Goal: Task Accomplishment & Management: Manage account settings

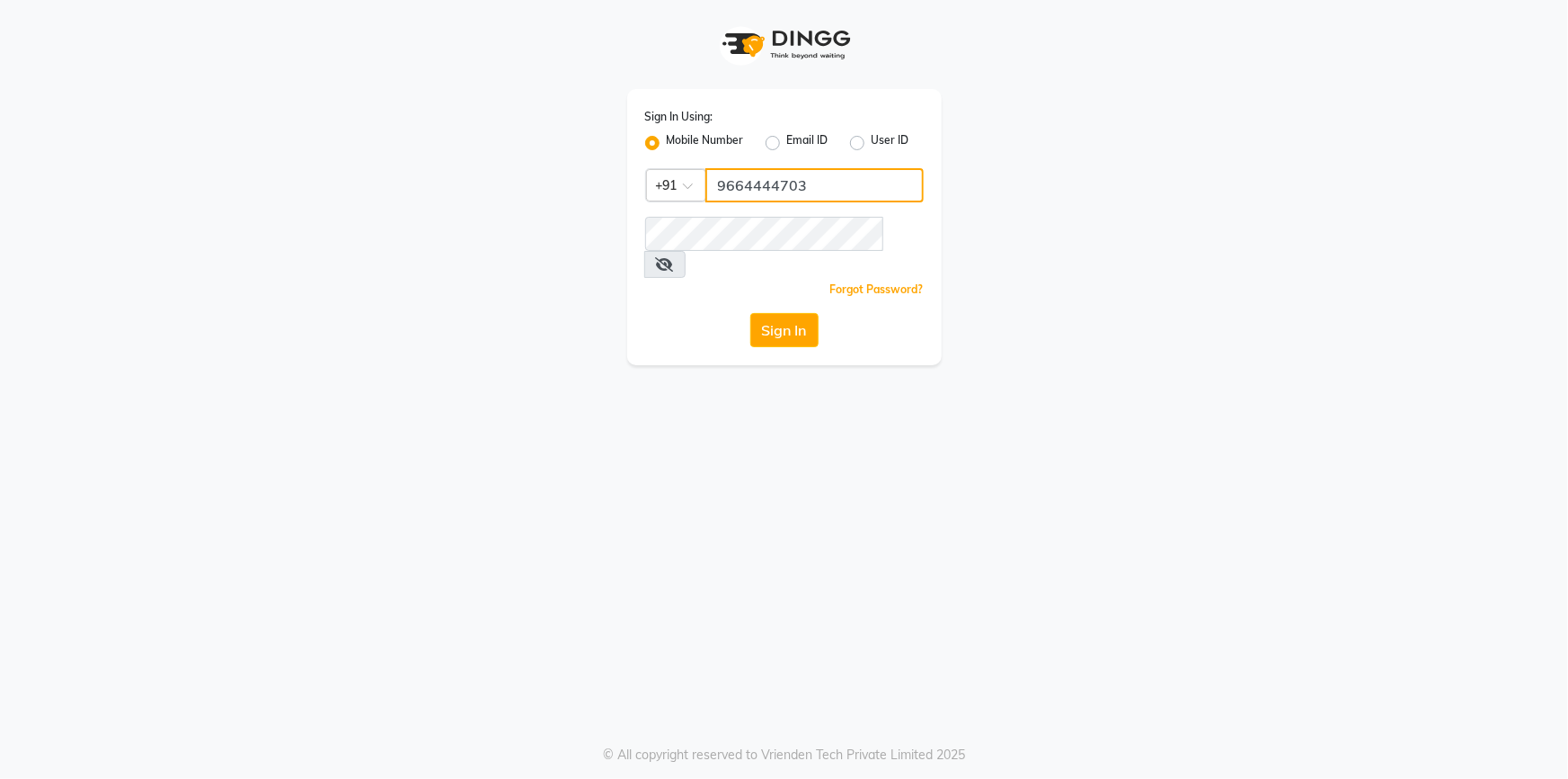
click at [746, 191] on input "9664444703" at bounding box center [815, 185] width 219 height 35
type input "9702243494"
drag, startPoint x: 563, startPoint y: 499, endPoint x: 938, endPoint y: 386, distance: 391.7
click at [563, 499] on div "Sign In Using: Mobile Number Email ID User ID Country Code × [PHONE_NUMBER] Rem…" at bounding box center [784, 390] width 1568 height 779
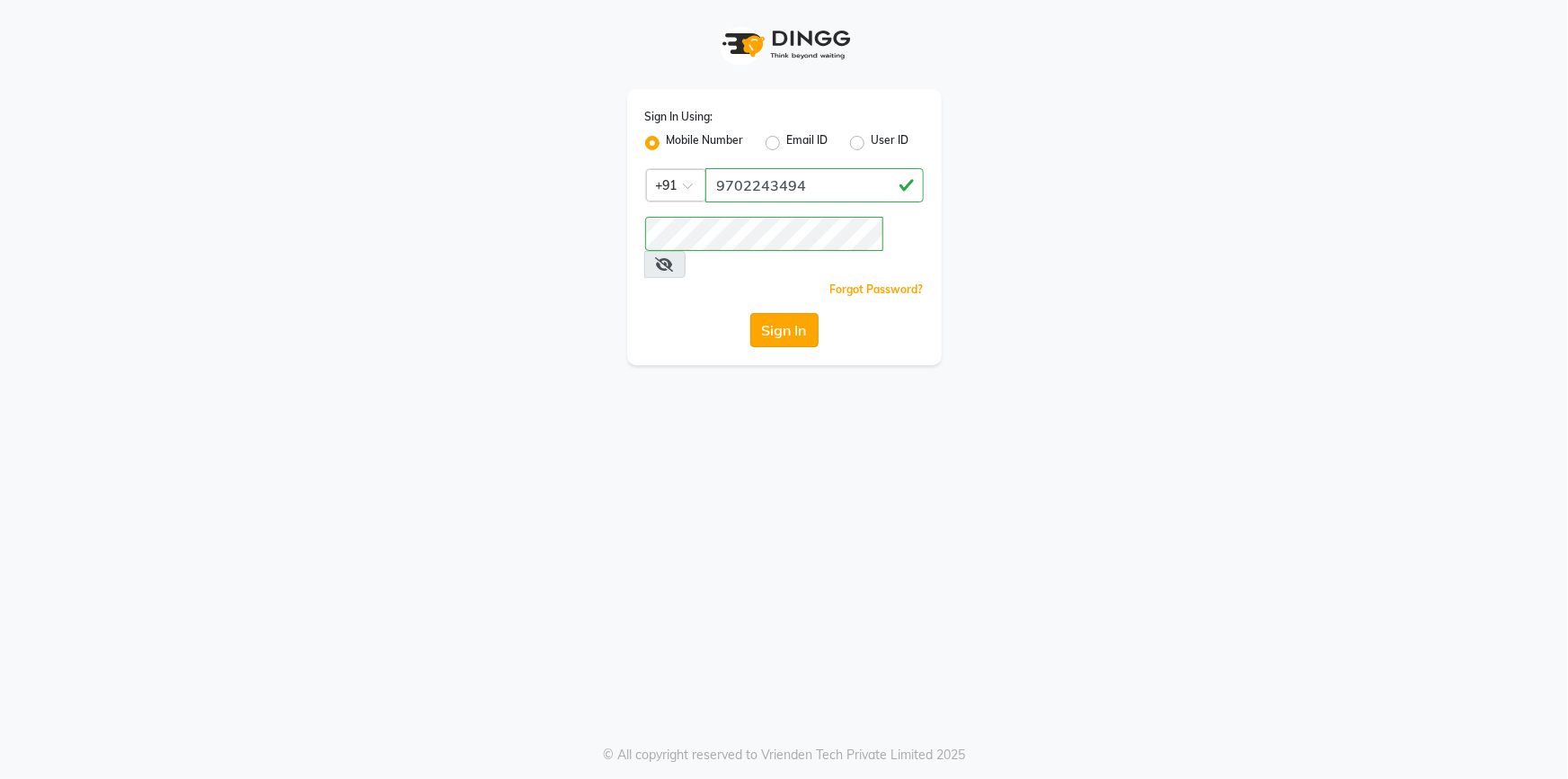
click at [805, 314] on button "Sign In" at bounding box center [784, 330] width 68 height 35
click at [630, 475] on div "Sign In Using: Mobile Number Email ID User ID Country Code × +91 9702243494 Rem…" at bounding box center [784, 390] width 1568 height 779
click at [747, 313] on div "Sign In" at bounding box center [784, 330] width 279 height 35
click at [772, 313] on button "Sign In" at bounding box center [784, 330] width 68 height 35
click at [586, 408] on div "Sign In Using: Mobile Number Email ID User ID Country Code × +91 9702243494 Rem…" at bounding box center [784, 390] width 1568 height 779
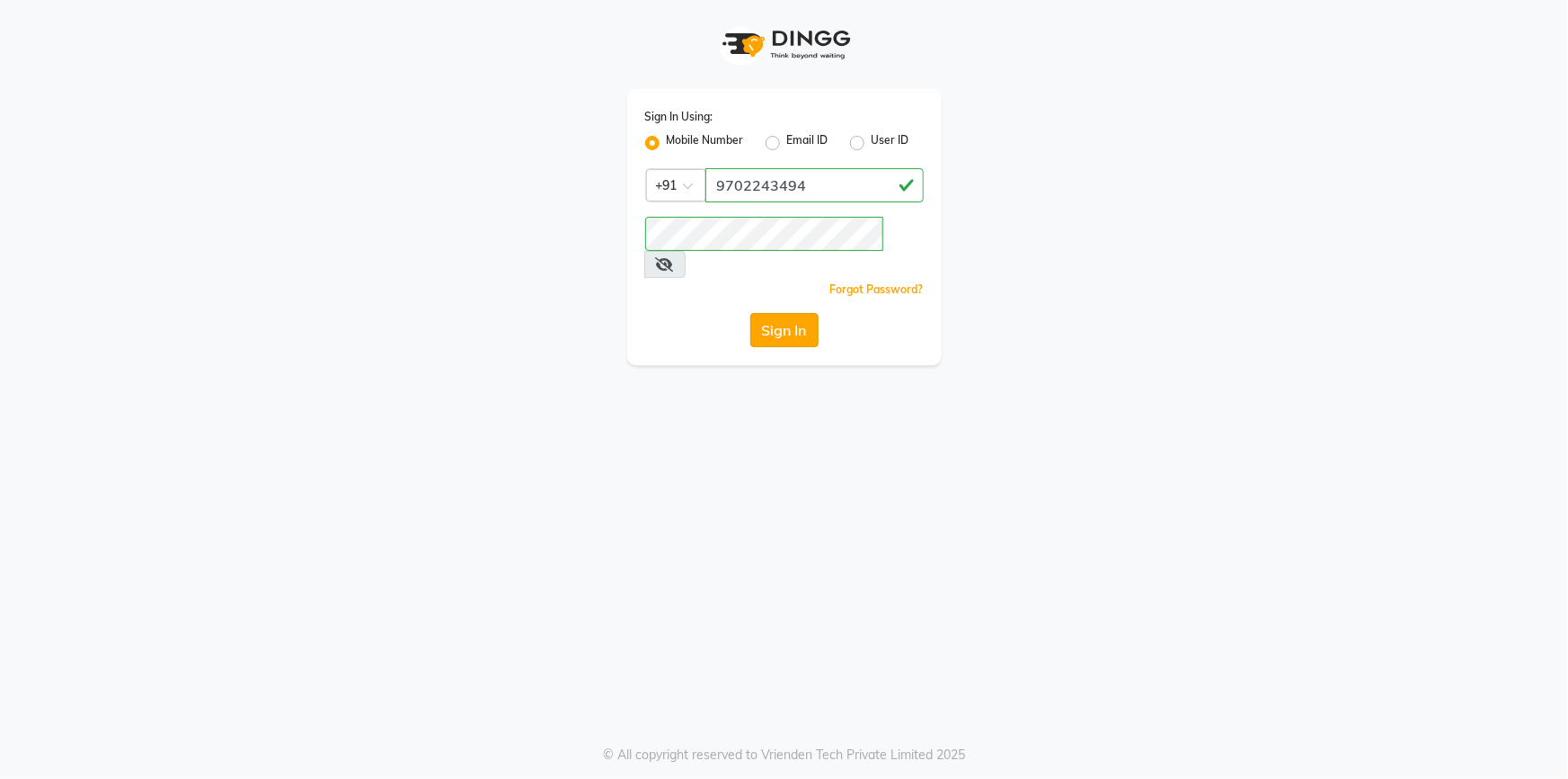
click at [766, 313] on button "Sign In" at bounding box center [784, 330] width 68 height 35
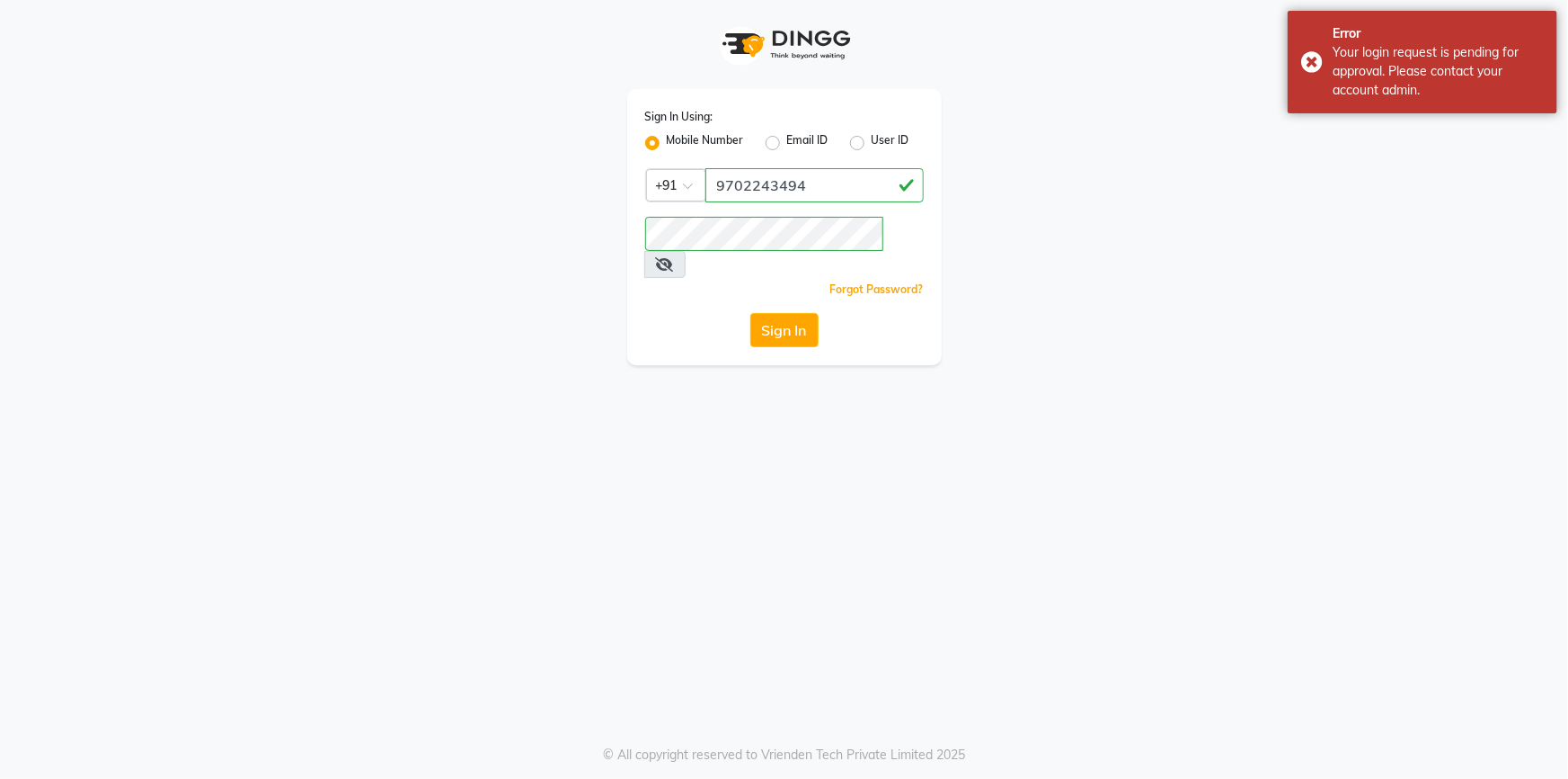
click at [1106, 260] on div "Sign In Using: Mobile Number Email ID User ID Country Code × +91 9702243494 Rem…" at bounding box center [784, 182] width 1024 height 365
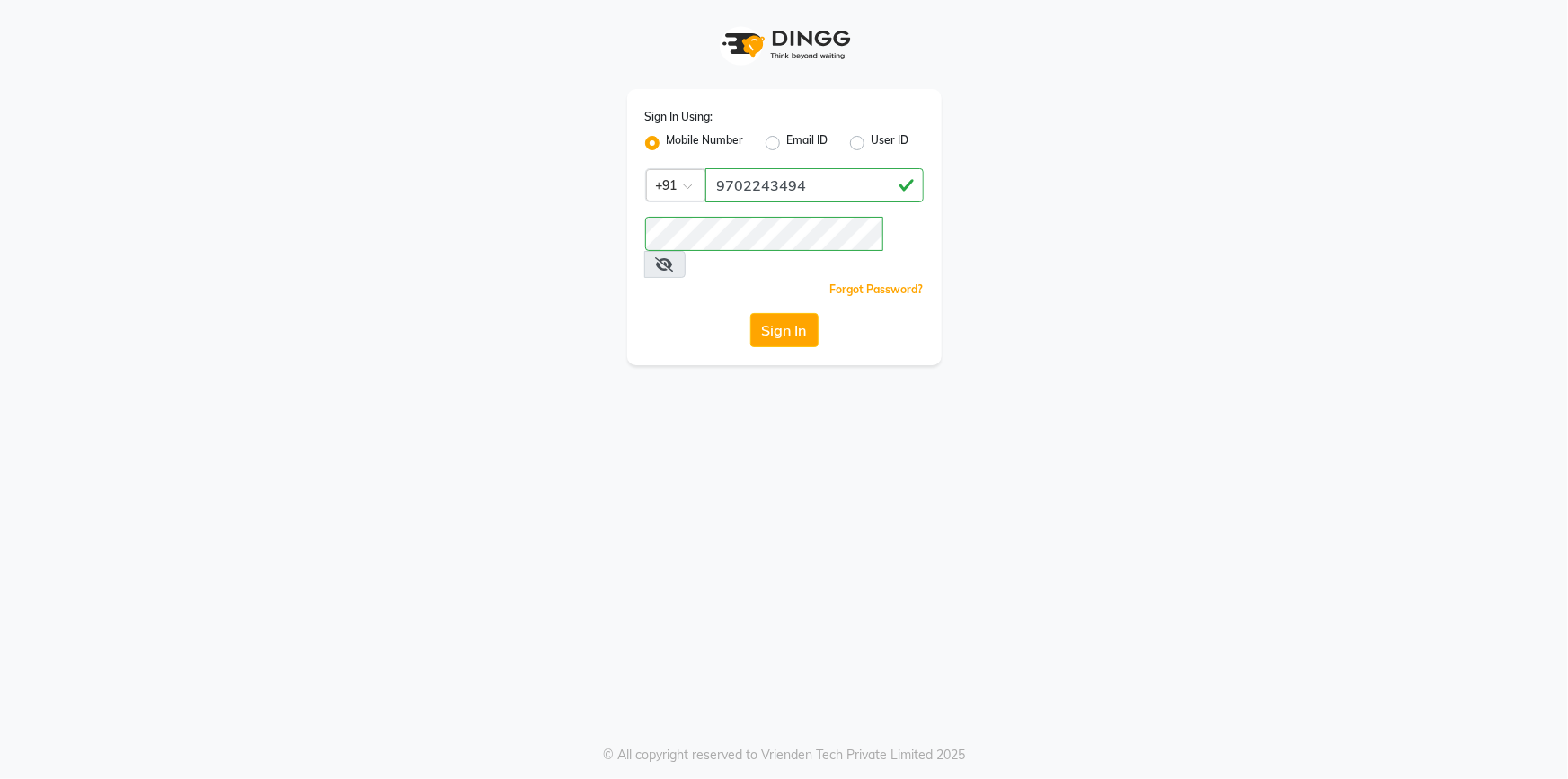
click at [906, 446] on div "Sign In Using: Mobile Number Email ID User ID Country Code × +91 9702243494 Rem…" at bounding box center [784, 390] width 1568 height 779
click at [779, 313] on button "Sign In" at bounding box center [784, 330] width 68 height 35
click at [650, 362] on div "Sign In Using: Mobile Number Email ID User ID Country Code × +91 9702243494 Rem…" at bounding box center [784, 390] width 1568 height 779
click at [796, 313] on button "Sign In" at bounding box center [784, 330] width 68 height 35
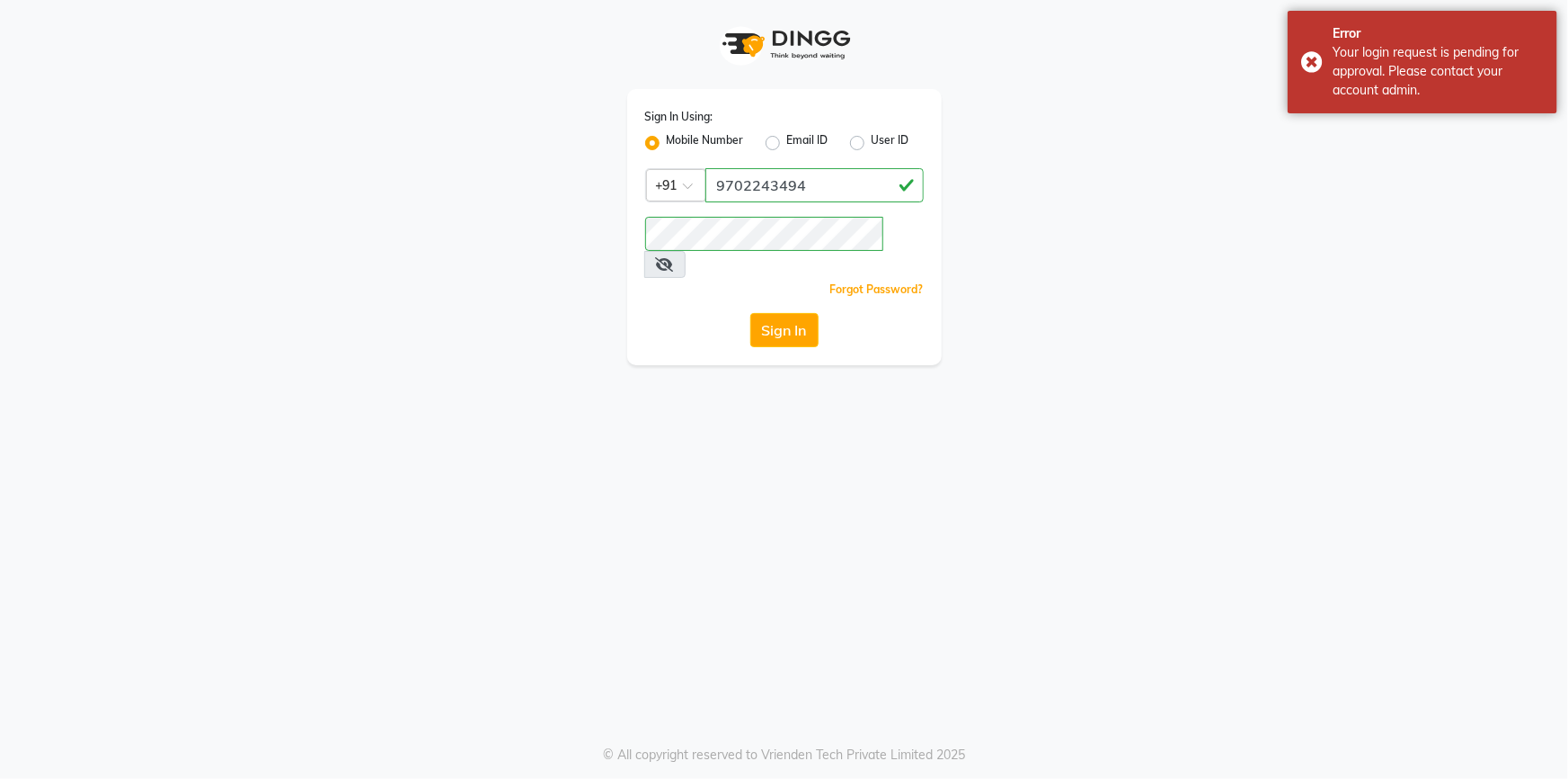
click at [1438, 248] on app-login "Sign In Using: Mobile Number Email ID User ID Country Code × +91 9702243494 Rem…" at bounding box center [784, 182] width 1568 height 365
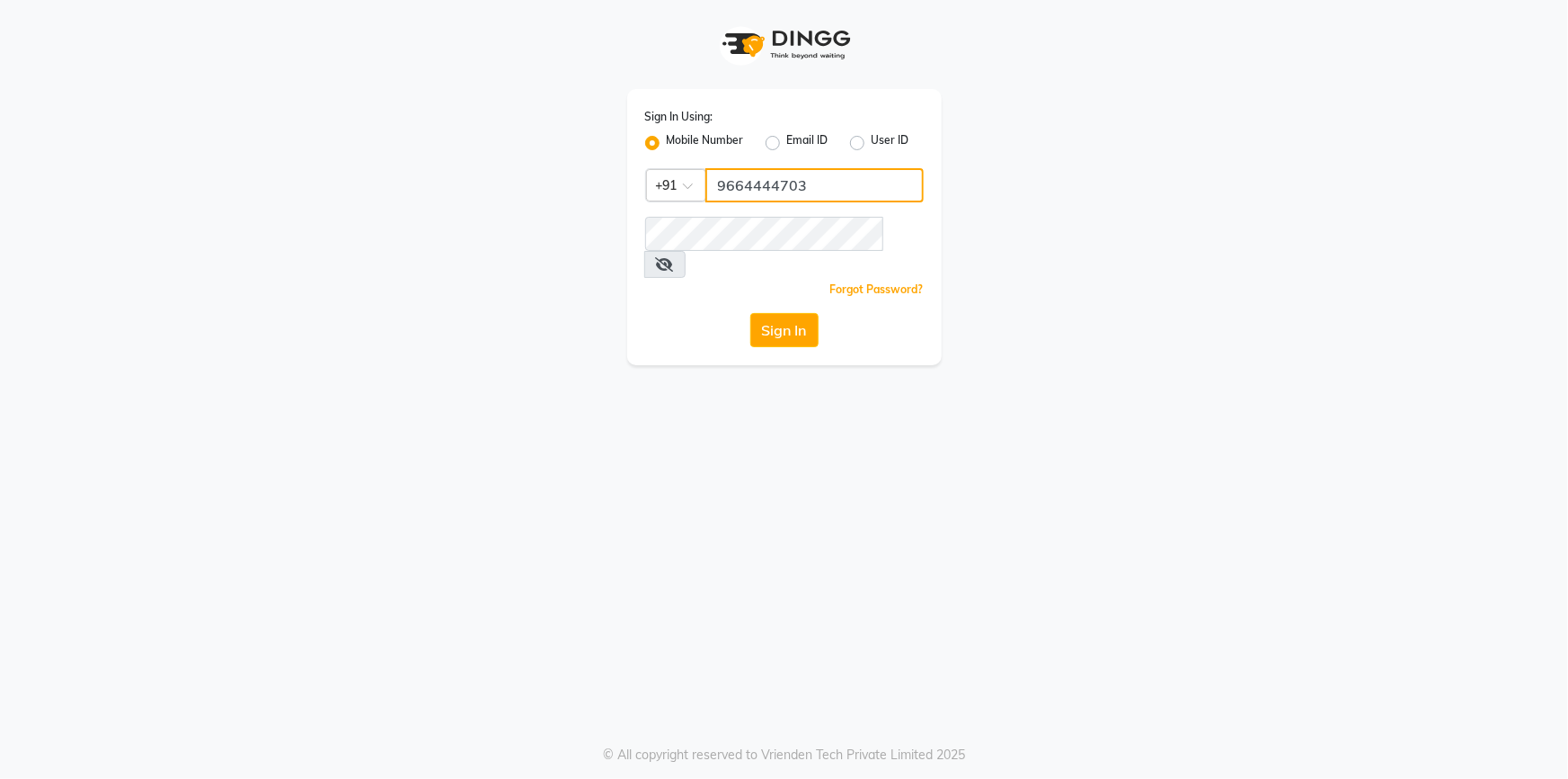
click at [737, 191] on input "9664444703" at bounding box center [815, 185] width 219 height 35
click at [737, 191] on input "9664444703" at bounding box center [815, 185] width 219 height 35
type input "9702243494"
click at [772, 313] on button "Sign In" at bounding box center [784, 330] width 68 height 35
drag, startPoint x: 719, startPoint y: 479, endPoint x: 746, endPoint y: 462, distance: 31.9
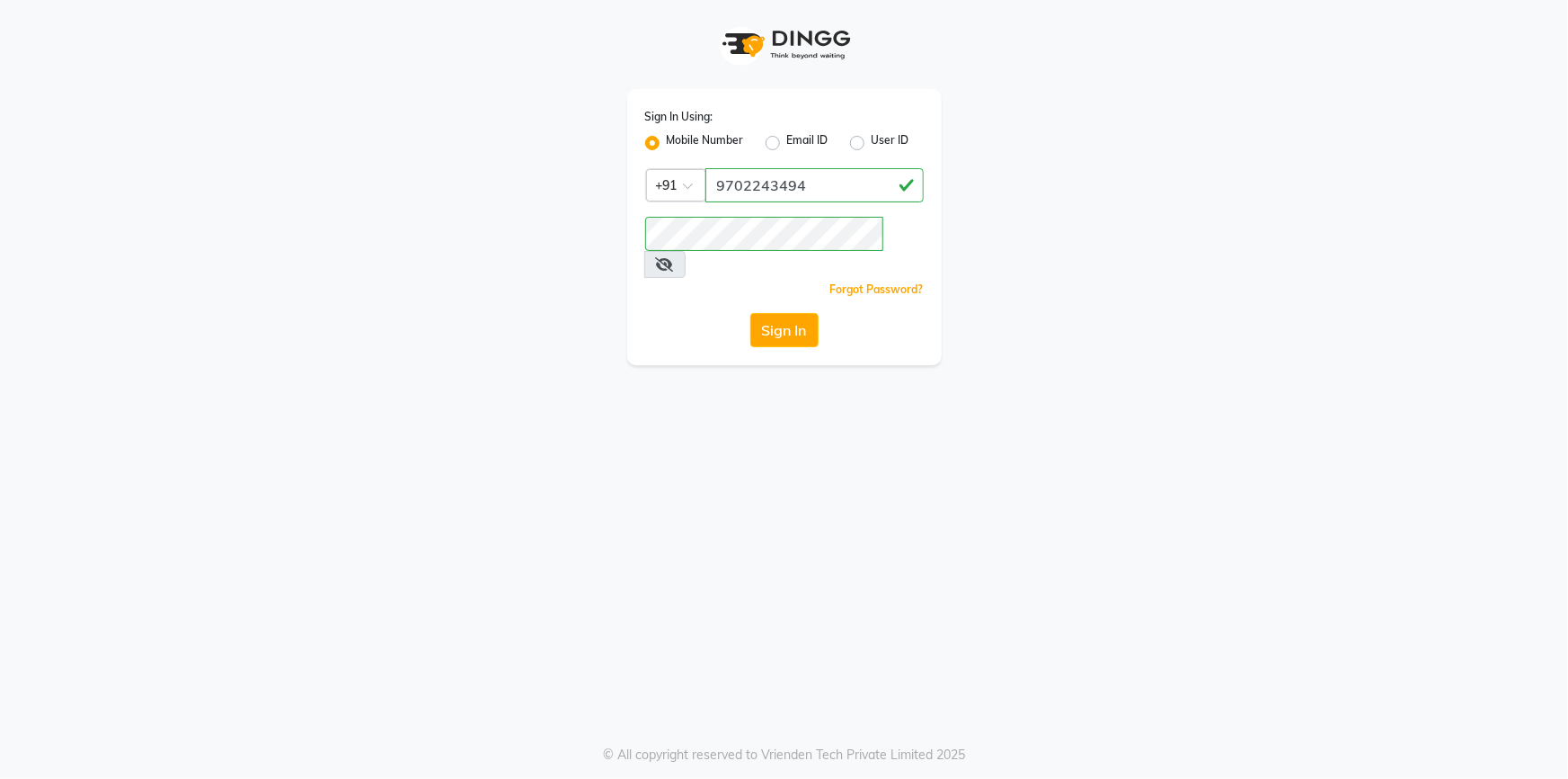
click at [746, 462] on div "Sign In Using: Mobile Number Email ID User ID Country Code × +91 9702243494 Rem…" at bounding box center [784, 390] width 1568 height 779
click at [764, 313] on button "Sign In" at bounding box center [784, 330] width 68 height 35
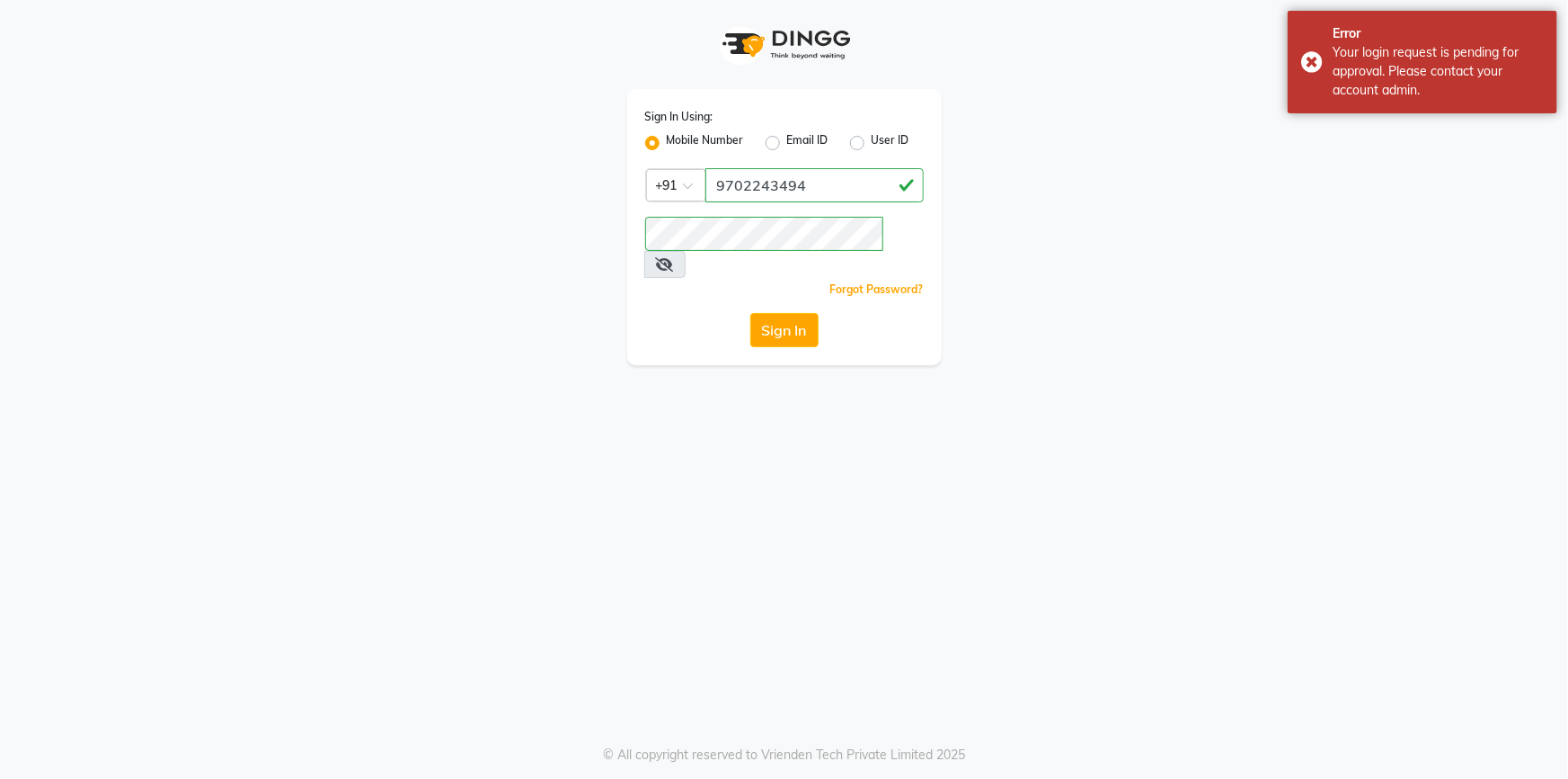
click at [638, 563] on div "Sign In Using: Mobile Number Email ID User ID Country Code × [PHONE_NUMBER] Rem…" at bounding box center [784, 390] width 1568 height 779
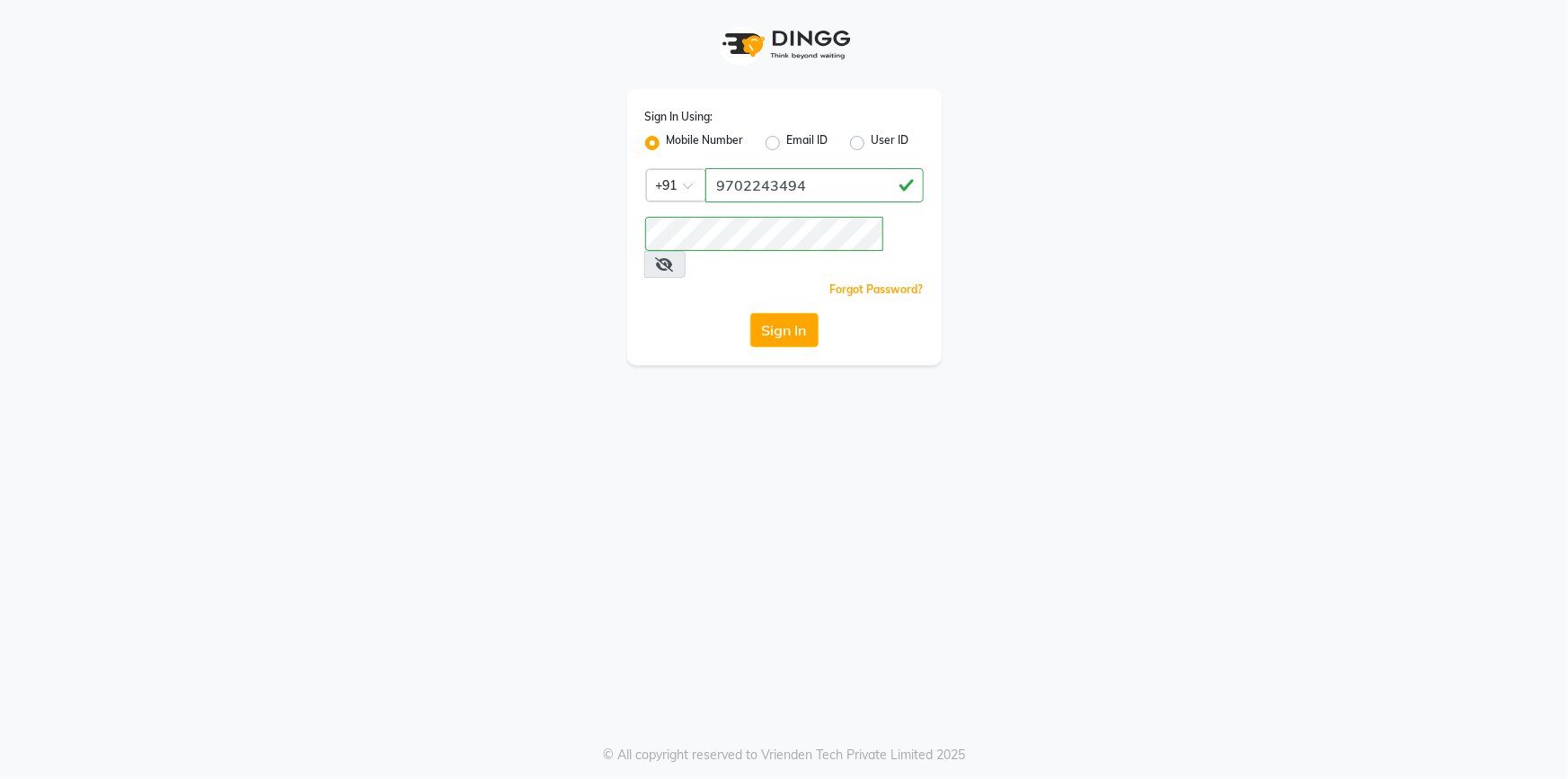
click at [656, 279] on div "Forgot Password?" at bounding box center [784, 289] width 279 height 19
click at [580, 435] on div "Sign In Using: Mobile Number Email ID User ID Country Code × [PHONE_NUMBER] Rem…" at bounding box center [784, 390] width 1568 height 779
click at [800, 313] on button "Sign In" at bounding box center [784, 330] width 68 height 35
click at [807, 393] on div "Sign In Using: Mobile Number Email ID User ID Country Code × [PHONE_NUMBER] Rem…" at bounding box center [784, 390] width 1568 height 779
click at [606, 416] on div "Sign In Using: Mobile Number Email ID User ID Country Code × [PHONE_NUMBER] Rem…" at bounding box center [784, 390] width 1568 height 779
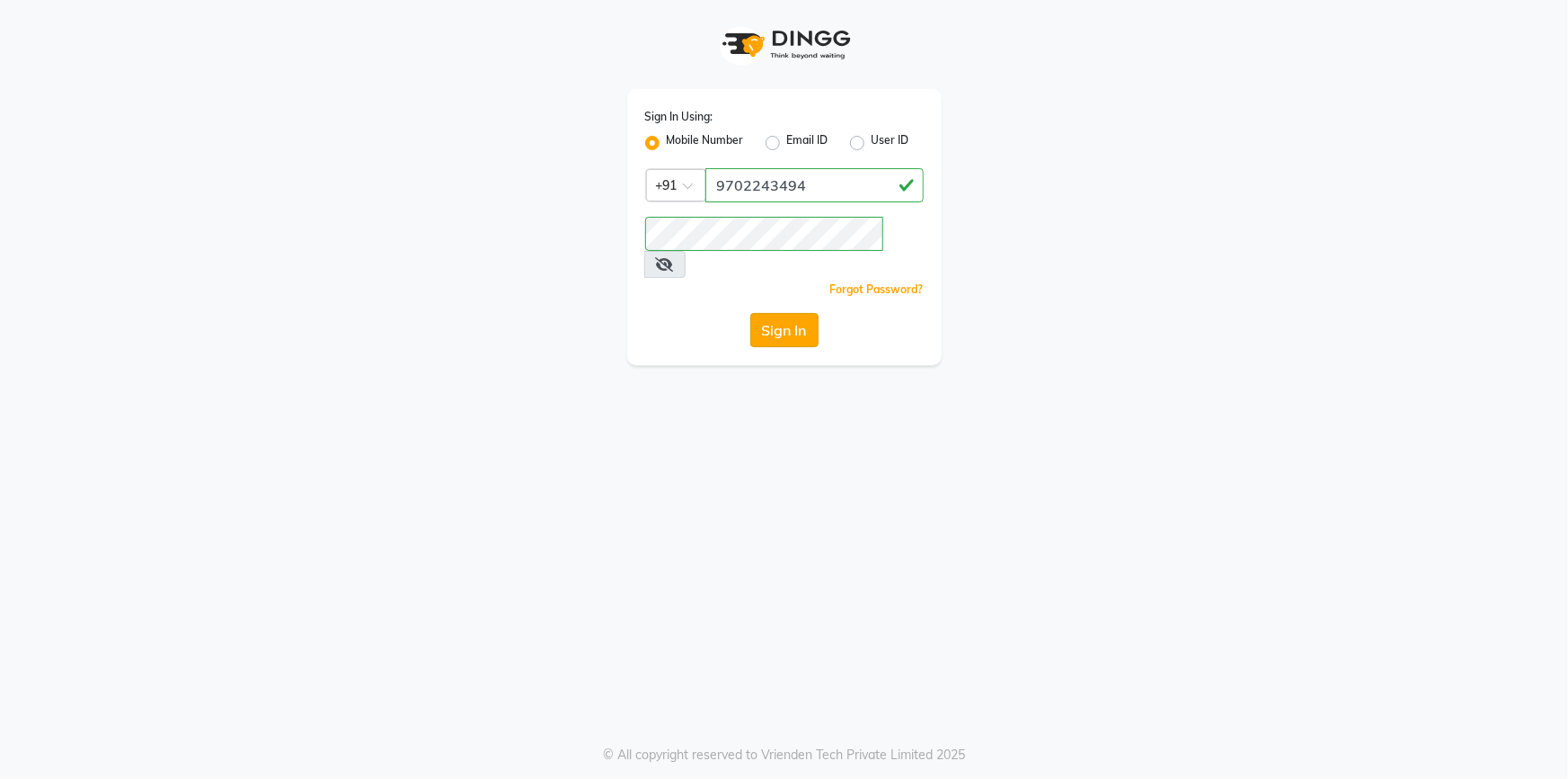
click at [755, 313] on button "Sign In" at bounding box center [784, 330] width 68 height 35
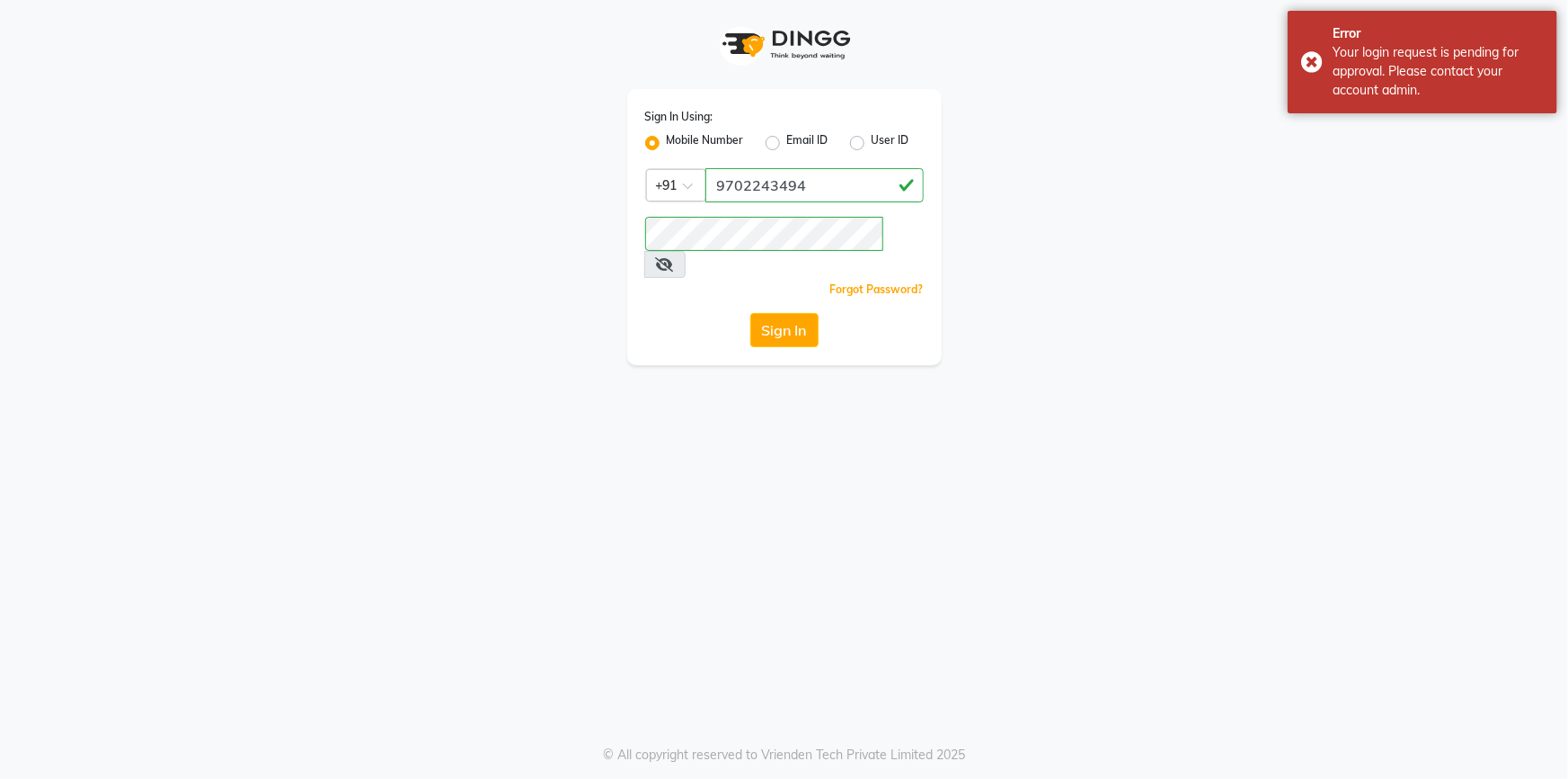
click at [1171, 243] on div "Sign In Using: Mobile Number Email ID User ID Country Code × [PHONE_NUMBER] Rem…" at bounding box center [784, 182] width 1024 height 365
click at [1187, 256] on div "Sign In Using: Mobile Number Email ID User ID Country Code × [PHONE_NUMBER] Rem…" at bounding box center [784, 182] width 1024 height 365
click at [747, 313] on div "Sign In" at bounding box center [784, 330] width 279 height 35
click at [817, 313] on button "Sign In" at bounding box center [784, 330] width 68 height 35
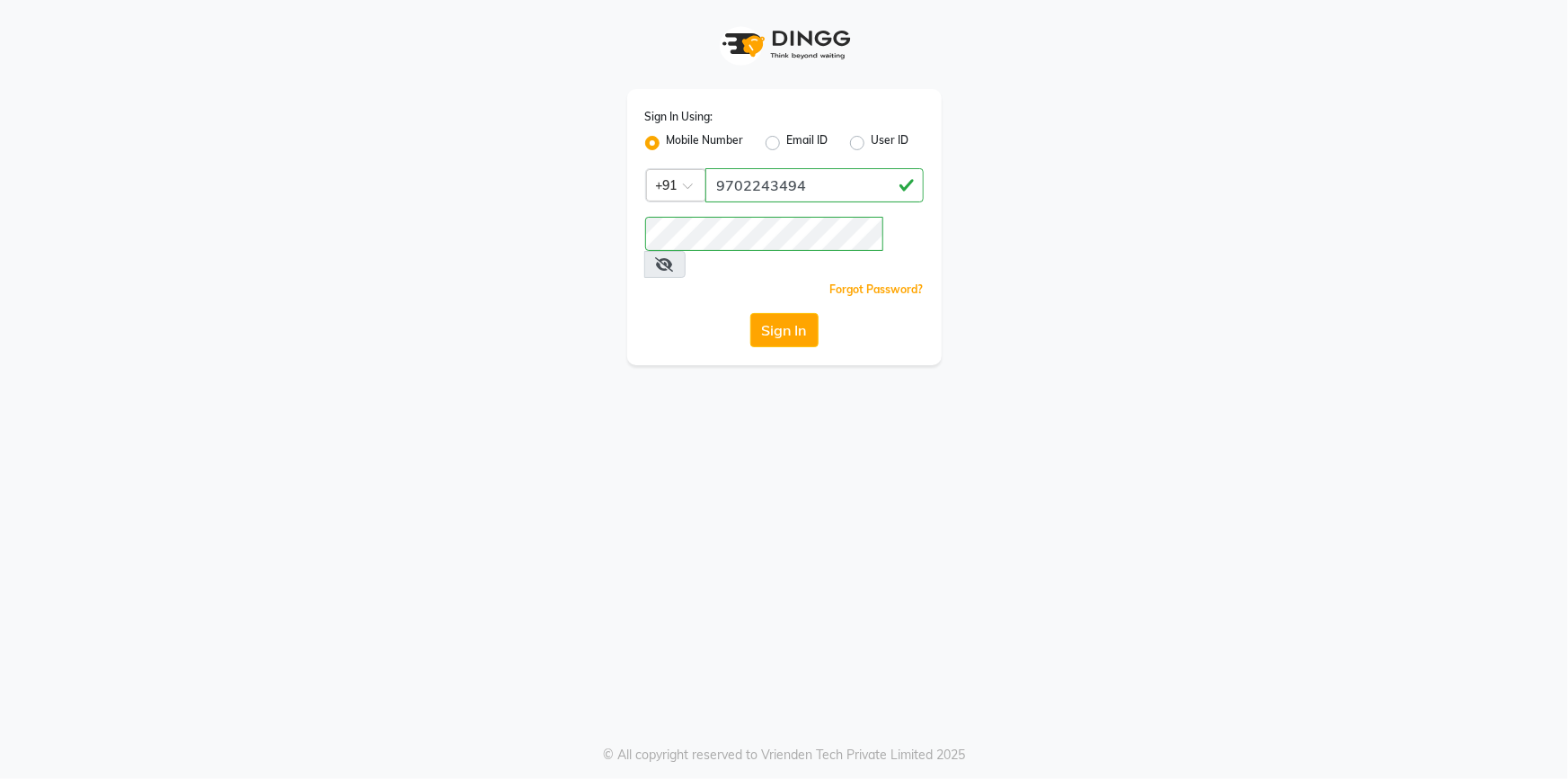
click at [1093, 279] on div "Sign In Using: Mobile Number Email ID User ID Country Code × [PHONE_NUMBER] Rem…" at bounding box center [784, 182] width 1024 height 365
click at [782, 313] on button "Sign In" at bounding box center [784, 330] width 68 height 35
drag, startPoint x: 750, startPoint y: 566, endPoint x: 750, endPoint y: 554, distance: 12.0
click at [751, 566] on div "Sign In Using: Mobile Number Email ID User ID Country Code × [PHONE_NUMBER] Rem…" at bounding box center [784, 390] width 1568 height 779
click at [791, 313] on button "Sign In" at bounding box center [784, 330] width 68 height 35
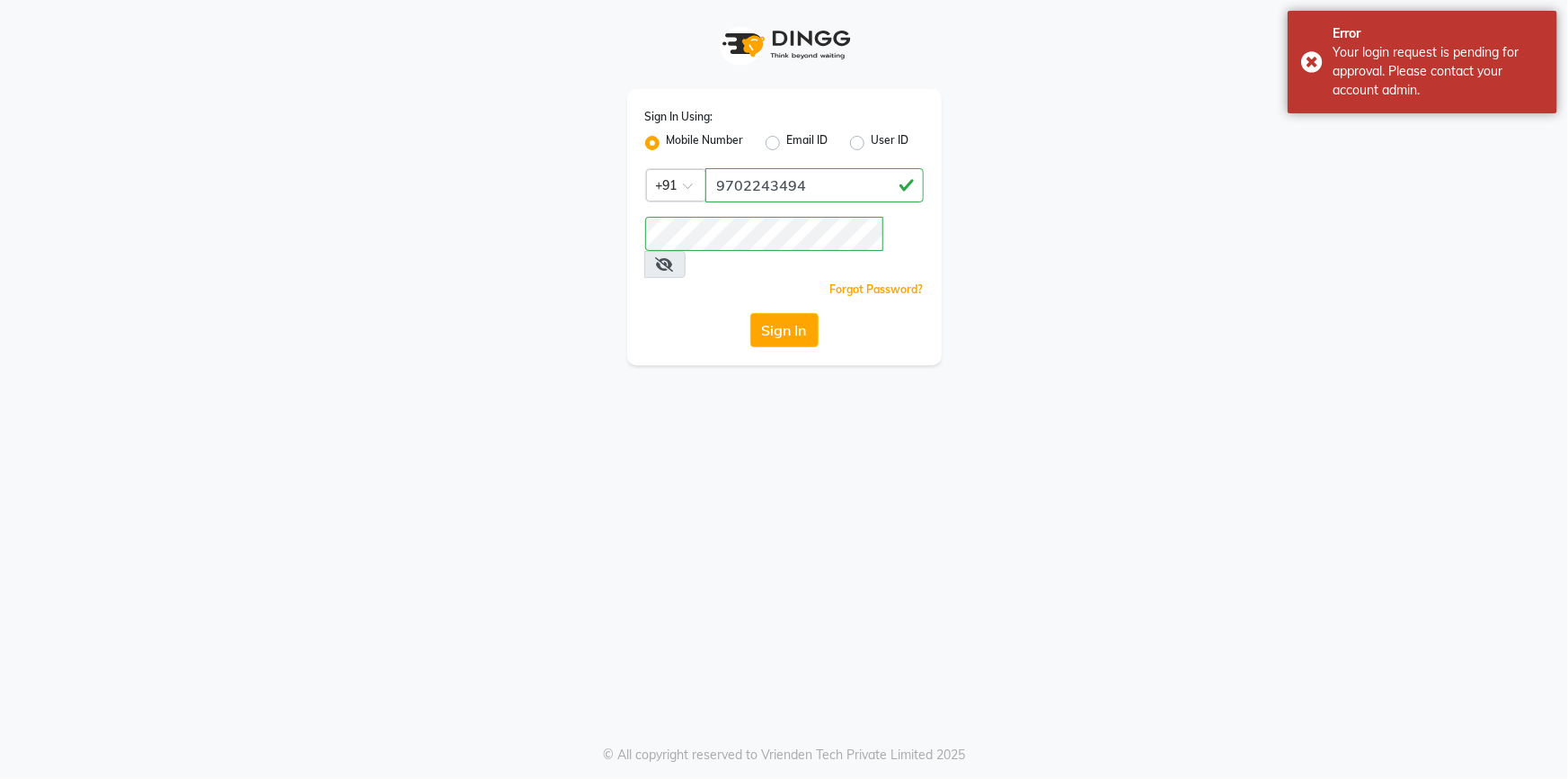
click at [1330, 160] on app-login "Sign In Using: Mobile Number Email ID User ID Country Code × [PHONE_NUMBER] Rem…" at bounding box center [784, 182] width 1568 height 365
click at [179, 238] on app-login "Sign In Using: Mobile Number Email ID User ID Country Code × [PHONE_NUMBER] Rem…" at bounding box center [784, 182] width 1568 height 365
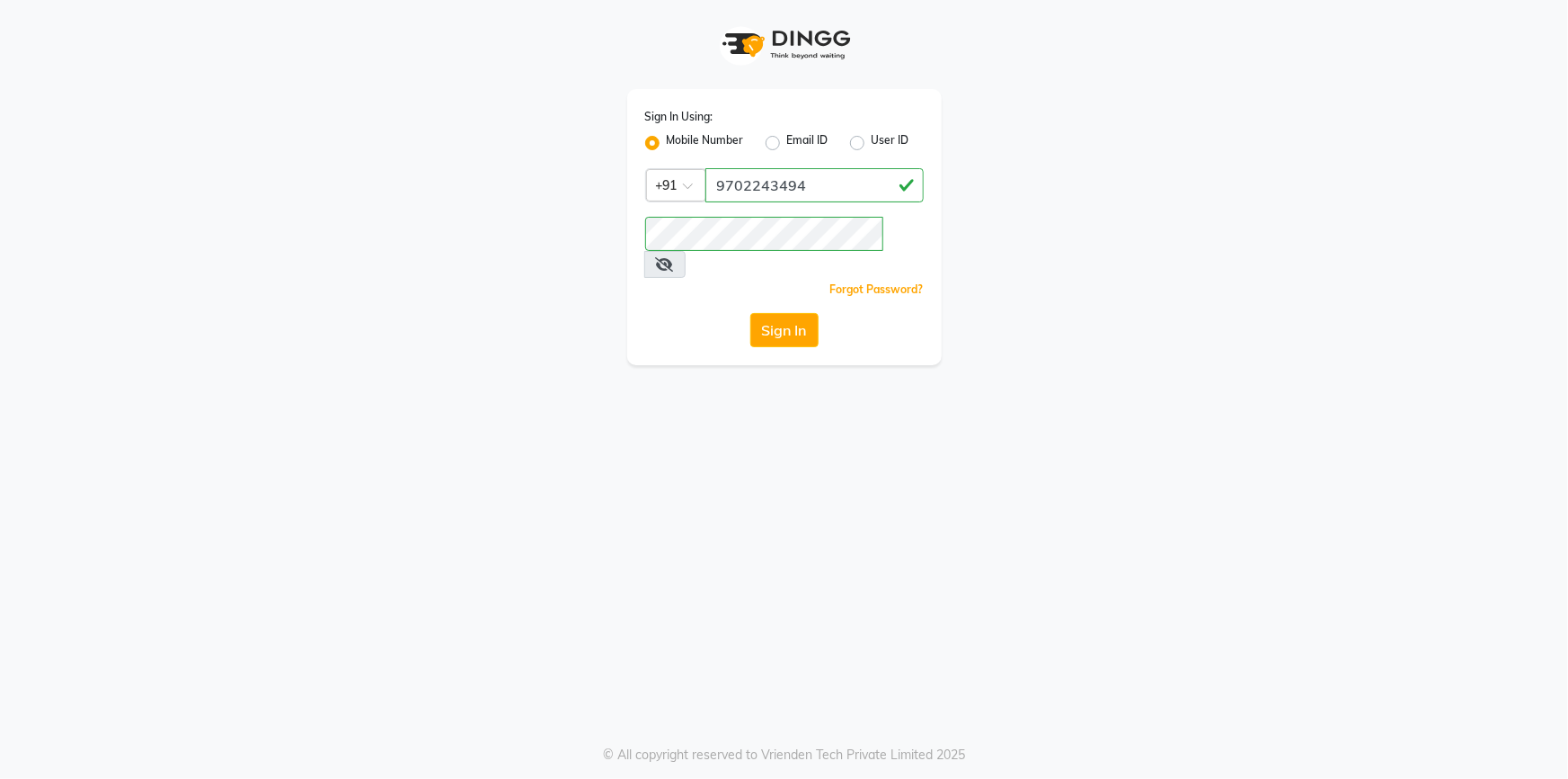
click at [614, 454] on div "Sign In Using: Mobile Number Email ID User ID Country Code × [PHONE_NUMBER] Rem…" at bounding box center [784, 390] width 1568 height 779
click at [746, 313] on div "Sign In" at bounding box center [784, 330] width 279 height 35
click at [778, 313] on button "Sign In" at bounding box center [784, 330] width 68 height 35
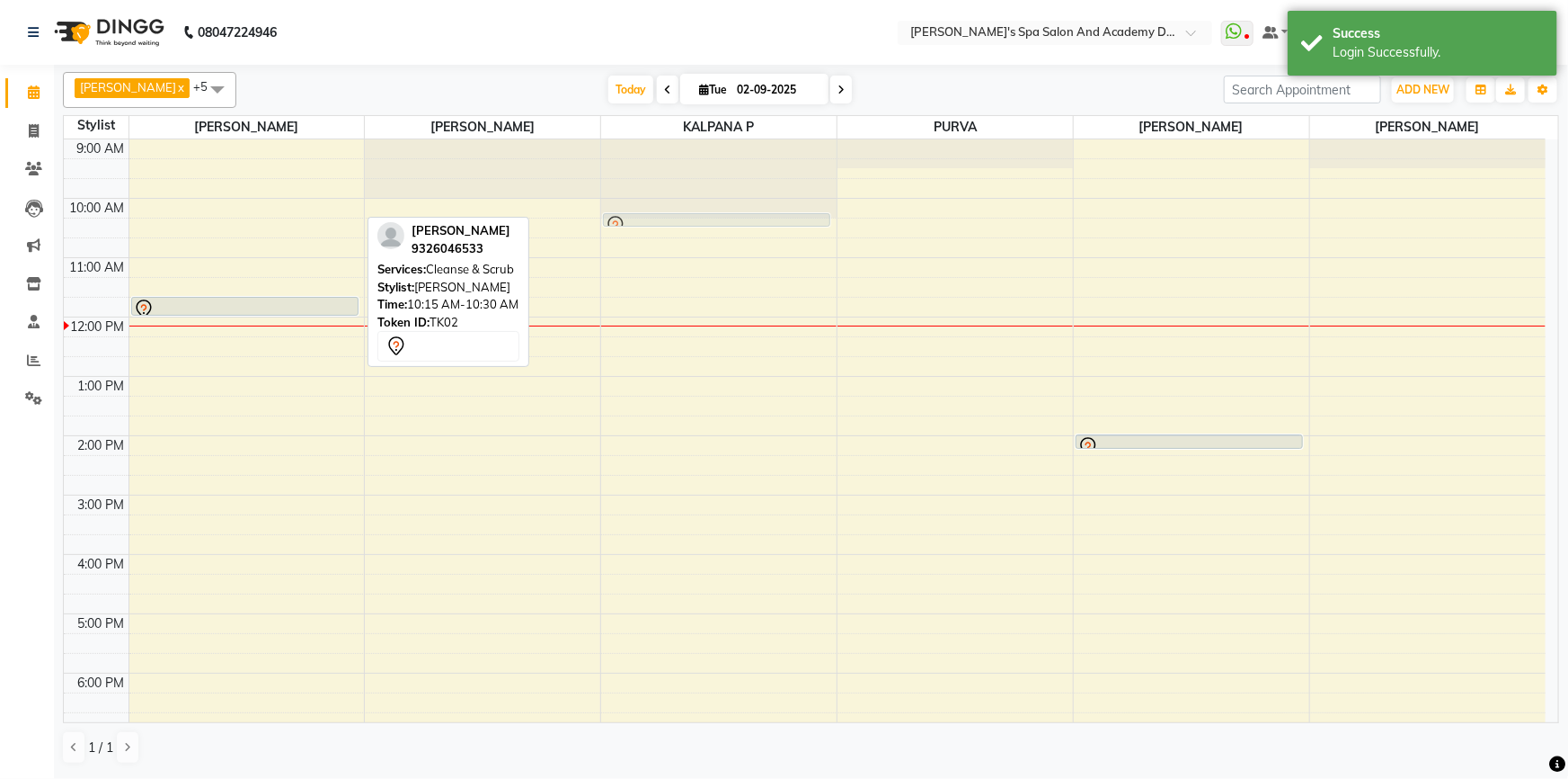
drag, startPoint x: 234, startPoint y: 220, endPoint x: 598, endPoint y: 223, distance: 364.0
click at [669, 223] on tr "PALLABI ROYCHOUDHARY, TK02, 10:15 AM-10:30 AM, Cleanse & Scrub DR SRABONI BHATT…" at bounding box center [805, 494] width 1482 height 711
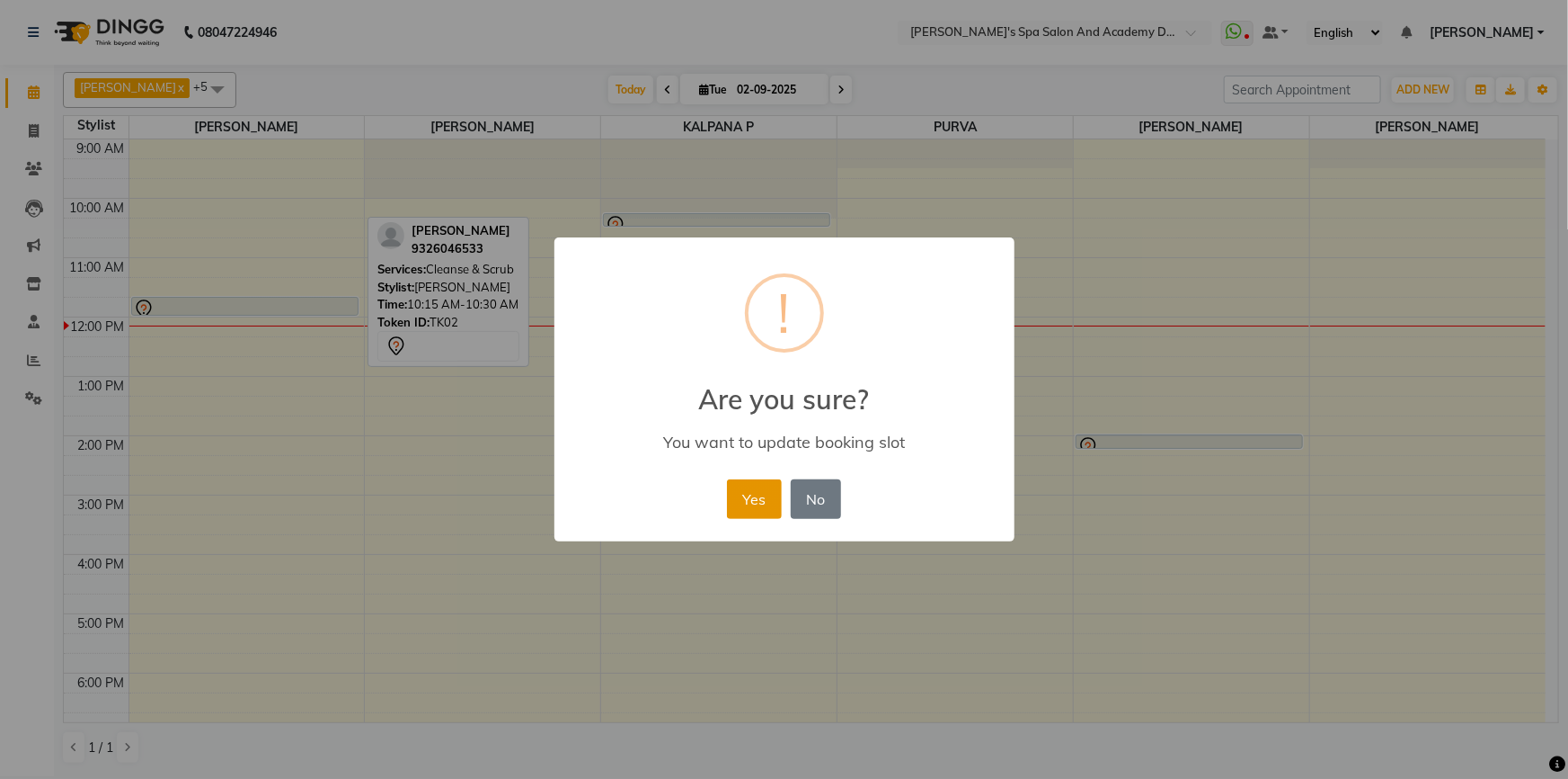
click at [743, 506] on button "Yes" at bounding box center [754, 498] width 55 height 39
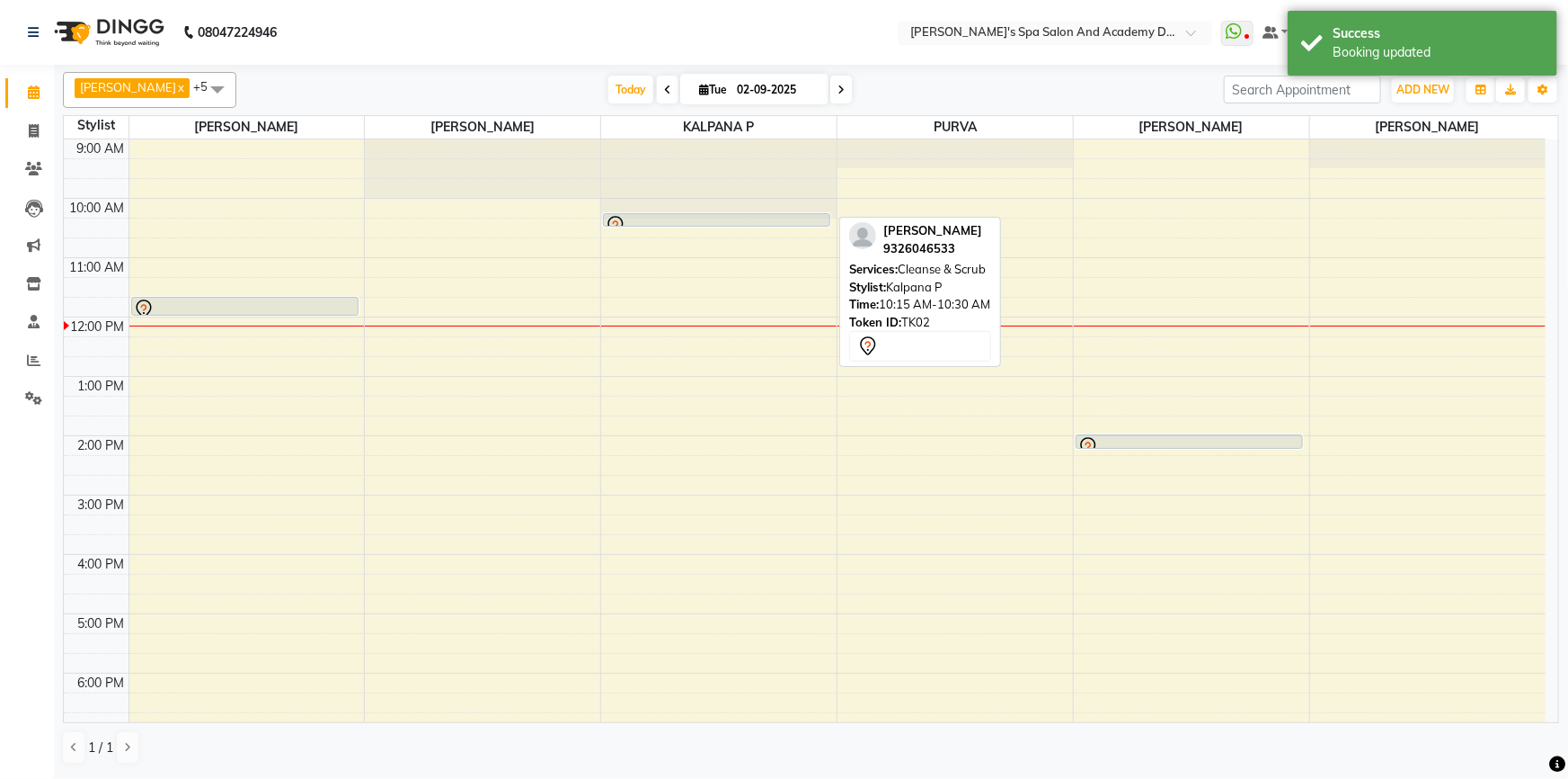
click at [642, 216] on div at bounding box center [716, 225] width 223 height 21
click at [673, 218] on div at bounding box center [716, 225] width 223 height 21
select select "7"
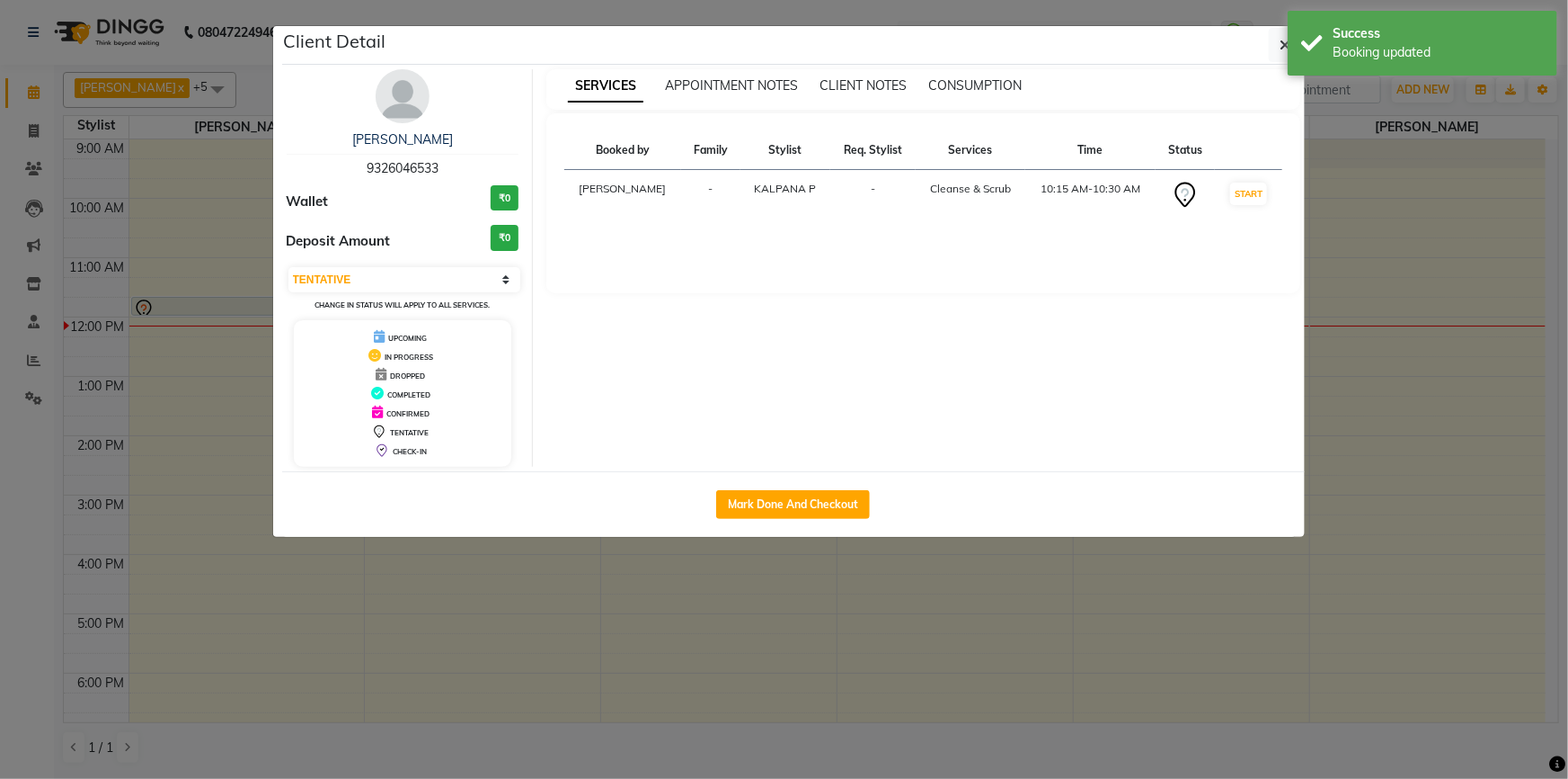
click at [760, 487] on div "Mark Done And Checkout" at bounding box center [793, 504] width 1022 height 65
click at [846, 508] on button "Mark Done And Checkout" at bounding box center [793, 505] width 153 height 29
select select "service"
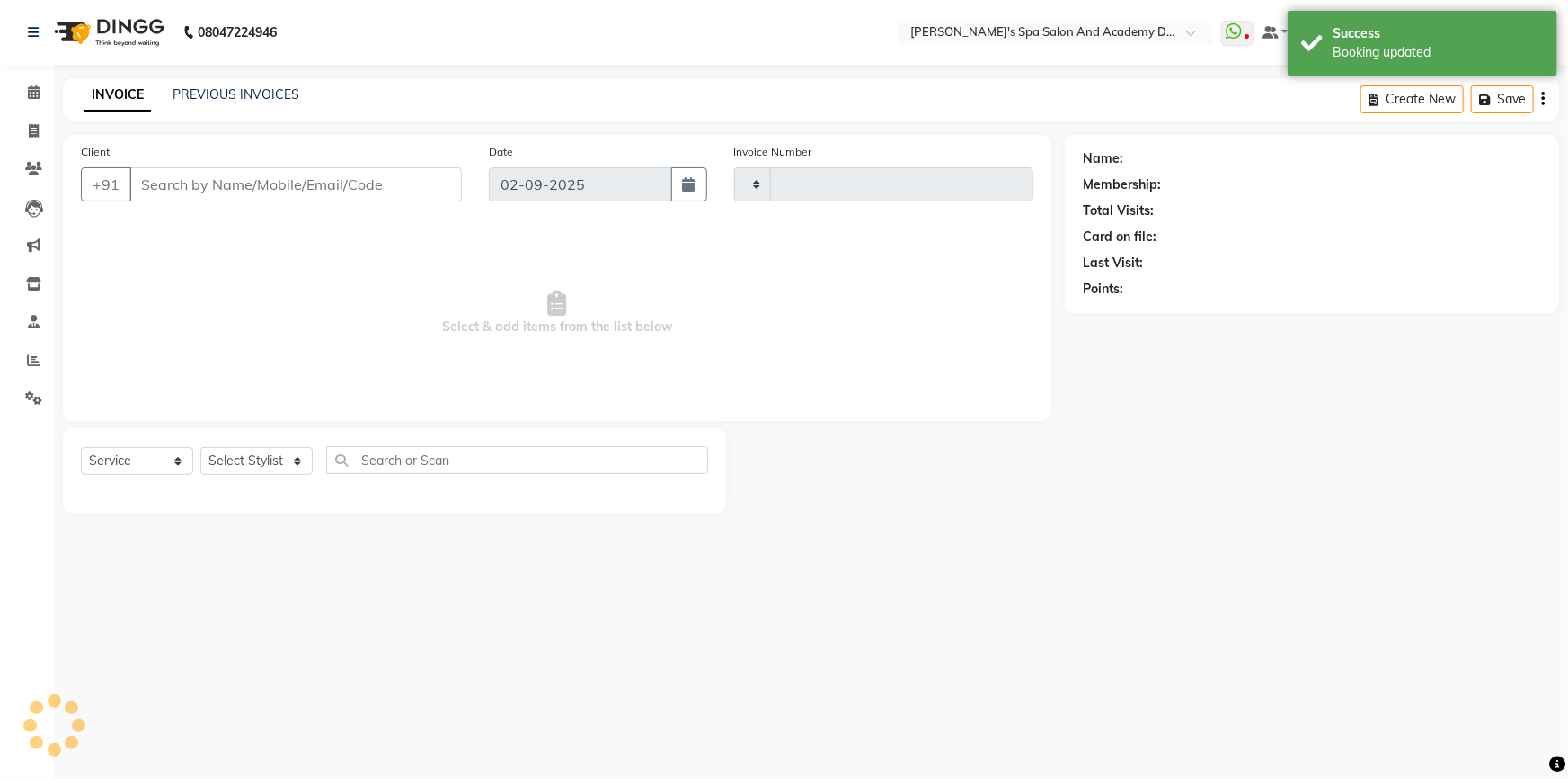
type input "2355"
select select "6316"
type input "9326046533"
select select "47367"
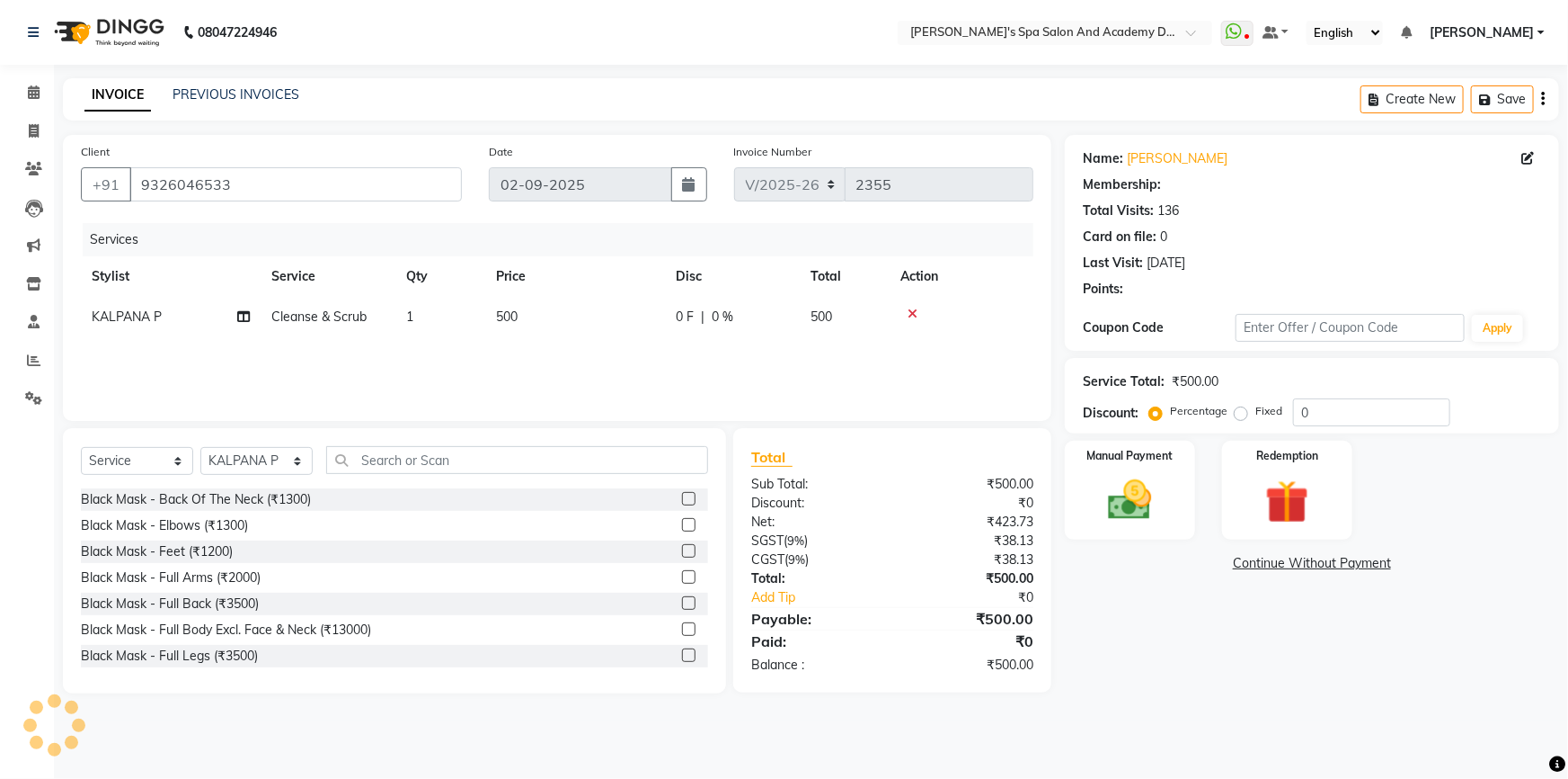
type input "20"
select select "2: Object"
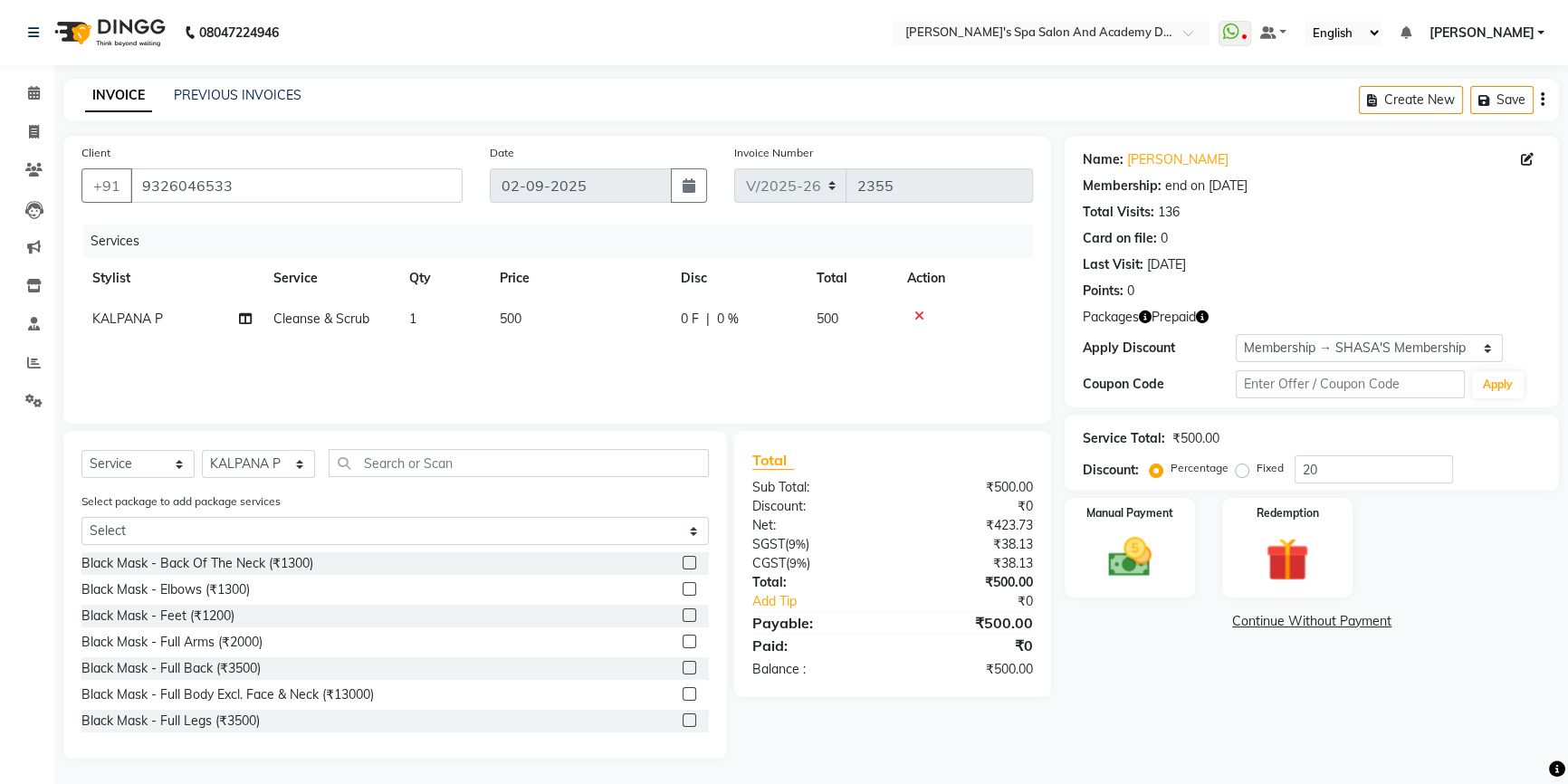
click at [344, 313] on span "Cleanse & Scrub" at bounding box center [321, 318] width 96 height 16
select select "47367"
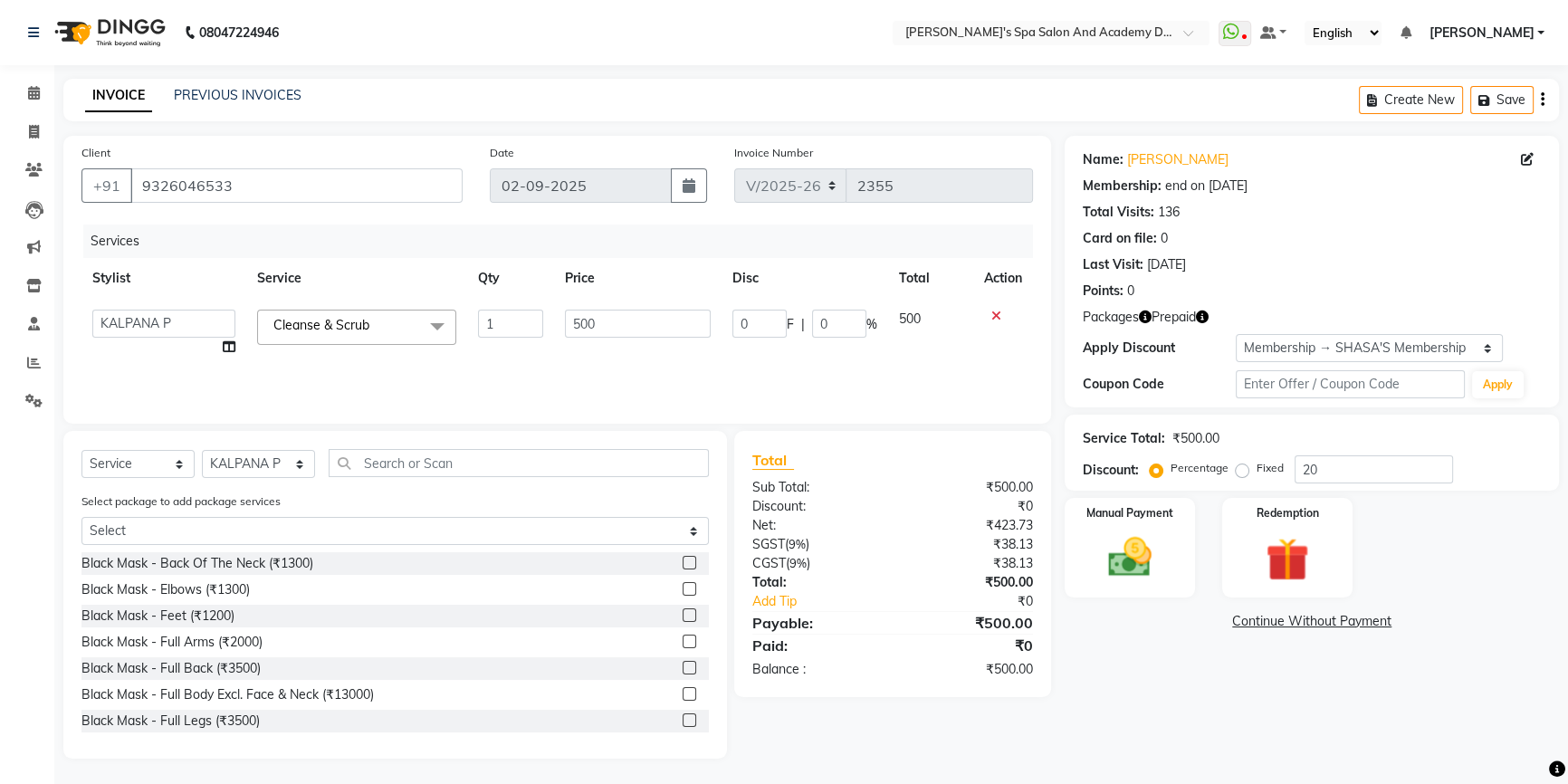
click at [351, 322] on span "Cleanse & Scrub" at bounding box center [321, 324] width 96 height 16
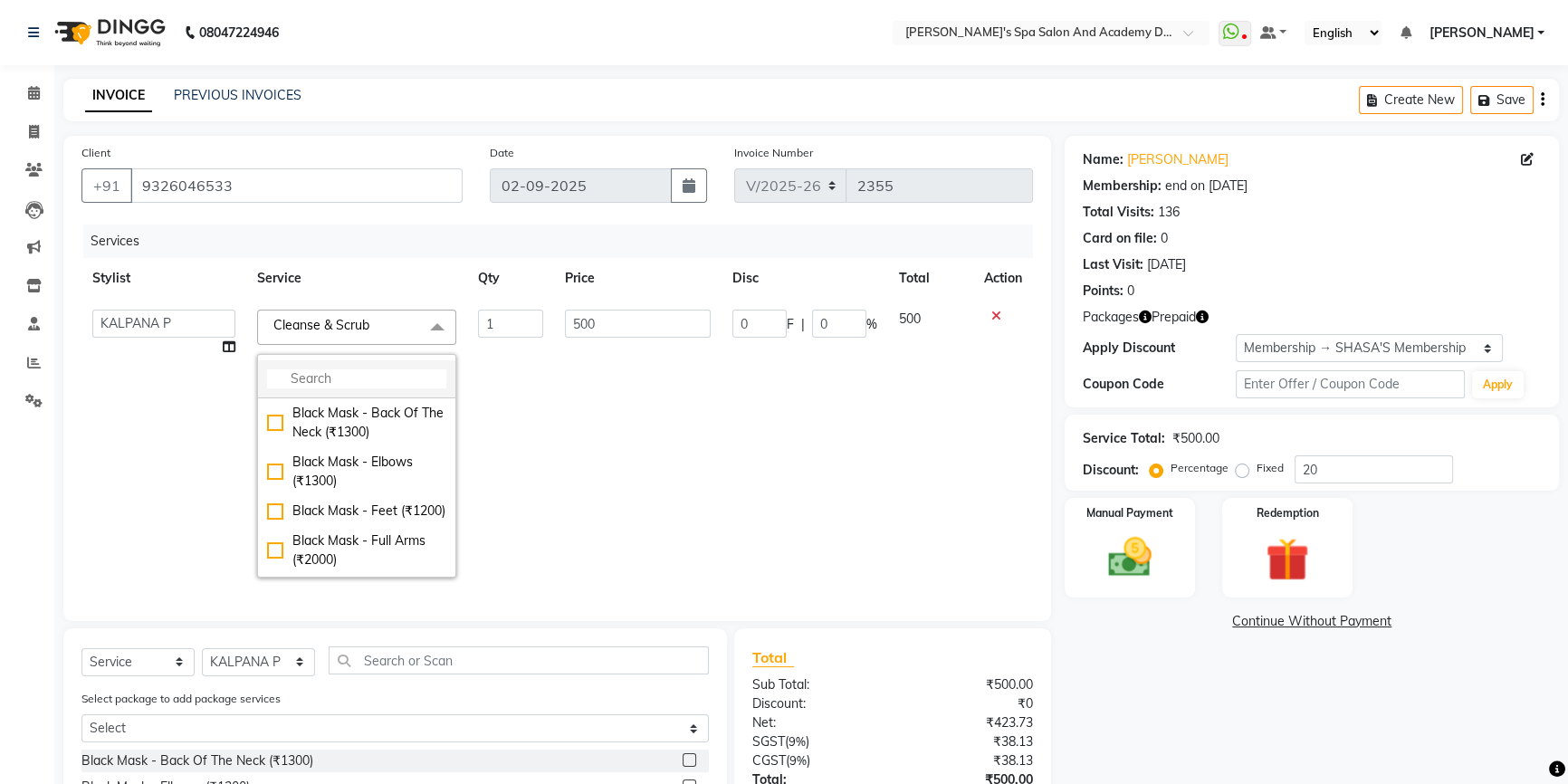
click at [355, 378] on input "multiselect-search" at bounding box center [356, 378] width 180 height 19
click at [1089, 714] on div "Name: Pallabi Roychoudhary Membership: end on 15-06-2026 Total Visits: 136 Card…" at bounding box center [1319, 546] width 508 height 820
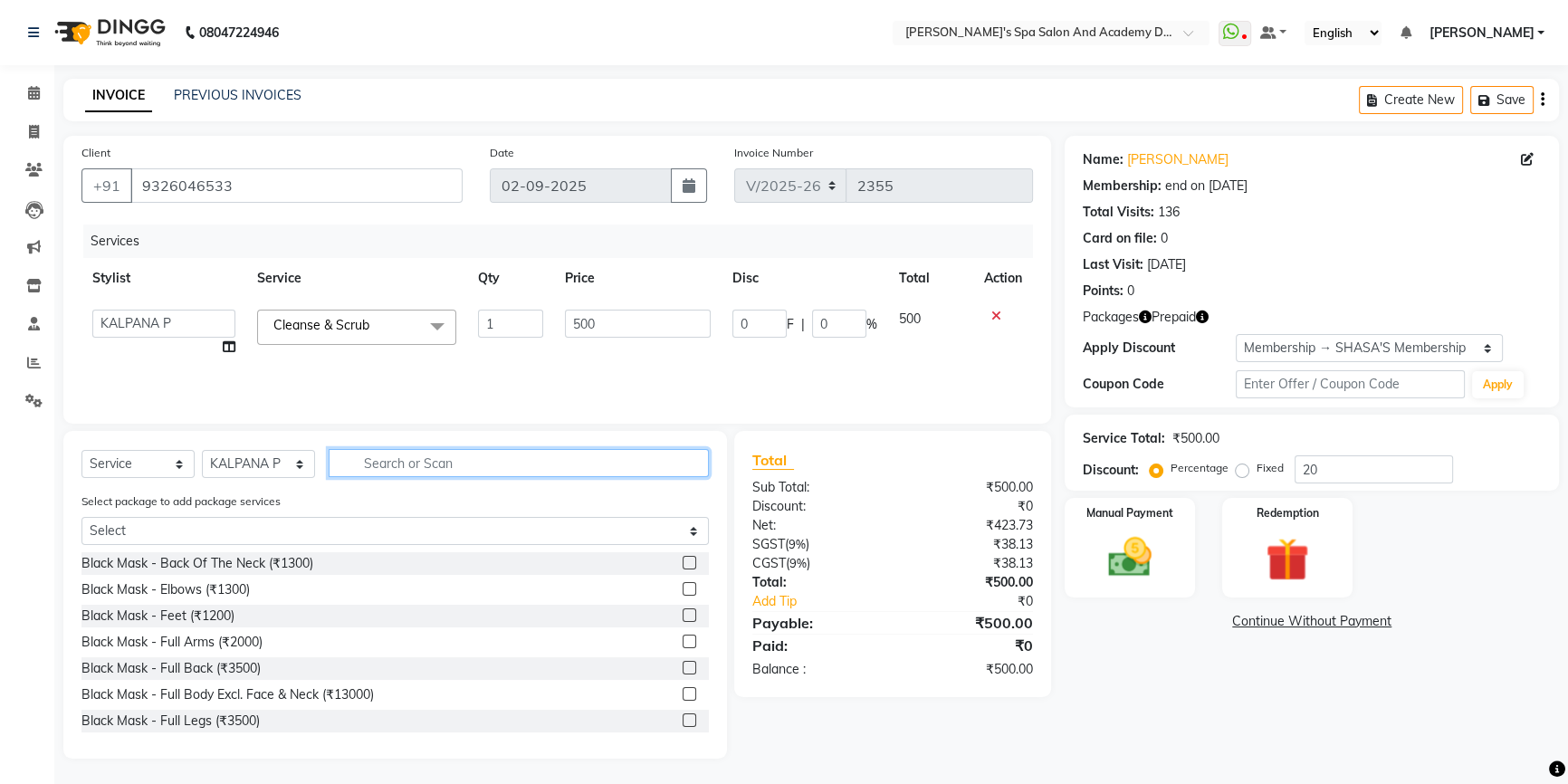
click at [379, 471] on input "text" at bounding box center [519, 462] width 381 height 28
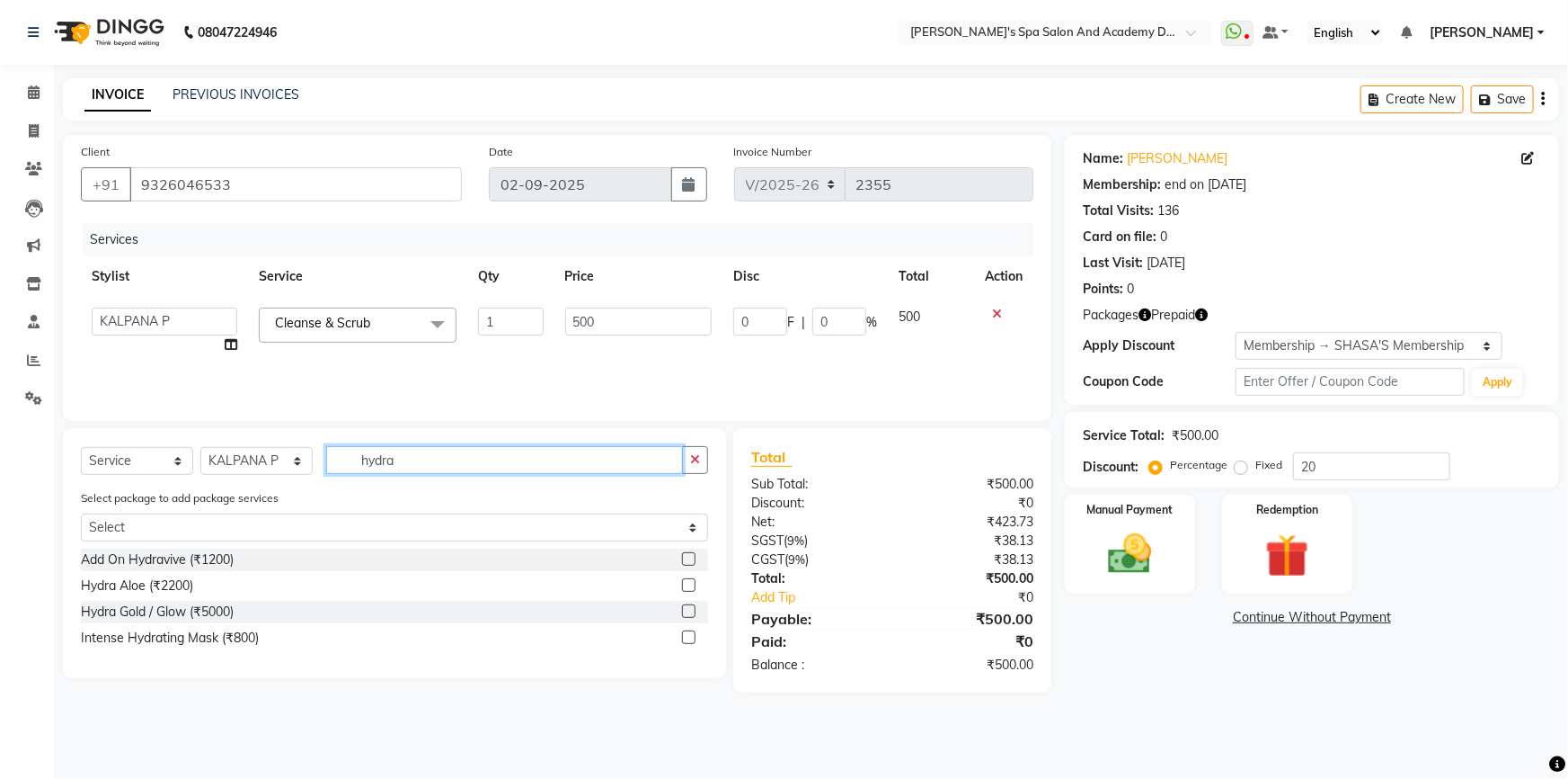
type input "hydra"
click at [270, 578] on div "Hydra Aloe (₹2200)" at bounding box center [394, 585] width 627 height 22
click at [685, 589] on label at bounding box center [689, 585] width 13 height 13
click at [685, 589] on input "checkbox" at bounding box center [688, 585] width 12 height 12
checkbox input "true"
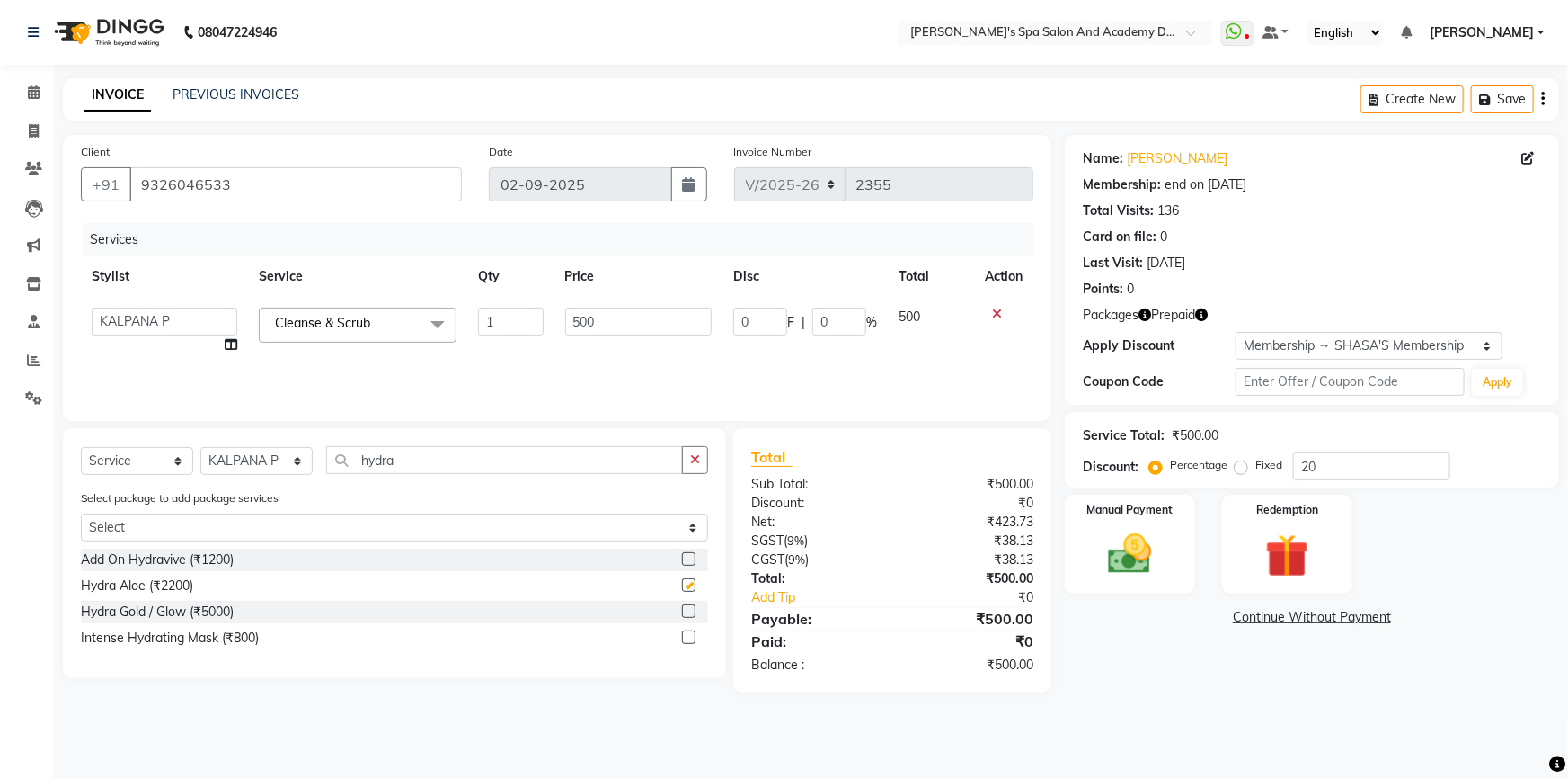
type input "100"
type input "20"
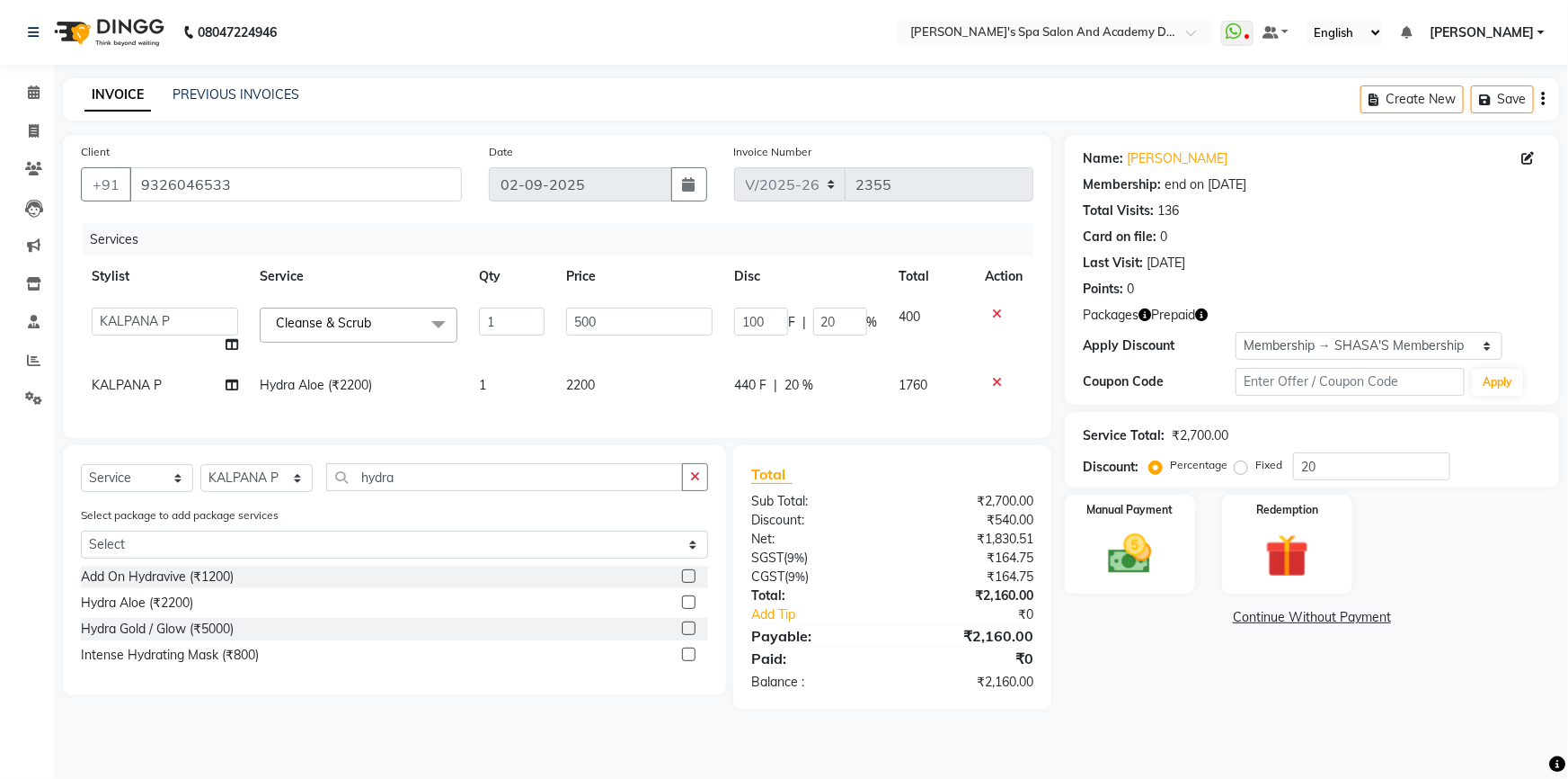
checkbox input "false"
click at [1194, 318] on span "Prepaid" at bounding box center [1173, 316] width 44 height 19
click at [1205, 316] on icon "button" at bounding box center [1201, 314] width 12 height 12
click at [1346, 315] on div "Packages Prepaid" at bounding box center [1312, 316] width 458 height 19
click at [1146, 317] on icon "button" at bounding box center [1144, 314] width 12 height 12
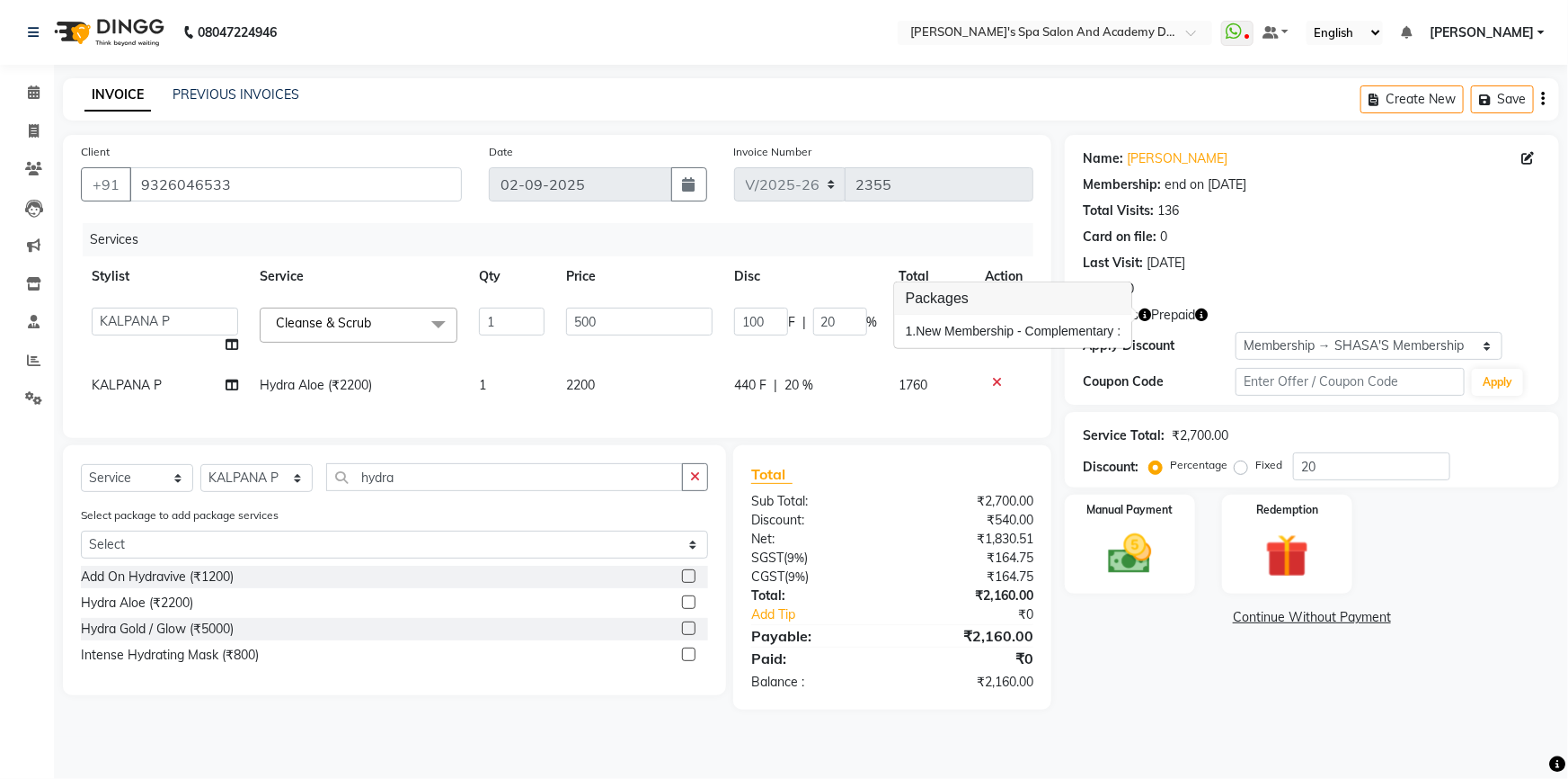
click at [1429, 263] on div "Last Visit: 20-07-2025" at bounding box center [1312, 263] width 458 height 19
click at [1497, 98] on button "Save" at bounding box center [1503, 99] width 63 height 28
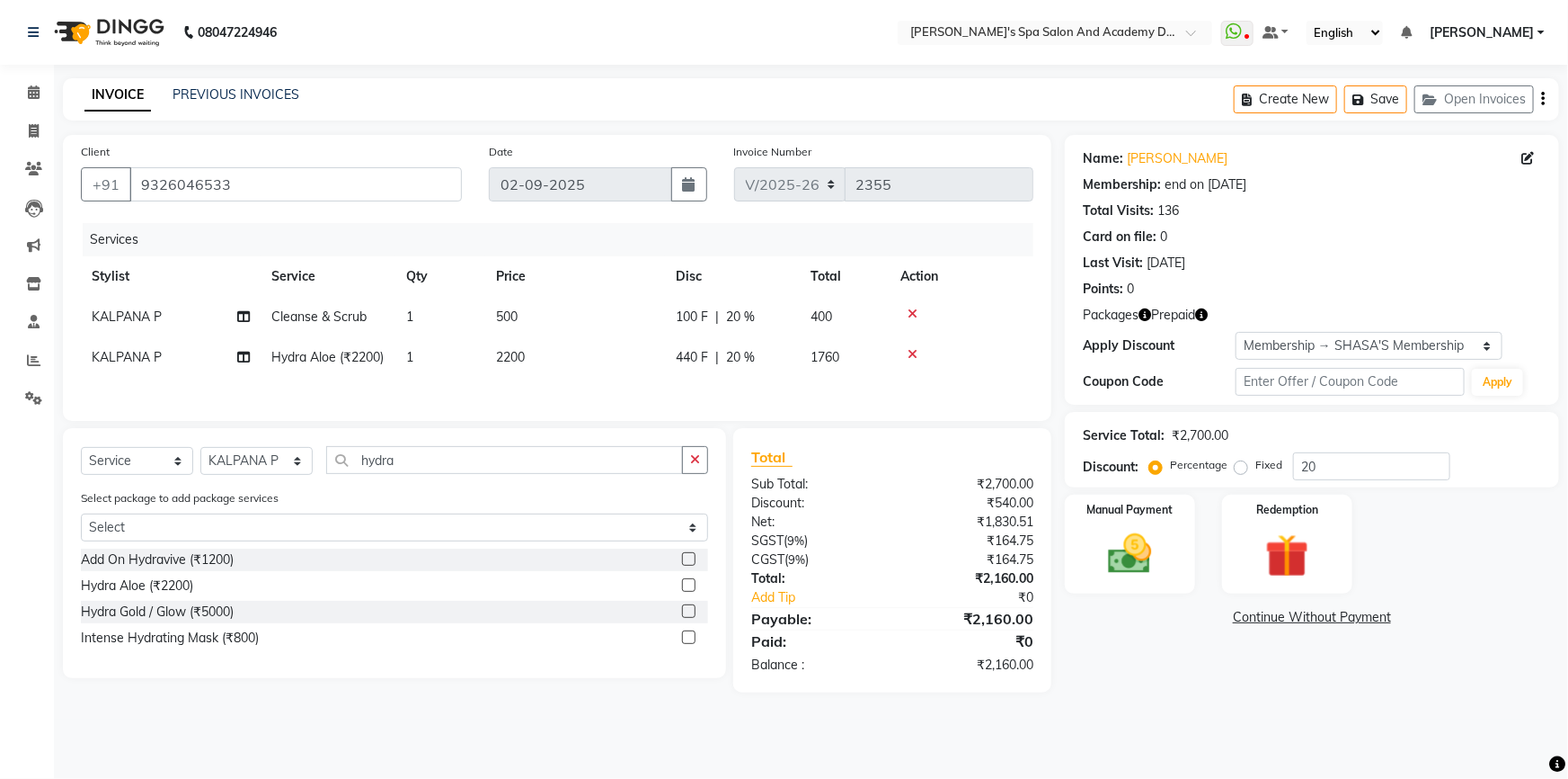
click at [911, 310] on icon at bounding box center [912, 313] width 10 height 12
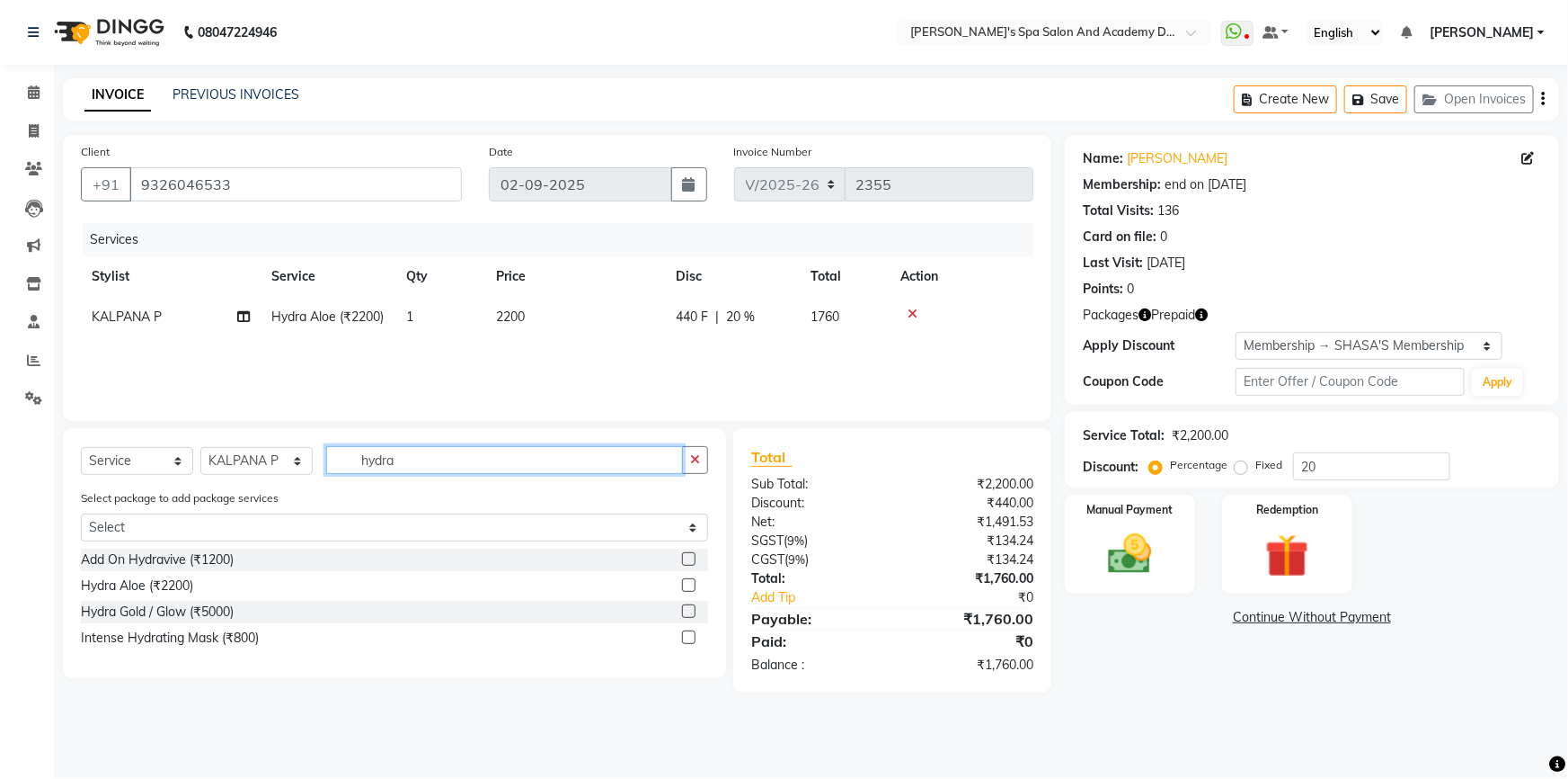
click at [412, 455] on input "hydra" at bounding box center [504, 460] width 357 height 28
click at [293, 462] on select "Select Stylist Admin AKSHTA AMBRE ASAWARI PAWAR DIRECT 1 GAURI THAPA JIGNA SHAH…" at bounding box center [256, 460] width 112 height 28
select select "47360"
click at [200, 447] on select "Select Stylist Admin AKSHTA AMBRE ASAWARI PAWAR DIRECT 1 GAURI THAPA JIGNA SHAH…" at bounding box center [256, 460] width 112 height 28
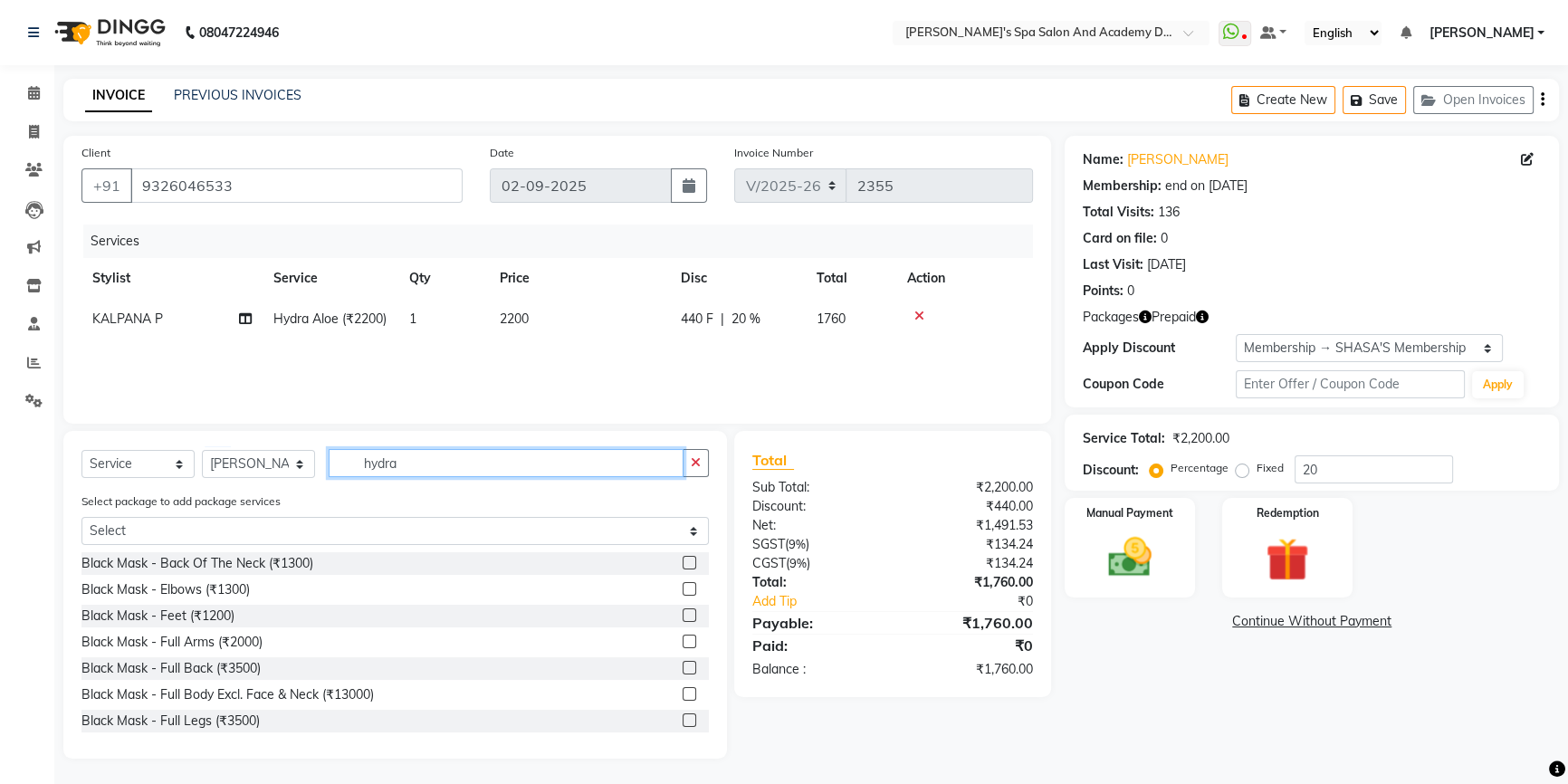
drag, startPoint x: 442, startPoint y: 464, endPoint x: 334, endPoint y: 458, distance: 108.2
click at [334, 458] on input "hydra" at bounding box center [505, 462] width 355 height 28
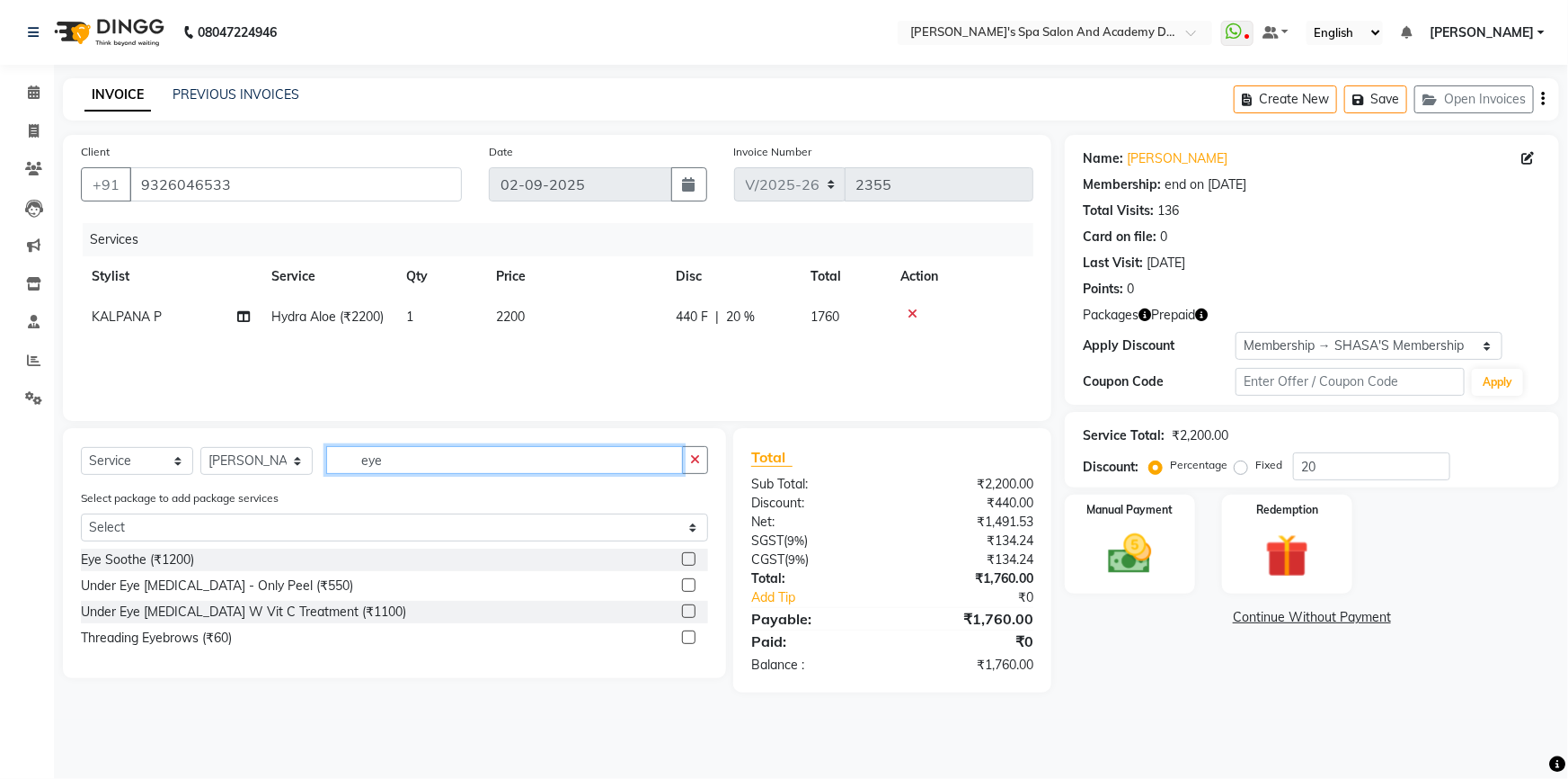
type input "eye"
click at [685, 639] on label at bounding box center [689, 637] width 13 height 13
click at [685, 639] on input "checkbox" at bounding box center [688, 638] width 12 height 12
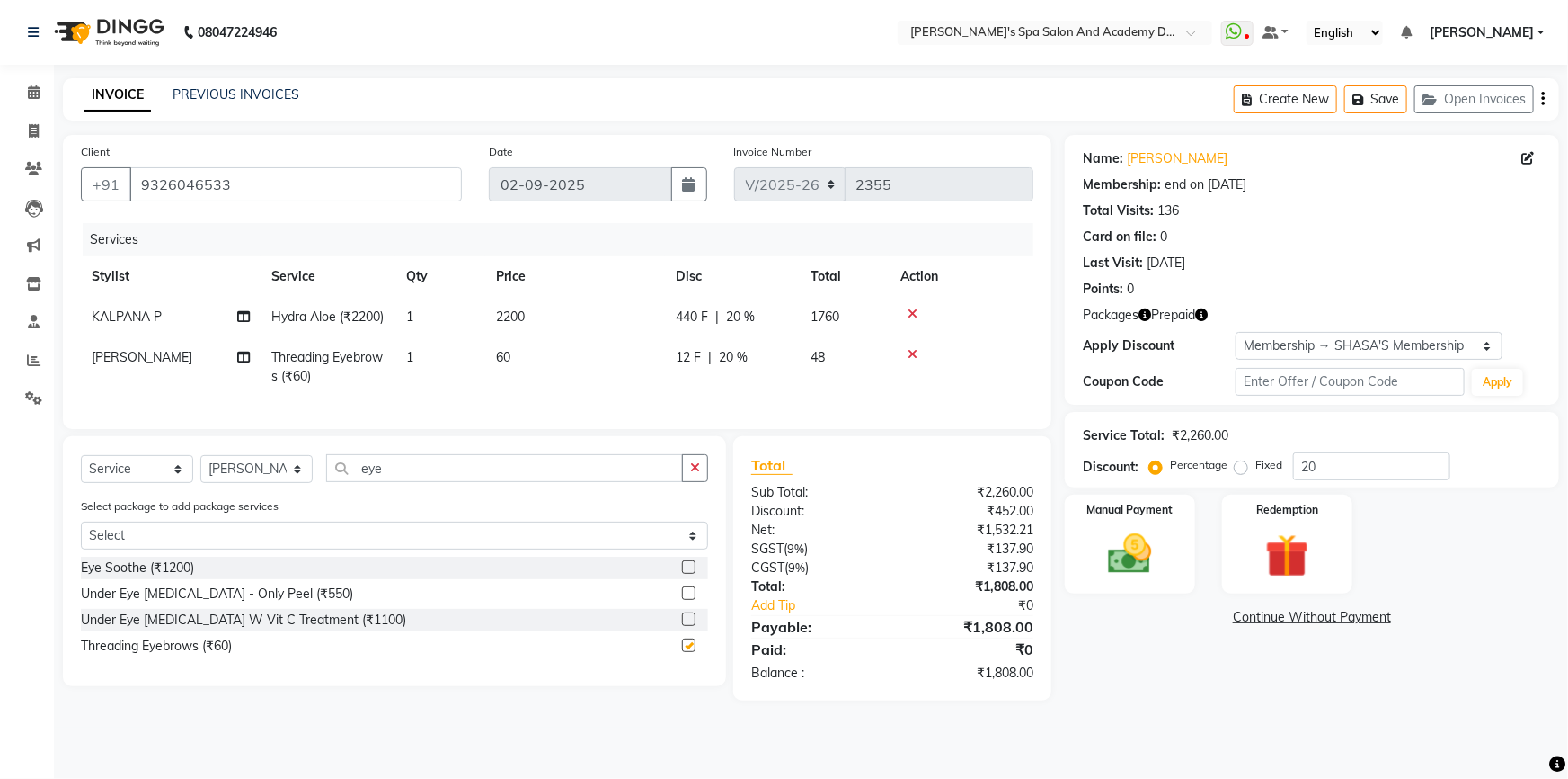
checkbox input "false"
click at [1119, 541] on img at bounding box center [1130, 554] width 74 height 52
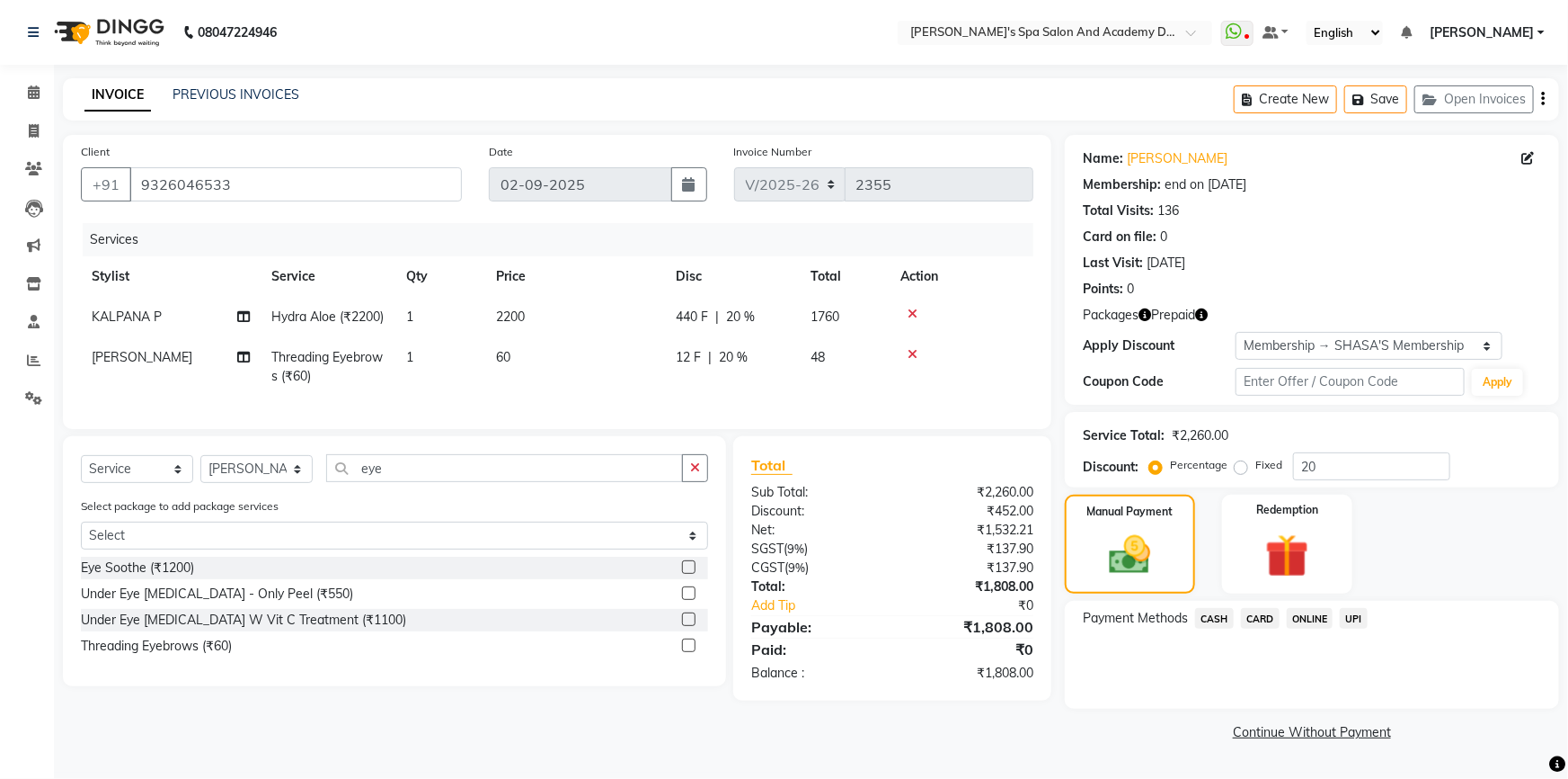
click at [1265, 622] on span "CARD" at bounding box center [1260, 618] width 38 height 21
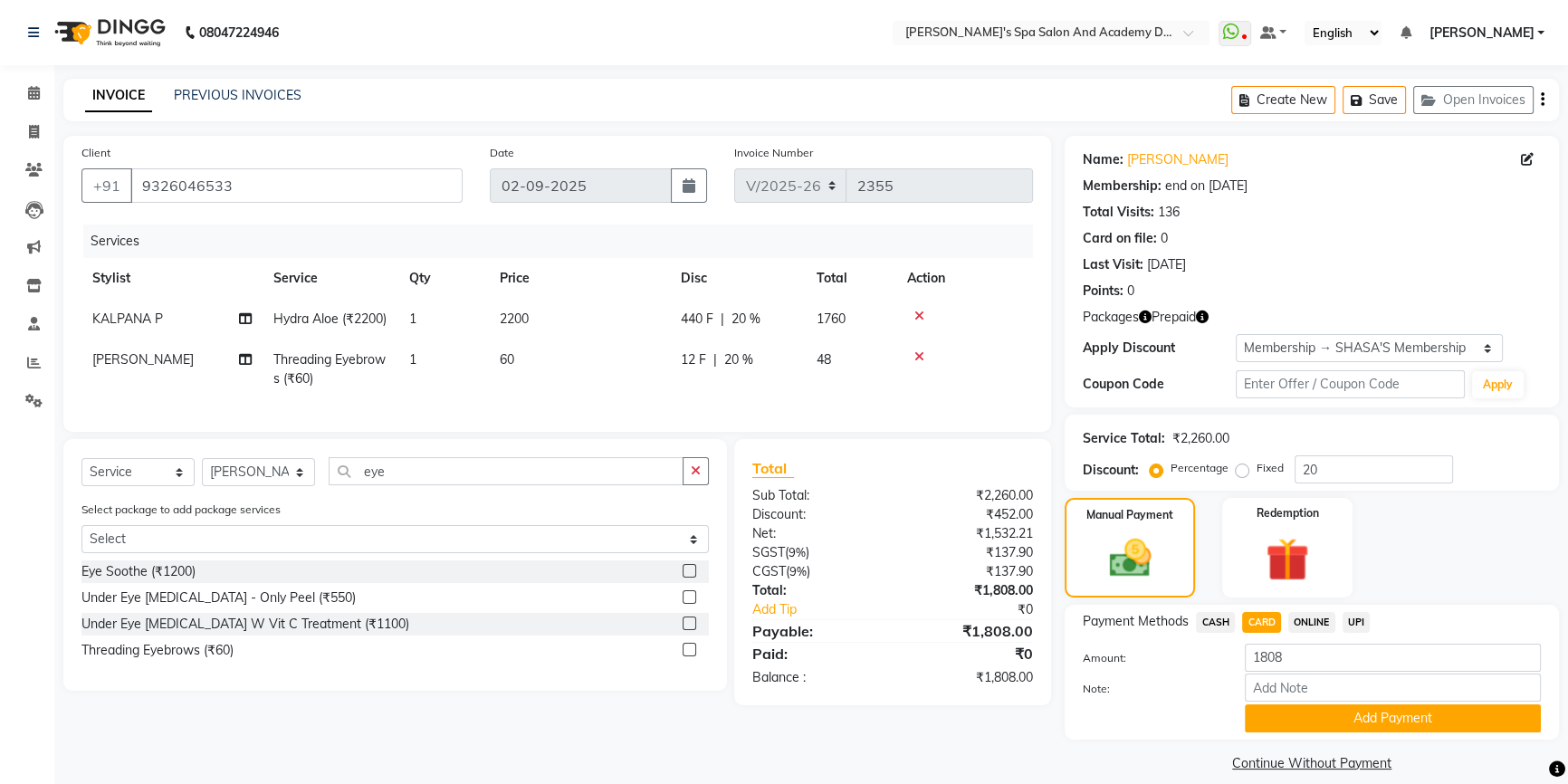
scroll to position [18, 0]
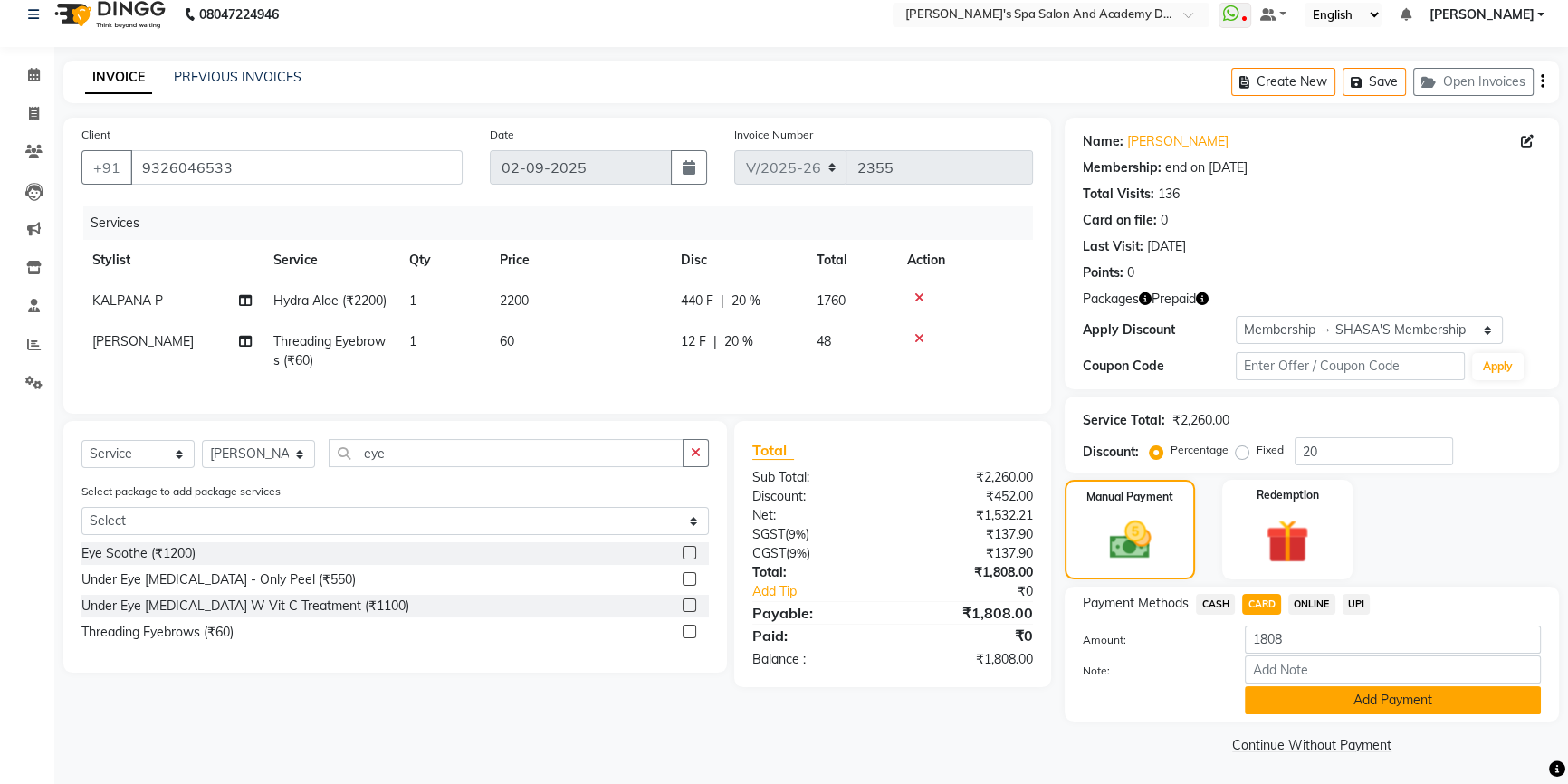
click at [1387, 695] on button "Add Payment" at bounding box center [1393, 699] width 296 height 28
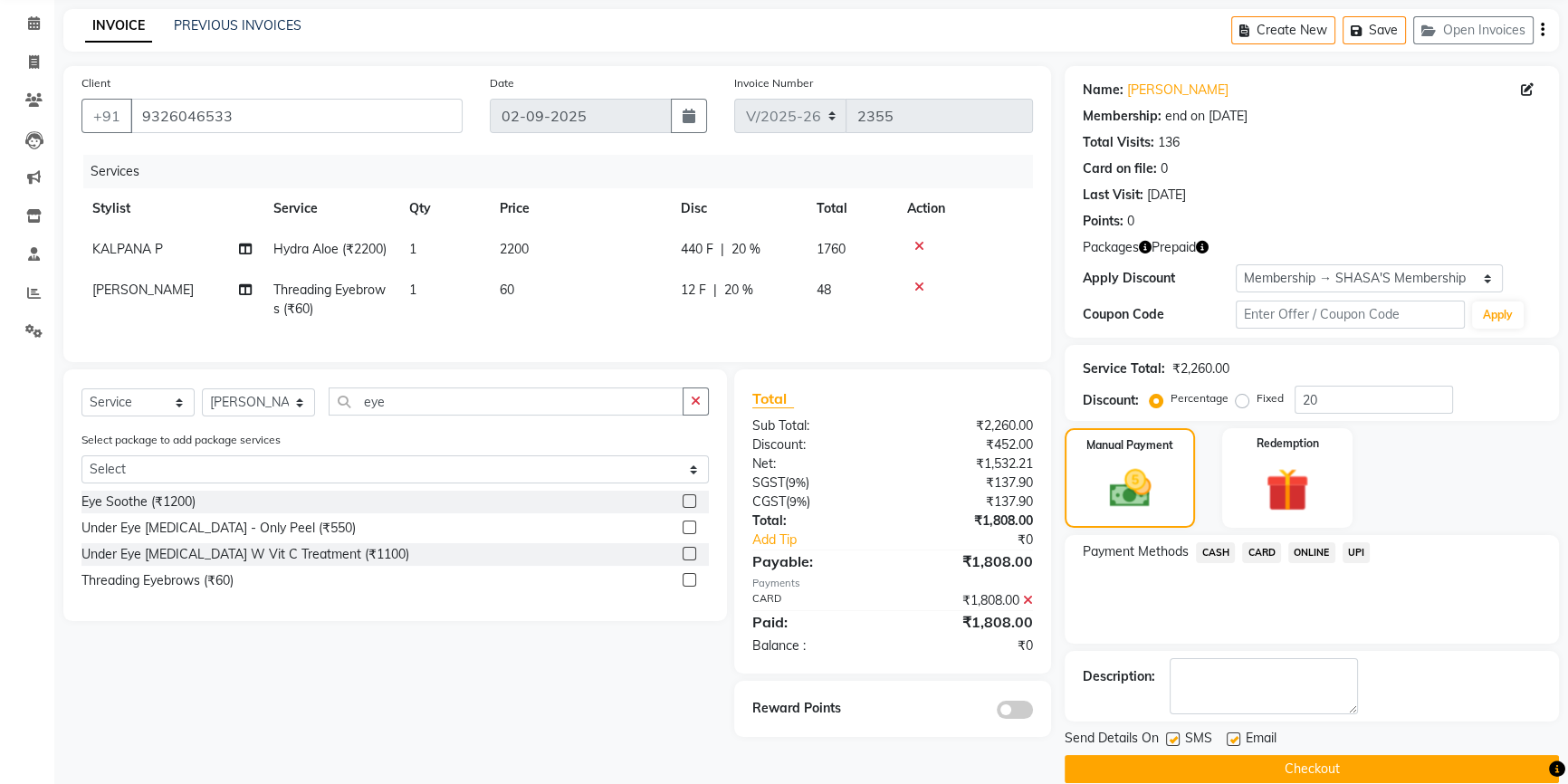
scroll to position [94, 0]
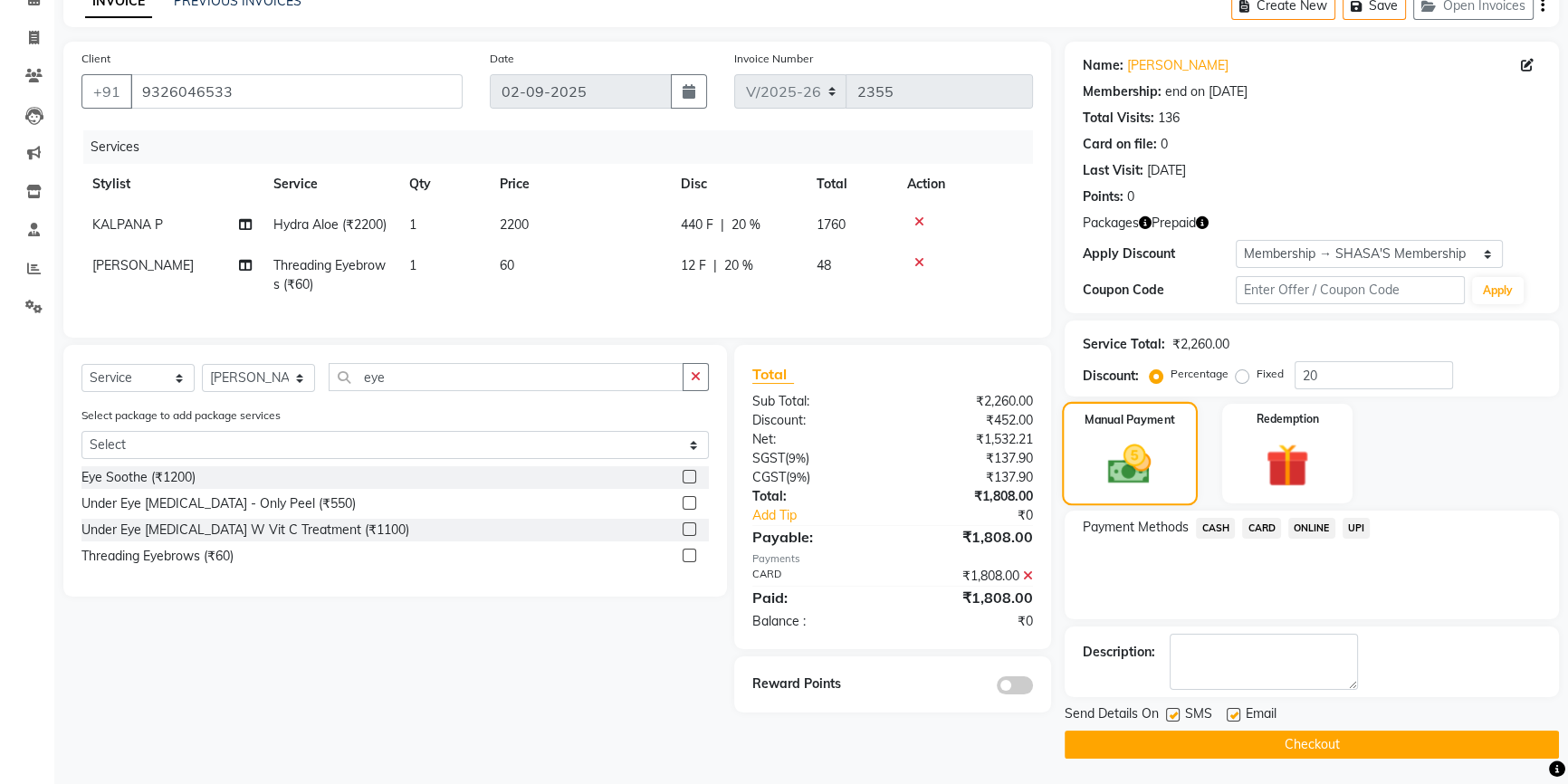
click at [1119, 452] on img at bounding box center [1129, 464] width 71 height 50
click at [1273, 526] on span "CARD" at bounding box center [1262, 528] width 39 height 21
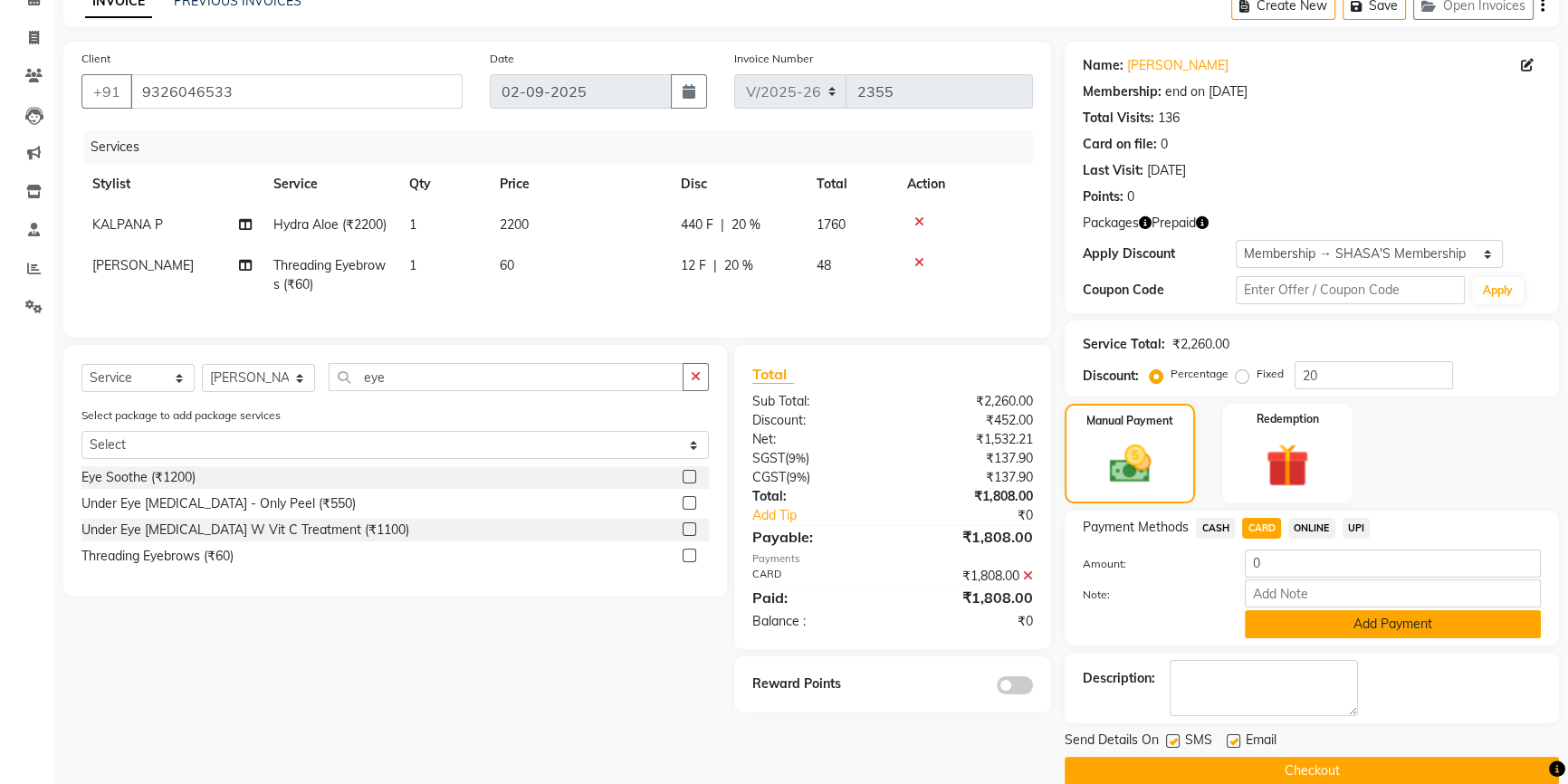
click at [1351, 627] on button "Add Payment" at bounding box center [1393, 624] width 296 height 28
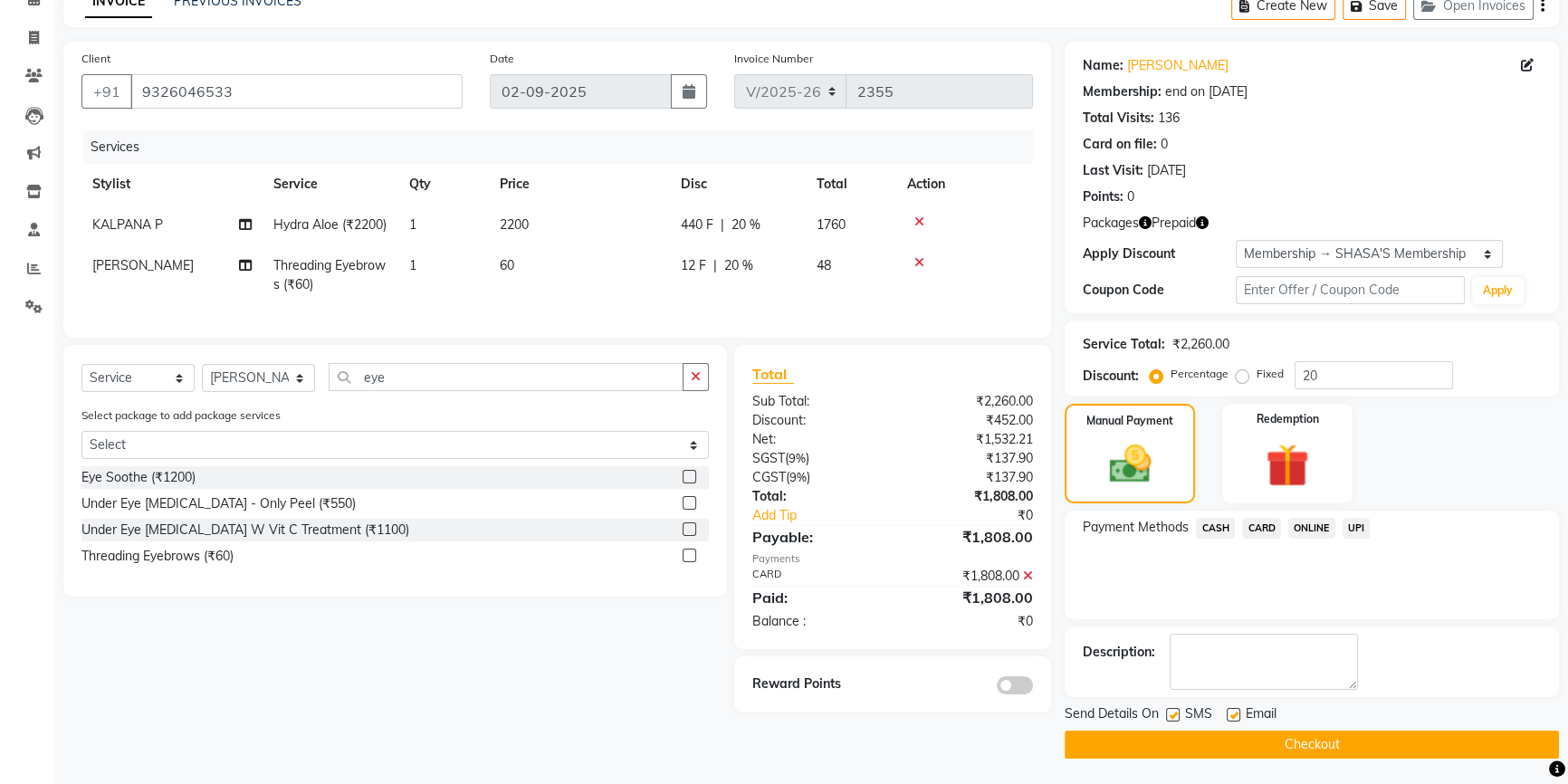
click at [1286, 742] on button "Checkout" at bounding box center [1312, 743] width 495 height 28
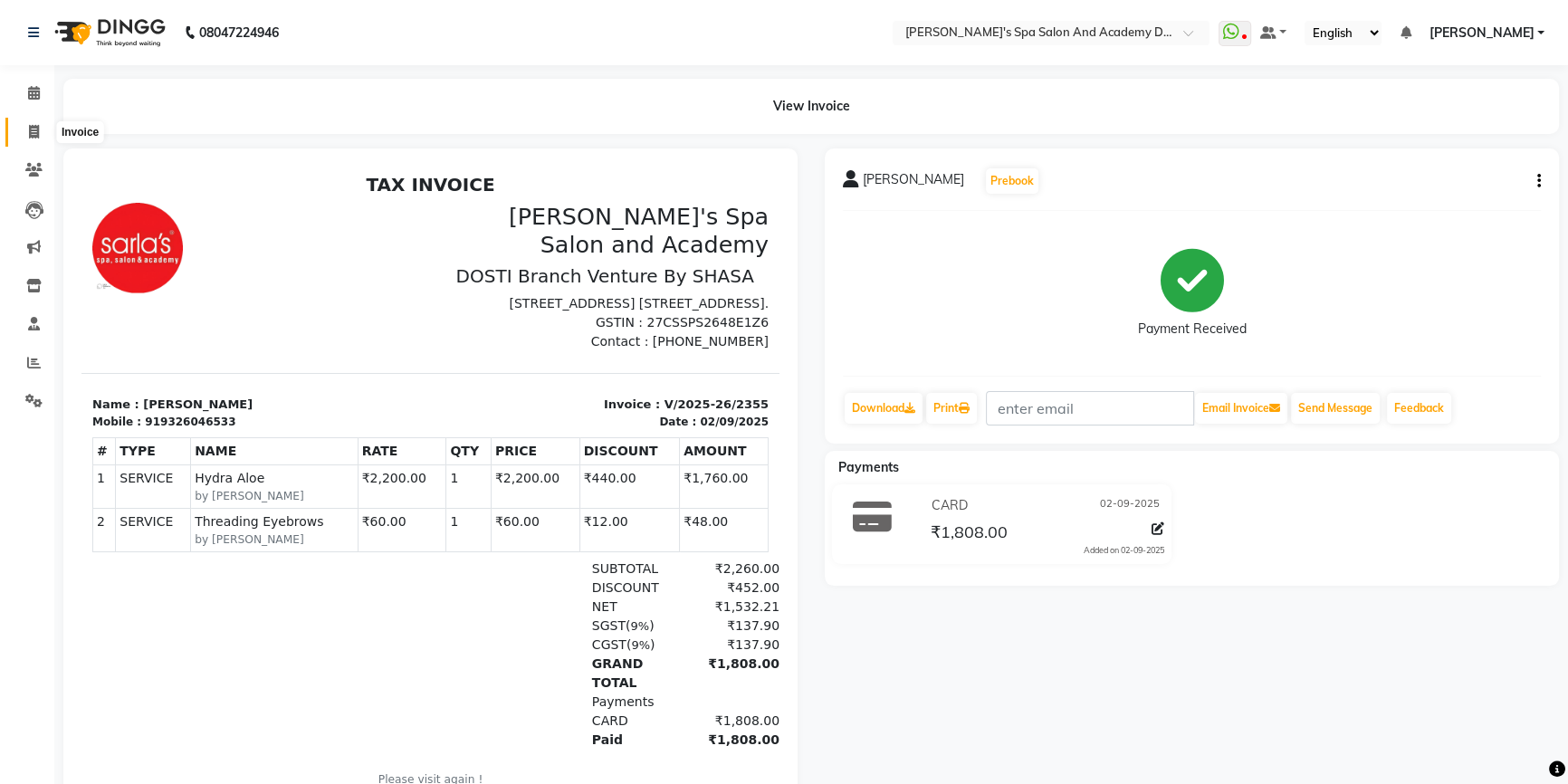
click at [30, 133] on icon at bounding box center [34, 131] width 10 height 14
select select "6316"
select select "service"
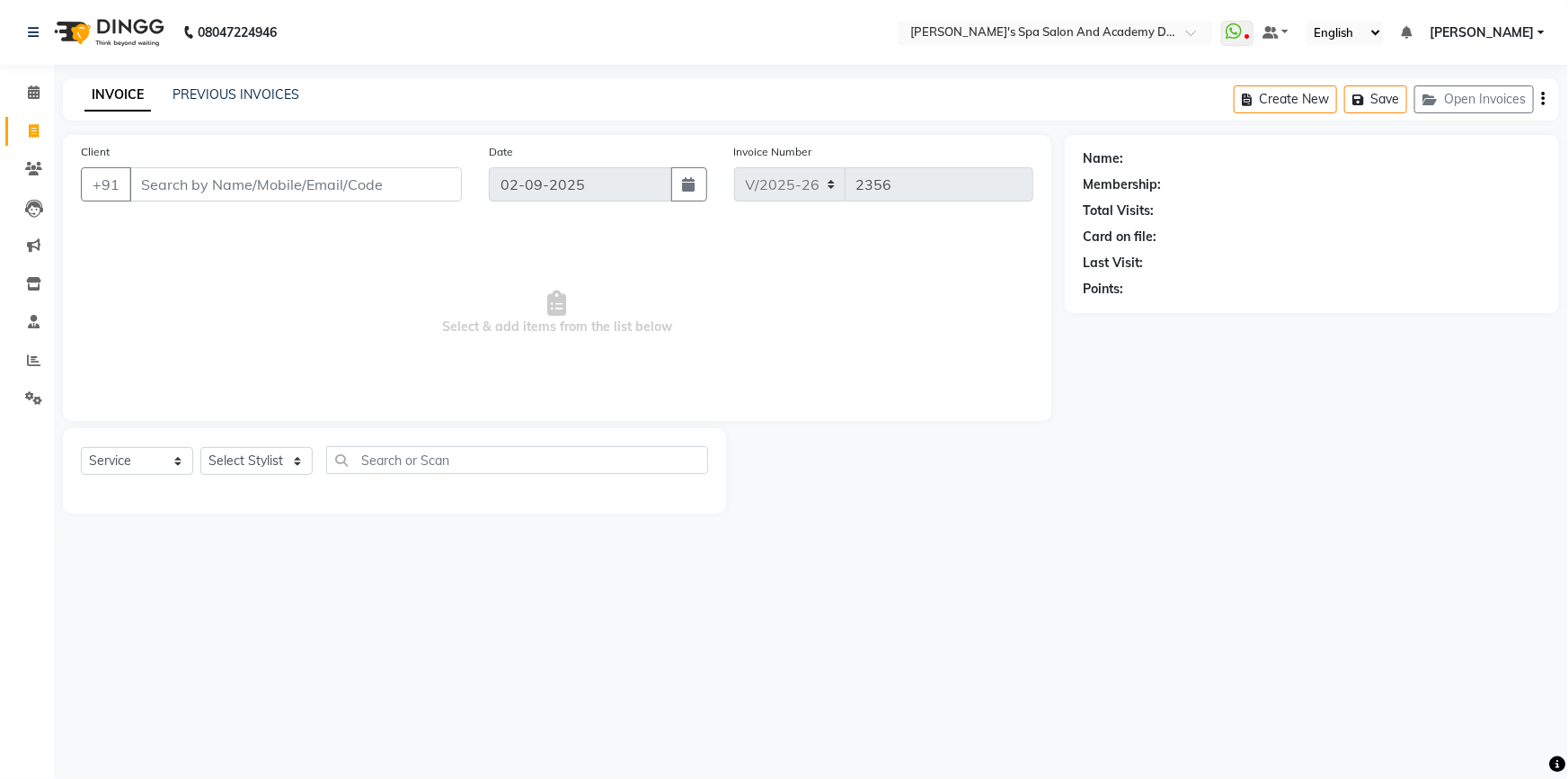
click at [206, 188] on input "Client" at bounding box center [295, 184] width 333 height 35
click at [177, 187] on input "Client" at bounding box center [295, 184] width 333 height 35
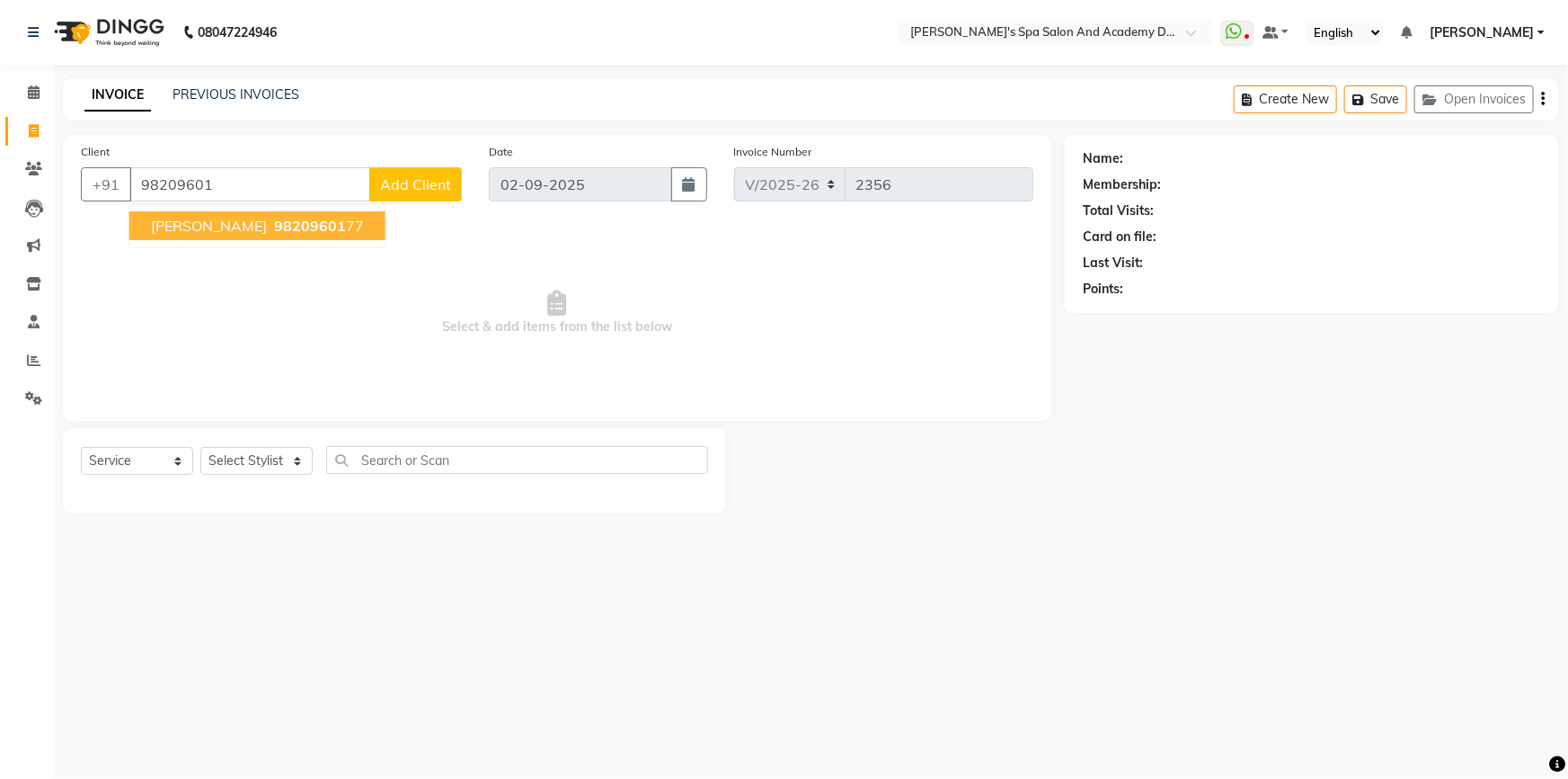
click at [153, 220] on span "DR SRABONI BHATTACHARYA" at bounding box center [208, 225] width 116 height 18
type input "9820960177"
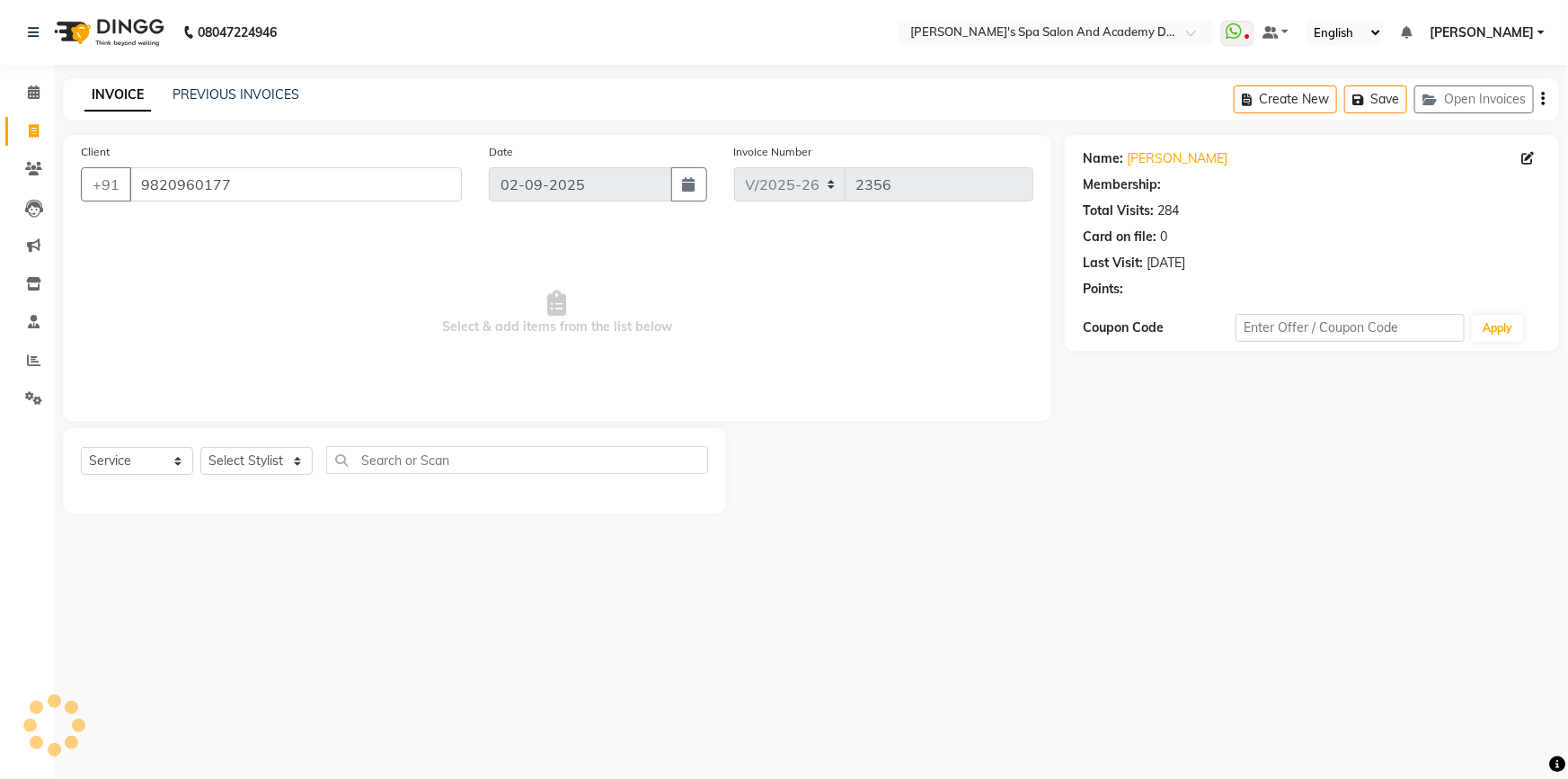
select select "2: Object"
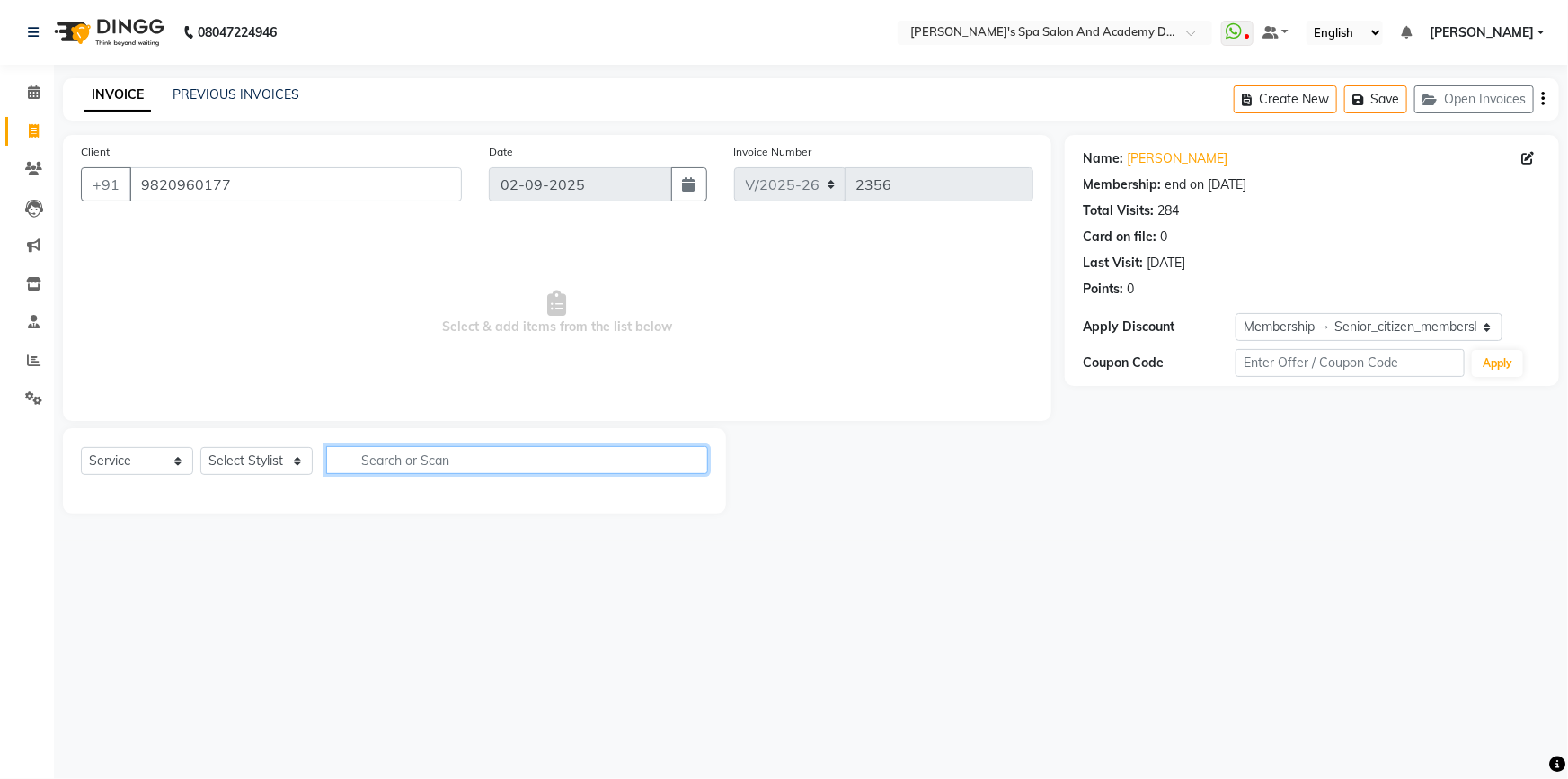
click at [393, 456] on input "text" at bounding box center [517, 460] width 382 height 28
click at [293, 461] on select "Select Stylist Admin AKSHTA AMBRE ASAWARI PAWAR DIRECT 1 GAURI THAPA JIGNA SHAH…" at bounding box center [256, 460] width 112 height 28
select select "47354"
click at [200, 447] on select "Select Stylist Admin AKSHTA AMBRE ASAWARI PAWAR DIRECT 1 GAURI THAPA JIGNA SHAH…" at bounding box center [256, 460] width 112 height 28
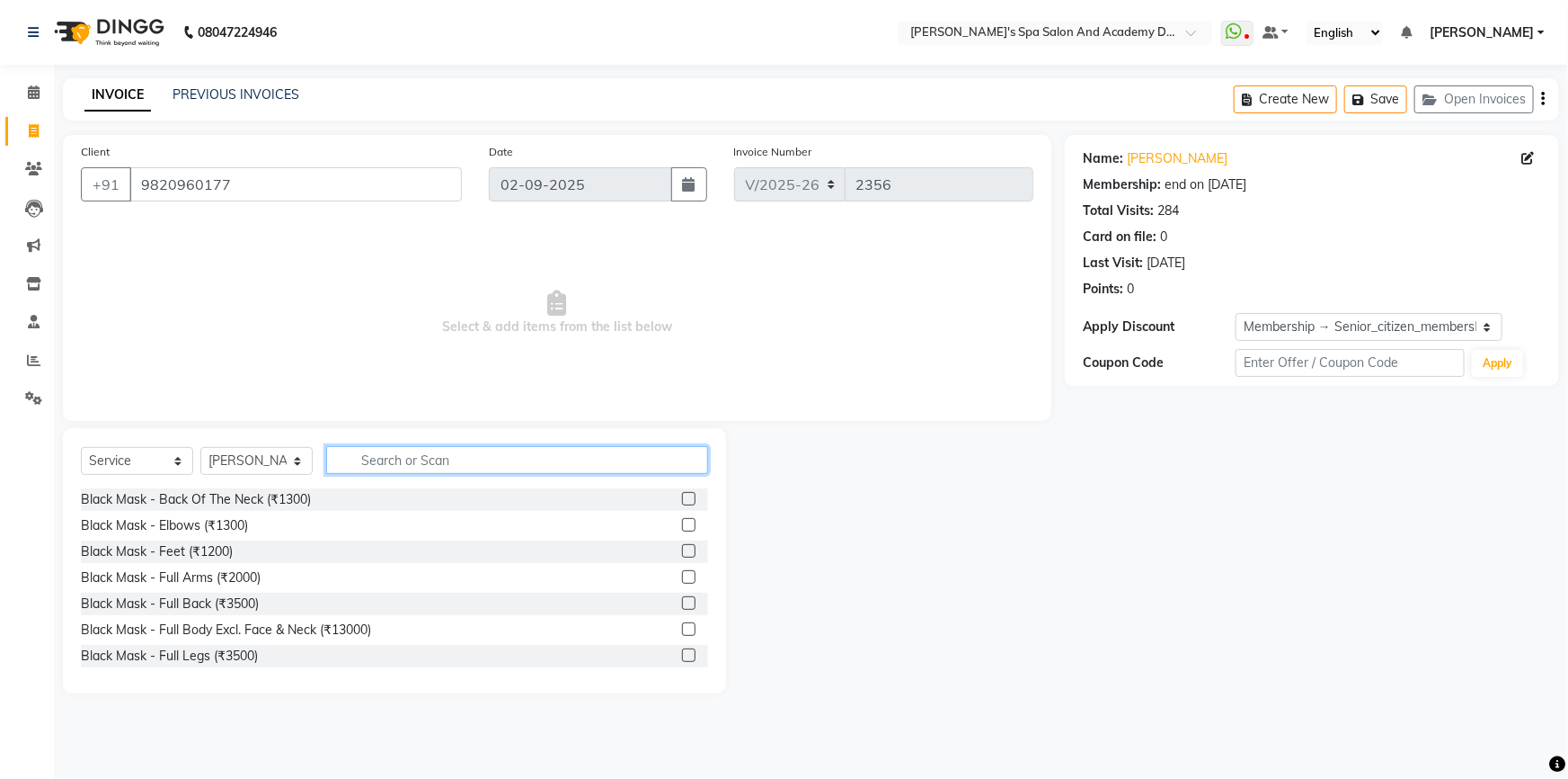
click at [381, 464] on input "text" at bounding box center [517, 460] width 382 height 28
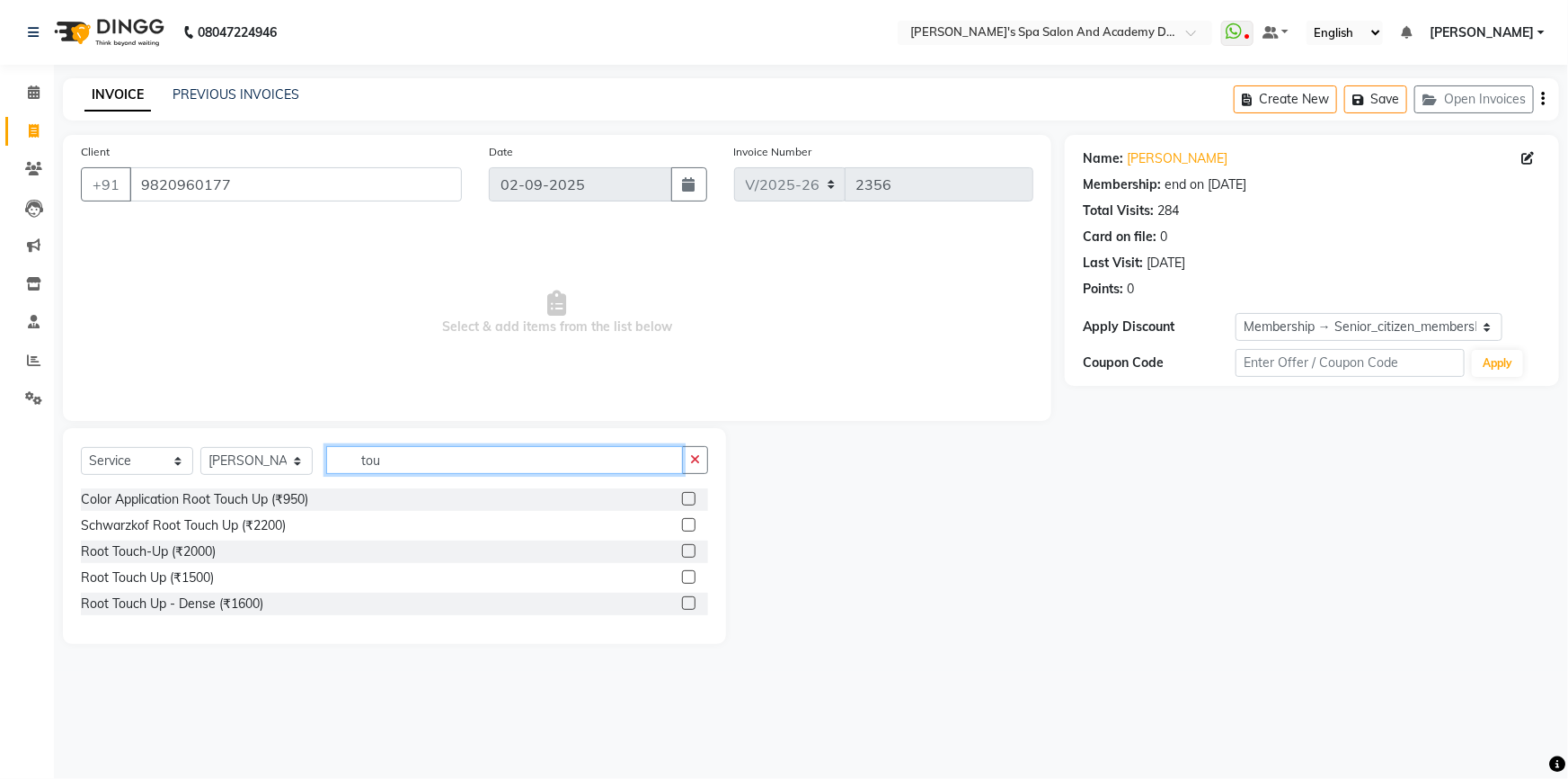
type input "tou"
click at [683, 554] on label at bounding box center [689, 551] width 13 height 13
click at [683, 554] on input "checkbox" at bounding box center [688, 552] width 12 height 12
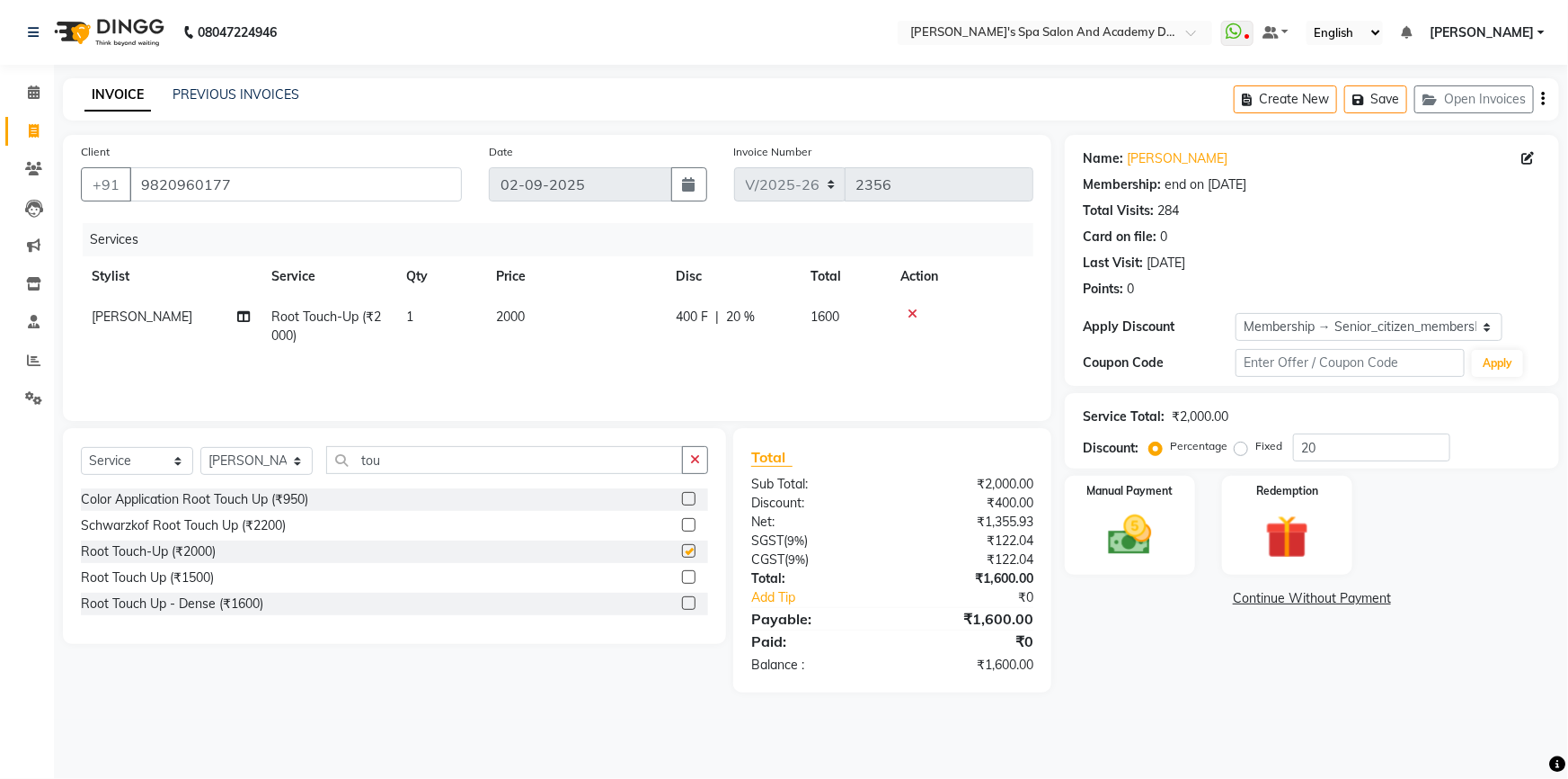
checkbox input "false"
click at [296, 458] on select "Select Stylist Admin AKSHTA AMBRE ASAWARI PAWAR DIRECT 1 GAURI THAPA JIGNA SHAH…" at bounding box center [256, 460] width 112 height 28
select select "58585"
click at [200, 447] on select "Select Stylist Admin AKSHTA AMBRE ASAWARI PAWAR DIRECT 1 GAURI THAPA JIGNA SHAH…" at bounding box center [256, 460] width 112 height 28
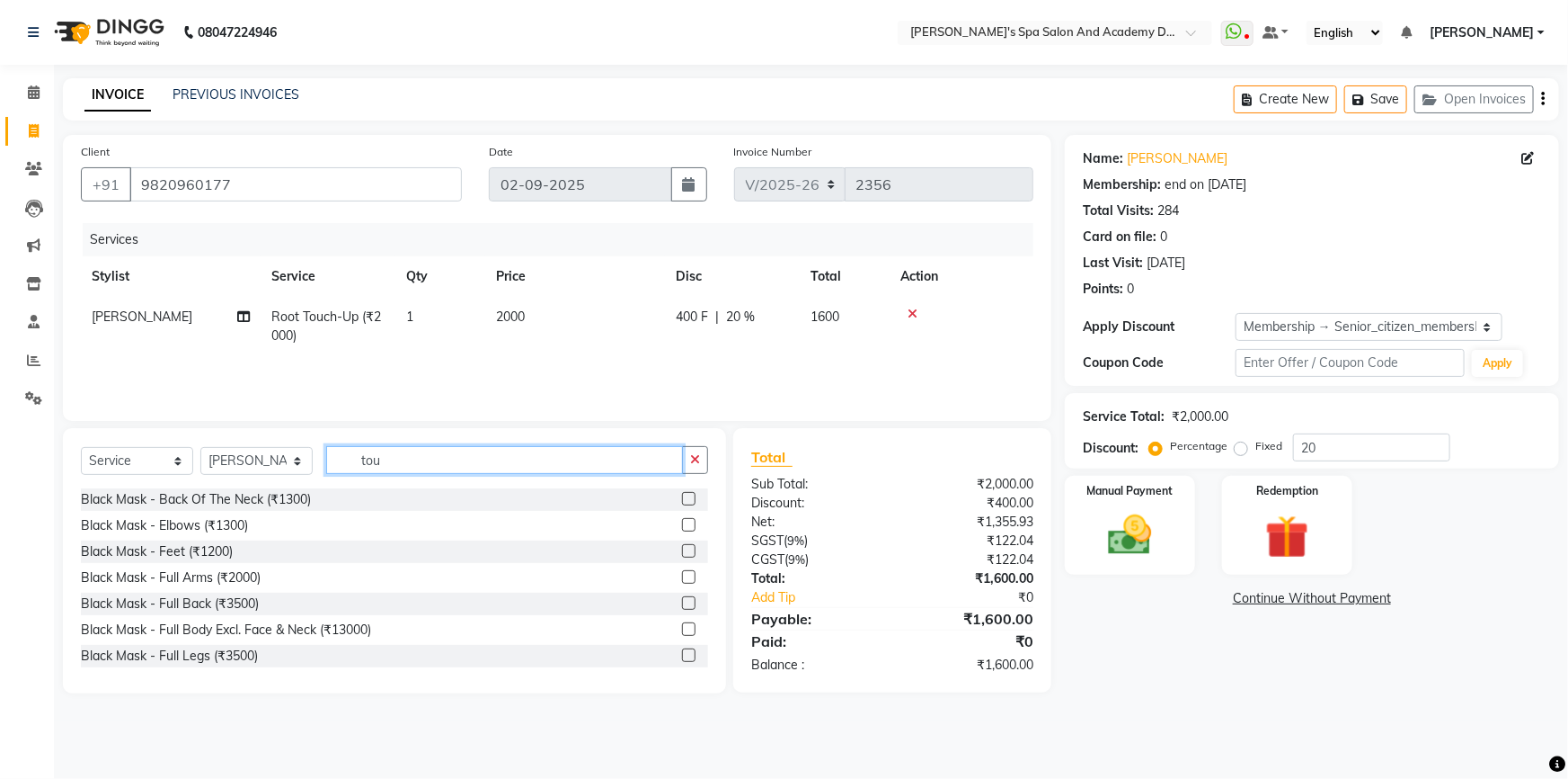
drag, startPoint x: 400, startPoint y: 456, endPoint x: 336, endPoint y: 453, distance: 64.1
click at [336, 453] on input "tou" at bounding box center [504, 460] width 357 height 28
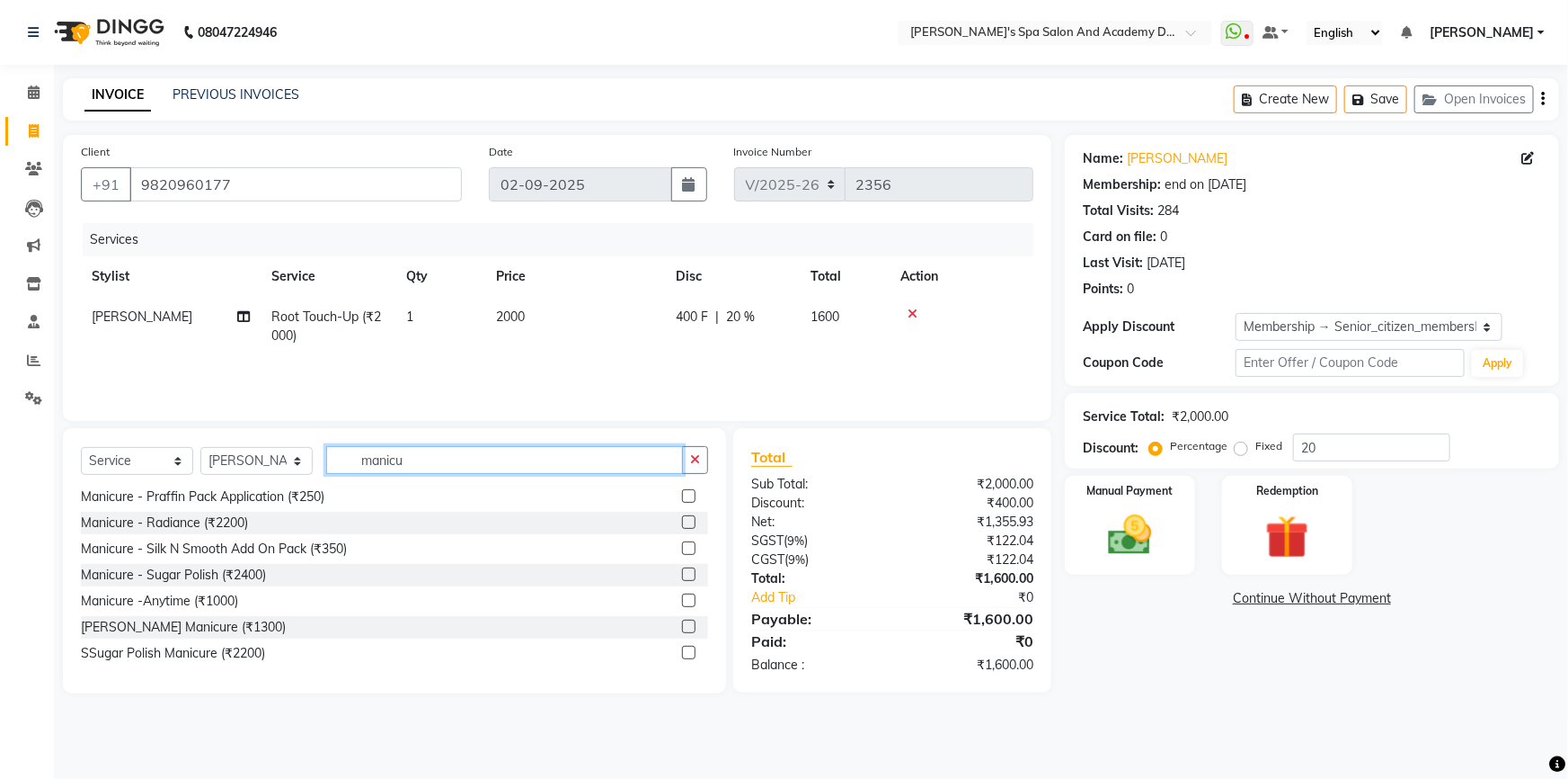
type input "manicu"
click at [682, 602] on label at bounding box center [689, 601] width 13 height 13
click at [682, 602] on input "checkbox" at bounding box center [688, 601] width 12 height 12
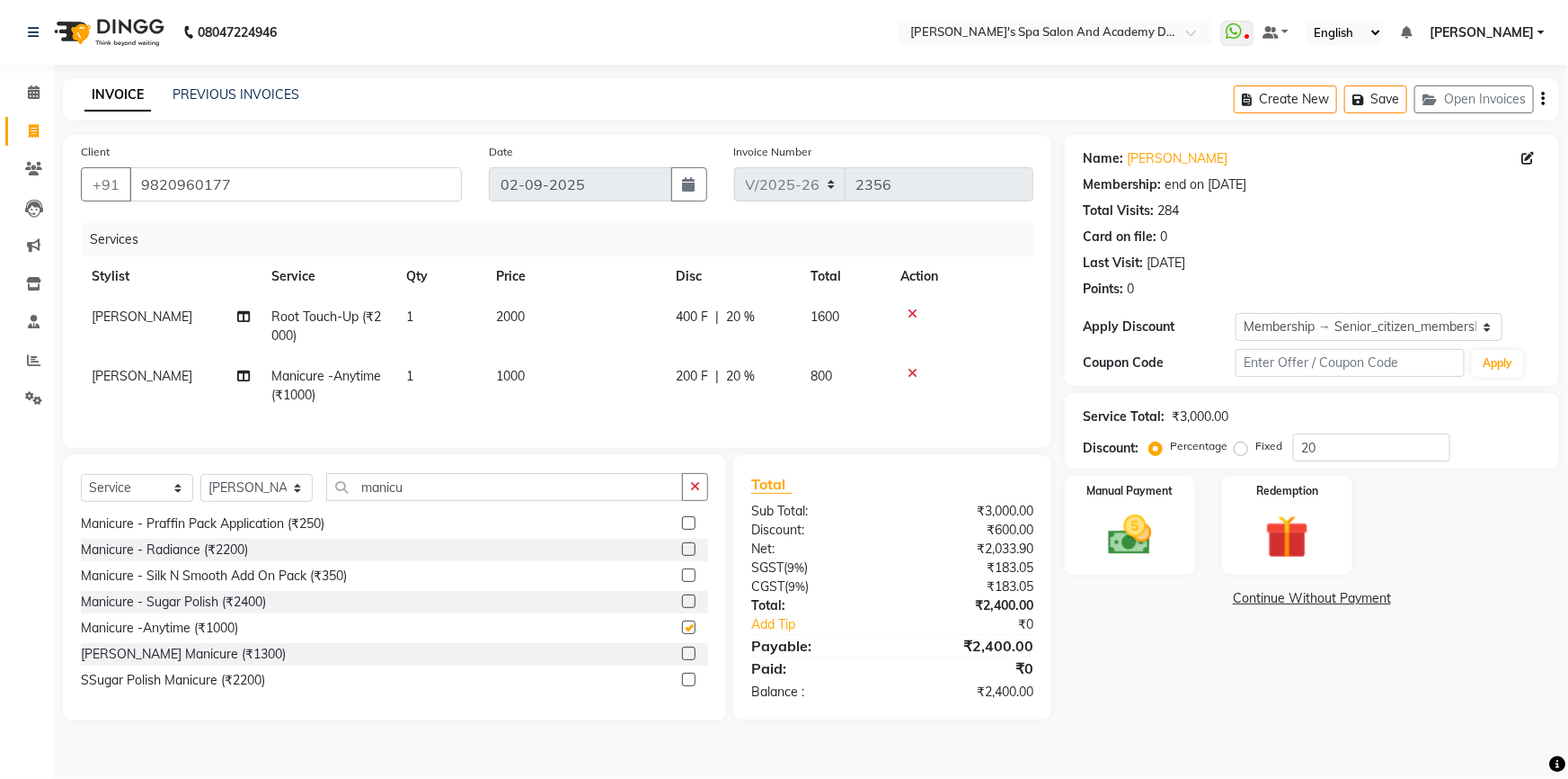
checkbox input "false"
drag, startPoint x: 452, startPoint y: 496, endPoint x: 321, endPoint y: 502, distance: 131.1
click at [321, 502] on div "Select Service Product Membership Package Voucher Prepaid Gift Card Select Styl…" at bounding box center [394, 494] width 627 height 42
click at [303, 502] on select "Select Stylist Admin AKSHTA AMBRE ASAWARI PAWAR DIRECT 1 GAURI THAPA JIGNA SHAH…" at bounding box center [256, 487] width 112 height 28
select select "47360"
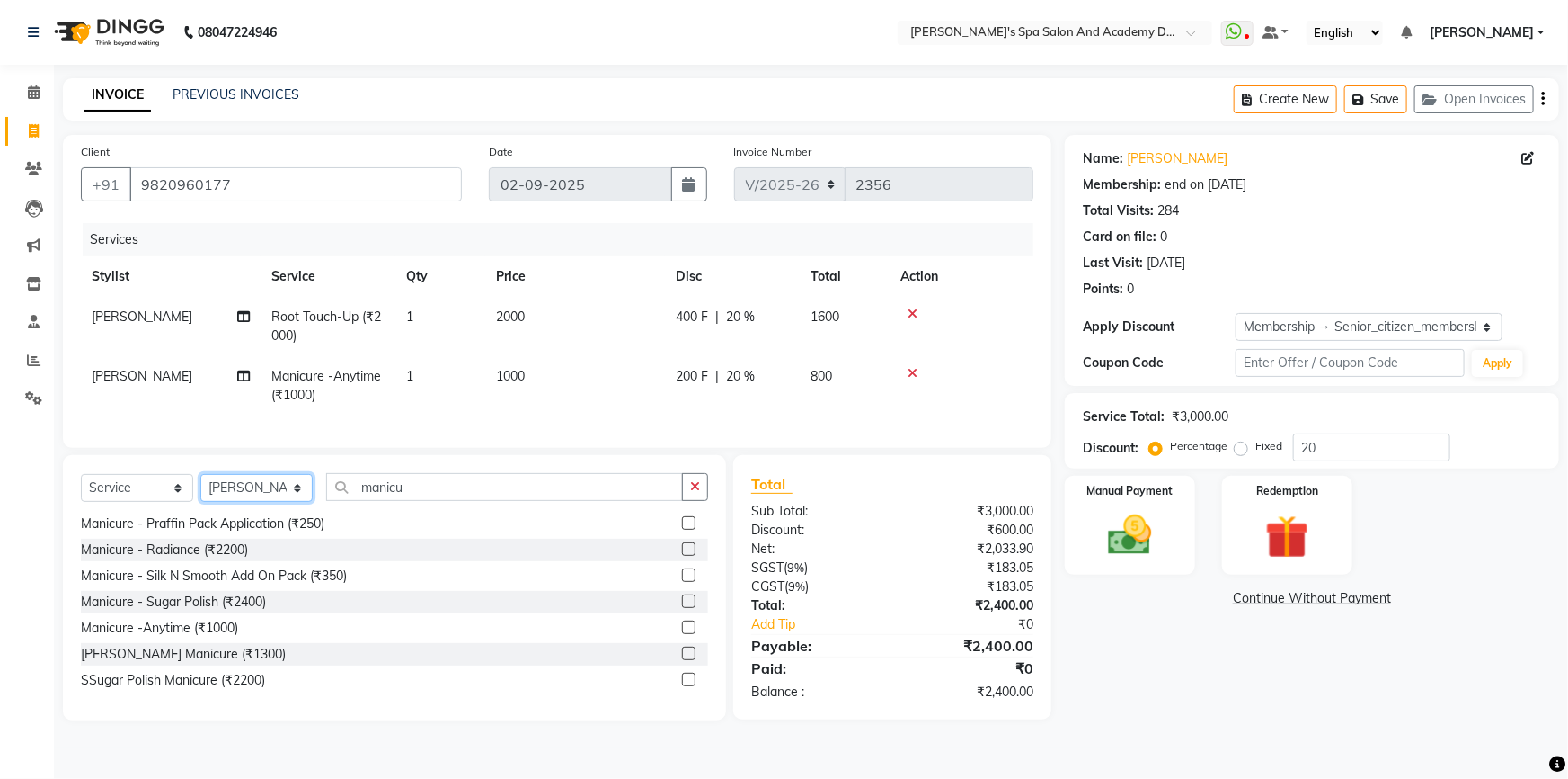
click at [200, 486] on select "Select Stylist Admin AKSHTA AMBRE ASAWARI PAWAR DIRECT 1 GAURI THAPA JIGNA SHAH…" at bounding box center [256, 487] width 112 height 28
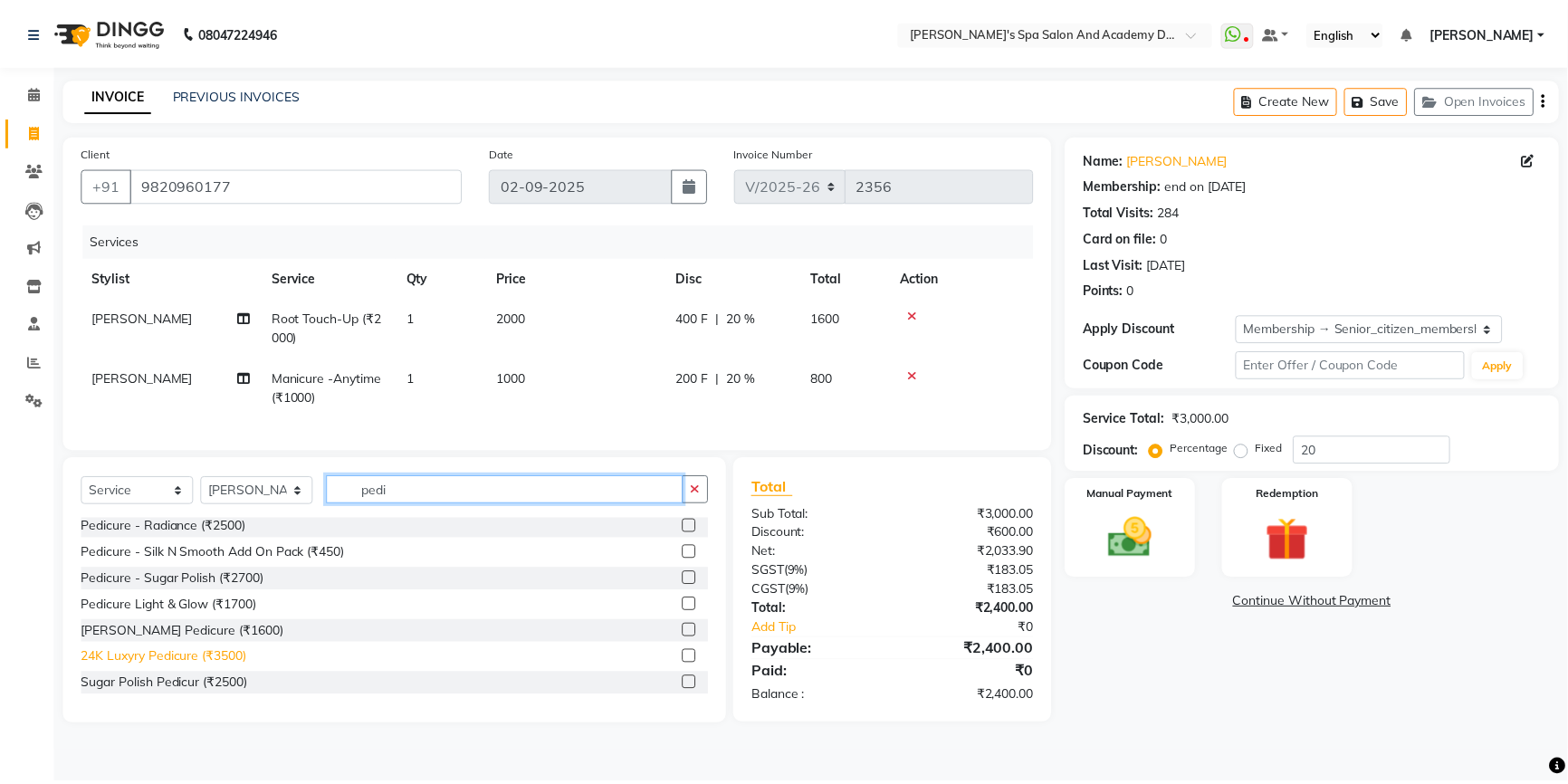
scroll to position [25, 0]
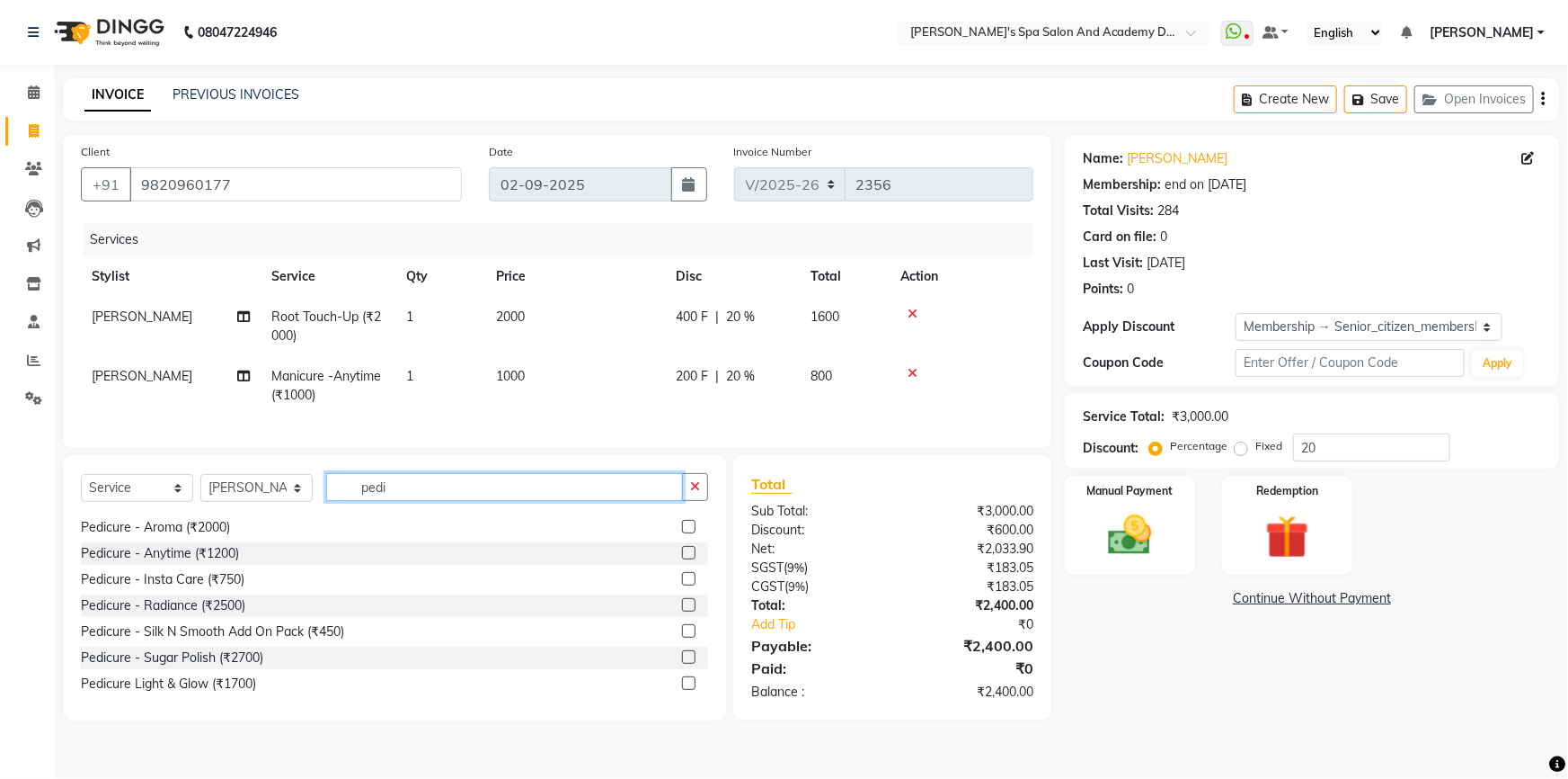
type input "pedi"
click at [682, 559] on label at bounding box center [689, 553] width 13 height 13
click at [682, 559] on input "checkbox" at bounding box center [688, 554] width 12 height 12
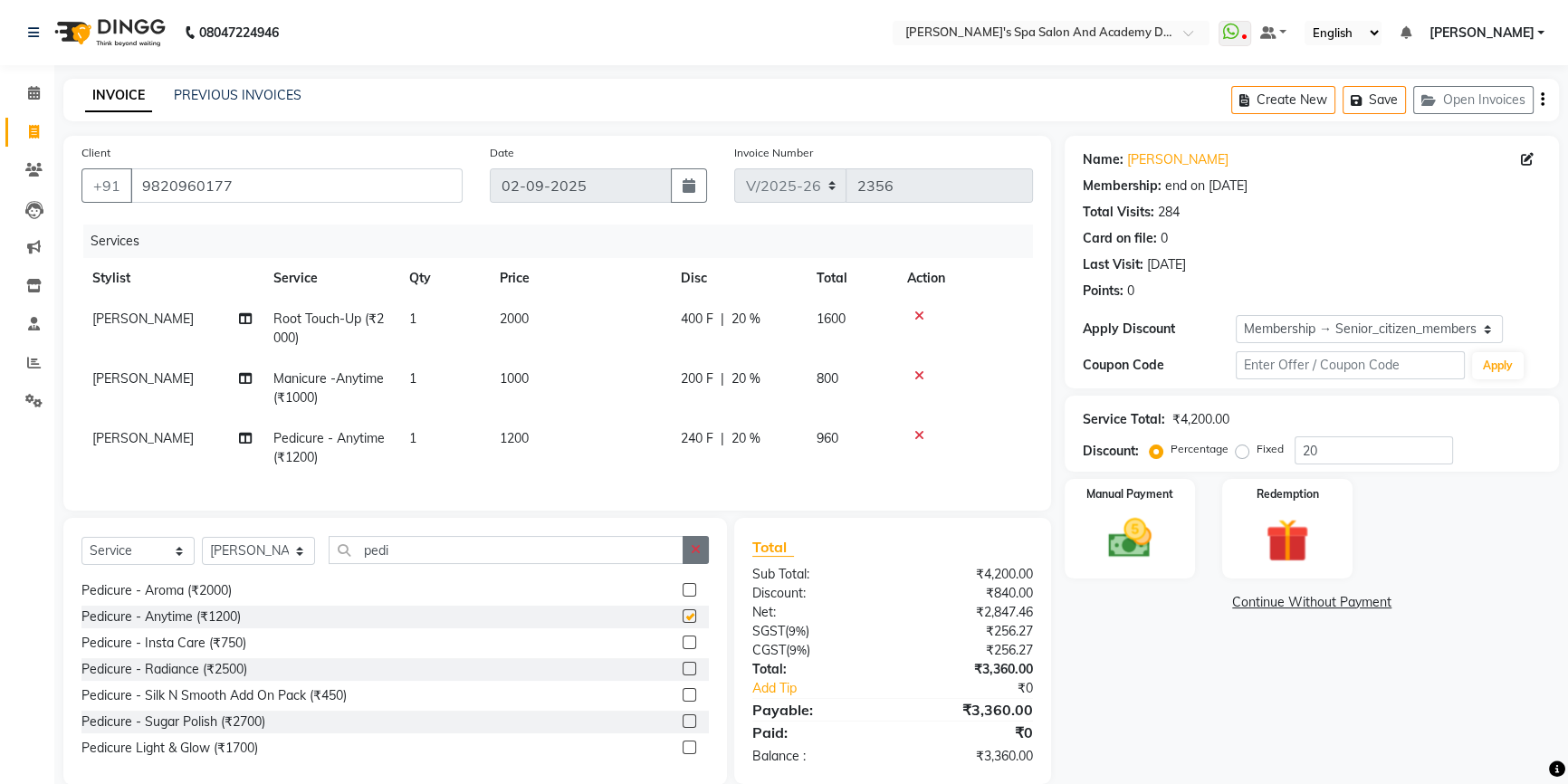
checkbox input "false"
drag, startPoint x: 400, startPoint y: 561, endPoint x: 343, endPoint y: 551, distance: 57.9
click at [343, 551] on input "pedi" at bounding box center [505, 549] width 355 height 28
click at [921, 437] on icon at bounding box center [919, 434] width 10 height 13
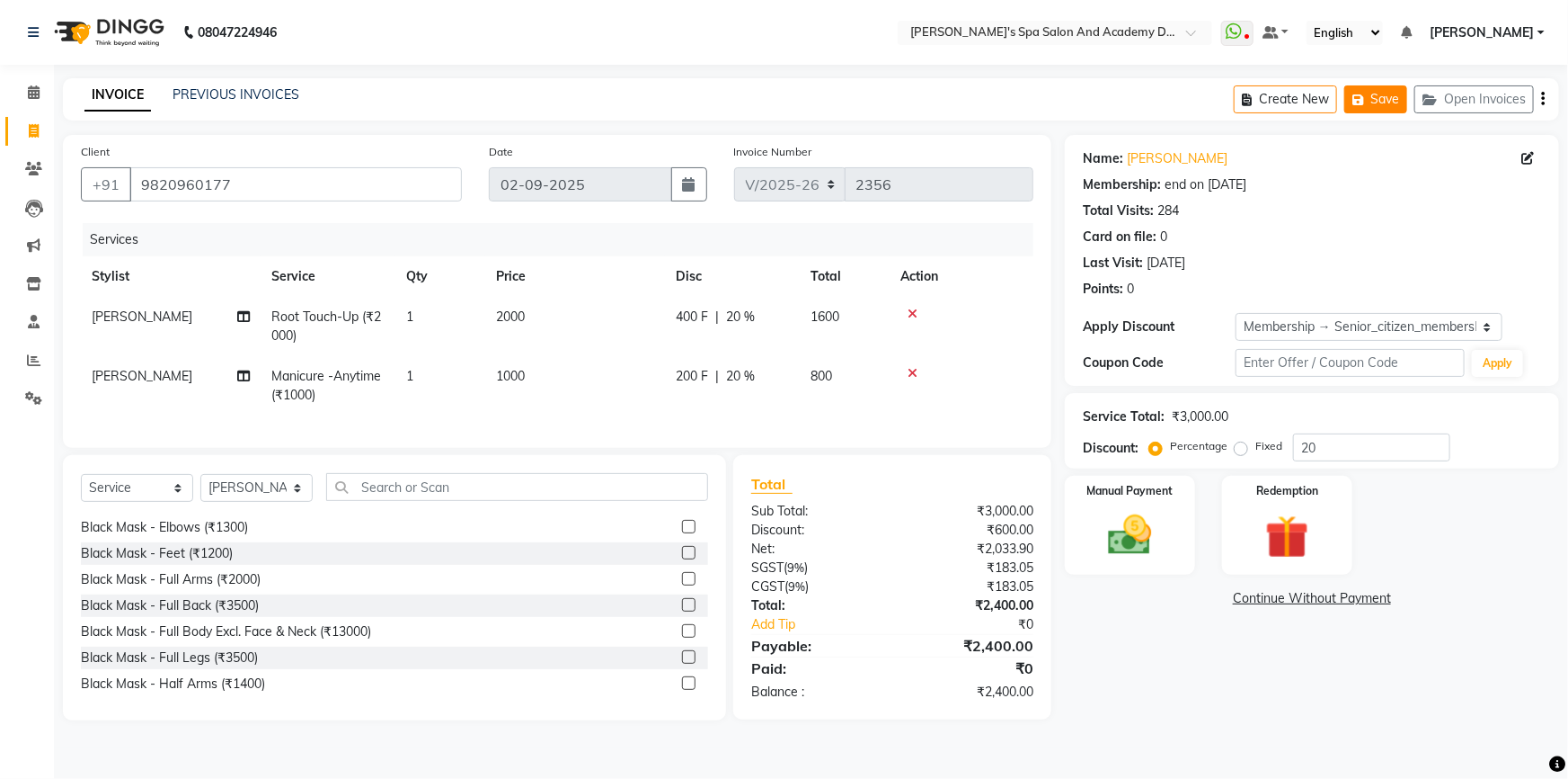
click at [1381, 105] on button "Save" at bounding box center [1376, 99] width 63 height 28
click at [1379, 98] on button "Save" at bounding box center [1376, 99] width 63 height 28
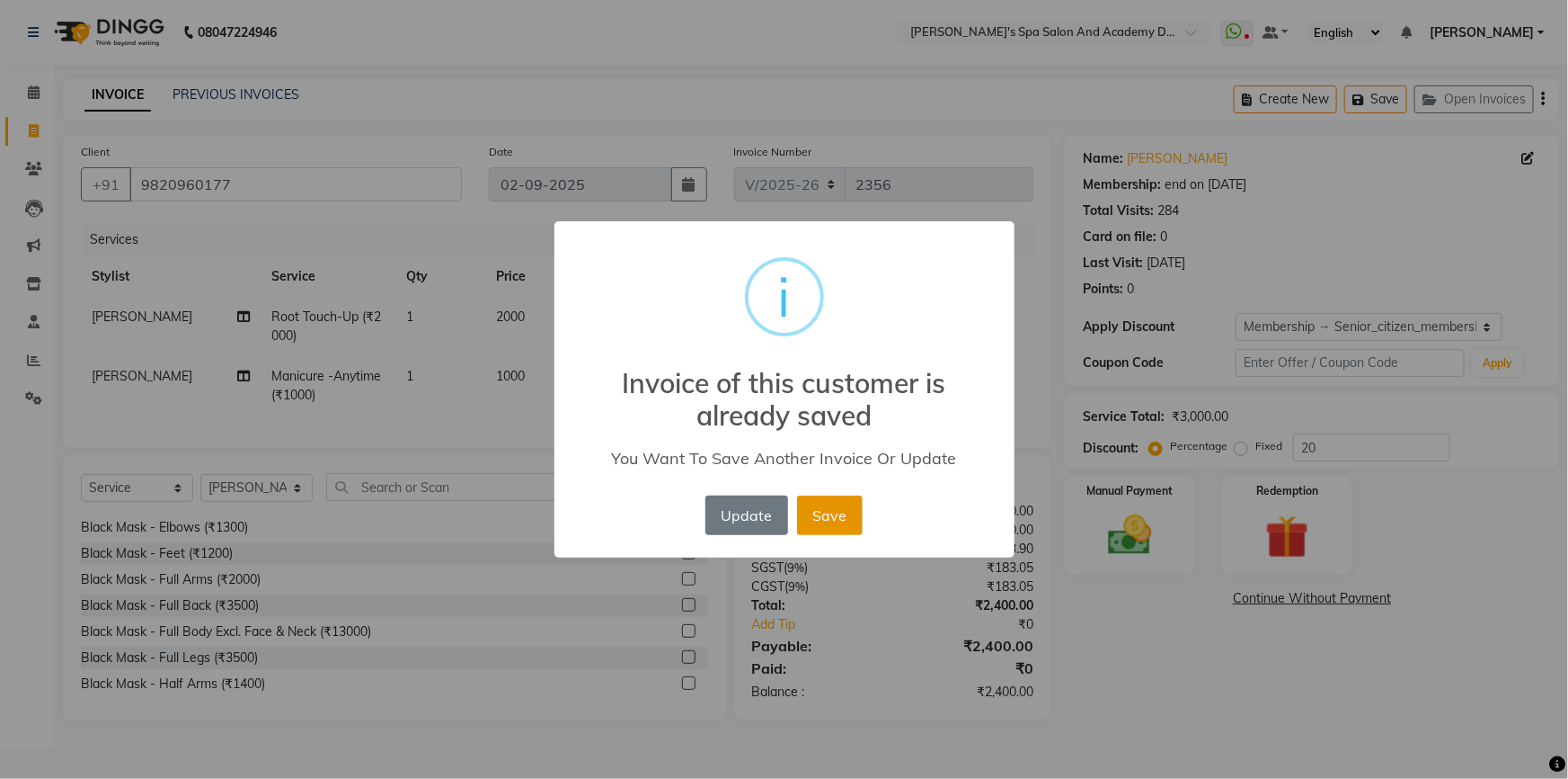
click at [830, 508] on button "Save" at bounding box center [830, 514] width 65 height 39
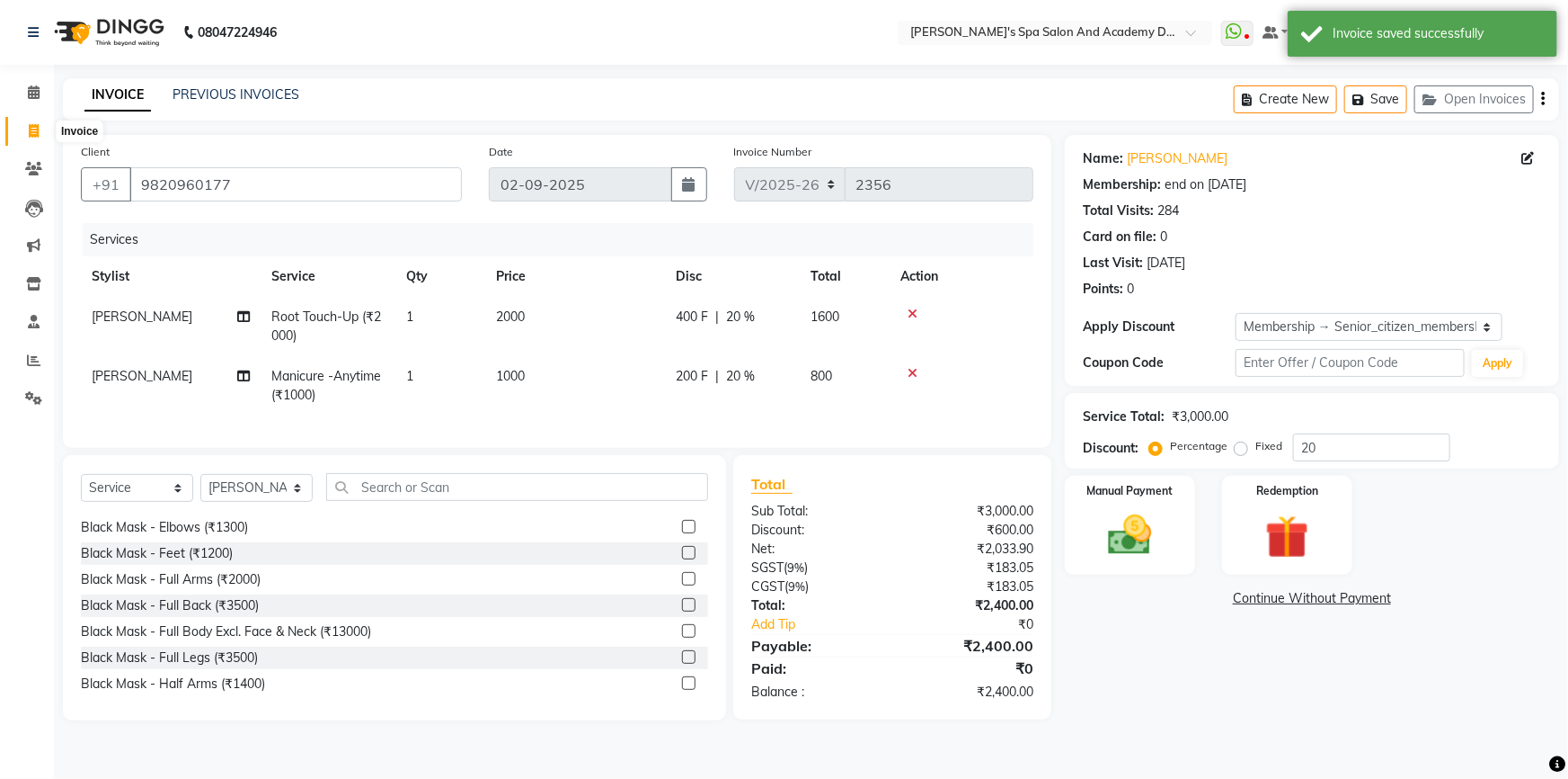
click at [42, 134] on span at bounding box center [34, 132] width 32 height 21
select select "6316"
select select "service"
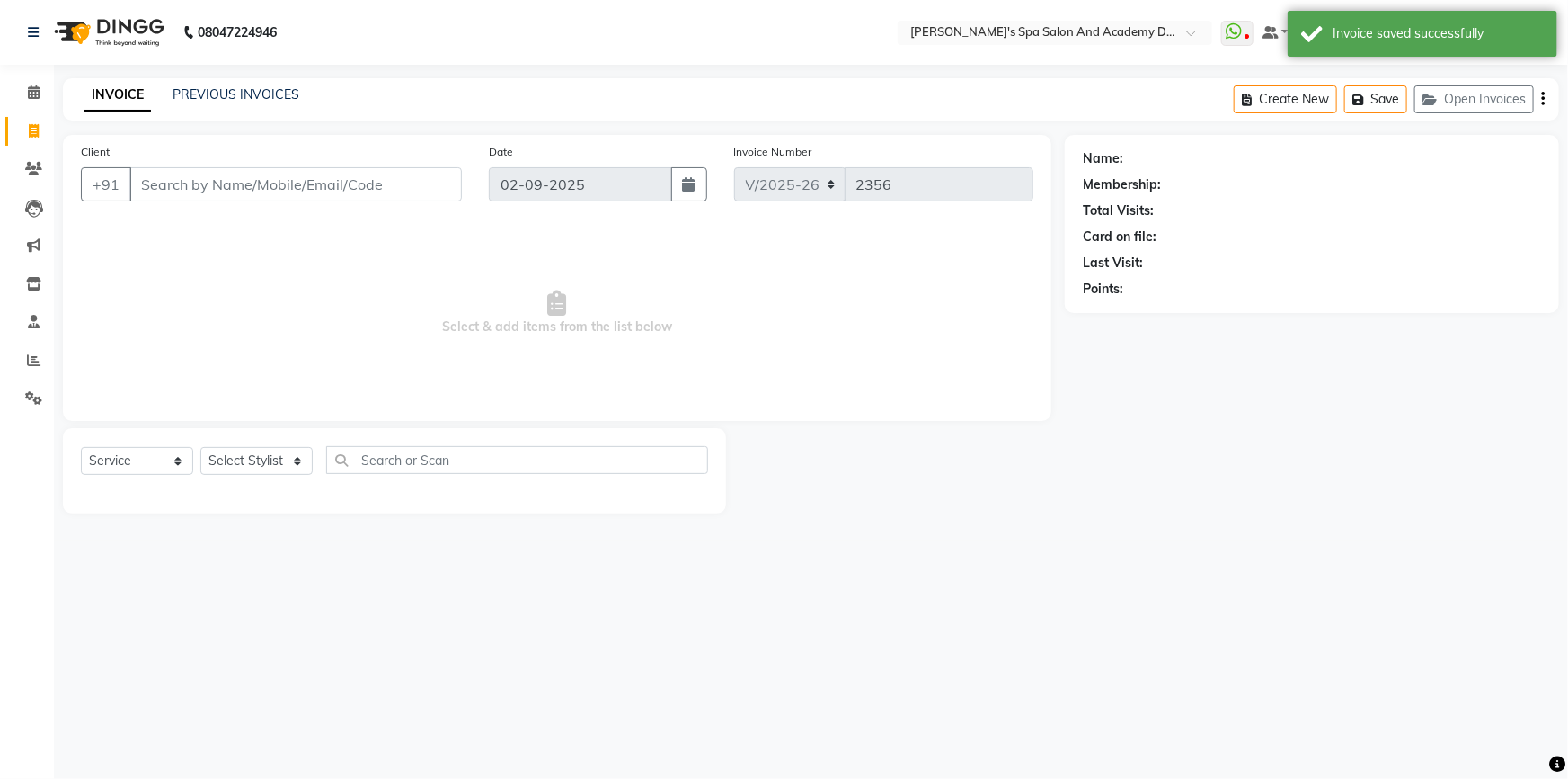
click at [206, 182] on input "Client" at bounding box center [295, 184] width 333 height 35
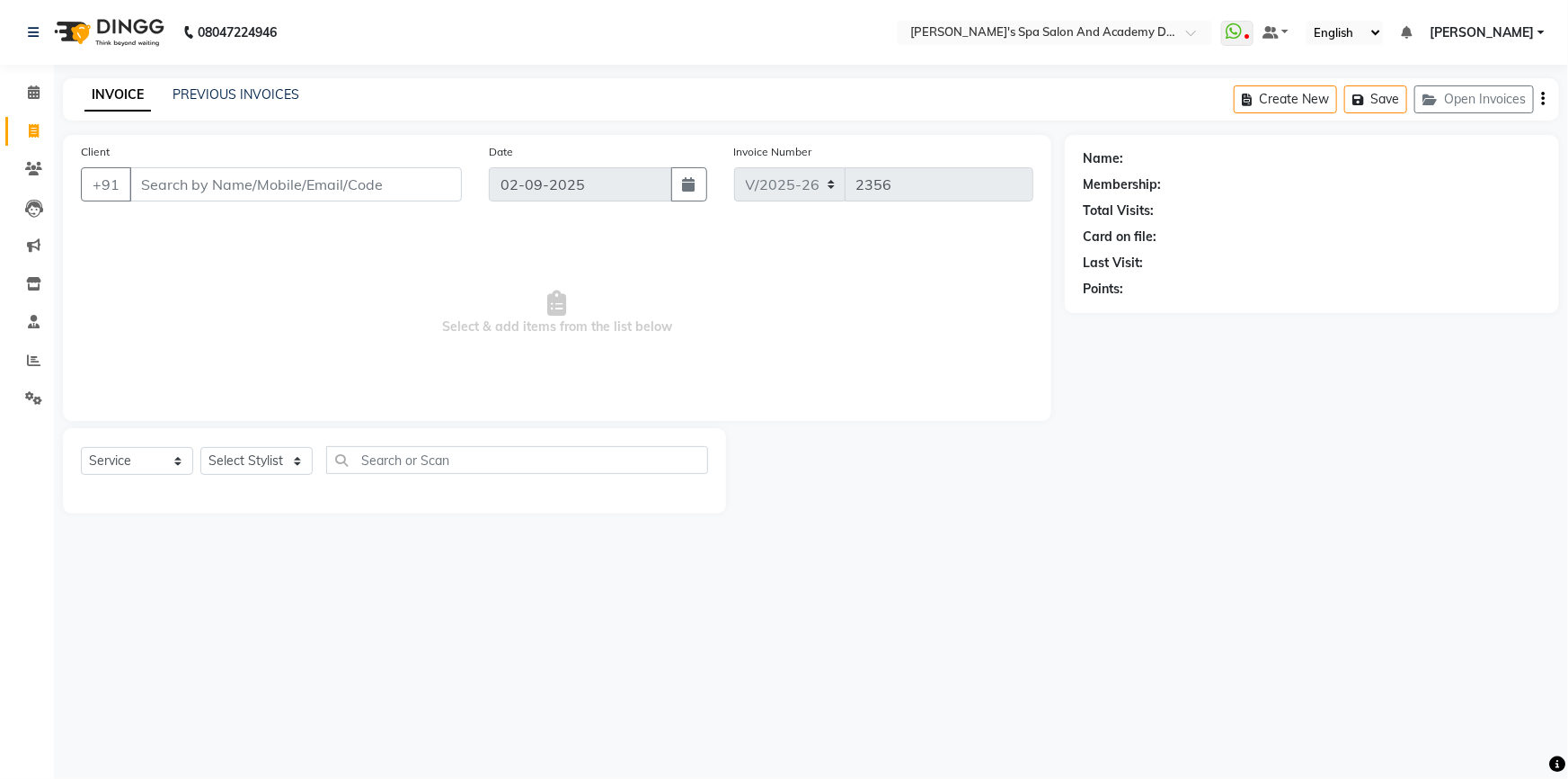
click at [386, 179] on input "Client" at bounding box center [295, 184] width 333 height 35
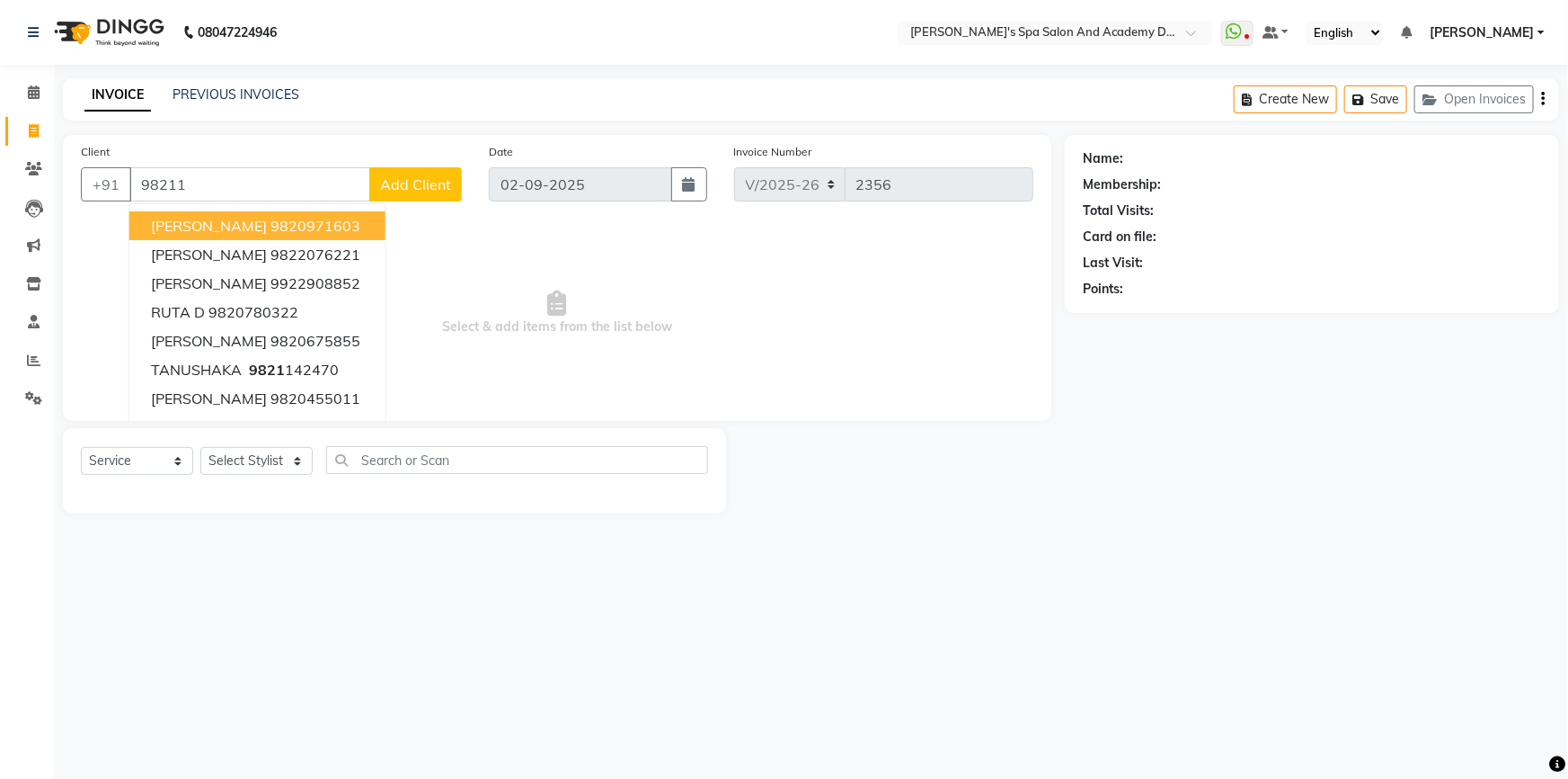
type input "98211"
select select "1: Object"
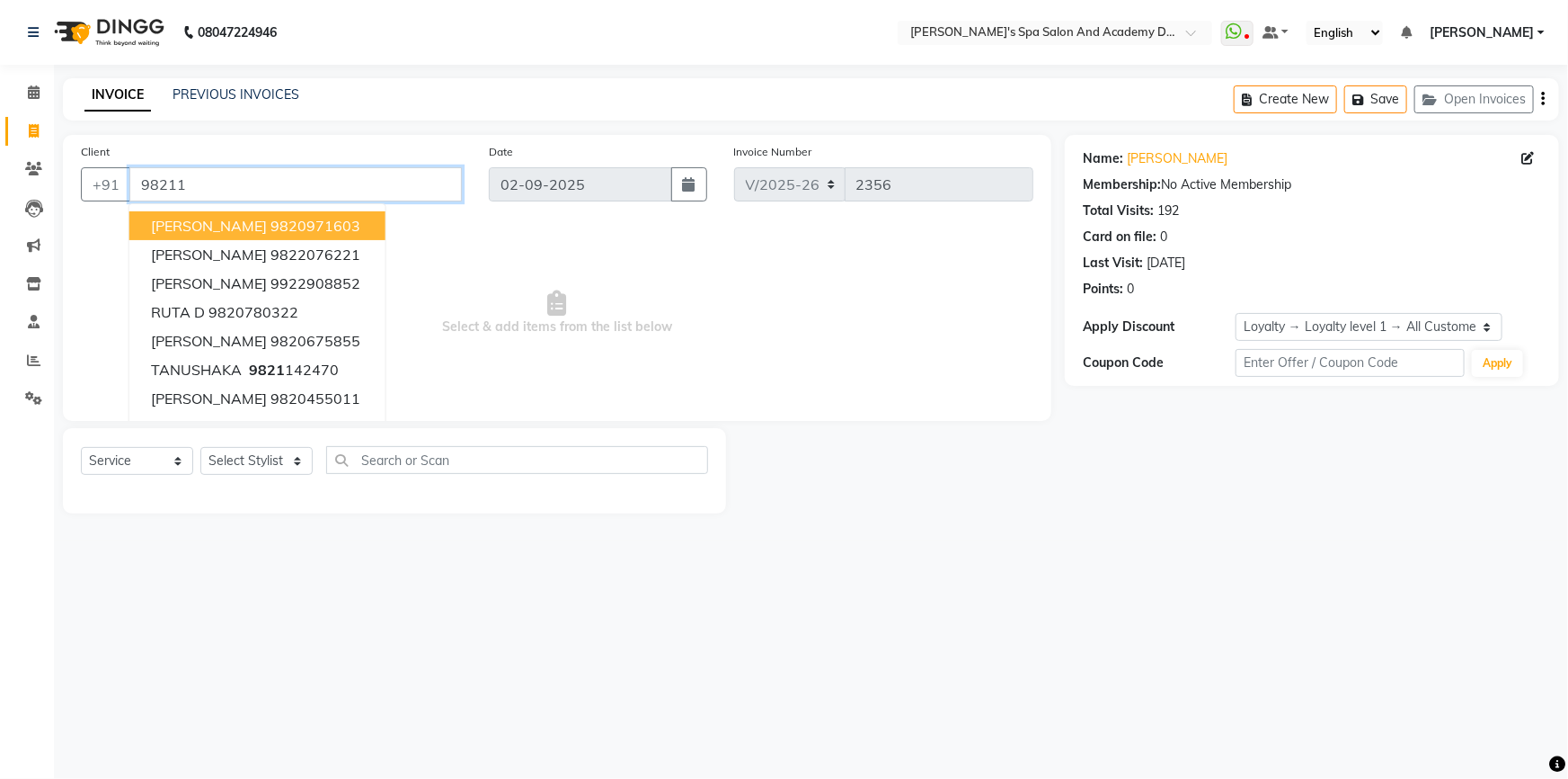
click at [243, 184] on input "98211" at bounding box center [295, 184] width 333 height 35
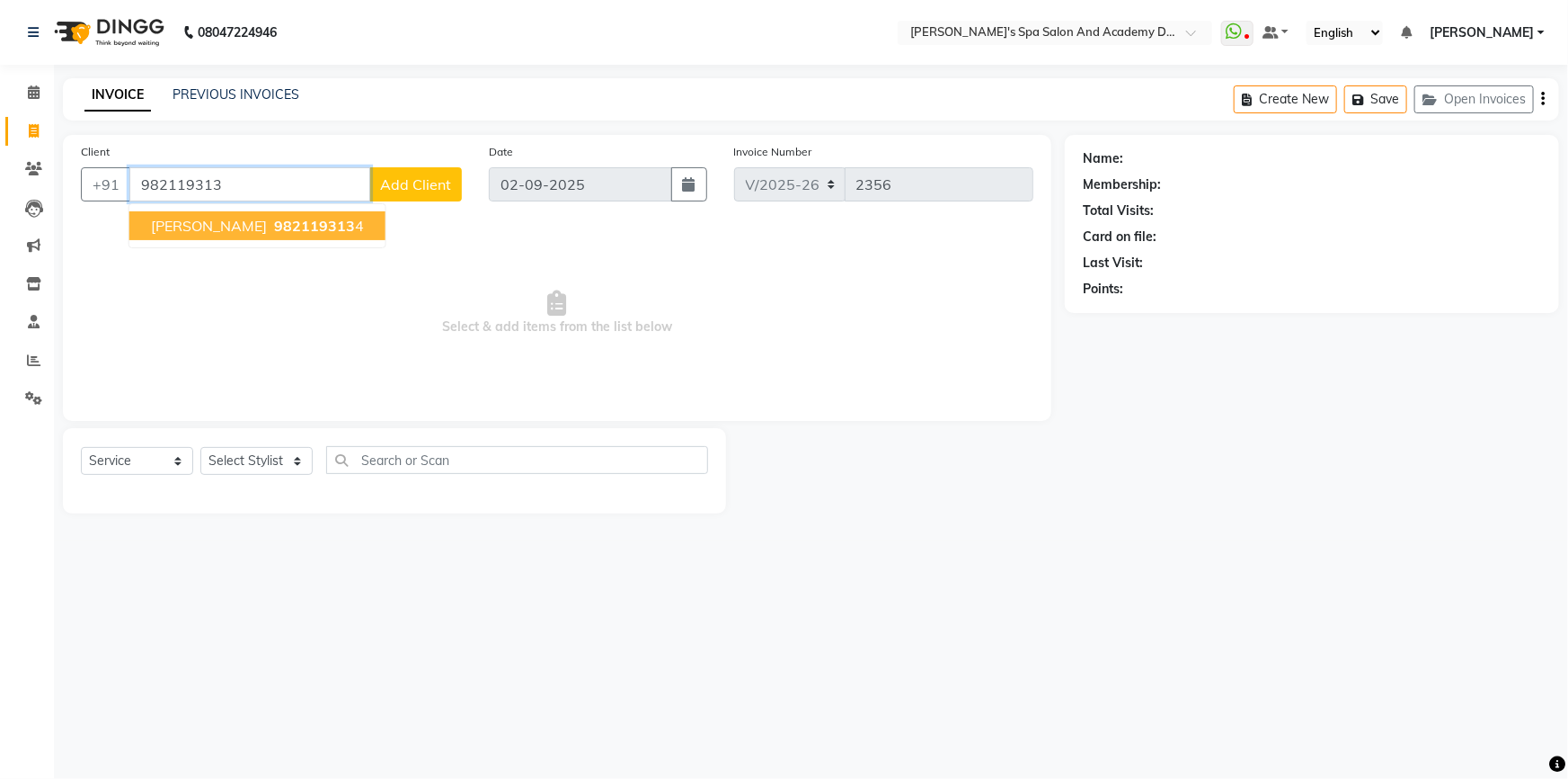
click at [236, 224] on span "MONA BHATIA" at bounding box center [208, 225] width 116 height 18
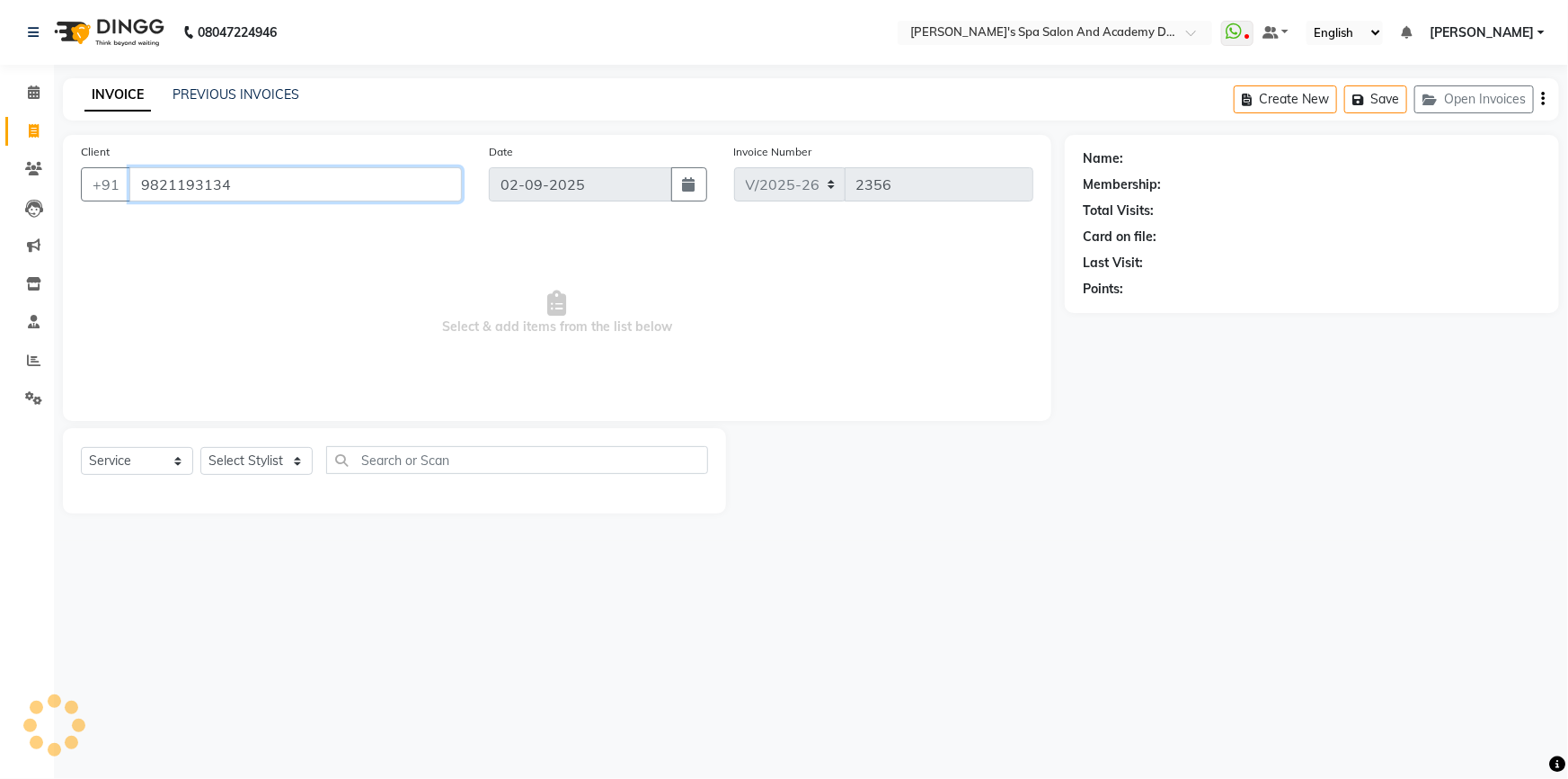
type input "9821193134"
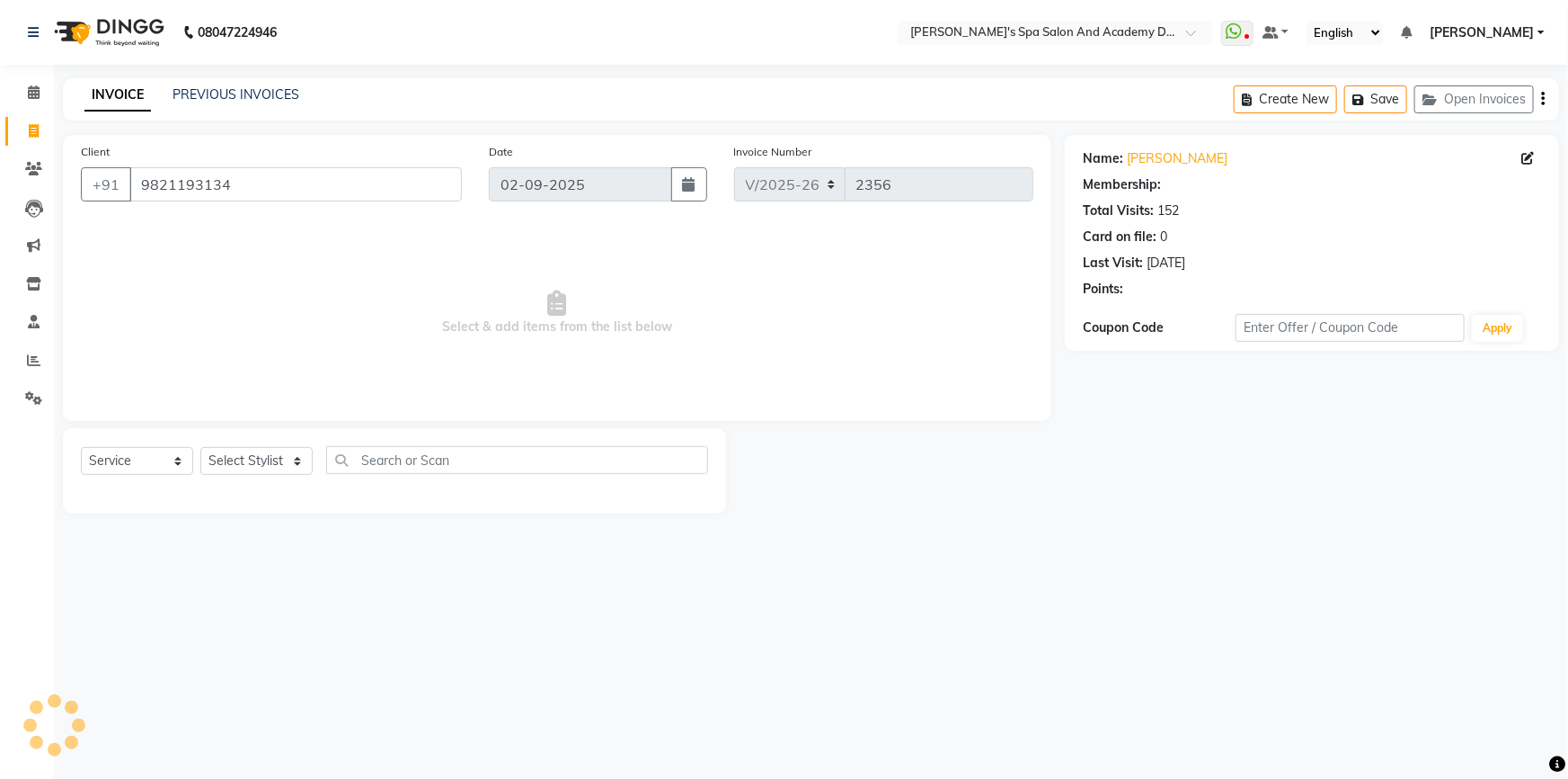
select select "2: Object"
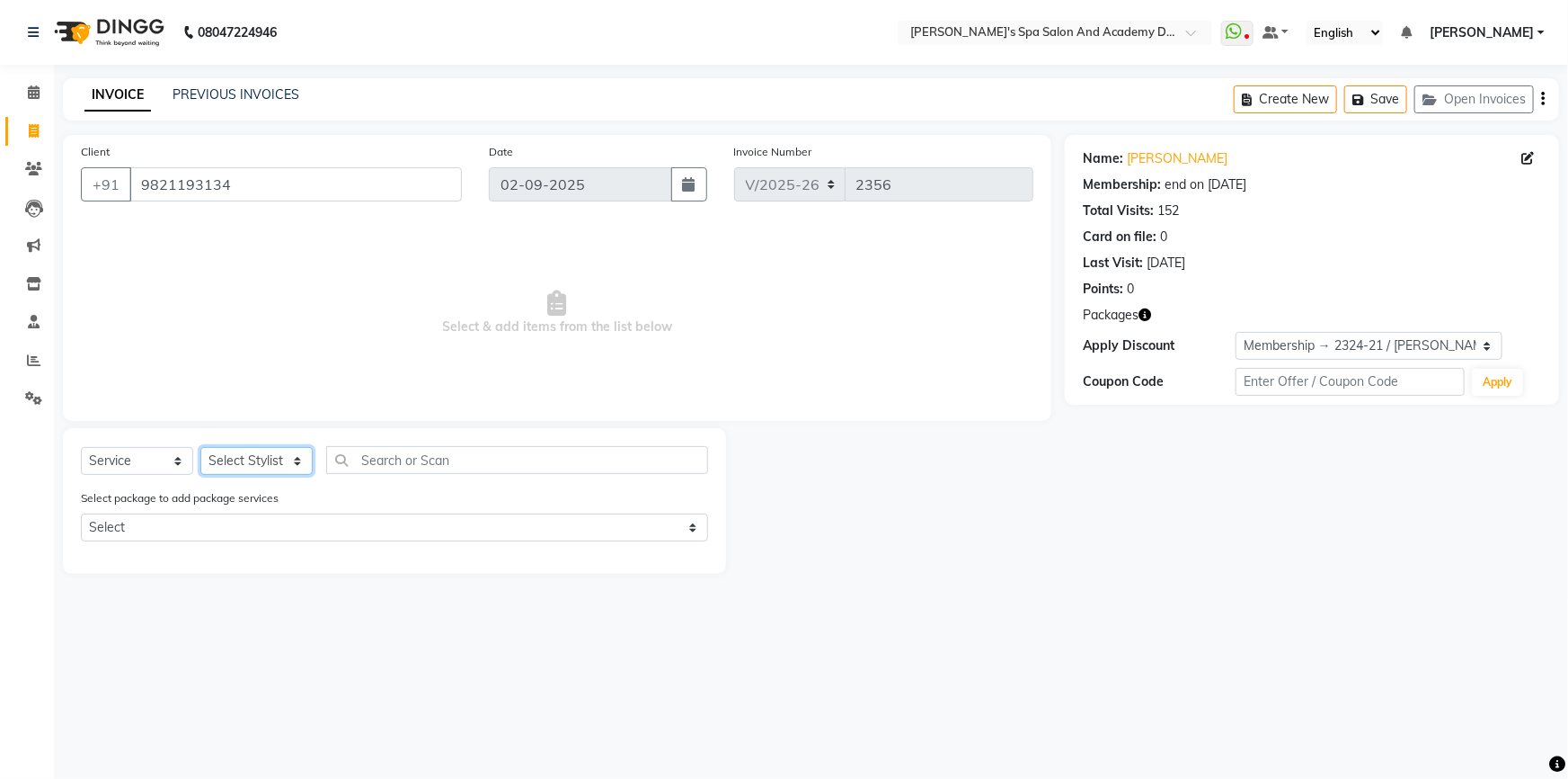
click at [293, 464] on select "Select Stylist Admin AKSHTA AMBRE ASAWARI PAWAR DIRECT 1 GAURI THAPA JIGNA SHAH…" at bounding box center [256, 460] width 112 height 28
select select "47354"
click at [200, 447] on select "Select Stylist Admin AKSHTA AMBRE ASAWARI PAWAR DIRECT 1 GAURI THAPA JIGNA SHAH…" at bounding box center [256, 460] width 112 height 28
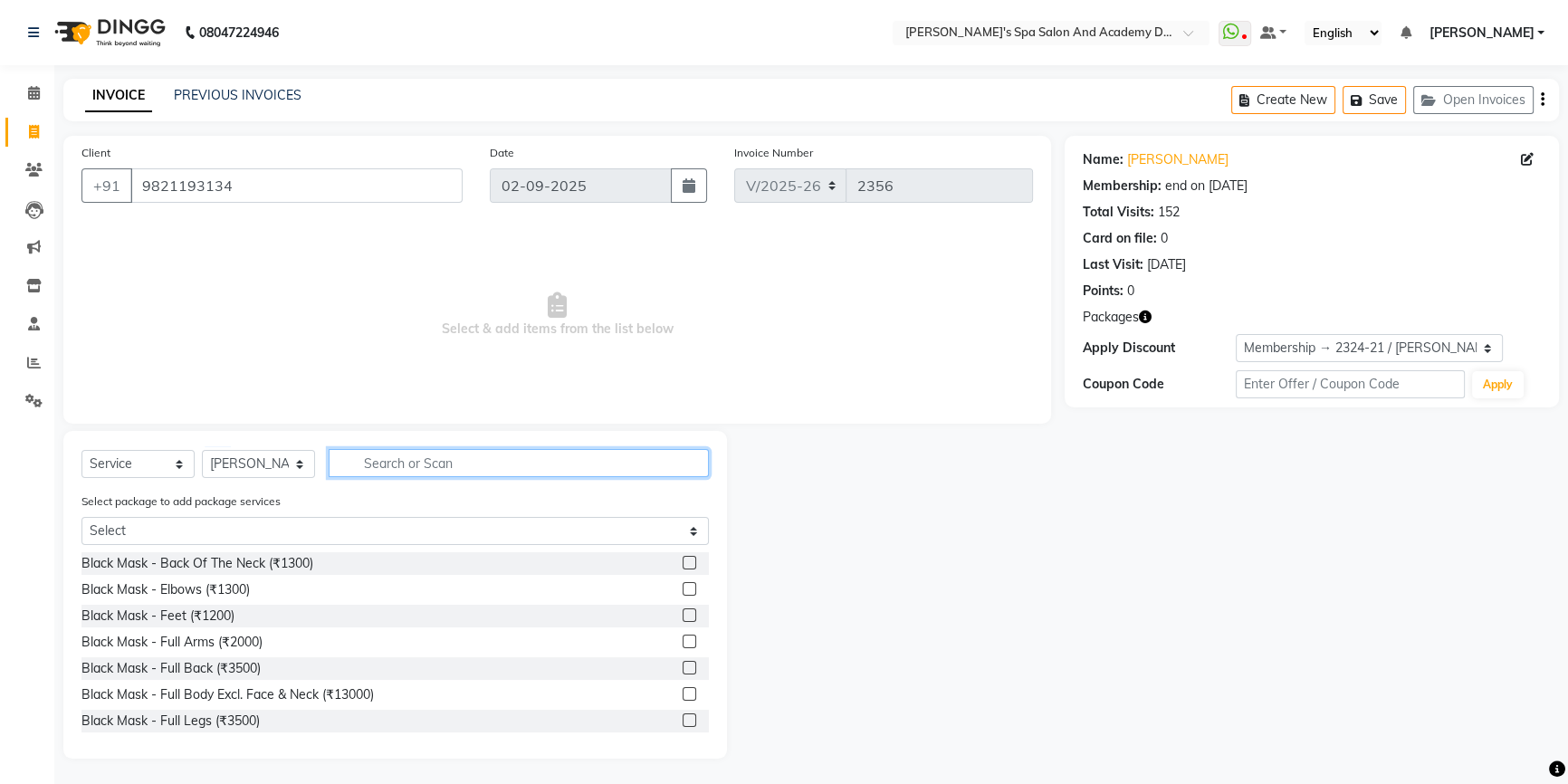
click at [358, 456] on input "text" at bounding box center [519, 462] width 381 height 28
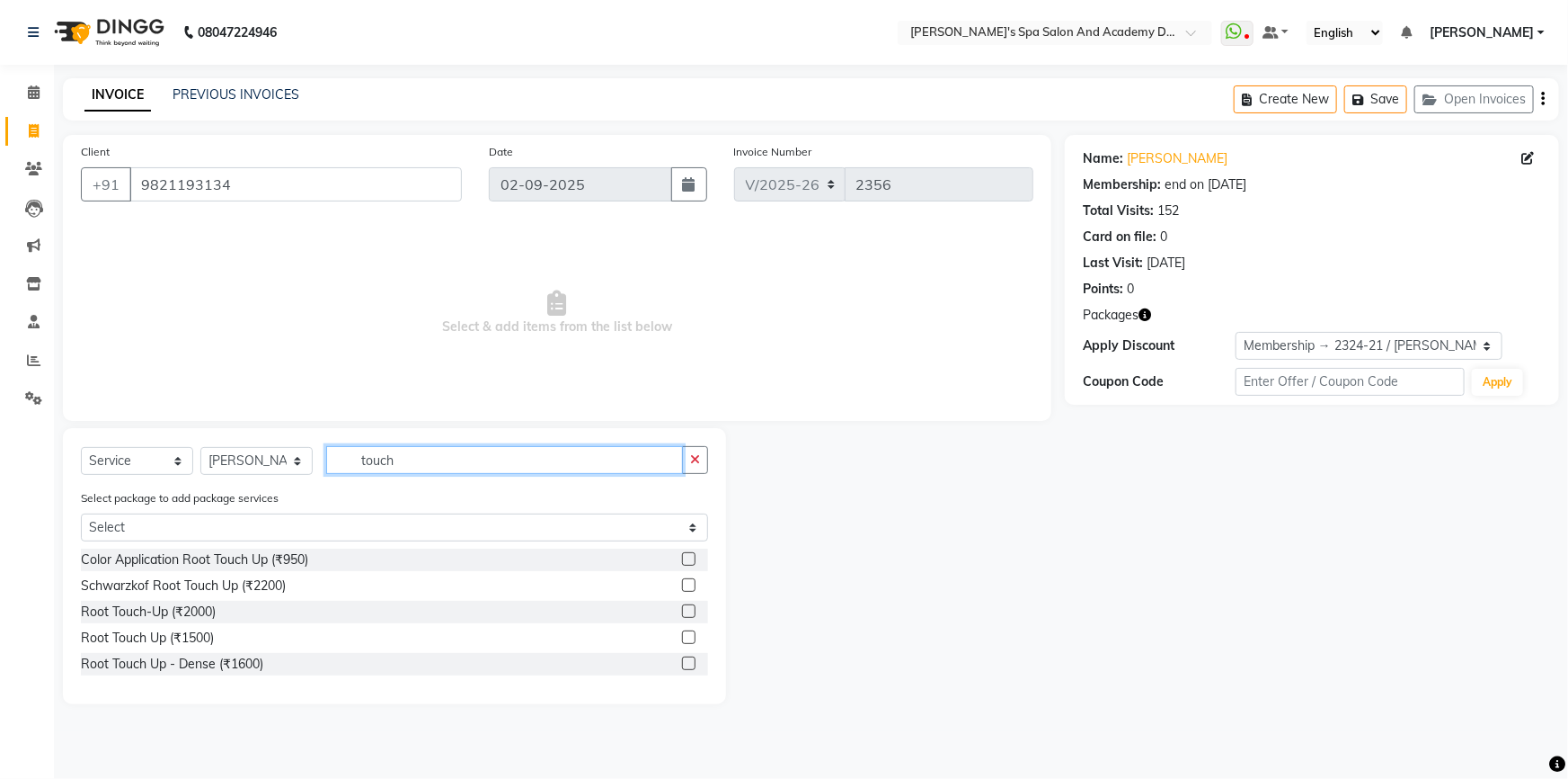
type input "touch"
click at [688, 607] on label at bounding box center [689, 611] width 13 height 13
click at [688, 607] on input "checkbox" at bounding box center [688, 612] width 12 height 12
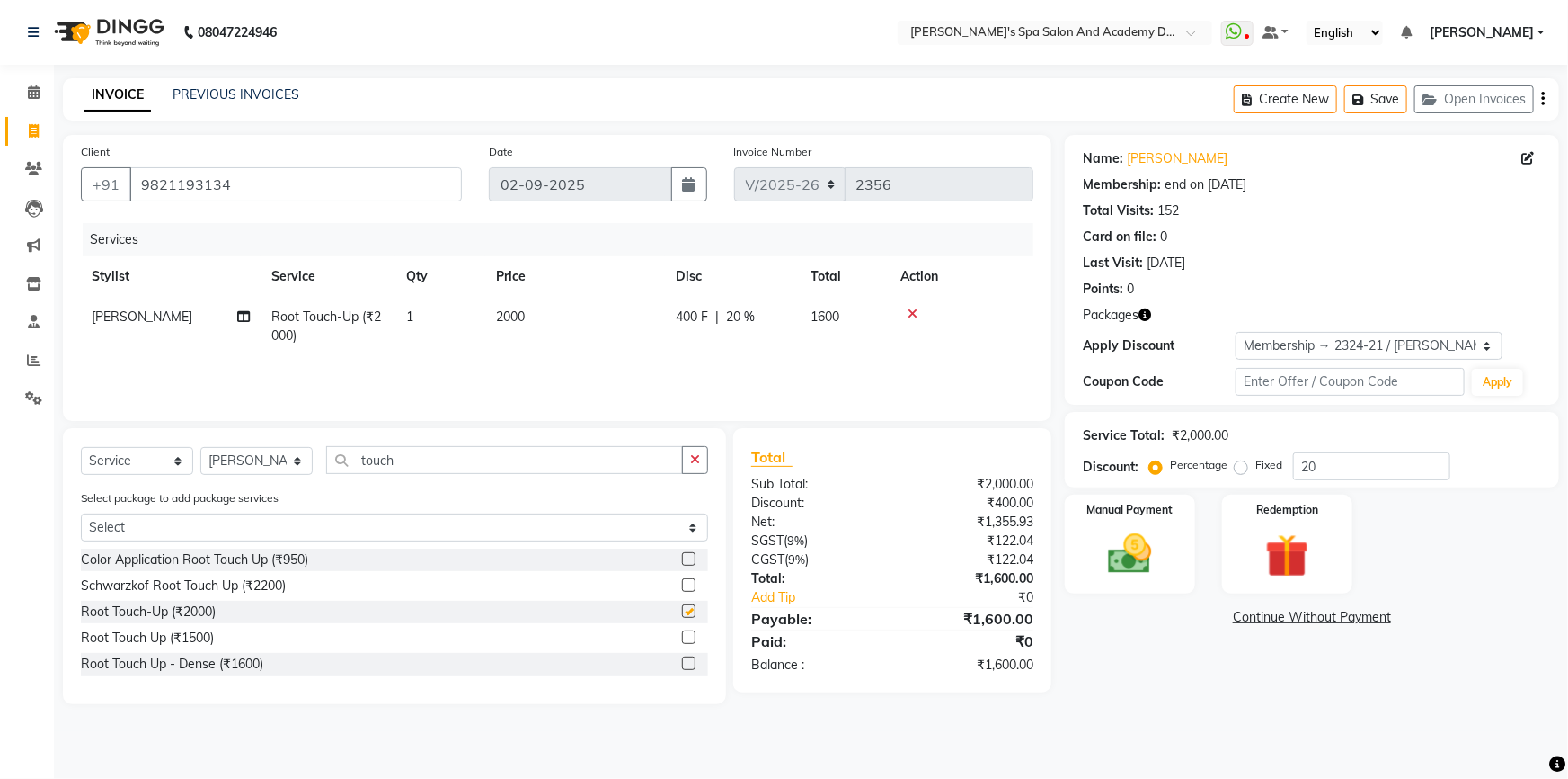
checkbox input "false"
click at [307, 459] on select "Select Stylist Admin AKSHTA AMBRE ASAWARI PAWAR DIRECT 1 GAURI THAPA JIGNA SHAH…" at bounding box center [256, 460] width 112 height 28
select select "47360"
click at [200, 447] on select "Select Stylist Admin AKSHTA AMBRE ASAWARI PAWAR DIRECT 1 GAURI THAPA JIGNA SHAH…" at bounding box center [256, 460] width 112 height 28
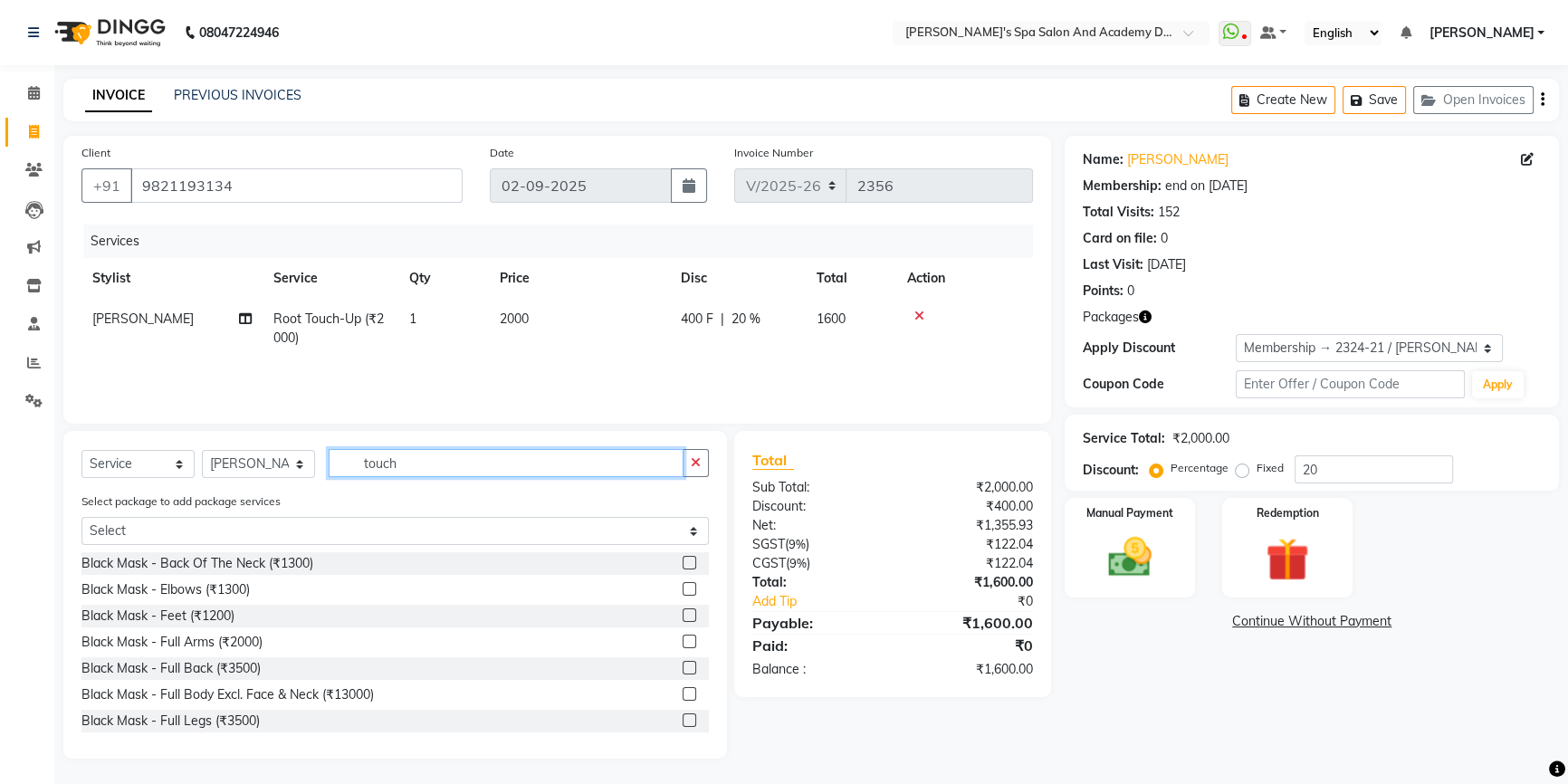
drag, startPoint x: 406, startPoint y: 467, endPoint x: 316, endPoint y: 465, distance: 90.0
click at [316, 465] on div "Select Service Product Membership Package Voucher Prepaid Gift Card Select Styl…" at bounding box center [394, 470] width 627 height 42
type input "pedi"
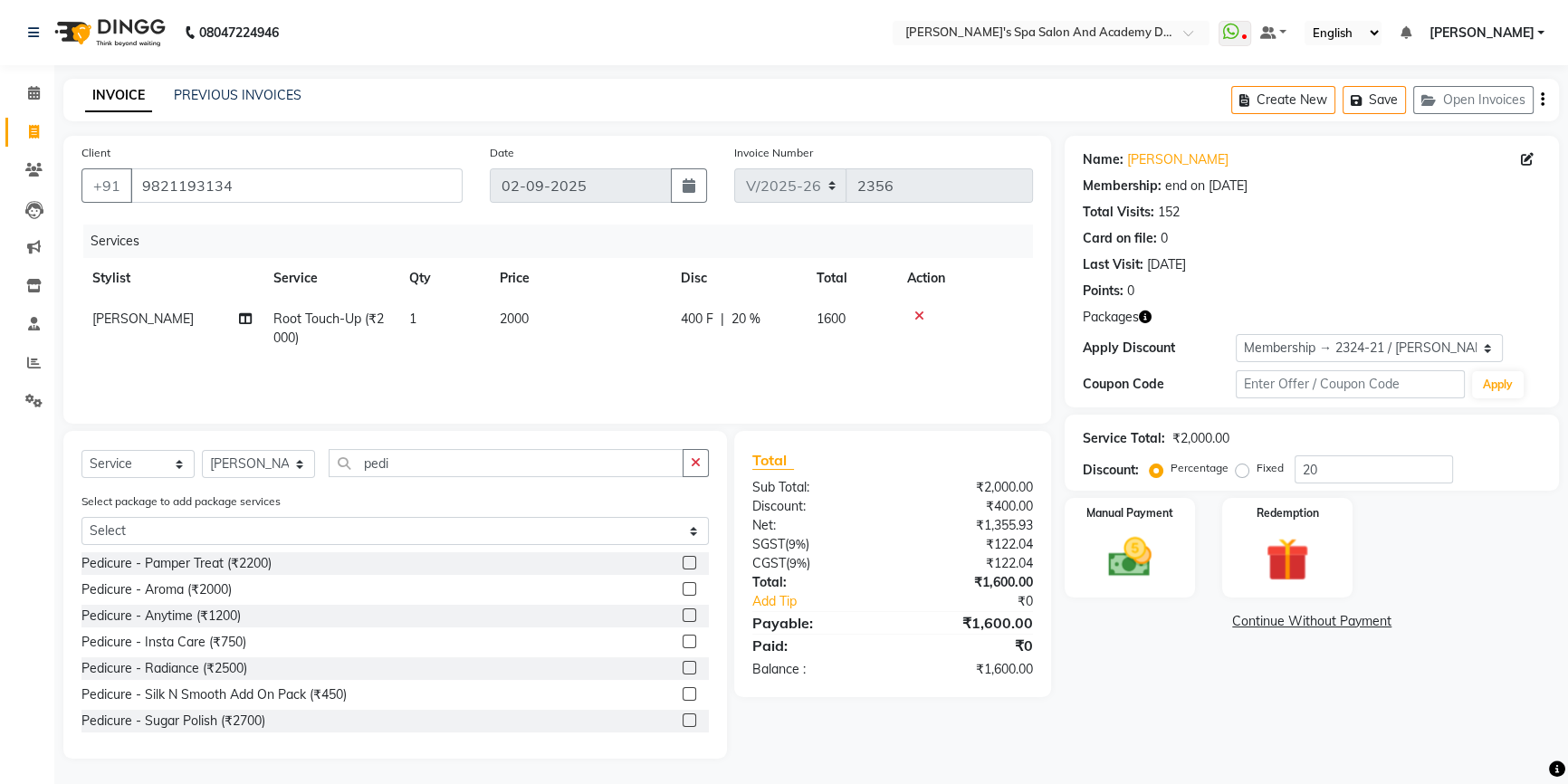
click at [683, 615] on label at bounding box center [690, 615] width 14 height 14
click at [683, 615] on input "checkbox" at bounding box center [689, 616] width 12 height 12
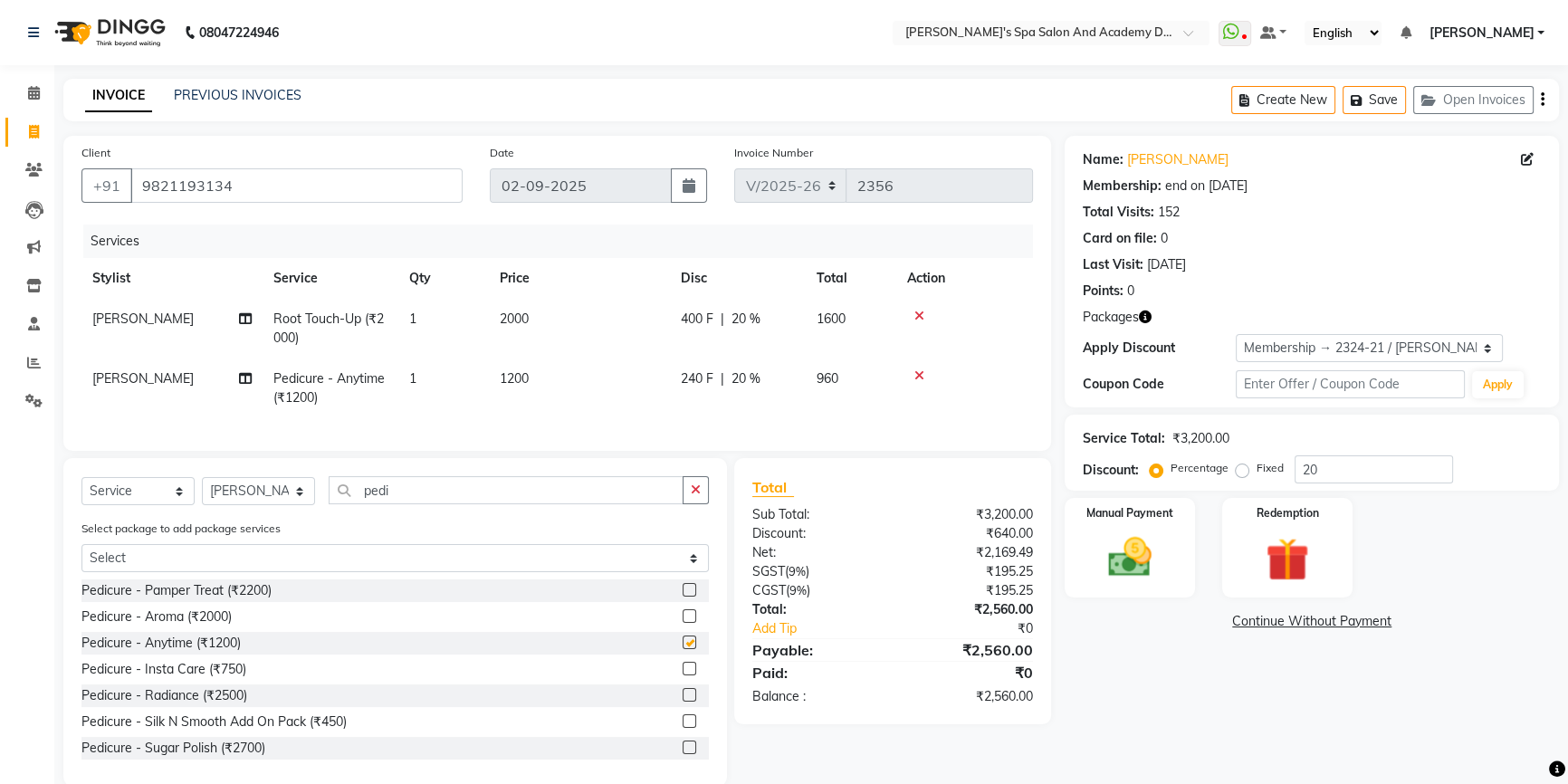
checkbox input "false"
click at [1377, 98] on button "Save" at bounding box center [1375, 99] width 64 height 28
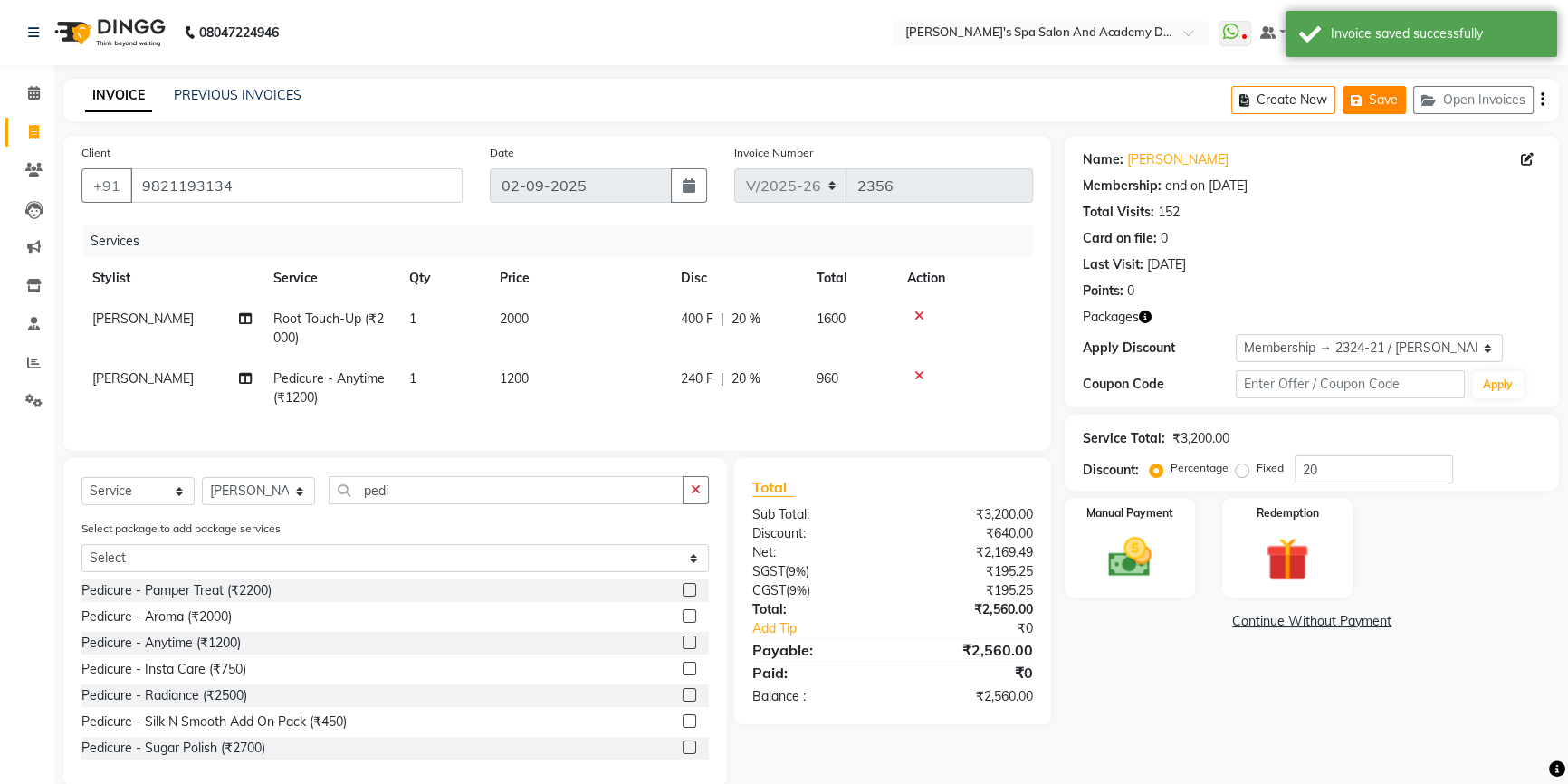
click at [1357, 96] on icon "button" at bounding box center [1359, 99] width 18 height 13
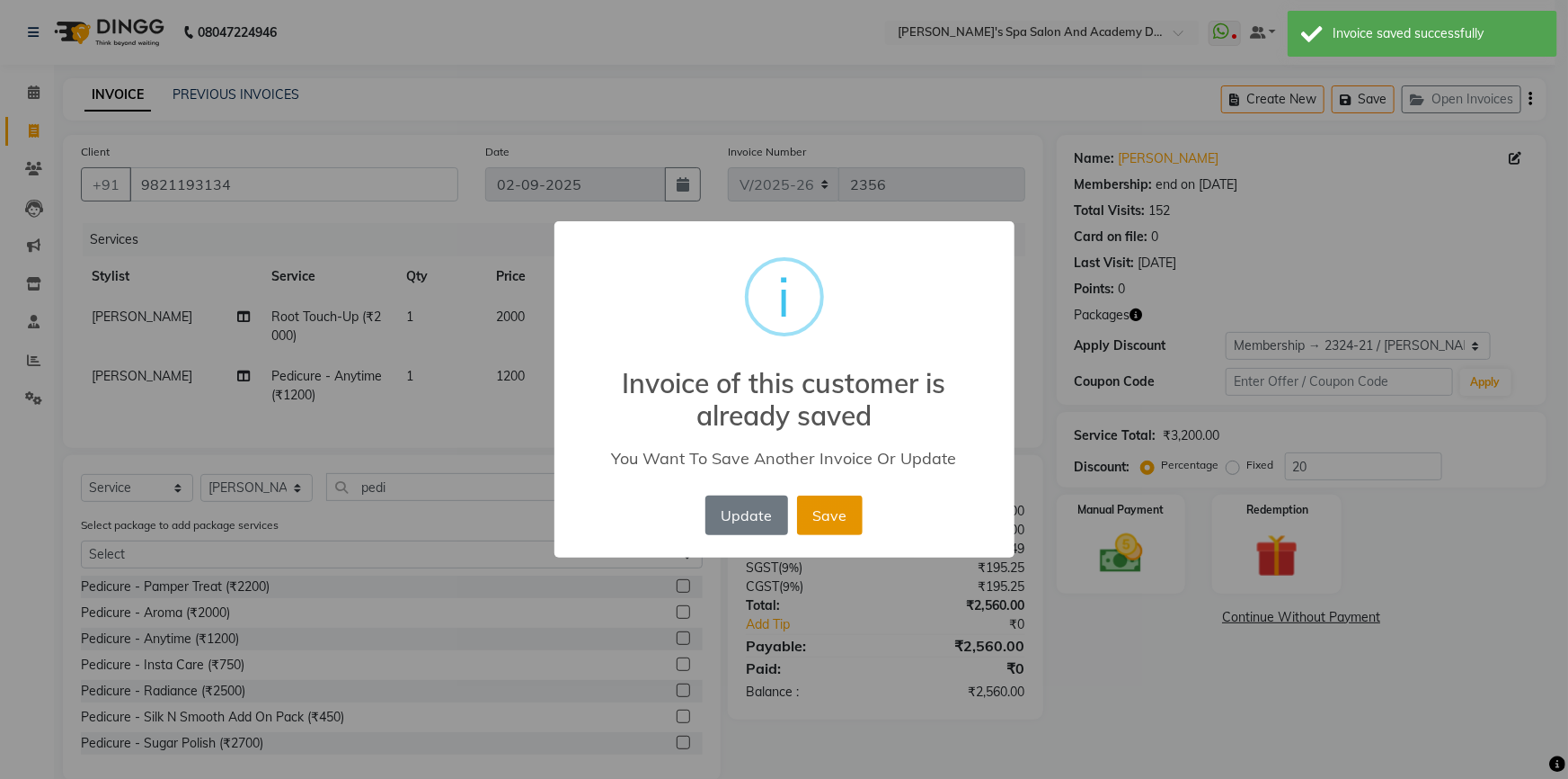
click at [849, 512] on button "Save" at bounding box center [830, 514] width 65 height 39
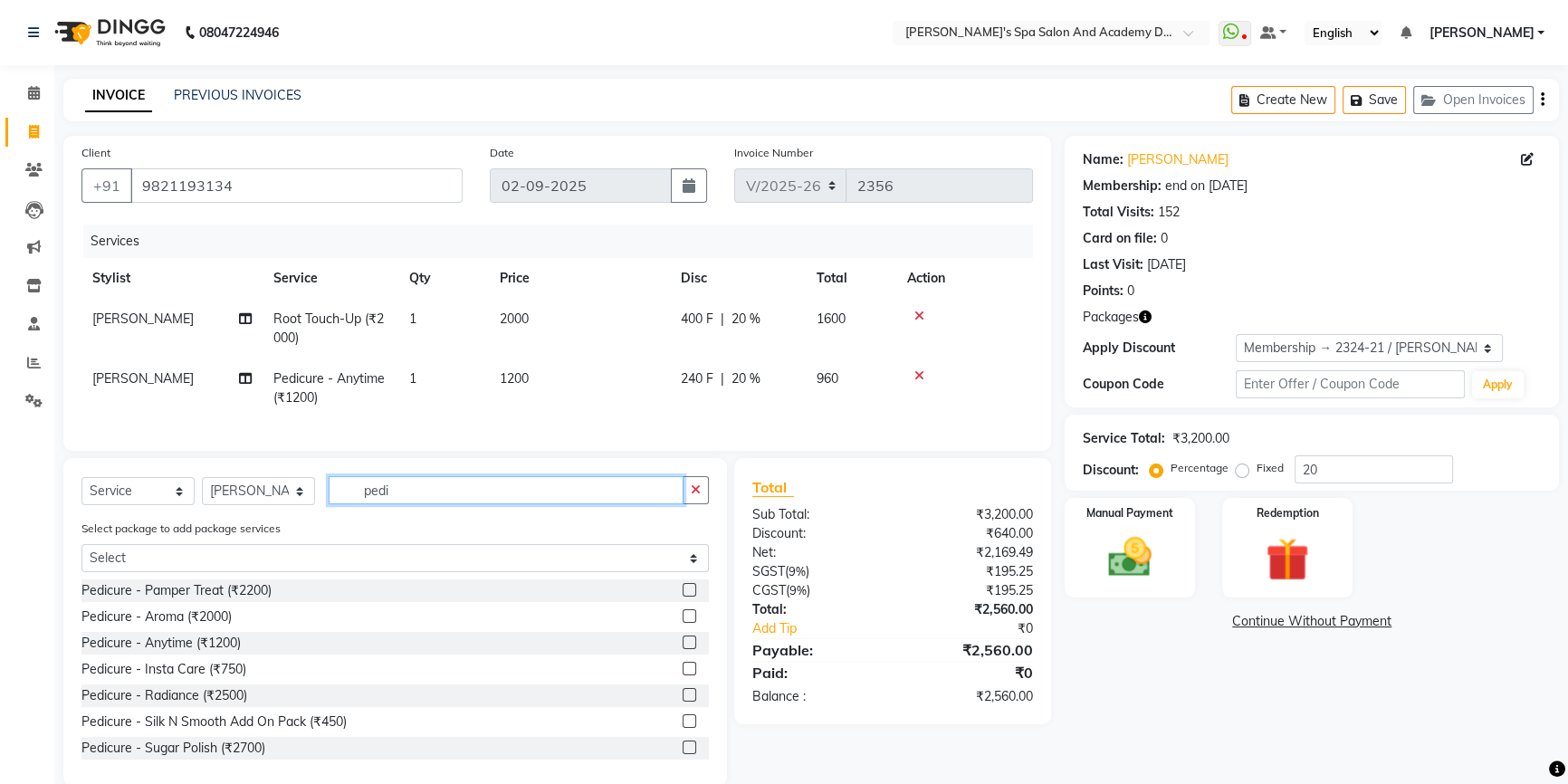
click at [394, 500] on input "pedi" at bounding box center [505, 490] width 355 height 28
drag, startPoint x: 404, startPoint y: 497, endPoint x: 356, endPoint y: 511, distance: 50.0
click at [356, 504] on input "mani" at bounding box center [505, 490] width 355 height 28
type input "p"
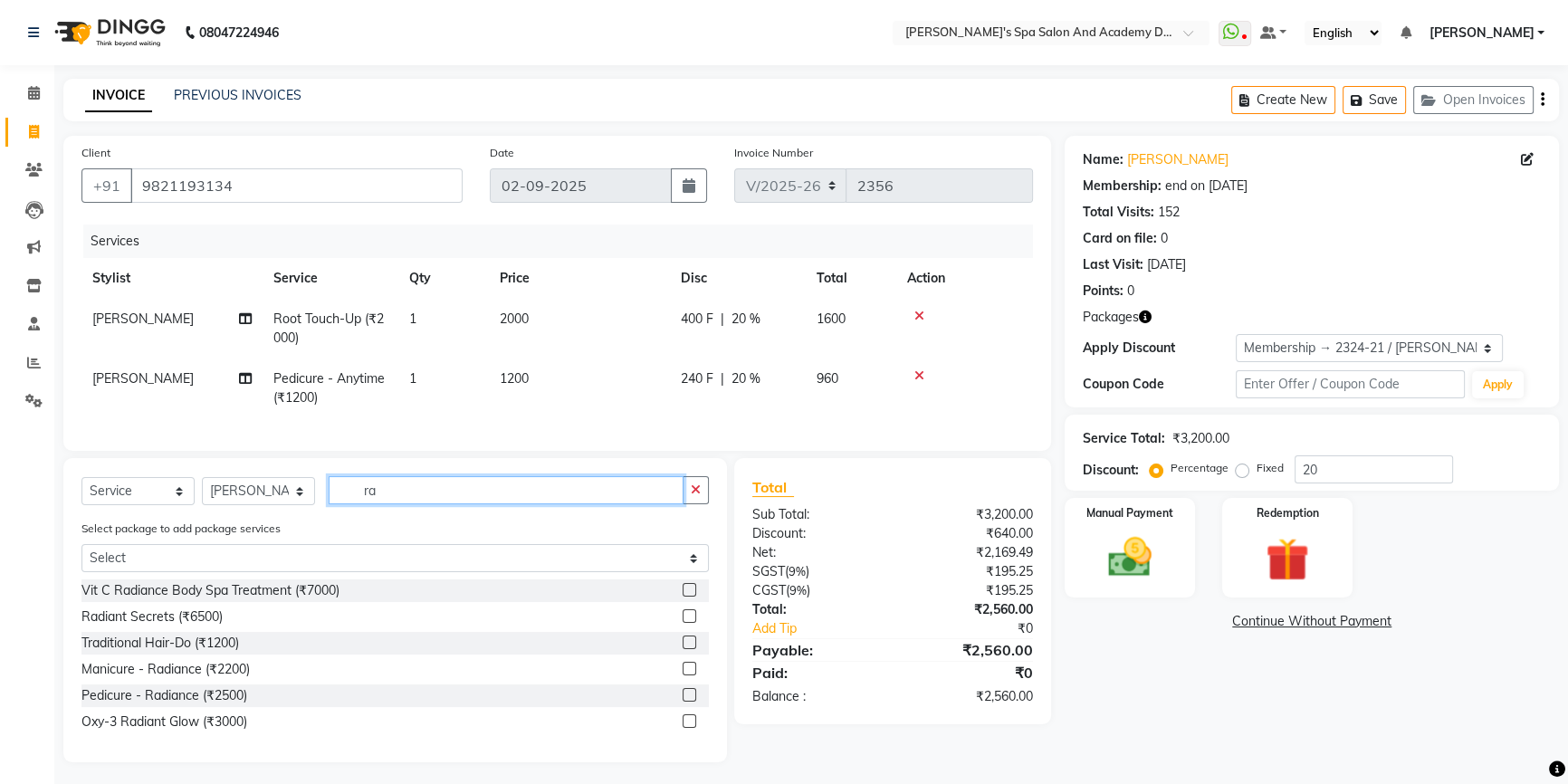
type input "r"
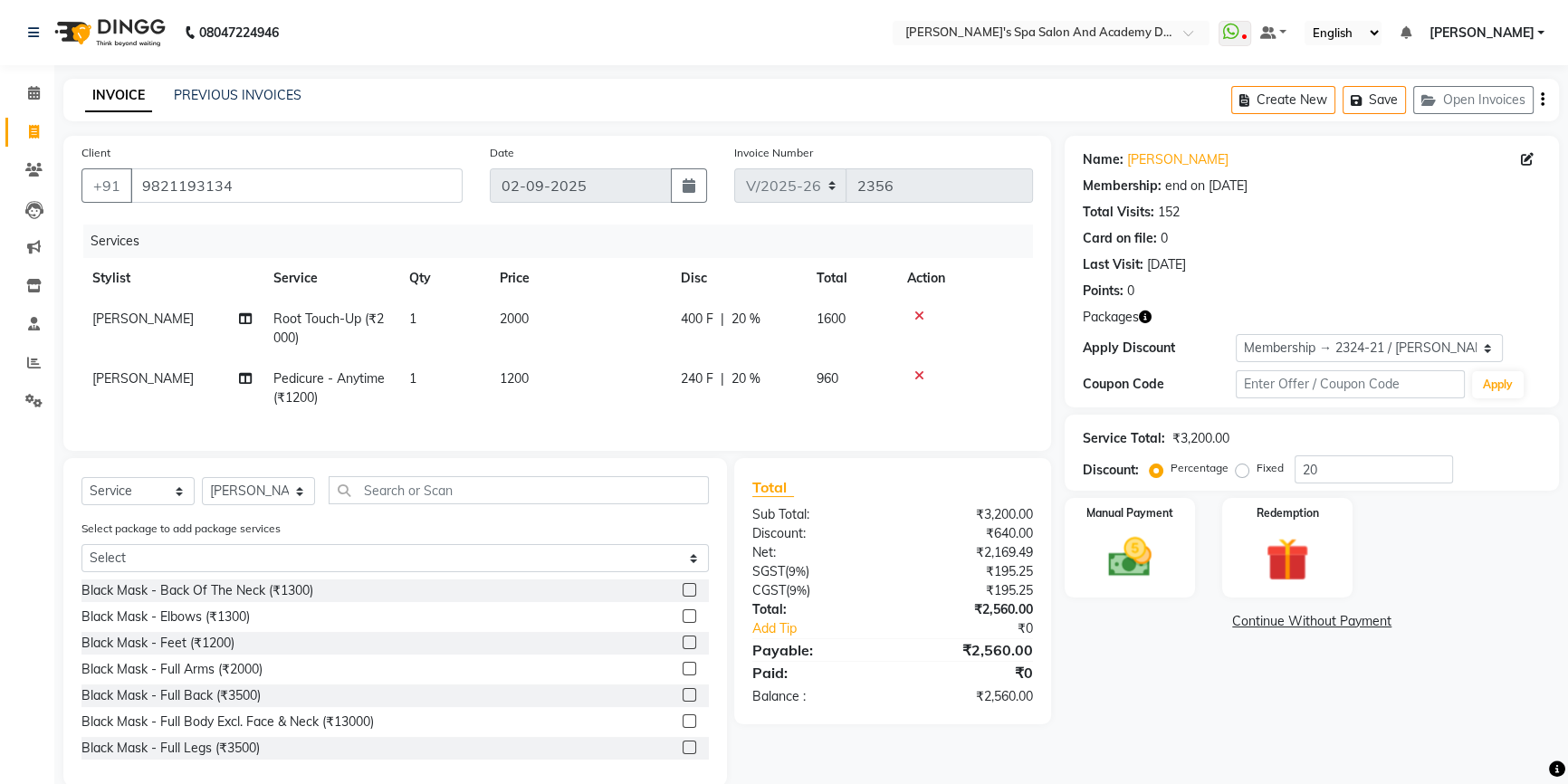
click at [514, 517] on div "Select Service Product Membership Package Voucher Prepaid Gift Card Select Styl…" at bounding box center [394, 497] width 627 height 42
click at [1380, 100] on button "Save" at bounding box center [1375, 99] width 64 height 28
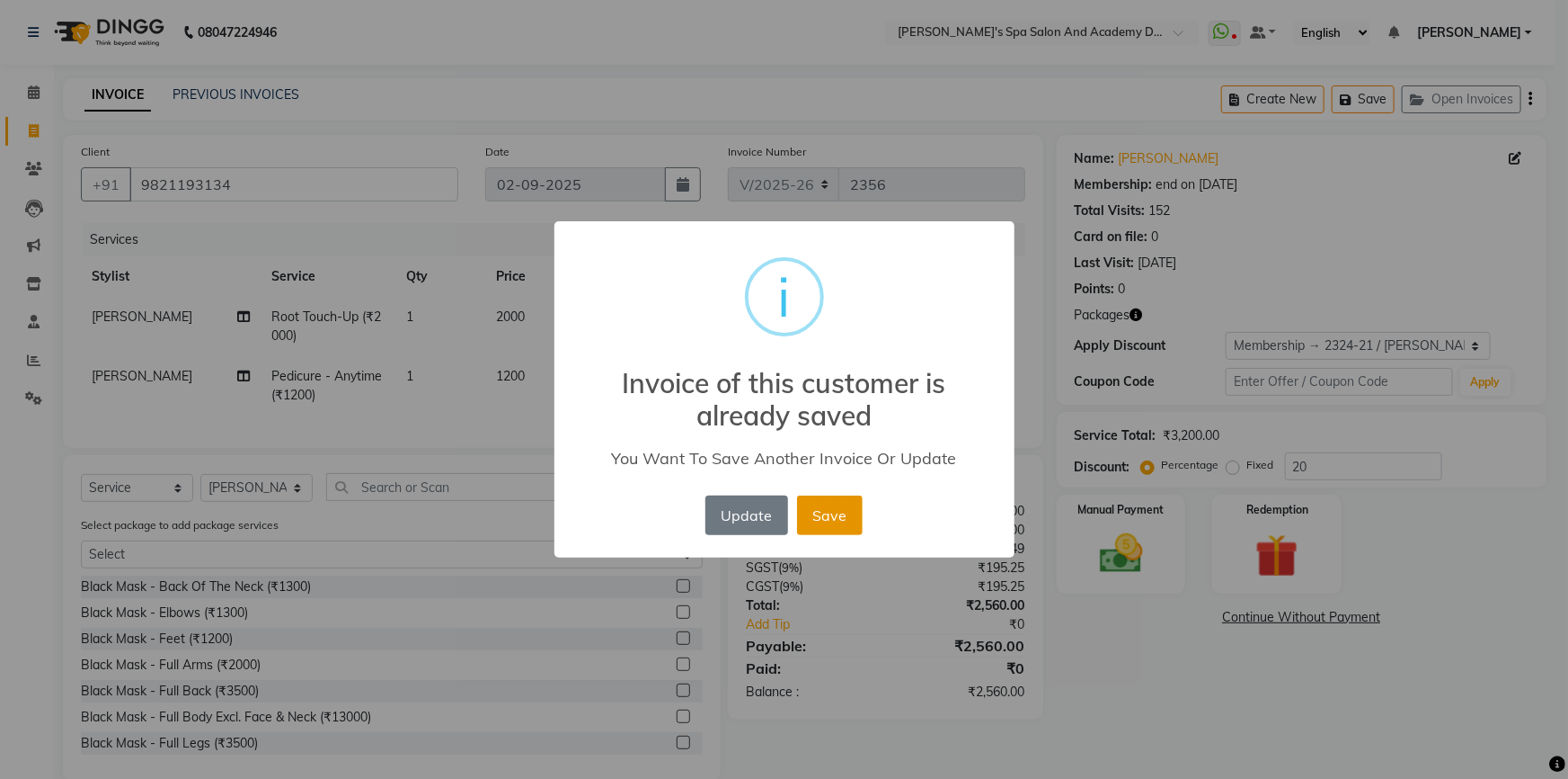
click at [831, 525] on button "Save" at bounding box center [830, 514] width 65 height 39
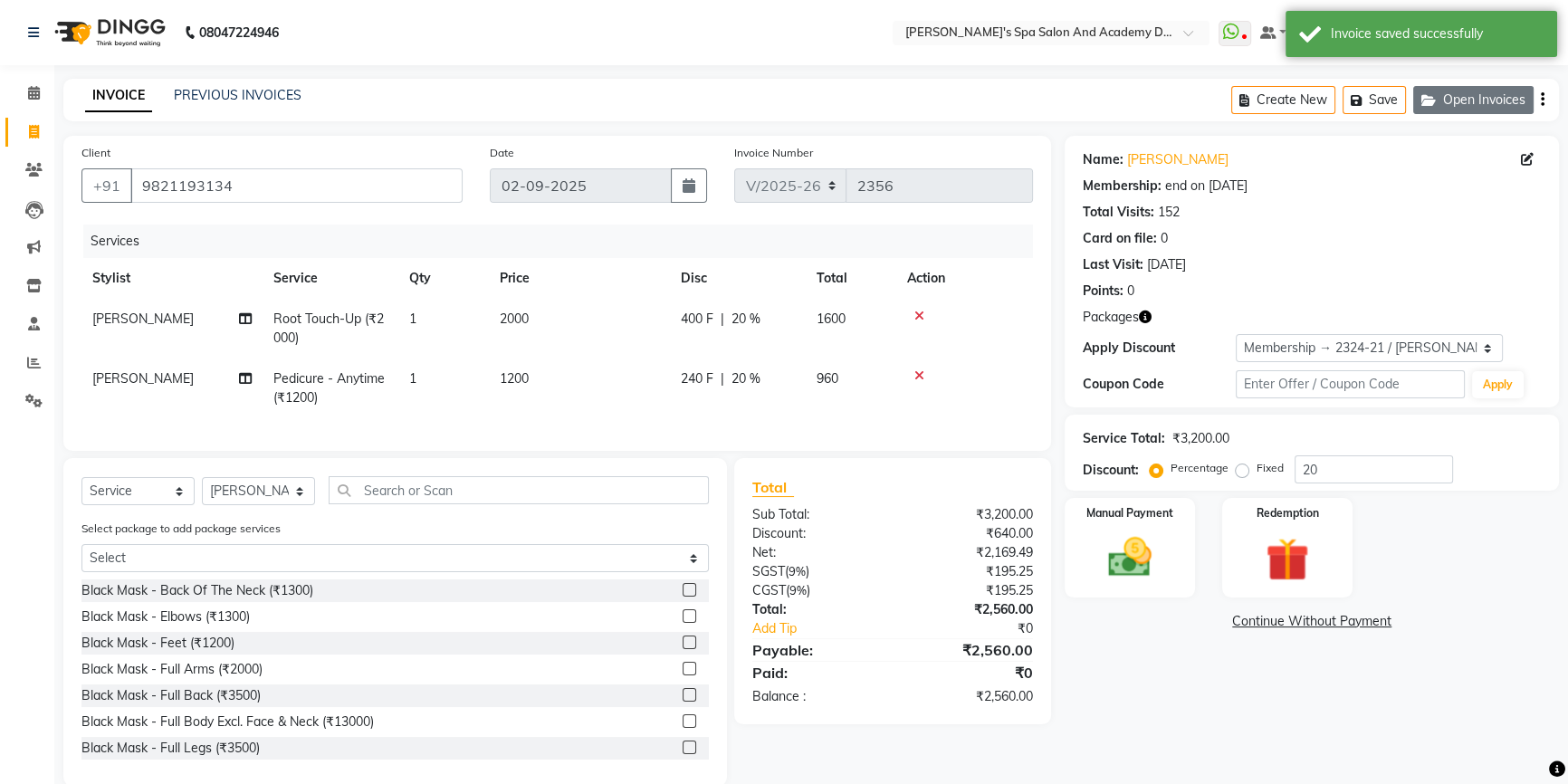
click at [1457, 106] on button "Open Invoices" at bounding box center [1473, 99] width 121 height 28
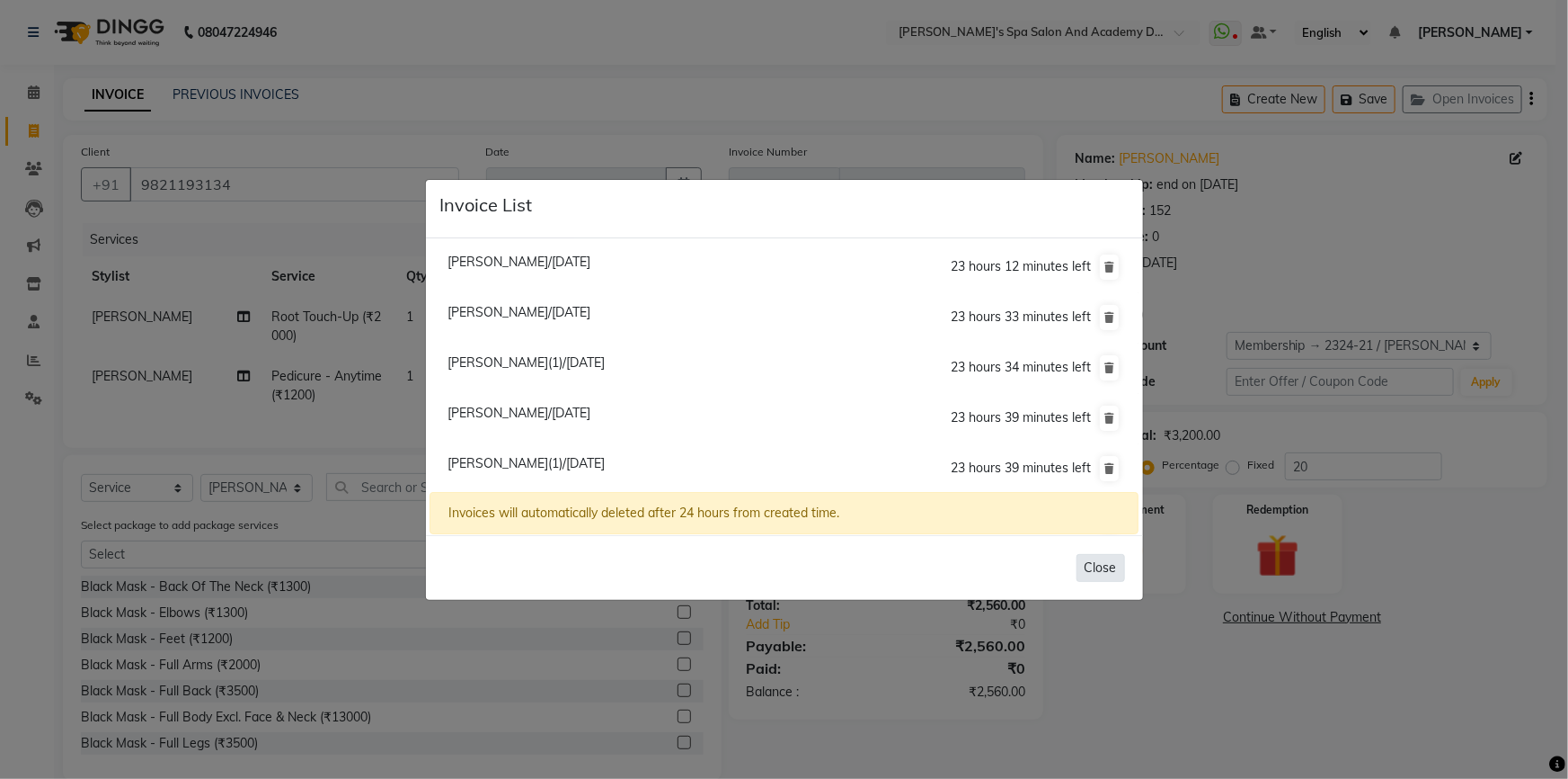
click at [1084, 562] on button "Close" at bounding box center [1101, 567] width 49 height 28
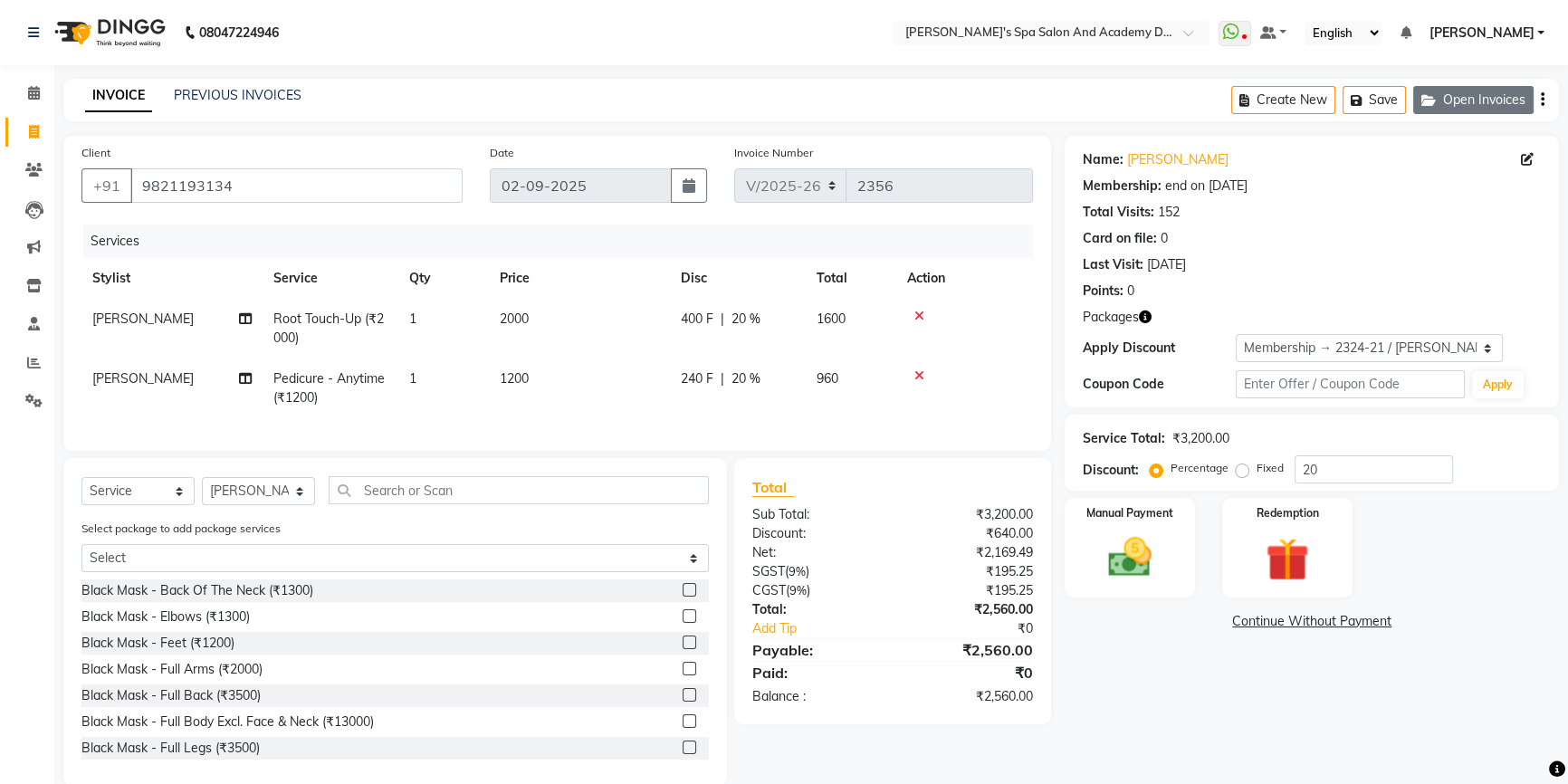
click at [1494, 101] on button "Open Invoices" at bounding box center [1473, 99] width 121 height 28
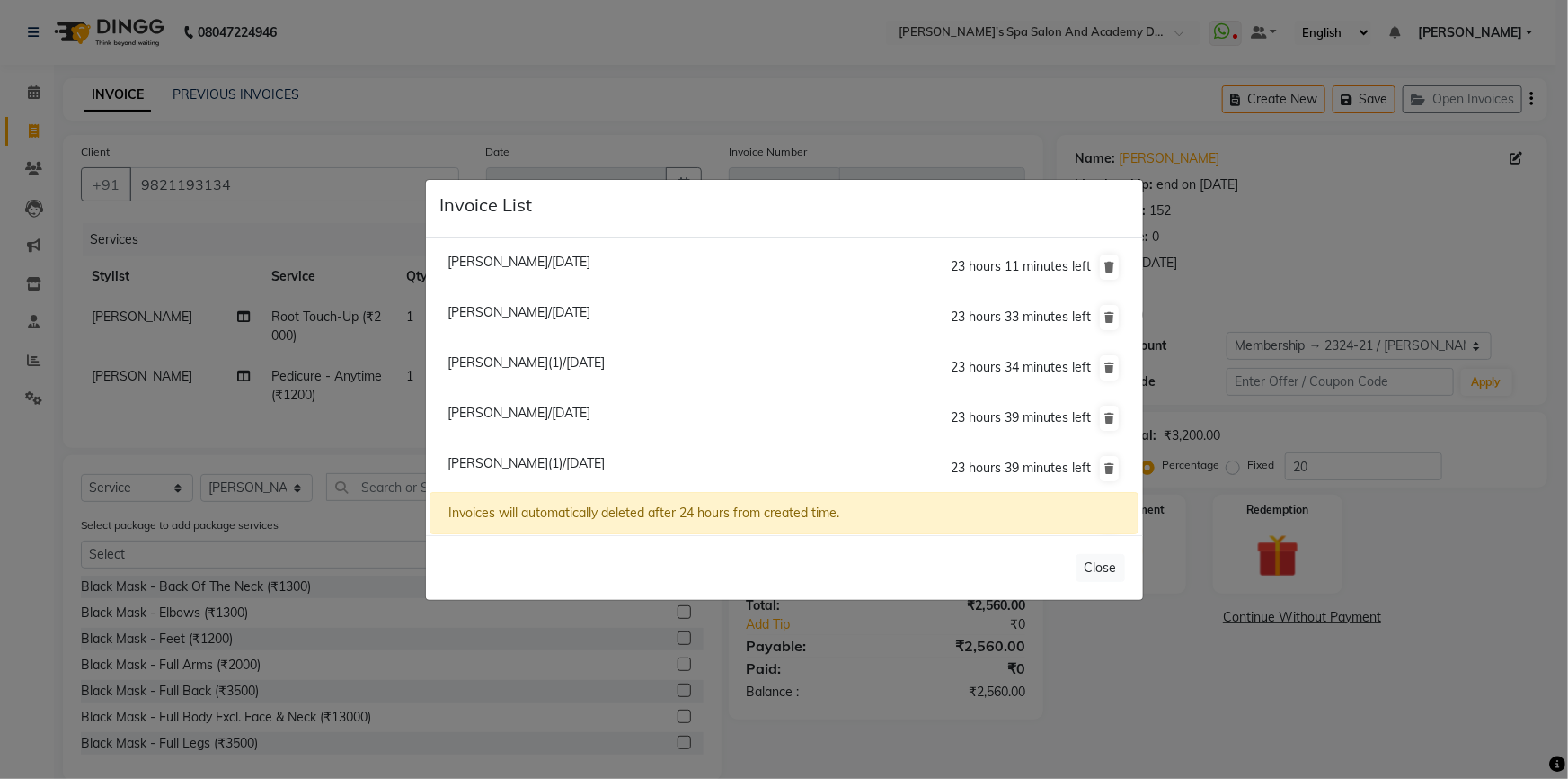
click at [591, 408] on span "Mona Bhatia/02 September 2025" at bounding box center [519, 413] width 143 height 16
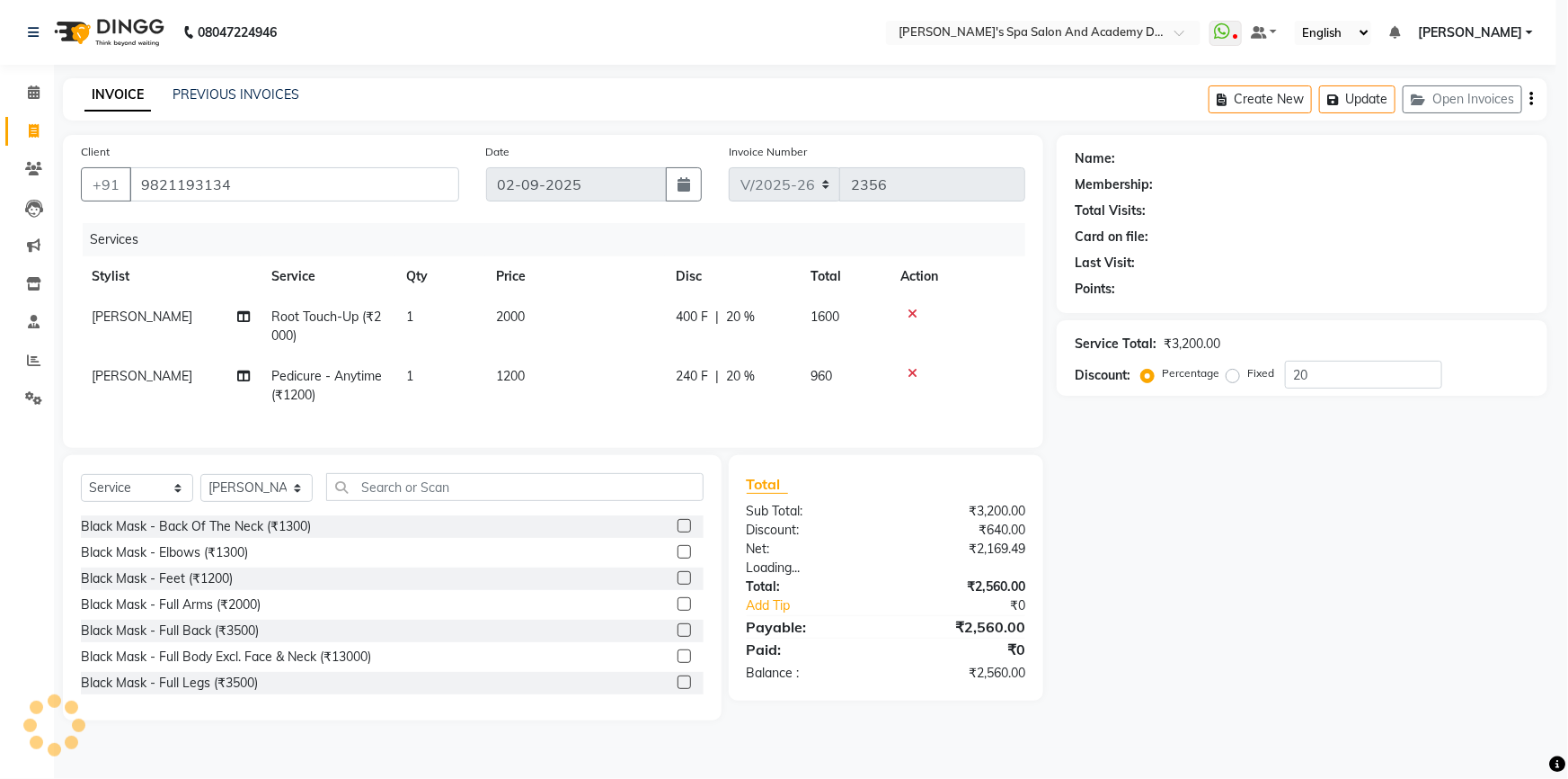
type input "0"
select select "2: Object"
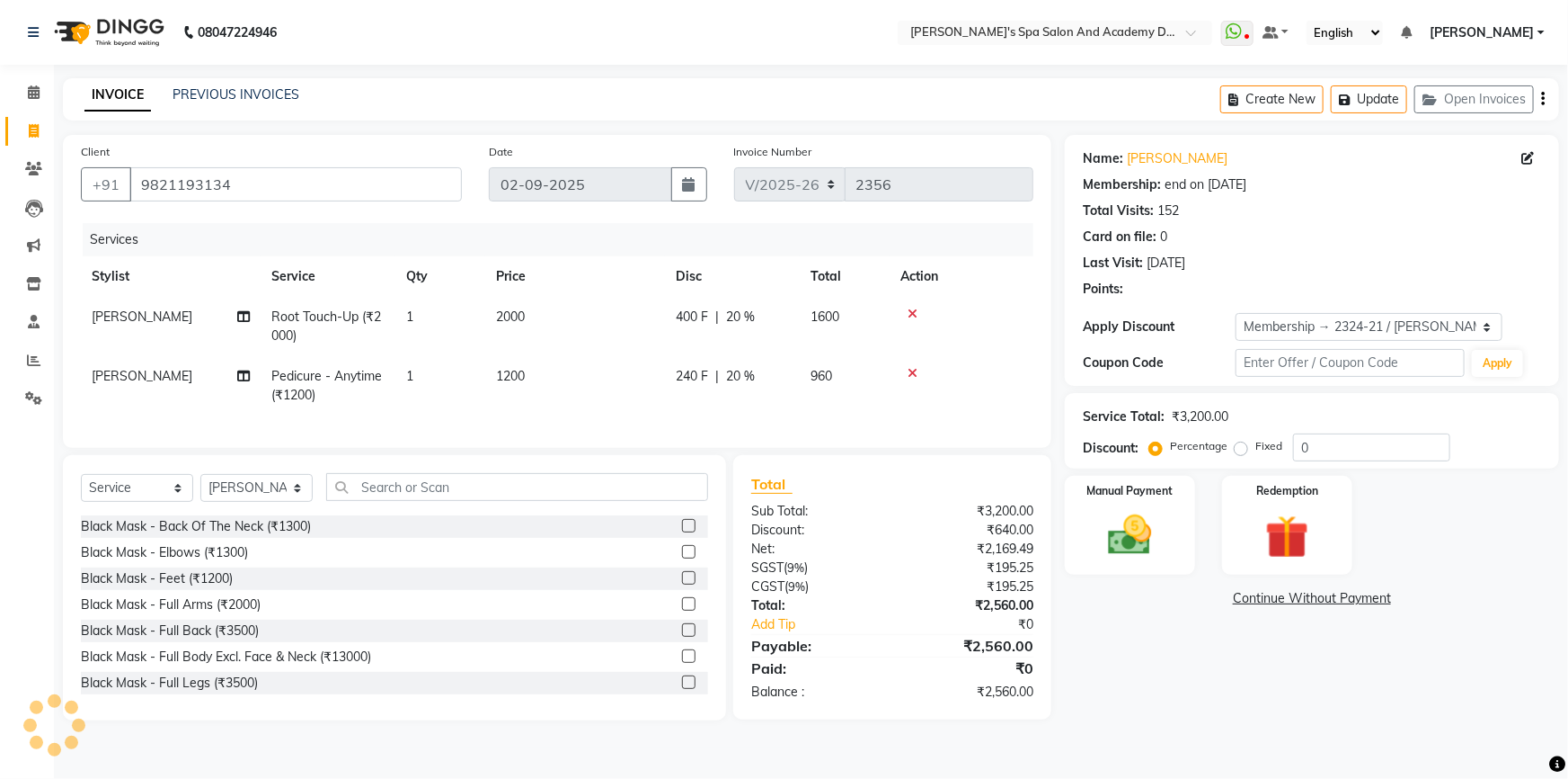
select select
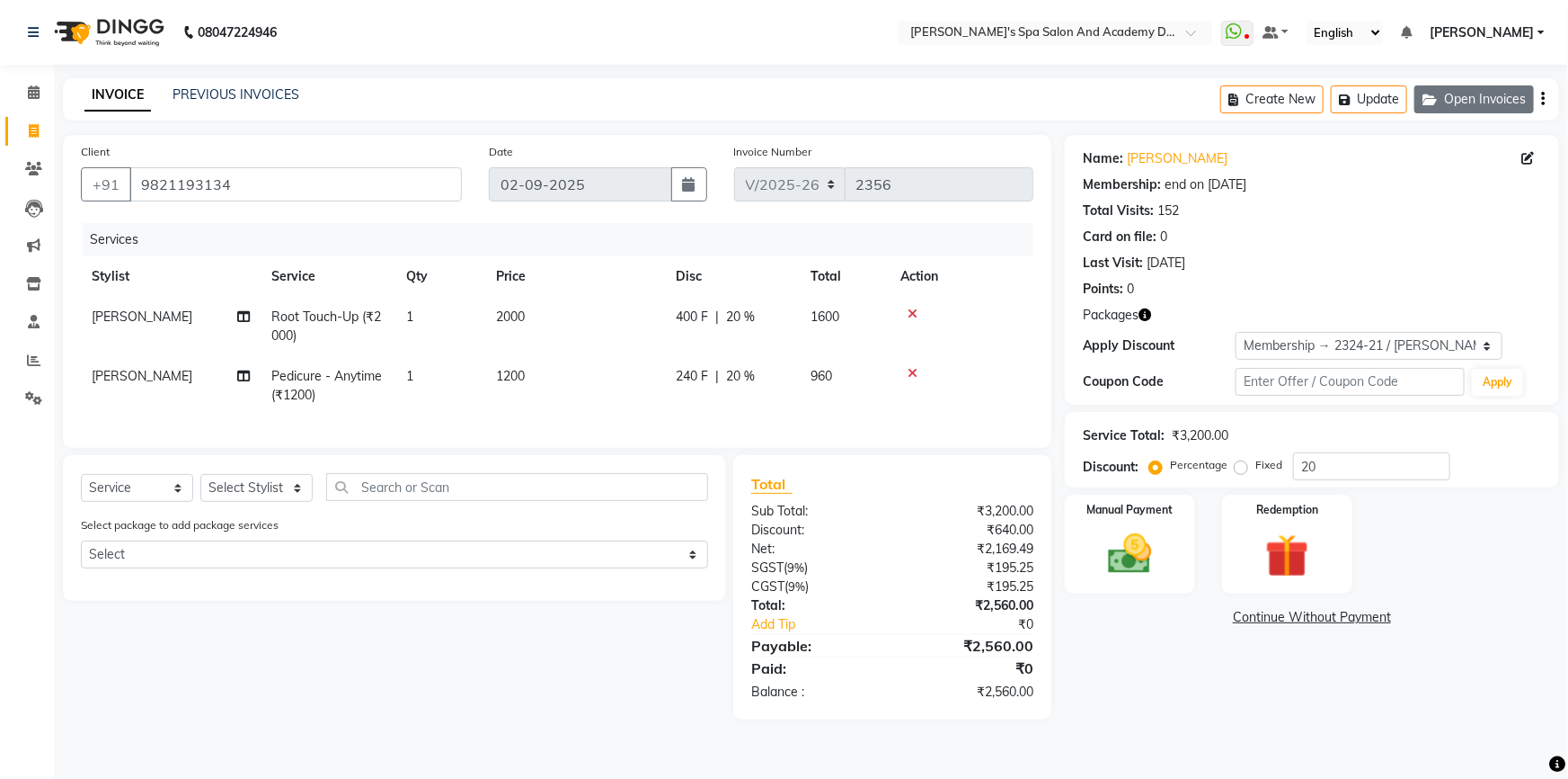
click at [1483, 97] on button "Open Invoices" at bounding box center [1474, 99] width 120 height 28
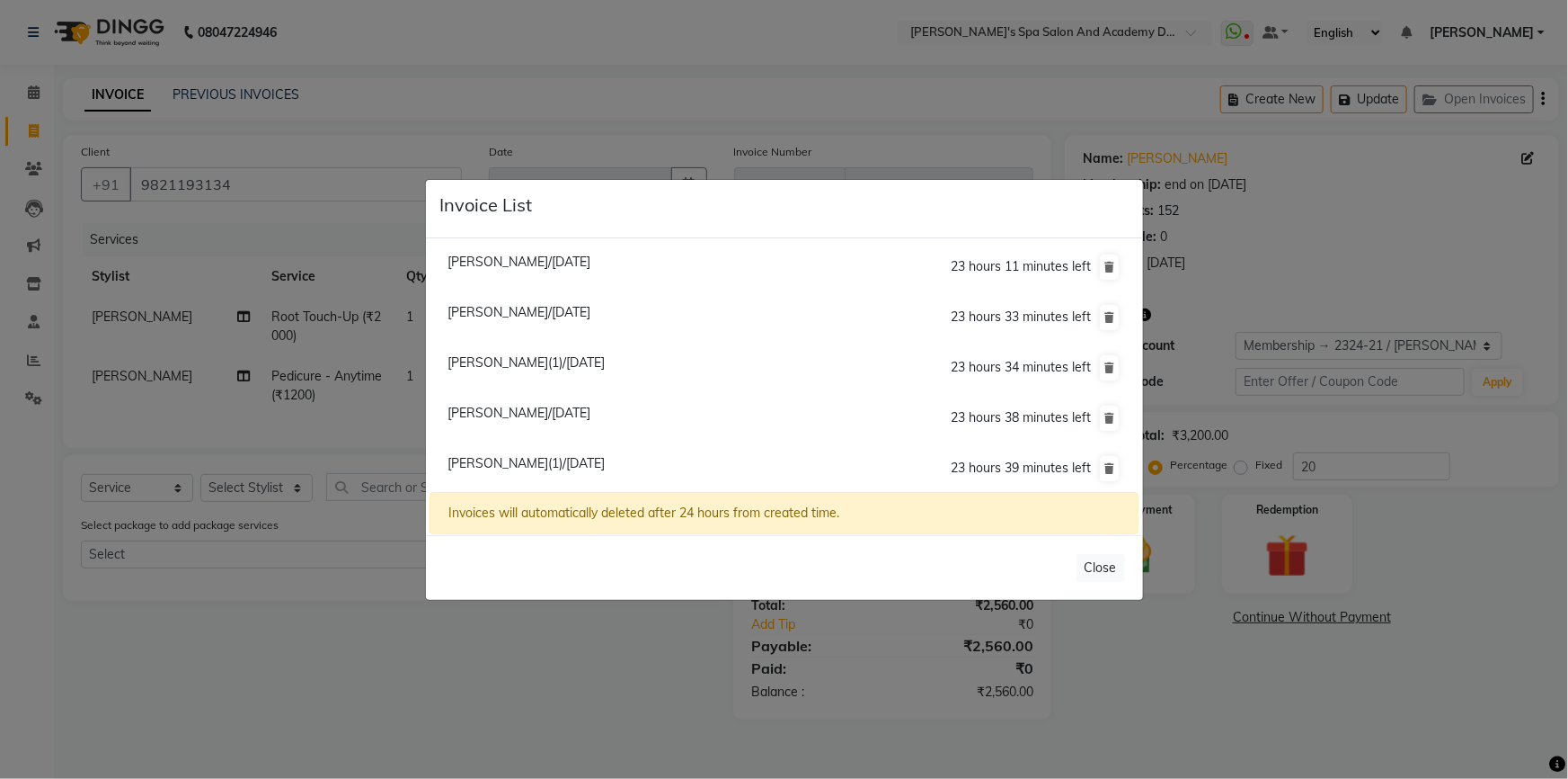
click at [598, 461] on span "Mona Bhatia(1)/02 September 2025" at bounding box center [527, 462] width 157 height 16
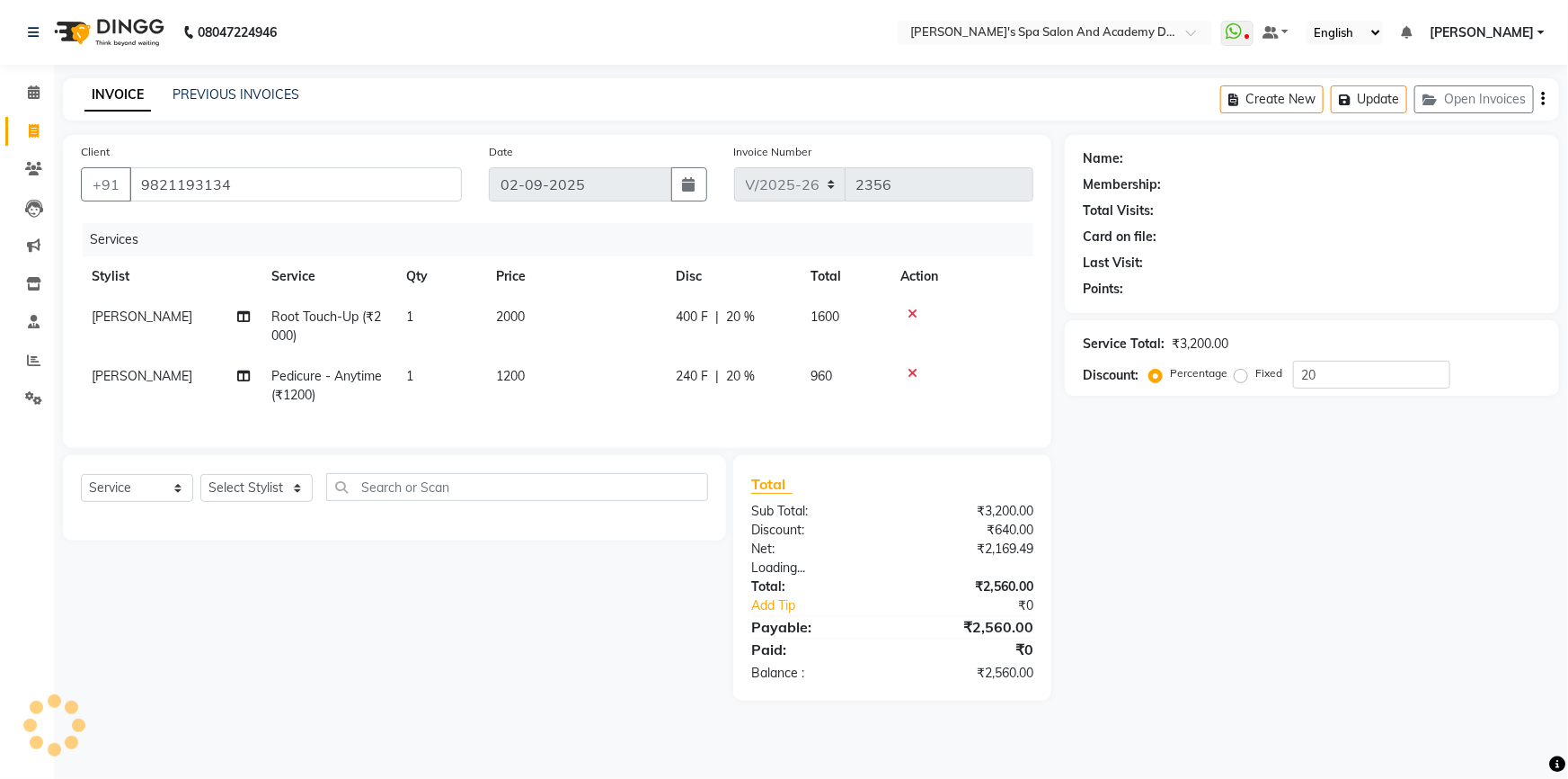
type input "0"
select select "2: Object"
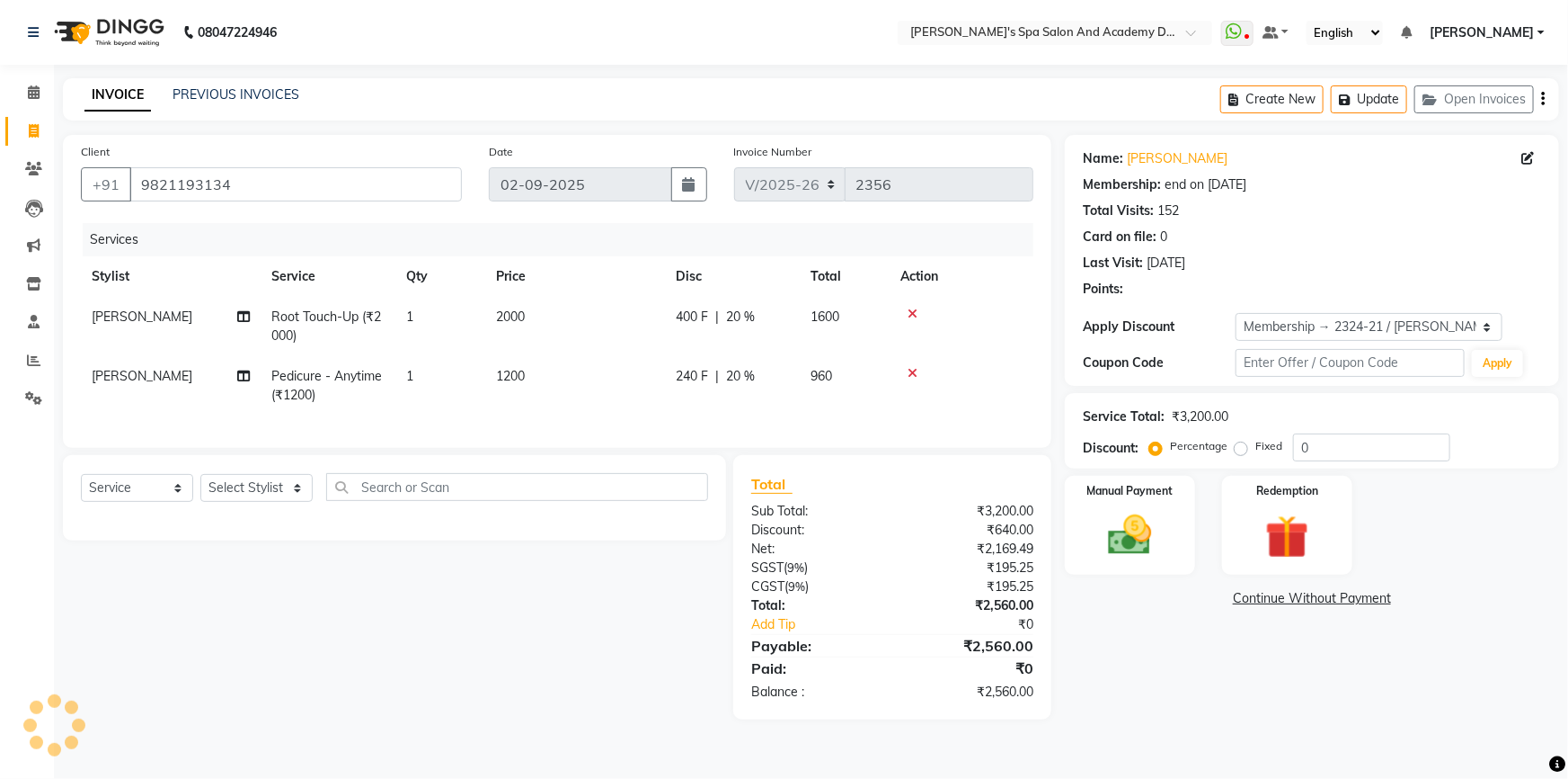
type input "20"
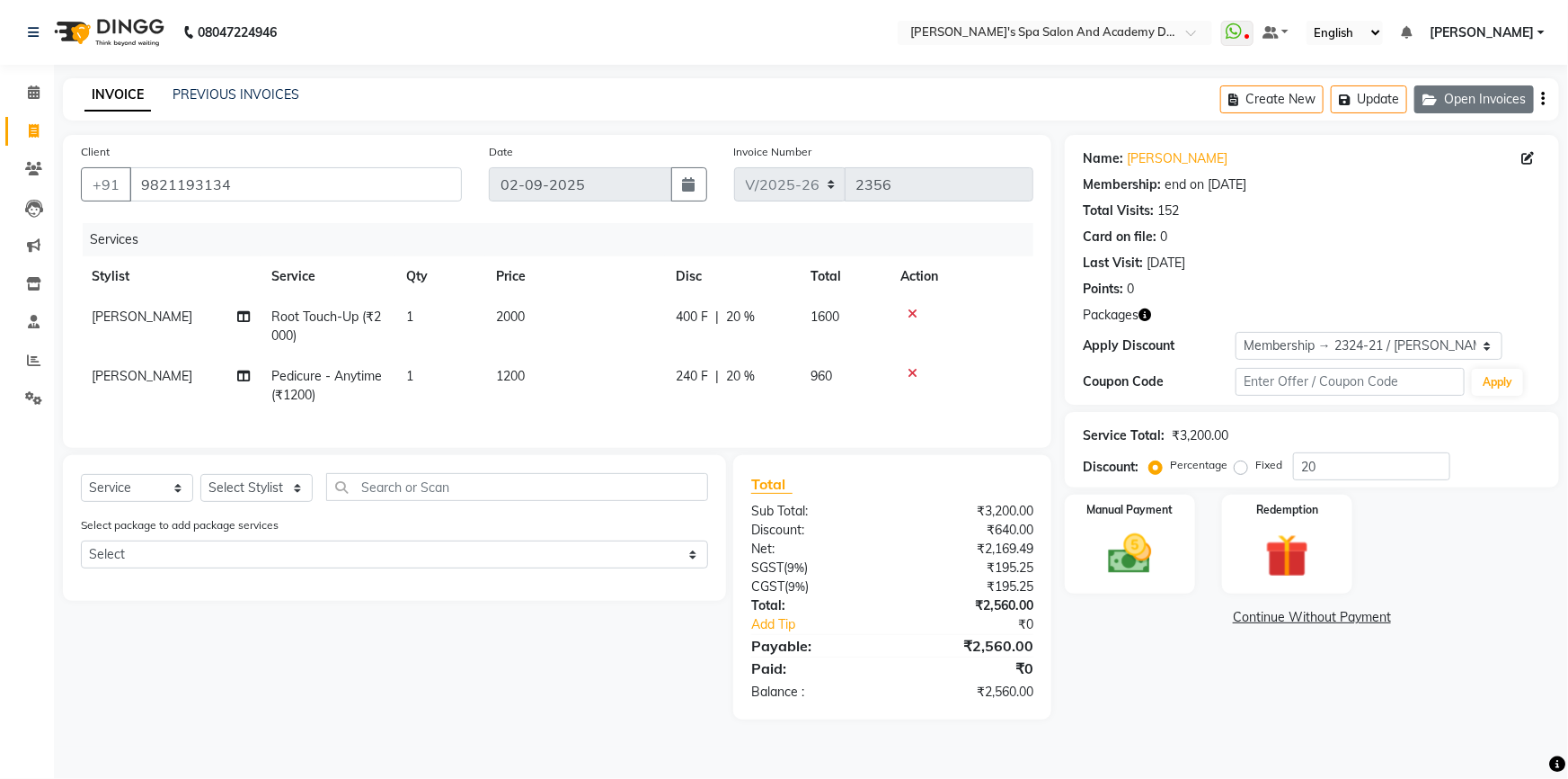
click at [1499, 96] on button "Open Invoices" at bounding box center [1474, 99] width 120 height 28
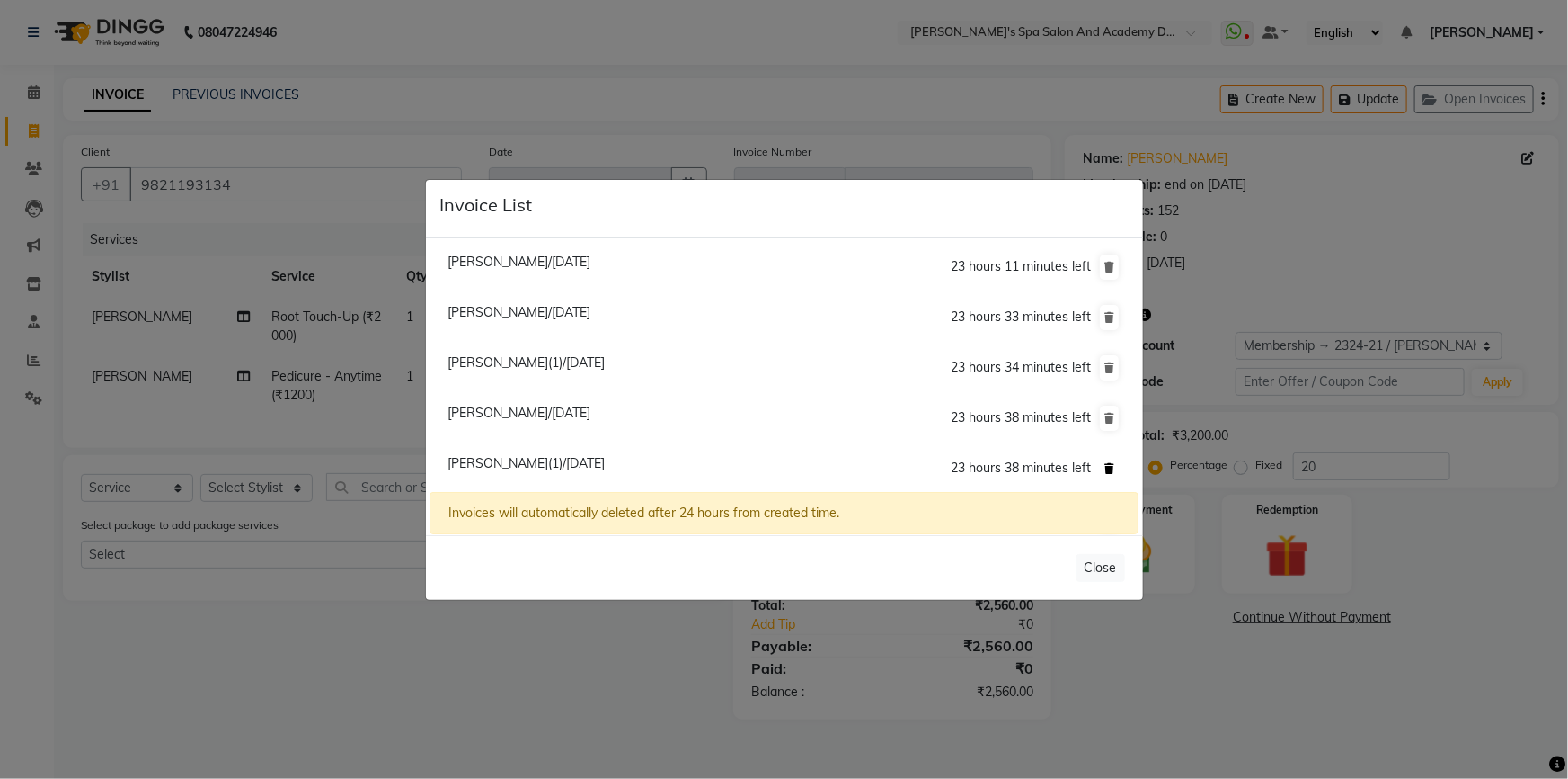
click at [1105, 470] on icon at bounding box center [1110, 468] width 10 height 11
click at [1105, 465] on icon at bounding box center [1110, 468] width 10 height 11
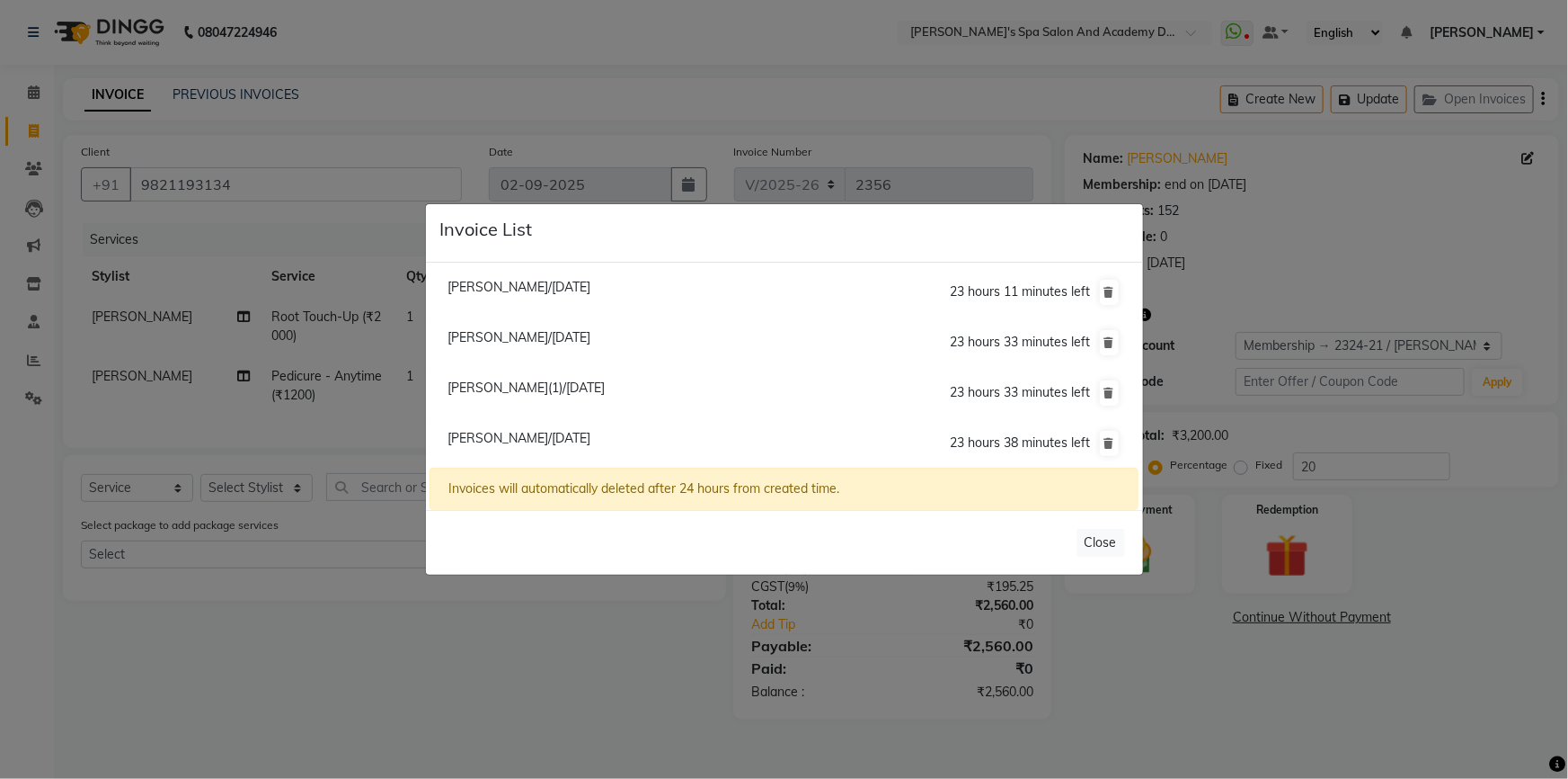
click at [977, 92] on ngb-modal-window "Invoice List Pallabi Roychoudhary/02 September 2025 23 hours 11 minutes left Dr…" at bounding box center [784, 390] width 1568 height 779
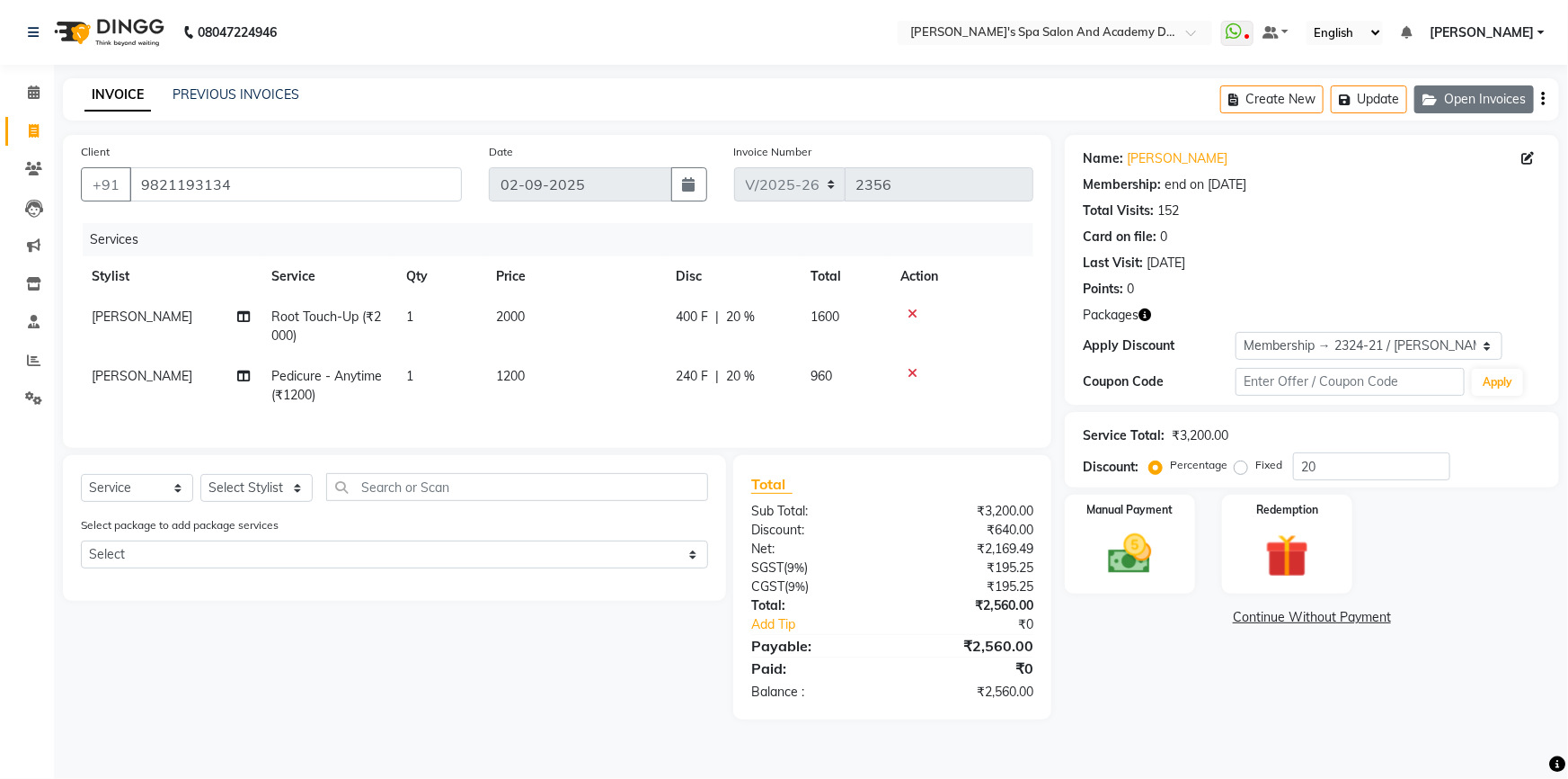
click at [1440, 97] on icon "button" at bounding box center [1433, 99] width 21 height 12
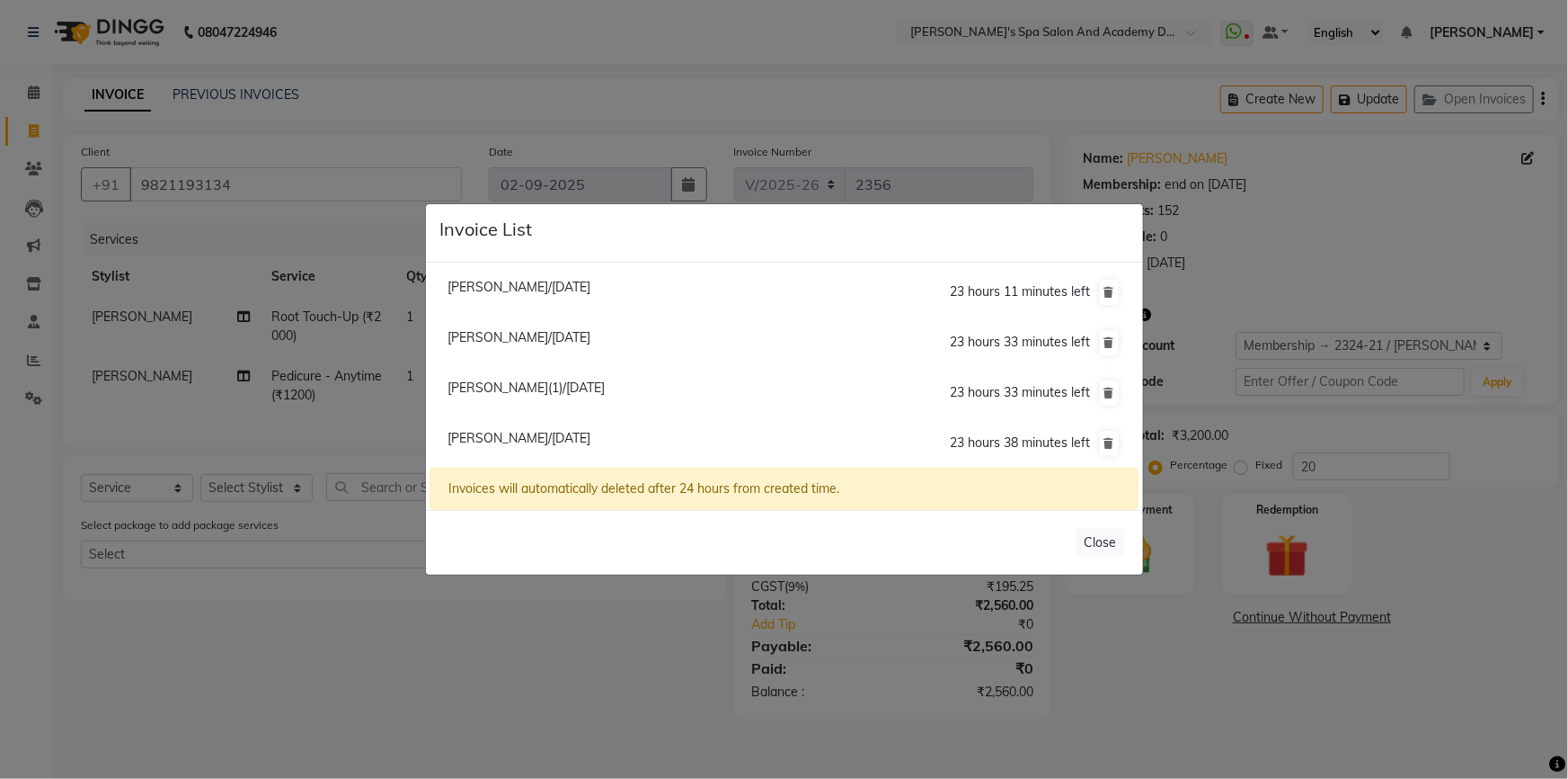
click at [585, 86] on ngb-modal-window "Invoice List Pallabi Roychoudhary/02 September 2025 23 hours 11 minutes left Dr…" at bounding box center [784, 390] width 1568 height 779
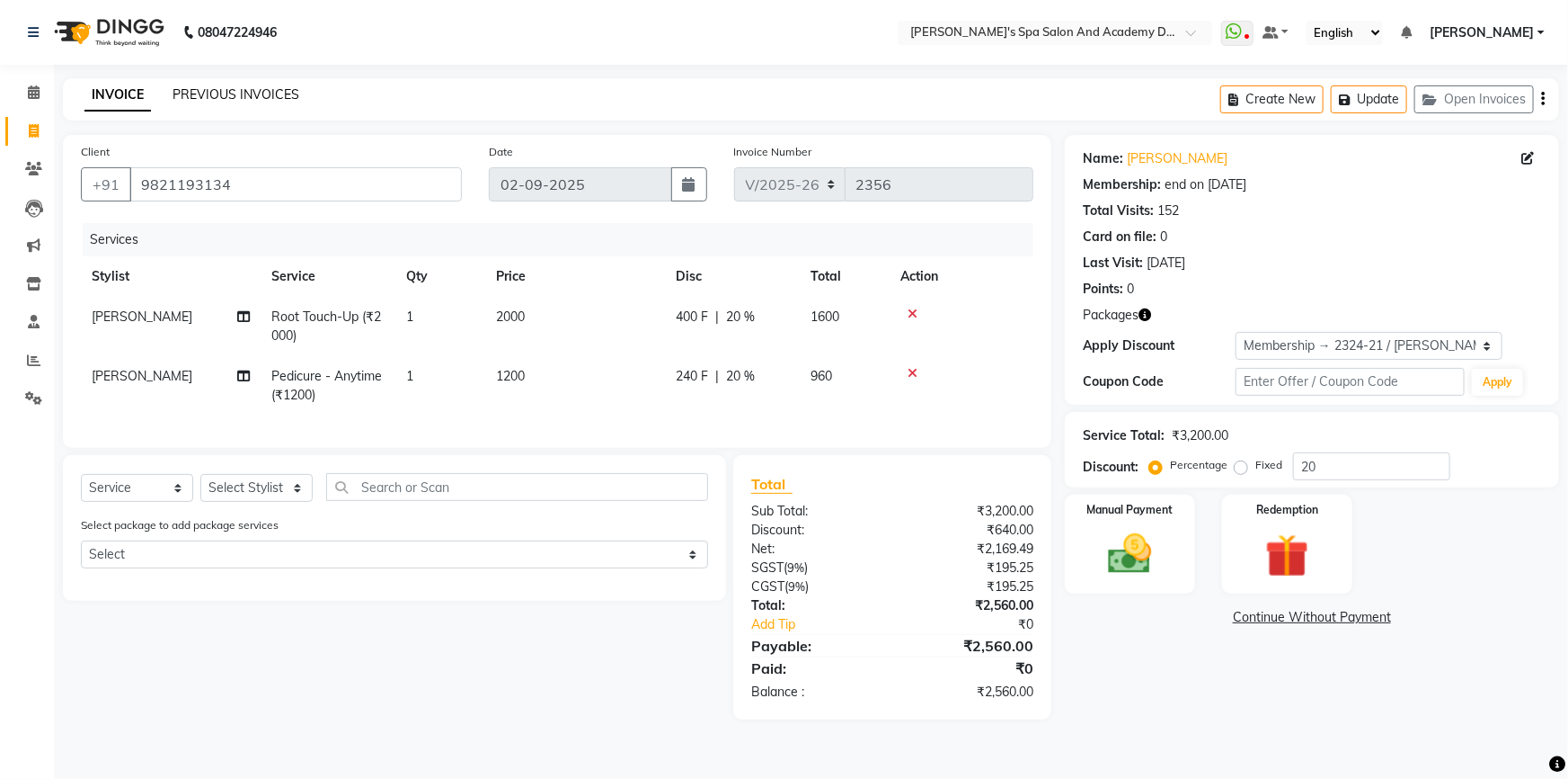
click at [192, 88] on link "PREVIOUS INVOICES" at bounding box center [236, 94] width 127 height 16
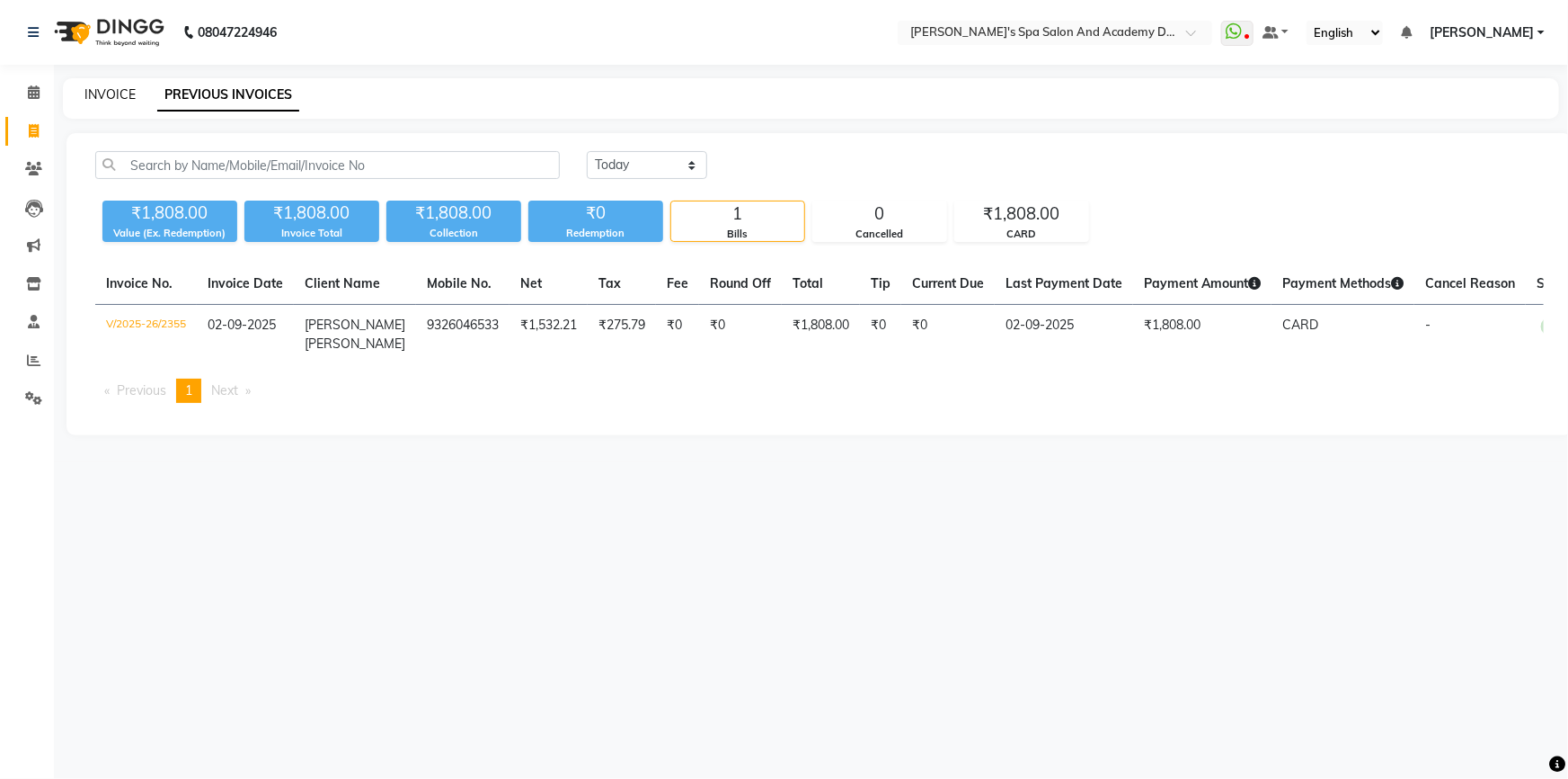
click at [106, 96] on link "INVOICE" at bounding box center [109, 94] width 51 height 16
select select "service"
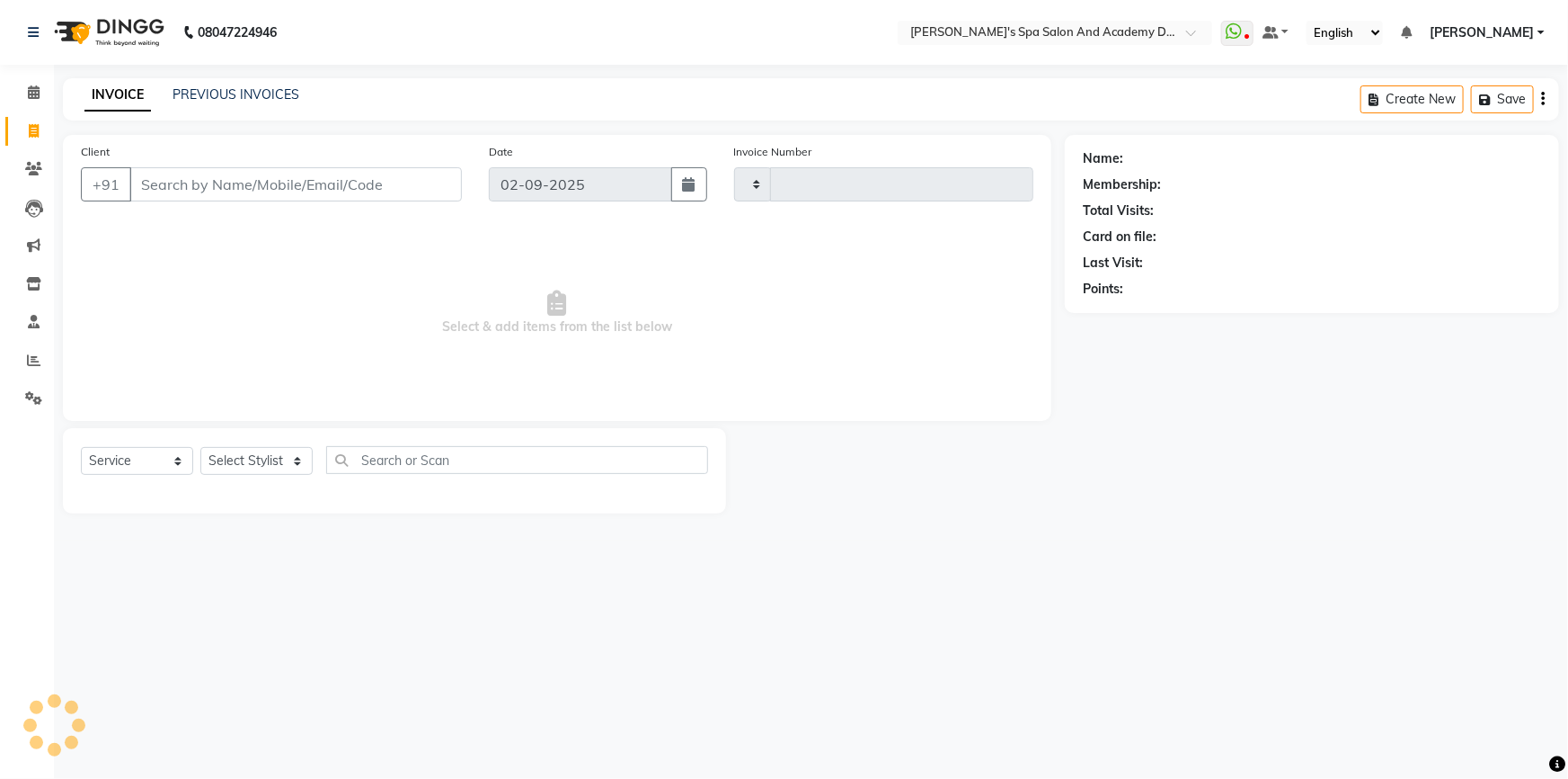
type input "2356"
select select "6316"
click at [1437, 102] on icon "button" at bounding box center [1433, 99] width 21 height 12
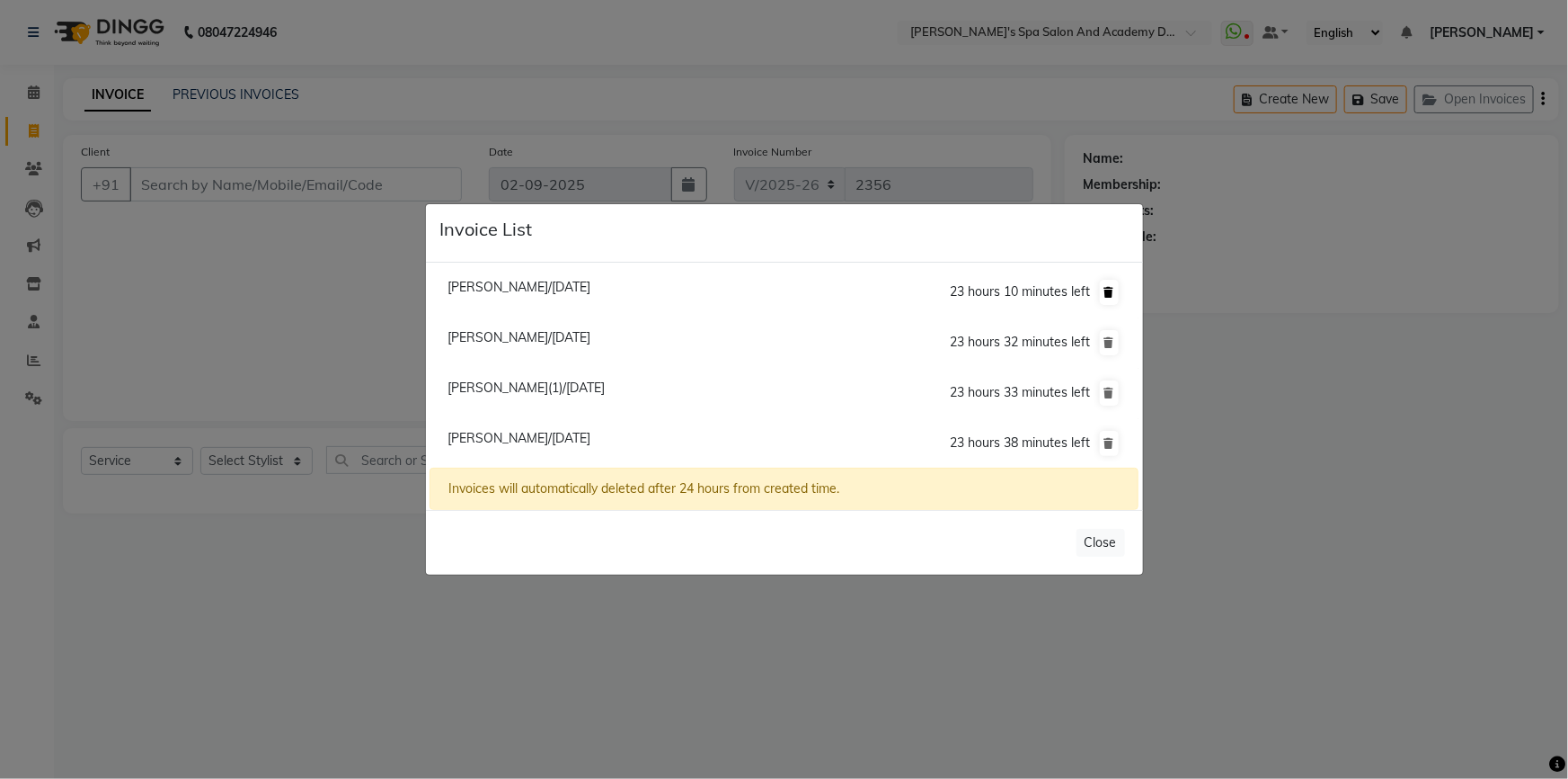
click at [1109, 291] on icon at bounding box center [1110, 292] width 10 height 11
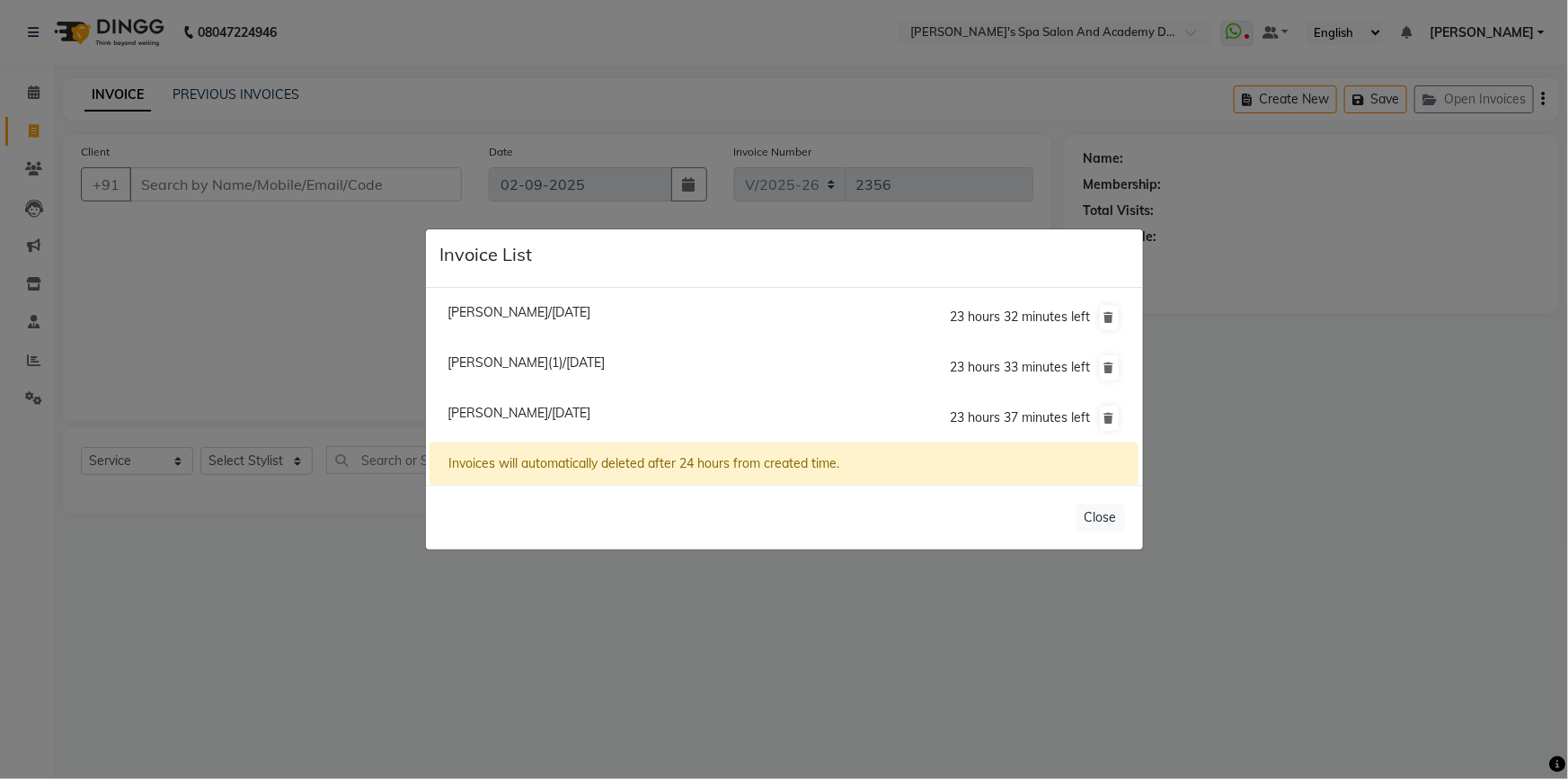
click at [503, 315] on span "Dr Sraboni Bhattacharya/02 September 2025" at bounding box center [519, 312] width 143 height 16
type input "9820960177"
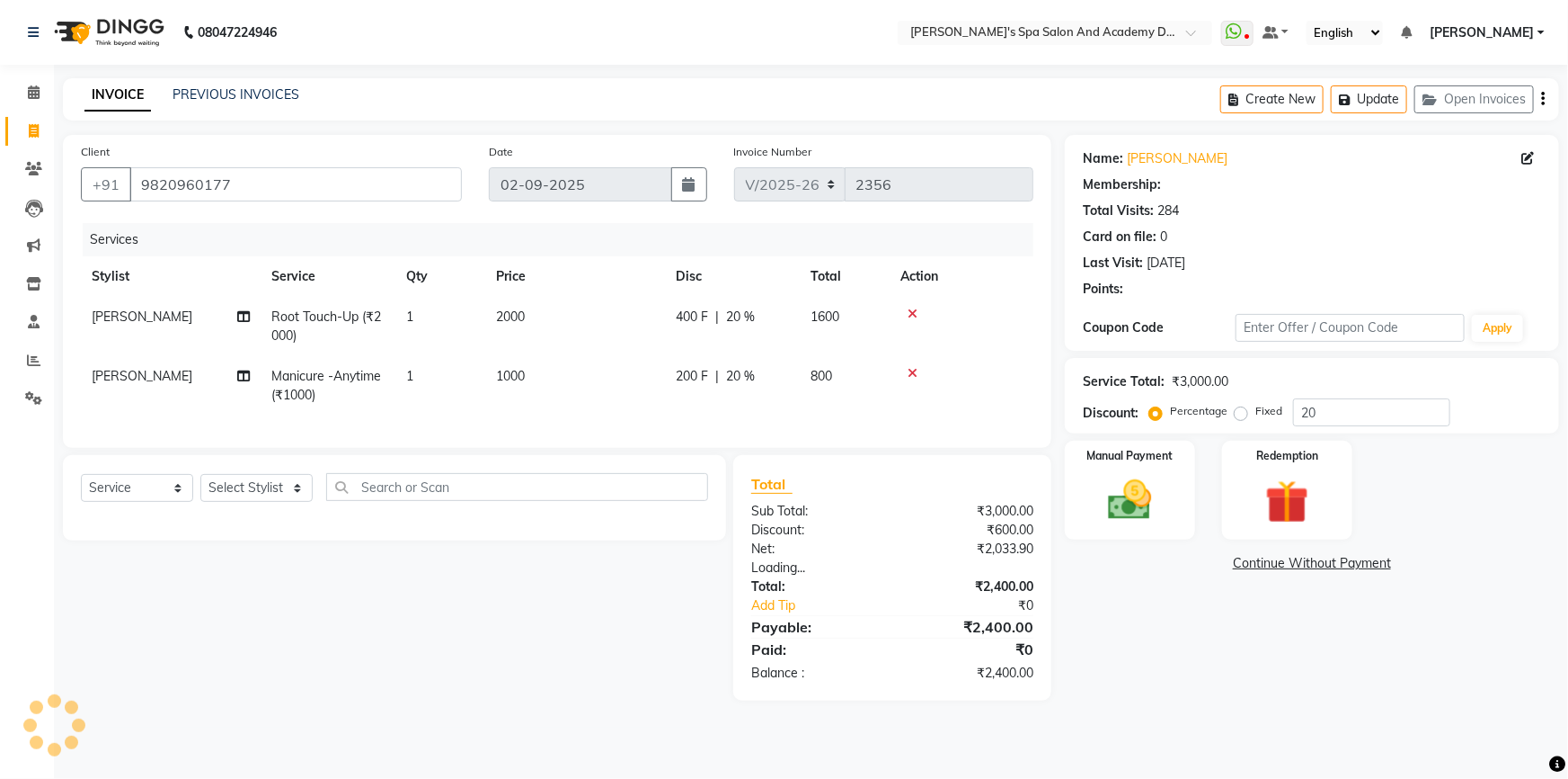
type input "0"
select select "2: Object"
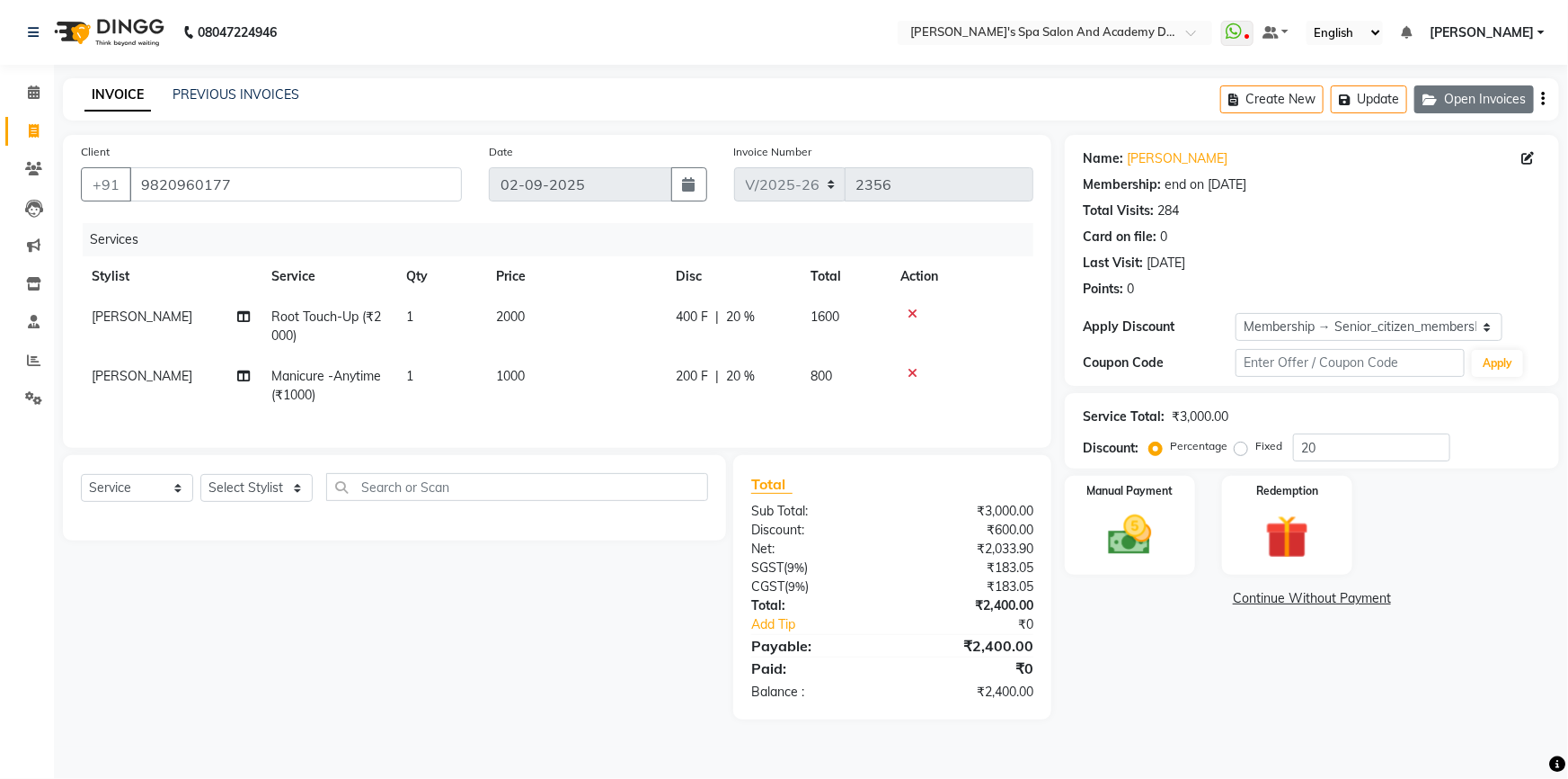
click at [1484, 102] on button "Open Invoices" at bounding box center [1474, 99] width 120 height 28
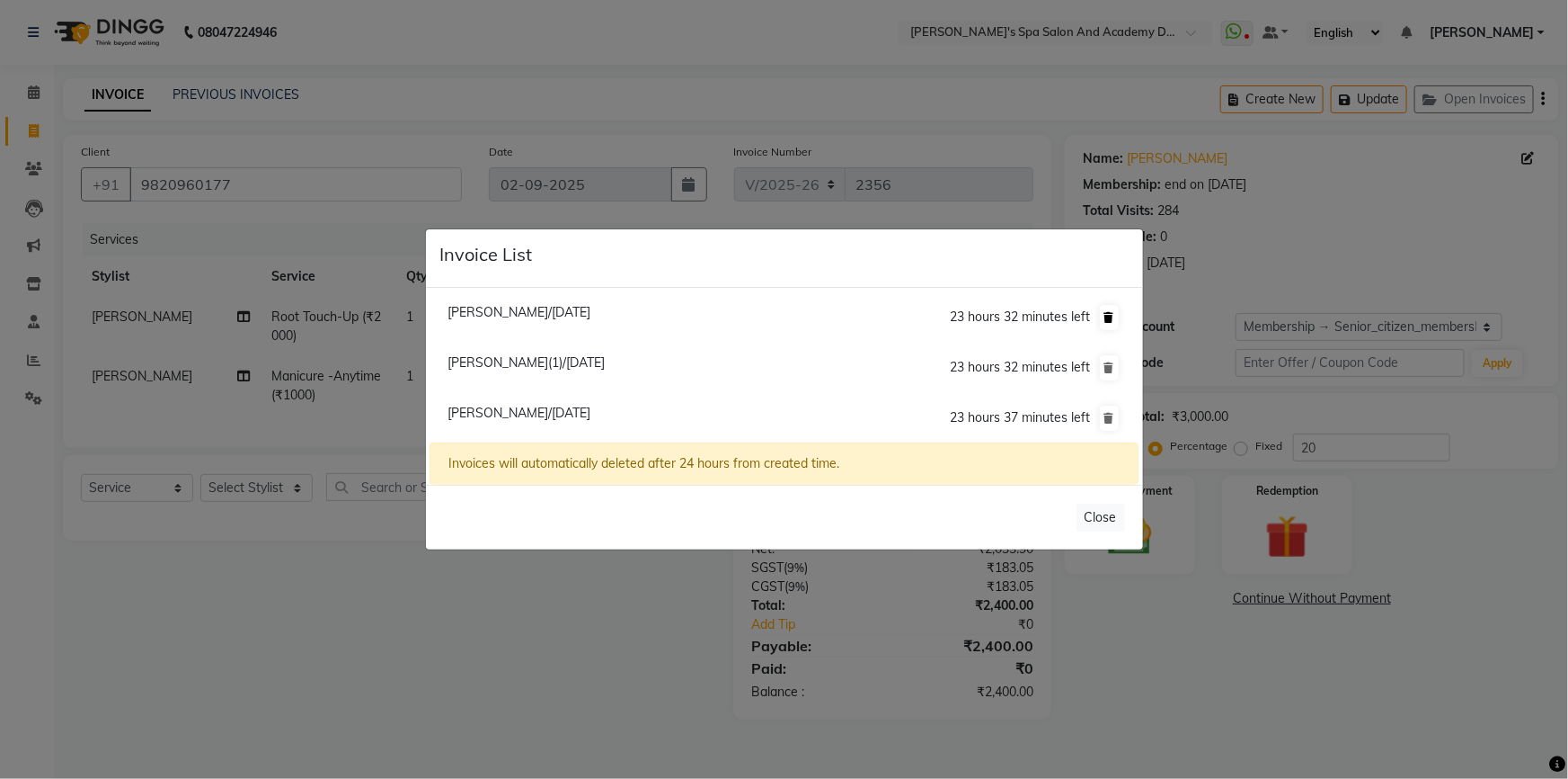
click at [1107, 319] on icon at bounding box center [1110, 317] width 10 height 11
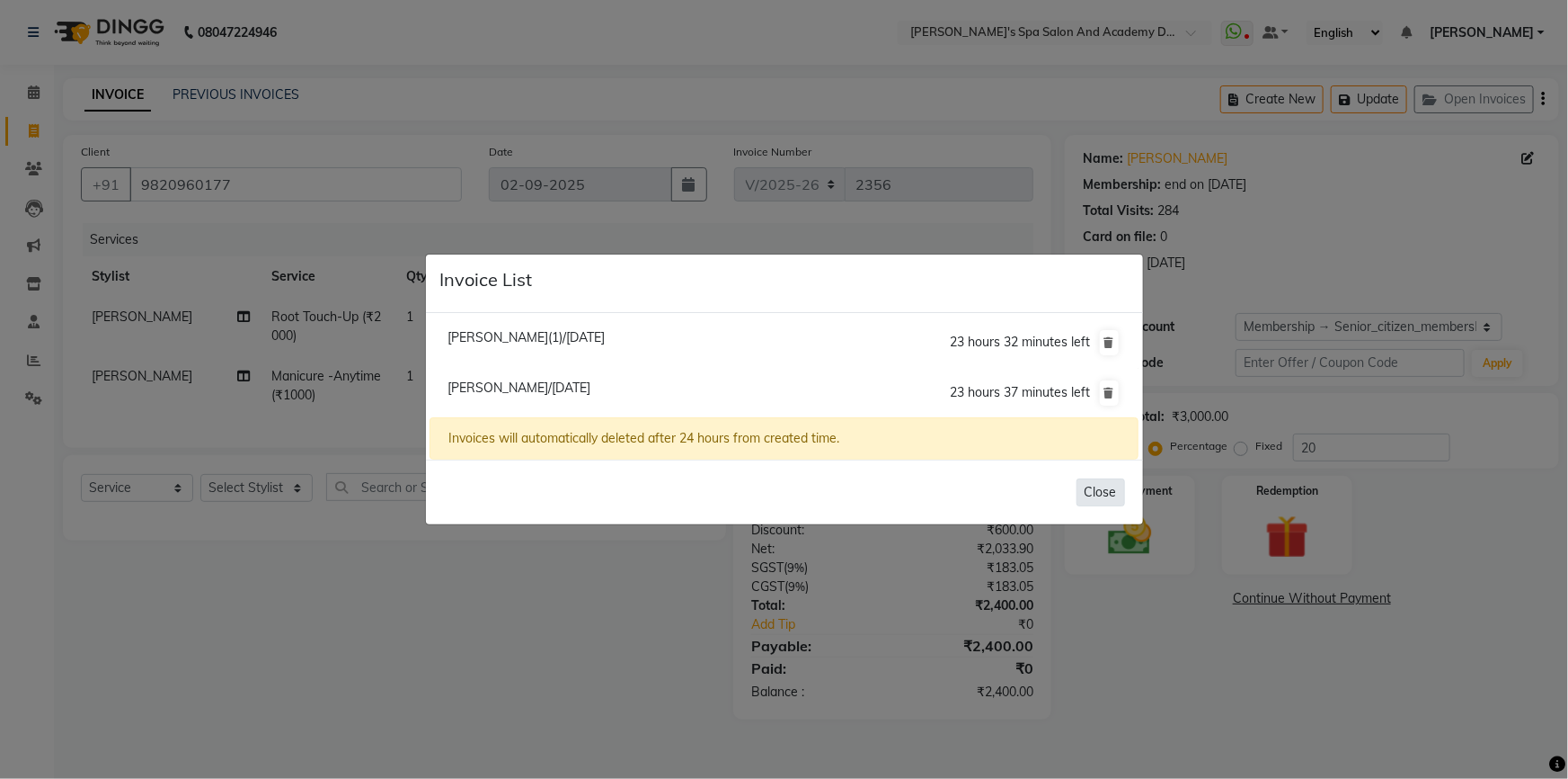
click at [1096, 489] on button "Close" at bounding box center [1101, 492] width 49 height 28
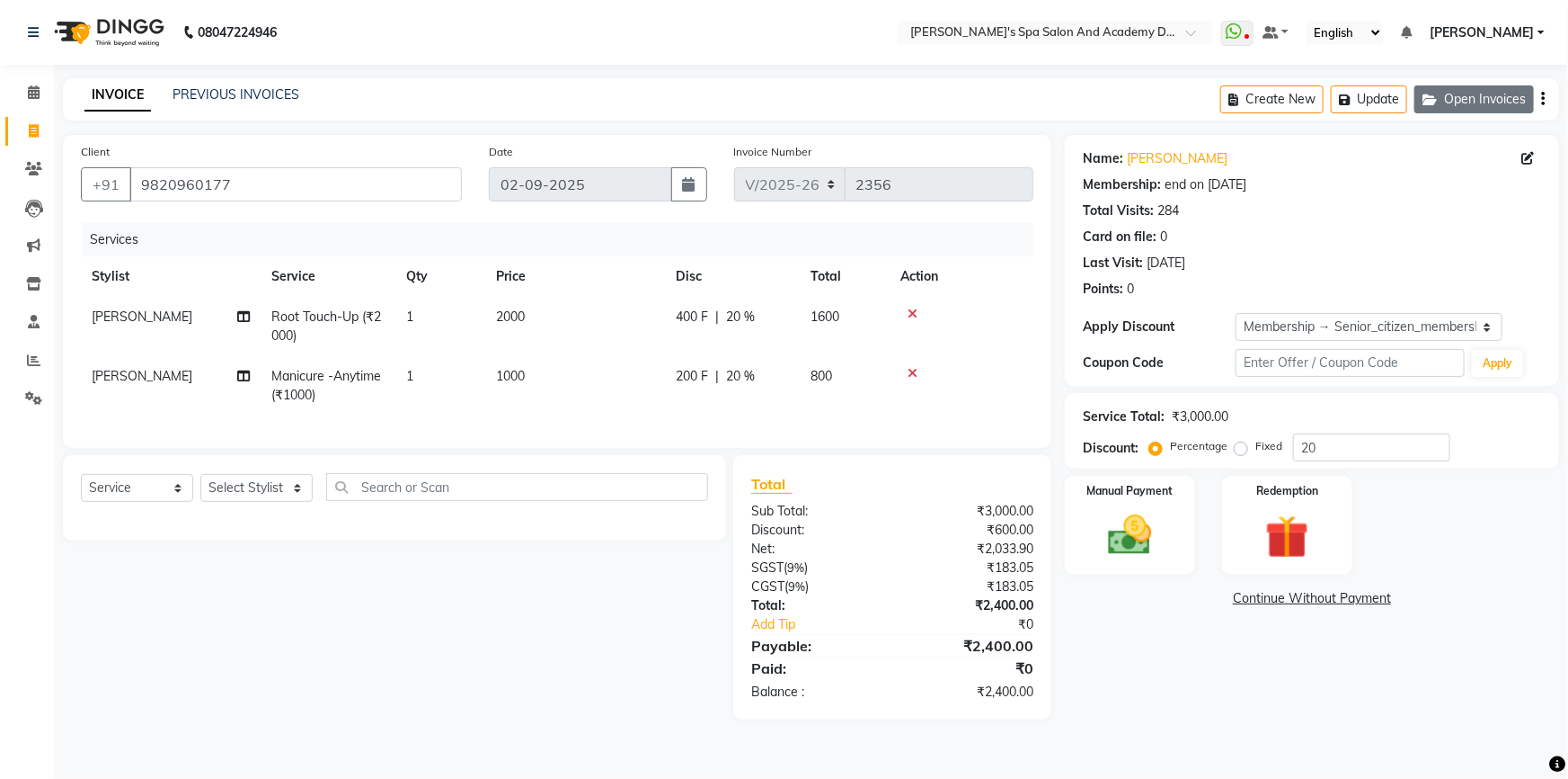
click at [1465, 105] on button "Open Invoices" at bounding box center [1474, 99] width 120 height 28
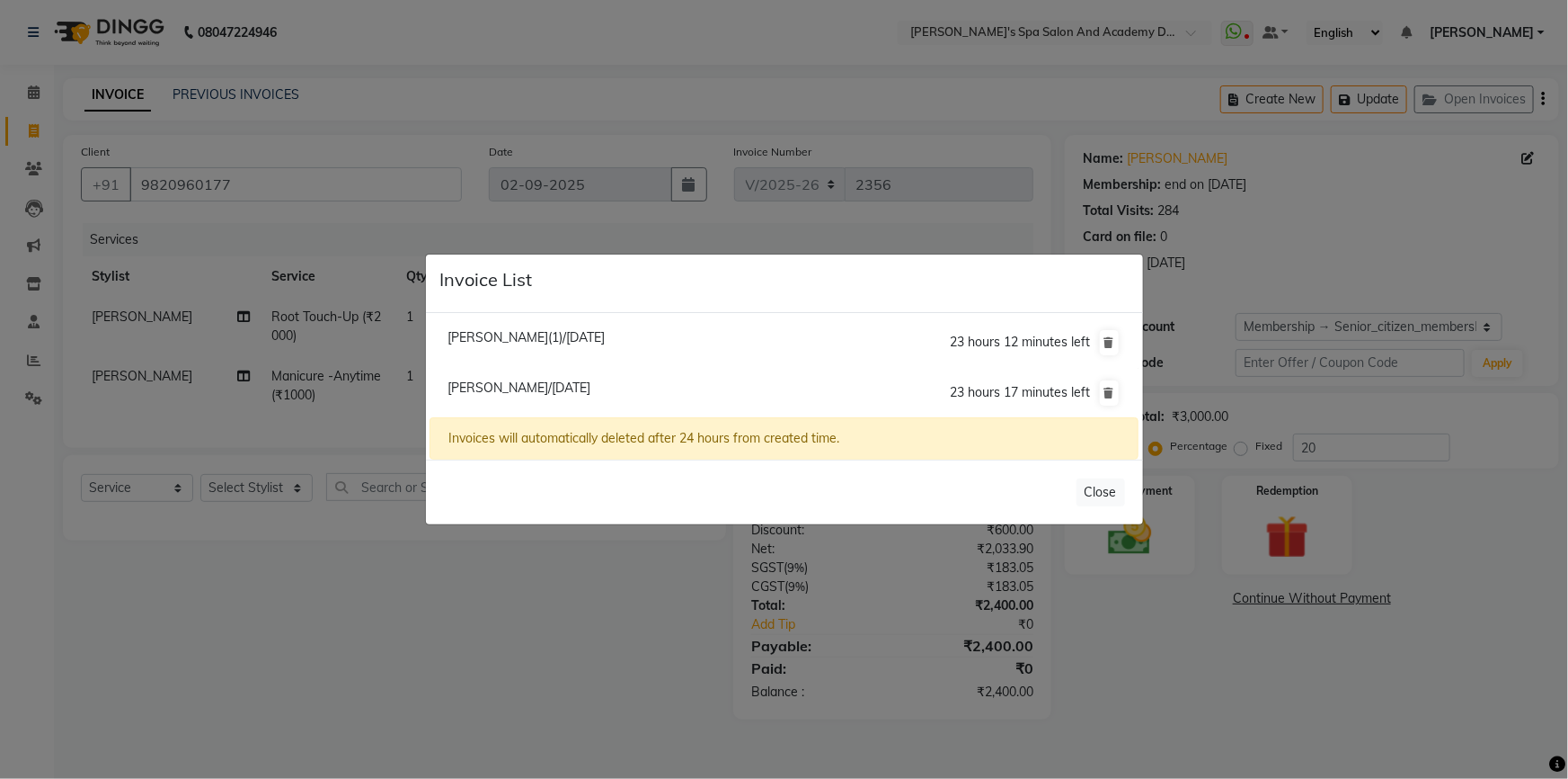
click at [593, 333] on span "Dr Sraboni Bhattacharya(1)/02 September 2025" at bounding box center [527, 337] width 157 height 16
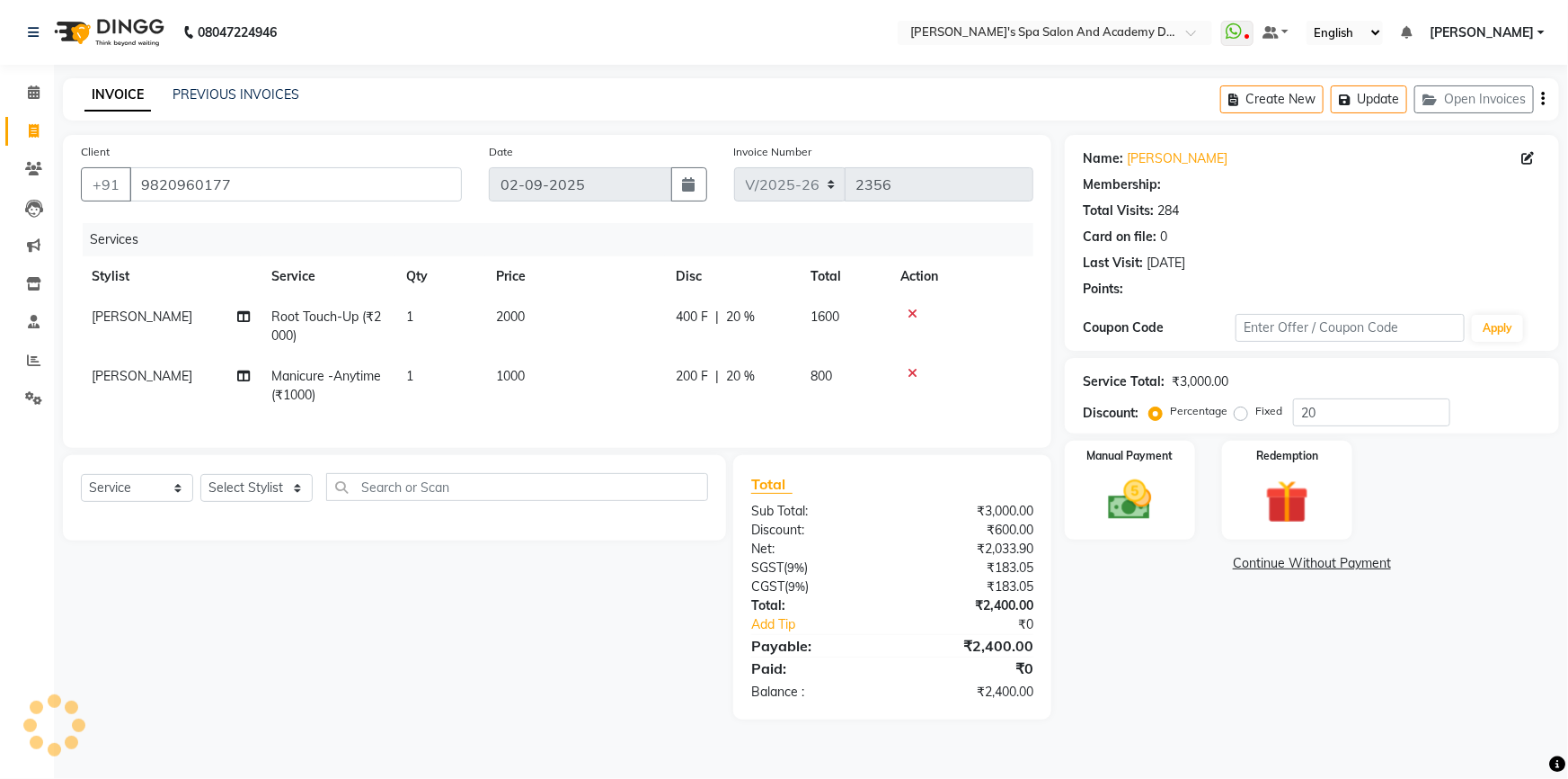
type input "0"
select select "2: Object"
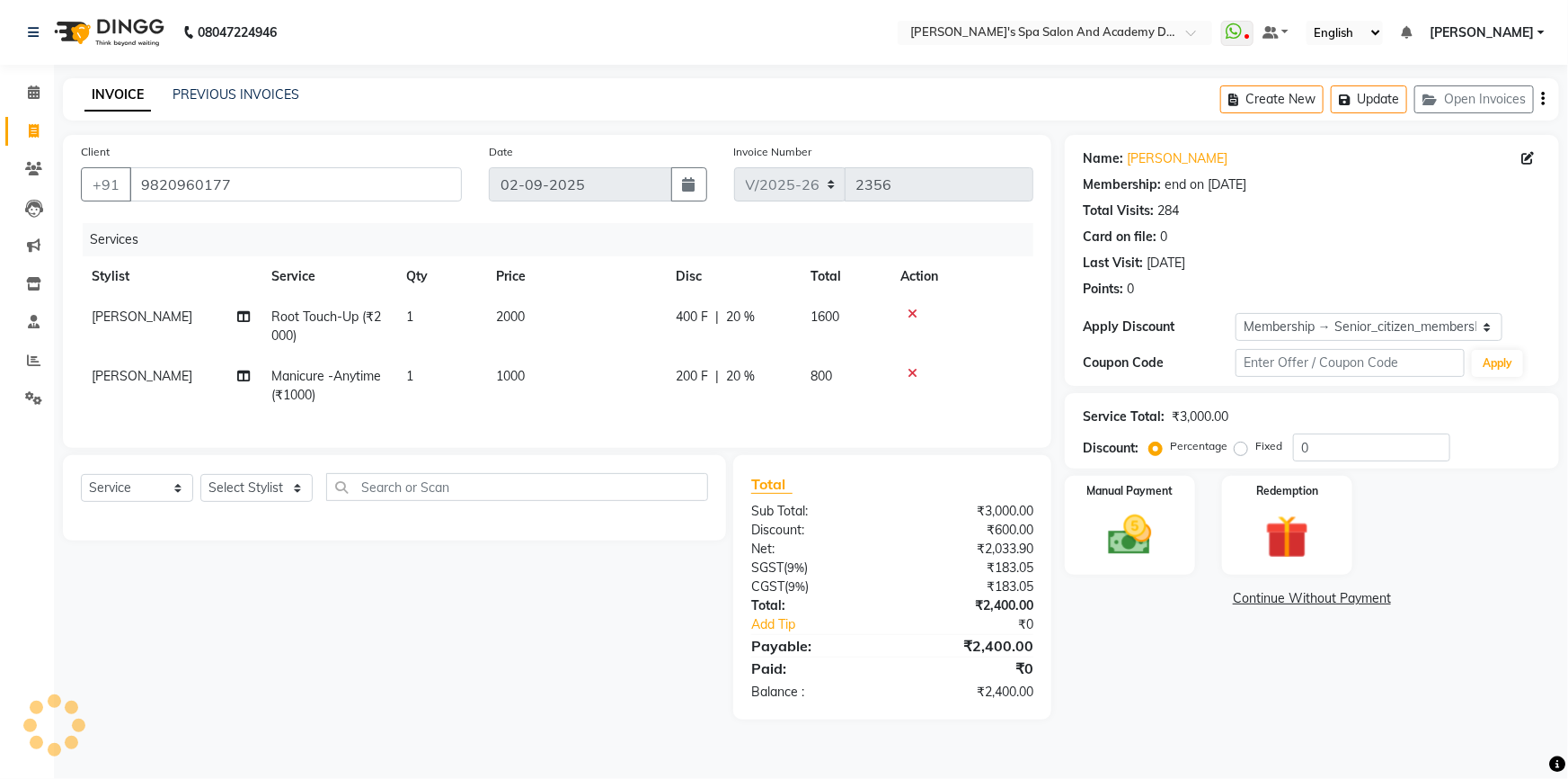
type input "20"
click at [294, 502] on select "Select Stylist Admin [PERSON_NAME] [PERSON_NAME] DIRECT 1 [PERSON_NAME] [PERSON…" at bounding box center [256, 487] width 112 height 28
select select "47360"
click at [200, 486] on select "Select Stylist Admin [PERSON_NAME] [PERSON_NAME] DIRECT 1 [PERSON_NAME] [PERSON…" at bounding box center [256, 487] width 112 height 28
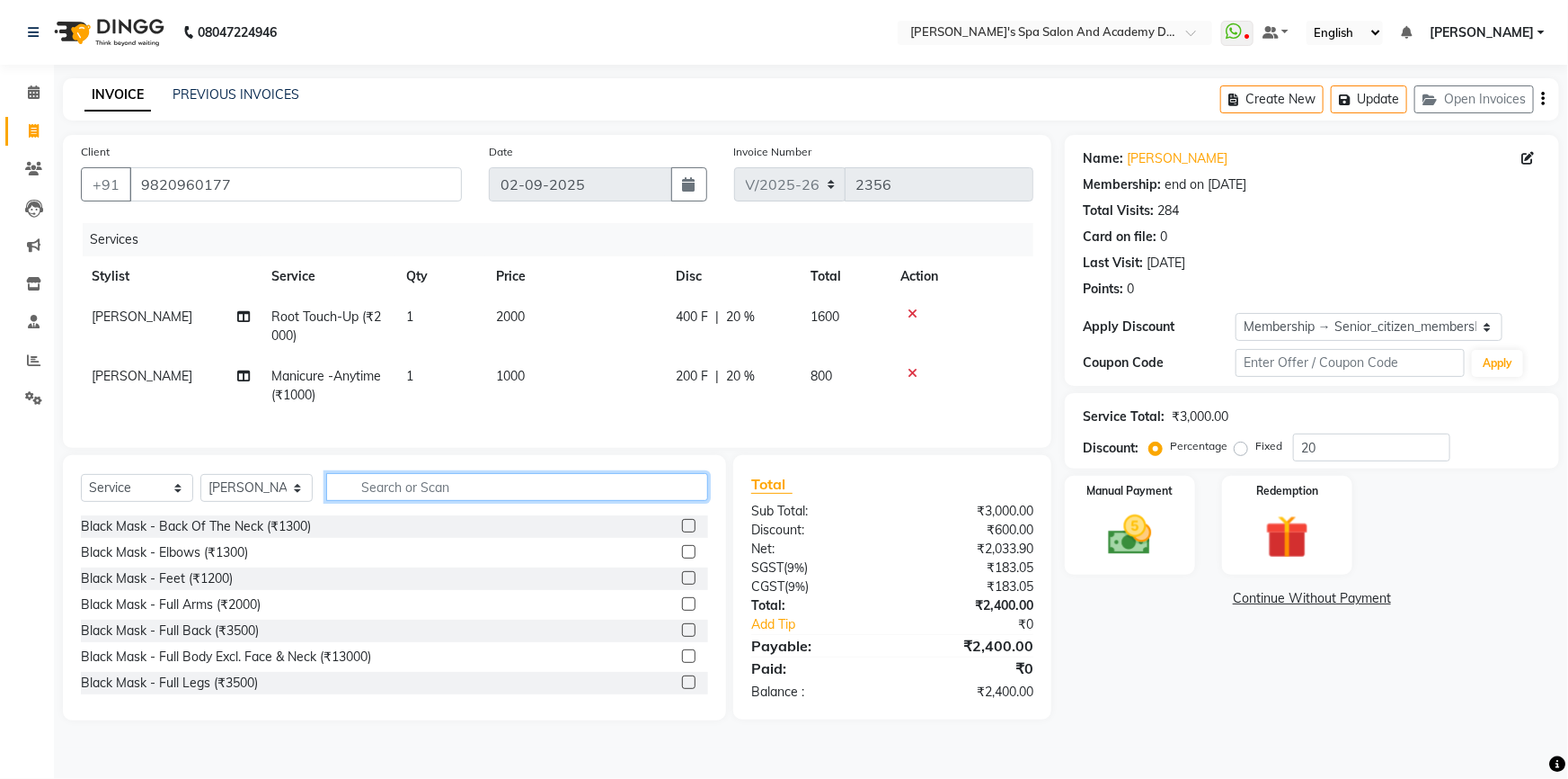
click at [378, 501] on input "text" at bounding box center [517, 486] width 382 height 28
type input "side"
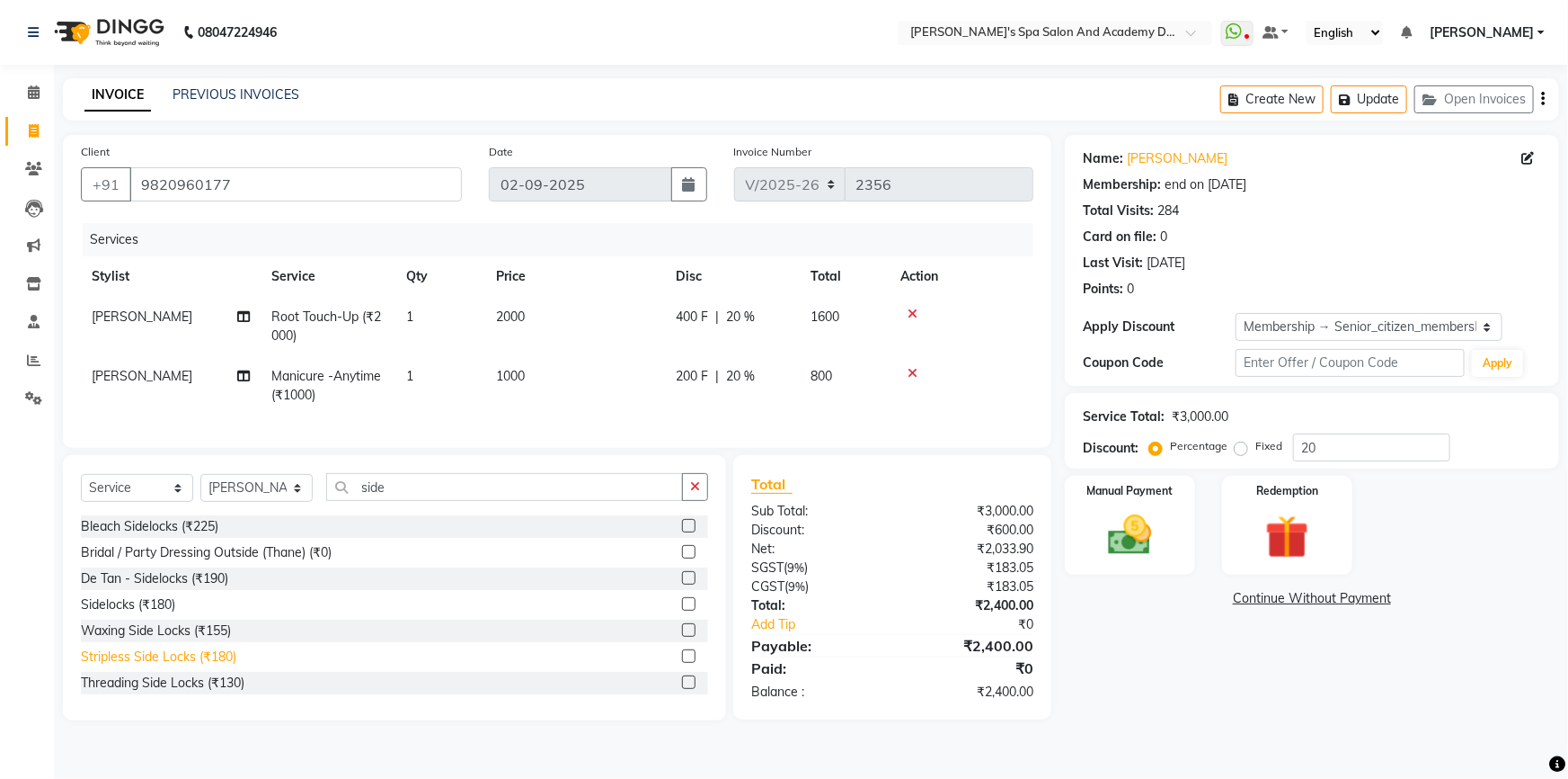
click at [110, 665] on div "Stripless Side Locks (₹180)" at bounding box center [158, 657] width 155 height 19
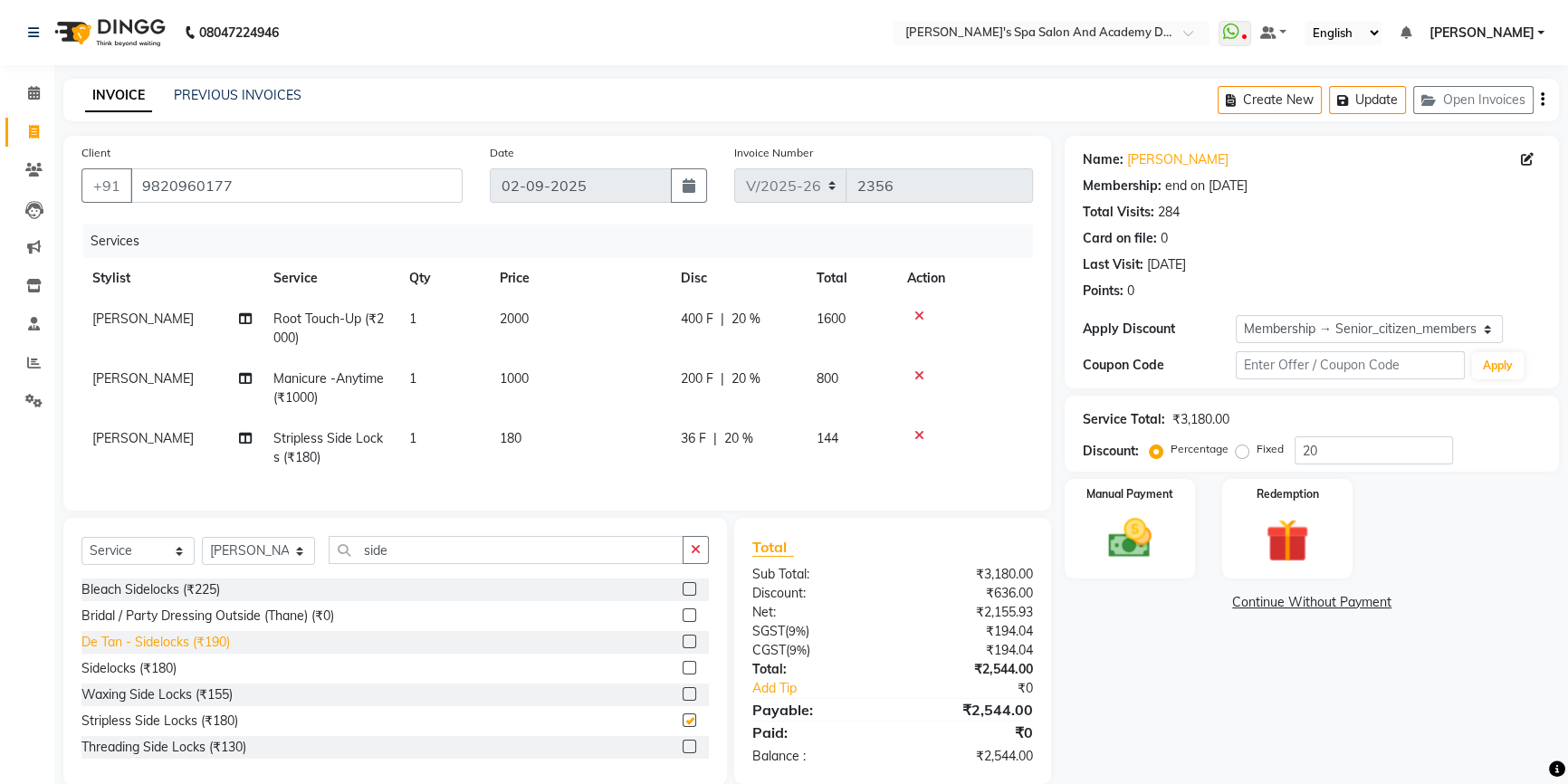
checkbox input "false"
drag, startPoint x: 396, startPoint y: 561, endPoint x: 354, endPoint y: 556, distance: 42.3
click at [354, 556] on input "side" at bounding box center [505, 549] width 355 height 28
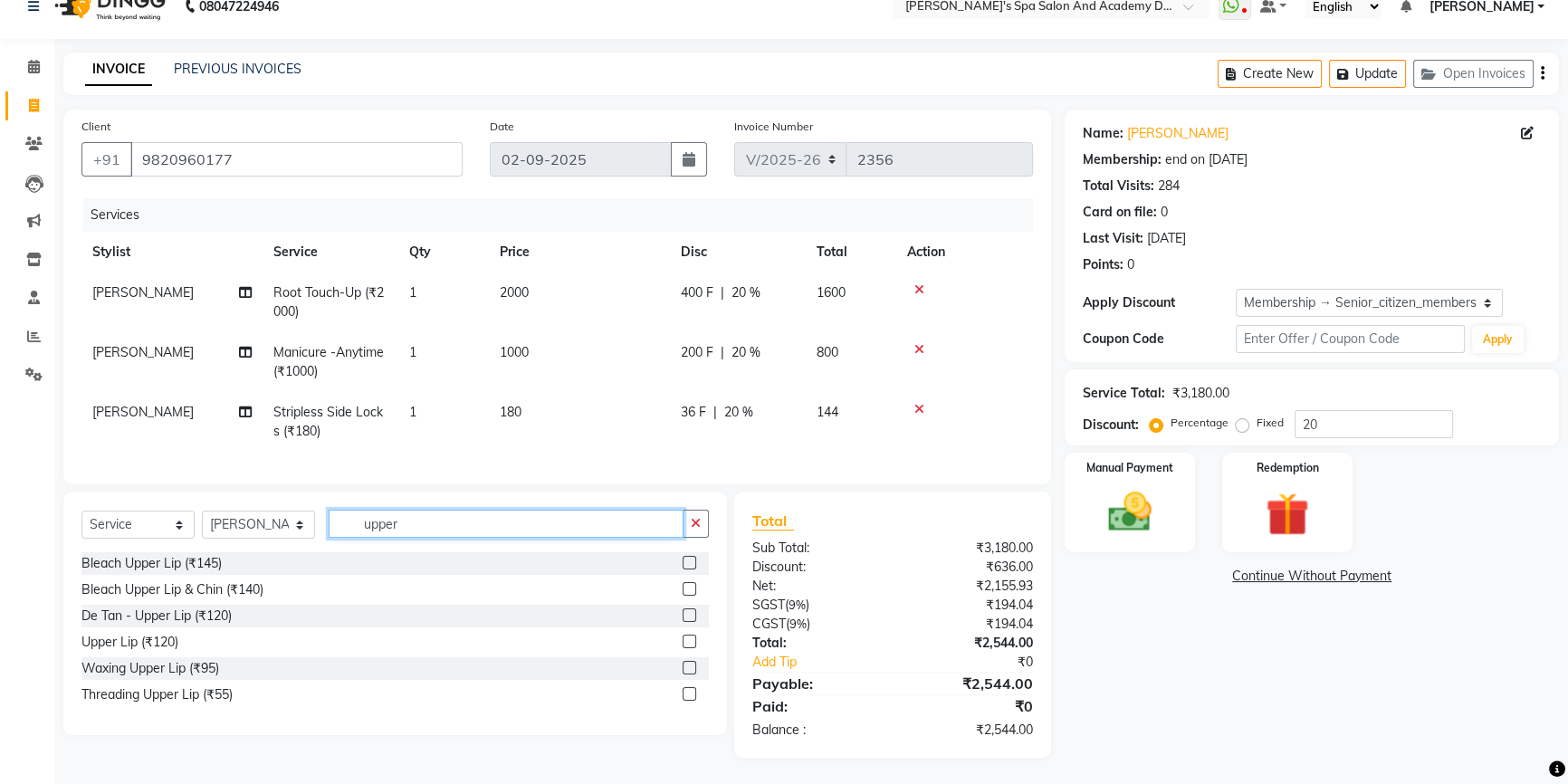
scroll to position [40, 0]
type input "upper"
click at [687, 640] on label at bounding box center [690, 640] width 14 height 14
click at [687, 640] on input "checkbox" at bounding box center [689, 641] width 12 height 12
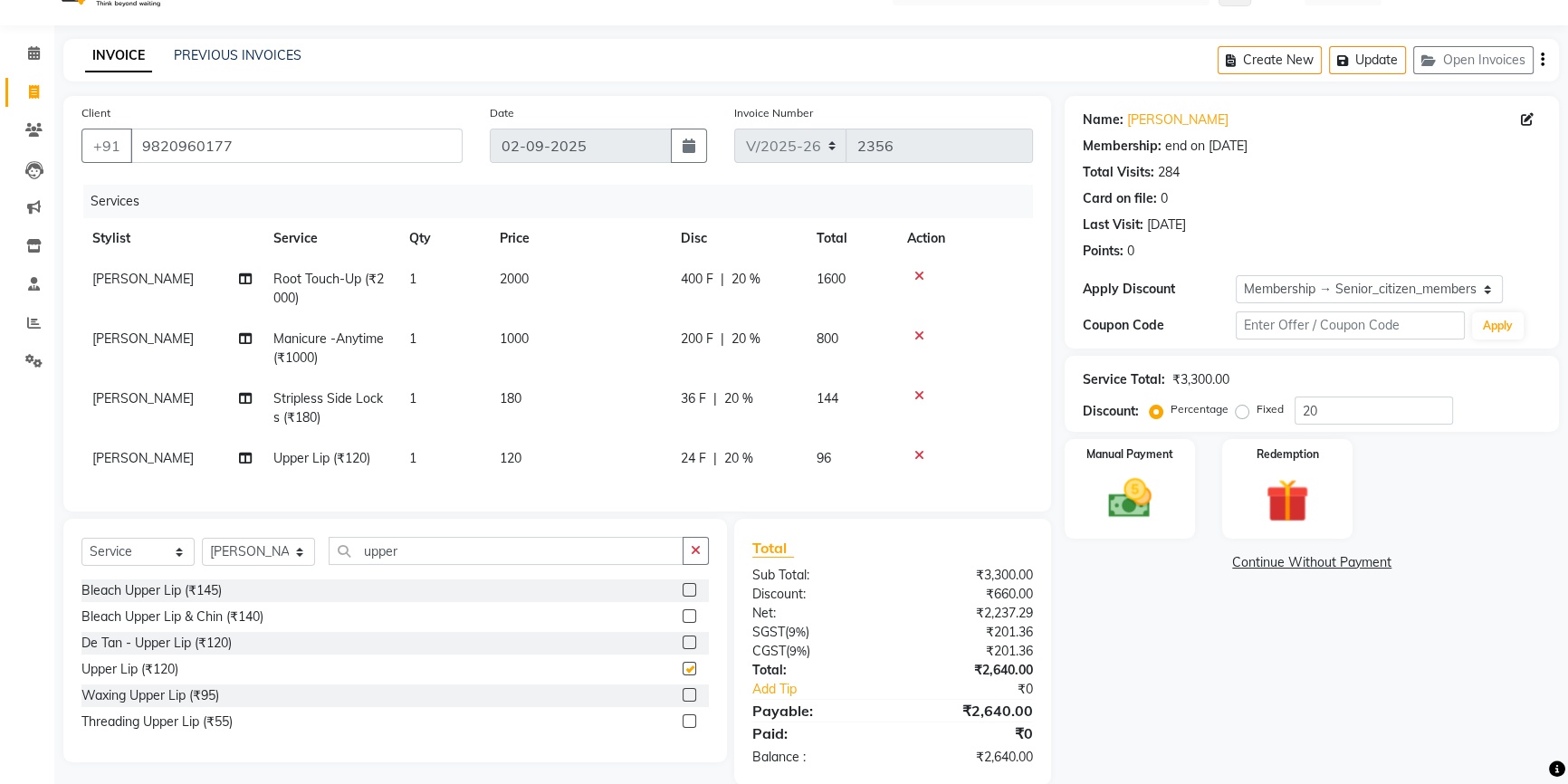
checkbox input "false"
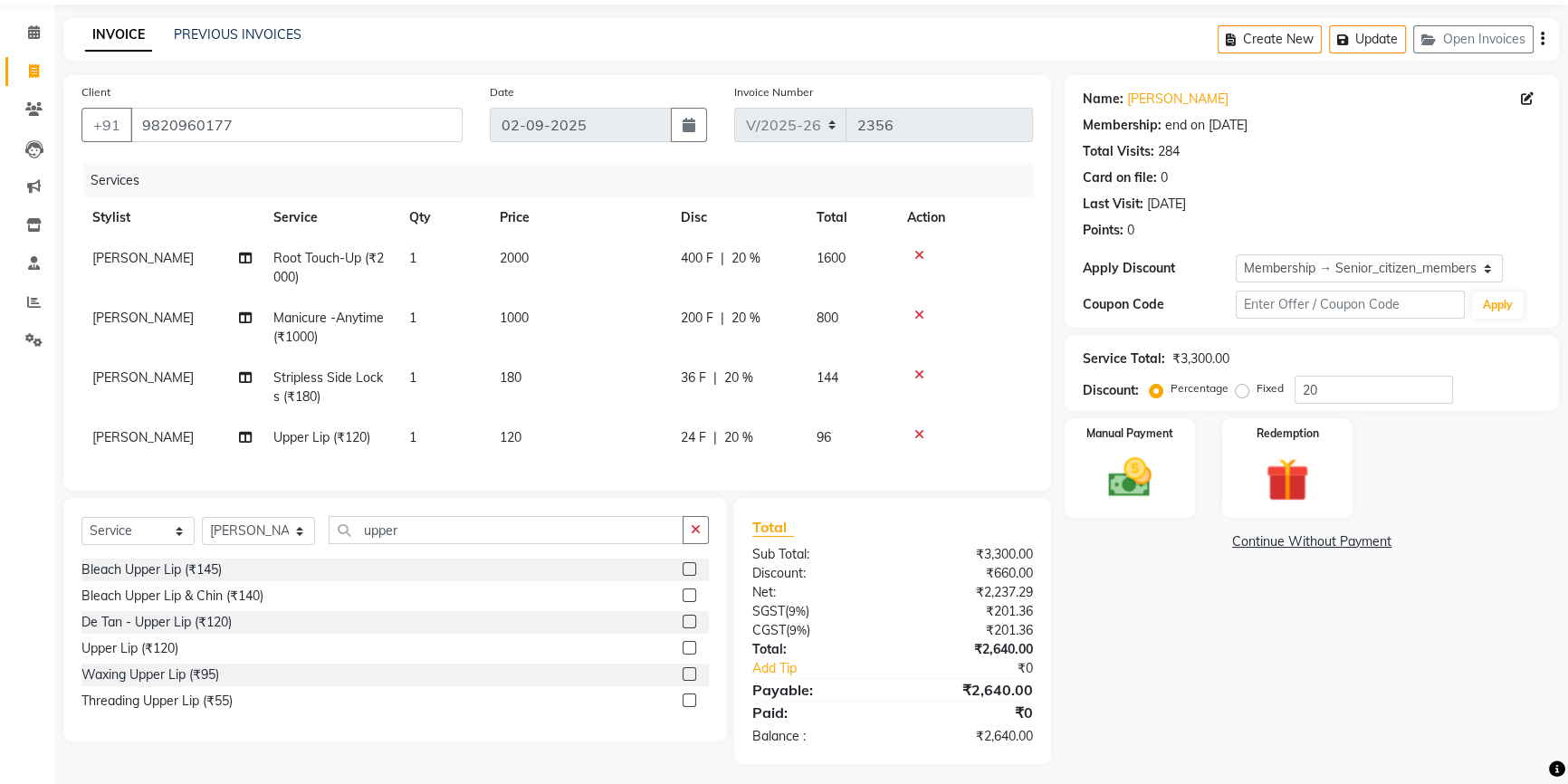
scroll to position [80, 0]
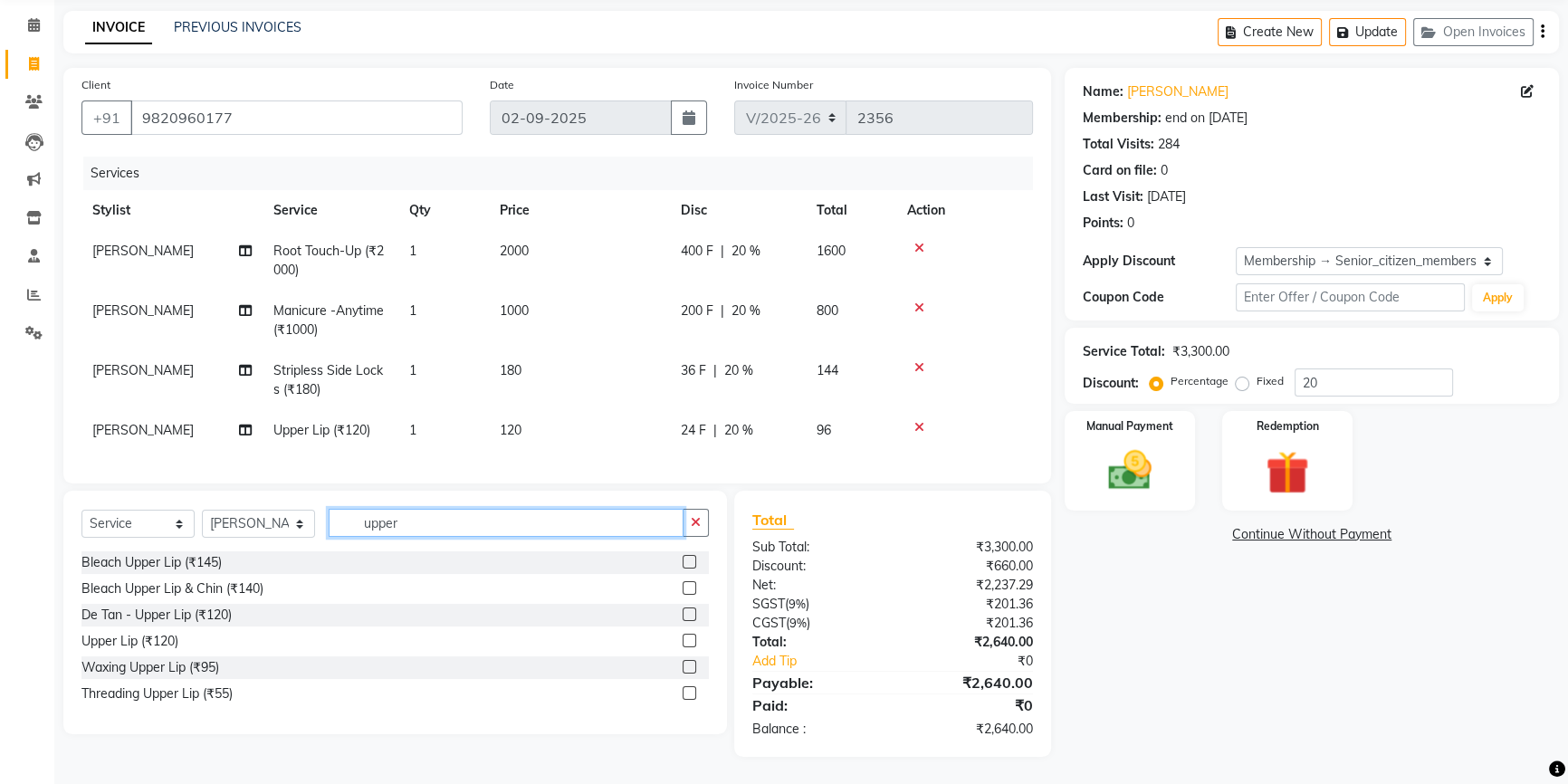
drag, startPoint x: 407, startPoint y: 523, endPoint x: 348, endPoint y: 519, distance: 59.1
click at [348, 519] on input "upper" at bounding box center [505, 522] width 355 height 28
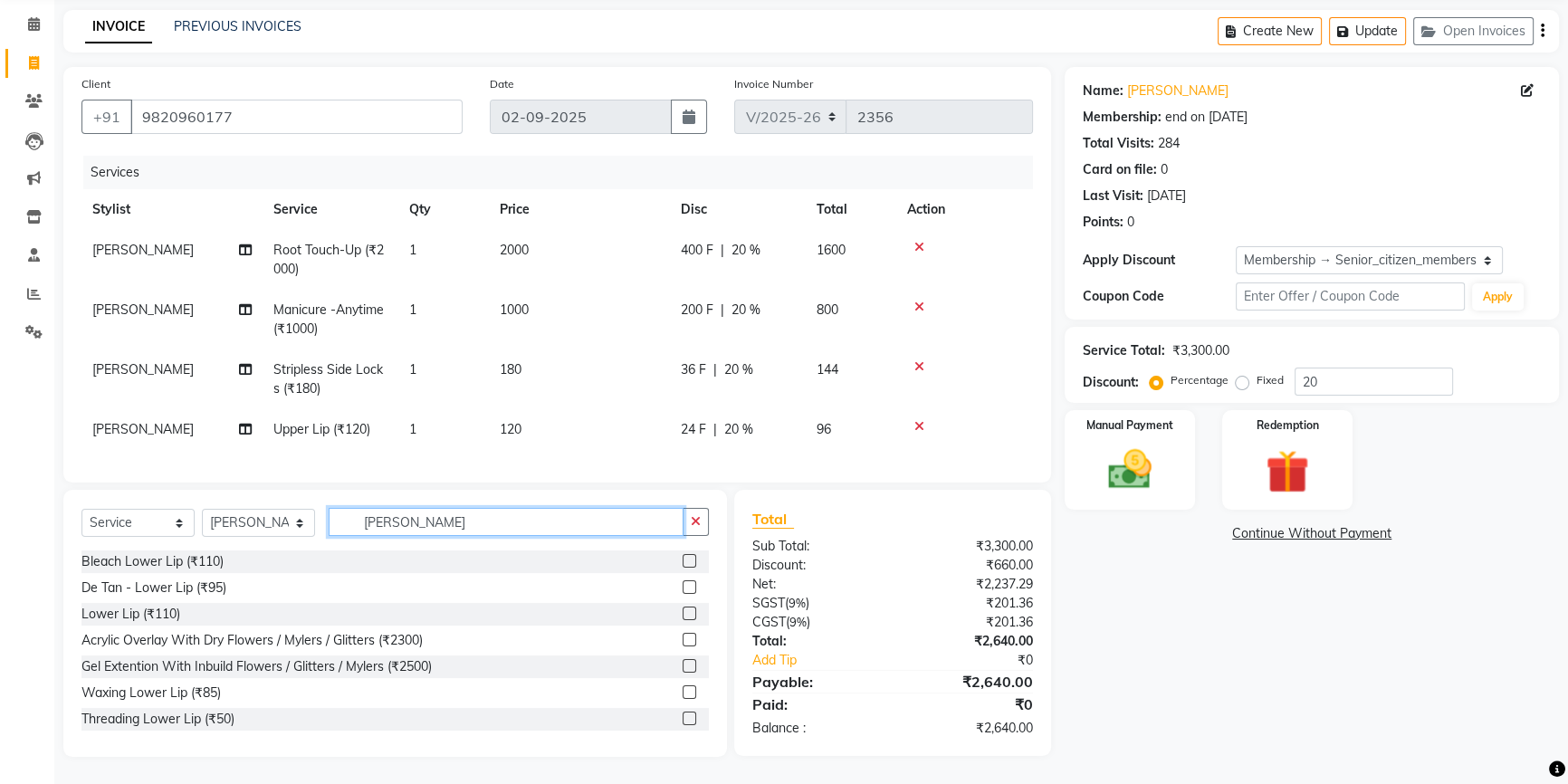
type input "lowe"
click at [669, 610] on div "Lower Lip (₹110)" at bounding box center [394, 613] width 627 height 22
click at [683, 613] on label at bounding box center [690, 613] width 14 height 14
click at [683, 613] on input "checkbox" at bounding box center [689, 614] width 12 height 12
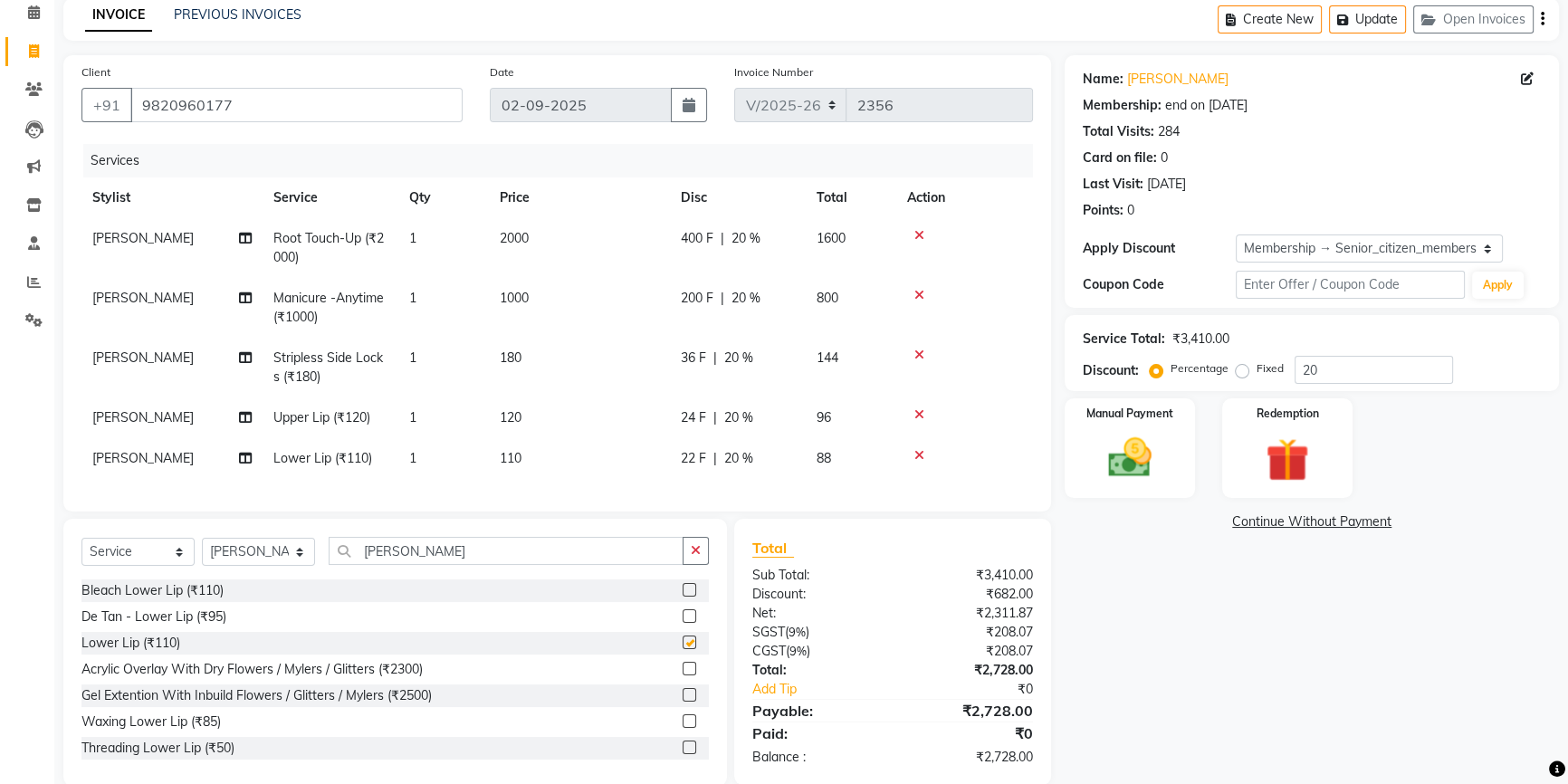
checkbox input "false"
drag, startPoint x: 401, startPoint y: 567, endPoint x: 359, endPoint y: 567, distance: 42.0
click at [359, 565] on input "lowe" at bounding box center [505, 550] width 355 height 28
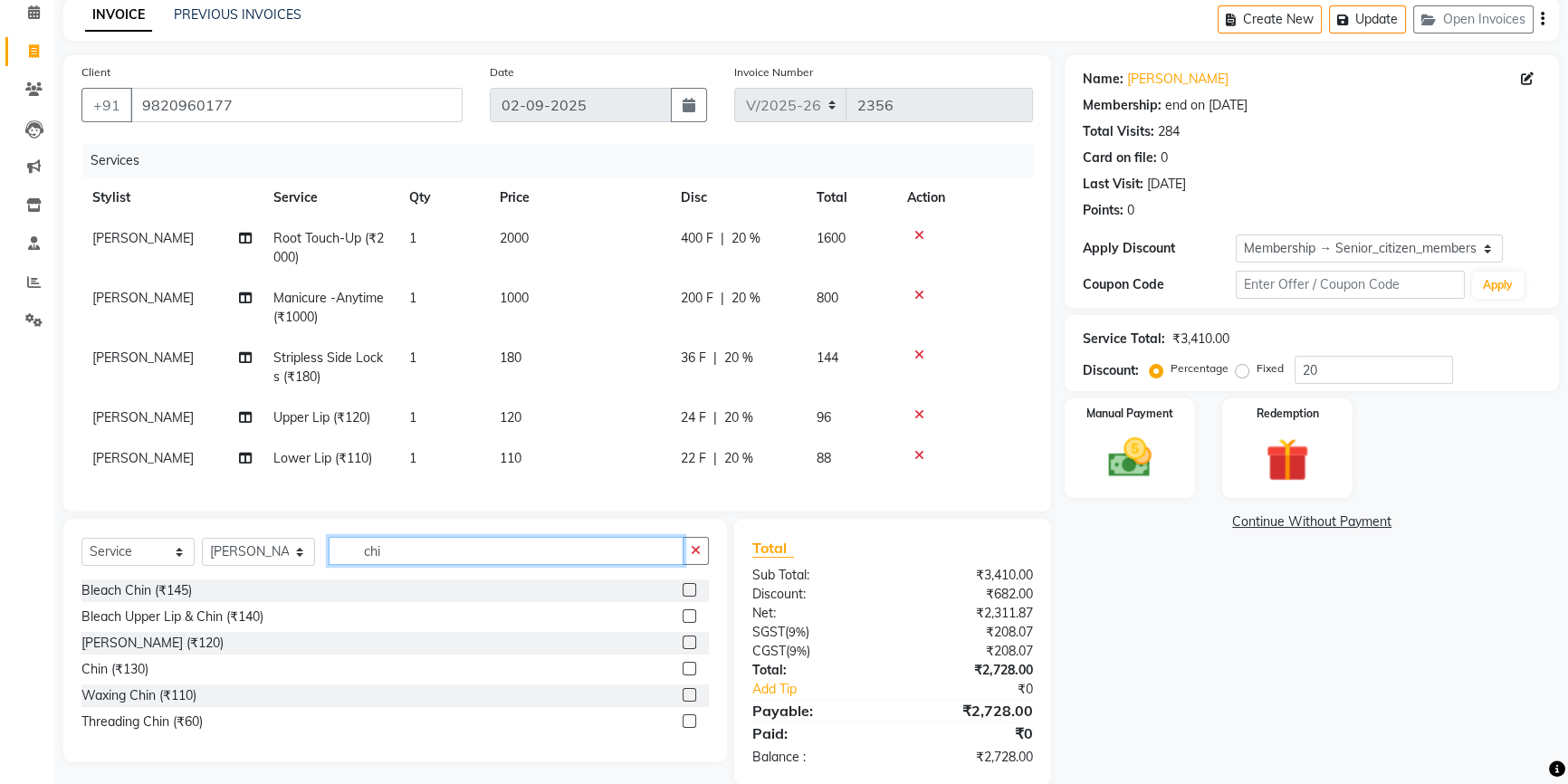
type input "chi"
click at [689, 675] on label at bounding box center [690, 668] width 14 height 14
click at [689, 675] on input "checkbox" at bounding box center [689, 669] width 12 height 12
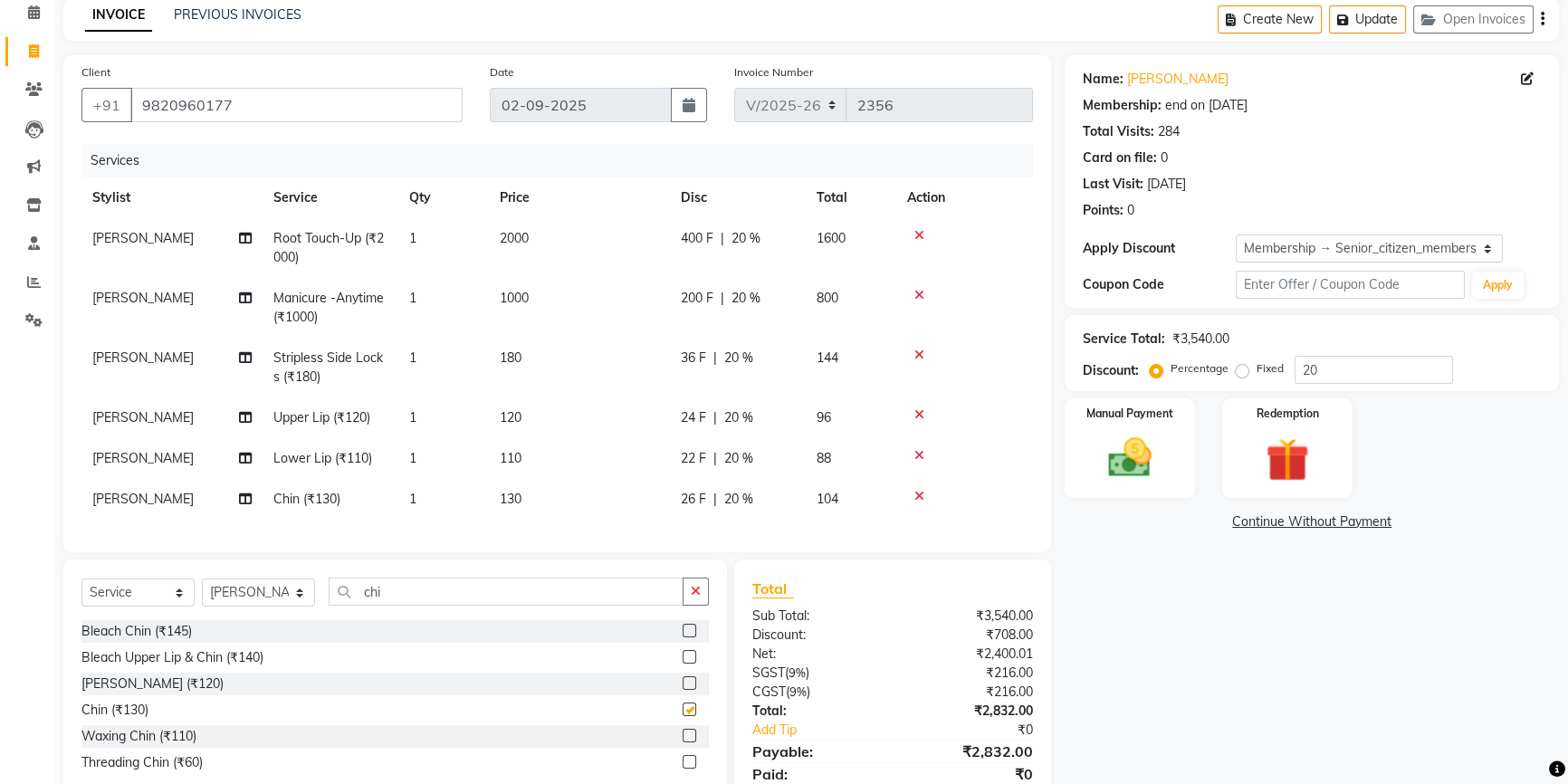
checkbox input "false"
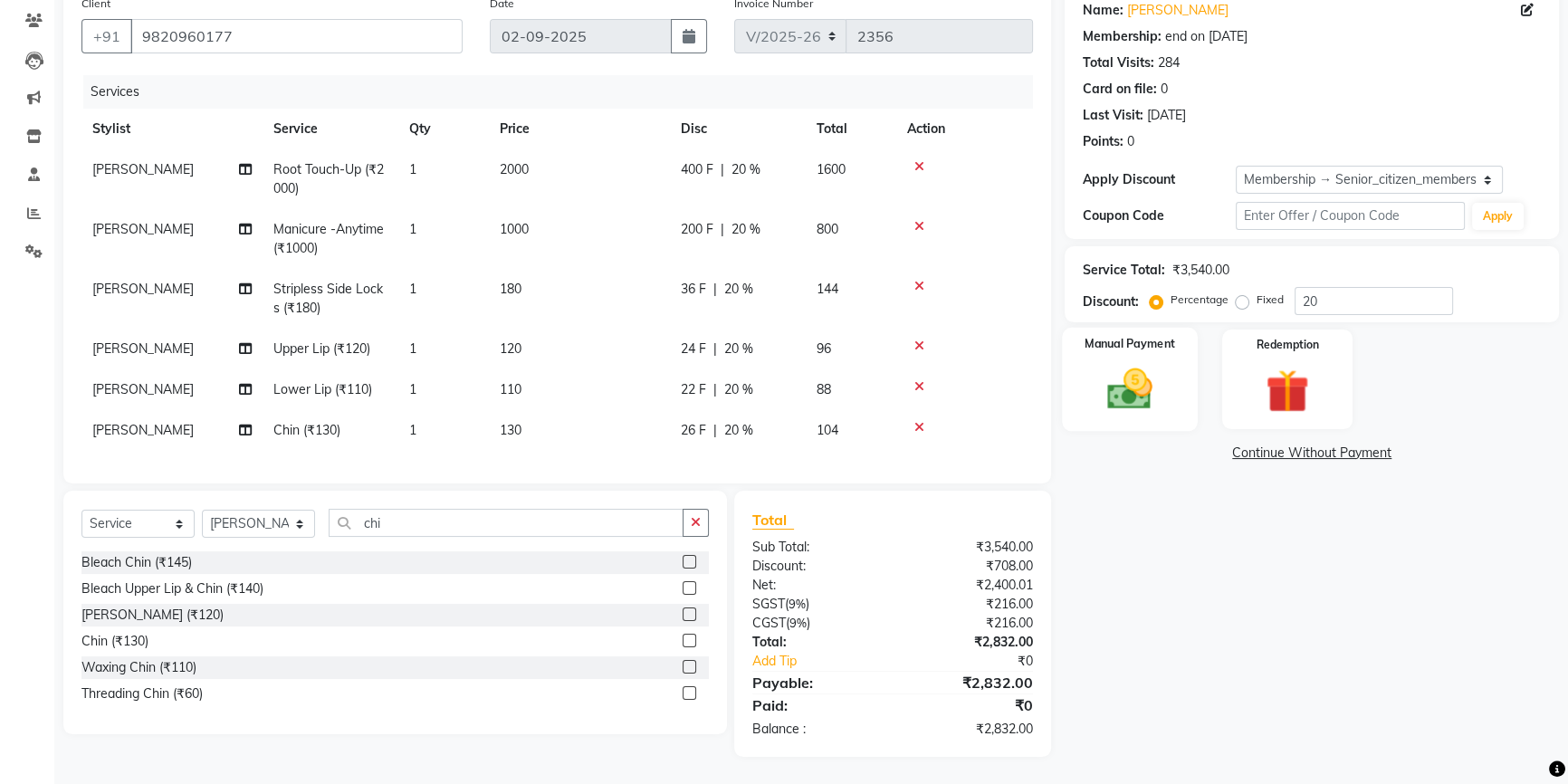
click at [1139, 371] on img at bounding box center [1130, 388] width 73 height 51
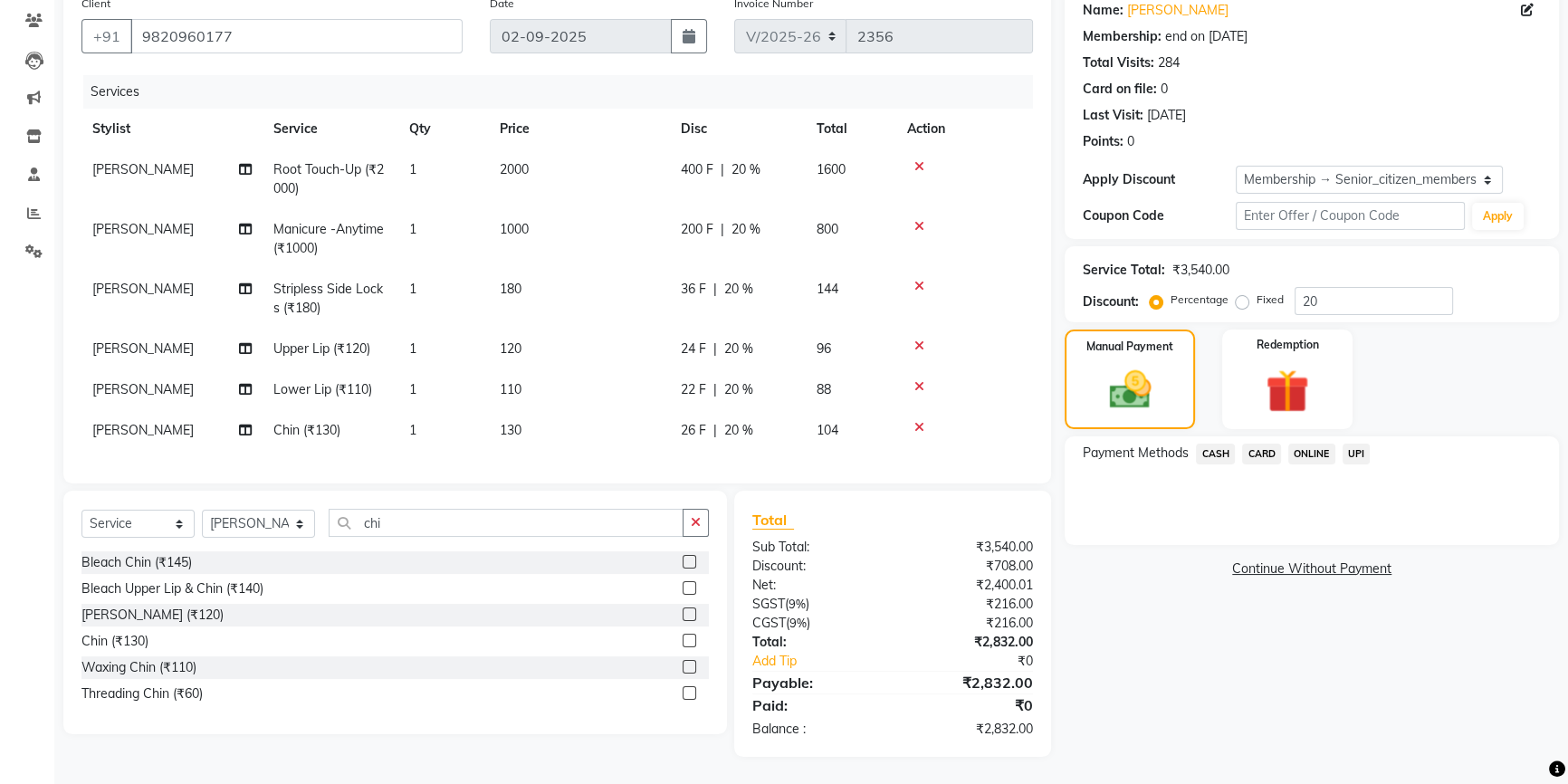
click at [1268, 443] on span "CARD" at bounding box center [1262, 454] width 39 height 21
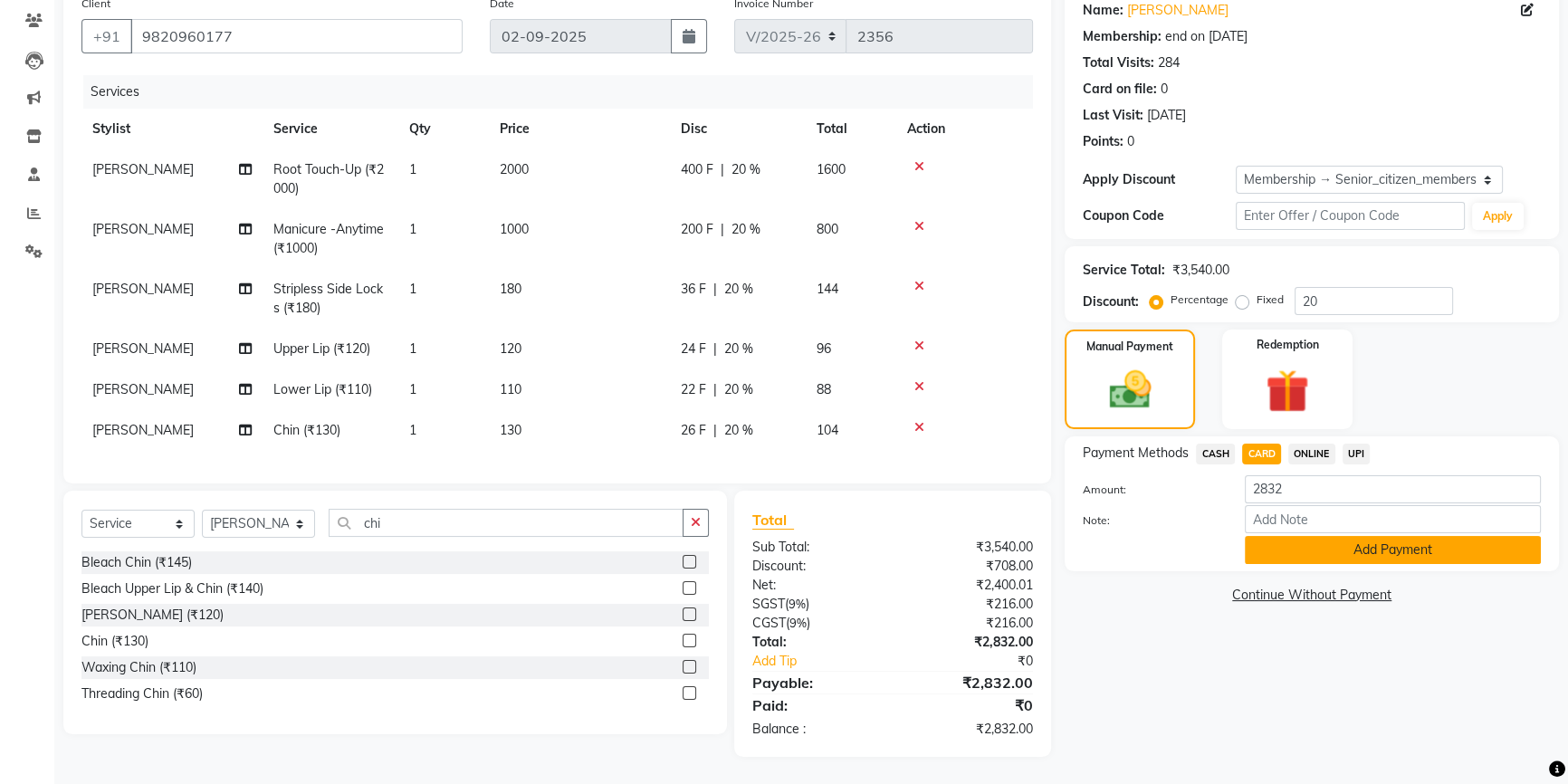
click at [1335, 536] on button "Add Payment" at bounding box center [1393, 549] width 296 height 28
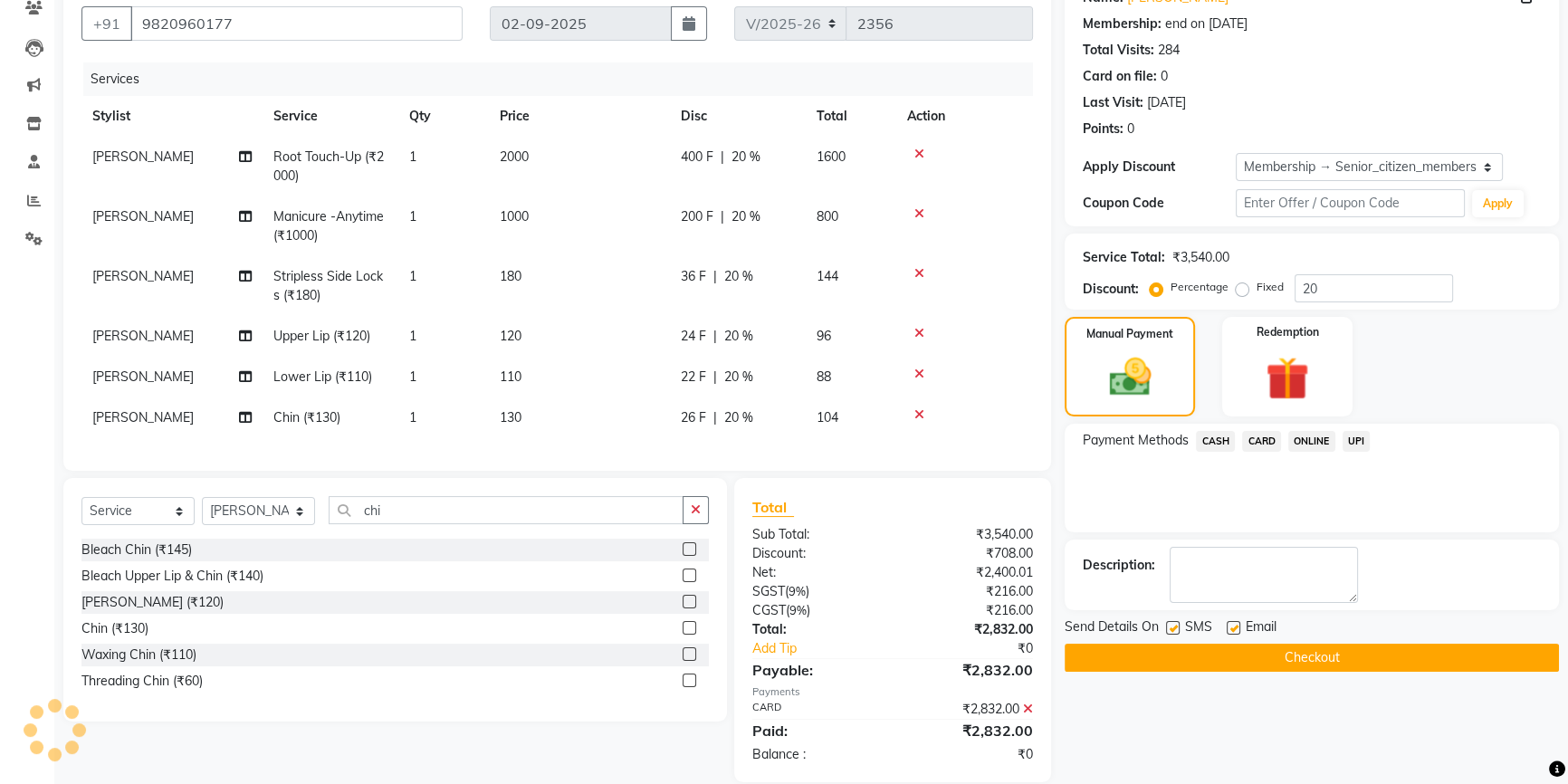
click at [1326, 657] on button "Checkout" at bounding box center [1312, 657] width 495 height 28
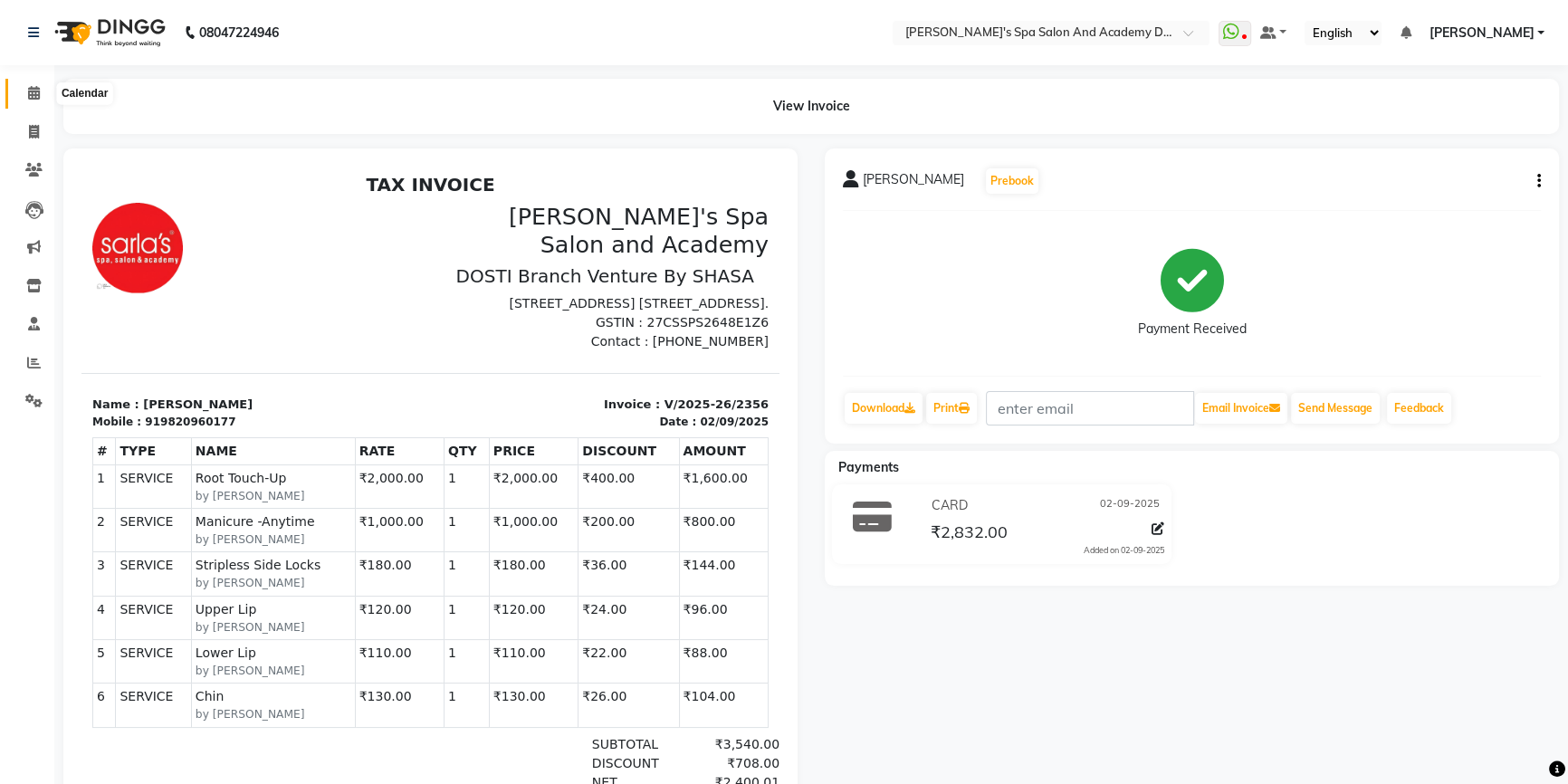
click at [28, 94] on icon at bounding box center [34, 93] width 12 height 14
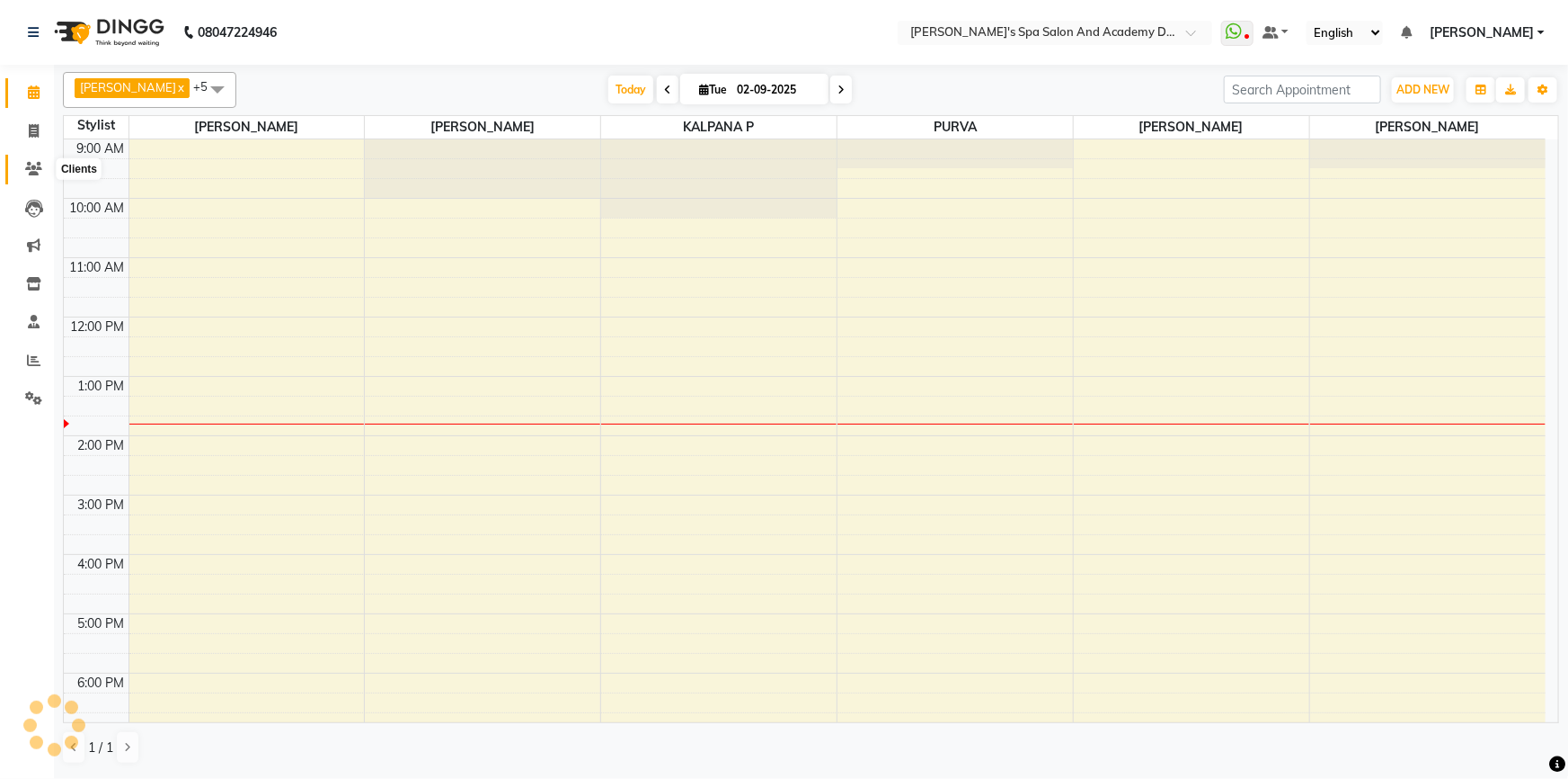
click at [31, 168] on icon at bounding box center [34, 169] width 17 height 13
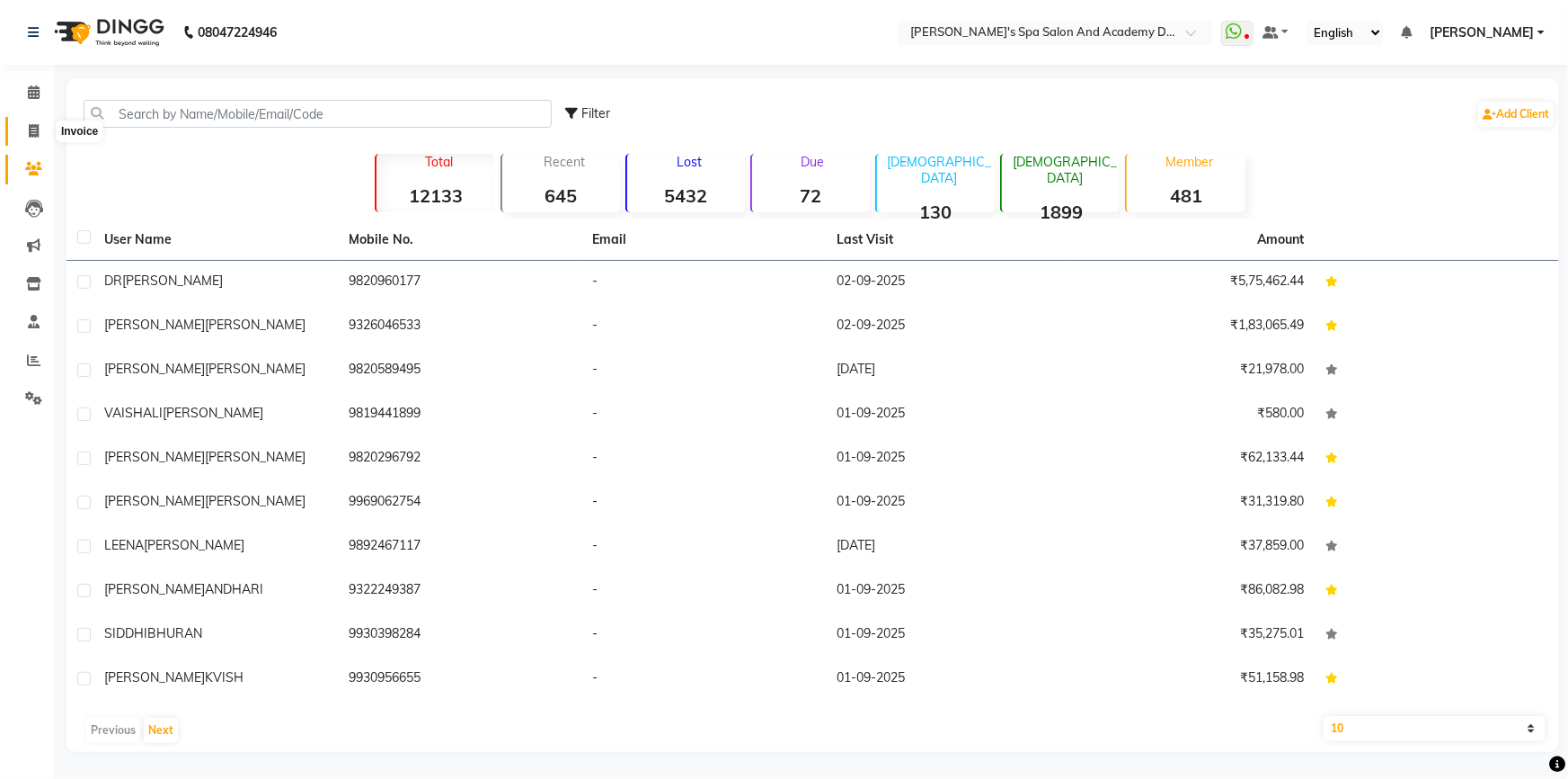
click at [31, 136] on icon at bounding box center [34, 130] width 10 height 13
select select "service"
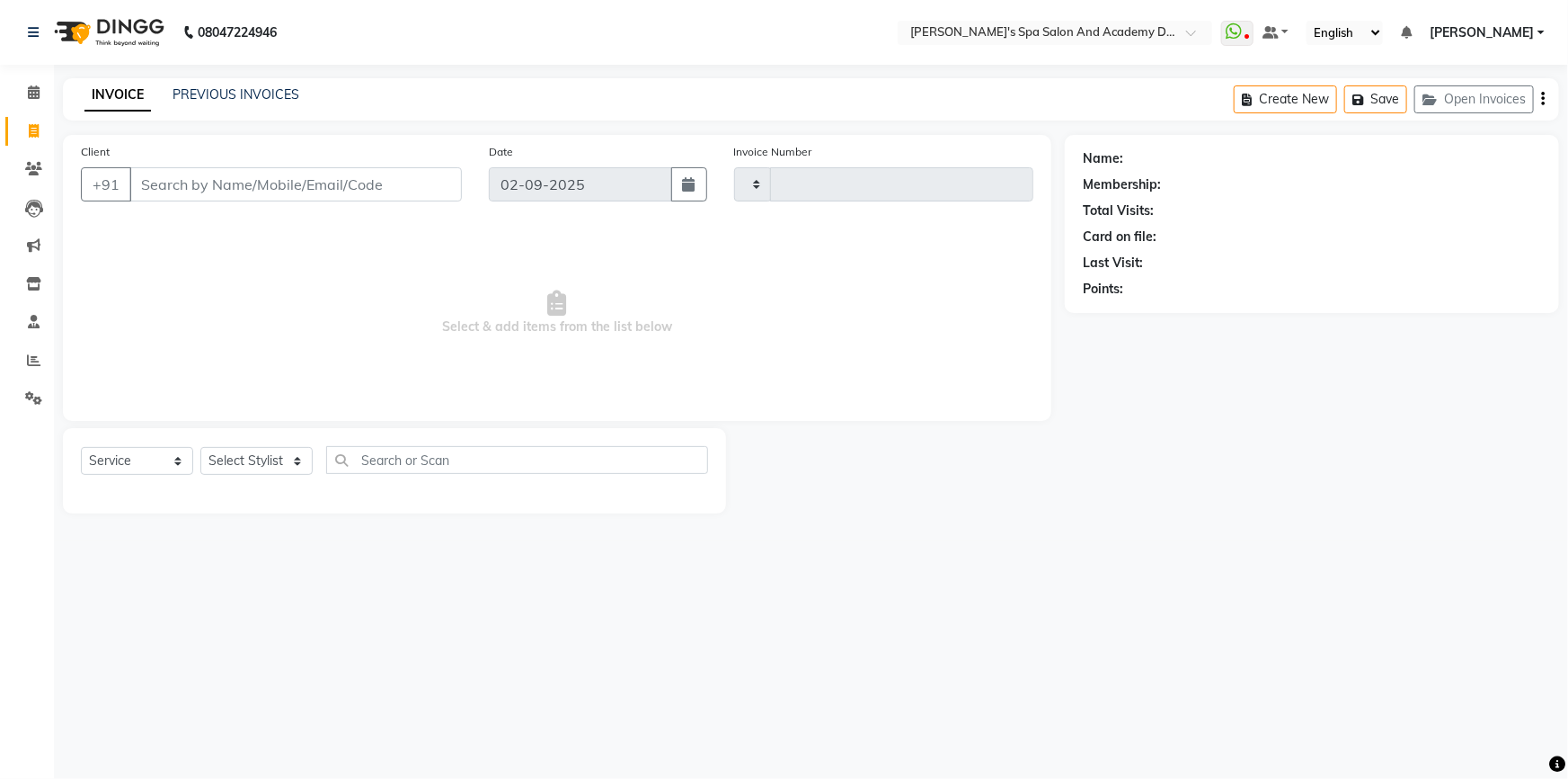
type input "2357"
select select "6316"
click at [1478, 98] on button "Open Invoices" at bounding box center [1474, 99] width 120 height 28
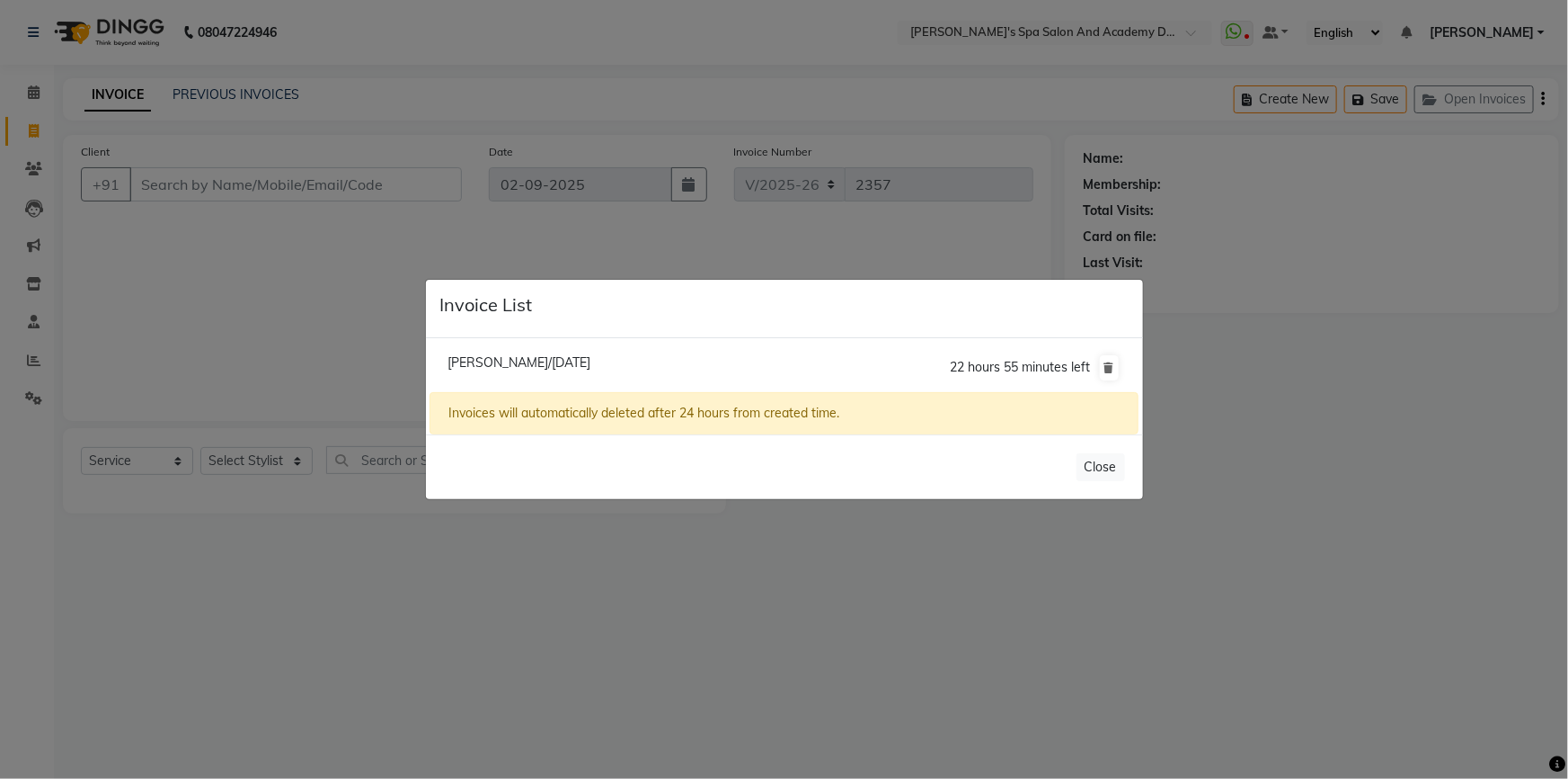
click at [524, 369] on span "Mona Bhatia/02 September 2025" at bounding box center [519, 362] width 143 height 16
type input "9821193134"
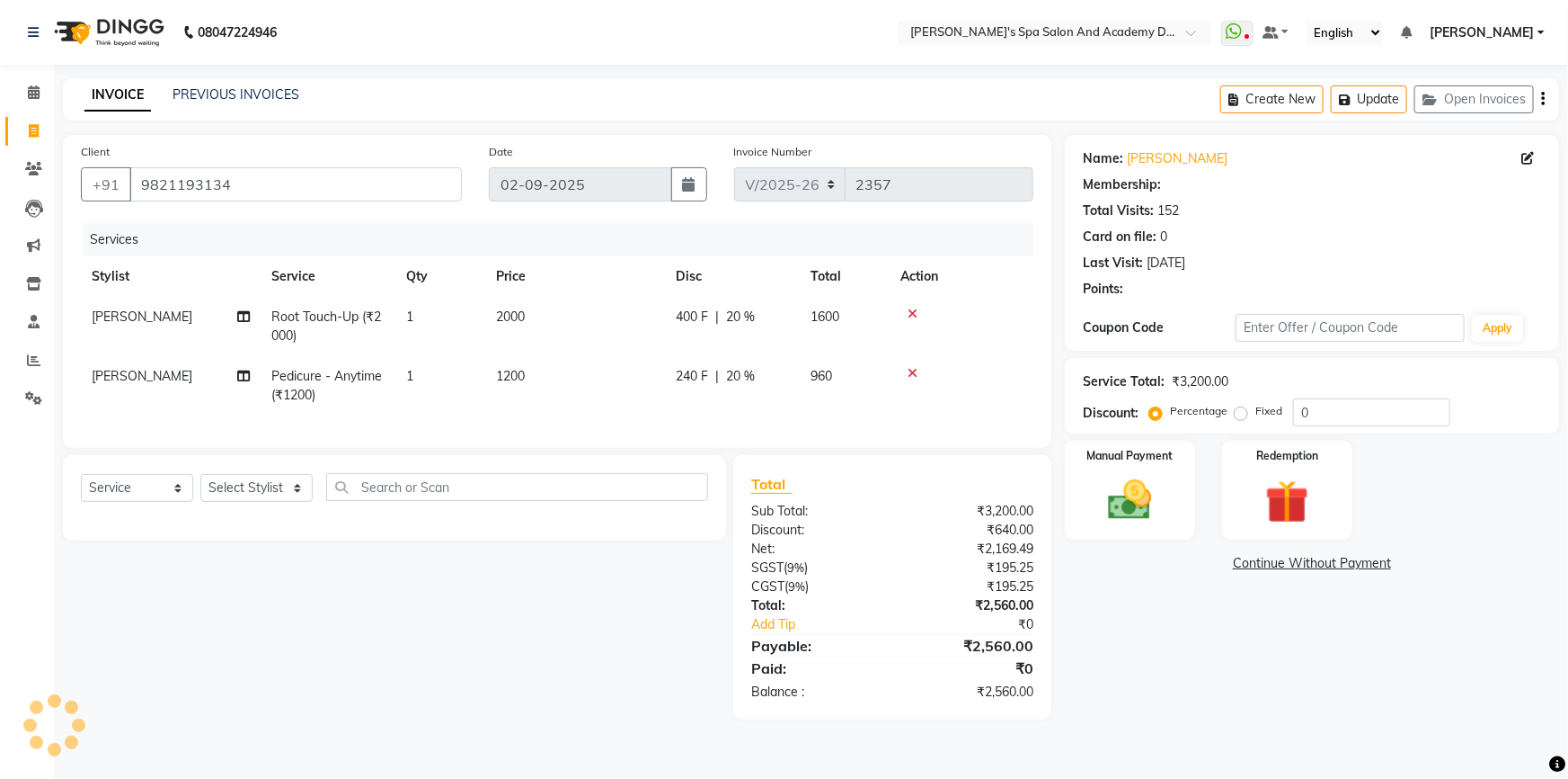
type input "20"
select select "2: Object"
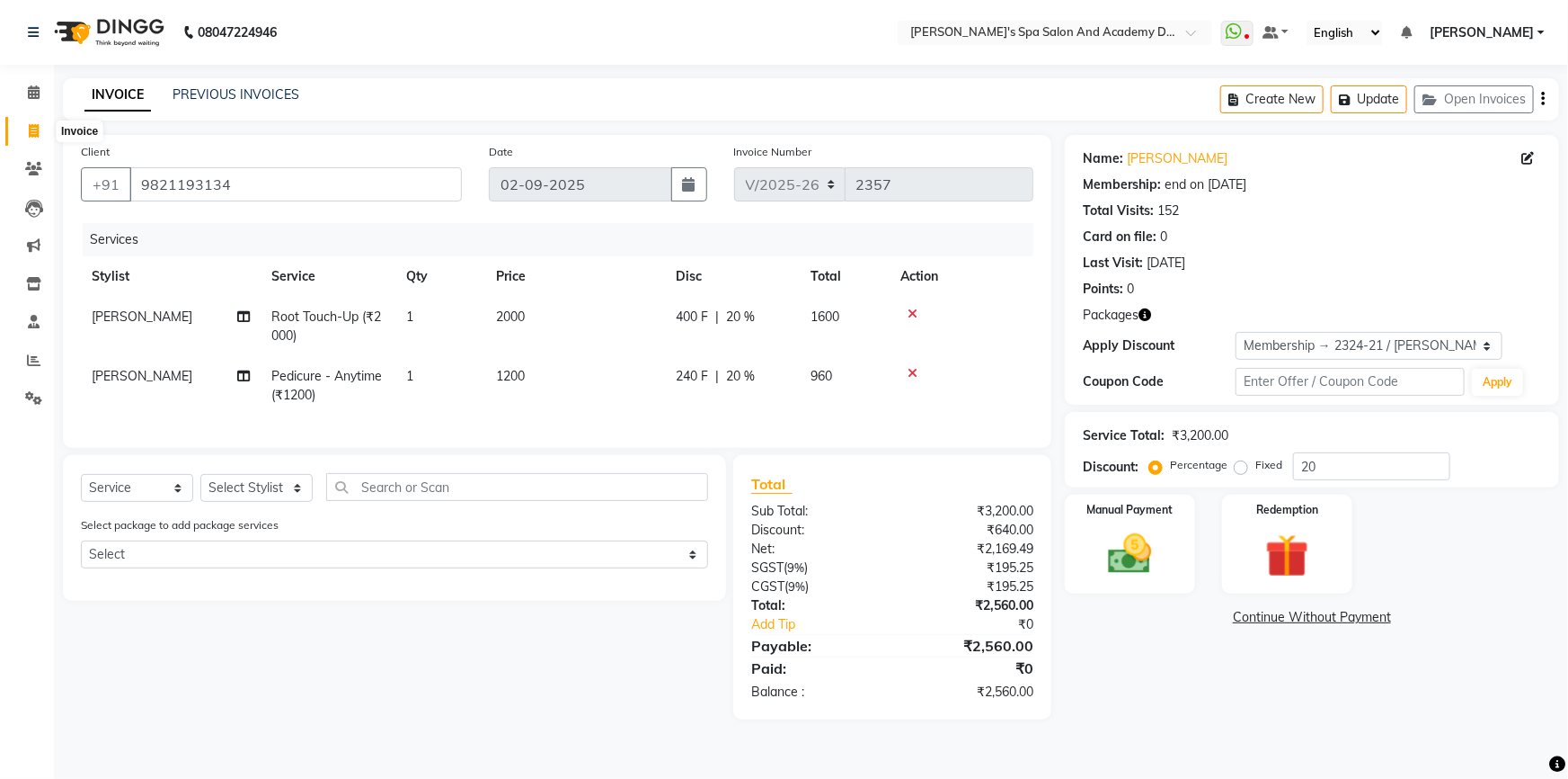
click at [33, 130] on icon at bounding box center [34, 130] width 10 height 13
select select "6316"
select select "service"
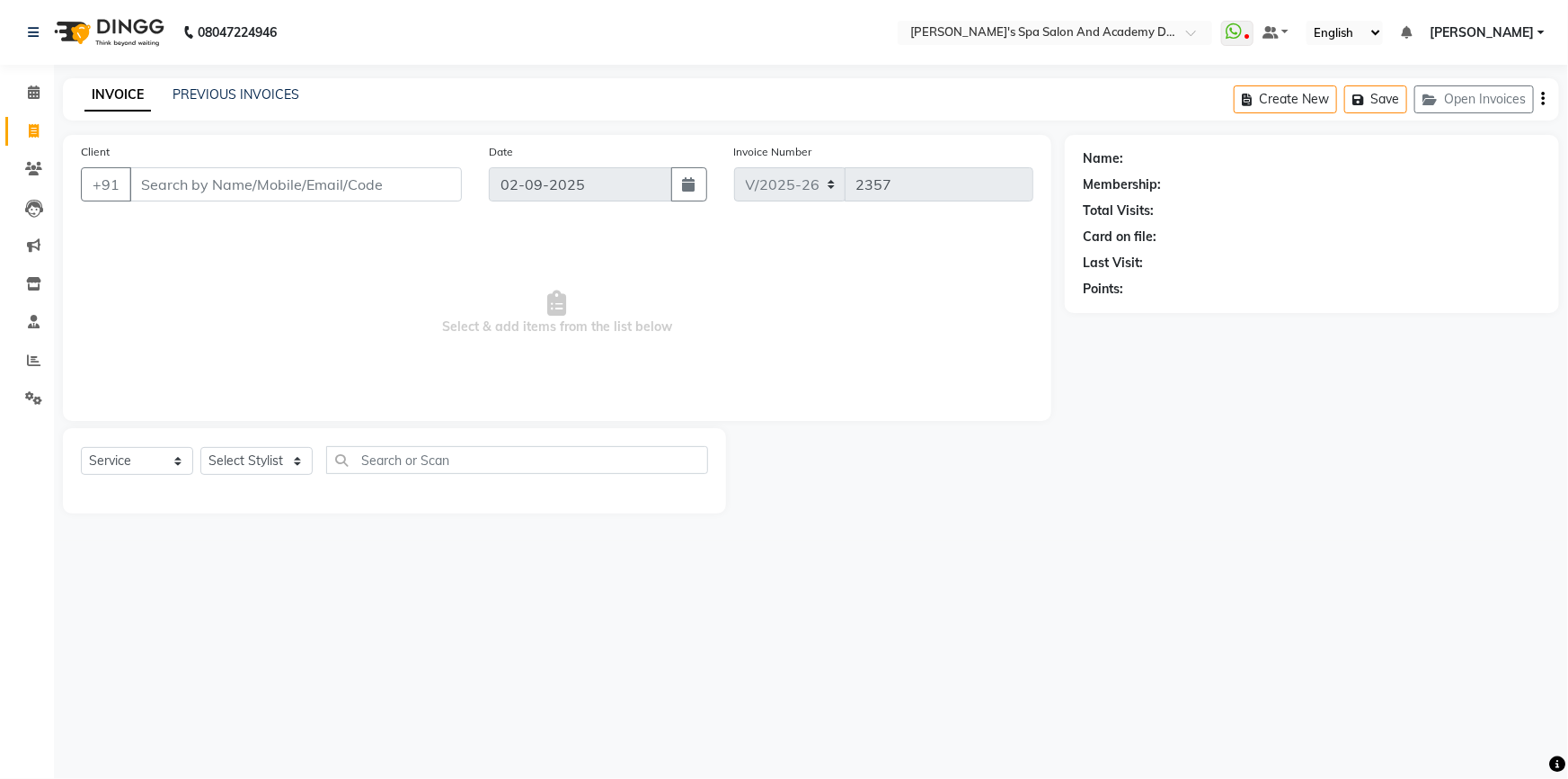
click at [239, 183] on input "Client" at bounding box center [295, 184] width 333 height 35
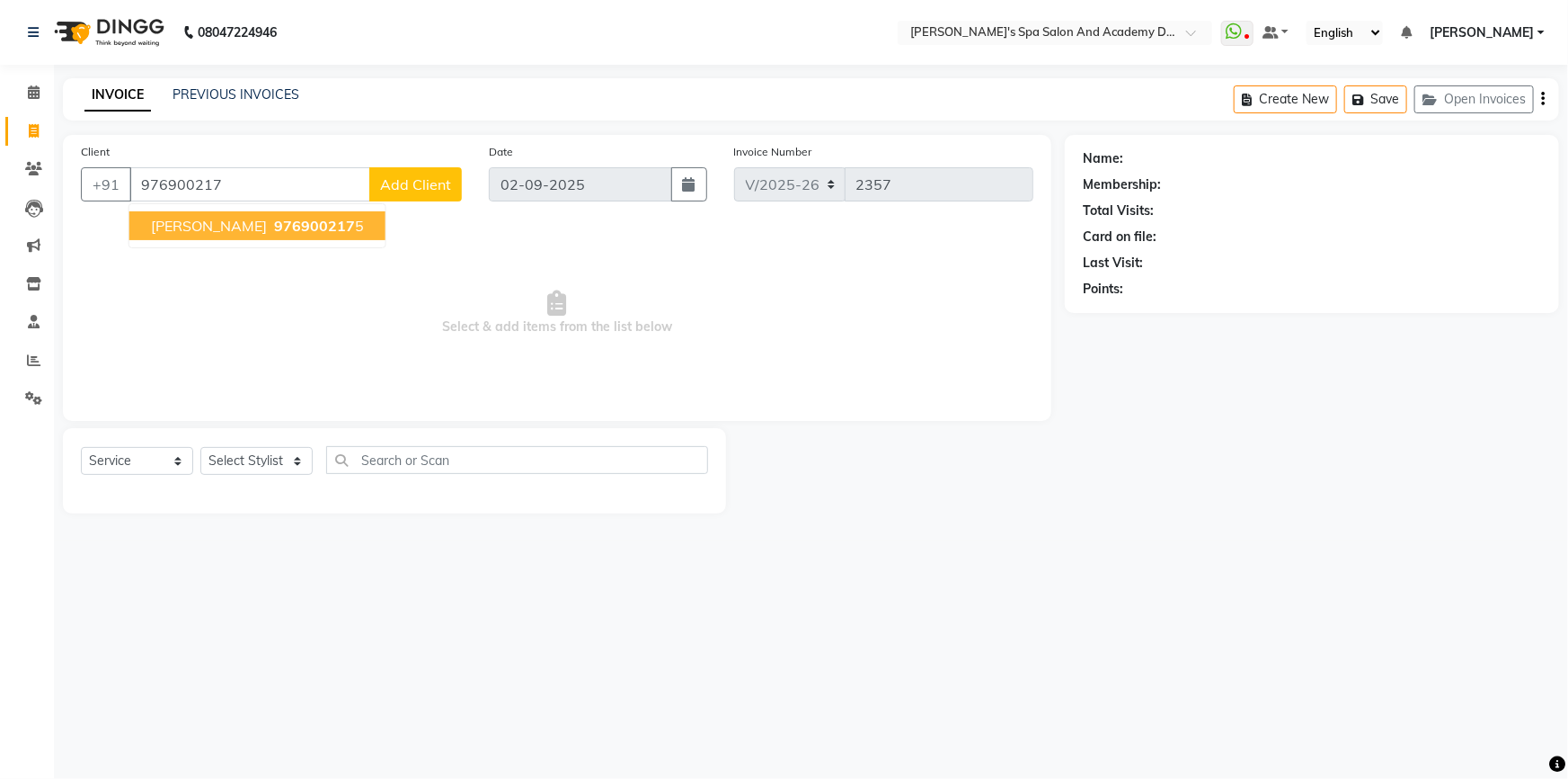
click at [254, 224] on button "SNEHA SHIMPI 976900217 5" at bounding box center [257, 225] width 256 height 29
type input "9769002175"
select select "2: Object"
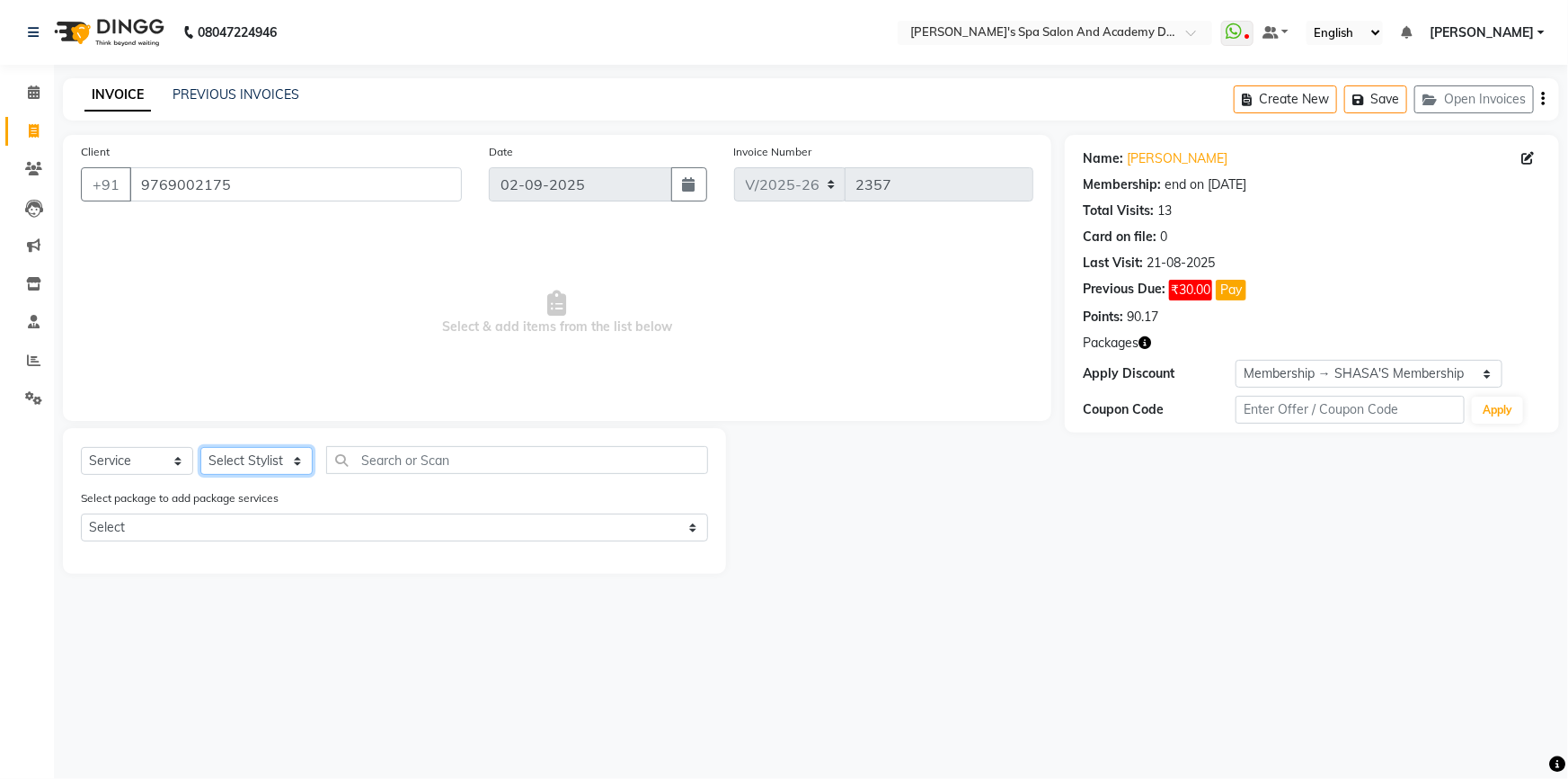
click at [293, 459] on select "Select Stylist Admin [PERSON_NAME] [PERSON_NAME] DIRECT 1 [PERSON_NAME] [PERSON…" at bounding box center [256, 460] width 112 height 28
select select "47367"
click at [200, 447] on select "Select Stylist Admin [PERSON_NAME] [PERSON_NAME] DIRECT 1 [PERSON_NAME] [PERSON…" at bounding box center [256, 460] width 112 height 28
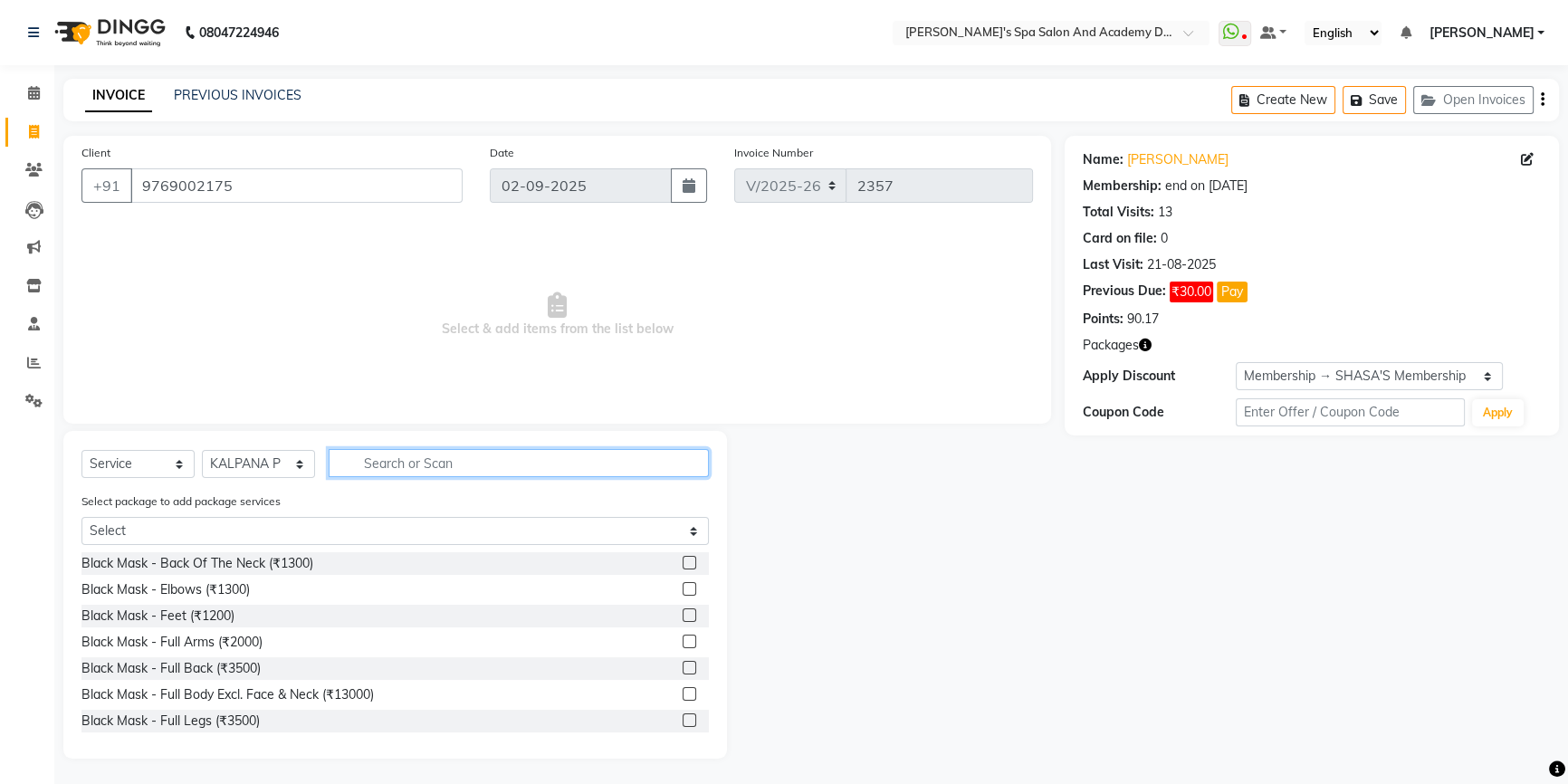
click at [399, 466] on input "text" at bounding box center [519, 462] width 381 height 28
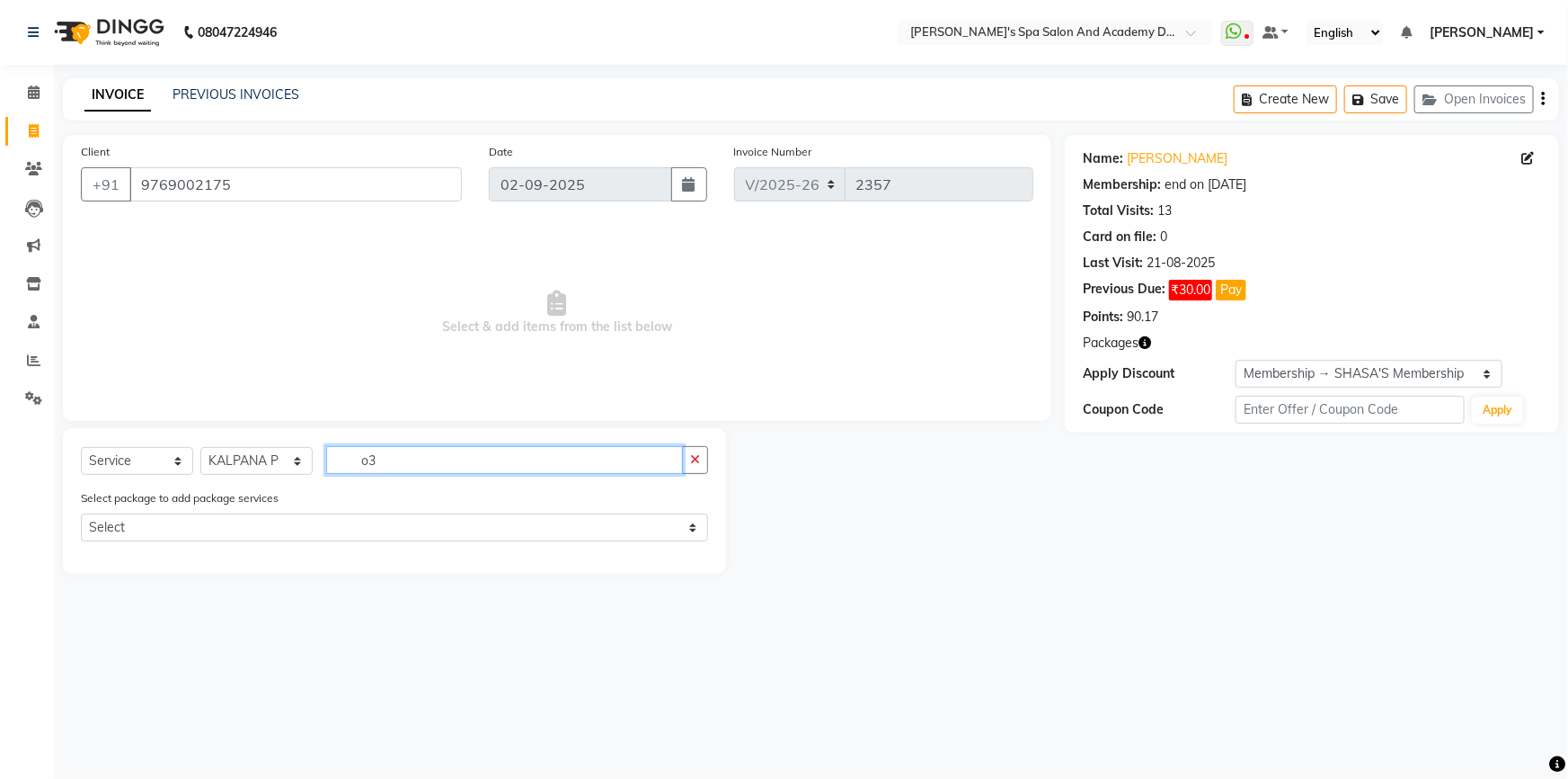
type input "o"
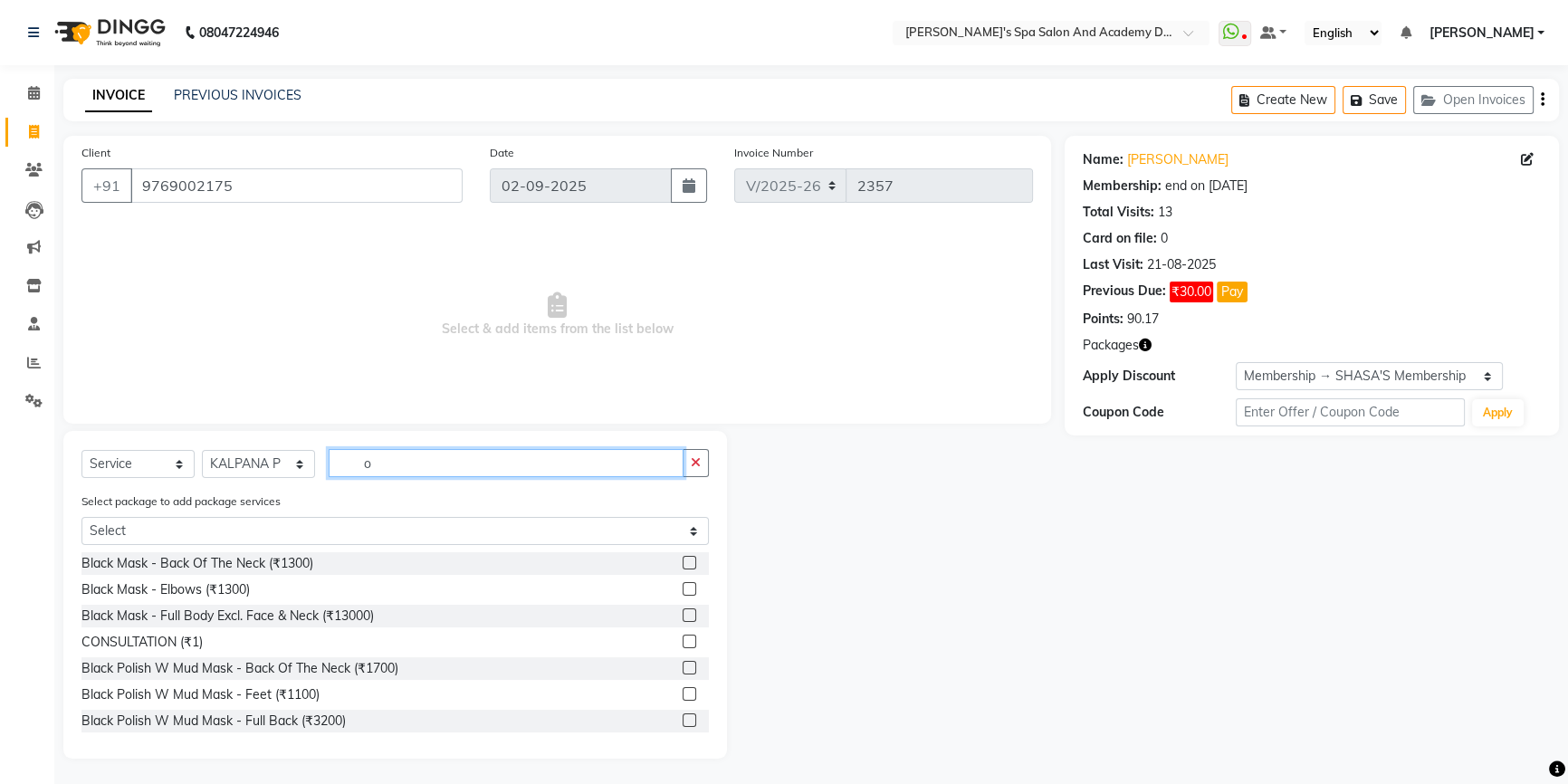
type input "o3"
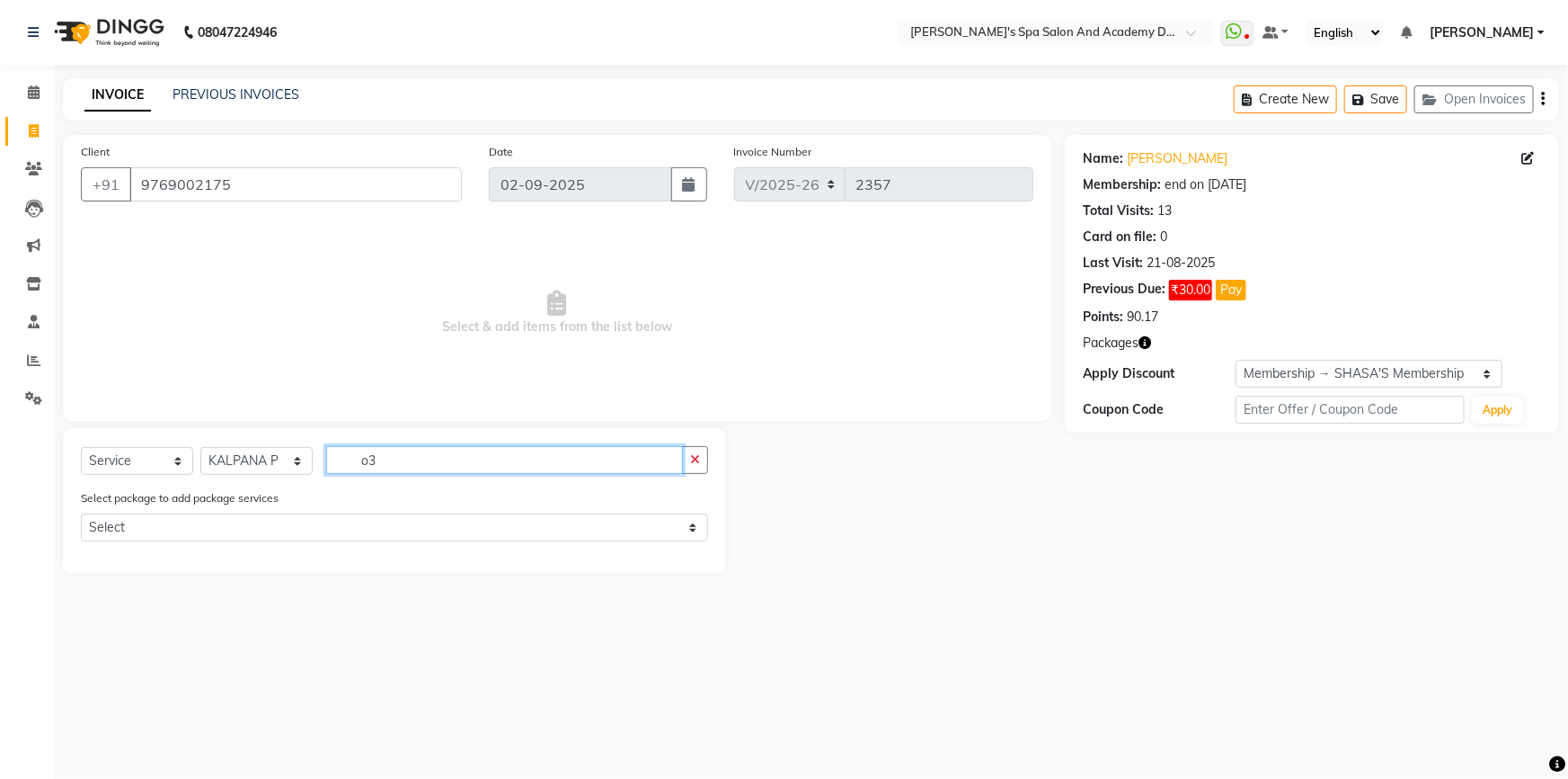
drag, startPoint x: 430, startPoint y: 453, endPoint x: 345, endPoint y: 455, distance: 85.0
click at [345, 455] on input "o3" at bounding box center [504, 460] width 357 height 28
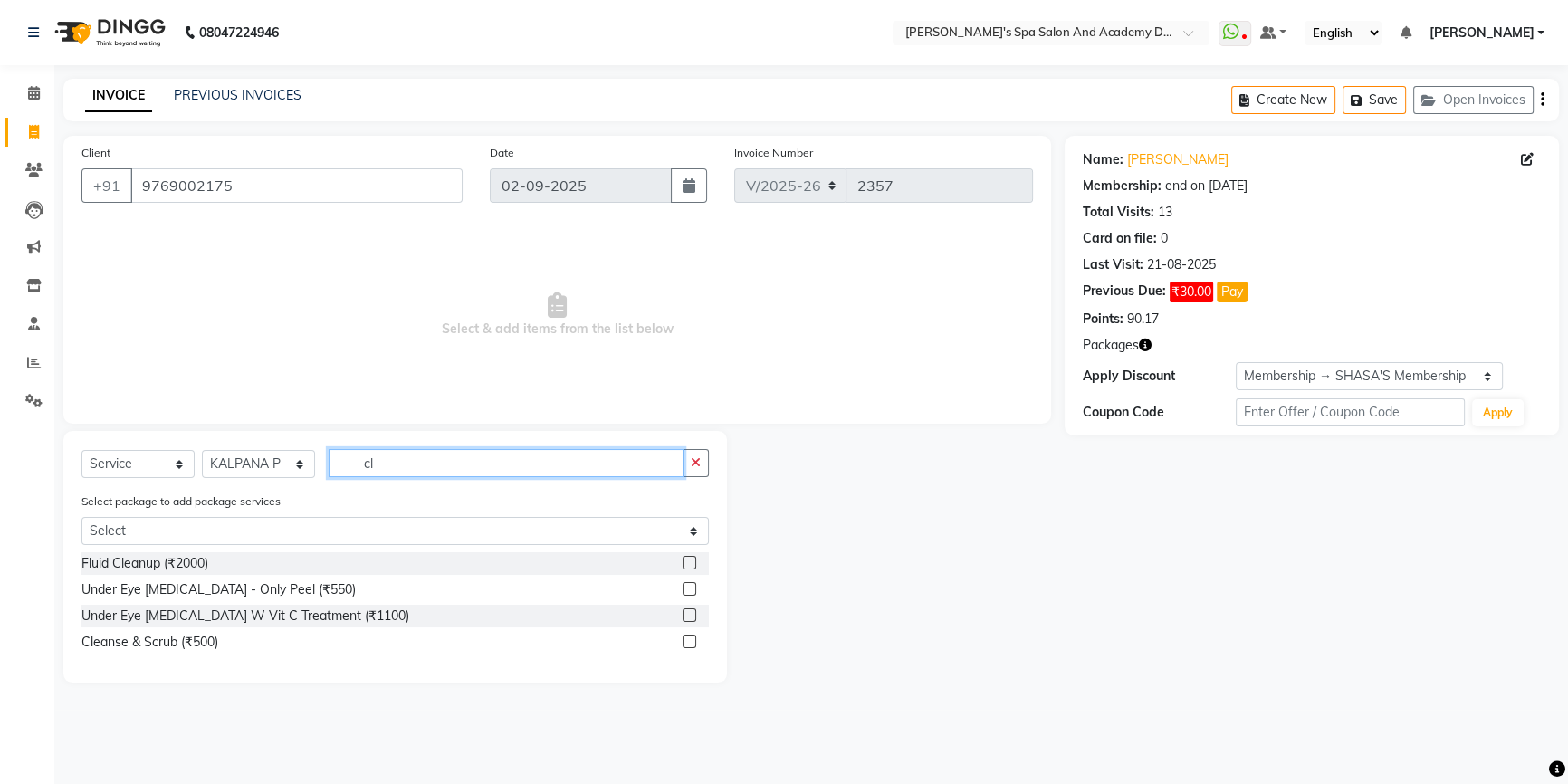
type input "c"
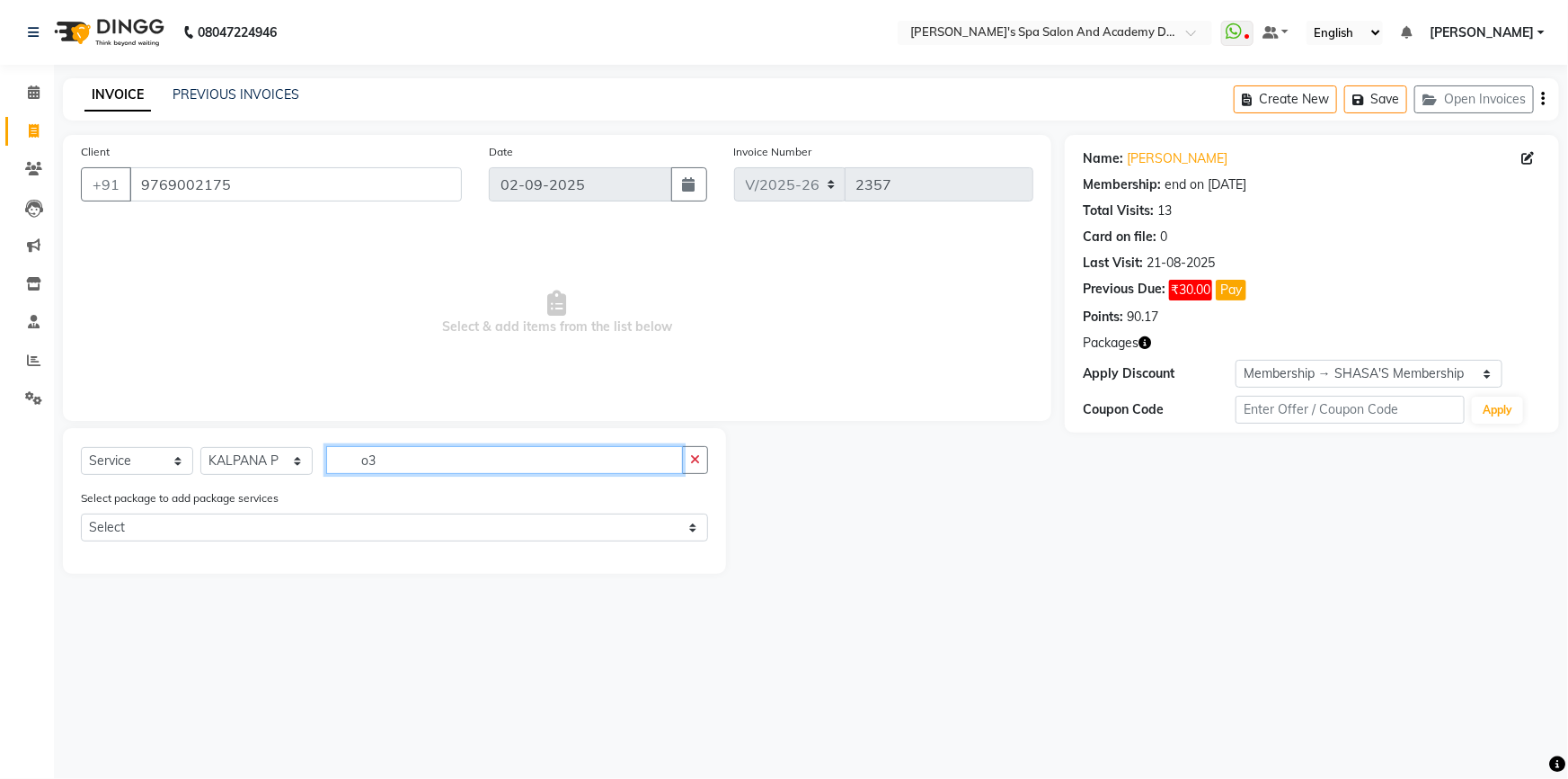
type input "o"
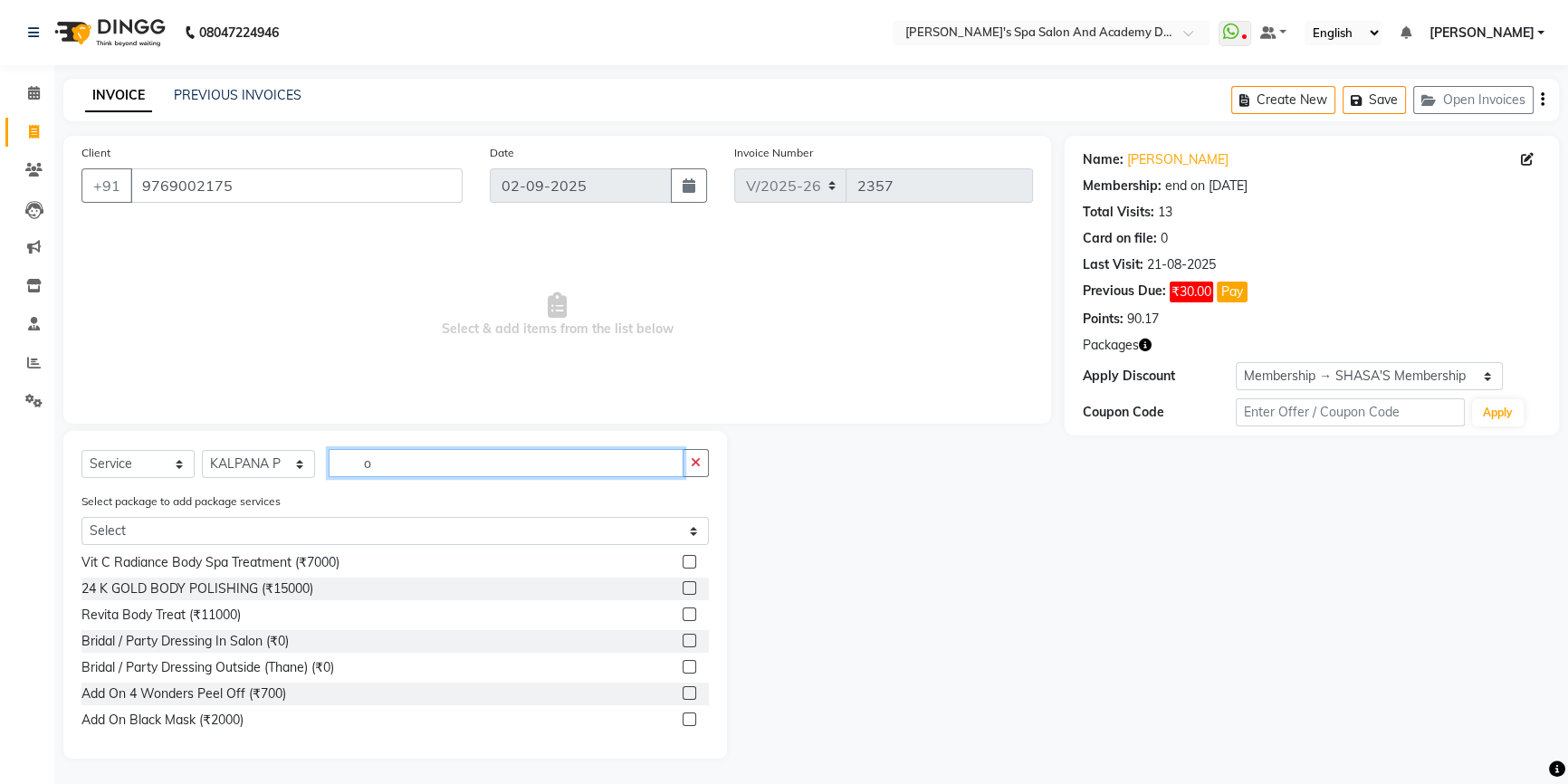
scroll to position [658, 0]
drag, startPoint x: 411, startPoint y: 467, endPoint x: 299, endPoint y: 460, distance: 112.2
click at [299, 460] on div "Select Service Product Membership Package Voucher Prepaid Gift Card Select Styl…" at bounding box center [394, 470] width 627 height 42
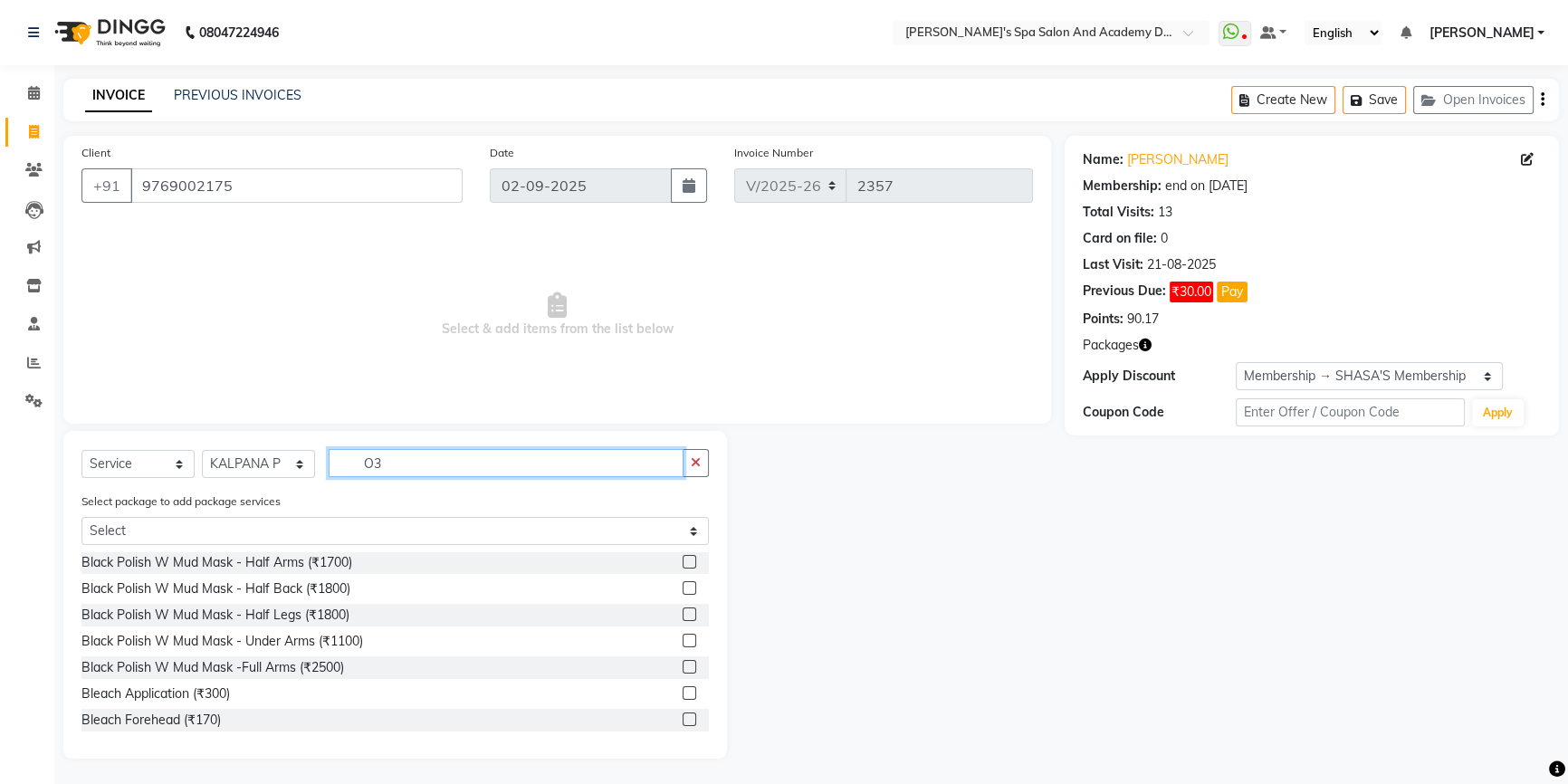
scroll to position [0, 0]
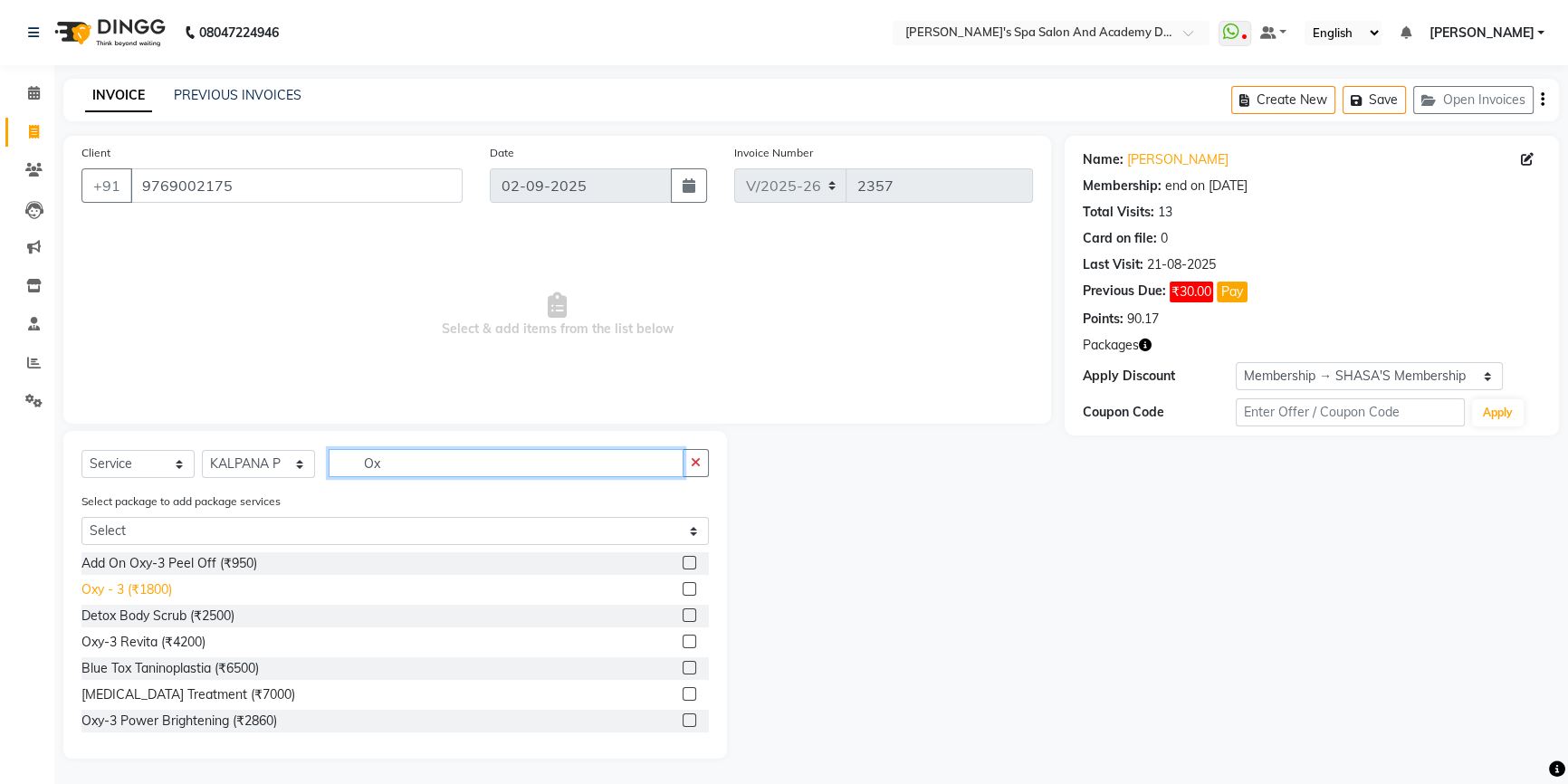
type input "Ox"
click at [145, 594] on div "Oxy - 3 (₹1800)" at bounding box center [127, 590] width 91 height 19
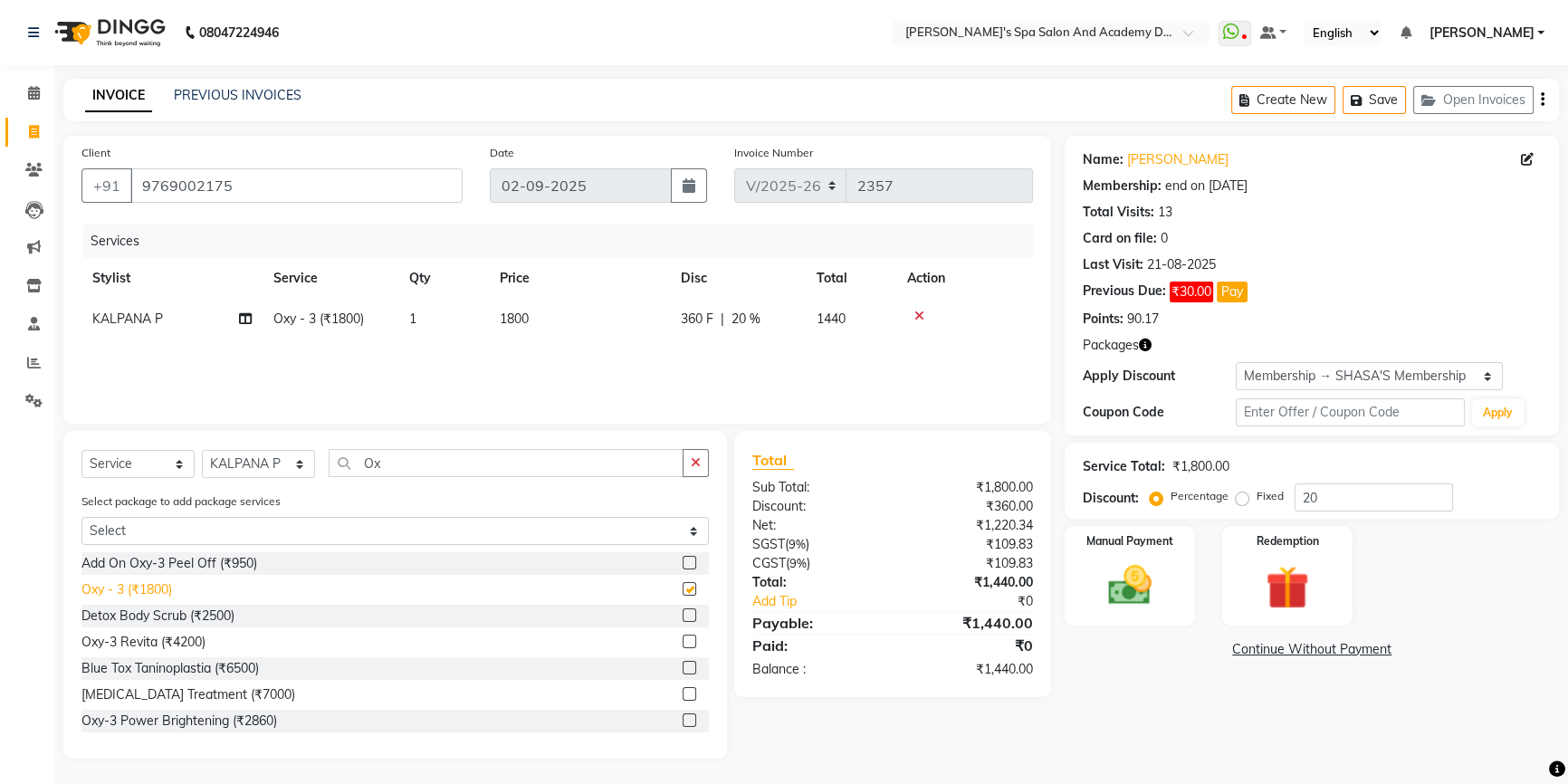
checkbox input "false"
drag, startPoint x: 392, startPoint y: 470, endPoint x: 360, endPoint y: 470, distance: 32.0
click at [360, 470] on input "Ox" at bounding box center [505, 462] width 355 height 28
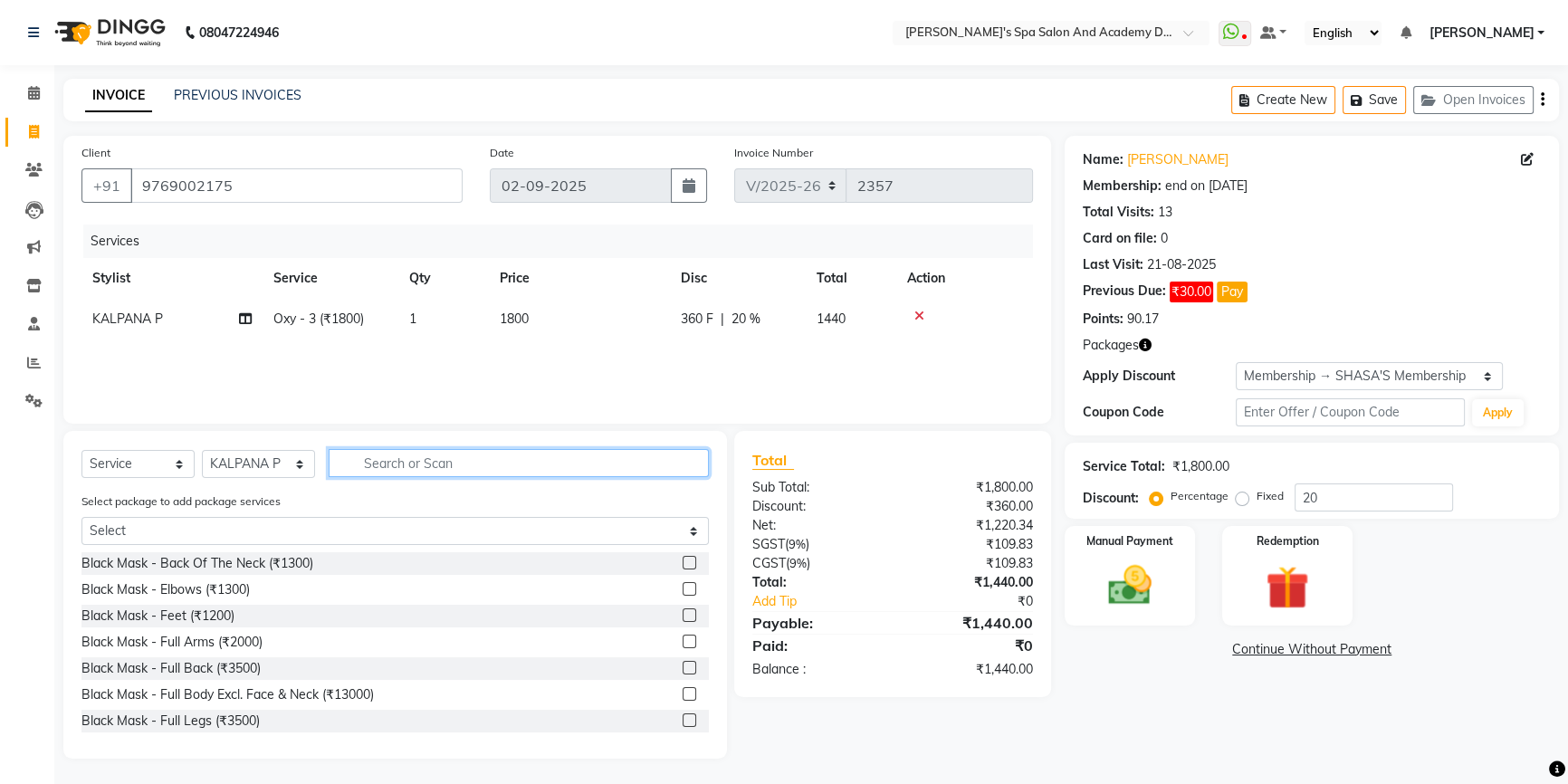
type input "e"
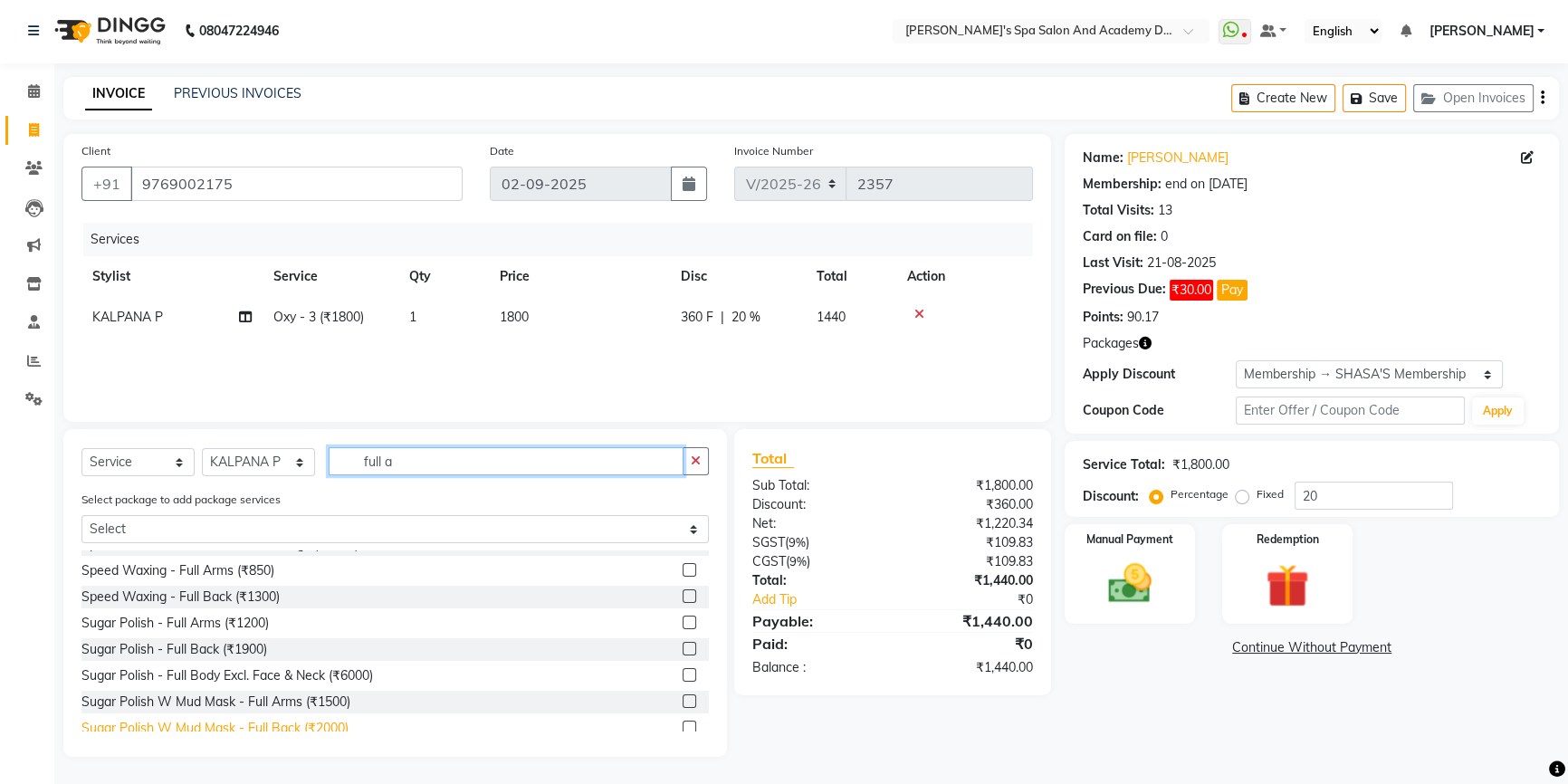
scroll to position [606, 0]
type input "full a"
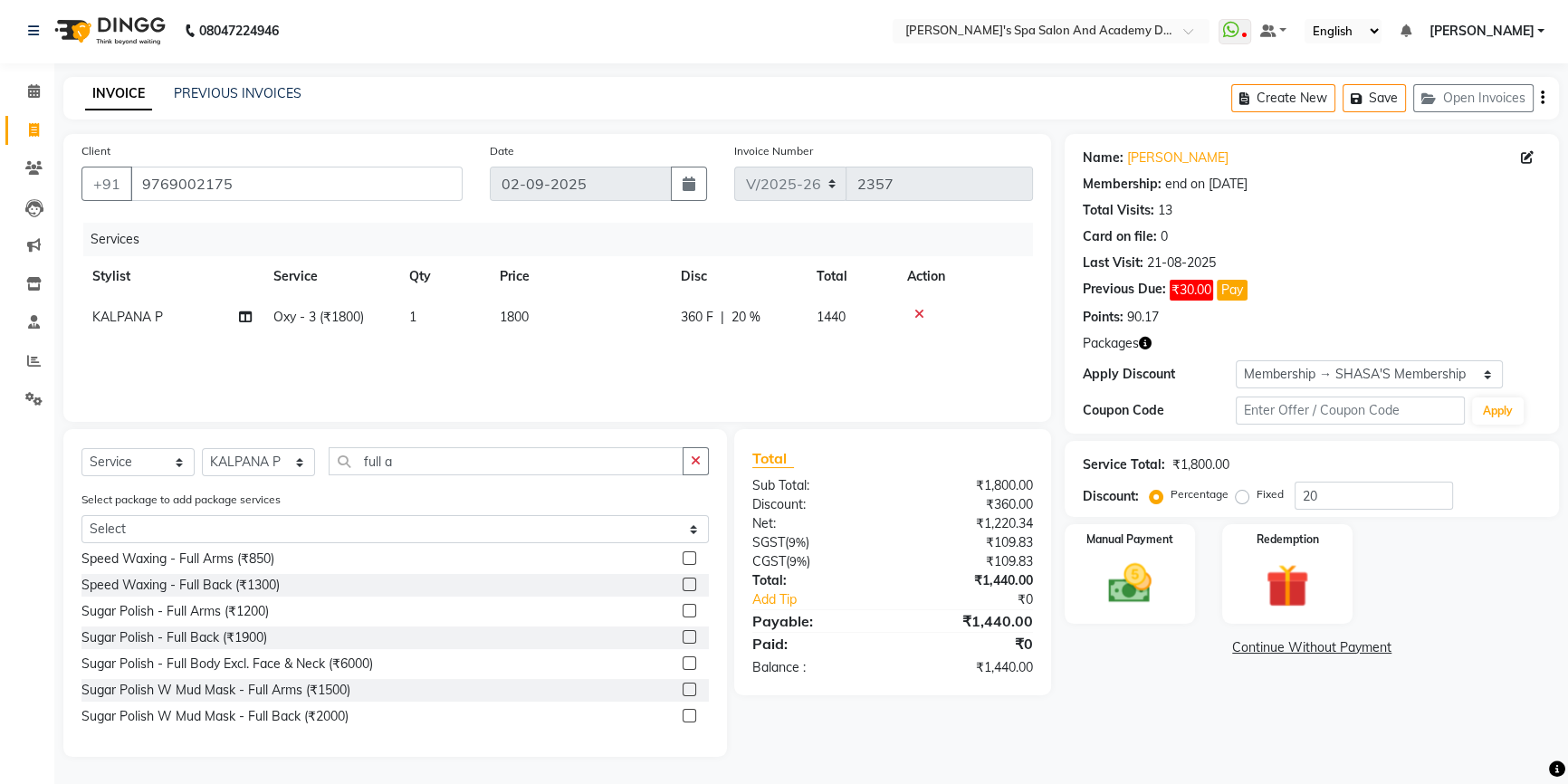
click at [683, 561] on label at bounding box center [690, 558] width 14 height 14
click at [683, 561] on input "checkbox" at bounding box center [689, 559] width 12 height 12
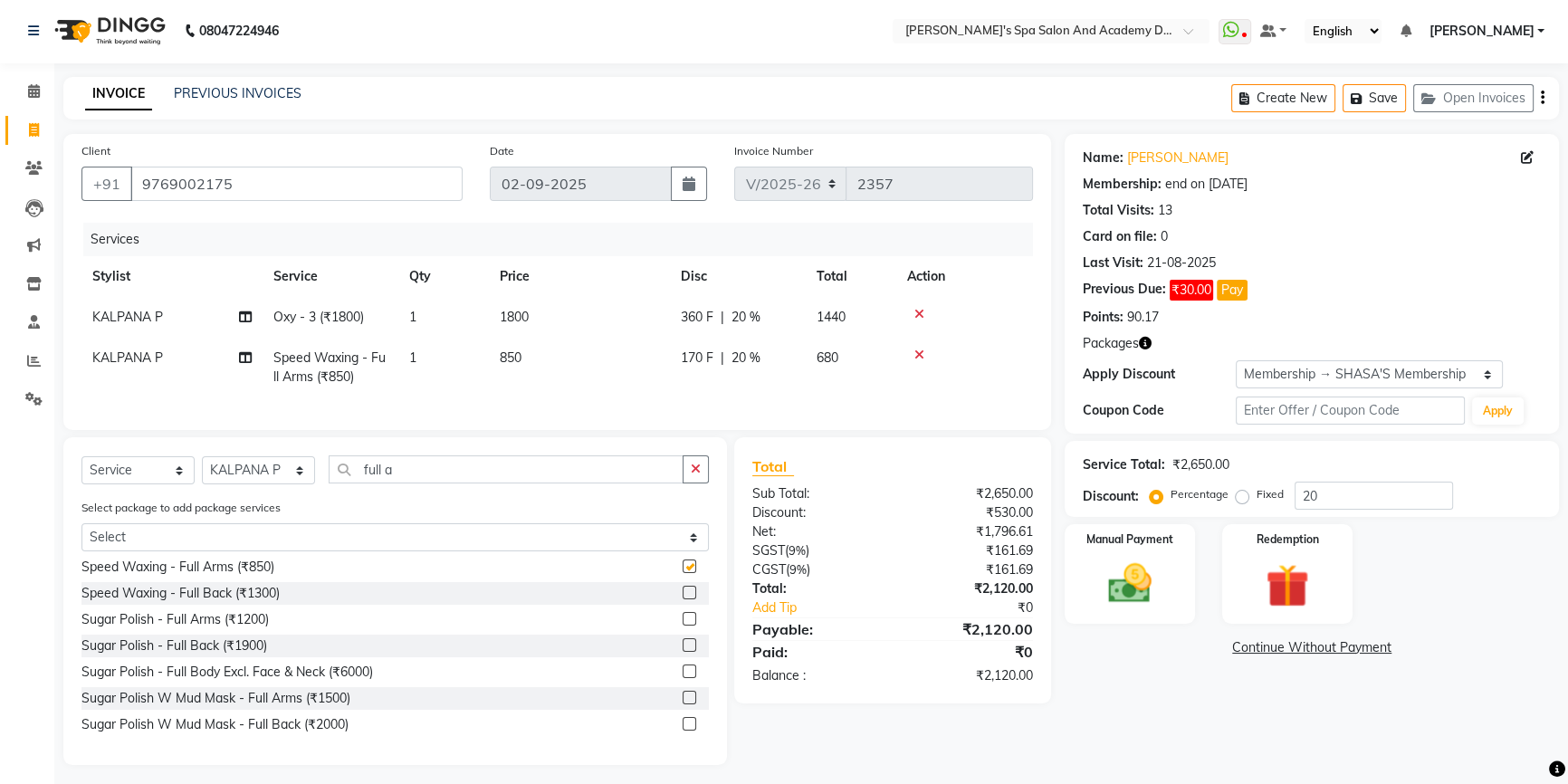
checkbox input "false"
drag, startPoint x: 436, startPoint y: 482, endPoint x: 442, endPoint y: 496, distance: 15.2
click at [384, 482] on input "full a" at bounding box center [505, 468] width 355 height 28
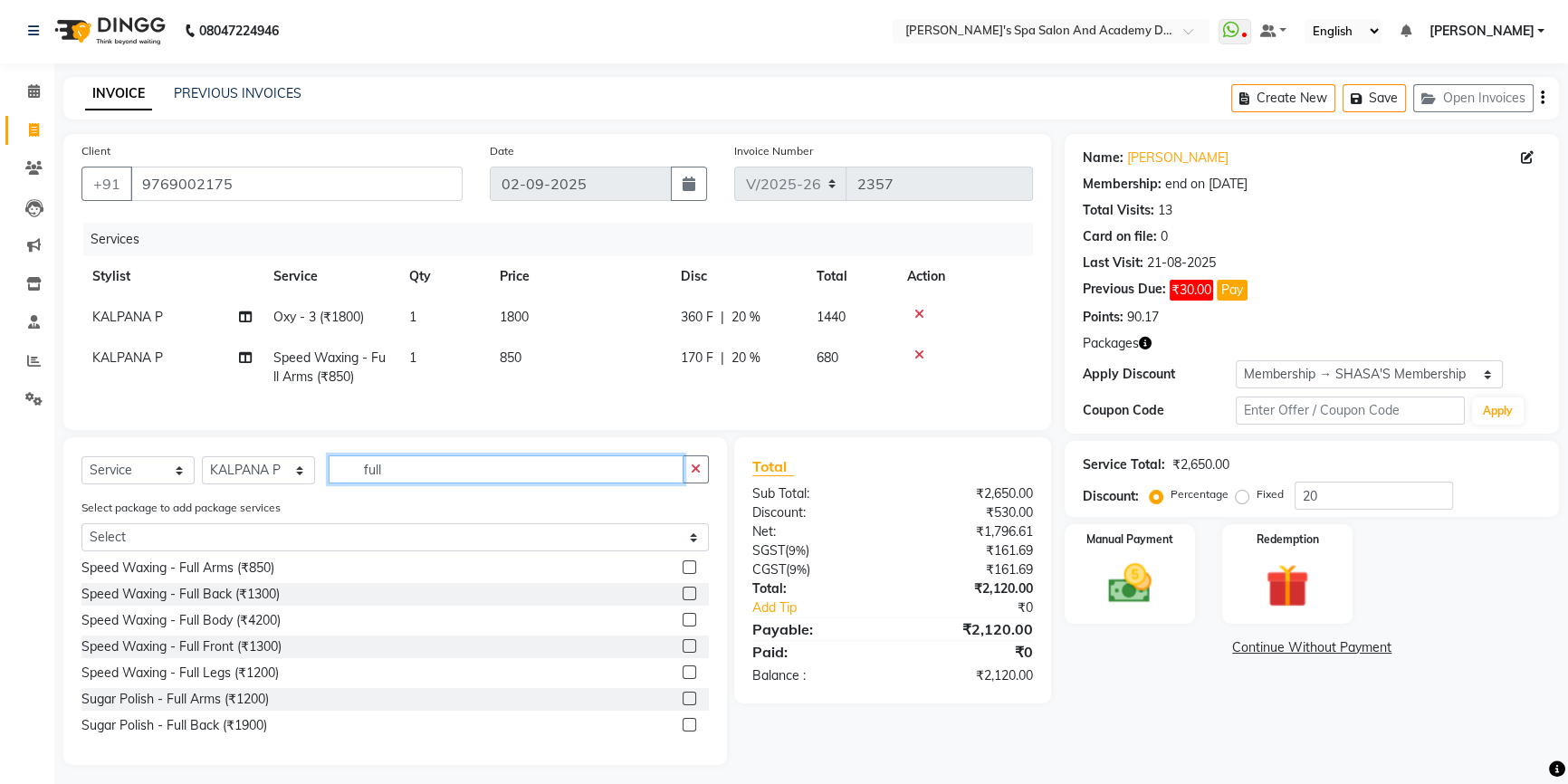
type input "full l"
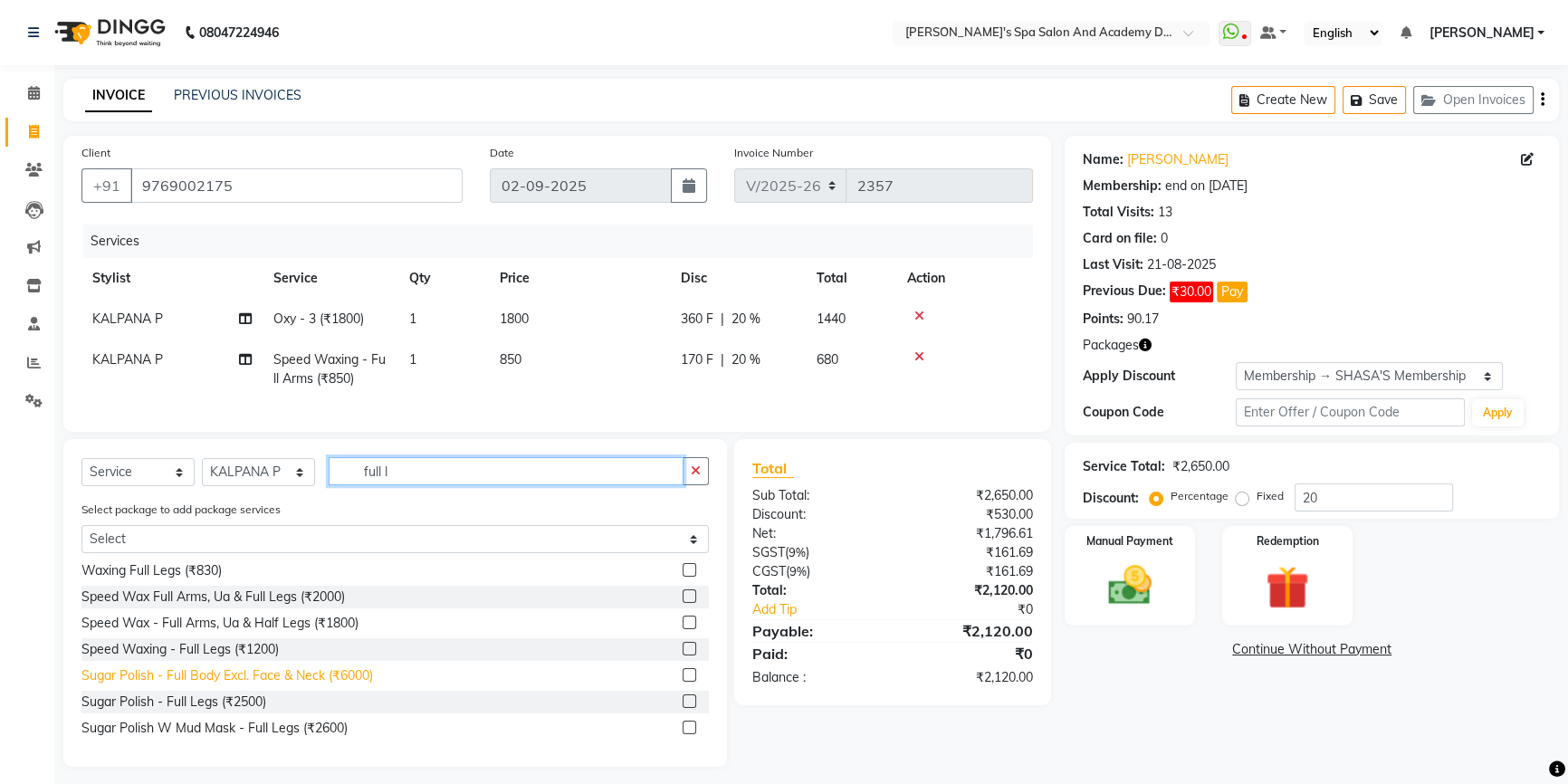
scroll to position [291, 0]
click at [404, 485] on input "full l" at bounding box center [505, 470] width 355 height 28
drag, startPoint x: 404, startPoint y: 489, endPoint x: 341, endPoint y: 489, distance: 63.0
click at [341, 485] on input "full l" at bounding box center [505, 470] width 355 height 28
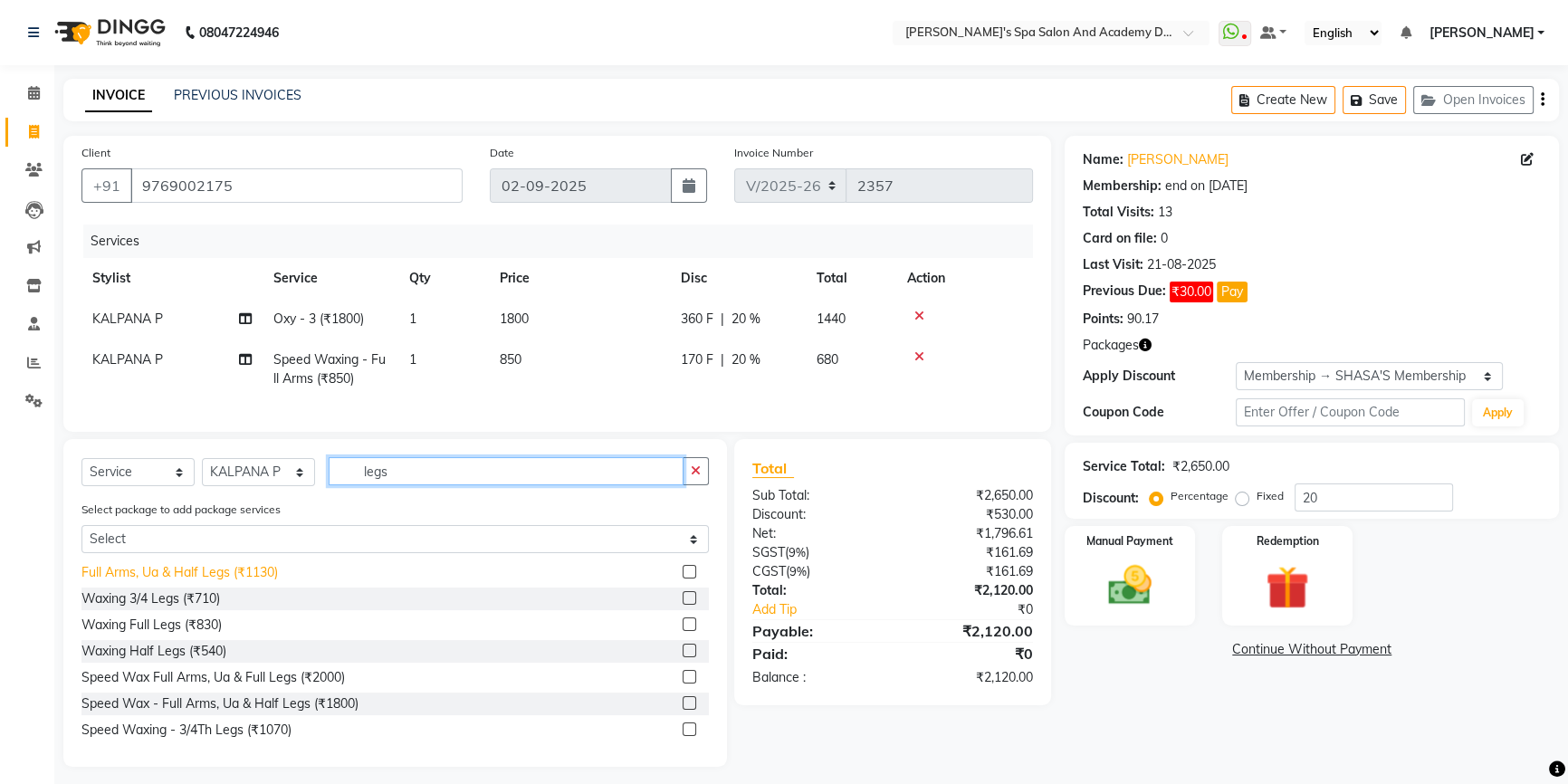
scroll to position [328, 0]
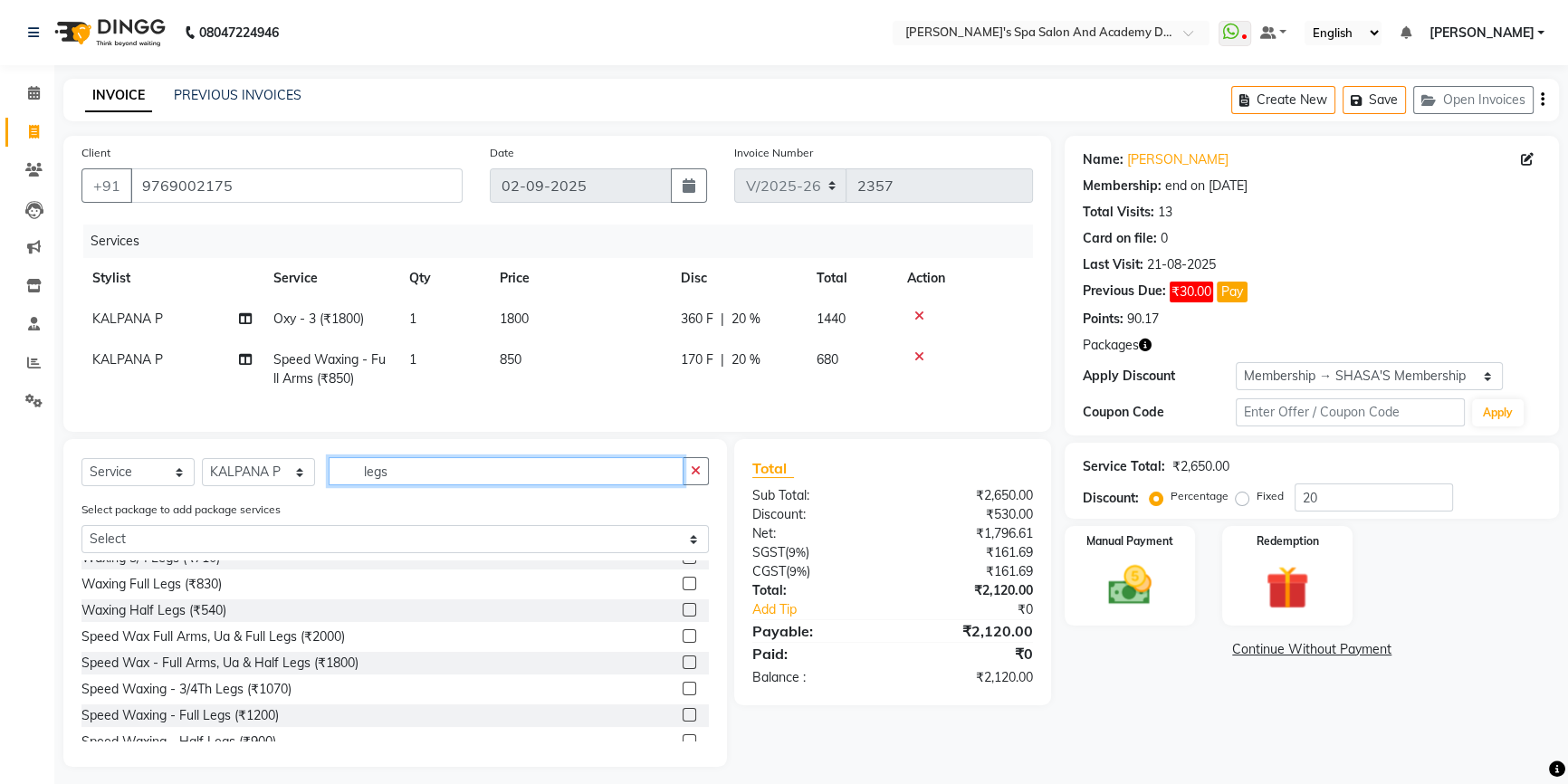
type input "legs"
click at [683, 695] on label at bounding box center [690, 688] width 14 height 14
click at [683, 695] on input "checkbox" at bounding box center [689, 689] width 12 height 12
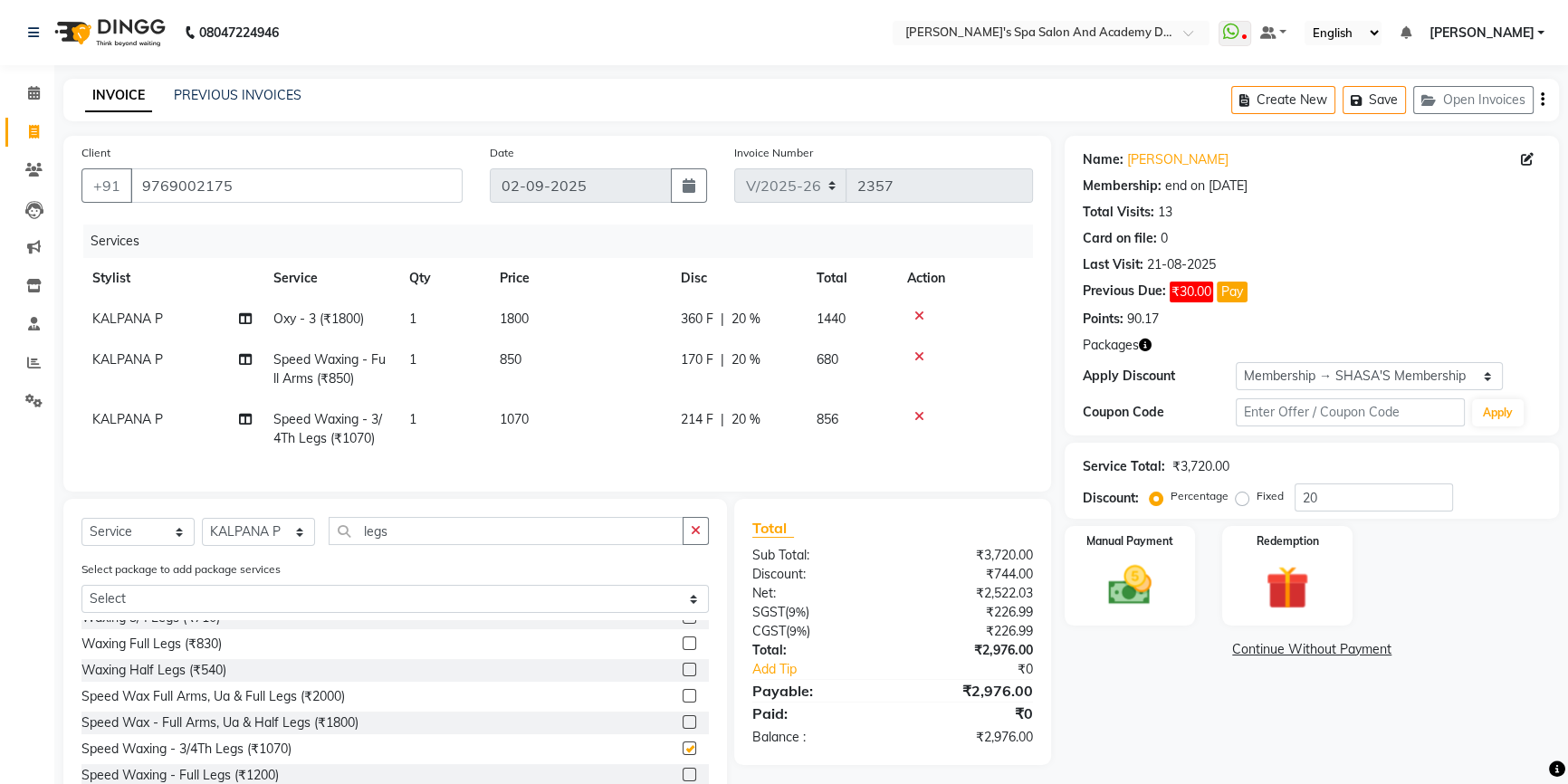
checkbox input "false"
drag, startPoint x: 407, startPoint y: 547, endPoint x: 362, endPoint y: 547, distance: 45.0
click at [362, 545] on input "legs" at bounding box center [505, 530] width 355 height 28
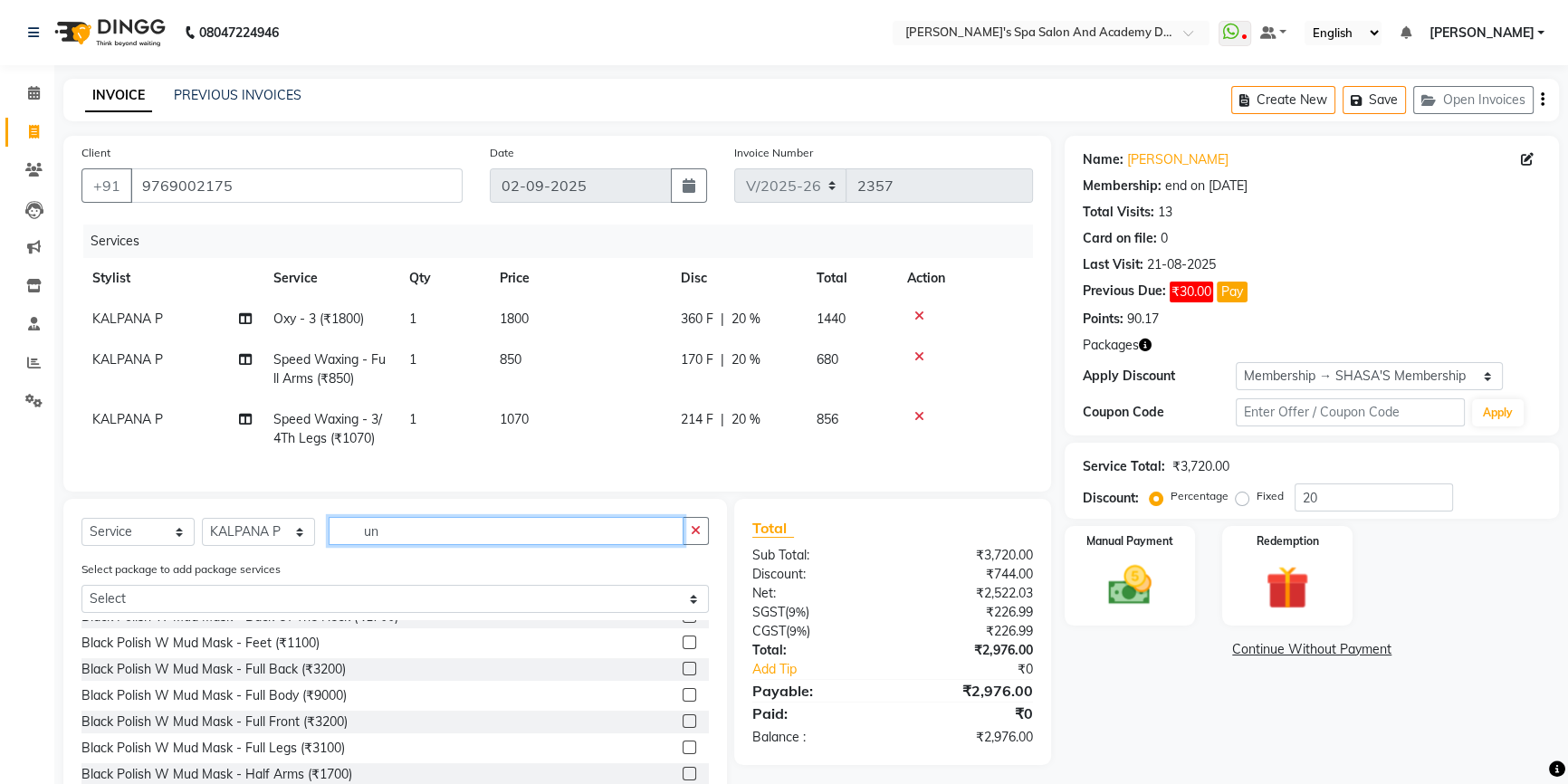
scroll to position [81, 0]
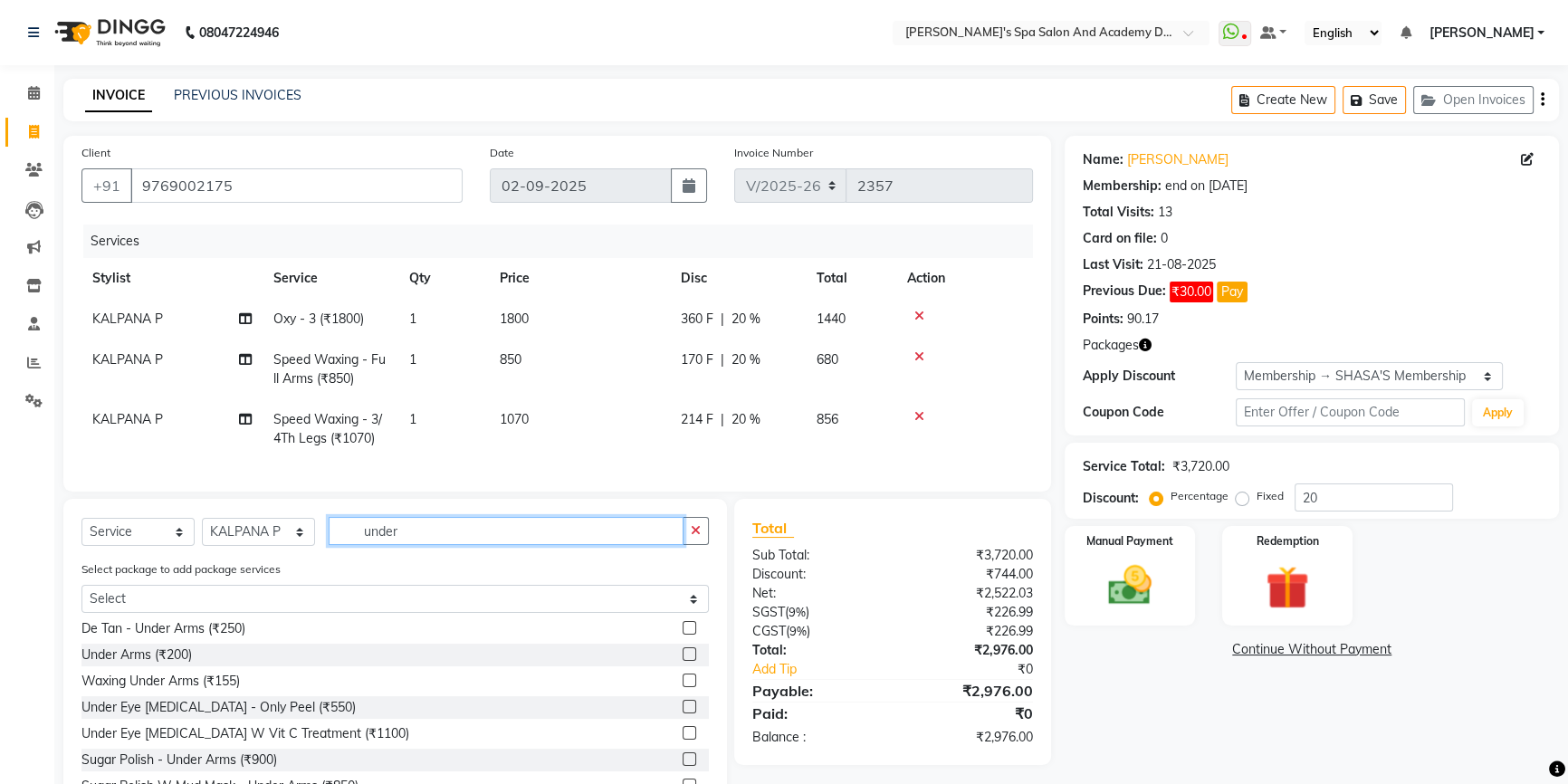
type input "under"
click at [683, 660] on label at bounding box center [690, 654] width 14 height 14
click at [683, 660] on input "checkbox" at bounding box center [689, 655] width 12 height 12
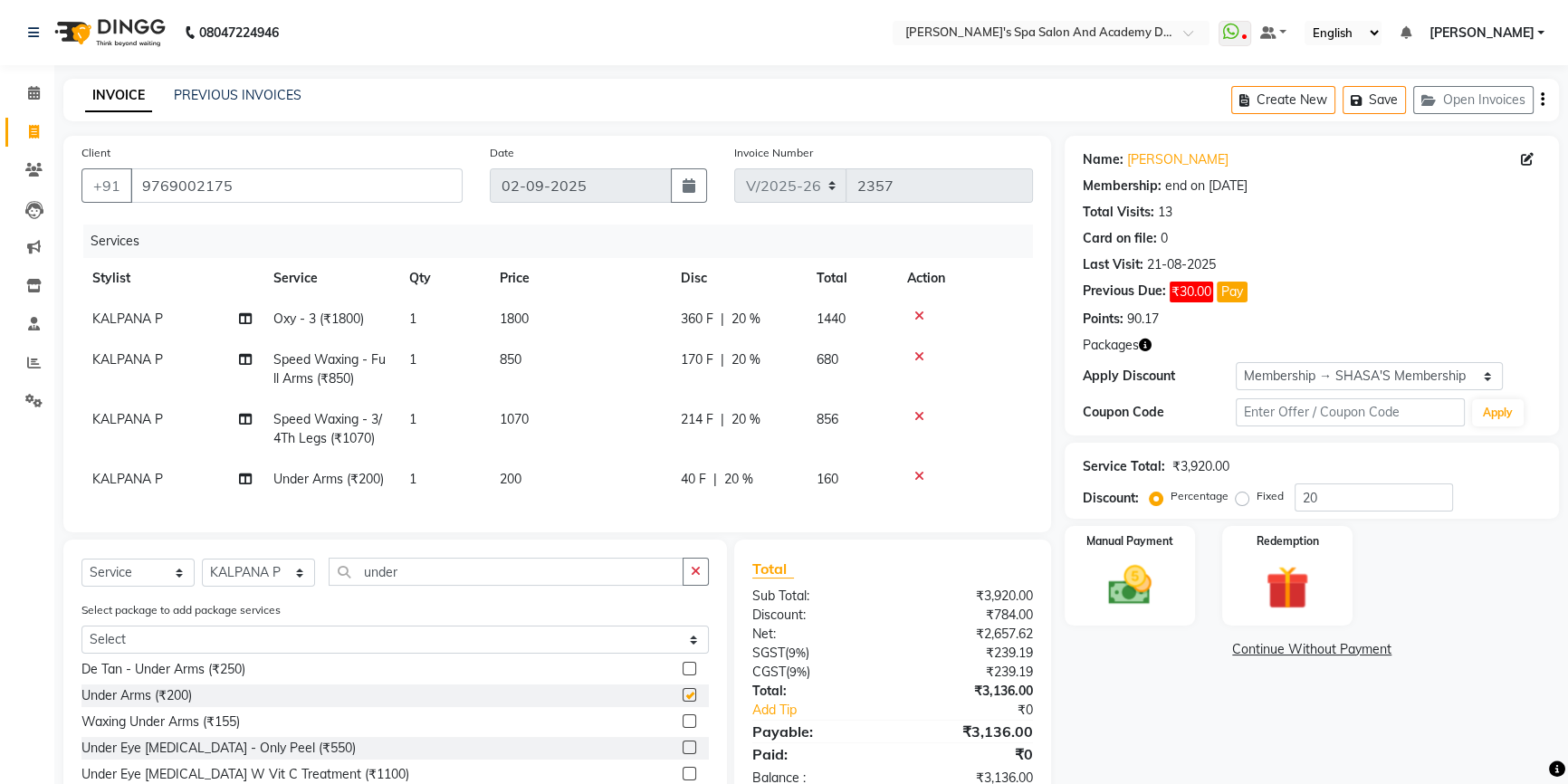
checkbox input "false"
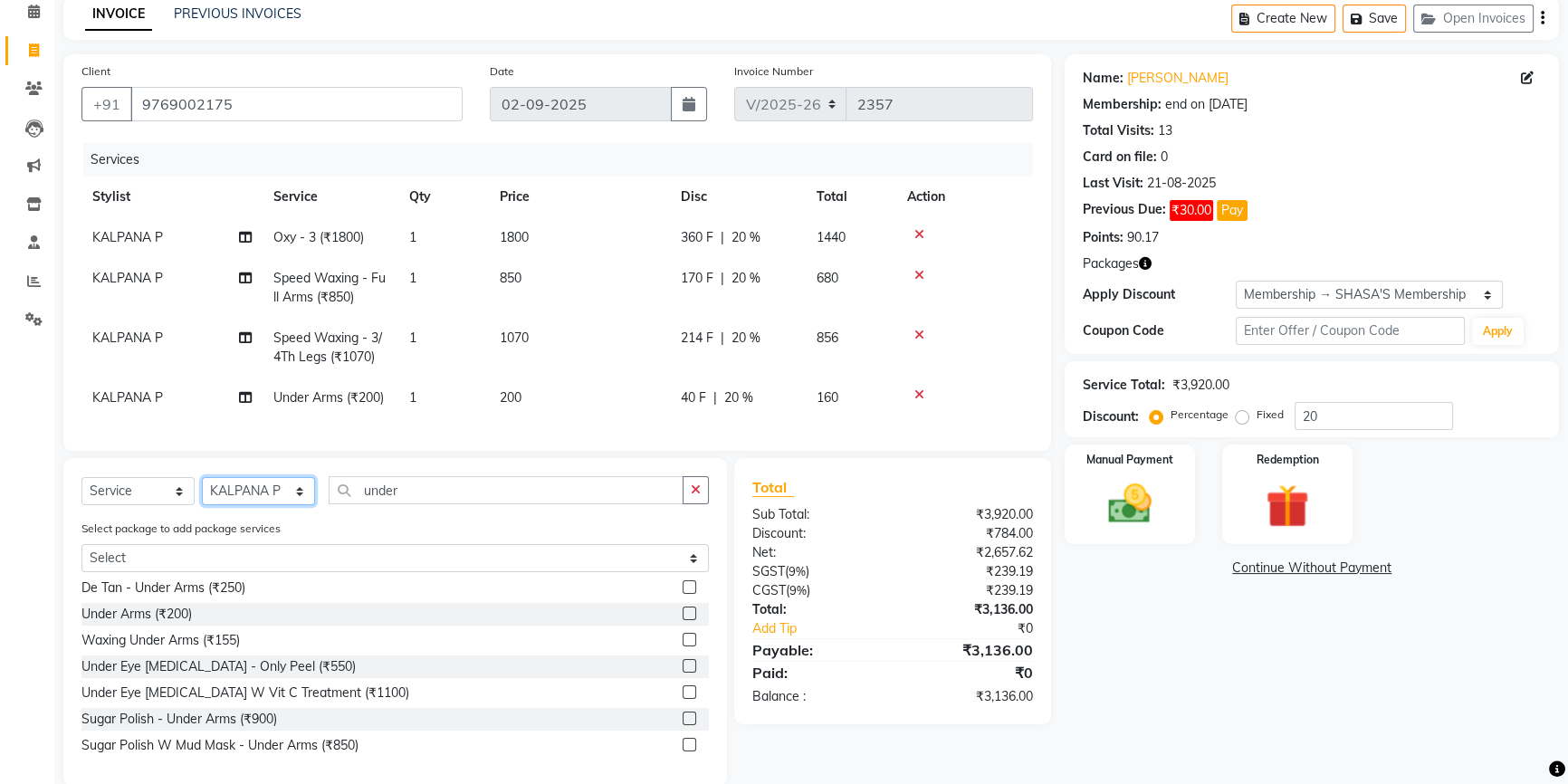
click at [296, 503] on select "Select Stylist Admin [PERSON_NAME] [PERSON_NAME] DIRECT 1 [PERSON_NAME] [PERSON…" at bounding box center [258, 490] width 113 height 28
select select "58585"
click at [202, 489] on select "Select Stylist Admin [PERSON_NAME] [PERSON_NAME] DIRECT 1 [PERSON_NAME] [PERSON…" at bounding box center [258, 490] width 113 height 28
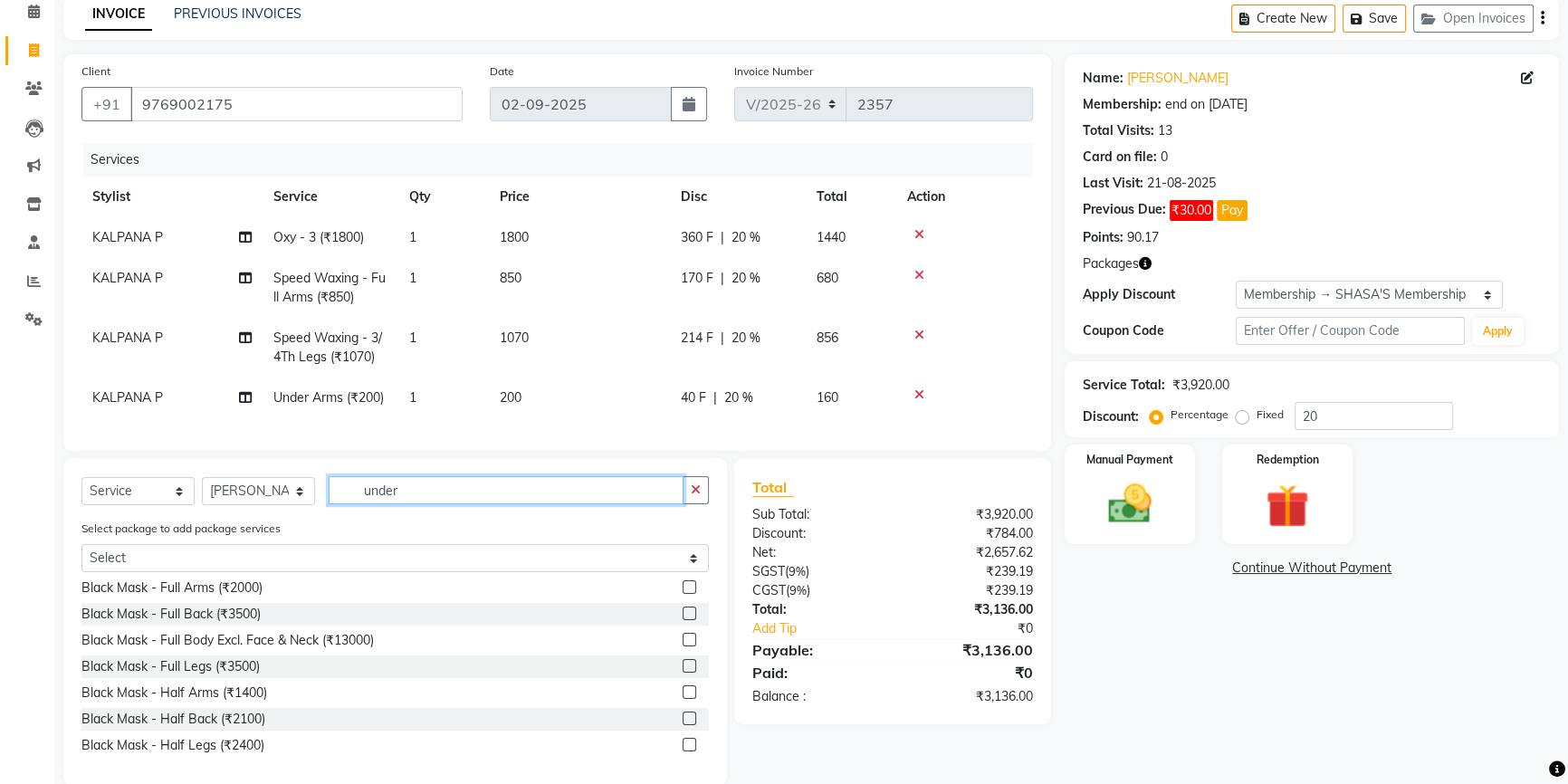
drag, startPoint x: 439, startPoint y: 511, endPoint x: 345, endPoint y: 499, distance: 94.8
click at [345, 499] on input "under" at bounding box center [505, 490] width 355 height 28
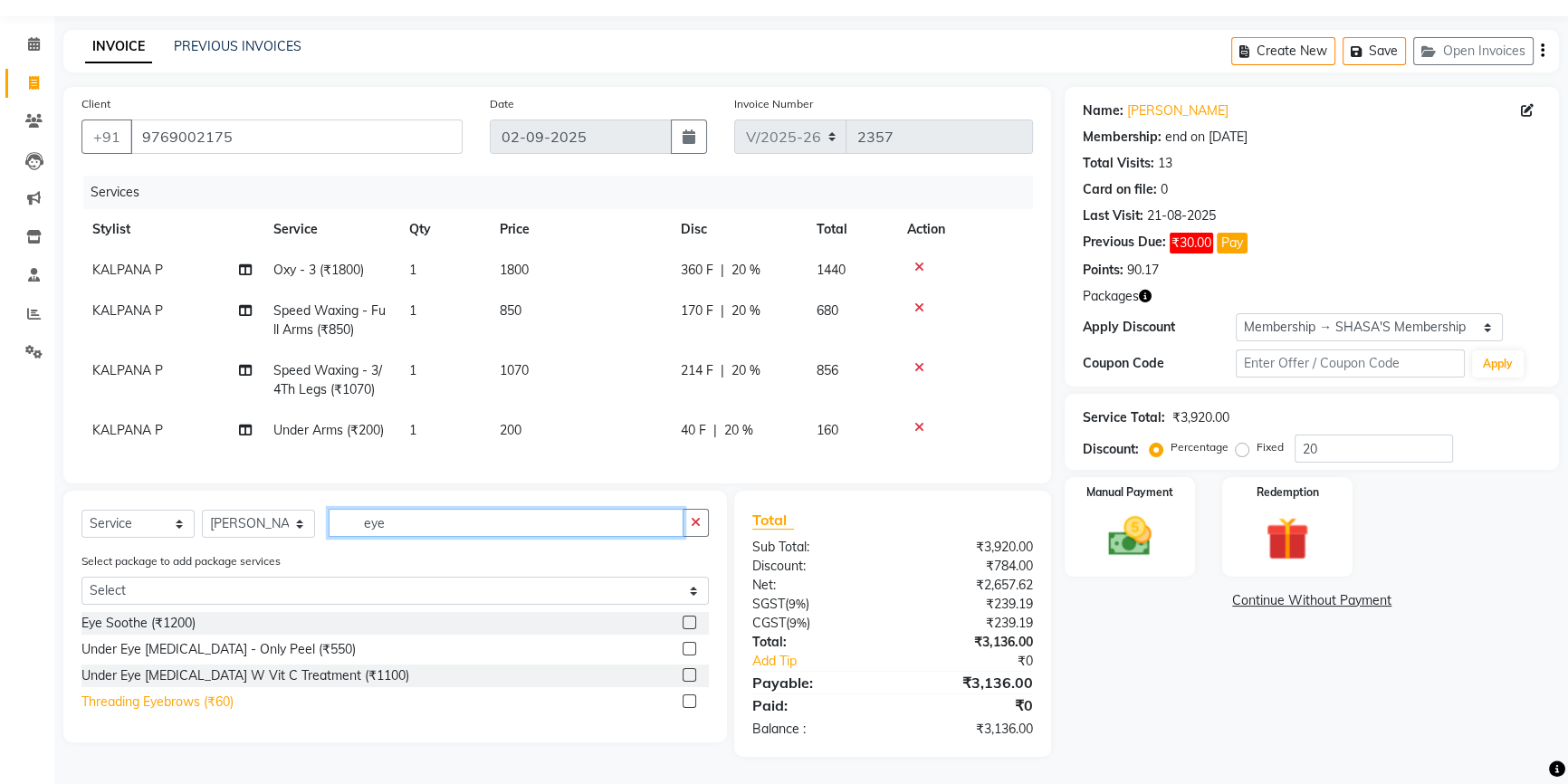
type input "eye"
click at [225, 698] on div "Threading Eyebrows (₹60)" at bounding box center [157, 702] width 152 height 19
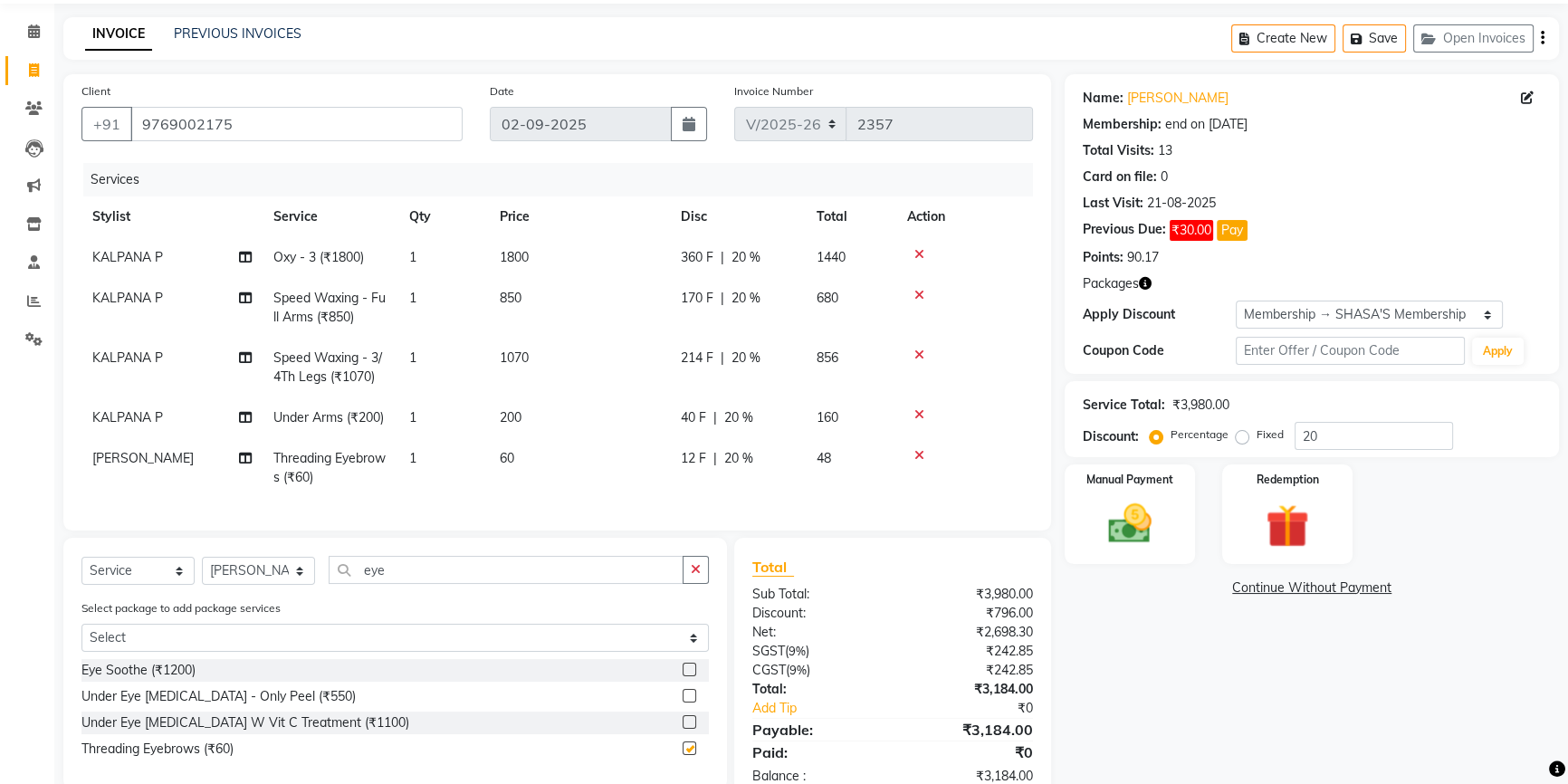
checkbox input "false"
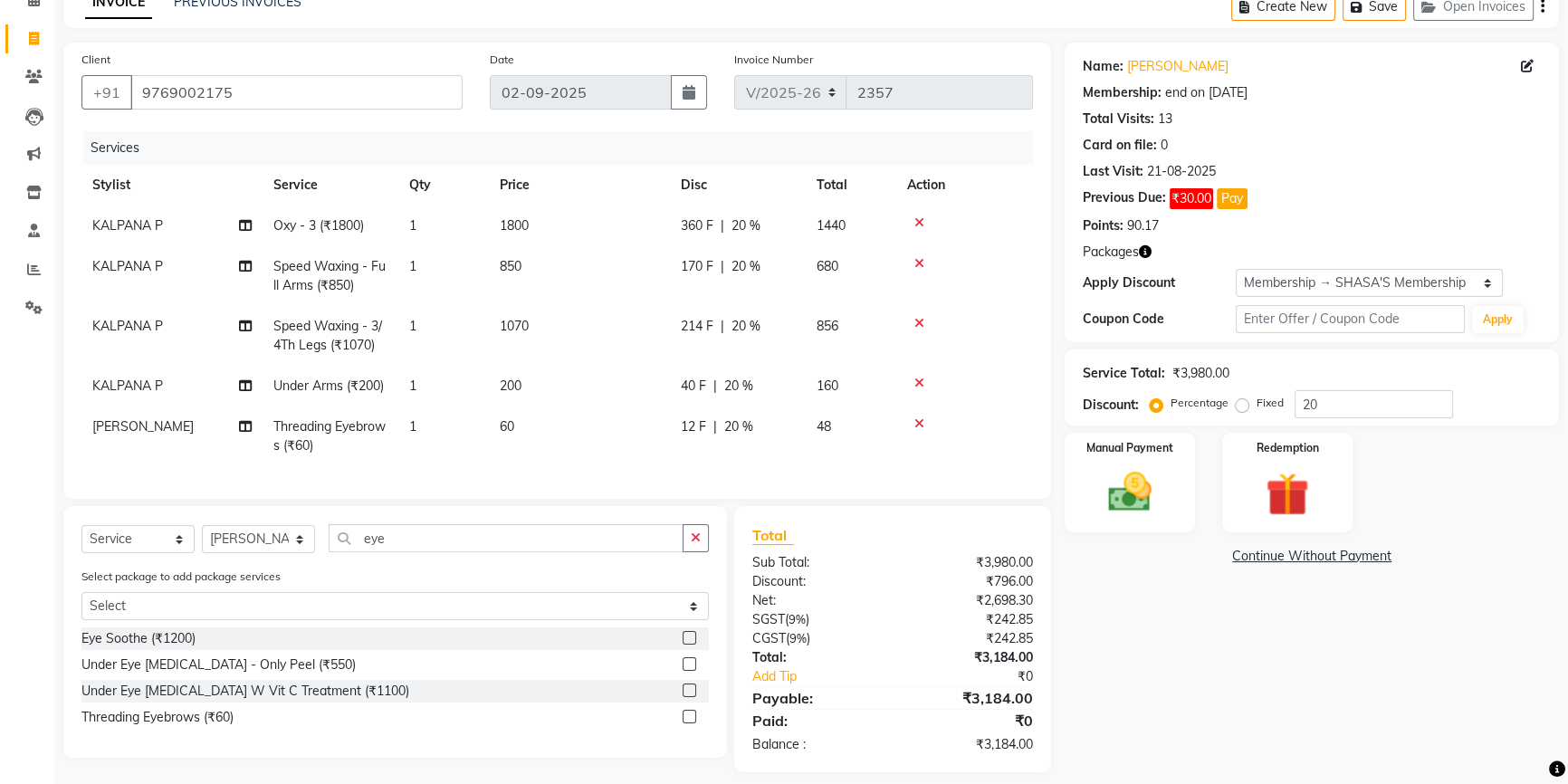
scroll to position [122, 0]
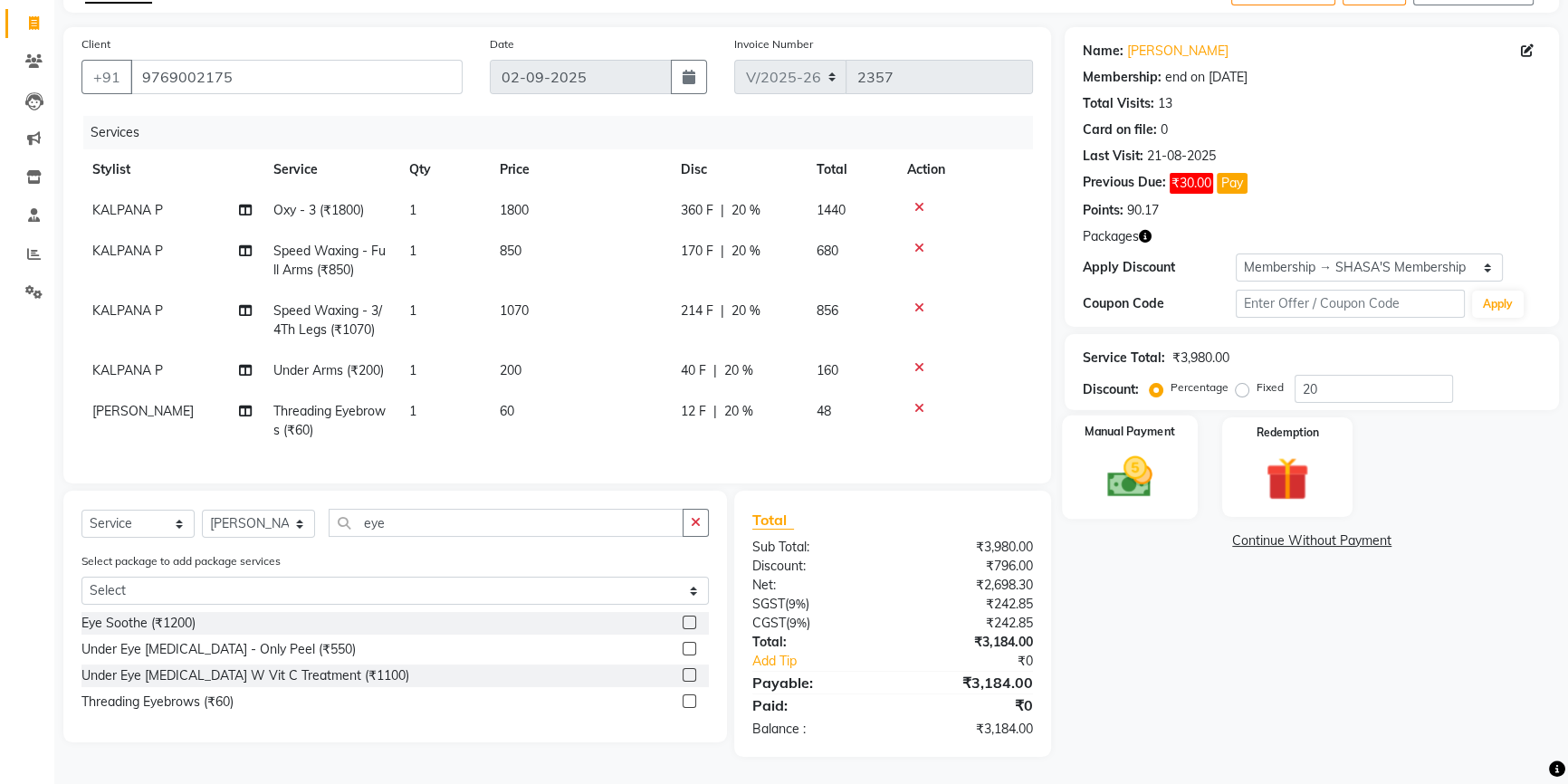
click at [1134, 462] on img at bounding box center [1130, 476] width 73 height 51
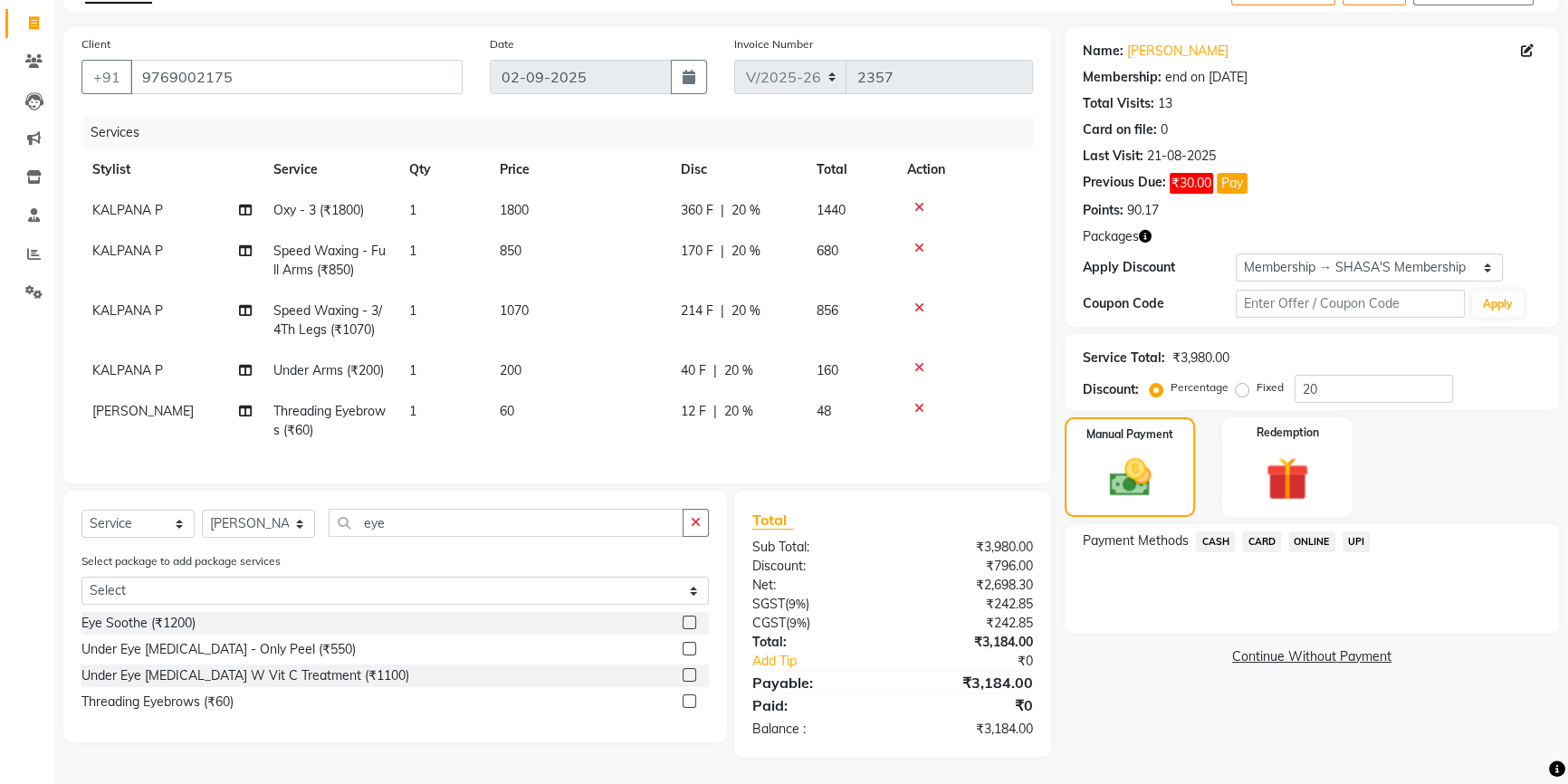
click at [1356, 531] on span "UPI" at bounding box center [1356, 542] width 28 height 21
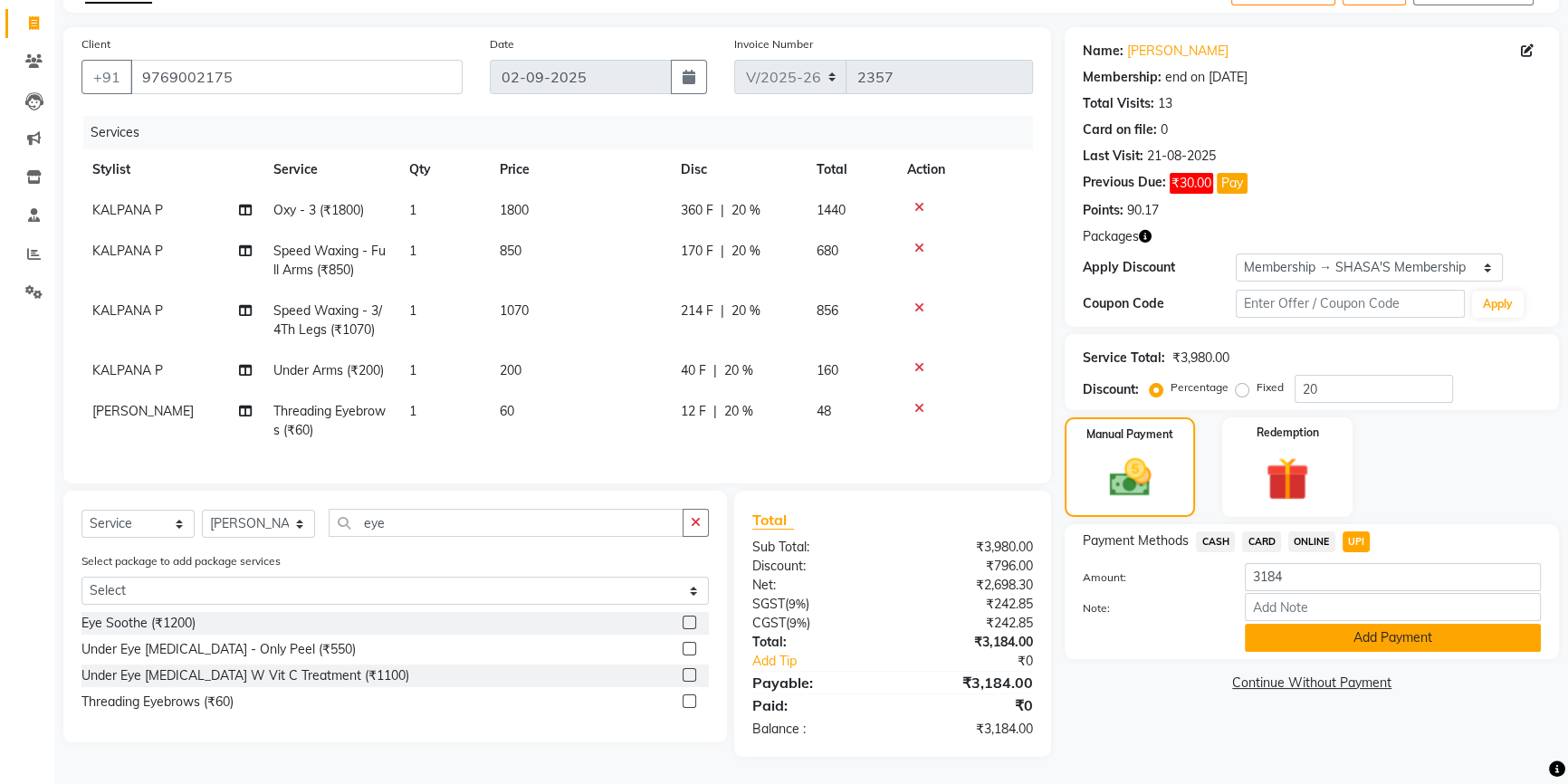
click at [1366, 630] on button "Add Payment" at bounding box center [1393, 637] width 296 height 28
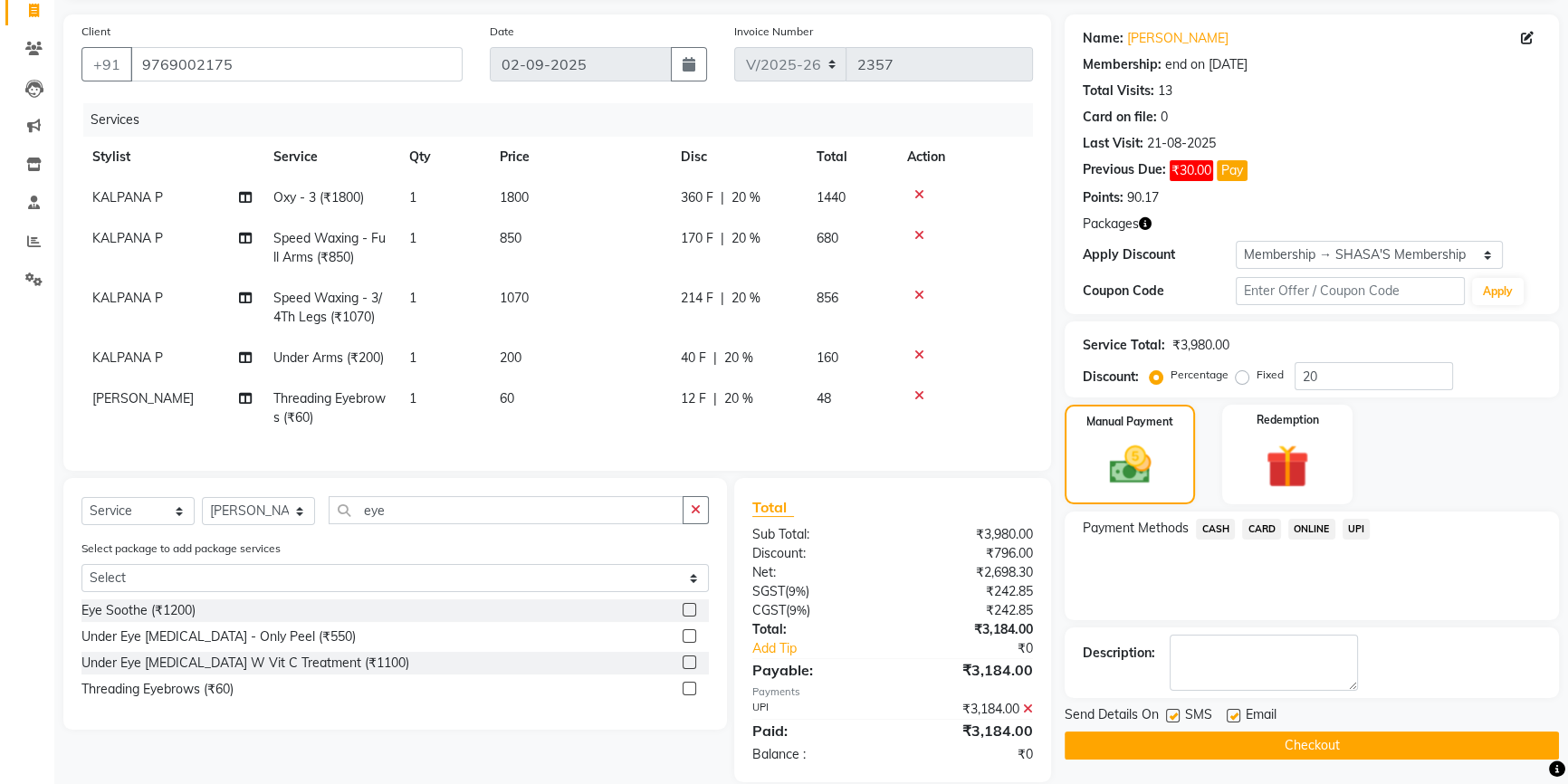
click at [1326, 741] on button "Checkout" at bounding box center [1312, 744] width 495 height 28
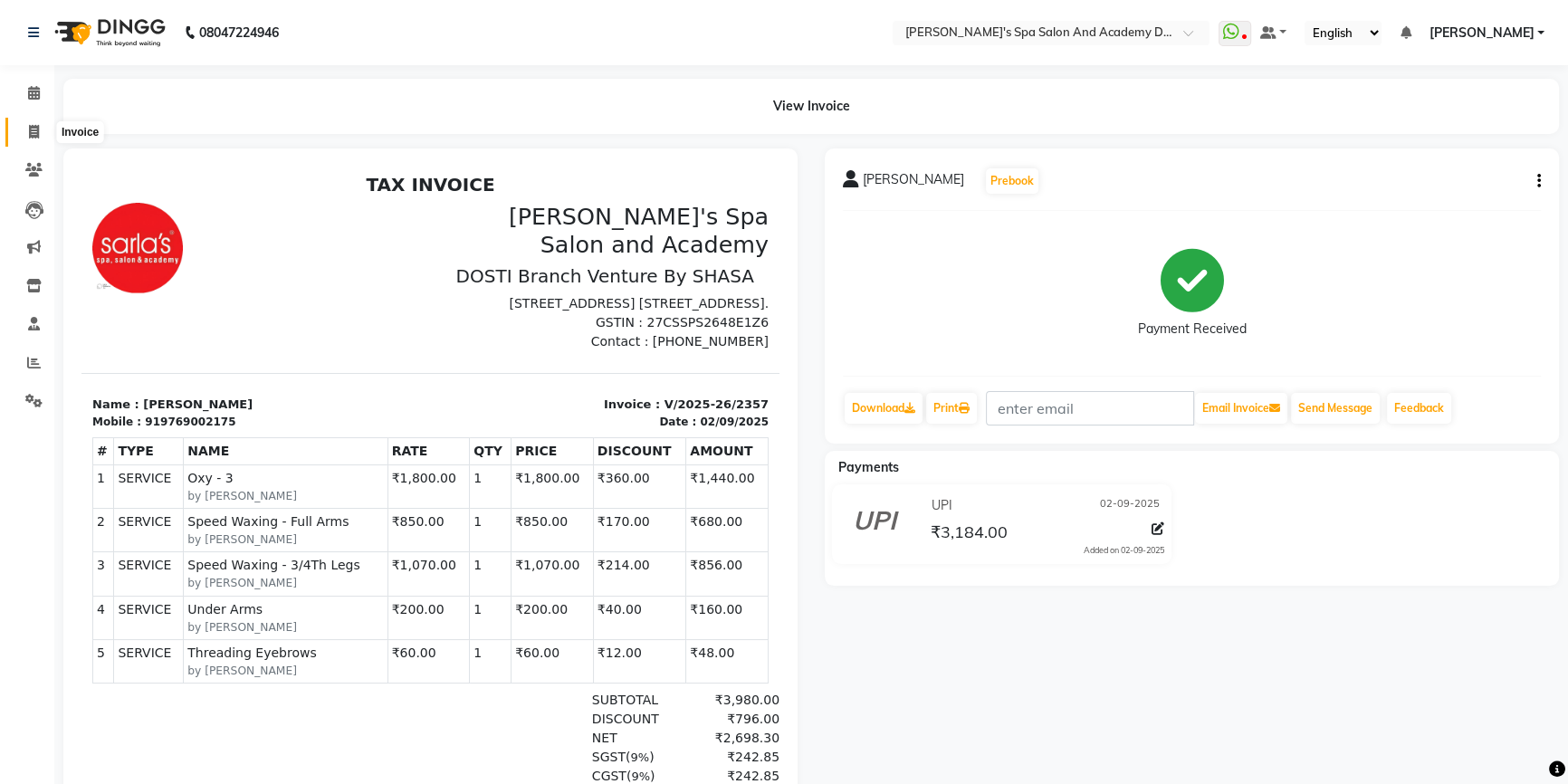
click at [30, 130] on icon at bounding box center [34, 131] width 10 height 14
select select "6316"
select select "service"
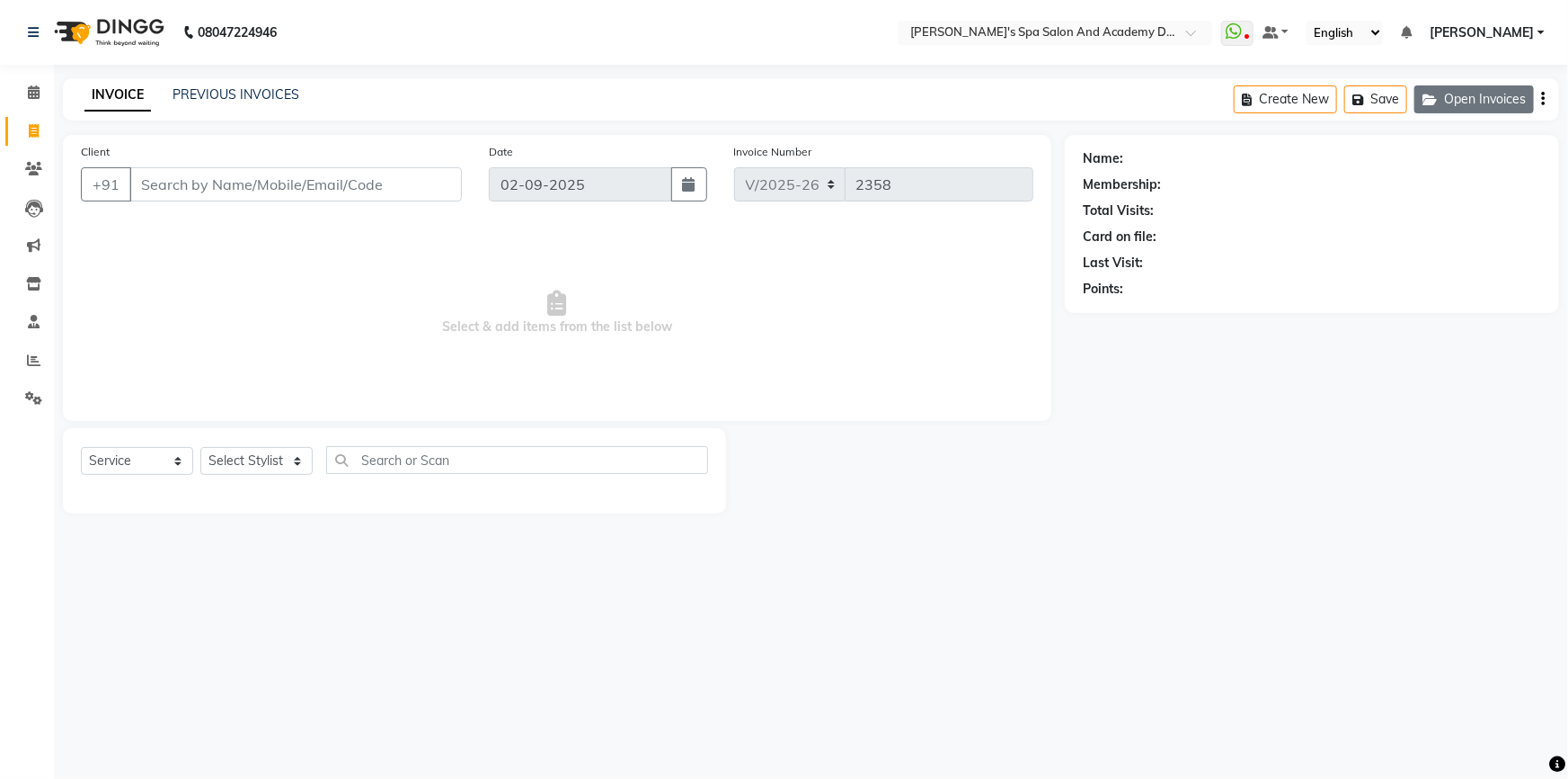
click at [1439, 97] on icon "button" at bounding box center [1433, 99] width 21 height 12
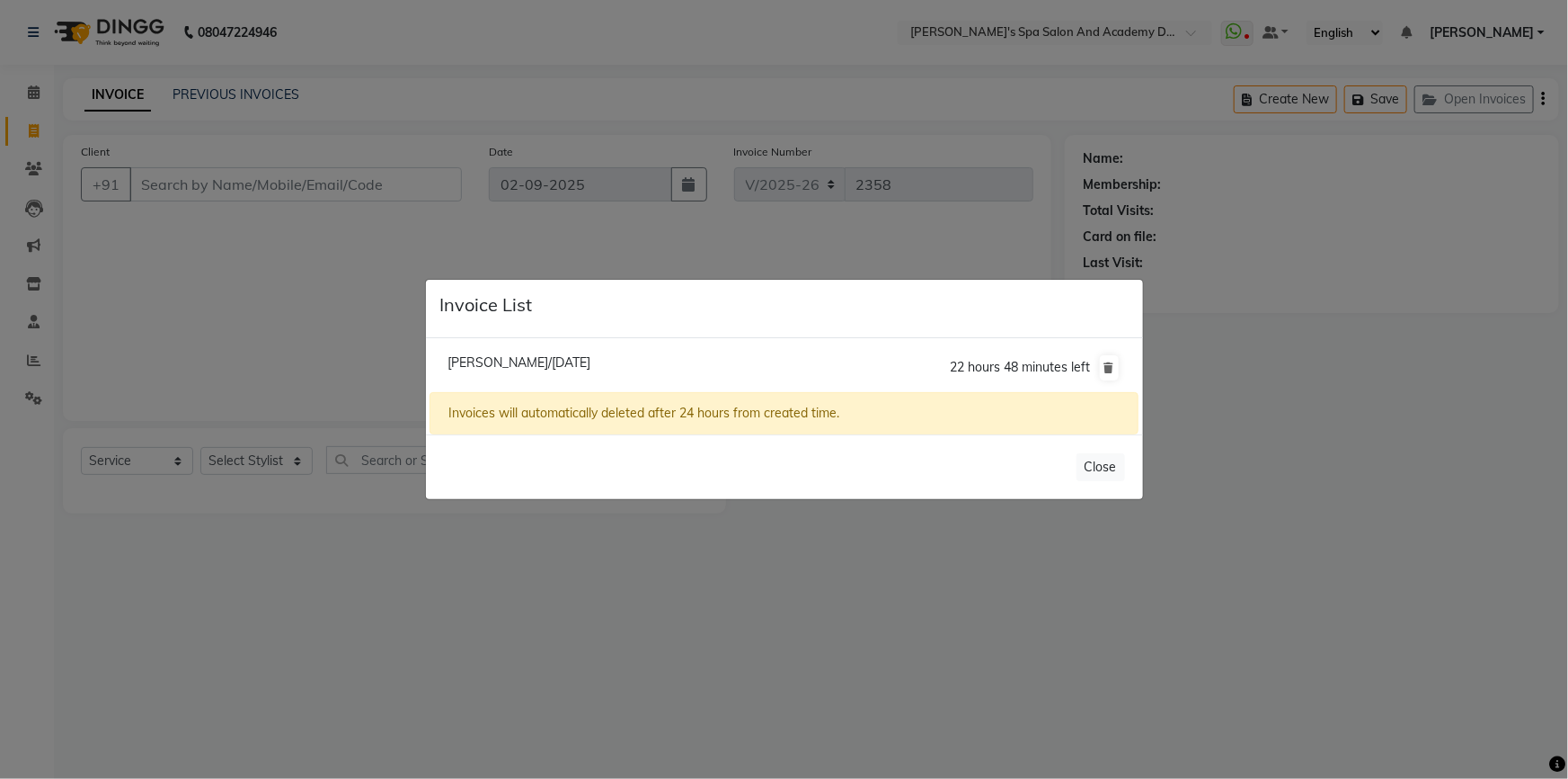
click at [503, 365] on span "Mona Bhatia/02 September 2025" at bounding box center [519, 362] width 143 height 16
type input "9821193134"
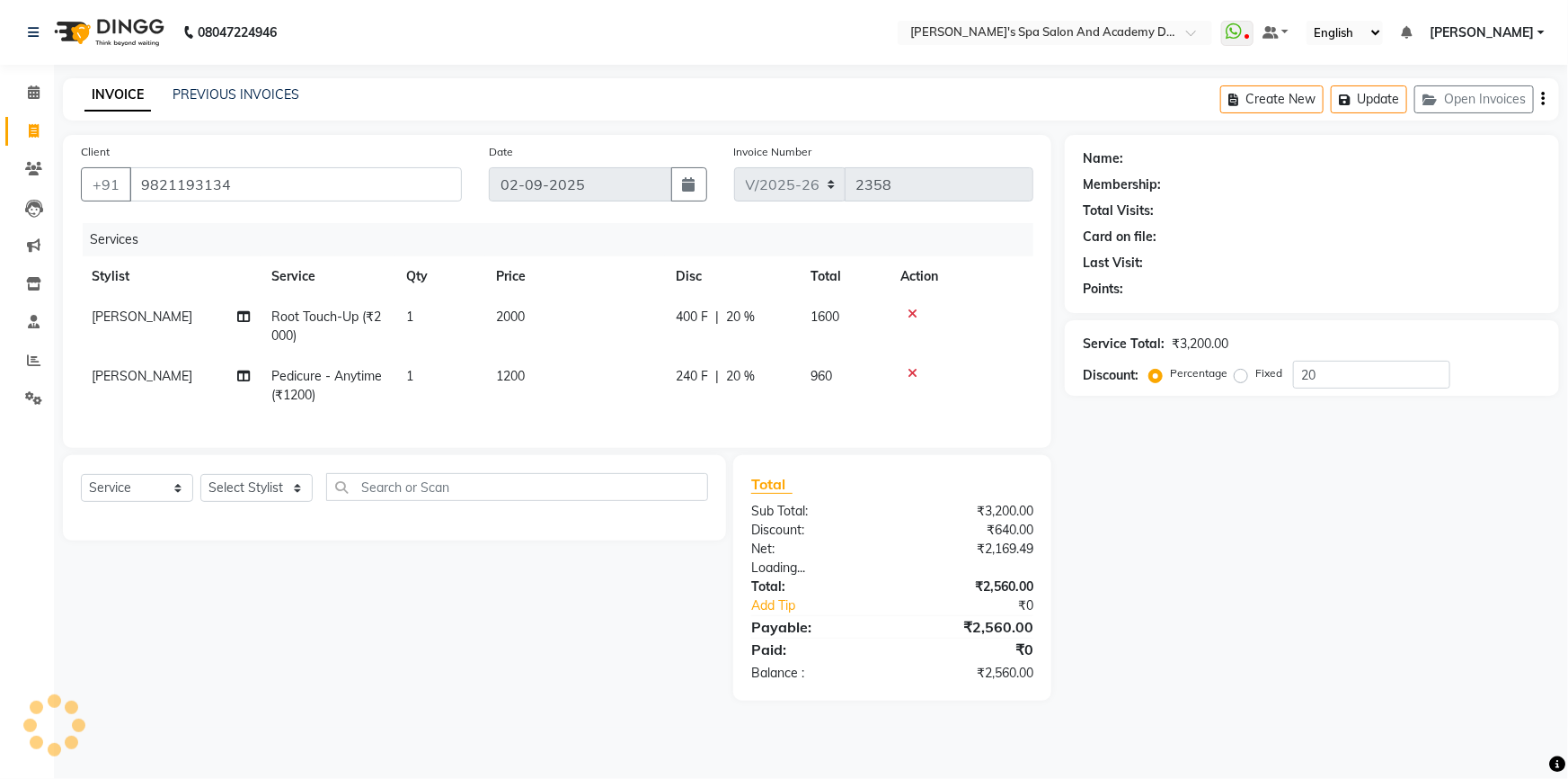
type input "0"
select select "2: Object"
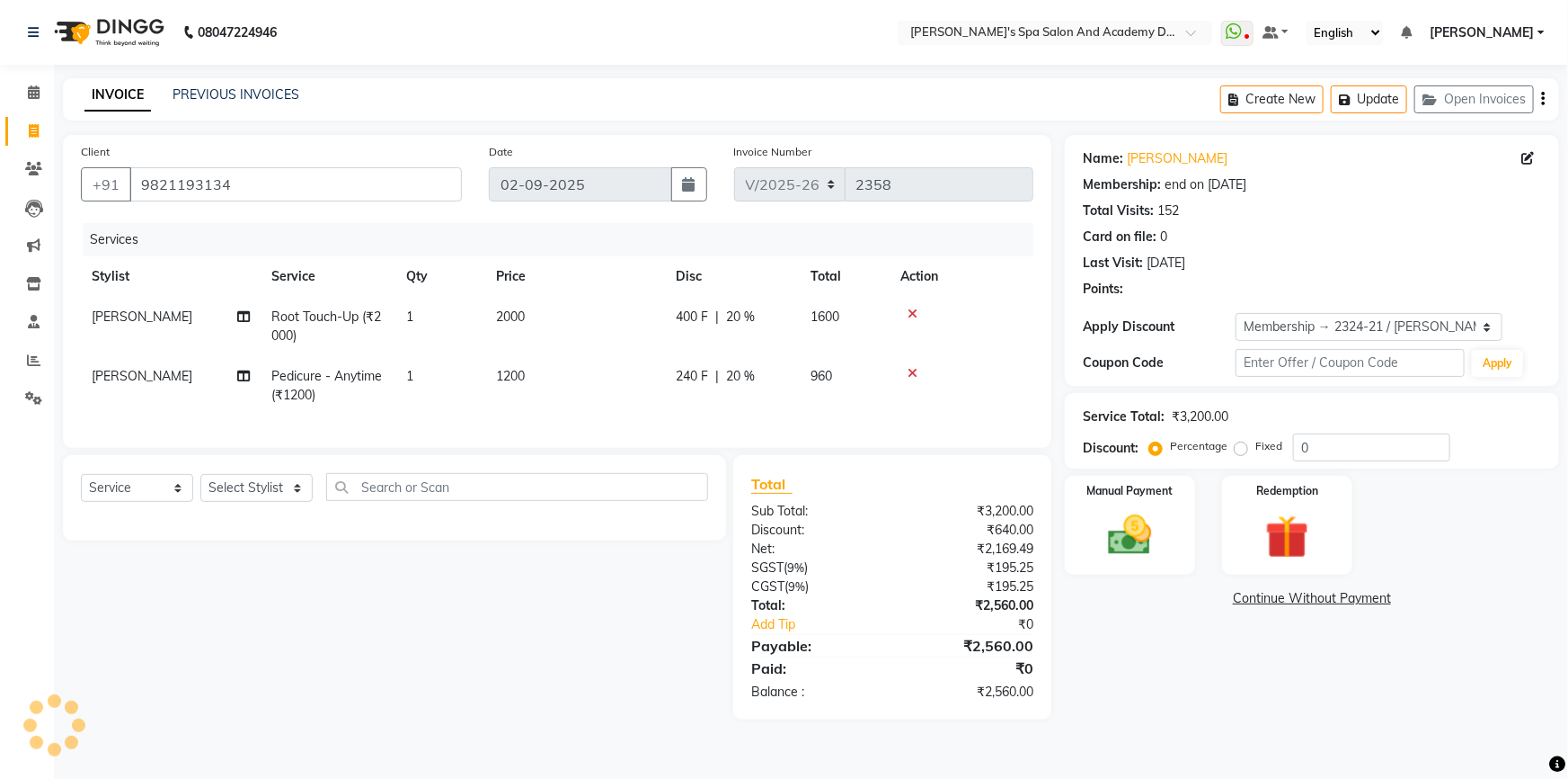
type input "20"
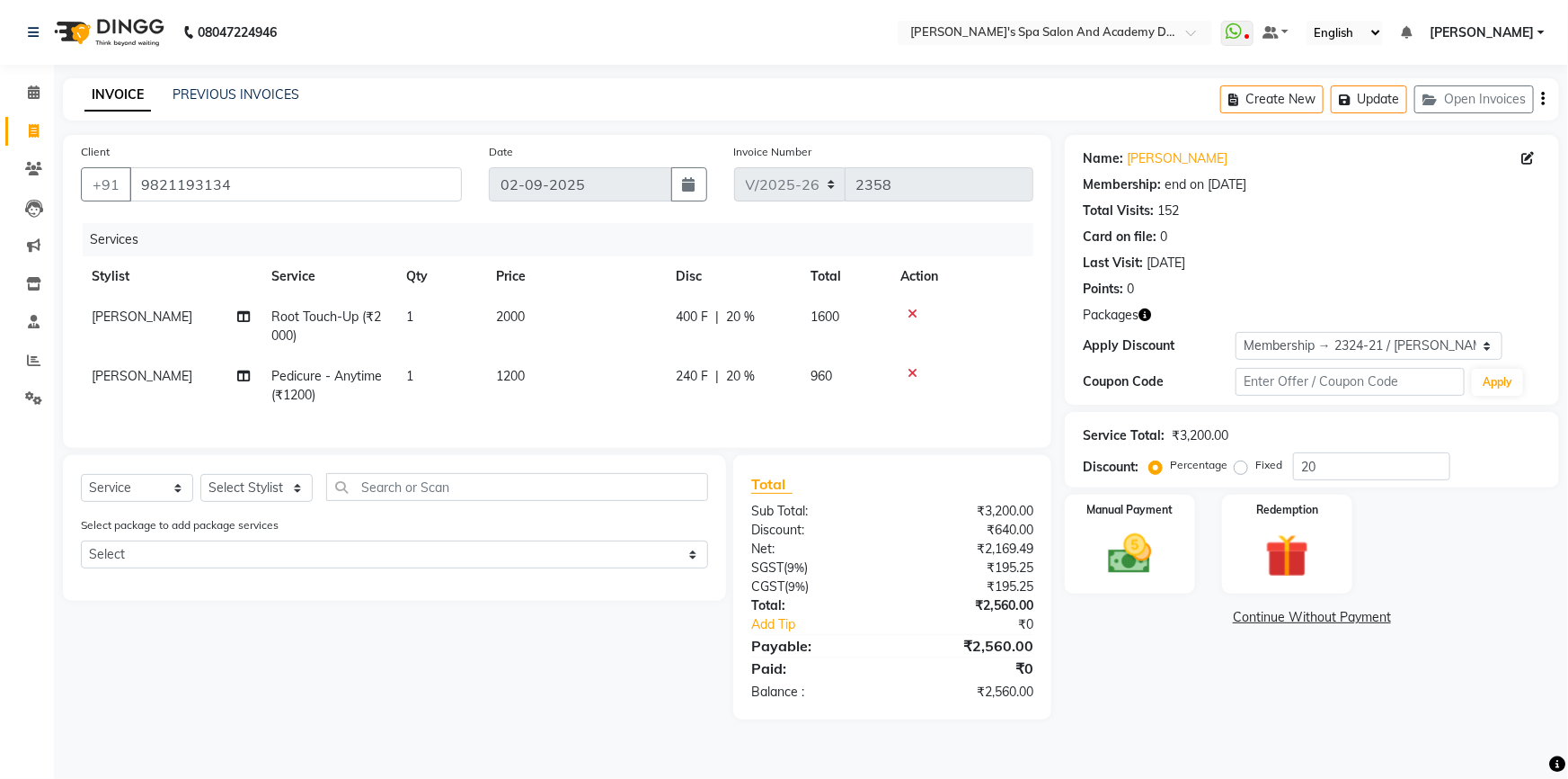
click at [907, 373] on icon at bounding box center [912, 372] width 10 height 12
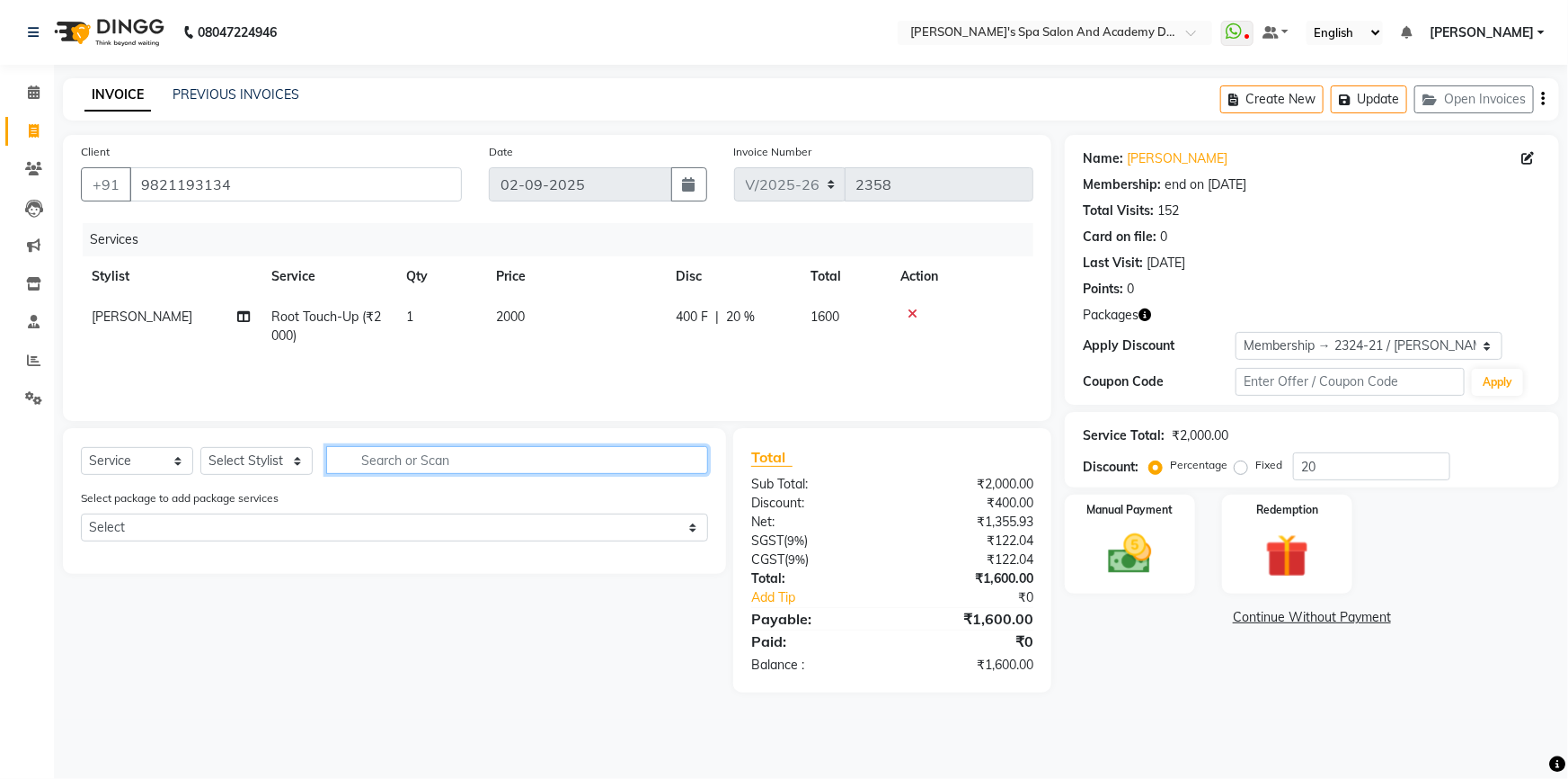
click at [361, 469] on input "text" at bounding box center [517, 460] width 382 height 28
type input "pedi"
click at [292, 460] on select "Select Stylist Admin [PERSON_NAME] [PERSON_NAME] DIRECT 1 [PERSON_NAME] [PERSON…" at bounding box center [256, 460] width 112 height 28
select select "47360"
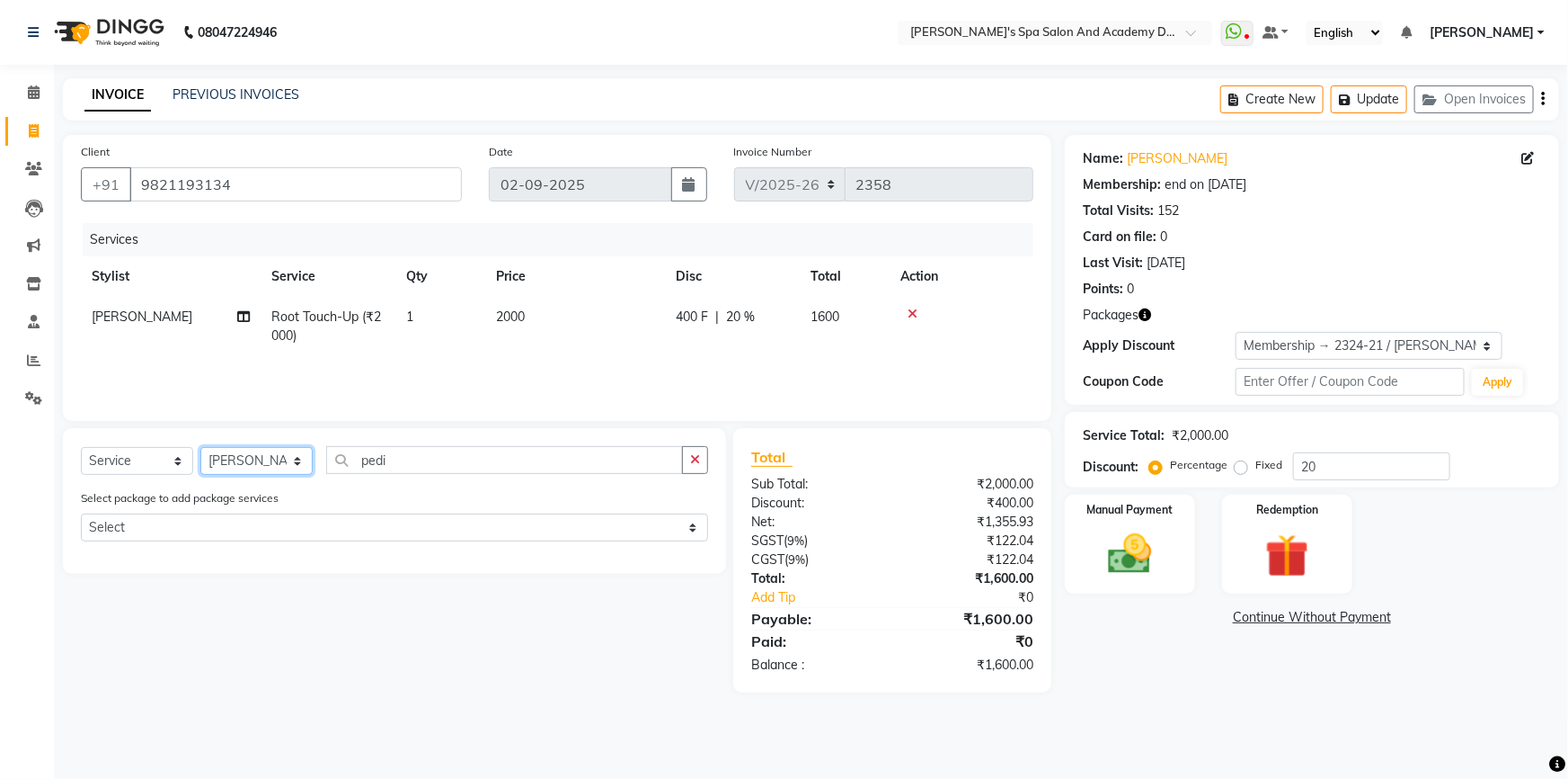
click at [200, 447] on select "Select Stylist Admin [PERSON_NAME] [PERSON_NAME] DIRECT 1 [PERSON_NAME] [PERSON…" at bounding box center [256, 460] width 112 height 28
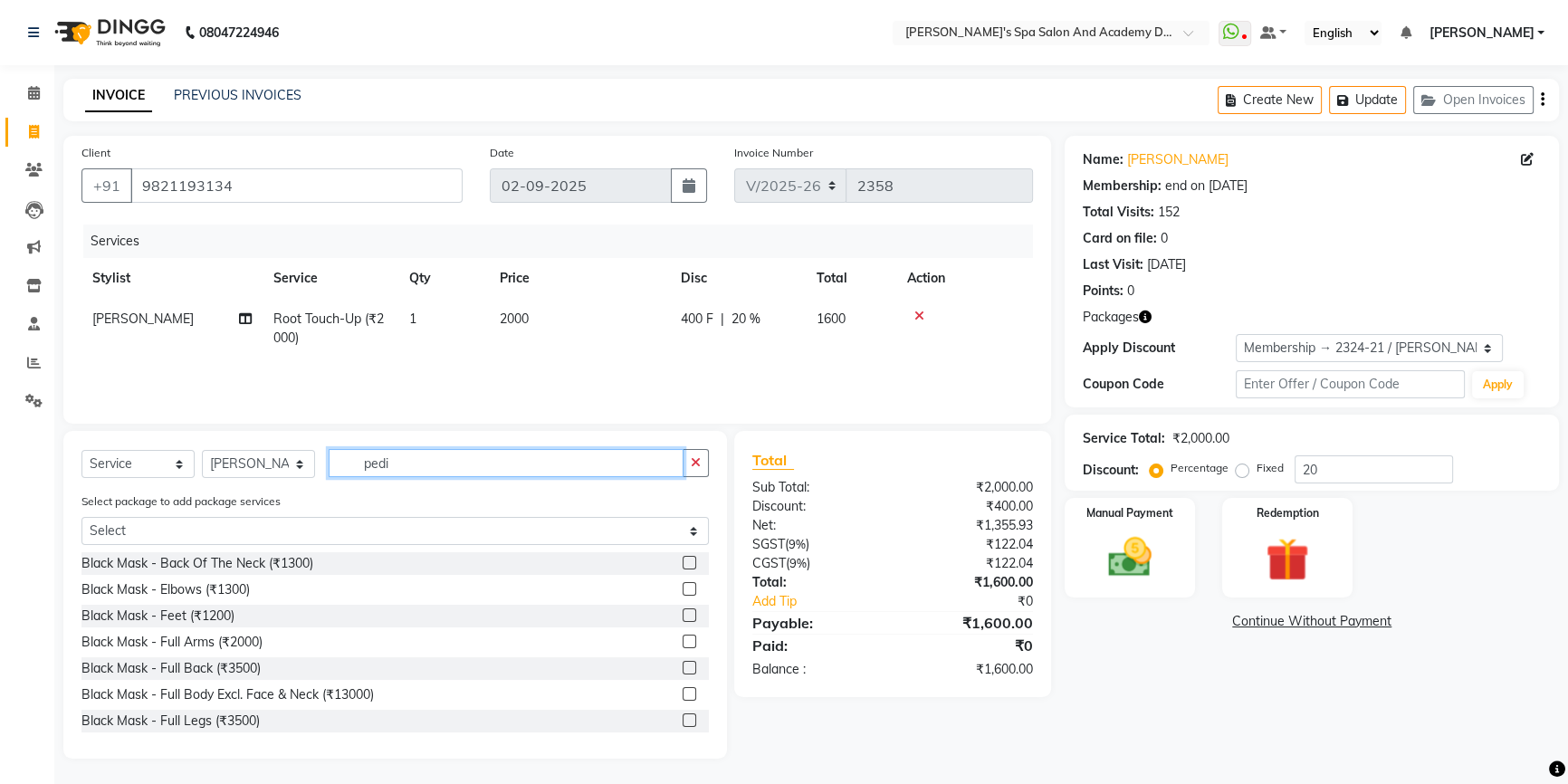
click at [411, 469] on input "pedi" at bounding box center [505, 462] width 355 height 28
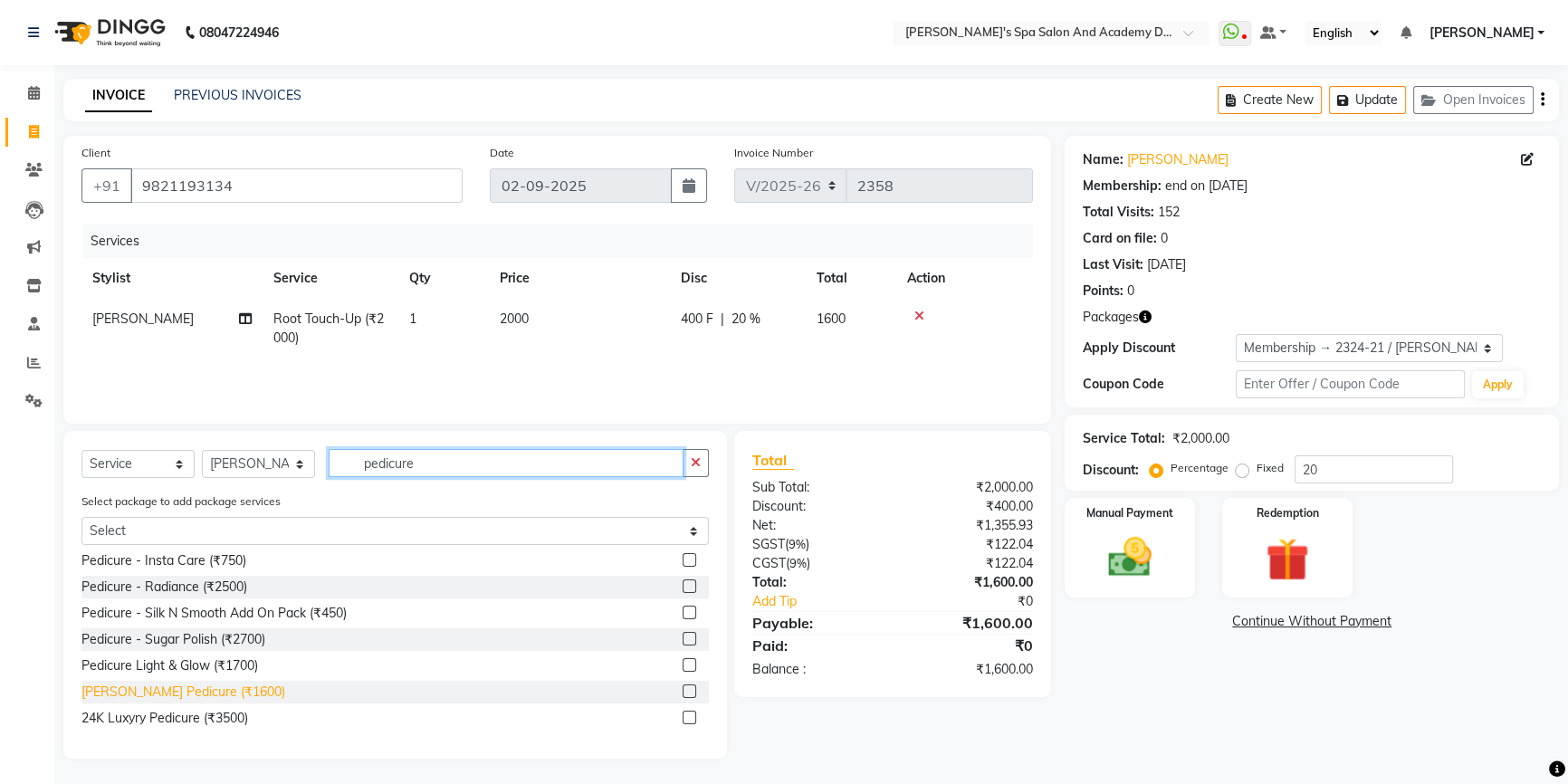
scroll to position [2, 0]
type input "pedicure"
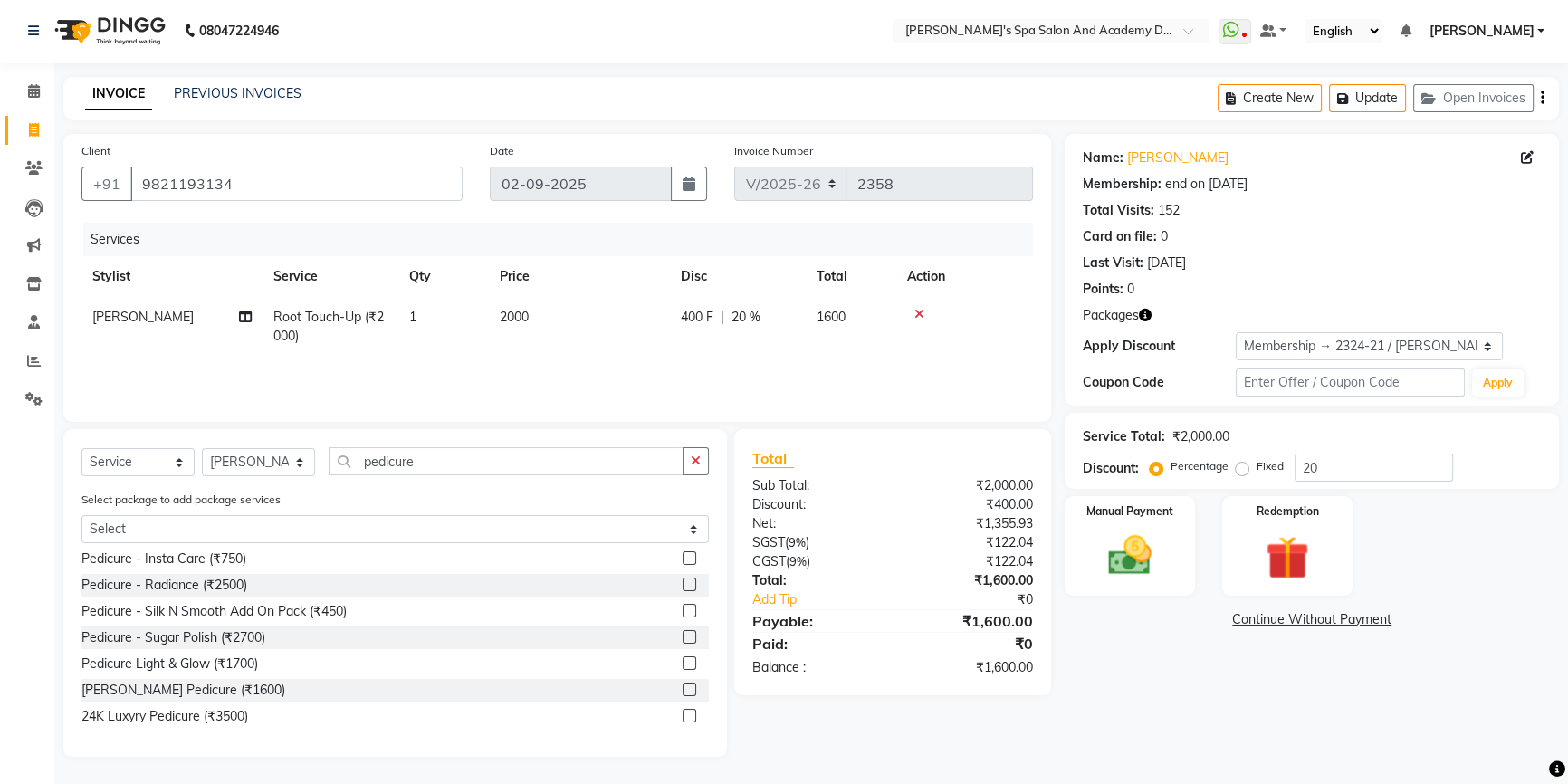
click at [683, 687] on label at bounding box center [690, 689] width 14 height 14
click at [683, 687] on input "checkbox" at bounding box center [689, 689] width 12 height 12
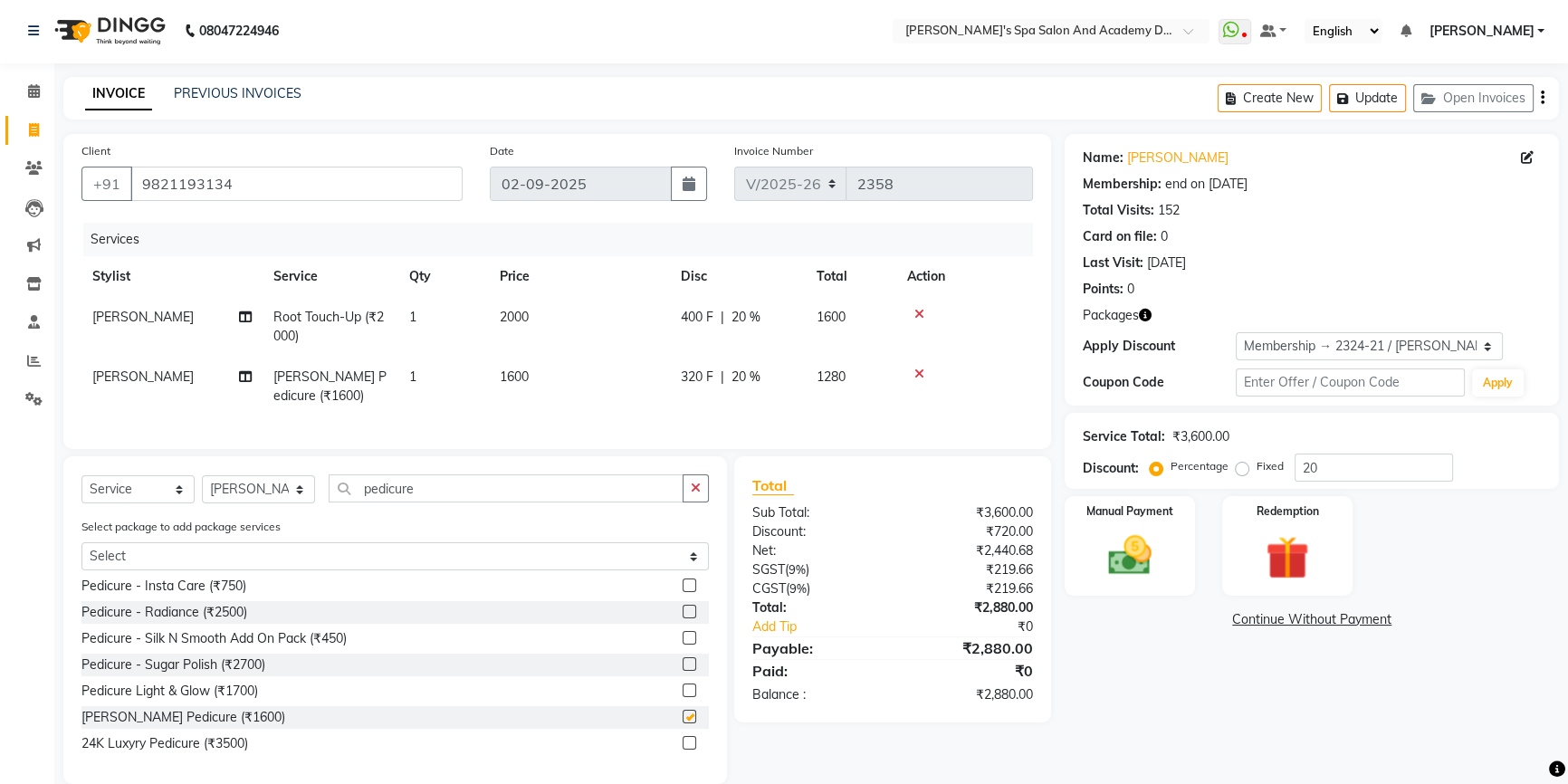
checkbox input "false"
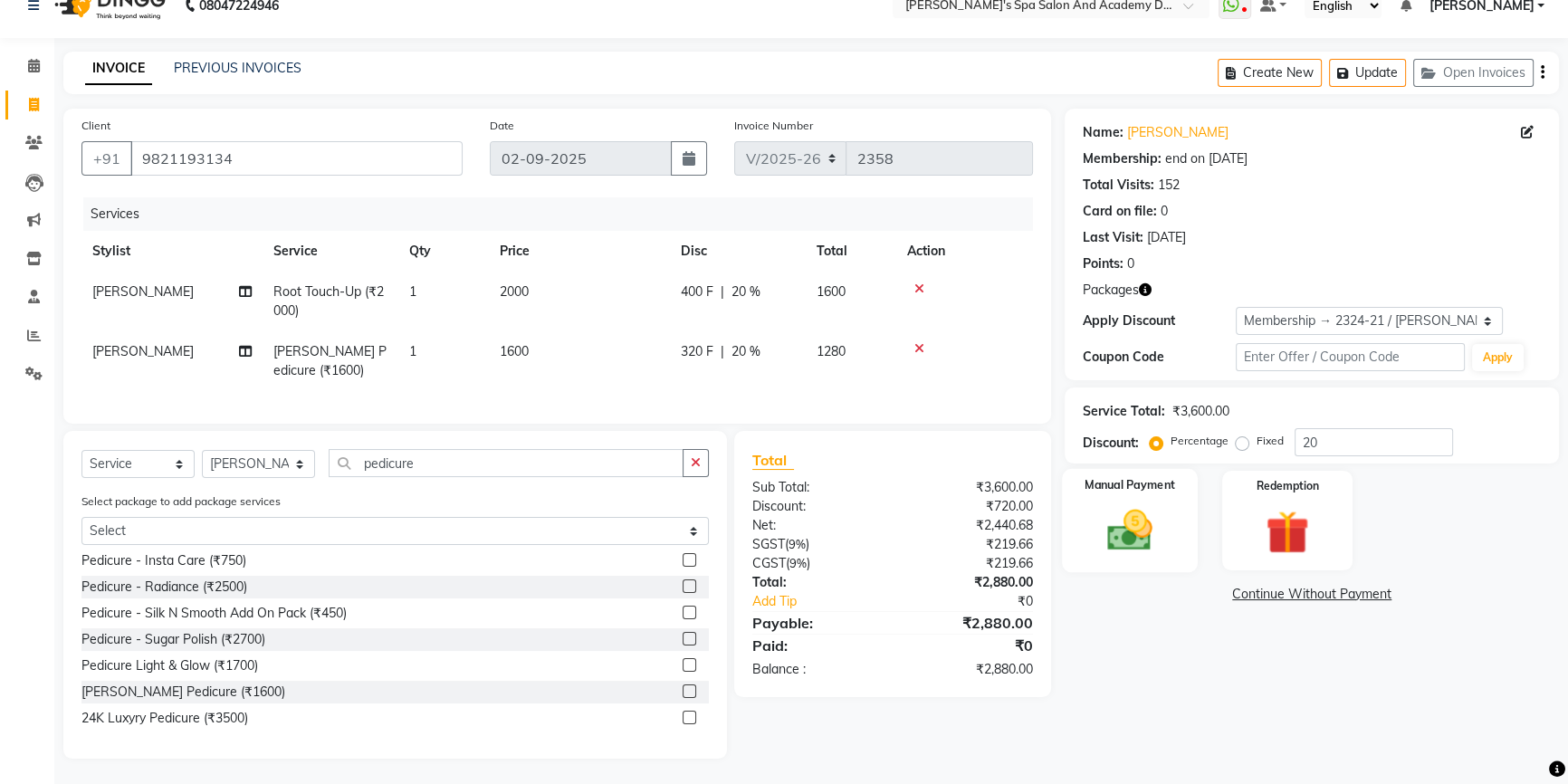
scroll to position [42, 0]
click at [1114, 505] on img at bounding box center [1130, 527] width 73 height 51
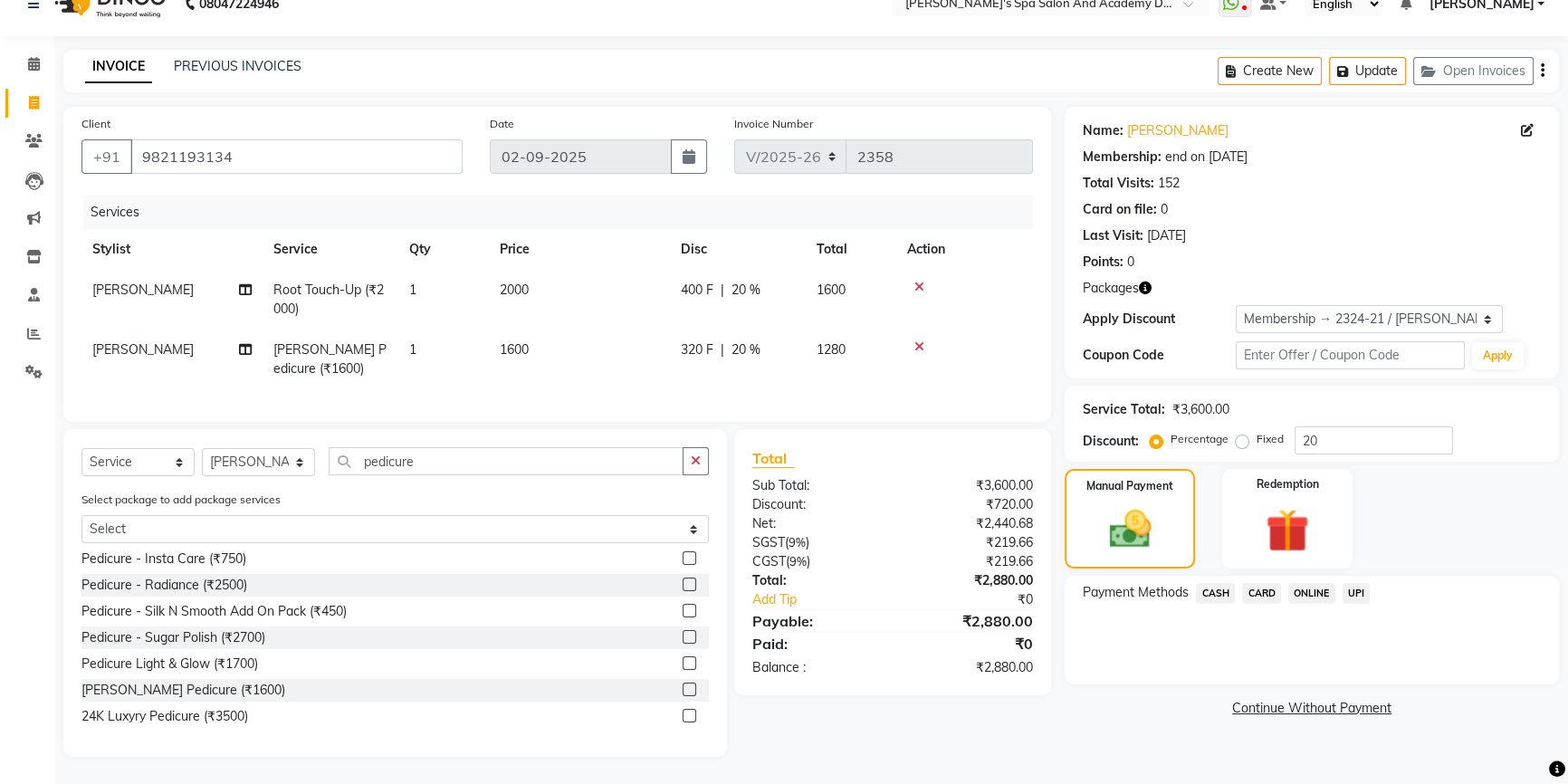
click at [1359, 583] on span "UPI" at bounding box center [1356, 594] width 28 height 21
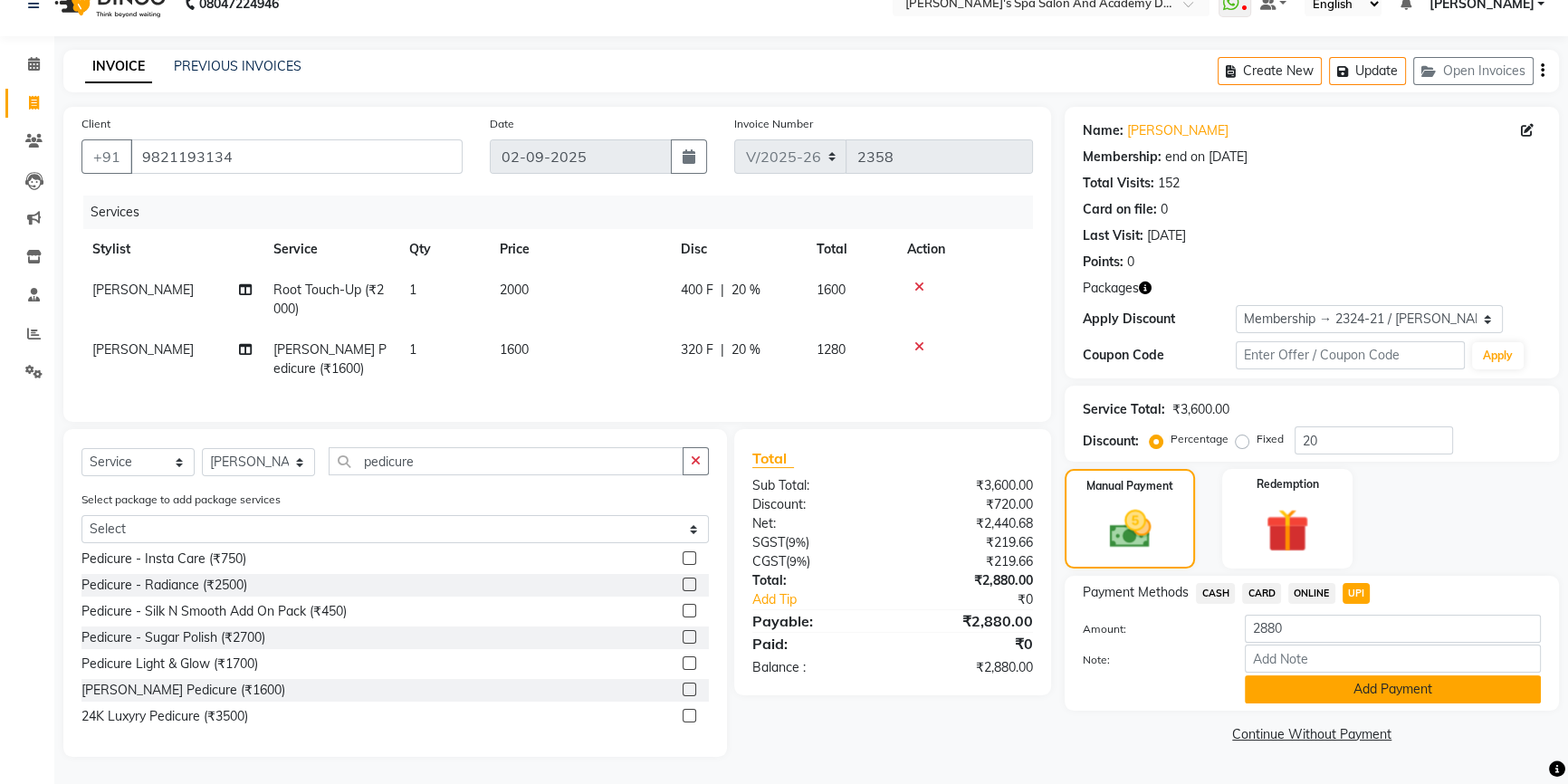
click at [1376, 676] on button "Add Payment" at bounding box center [1393, 688] width 296 height 28
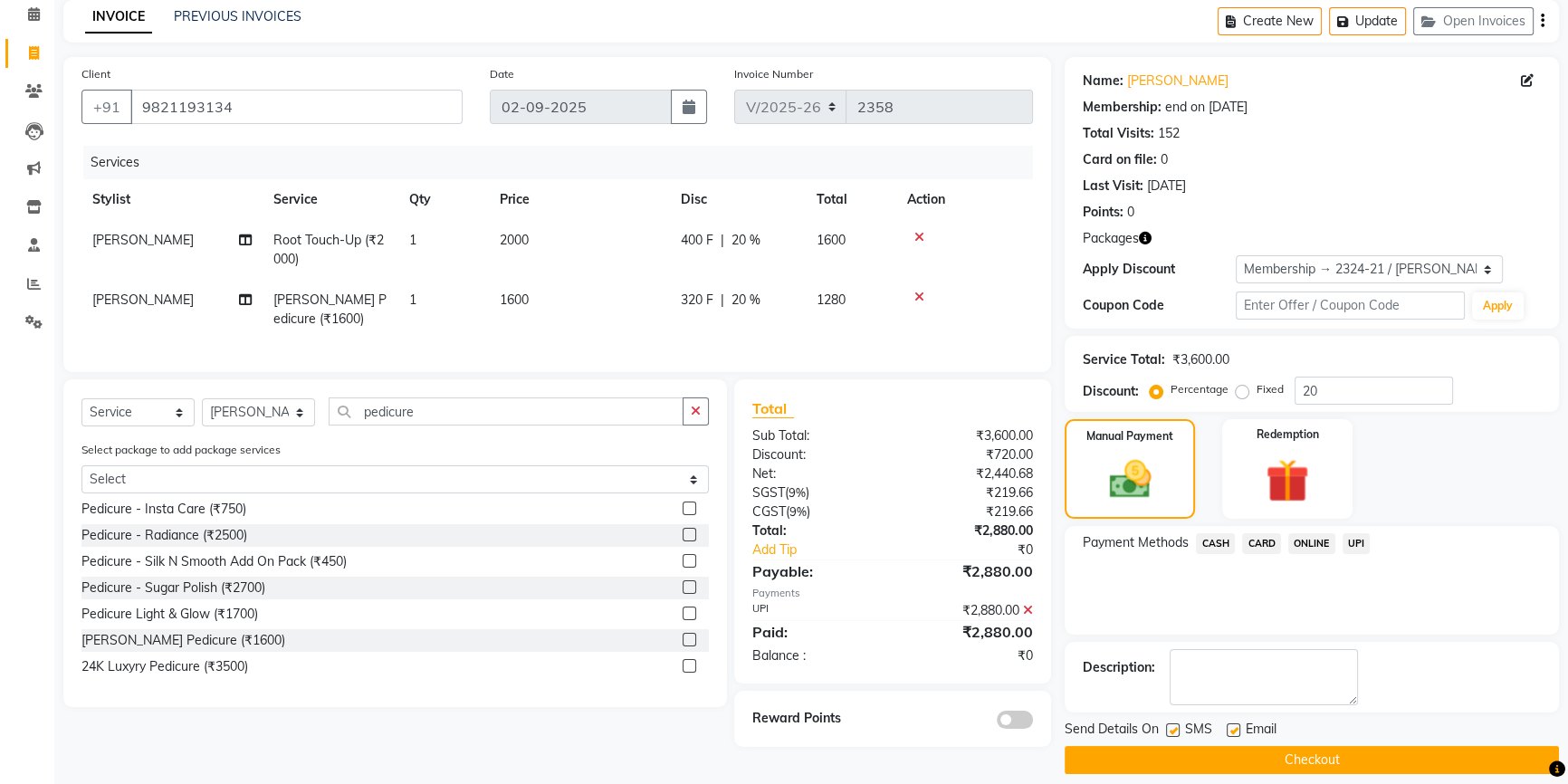
scroll to position [94, 0]
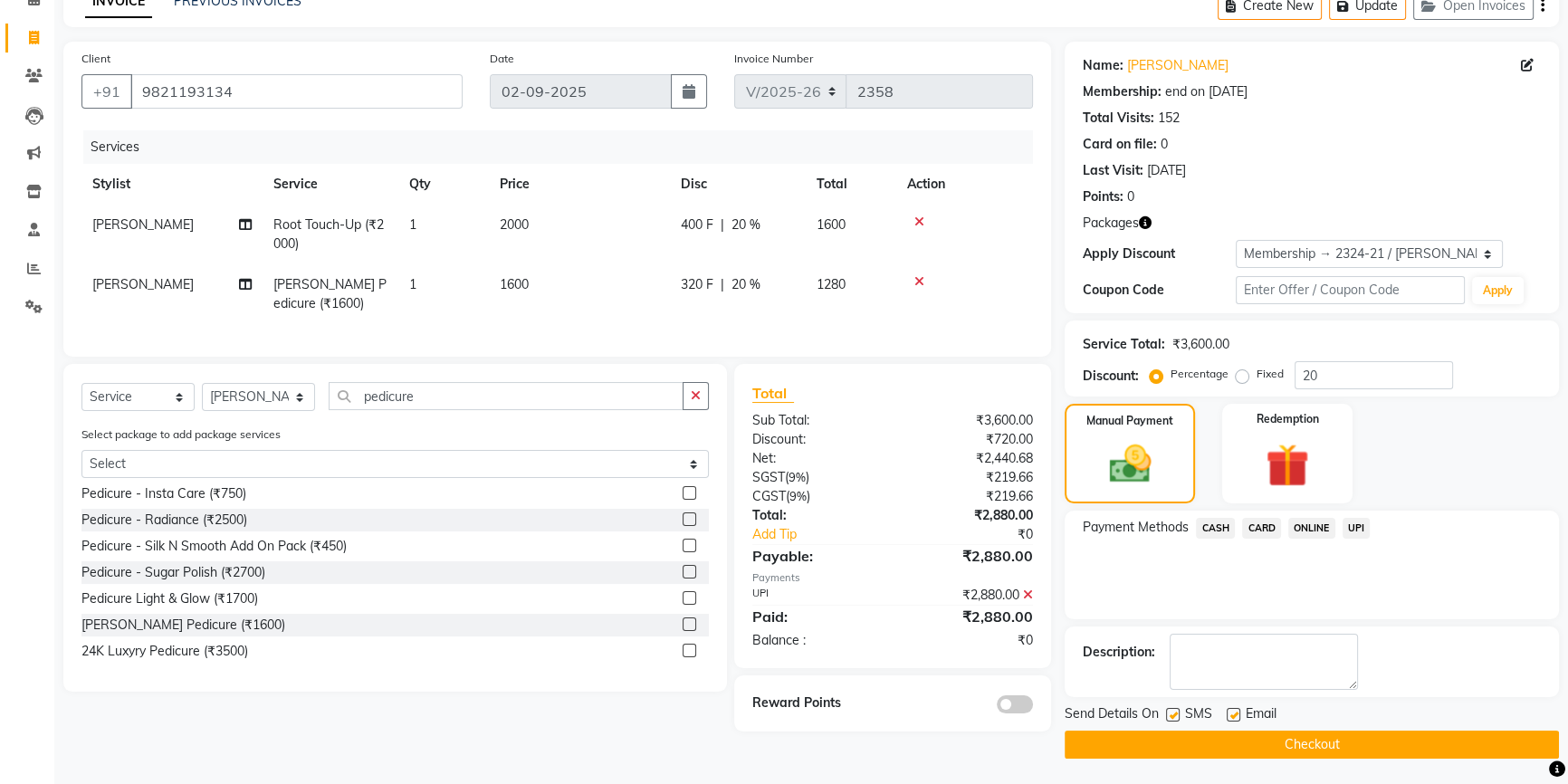
click at [1295, 739] on button "Checkout" at bounding box center [1312, 743] width 495 height 28
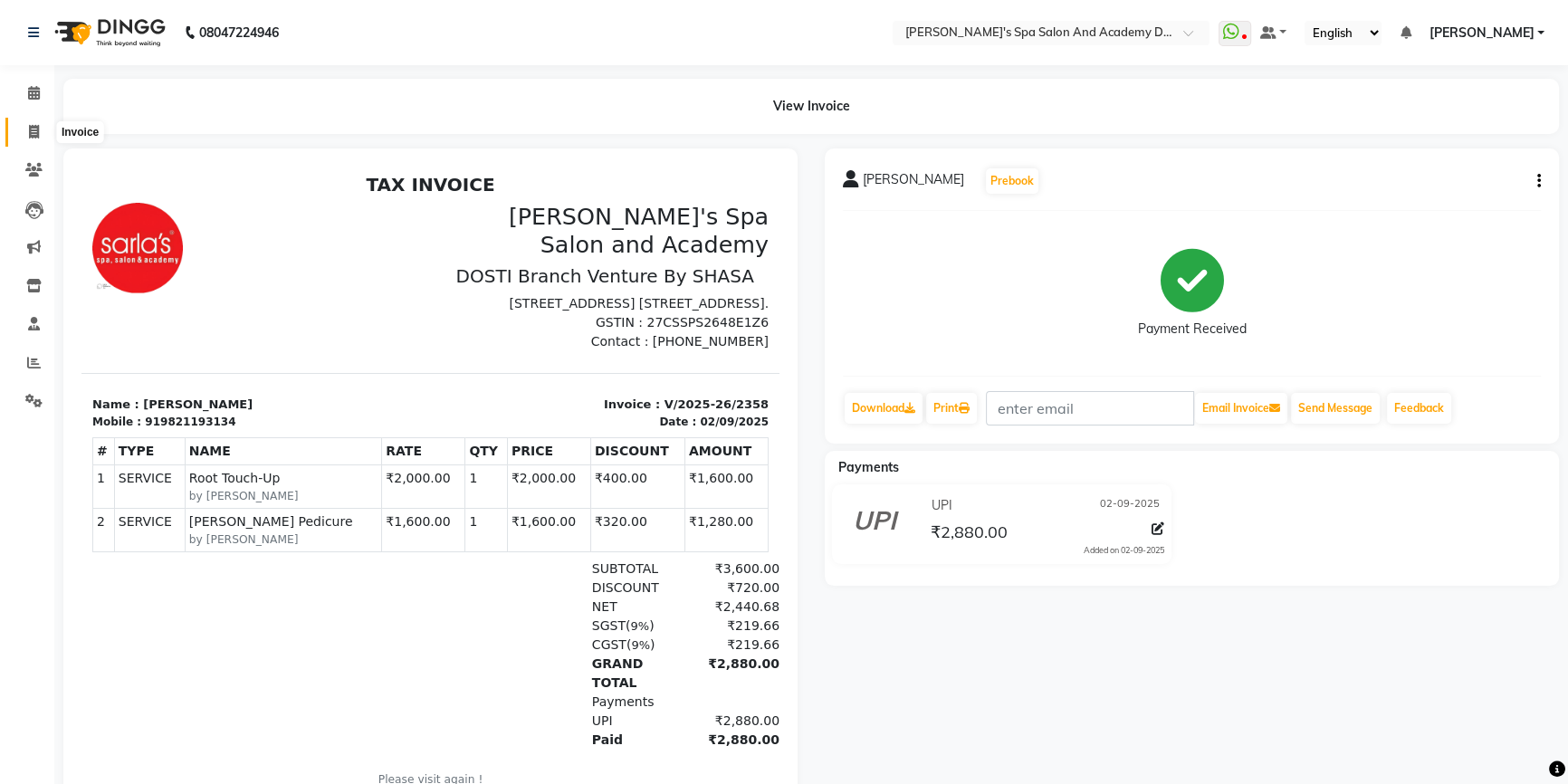
click at [29, 137] on icon at bounding box center [34, 131] width 10 height 14
select select "6316"
select select "service"
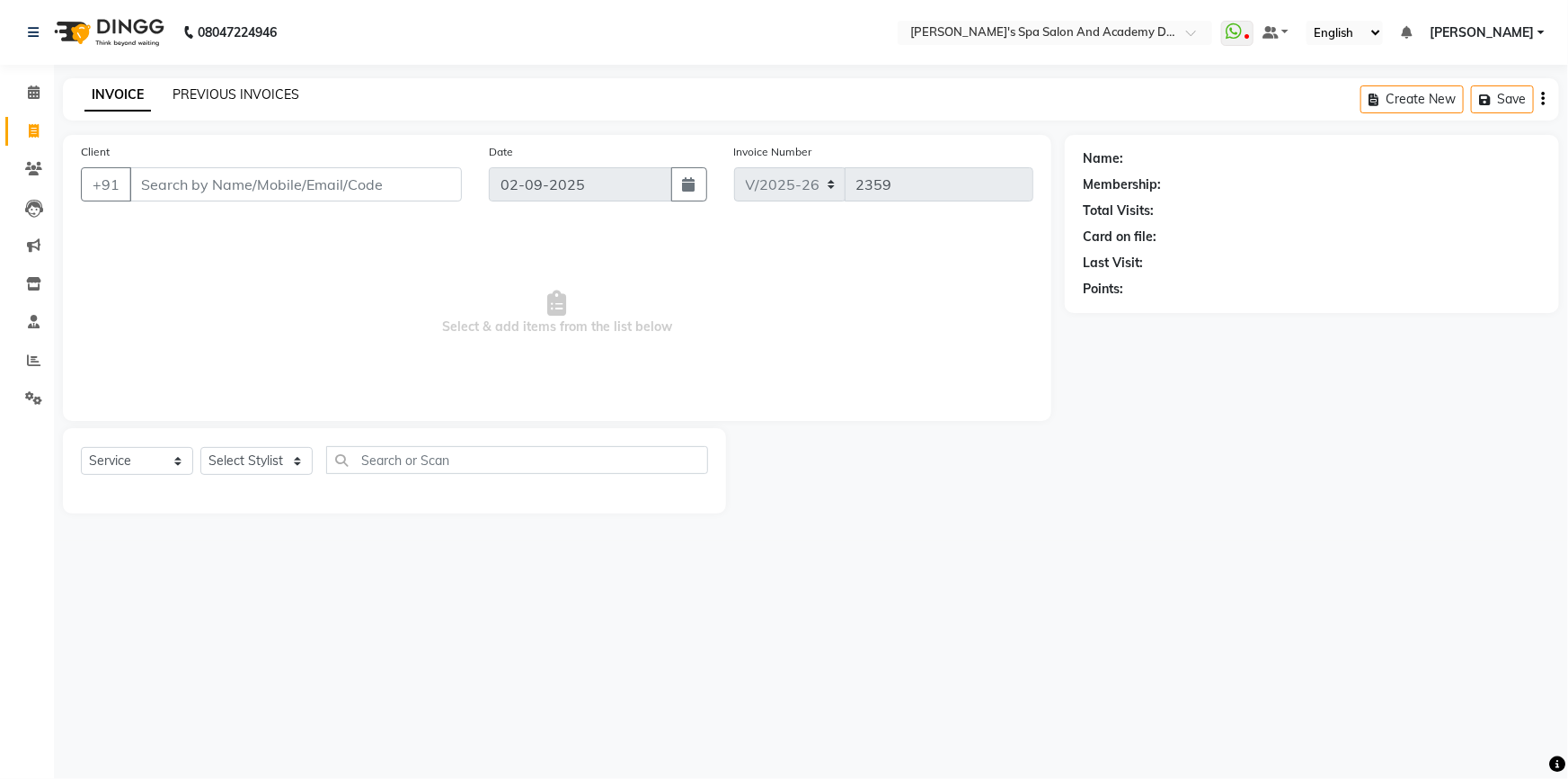
click at [238, 102] on link "PREVIOUS INVOICES" at bounding box center [236, 94] width 127 height 16
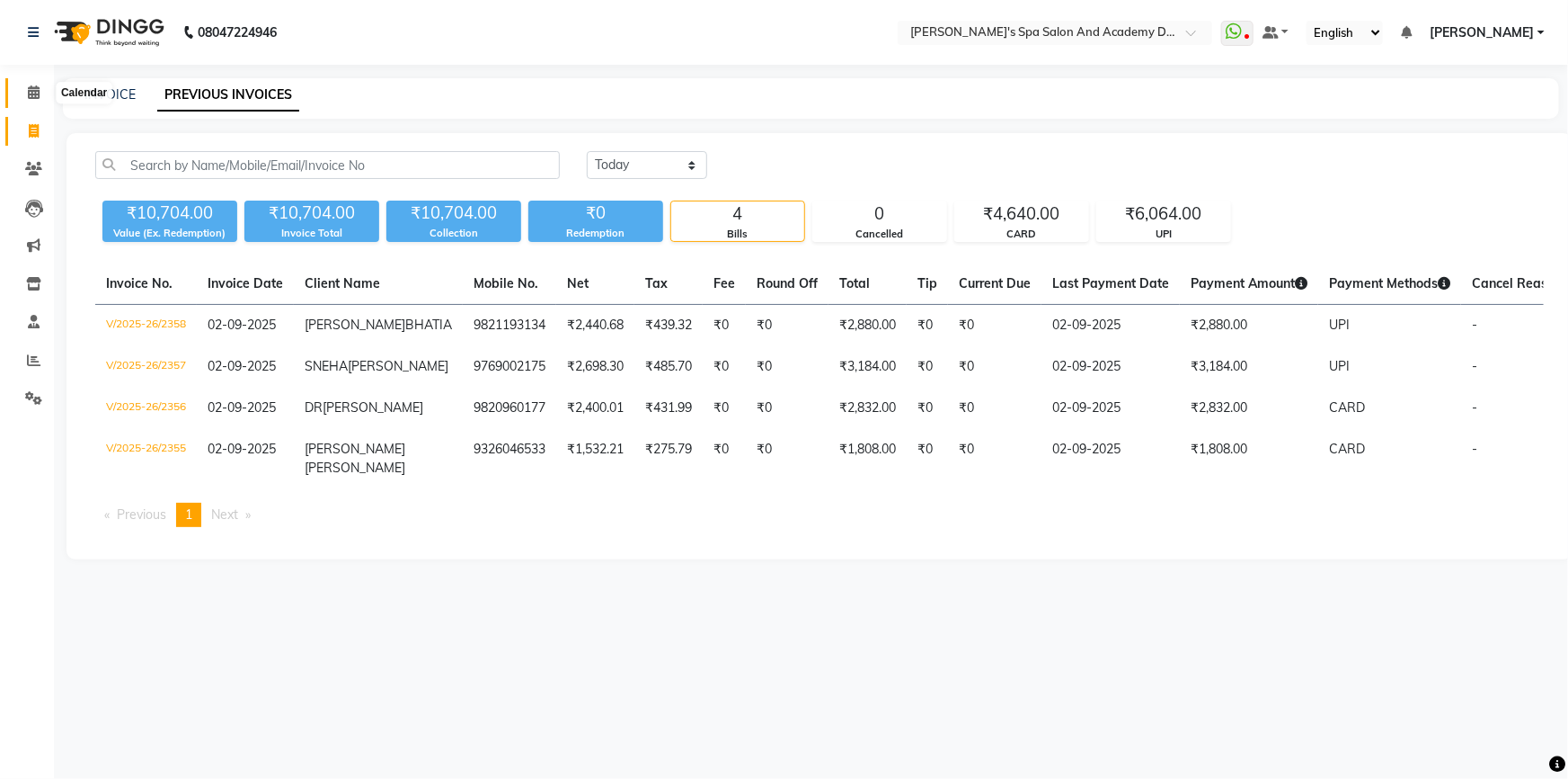
click at [36, 85] on icon at bounding box center [34, 92] width 12 height 13
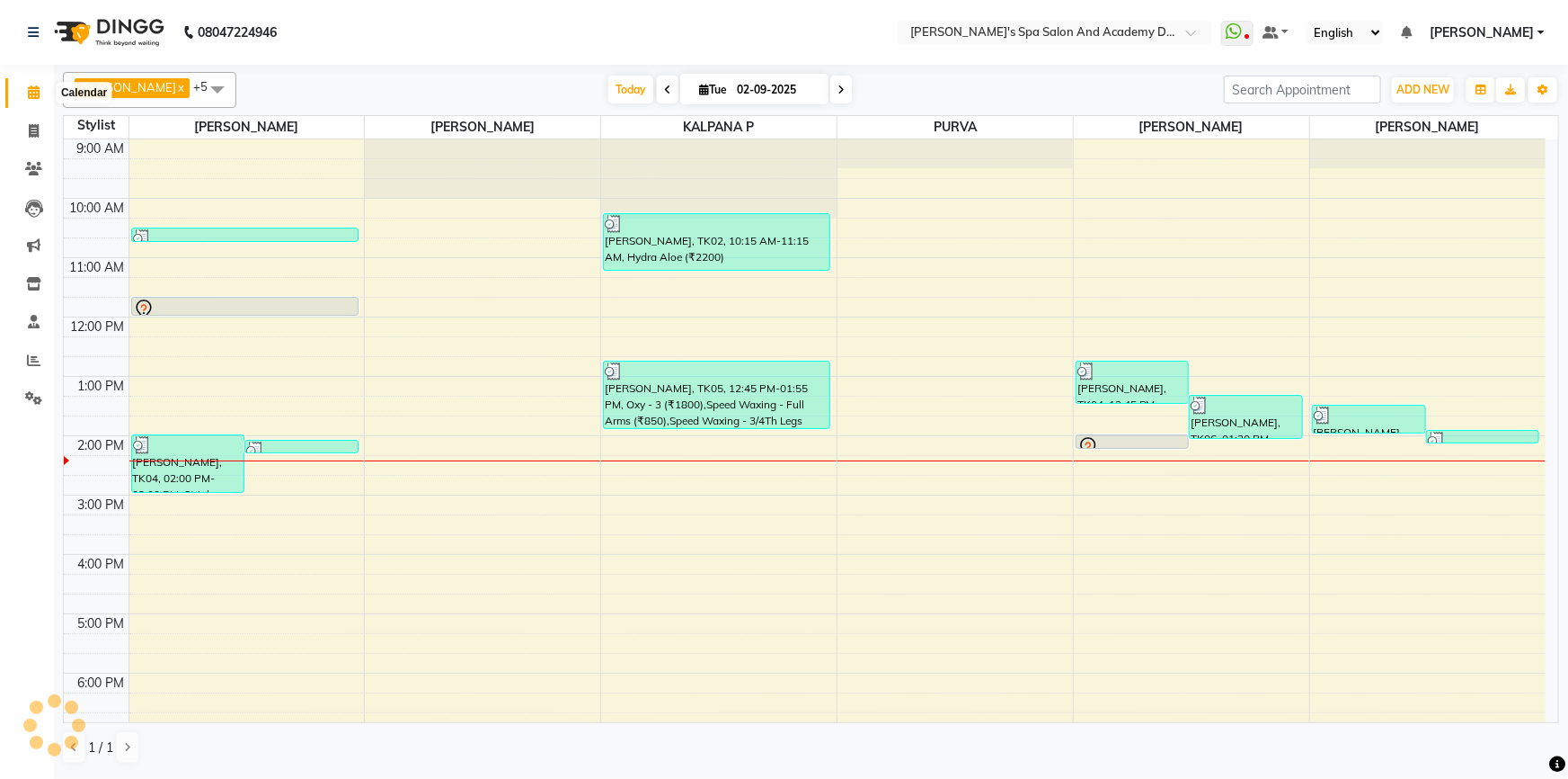
click at [32, 94] on icon at bounding box center [34, 92] width 12 height 13
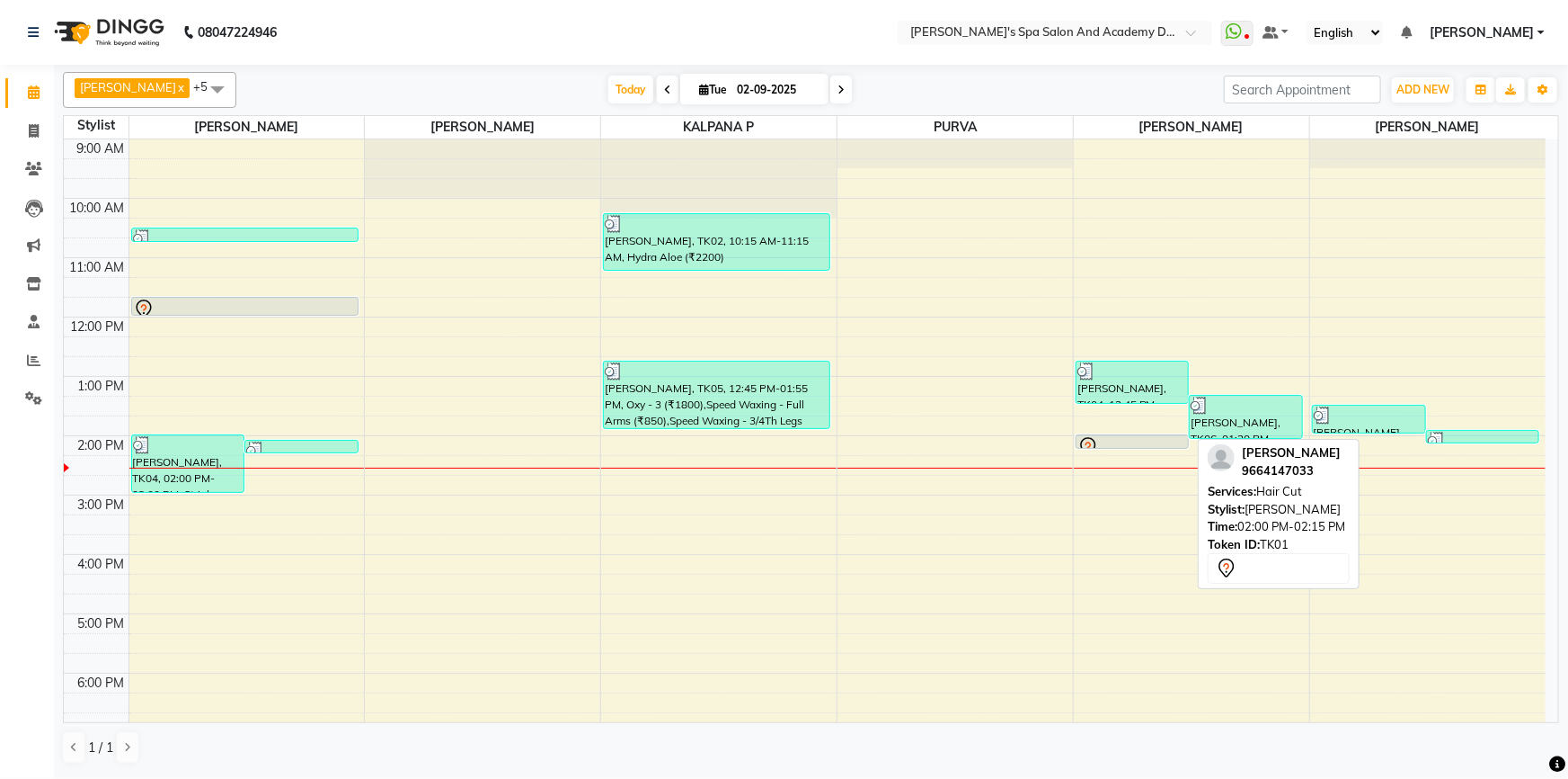
click at [1095, 437] on icon at bounding box center [1088, 447] width 21 height 21
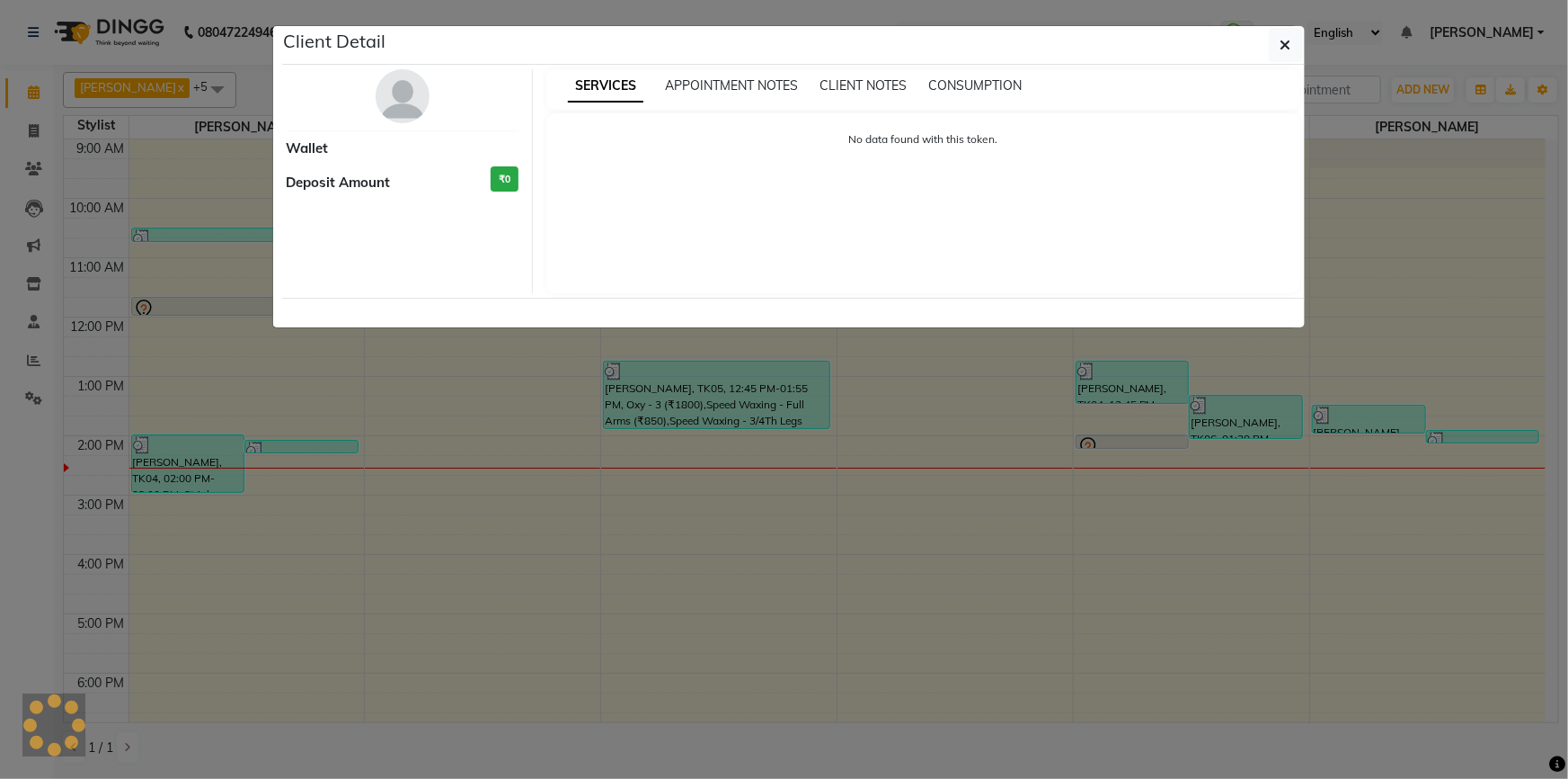
select select "7"
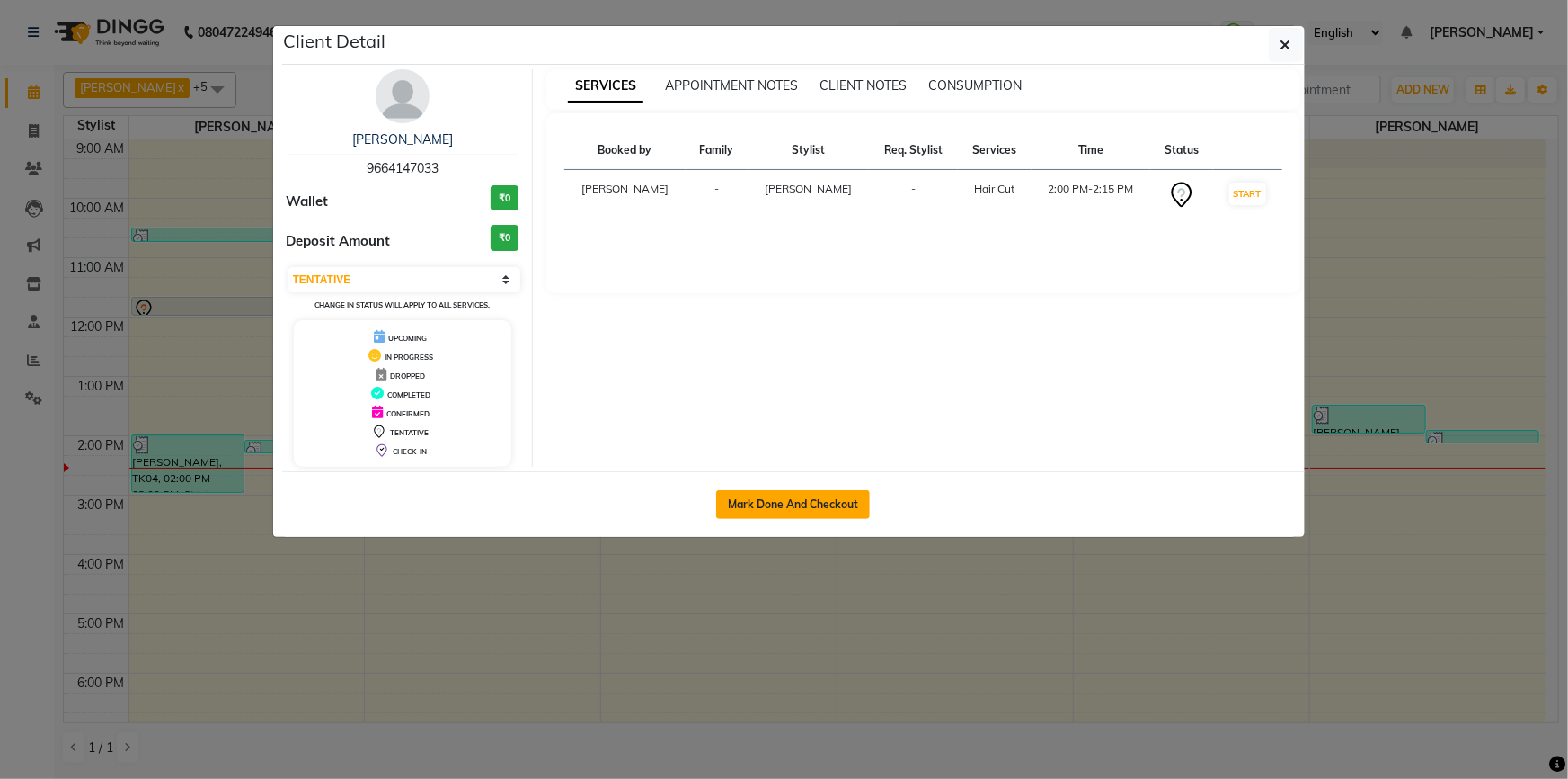
click at [775, 501] on button "Mark Done And Checkout" at bounding box center [793, 505] width 153 height 29
select select "6316"
select select "service"
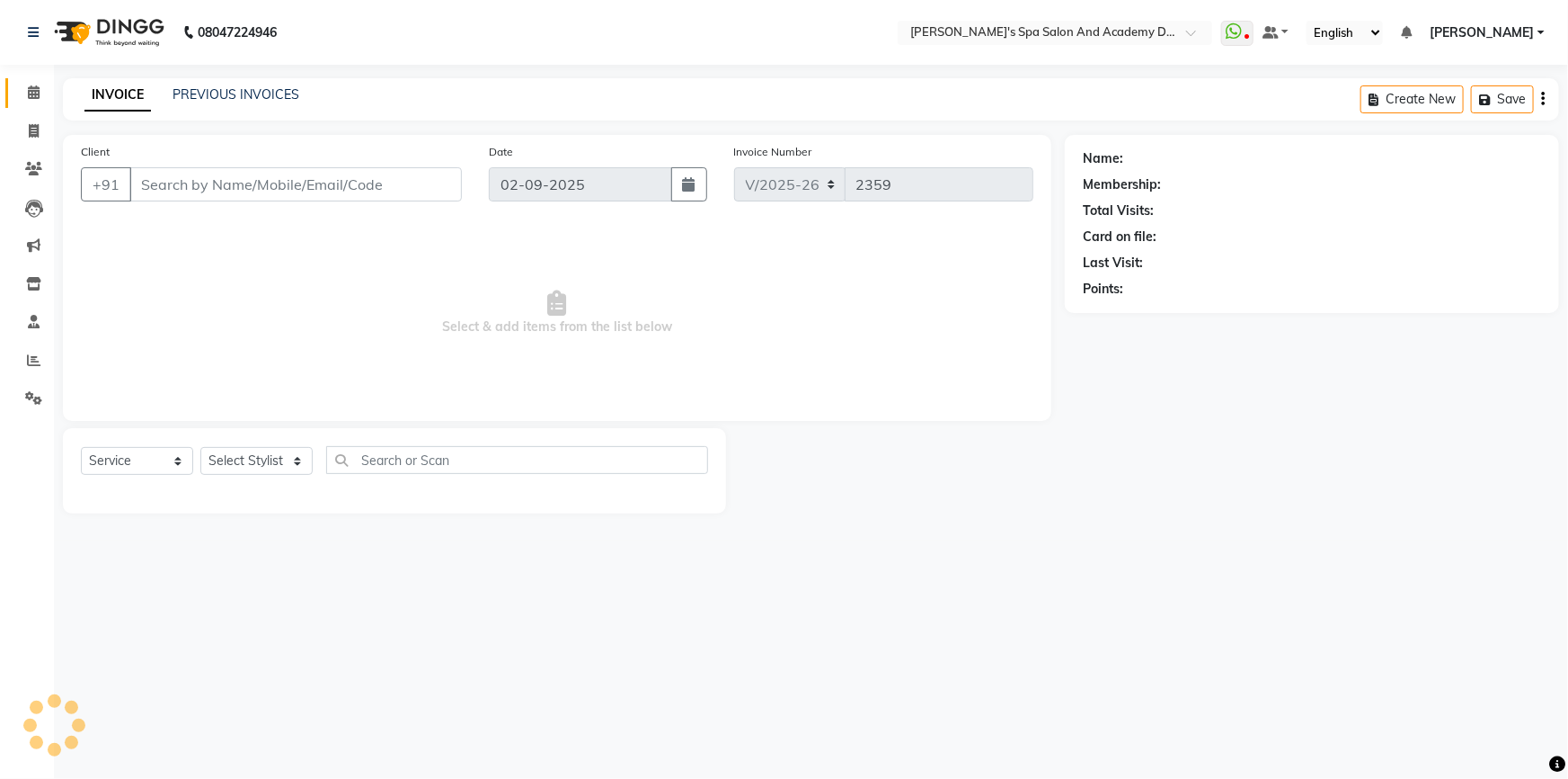
type input "9664147033"
select select "47354"
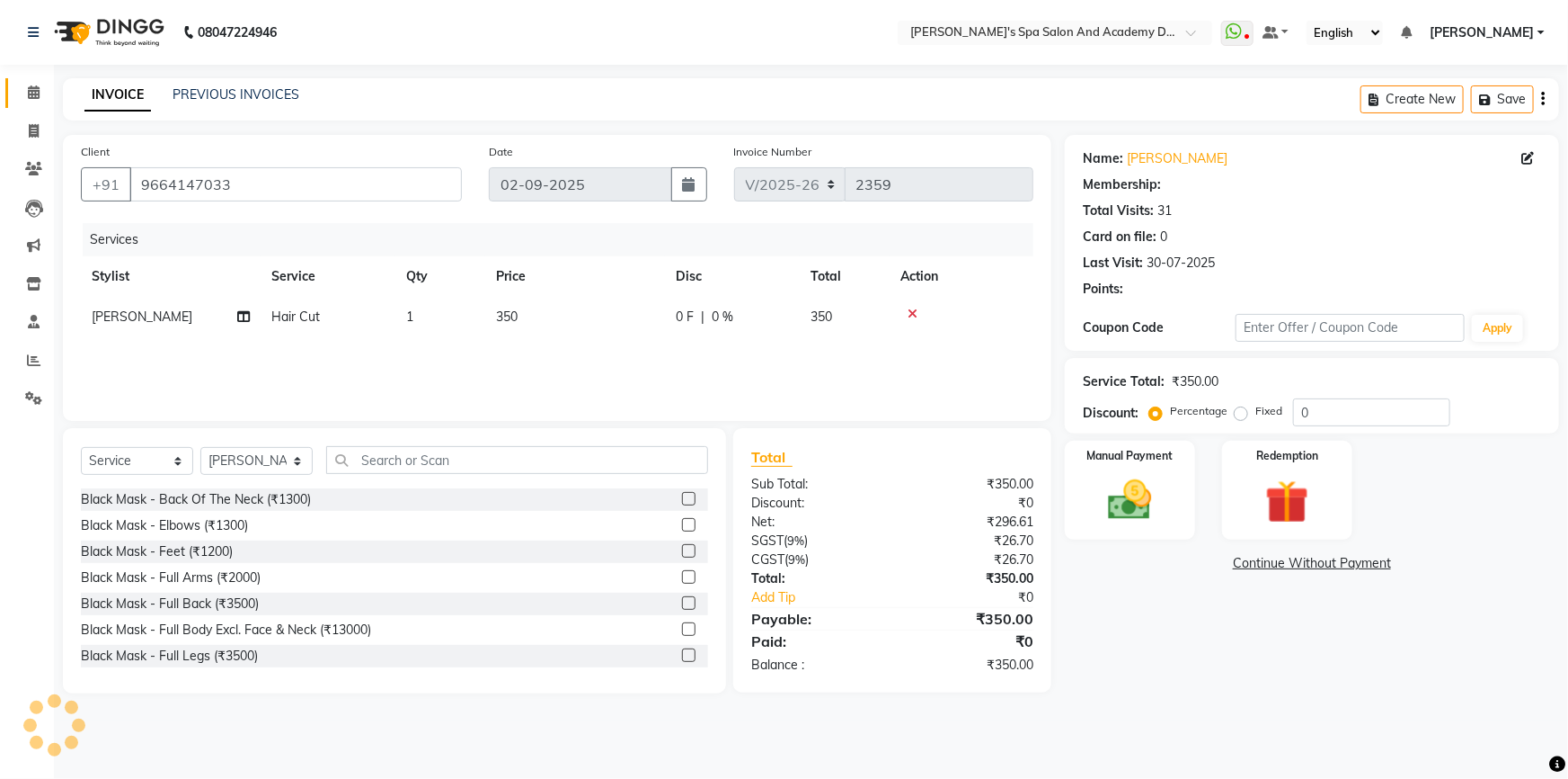
select select "1: Object"
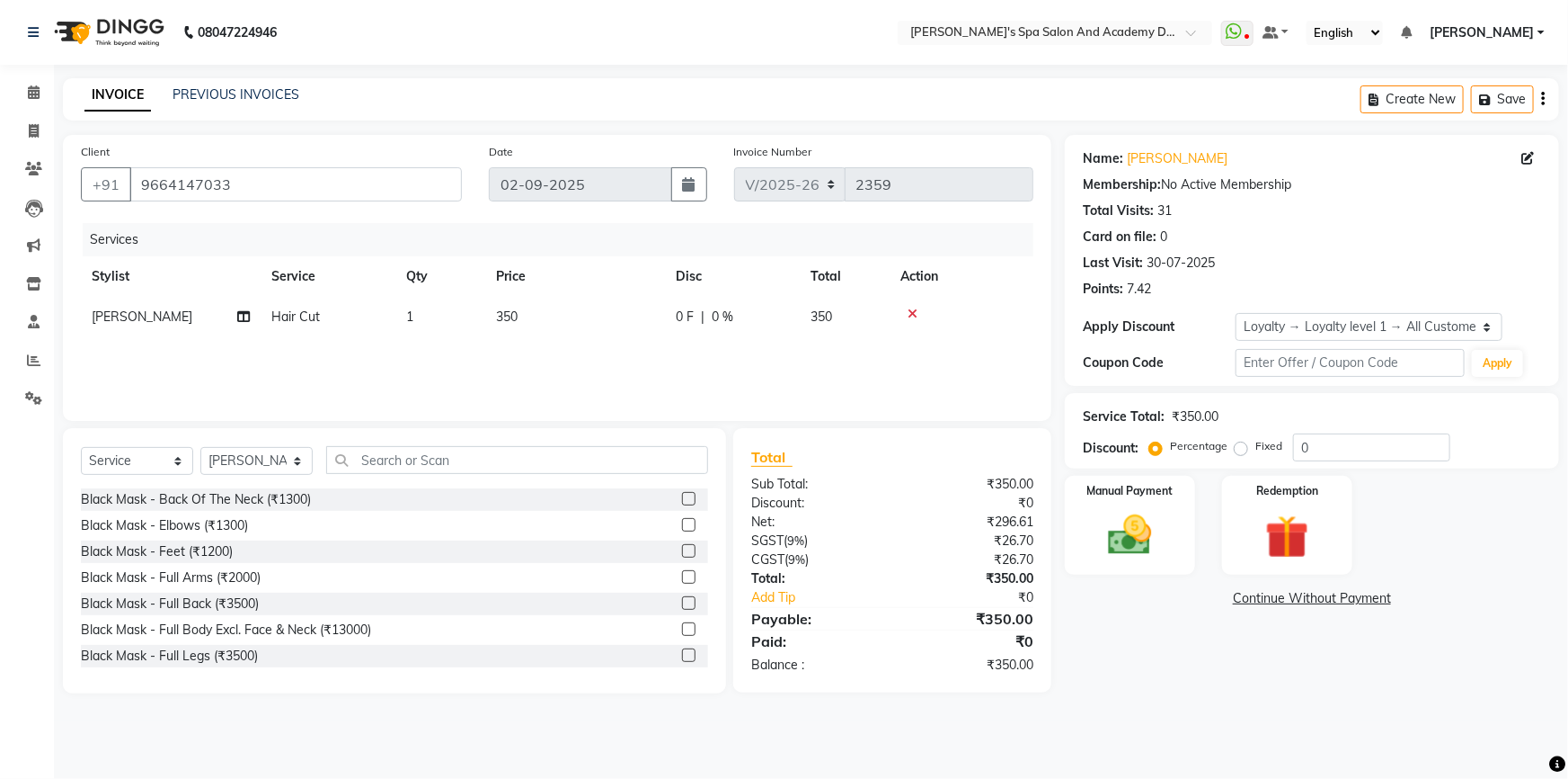
click at [547, 322] on td "350" at bounding box center [574, 317] width 179 height 40
select select "47354"
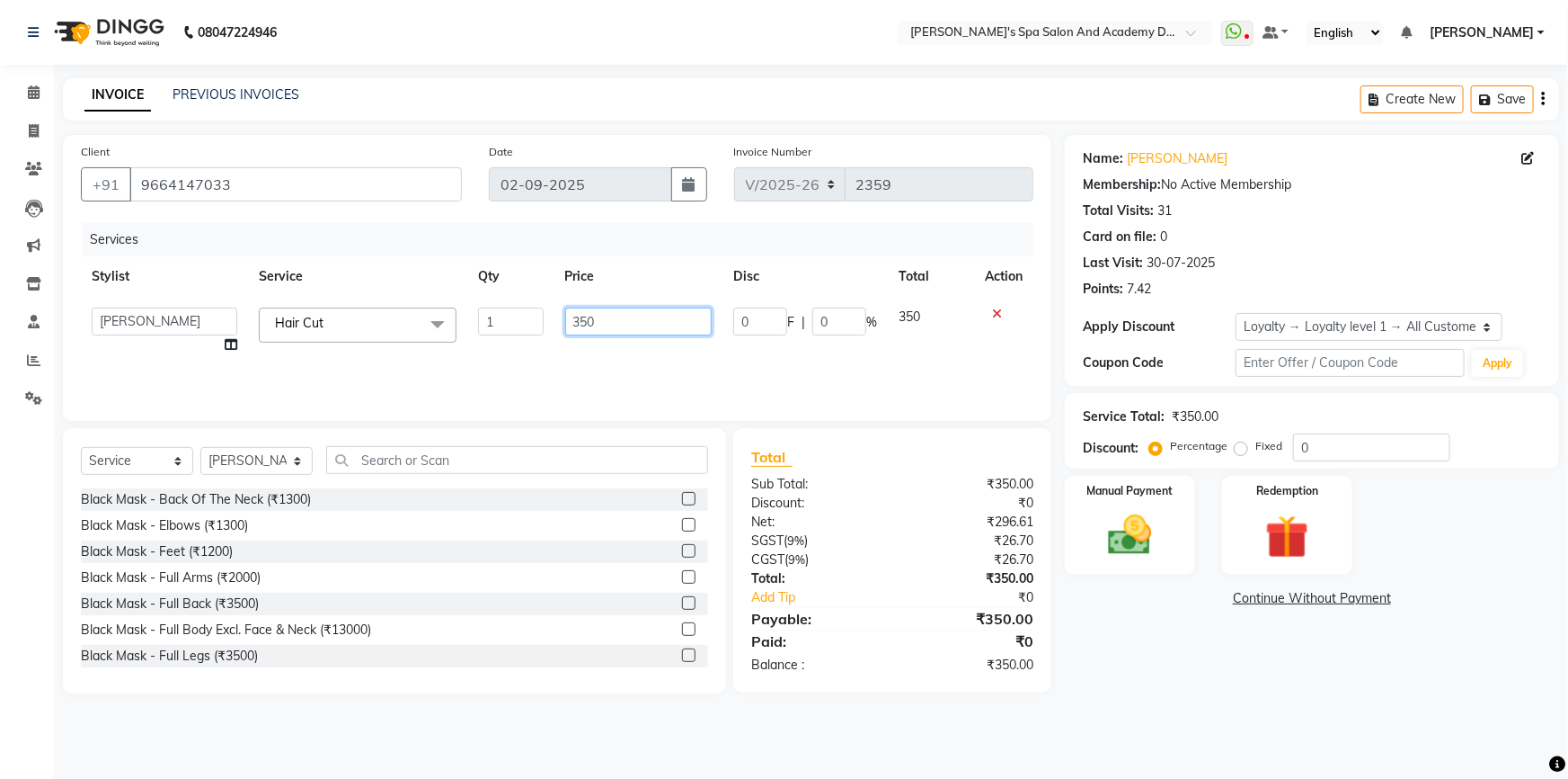
click at [593, 317] on input "350" at bounding box center [639, 320] width 148 height 28
type input "1000"
click at [599, 368] on div "Services Stylist Service Qty Price Disc Total Action Admin AKSHTA AMBRE ASAWARI…" at bounding box center [556, 312] width 952 height 179
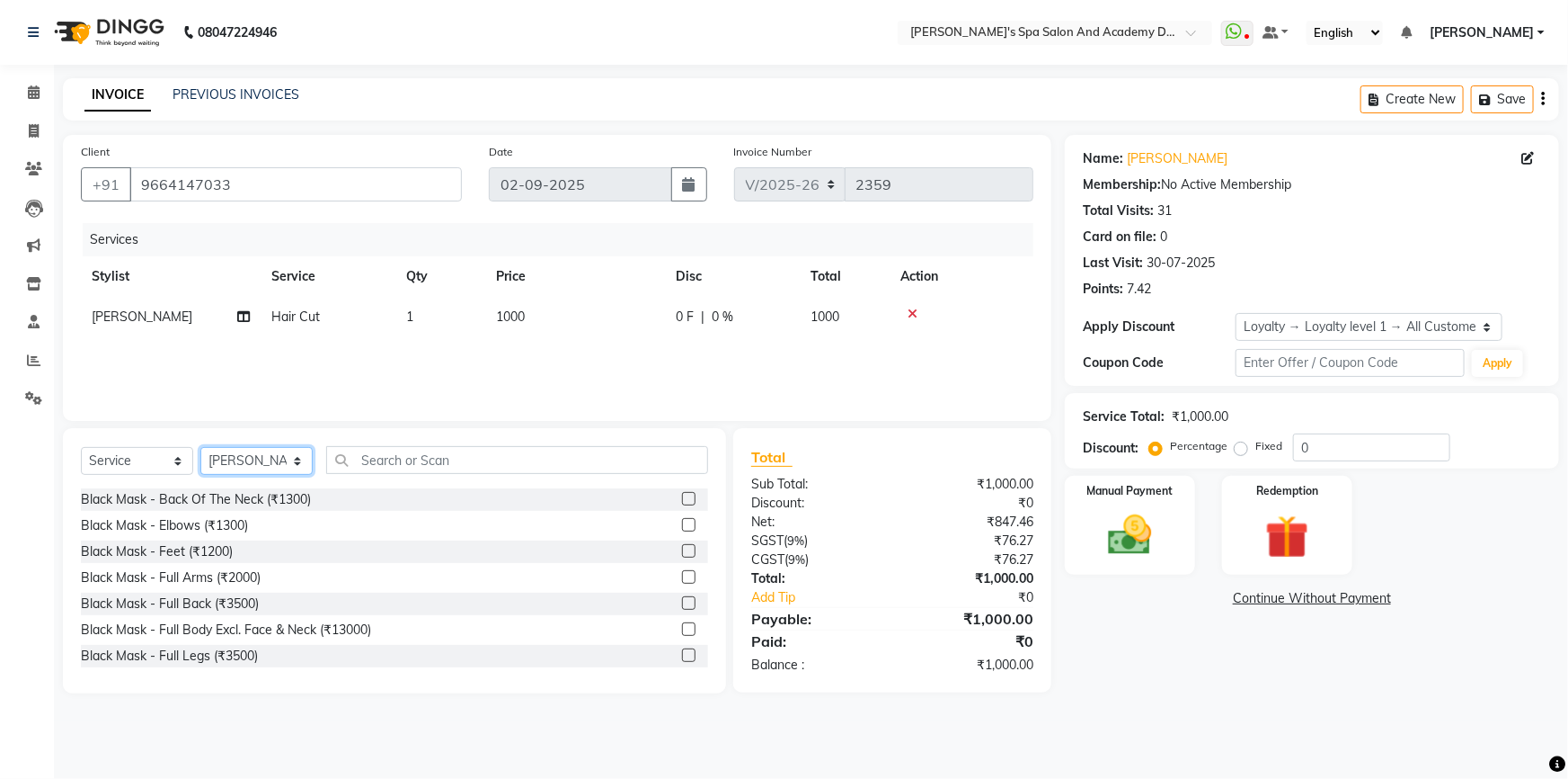
click at [279, 464] on select "Select Stylist Admin [PERSON_NAME] [PERSON_NAME] DIRECT 1 [PERSON_NAME] [PERSON…" at bounding box center [256, 460] width 112 height 28
select select "58585"
click at [372, 465] on input "text" at bounding box center [517, 460] width 382 height 28
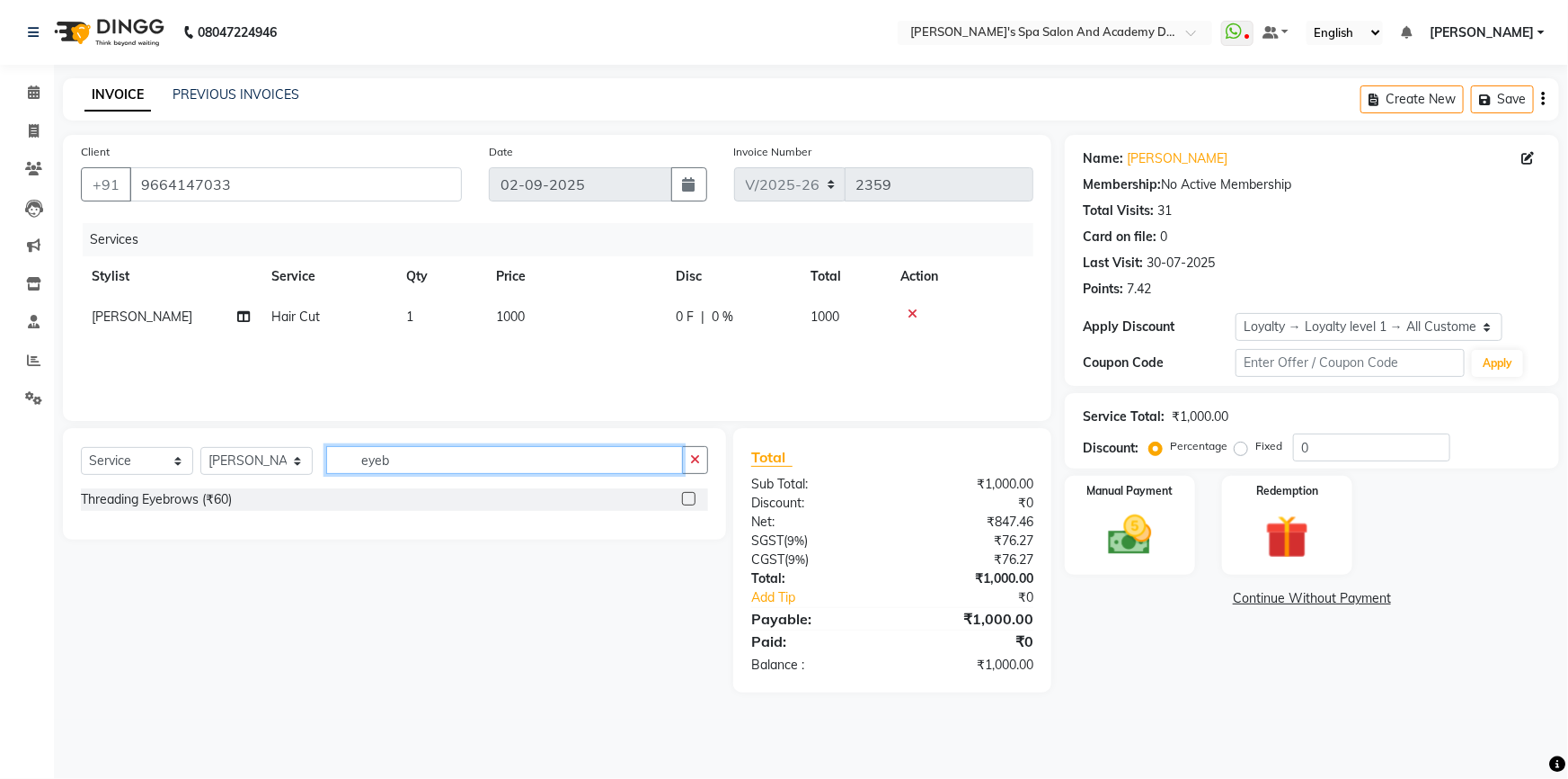
type input "eyeb"
click at [691, 500] on label at bounding box center [689, 499] width 13 height 13
click at [691, 500] on input "checkbox" at bounding box center [688, 499] width 12 height 12
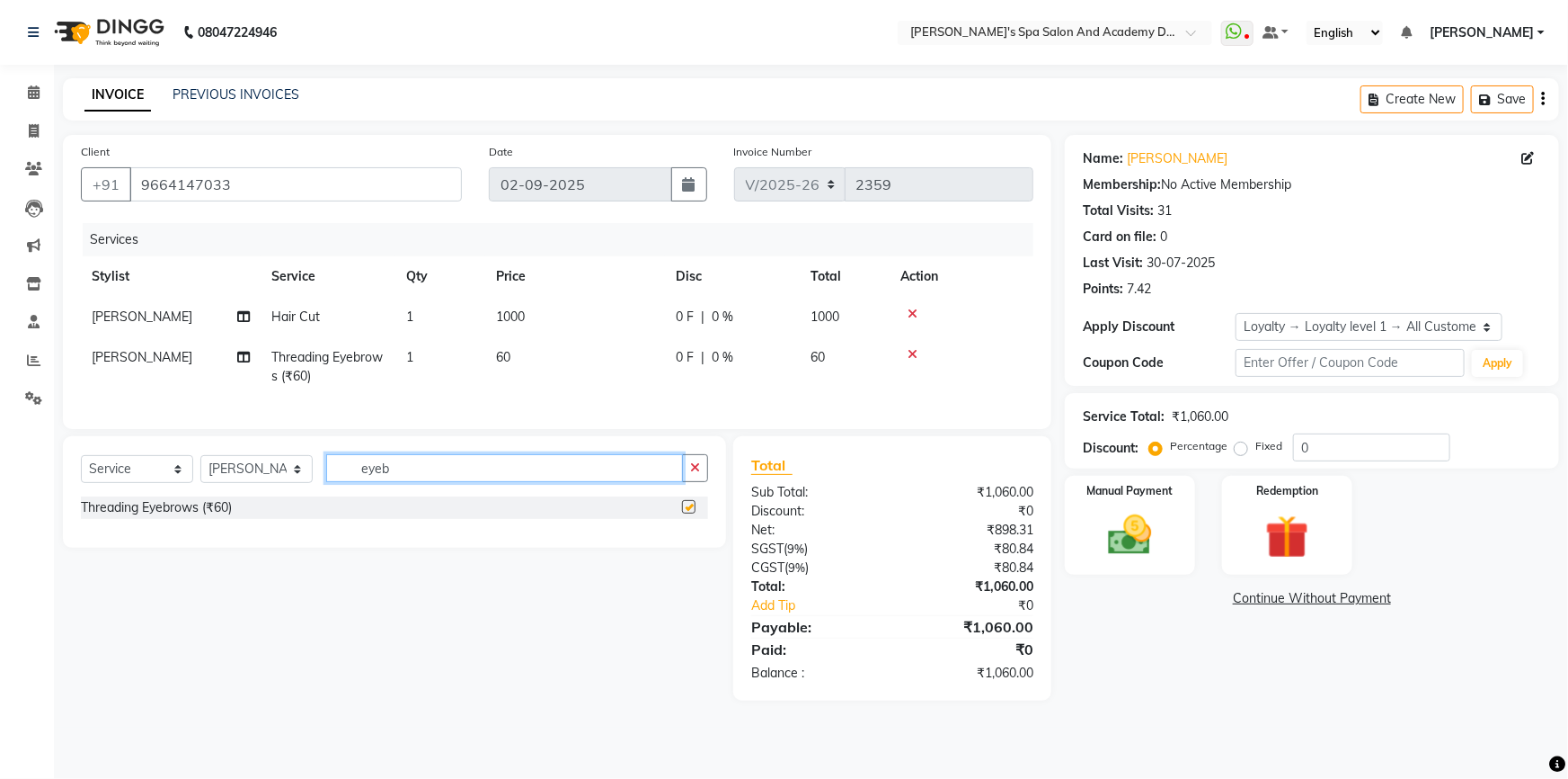
click at [464, 477] on input "eyeb" at bounding box center [504, 467] width 357 height 28
checkbox input "false"
click at [464, 477] on input "eyeb" at bounding box center [504, 467] width 357 height 28
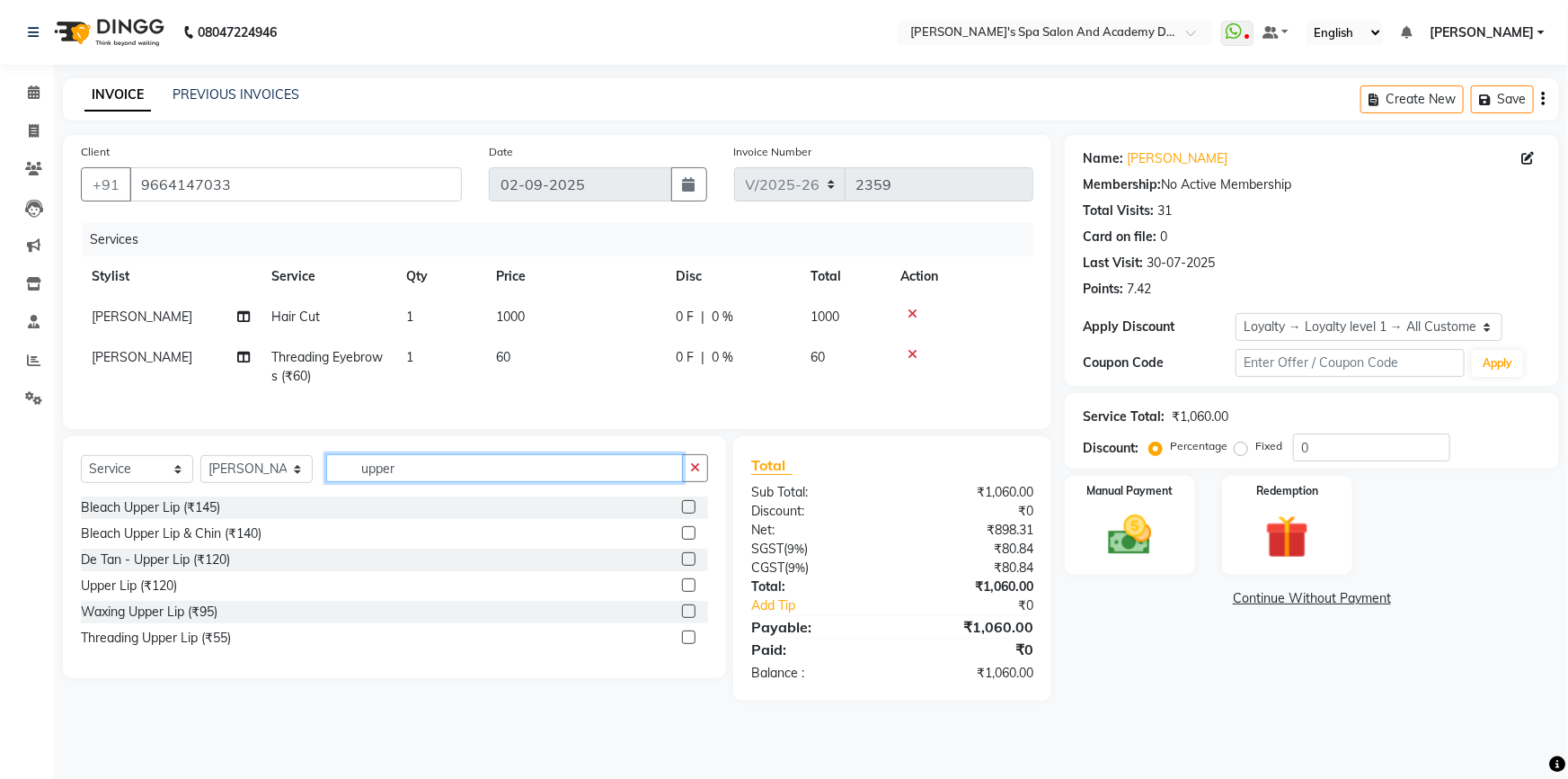
type input "upper"
click at [694, 644] on label at bounding box center [689, 637] width 13 height 13
click at [693, 644] on input "checkbox" at bounding box center [688, 638] width 12 height 12
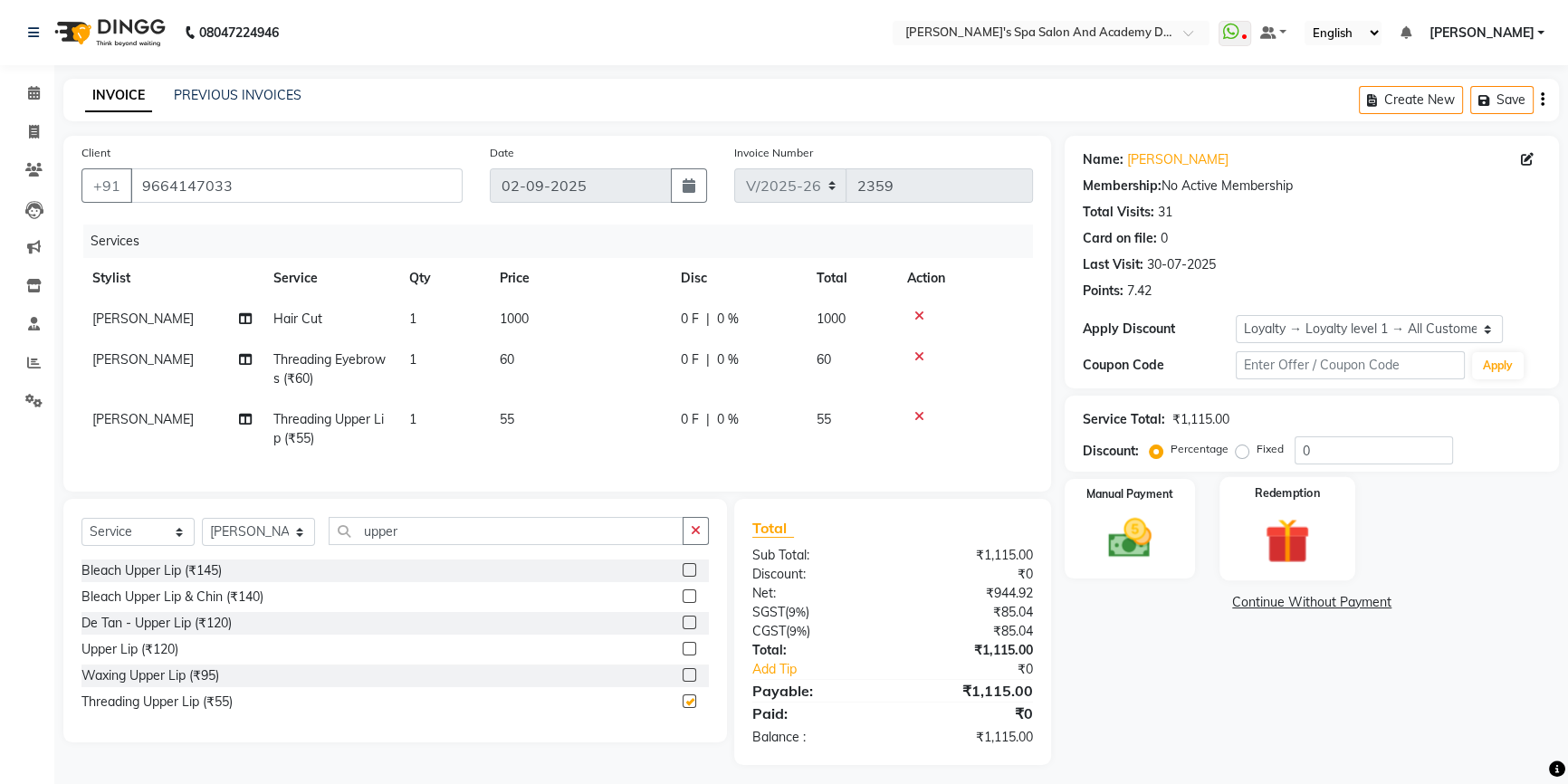
checkbox input "false"
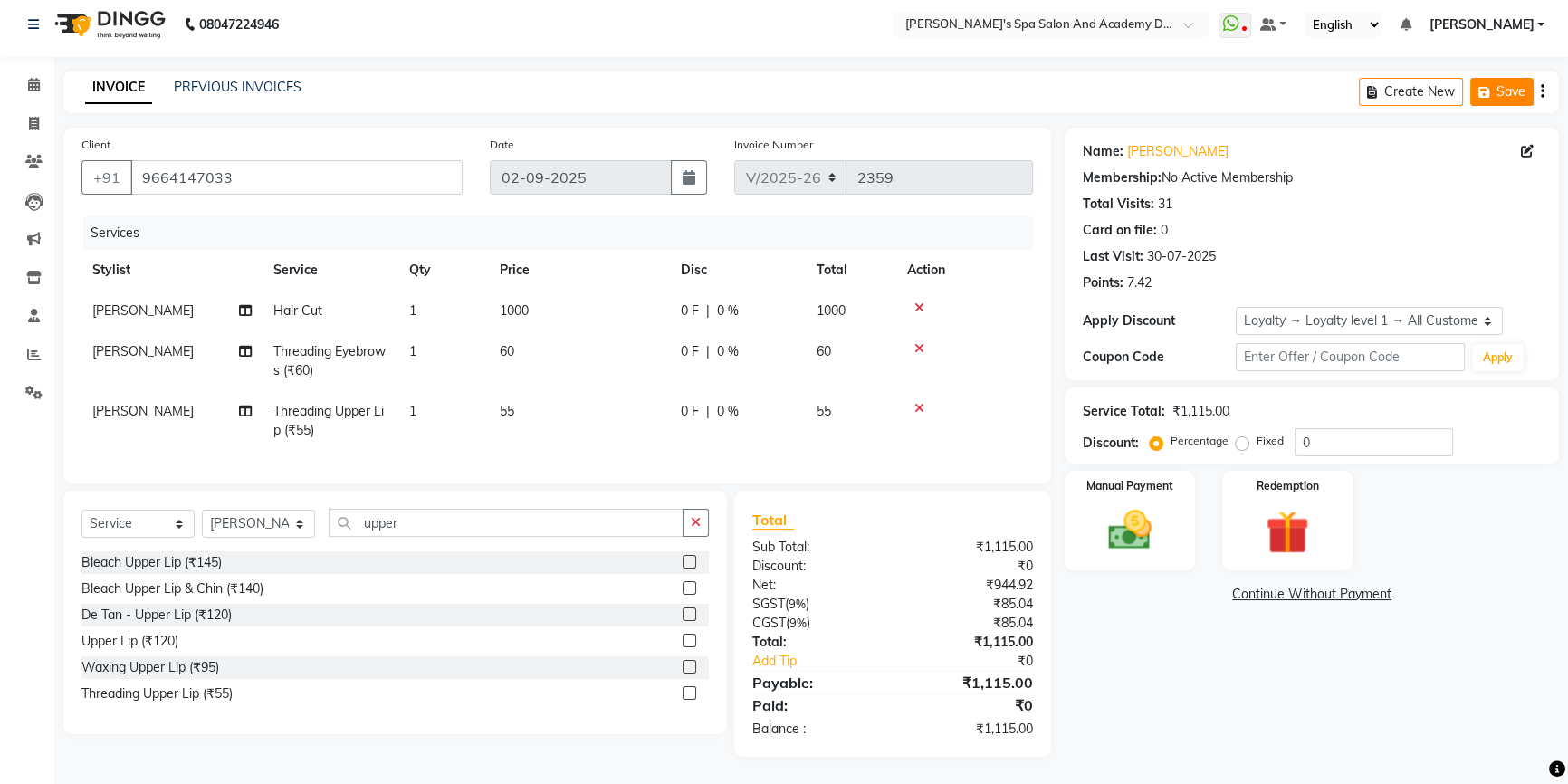
click at [1491, 86] on icon "button" at bounding box center [1487, 92] width 18 height 13
click at [26, 270] on icon at bounding box center [34, 277] width 15 height 14
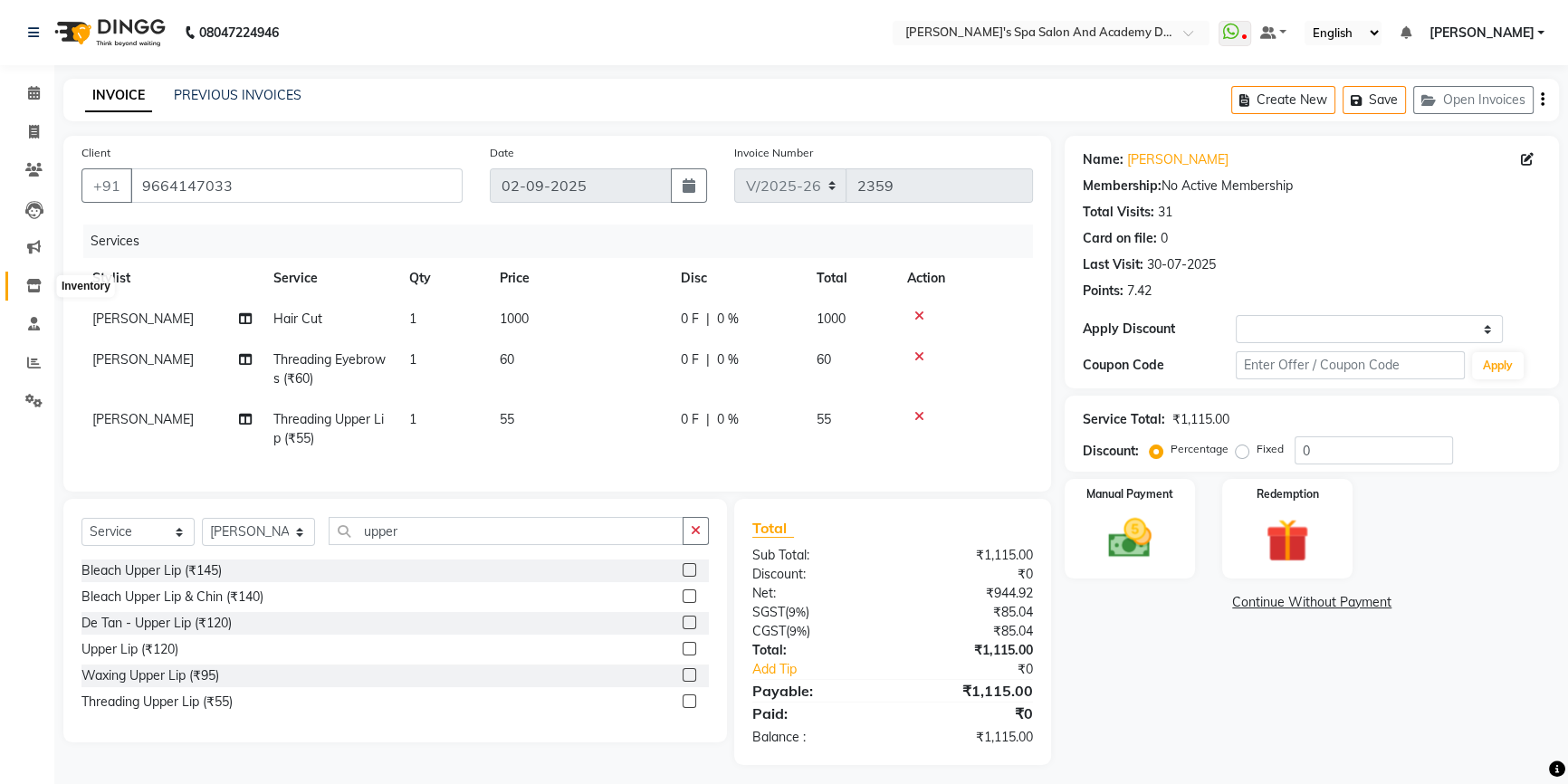
select select
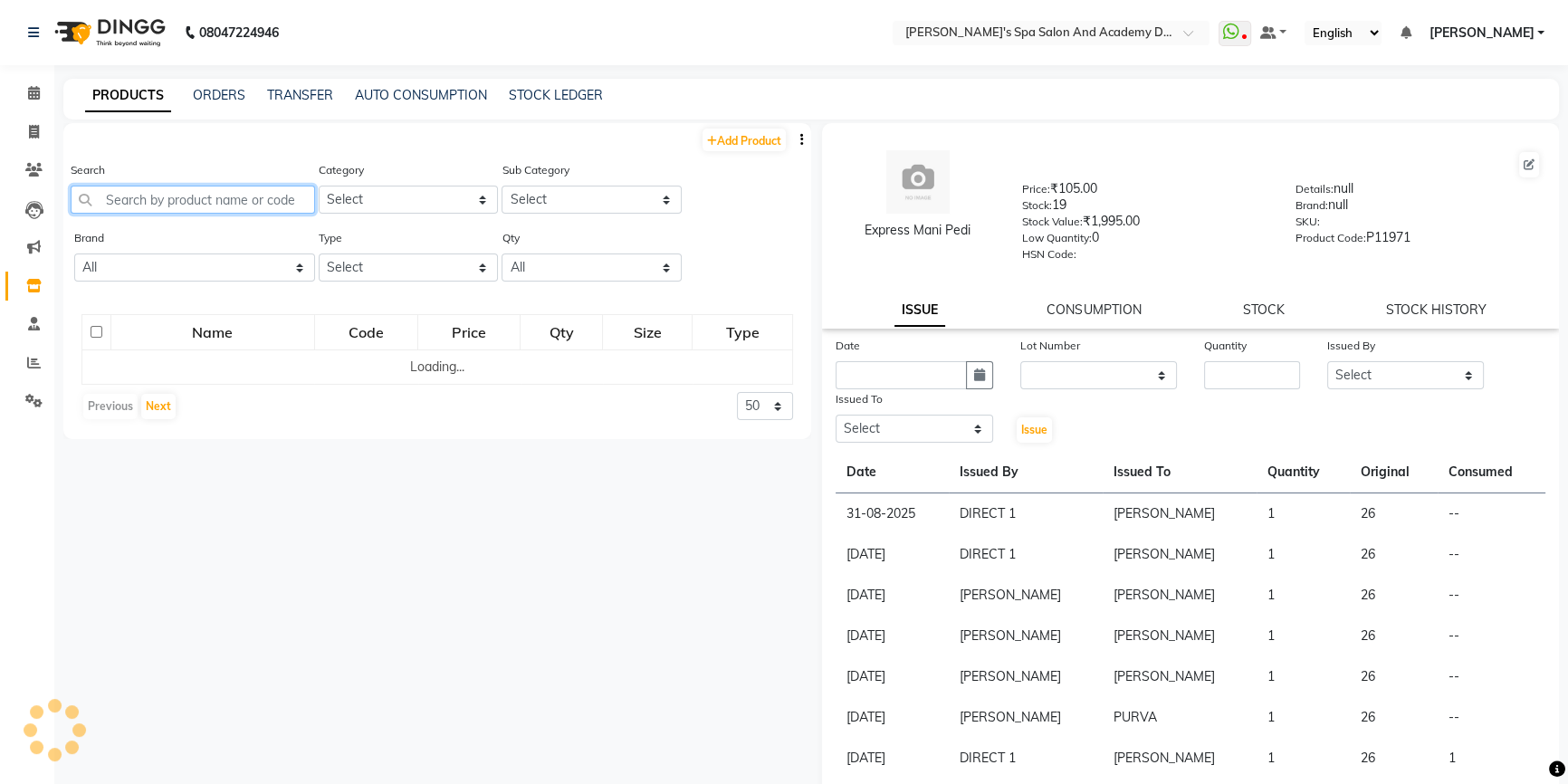
click at [154, 202] on input "text" at bounding box center [192, 199] width 244 height 28
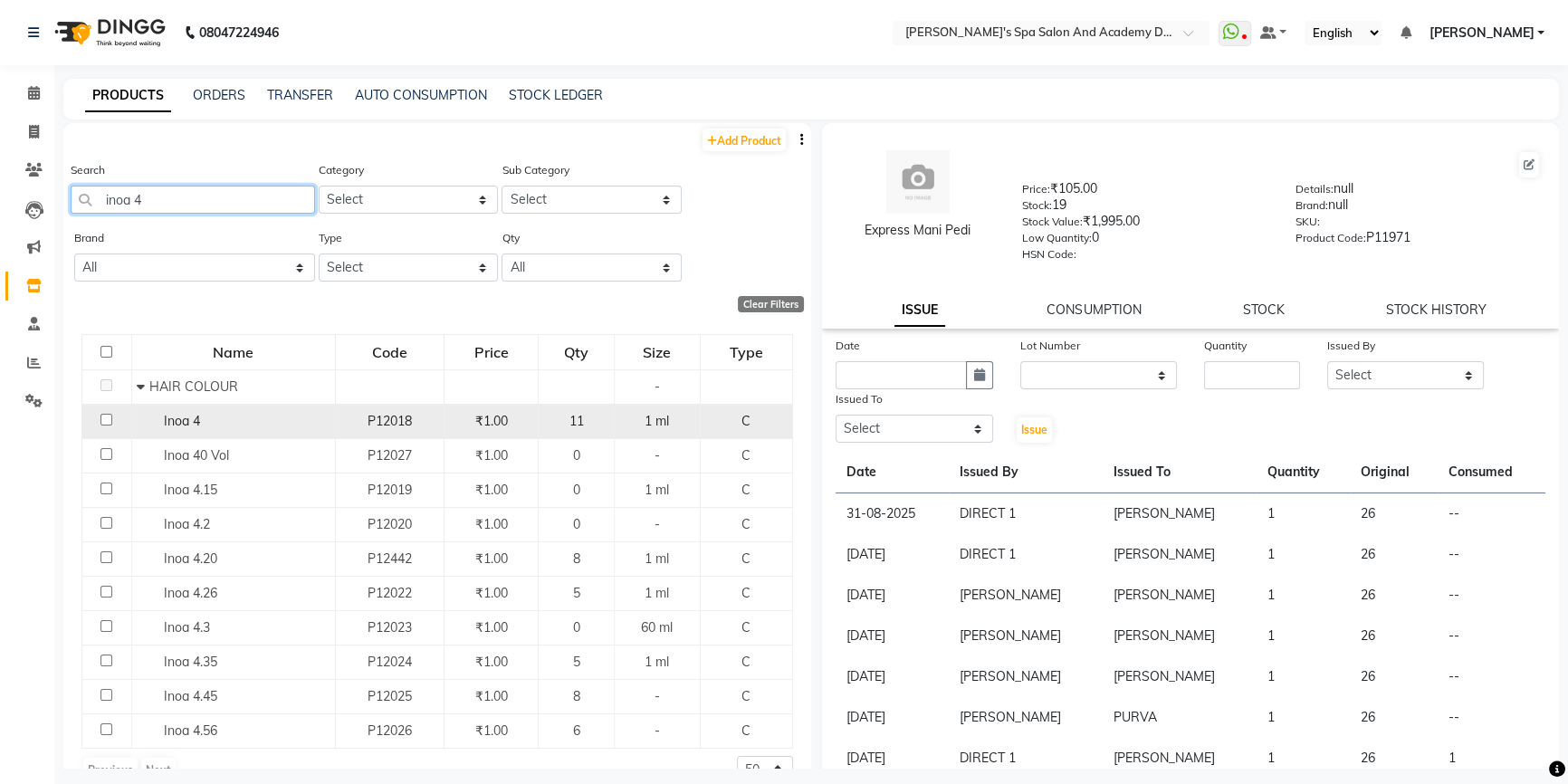
type input "inoa 4"
click at [178, 431] on div "Inoa 4" at bounding box center [234, 421] width 194 height 19
select select
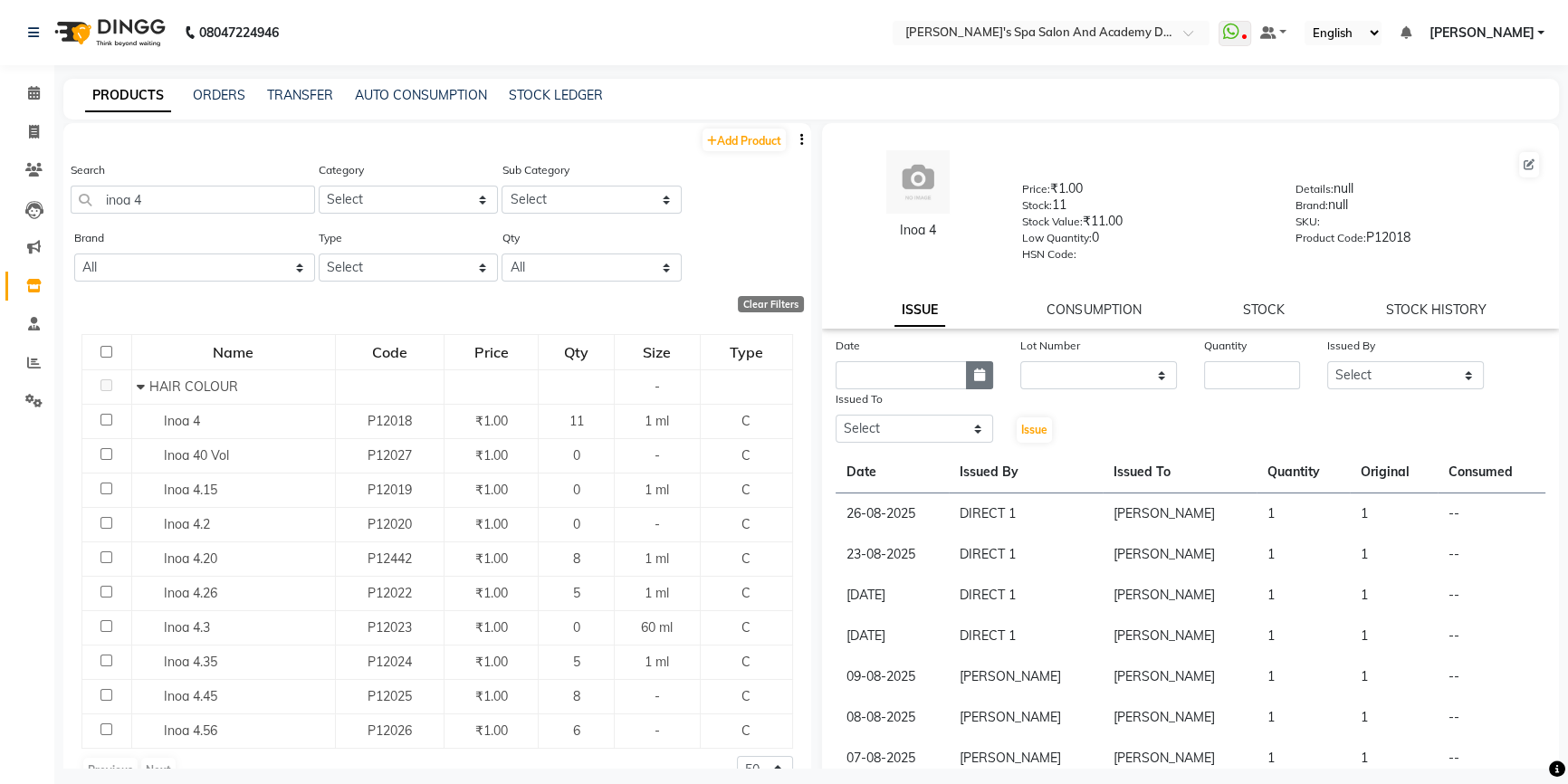
click at [975, 380] on icon "button" at bounding box center [979, 374] width 11 height 13
select select "9"
select select "2025"
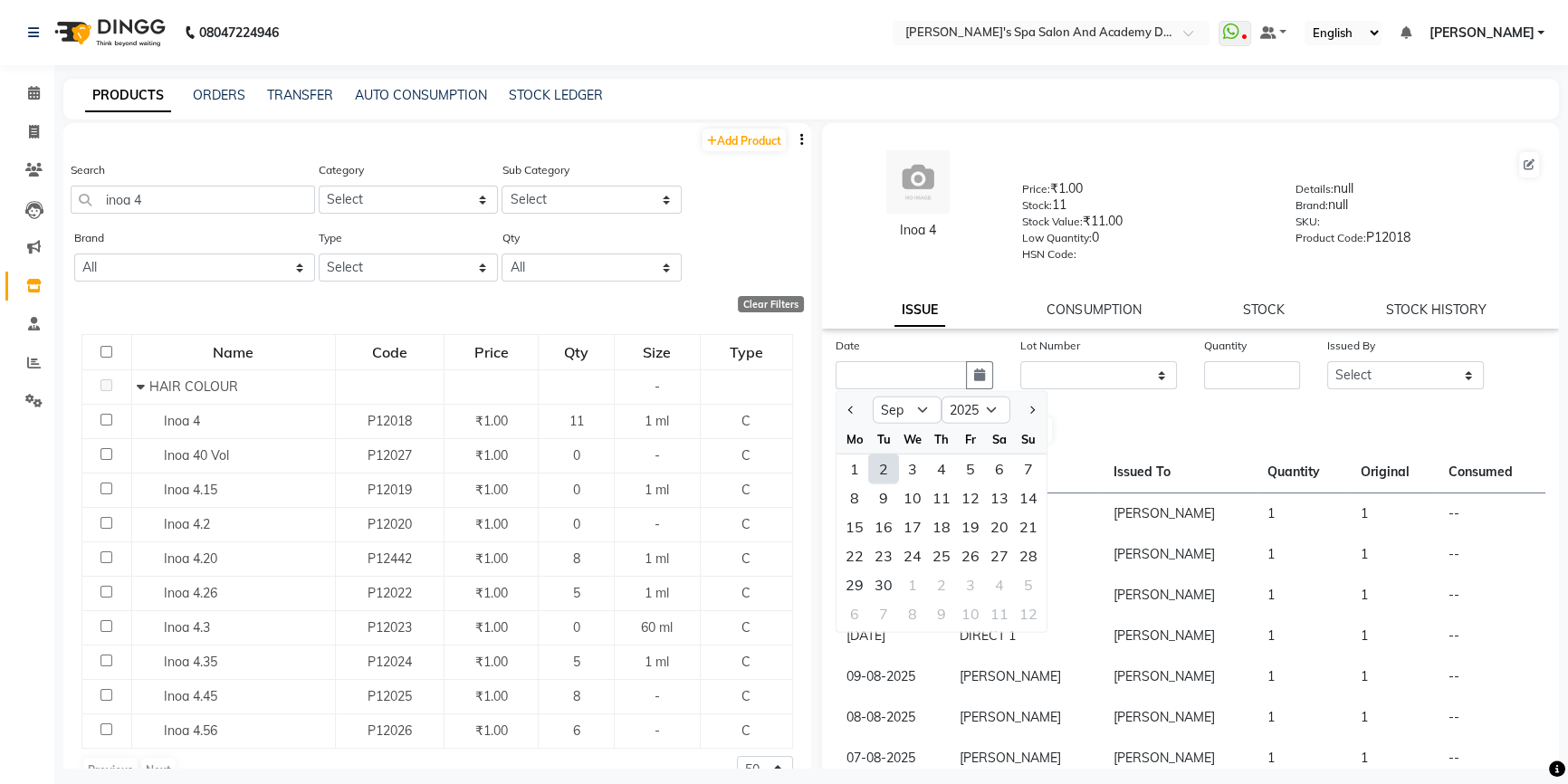
drag, startPoint x: 878, startPoint y: 479, endPoint x: 1097, endPoint y: 407, distance: 230.5
click at [878, 478] on div "2" at bounding box center [884, 468] width 29 height 29
type input "02-09-2025"
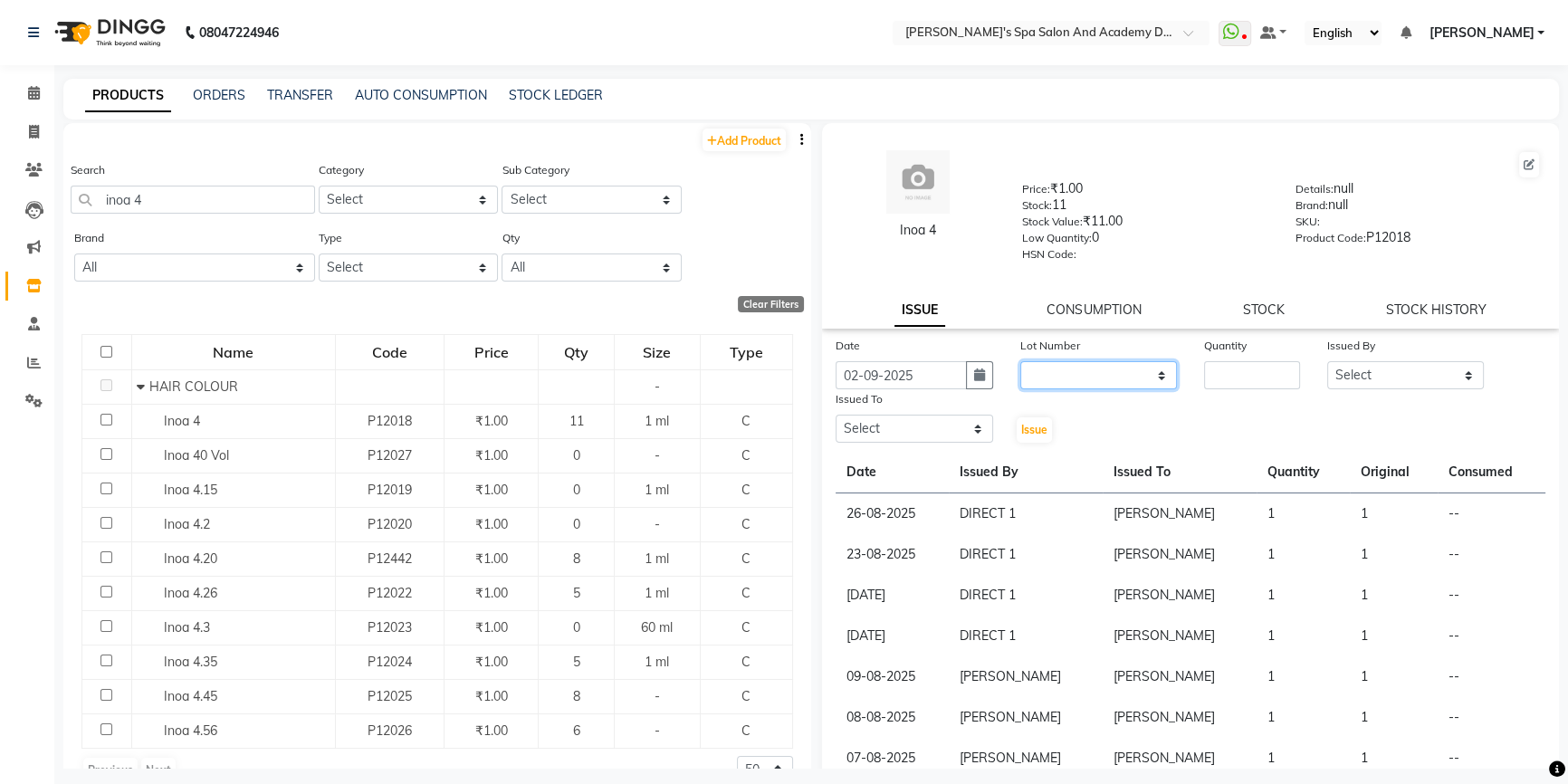
click at [1122, 377] on select "None" at bounding box center [1098, 375] width 157 height 28
select select "0: null"
click at [1020, 365] on select "None" at bounding box center [1098, 375] width 157 height 28
click at [1247, 387] on input "number" at bounding box center [1251, 375] width 96 height 28
type input "1"
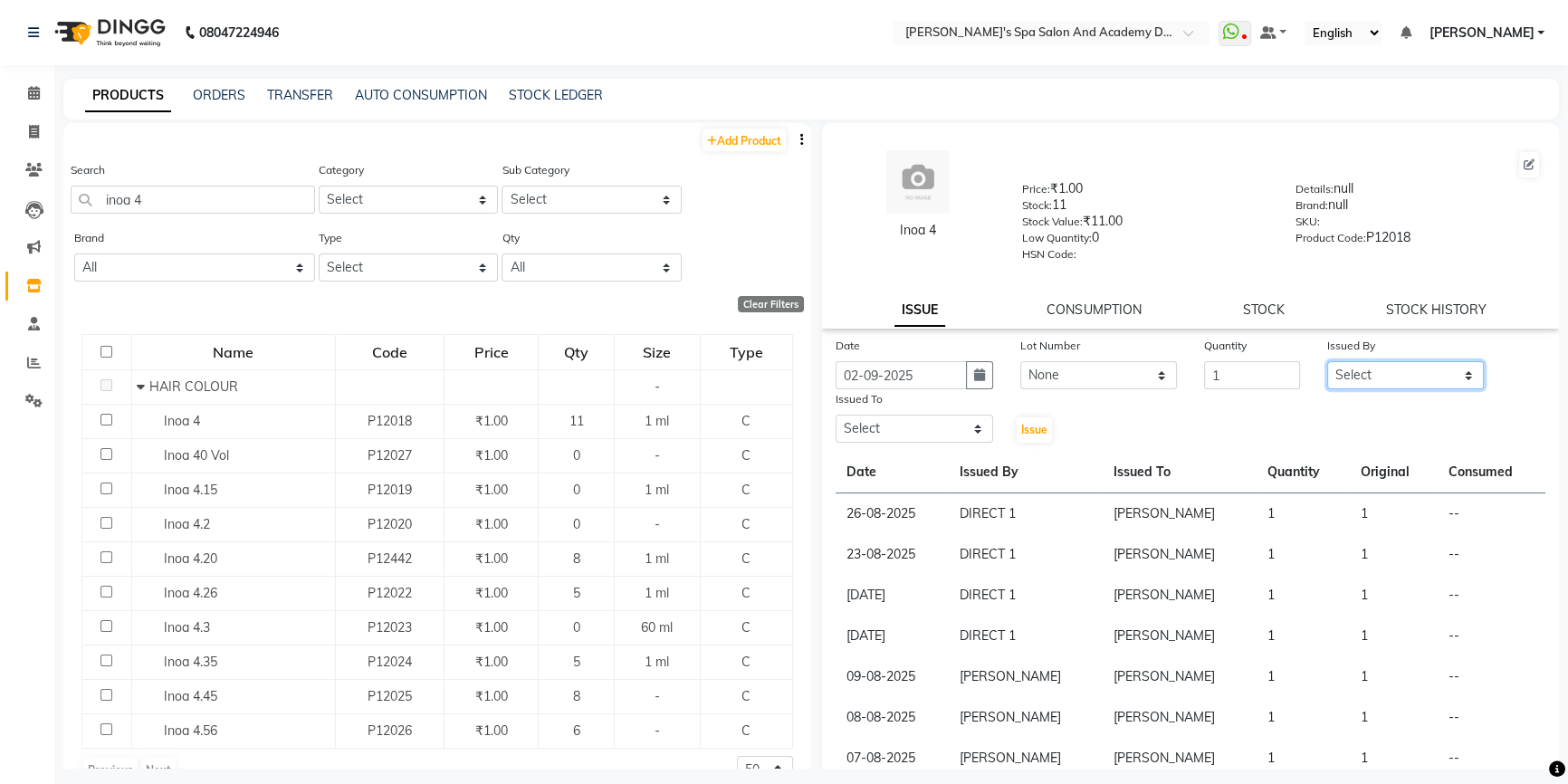
click at [1438, 375] on select "Select Admin AKSHTA AMBRE ASAWARI PAWAR DIRECT 1 GAURI THAPA JIGNA SHAH KALPANA…" at bounding box center [1406, 375] width 157 height 28
click at [1327, 365] on select "Select Admin AKSHTA AMBRE ASAWARI PAWAR DIRECT 1 GAURI THAPA JIGNA SHAH KALPANA…" at bounding box center [1406, 375] width 157 height 28
click at [1361, 388] on select "Select Admin AKSHTA AMBRE ASAWARI PAWAR DIRECT 1 GAURI THAPA JIGNA SHAH KALPANA…" at bounding box center [1406, 375] width 157 height 28
select select "67528"
click at [1327, 365] on select "Select Admin AKSHTA AMBRE ASAWARI PAWAR DIRECT 1 GAURI THAPA JIGNA SHAH KALPANA…" at bounding box center [1406, 375] width 157 height 28
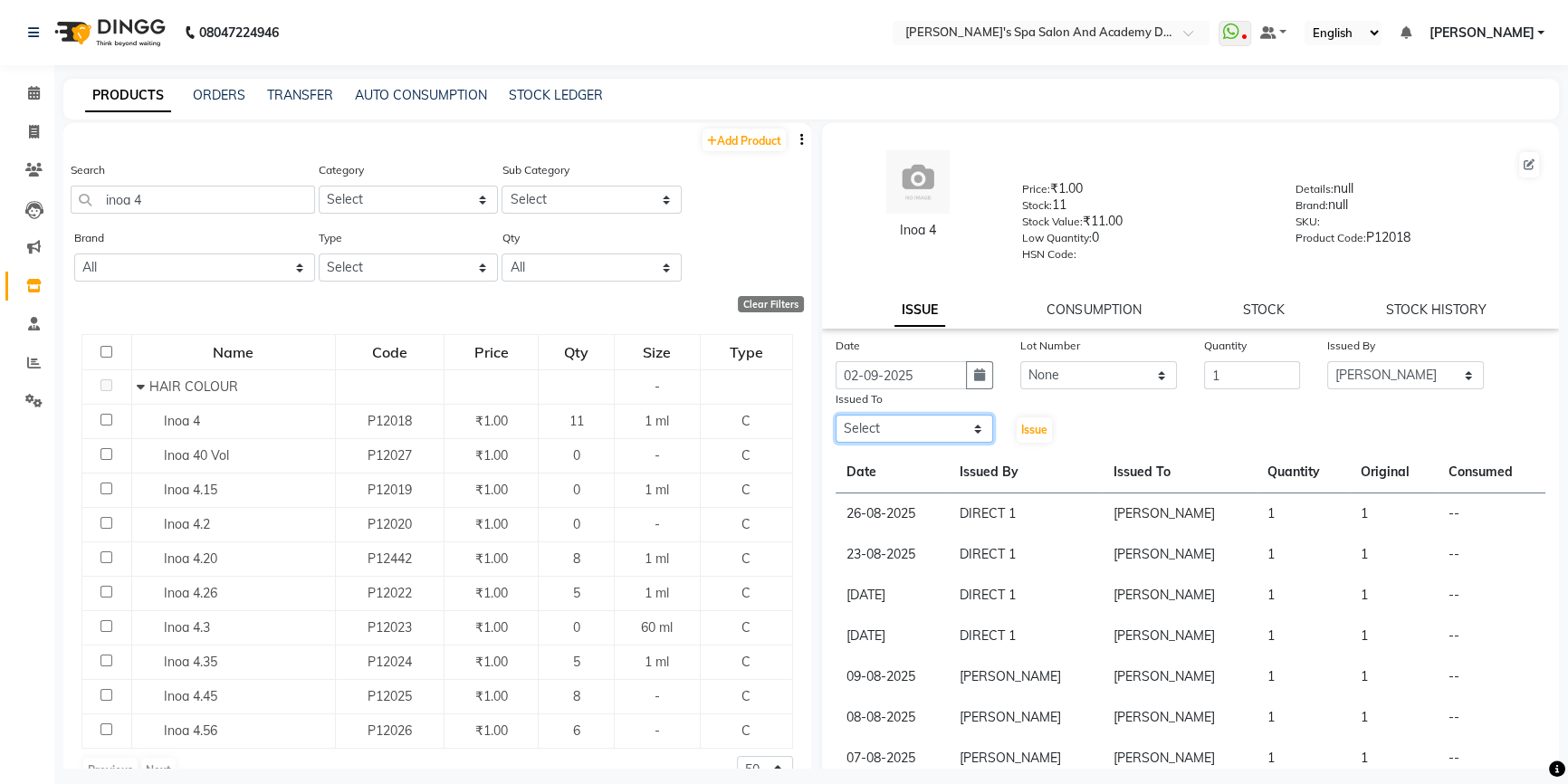
click at [928, 442] on select "Select Admin AKSHTA AMBRE ASAWARI PAWAR DIRECT 1 GAURI THAPA JIGNA SHAH KALPANA…" at bounding box center [914, 428] width 157 height 28
click at [836, 418] on select "Select Admin AKSHTA AMBRE ASAWARI PAWAR DIRECT 1 GAURI THAPA JIGNA SHAH KALPANA…" at bounding box center [914, 428] width 157 height 28
click at [904, 434] on select "Select Admin AKSHTA AMBRE ASAWARI PAWAR DIRECT 1 GAURI THAPA JIGNA SHAH KALPANA…" at bounding box center [914, 428] width 157 height 28
select select "47354"
click at [836, 418] on select "Select Admin AKSHTA AMBRE ASAWARI PAWAR DIRECT 1 GAURI THAPA JIGNA SHAH KALPANA…" at bounding box center [914, 428] width 157 height 28
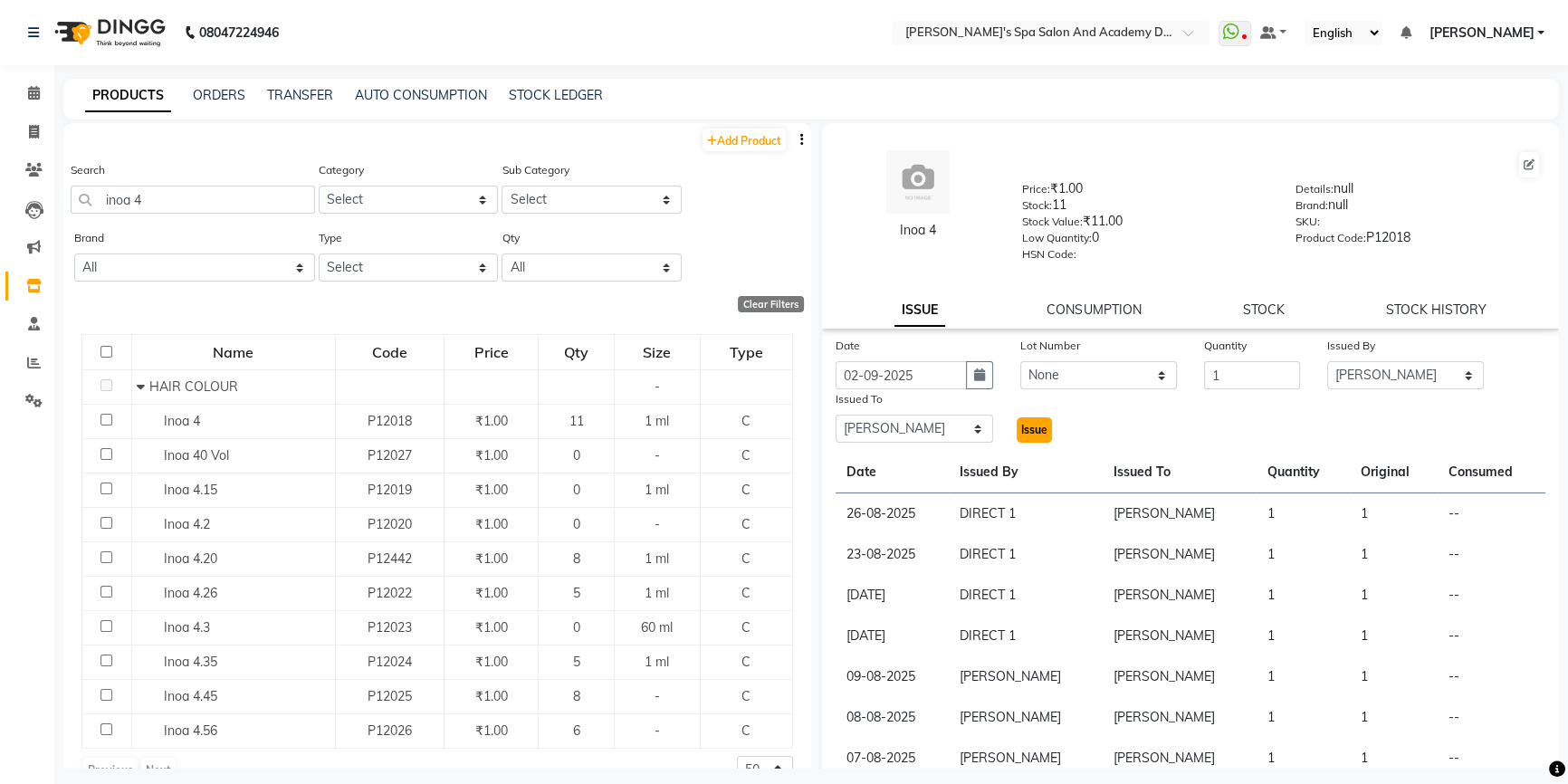
click at [1021, 431] on span "Issue" at bounding box center [1034, 430] width 26 height 14
select select
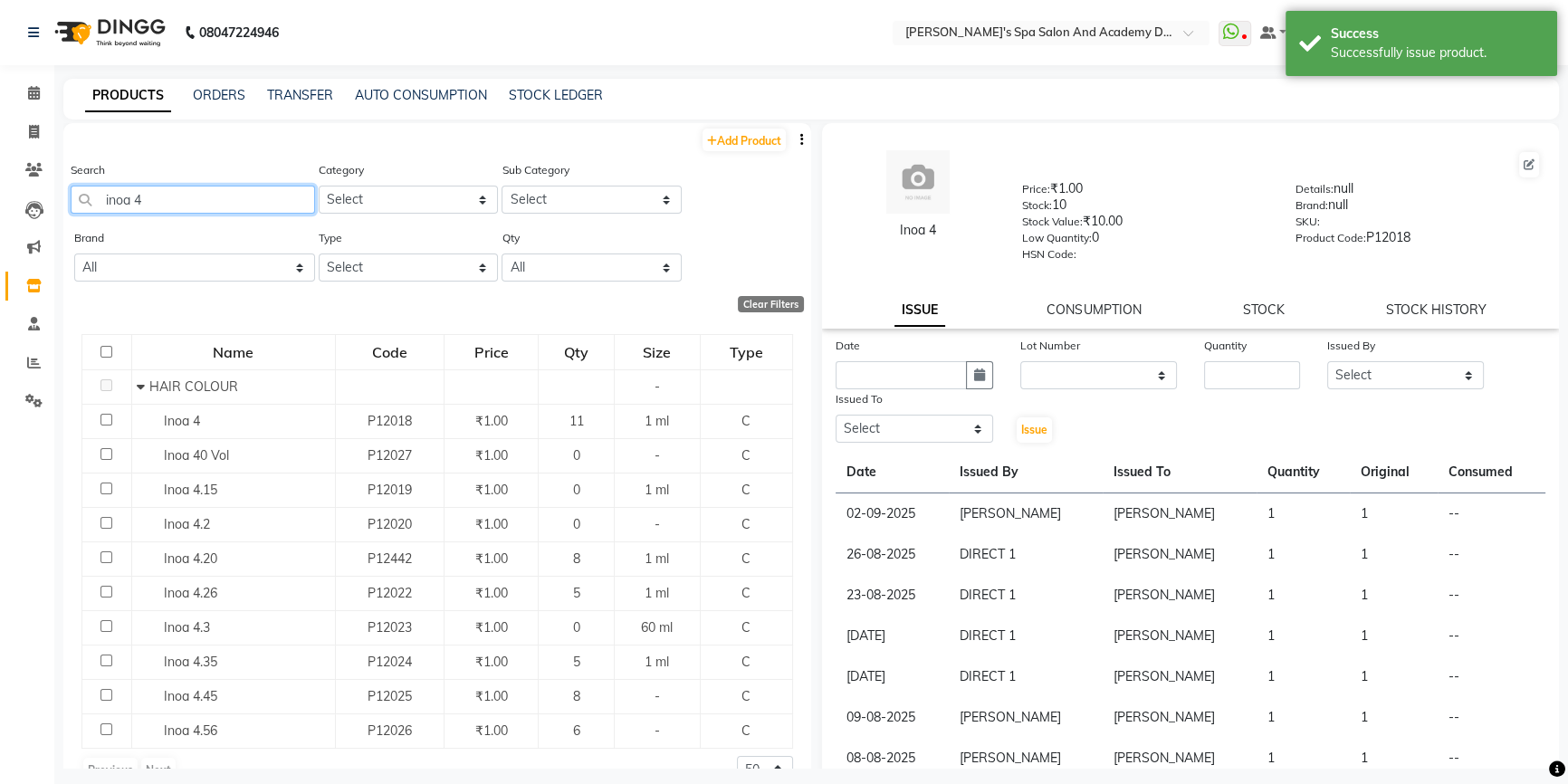
click at [153, 199] on input "inoa 4" at bounding box center [192, 199] width 244 height 28
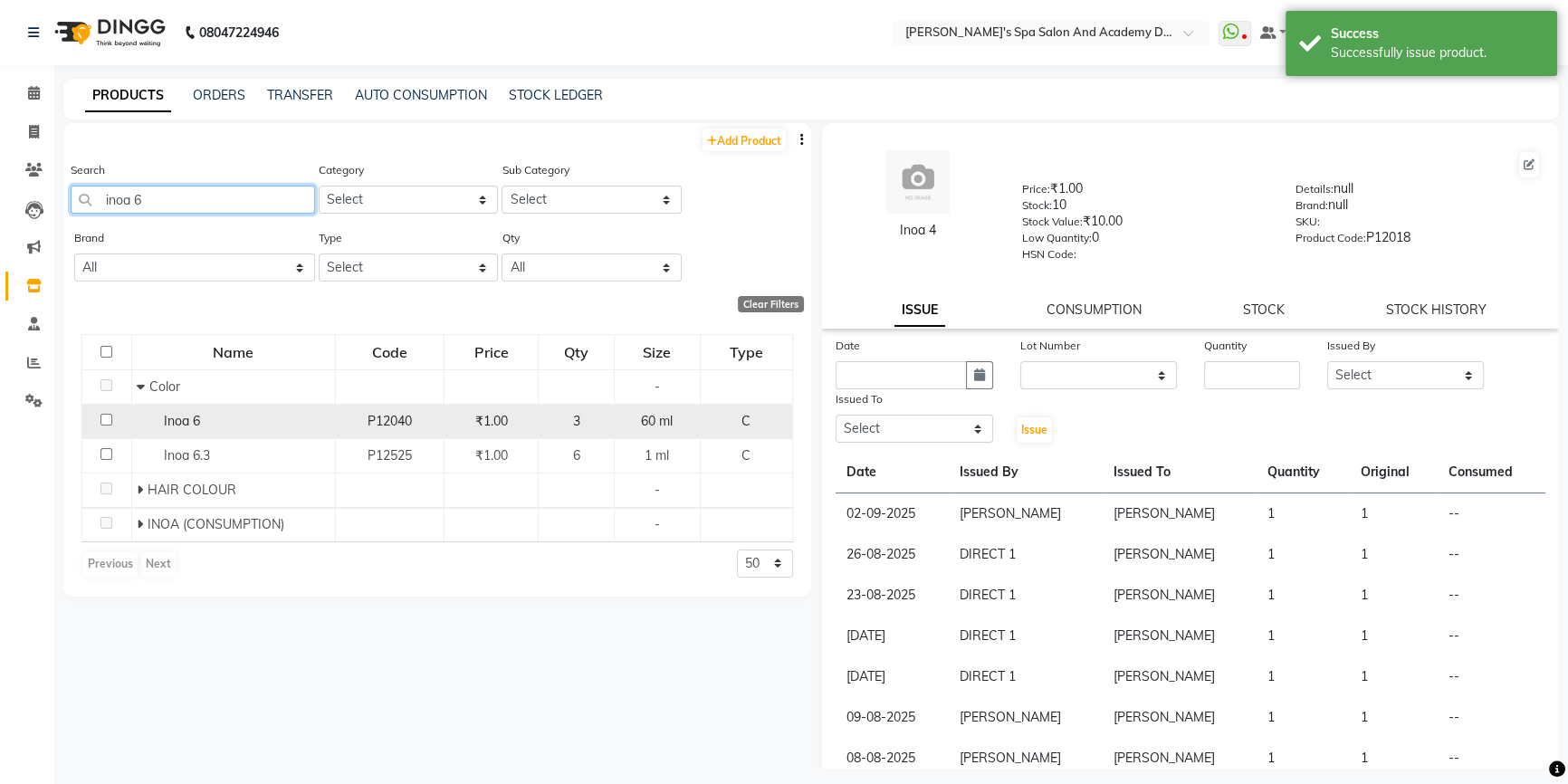
type input "inoa 6"
click at [172, 424] on span "Inoa 6" at bounding box center [182, 420] width 36 height 16
select select
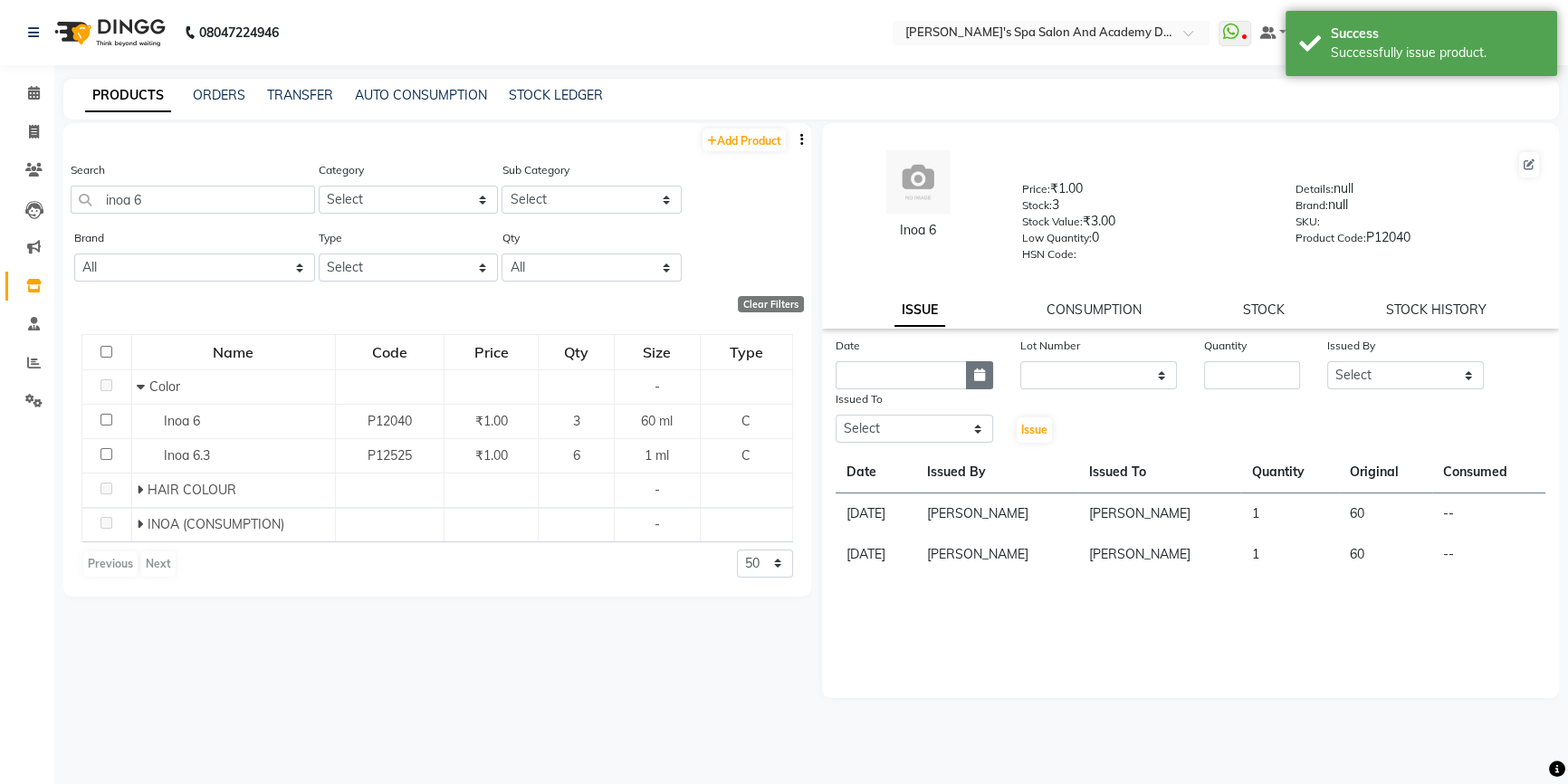
click at [981, 381] on icon "button" at bounding box center [979, 374] width 11 height 13
select select "9"
select select "2025"
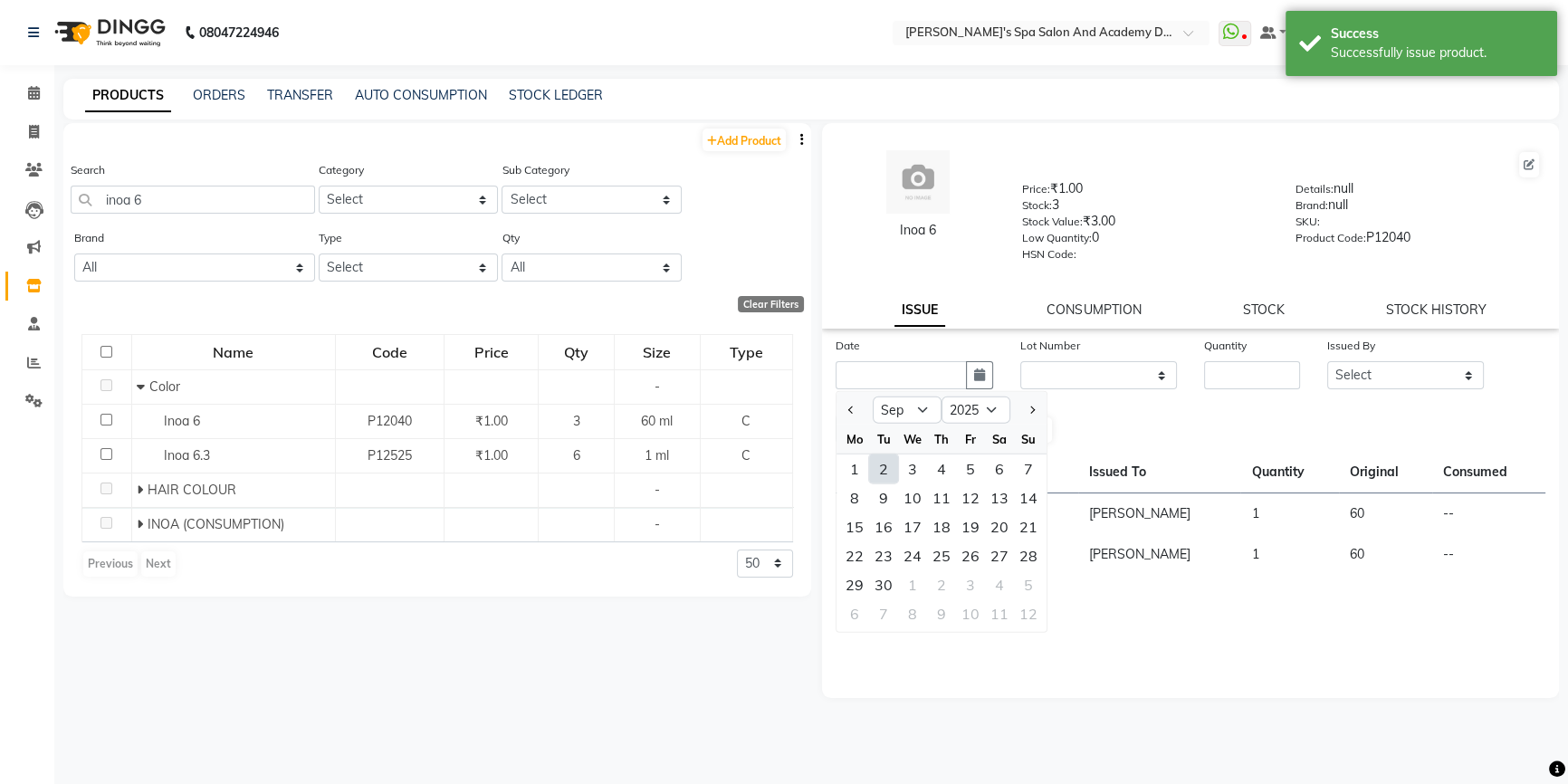
click at [886, 476] on div "2" at bounding box center [884, 468] width 29 height 29
type input "02-09-2025"
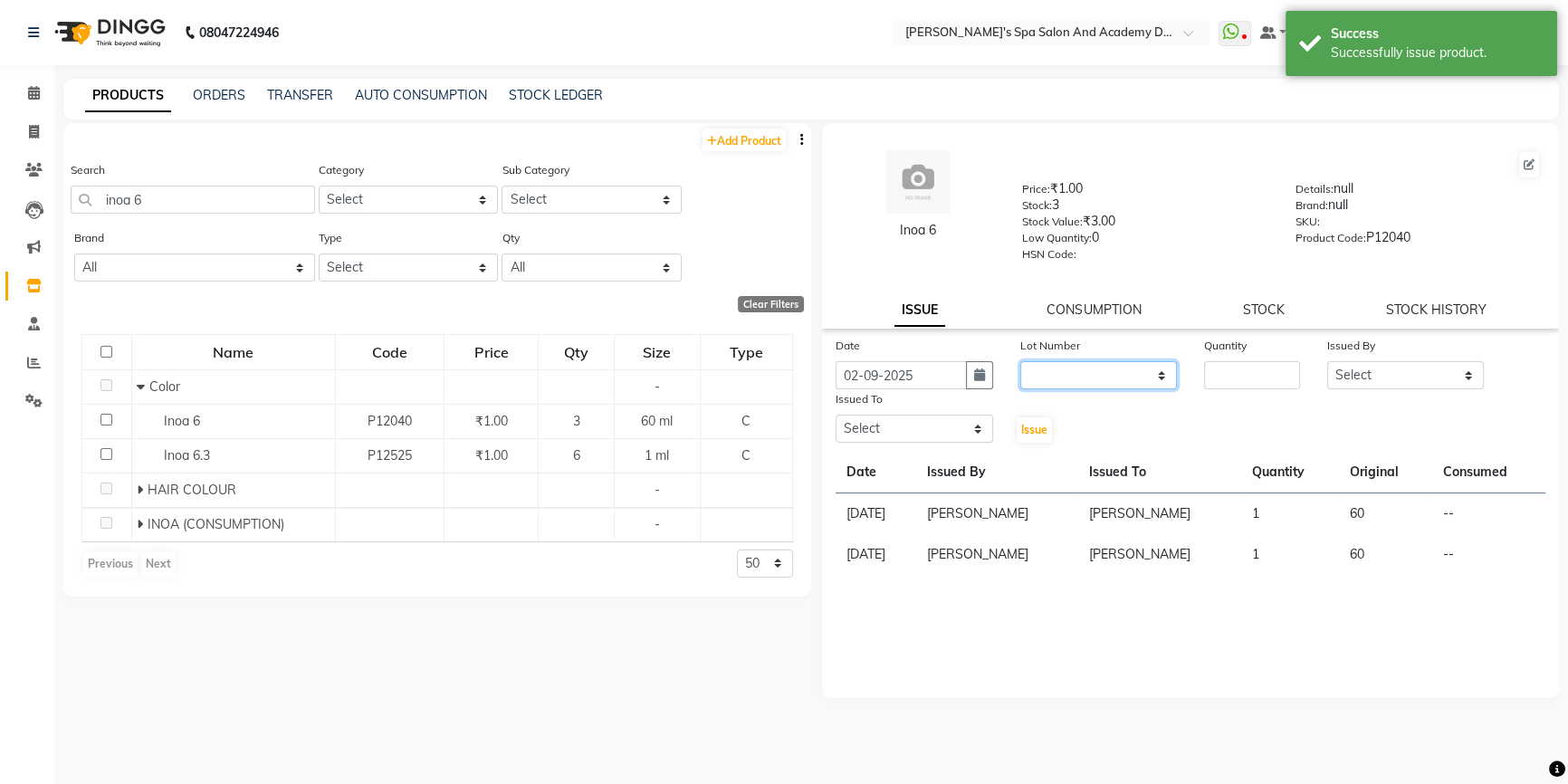
click at [1128, 381] on select "None" at bounding box center [1098, 375] width 157 height 28
select select "0: null"
click at [1020, 365] on select "None" at bounding box center [1098, 375] width 157 height 28
click at [1221, 382] on input "number" at bounding box center [1251, 375] width 96 height 28
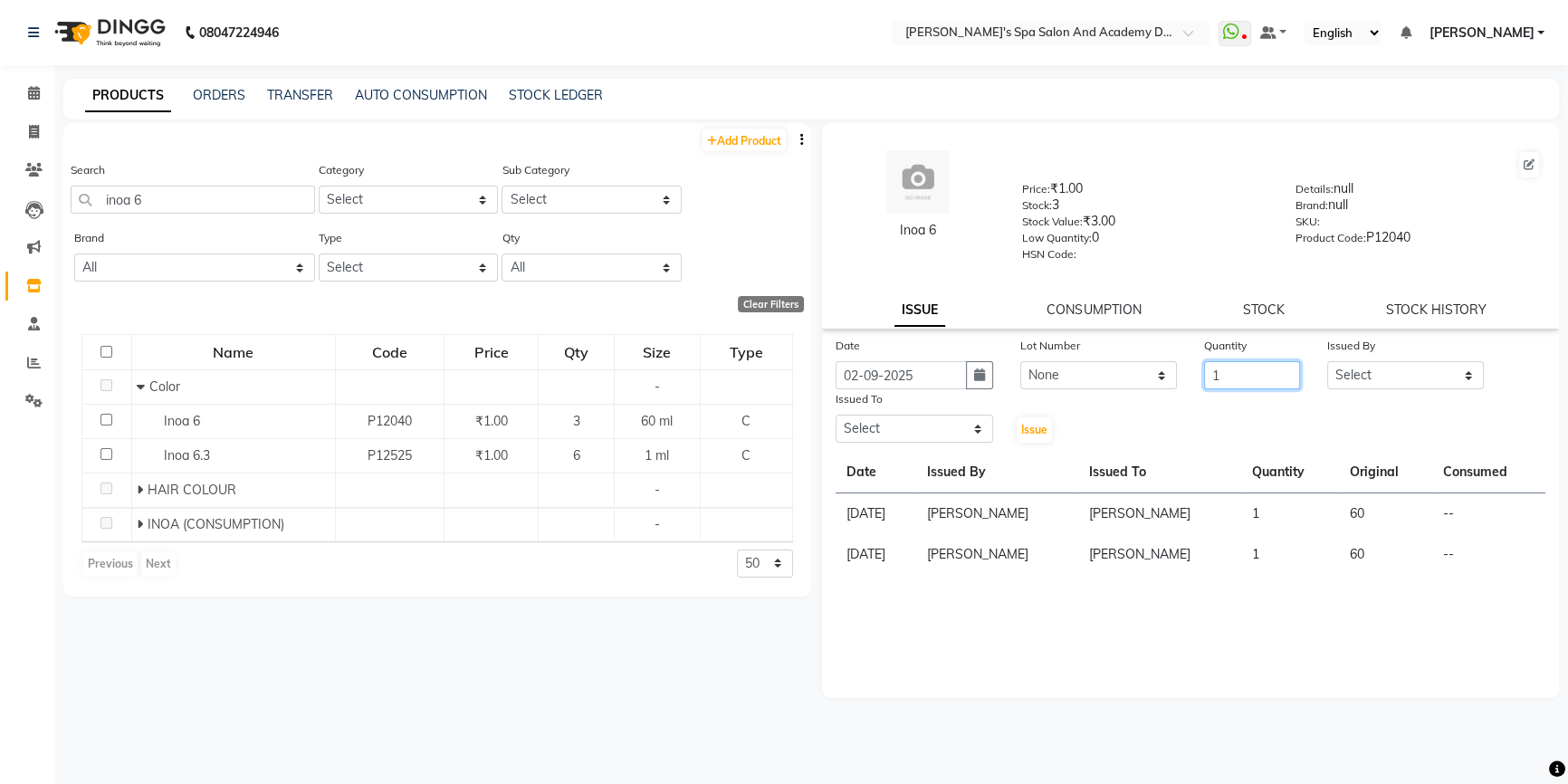
type input "1"
click at [1363, 388] on select "Select Admin AKSHTA AMBRE ASAWARI PAWAR DIRECT 1 GAURI THAPA JIGNA SHAH KALPANA…" at bounding box center [1406, 375] width 157 height 28
select select "67528"
click at [1327, 365] on select "Select Admin AKSHTA AMBRE ASAWARI PAWAR DIRECT 1 GAURI THAPA JIGNA SHAH KALPANA…" at bounding box center [1406, 375] width 157 height 28
click at [897, 435] on select "Select Admin AKSHTA AMBRE ASAWARI PAWAR DIRECT 1 GAURI THAPA JIGNA SHAH KALPANA…" at bounding box center [914, 428] width 157 height 28
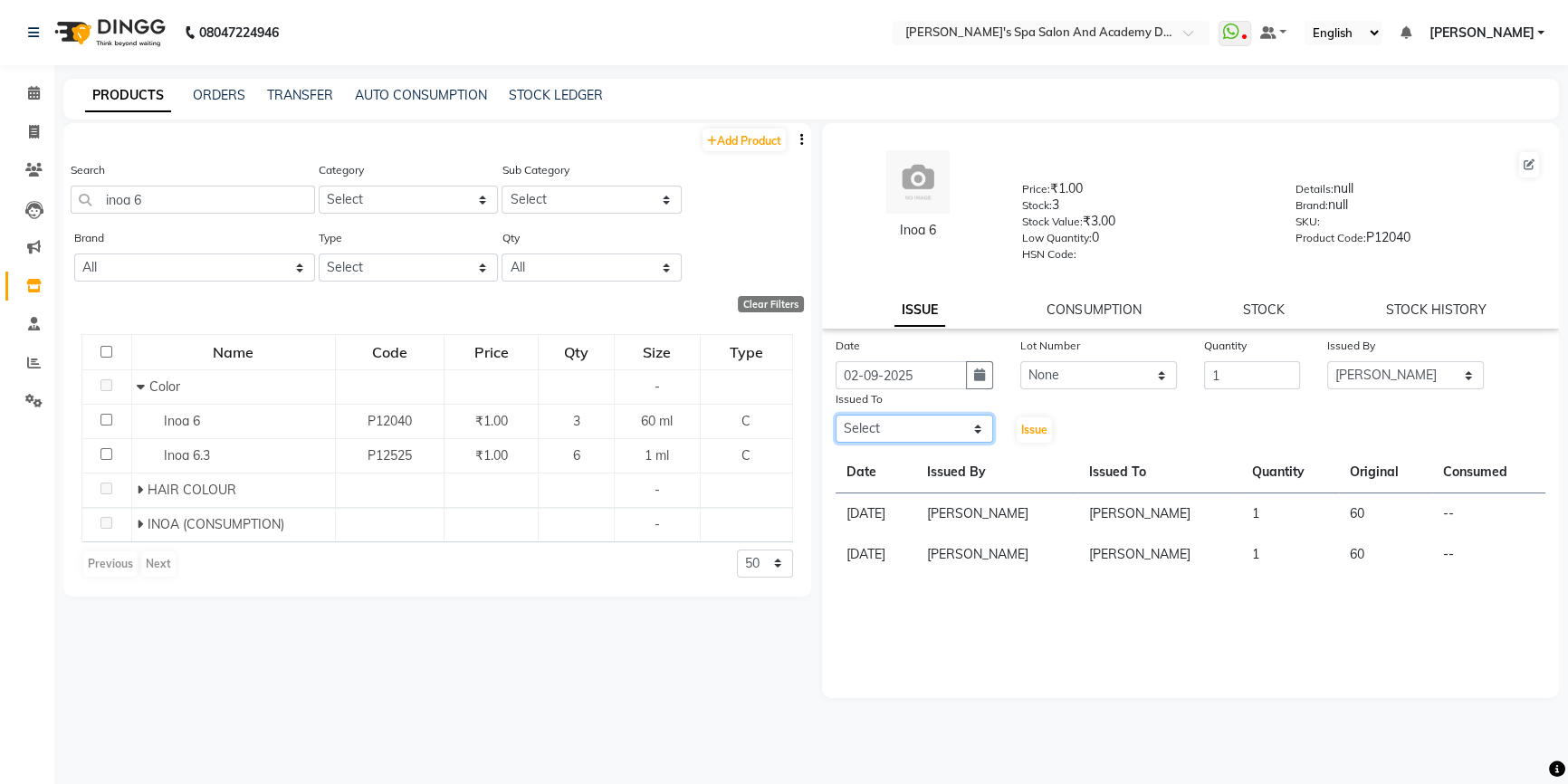
select select "47354"
click at [836, 418] on select "Select Admin AKSHTA AMBRE ASAWARI PAWAR DIRECT 1 GAURI THAPA JIGNA SHAH KALPANA…" at bounding box center [914, 428] width 157 height 28
click at [1039, 431] on span "Issue" at bounding box center [1034, 430] width 26 height 14
select select
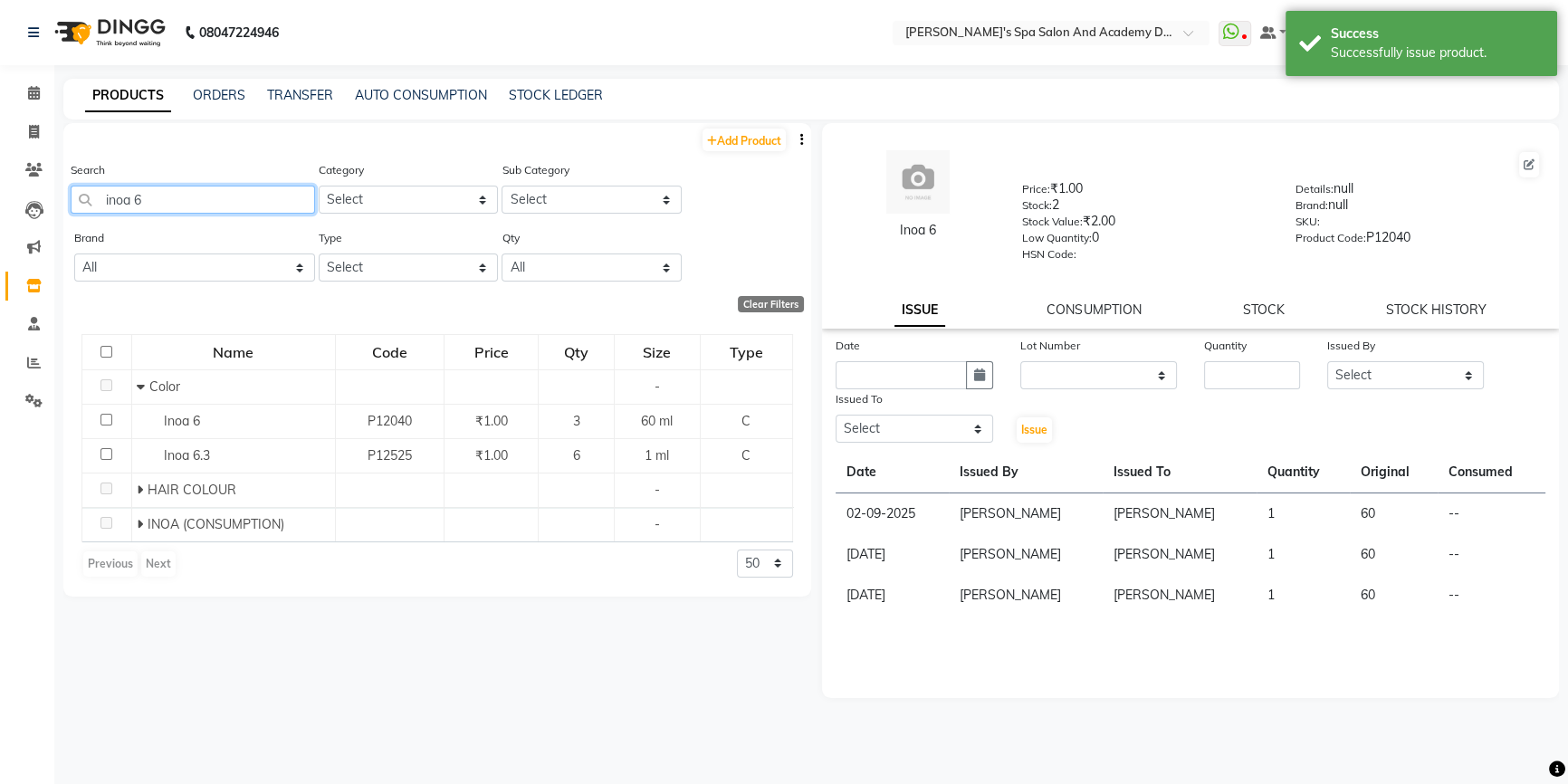
click at [255, 198] on input "inoa 6" at bounding box center [192, 199] width 244 height 28
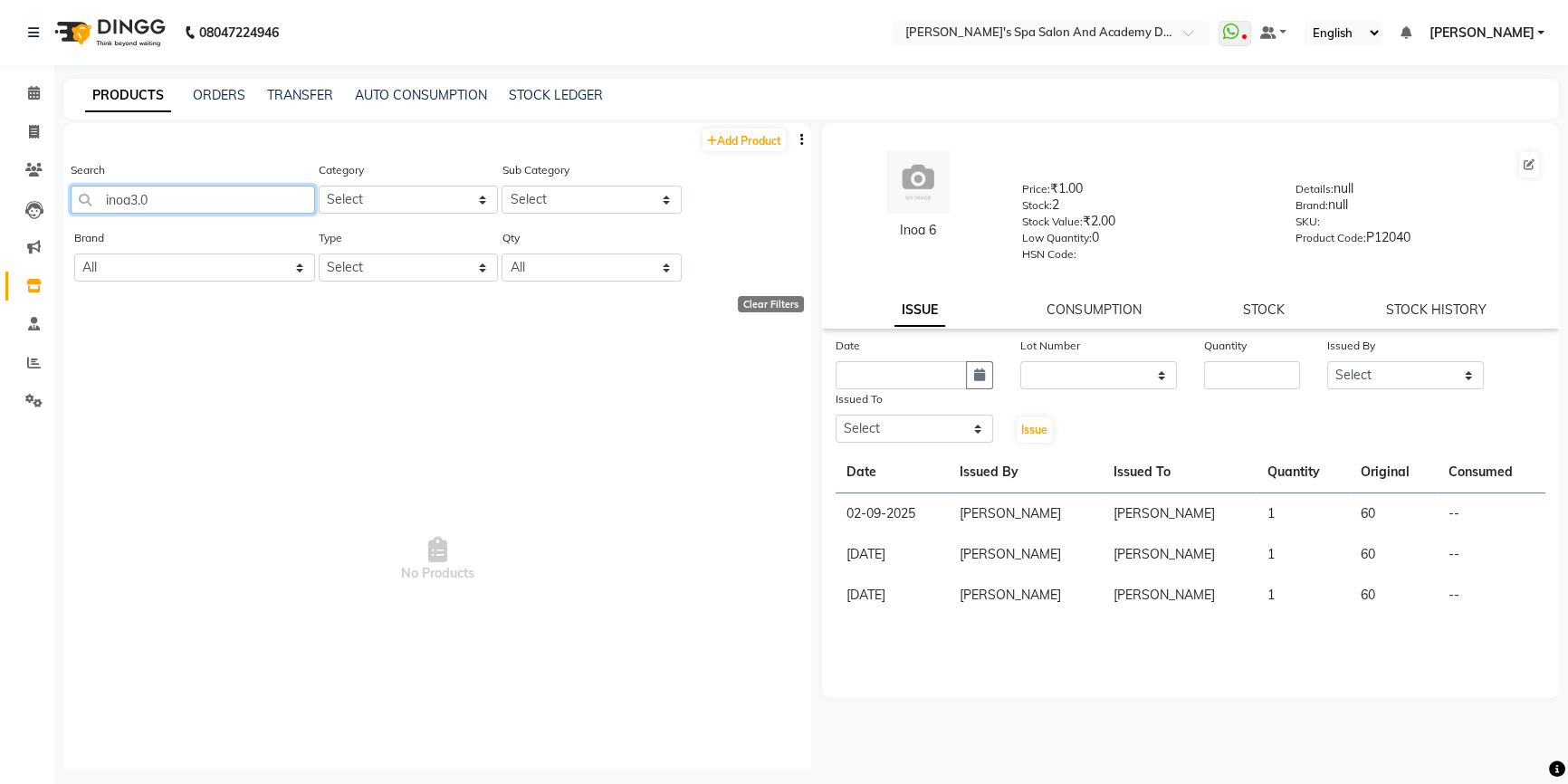
click at [131, 201] on input "inoa3.0" at bounding box center [192, 199] width 244 height 28
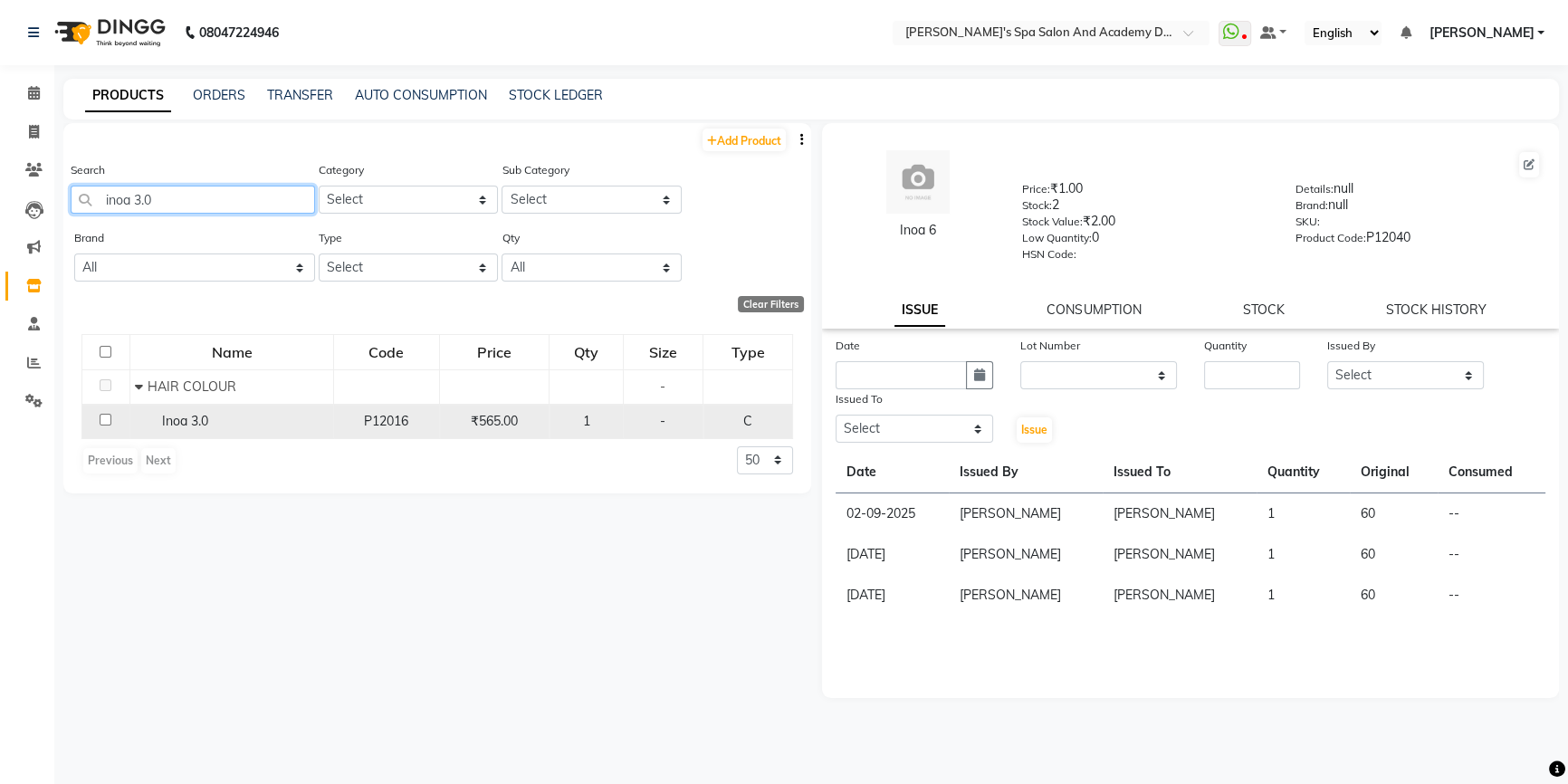
type input "inoa 3.0"
click at [178, 412] on div "Inoa 3.0" at bounding box center [232, 421] width 194 height 19
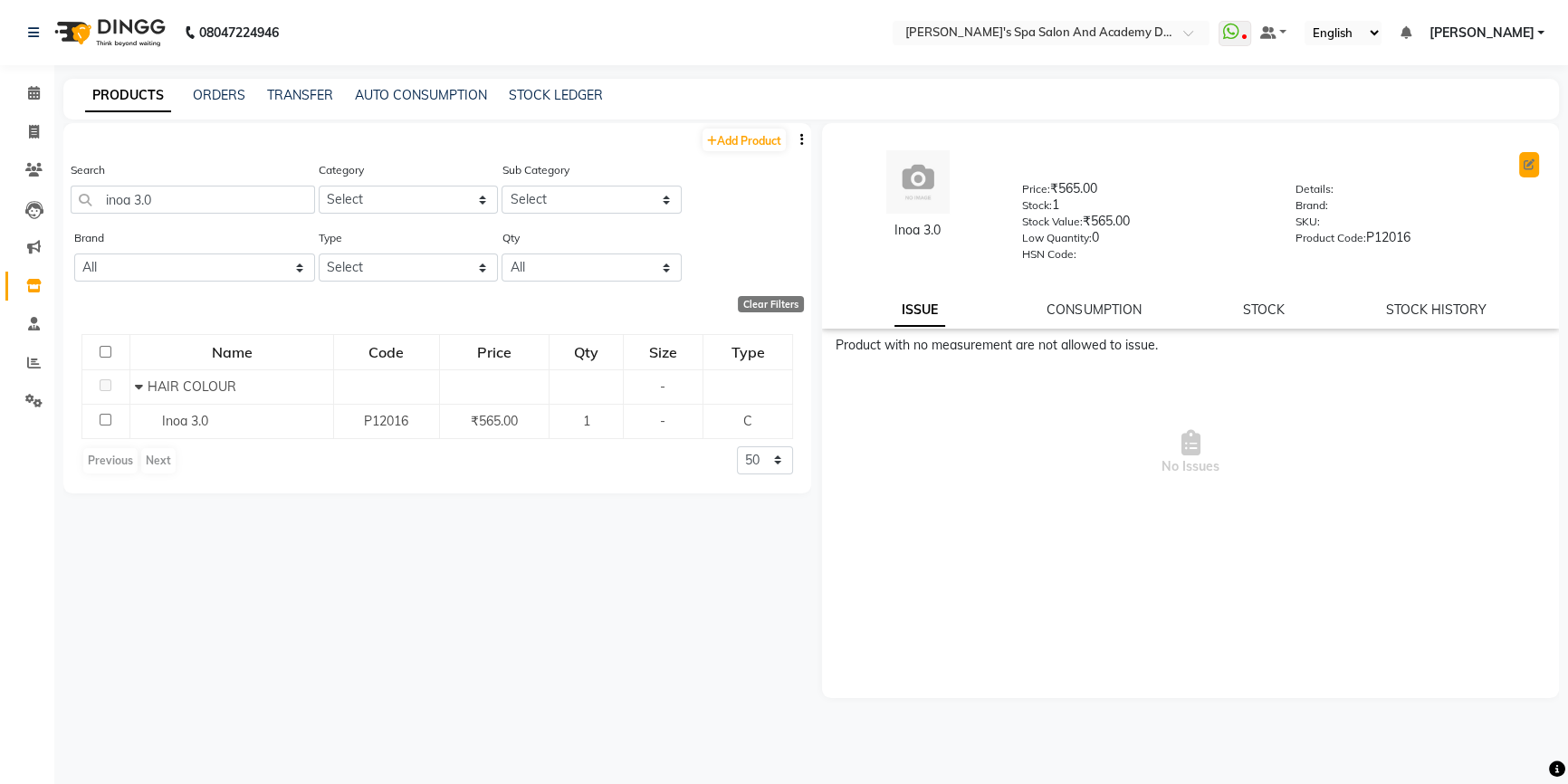
click at [1530, 166] on icon at bounding box center [1528, 164] width 11 height 11
select select "C"
select select "1032901100"
select select "1032901116"
select select "true"
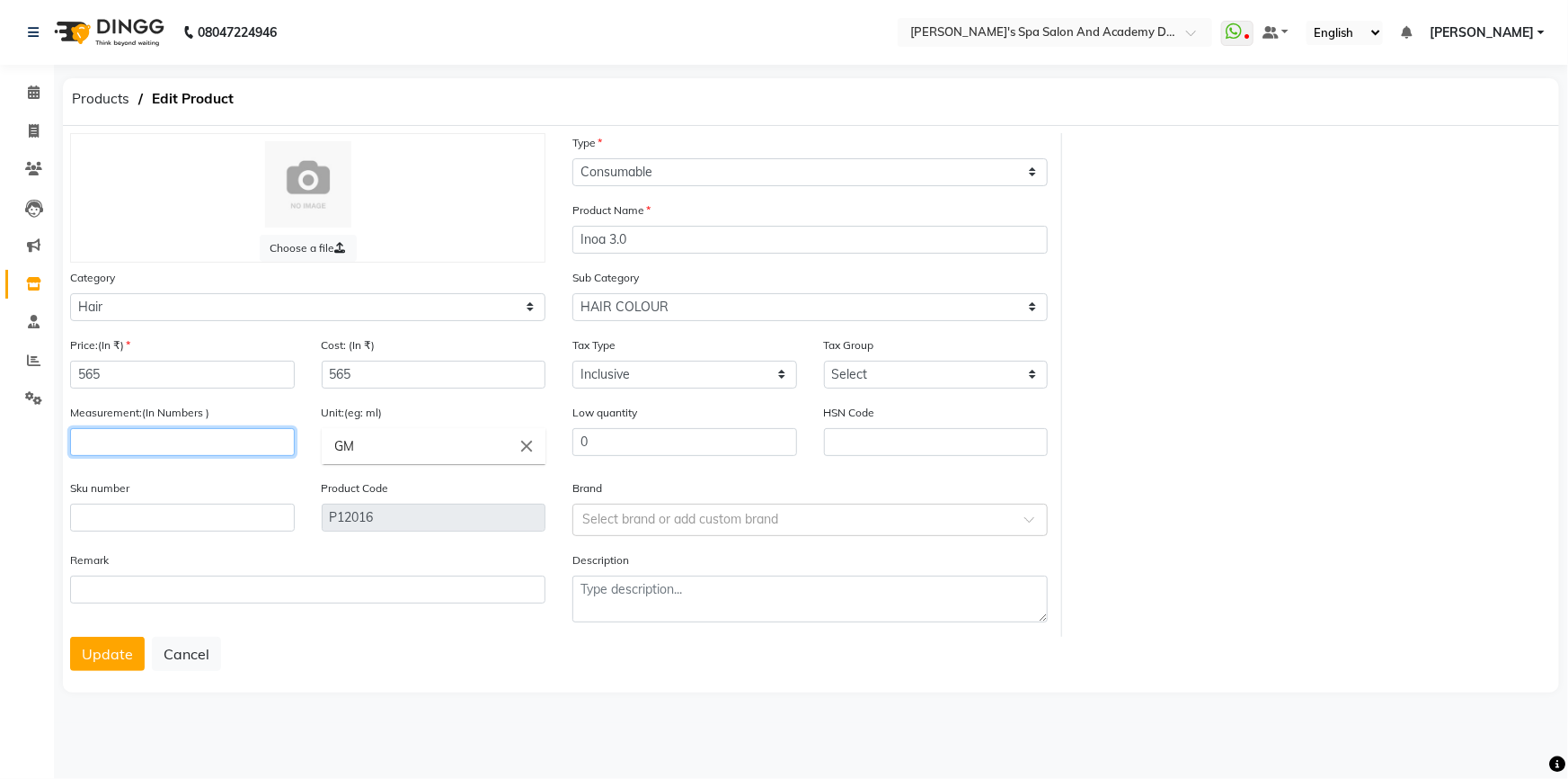
click at [117, 446] on input "number" at bounding box center [182, 441] width 224 height 28
type input "1"
click at [122, 663] on button "Update" at bounding box center [107, 653] width 75 height 35
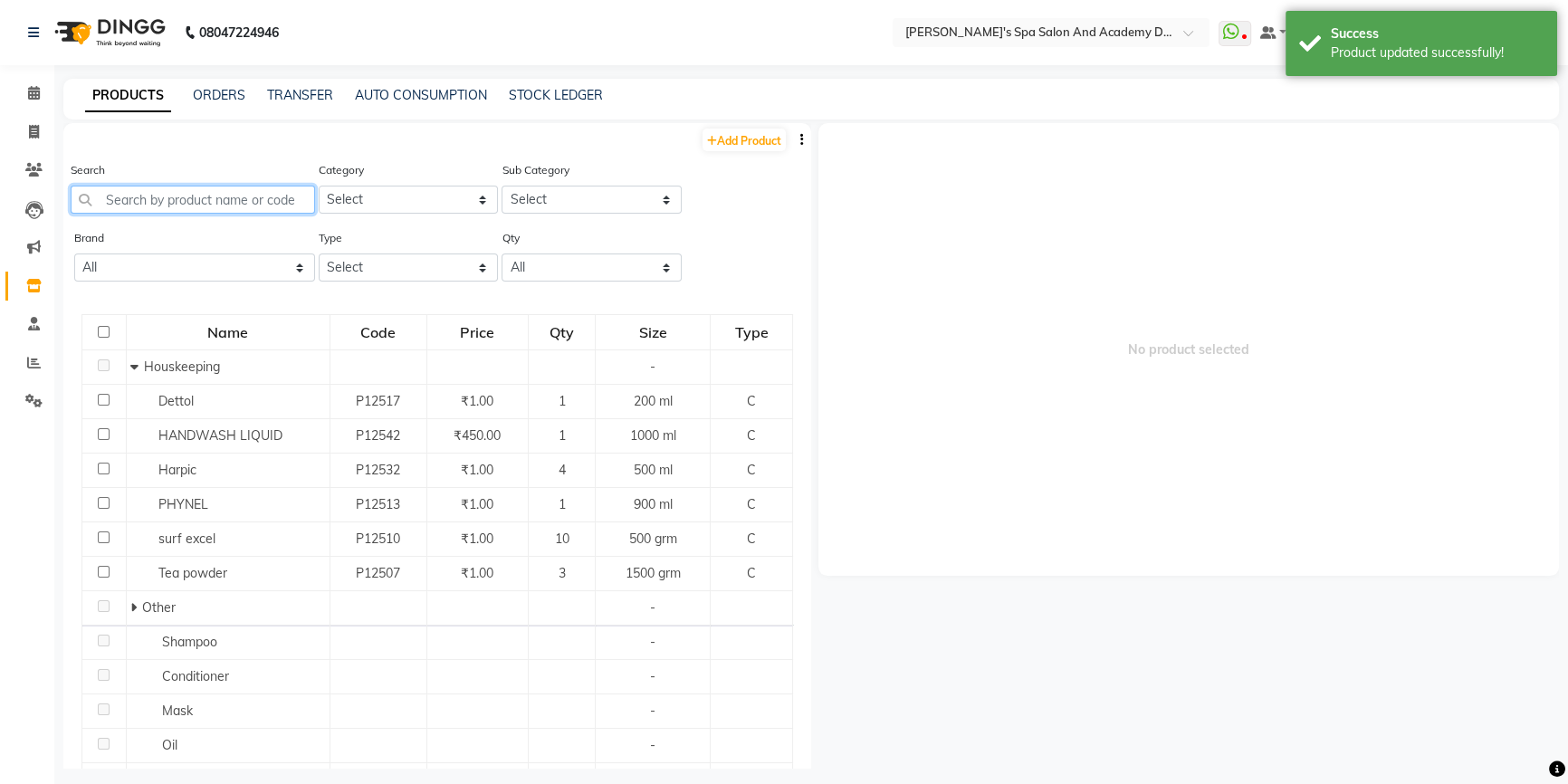
click at [248, 209] on input "text" at bounding box center [192, 199] width 244 height 28
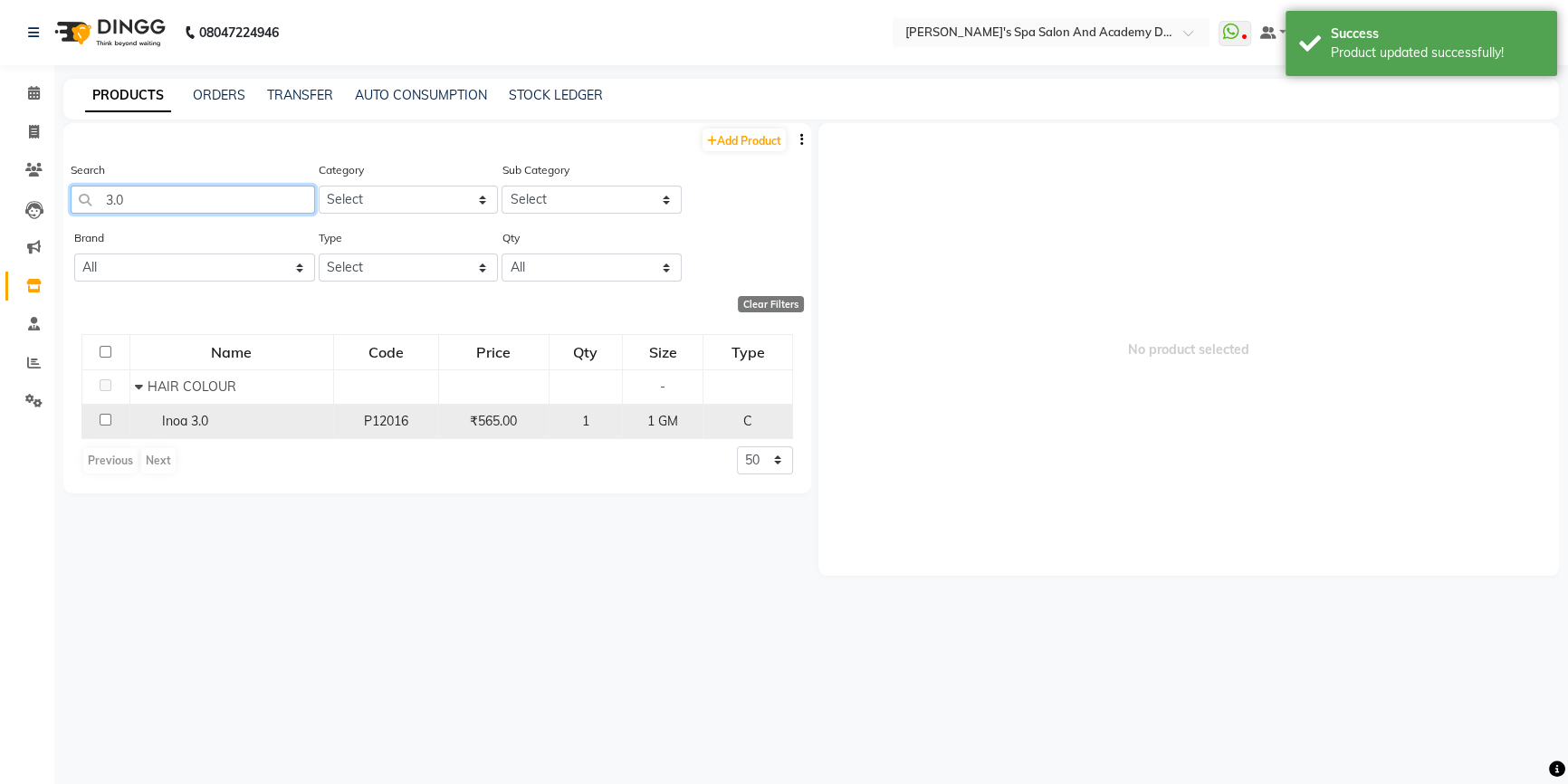
type input "3.0"
click at [195, 428] on span "Inoa 3.0" at bounding box center [185, 420] width 46 height 16
select select
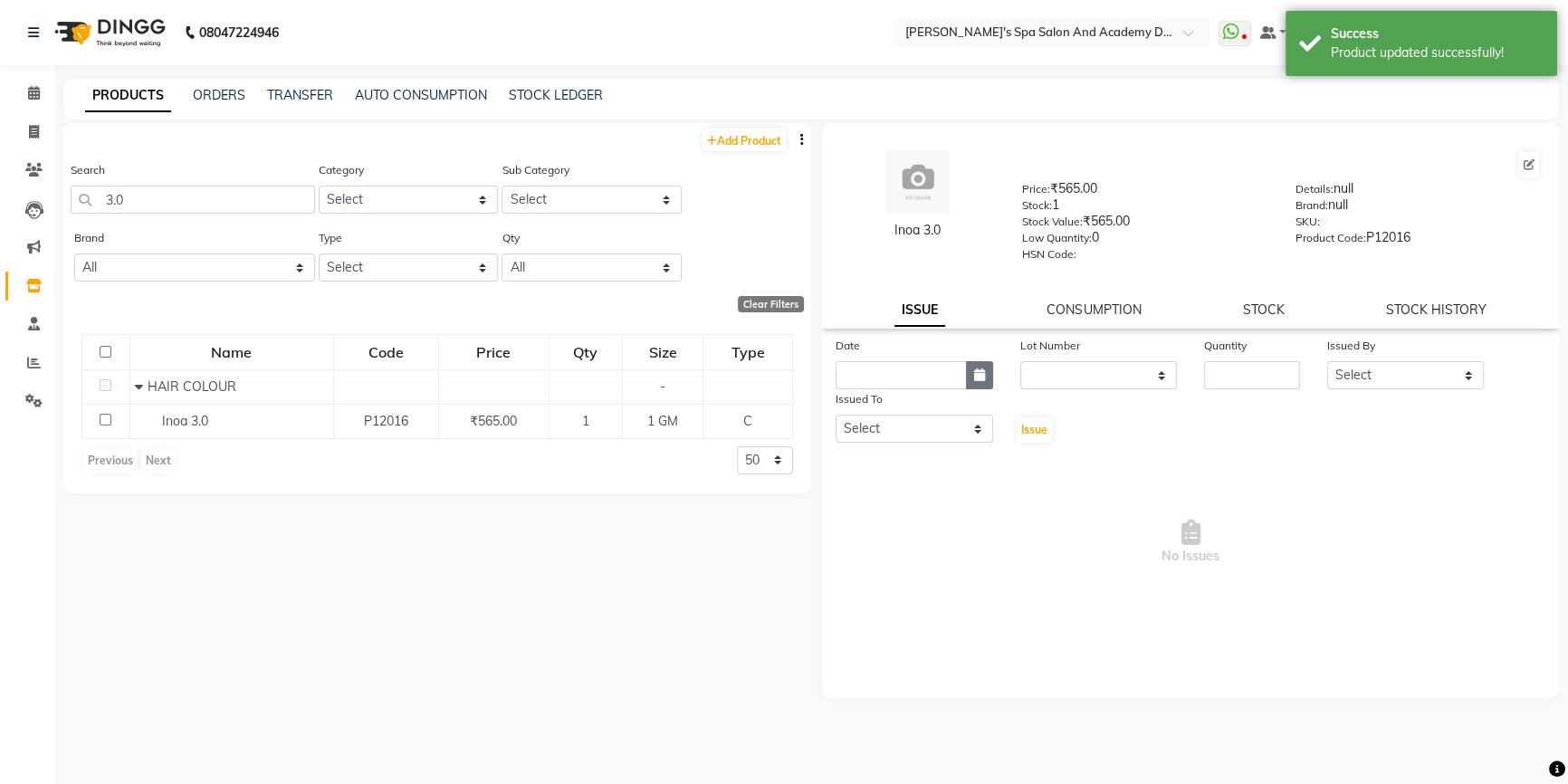
click at [984, 386] on button "button" at bounding box center [980, 375] width 27 height 28
select select "9"
select select "2025"
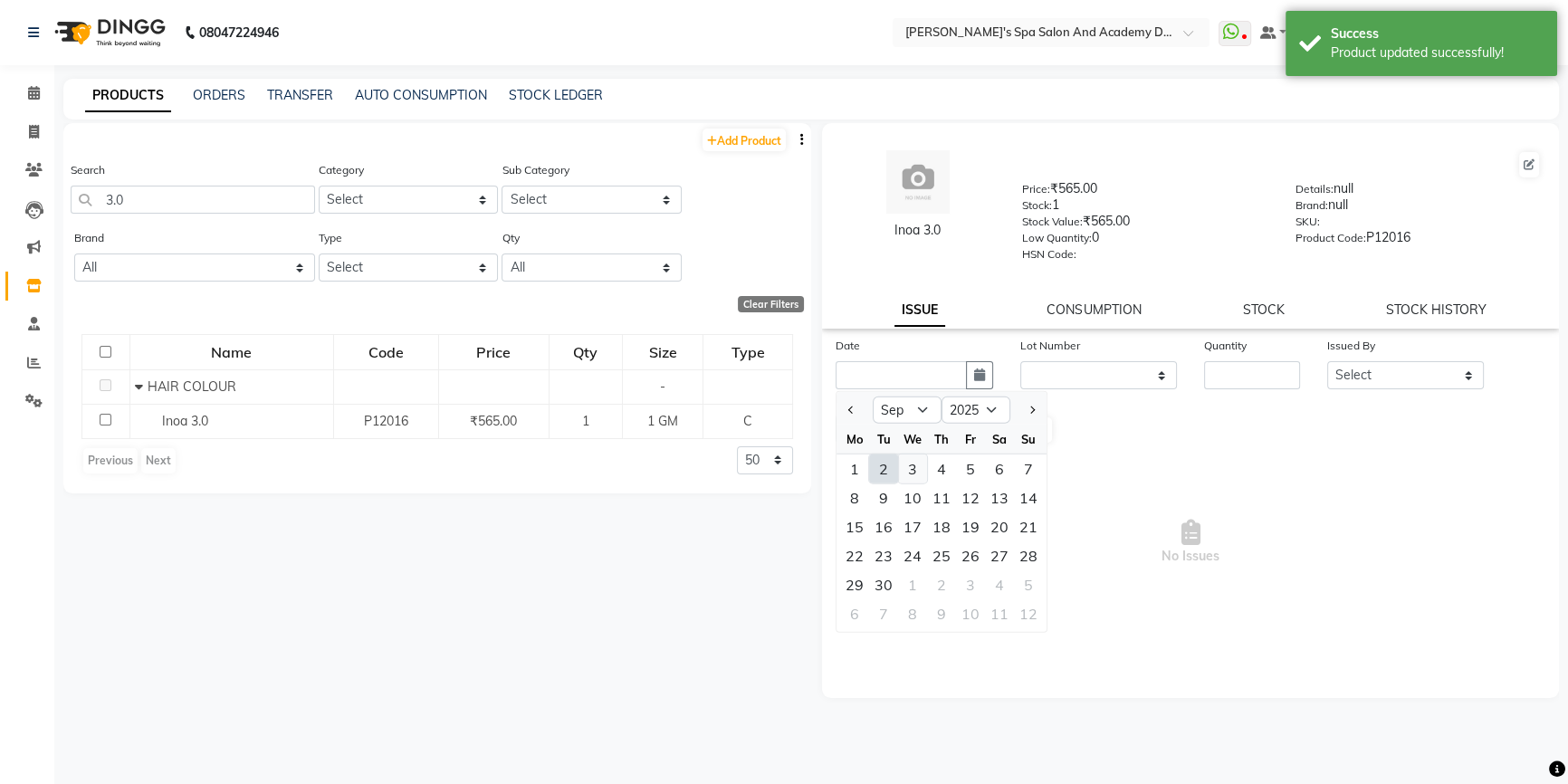
click at [900, 471] on div "3" at bounding box center [913, 468] width 29 height 29
type input "03-09-2025"
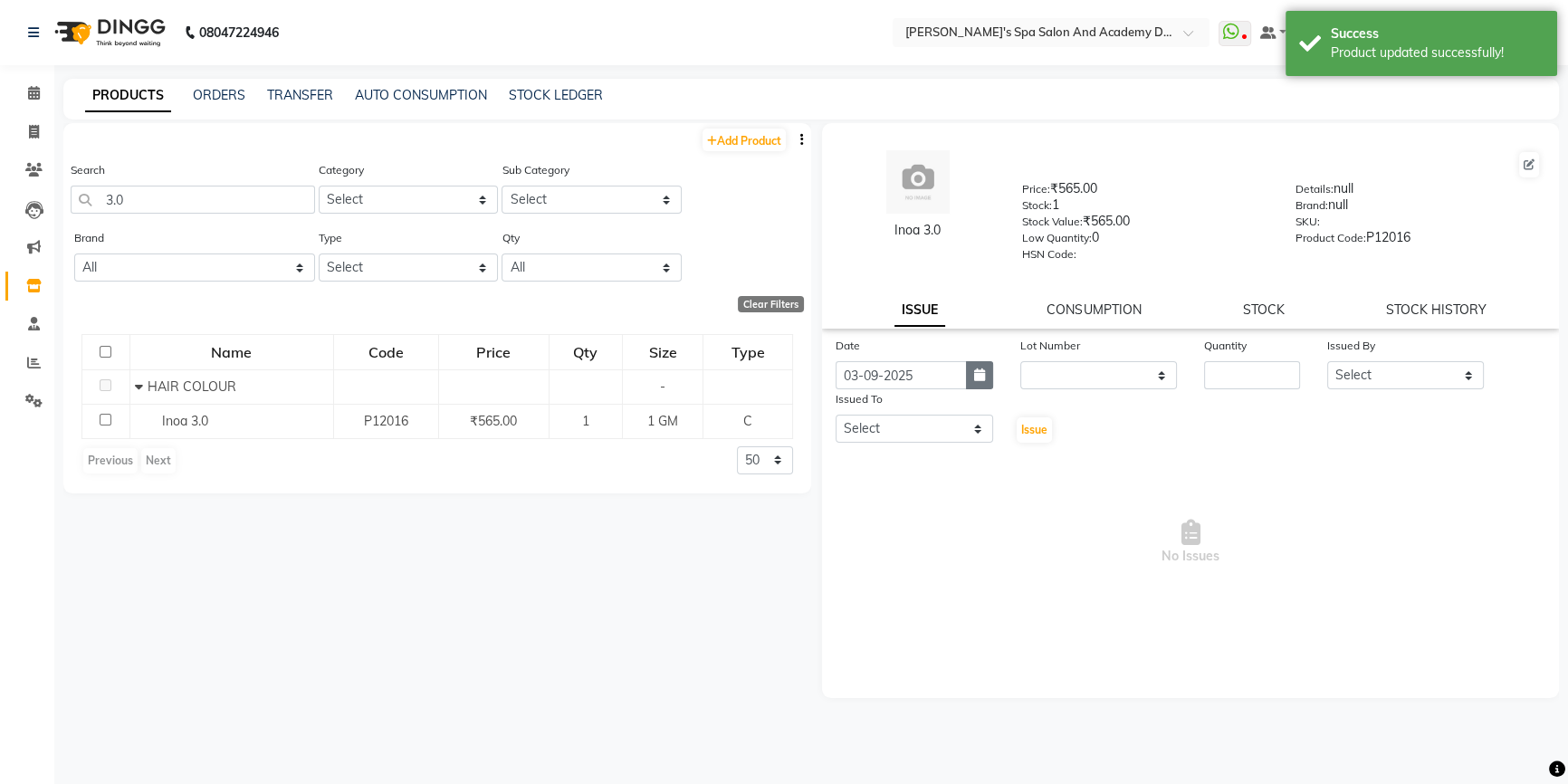
click at [977, 380] on icon "button" at bounding box center [979, 374] width 11 height 13
select select "9"
select select "2025"
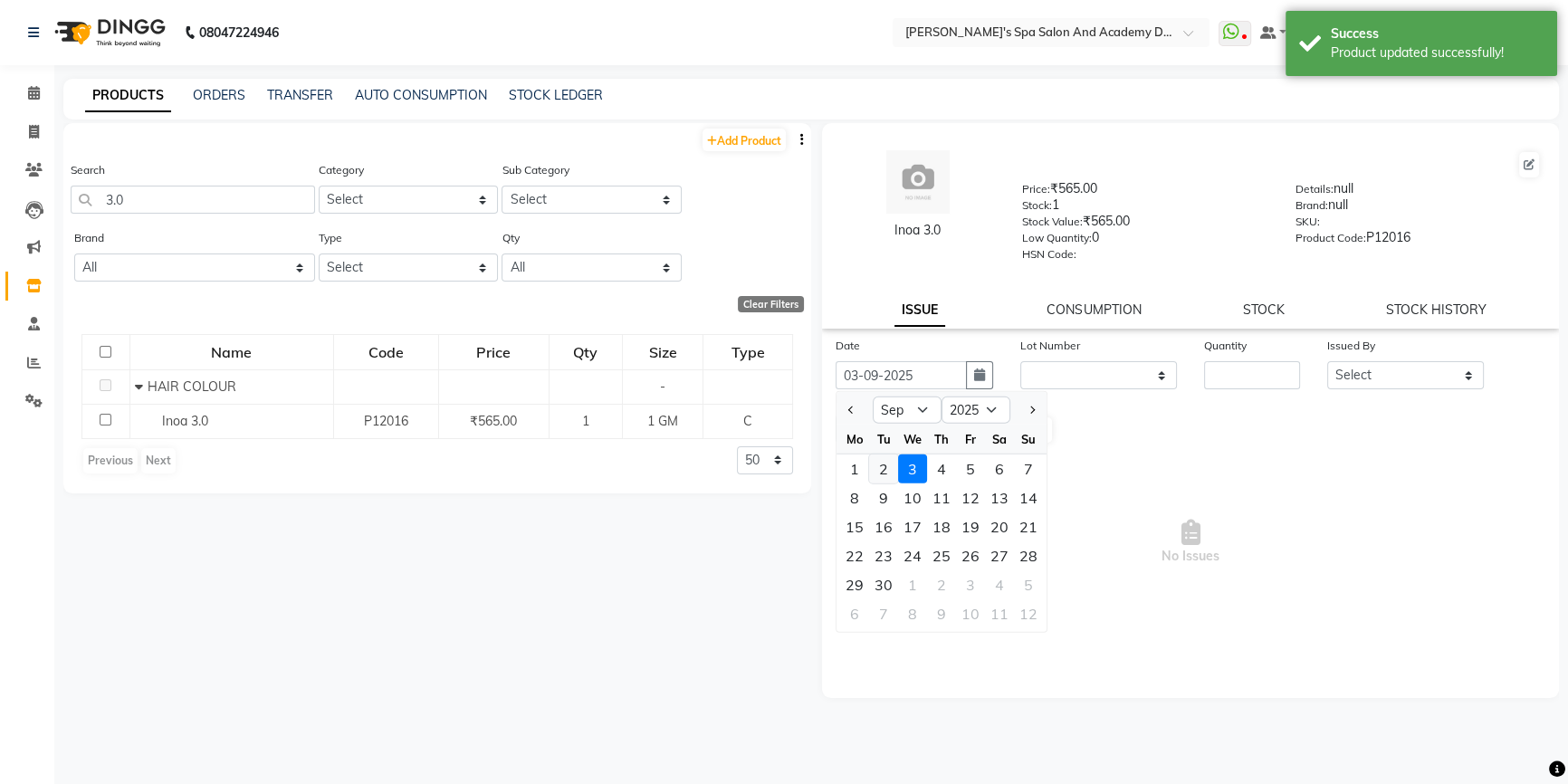
click at [877, 479] on div "2" at bounding box center [884, 468] width 29 height 29
type input "02-09-2025"
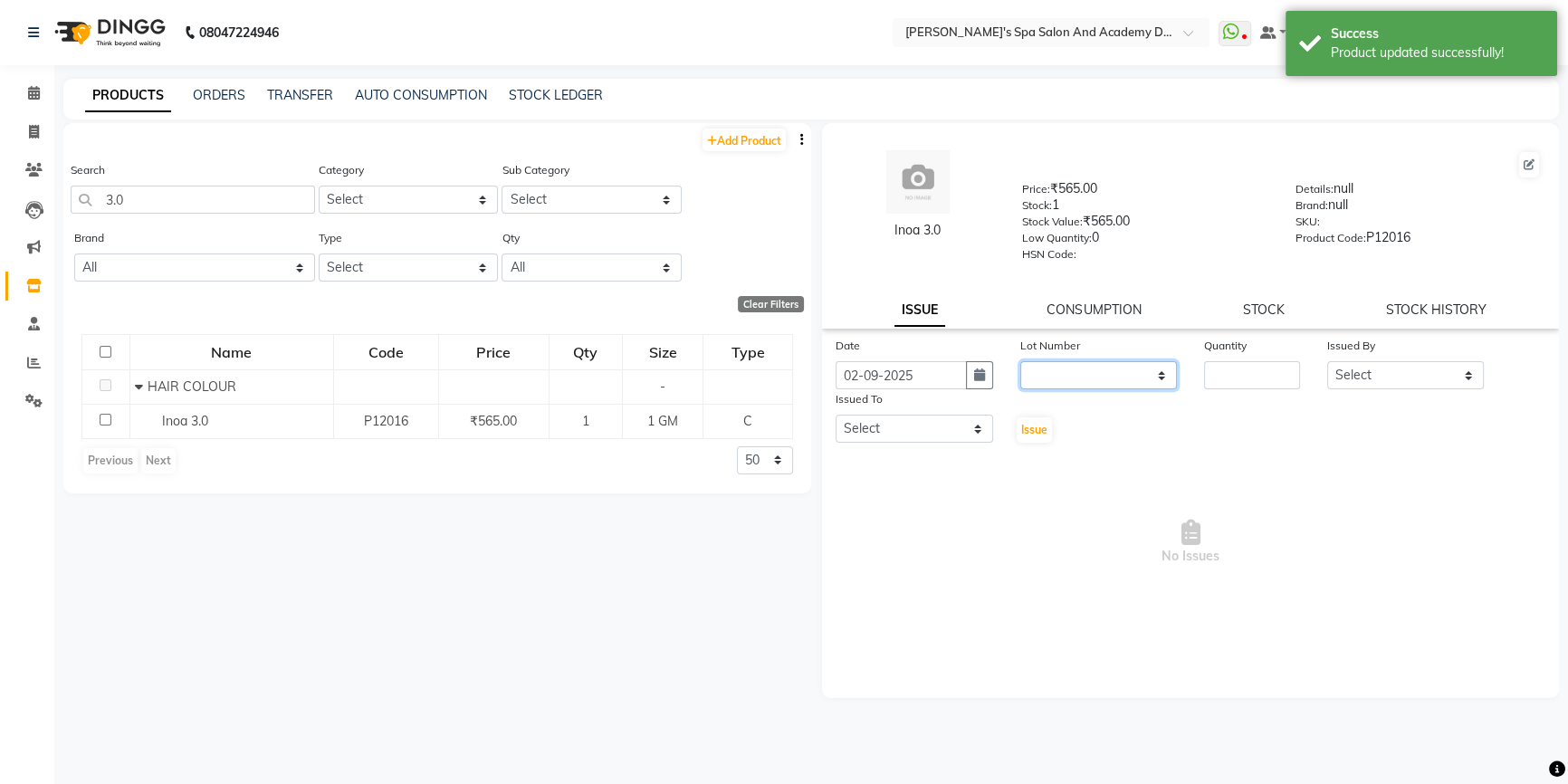
click at [1157, 374] on select "None" at bounding box center [1098, 375] width 157 height 28
select select "0: null"
click at [1020, 365] on select "None" at bounding box center [1098, 375] width 157 height 28
drag, startPoint x: 1227, startPoint y: 387, endPoint x: 1239, endPoint y: 388, distance: 12.0
click at [1229, 387] on input "number" at bounding box center [1251, 375] width 96 height 28
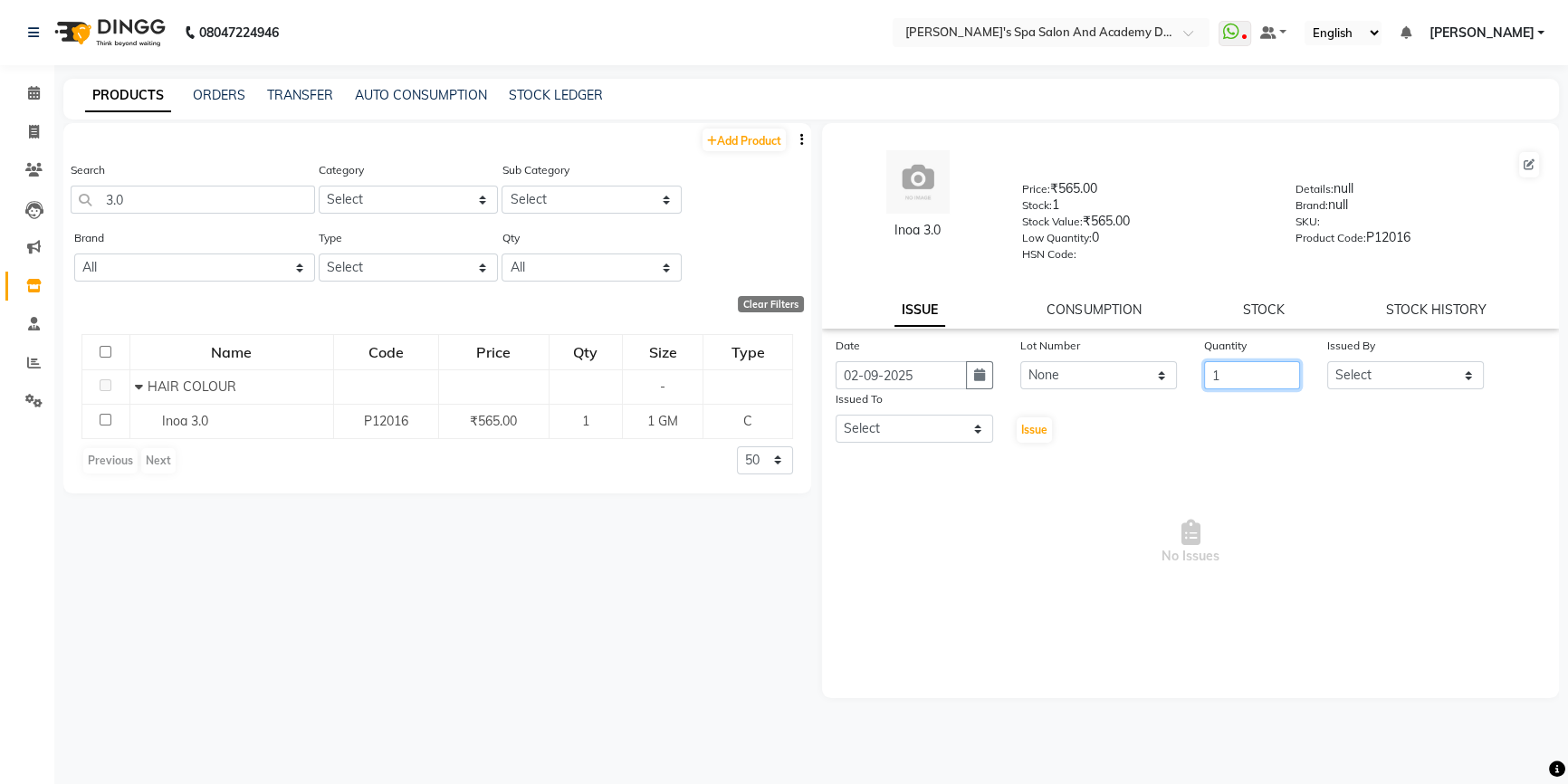
type input "1"
click at [1371, 389] on select "Select Admin AKSHTA AMBRE ASAWARI PAWAR DIRECT 1 GAURI THAPA JIGNA SHAH KALPANA…" at bounding box center [1406, 375] width 157 height 28
select select "67528"
click at [1327, 365] on select "Select Admin AKSHTA AMBRE ASAWARI PAWAR DIRECT 1 GAURI THAPA JIGNA SHAH KALPANA…" at bounding box center [1406, 375] width 157 height 28
click at [951, 433] on select "Select Admin AKSHTA AMBRE ASAWARI PAWAR DIRECT 1 GAURI THAPA JIGNA SHAH KALPANA…" at bounding box center [914, 428] width 157 height 28
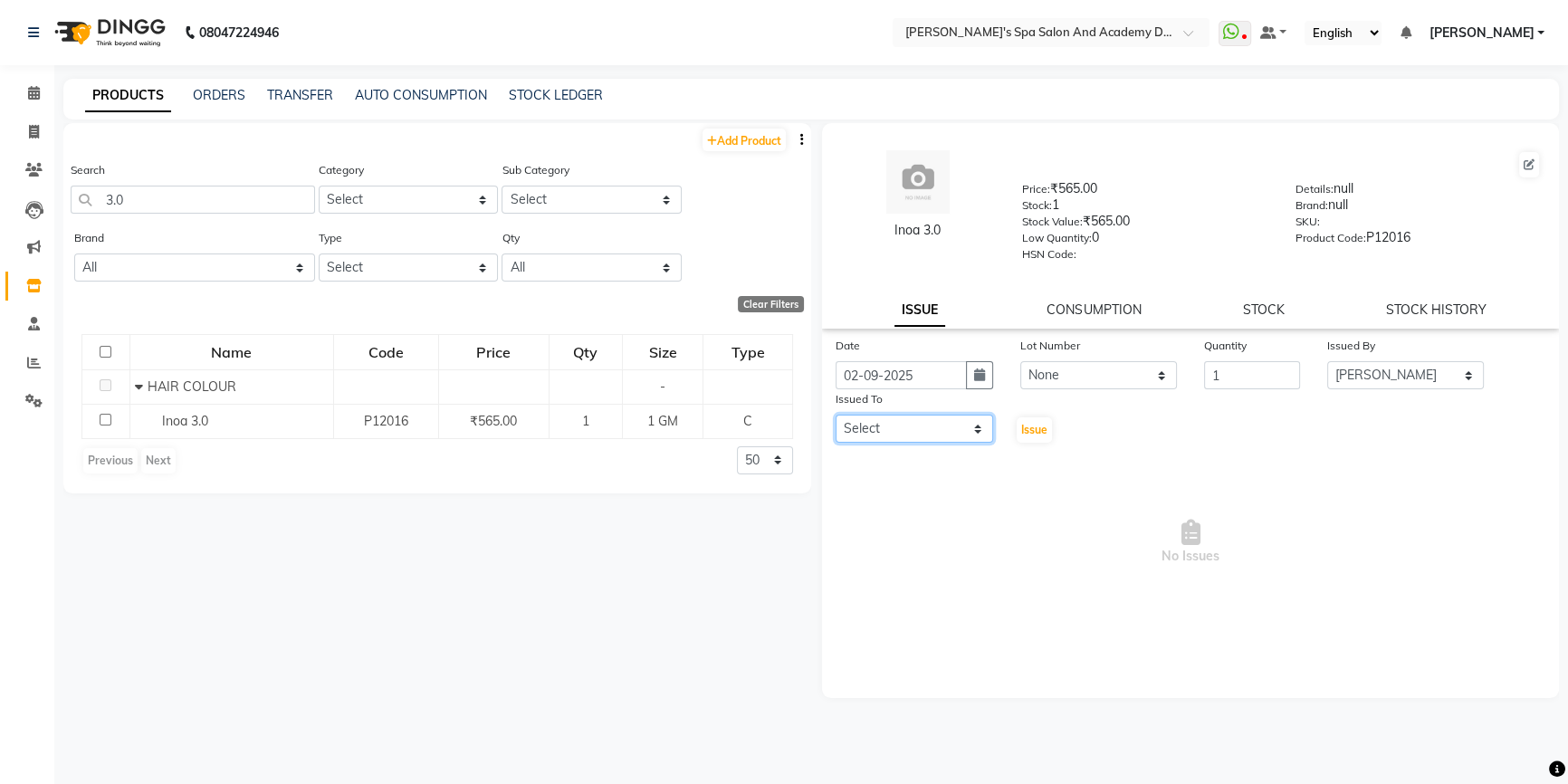
select select "47354"
click at [836, 418] on select "Select Admin AKSHTA AMBRE ASAWARI PAWAR DIRECT 1 GAURI THAPA JIGNA SHAH KALPANA…" at bounding box center [914, 428] width 157 height 28
click at [1015, 429] on div "Issue" at bounding box center [1038, 416] width 62 height 55
click at [1022, 429] on span "Issue" at bounding box center [1034, 430] width 26 height 14
select select
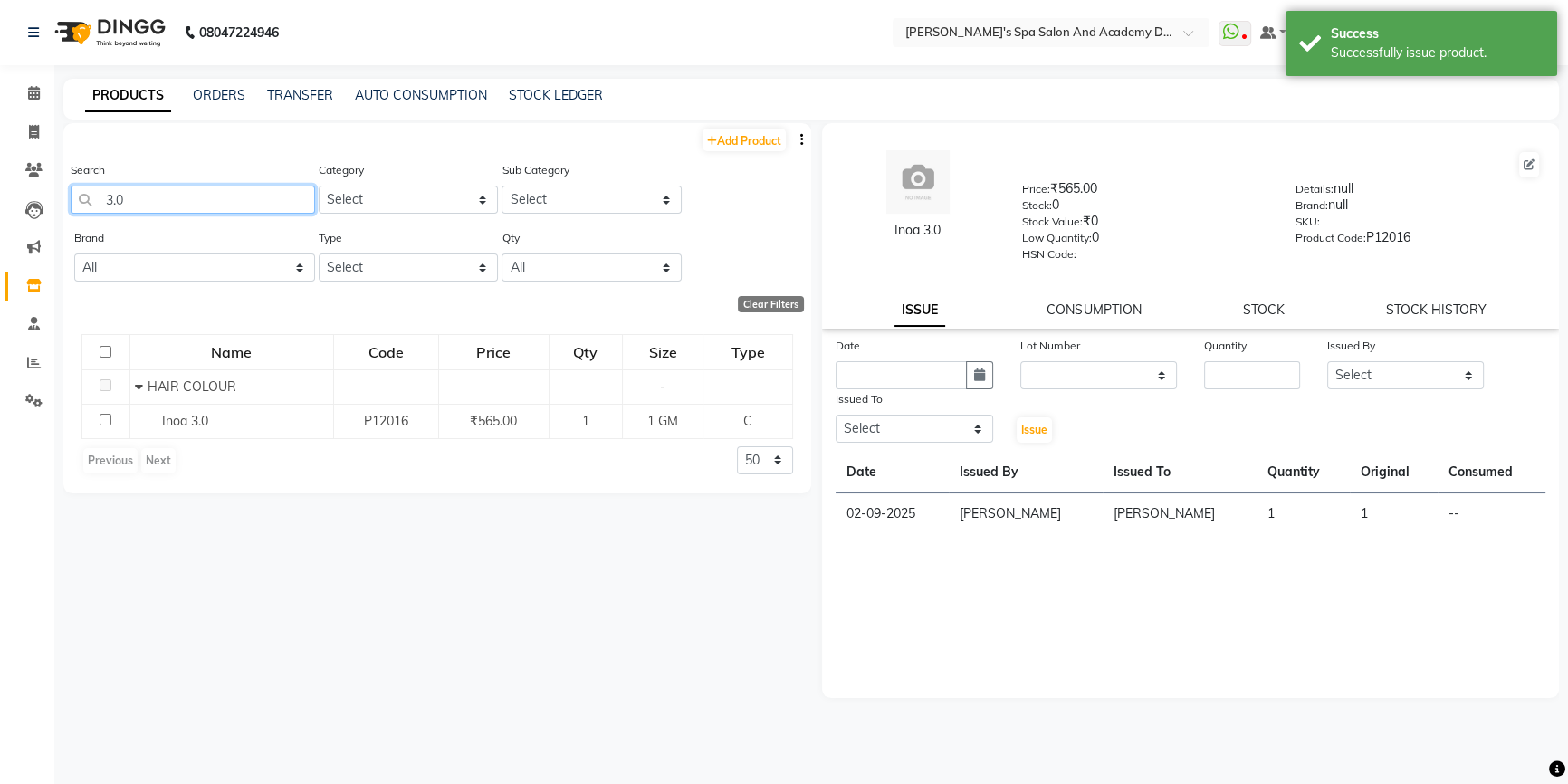
click at [145, 208] on input "3.0" at bounding box center [192, 199] width 244 height 28
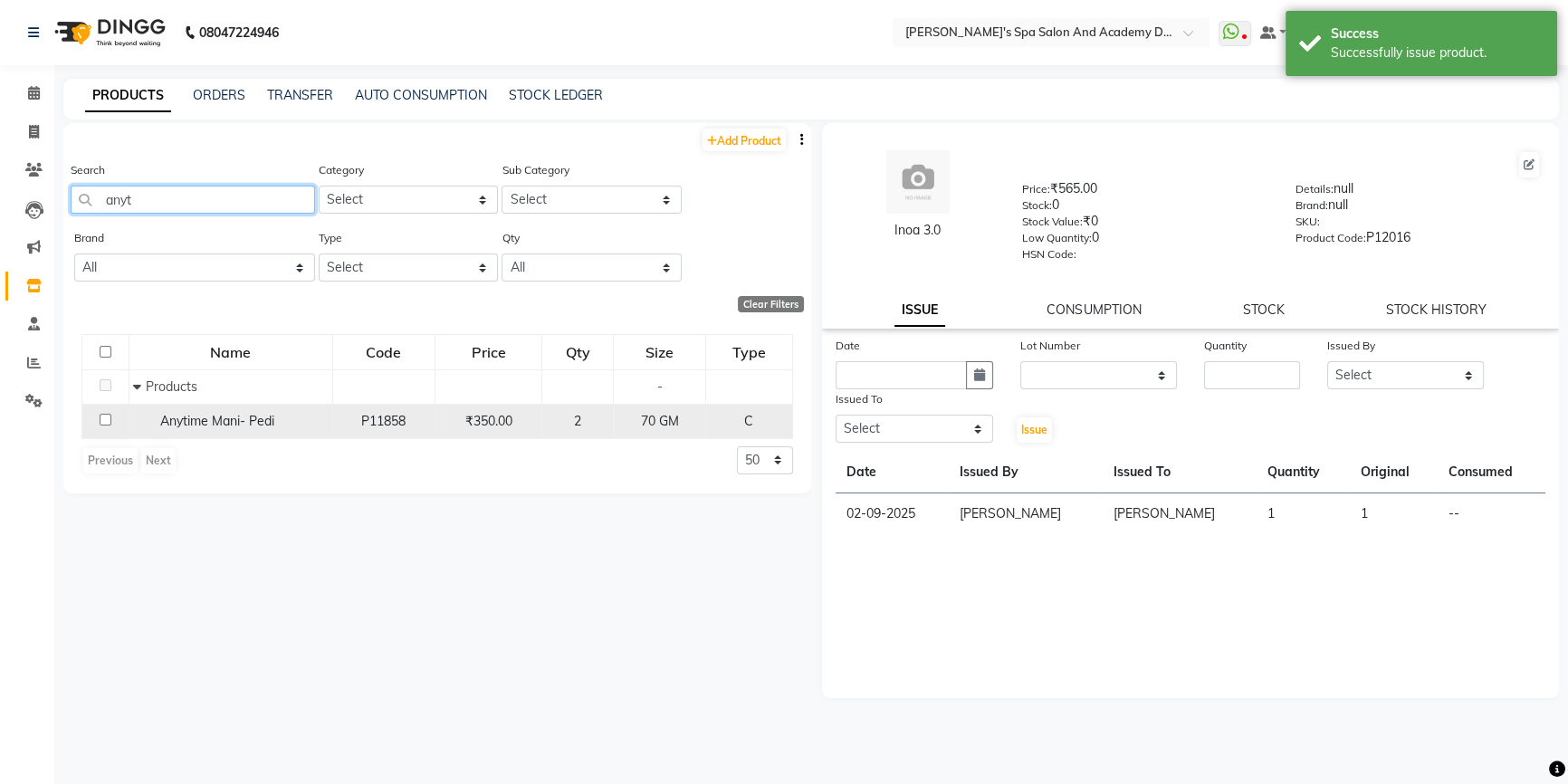
type input "anyt"
click at [177, 422] on span "Anytime Mani- Pedi" at bounding box center [217, 420] width 114 height 16
select select
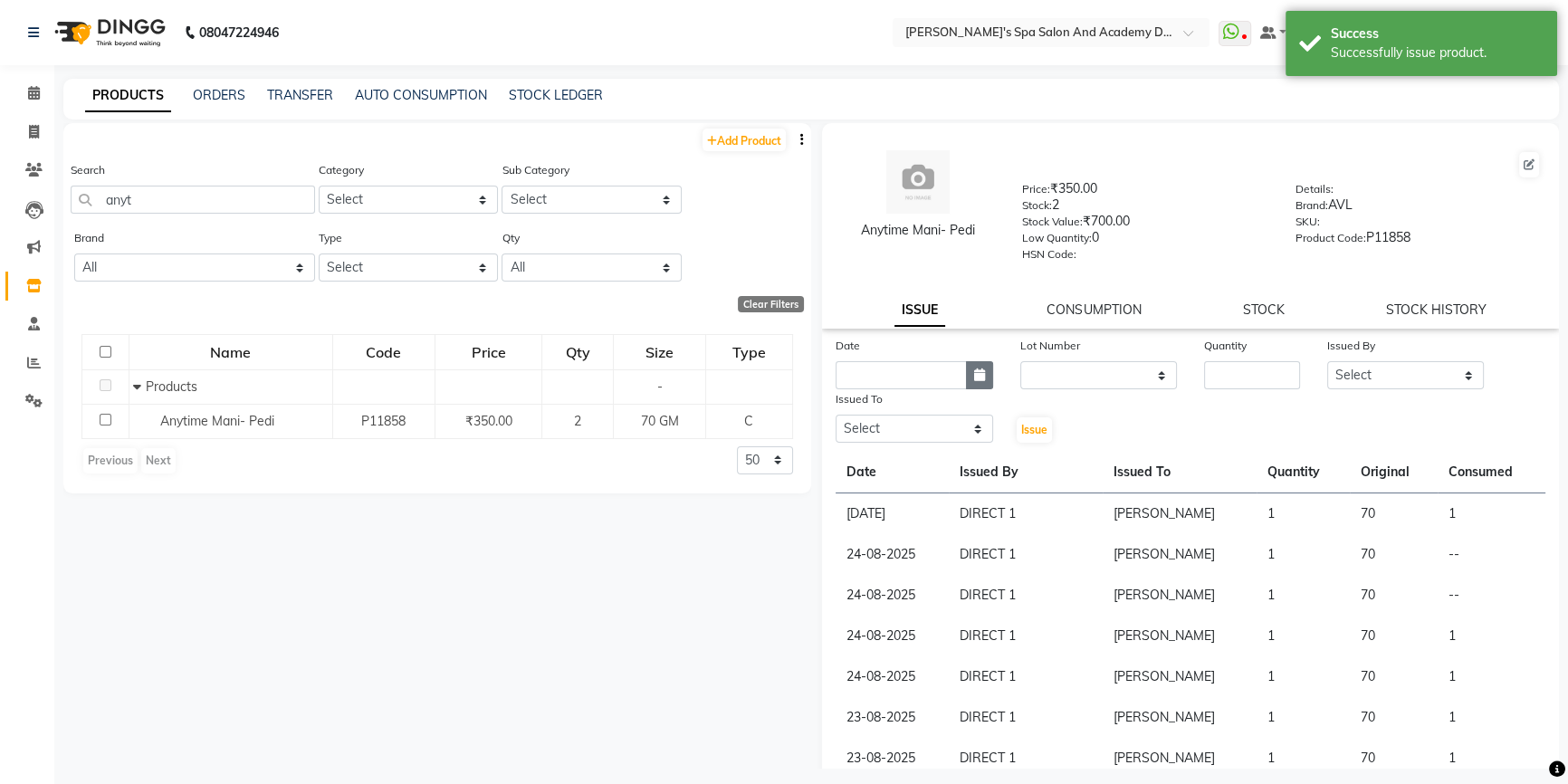
click at [975, 381] on icon "button" at bounding box center [979, 374] width 11 height 13
select select "9"
select select "2025"
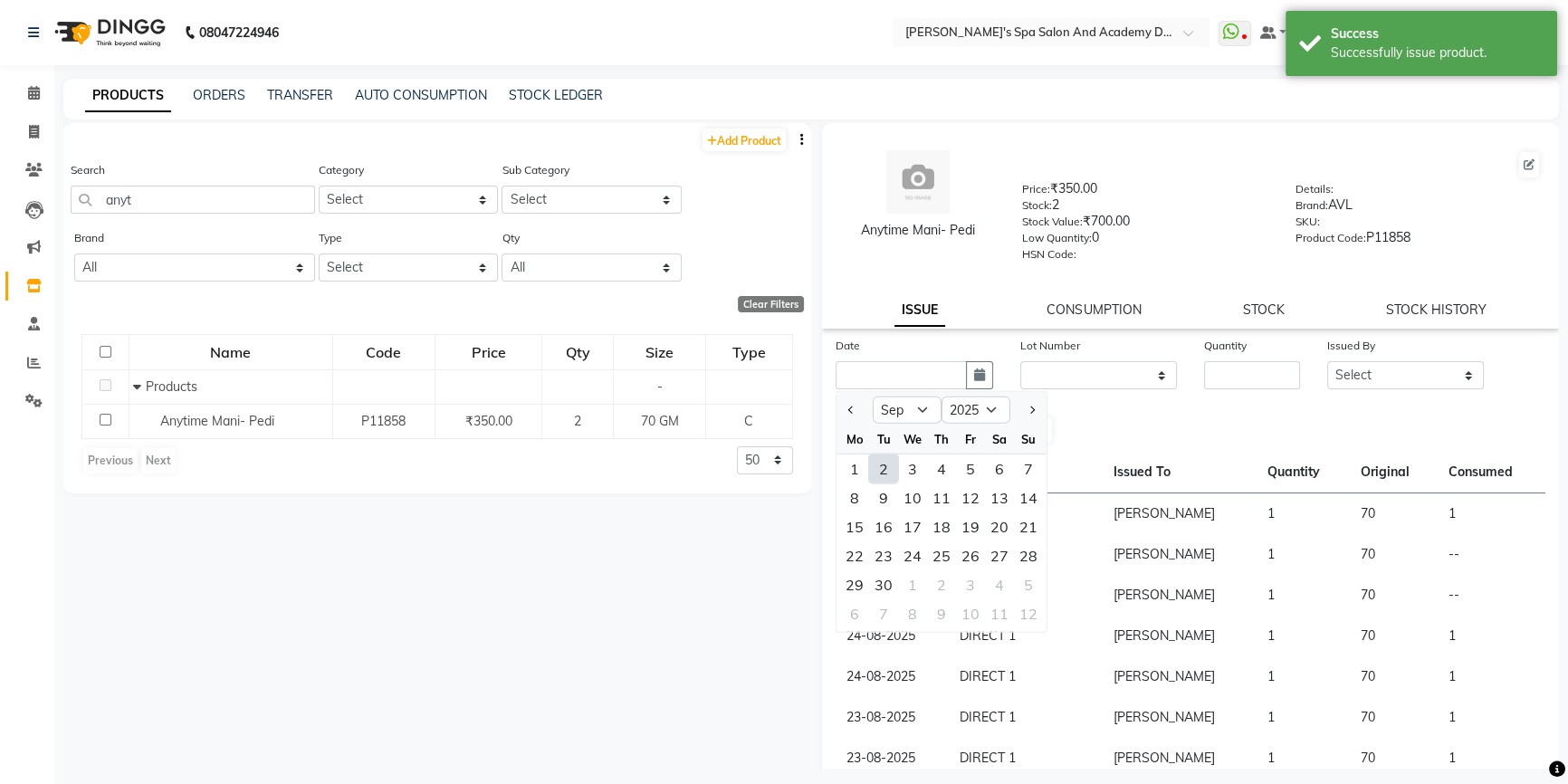
click at [886, 483] on div "2" at bounding box center [884, 468] width 29 height 29
type input "02-09-2025"
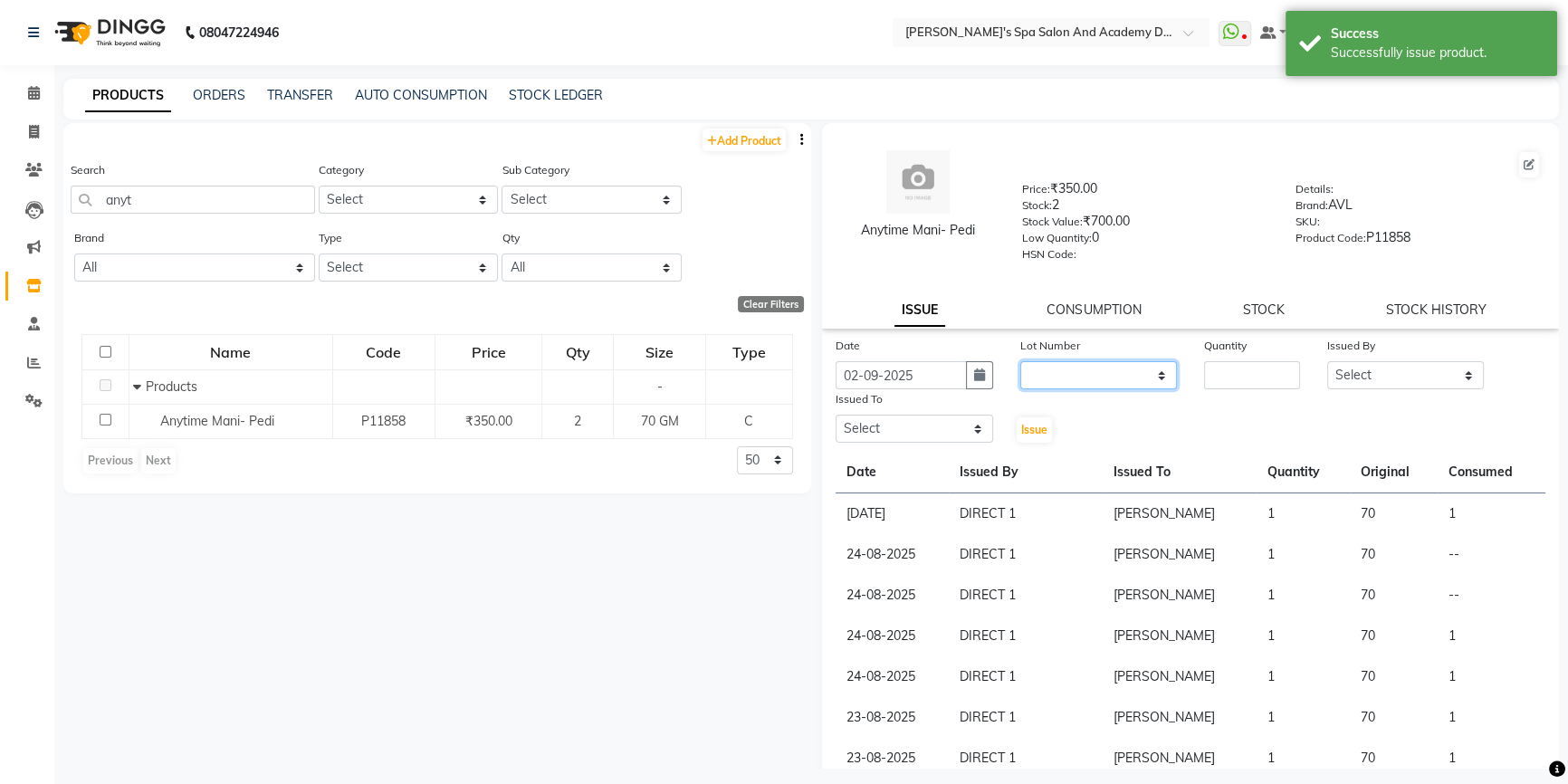
click at [1116, 389] on select "None" at bounding box center [1098, 375] width 157 height 28
select select "0: null"
click at [1020, 365] on select "None" at bounding box center [1098, 375] width 157 height 28
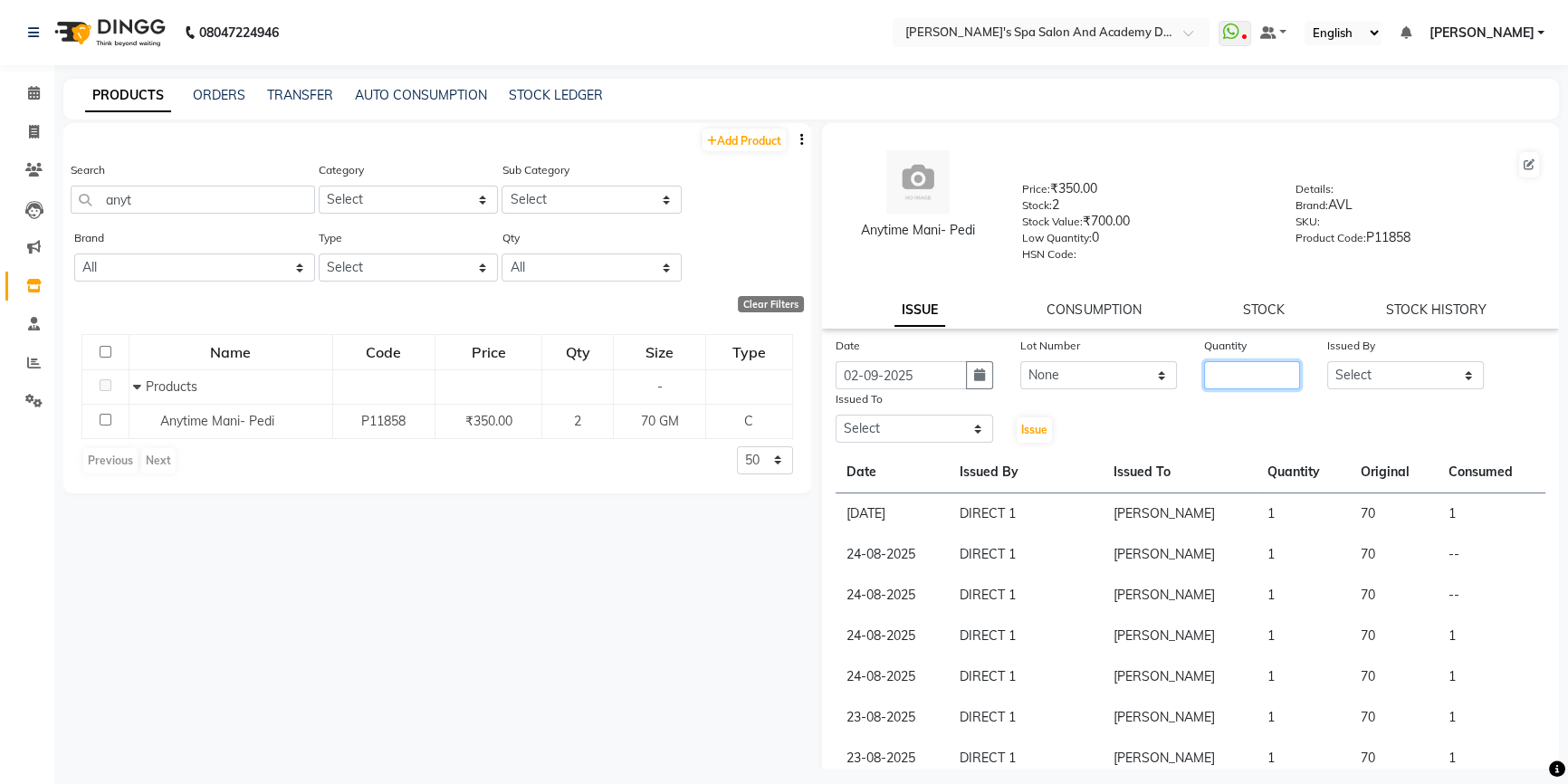
click at [1242, 377] on input "number" at bounding box center [1251, 375] width 96 height 28
type input "1"
click at [1387, 396] on div "Date 02-09-2025 Lot Number None Quantity 1 Issued By Select Admin AKSHTA AMBRE …" at bounding box center [1190, 390] width 737 height 108
click at [1390, 382] on select "Select Admin AKSHTA AMBRE ASAWARI PAWAR DIRECT 1 GAURI THAPA JIGNA SHAH KALPANA…" at bounding box center [1406, 375] width 157 height 28
select select "67528"
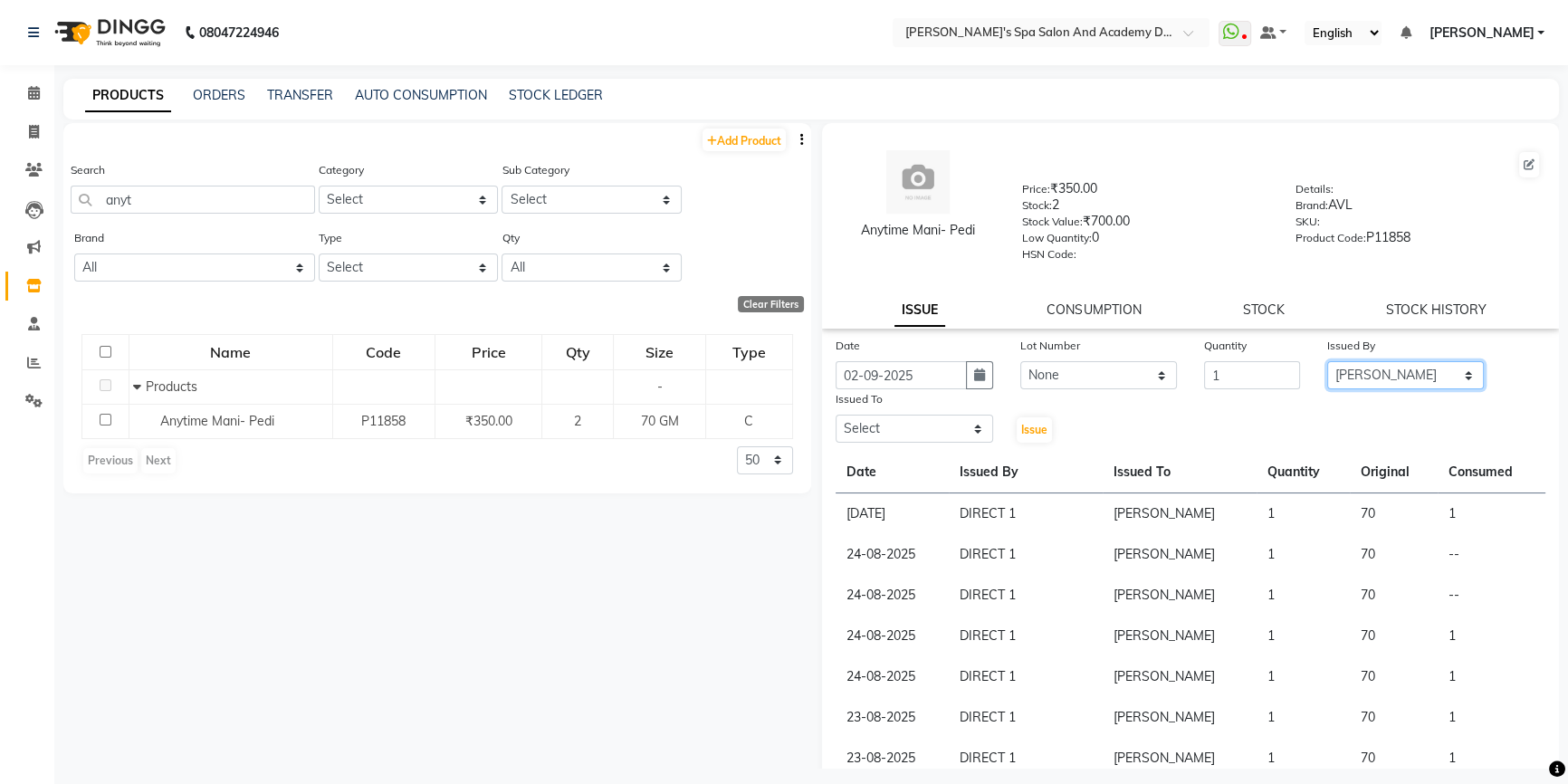
click at [1327, 365] on select "Select Admin AKSHTA AMBRE ASAWARI PAWAR DIRECT 1 GAURI THAPA JIGNA SHAH KALPANA…" at bounding box center [1406, 375] width 157 height 28
click at [938, 418] on select "Select Admin AKSHTA AMBRE ASAWARI PAWAR DIRECT 1 GAURI THAPA JIGNA SHAH KALPANA…" at bounding box center [914, 428] width 157 height 28
select select "58585"
click at [836, 418] on select "Select Admin AKSHTA AMBRE ASAWARI PAWAR DIRECT 1 GAURI THAPA JIGNA SHAH KALPANA…" at bounding box center [914, 428] width 157 height 28
click at [1021, 431] on span "Issue" at bounding box center [1034, 430] width 26 height 14
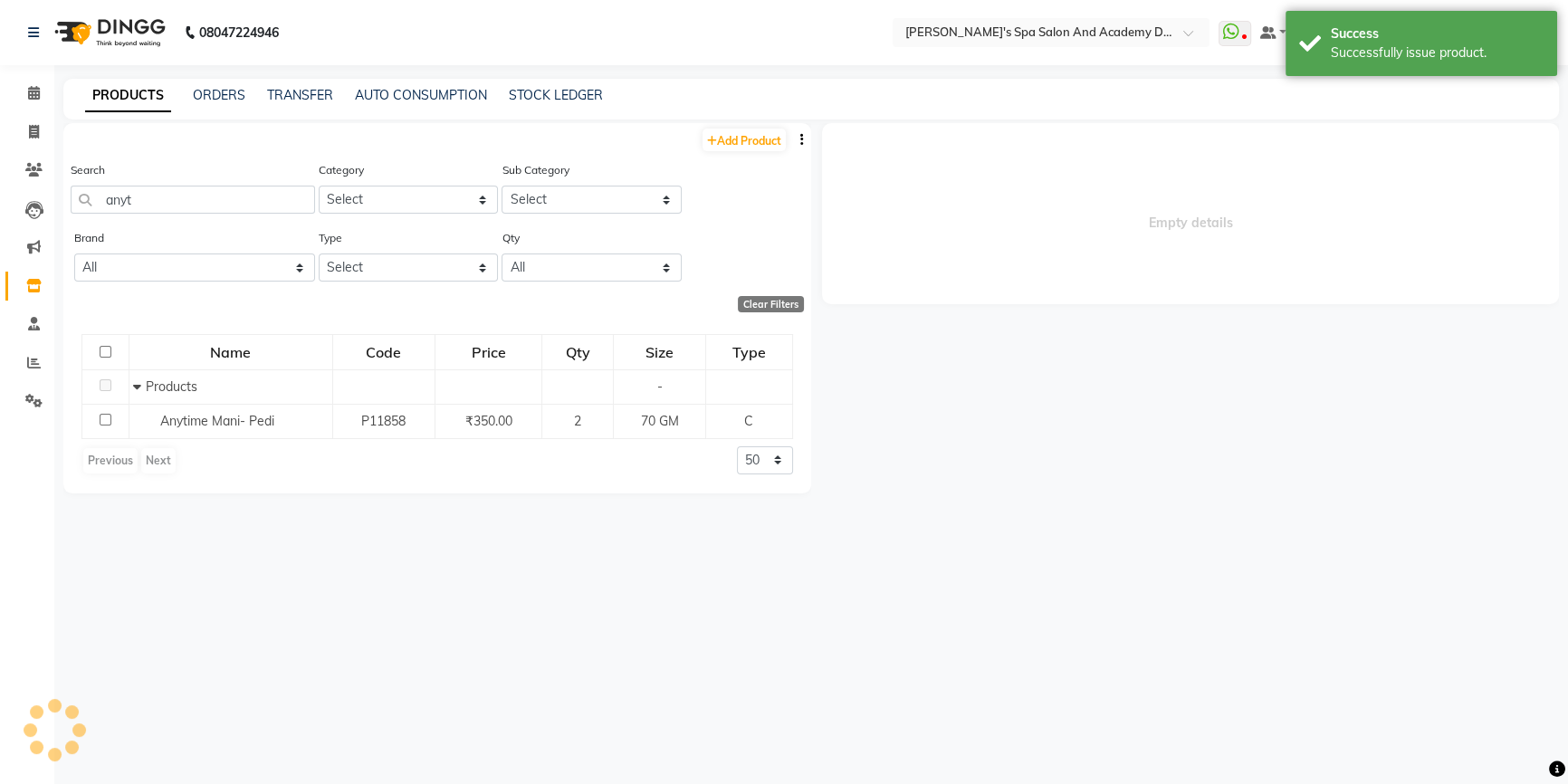
select select
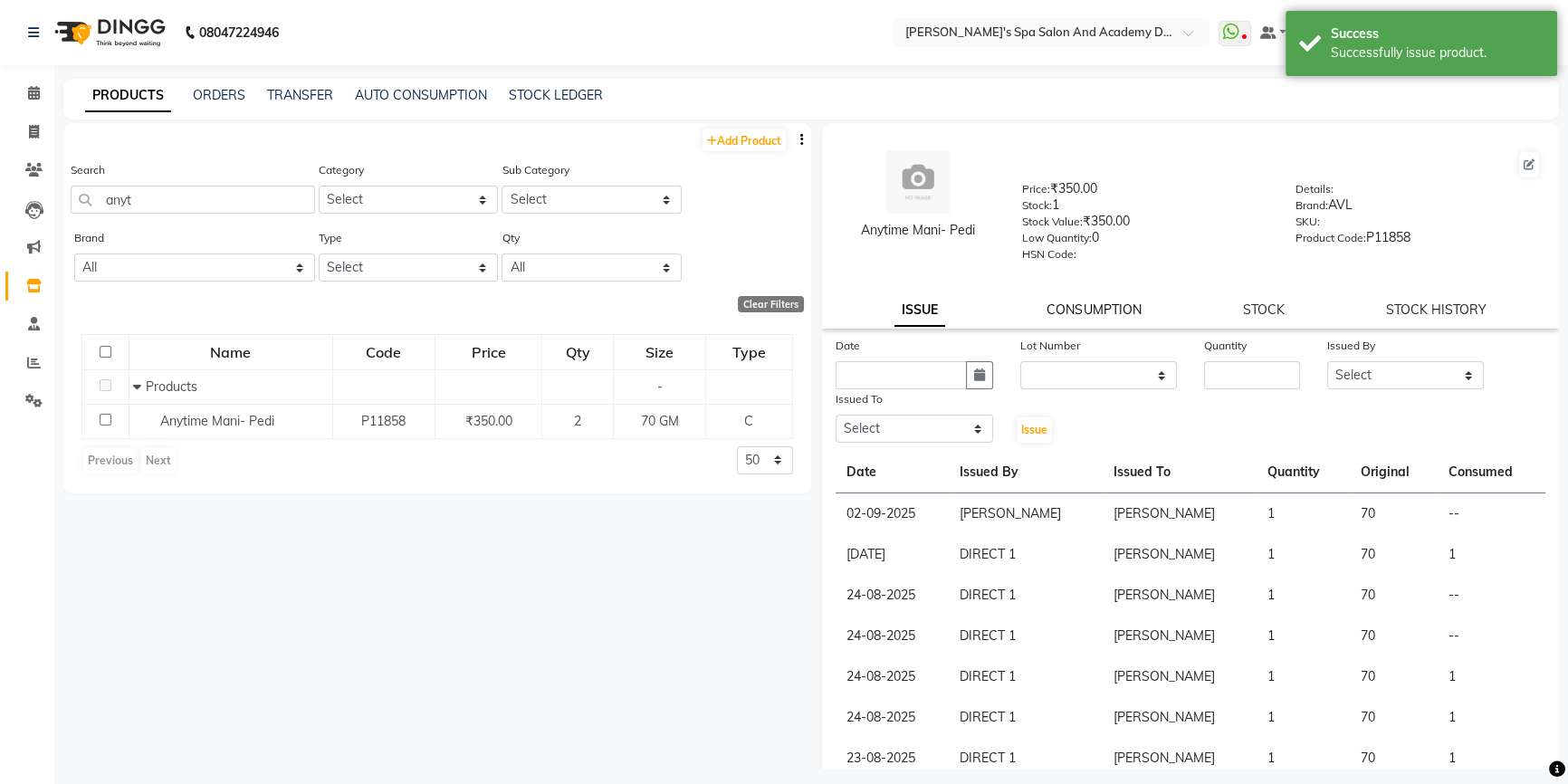
drag, startPoint x: 1023, startPoint y: 399, endPoint x: 1052, endPoint y: 319, distance: 85.1
click at [1052, 318] on link "CONSUMPTION" at bounding box center [1093, 309] width 94 height 16
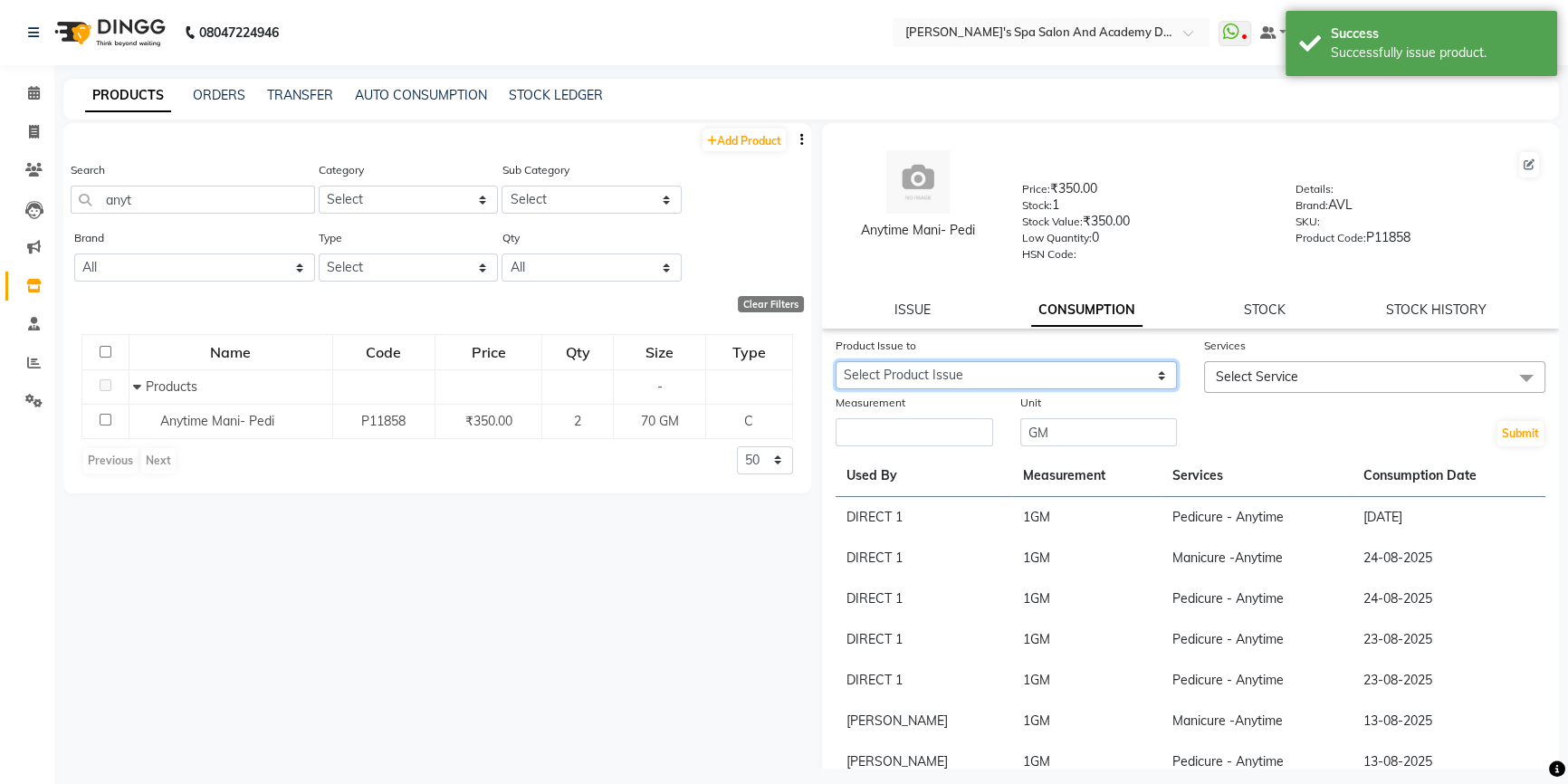
click at [937, 378] on select "Select Product Issue 2025-09-02, Issued to: NEHA YADAV, Balance: 70 2025-08-29,…" at bounding box center [1006, 375] width 341 height 28
select select "1200039"
click at [836, 365] on select "Select Product Issue 2025-09-02, Issued to: NEHA YADAV, Balance: 70 2025-08-29,…" at bounding box center [1006, 375] width 341 height 28
click at [1302, 384] on span "Select Service" at bounding box center [1374, 377] width 341 height 32
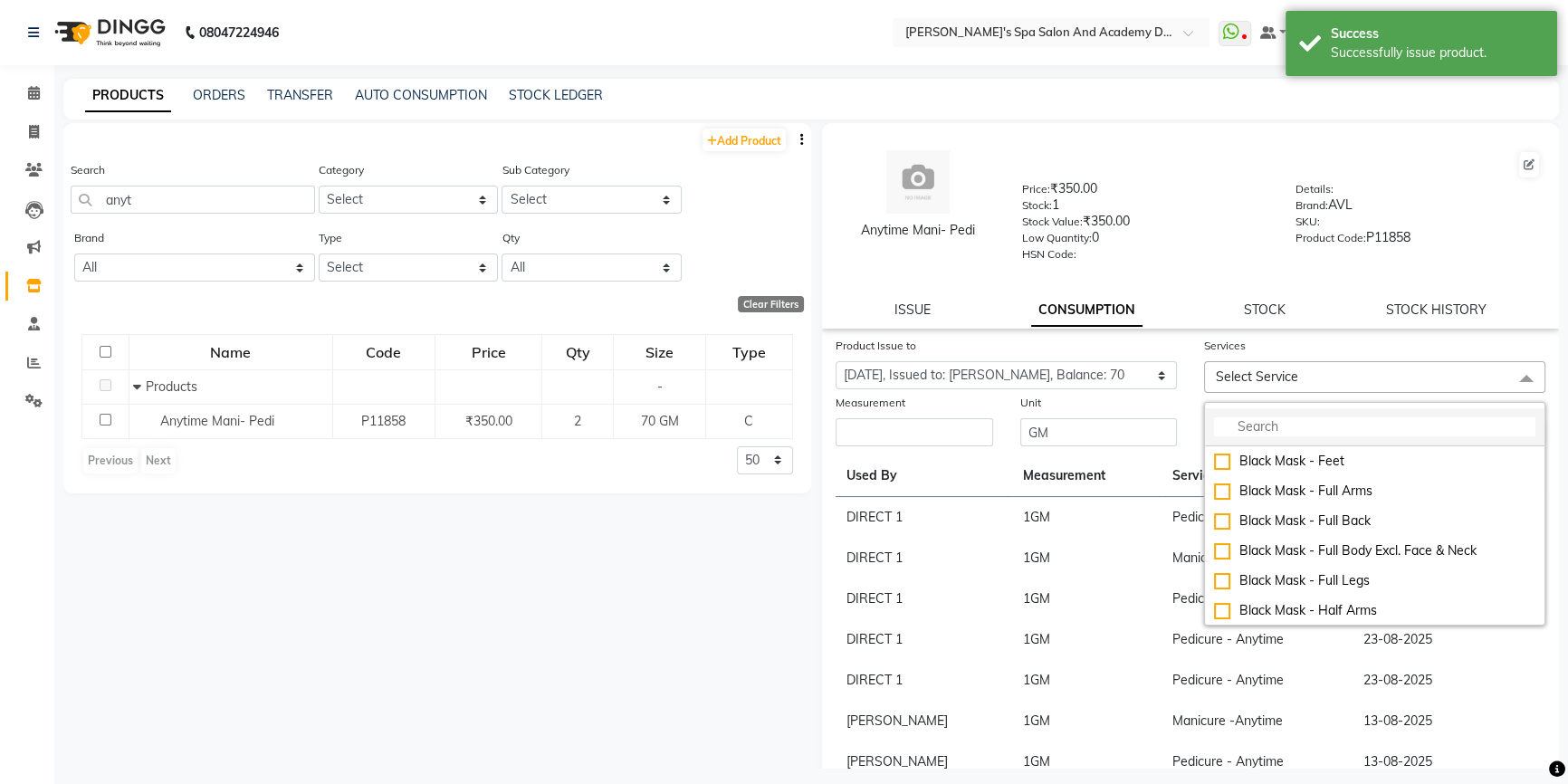
click at [1227, 436] on input "multiselect-search" at bounding box center [1375, 427] width 322 height 19
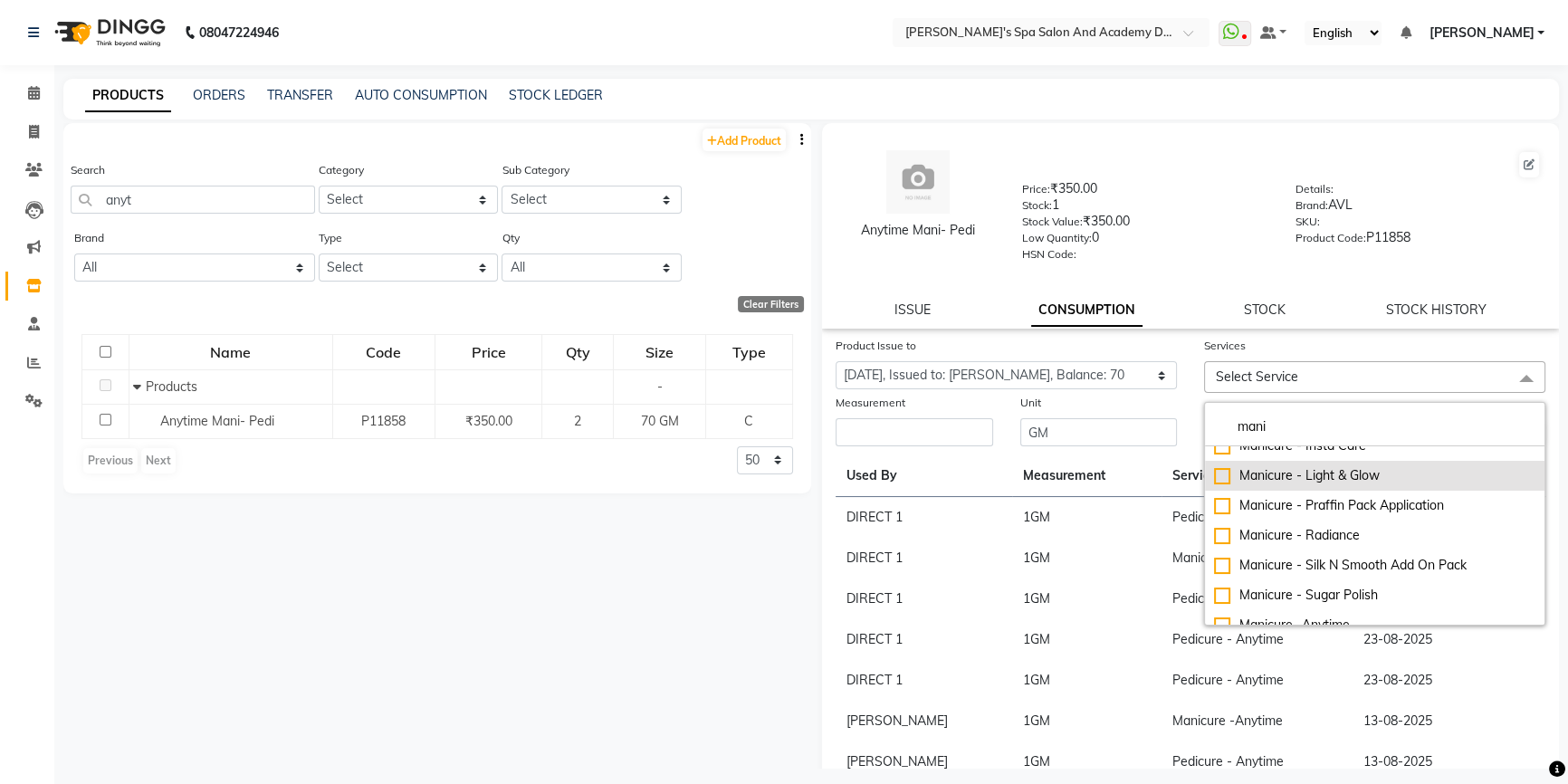
scroll to position [81, 0]
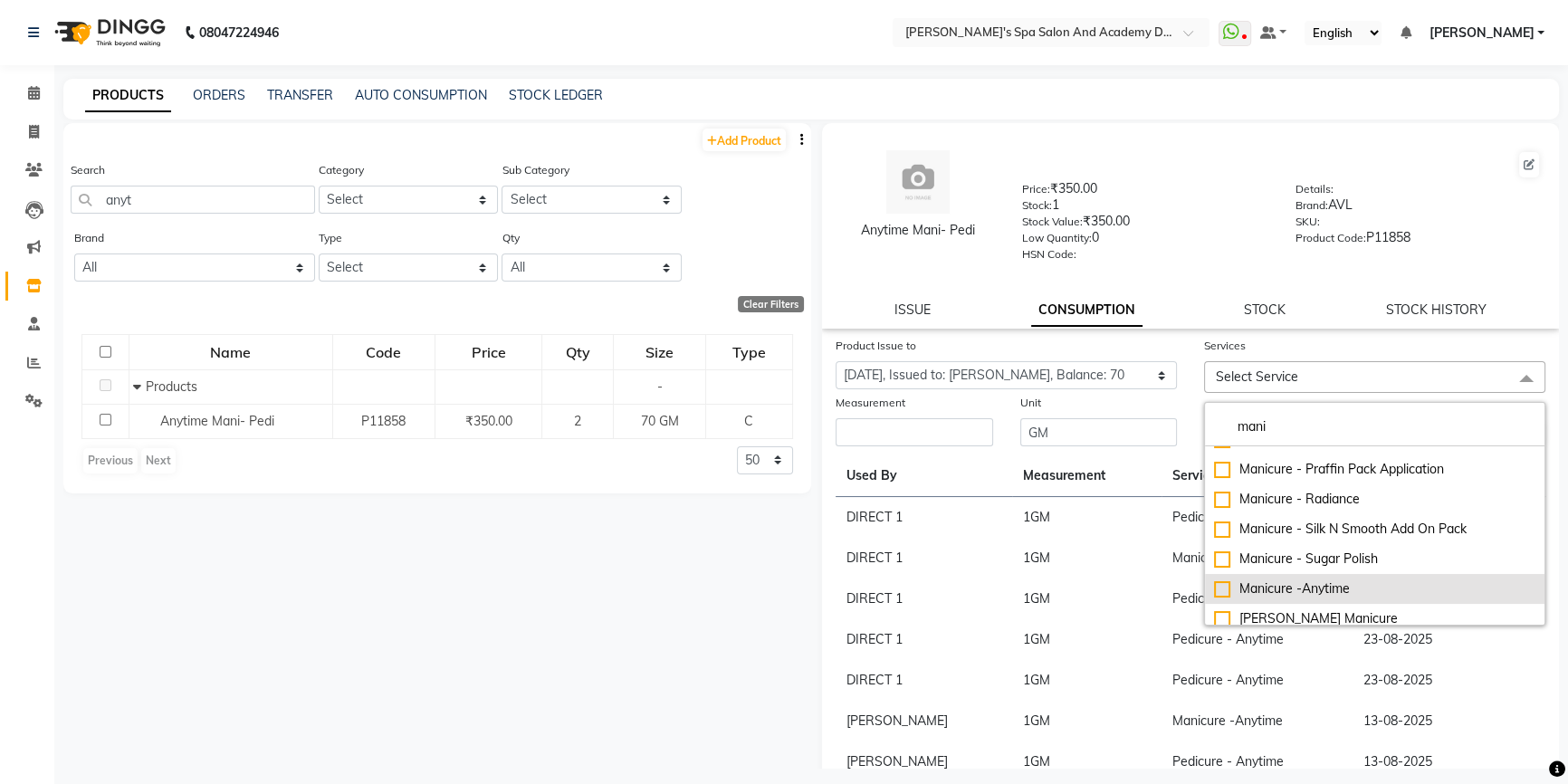
type input "mani"
click at [1219, 595] on div "Manicure -Anytime" at bounding box center [1375, 589] width 322 height 19
checkbox input "true"
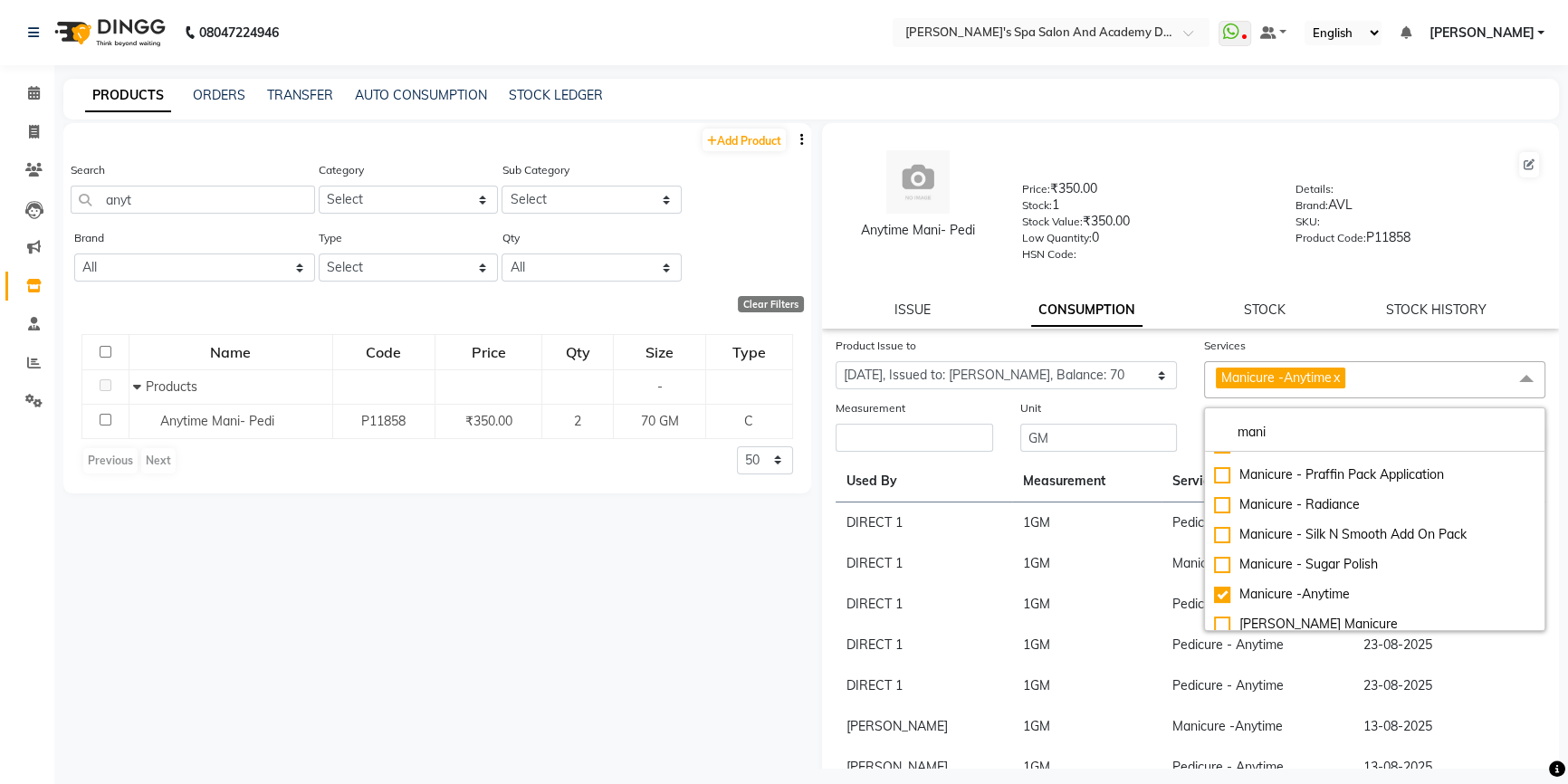
click at [875, 424] on div "Measurement" at bounding box center [914, 410] width 157 height 25
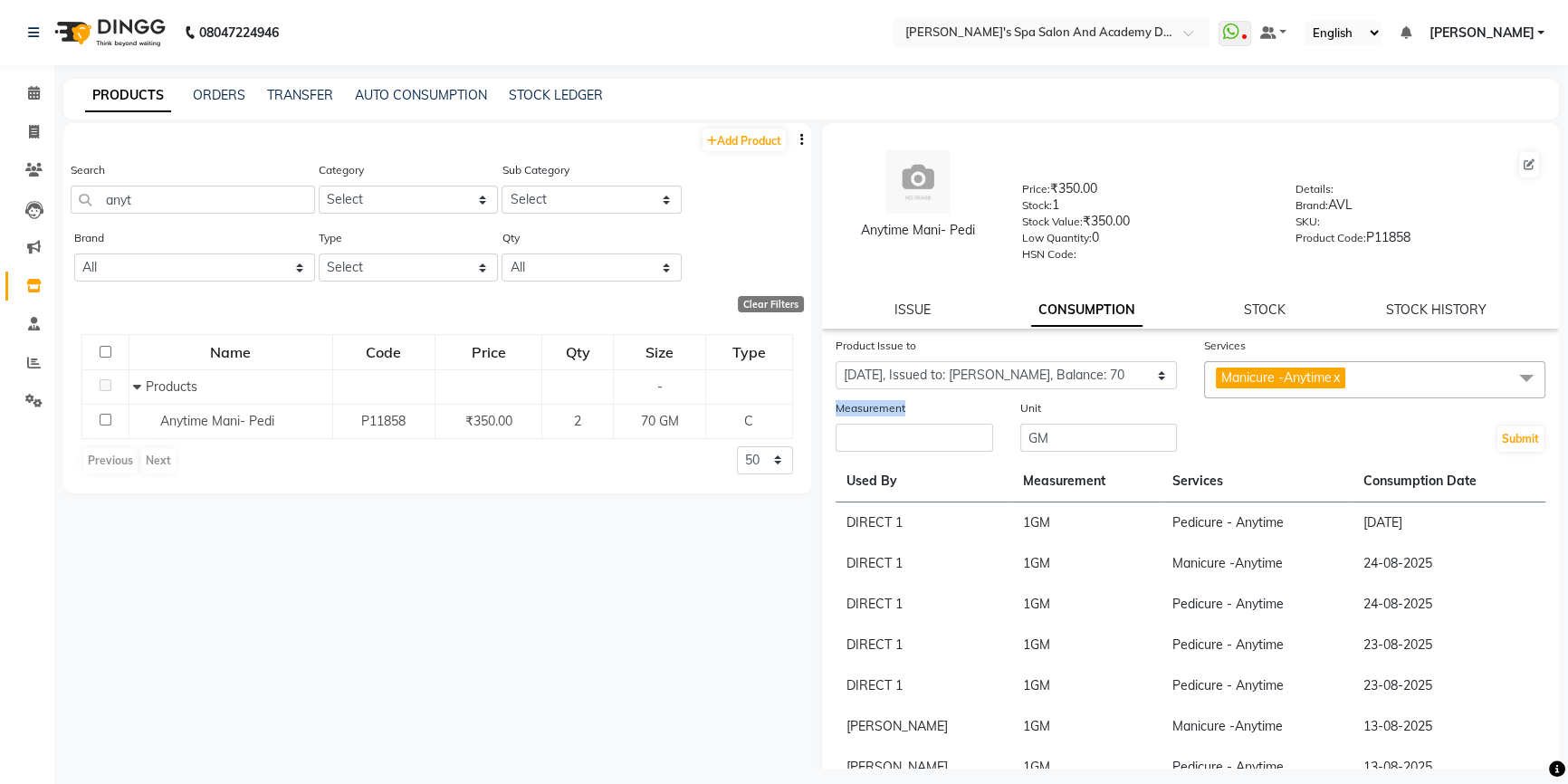
drag, startPoint x: 875, startPoint y: 425, endPoint x: 882, endPoint y: 439, distance: 15.7
click at [882, 439] on div "Measurement" at bounding box center [914, 425] width 185 height 55
click at [875, 452] on input "number" at bounding box center [914, 437] width 157 height 28
type input "1"
click at [1503, 438] on button "Submit" at bounding box center [1521, 438] width 46 height 25
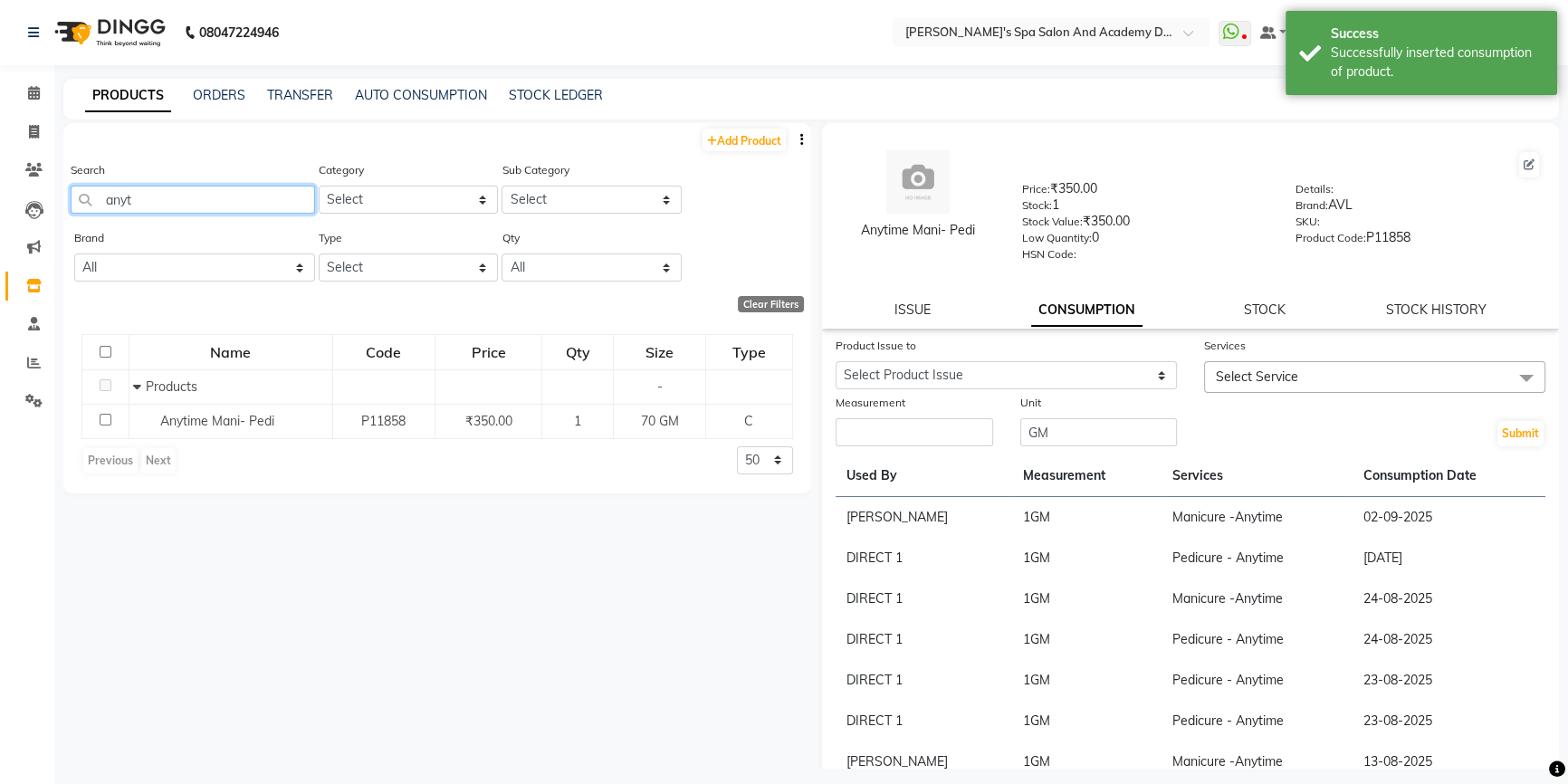
click at [119, 192] on input "anyt" at bounding box center [192, 199] width 244 height 28
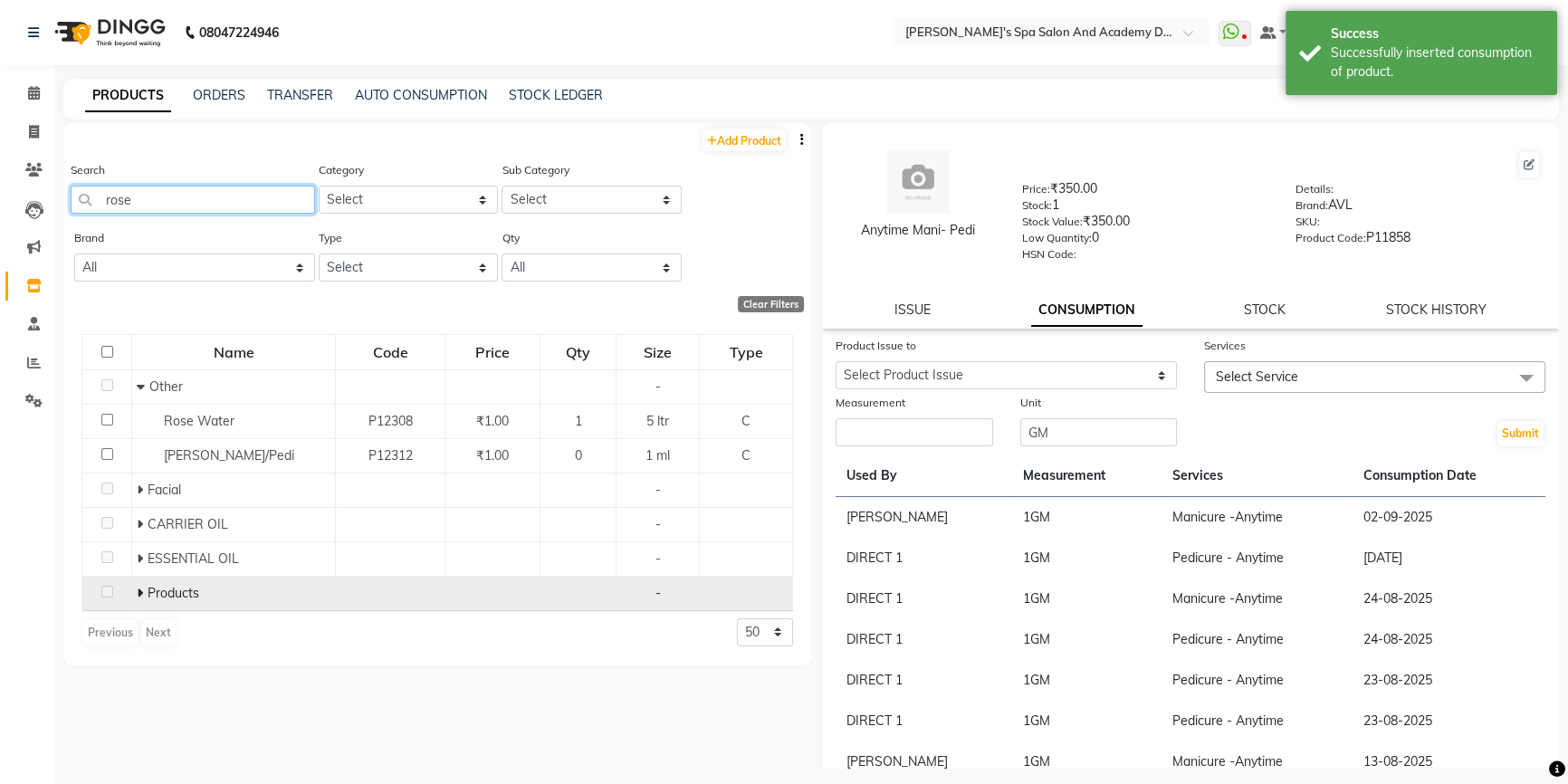
type input "rose"
click at [141, 591] on icon at bounding box center [140, 592] width 7 height 13
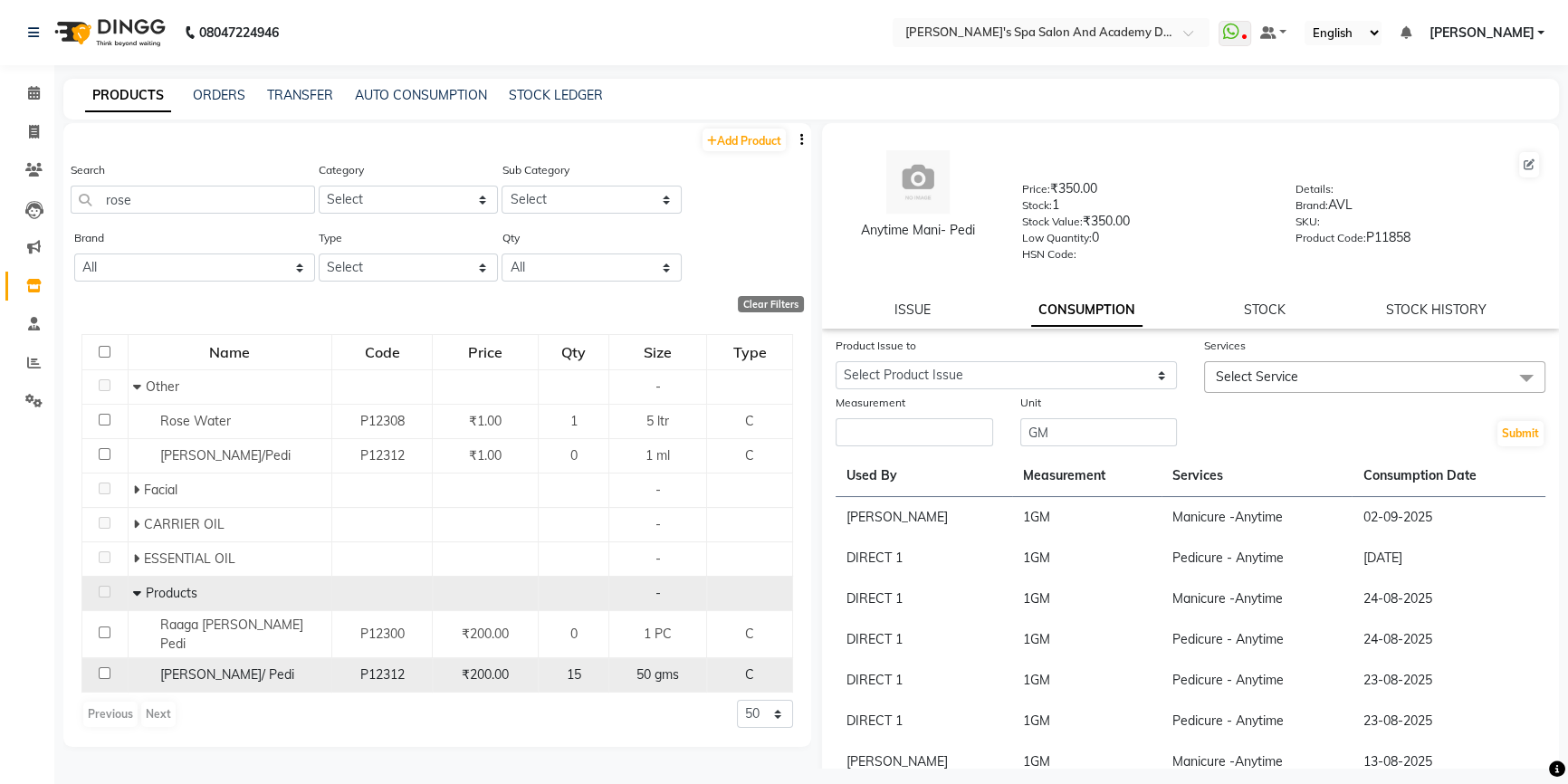
click at [187, 666] on span "[PERSON_NAME]/ Pedi" at bounding box center [227, 674] width 134 height 16
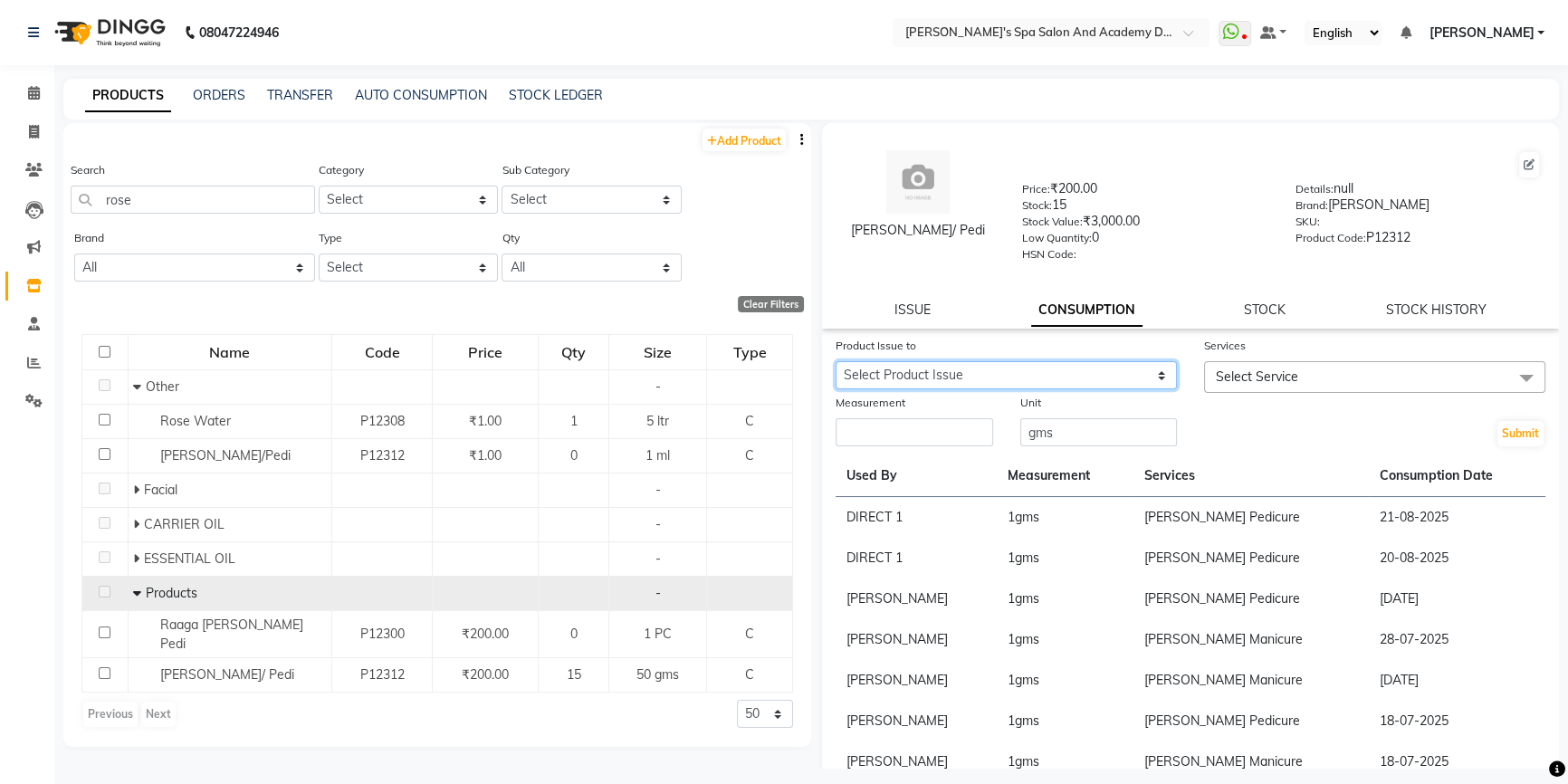
drag, startPoint x: 1021, startPoint y: 388, endPoint x: 998, endPoint y: 396, distance: 24.4
click at [1021, 388] on select "Select Product Issue 2025-08-24, Issued to: AKSHTA AMBRE, Balance: 50 2025-08-2…" at bounding box center [1006, 375] width 341 height 28
click at [1214, 269] on div "HSN Code:" at bounding box center [1145, 257] width 246 height 25
click at [904, 314] on link "ISSUE" at bounding box center [912, 309] width 36 height 16
select select
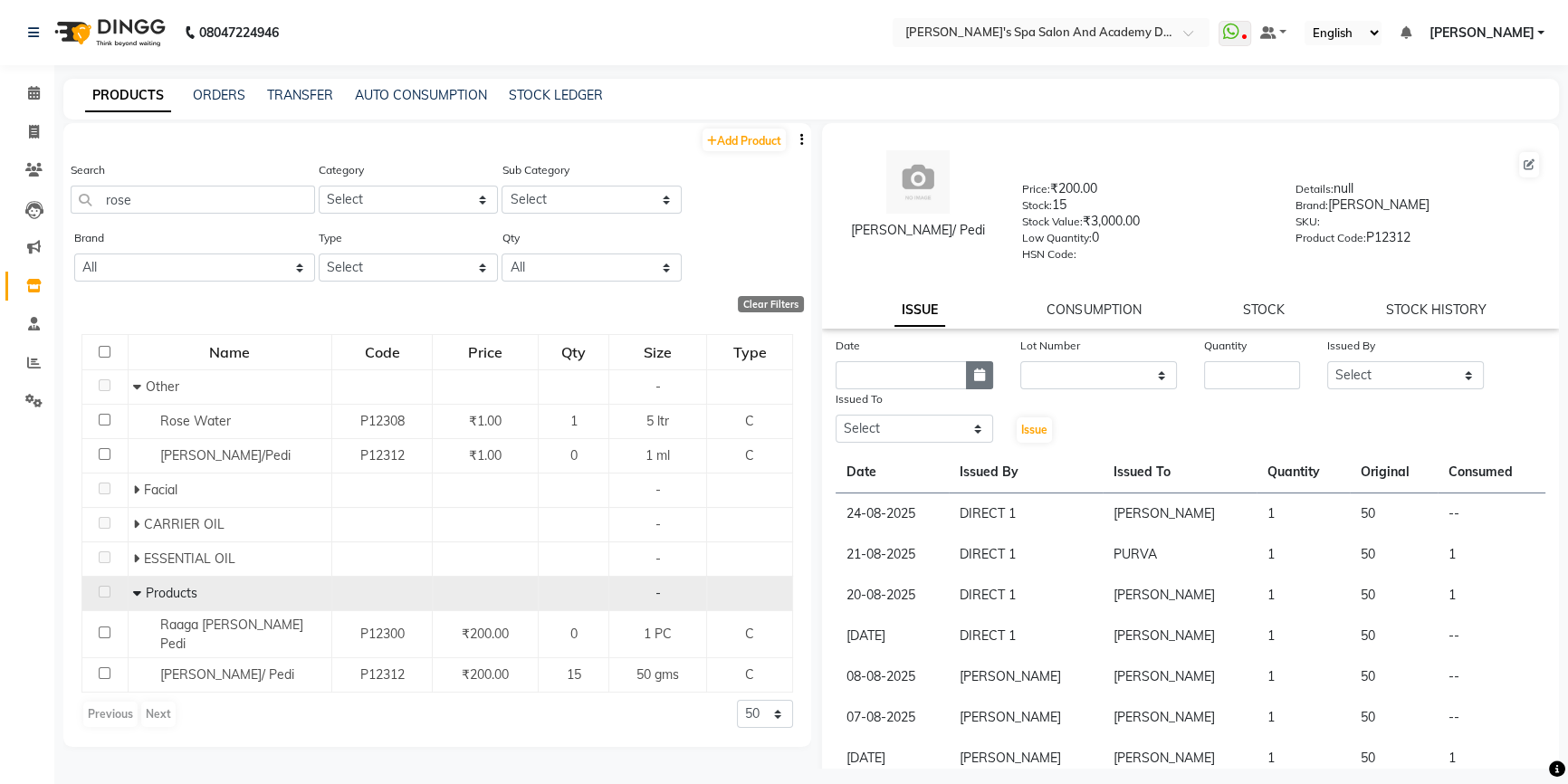
click at [974, 378] on icon "button" at bounding box center [979, 374] width 11 height 13
select select "9"
select select "2025"
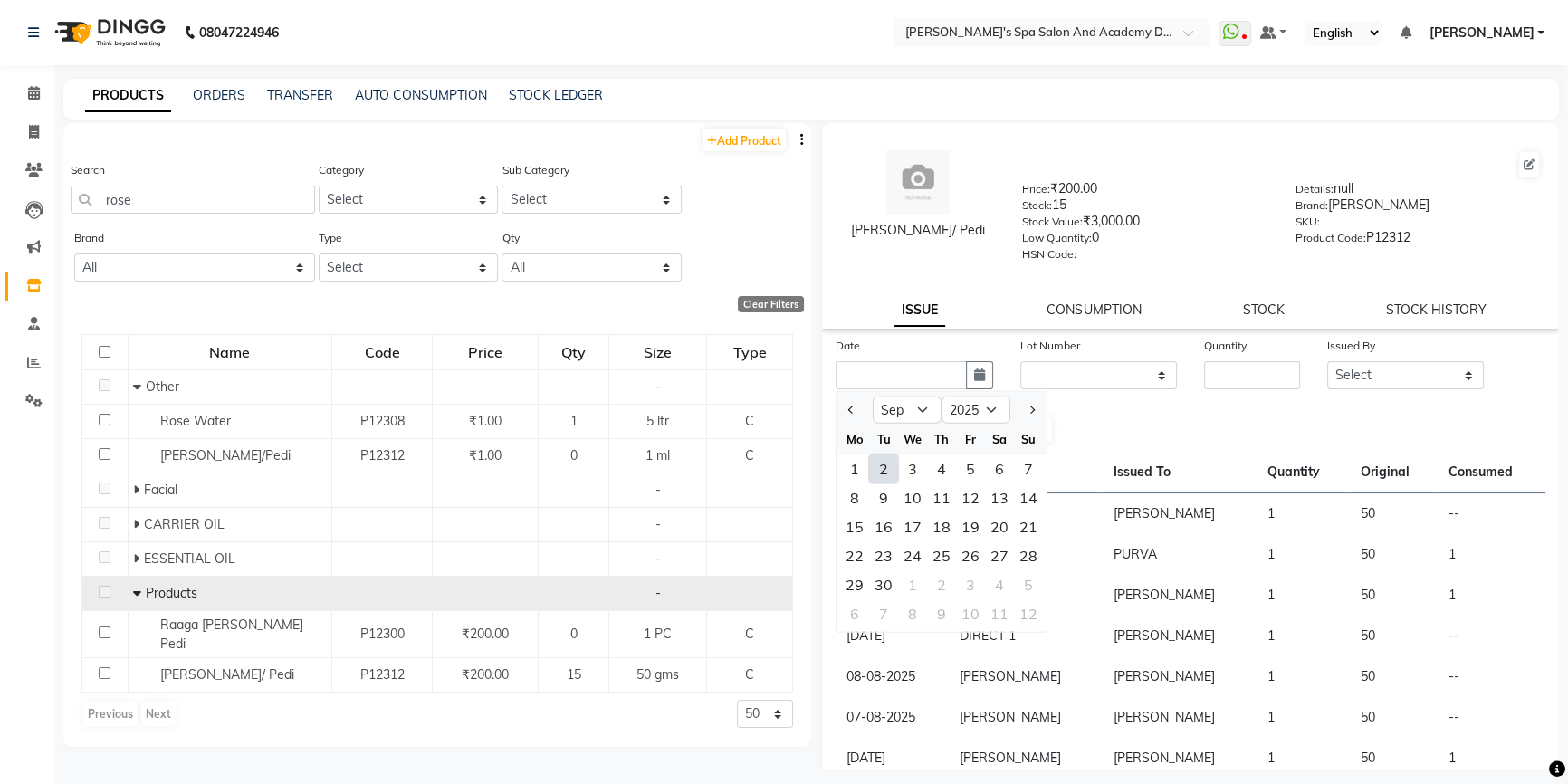
click at [888, 478] on div "2" at bounding box center [884, 468] width 29 height 29
type input "02-09-2025"
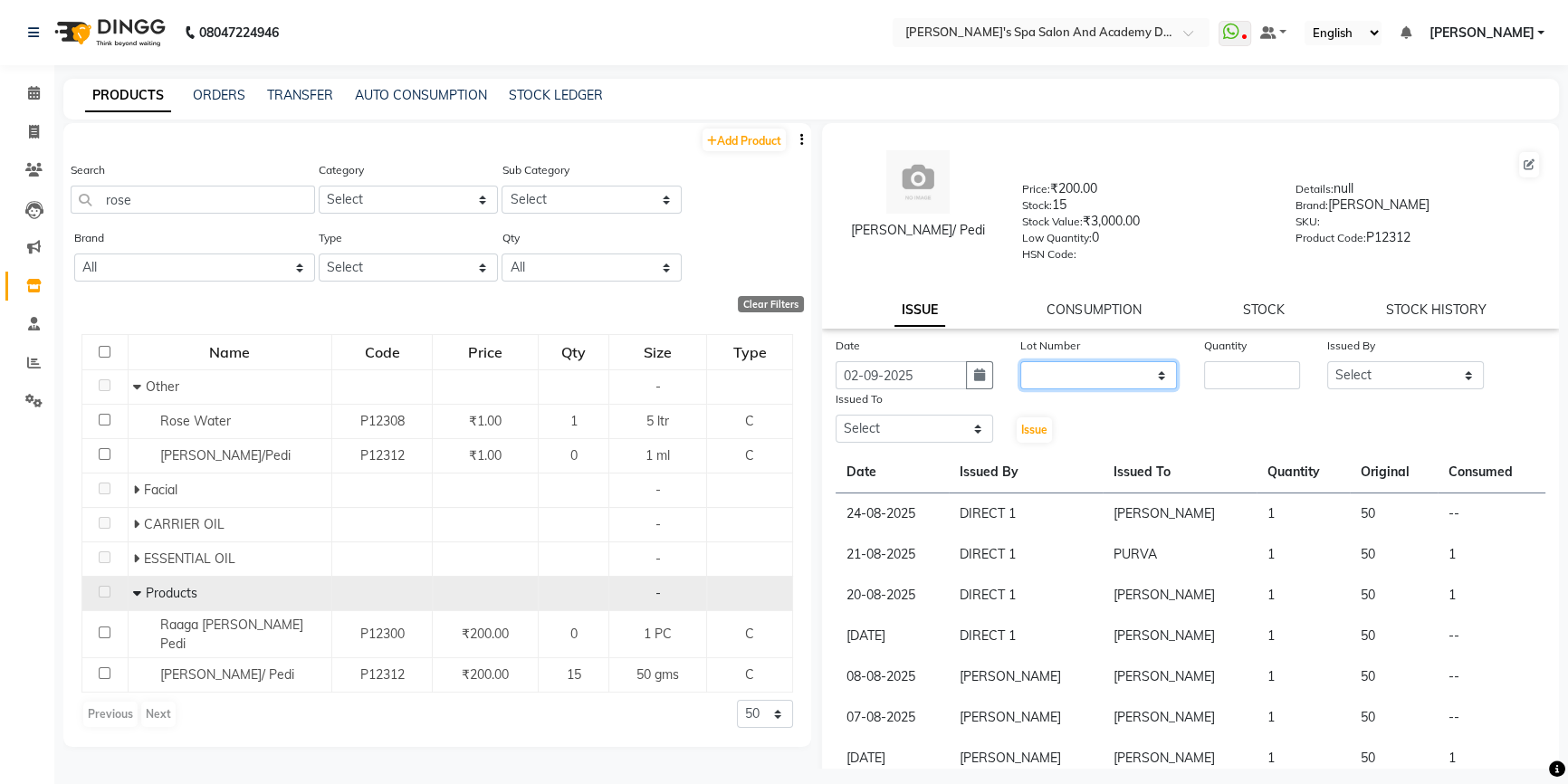
click at [1133, 380] on select "None" at bounding box center [1098, 375] width 157 height 28
select select "0: null"
click at [1020, 365] on select "None" at bounding box center [1098, 375] width 157 height 28
click at [1297, 375] on div "Quantity" at bounding box center [1251, 362] width 123 height 53
click at [1275, 385] on input "number" at bounding box center [1251, 375] width 96 height 28
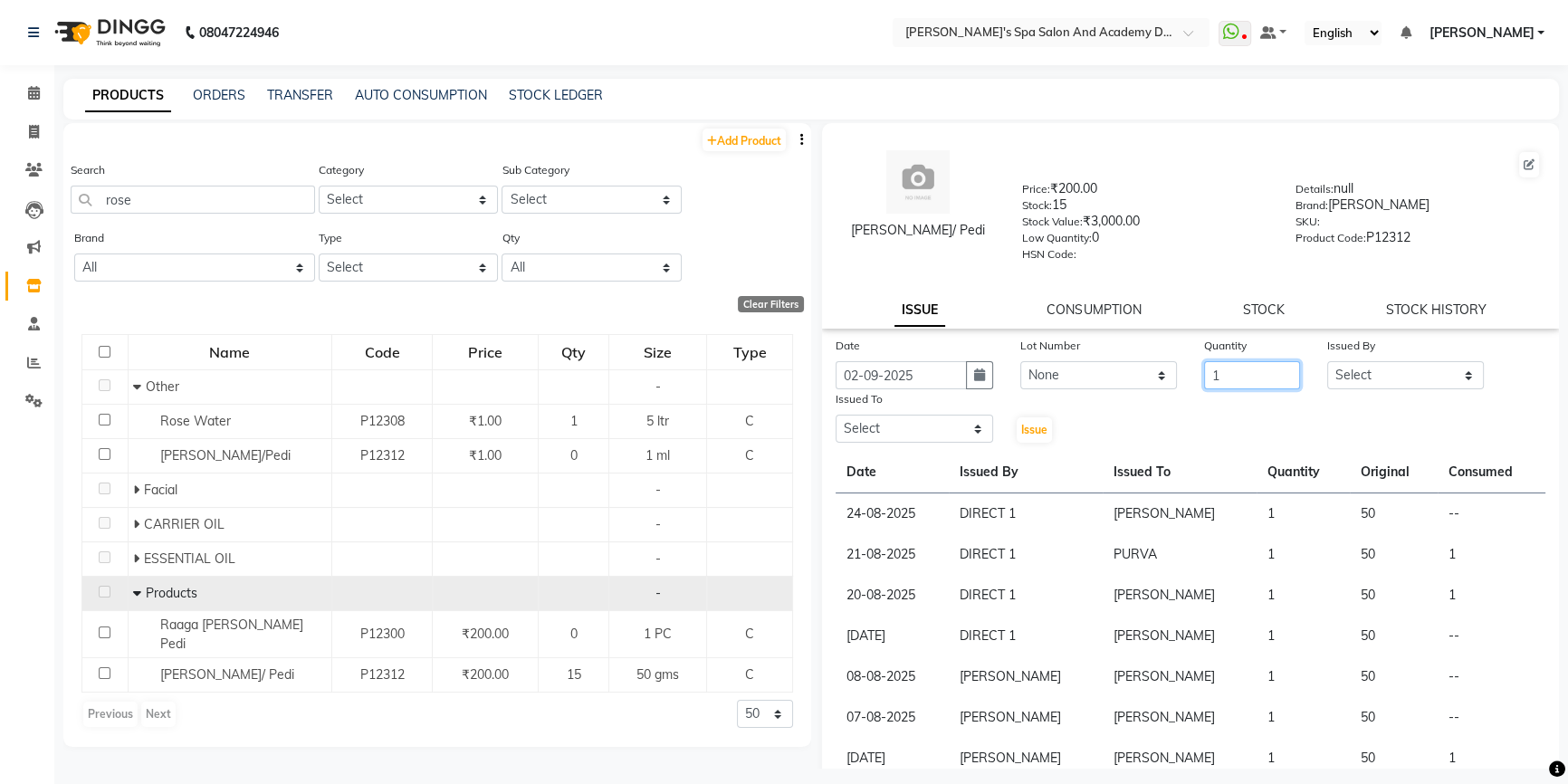
type input "1"
click at [1395, 378] on select "Select Admin AKSHTA AMBRE ASAWARI PAWAR DIRECT 1 GAURI THAPA JIGNA SHAH KALPANA…" at bounding box center [1406, 375] width 157 height 28
select select "47362"
click at [1327, 365] on select "Select Admin AKSHTA AMBRE ASAWARI PAWAR DIRECT 1 GAURI THAPA JIGNA SHAH KALPANA…" at bounding box center [1406, 375] width 157 height 28
click at [916, 436] on select "Select Admin AKSHTA AMBRE ASAWARI PAWAR DIRECT 1 GAURI THAPA JIGNA SHAH KALPANA…" at bounding box center [914, 428] width 157 height 28
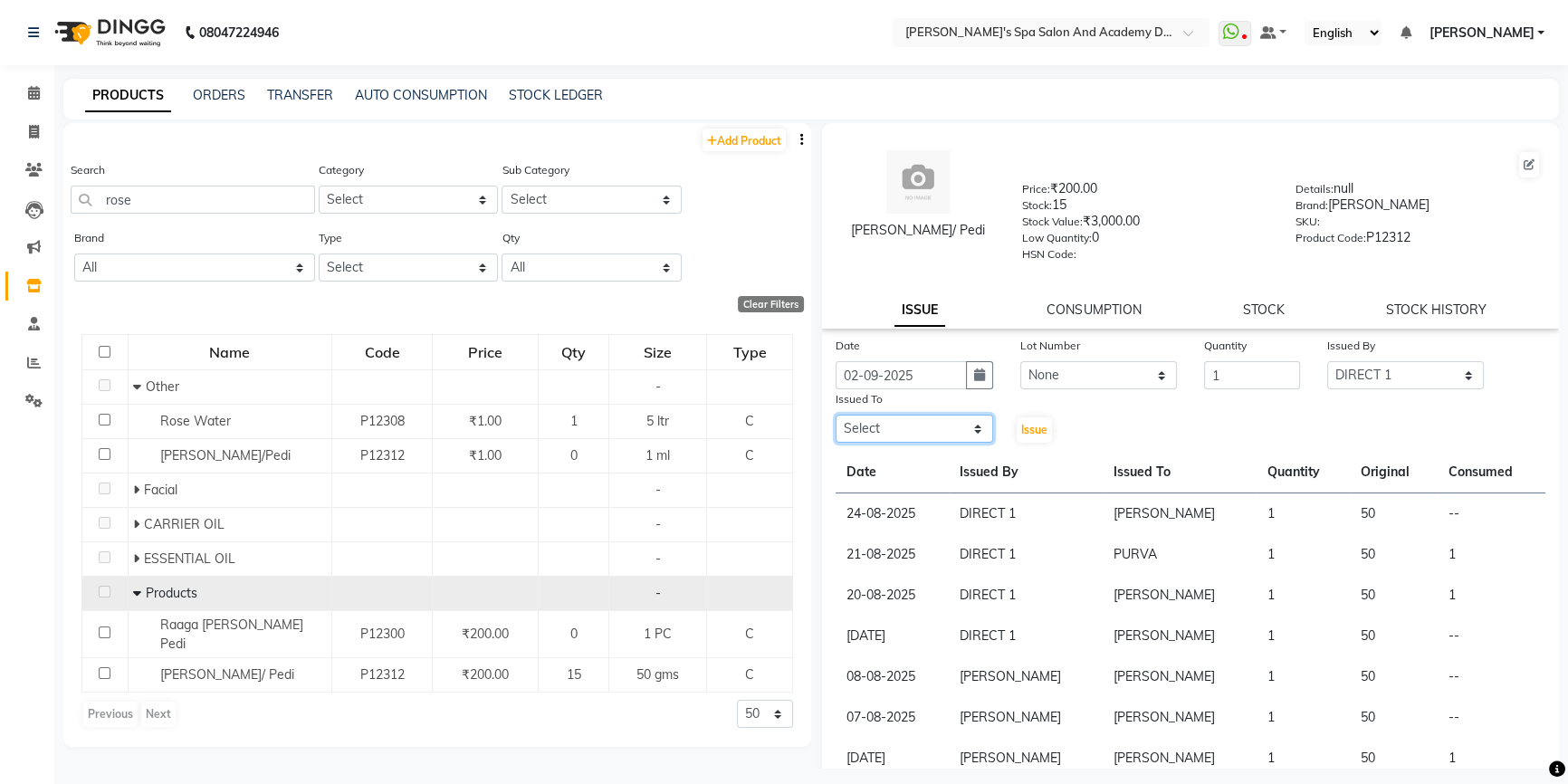
select select "47360"
click at [836, 418] on select "Select Admin AKSHTA AMBRE ASAWARI PAWAR DIRECT 1 GAURI THAPA JIGNA SHAH KALPANA…" at bounding box center [914, 428] width 157 height 28
click at [1009, 432] on div "Issue" at bounding box center [1038, 416] width 62 height 55
click at [1021, 433] on span "Issue" at bounding box center [1034, 430] width 26 height 14
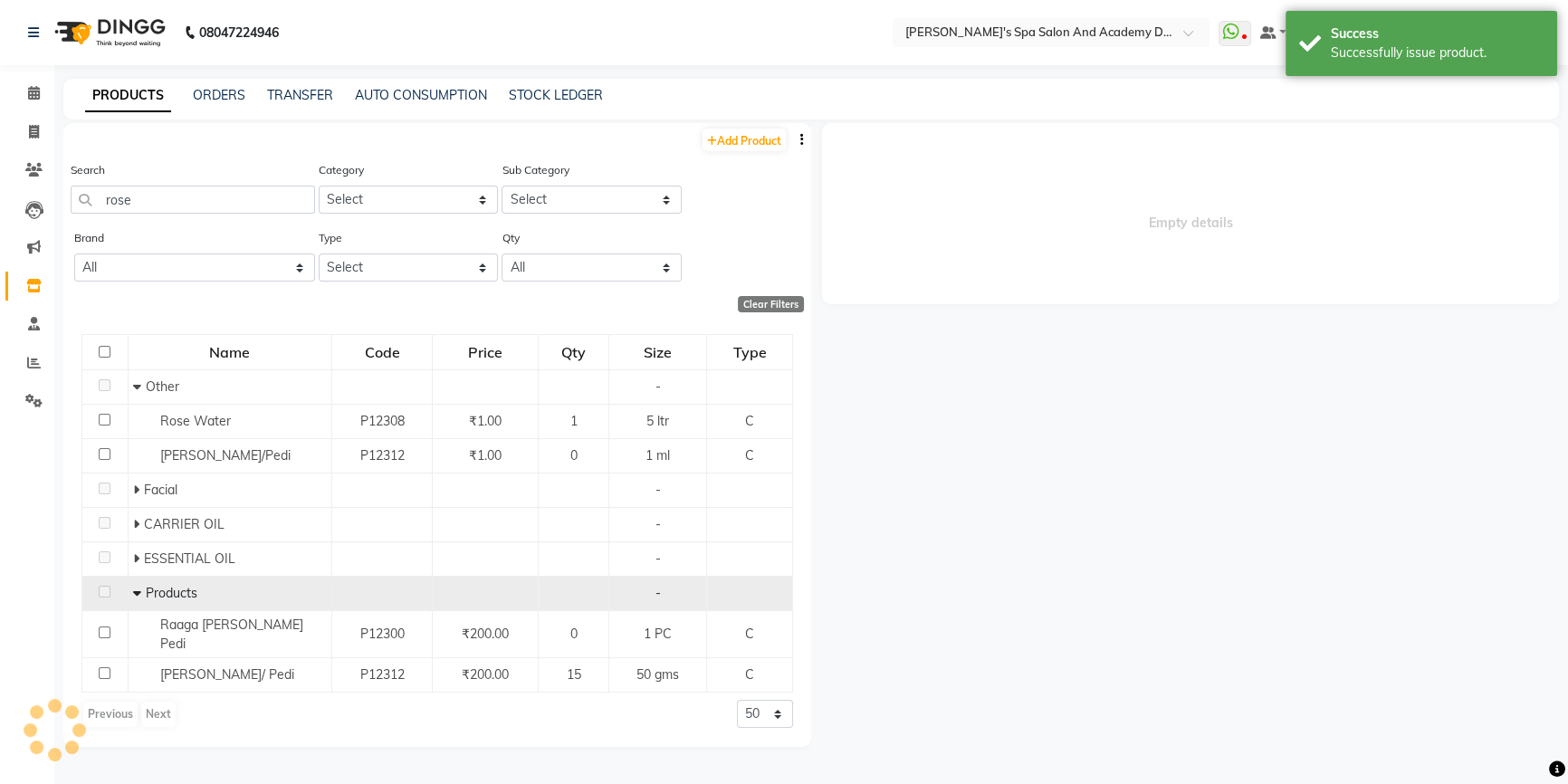
select select
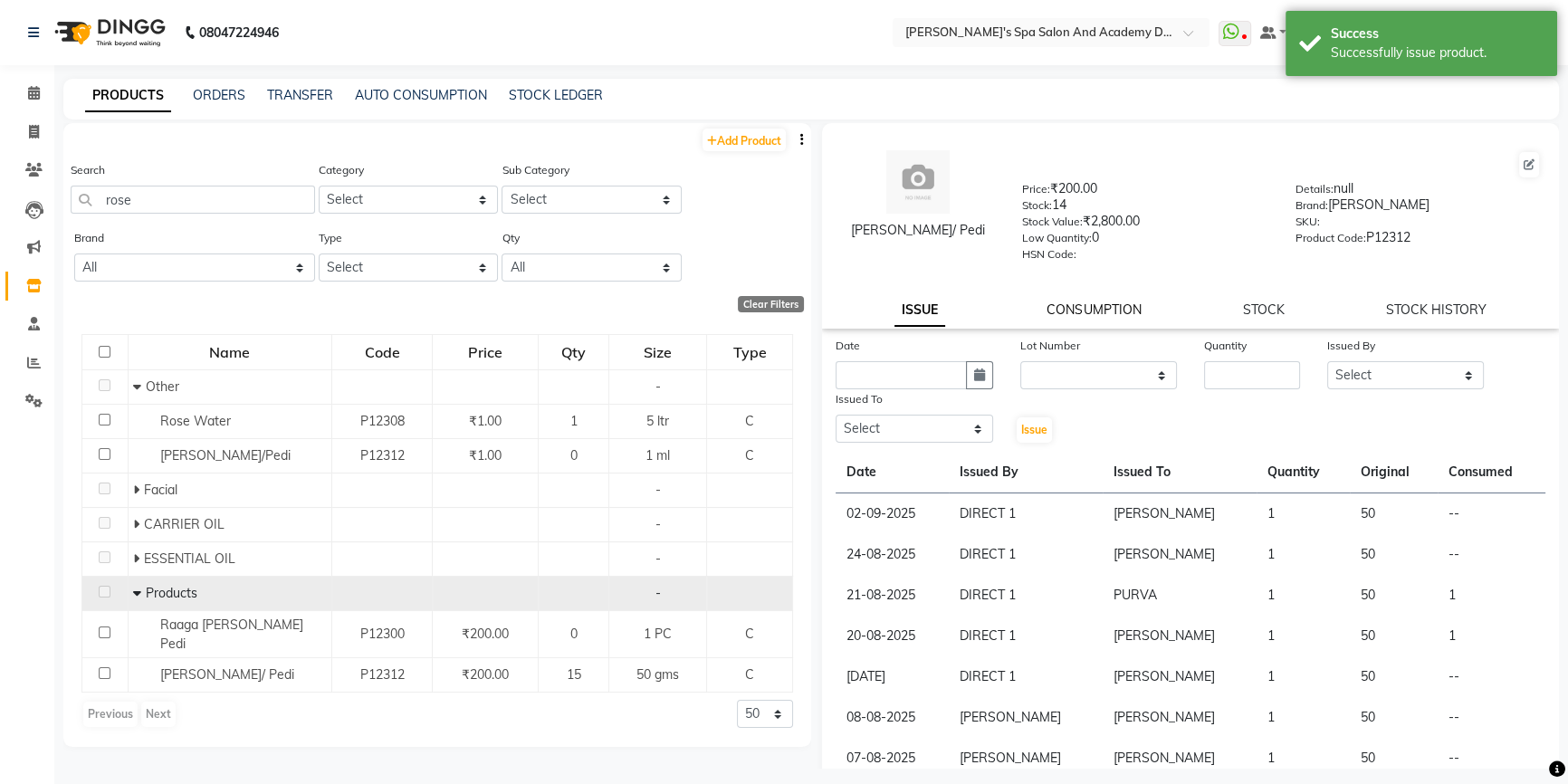
click at [1050, 311] on link "CONSUMPTION" at bounding box center [1093, 309] width 94 height 16
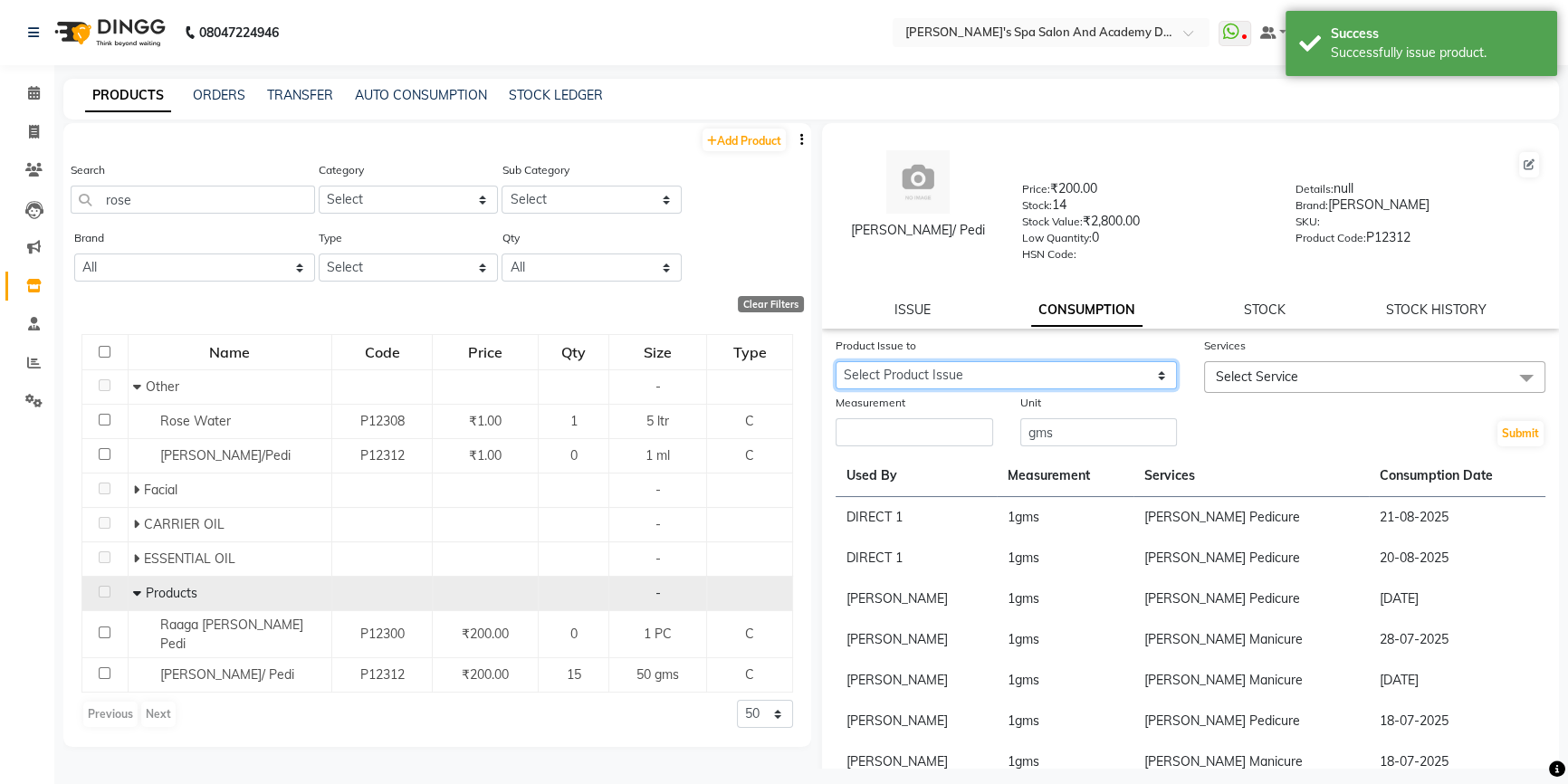
click at [957, 378] on select "Select Product Issue 2025-09-02, Issued to: GAURI THAPA, Balance: 50 2025-08-24…" at bounding box center [1006, 375] width 341 height 28
select select "1200041"
click at [836, 365] on select "Select Product Issue 2025-09-02, Issued to: GAURI THAPA, Balance: 50 2025-08-24…" at bounding box center [1006, 375] width 341 height 28
click at [1296, 378] on span "Select Service" at bounding box center [1374, 377] width 341 height 32
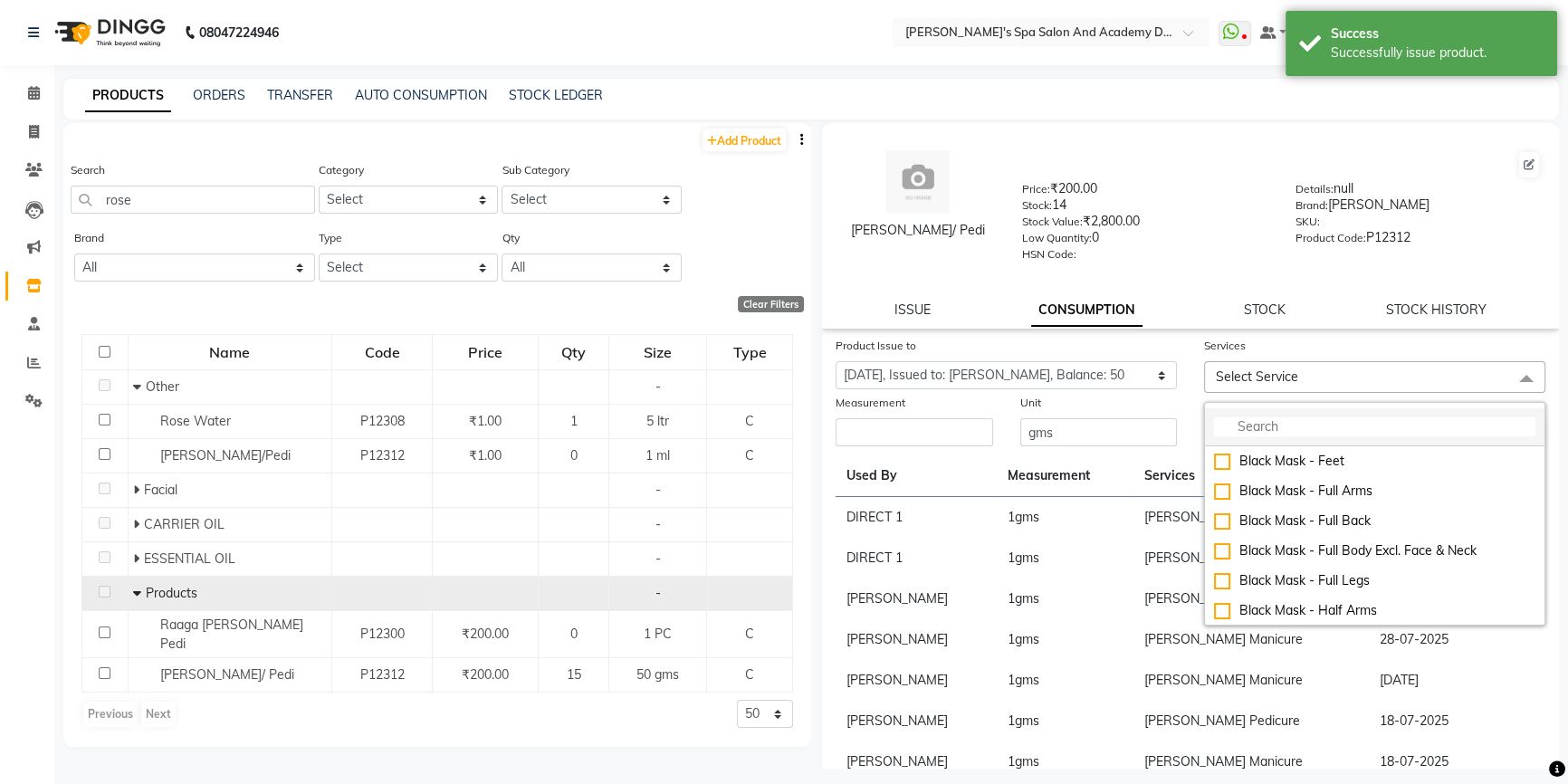
click at [1231, 436] on input "multiselect-search" at bounding box center [1375, 427] width 322 height 19
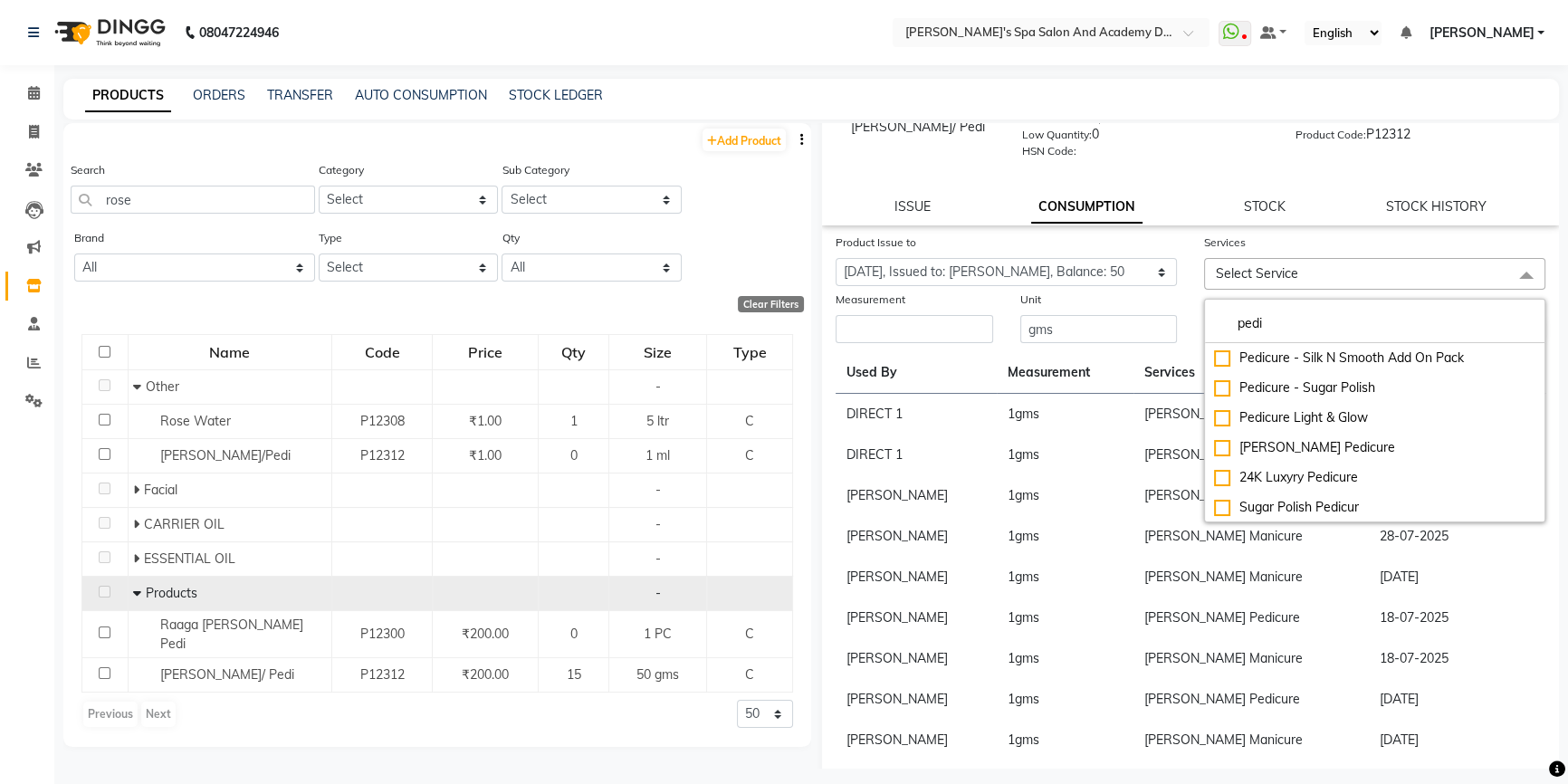
scroll to position [164, 0]
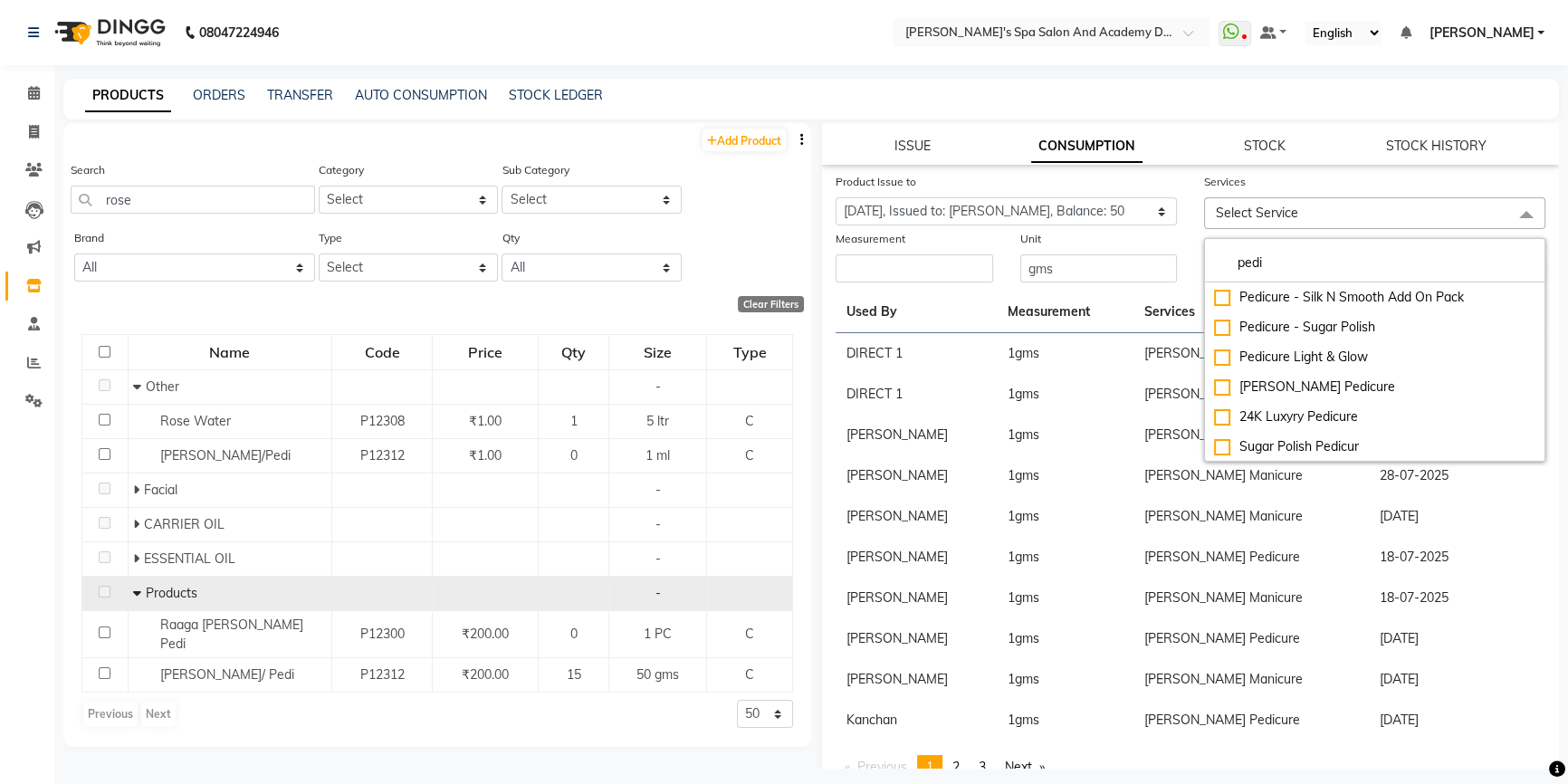
type input "pedi"
click at [1218, 383] on div "[PERSON_NAME] Pedicure" at bounding box center [1375, 387] width 322 height 19
checkbox input "true"
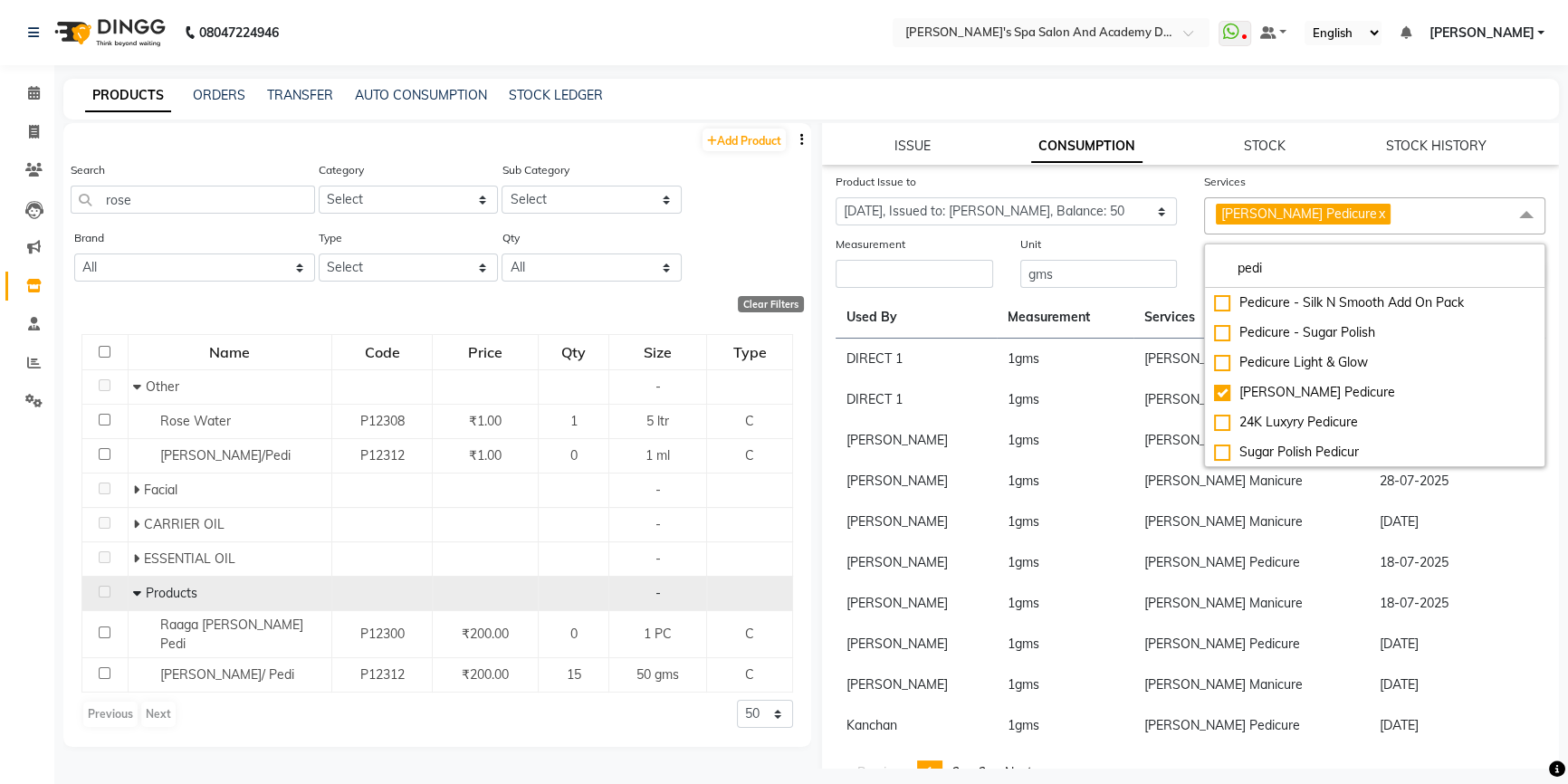
click at [898, 259] on div "Measurement" at bounding box center [914, 247] width 157 height 25
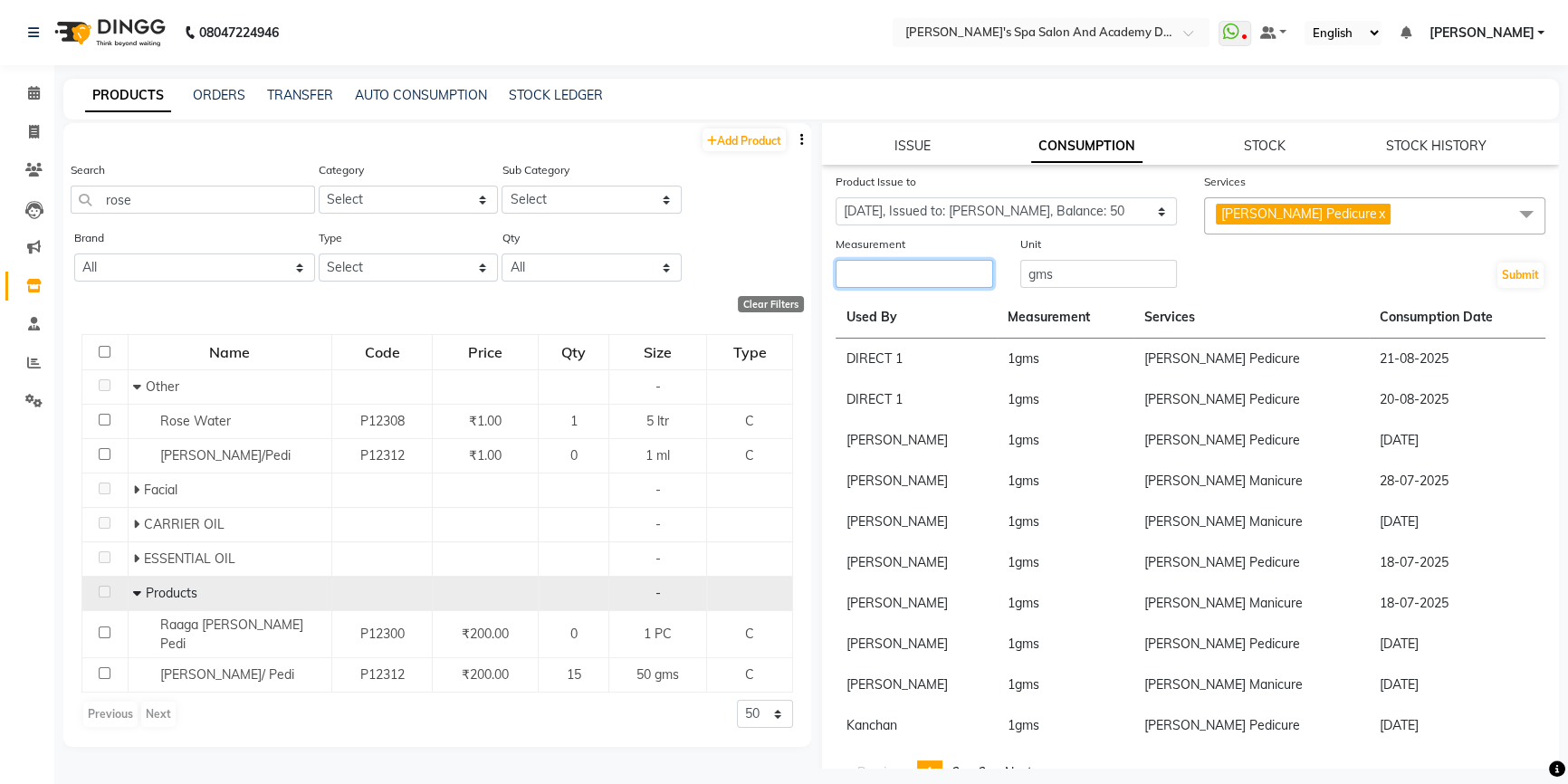
click at [907, 287] on input "number" at bounding box center [914, 273] width 157 height 28
type input "1"
click at [1502, 266] on button "Submit" at bounding box center [1521, 275] width 46 height 25
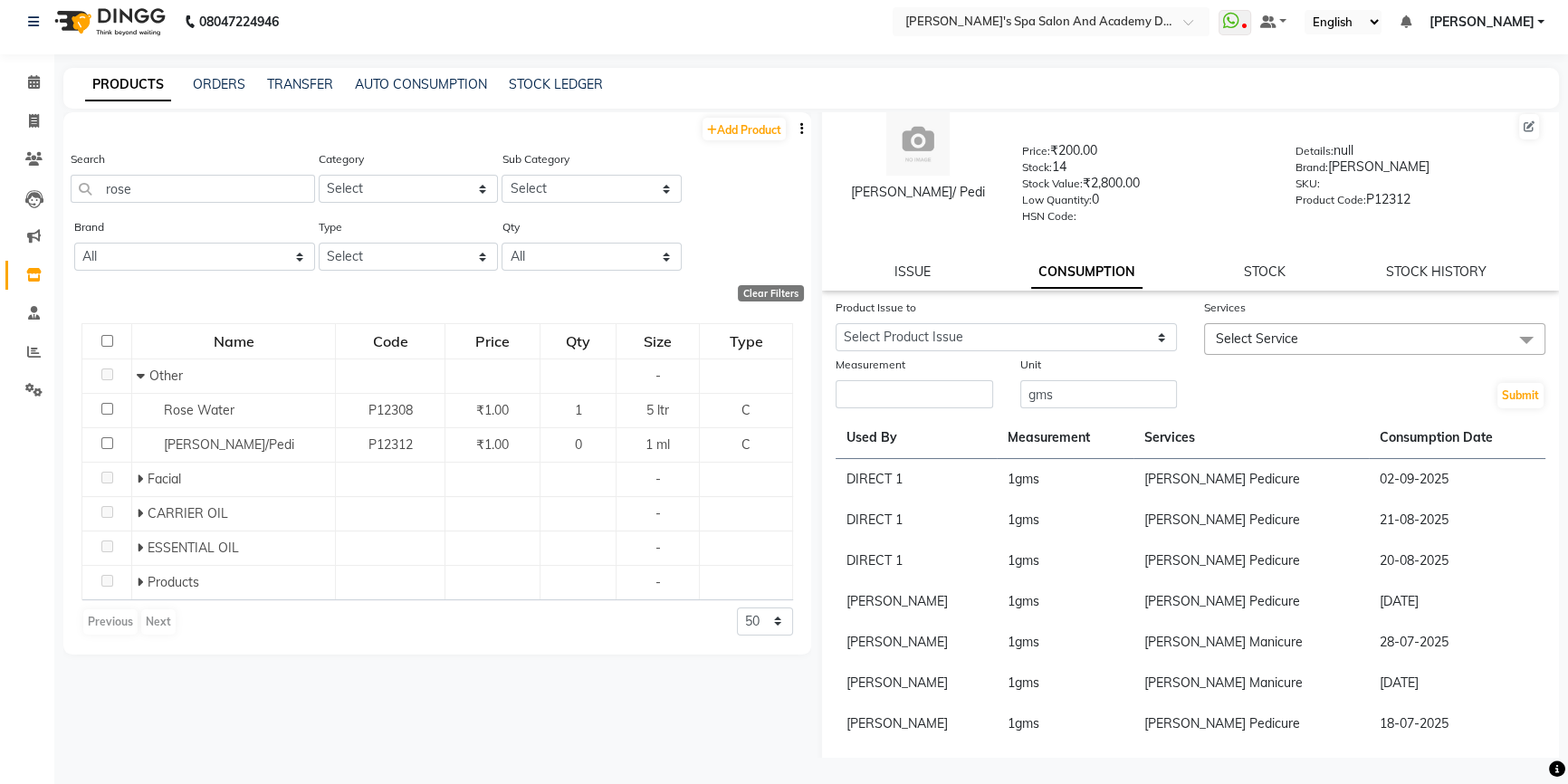
scroll to position [0, 0]
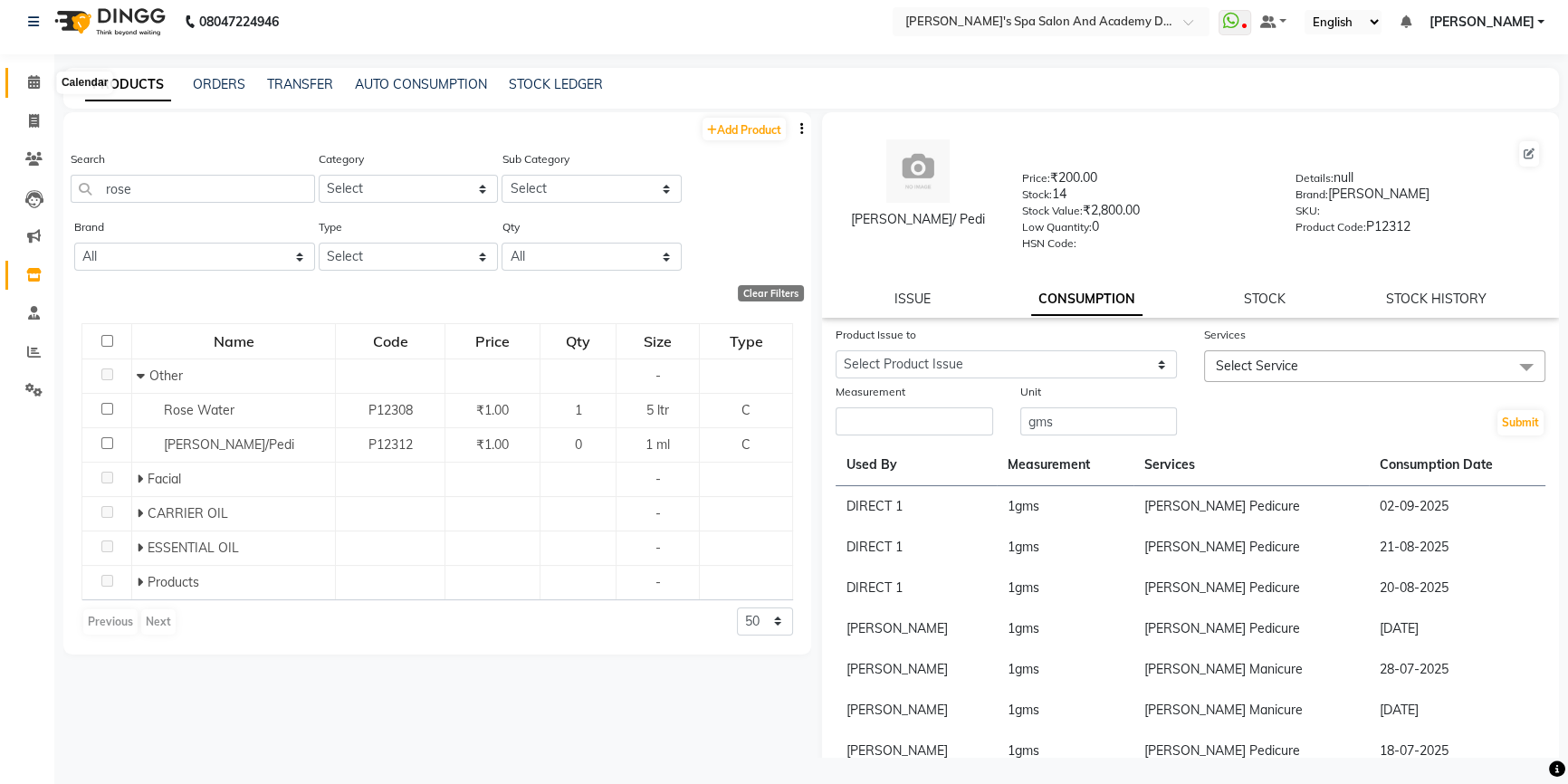
click at [30, 90] on span at bounding box center [34, 83] width 32 height 21
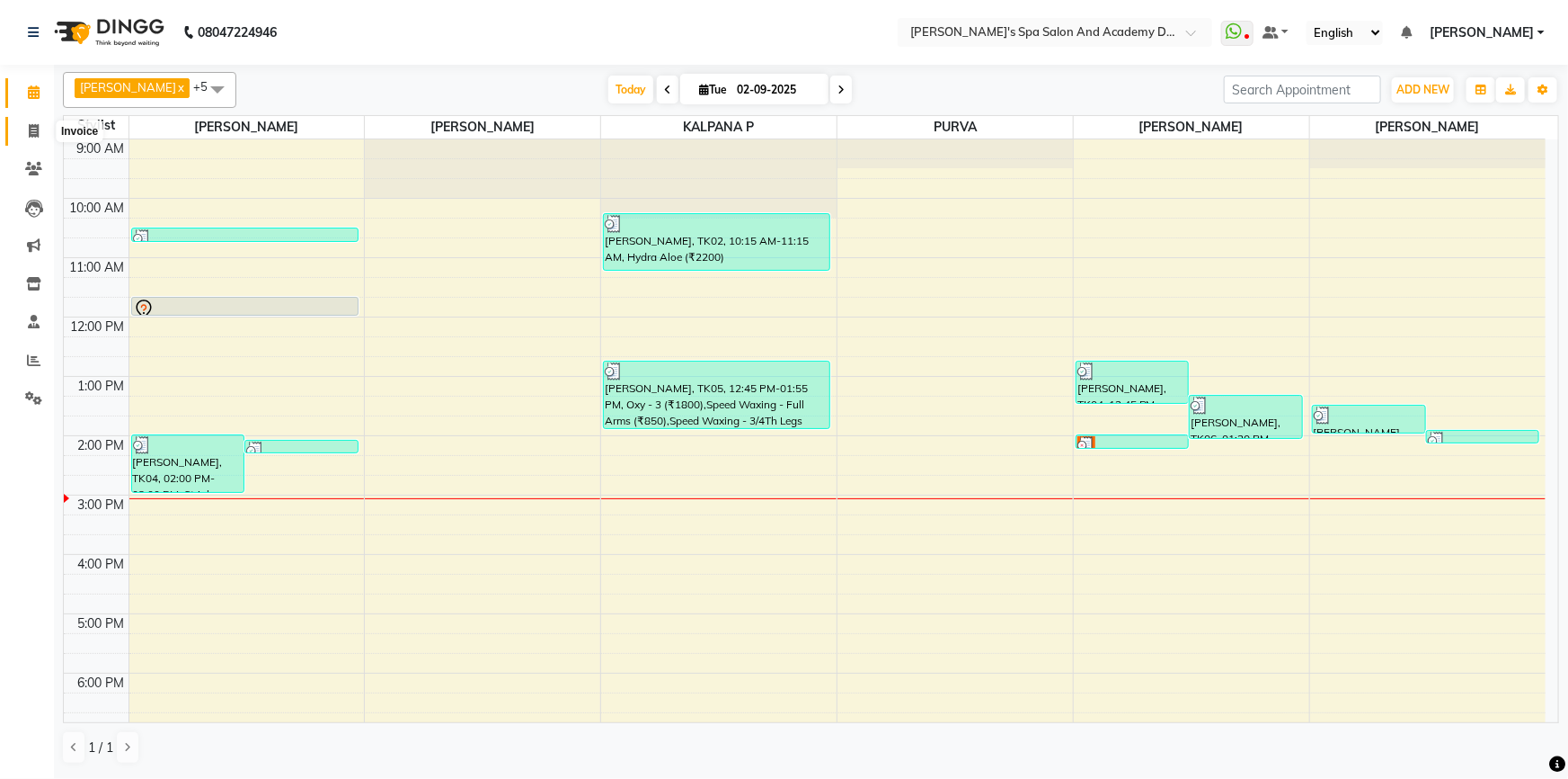
click at [30, 124] on icon at bounding box center [34, 130] width 10 height 13
select select "6316"
select select "service"
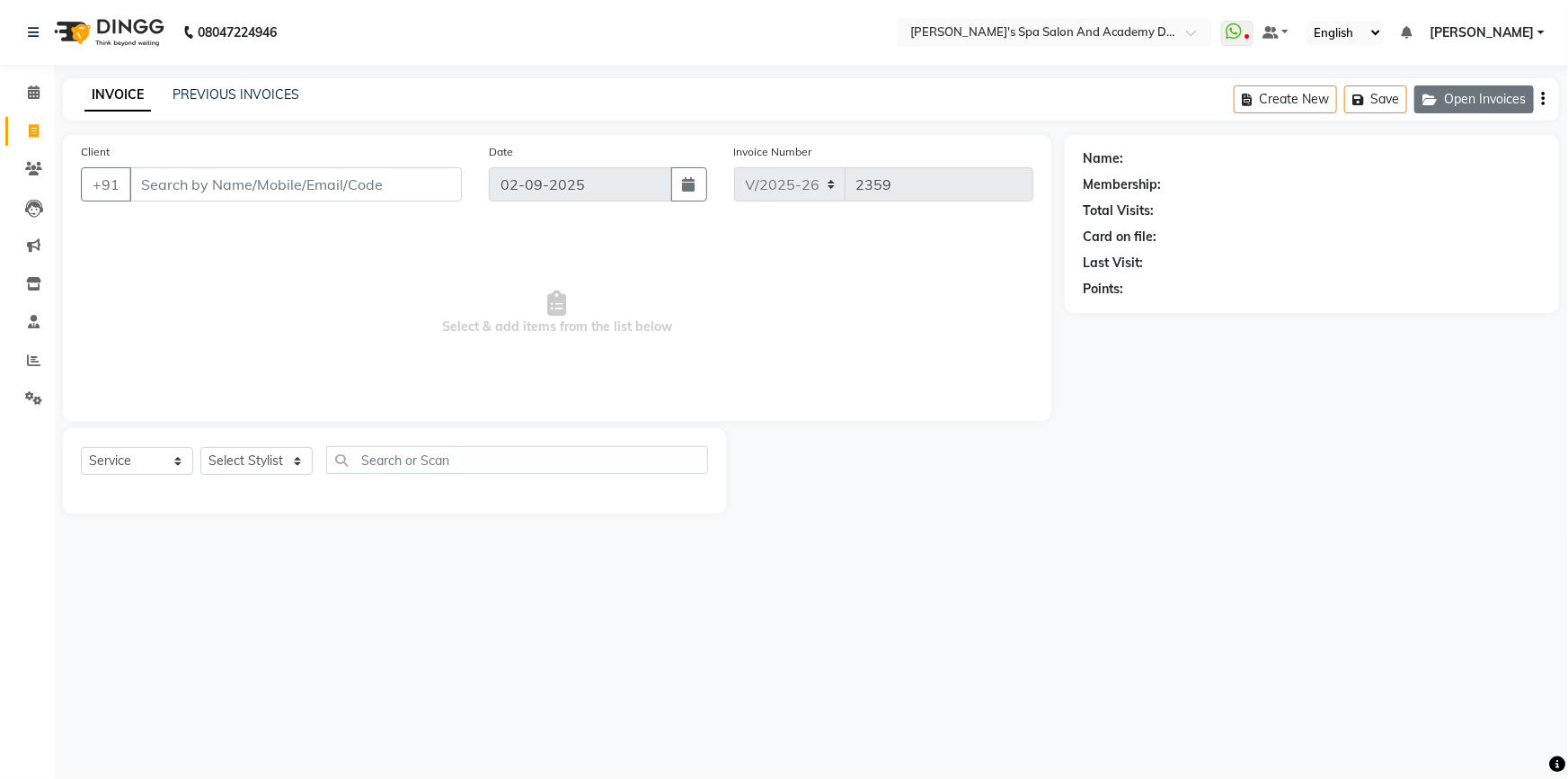
click at [1468, 90] on button "Open Invoices" at bounding box center [1474, 99] width 120 height 28
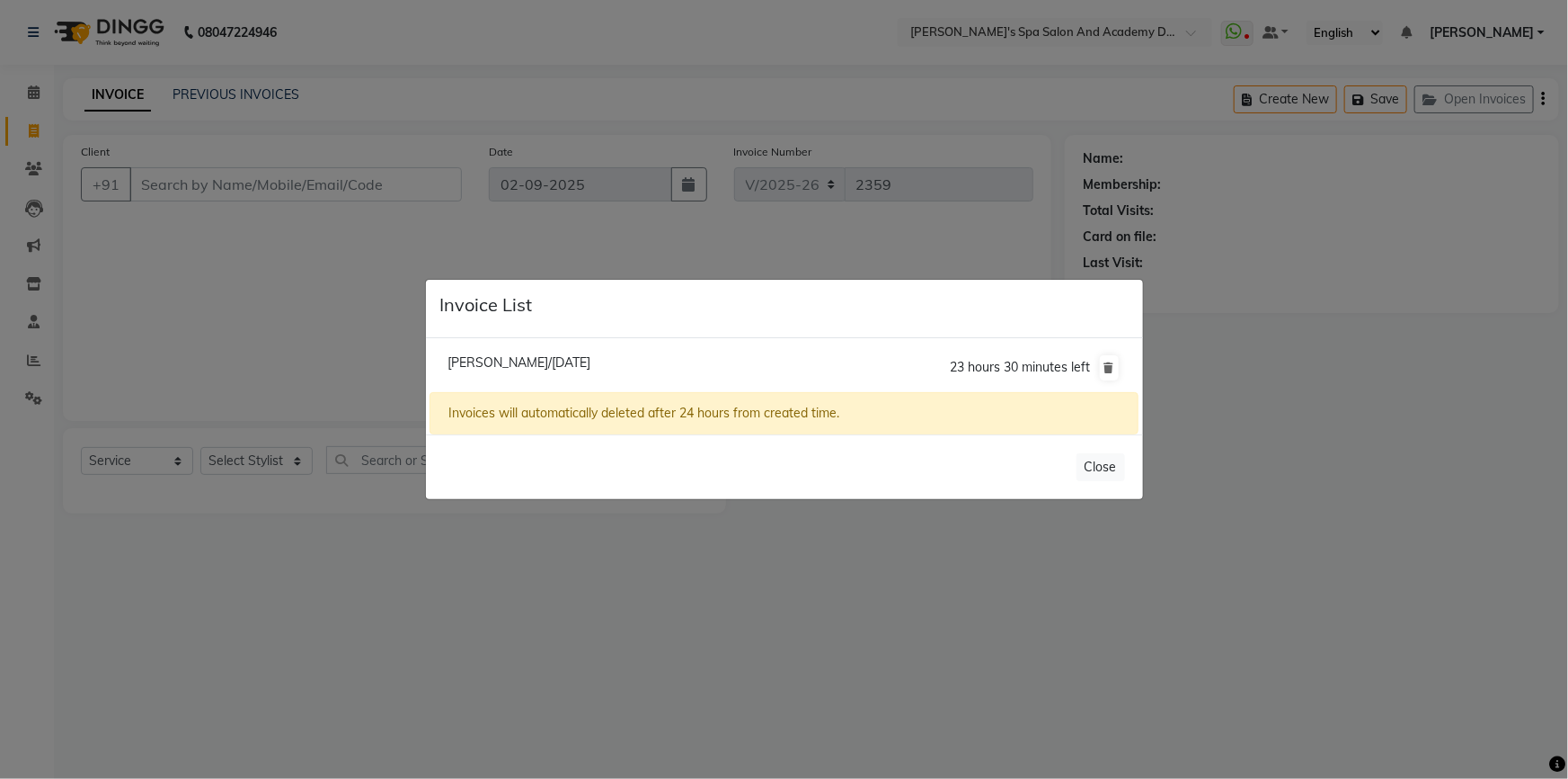
click at [591, 358] on span "Smita Kurkure/02 September 2025" at bounding box center [519, 362] width 143 height 16
type input "9664147033"
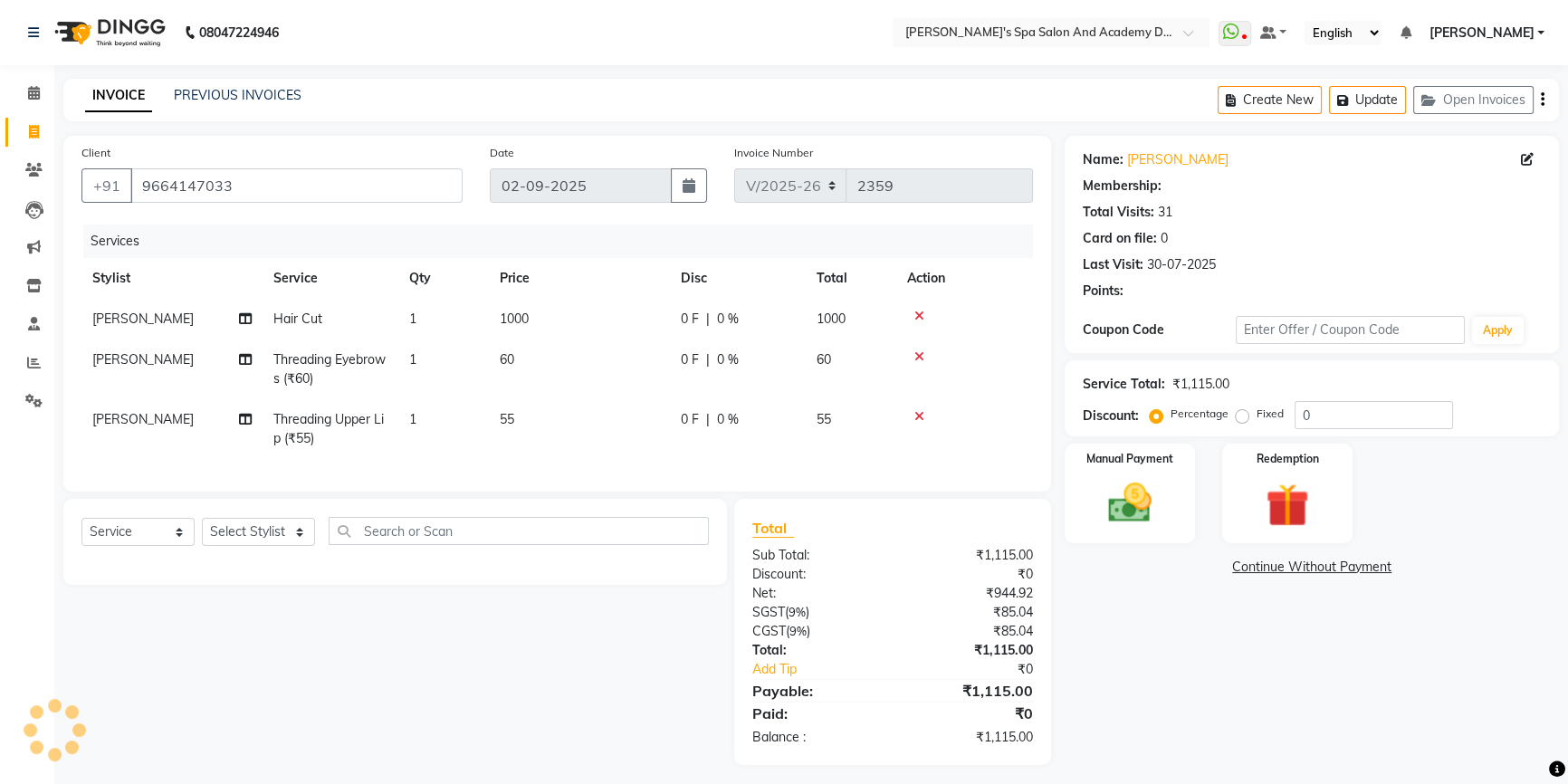
select select "1: Object"
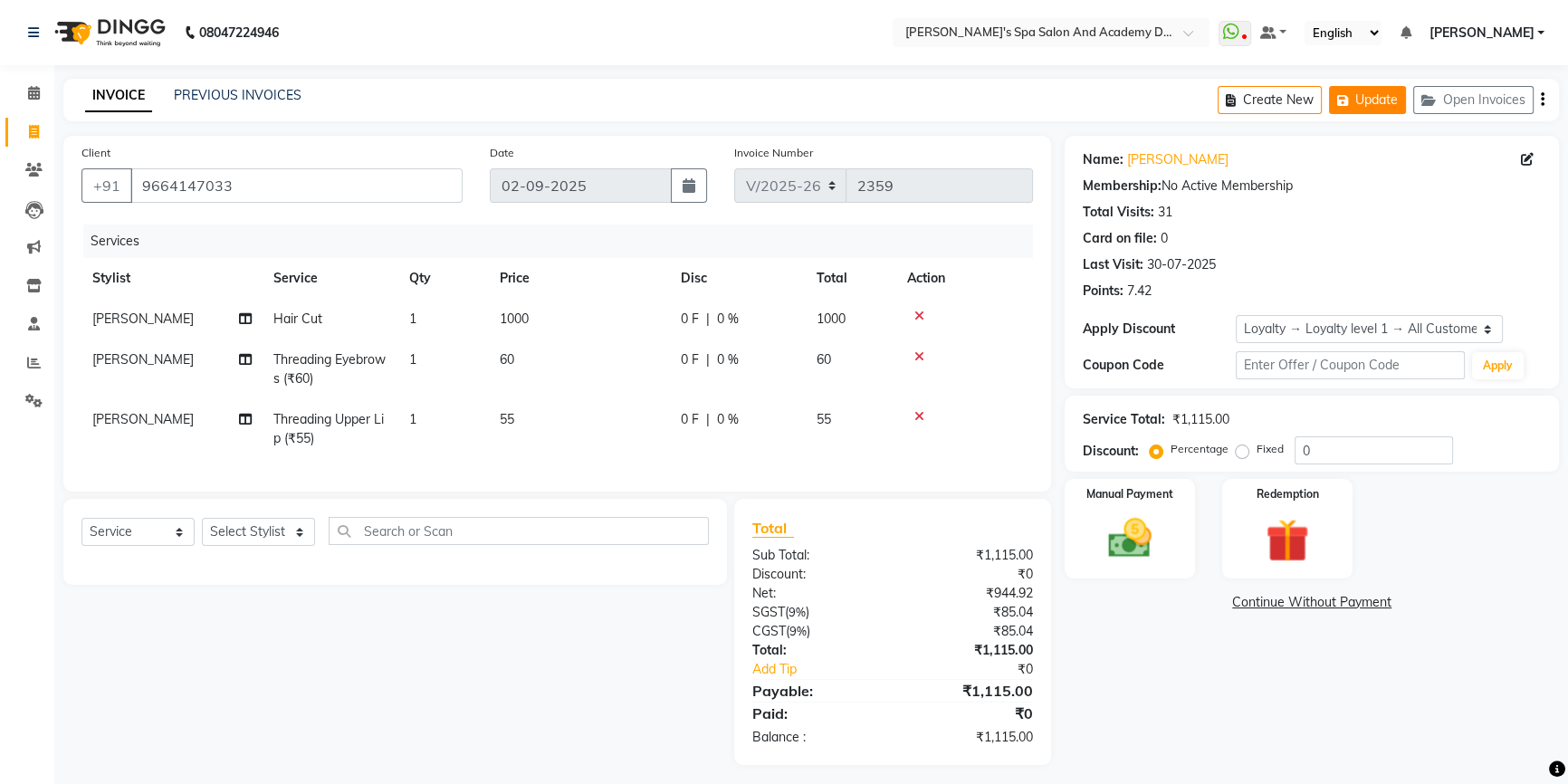
click at [1370, 98] on button "Update" at bounding box center [1368, 99] width 77 height 28
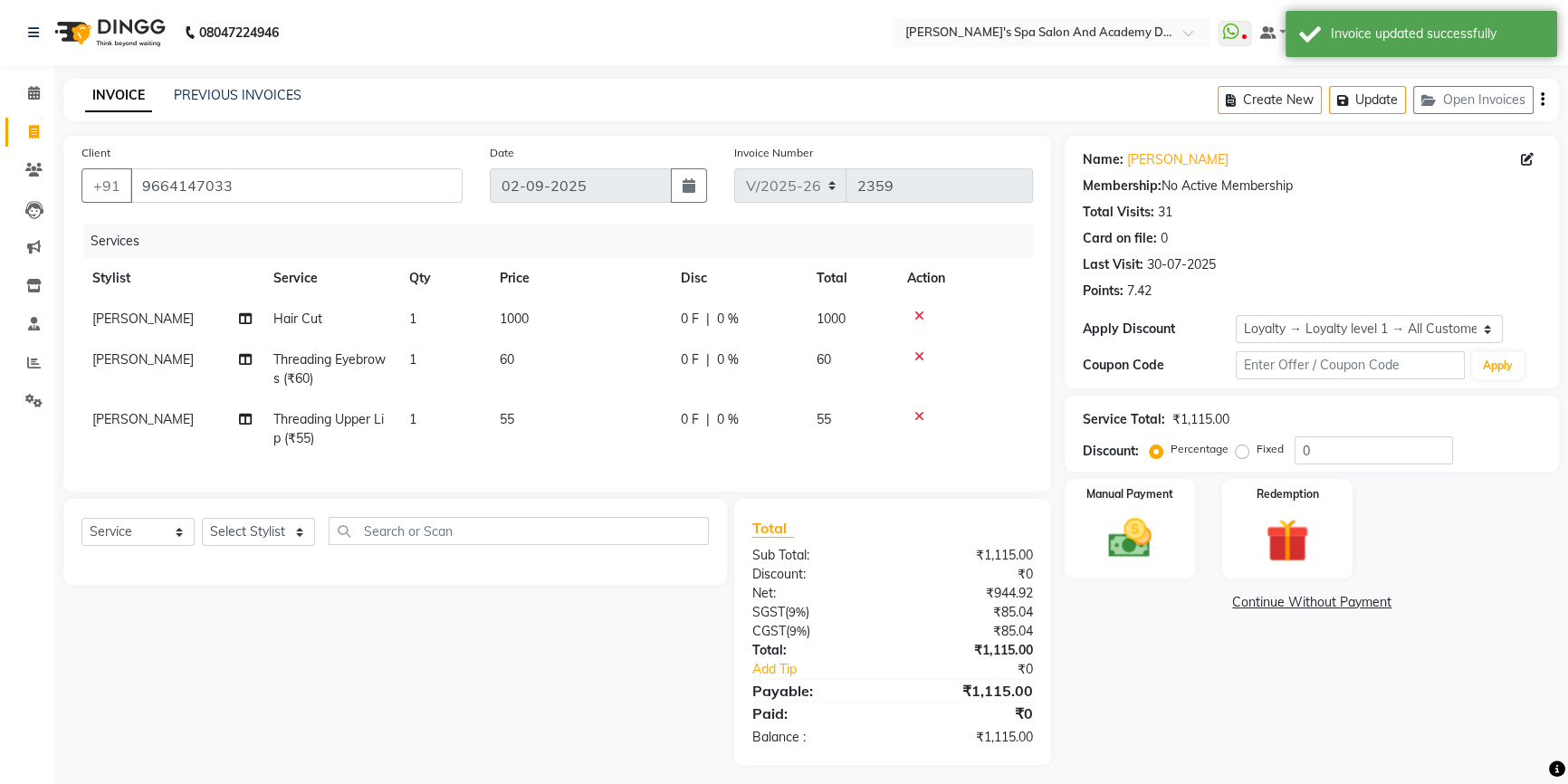
scroll to position [20, 0]
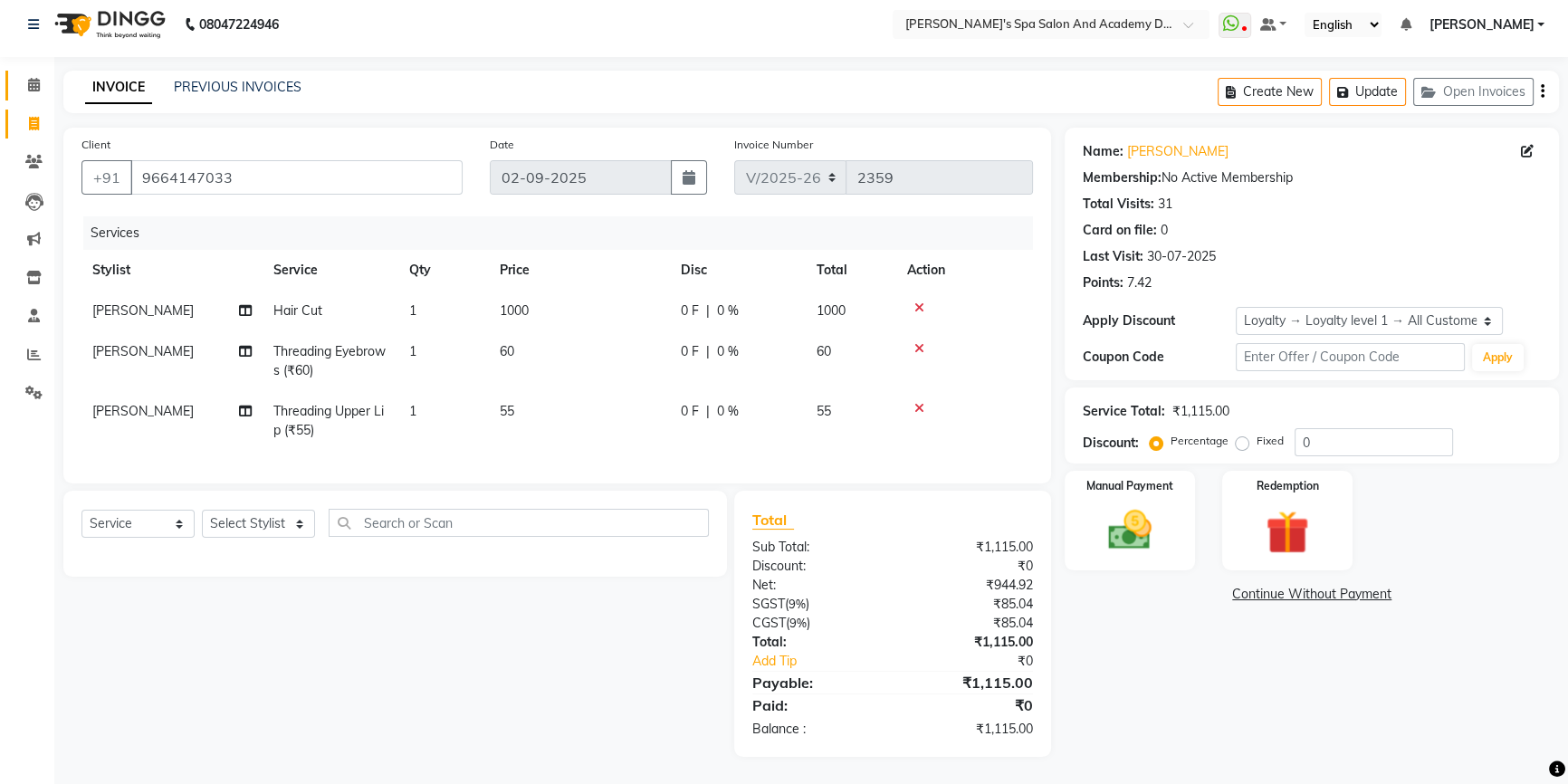
click at [33, 78] on icon at bounding box center [34, 85] width 12 height 14
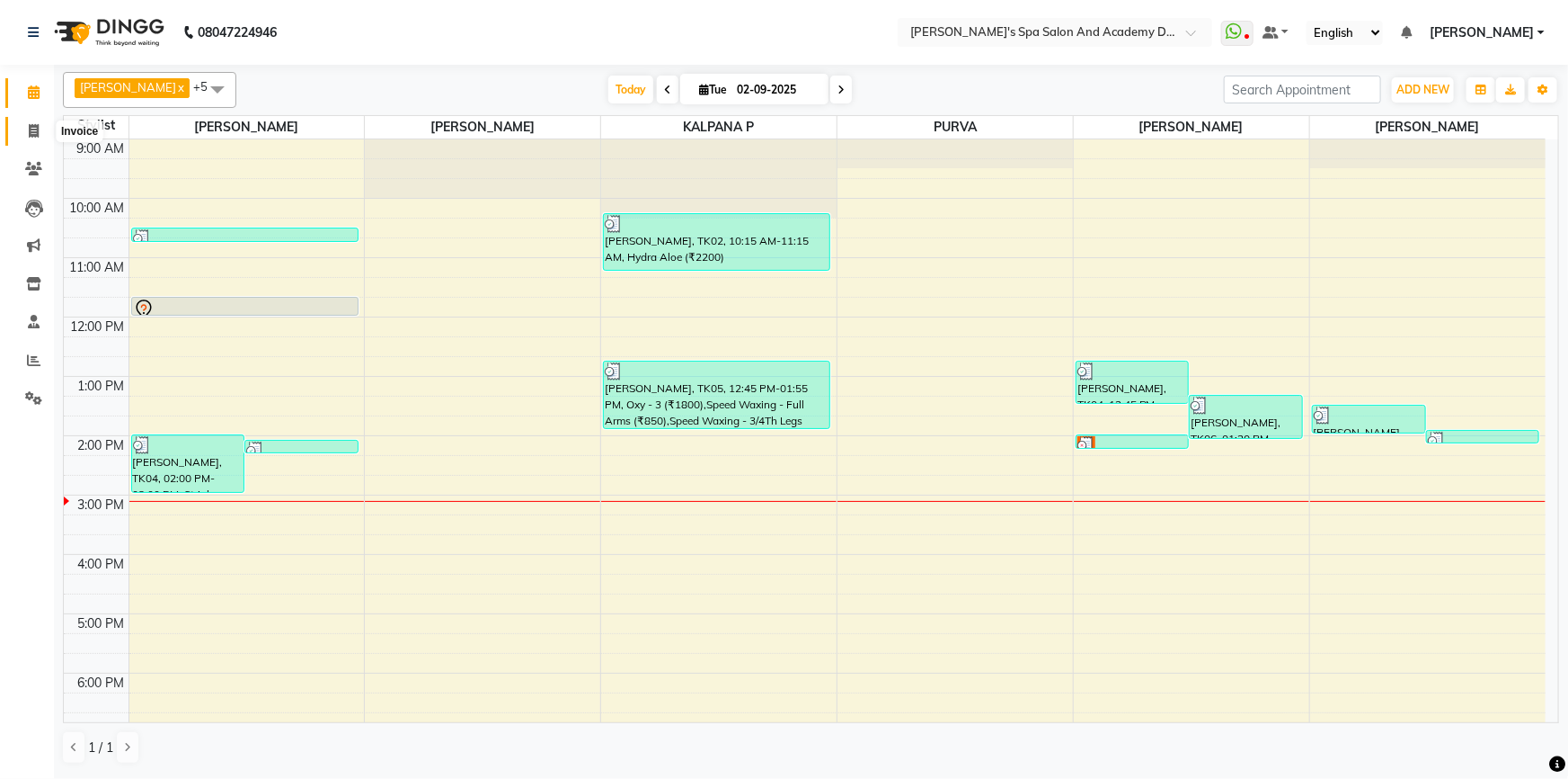
click at [26, 126] on span at bounding box center [34, 132] width 32 height 21
select select "6316"
select select "service"
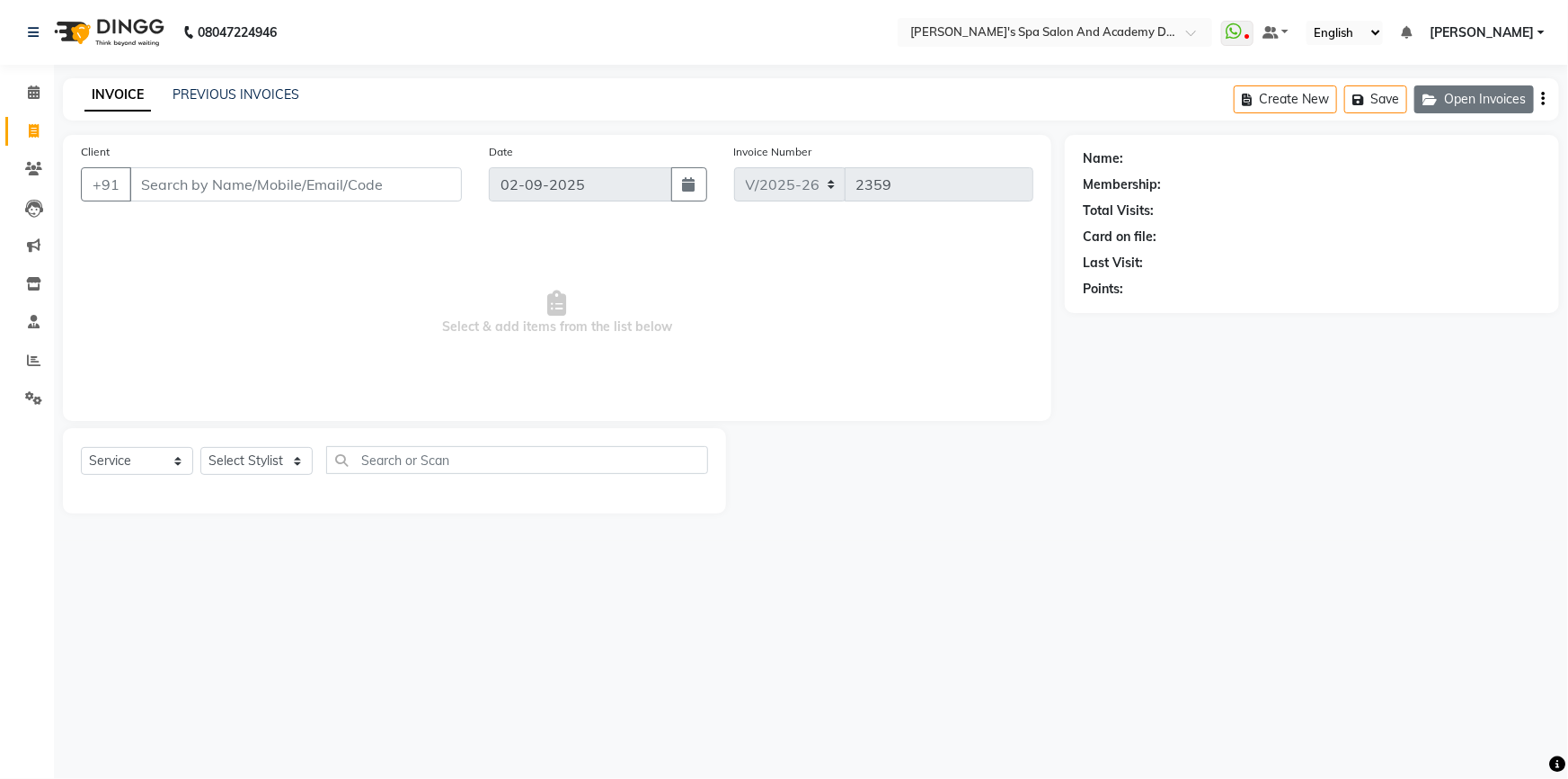
click at [1479, 99] on button "Open Invoices" at bounding box center [1474, 99] width 120 height 28
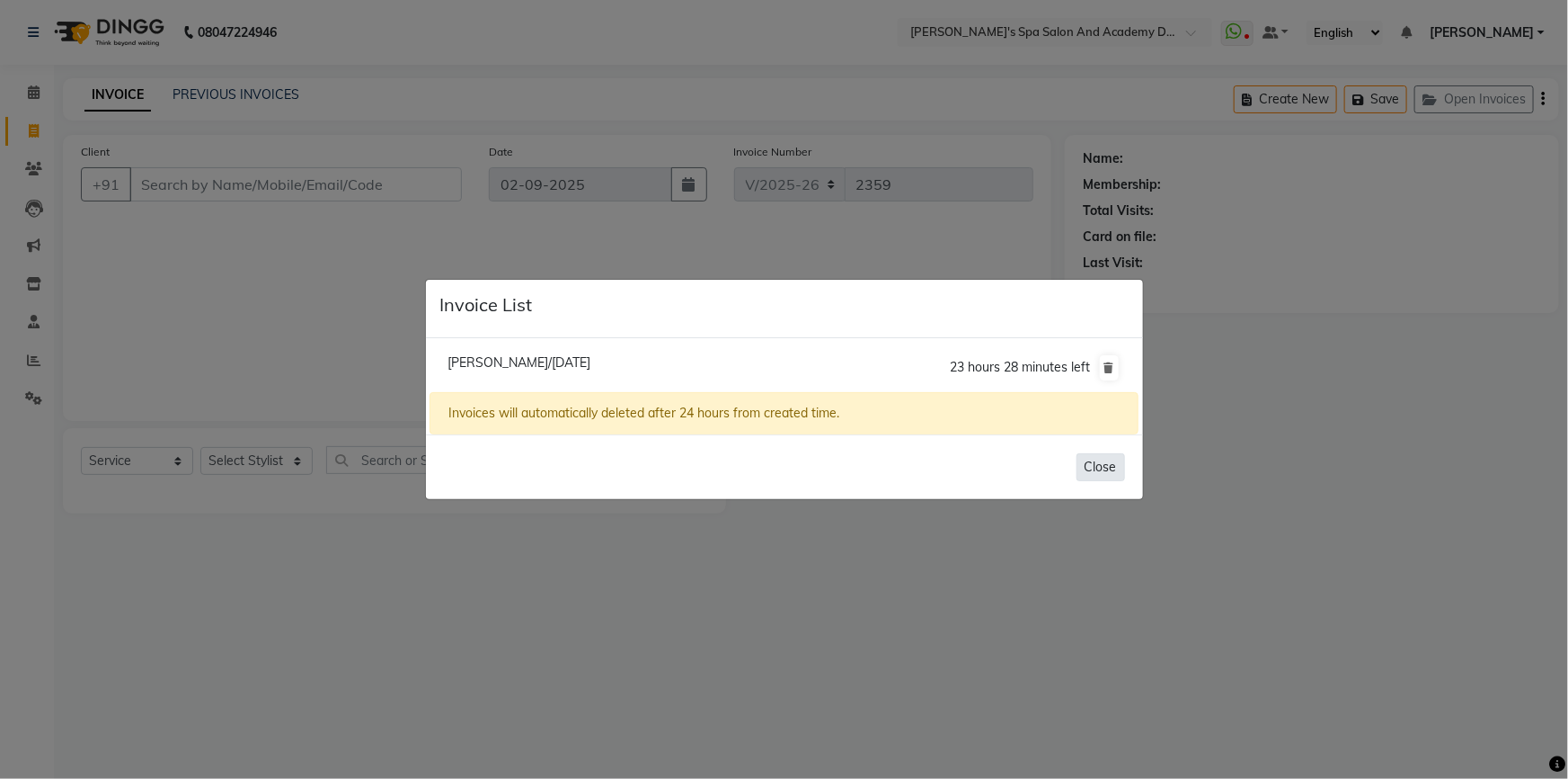
click at [1089, 467] on button "Close" at bounding box center [1101, 466] width 49 height 28
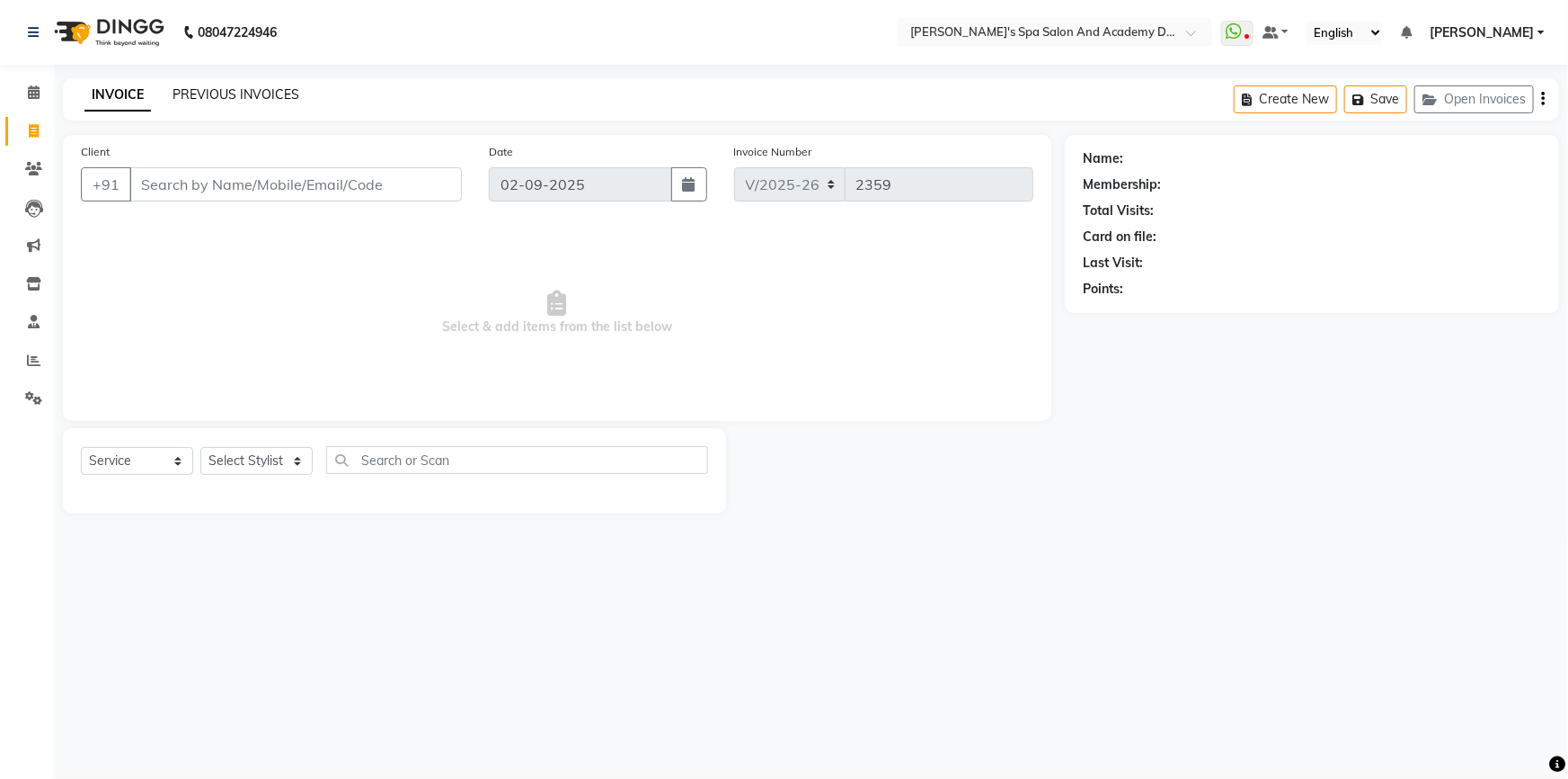
click at [189, 99] on link "PREVIOUS INVOICES" at bounding box center [236, 94] width 127 height 16
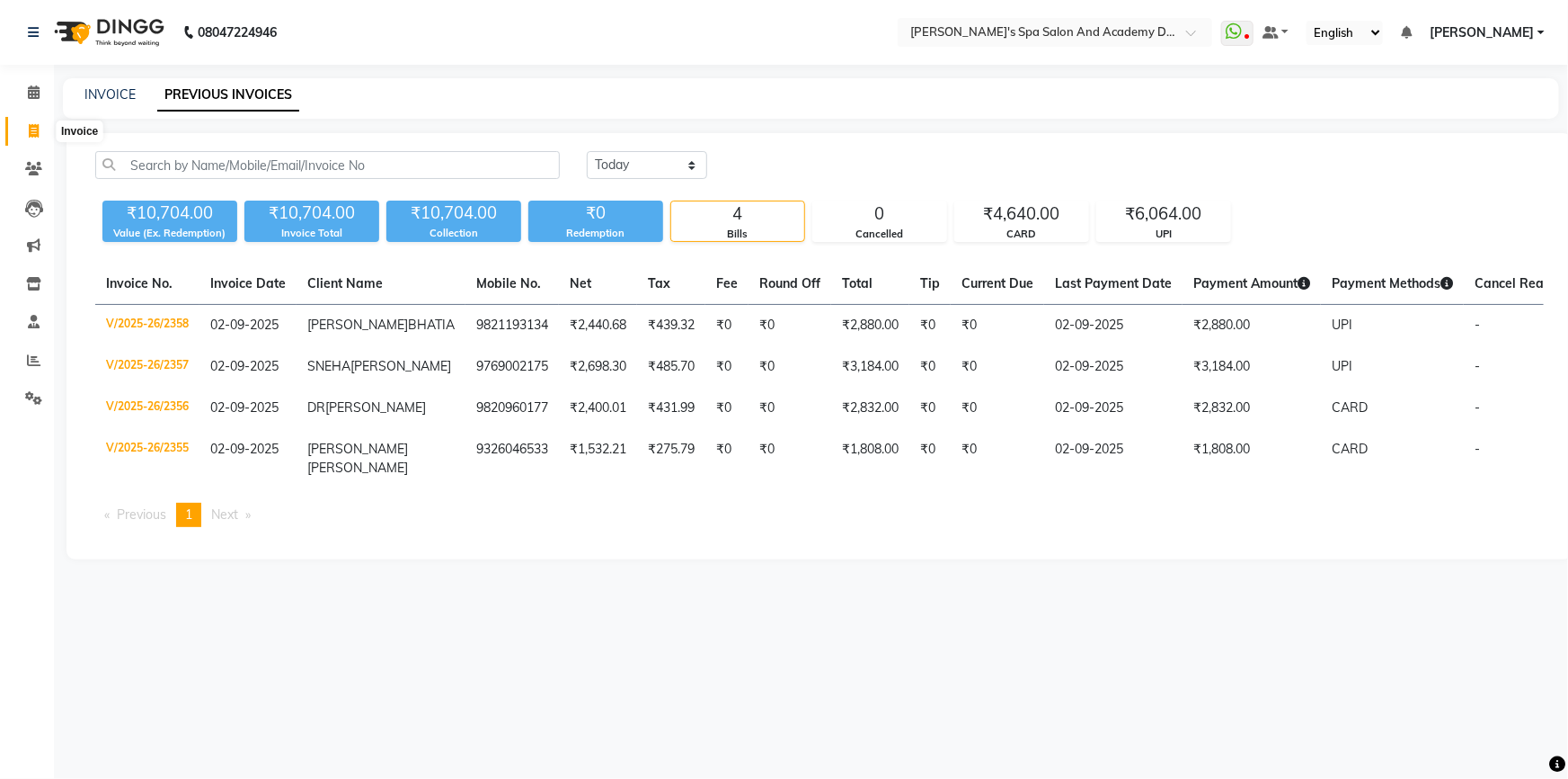
click at [29, 125] on icon at bounding box center [34, 130] width 10 height 13
select select "6316"
select select "service"
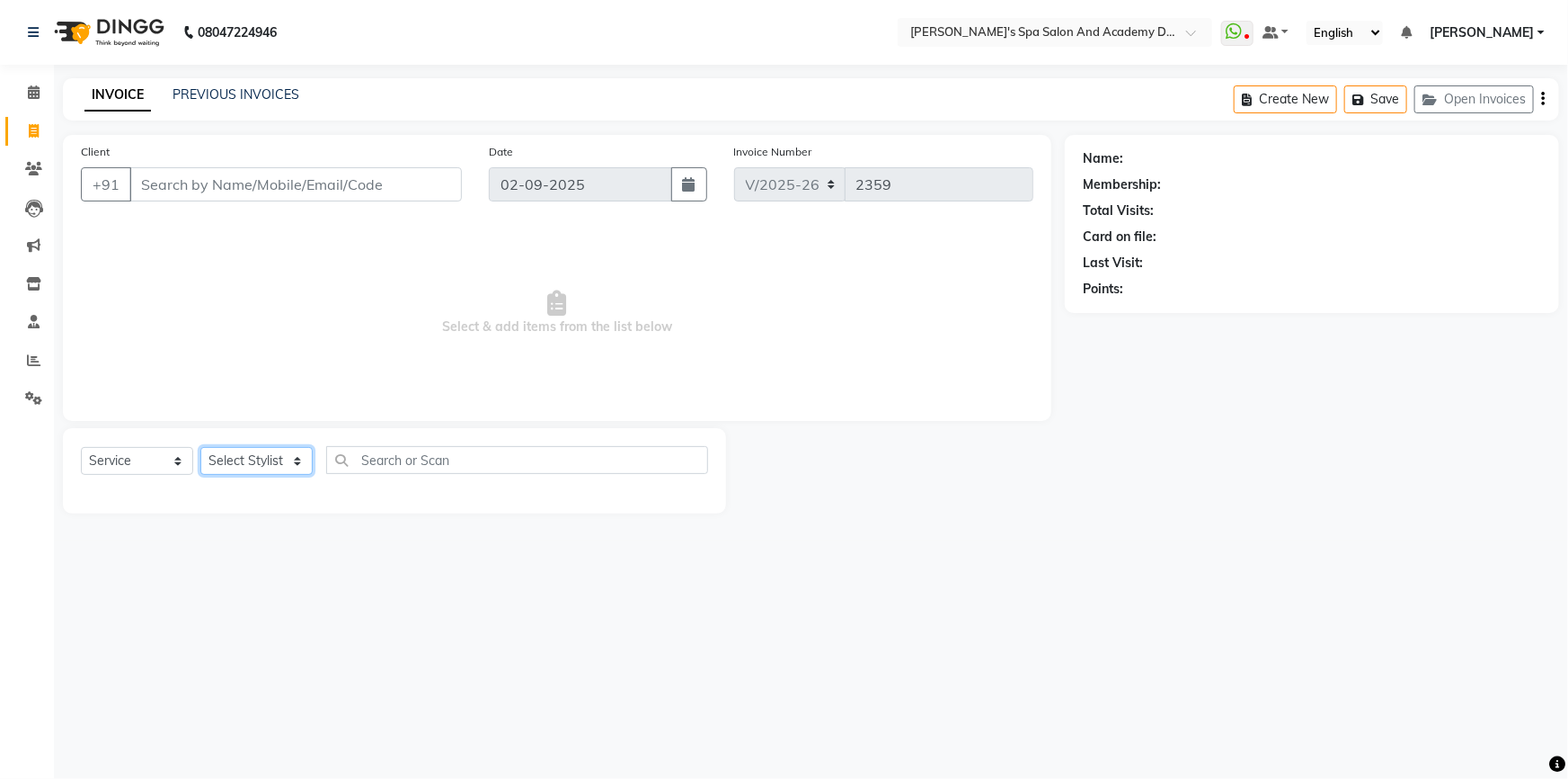
click at [281, 458] on select "Select Stylist Admin [PERSON_NAME] [PERSON_NAME] DIRECT 1 [PERSON_NAME] [PERSON…" at bounding box center [256, 460] width 112 height 28
click at [35, 207] on icon at bounding box center [34, 208] width 18 height 18
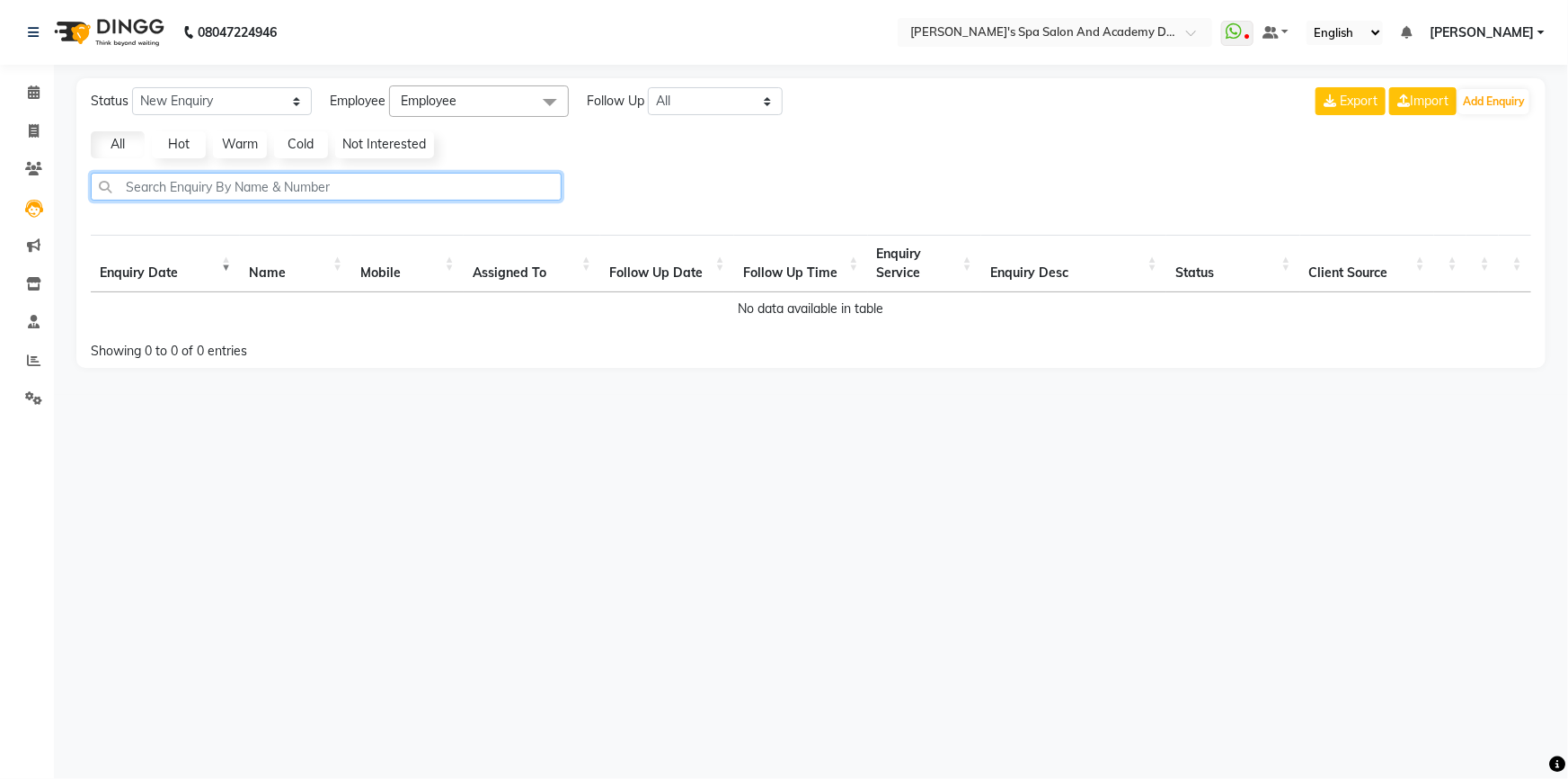
click at [221, 188] on input "text" at bounding box center [326, 186] width 471 height 28
click at [115, 144] on link "All" at bounding box center [118, 145] width 54 height 27
click at [162, 155] on link "Hot" at bounding box center [178, 145] width 54 height 27
click at [257, 137] on link "Warm" at bounding box center [240, 145] width 54 height 27
click at [297, 137] on link "Cold" at bounding box center [301, 145] width 54 height 27
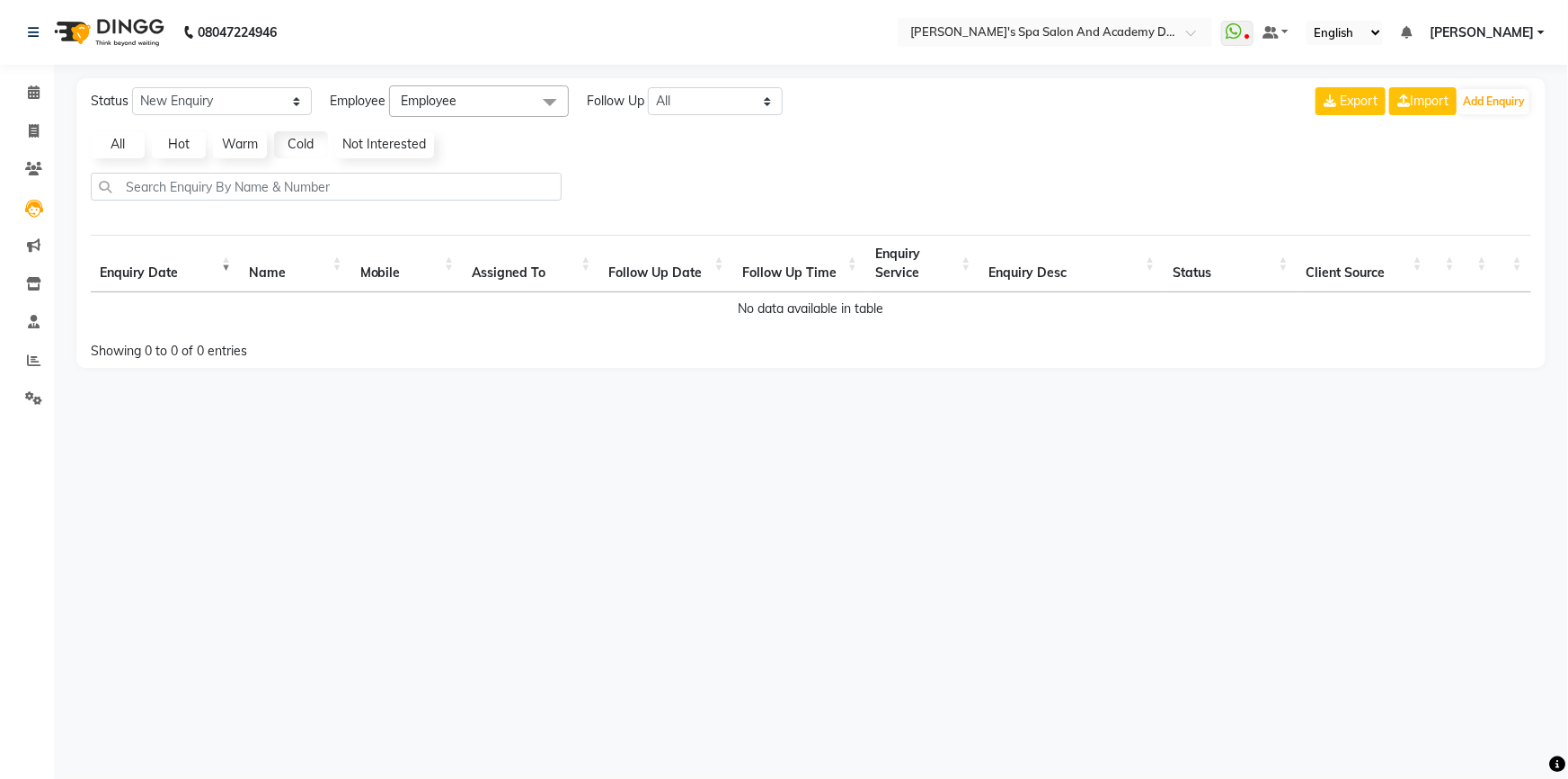
click at [386, 137] on link "Not Interested" at bounding box center [385, 145] width 99 height 27
click at [108, 148] on link "All" at bounding box center [118, 145] width 54 height 27
click at [293, 98] on select "New Enquiry Open Enquiry Converted Enquiry All" at bounding box center [222, 101] width 179 height 28
click at [550, 107] on span at bounding box center [550, 103] width 35 height 35
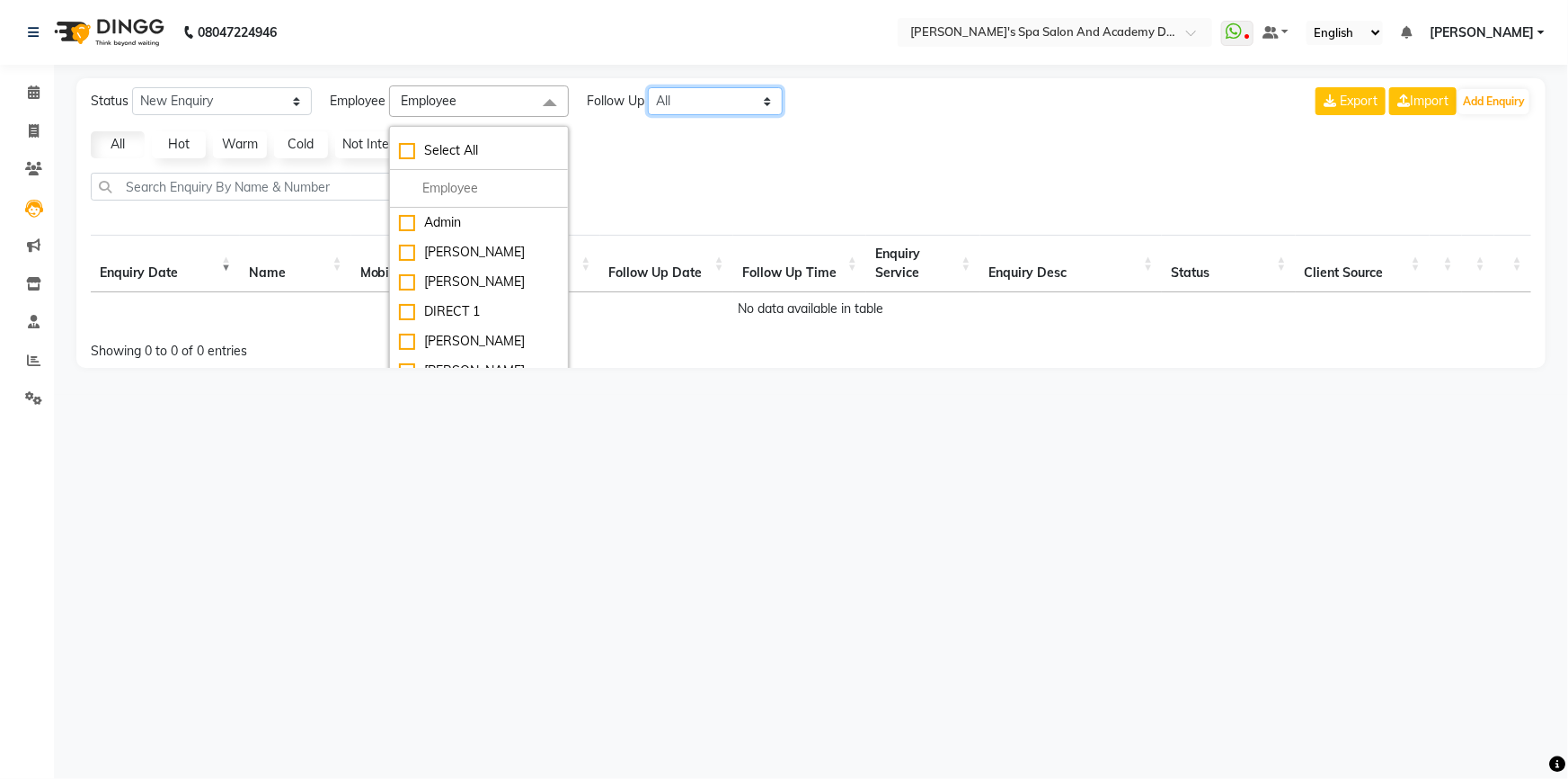
click at [767, 107] on select "All [DATE] [DATE] This Week This Month Custom" at bounding box center [715, 101] width 135 height 28
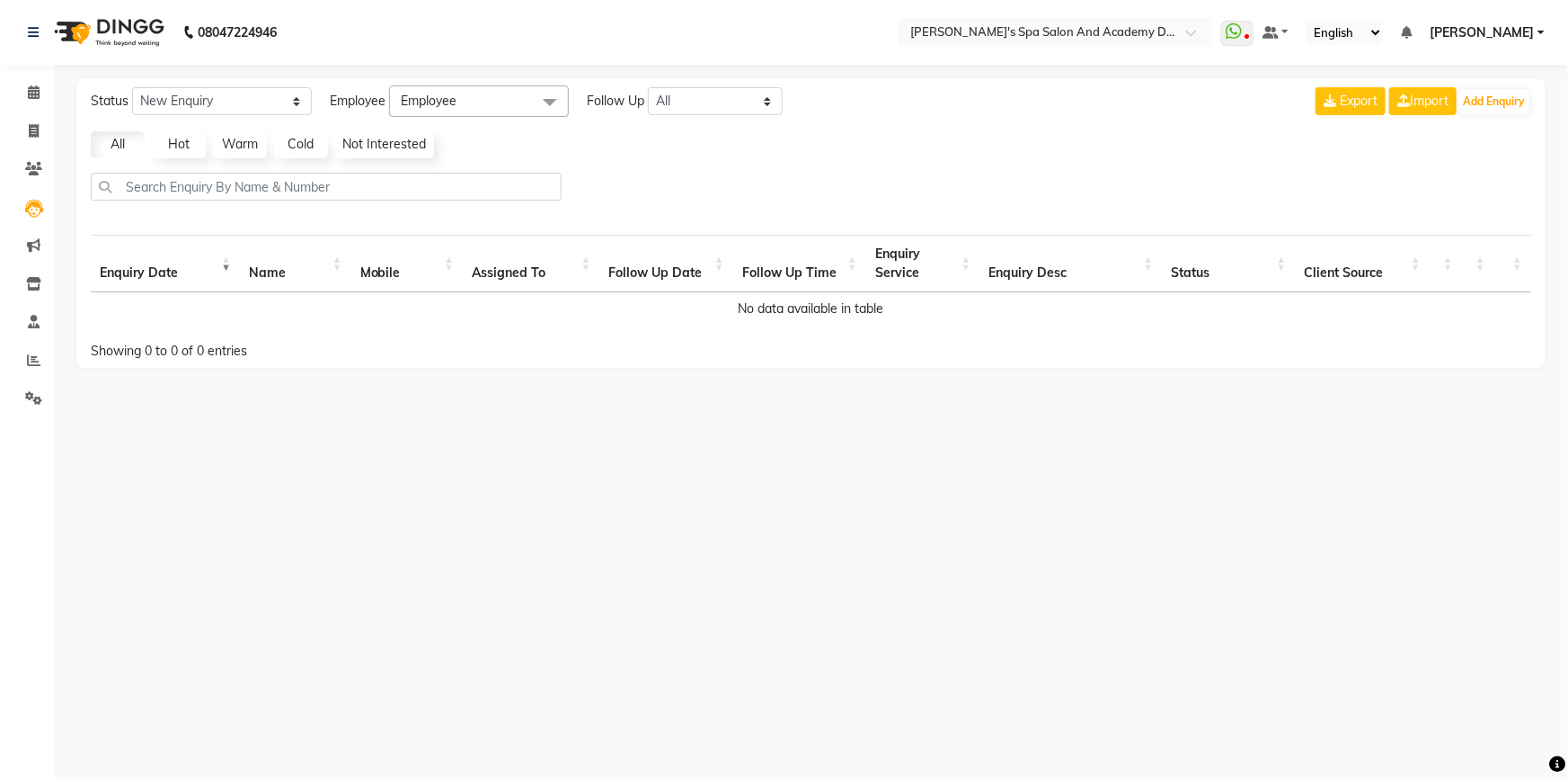
click at [545, 215] on div "Status New Enquiry Open Enquiry Converted Enquiry All All New Open Converted Em…" at bounding box center [811, 224] width 1469 height 290
click at [35, 206] on icon at bounding box center [34, 208] width 18 height 18
click at [38, 165] on icon at bounding box center [34, 169] width 17 height 13
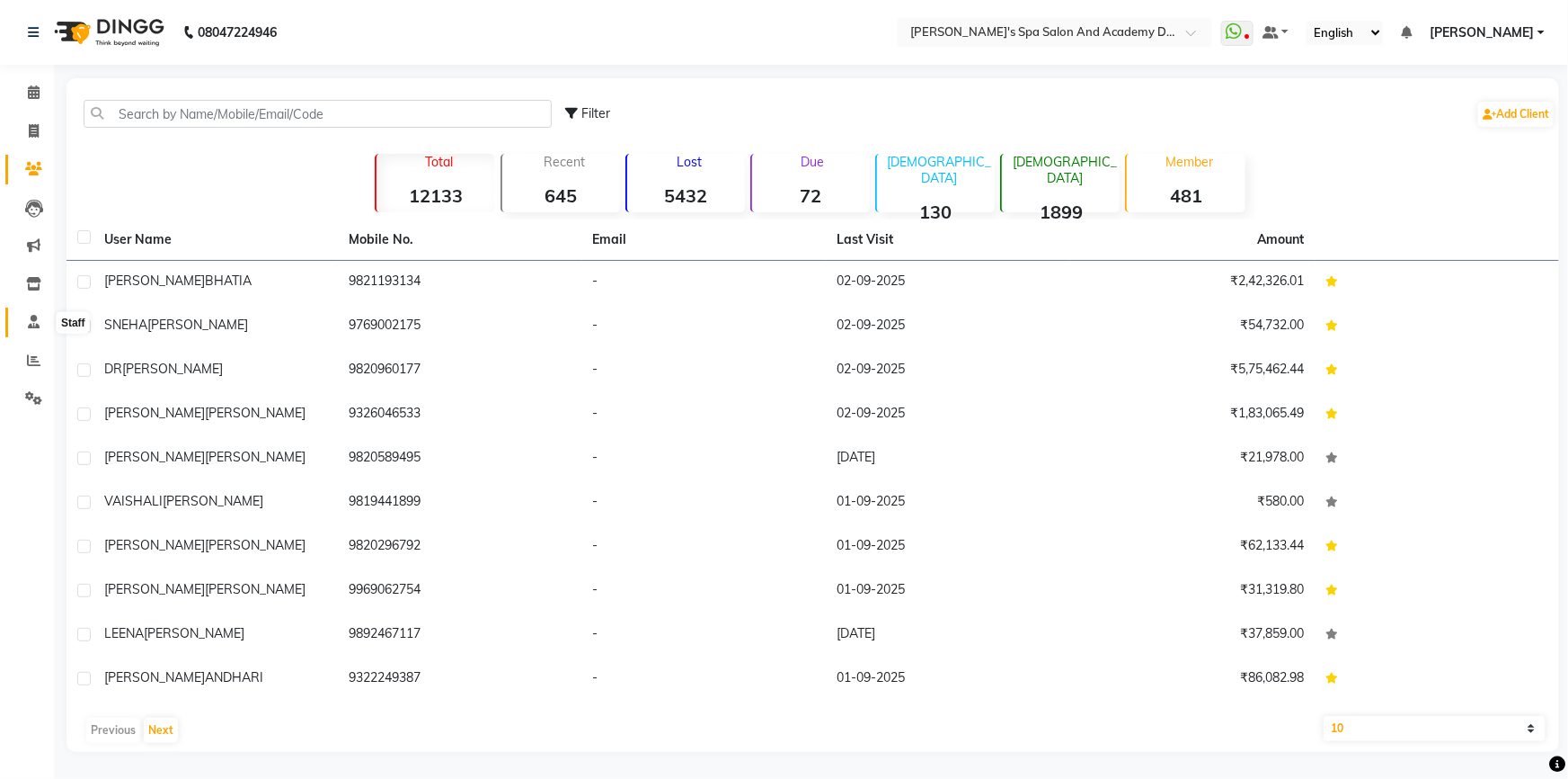
click at [28, 327] on icon at bounding box center [34, 321] width 12 height 13
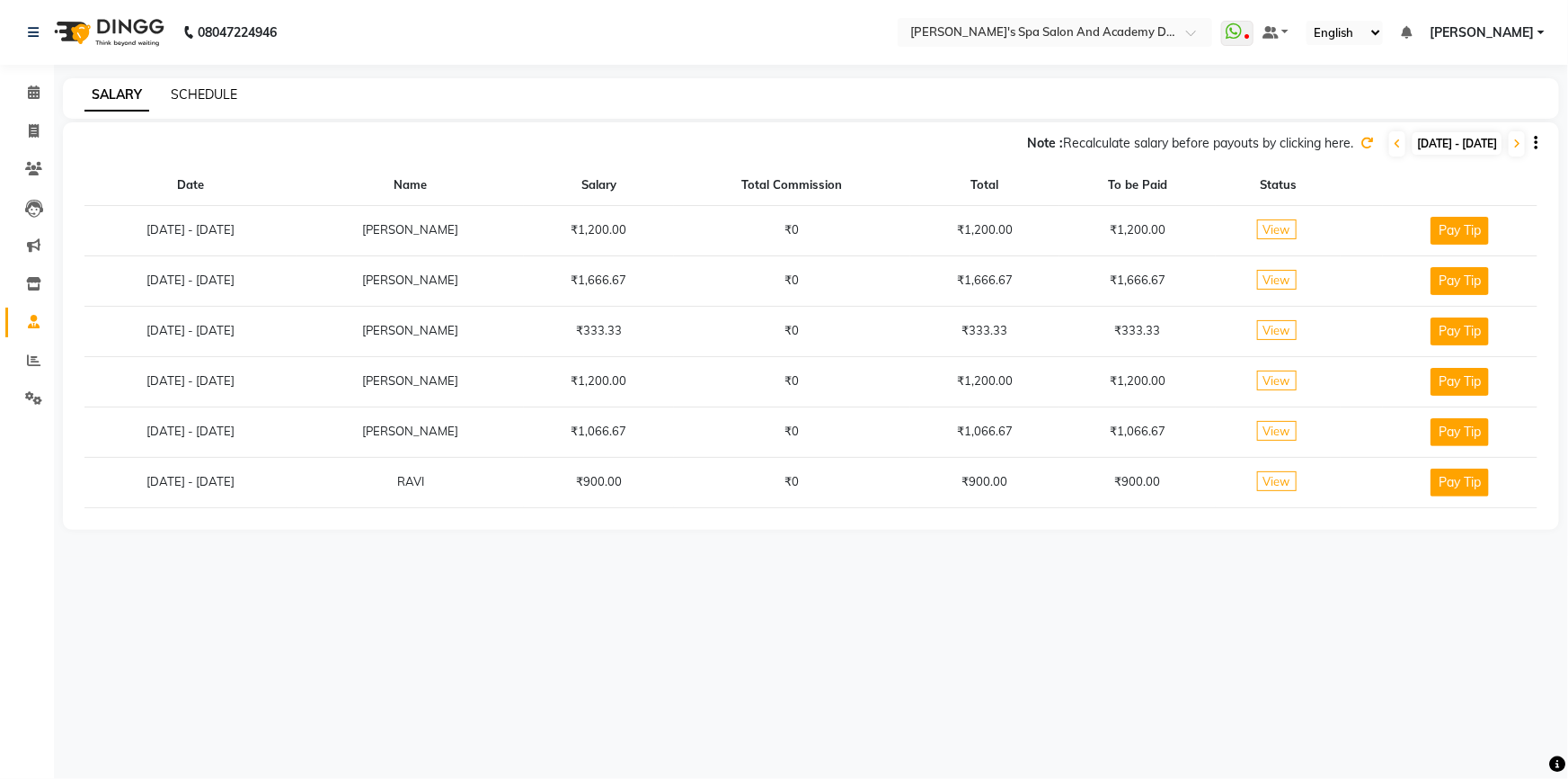
click at [208, 92] on link "SCHEDULE" at bounding box center [203, 94] width 66 height 16
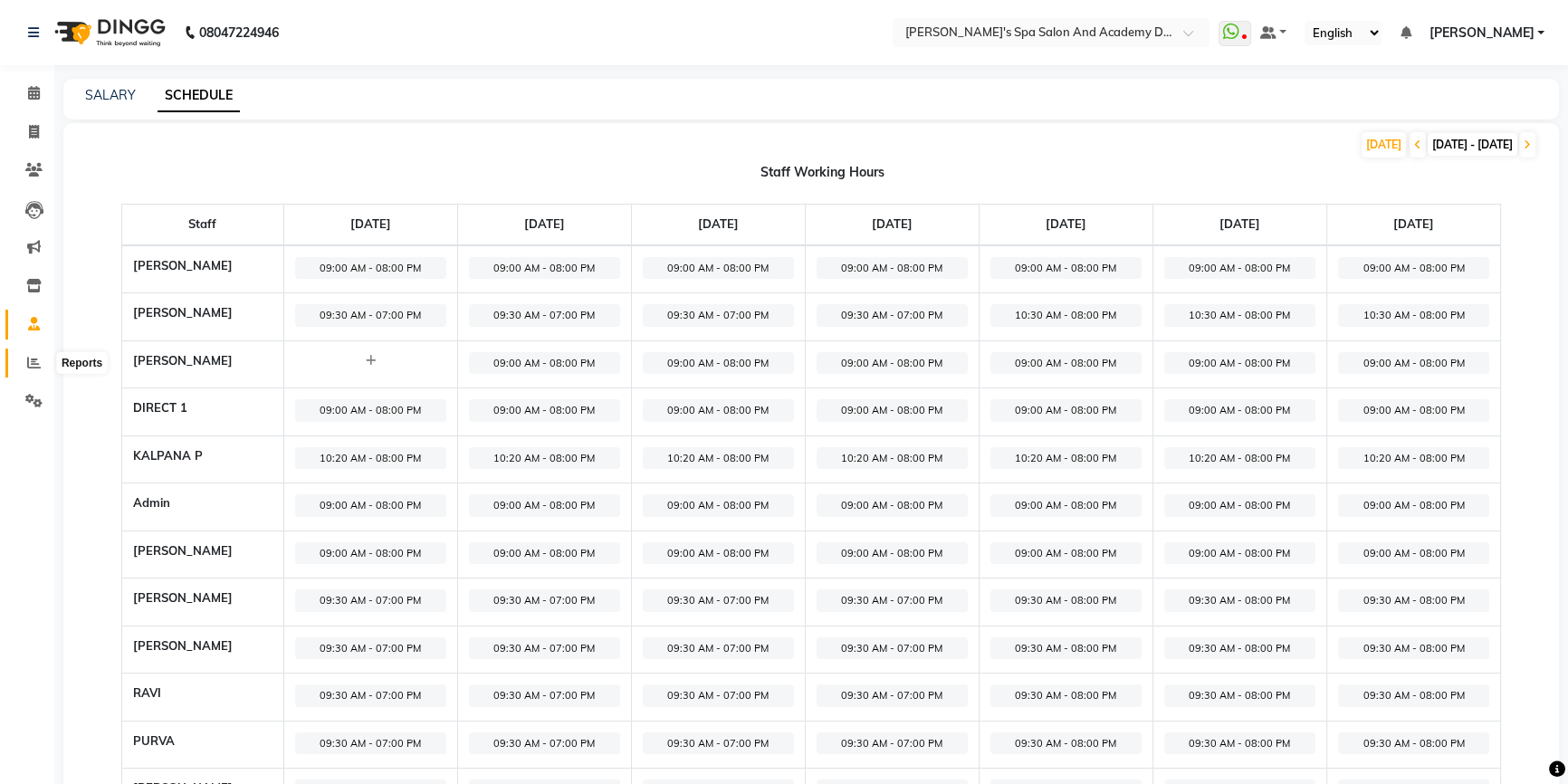
click at [33, 362] on icon at bounding box center [34, 362] width 14 height 14
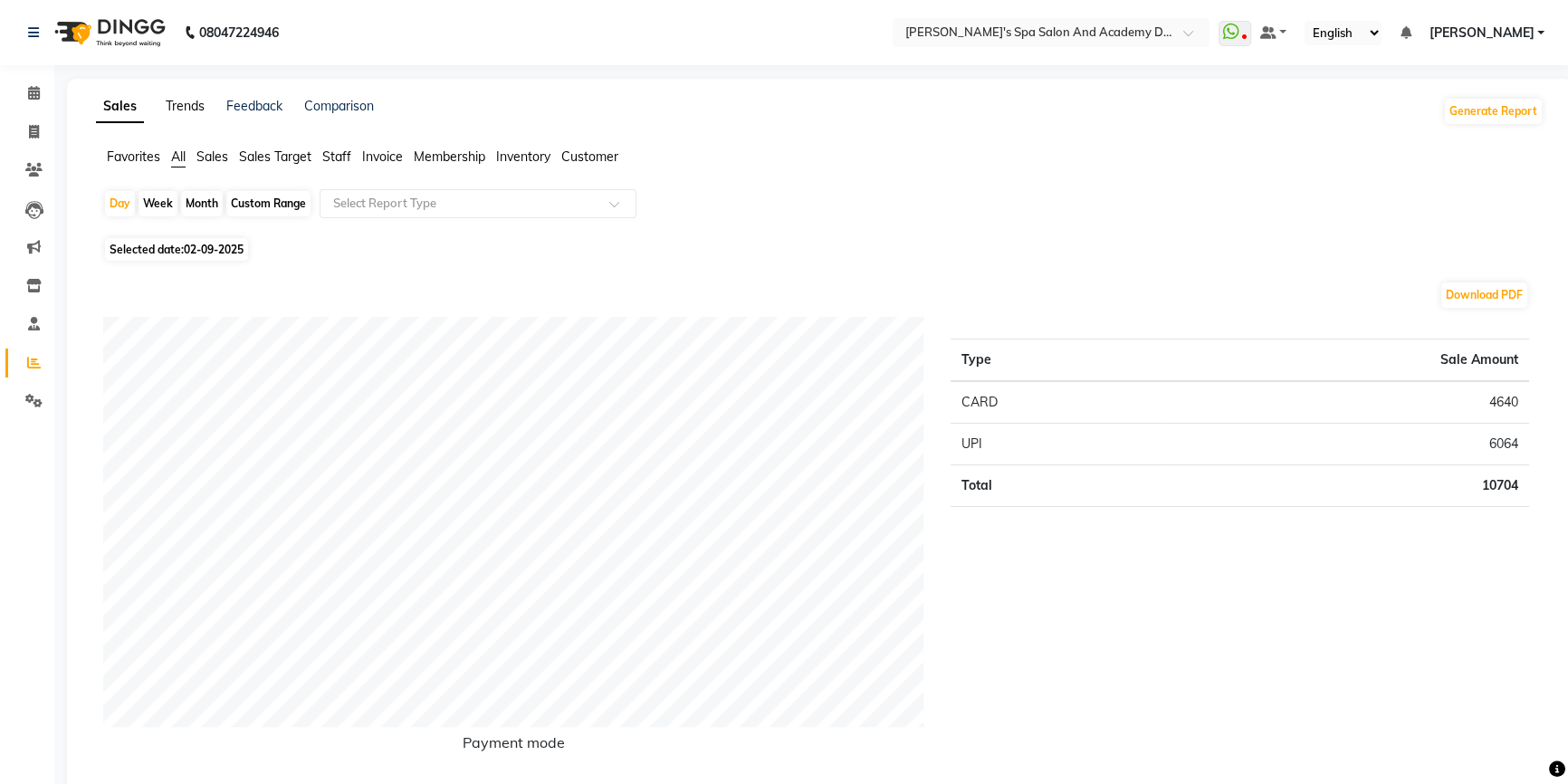
click at [192, 112] on link "Trends" at bounding box center [185, 105] width 39 height 16
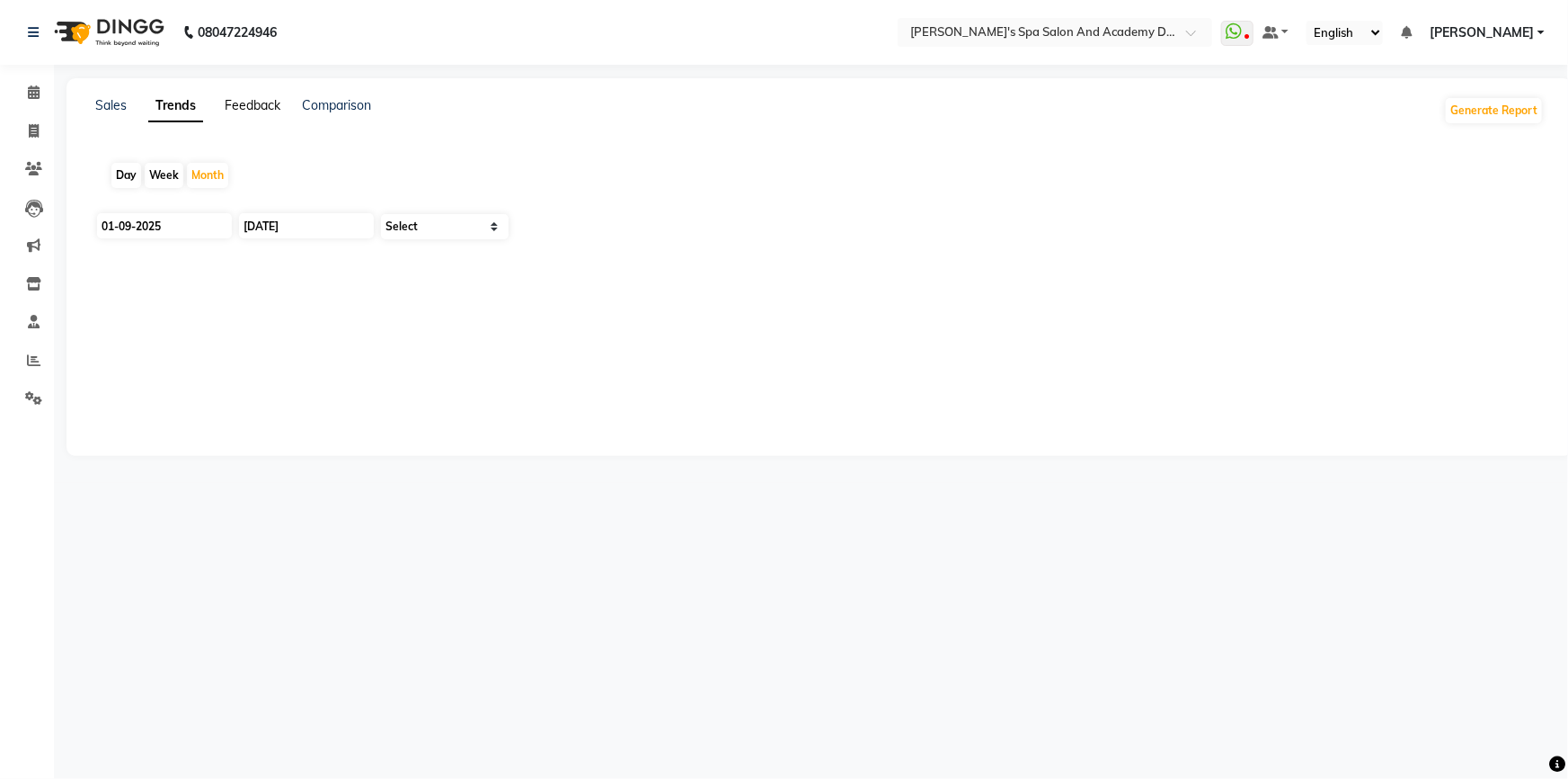
click at [262, 106] on link "Feedback" at bounding box center [252, 105] width 56 height 16
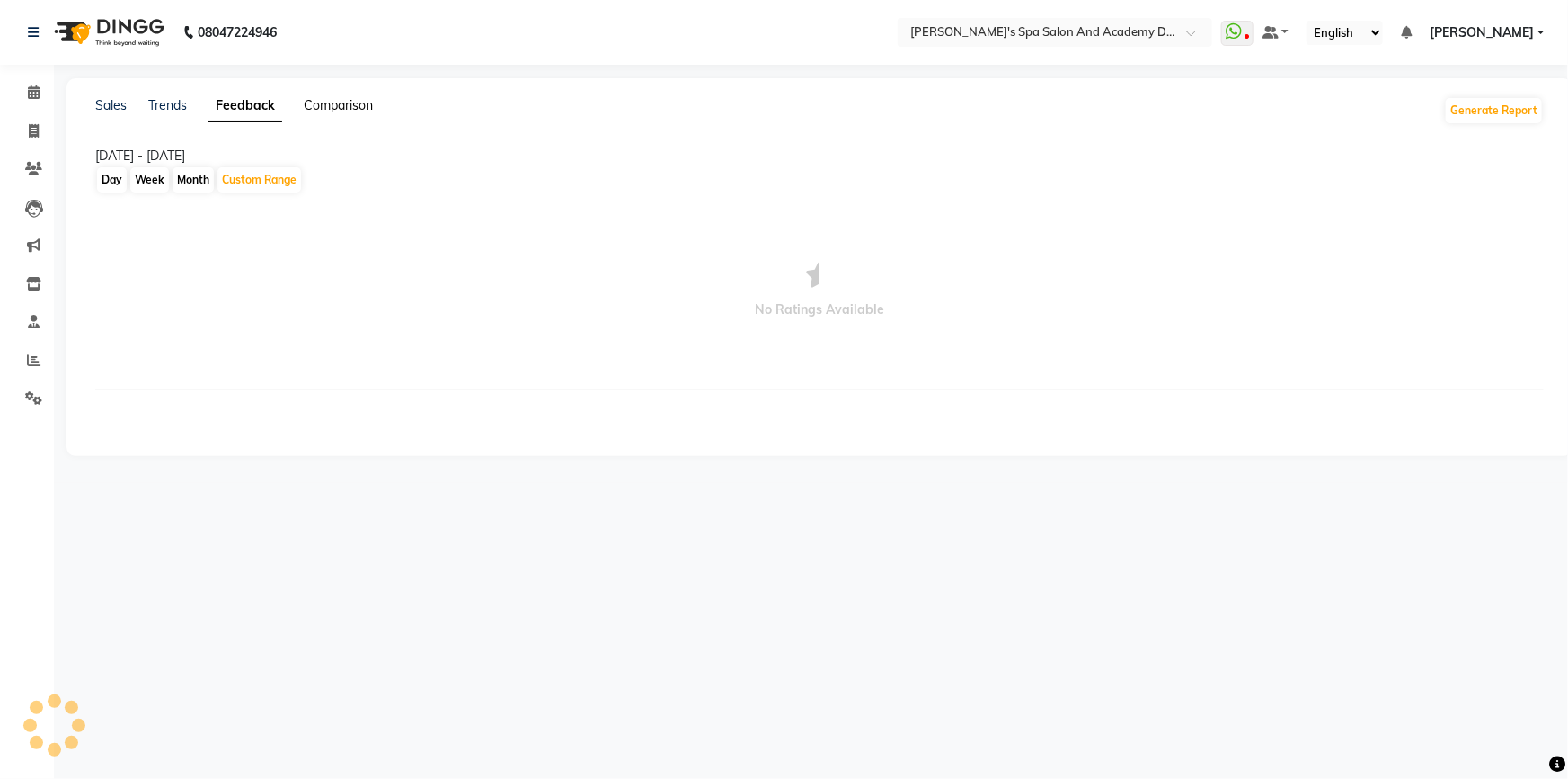
click at [313, 100] on link "Comparison" at bounding box center [339, 105] width 69 height 16
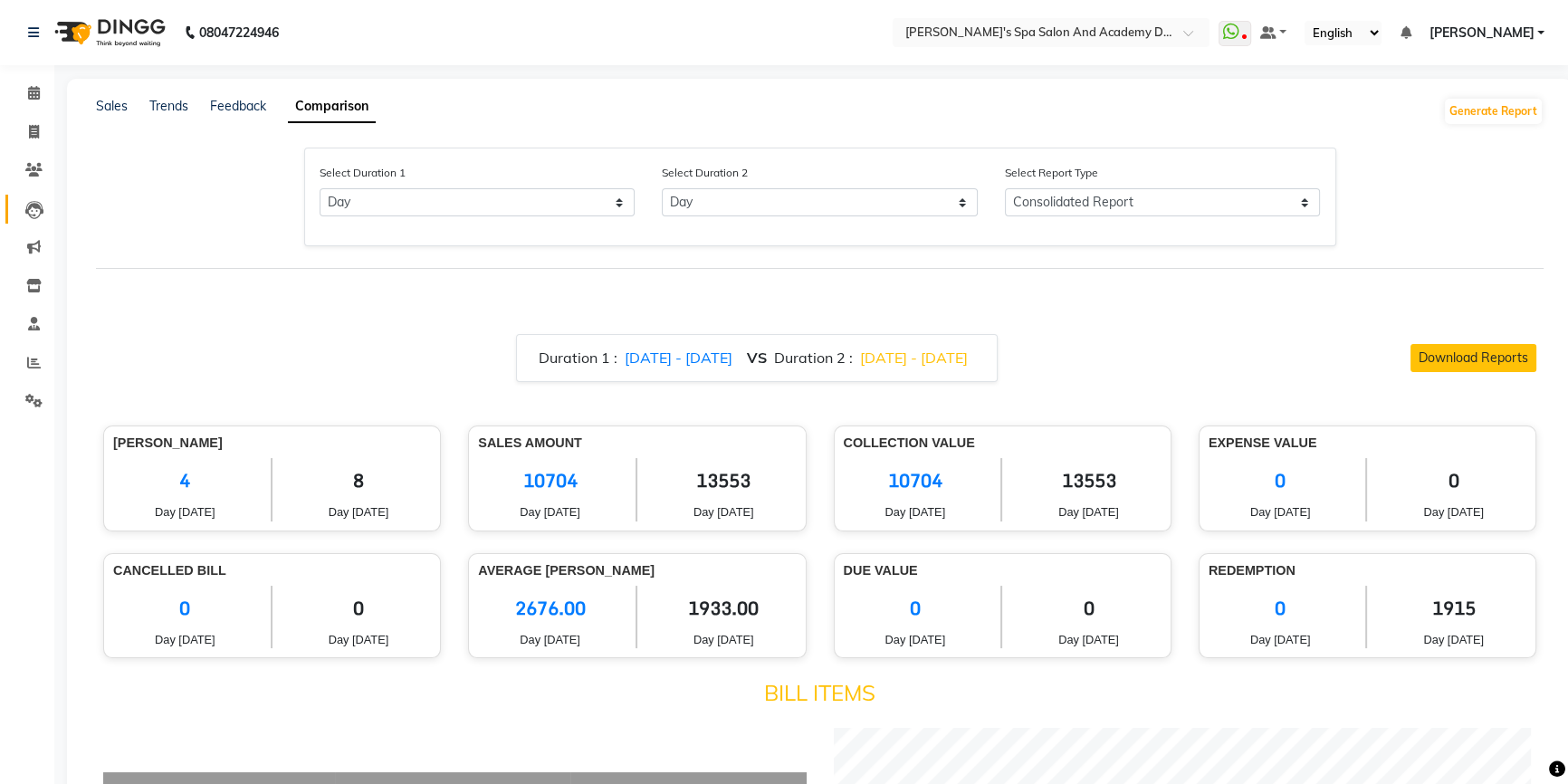
click at [35, 209] on icon at bounding box center [34, 210] width 18 height 18
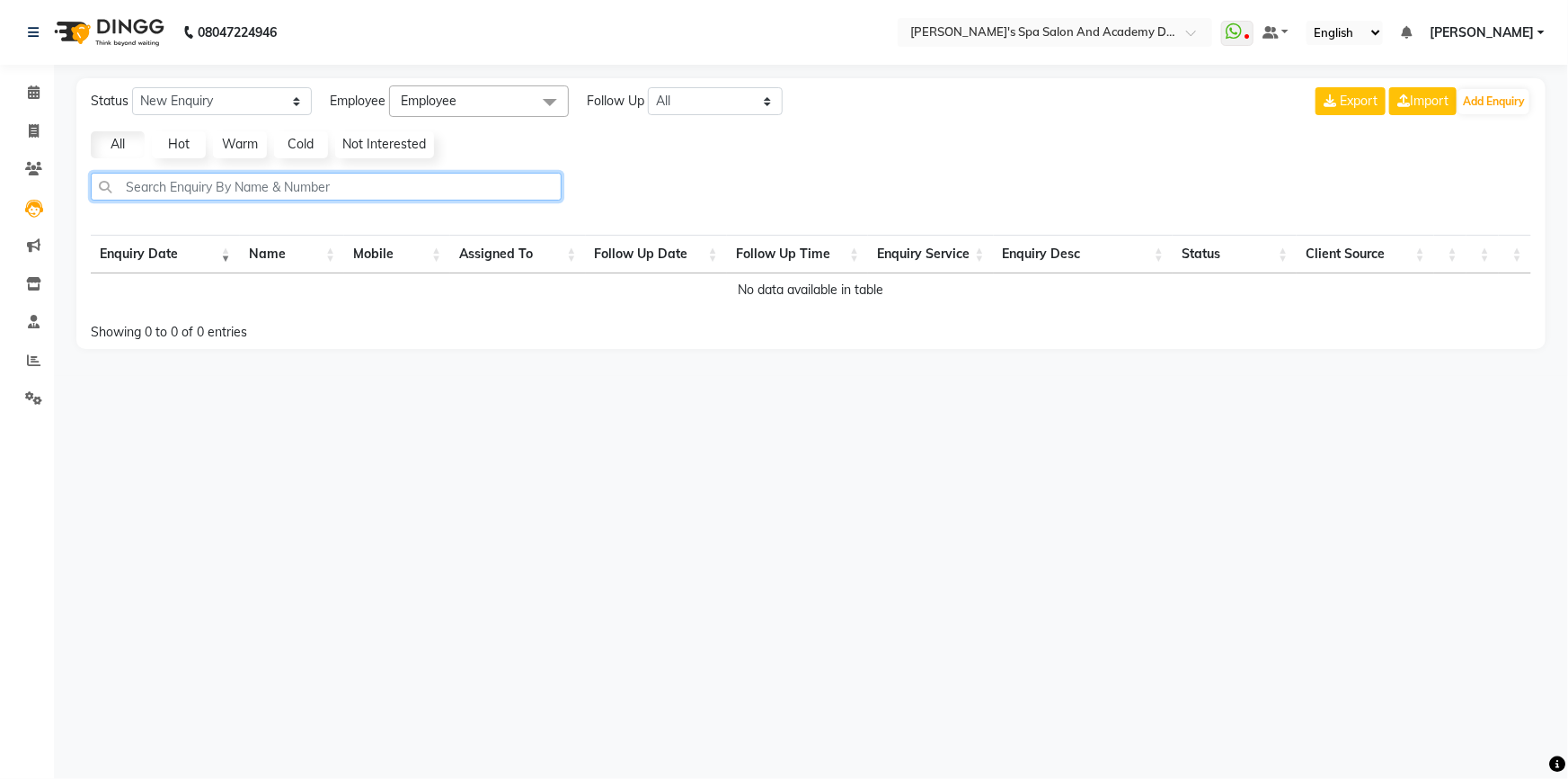
click at [320, 195] on input "text" at bounding box center [326, 186] width 471 height 28
click at [25, 161] on span at bounding box center [34, 170] width 32 height 21
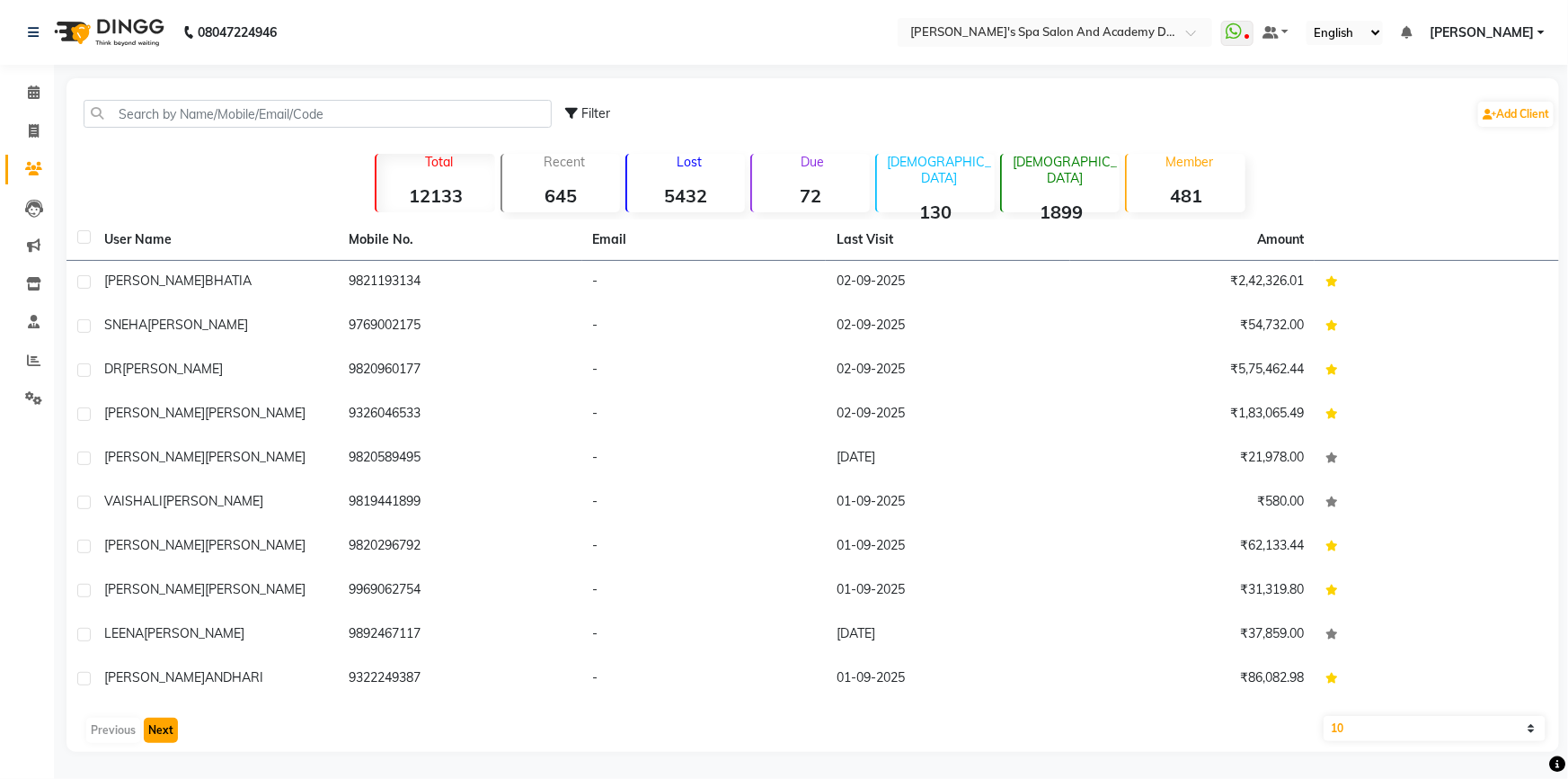
click at [152, 734] on button "Next" at bounding box center [161, 730] width 35 height 25
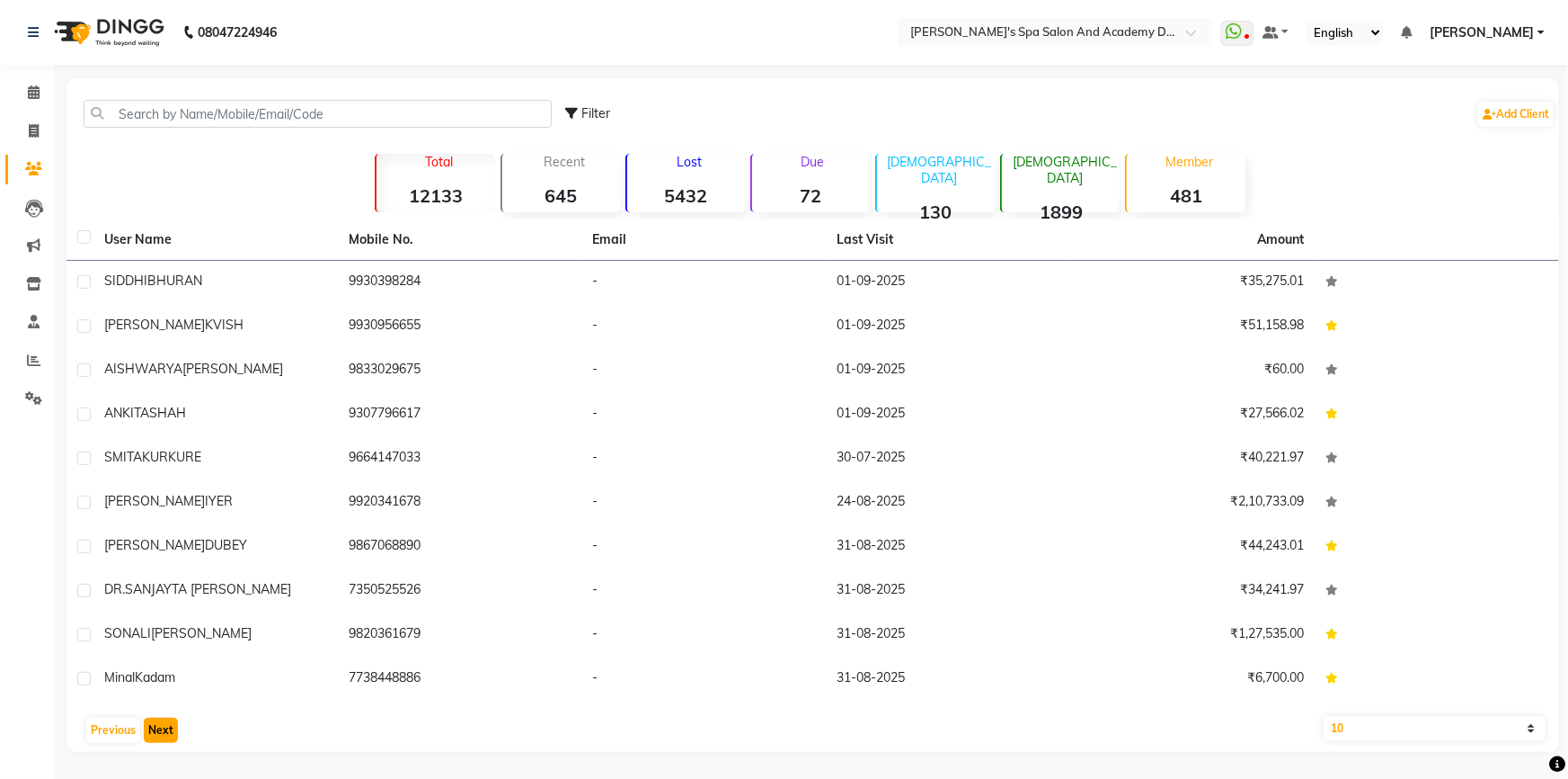
click at [152, 734] on button "Next" at bounding box center [161, 730] width 35 height 25
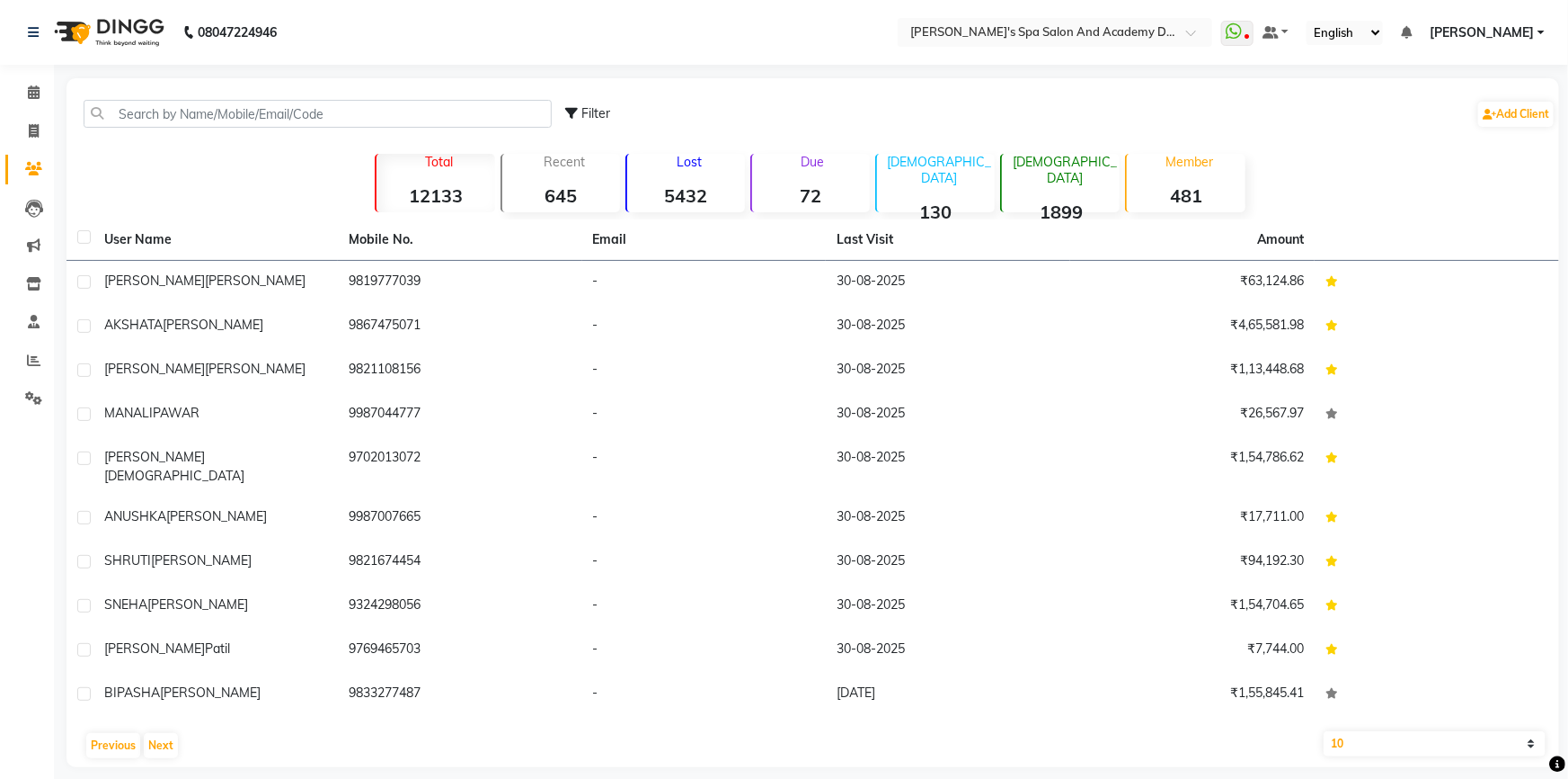
click at [1069, 201] on strong "1899" at bounding box center [1061, 211] width 118 height 22
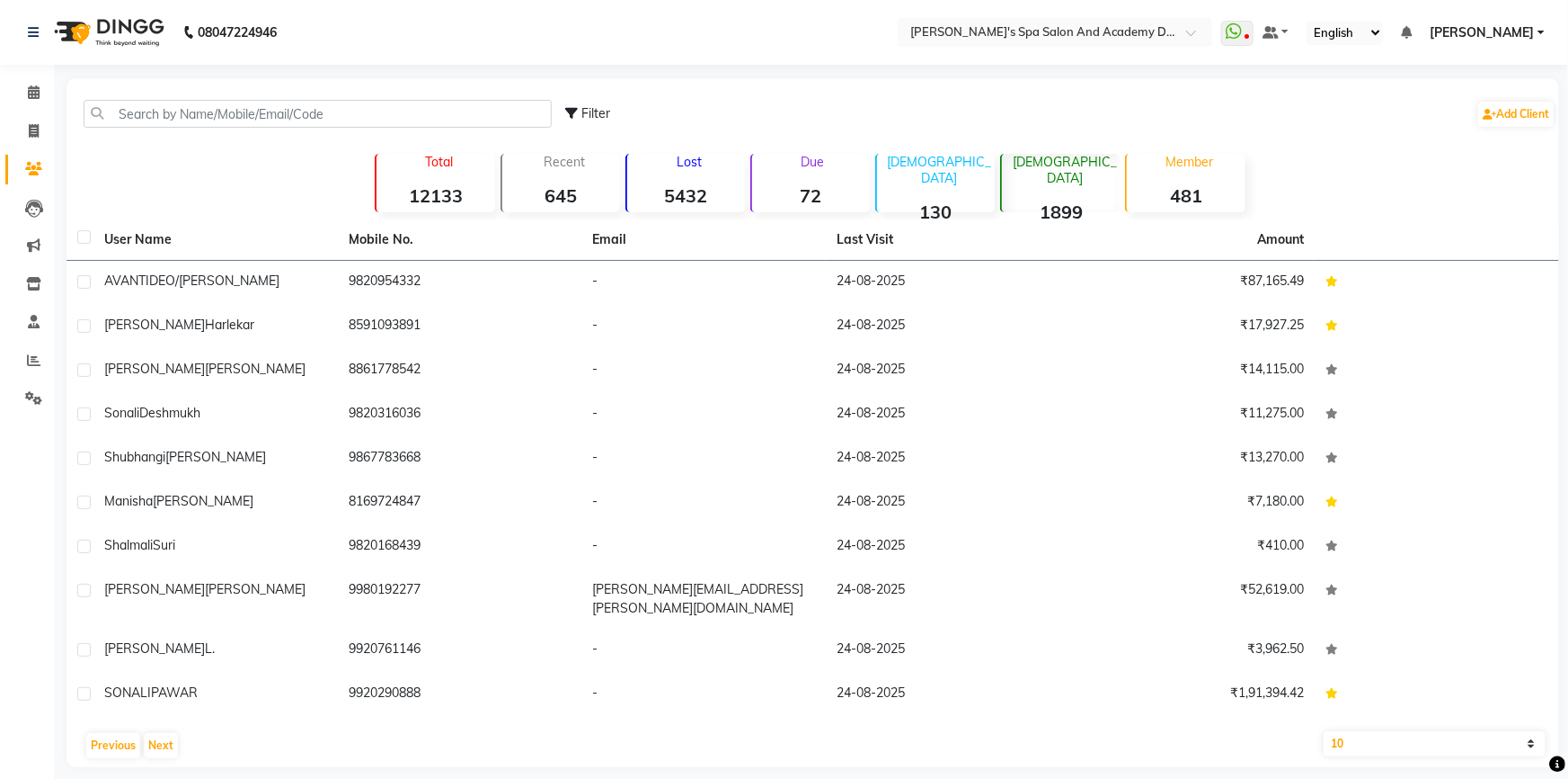
click at [936, 167] on p "[DEMOGRAPHIC_DATA]" at bounding box center [939, 170] width 110 height 33
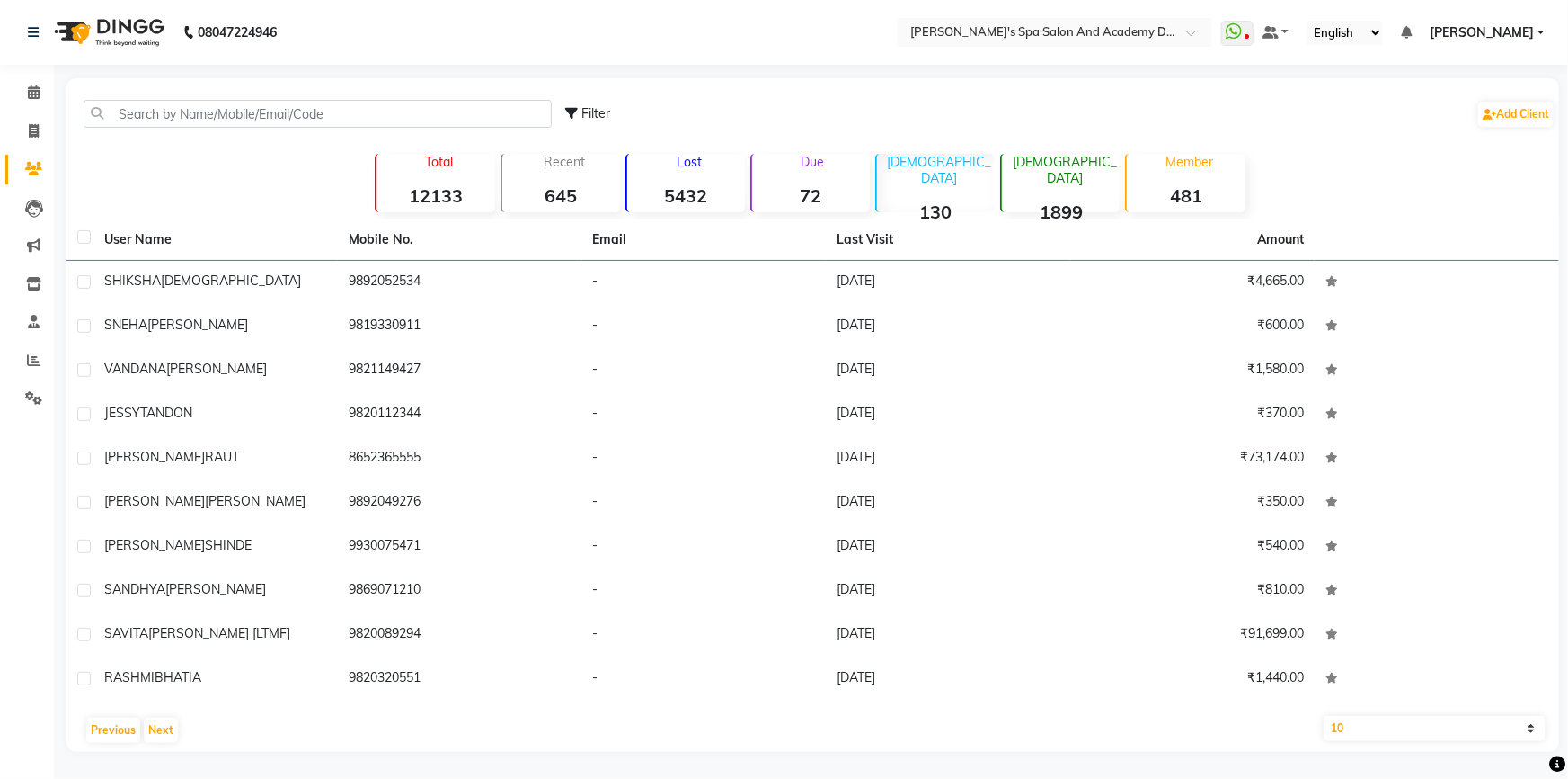
click at [658, 177] on div "Lost 5432" at bounding box center [685, 182] width 120 height 59
click at [697, 189] on strong "5432" at bounding box center [686, 195] width 118 height 22
click at [162, 734] on button "Next" at bounding box center [161, 730] width 35 height 25
click at [426, 194] on strong "12133" at bounding box center [435, 195] width 118 height 22
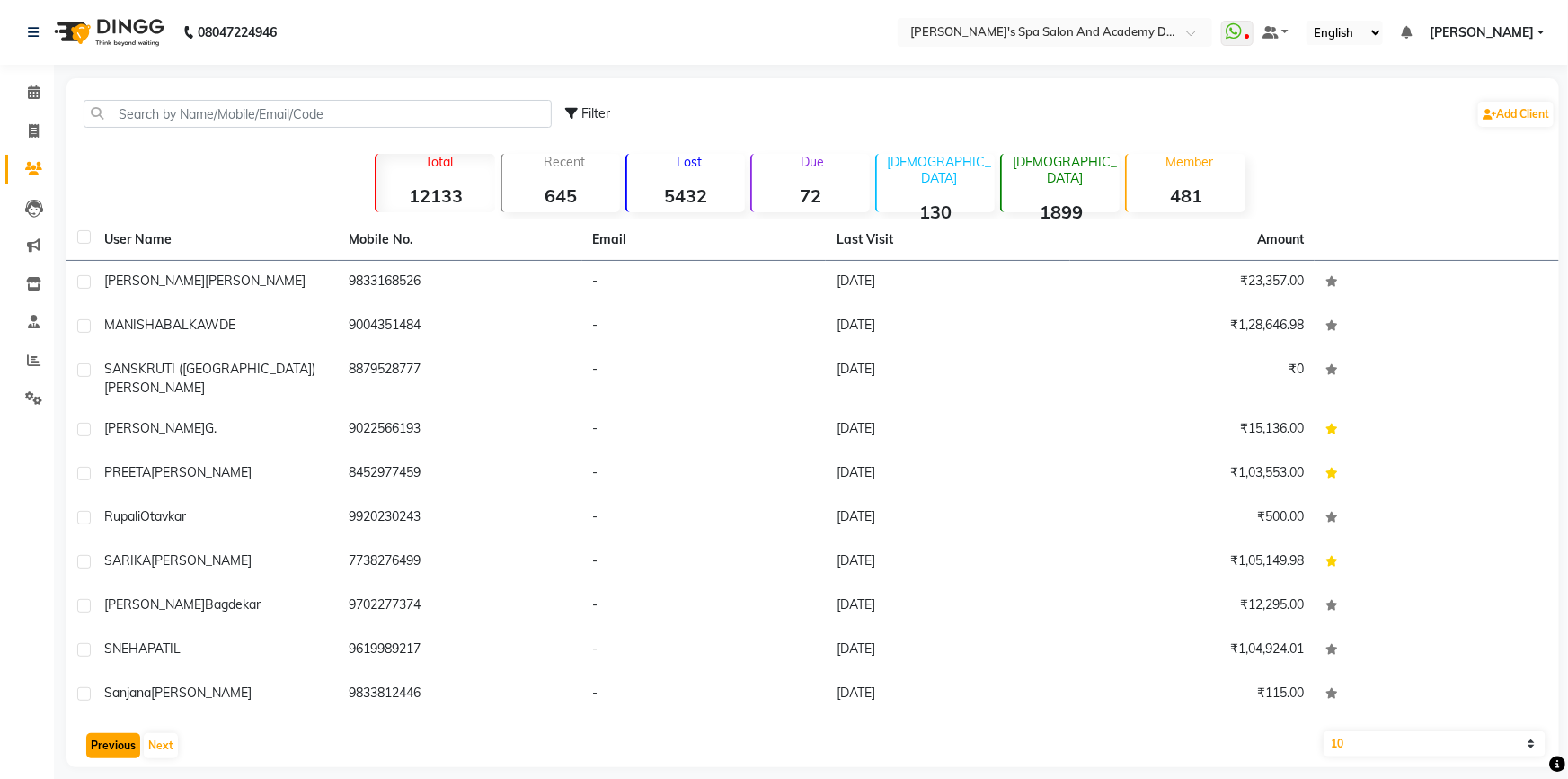
click at [104, 733] on button "Previous" at bounding box center [113, 745] width 54 height 25
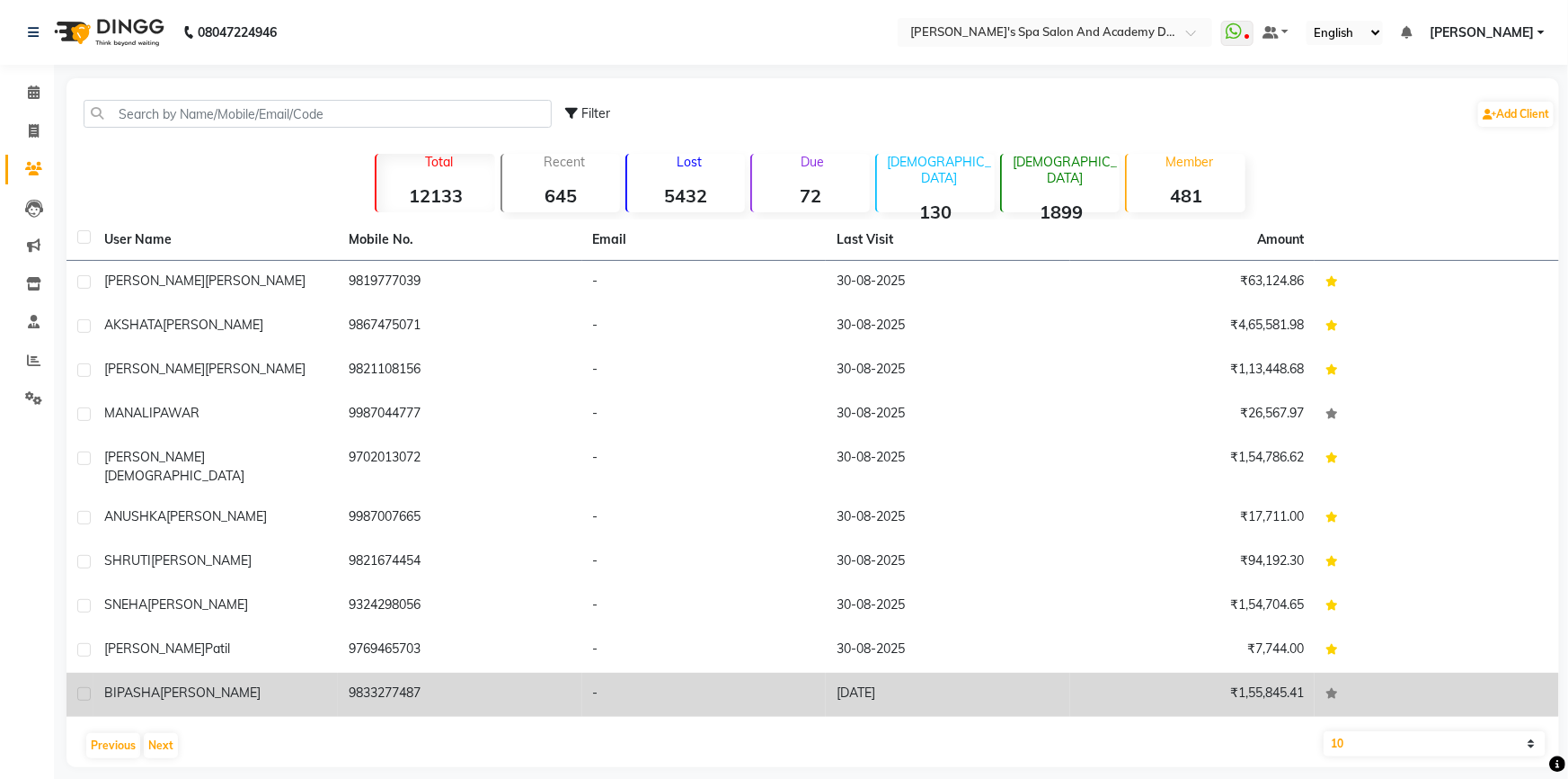
click at [890, 673] on td "19-03-2025" at bounding box center [948, 695] width 245 height 44
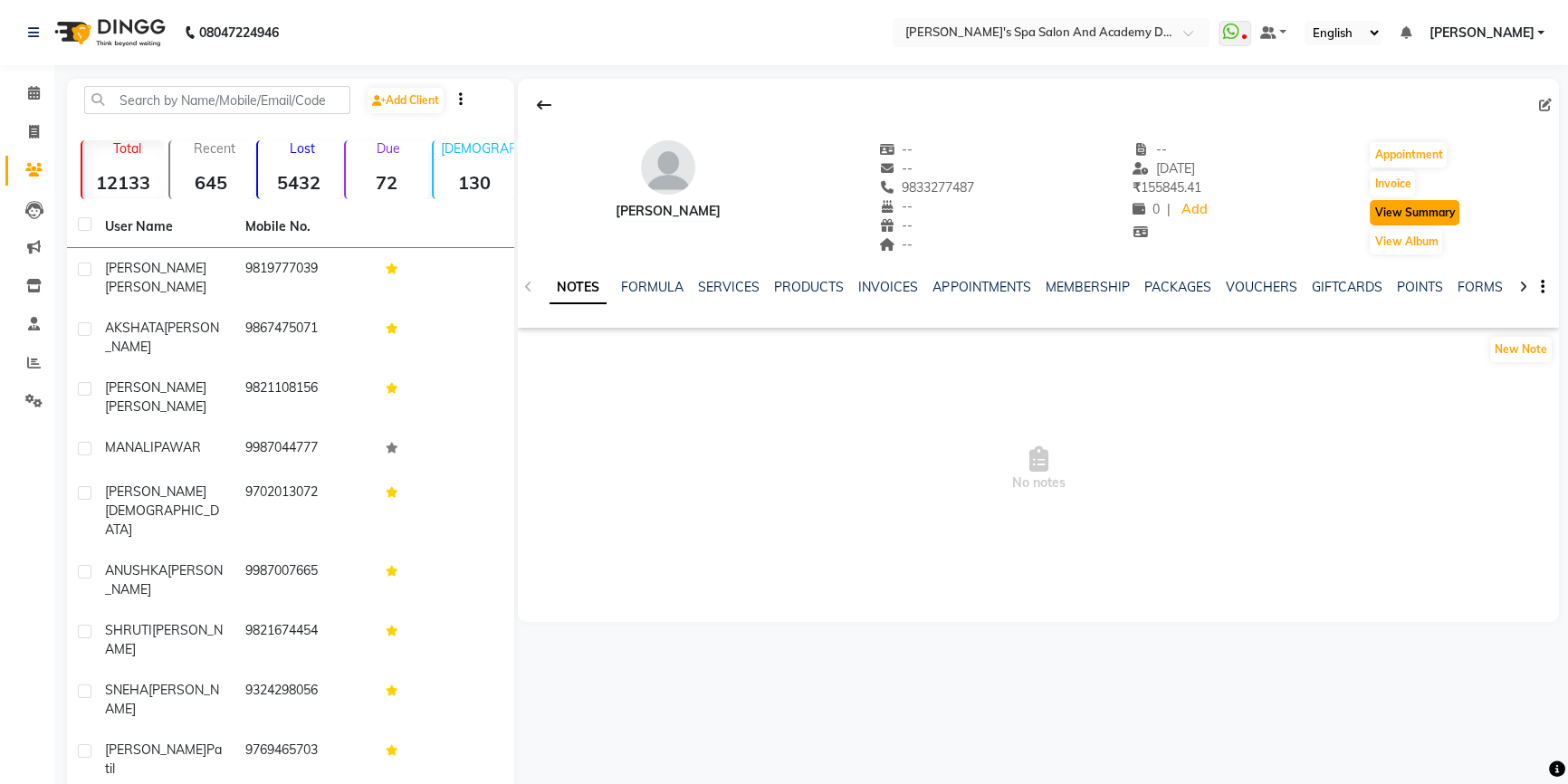
click at [1411, 207] on button "View Summary" at bounding box center [1414, 212] width 90 height 25
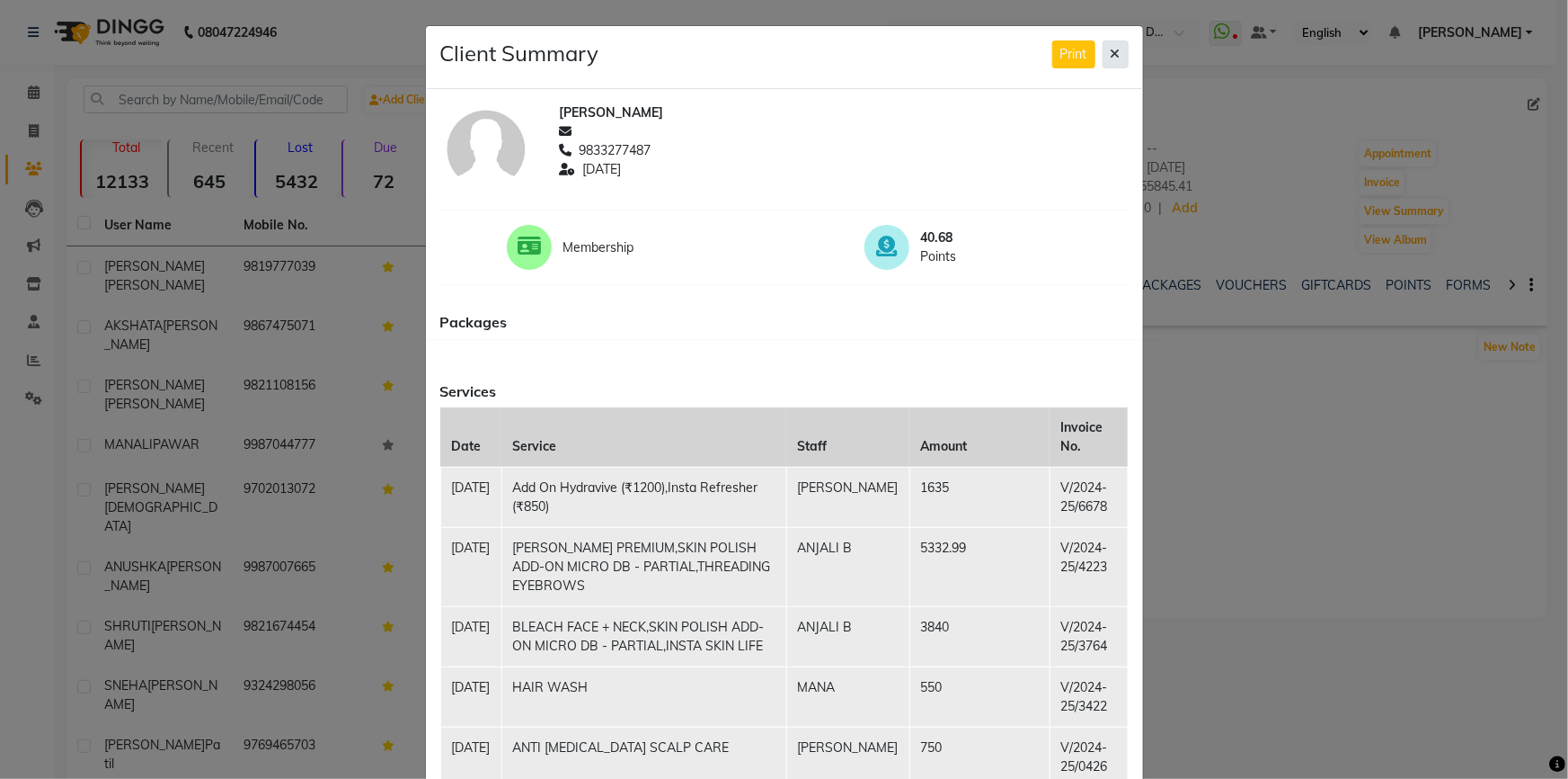
click at [1112, 53] on icon at bounding box center [1115, 54] width 10 height 12
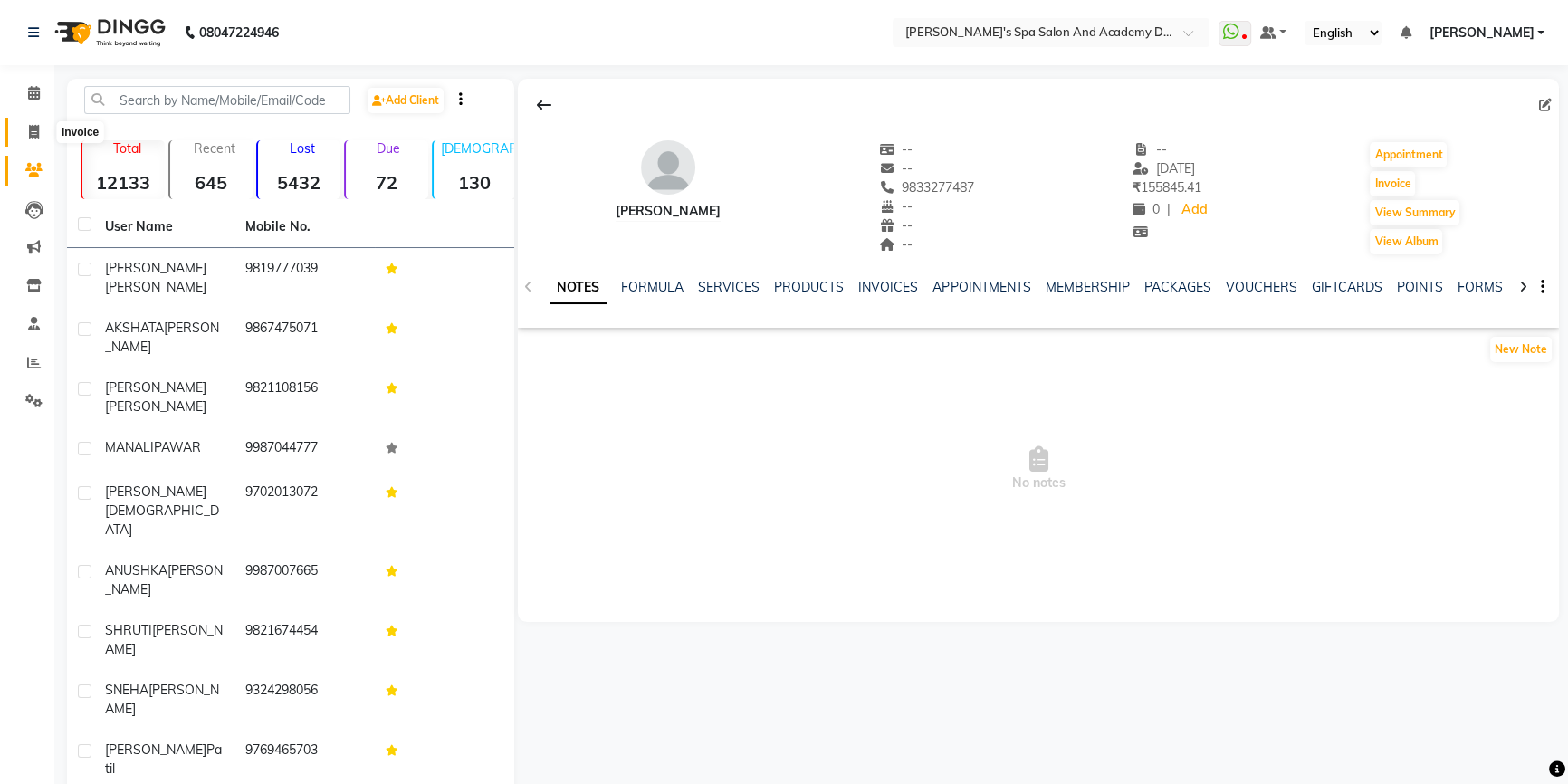
click at [31, 131] on icon at bounding box center [34, 131] width 10 height 14
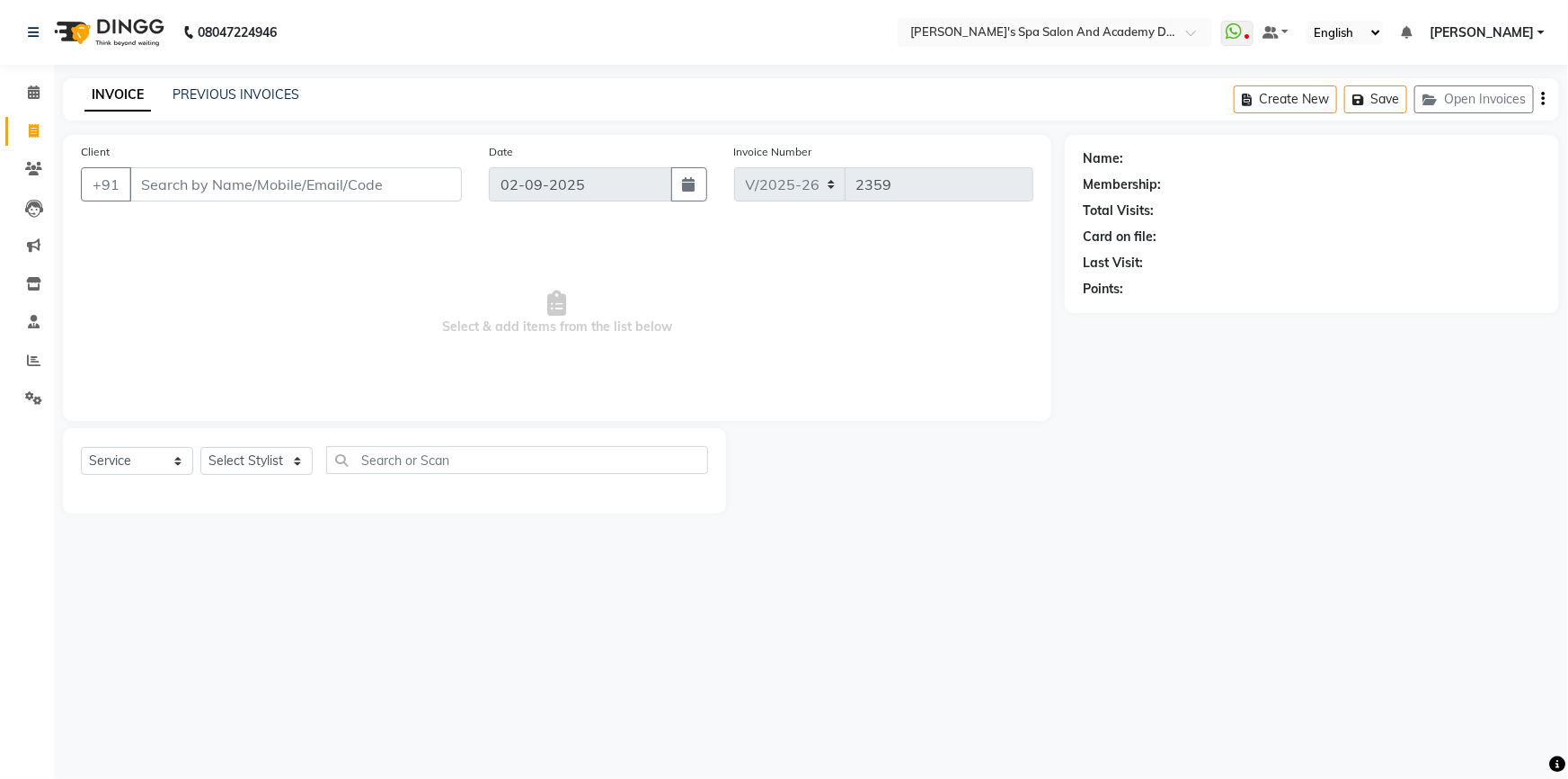
click at [1538, 29] on link "[PERSON_NAME]" at bounding box center [1487, 33] width 115 height 19
click at [1250, 343] on div "Name: Membership: Total Visits: Card on file: Last Visit: Points:" at bounding box center [1318, 324] width 507 height 379
click at [28, 321] on icon at bounding box center [34, 321] width 12 height 13
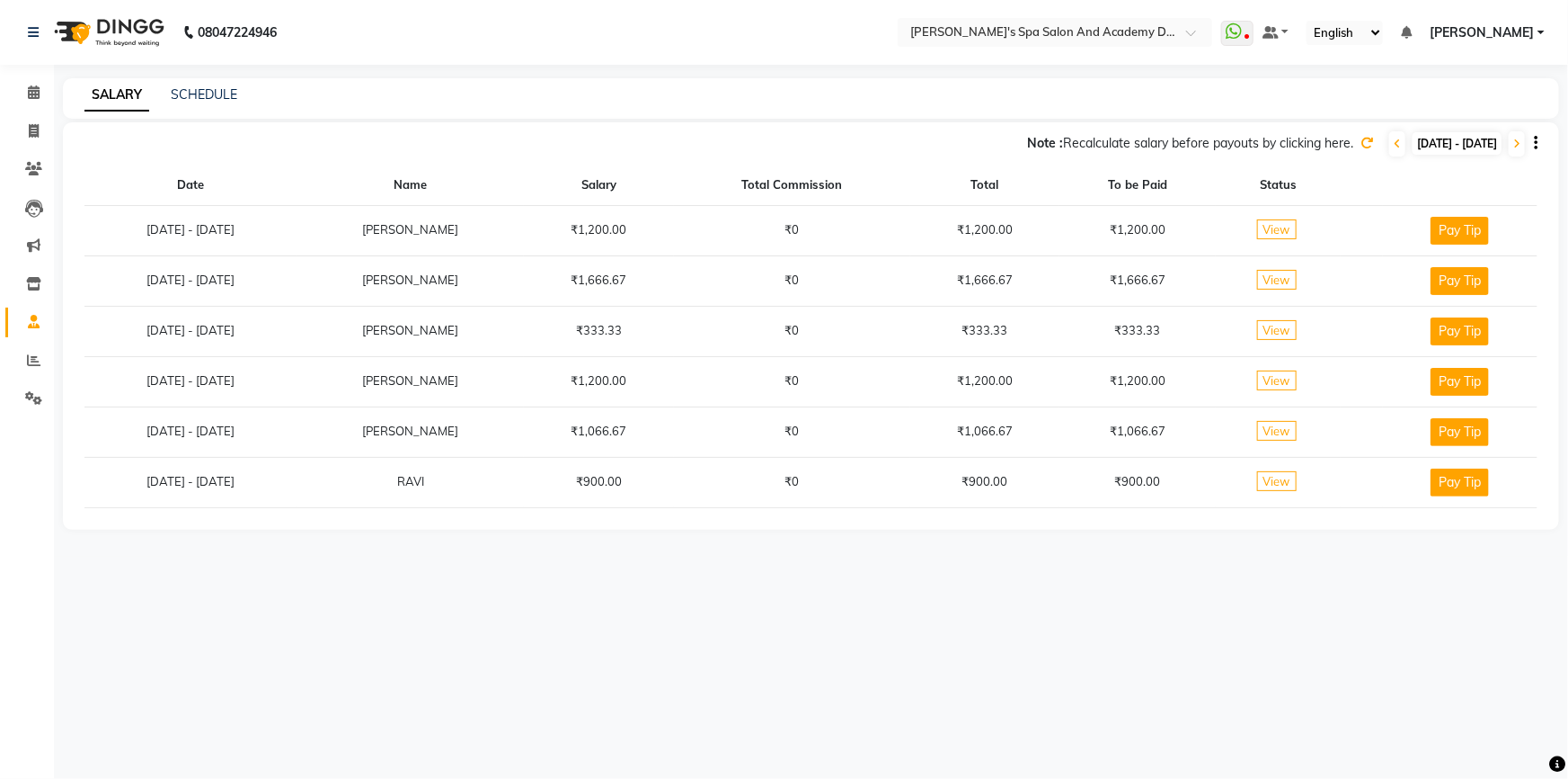
click at [204, 85] on div "SCHEDULE" at bounding box center [203, 95] width 66 height 19
click at [200, 97] on link "SCHEDULE" at bounding box center [203, 94] width 66 height 16
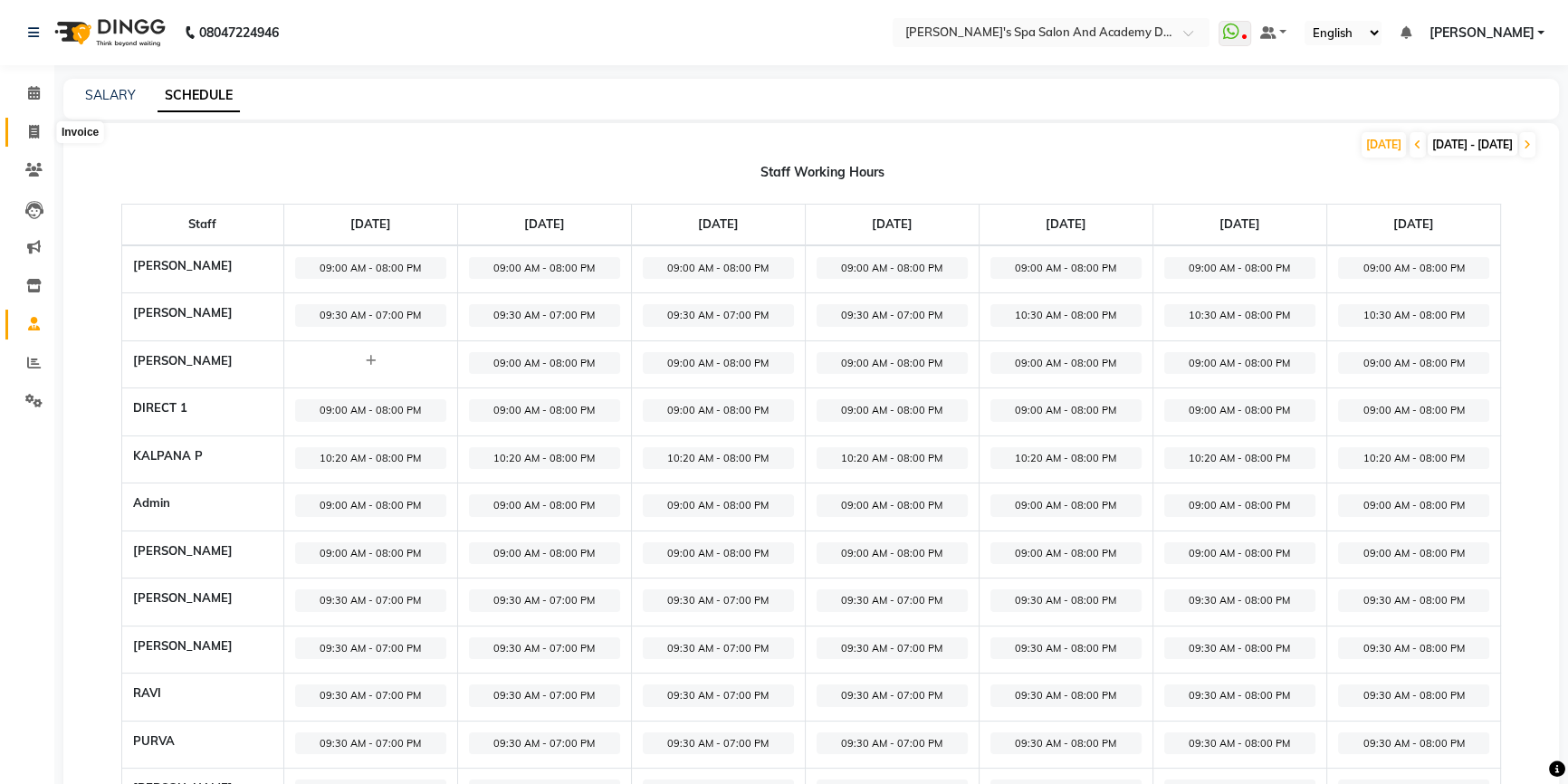
click at [36, 135] on icon at bounding box center [34, 131] width 10 height 14
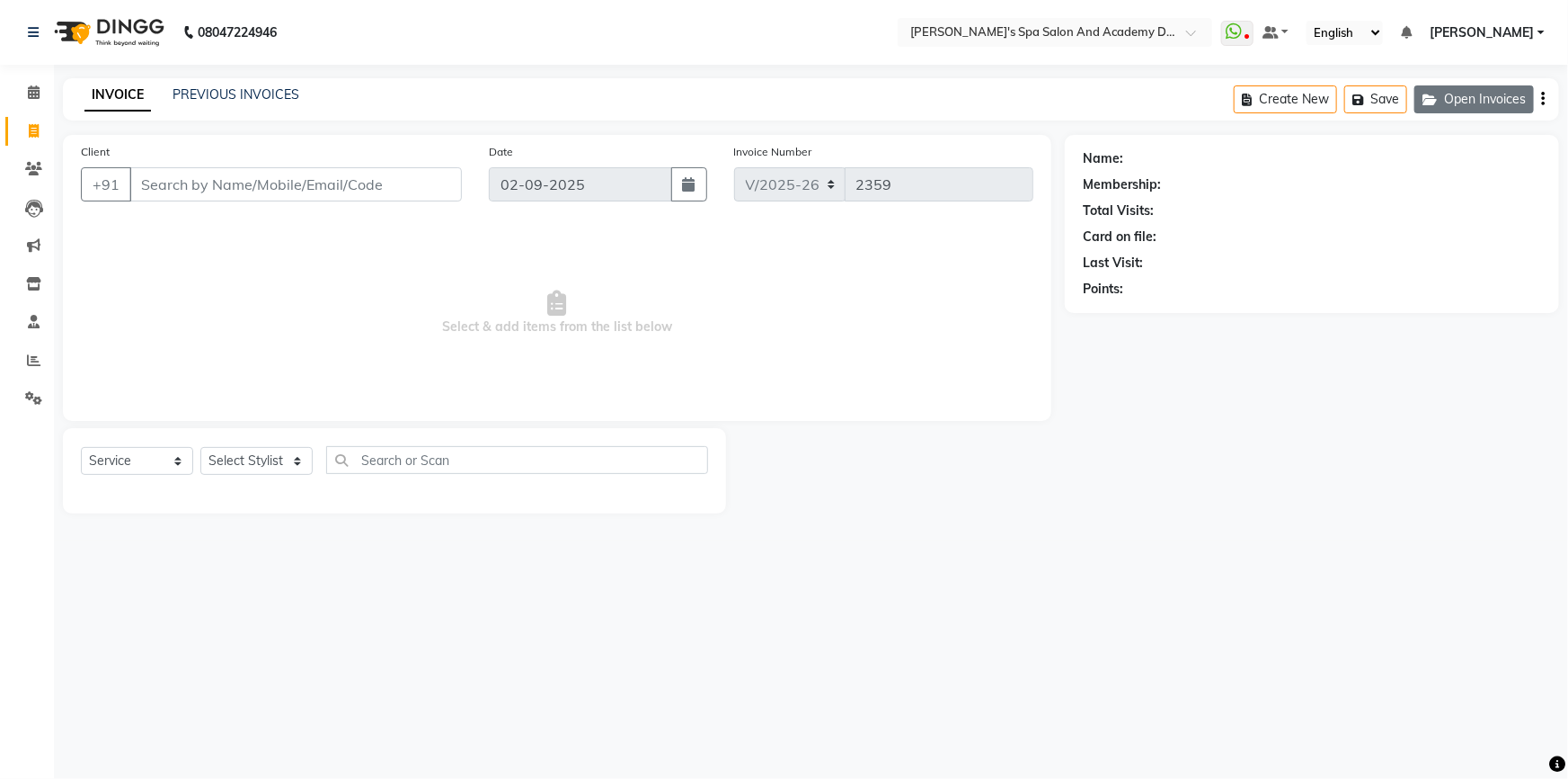
click at [1448, 100] on button "Open Invoices" at bounding box center [1474, 99] width 120 height 28
select select "6316"
select select "service"
click at [1447, 92] on button "Open Invoices" at bounding box center [1474, 99] width 120 height 28
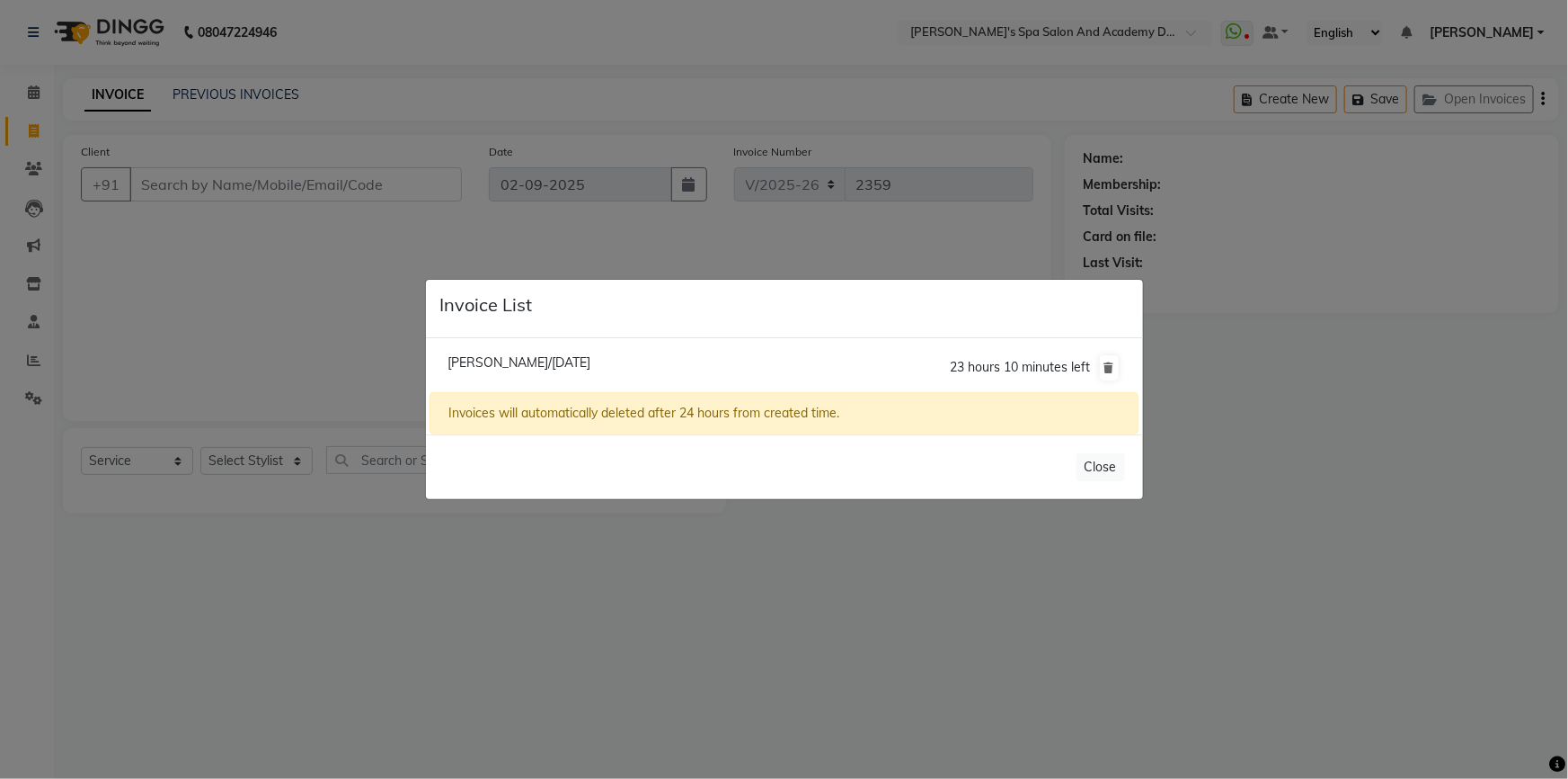
click at [591, 358] on span "Smita Kurkure/02 September 2025" at bounding box center [519, 362] width 143 height 16
type input "9664147033"
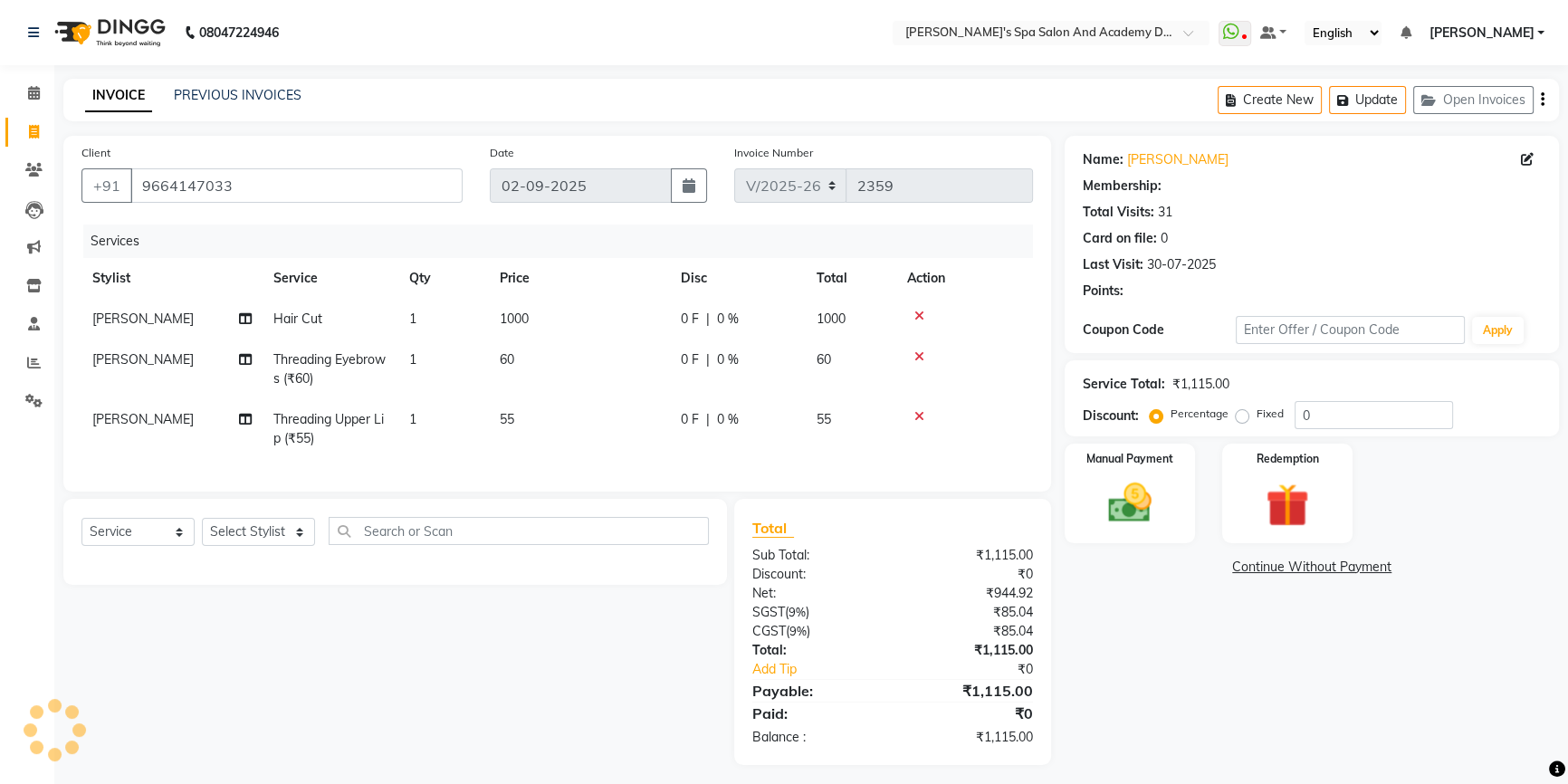
select select "1: Object"
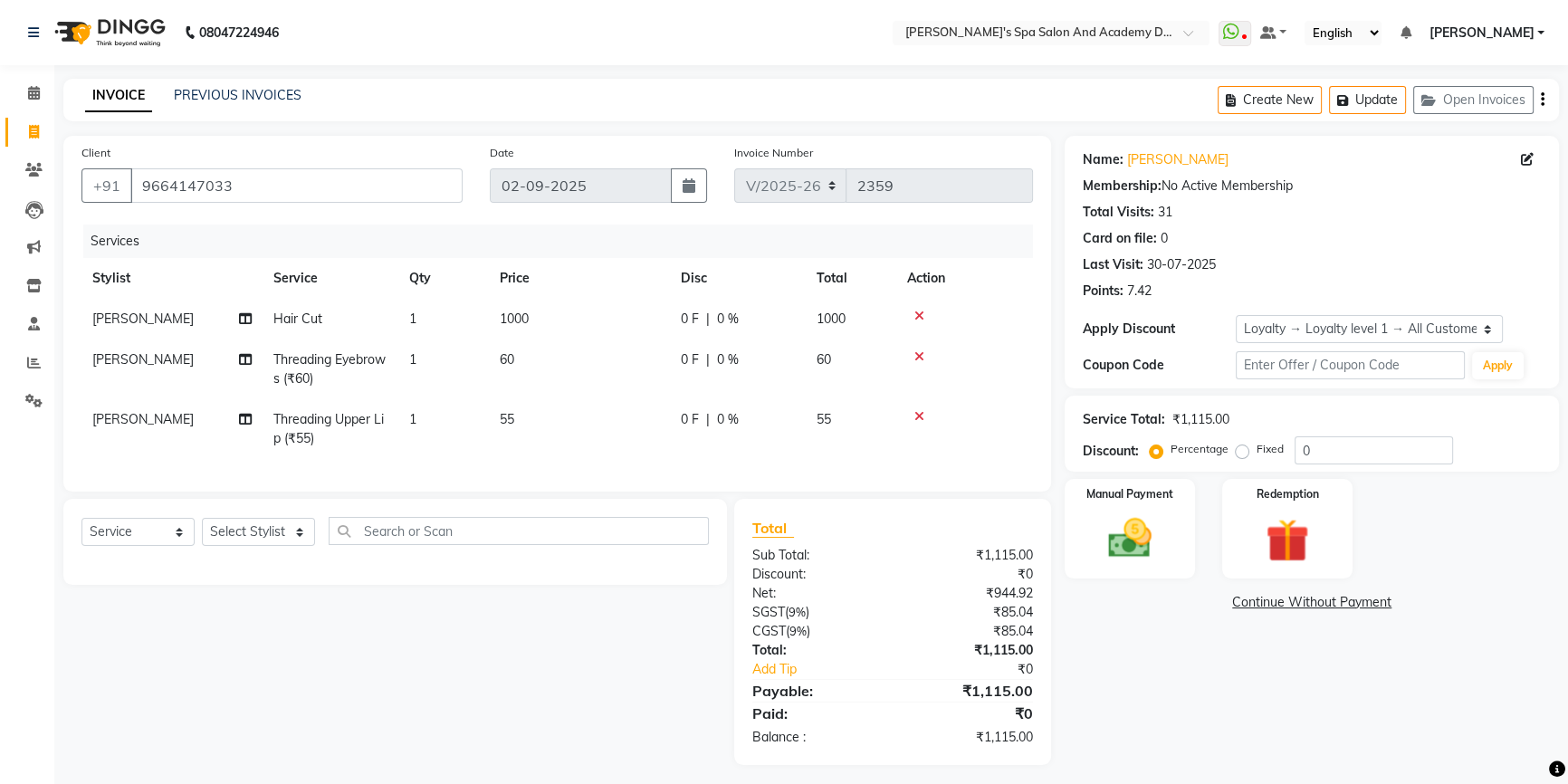
scroll to position [20, 0]
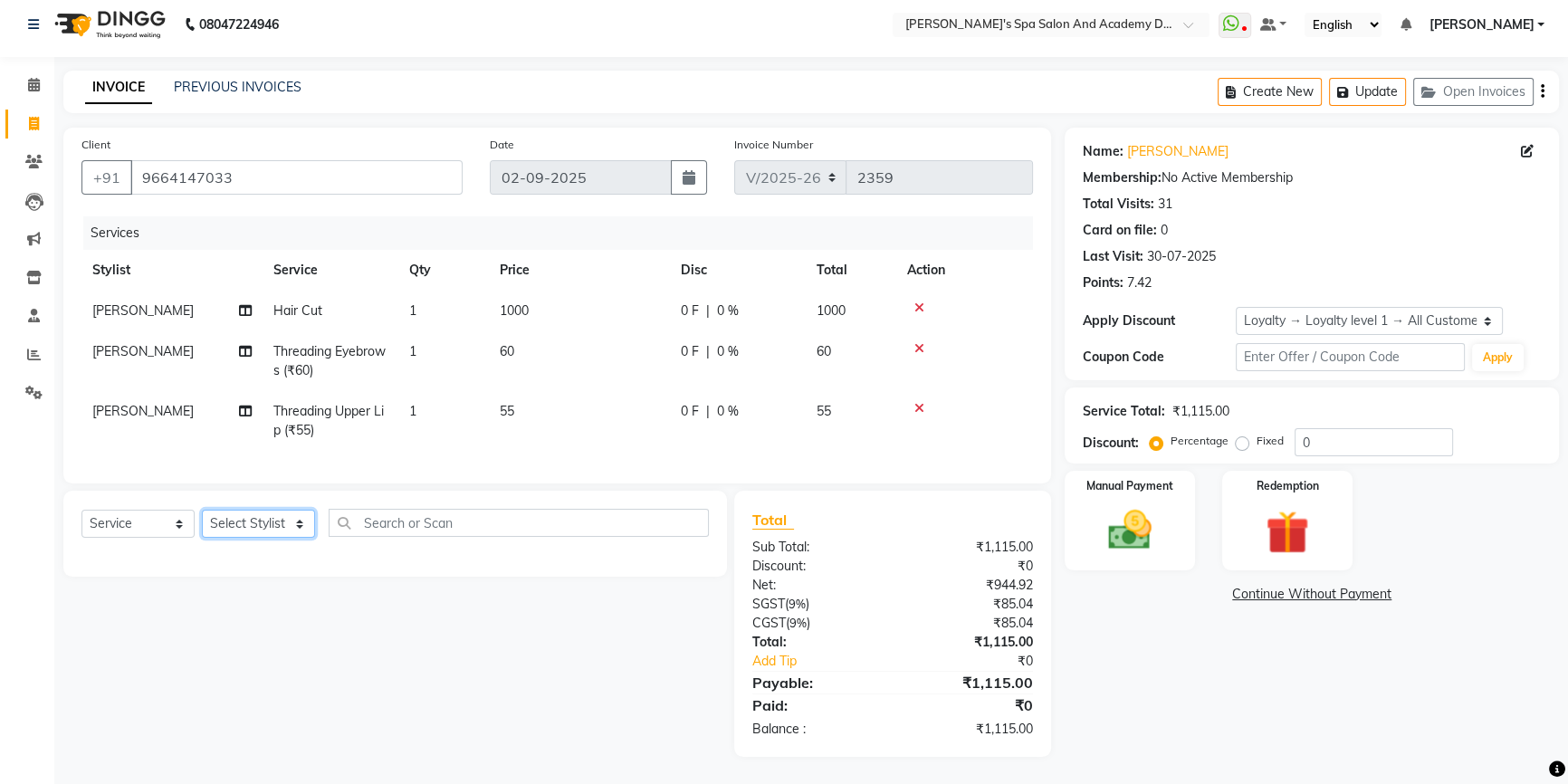
click at [298, 528] on select "Select Stylist Admin AKSHTA AMBRE ASAWARI PAWAR DIRECT 1 GAURI THAPA JIGNA SHAH…" at bounding box center [258, 523] width 113 height 28
select select "47354"
click at [202, 510] on select "Select Stylist Admin AKSHTA AMBRE ASAWARI PAWAR DIRECT 1 GAURI THAPA JIGNA SHAH…" at bounding box center [258, 523] width 113 height 28
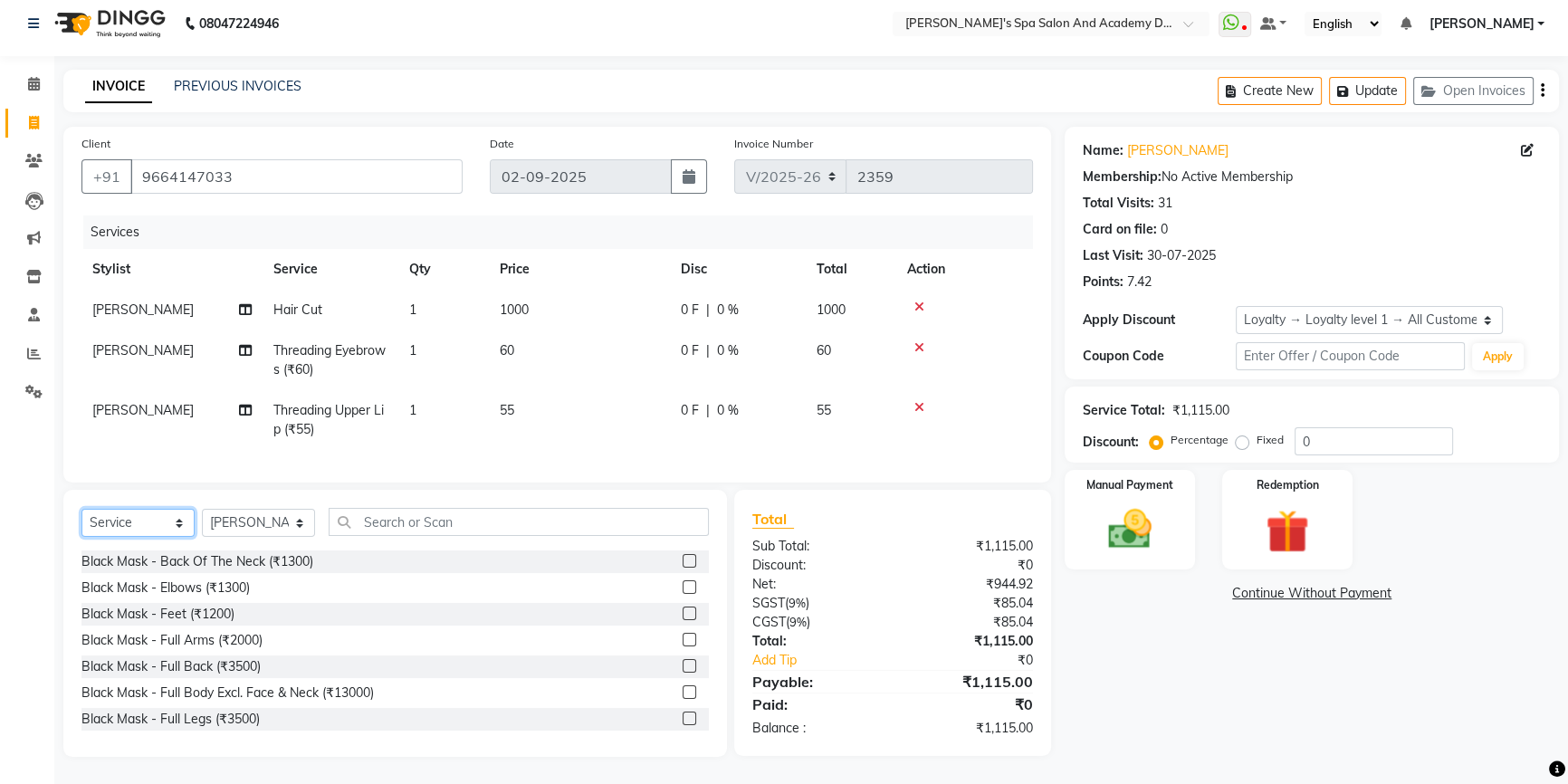
click at [178, 524] on select "Select Service Product Membership Package Voucher Prepaid Gift Card" at bounding box center [137, 522] width 113 height 28
select select "product"
click at [81, 510] on select "Select Service Product Membership Package Voucher Prepaid Gift Card" at bounding box center [137, 522] width 113 height 28
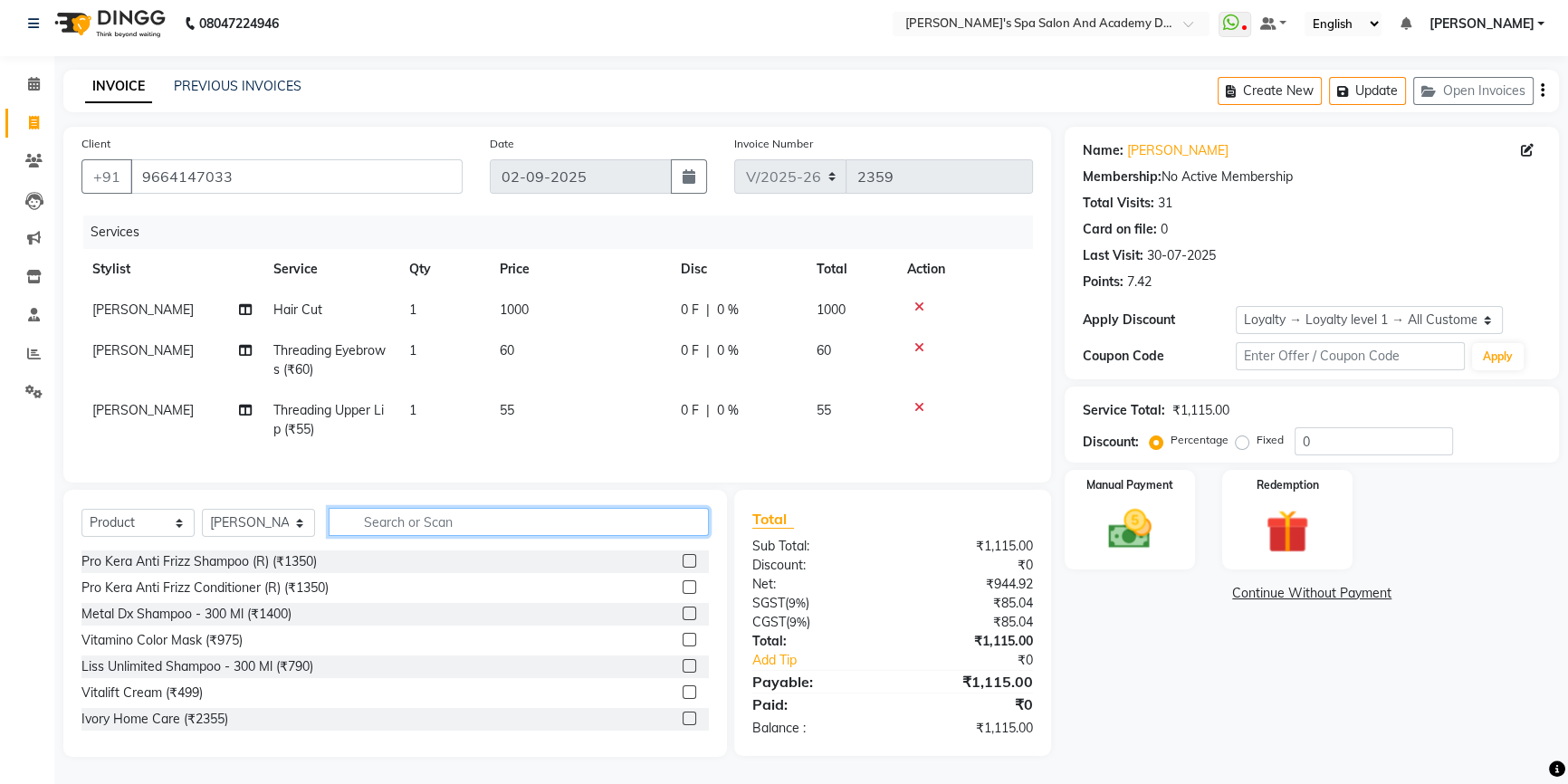
click at [452, 525] on input "text" at bounding box center [519, 521] width 381 height 28
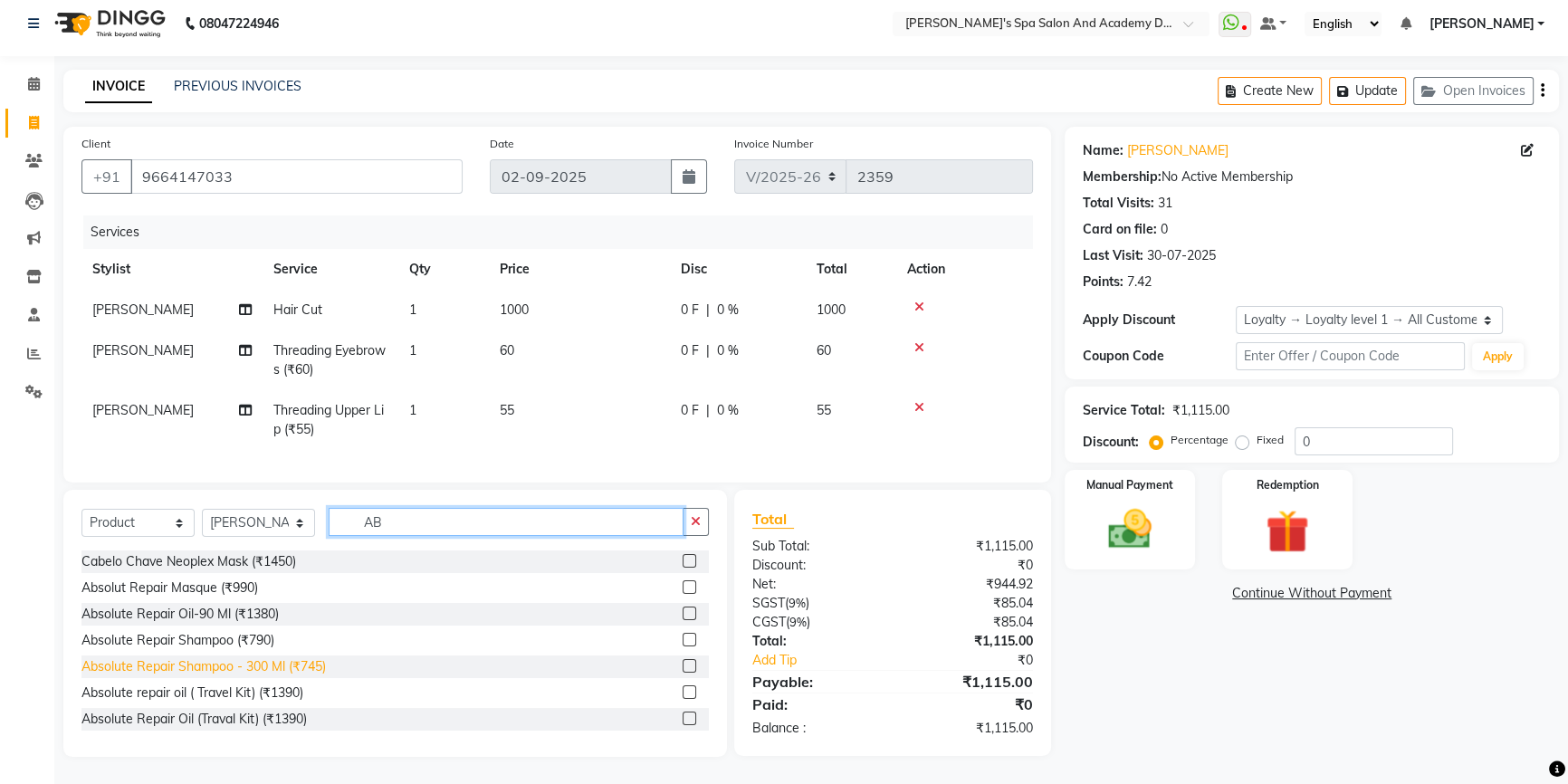
type input "AB"
click at [296, 669] on div "Absolute Repair Shampoo - 300 Ml (₹745)" at bounding box center [203, 666] width 244 height 19
checkbox input "false"
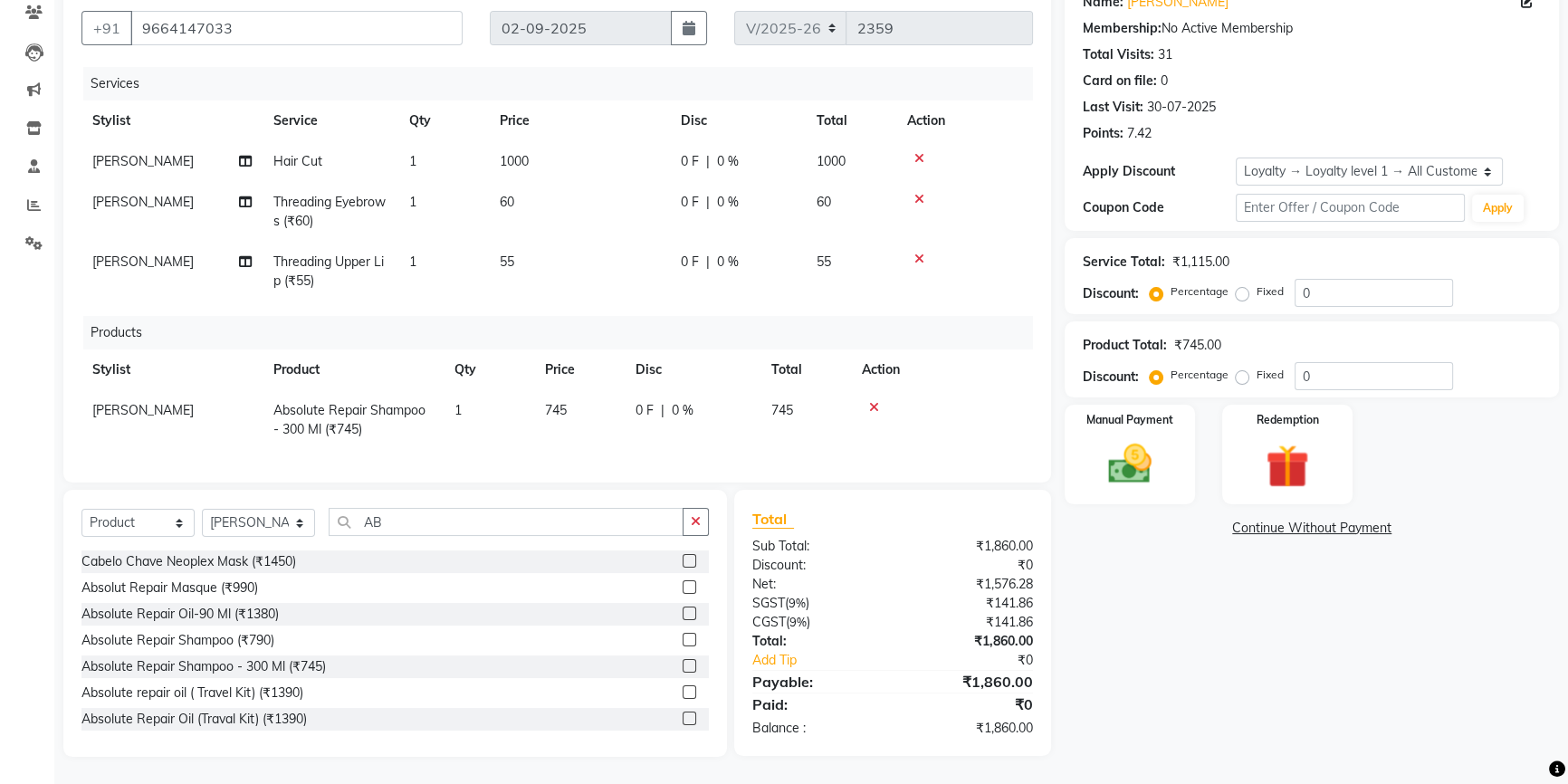
scroll to position [169, 0]
click at [555, 402] on span "745" at bounding box center [556, 409] width 21 height 16
select select "47354"
click at [556, 401] on input "745" at bounding box center [579, 414] width 69 height 28
type input "845"
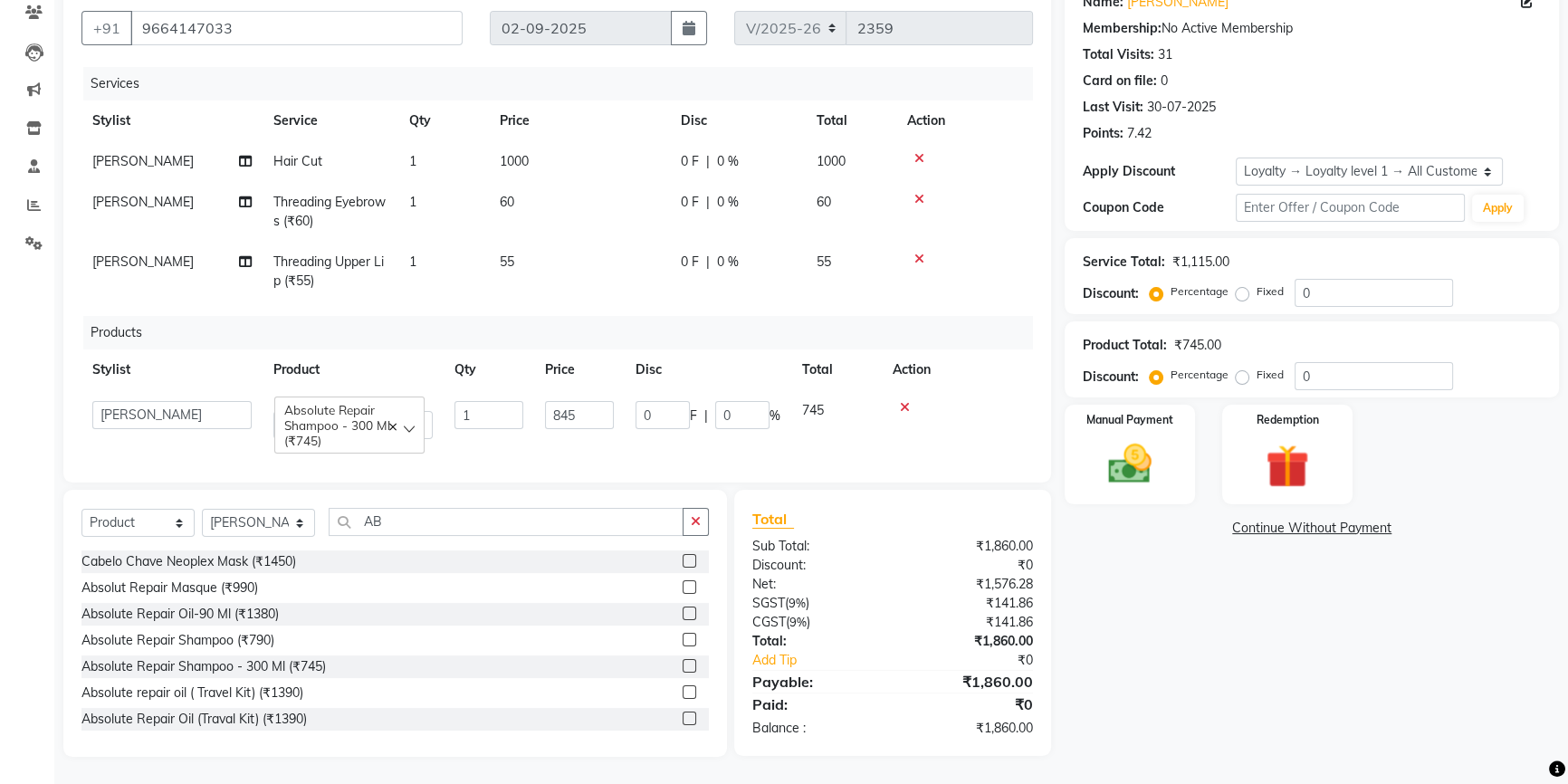
click at [1284, 690] on div "Name: Smita Kurkure Membership: No Active Membership Total Visits: 31 Card on f…" at bounding box center [1319, 368] width 508 height 778
click at [1122, 449] on img at bounding box center [1130, 463] width 73 height 51
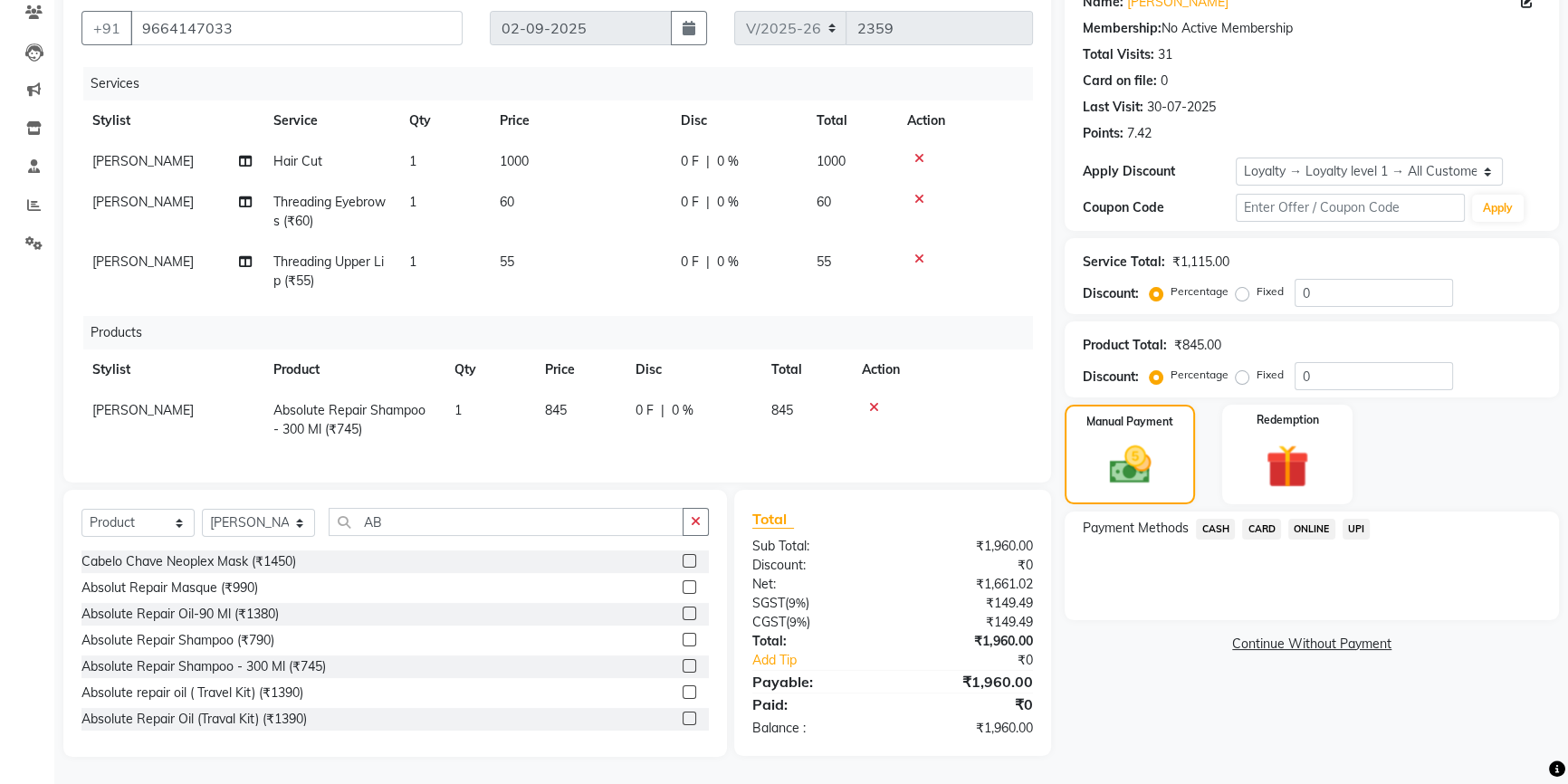
click at [1216, 518] on span "CASH" at bounding box center [1215, 529] width 39 height 21
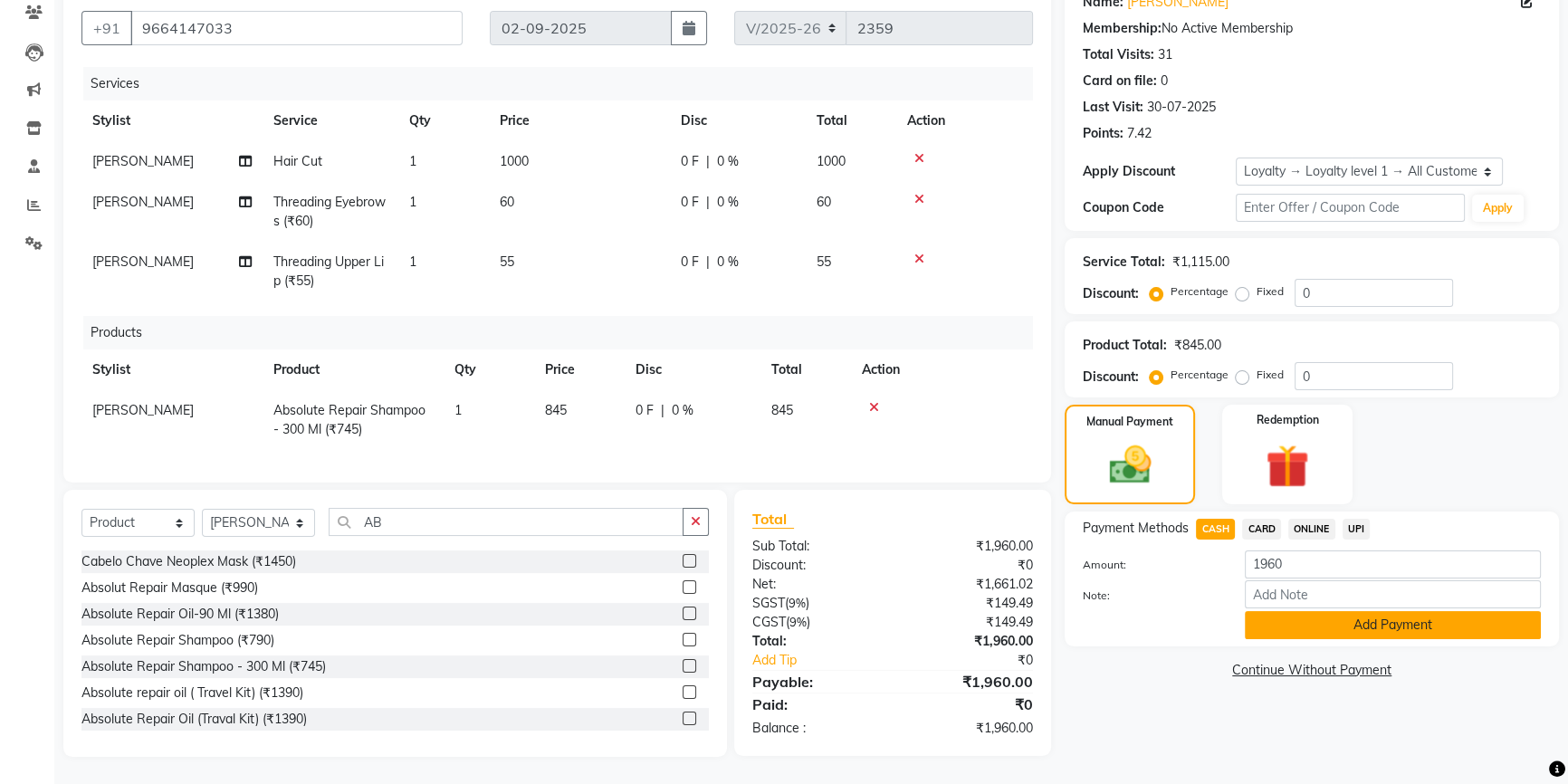
click at [1317, 611] on button "Add Payment" at bounding box center [1393, 625] width 296 height 28
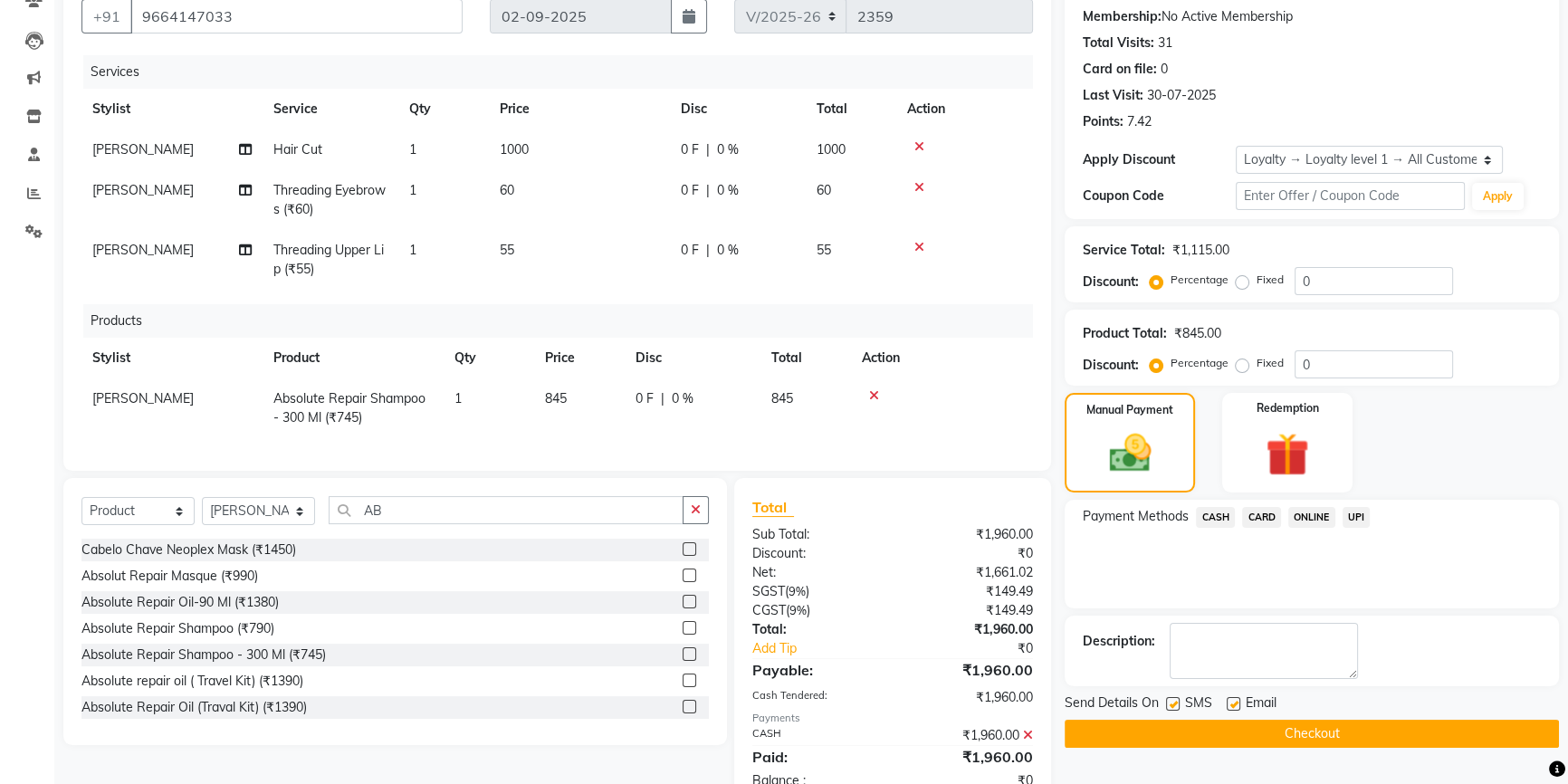
scroll to position [323, 0]
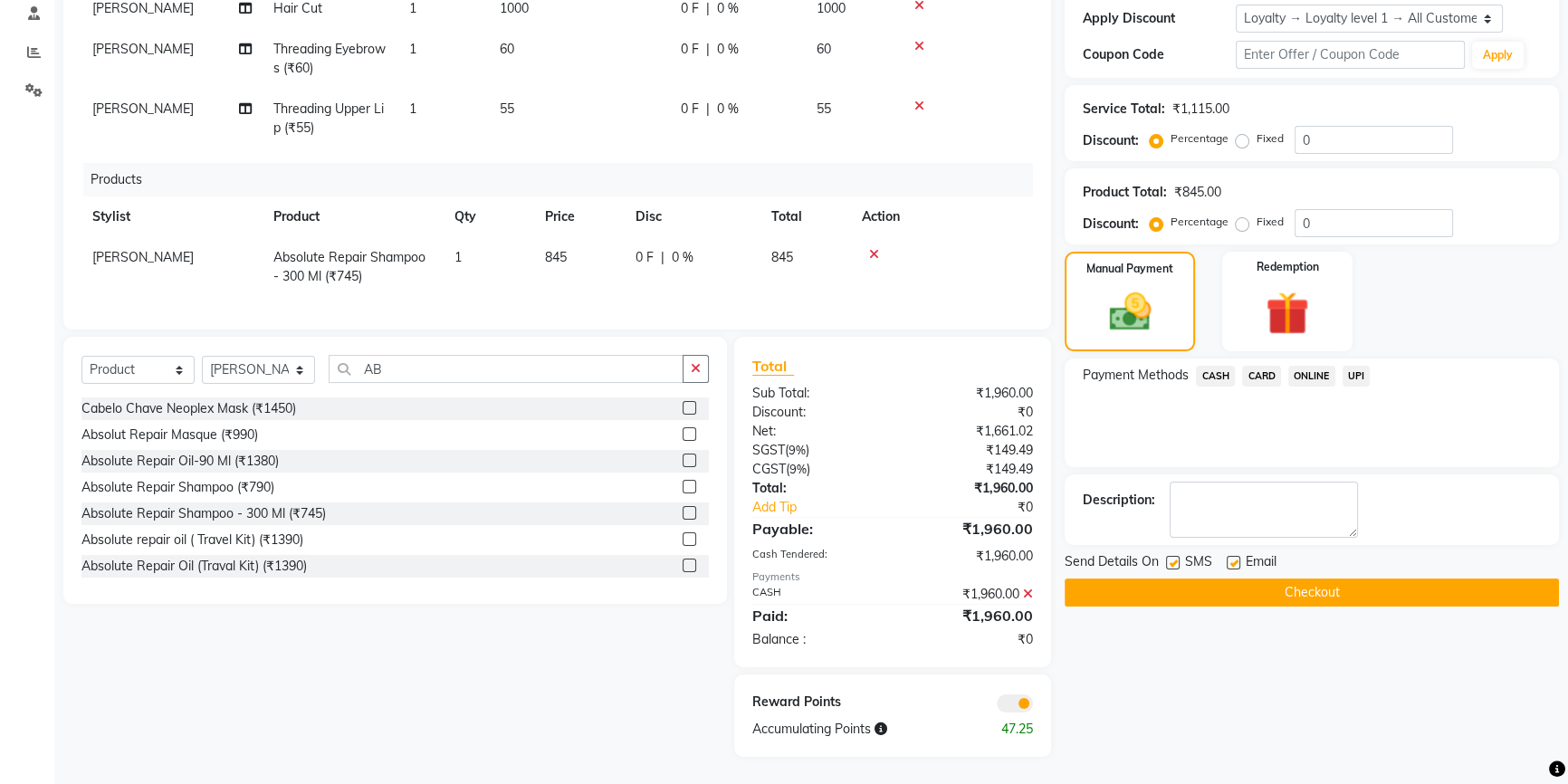
click at [1310, 578] on button "Checkout" at bounding box center [1312, 592] width 495 height 28
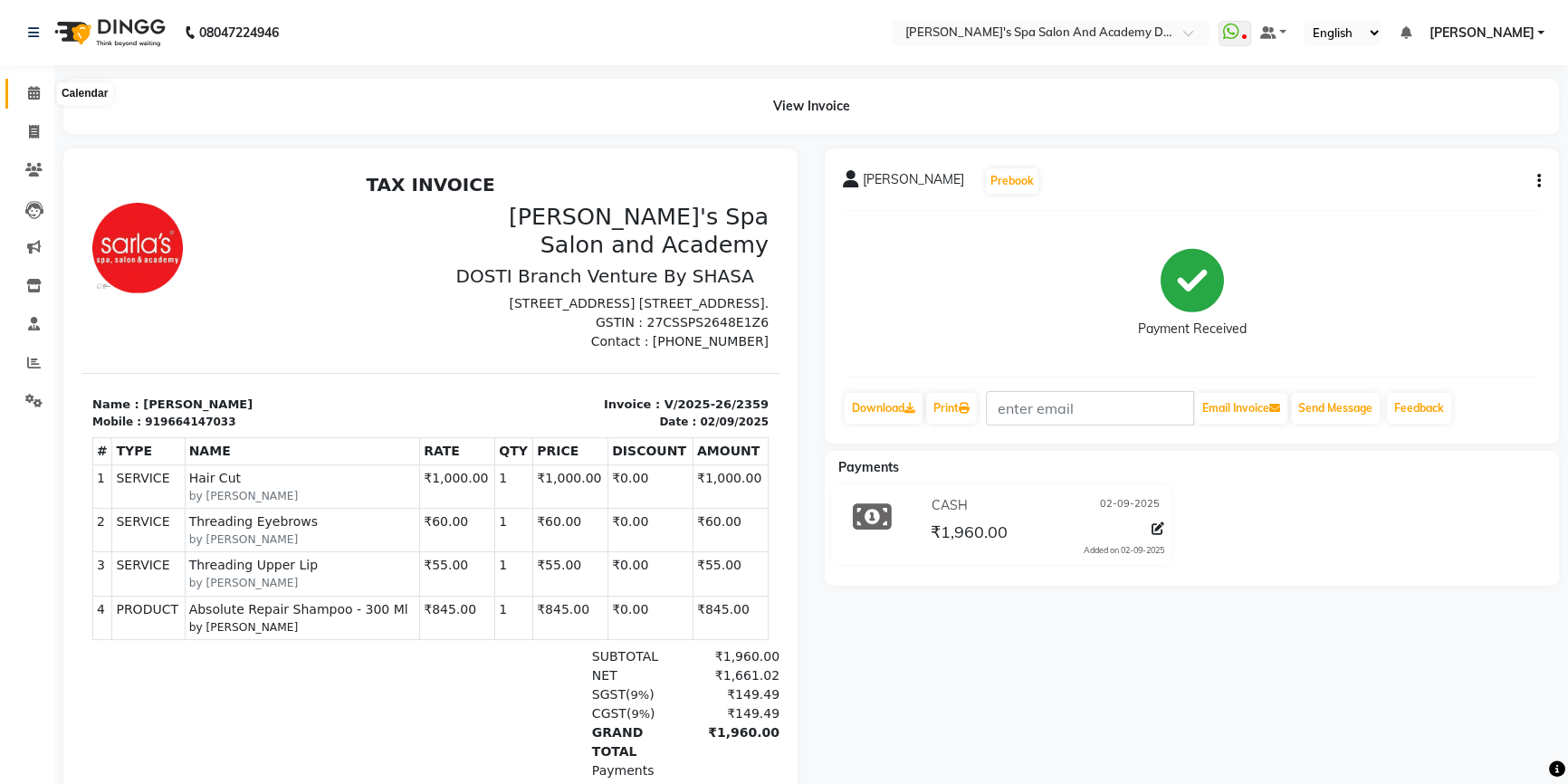
click at [40, 91] on span at bounding box center [34, 94] width 32 height 21
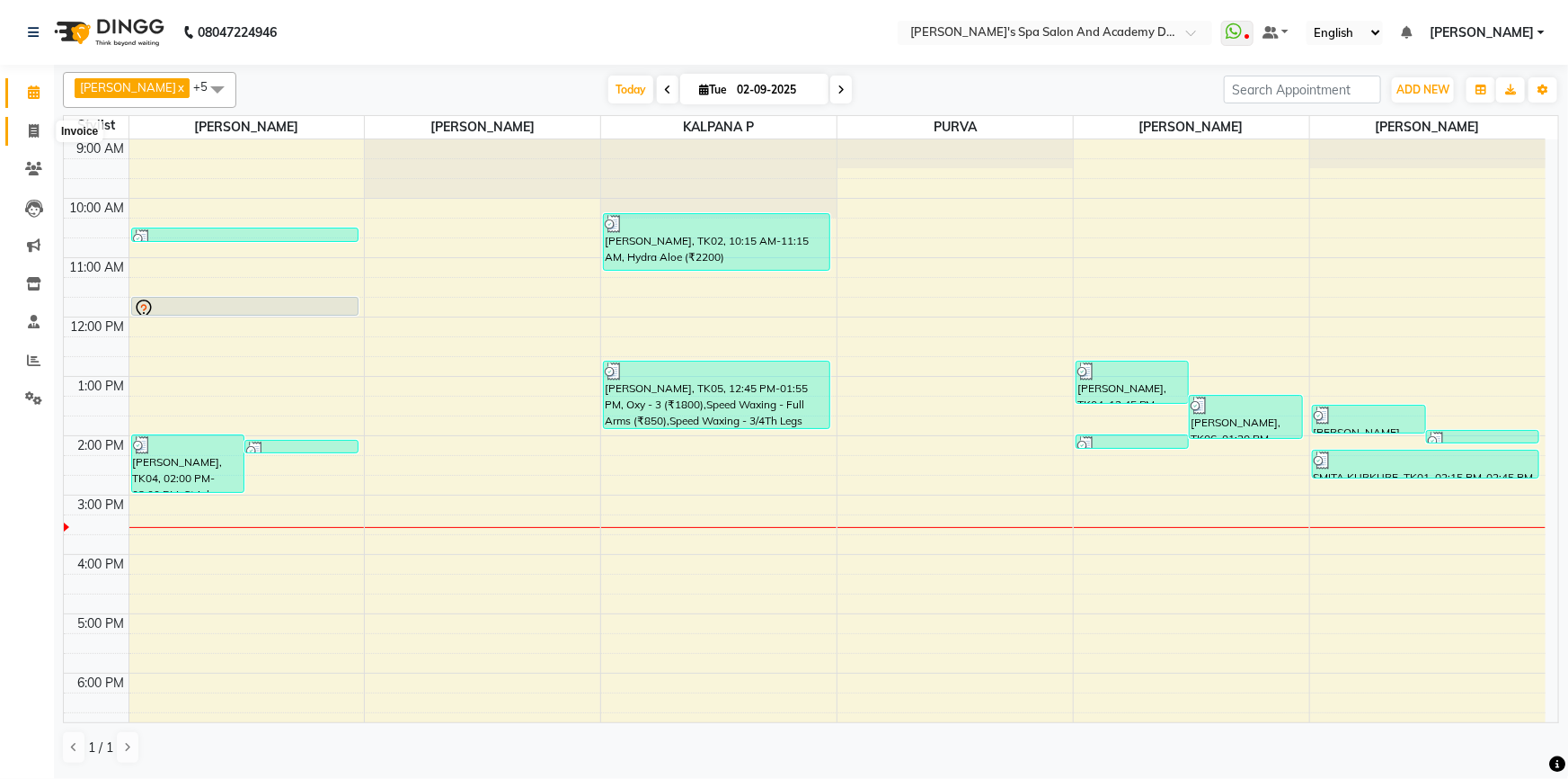
click at [31, 134] on icon at bounding box center [34, 130] width 10 height 13
select select "service"
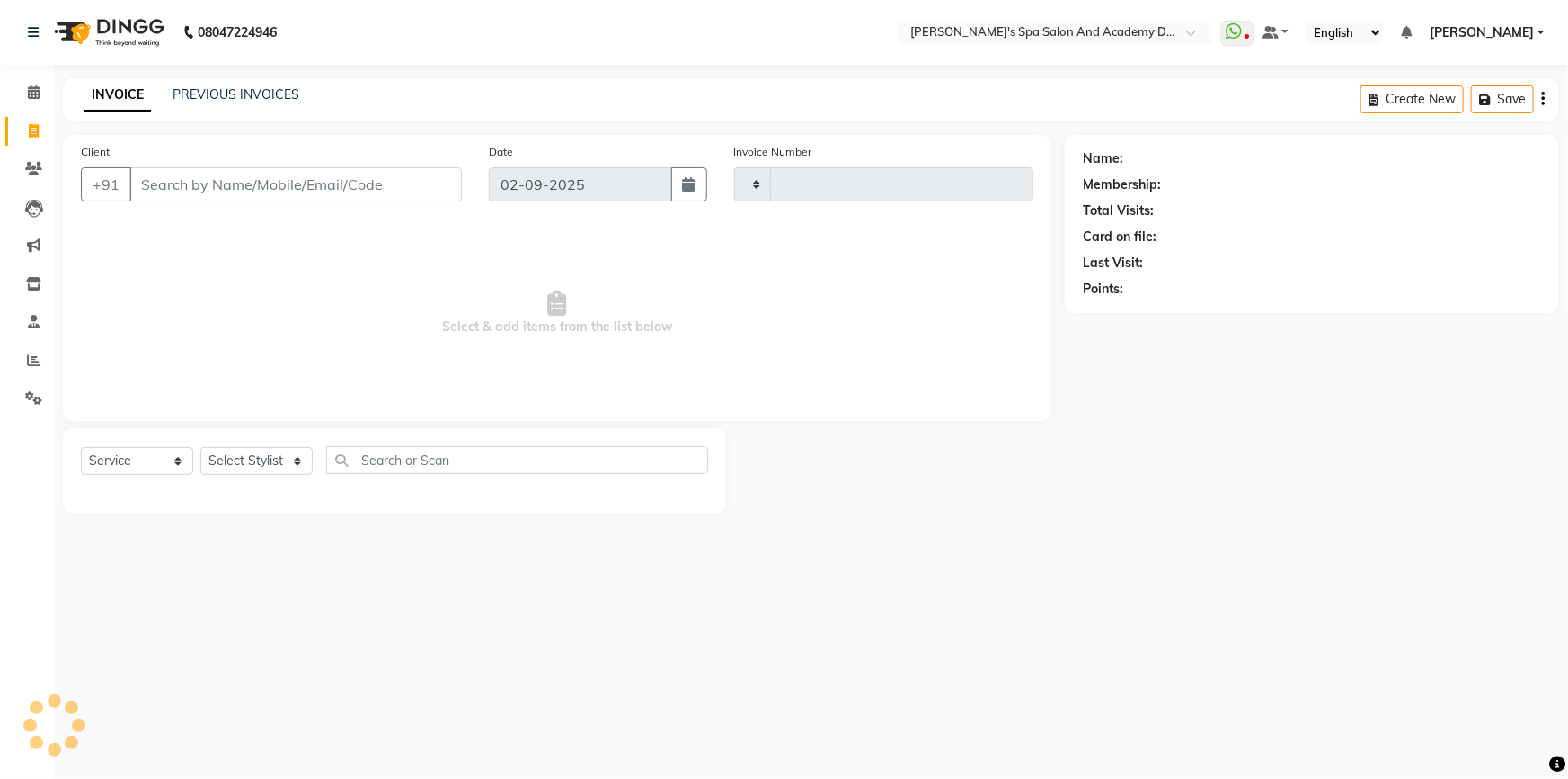
type input "2360"
select select "6316"
click at [226, 102] on link "PREVIOUS INVOICES" at bounding box center [236, 94] width 127 height 16
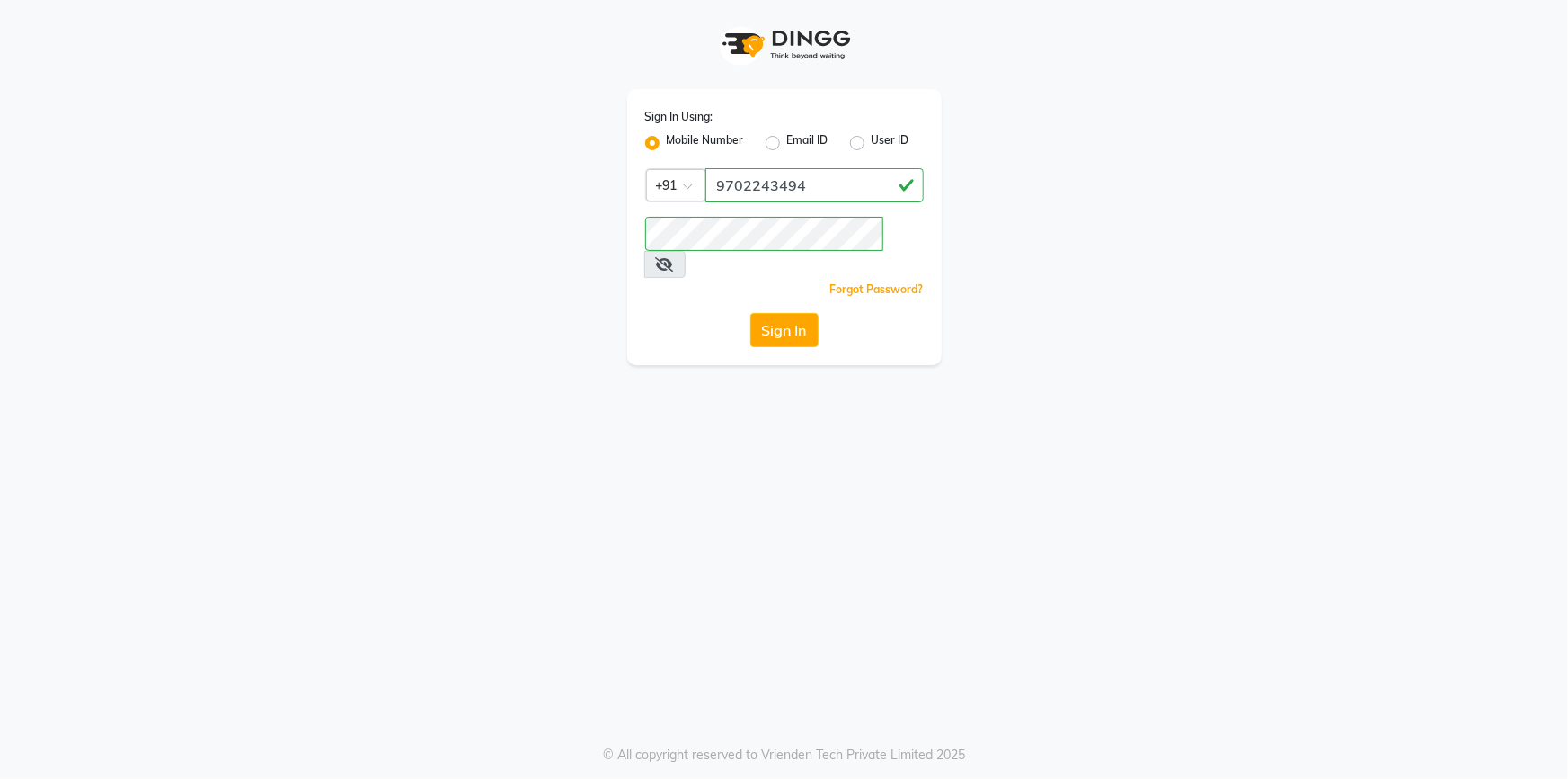
type input "9702243494"
drag, startPoint x: 677, startPoint y: 368, endPoint x: 689, endPoint y: 348, distance: 23.3
click at [676, 368] on div "Sign In Using: Mobile Number Email ID User ID Country Code × +91 9702243494 Rem…" at bounding box center [784, 390] width 1568 height 779
click at [802, 313] on button "Sign In" at bounding box center [784, 330] width 68 height 35
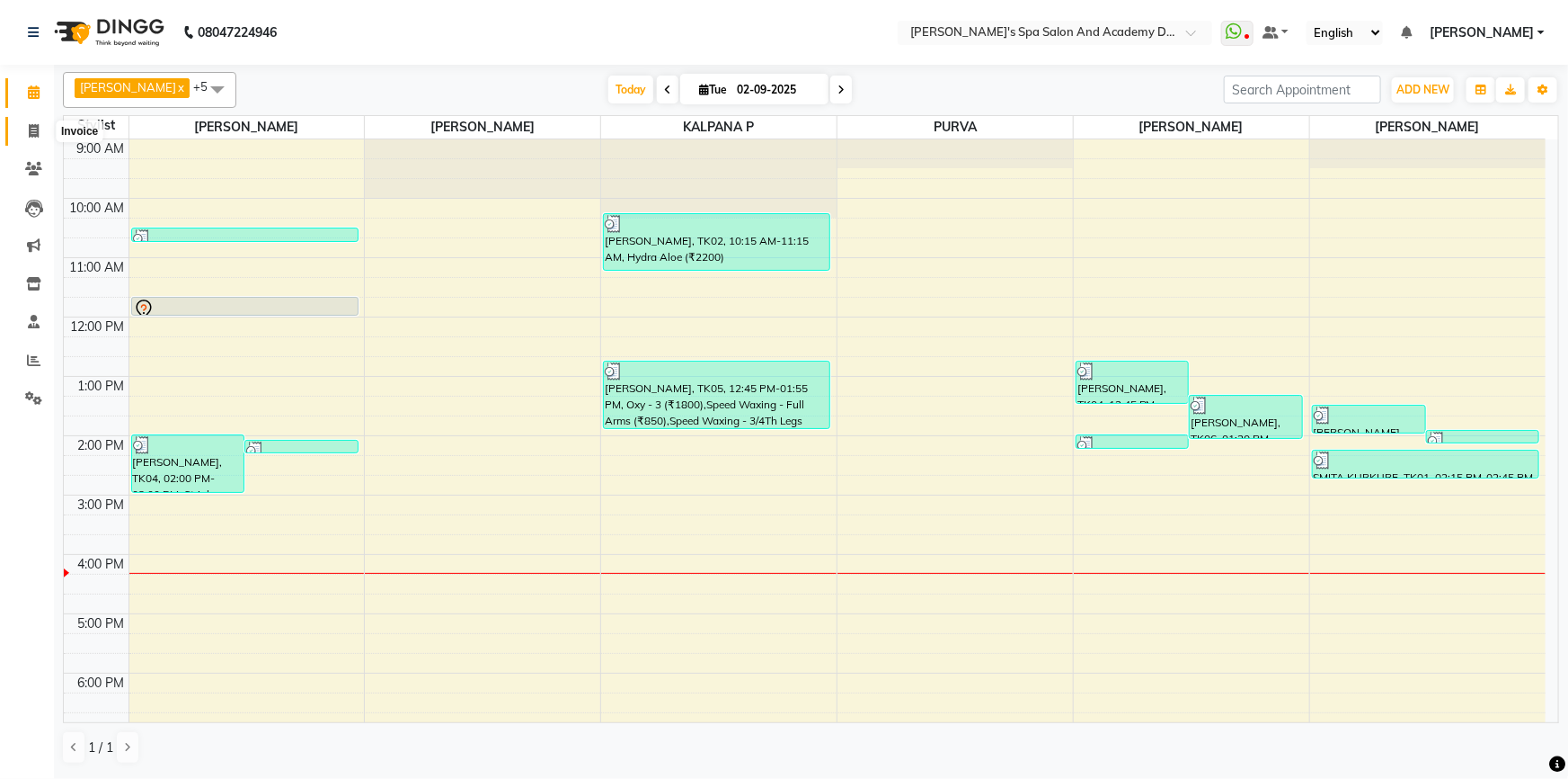
click at [29, 138] on span at bounding box center [34, 132] width 32 height 21
select select "6316"
select select "service"
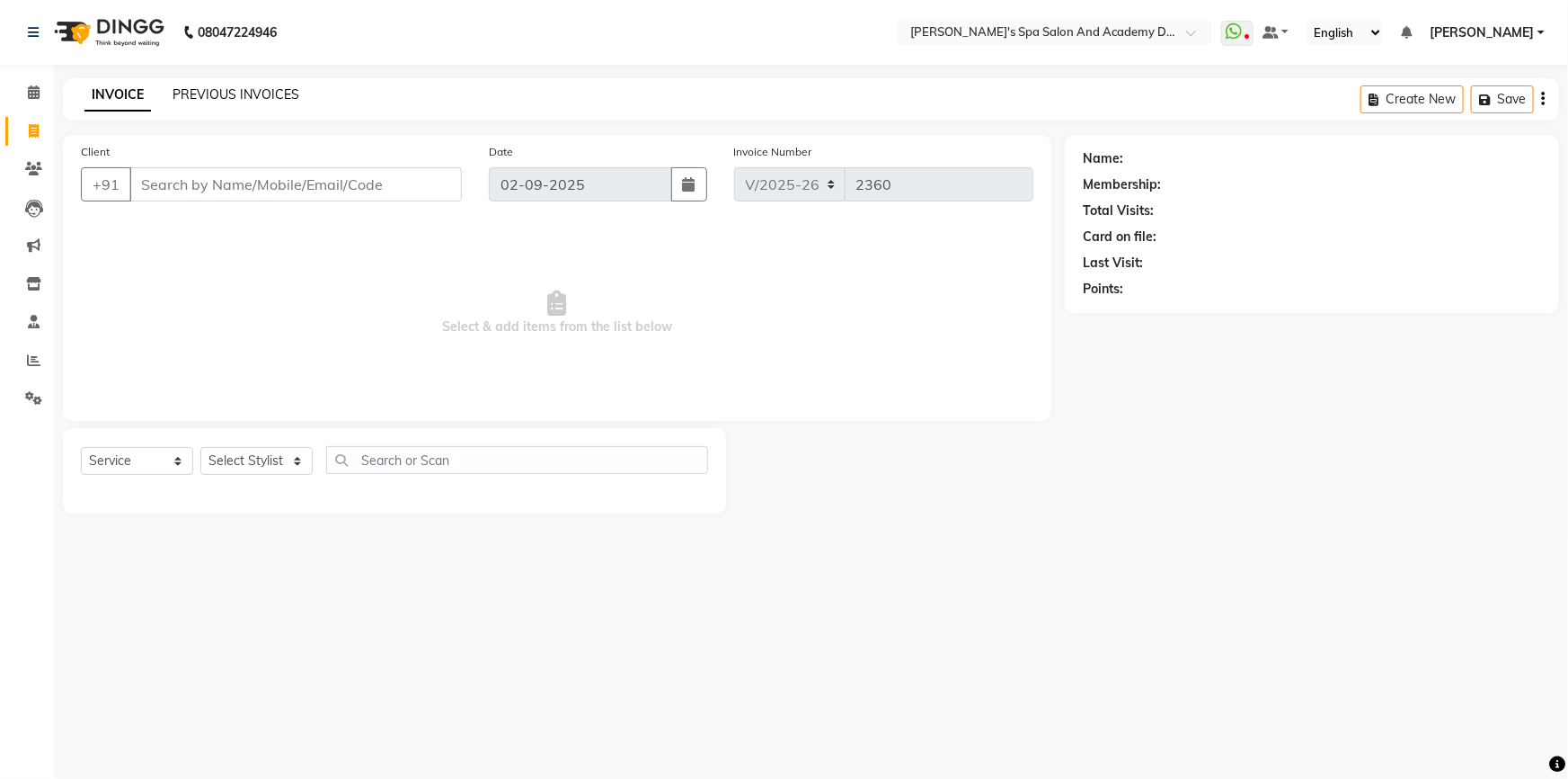
click at [285, 88] on link "PREVIOUS INVOICES" at bounding box center [236, 94] width 127 height 16
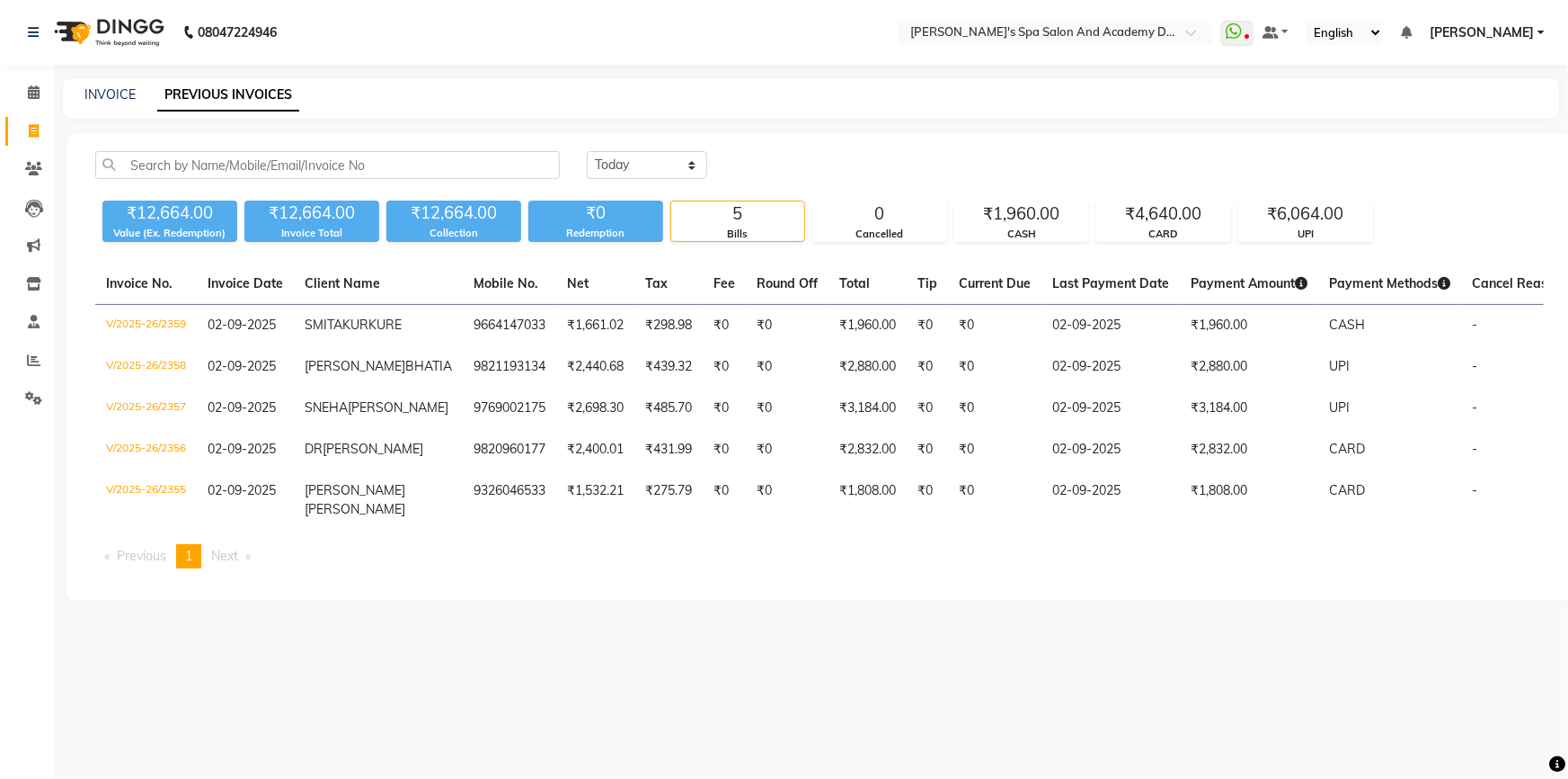
click at [257, 684] on div "08047224946 Select Location × Sarla's Spa Salon And Academy Dosti Branch Ventur…" at bounding box center [784, 390] width 1568 height 779
click at [91, 91] on link "INVOICE" at bounding box center [109, 94] width 51 height 16
select select "service"
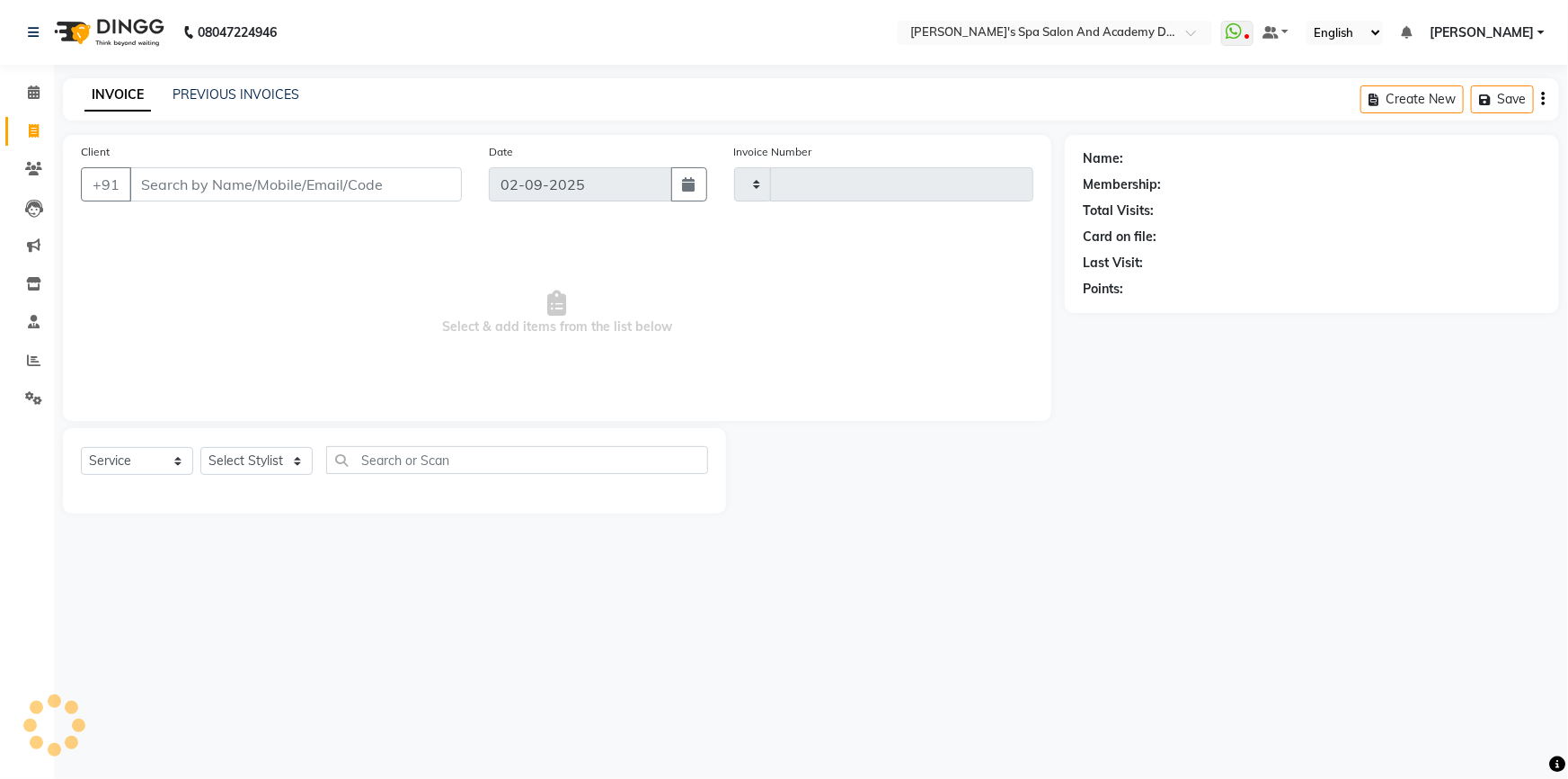
type input "2360"
select select "6316"
click at [31, 365] on icon at bounding box center [34, 360] width 13 height 13
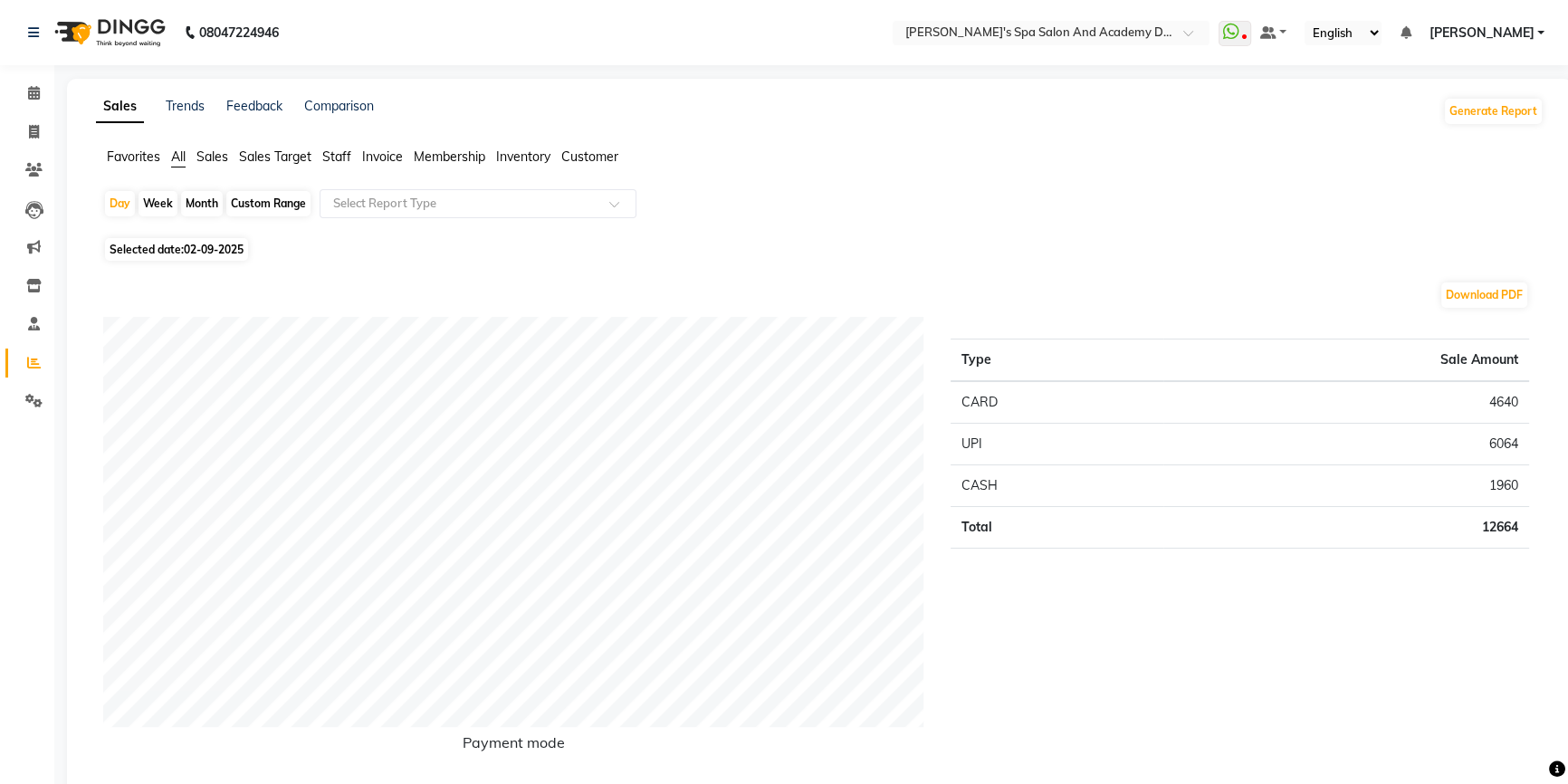
click at [291, 156] on span "Sales Target" at bounding box center [274, 156] width 72 height 16
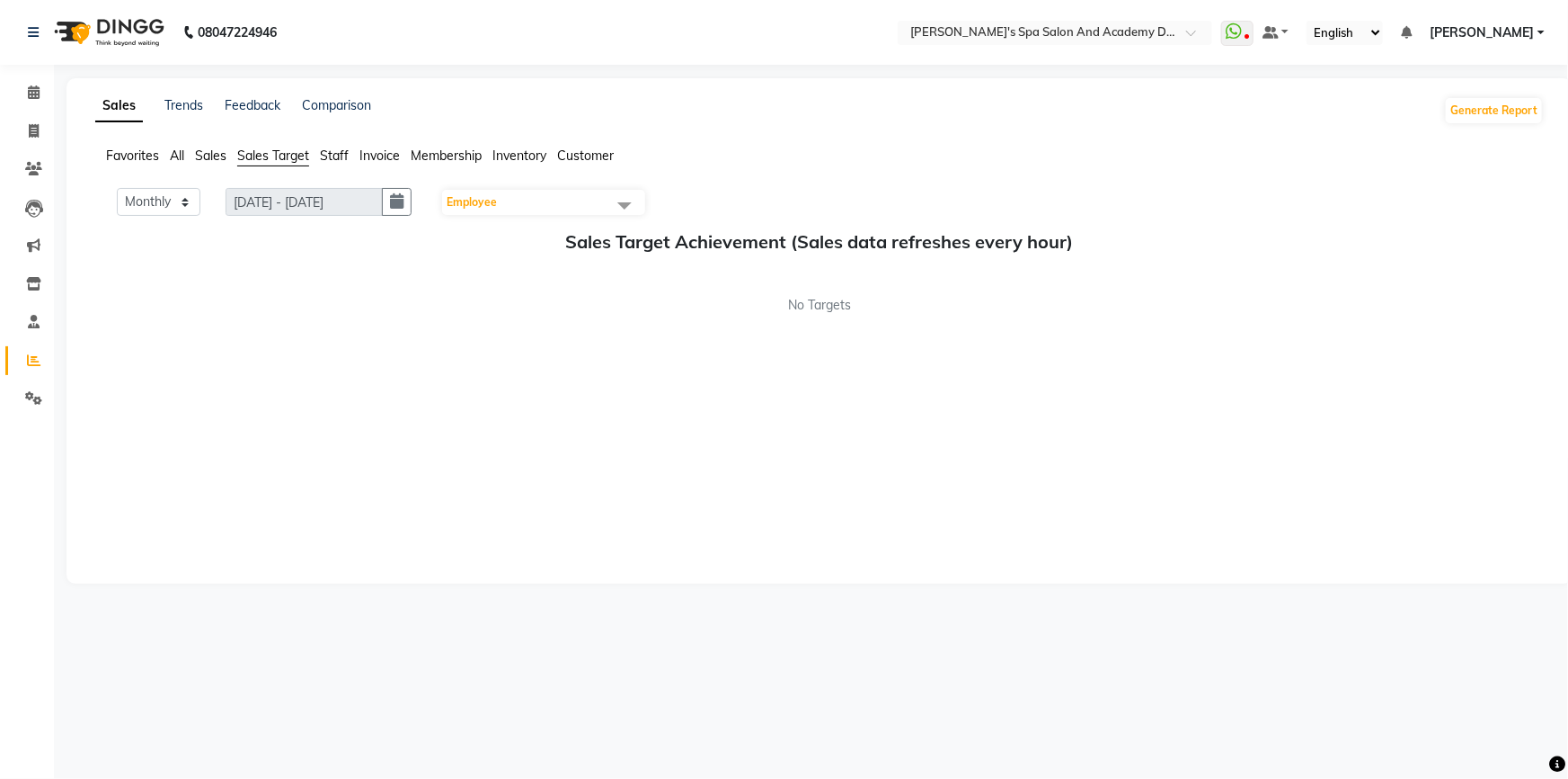
click at [344, 158] on span "Staff" at bounding box center [335, 155] width 29 height 16
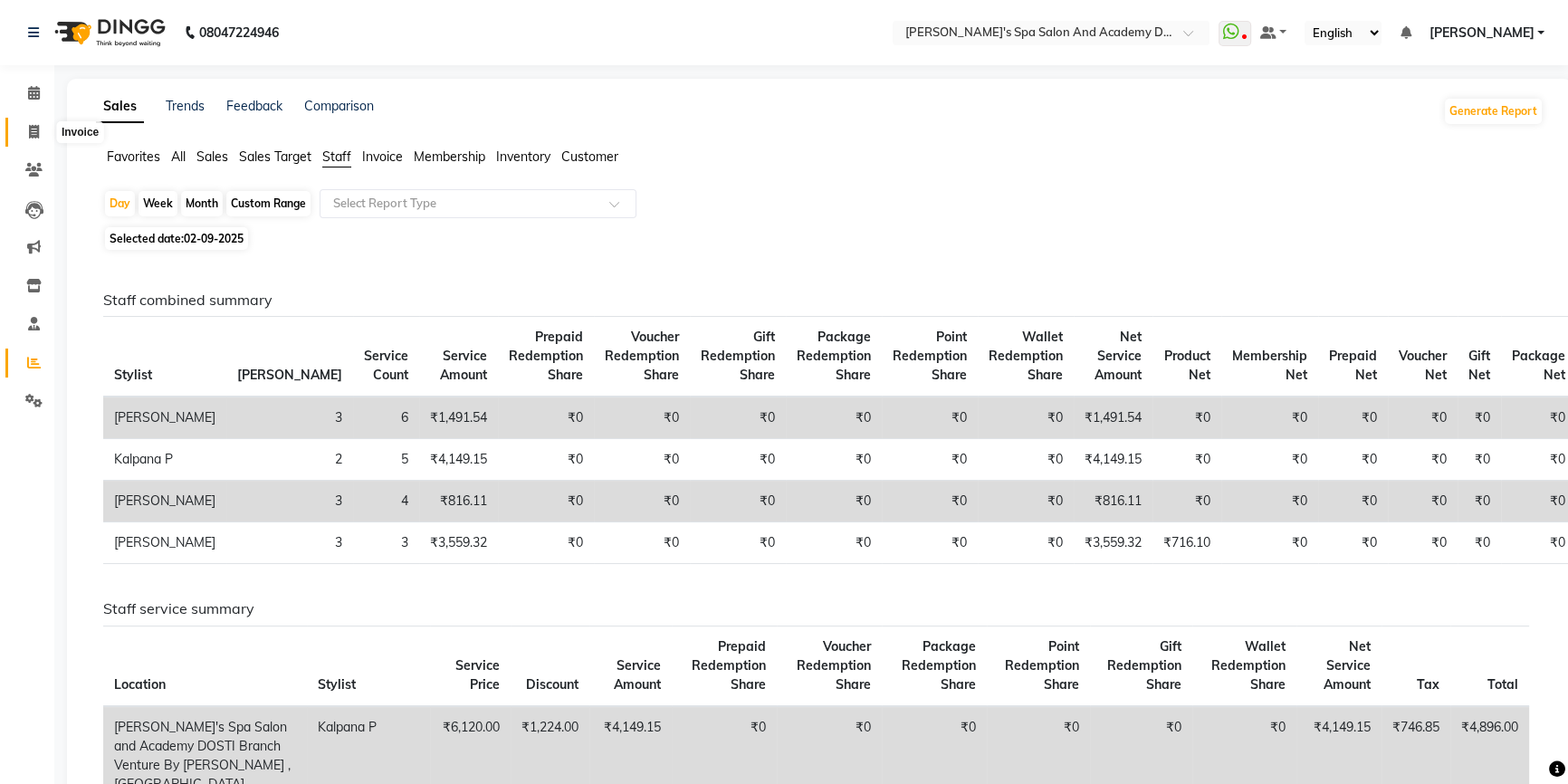
click at [29, 123] on span at bounding box center [34, 133] width 32 height 21
select select "6316"
select select "service"
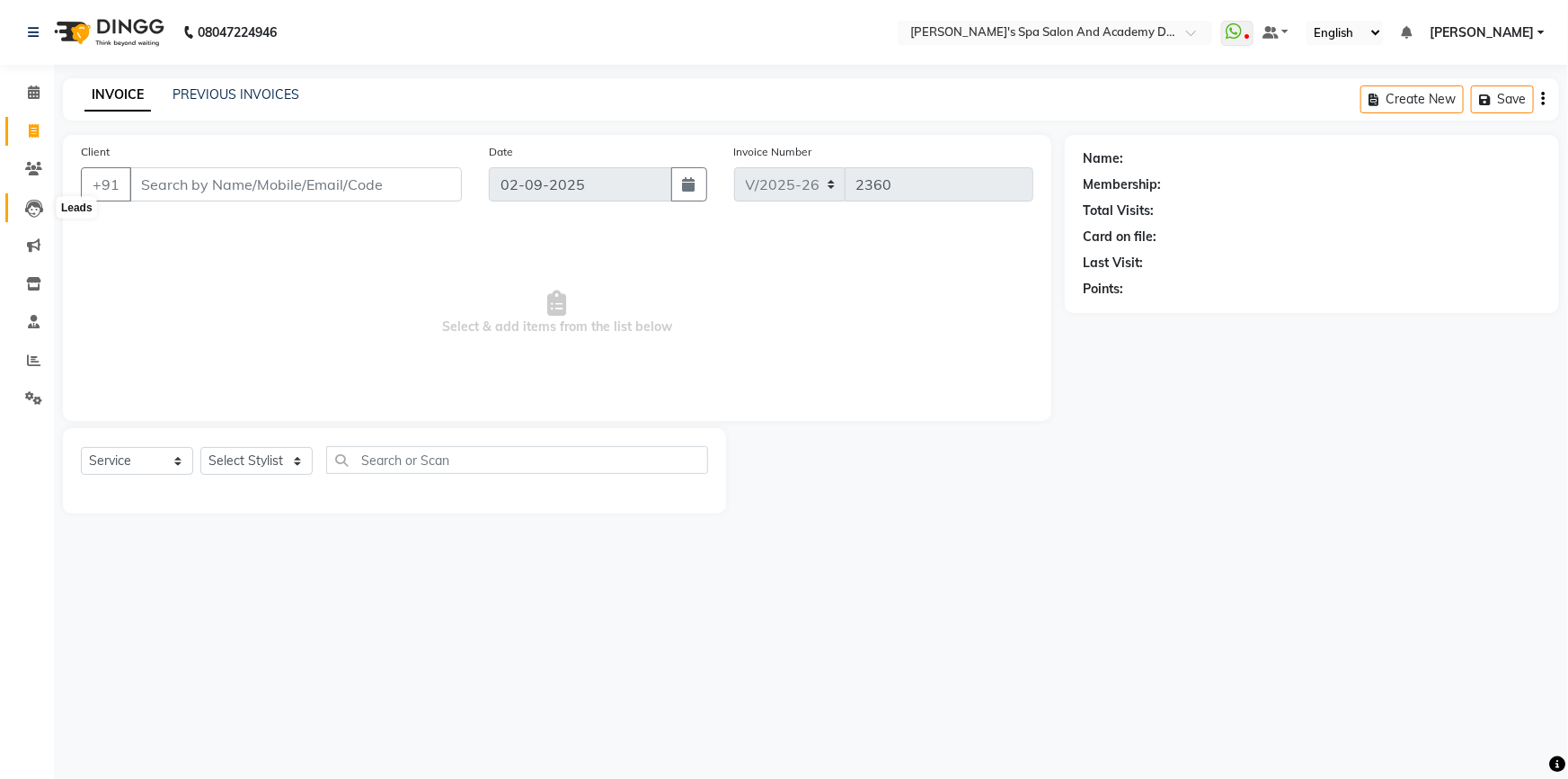
click at [39, 202] on icon at bounding box center [34, 208] width 18 height 18
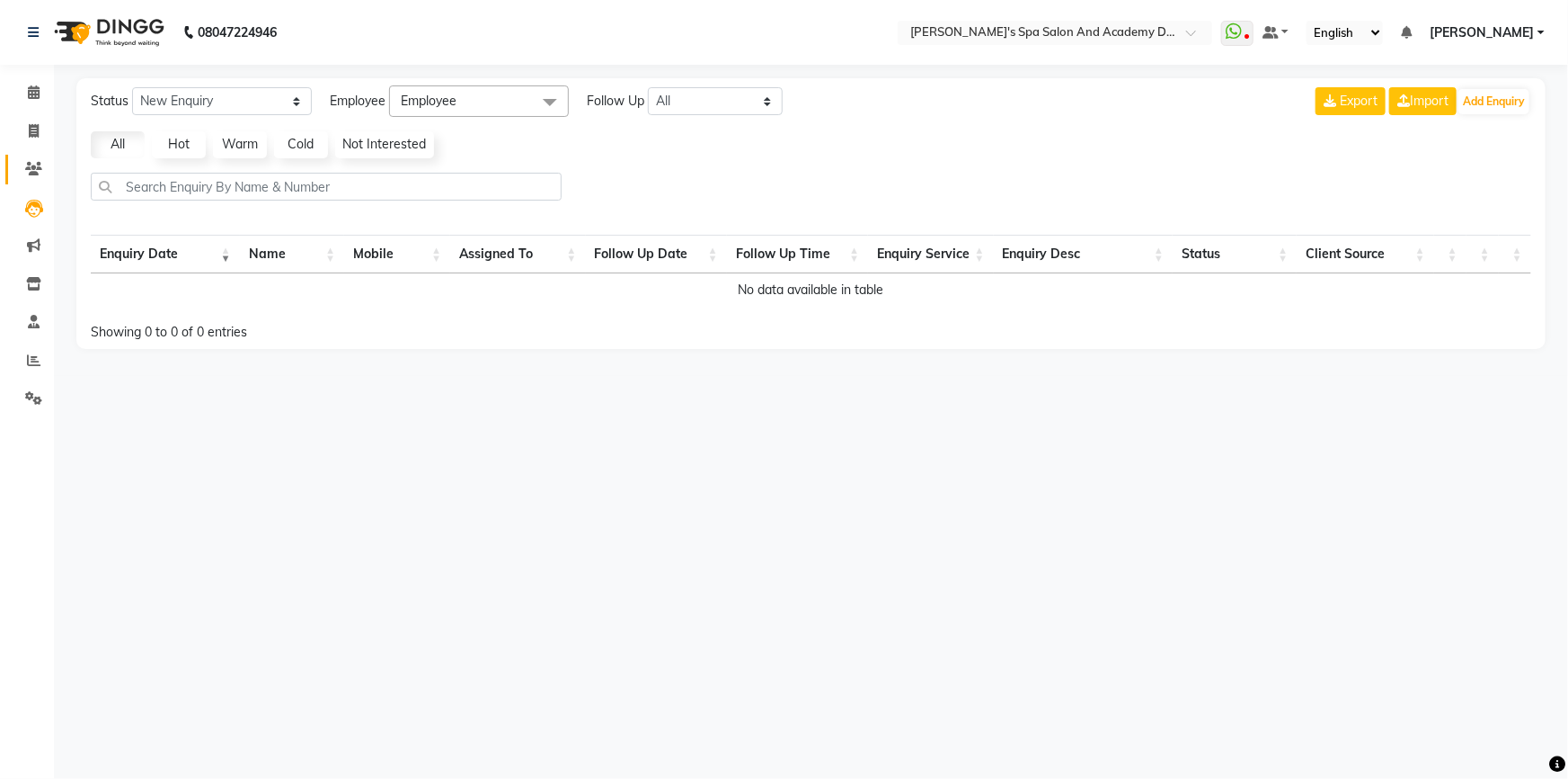
click at [41, 171] on icon at bounding box center [34, 169] width 17 height 13
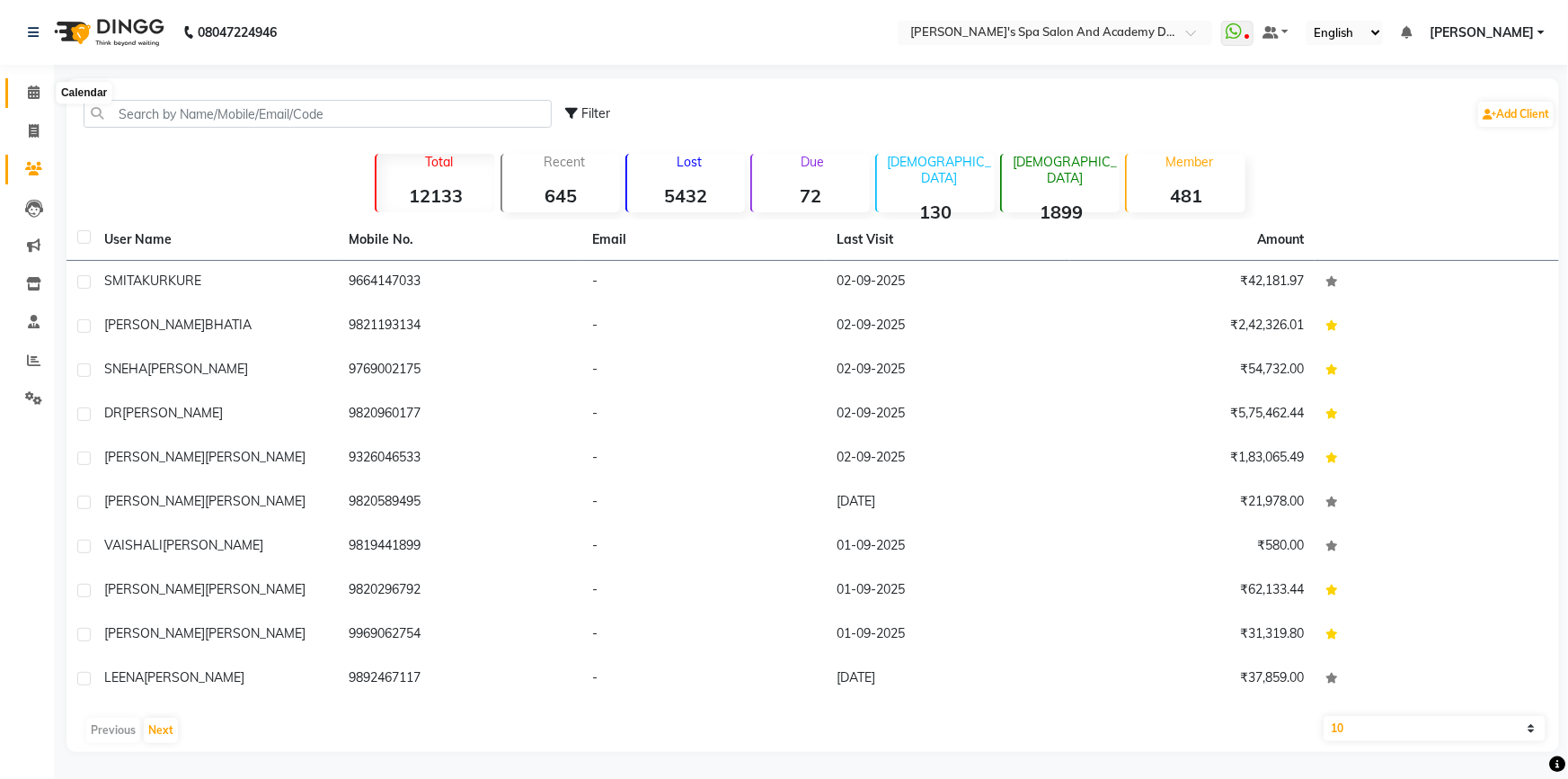
click at [28, 89] on icon at bounding box center [34, 92] width 12 height 13
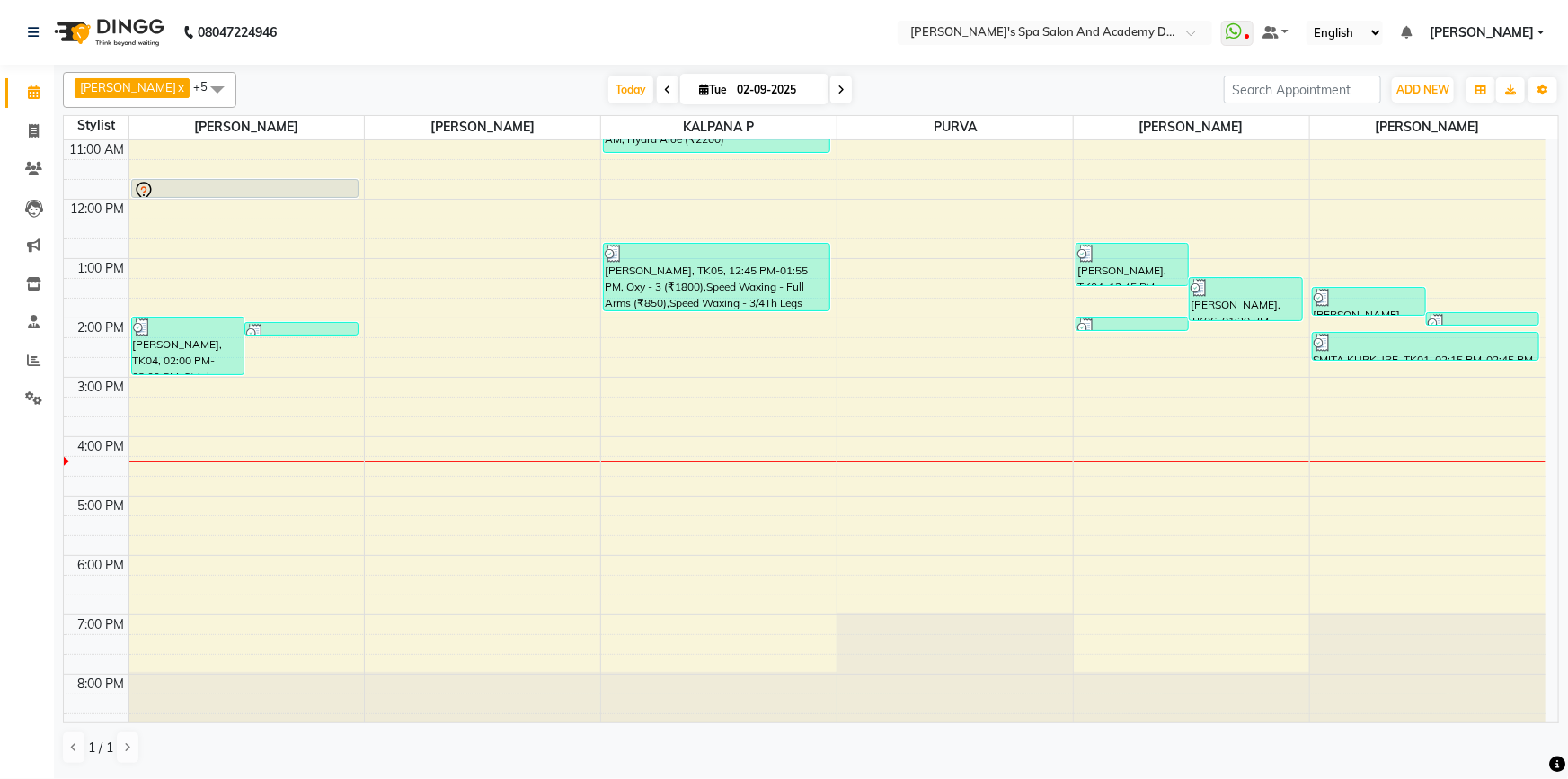
scroll to position [125, 0]
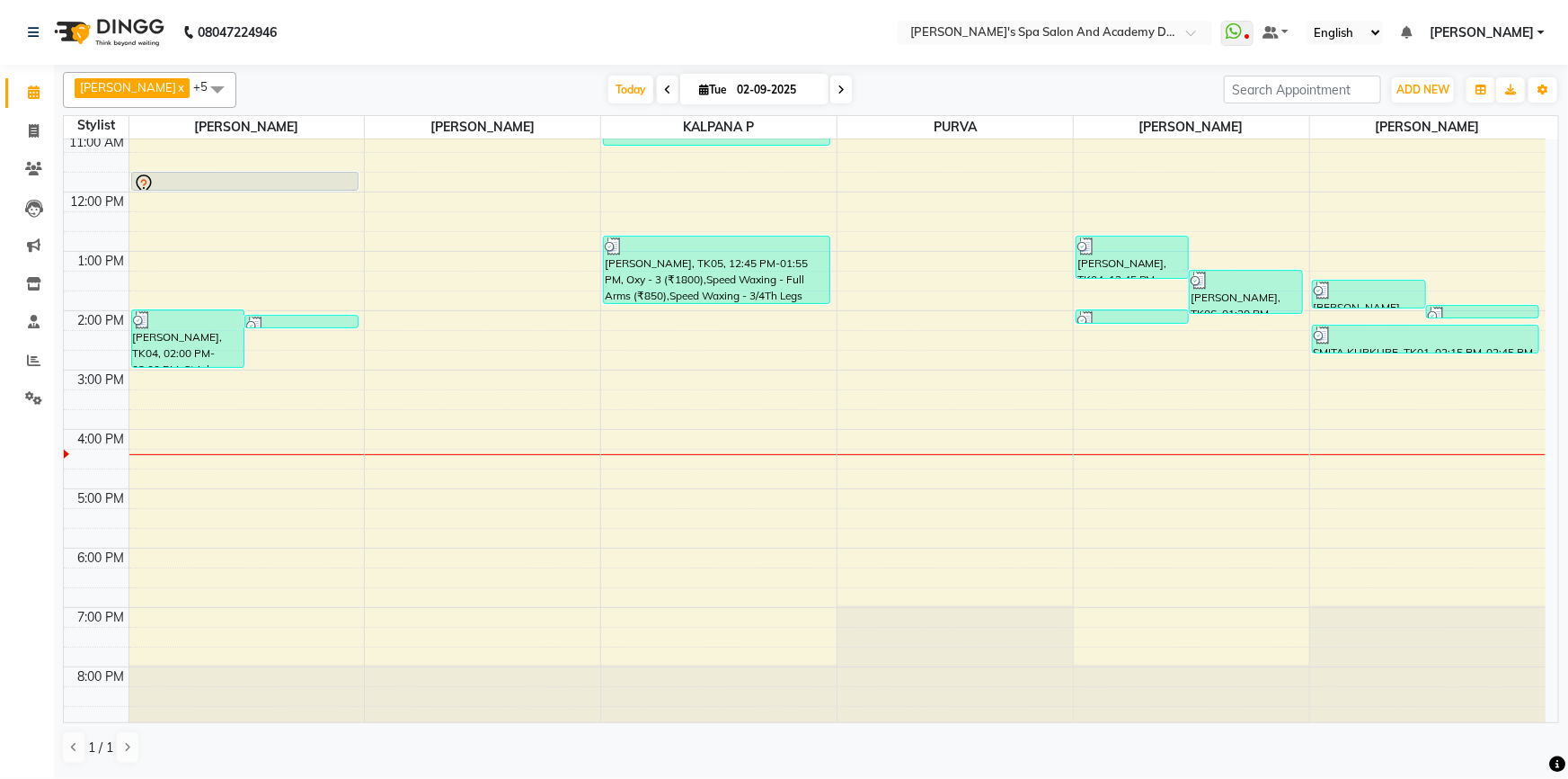
click at [831, 94] on span at bounding box center [841, 89] width 21 height 28
type input "03-09-2025"
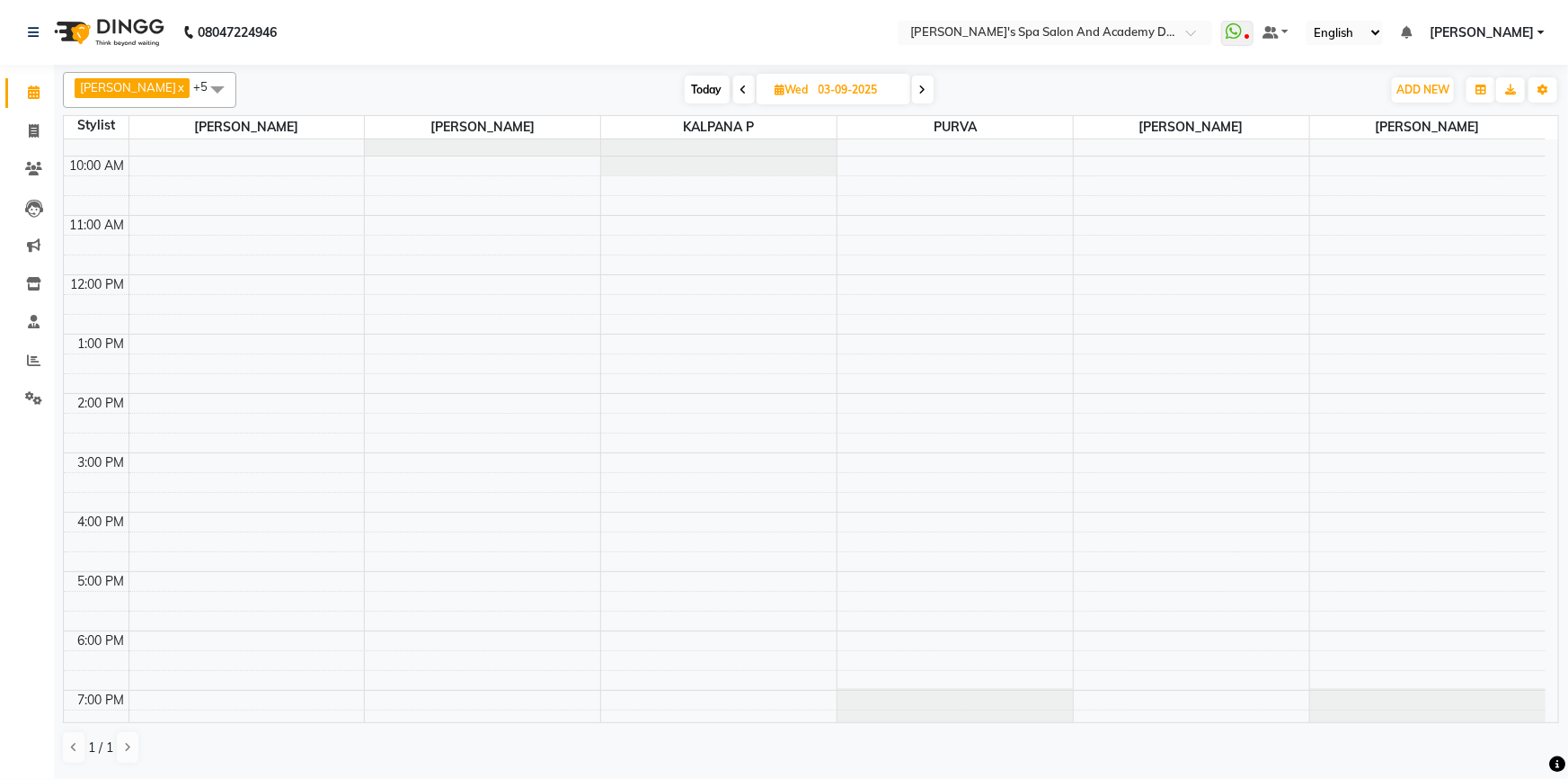
scroll to position [0, 0]
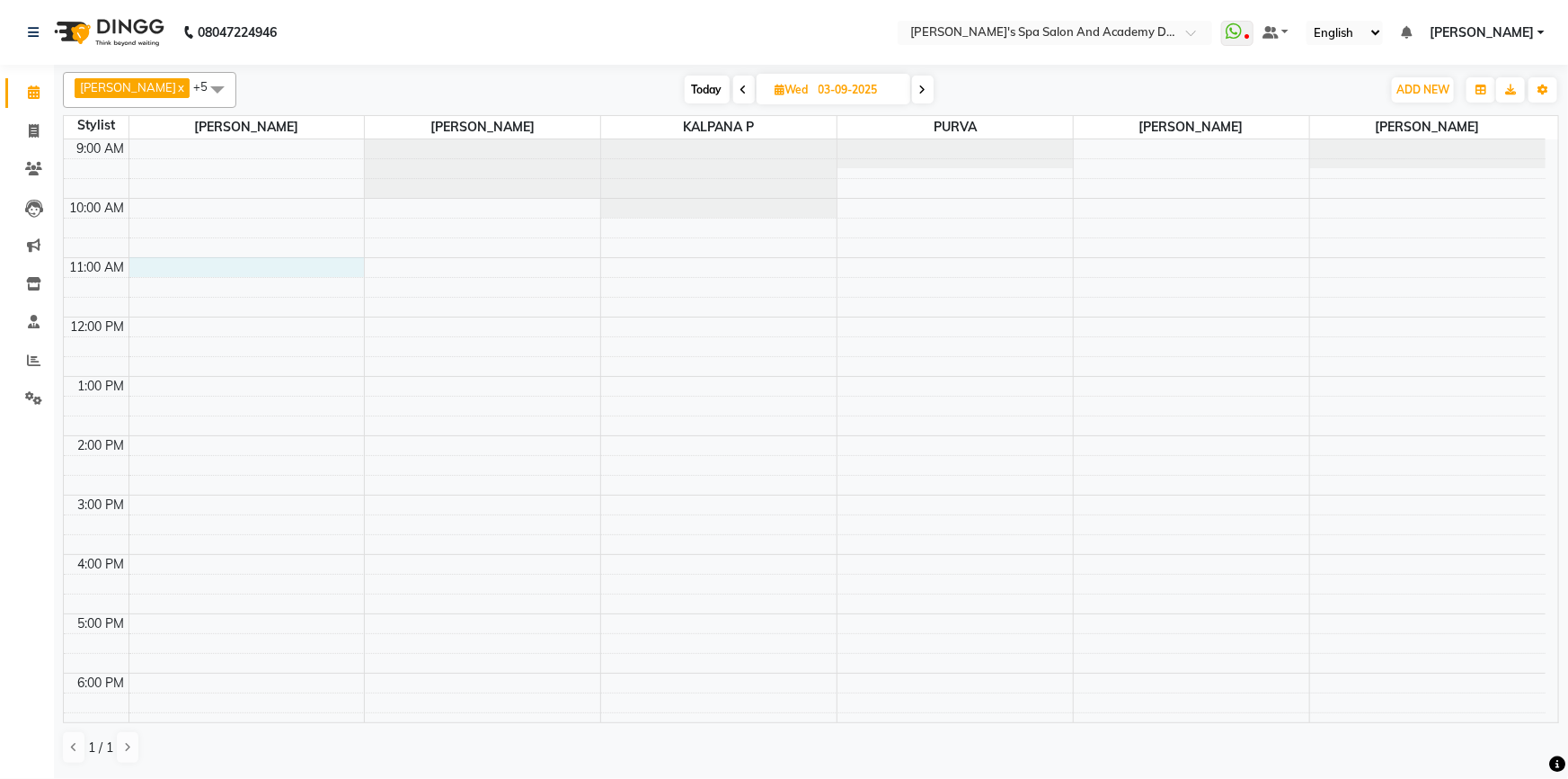
click at [235, 268] on div "9:00 AM 10:00 AM 11:00 AM 12:00 PM 1:00 PM 2:00 PM 3:00 PM 4:00 PM 5:00 PM 6:00…" at bounding box center [805, 494] width 1482 height 711
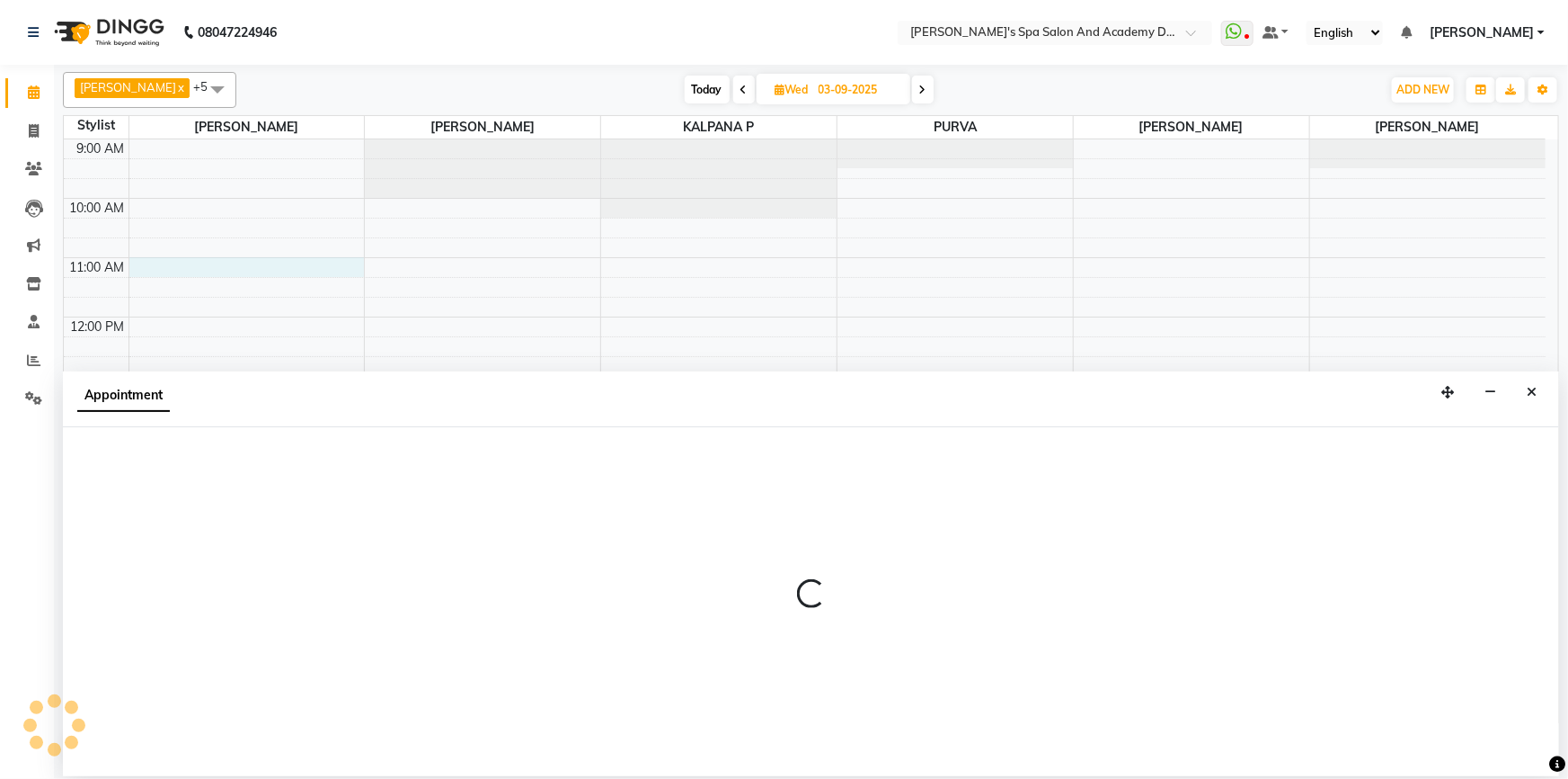
select select "47360"
select select "660"
select select "tentative"
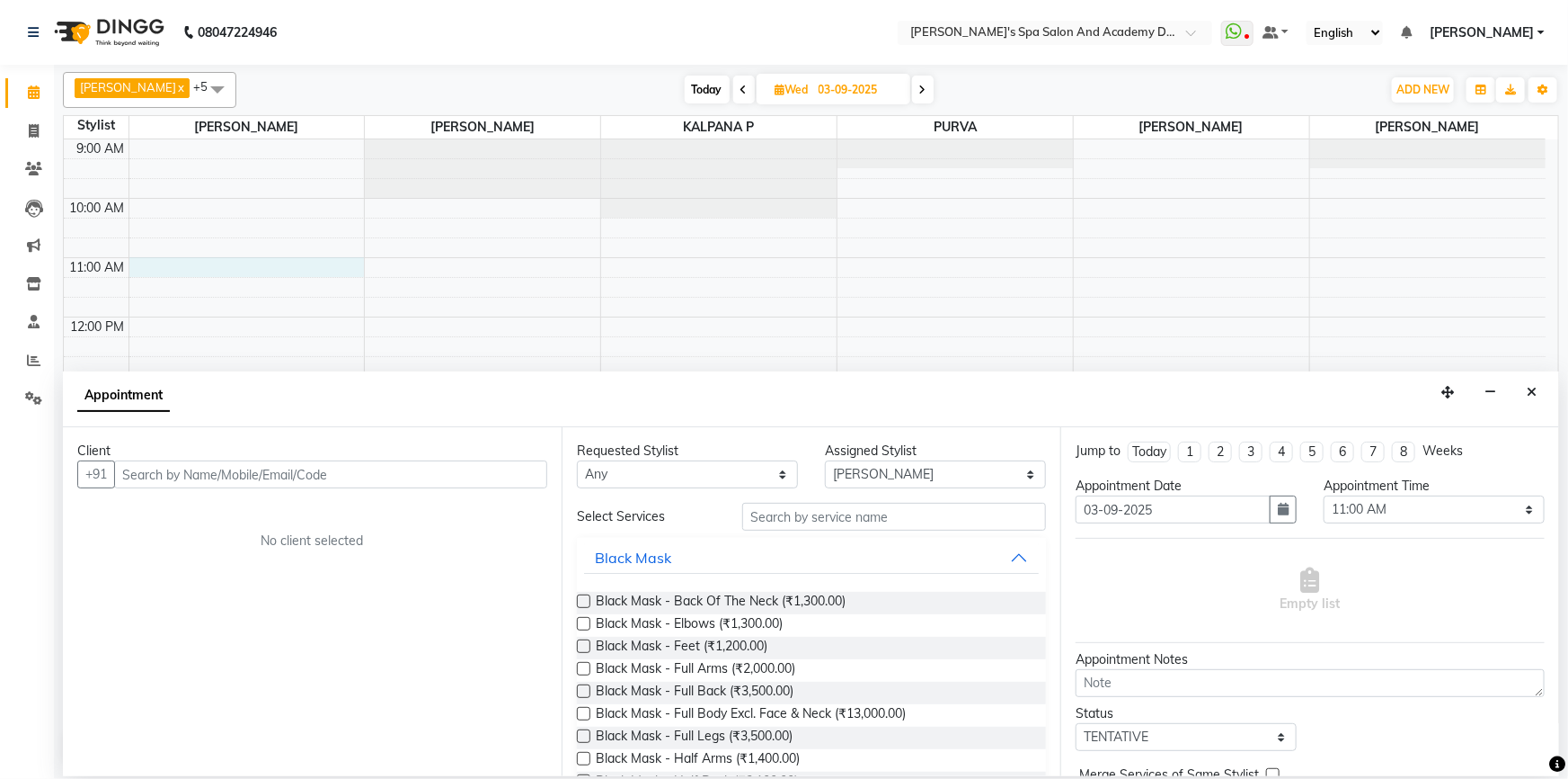
click at [288, 479] on input "text" at bounding box center [331, 474] width 433 height 28
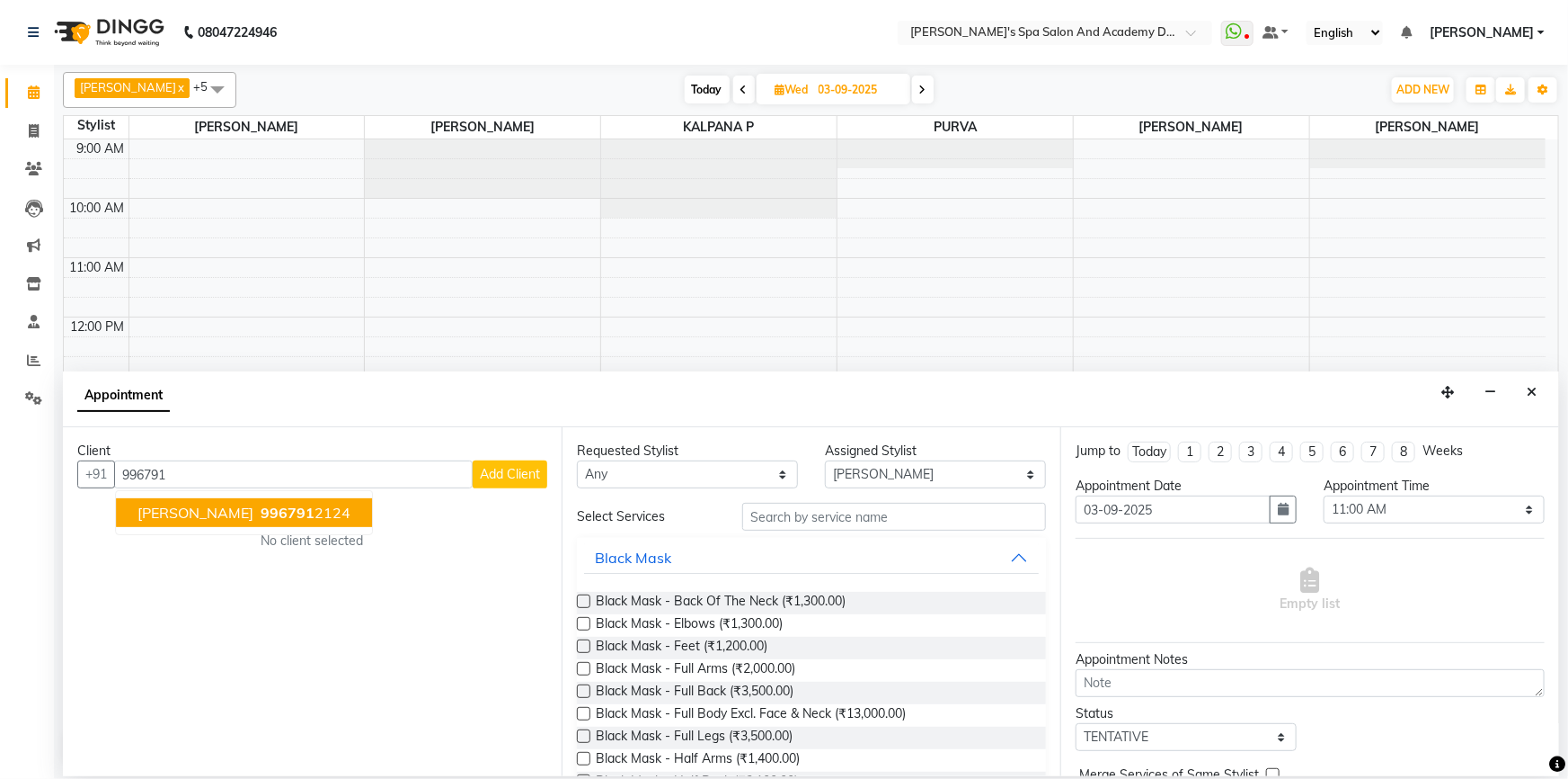
click at [253, 509] on span "PRATIDNYA PATANGE" at bounding box center [195, 512] width 116 height 18
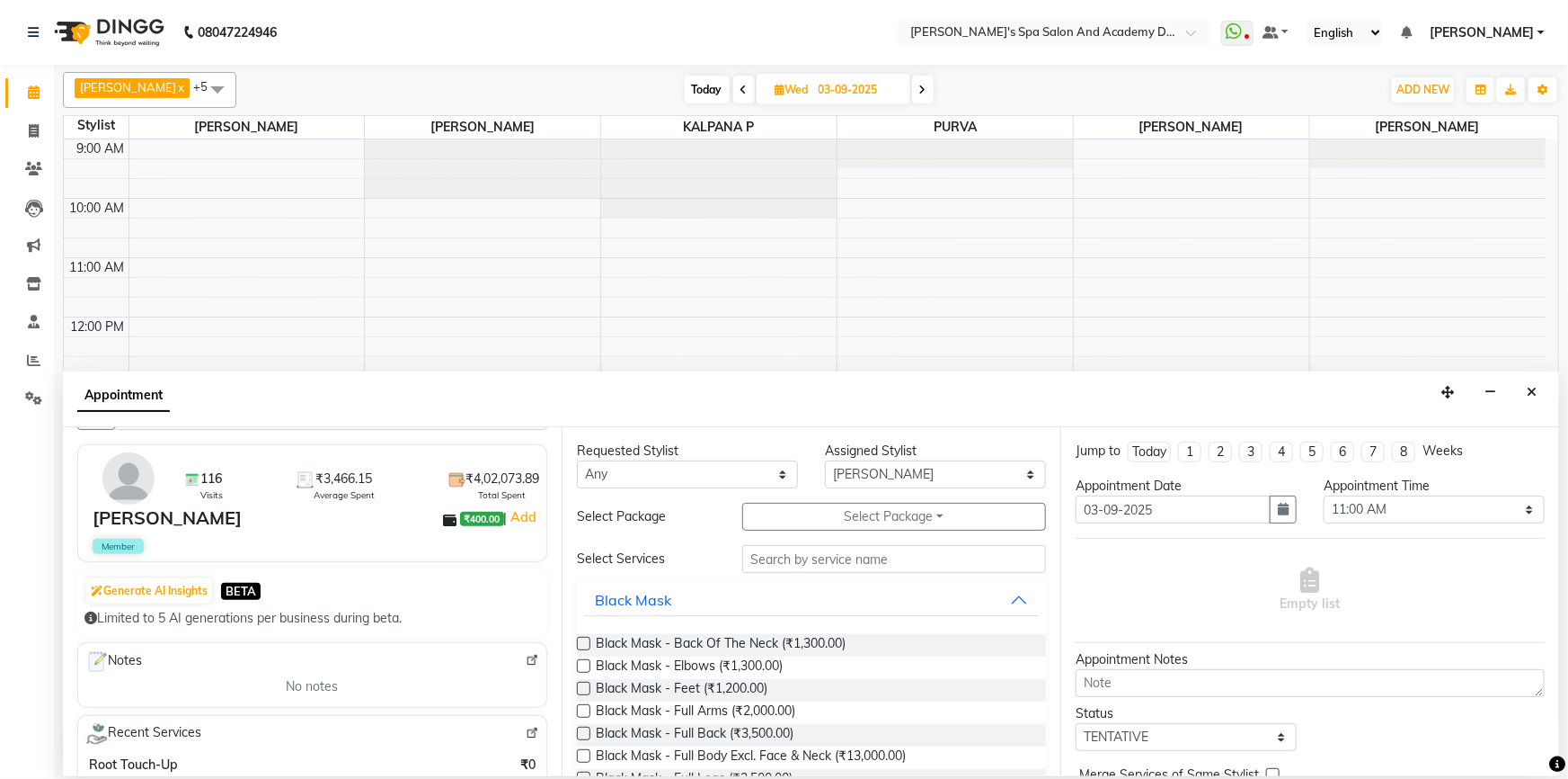
scroll to position [245, 0]
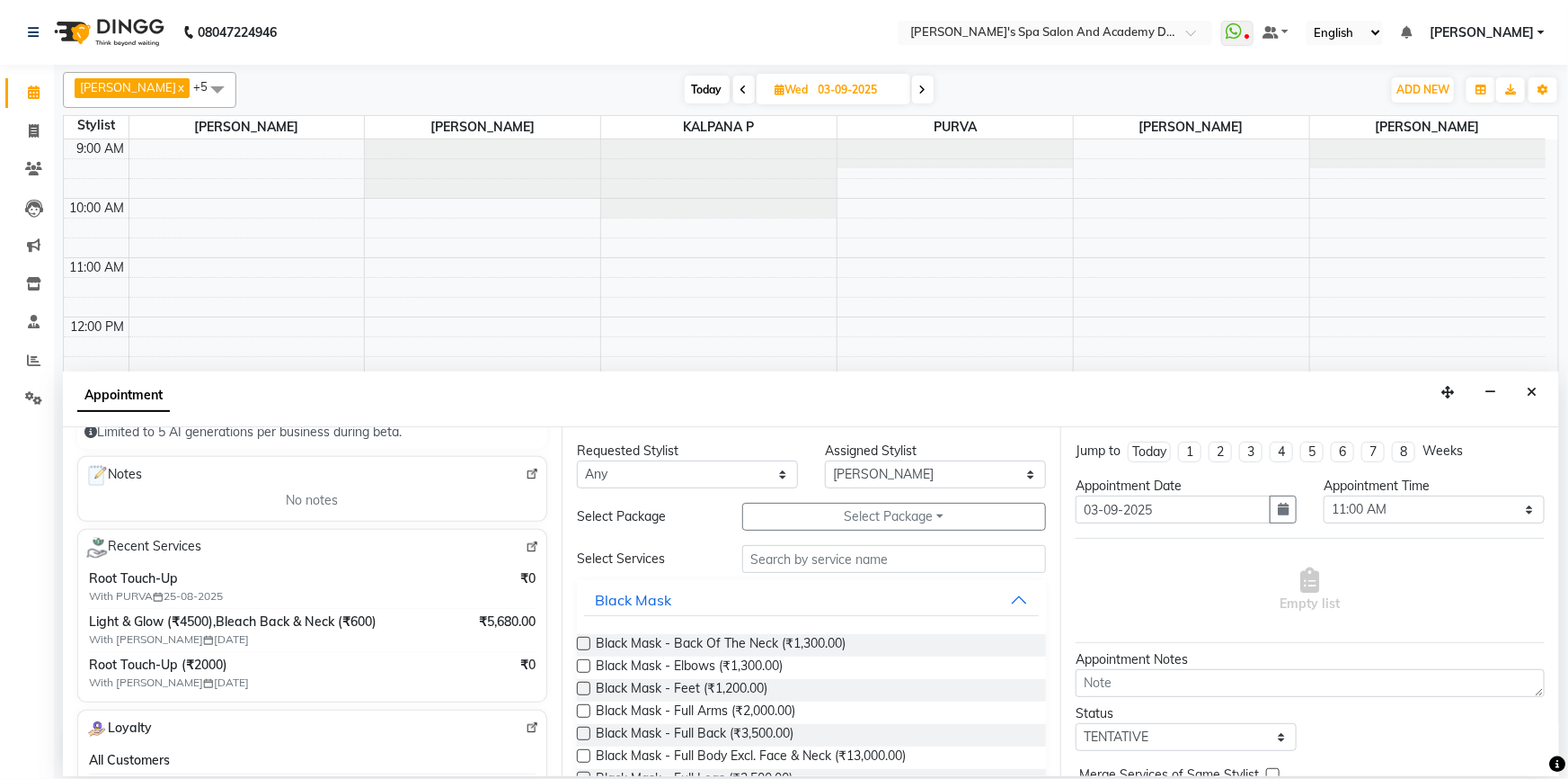
type input "9967912124"
click at [841, 568] on input "text" at bounding box center [894, 558] width 304 height 28
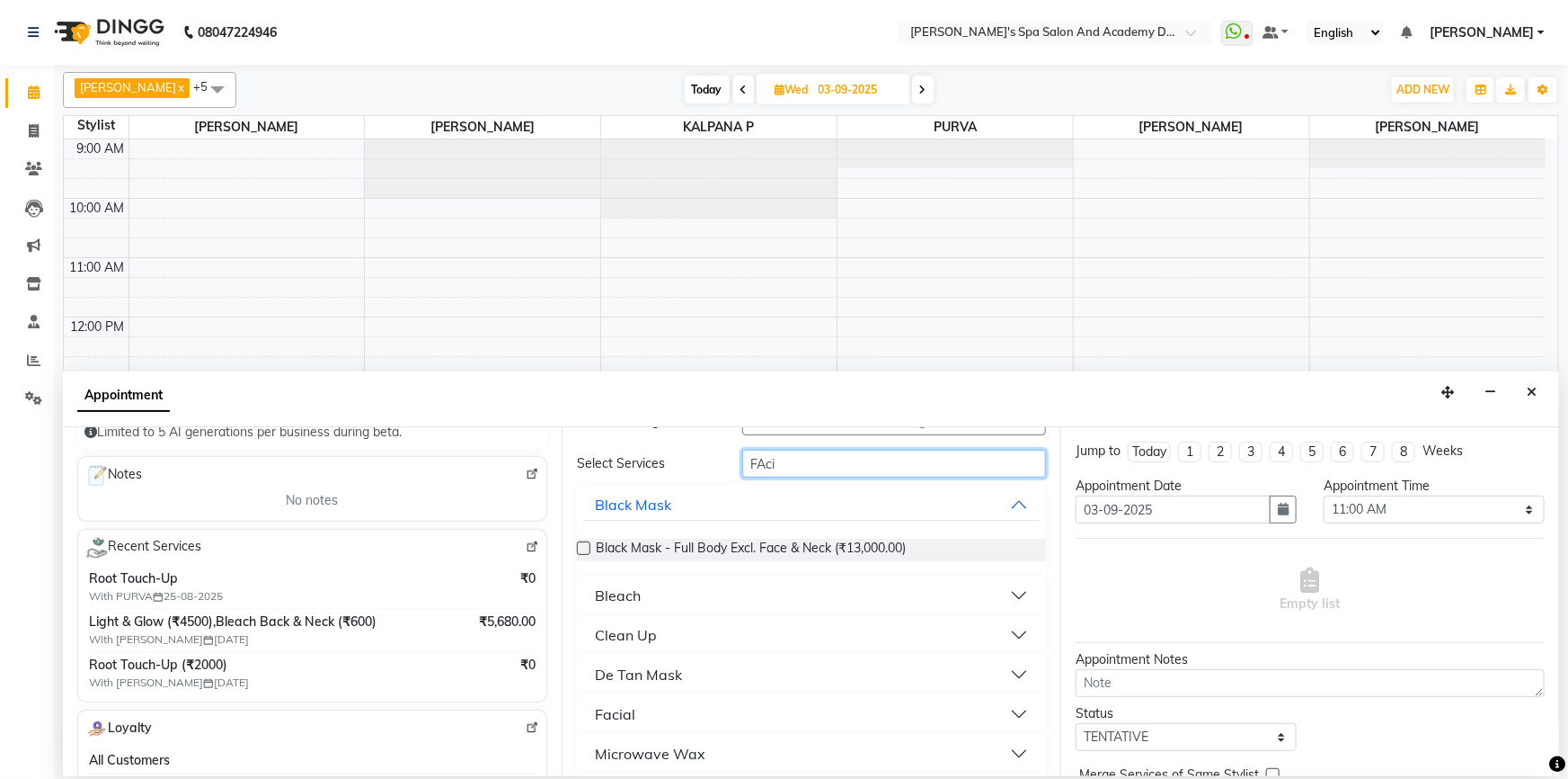
scroll to position [0, 0]
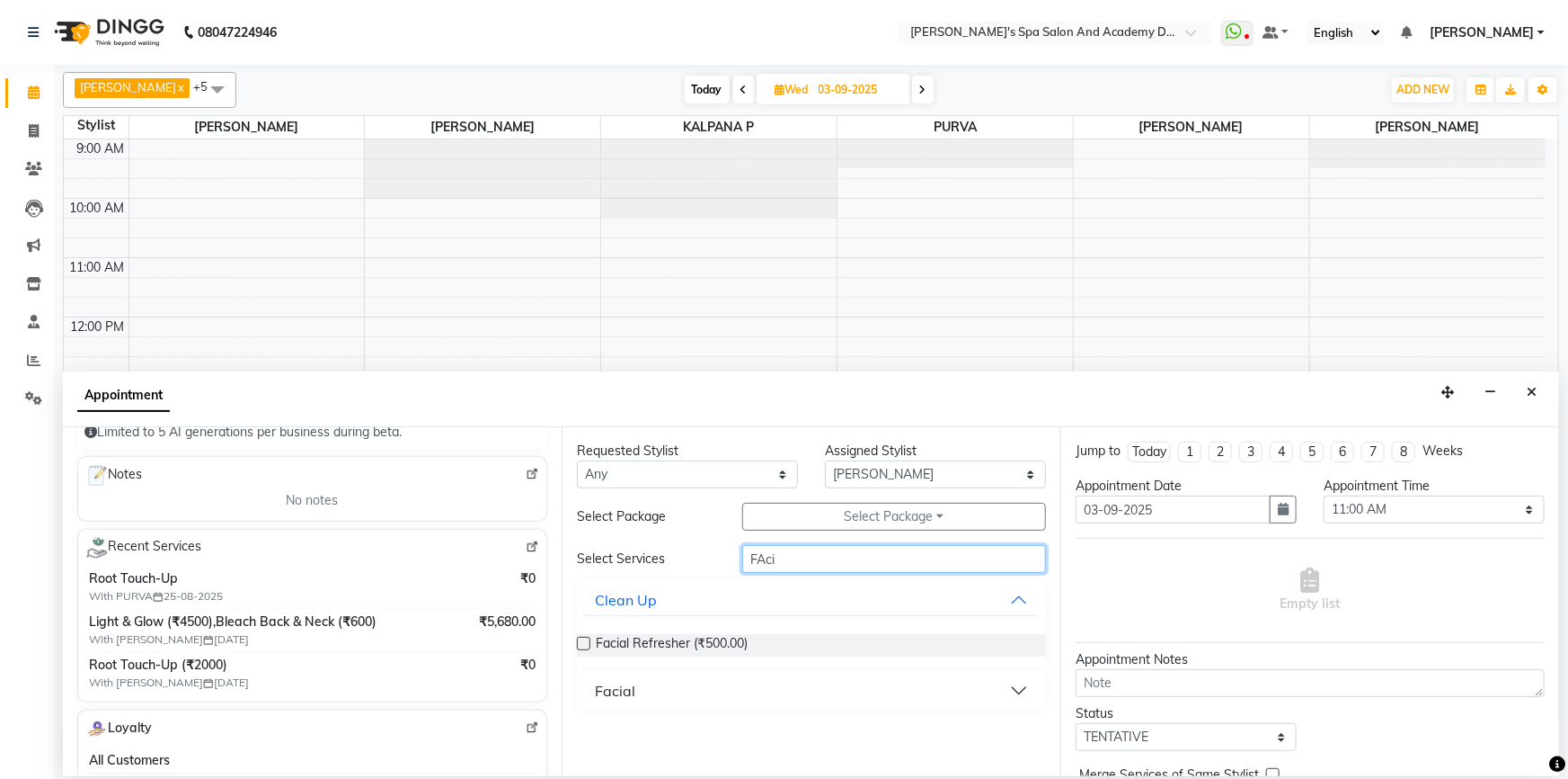
type input "FAci"
click at [1018, 687] on button "Facial" at bounding box center [811, 691] width 455 height 33
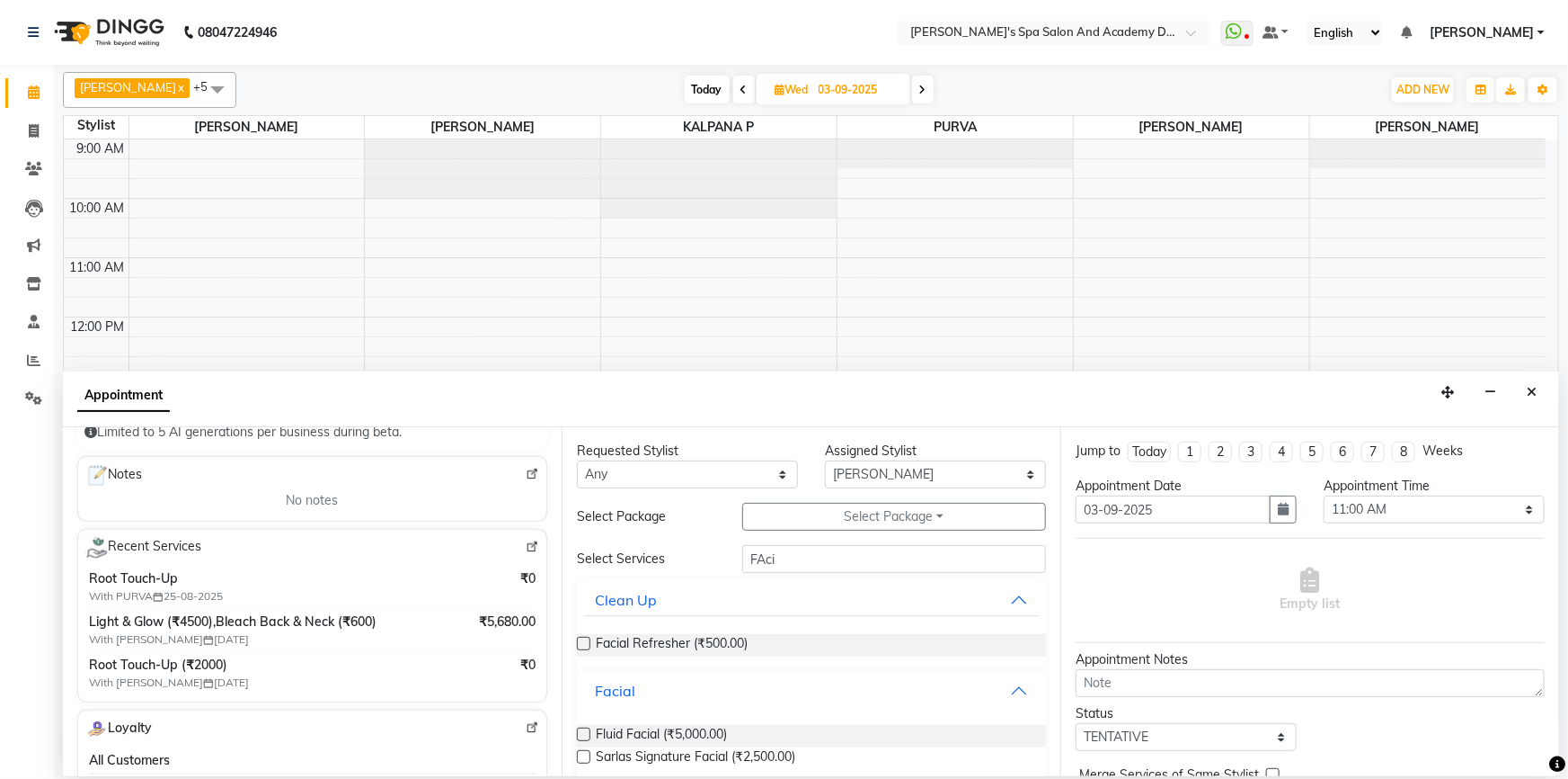
scroll to position [21, 0]
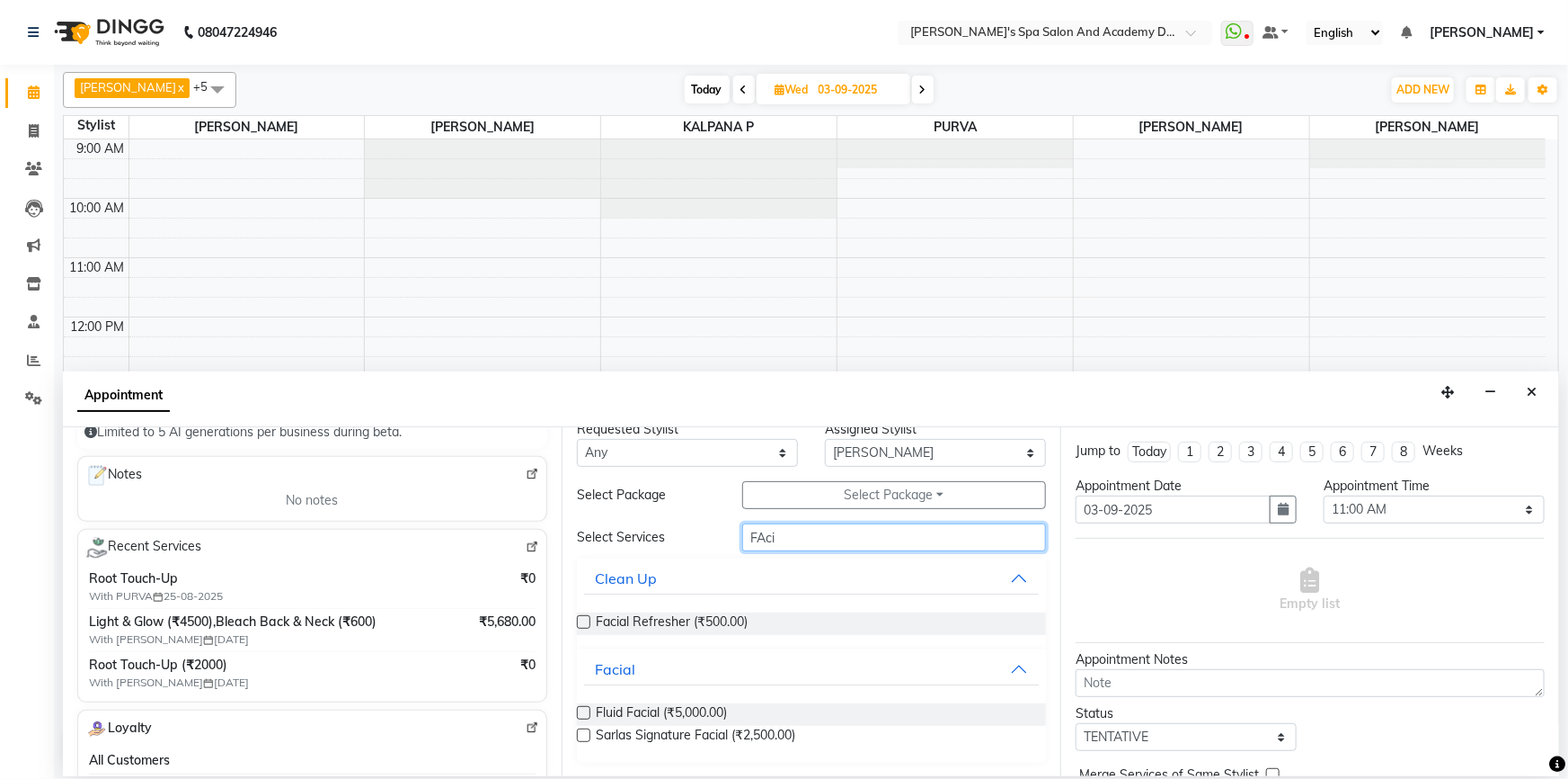
drag, startPoint x: 779, startPoint y: 541, endPoint x: 668, endPoint y: 534, distance: 111.2
click at [668, 534] on div "Select Services FAci" at bounding box center [811, 536] width 496 height 28
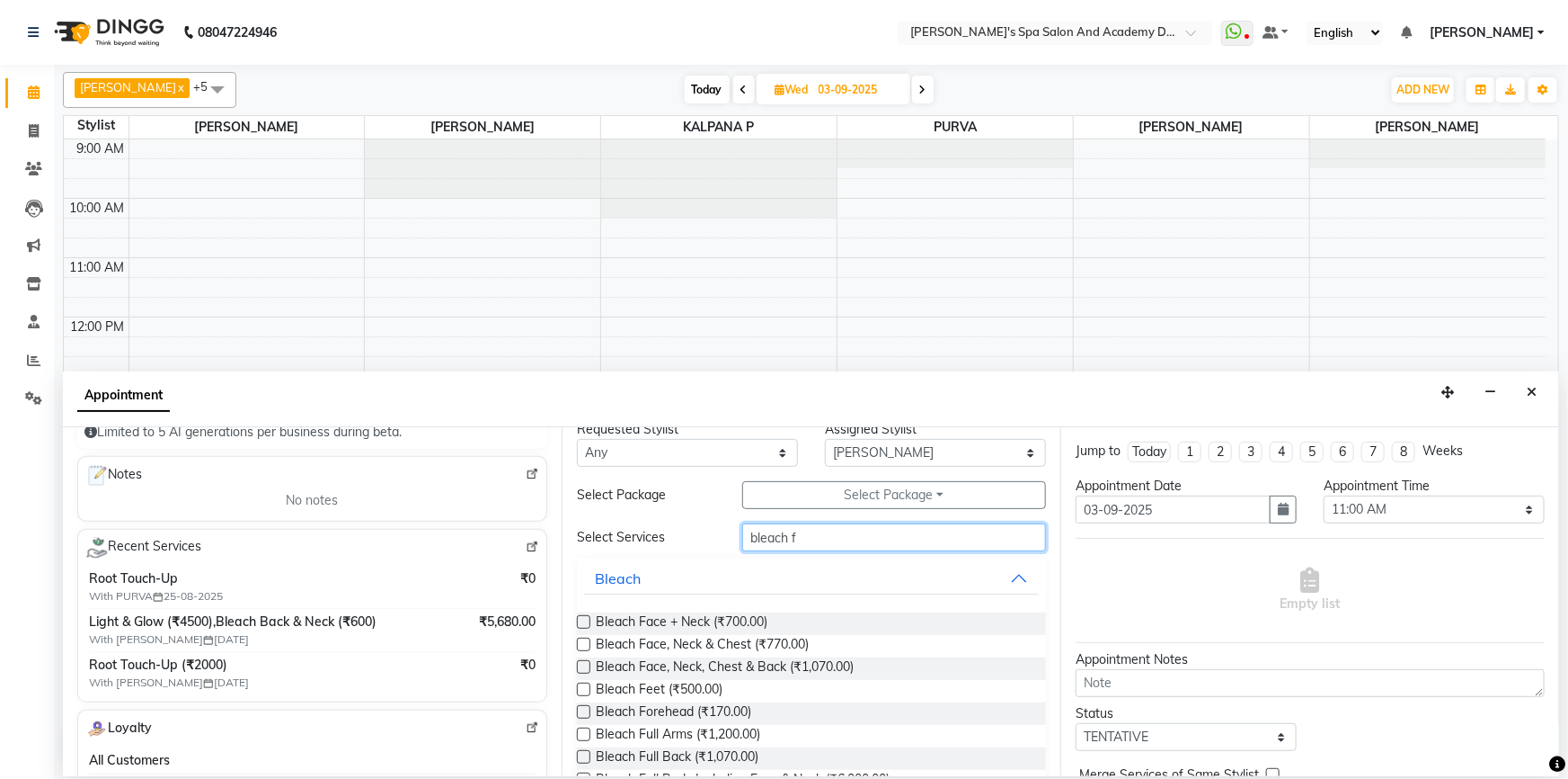
type input "bleach f"
click at [804, 616] on div "Bleach Face + Neck (₹700.00)" at bounding box center [811, 623] width 469 height 22
click at [589, 622] on label at bounding box center [584, 622] width 13 height 13
click at [589, 622] on input "checkbox" at bounding box center [583, 624] width 12 height 12
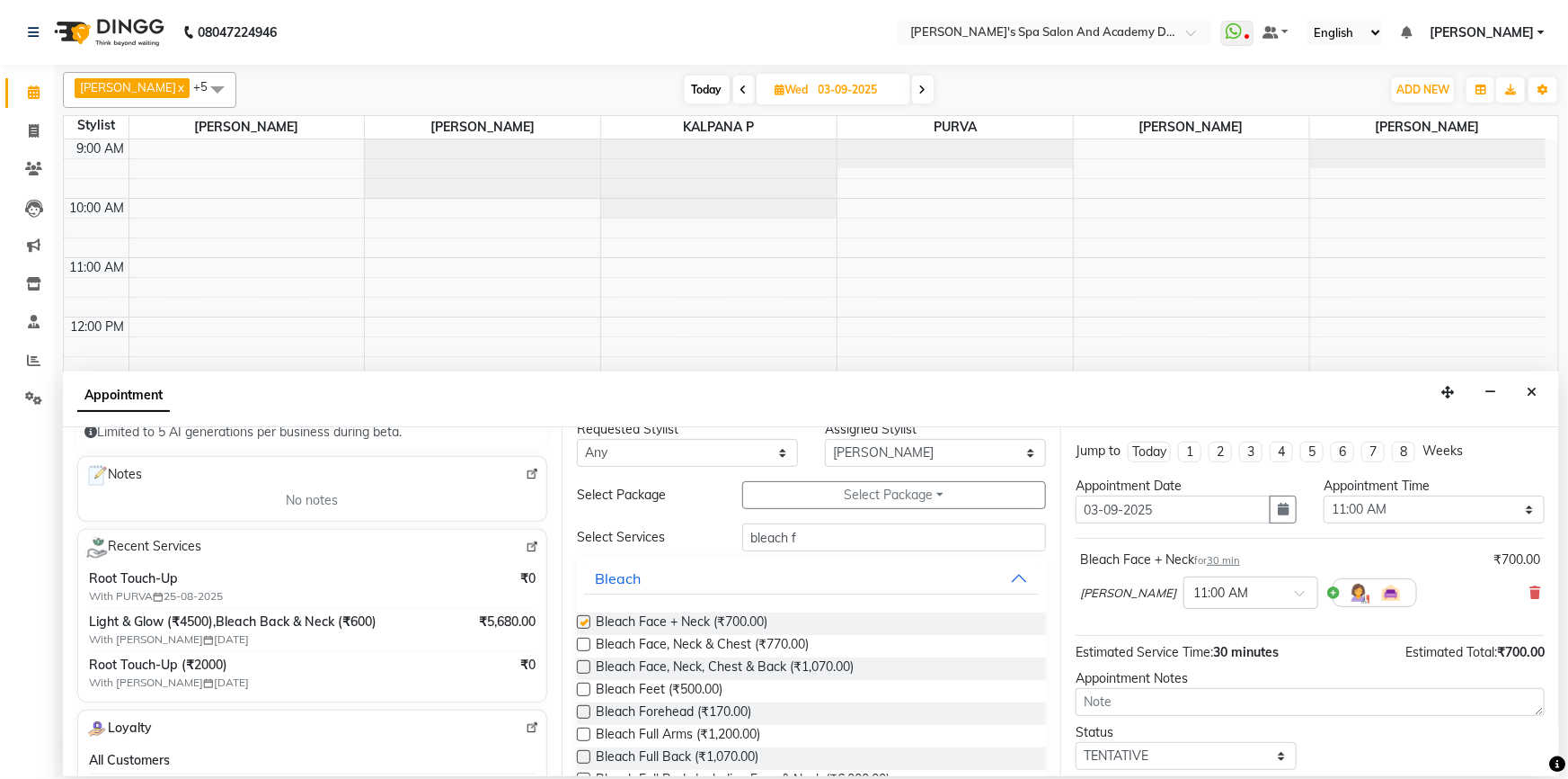
checkbox input "false"
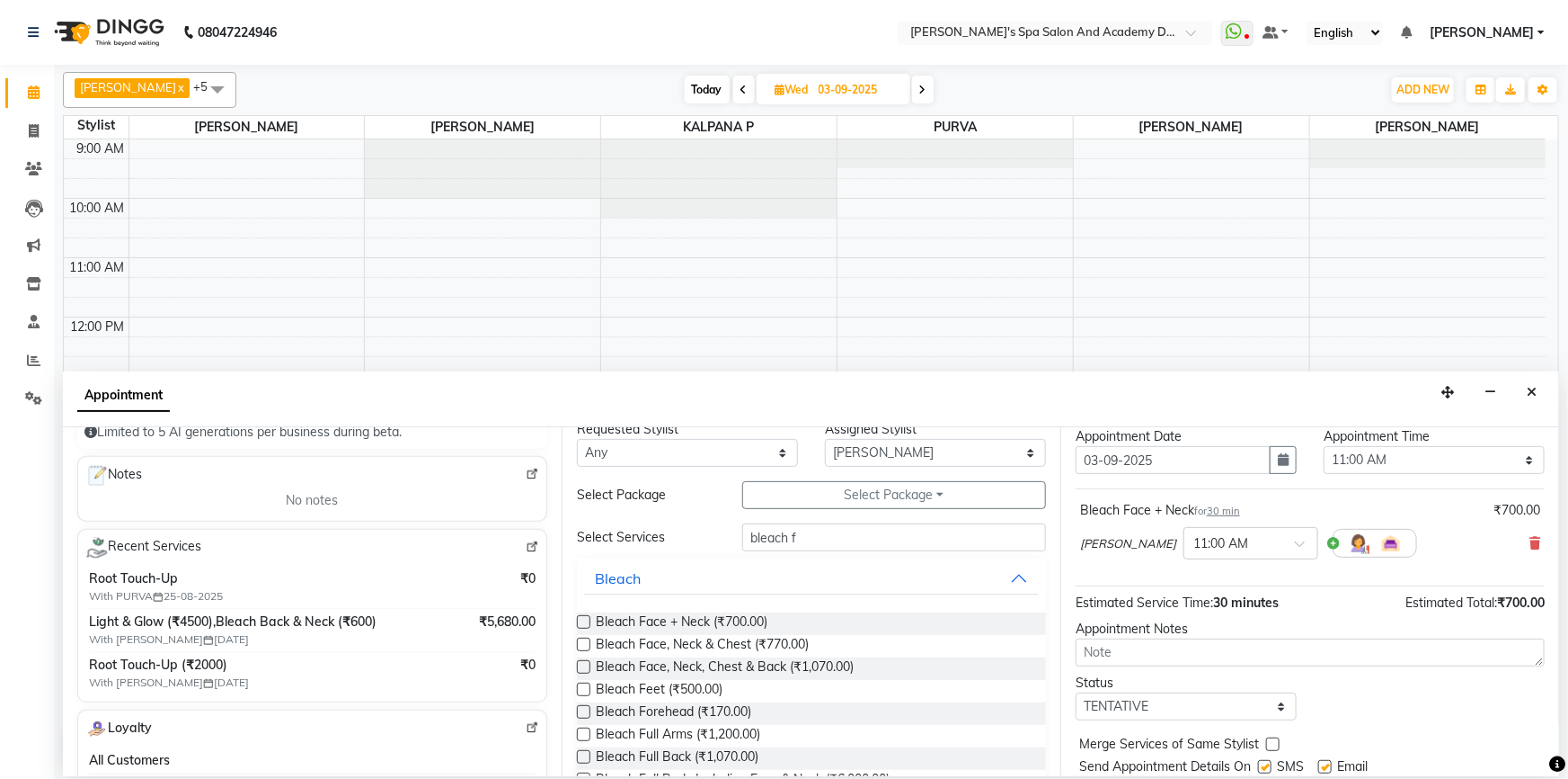
scroll to position [106, 0]
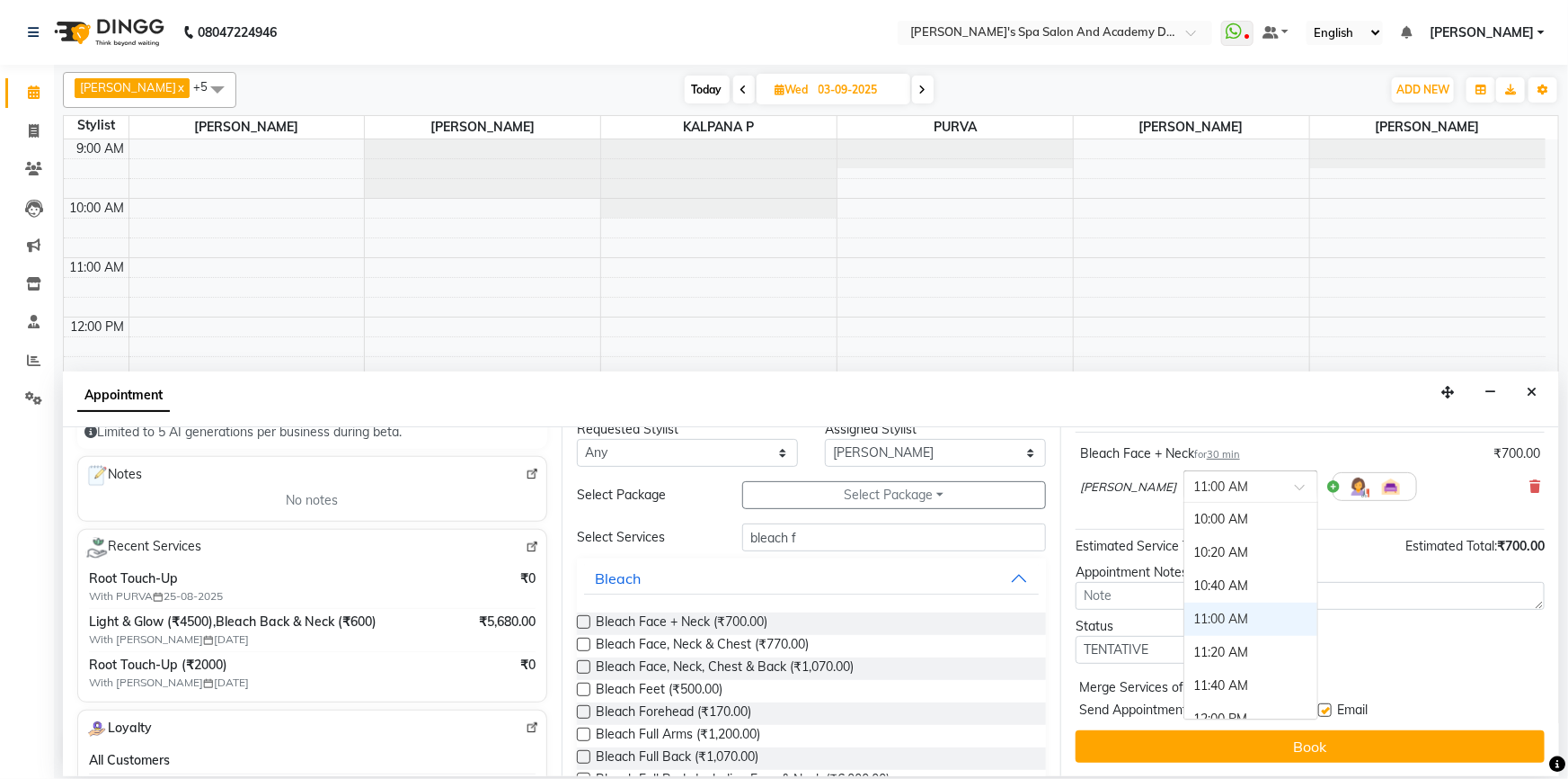
click at [1209, 484] on input "text" at bounding box center [1233, 485] width 79 height 19
click at [1203, 645] on div "11:20 AM" at bounding box center [1251, 652] width 133 height 34
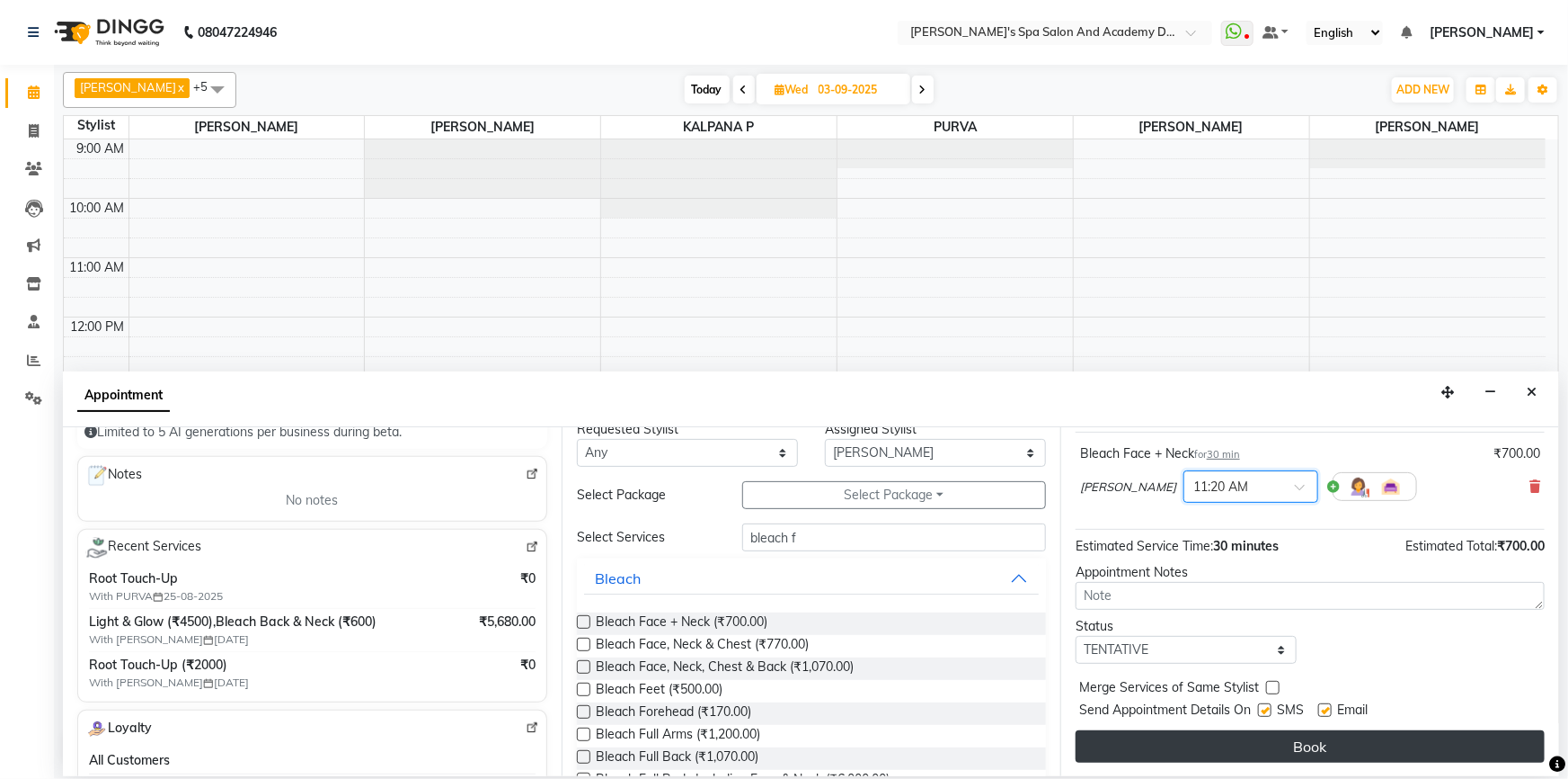
click at [1187, 753] on button "Book" at bounding box center [1310, 746] width 469 height 33
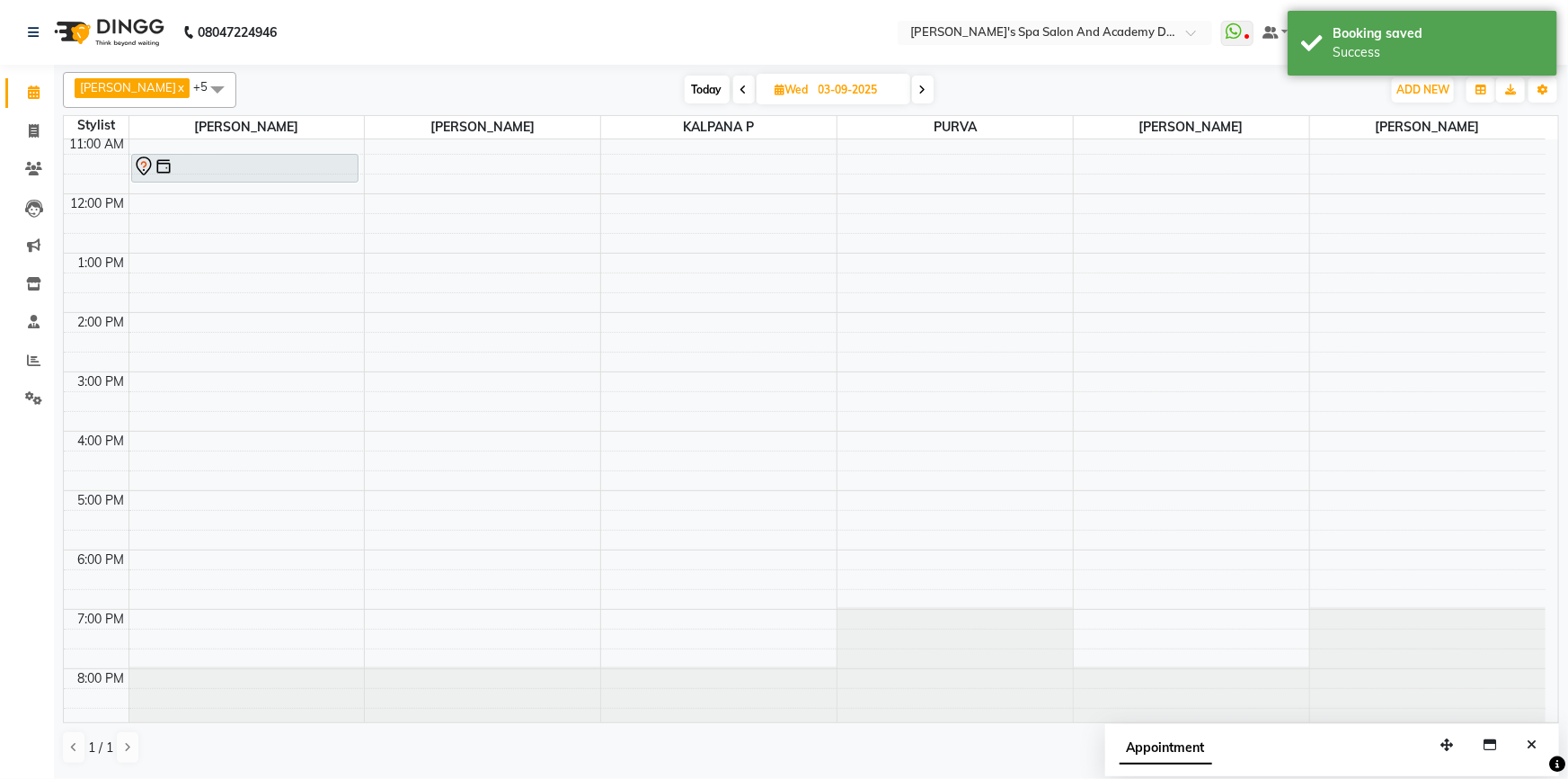
scroll to position [125, 0]
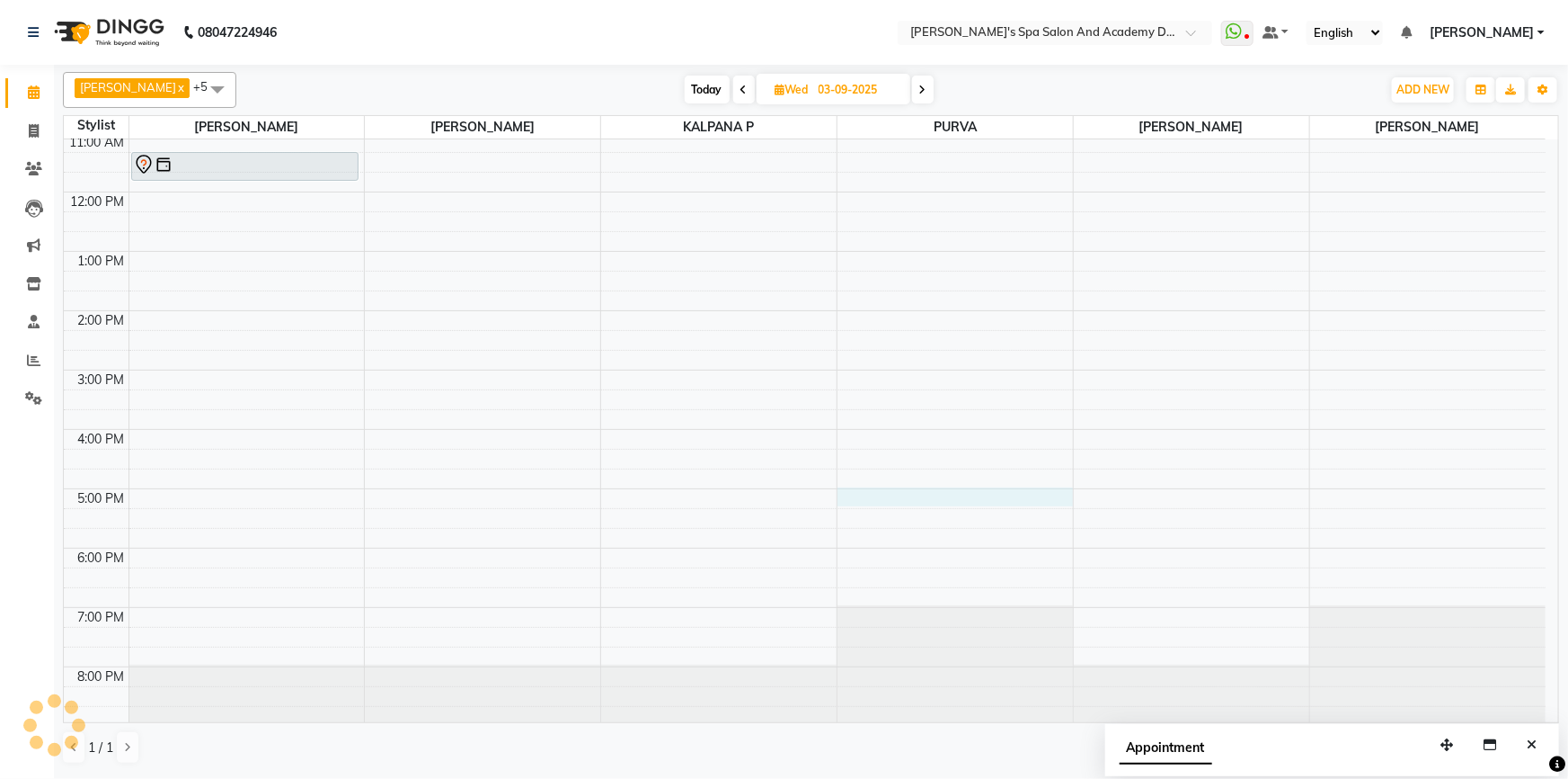
click at [865, 493] on div "9:00 AM 10:00 AM 11:00 AM 12:00 PM 1:00 PM 2:00 PM 3:00 PM 4:00 PM 5:00 PM 6:00…" at bounding box center [805, 369] width 1482 height 711
select select "63504"
select select "1020"
select select "tentative"
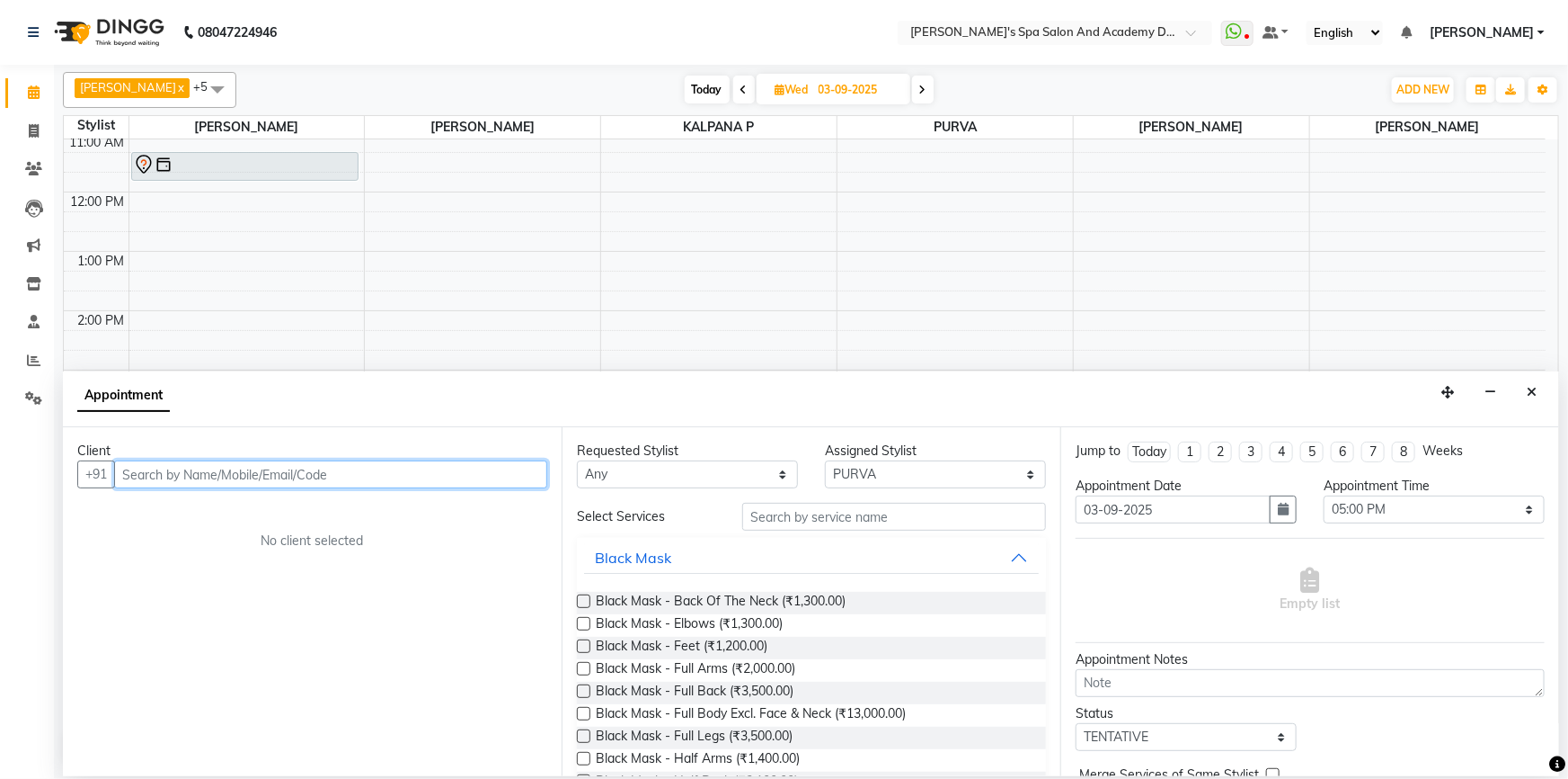
click at [201, 479] on input "text" at bounding box center [331, 474] width 433 height 28
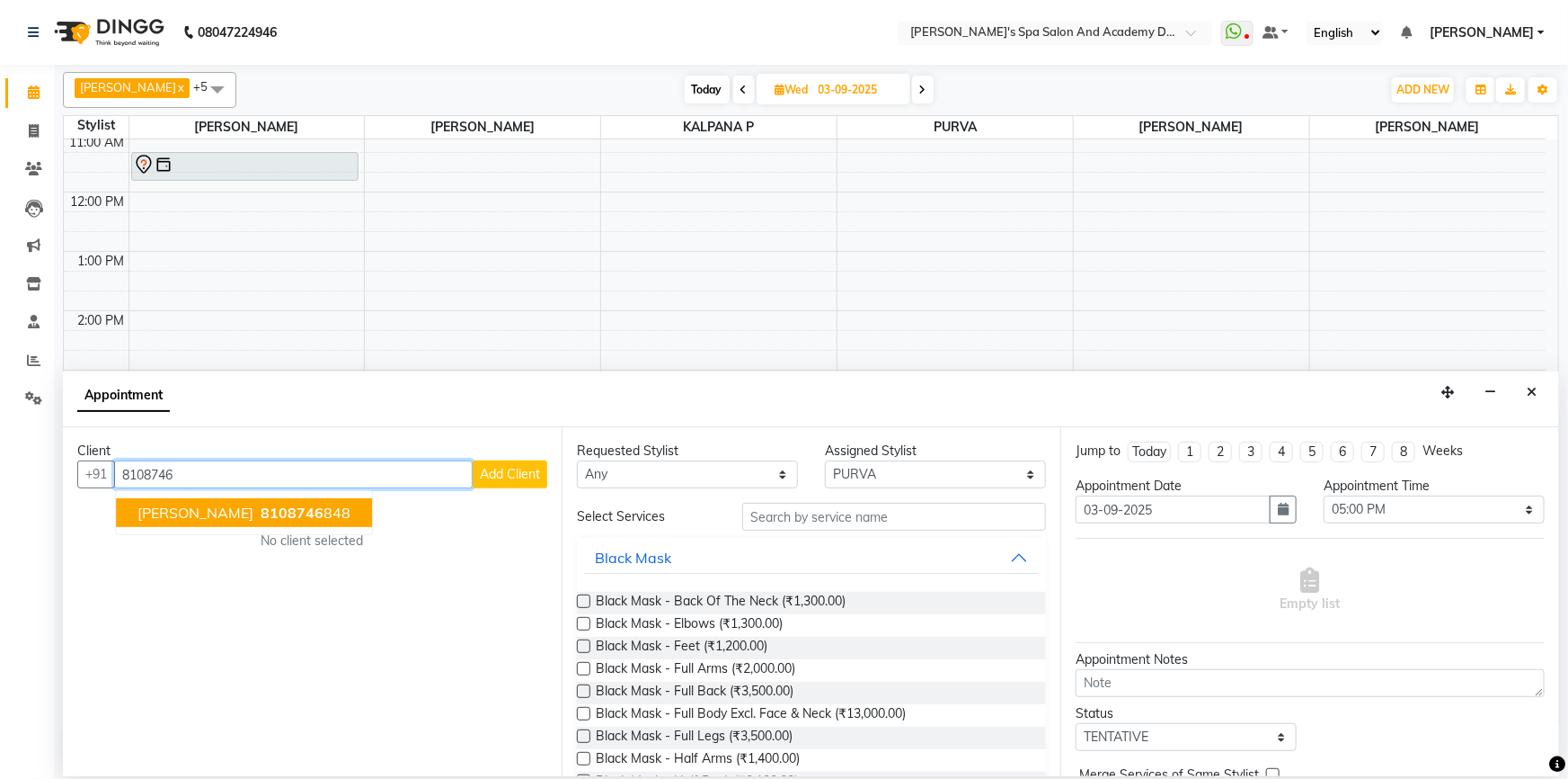
click at [152, 511] on span "Prajakta Deshpande" at bounding box center [195, 512] width 116 height 18
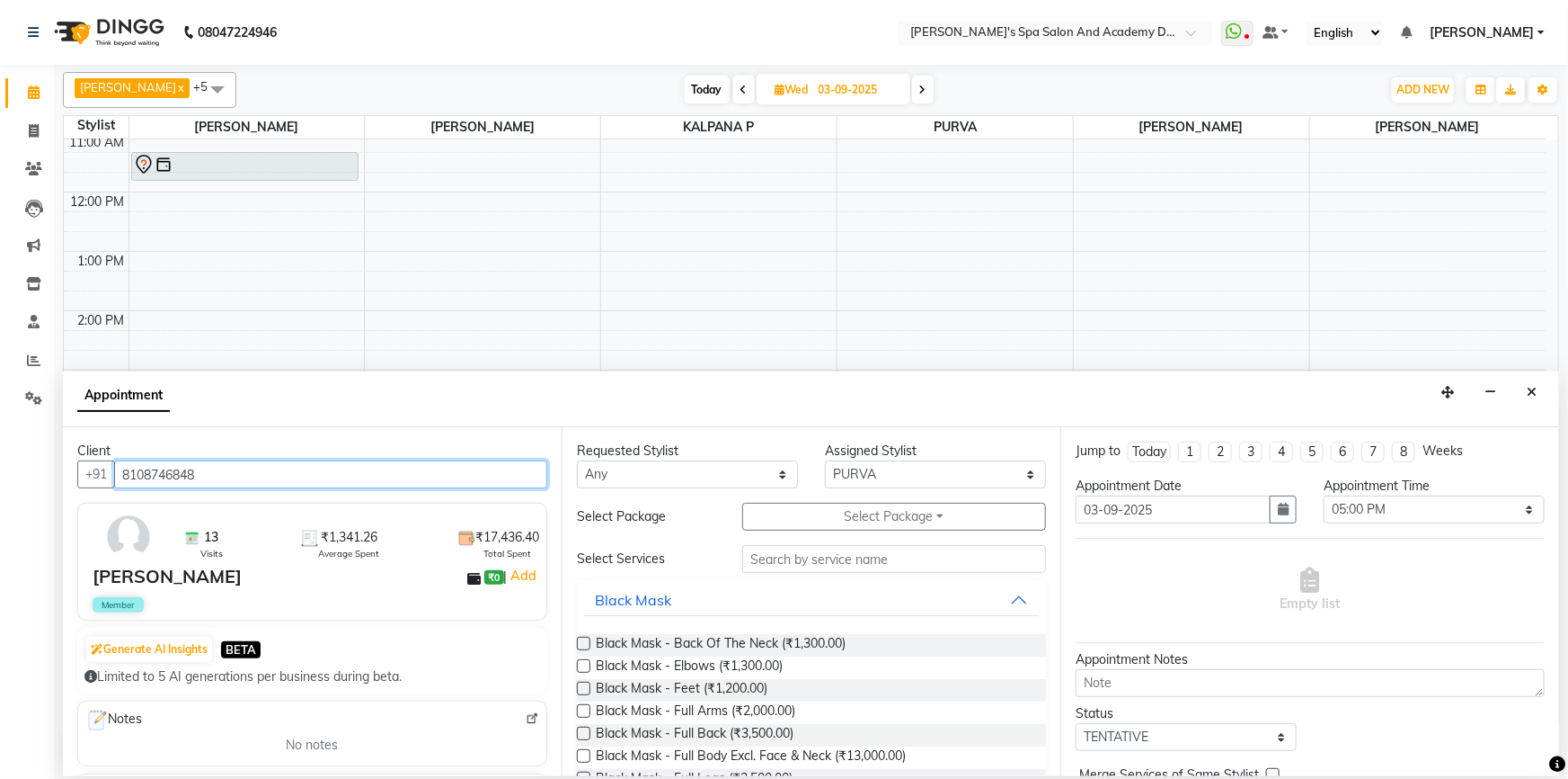
type input "8108746848"
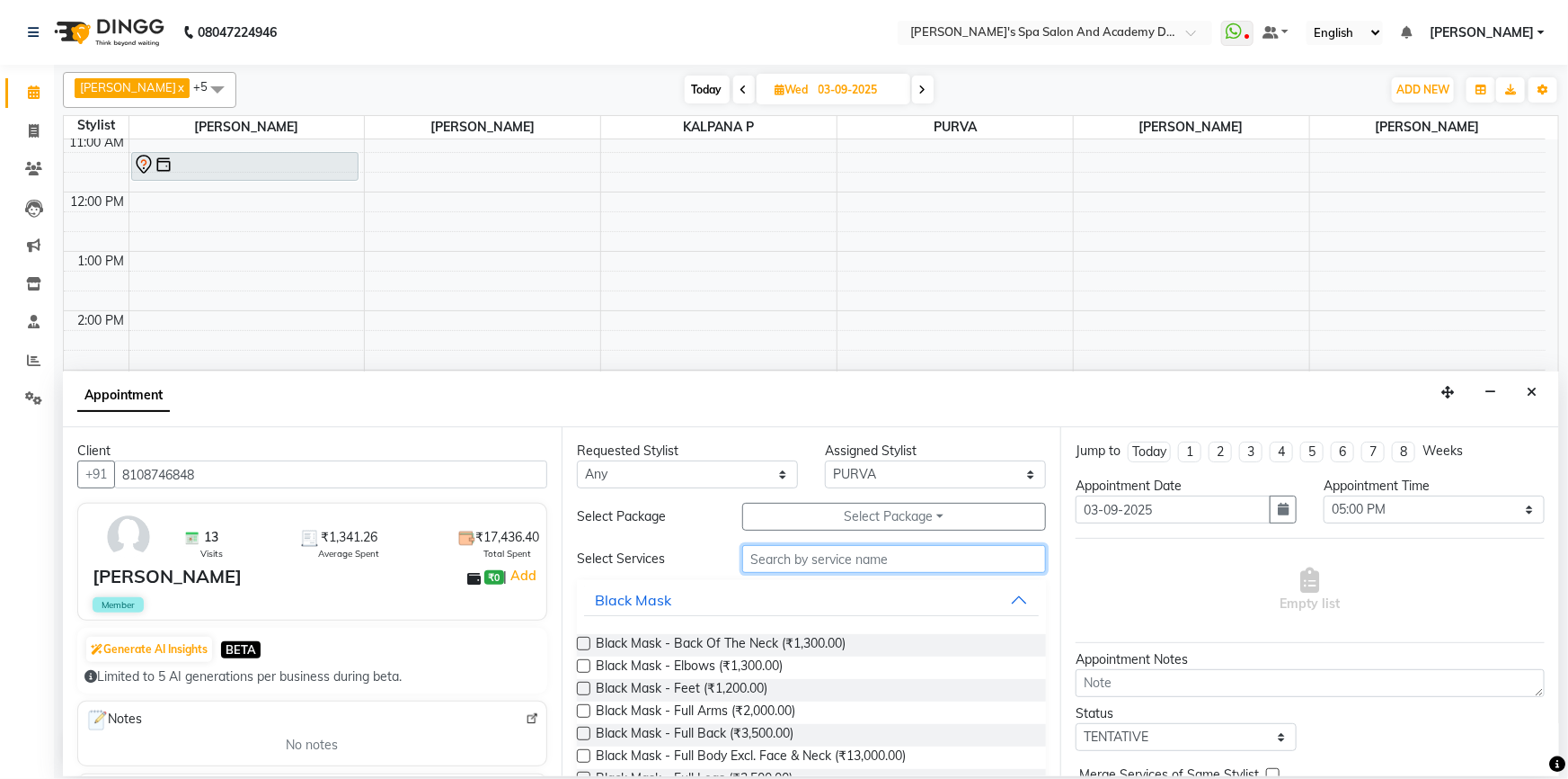
click at [887, 559] on input "text" at bounding box center [894, 558] width 304 height 28
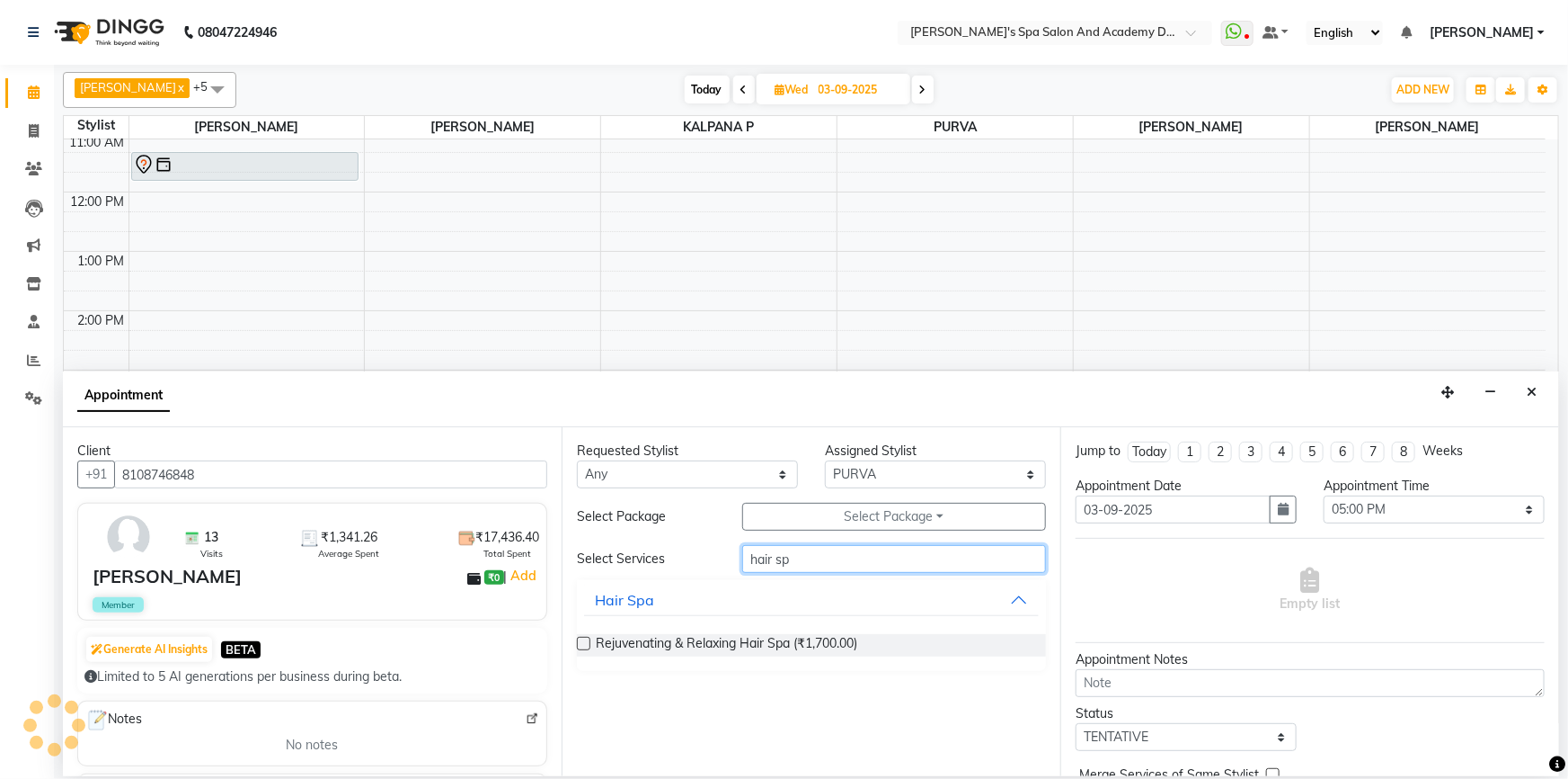
type input "hair sp"
click at [584, 643] on label at bounding box center [584, 643] width 13 height 13
click at [584, 643] on input "checkbox" at bounding box center [583, 645] width 12 height 12
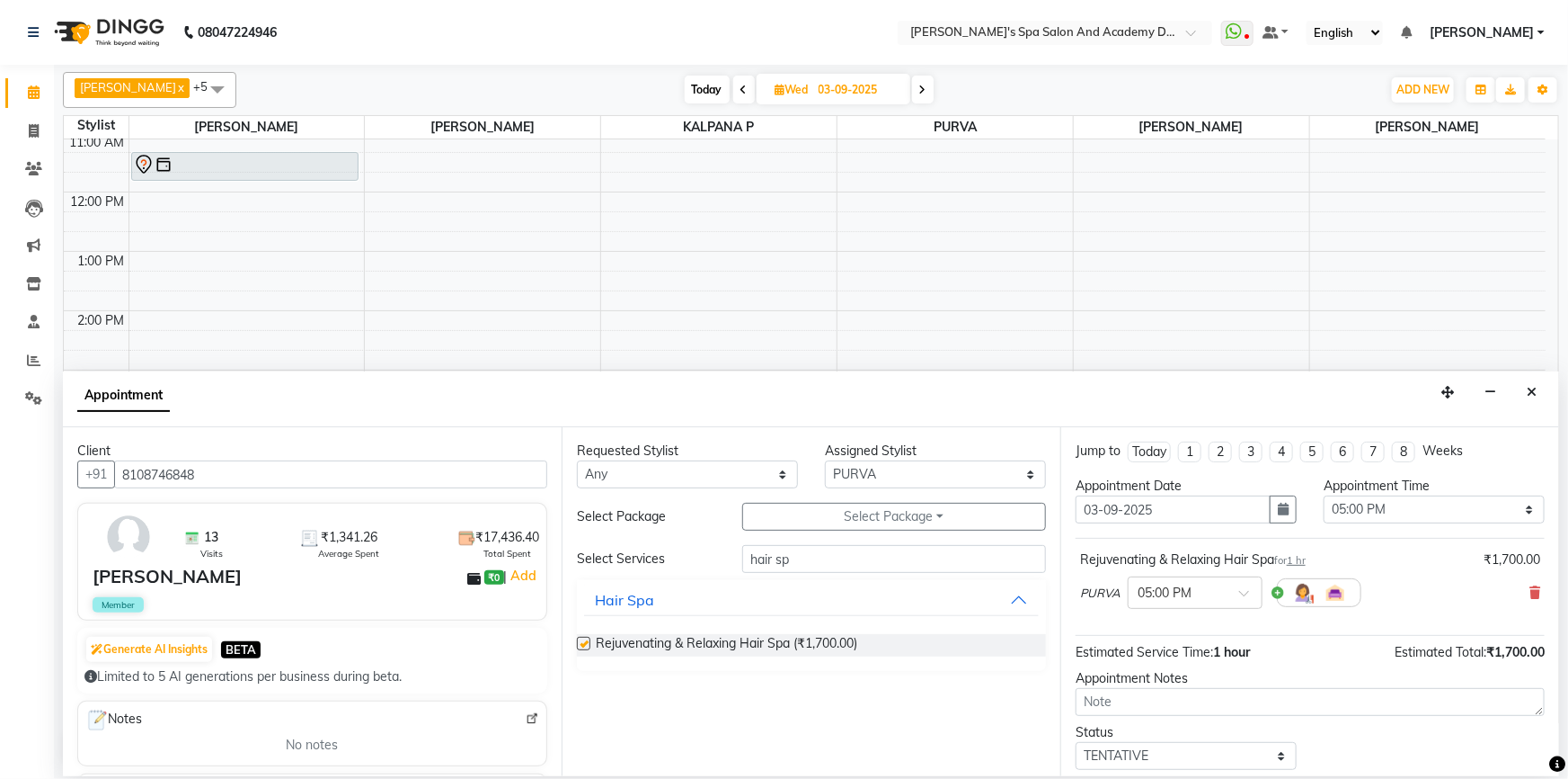
checkbox input "false"
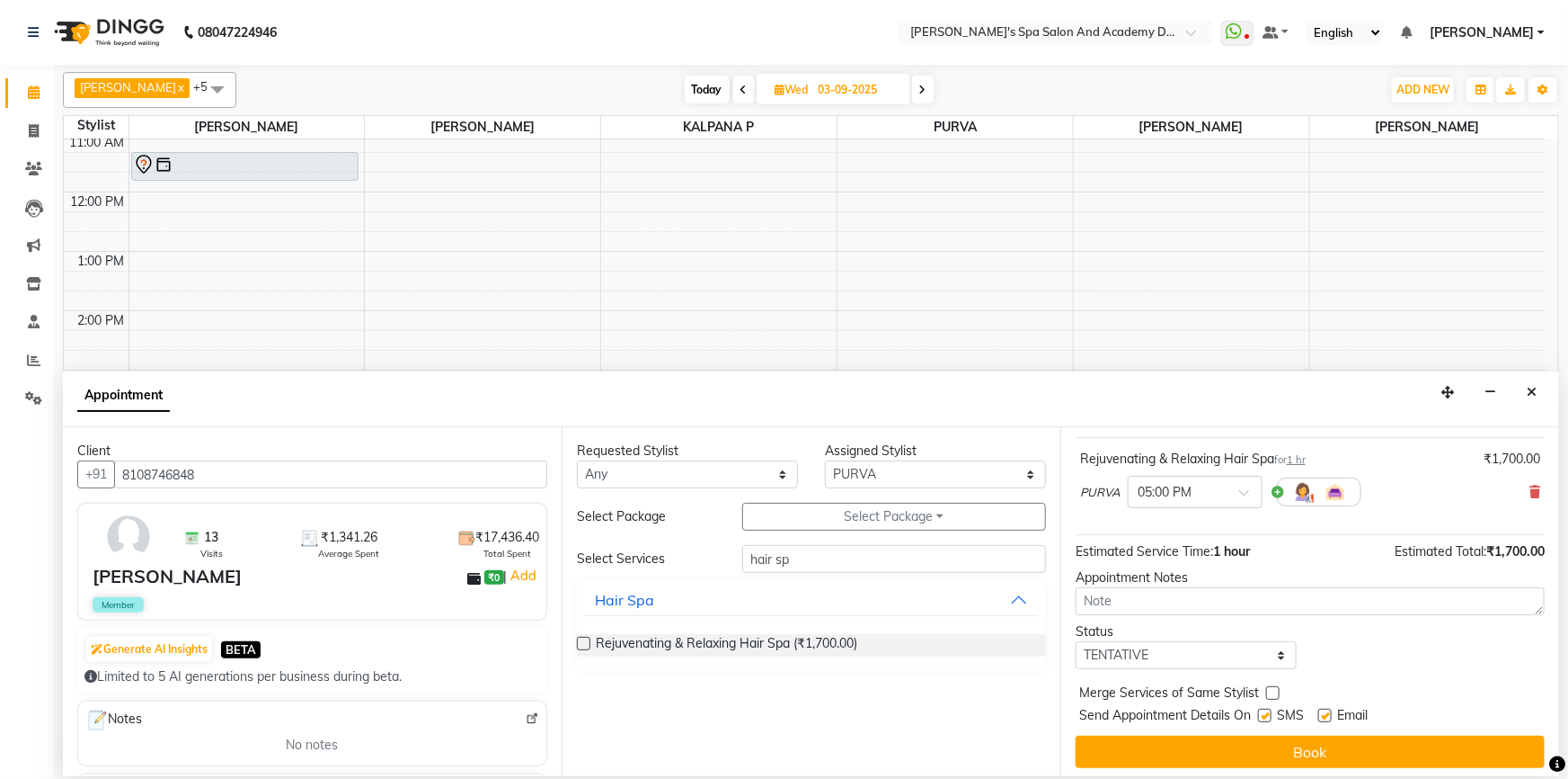
scroll to position [106, 0]
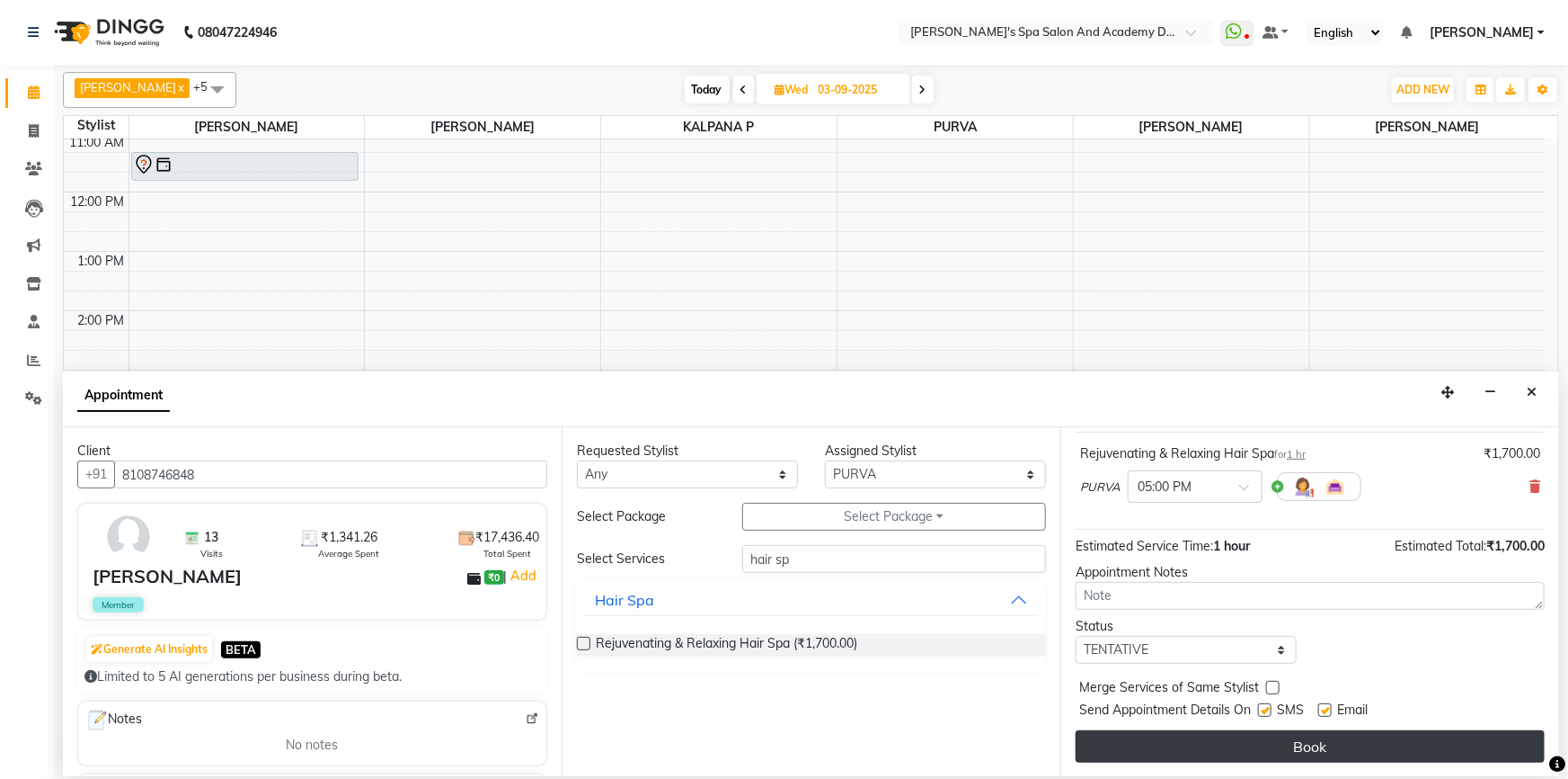
click at [1273, 744] on button "Book" at bounding box center [1310, 746] width 469 height 33
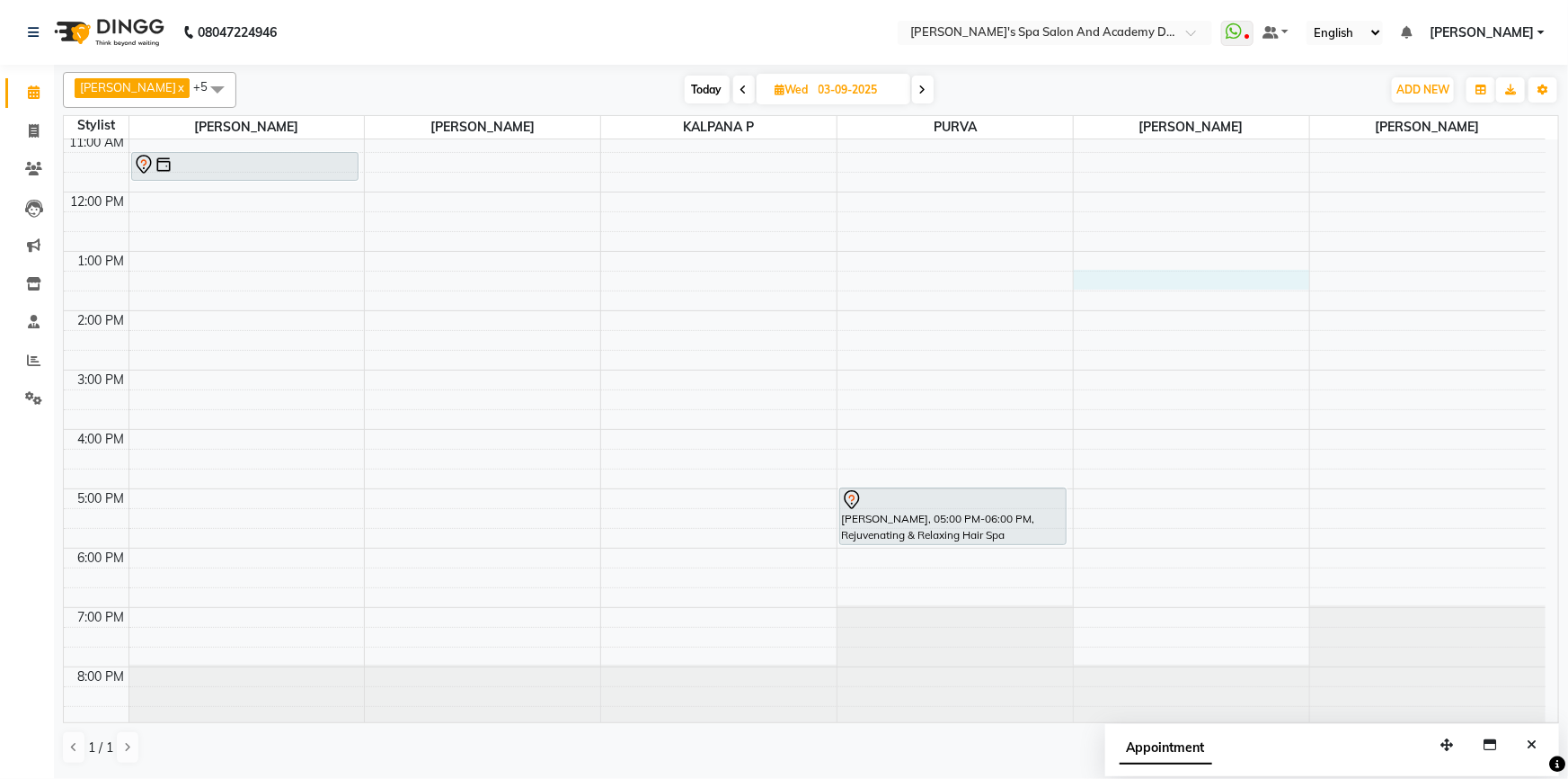
click at [1092, 277] on div "9:00 AM 10:00 AM 11:00 AM 12:00 PM 1:00 PM 2:00 PM 3:00 PM 4:00 PM 5:00 PM 6:00…" at bounding box center [805, 369] width 1482 height 711
select select "47354"
select select "tentative"
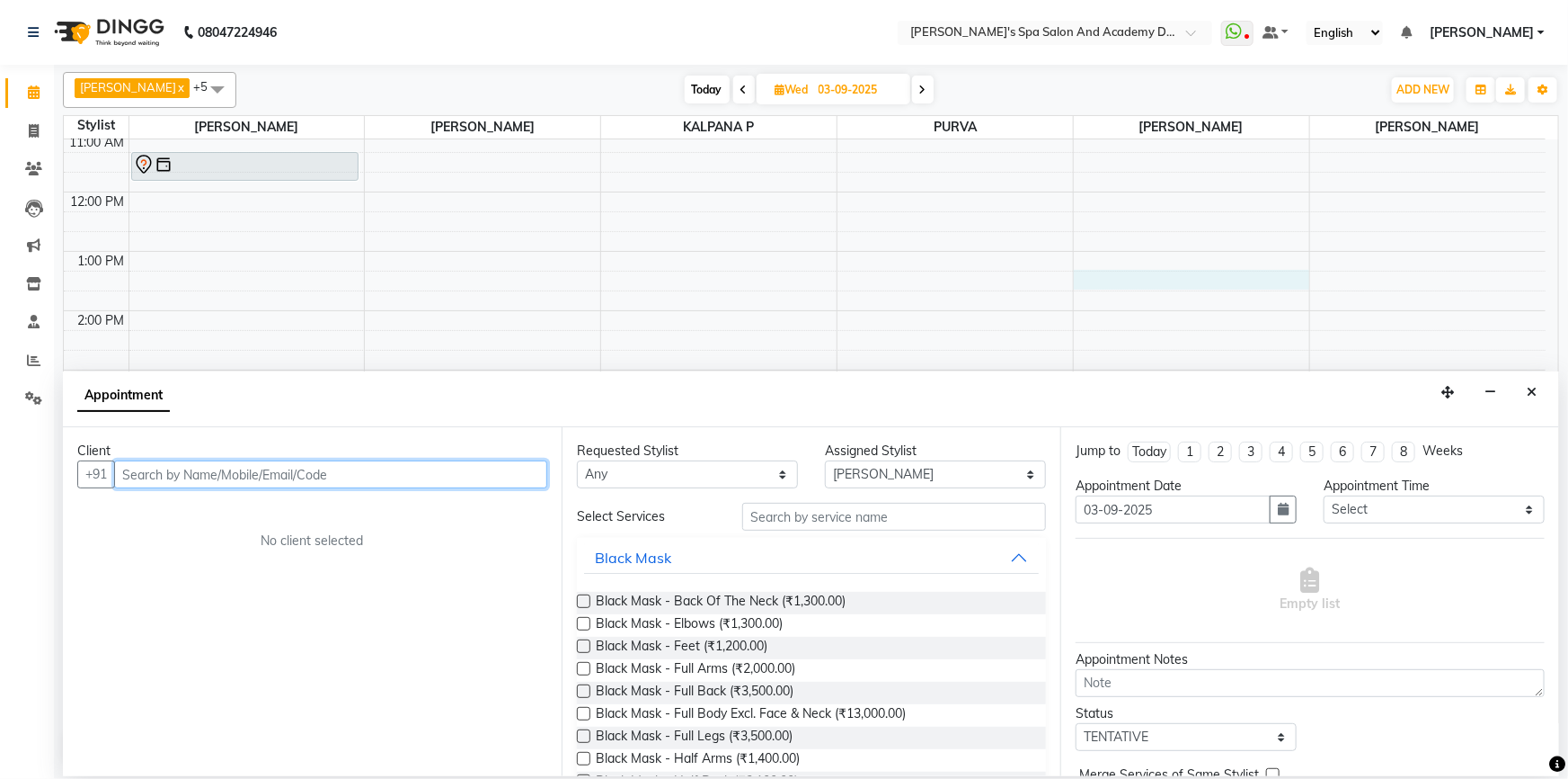
click at [147, 484] on input "text" at bounding box center [331, 474] width 433 height 28
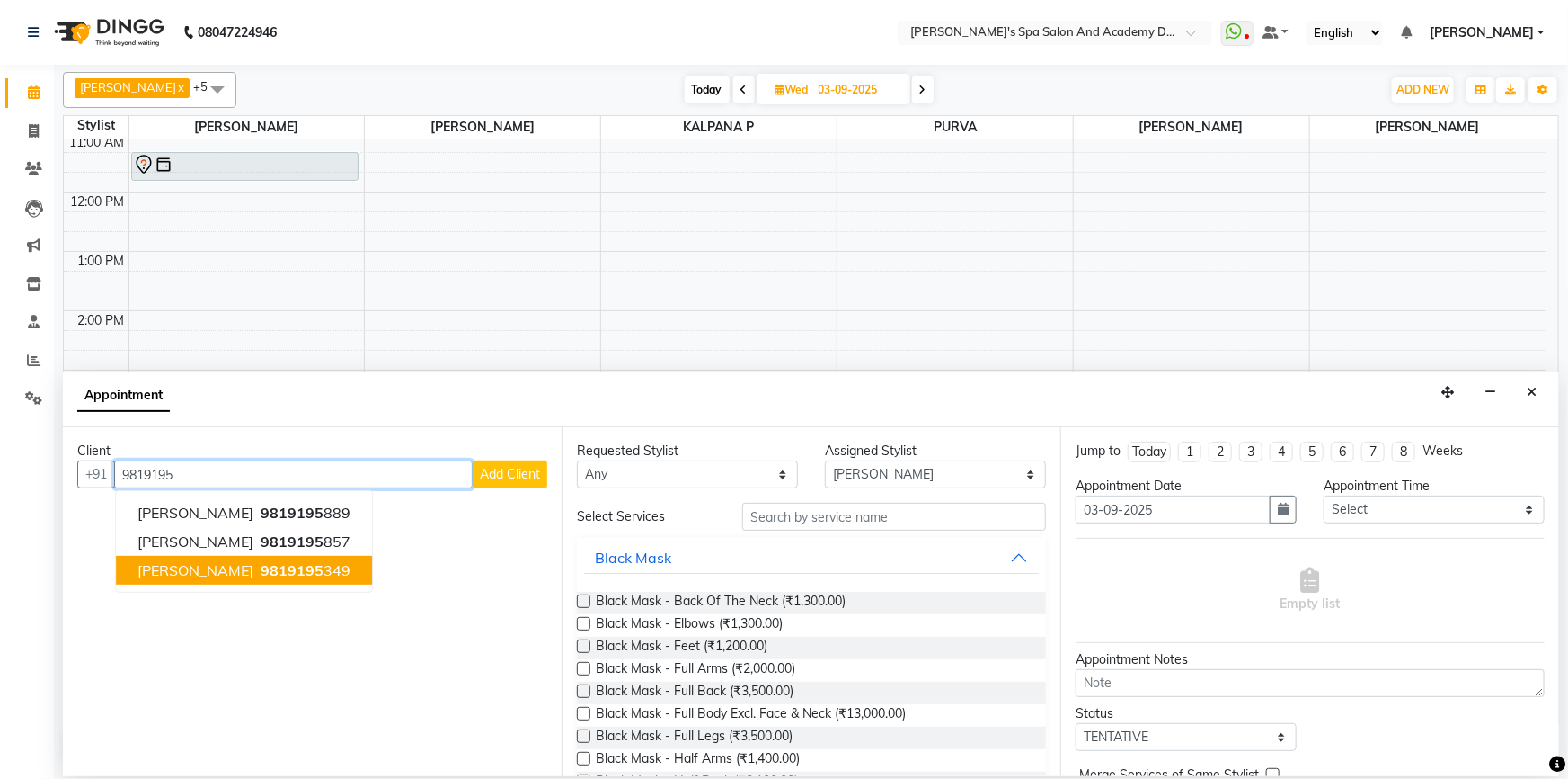
click at [312, 567] on span "9819195" at bounding box center [293, 570] width 63 height 18
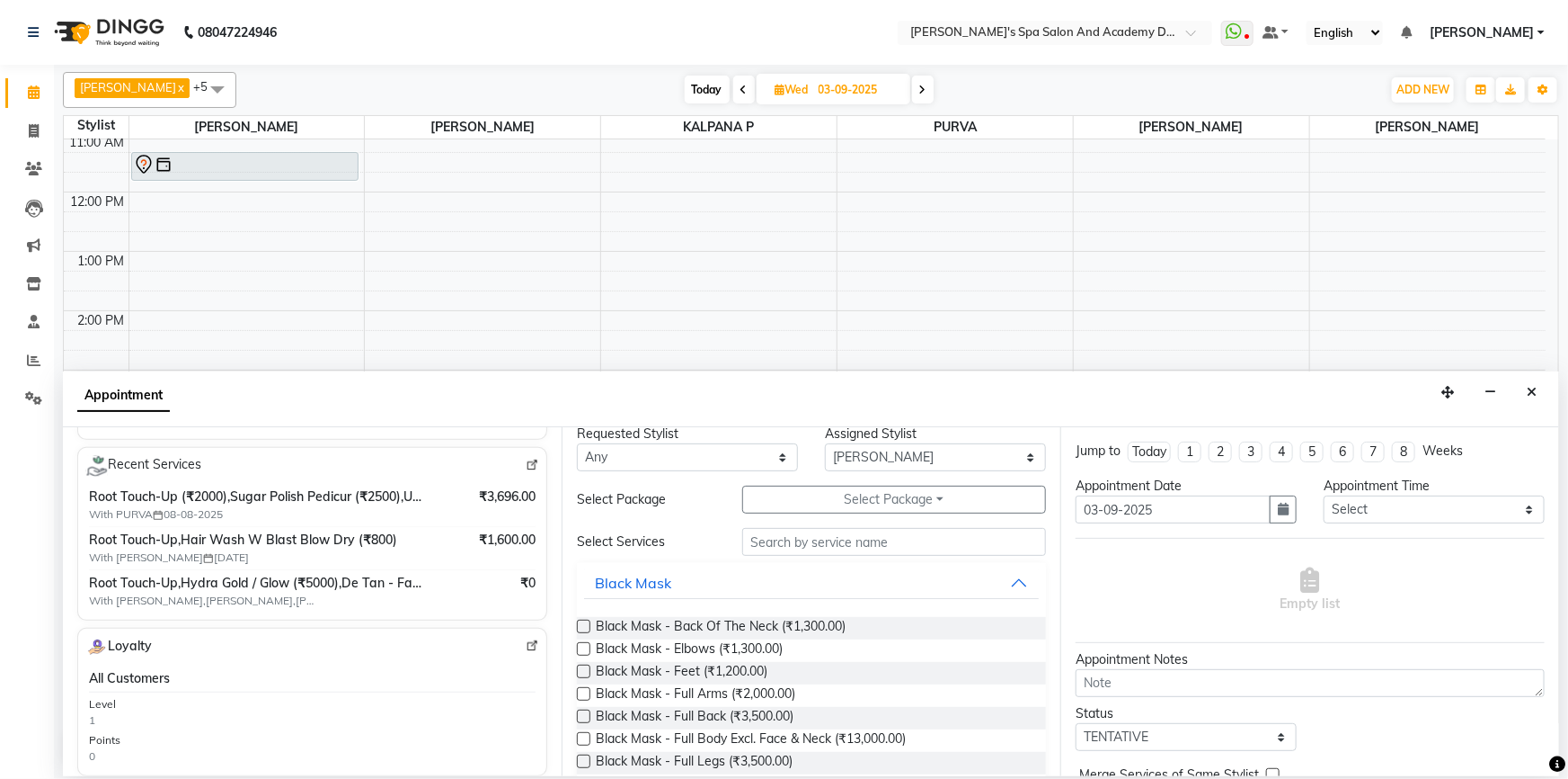
scroll to position [0, 0]
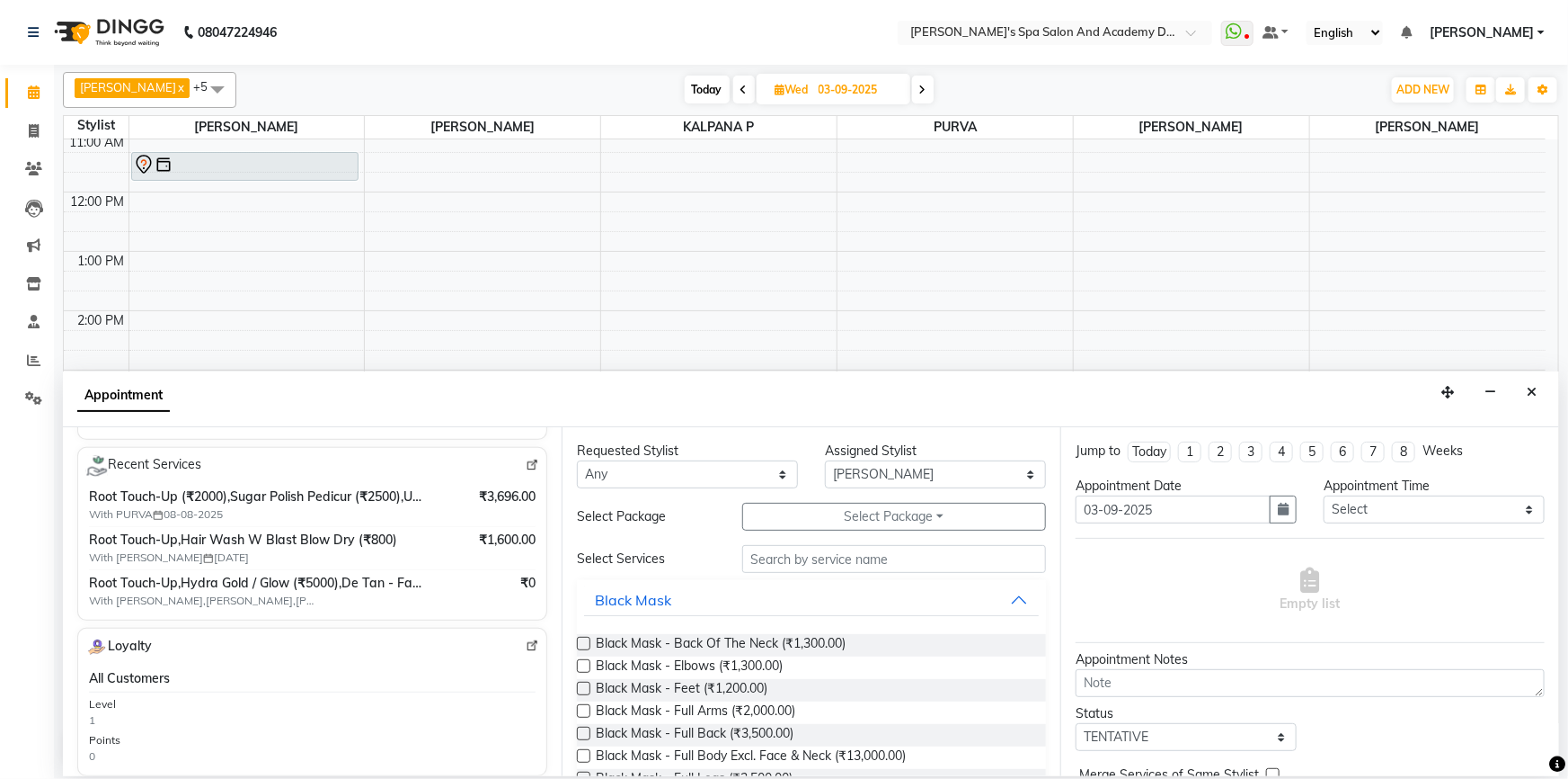
type input "9819195349"
click at [826, 555] on input "text" at bounding box center [894, 558] width 304 height 28
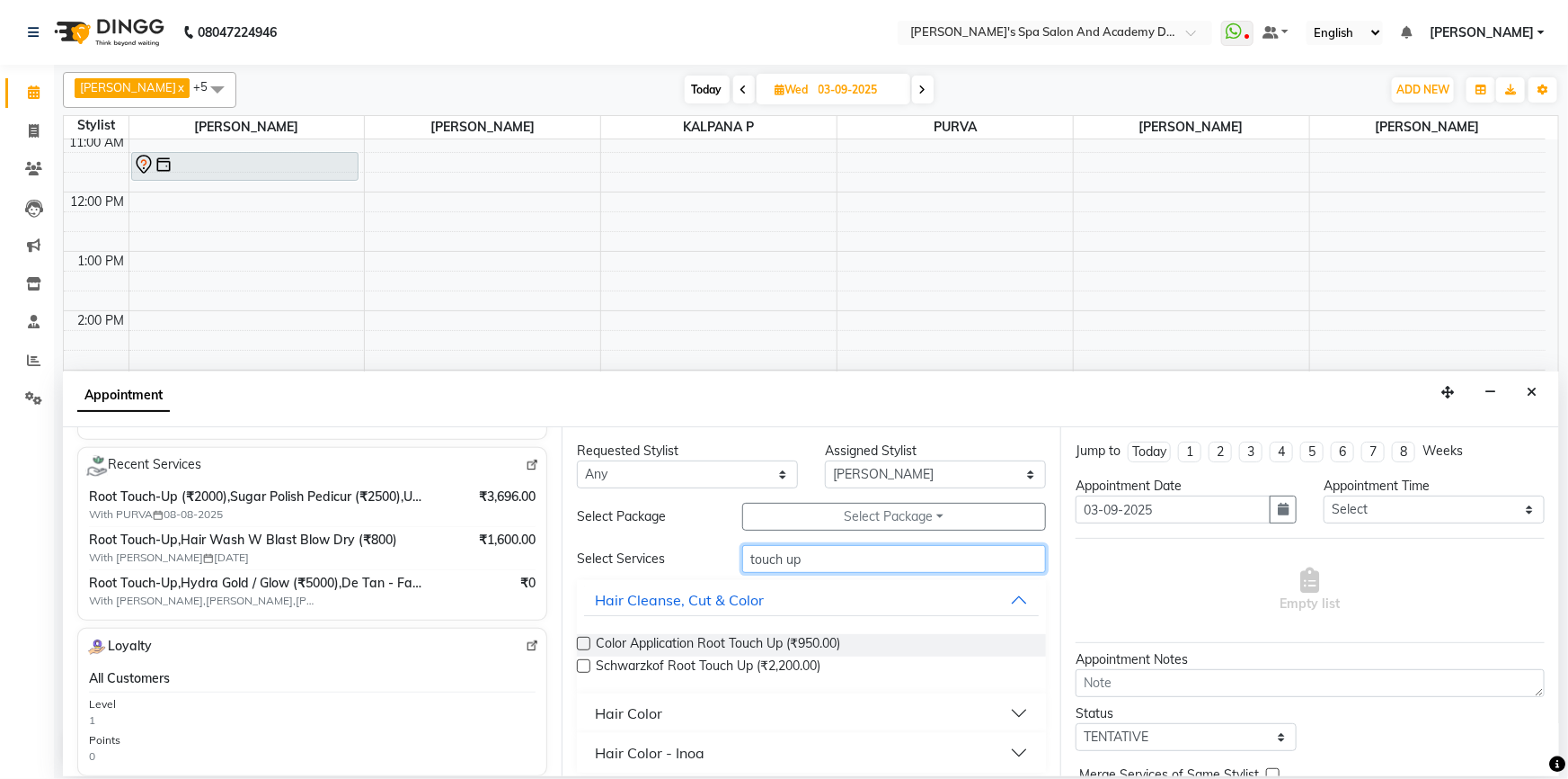
scroll to position [10, 0]
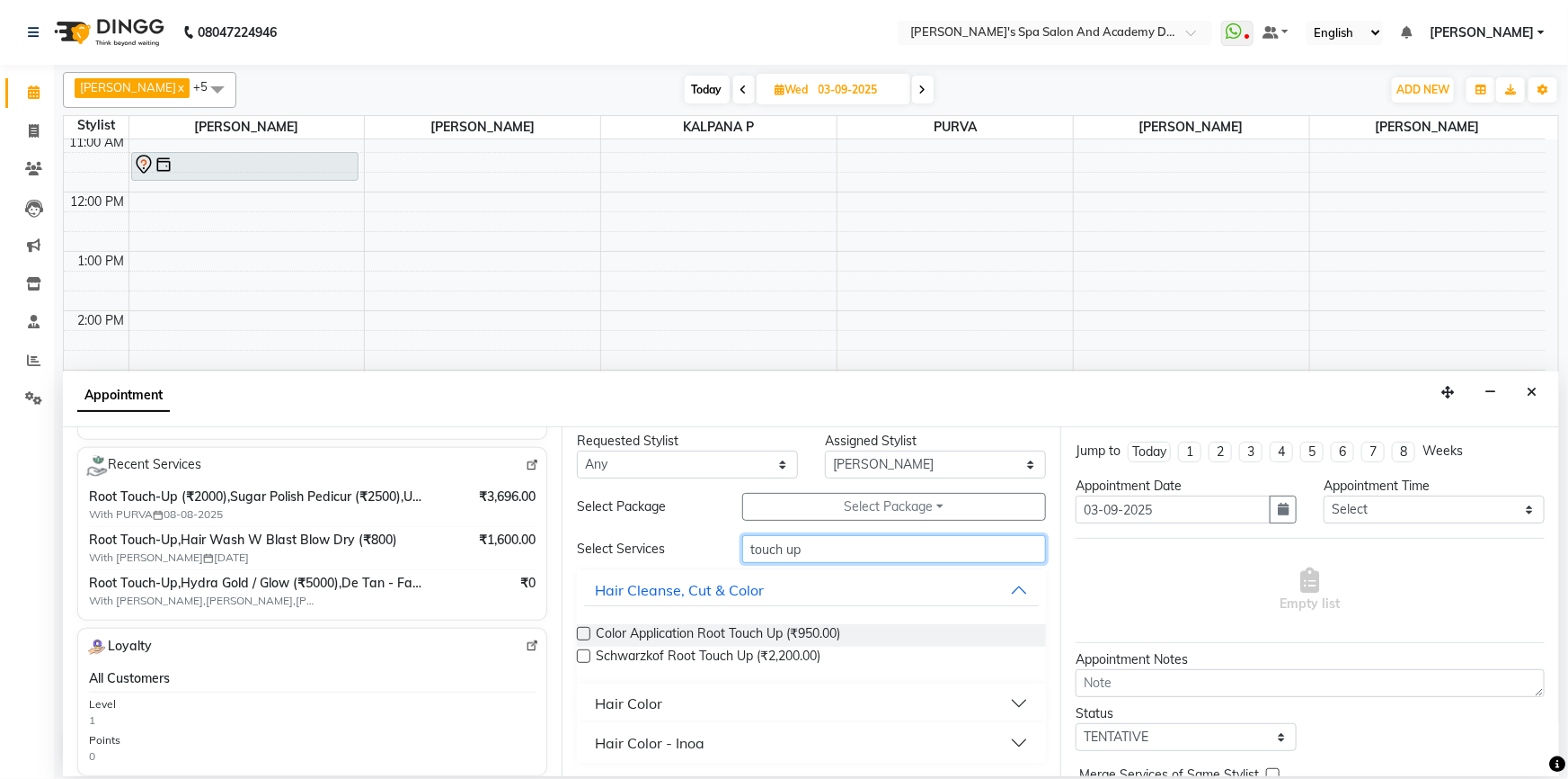
type input "touch up"
click at [1020, 738] on button "Hair Color - Inoa" at bounding box center [811, 743] width 455 height 33
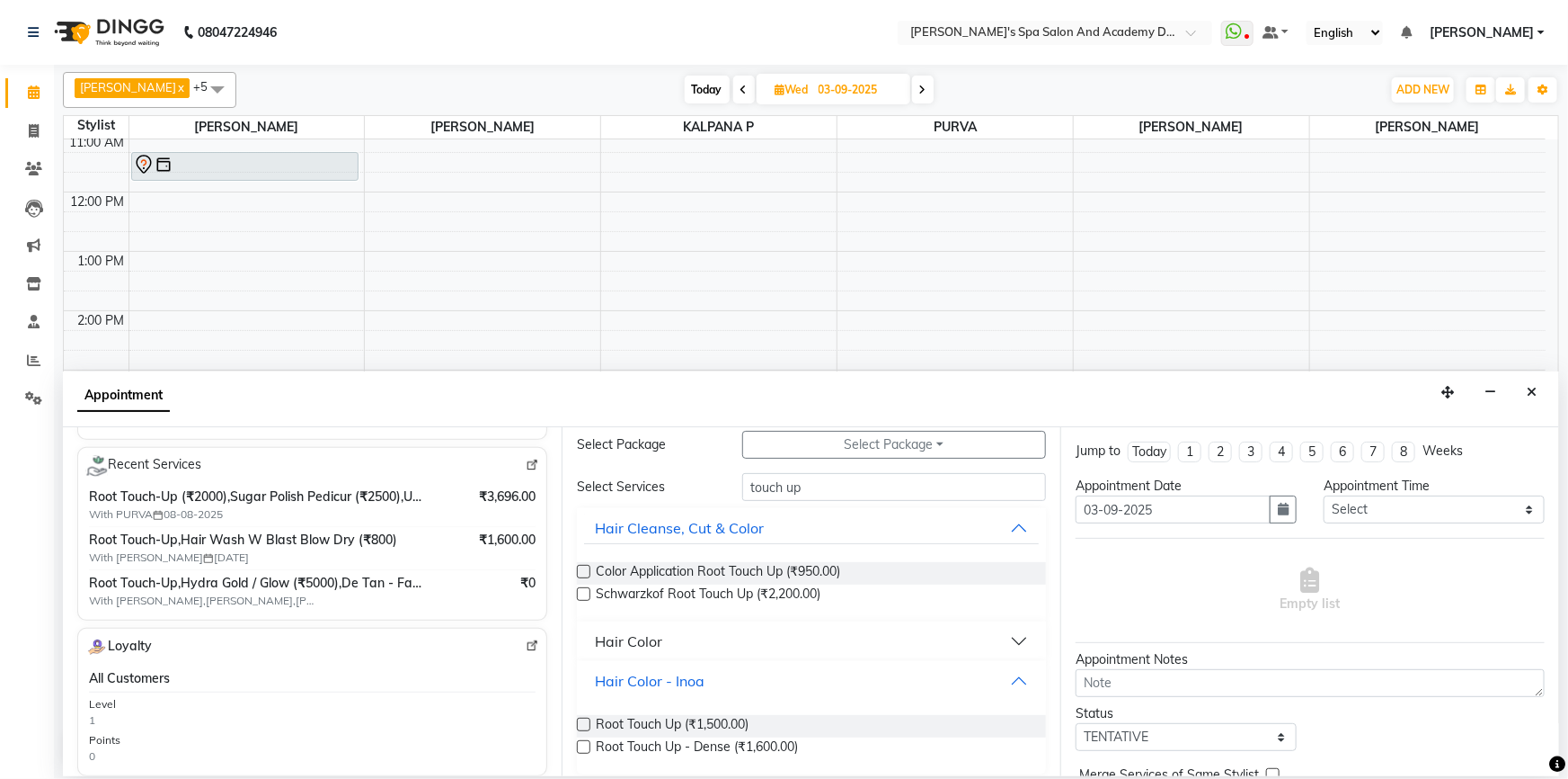
scroll to position [83, 0]
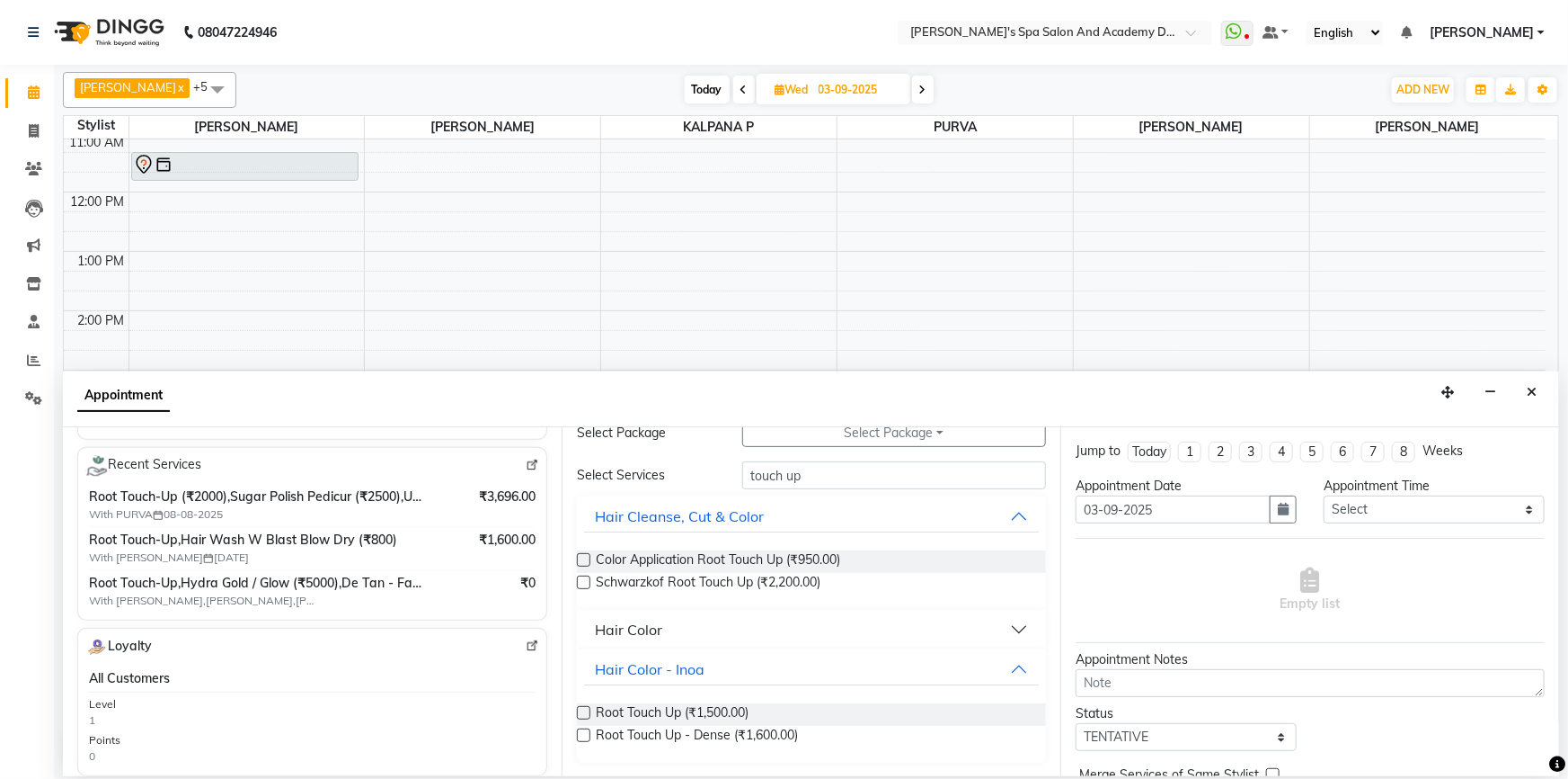
click at [644, 626] on div "Hair Color" at bounding box center [628, 629] width 67 height 21
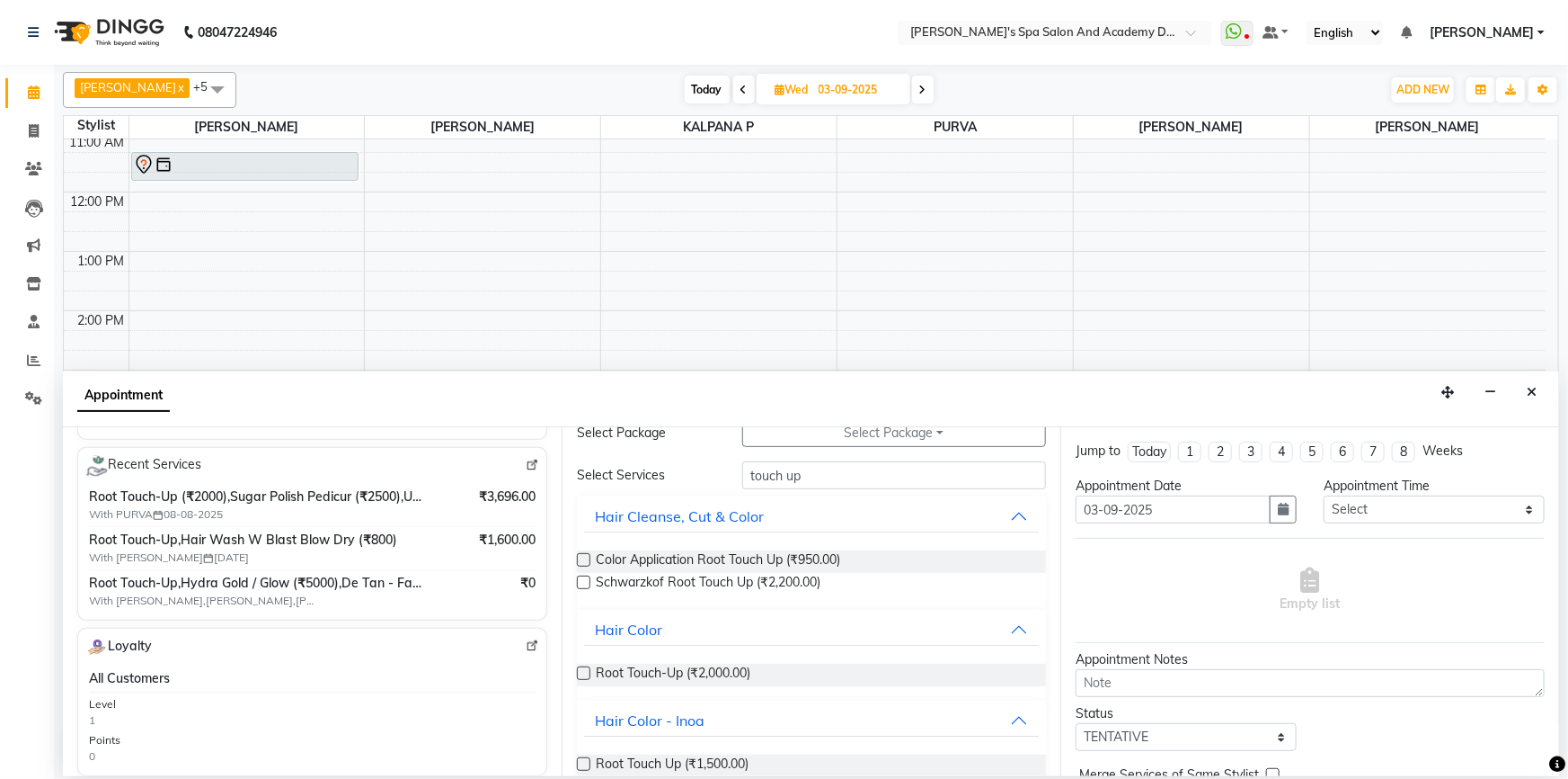
click at [584, 669] on label at bounding box center [584, 673] width 13 height 13
click at [584, 669] on input "checkbox" at bounding box center [583, 674] width 12 height 12
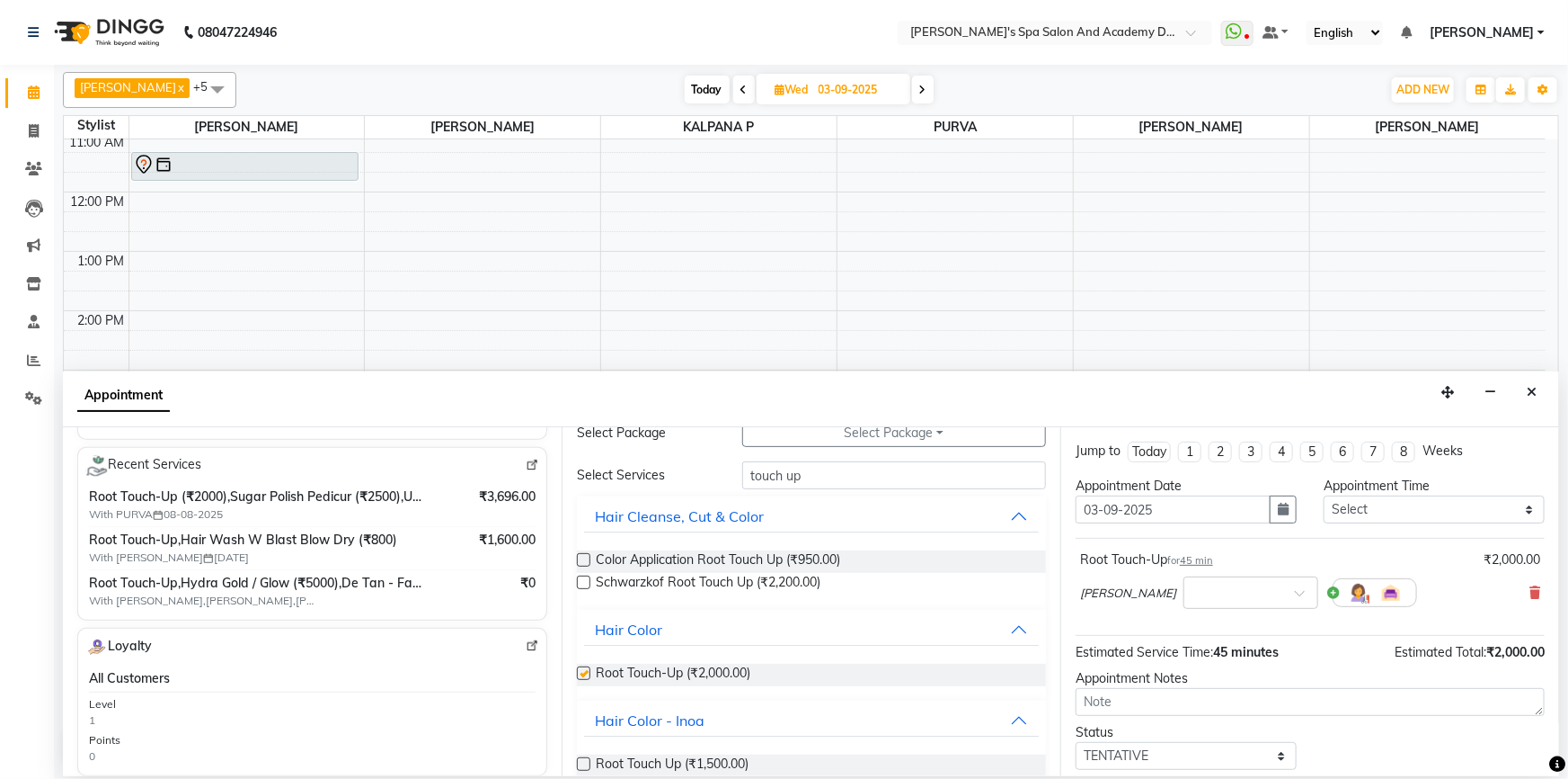
checkbox input "false"
click at [1295, 595] on span at bounding box center [1305, 599] width 22 height 19
click at [1184, 659] on div "01:40 PM" at bounding box center [1251, 665] width 133 height 34
click at [1295, 595] on span at bounding box center [1305, 599] width 22 height 19
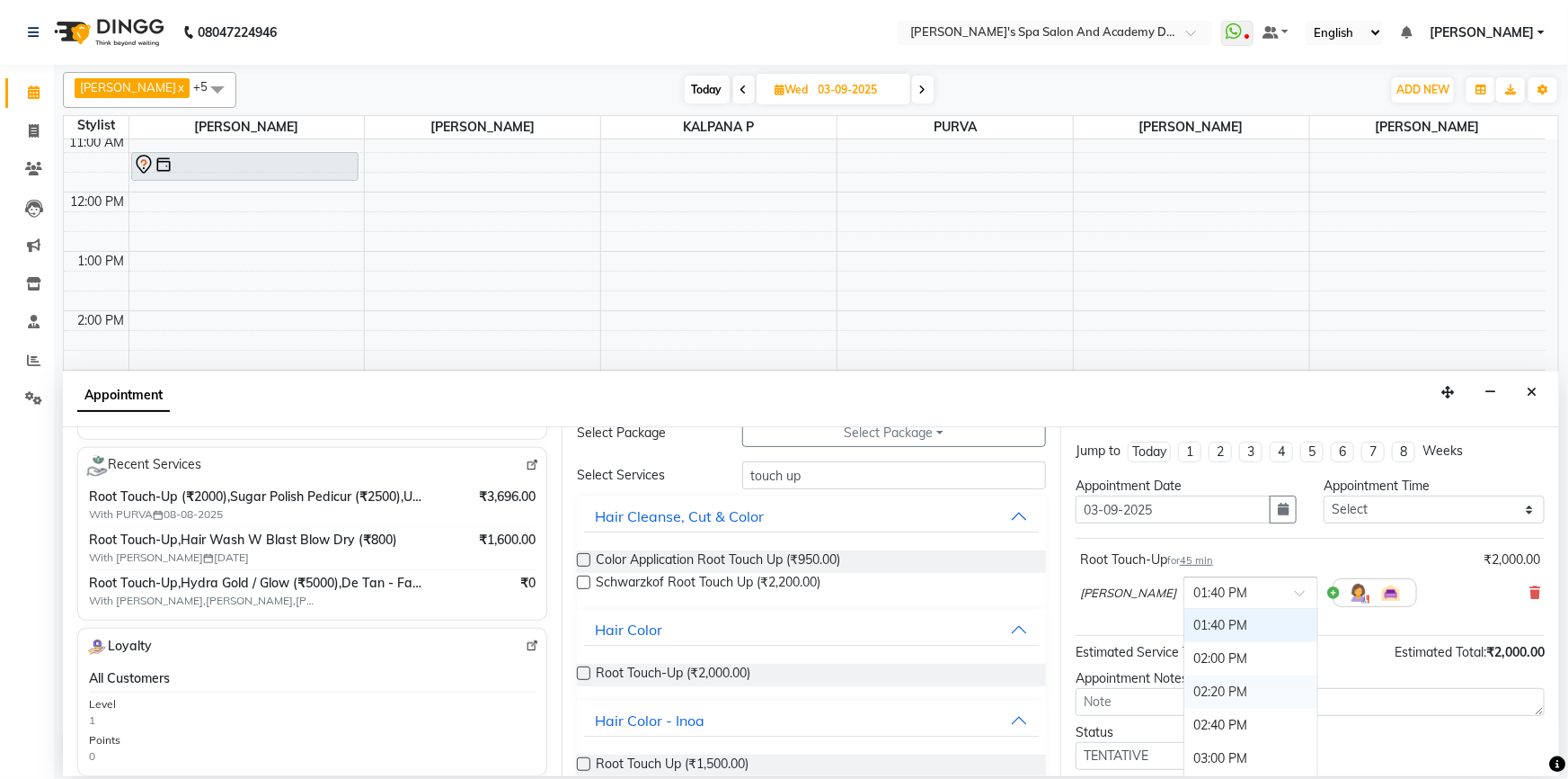
scroll to position [294, 0]
click at [1189, 665] on div "01:20 PM" at bounding box center [1251, 665] width 133 height 34
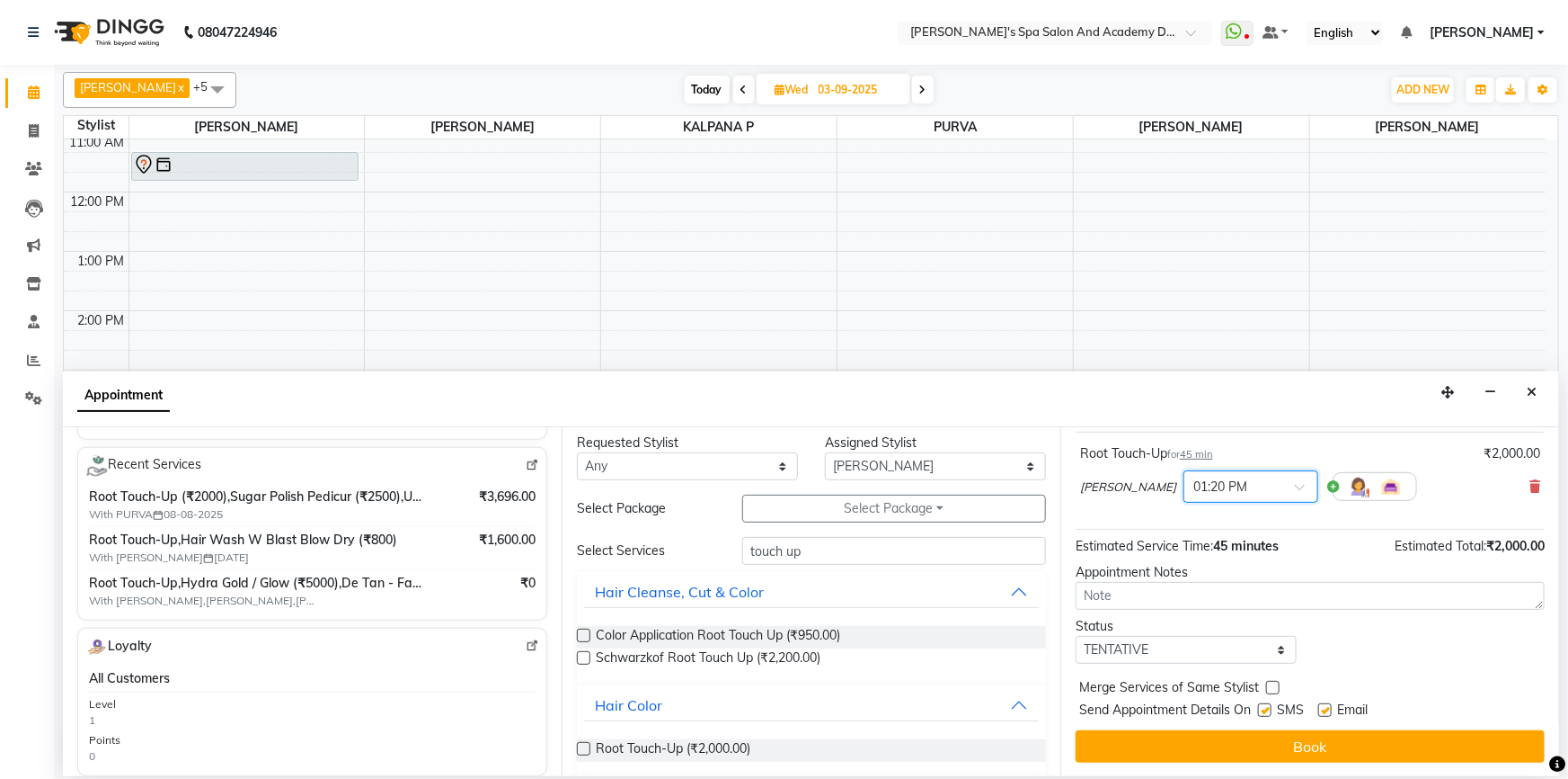
scroll to position [0, 0]
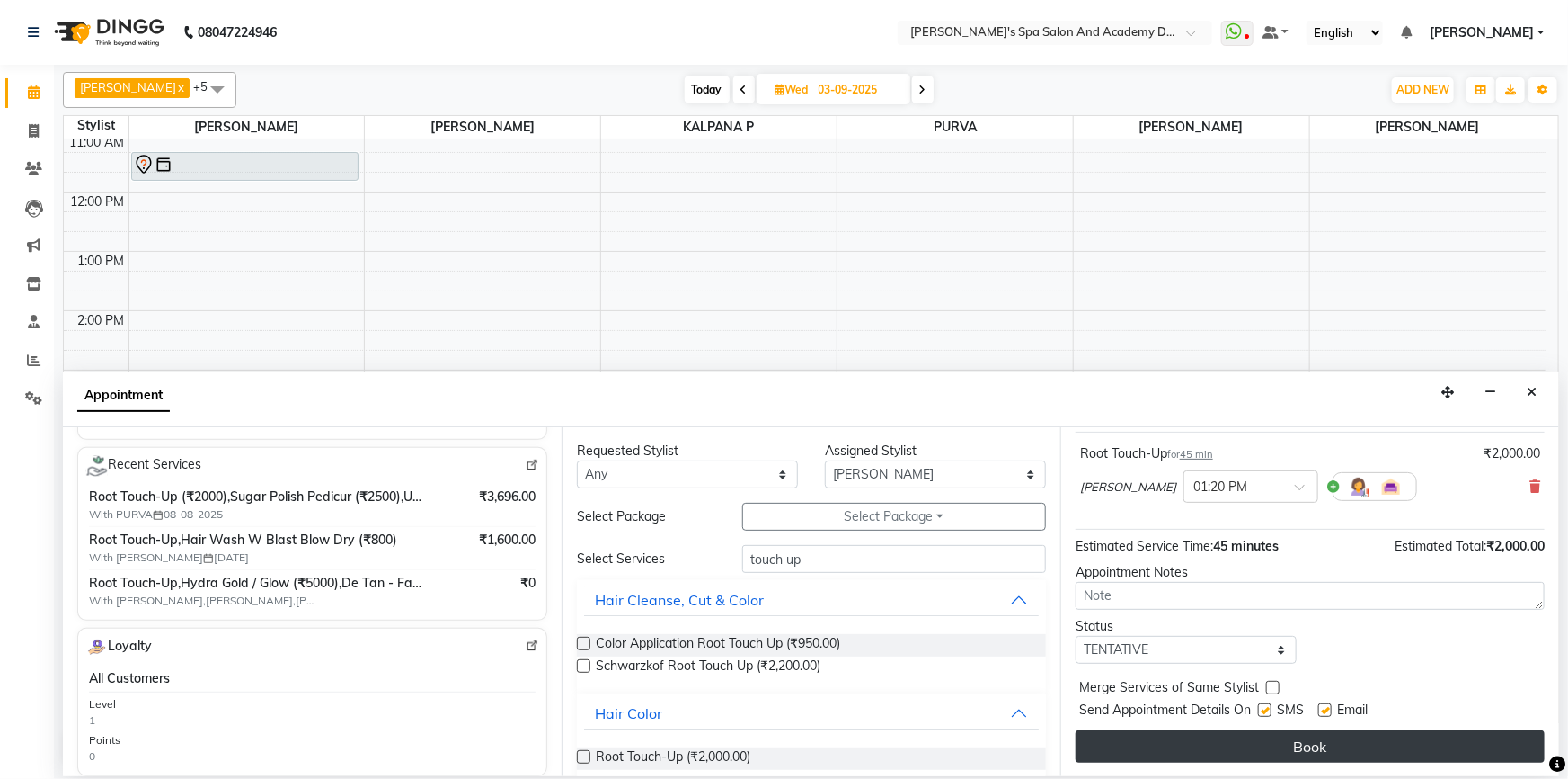
click at [1272, 739] on button "Book" at bounding box center [1310, 746] width 469 height 33
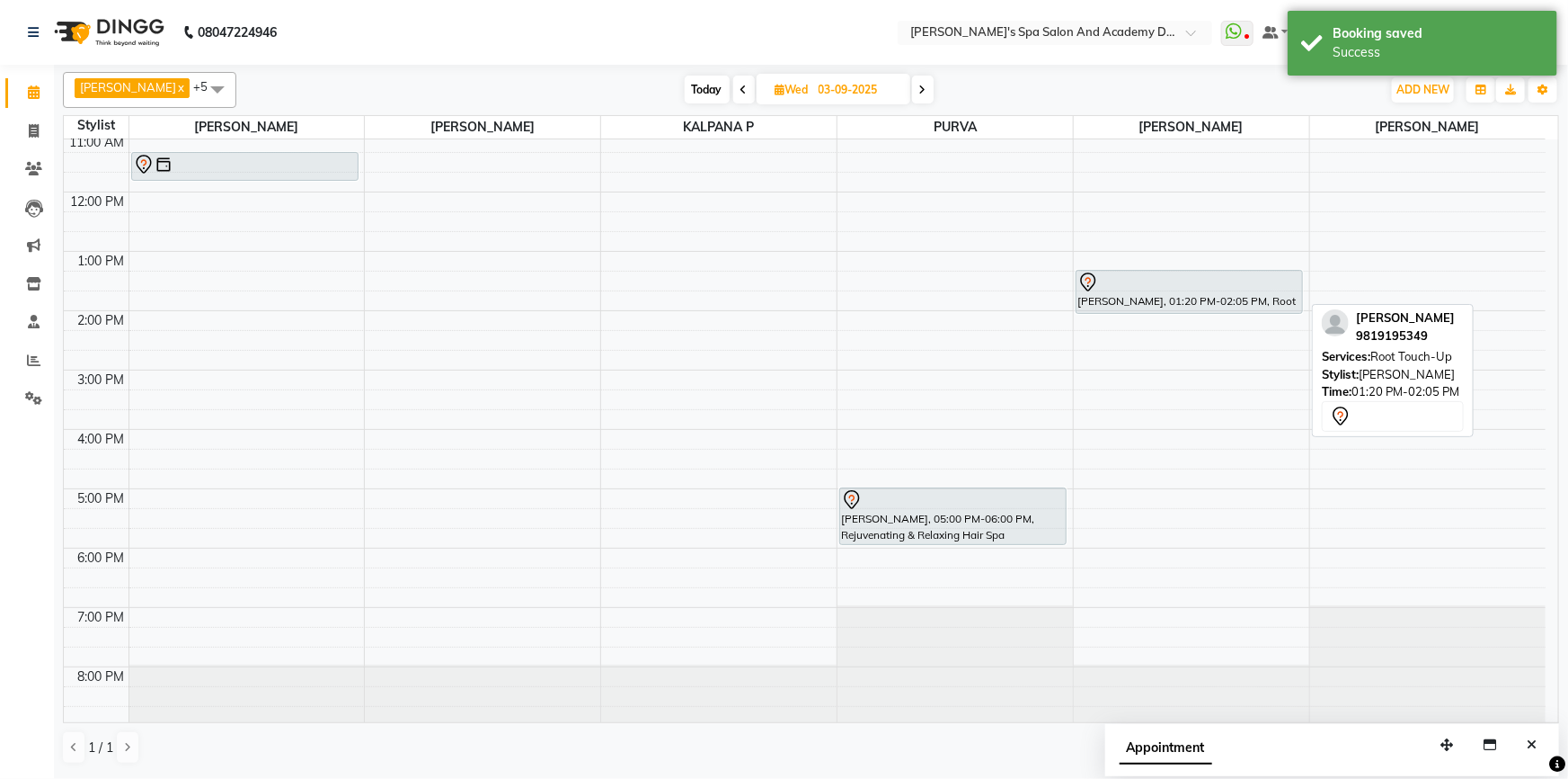
click at [1214, 274] on div at bounding box center [1189, 282] width 223 height 21
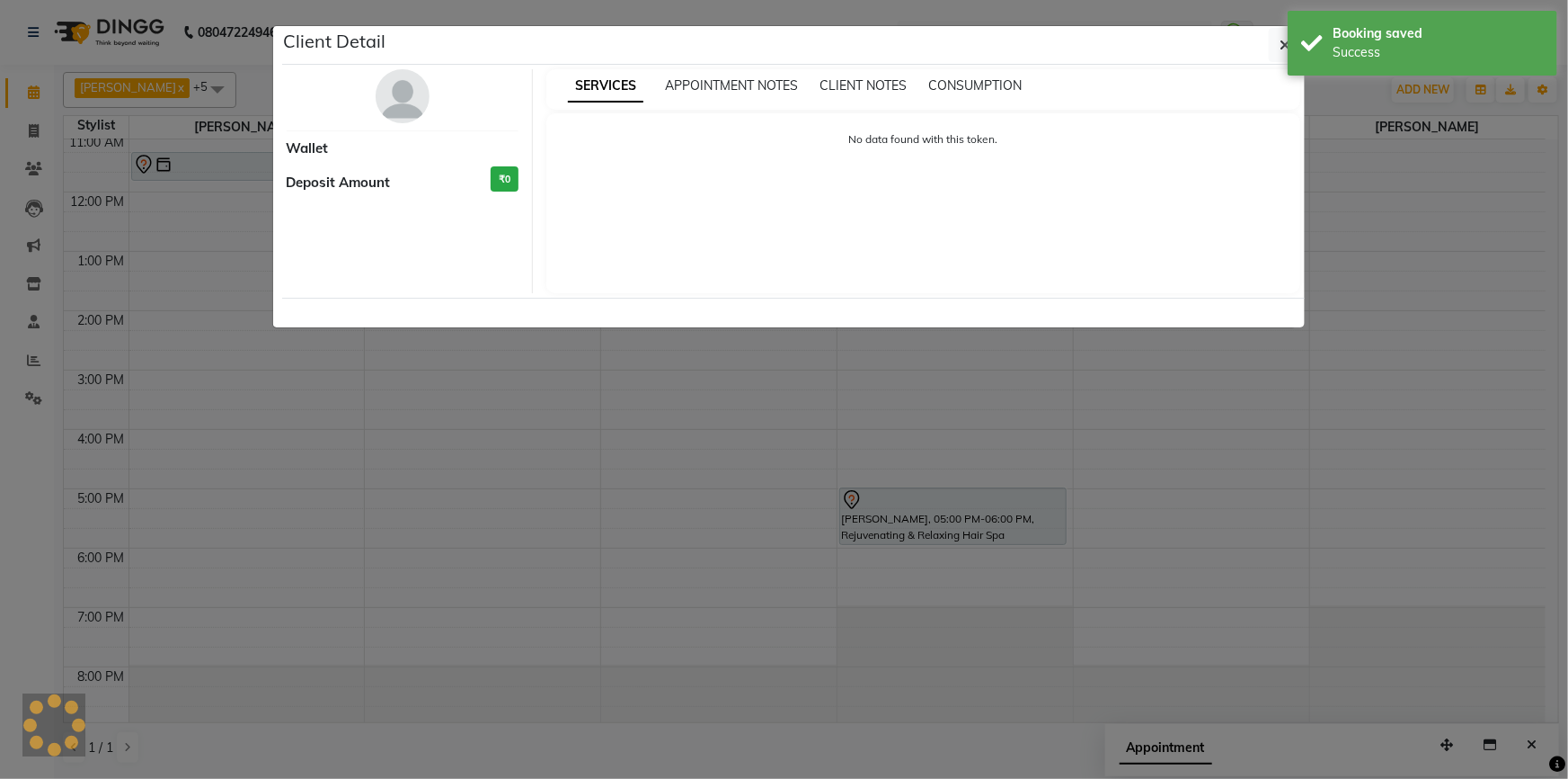
select select "7"
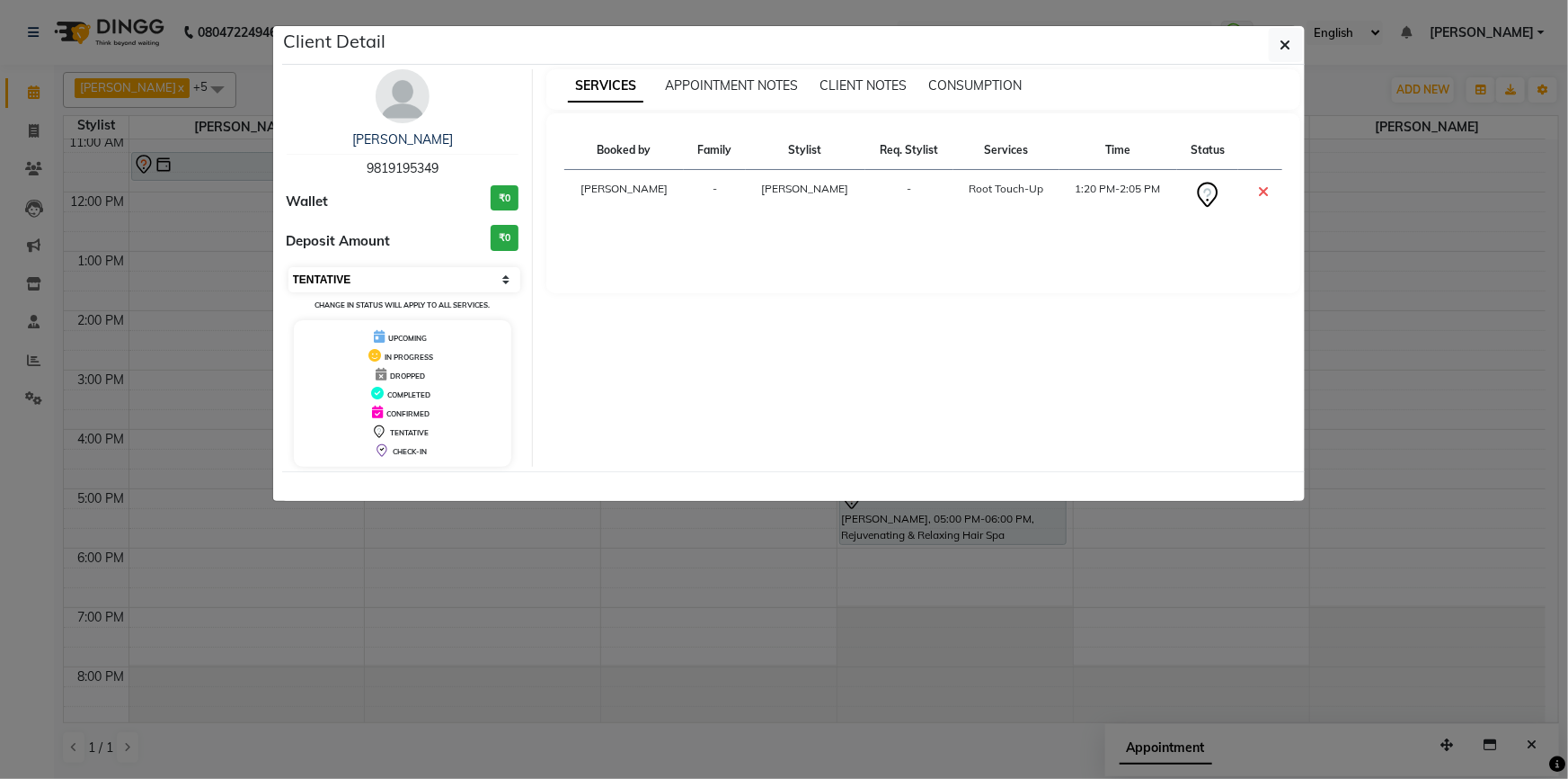
click at [509, 279] on select "Select CONFIRMED TENTATIVE" at bounding box center [405, 279] width 233 height 25
click at [679, 603] on ngb-modal-window "Client Detail PRATIBHA PRASAD 9819195349 Wallet ₹0 Deposit Amount ₹0 Select CON…" at bounding box center [784, 390] width 1568 height 779
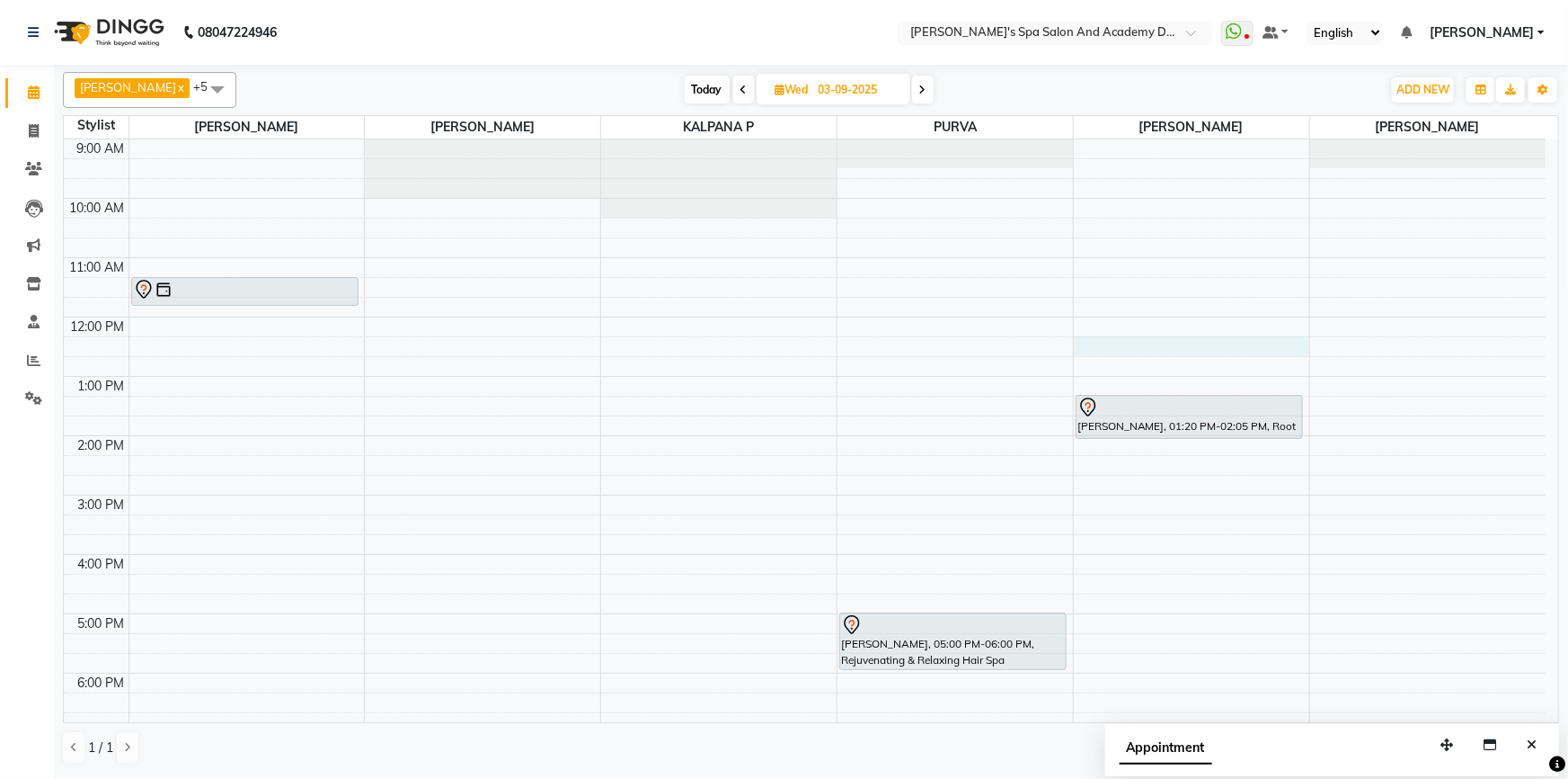
click at [1090, 350] on div "9:00 AM 10:00 AM 11:00 AM 12:00 PM 1:00 PM 2:00 PM 3:00 PM 4:00 PM 5:00 PM 6:00…" at bounding box center [805, 494] width 1482 height 711
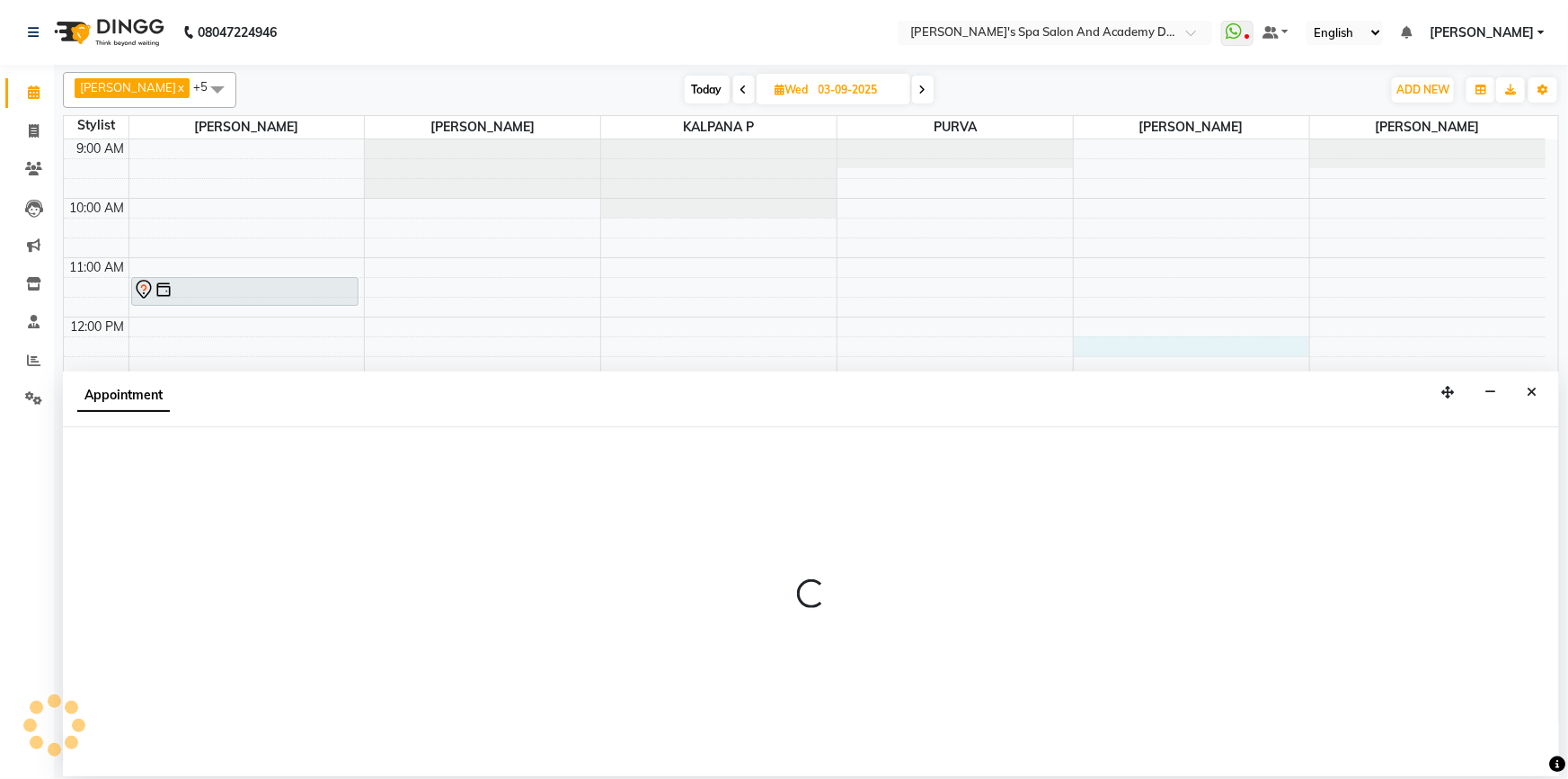
select select "47354"
select select "tentative"
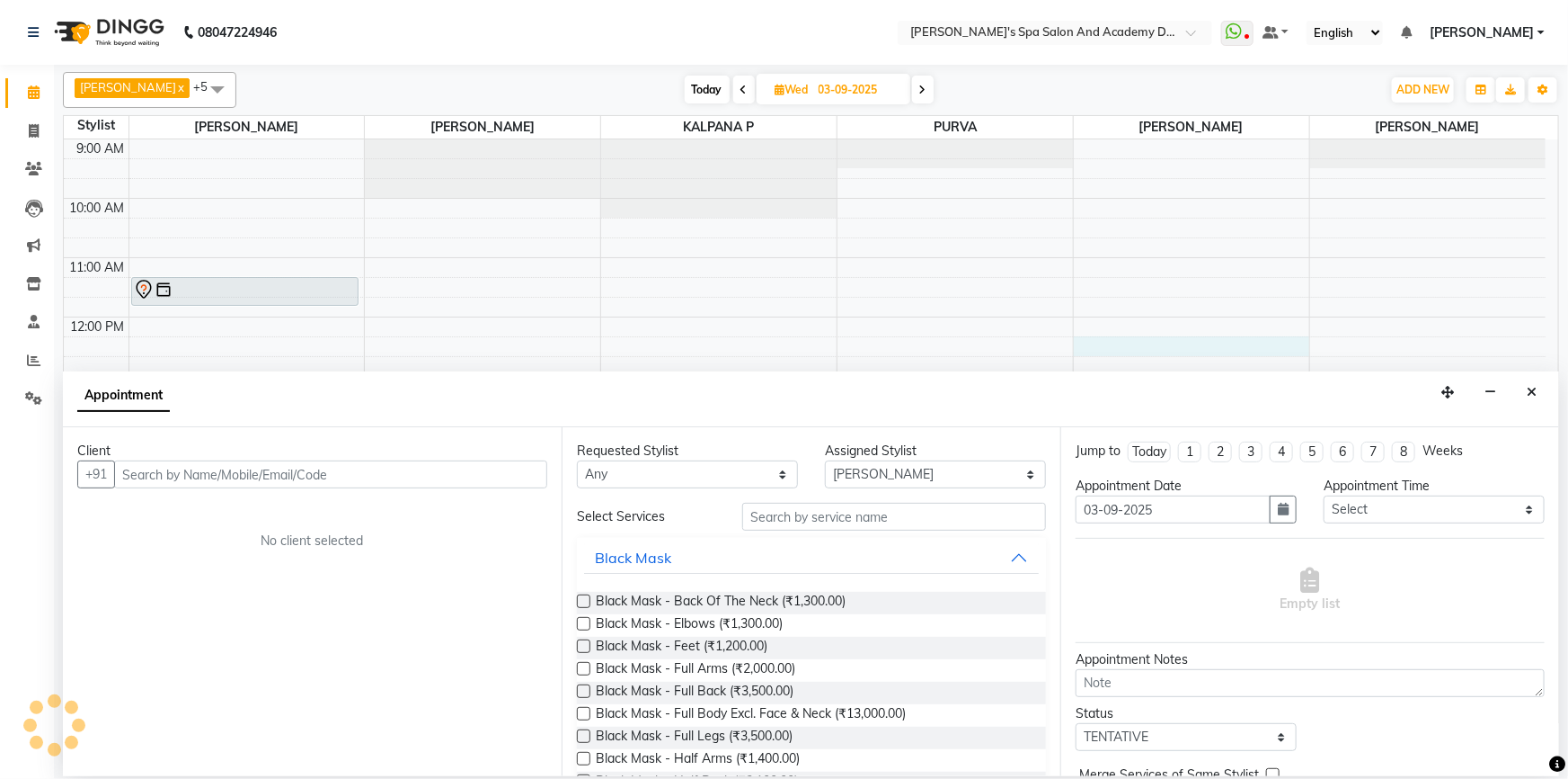
click at [161, 484] on input "text" at bounding box center [331, 474] width 433 height 28
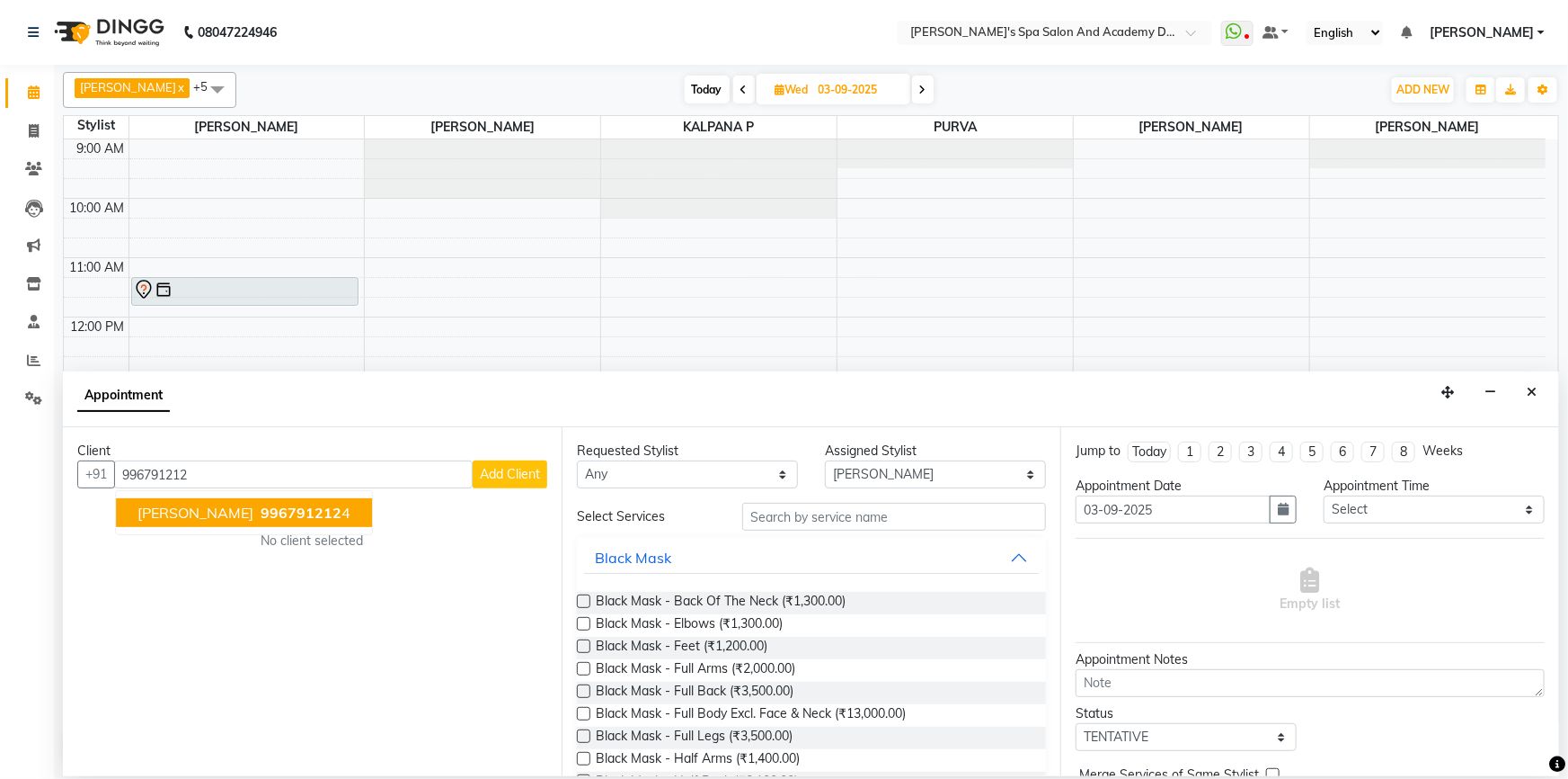
click at [223, 514] on span "PRATIDNYA PATANGE" at bounding box center [195, 512] width 116 height 18
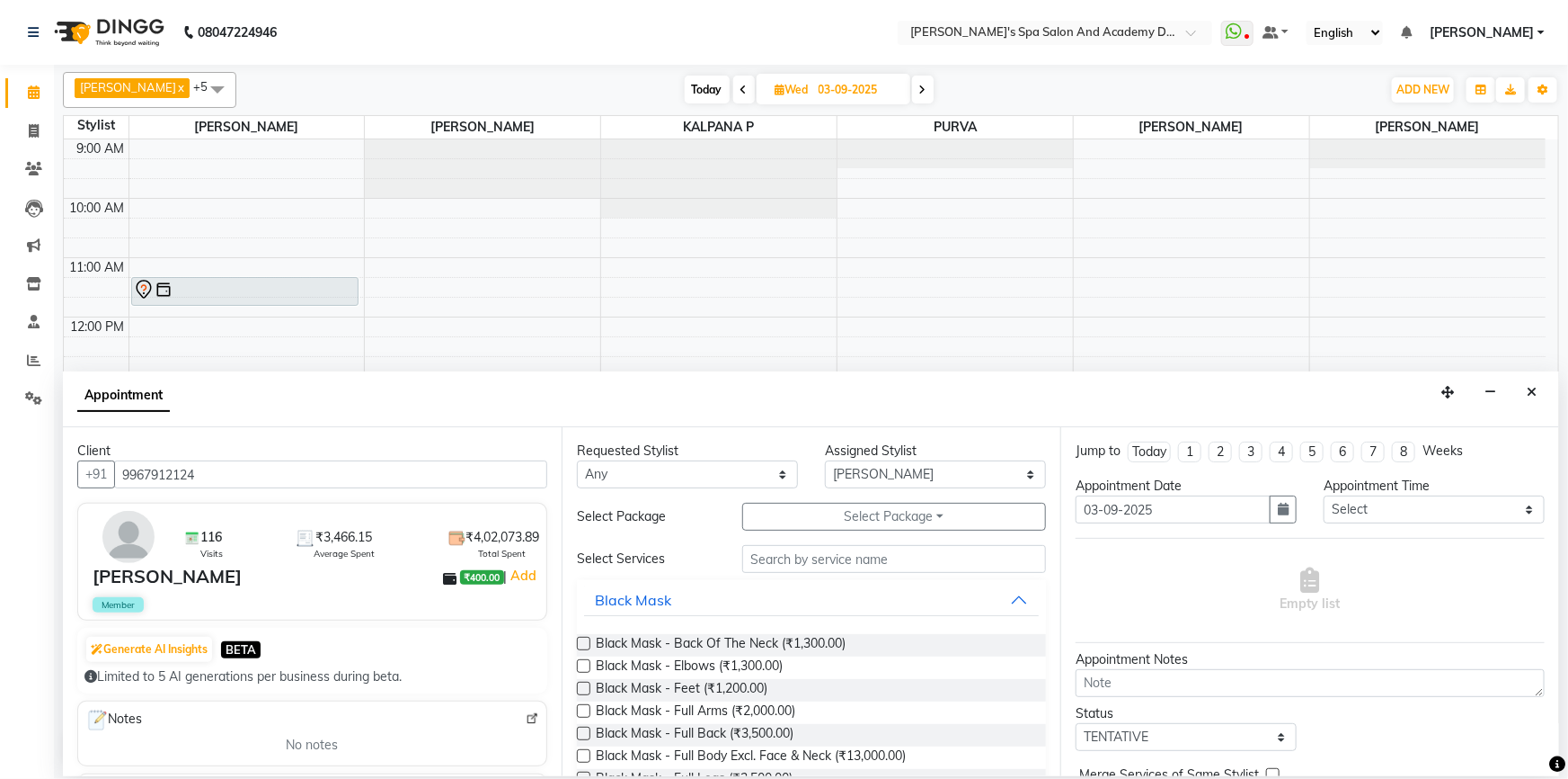
type input "9967912124"
click at [852, 566] on input "text" at bounding box center [894, 558] width 304 height 28
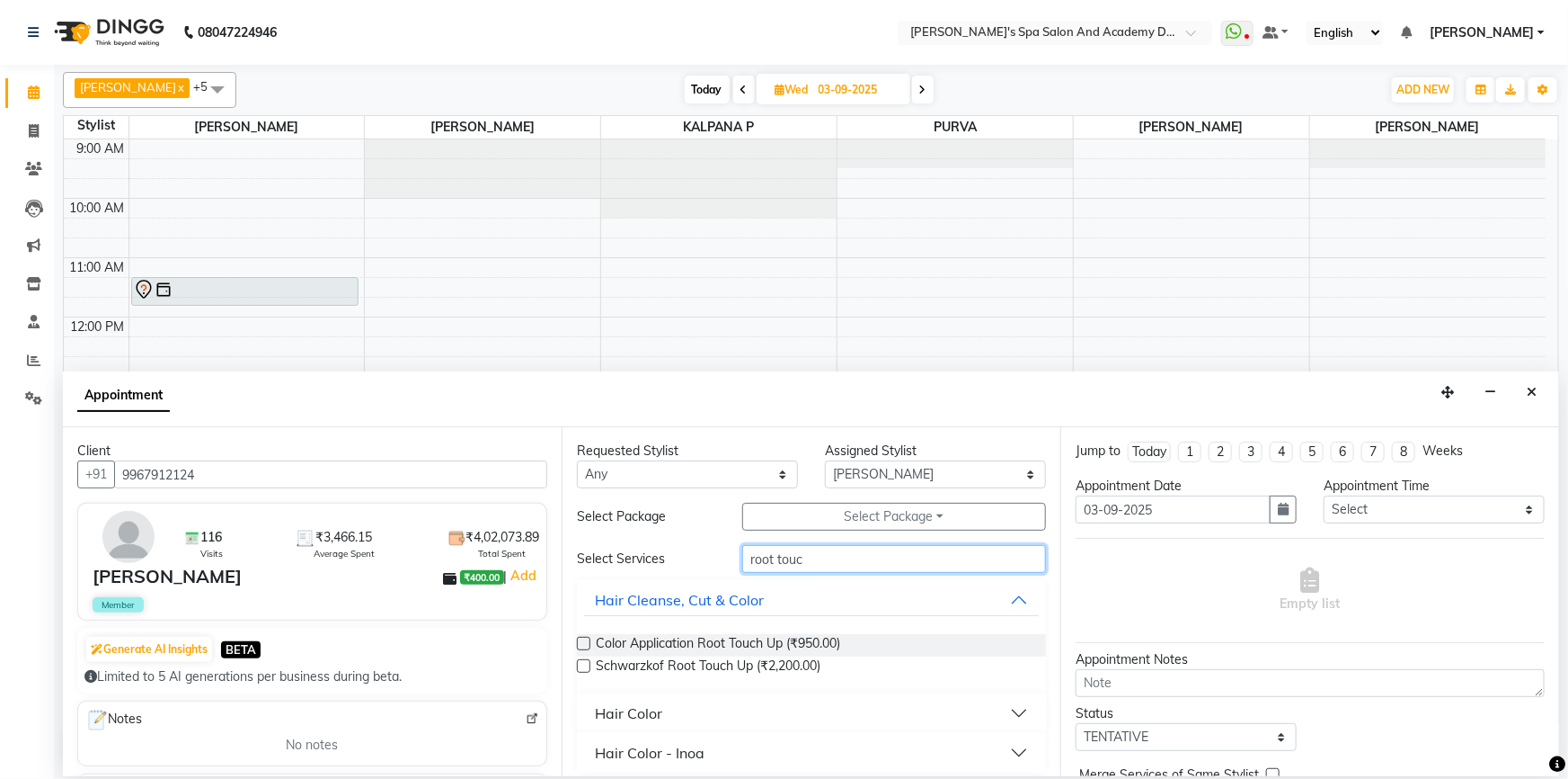
scroll to position [10, 0]
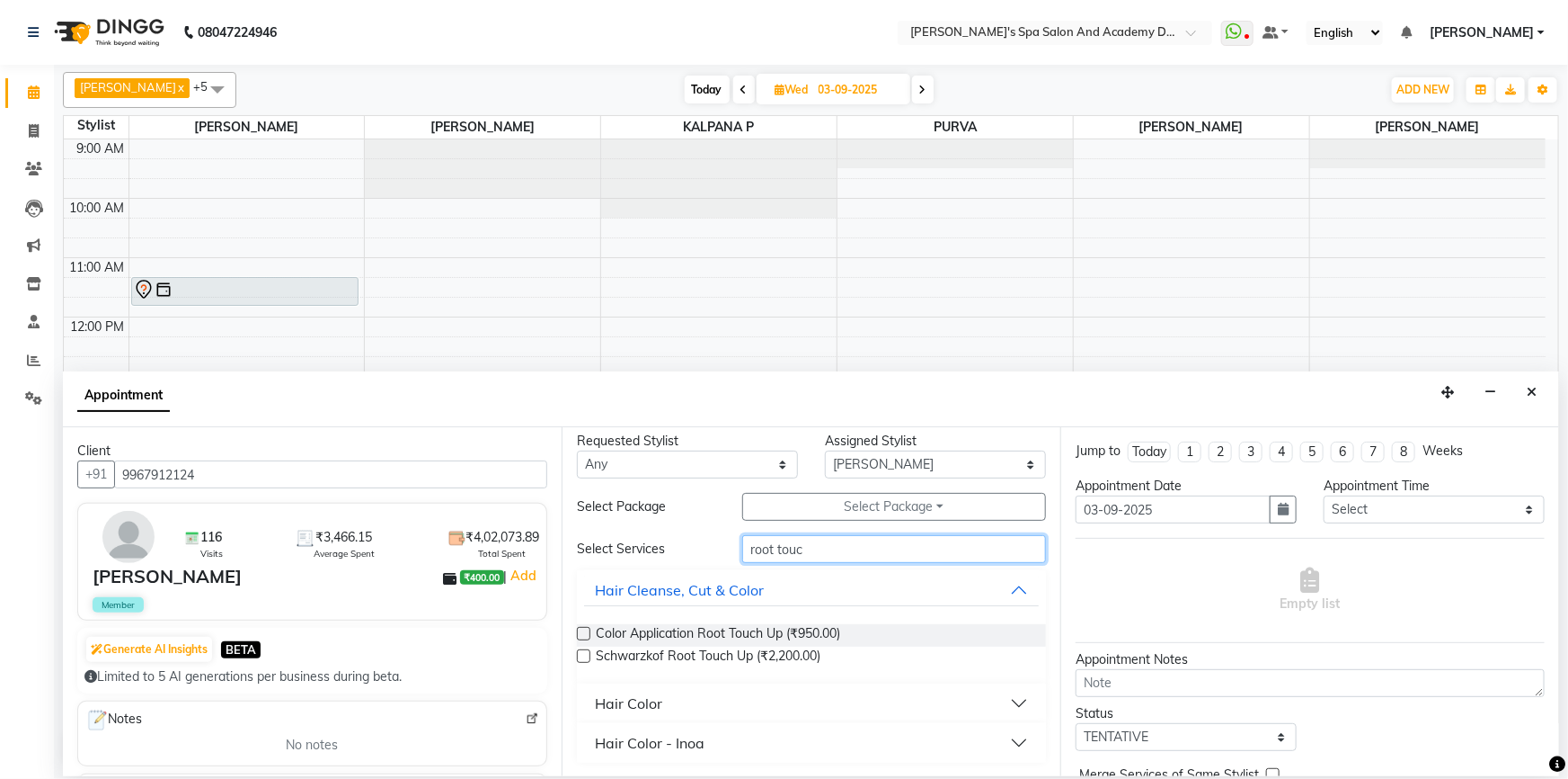
type input "root touc"
click at [1011, 704] on button "Hair Color" at bounding box center [811, 703] width 455 height 33
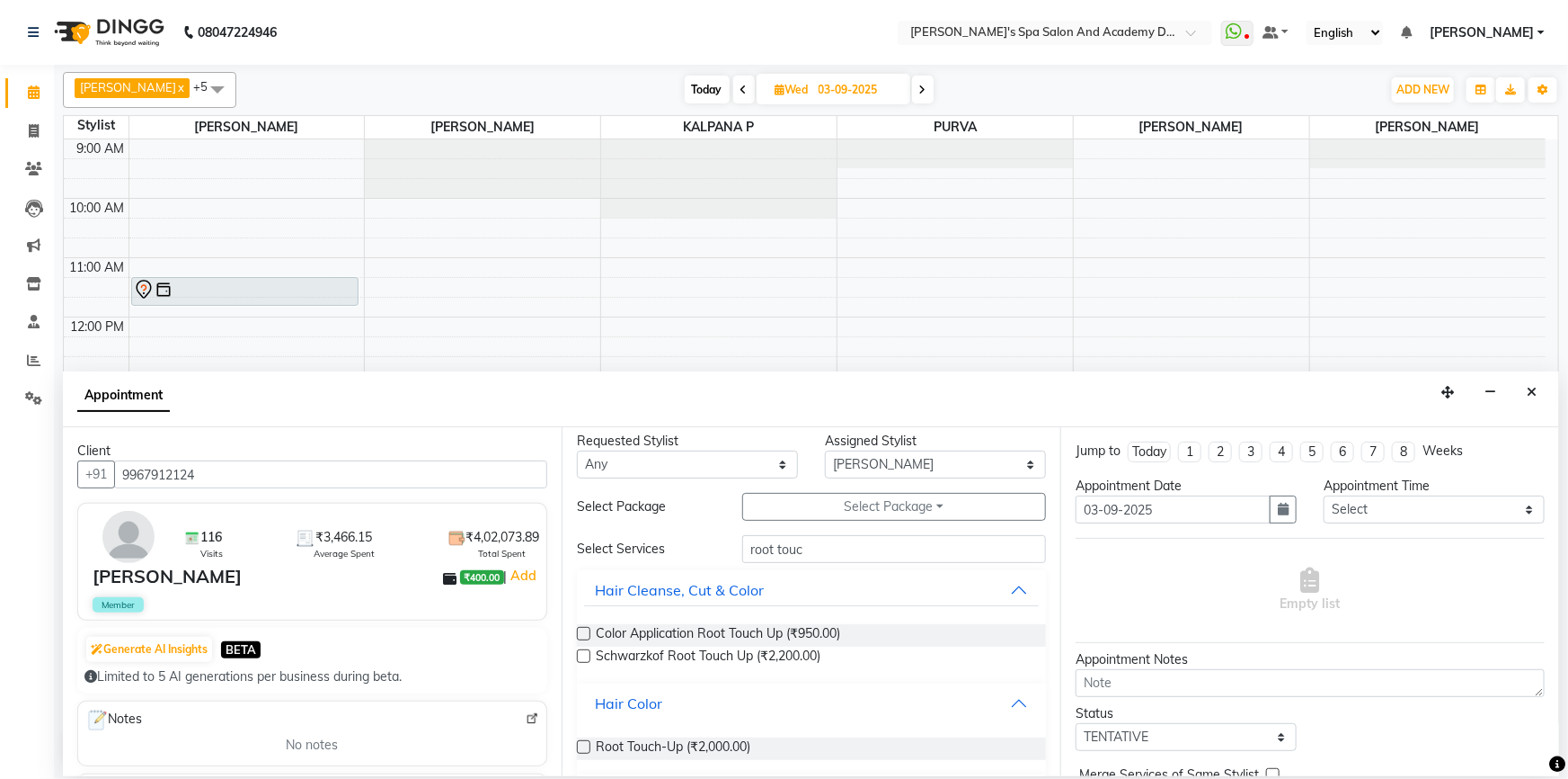
scroll to position [61, 0]
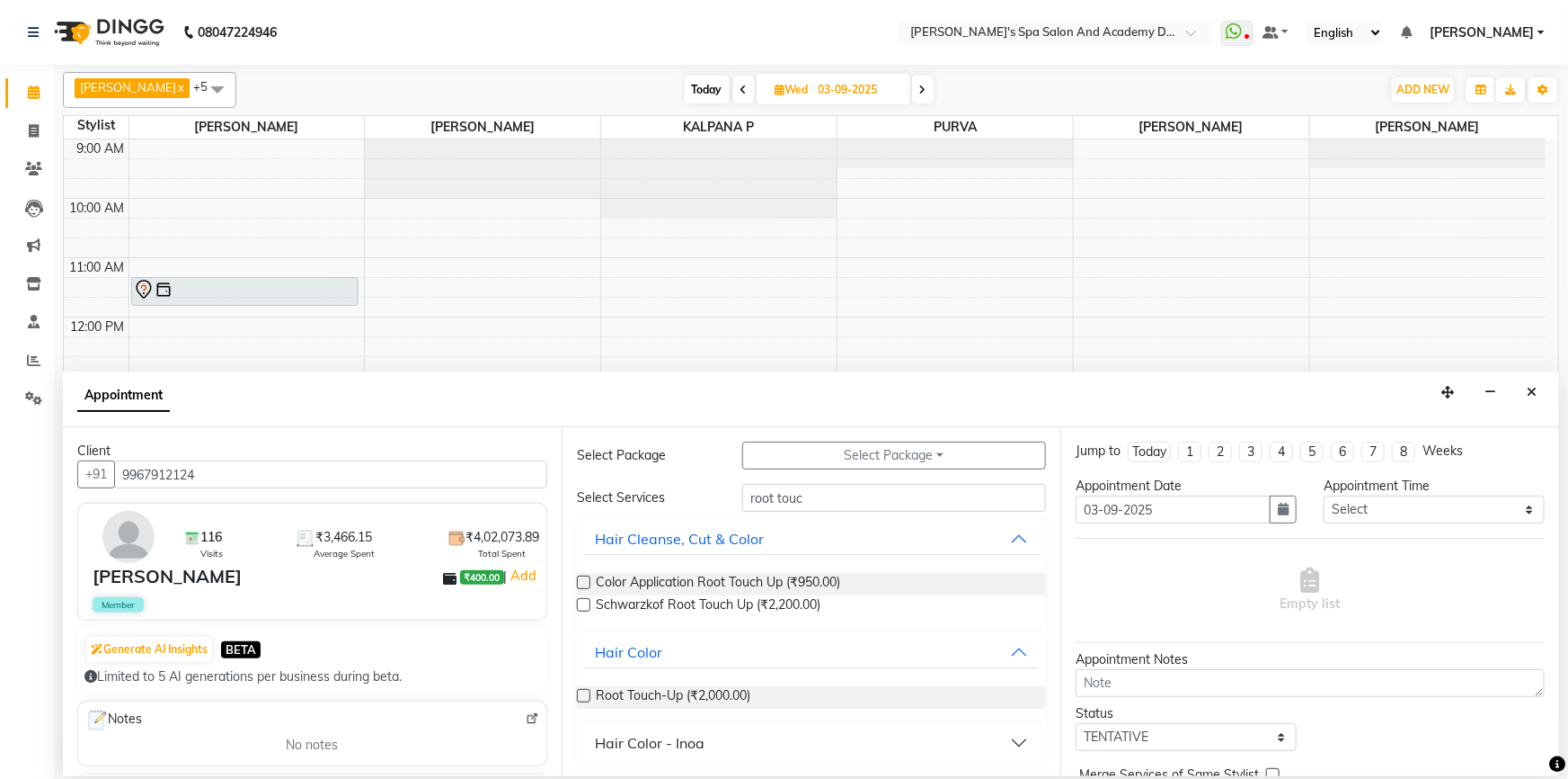
click at [584, 695] on label at bounding box center [584, 696] width 13 height 13
click at [584, 695] on input "checkbox" at bounding box center [583, 697] width 12 height 12
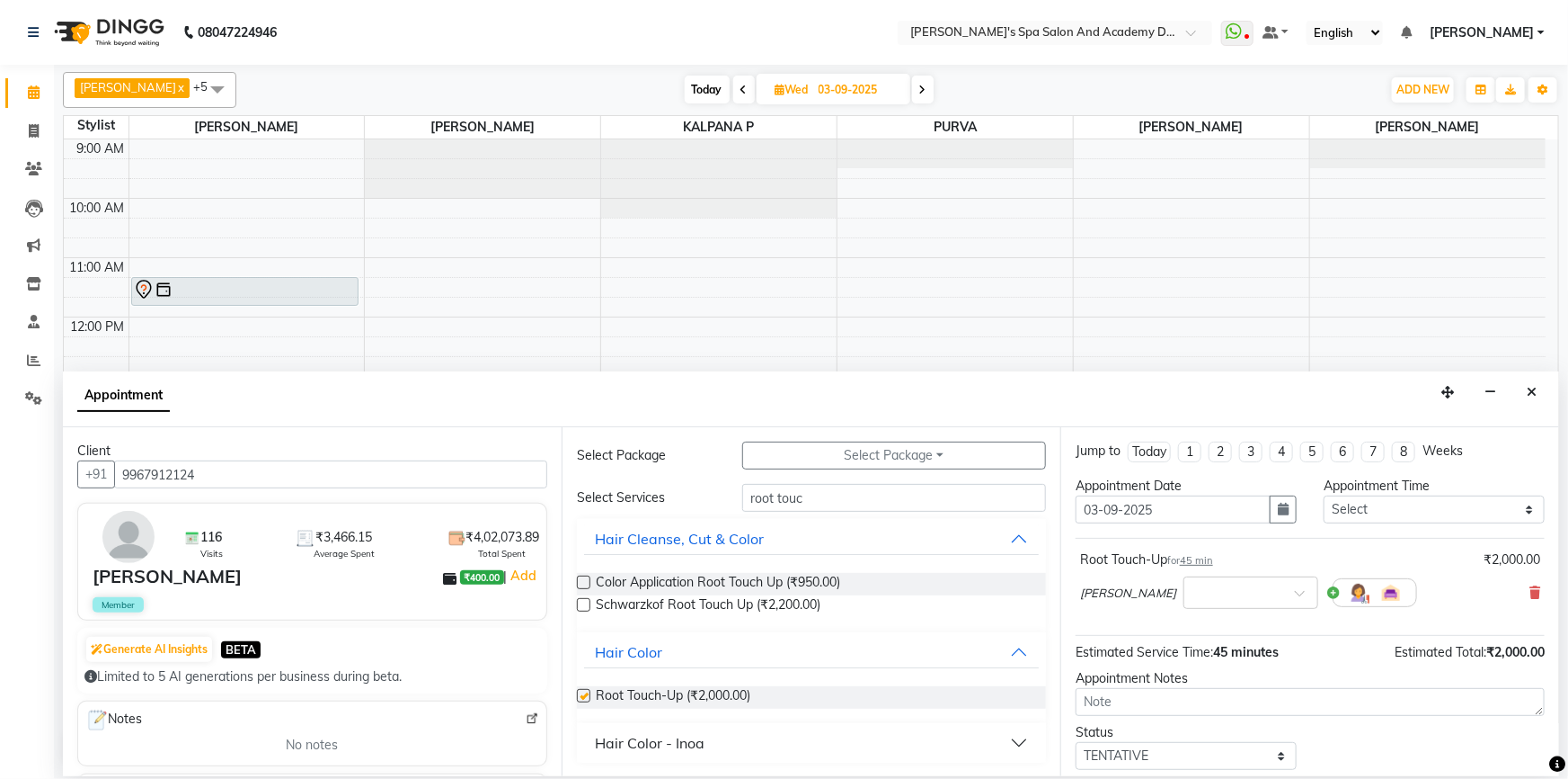
checkbox input "false"
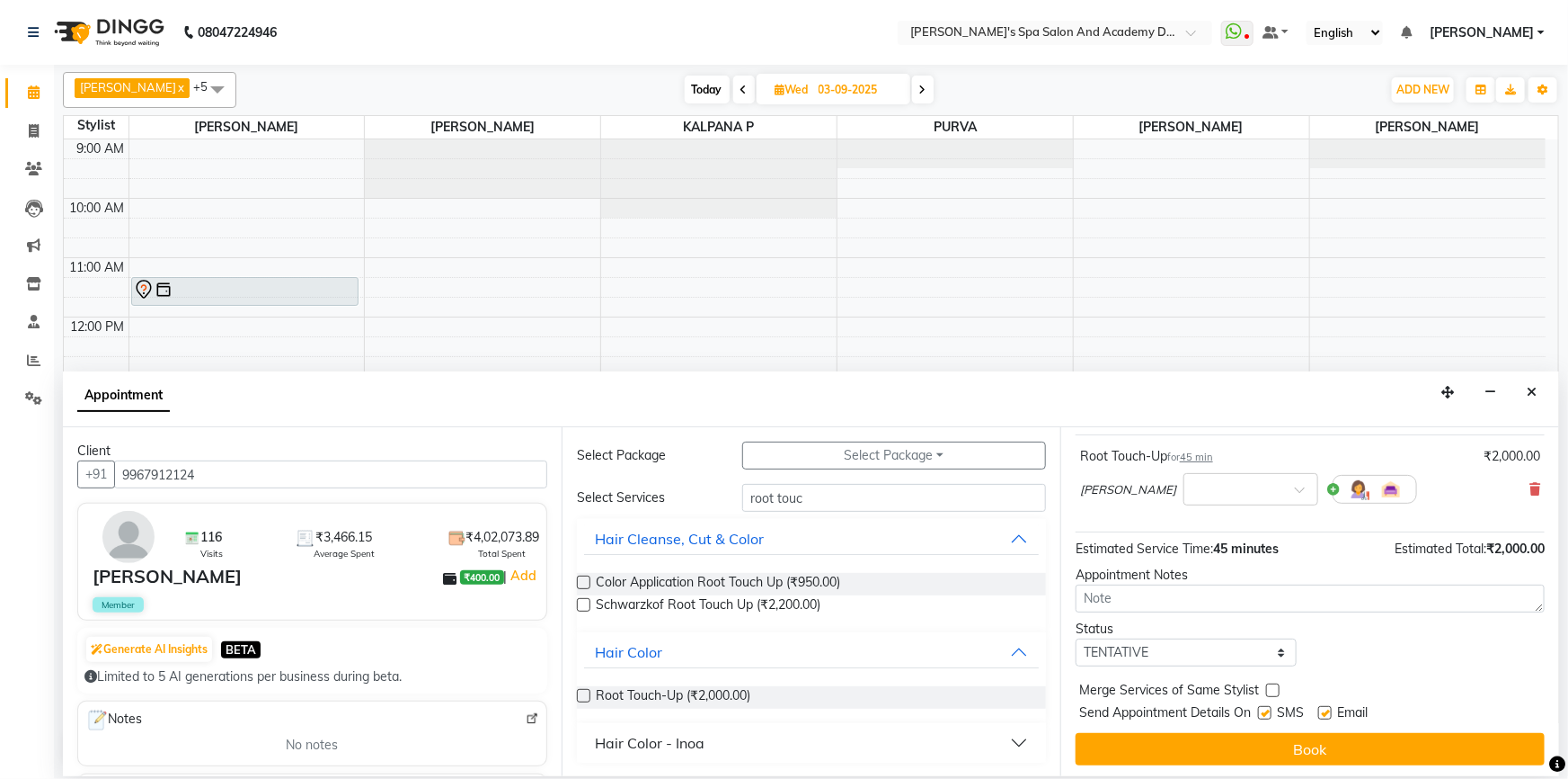
scroll to position [106, 0]
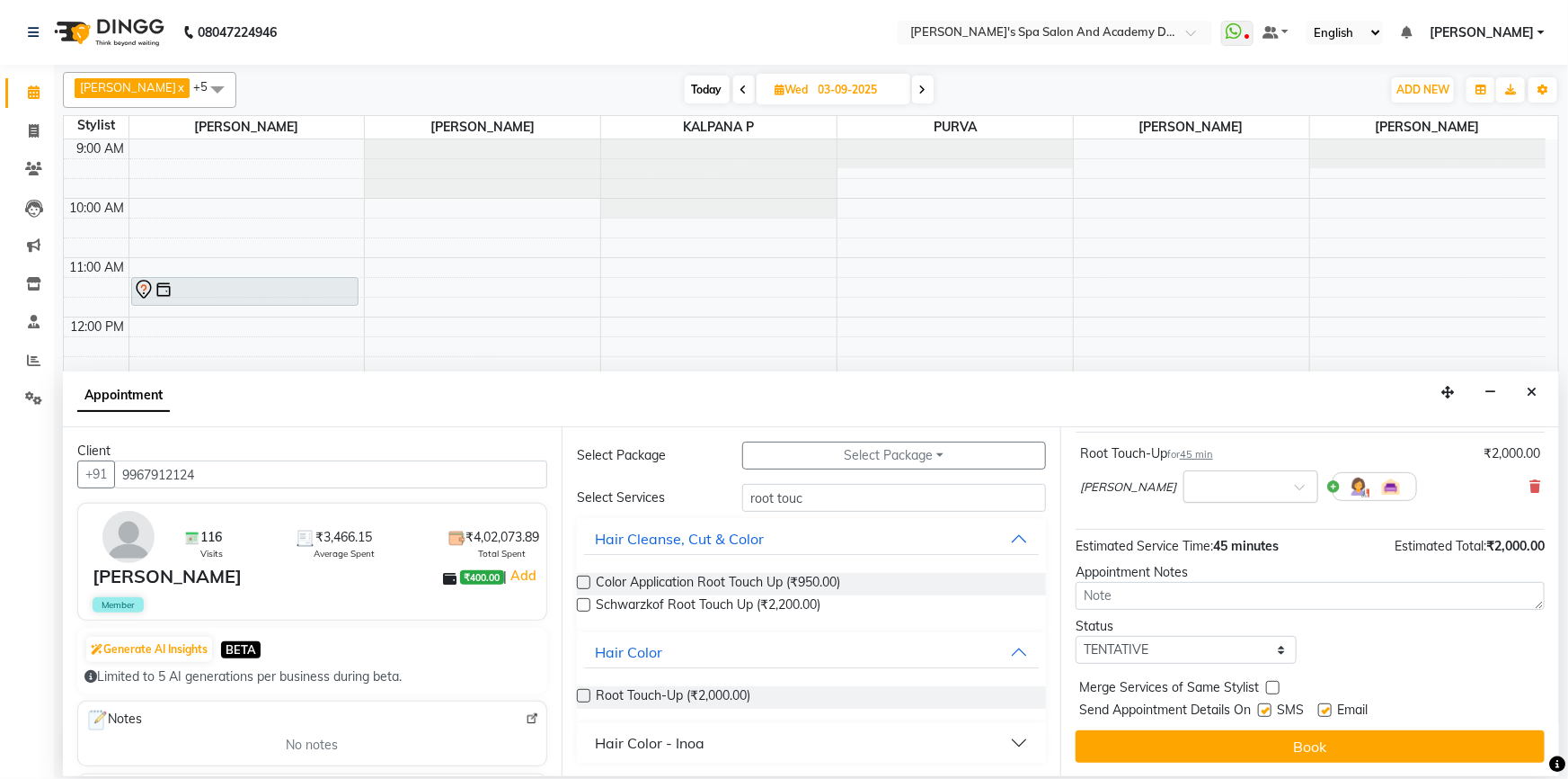
click at [1236, 485] on div at bounding box center [1251, 485] width 133 height 19
click at [1184, 623] on div "12:40 PM" at bounding box center [1251, 623] width 133 height 34
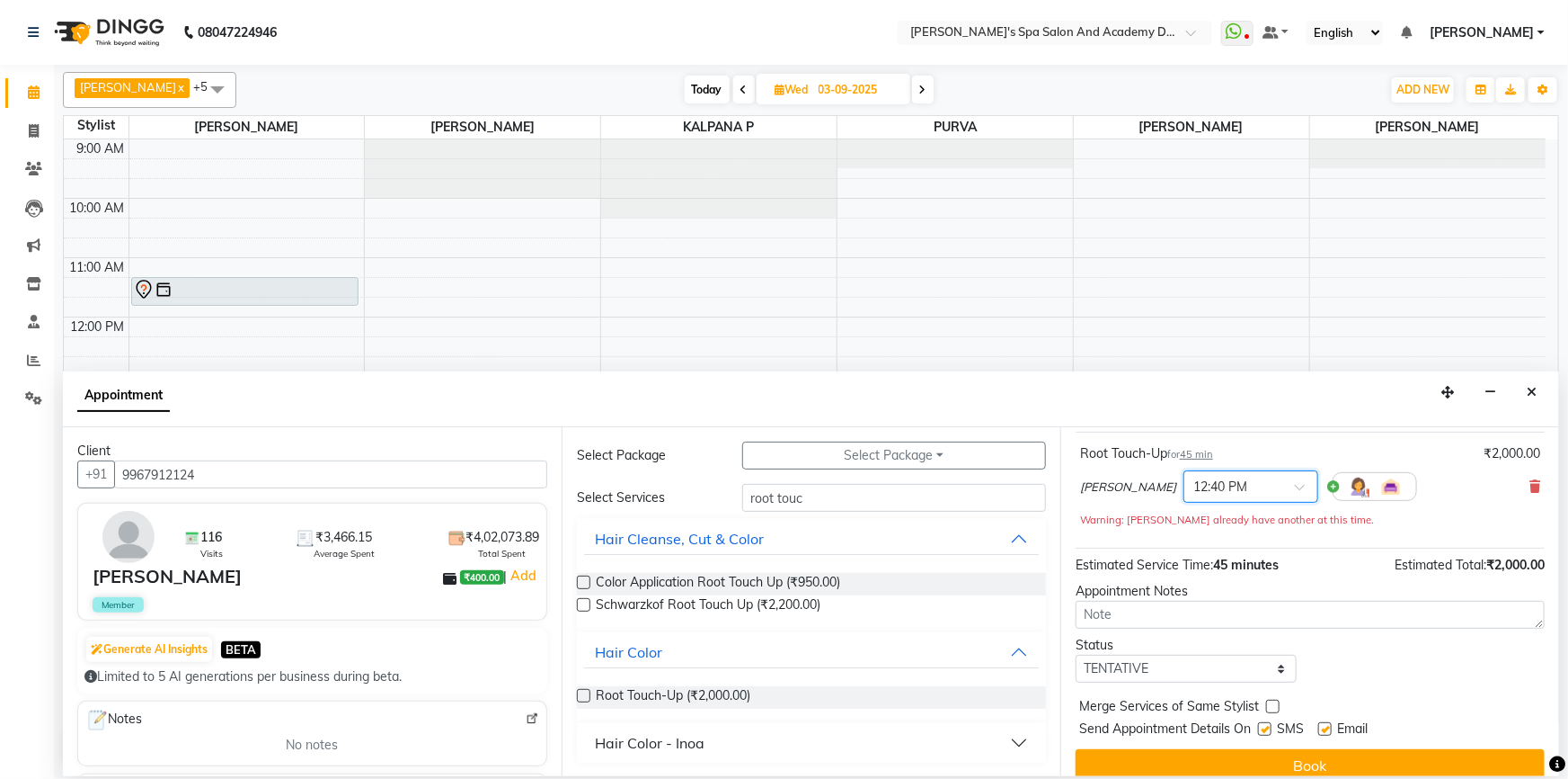
scroll to position [125, 0]
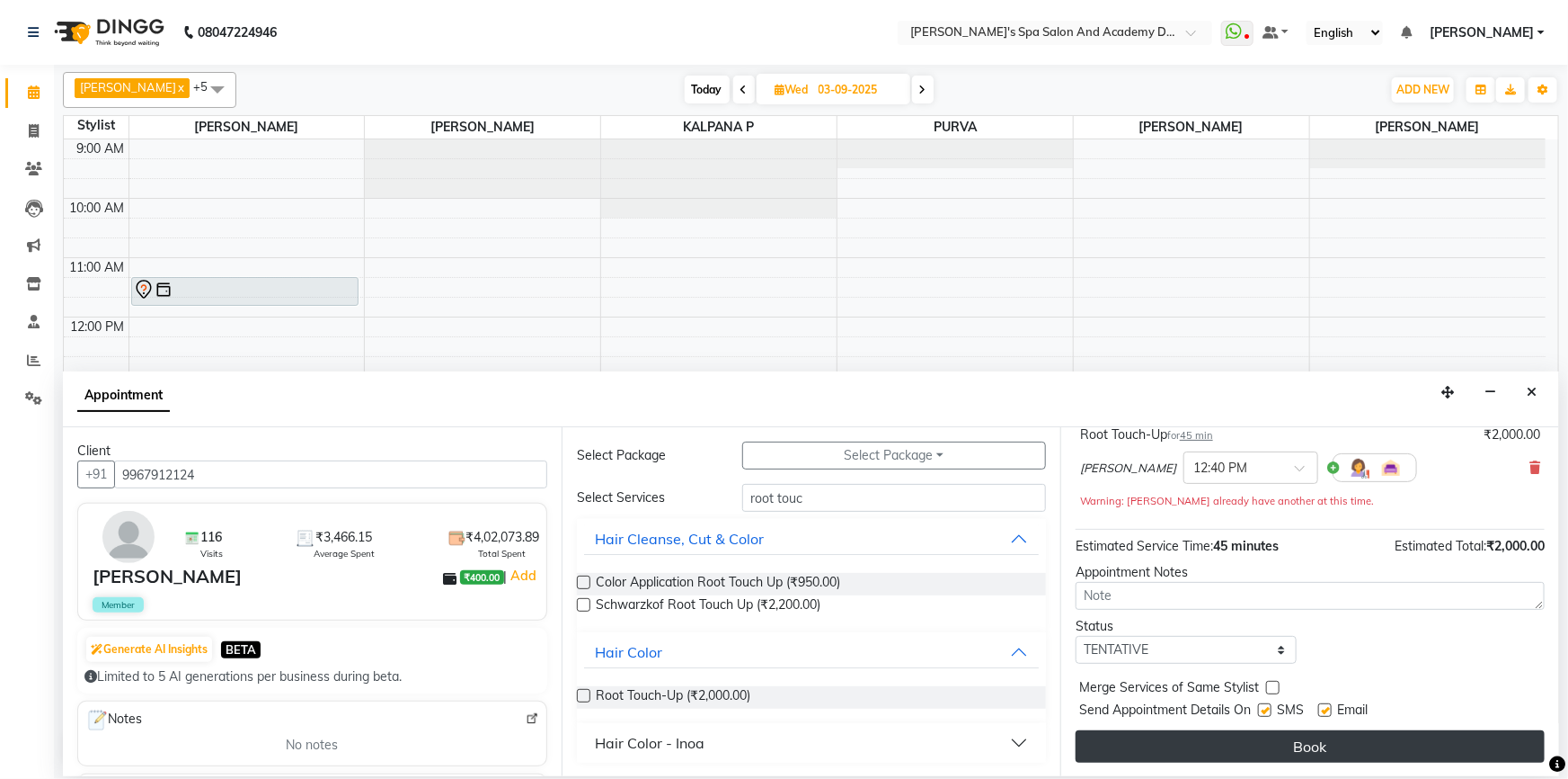
click at [1258, 746] on button "Book" at bounding box center [1310, 746] width 469 height 33
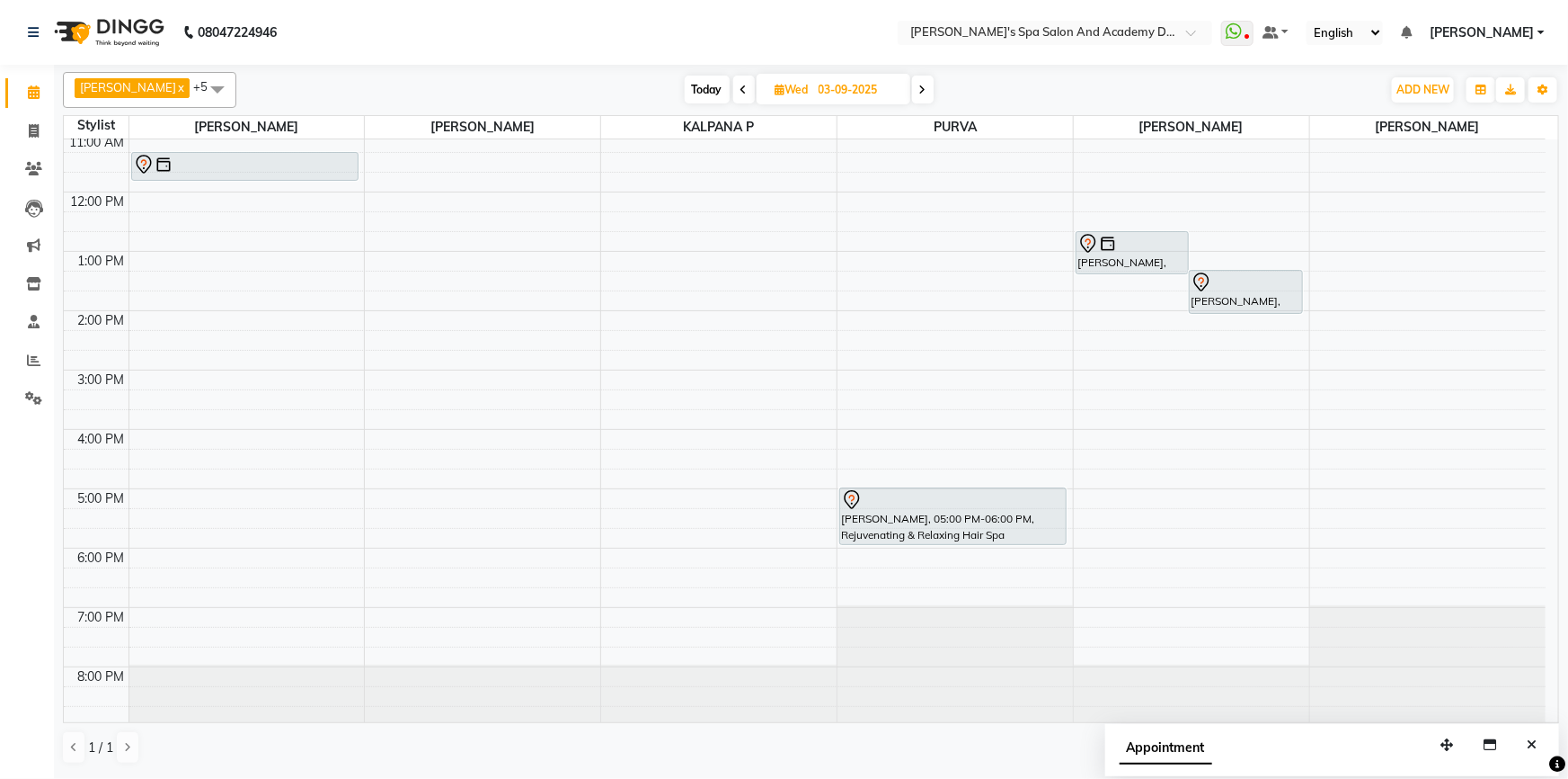
click at [734, 91] on span at bounding box center [744, 89] width 21 height 28
type input "02-09-2025"
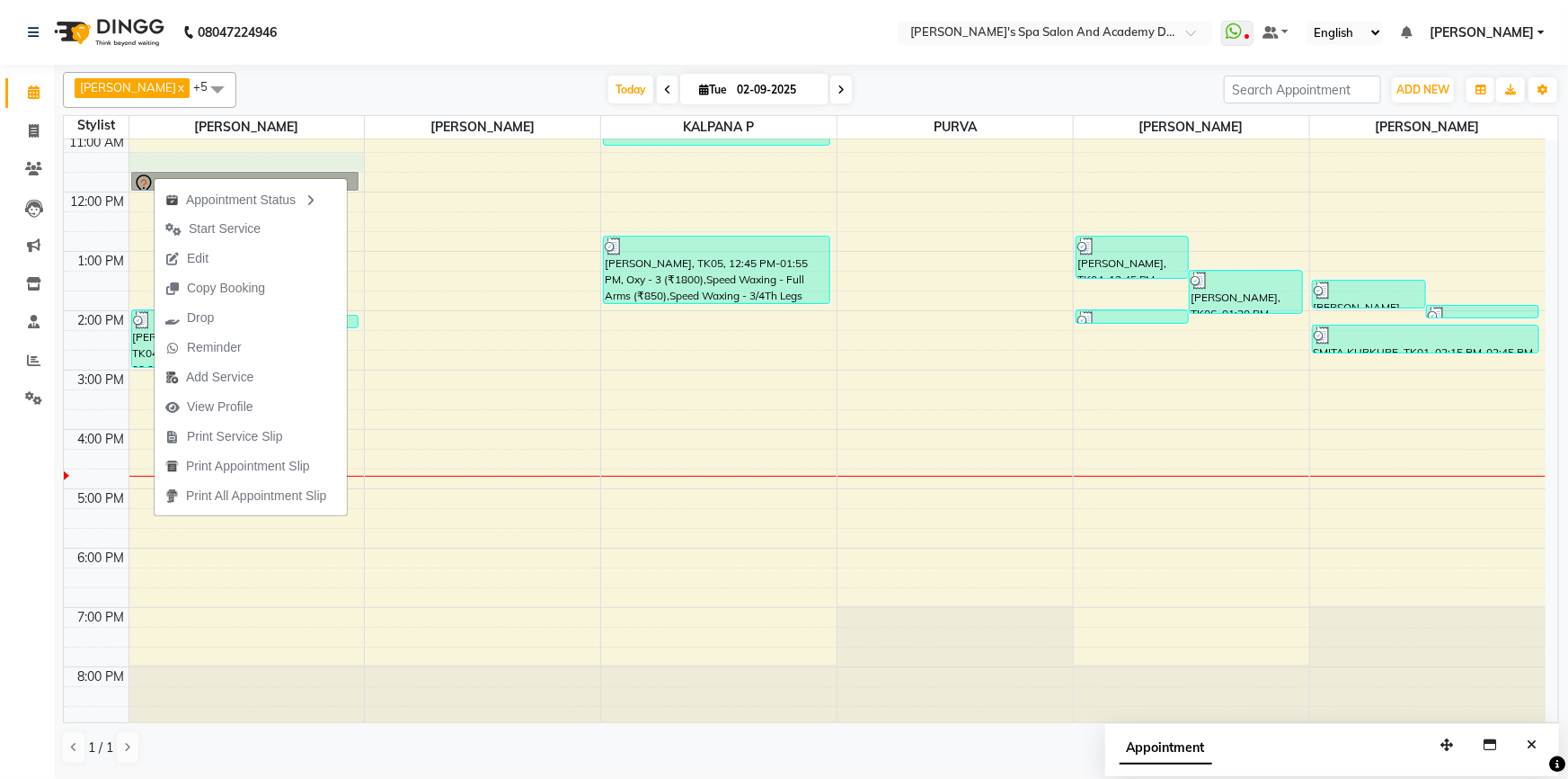
click at [194, 156] on div "9:00 AM 10:00 AM 11:00 AM 12:00 PM 1:00 PM 2:00 PM 3:00 PM 4:00 PM 5:00 PM 6:00…" at bounding box center [805, 369] width 1482 height 711
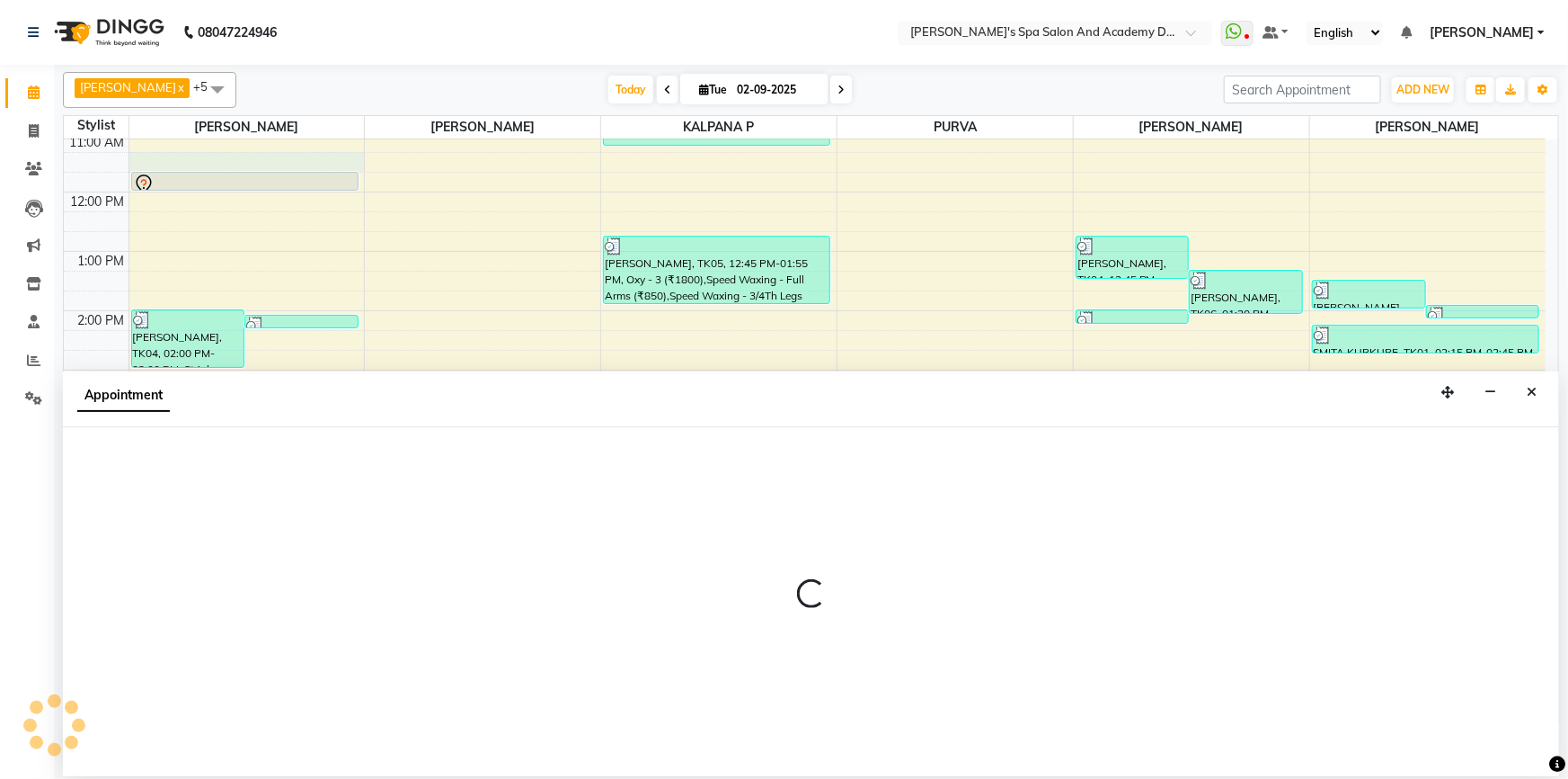
select select "47360"
select select "tentative"
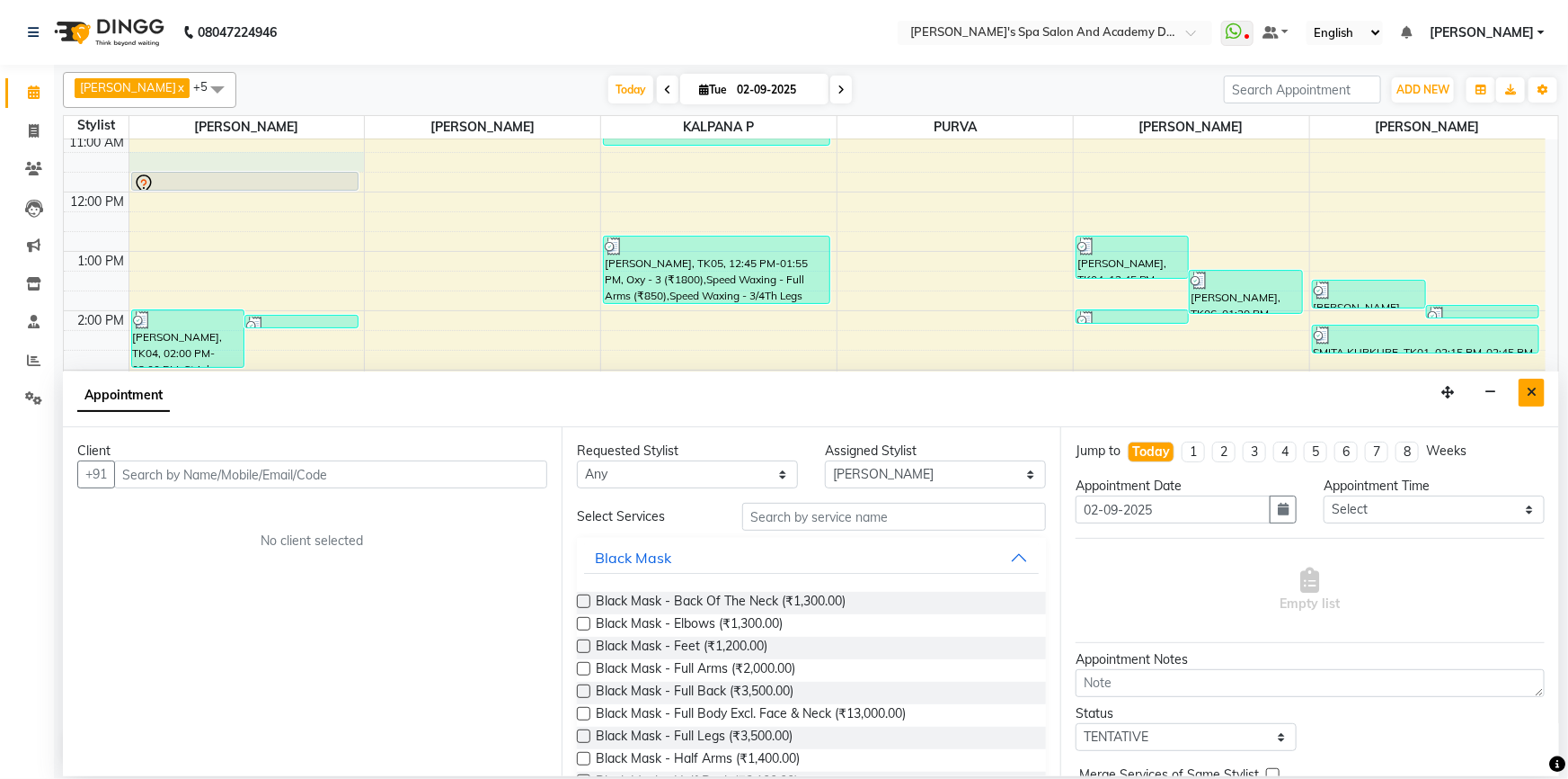
click at [1534, 393] on icon "Close" at bounding box center [1532, 391] width 10 height 12
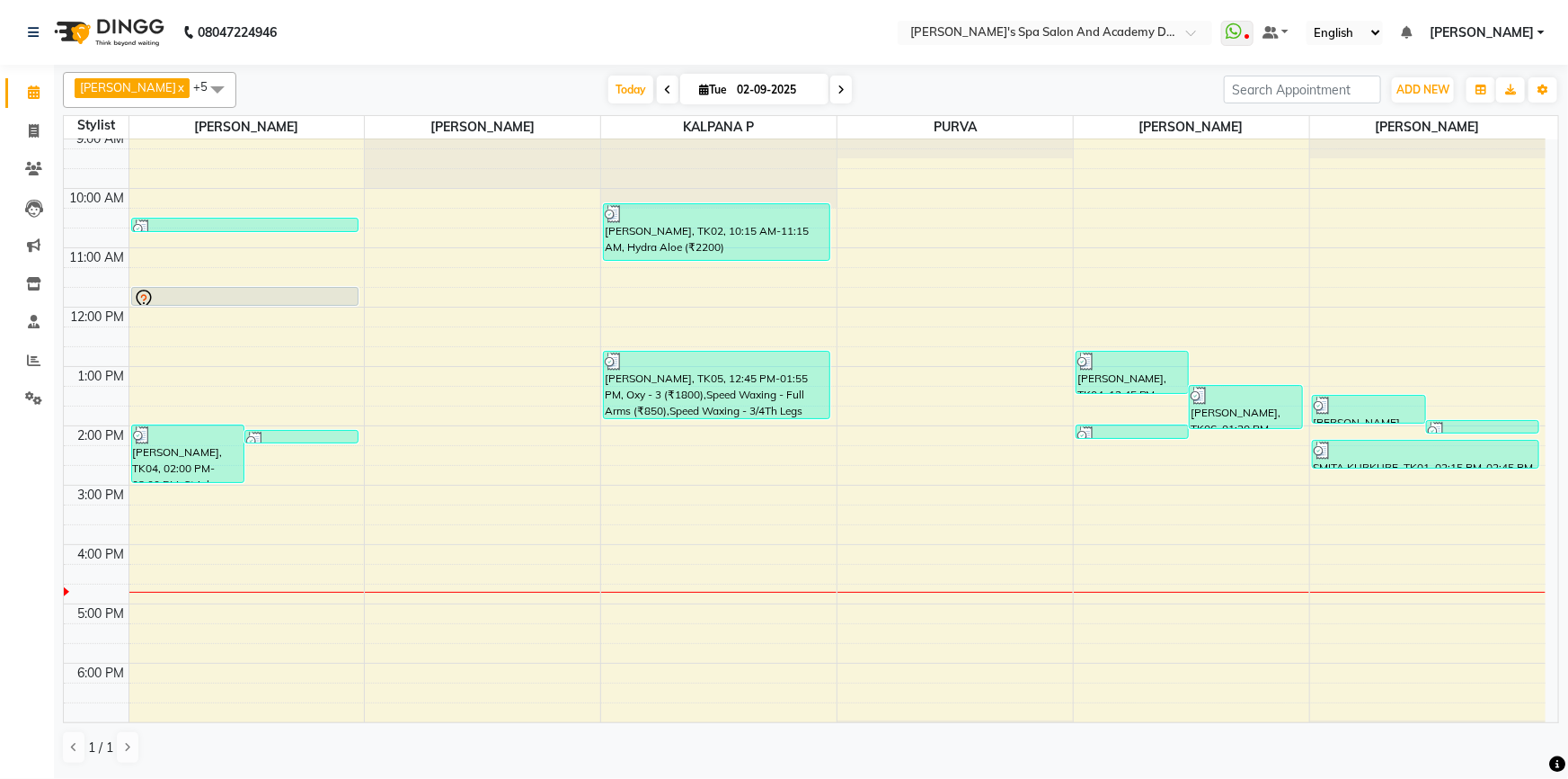
scroll to position [0, 0]
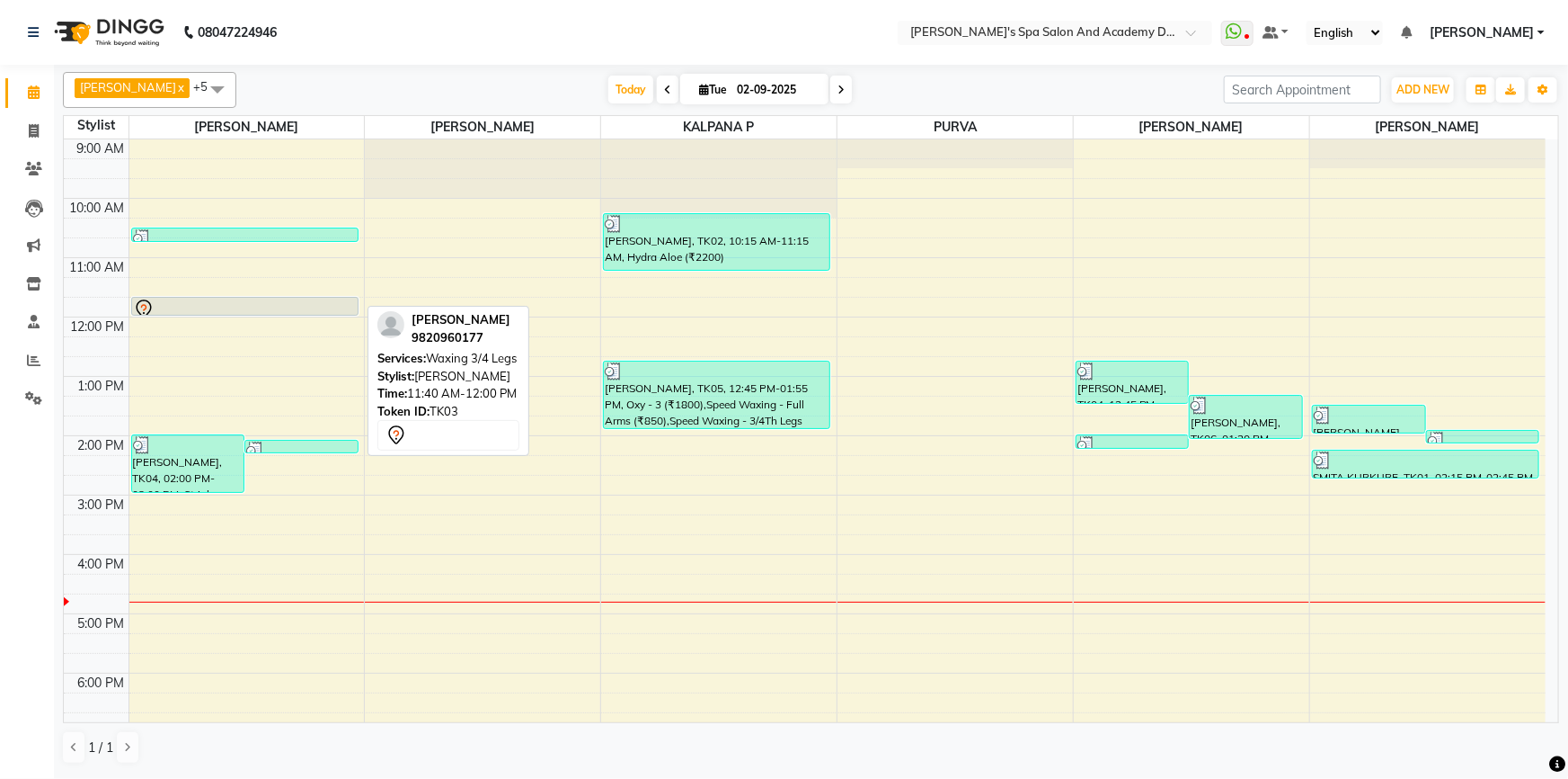
click at [179, 307] on div at bounding box center [245, 309] width 223 height 21
select select "7"
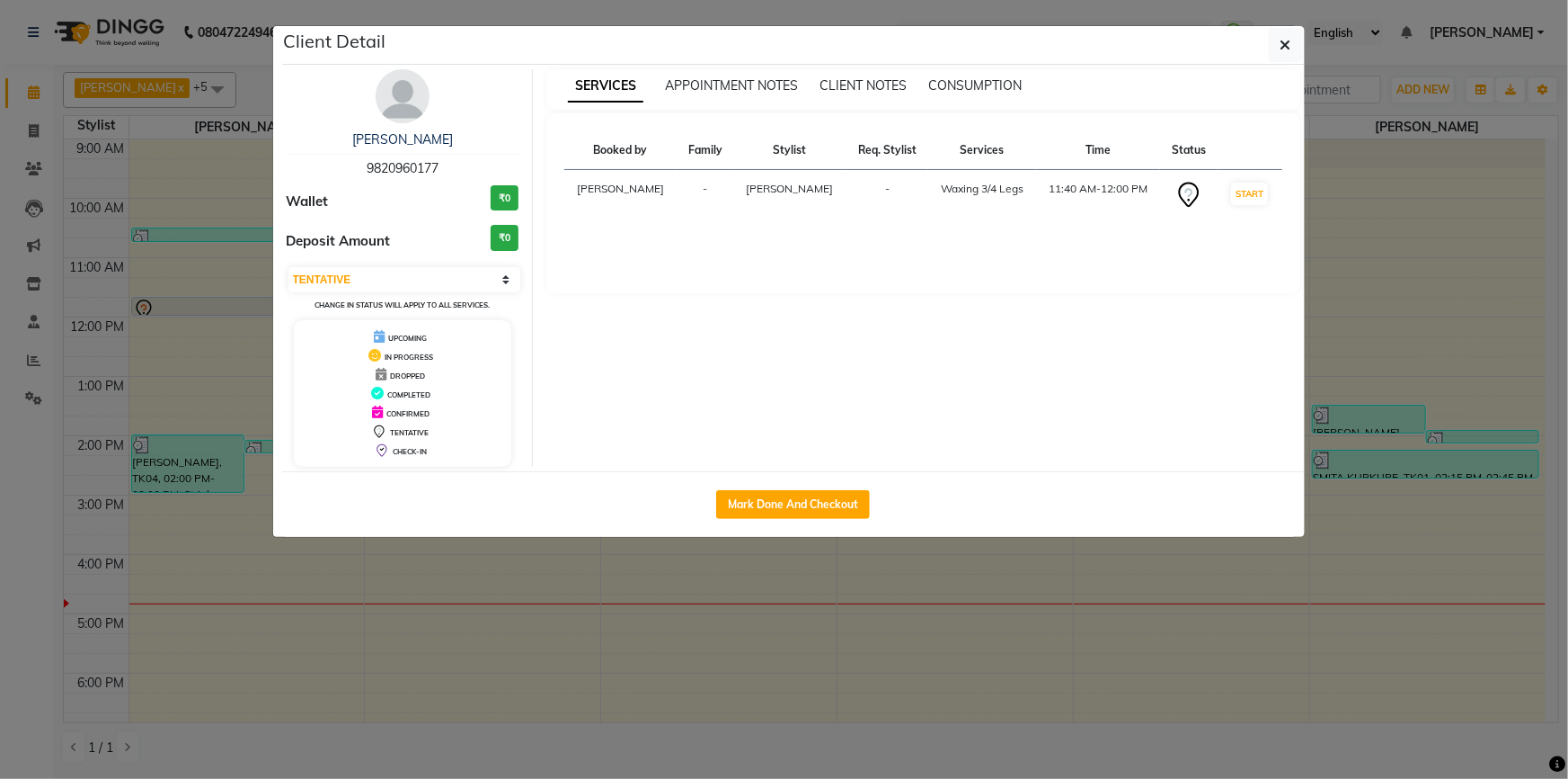
click at [149, 311] on ngb-modal-window "Client Detail DR SRABONI BHATTACHARYA 9820960177 Wallet ₹0 Deposit Amount ₹0 Se…" at bounding box center [784, 390] width 1568 height 779
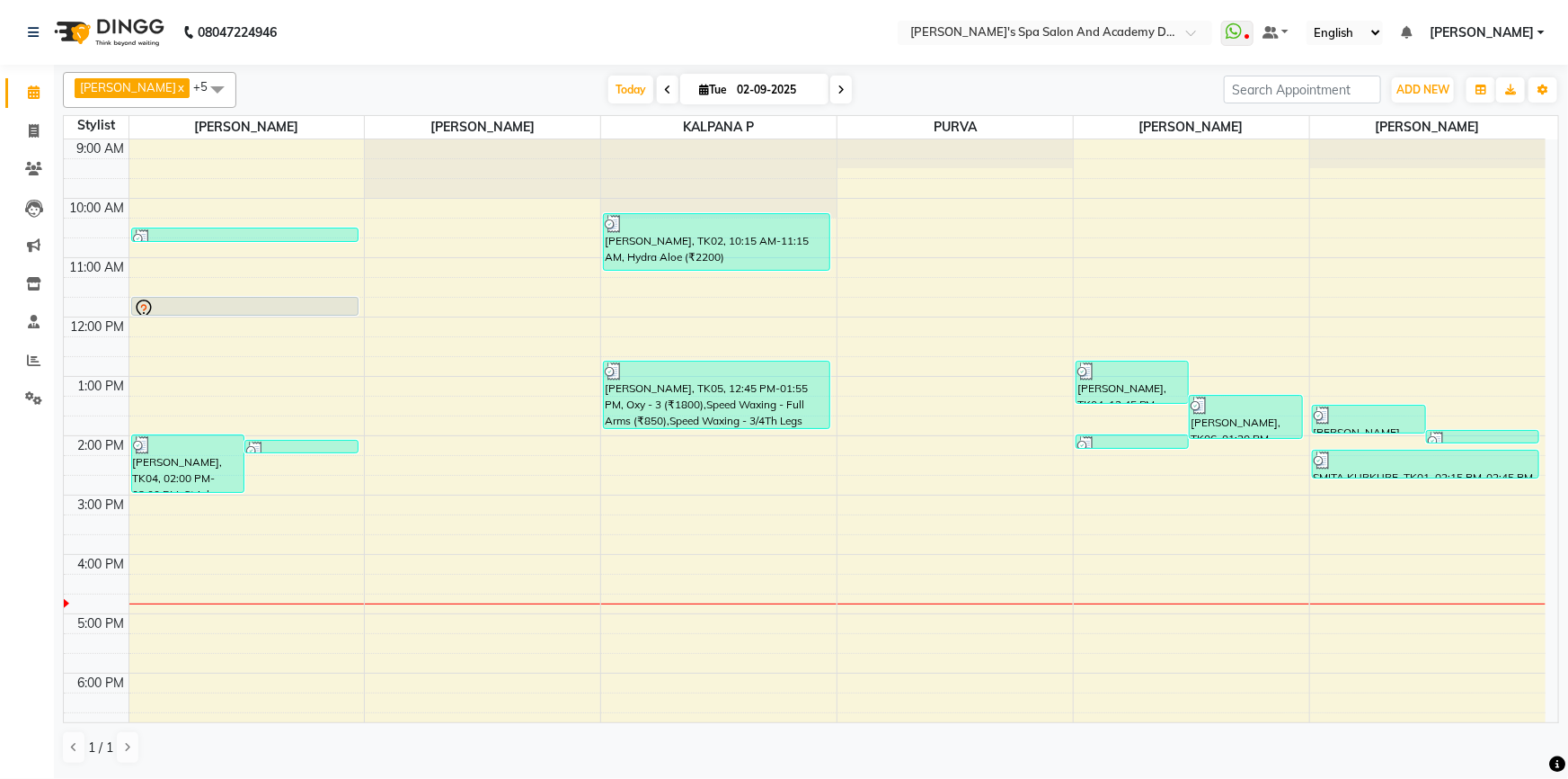
click at [837, 87] on icon at bounding box center [840, 89] width 7 height 11
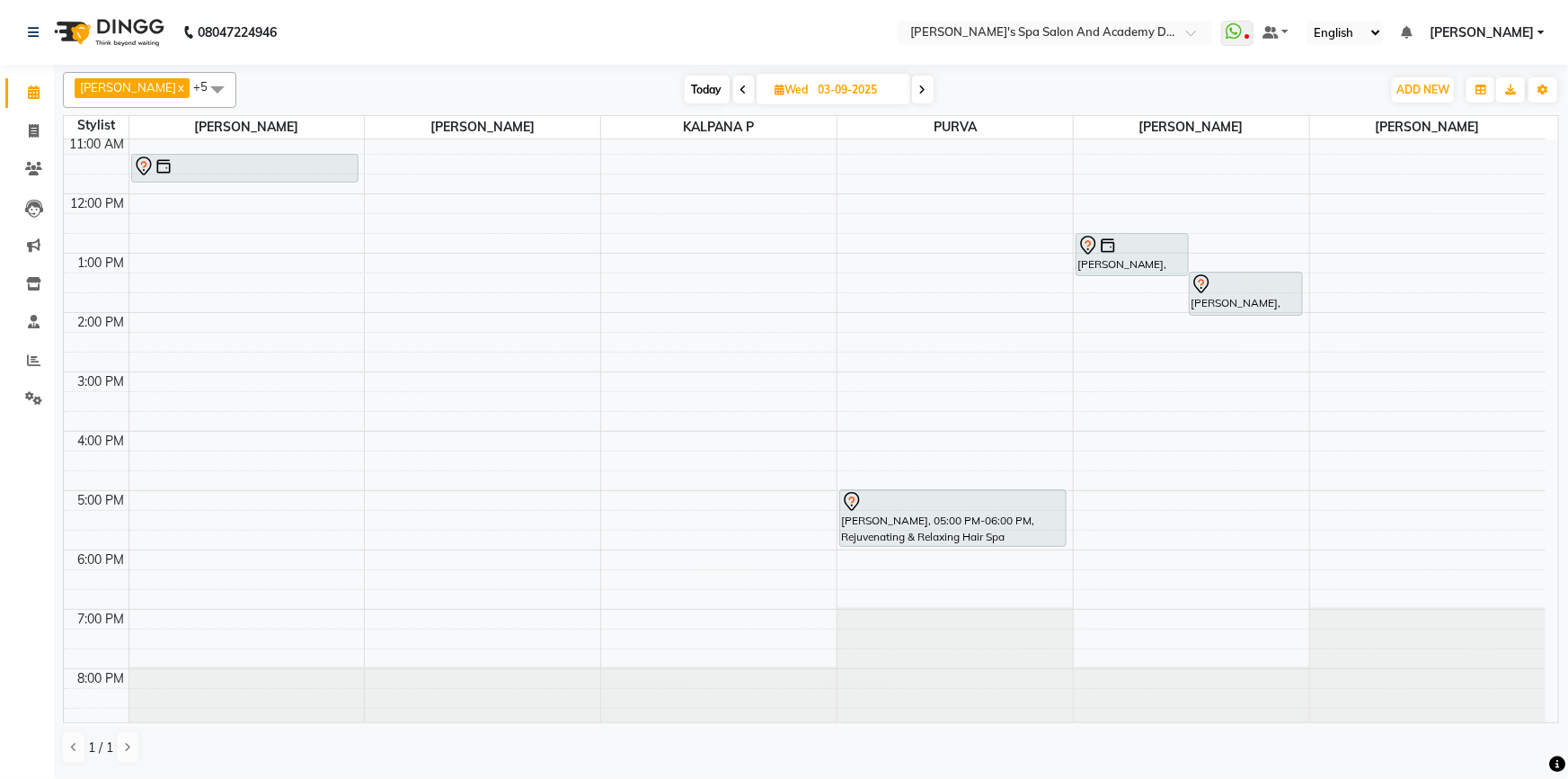
scroll to position [125, 0]
click at [912, 92] on span at bounding box center [923, 89] width 21 height 28
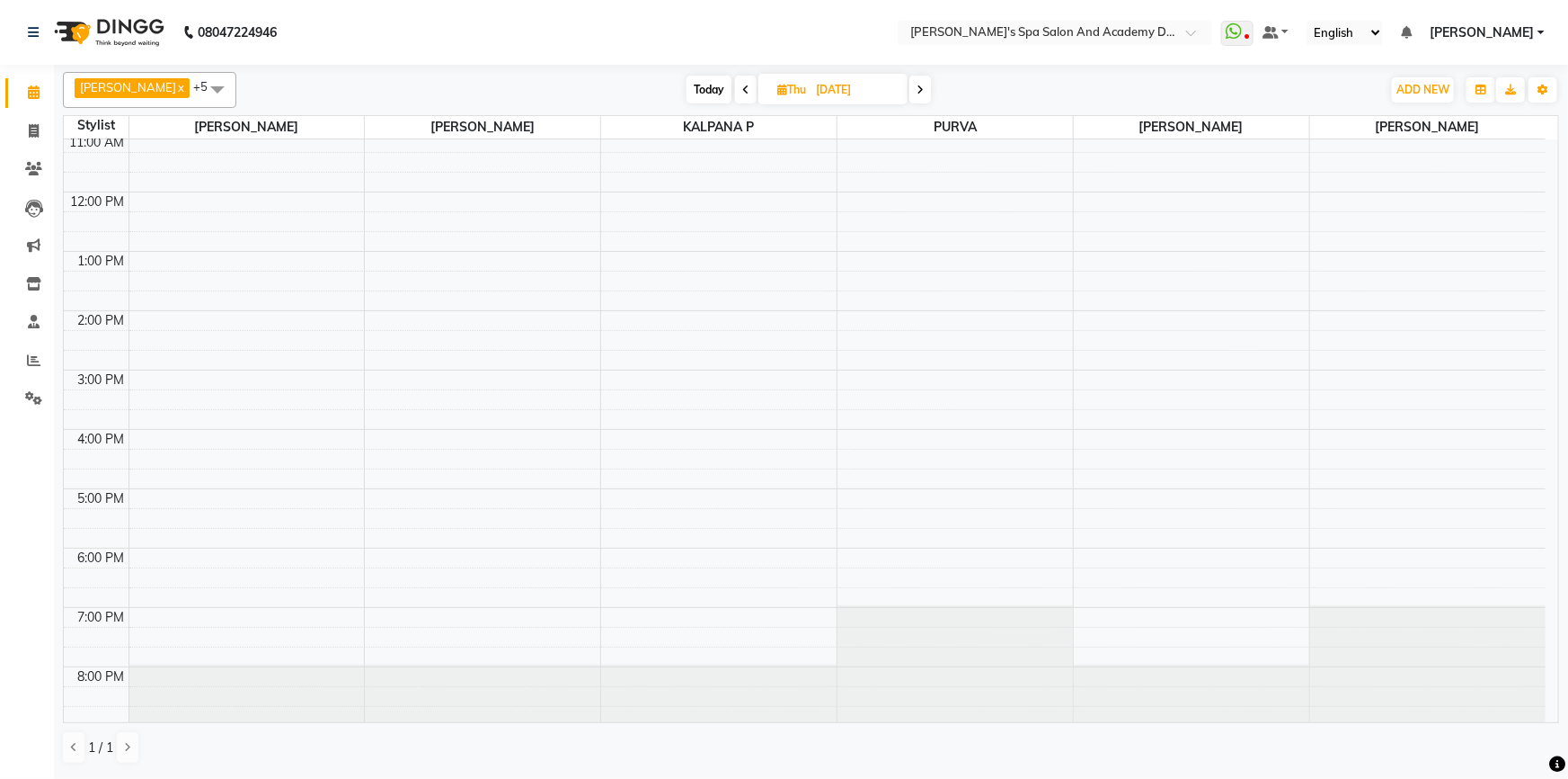
click at [917, 92] on icon at bounding box center [920, 89] width 7 height 11
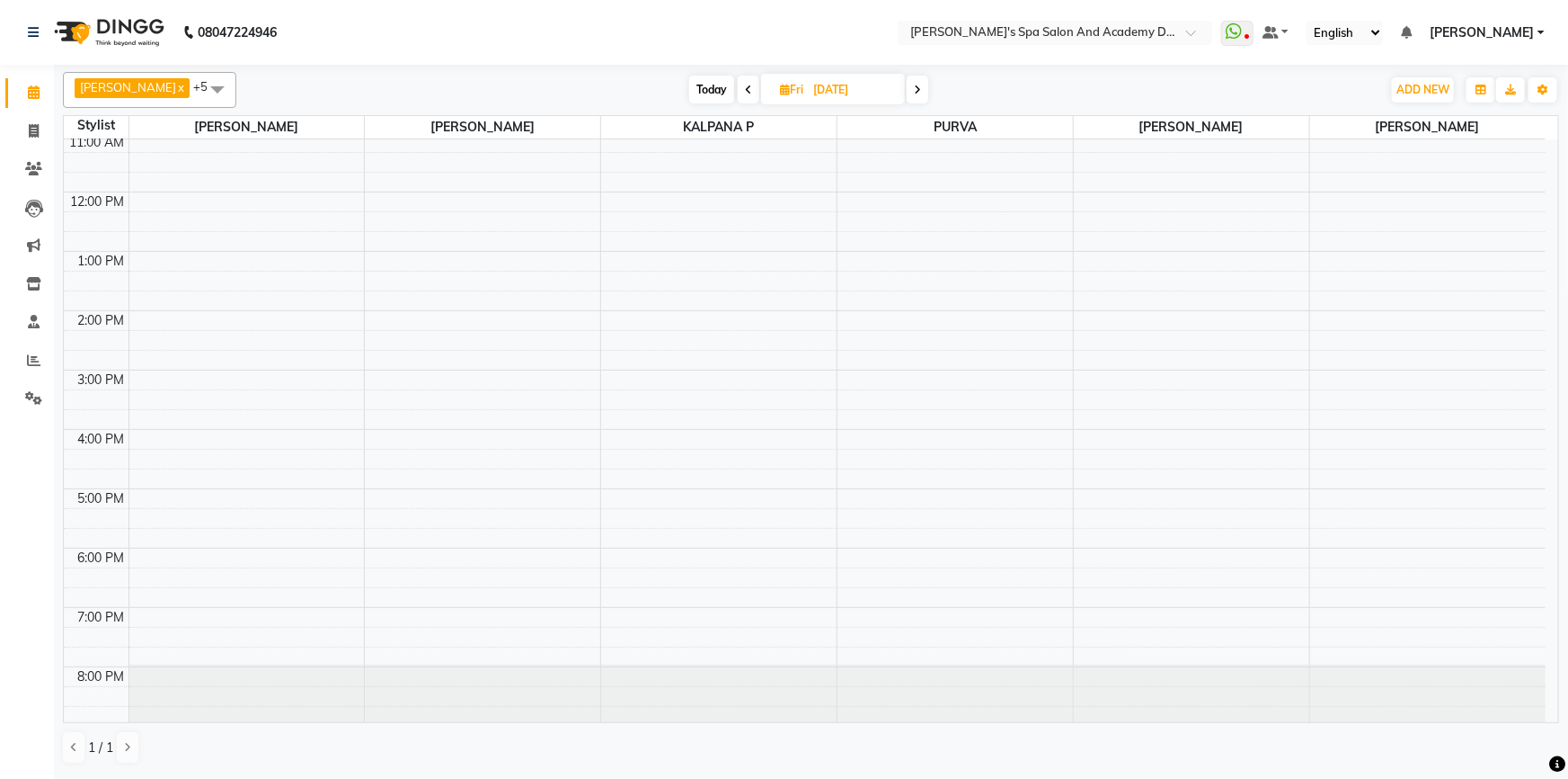
click at [914, 92] on icon at bounding box center [917, 89] width 7 height 11
click at [917, 92] on icon at bounding box center [920, 89] width 7 height 11
click at [742, 88] on icon at bounding box center [745, 89] width 7 height 11
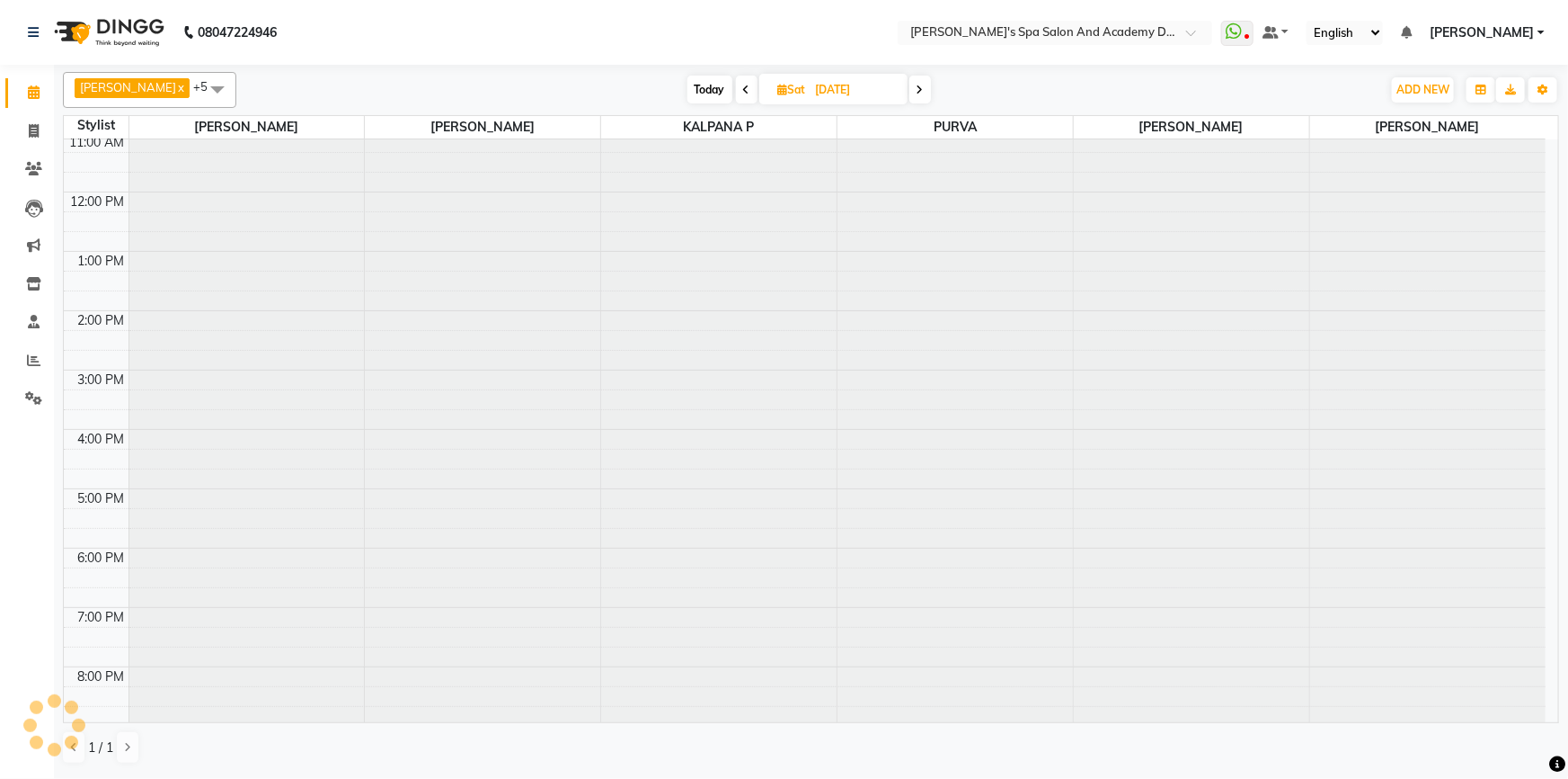
scroll to position [0, 0]
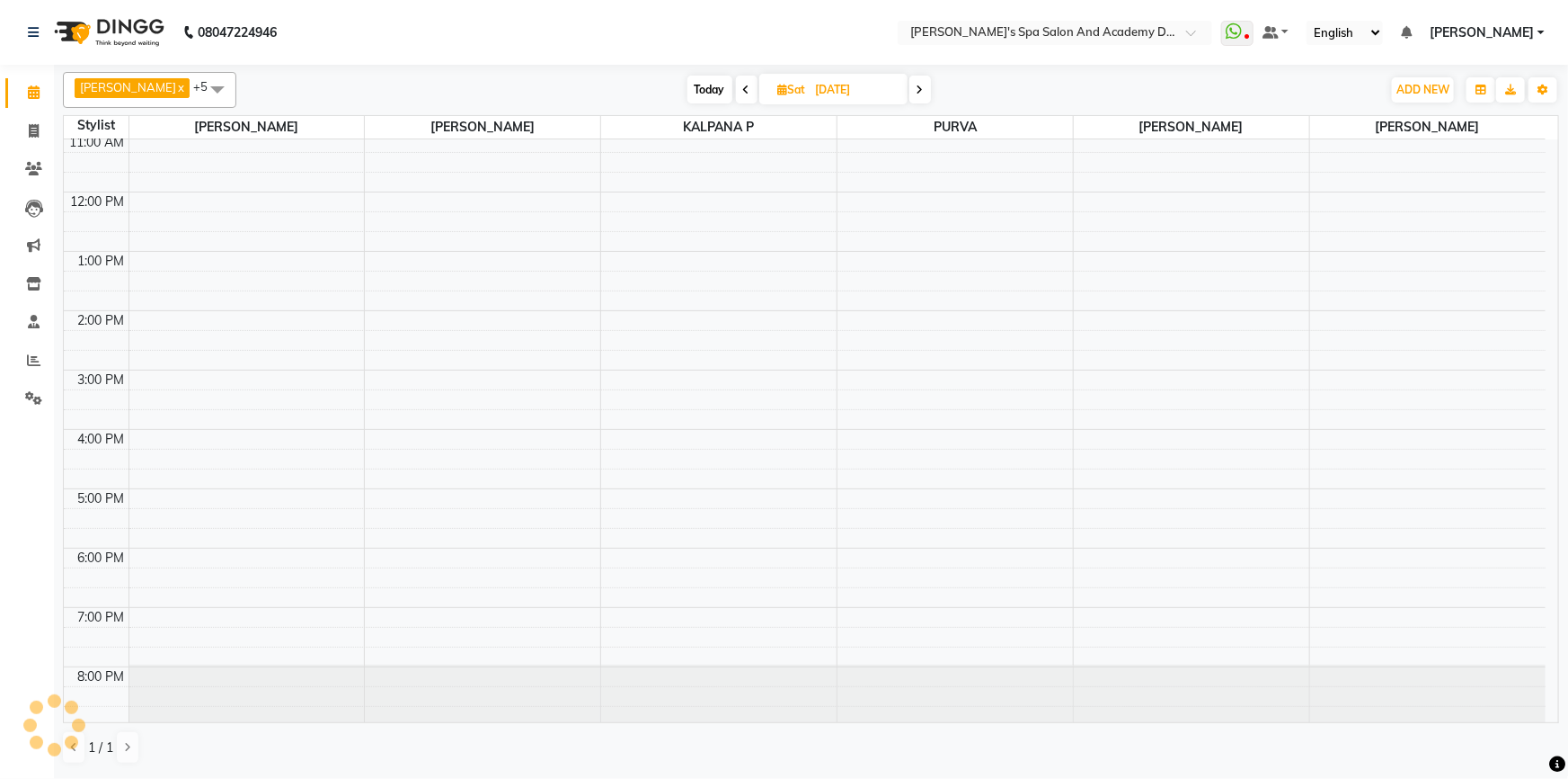
click at [743, 88] on icon at bounding box center [746, 89] width 7 height 11
click at [737, 88] on span at bounding box center [748, 89] width 21 height 28
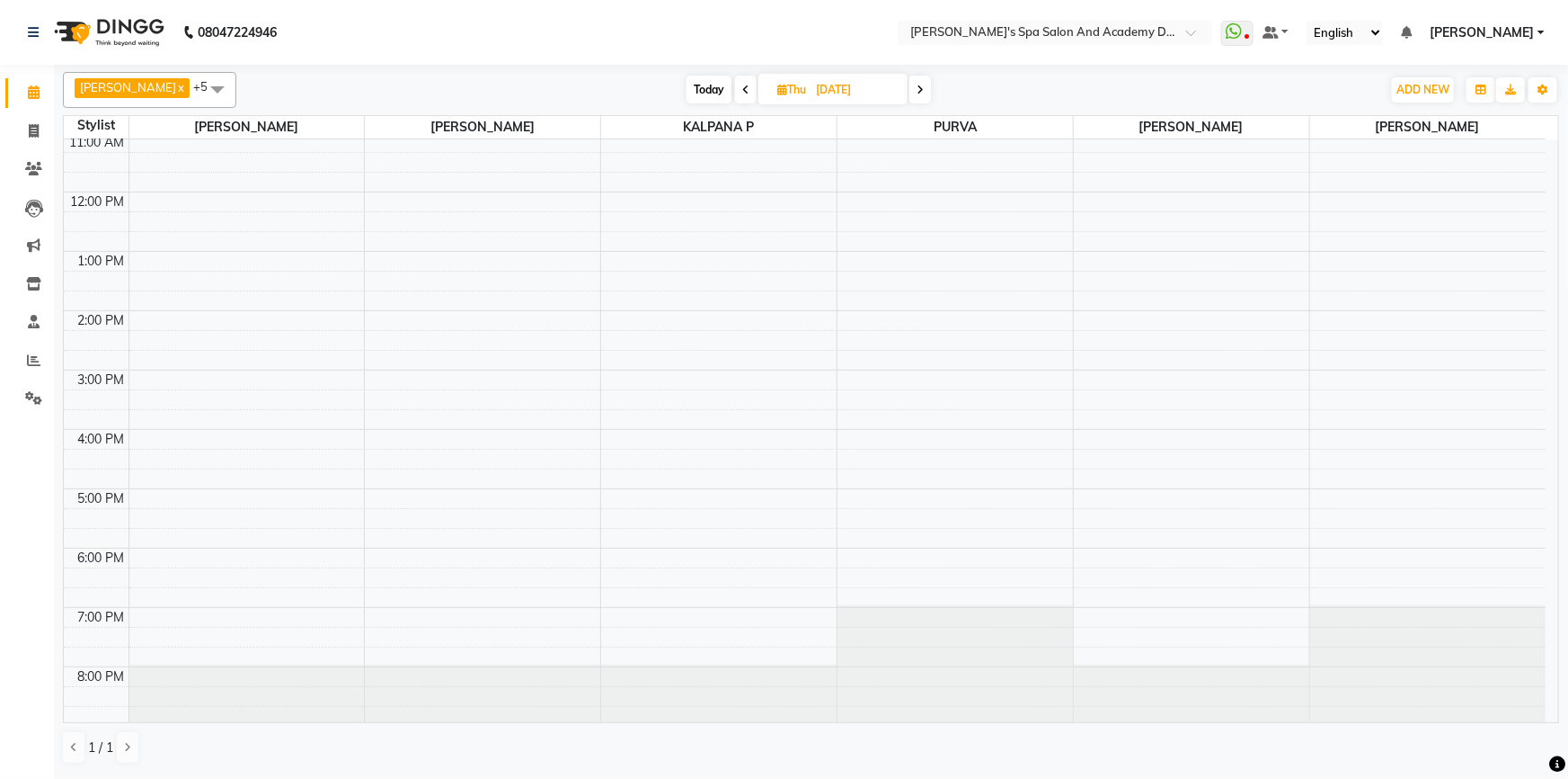
click at [742, 88] on icon at bounding box center [745, 89] width 7 height 11
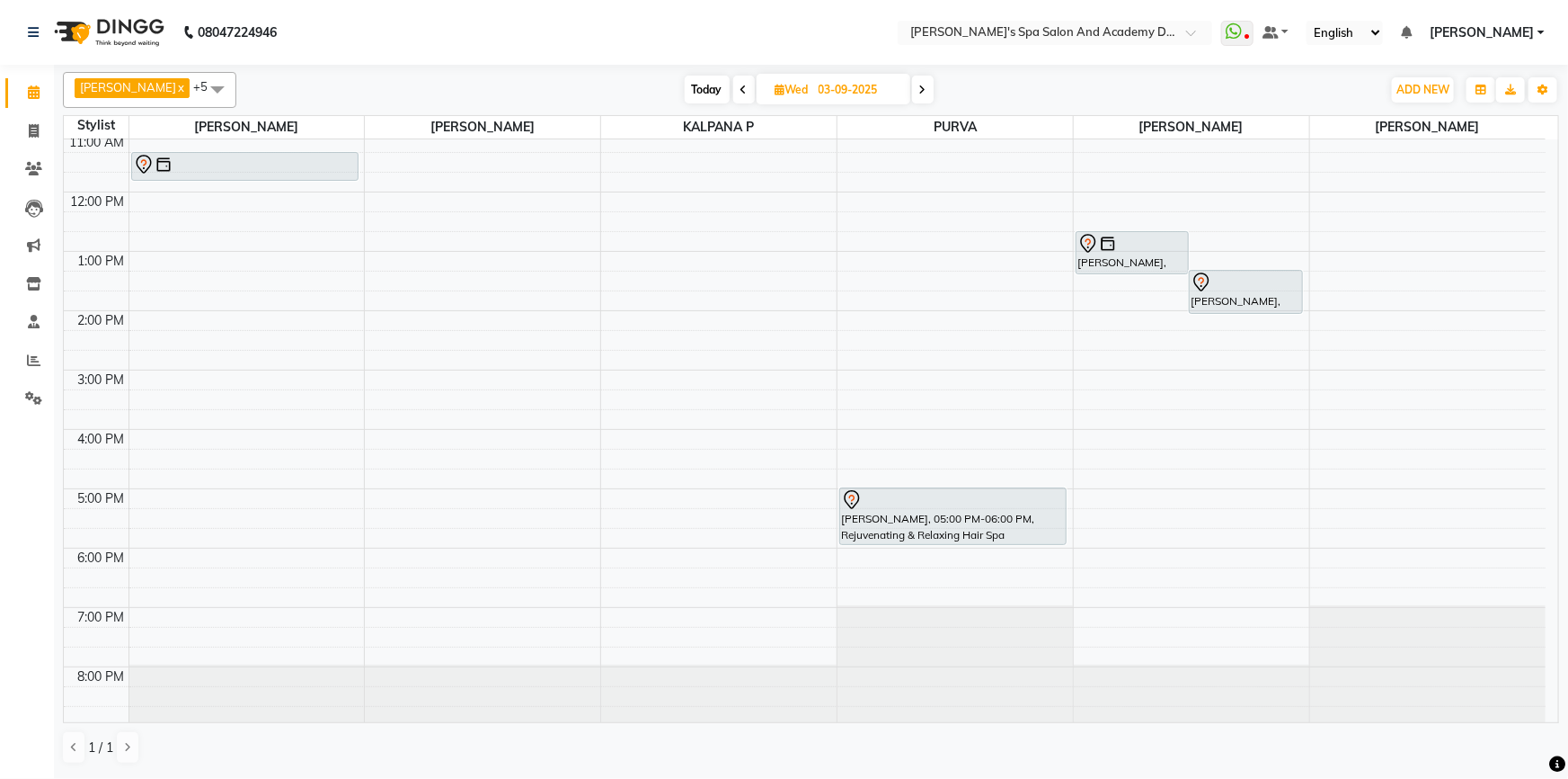
click at [920, 93] on icon at bounding box center [923, 89] width 7 height 11
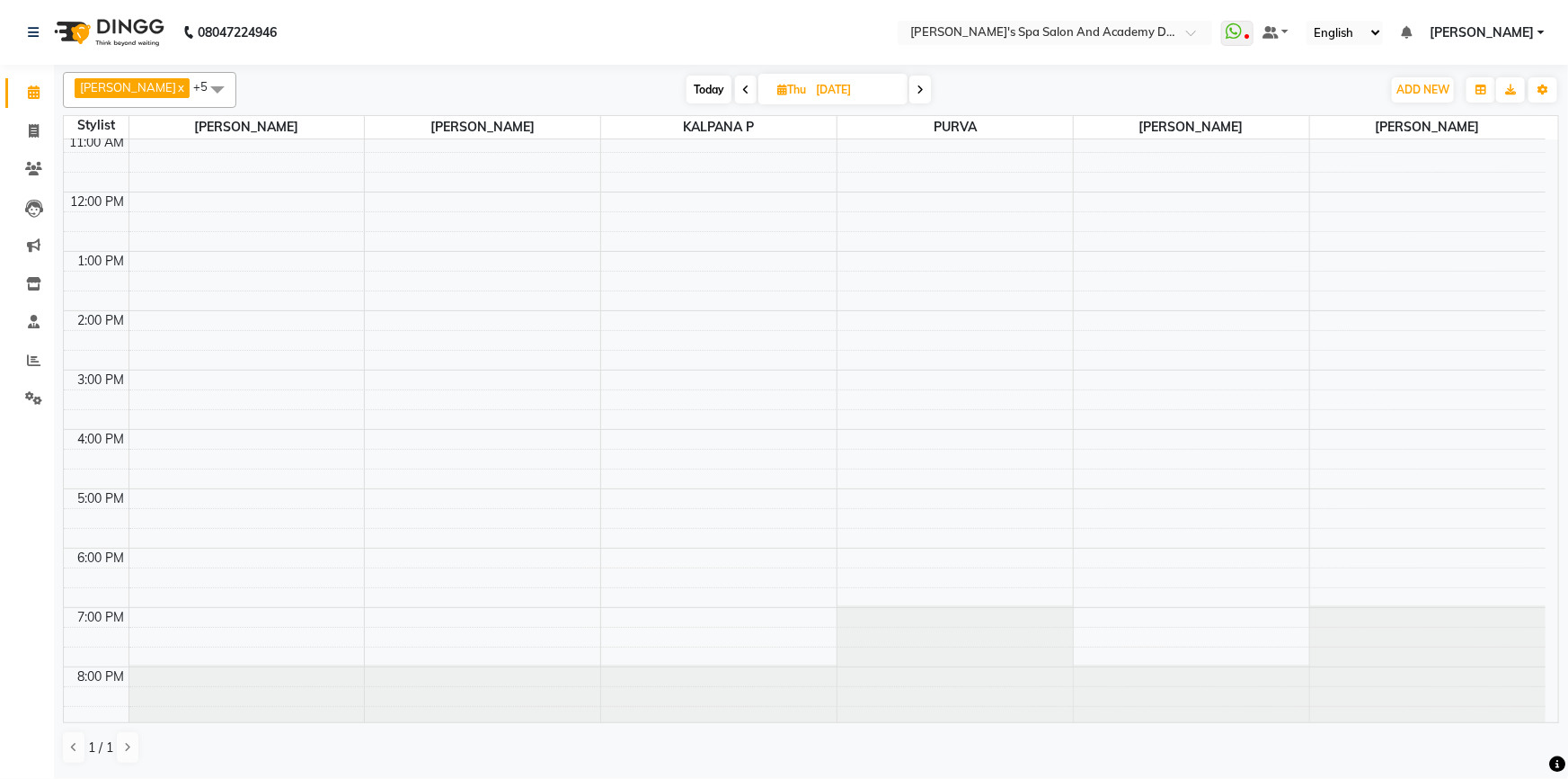
click at [917, 93] on icon at bounding box center [920, 89] width 7 height 11
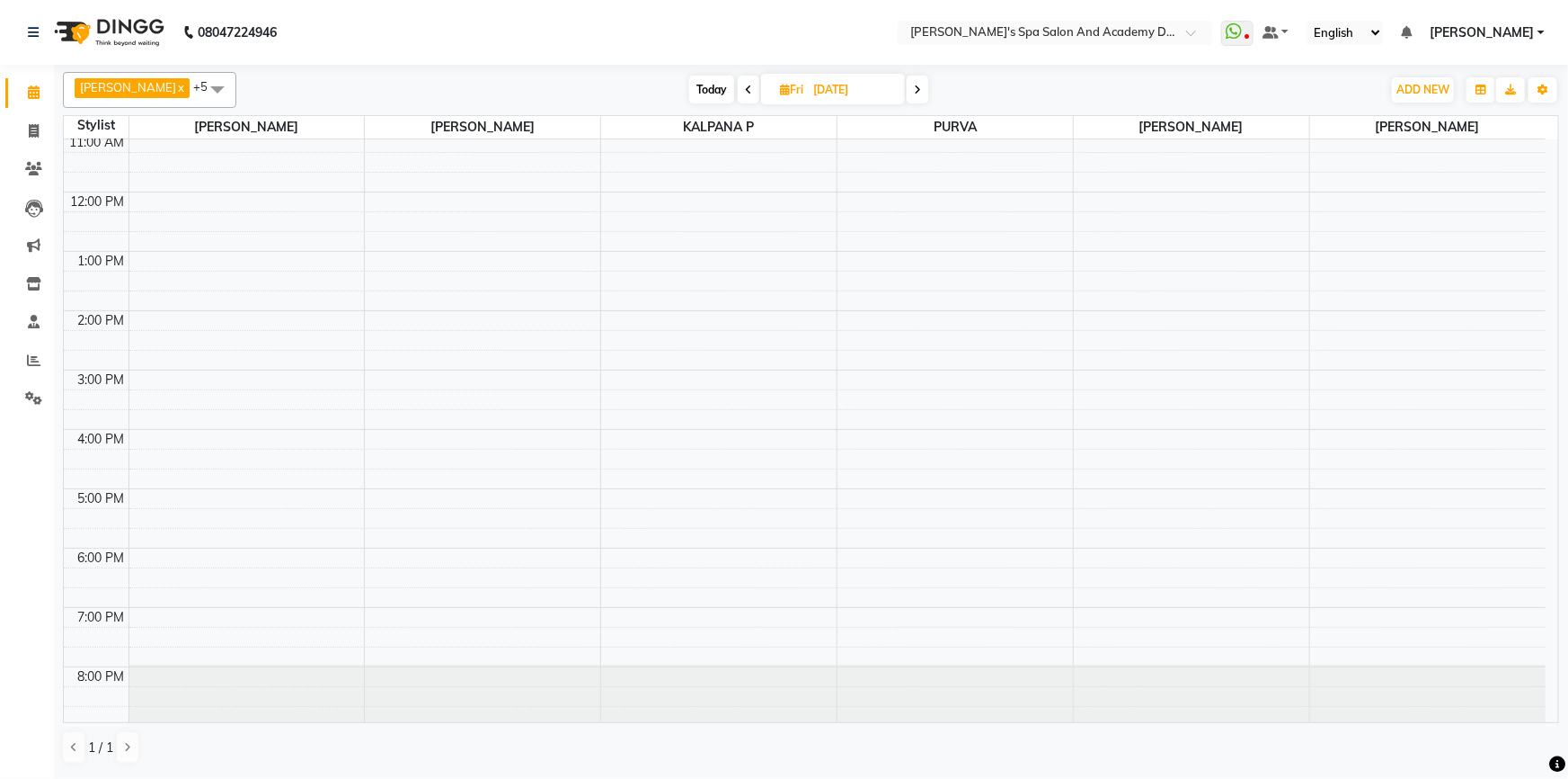
click at [916, 93] on span at bounding box center [918, 89] width 21 height 28
type input "[DATE]"
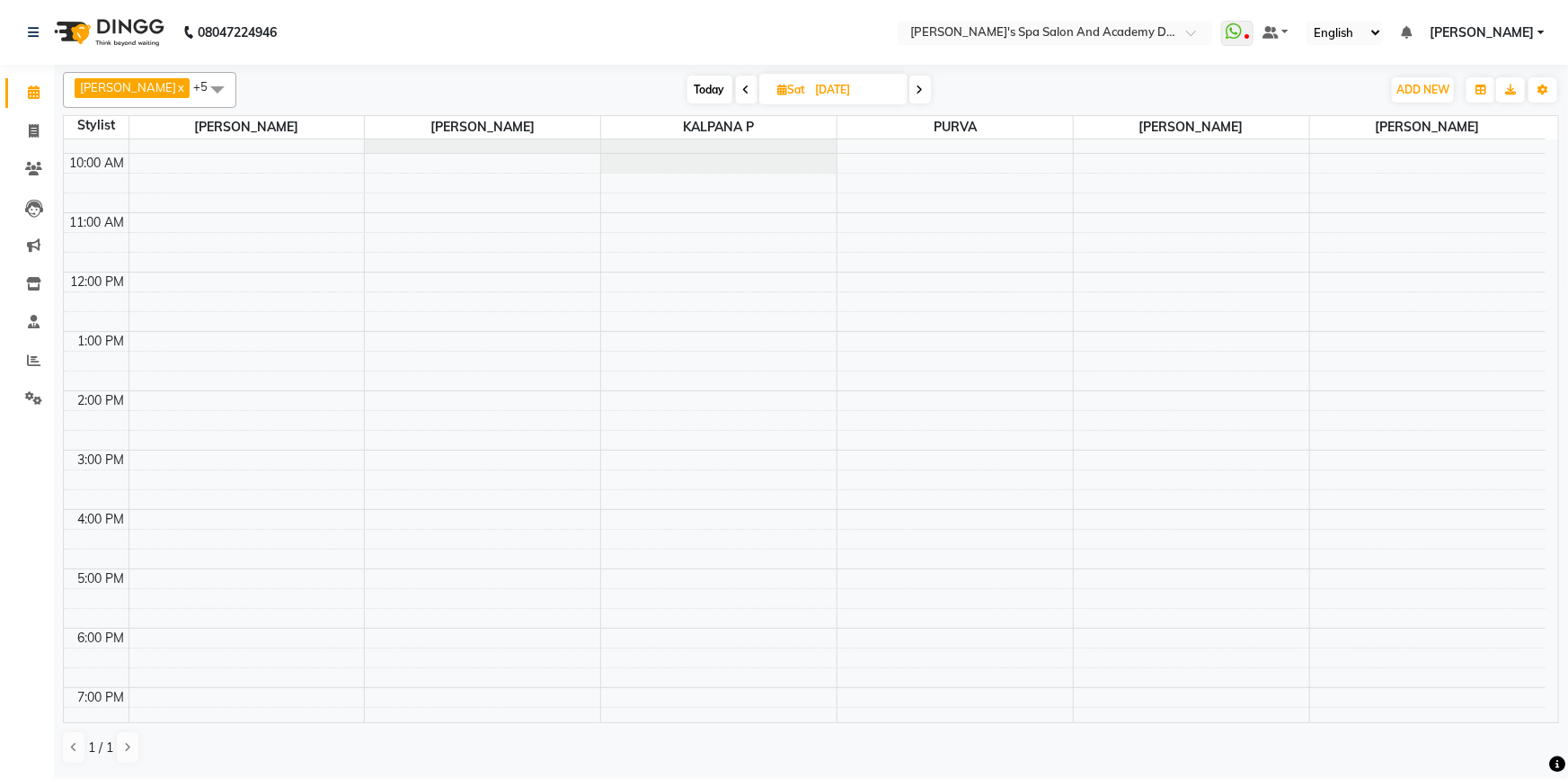
scroll to position [0, 0]
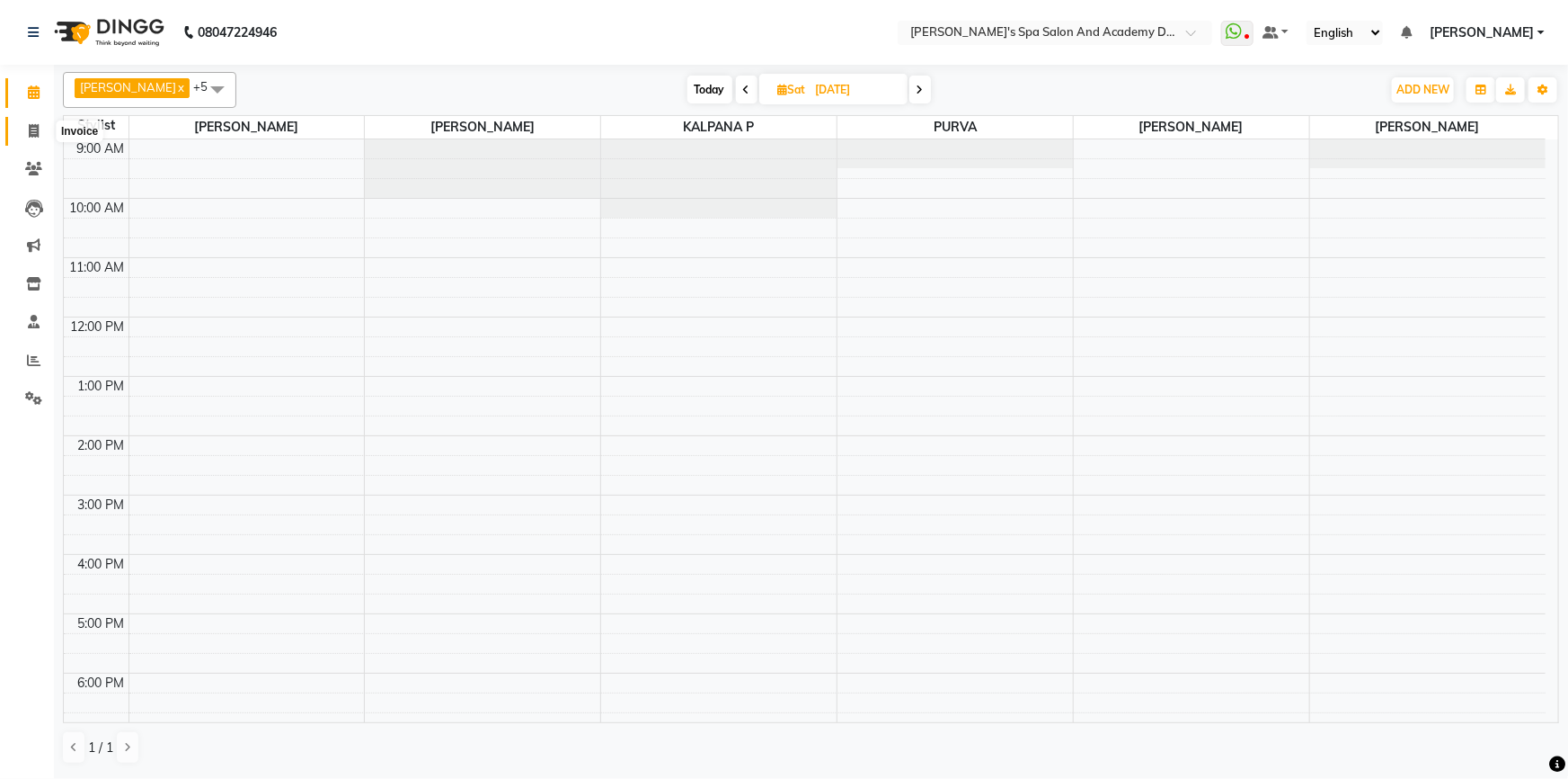
click at [39, 122] on span at bounding box center [34, 132] width 32 height 21
select select "6316"
select select "service"
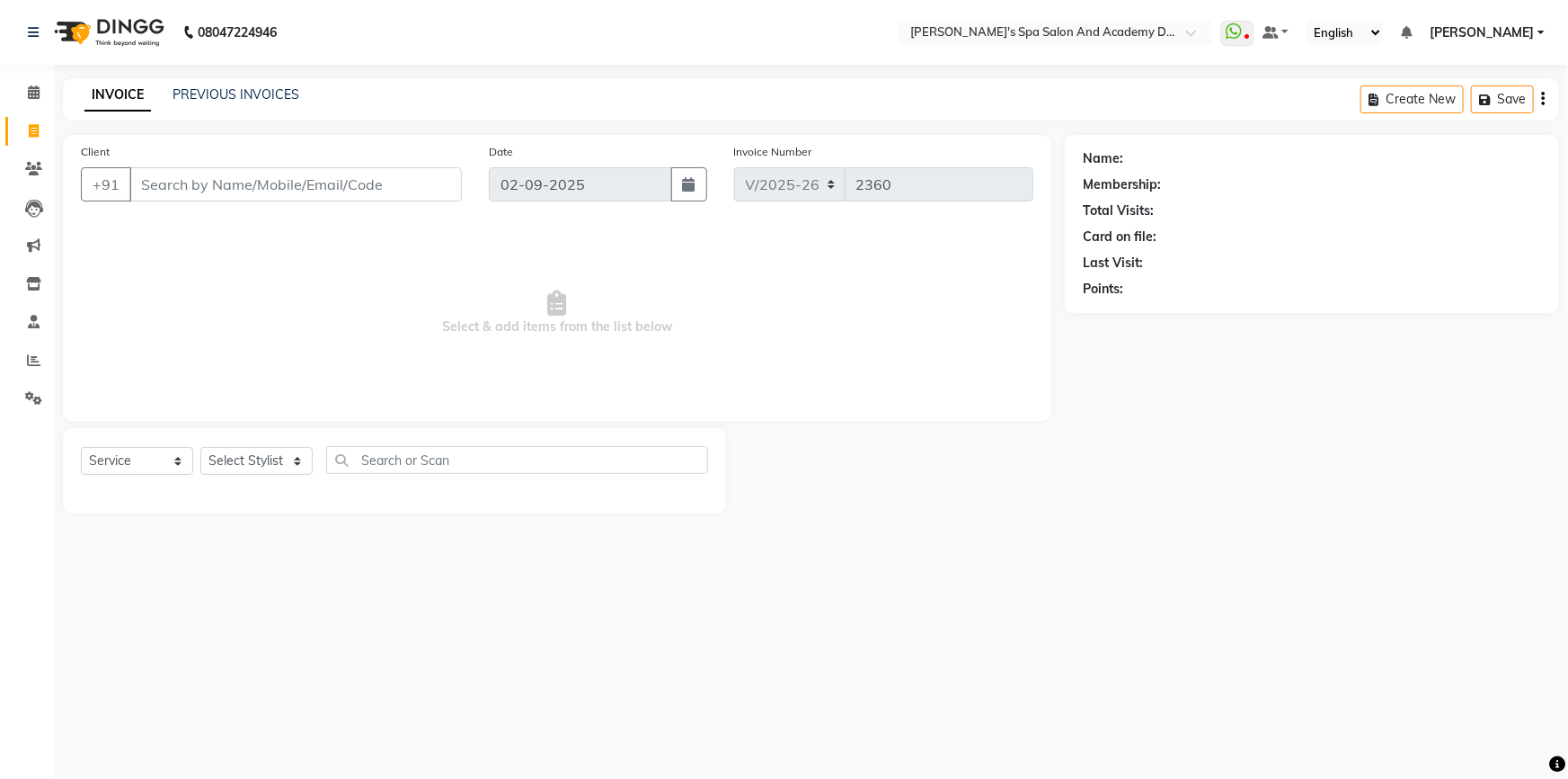
click at [0, 602] on div "Calendar Invoice Clients Leads Marketing Inventory Staff Reports Settings Upcom…" at bounding box center [121, 401] width 243 height 700
click at [399, 458] on input "text" at bounding box center [517, 460] width 382 height 28
click at [301, 459] on select "Select Stylist Admin [PERSON_NAME] [PERSON_NAME] DIRECT 1 [PERSON_NAME] [PERSON…" at bounding box center [256, 460] width 112 height 28
click at [253, 543] on div "08047224946 Select Location × Sarla's Spa Salon And Academy Dosti Branch Ventur…" at bounding box center [784, 390] width 1568 height 779
click at [292, 464] on select "Select Stylist Admin [PERSON_NAME] [PERSON_NAME] DIRECT 1 [PERSON_NAME] [PERSON…" at bounding box center [256, 460] width 112 height 28
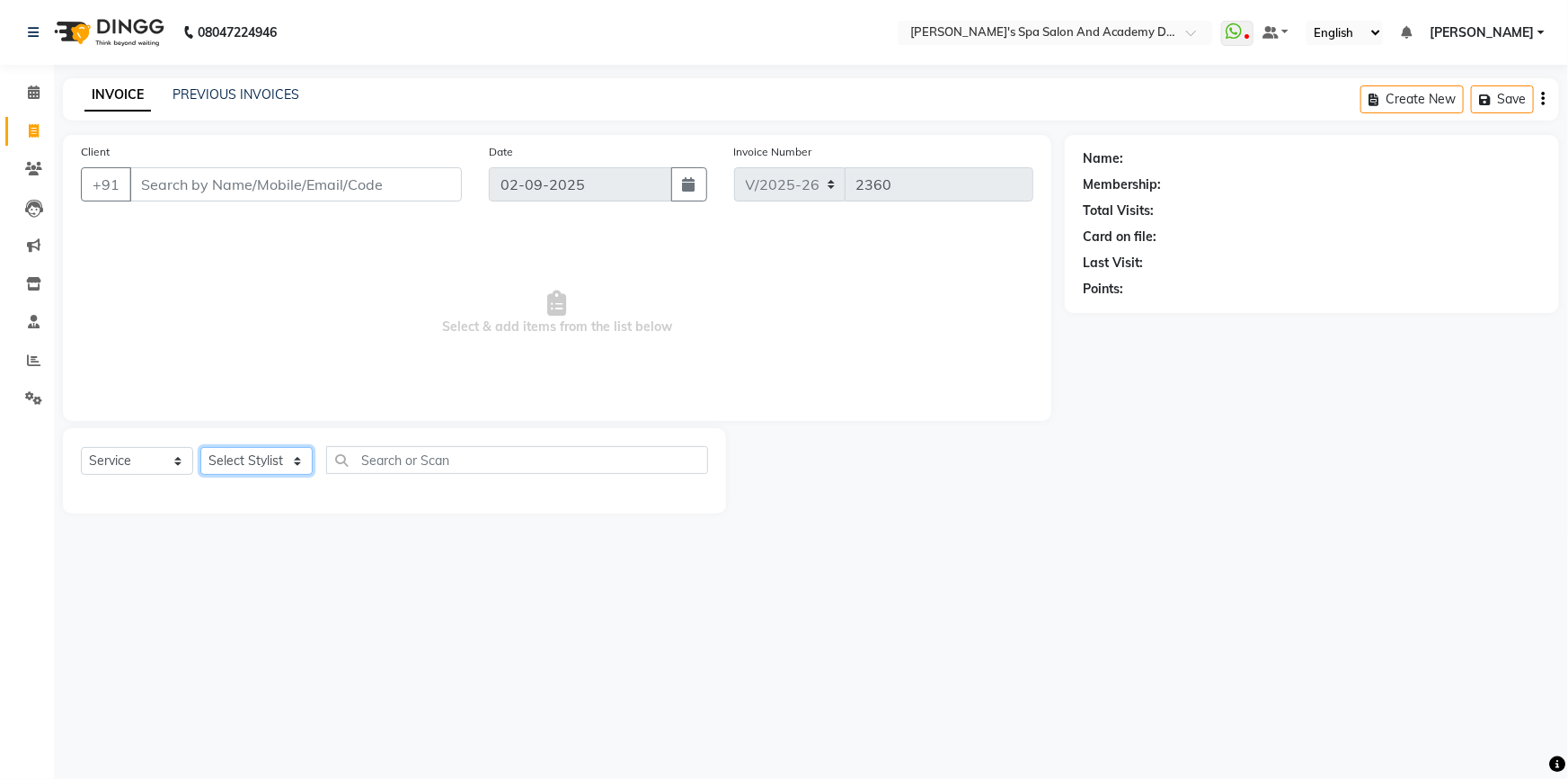
select select "47367"
click at [200, 447] on select "Select Stylist Admin [PERSON_NAME] [PERSON_NAME] DIRECT 1 [PERSON_NAME] [PERSON…" at bounding box center [256, 460] width 112 height 28
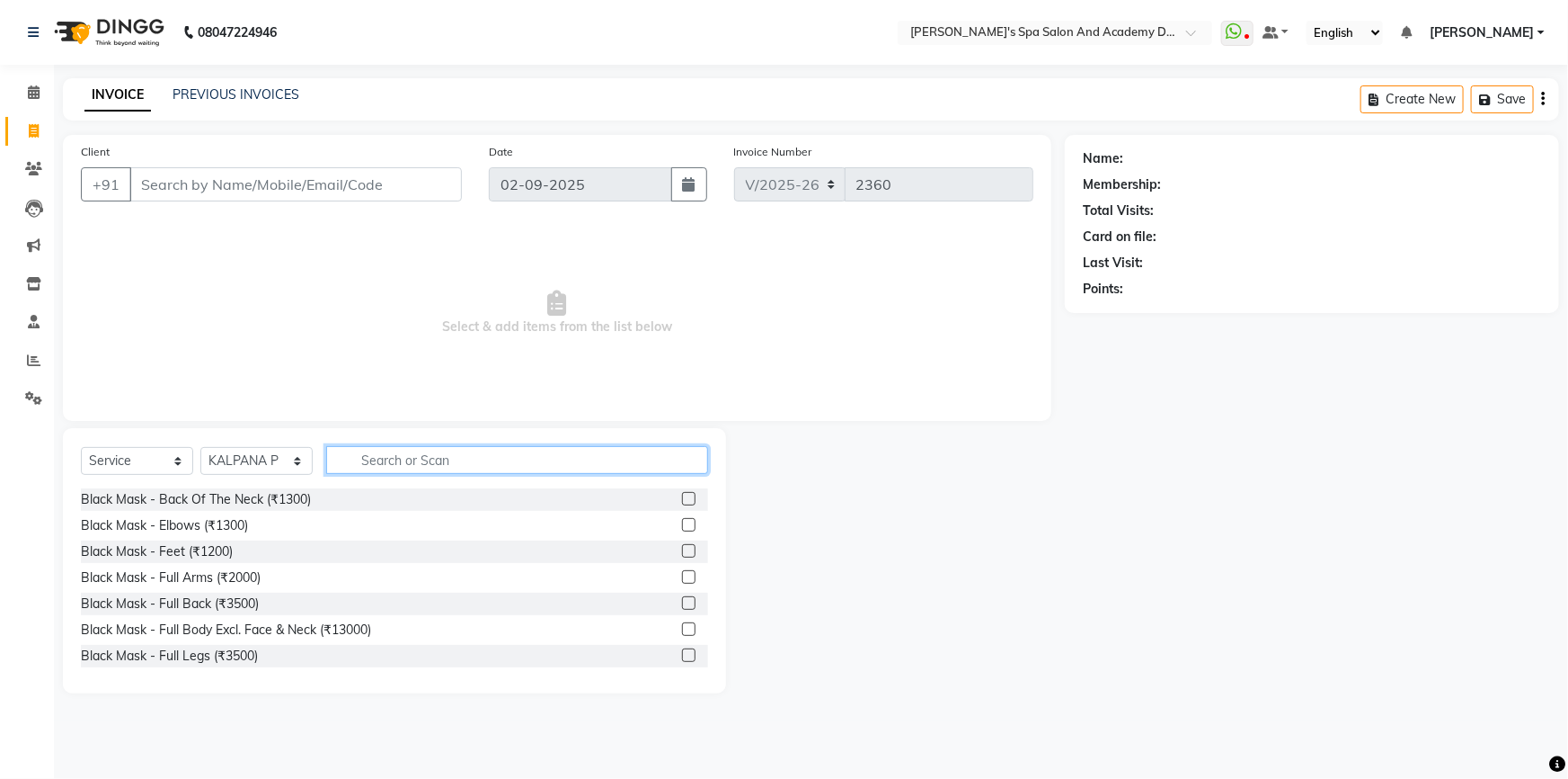
click at [356, 456] on input "text" at bounding box center [517, 460] width 382 height 28
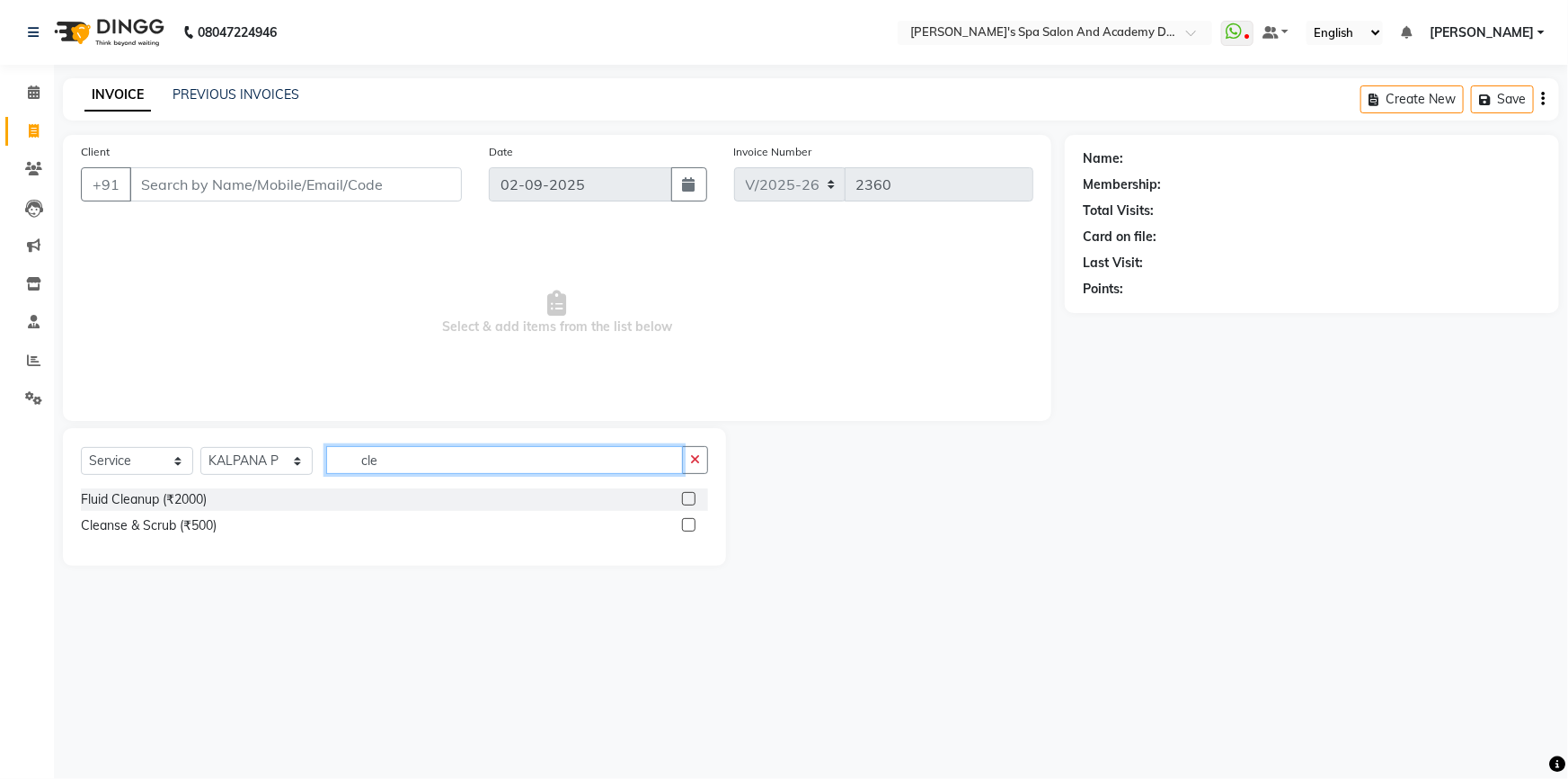
type input "cl"
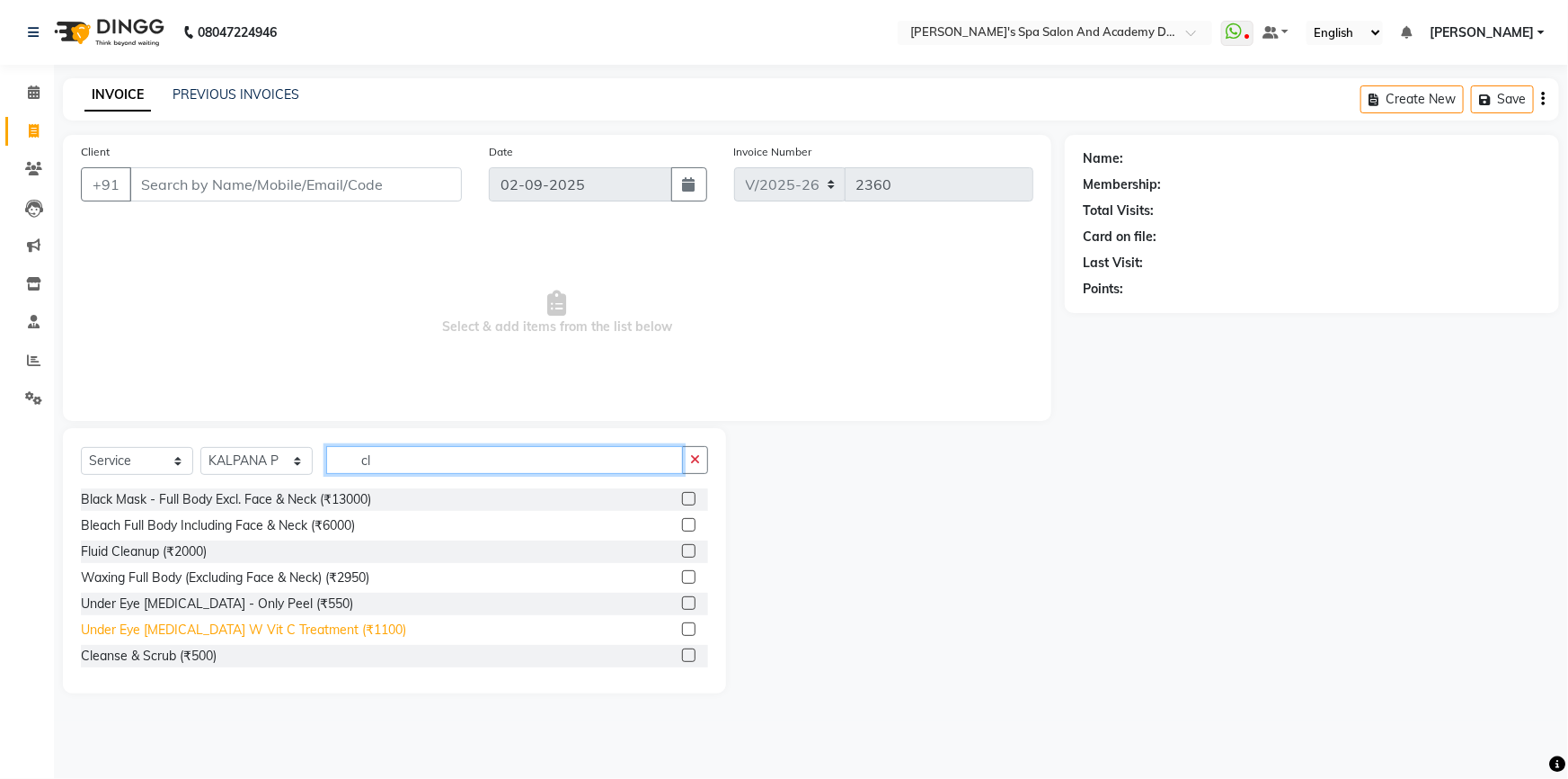
scroll to position [28, 0]
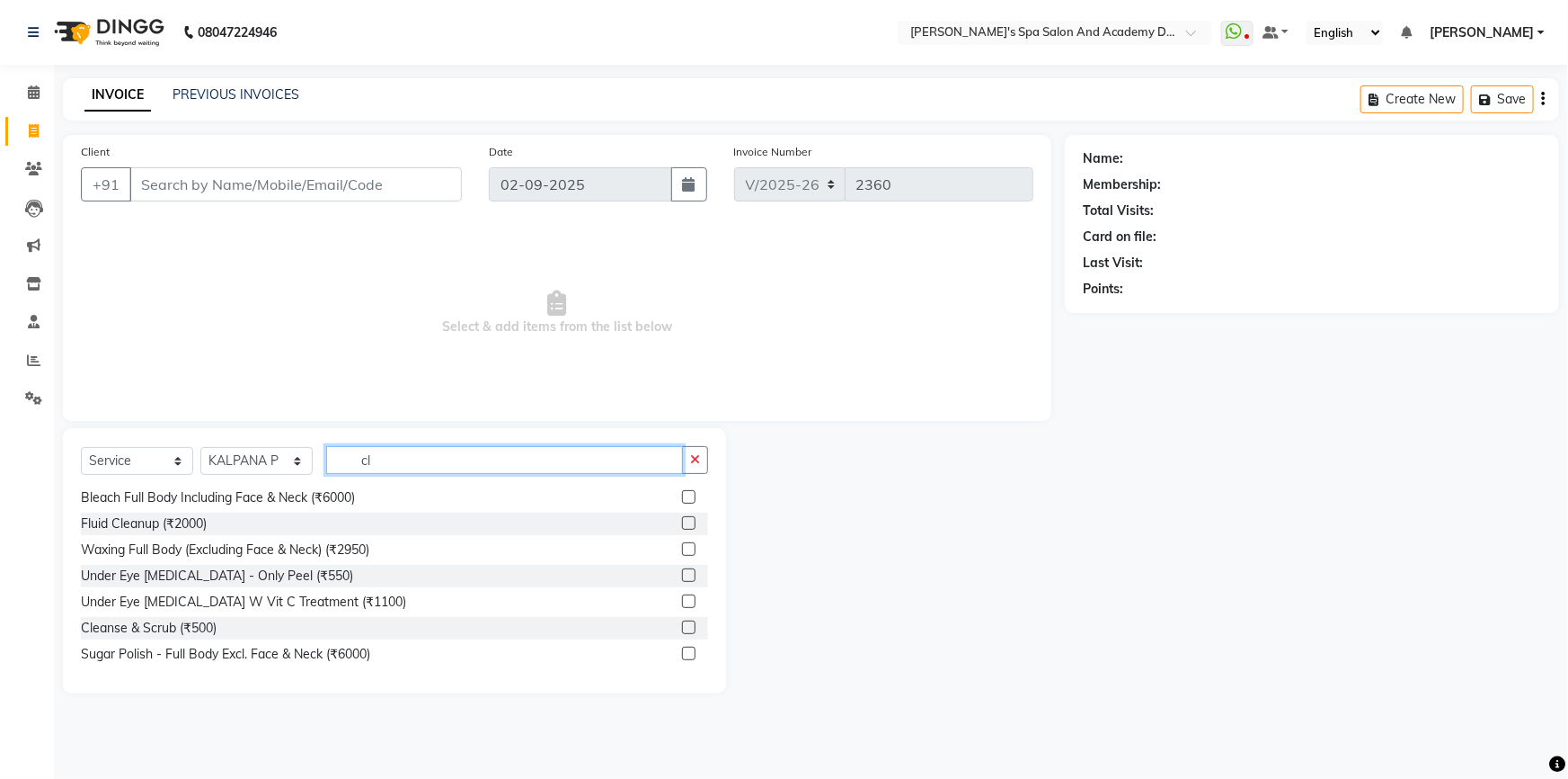
drag, startPoint x: 395, startPoint y: 464, endPoint x: 344, endPoint y: 464, distance: 51.0
click at [344, 464] on input "cl" at bounding box center [504, 460] width 357 height 28
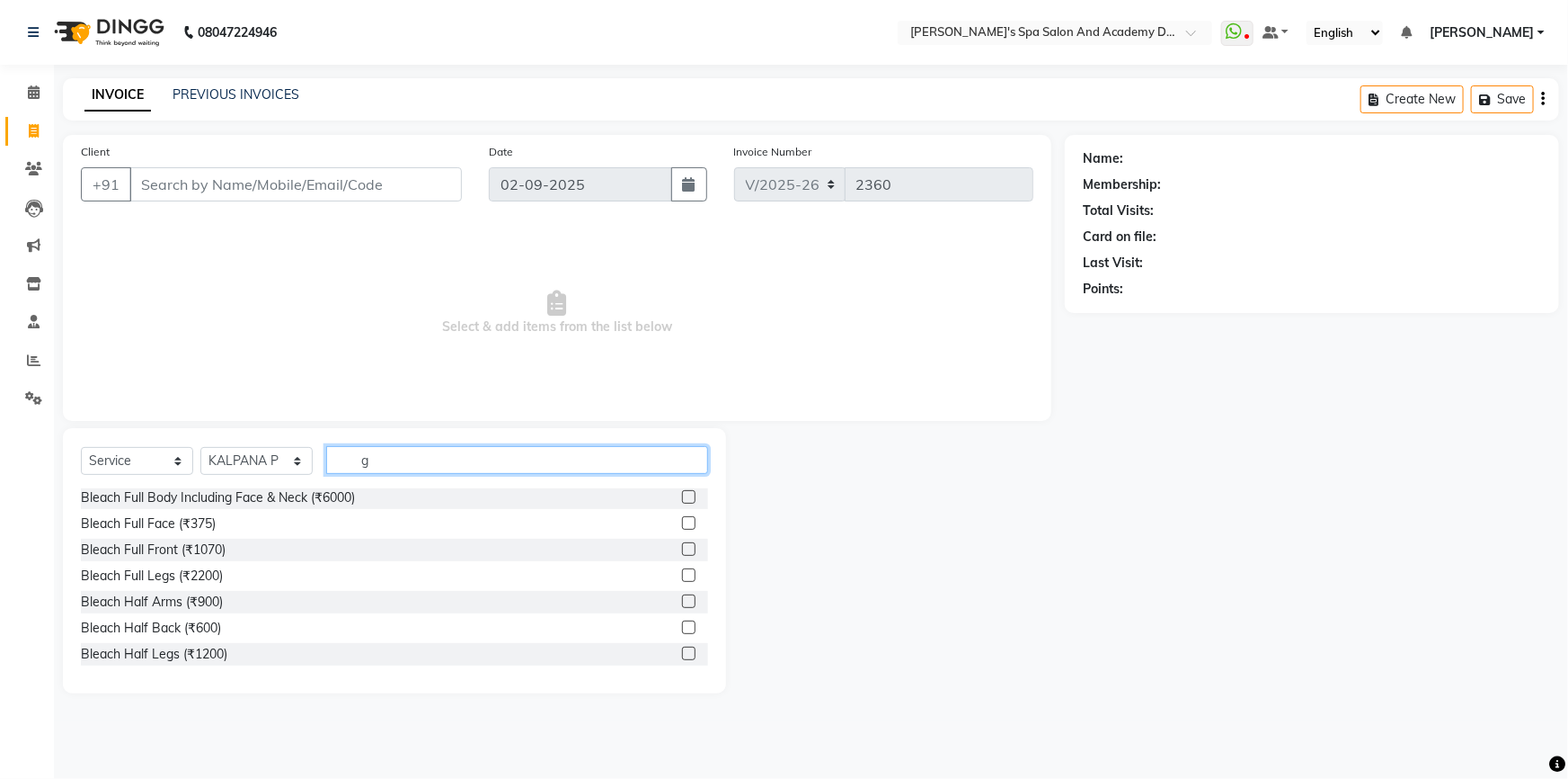
scroll to position [133, 0]
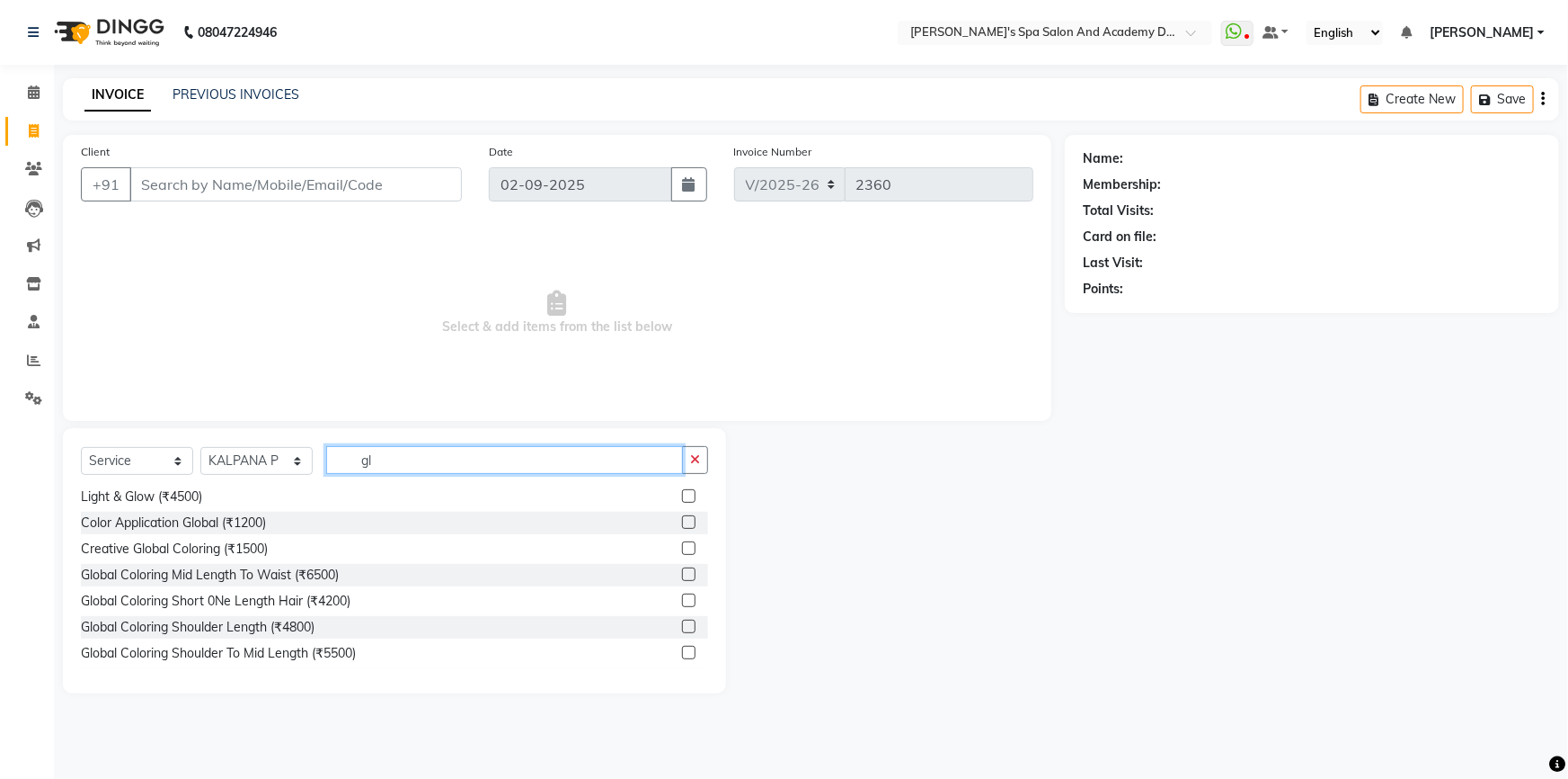
type input "glo"
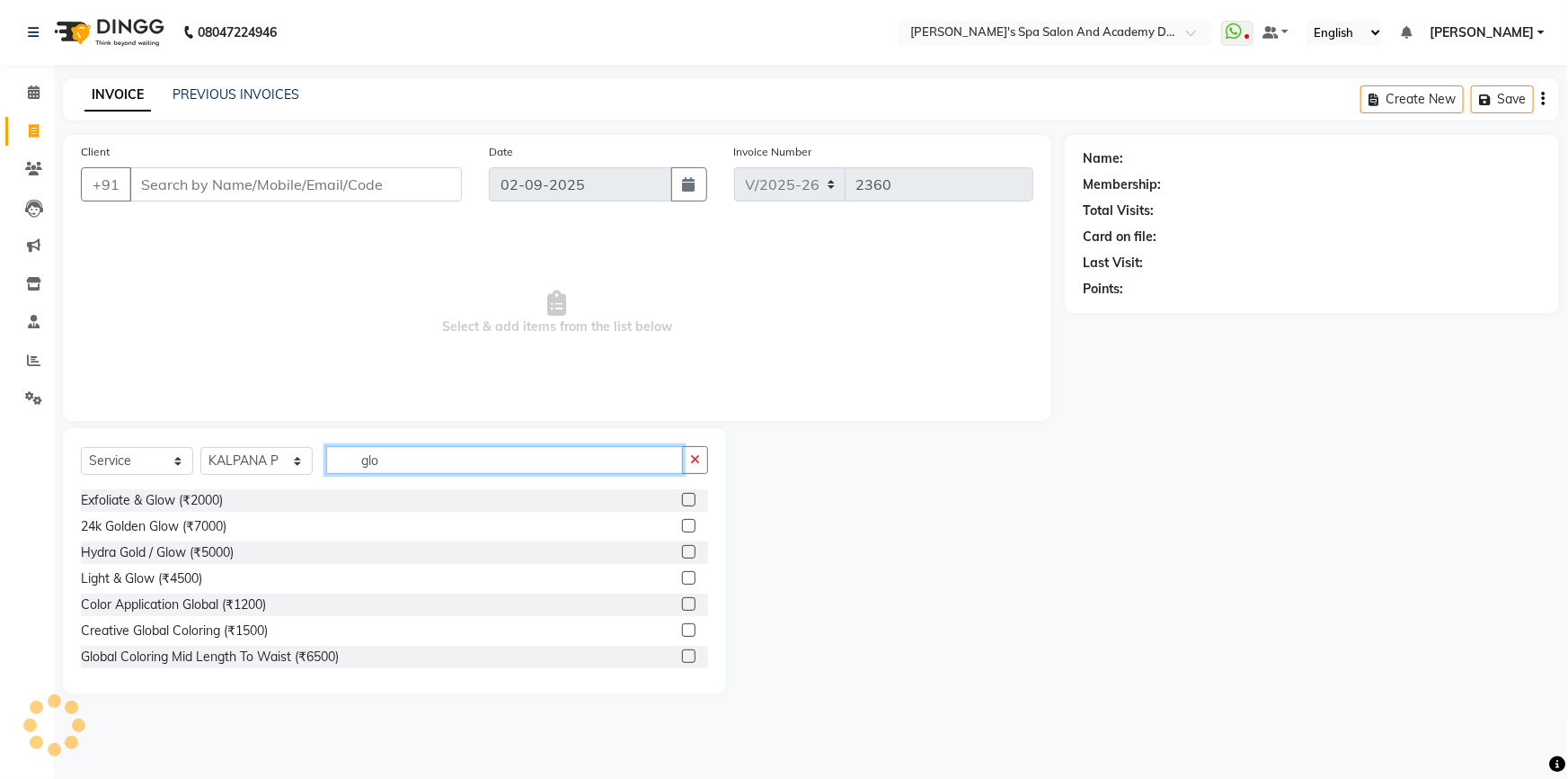
drag, startPoint x: 388, startPoint y: 464, endPoint x: 317, endPoint y: 469, distance: 71.2
click at [323, 466] on div "Select Service Product Membership Package Voucher Prepaid Gift Card Select Styl…" at bounding box center [394, 467] width 627 height 42
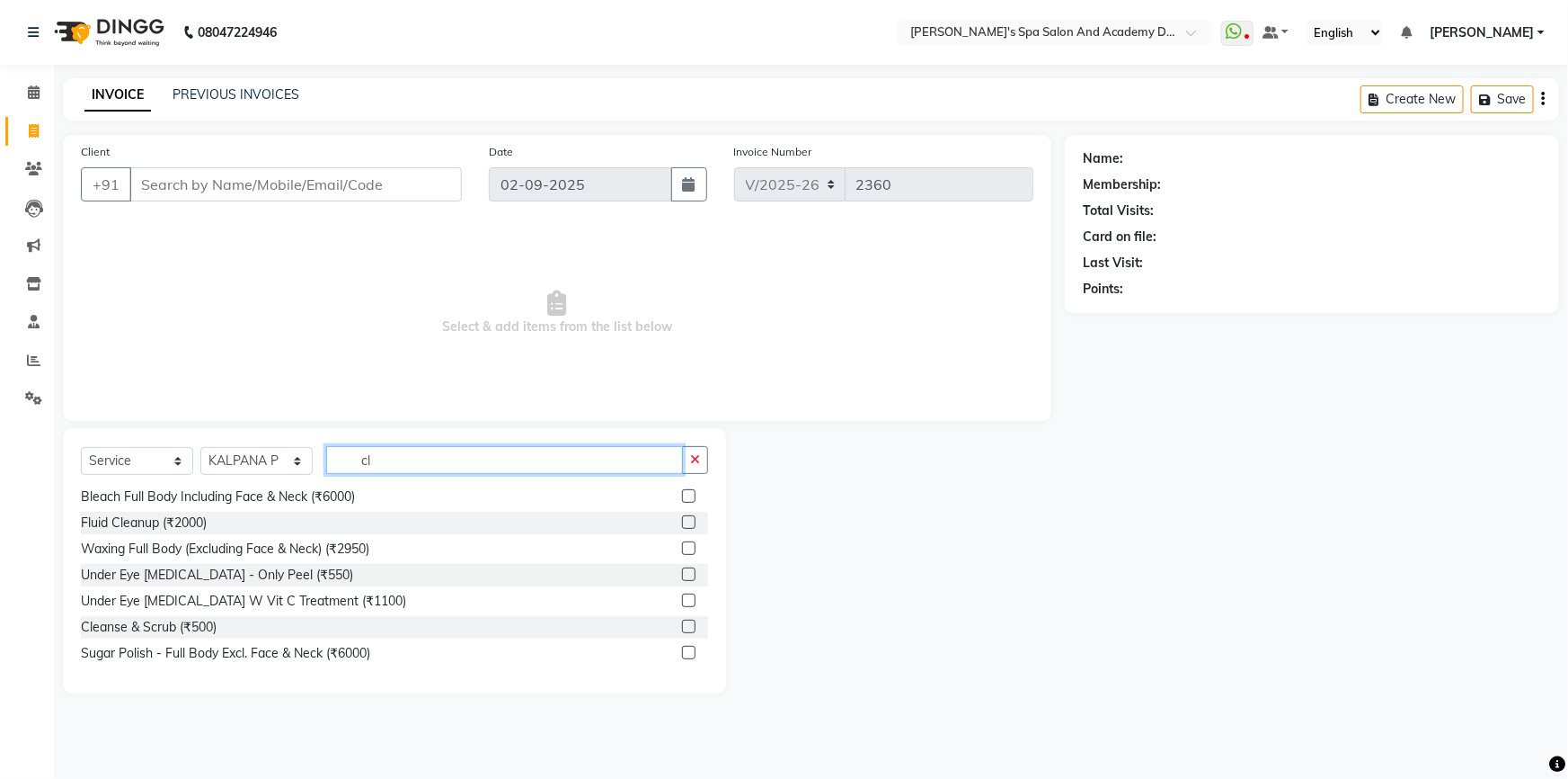
scroll to position [0, 0]
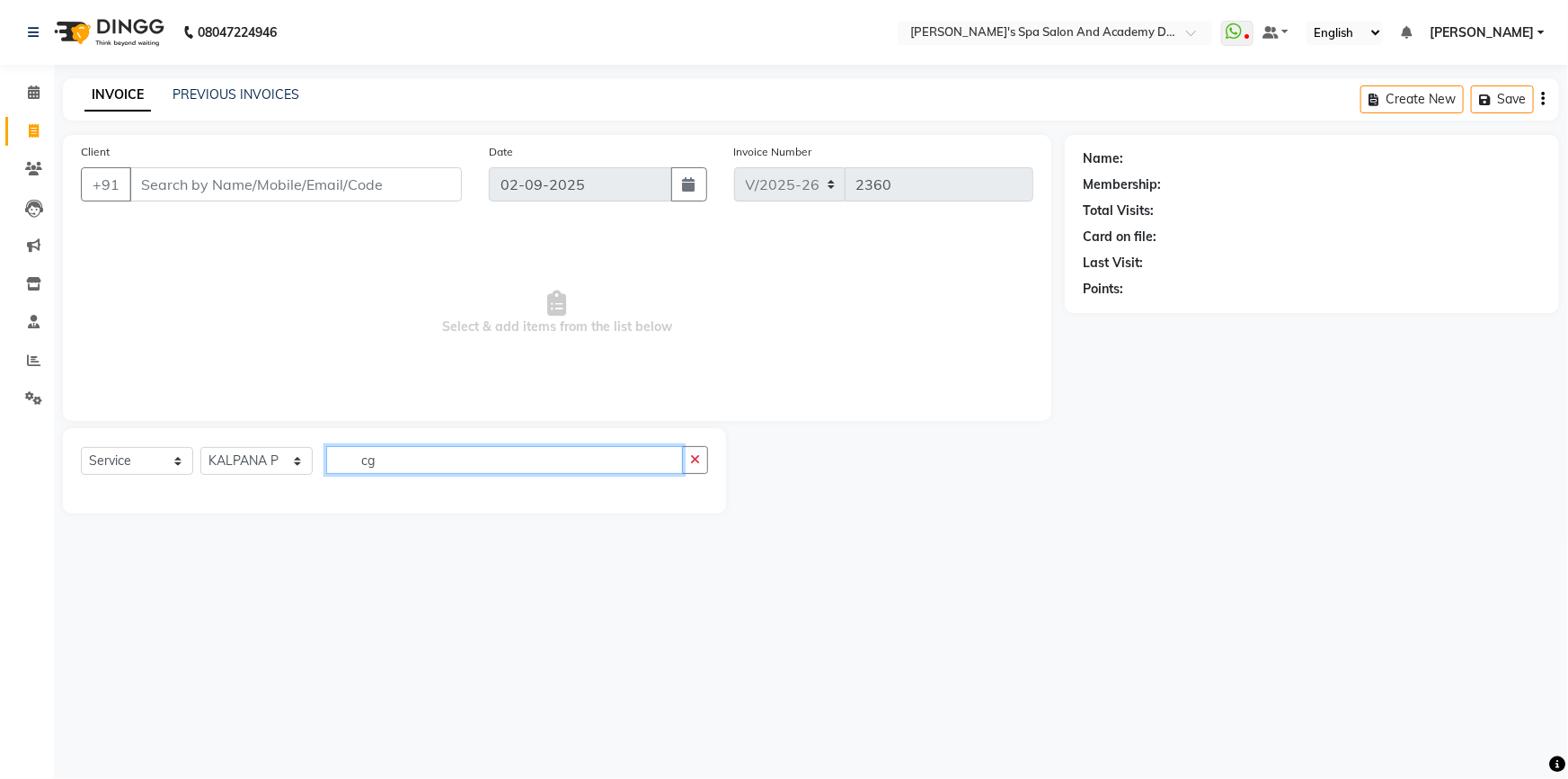
type input "c"
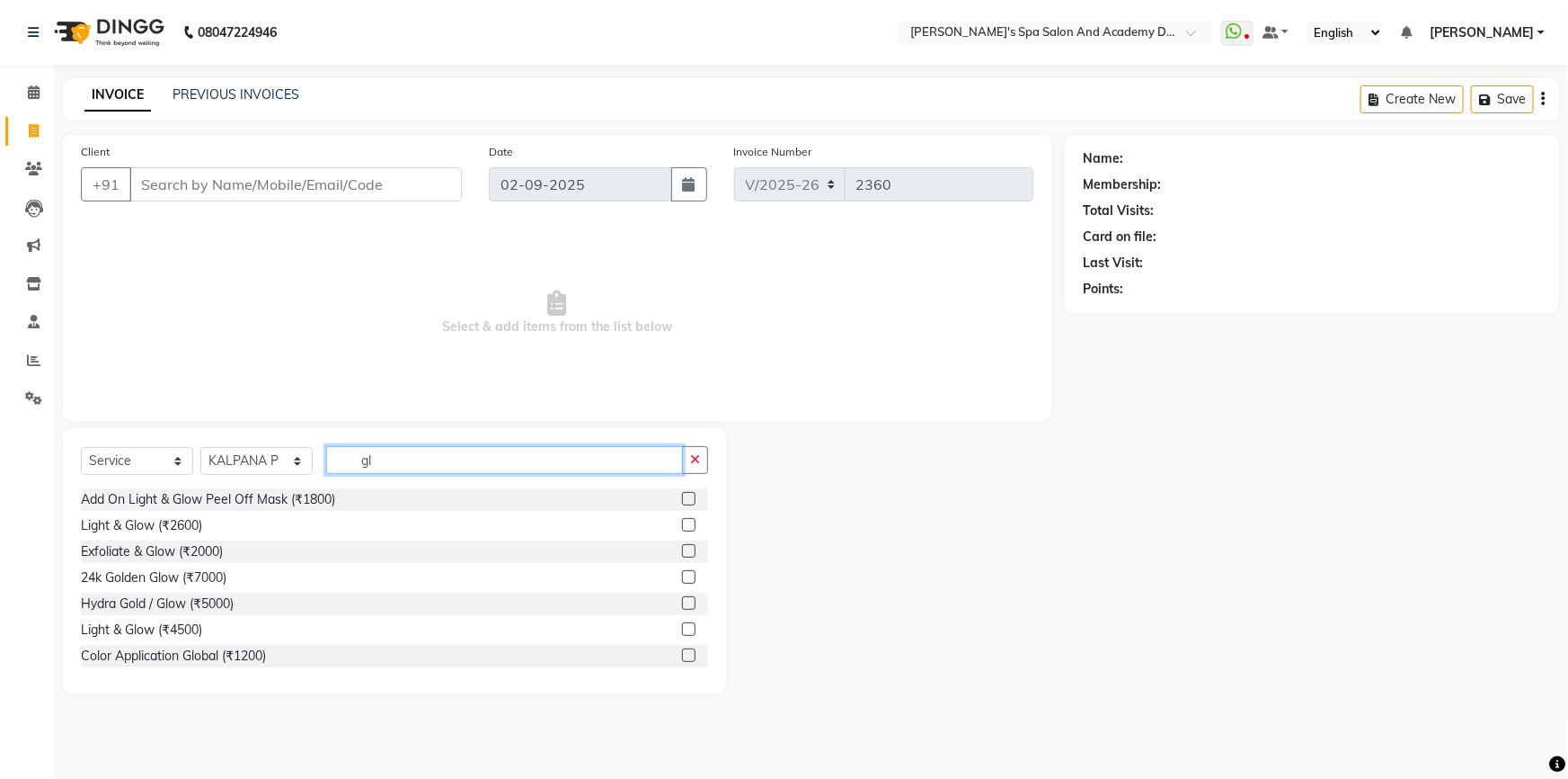
type input "g"
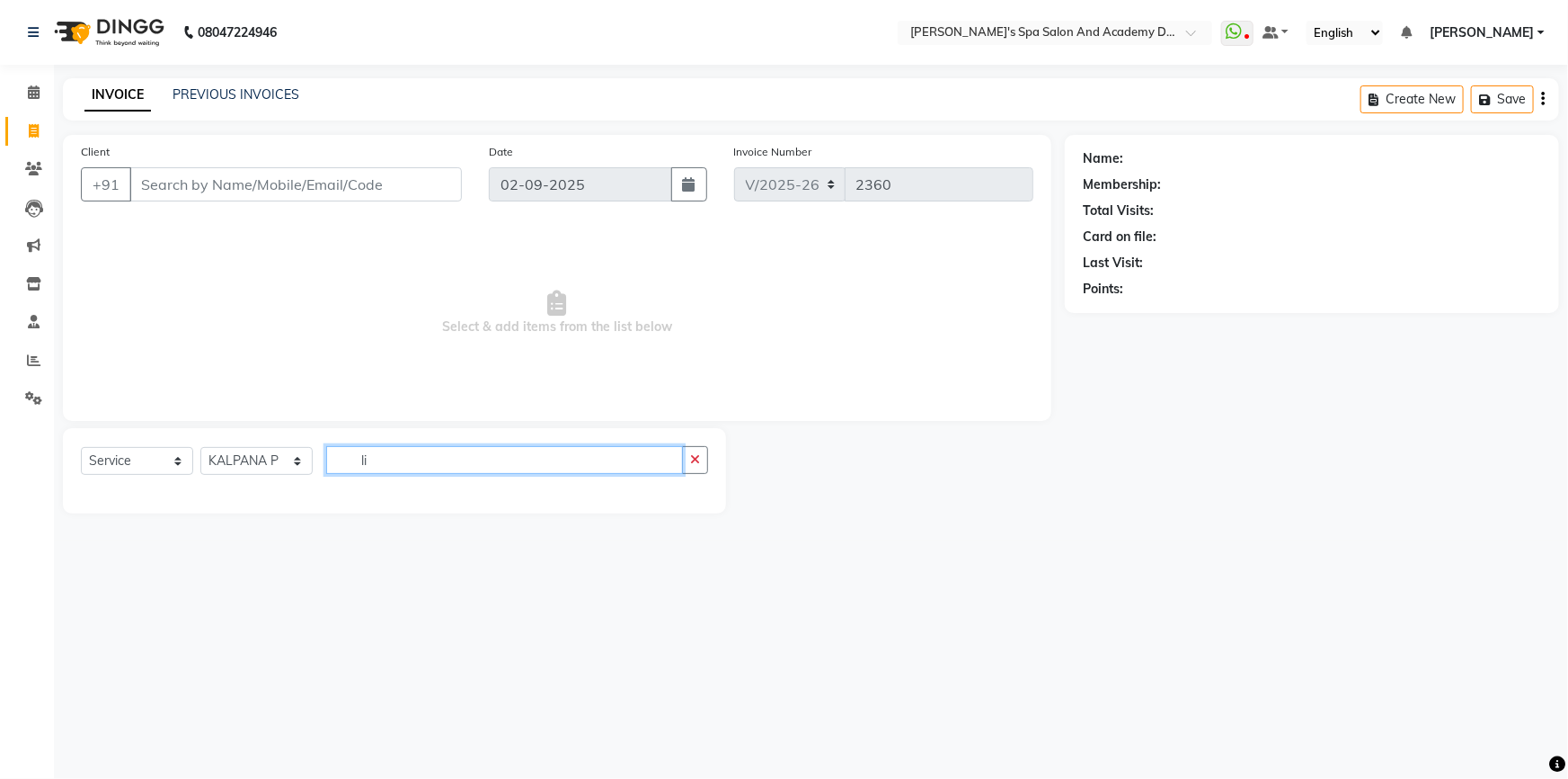
type input "l"
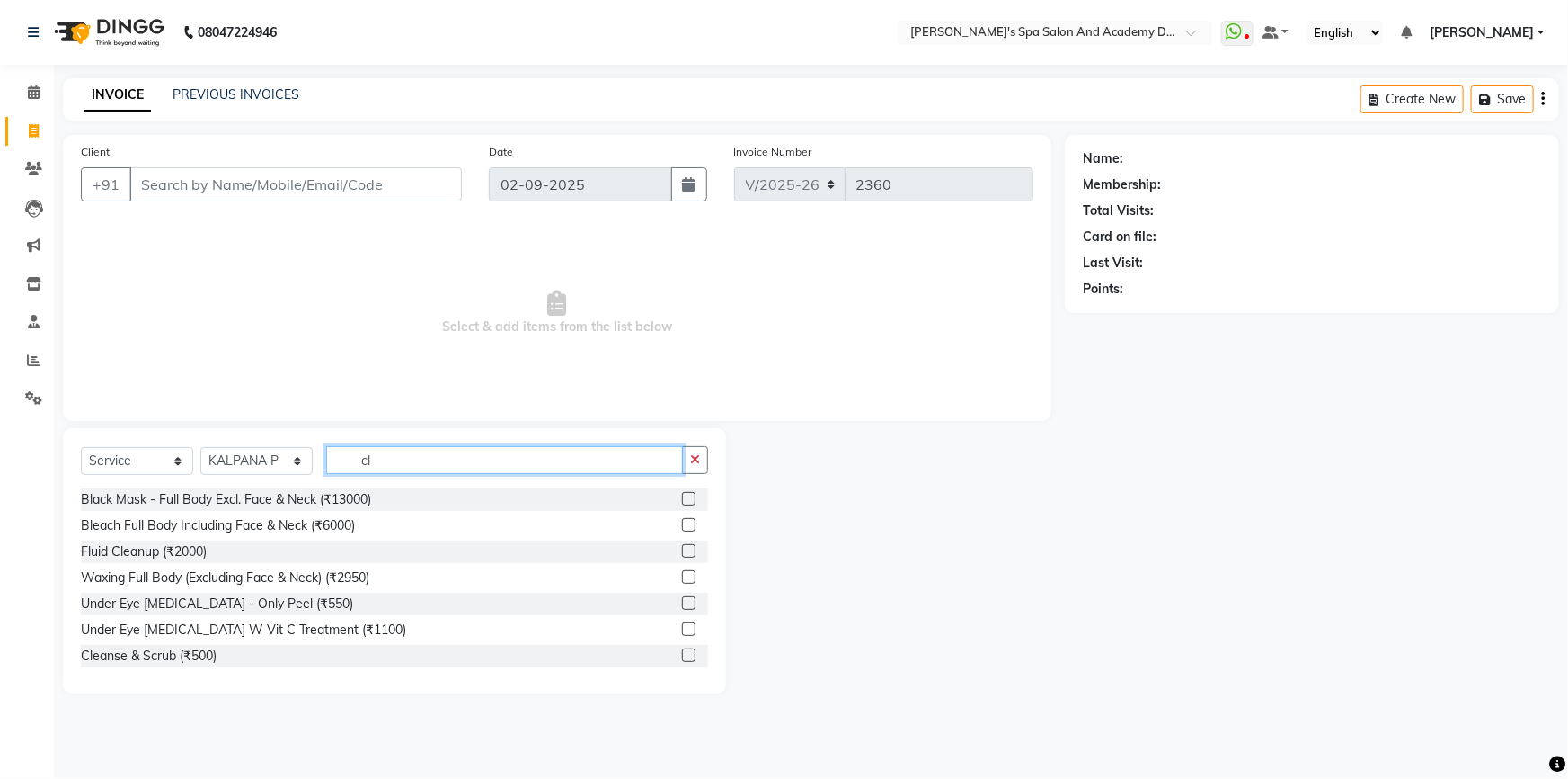
type input "c"
type input "light"
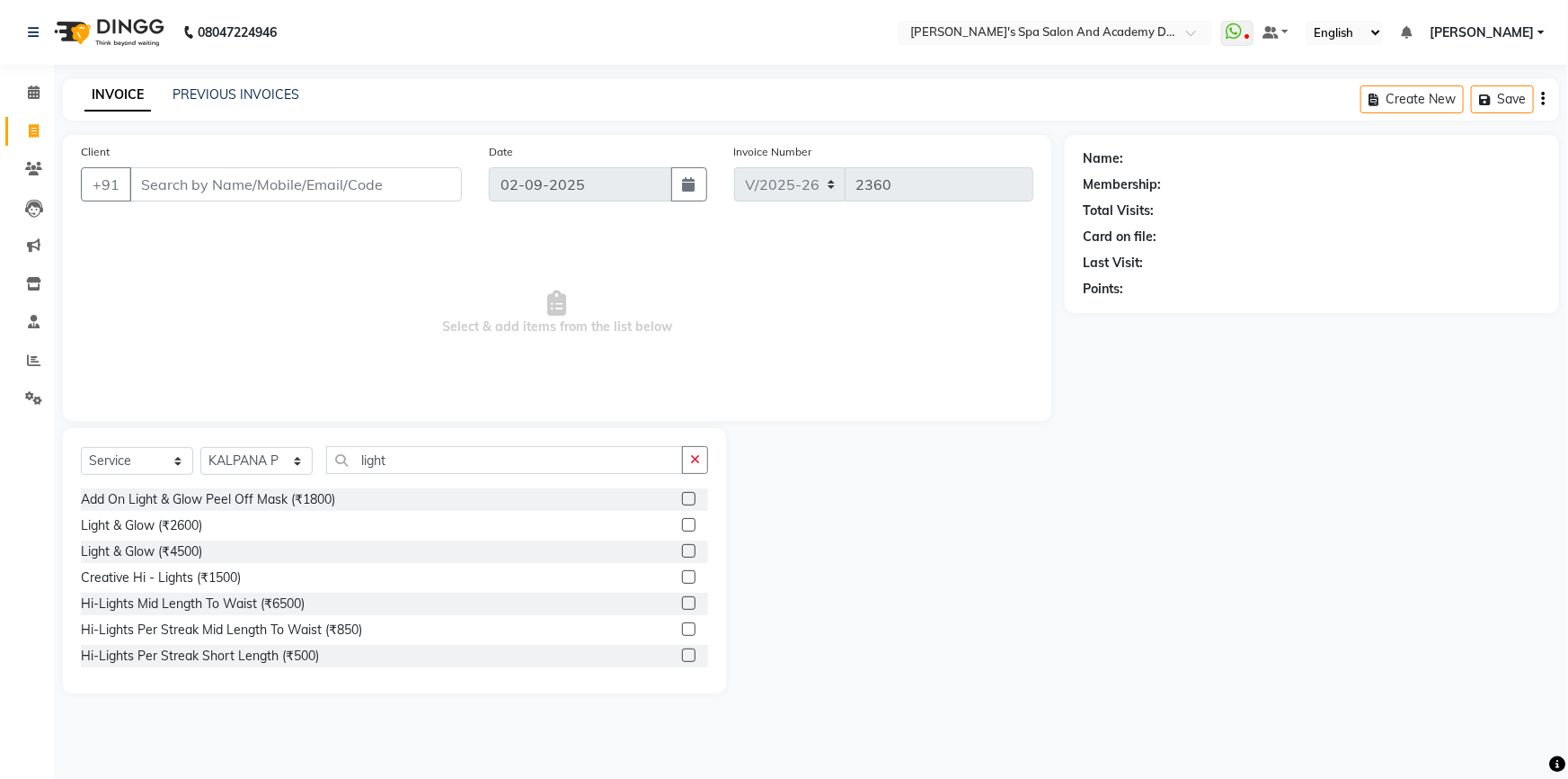
click at [682, 522] on label at bounding box center [689, 525] width 13 height 13
click at [682, 522] on input "checkbox" at bounding box center [688, 526] width 12 height 12
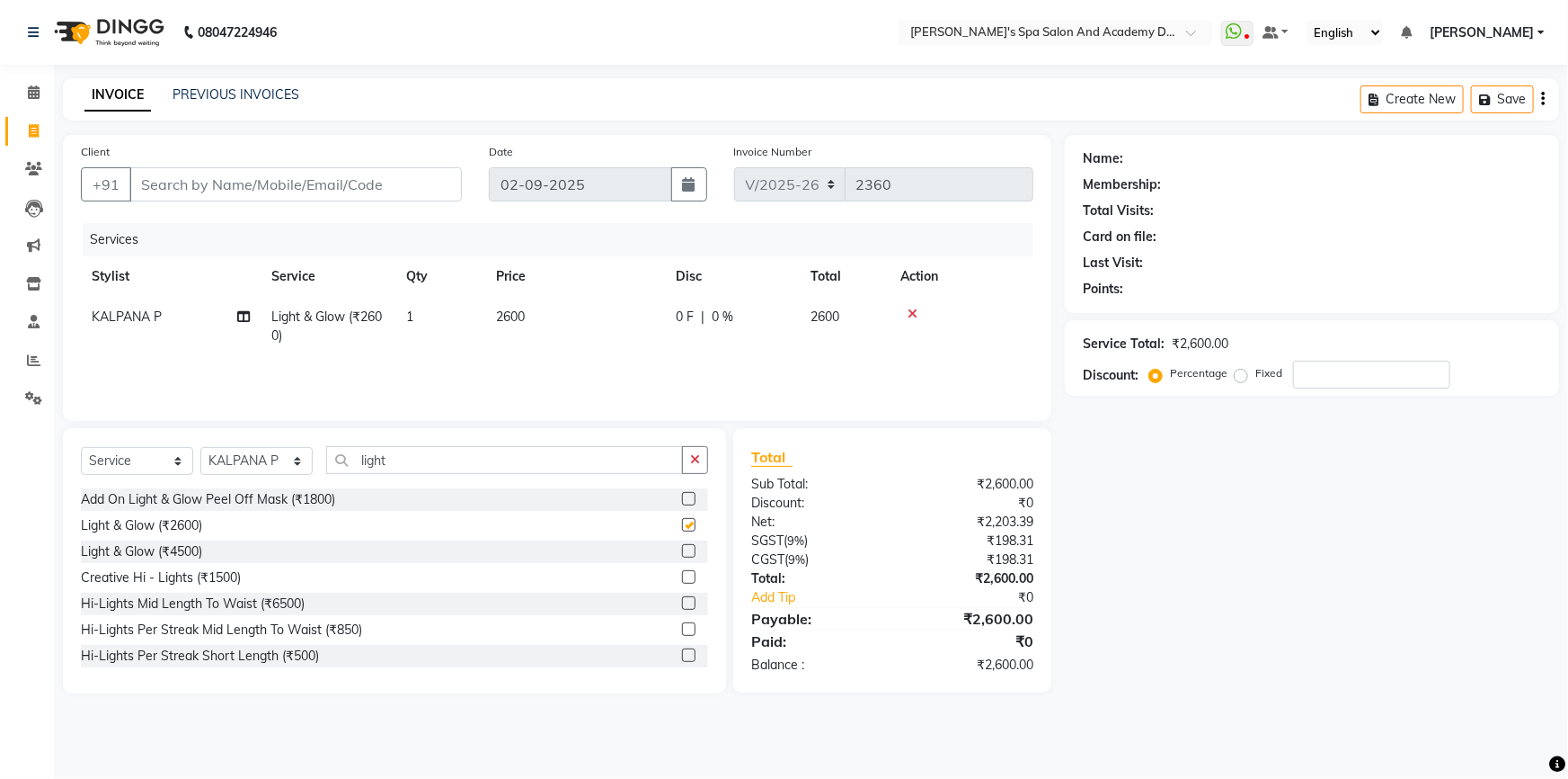
checkbox input "false"
click at [299, 460] on select "Select Stylist Admin [PERSON_NAME] [PERSON_NAME] DIRECT 1 [PERSON_NAME] [PERSON…" at bounding box center [256, 460] width 112 height 28
select select "58585"
click at [200, 447] on select "Select Stylist Admin [PERSON_NAME] [PERSON_NAME] DIRECT 1 [PERSON_NAME] [PERSON…" at bounding box center [256, 460] width 112 height 28
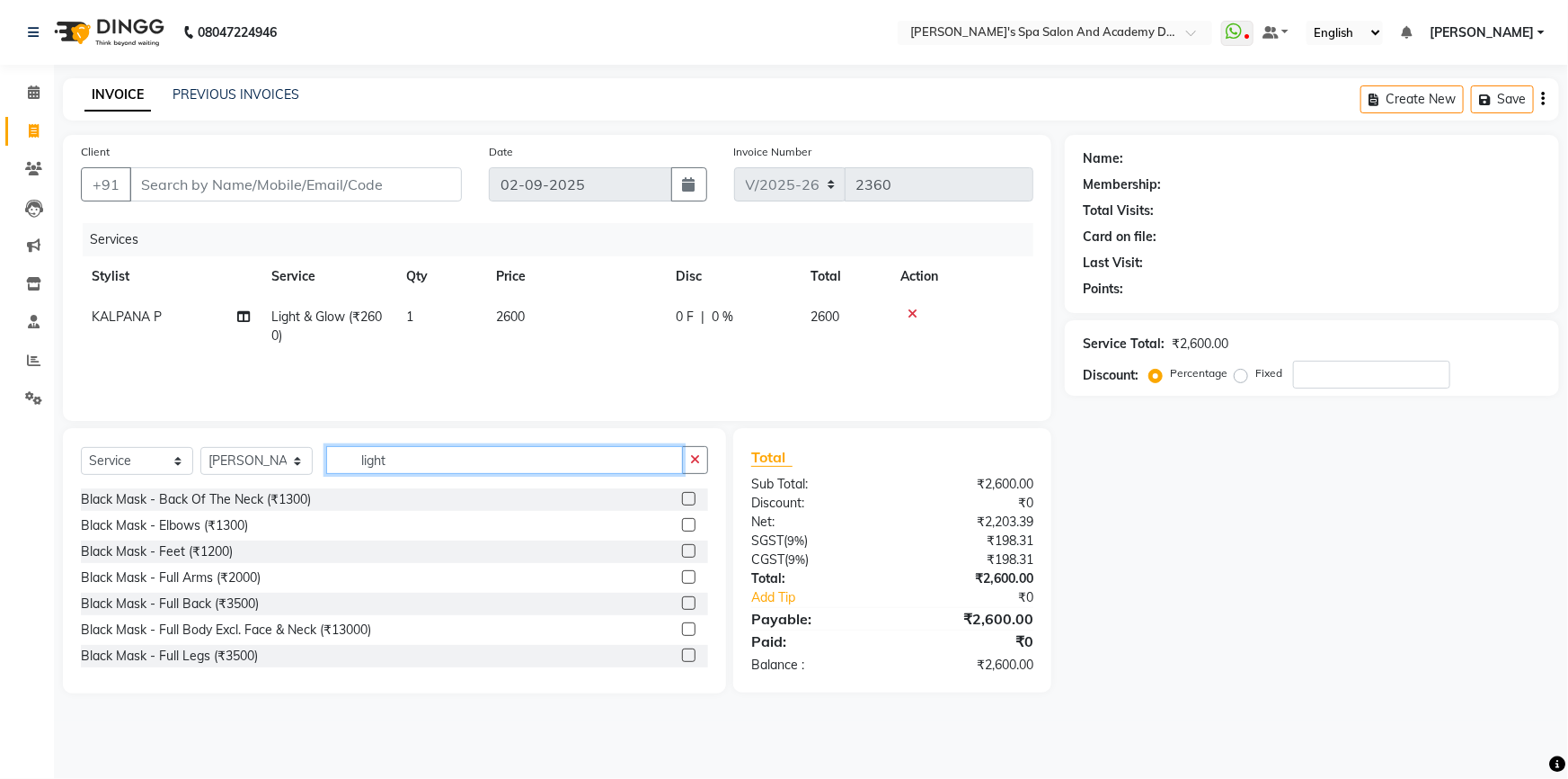
drag, startPoint x: 399, startPoint y: 458, endPoint x: 339, endPoint y: 458, distance: 60.0
click at [349, 458] on input "light" at bounding box center [504, 460] width 357 height 28
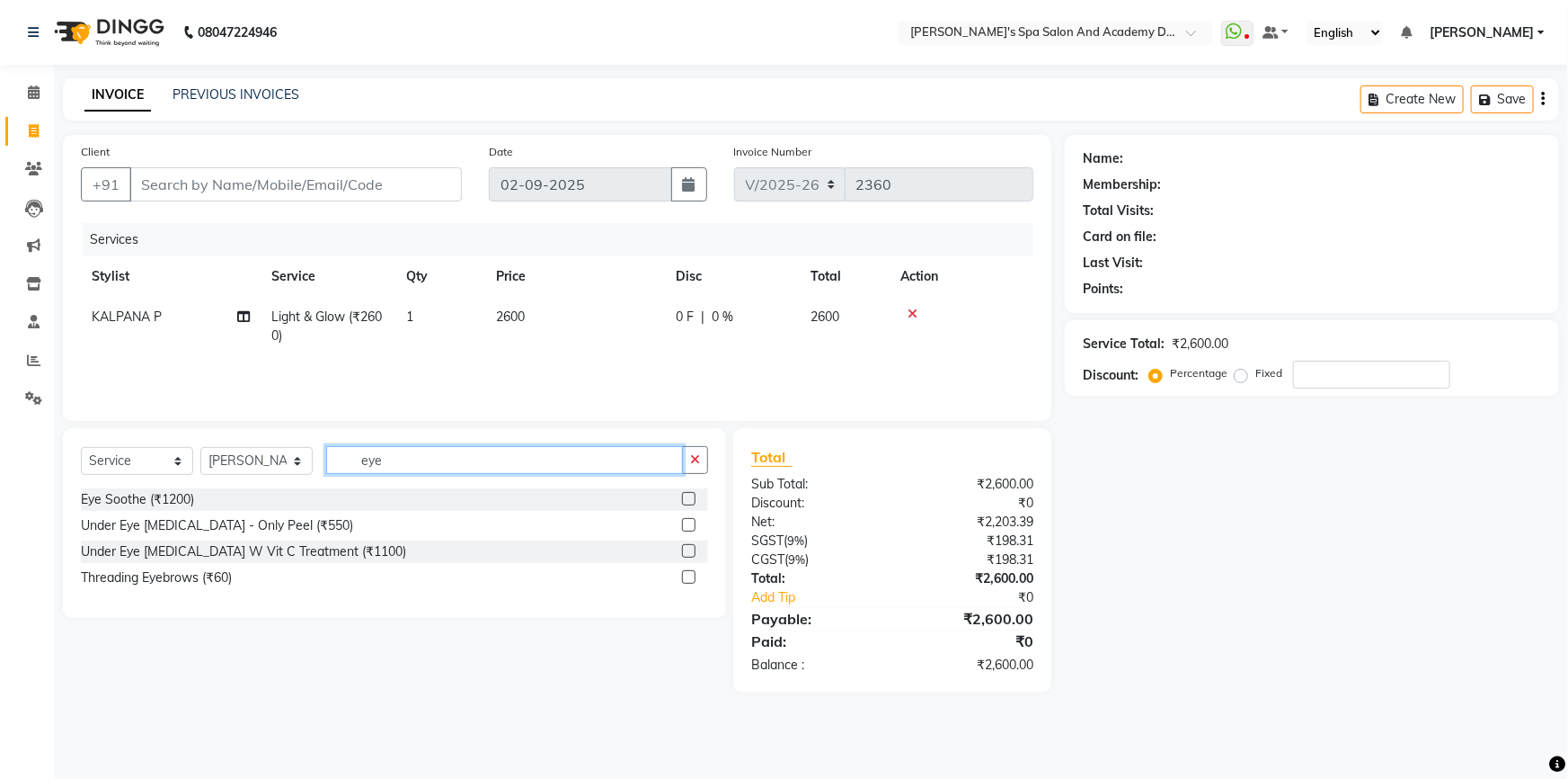
type input "eye"
click at [689, 575] on label at bounding box center [689, 577] width 13 height 13
click at [689, 575] on input "checkbox" at bounding box center [688, 578] width 12 height 12
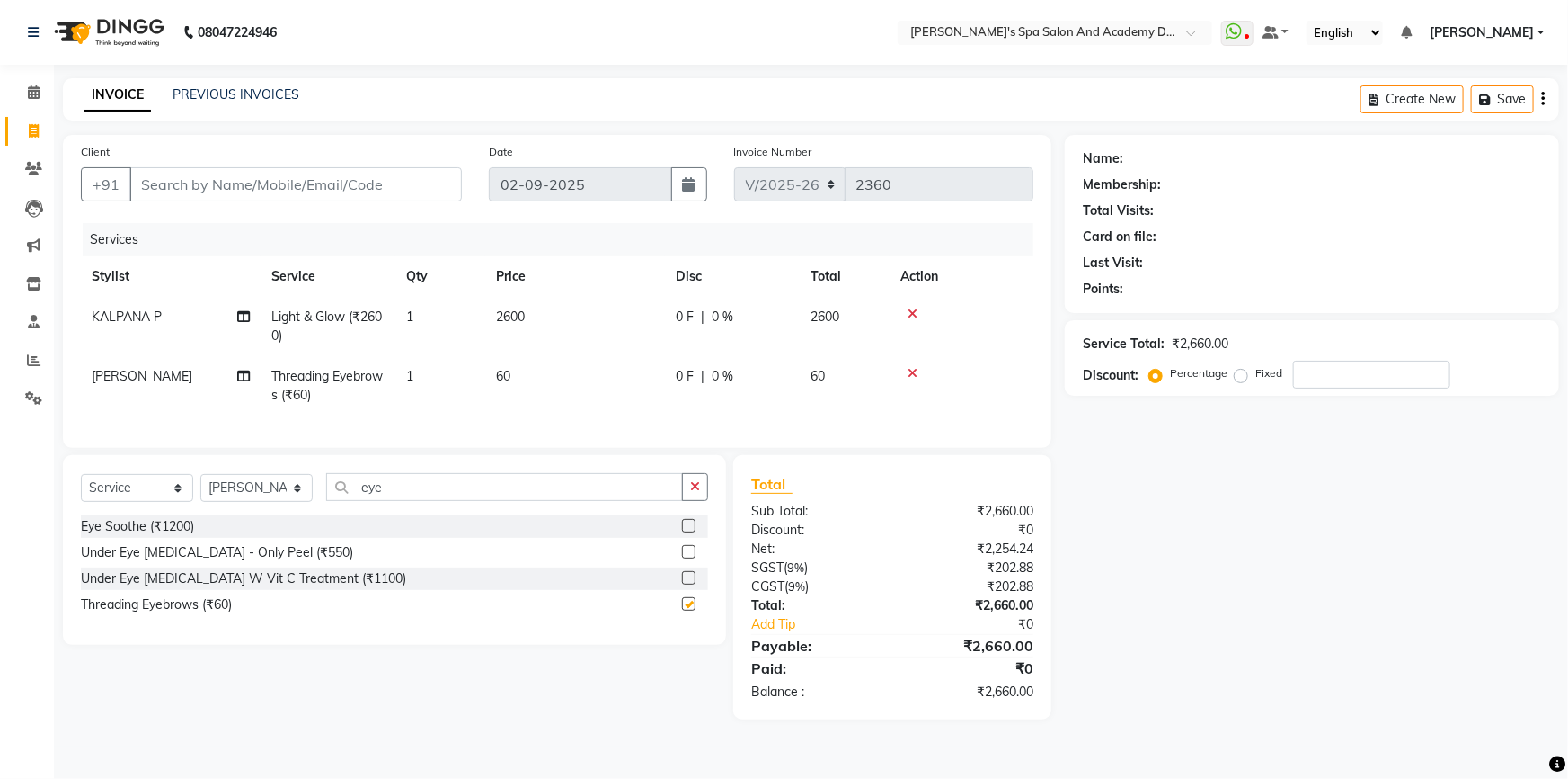
checkbox input "false"
drag, startPoint x: 433, startPoint y: 503, endPoint x: 315, endPoint y: 501, distance: 118.0
click at [315, 501] on div "Select Service Product Membership Package Voucher Prepaid Gift Card Select Styl…" at bounding box center [394, 494] width 627 height 42
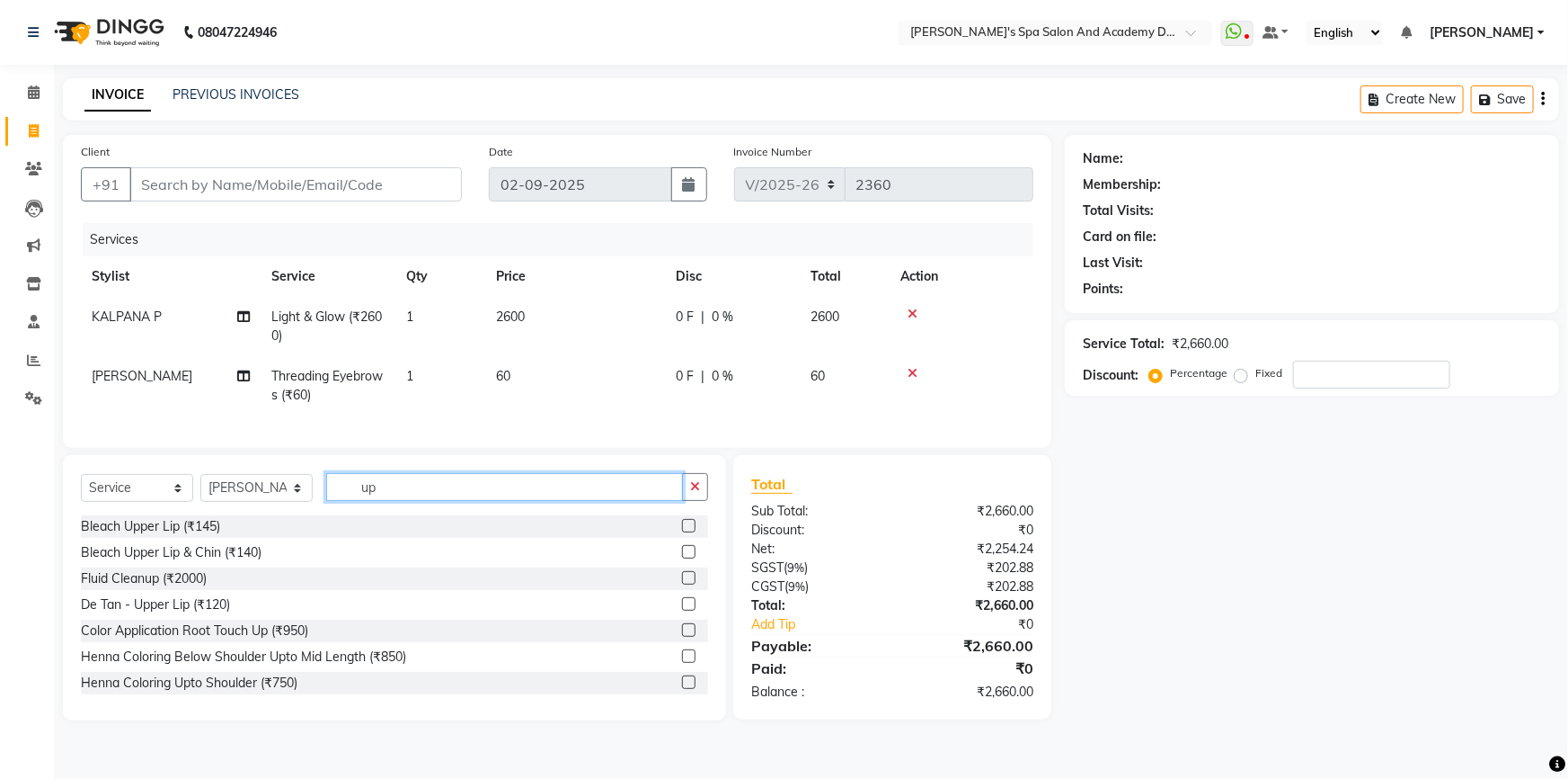
type input "u"
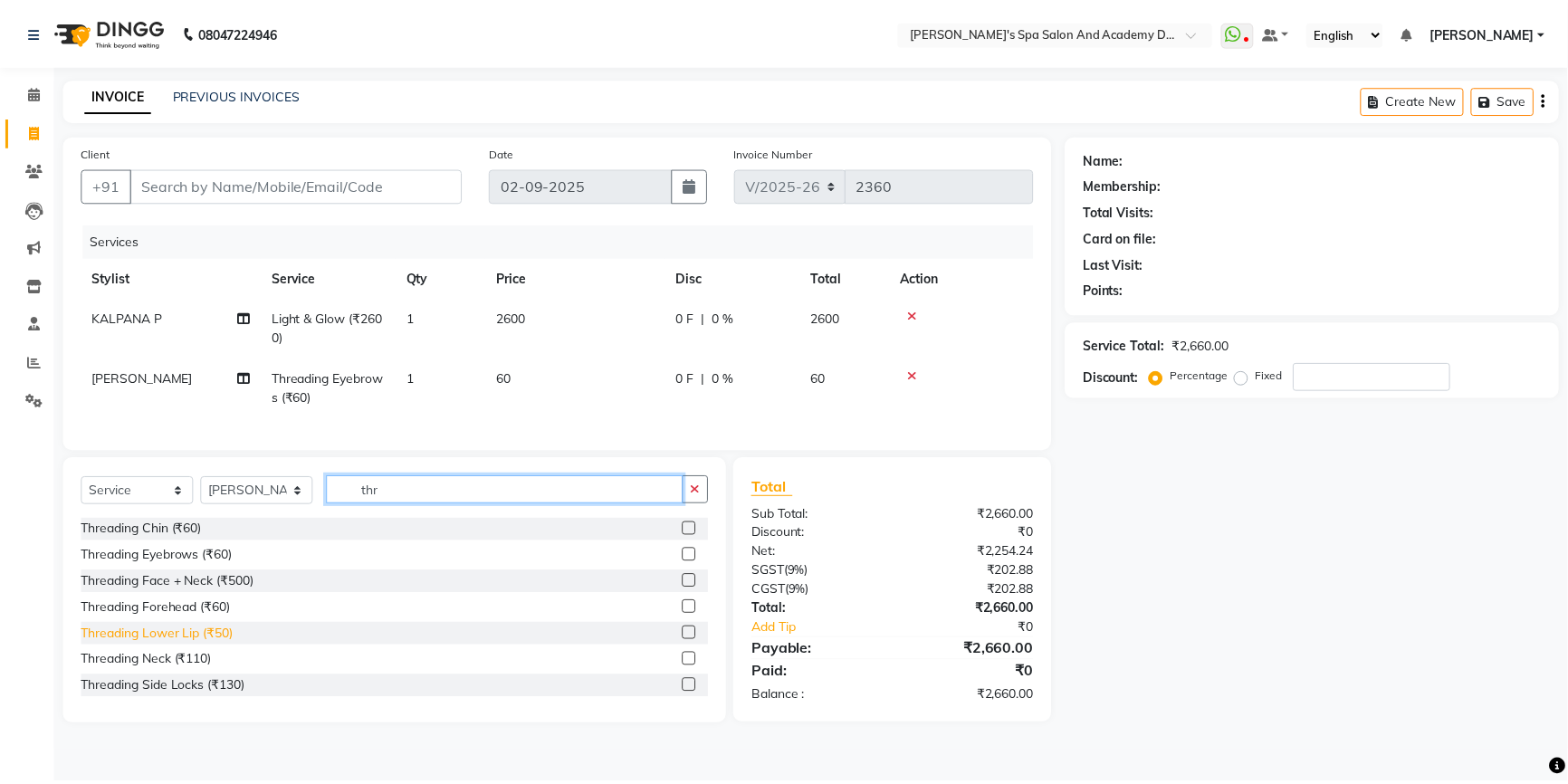
scroll to position [28, 0]
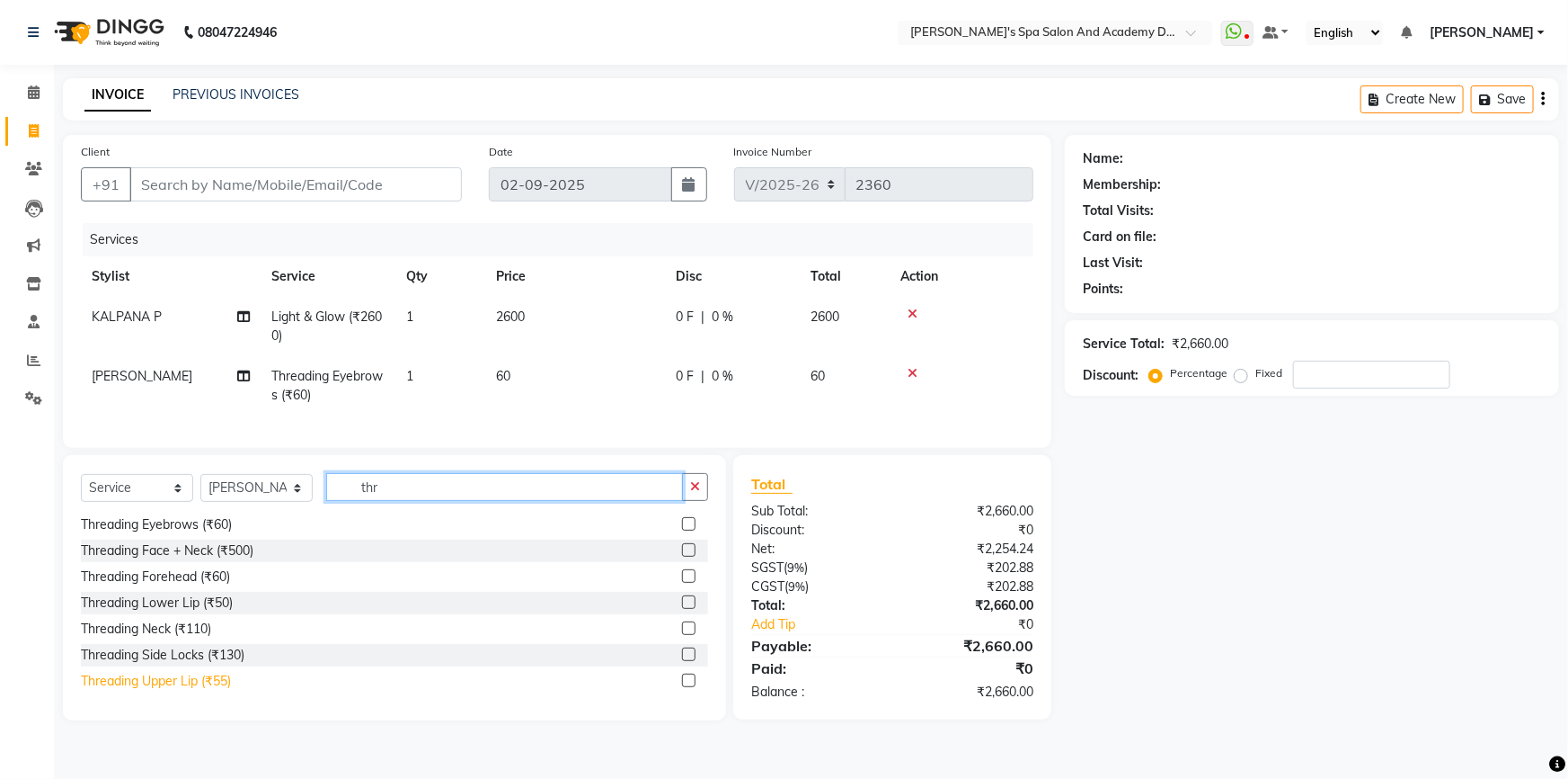
type input "thr"
click at [202, 689] on div "Threading Upper Lip (₹55)" at bounding box center [155, 681] width 151 height 19
checkbox input "false"
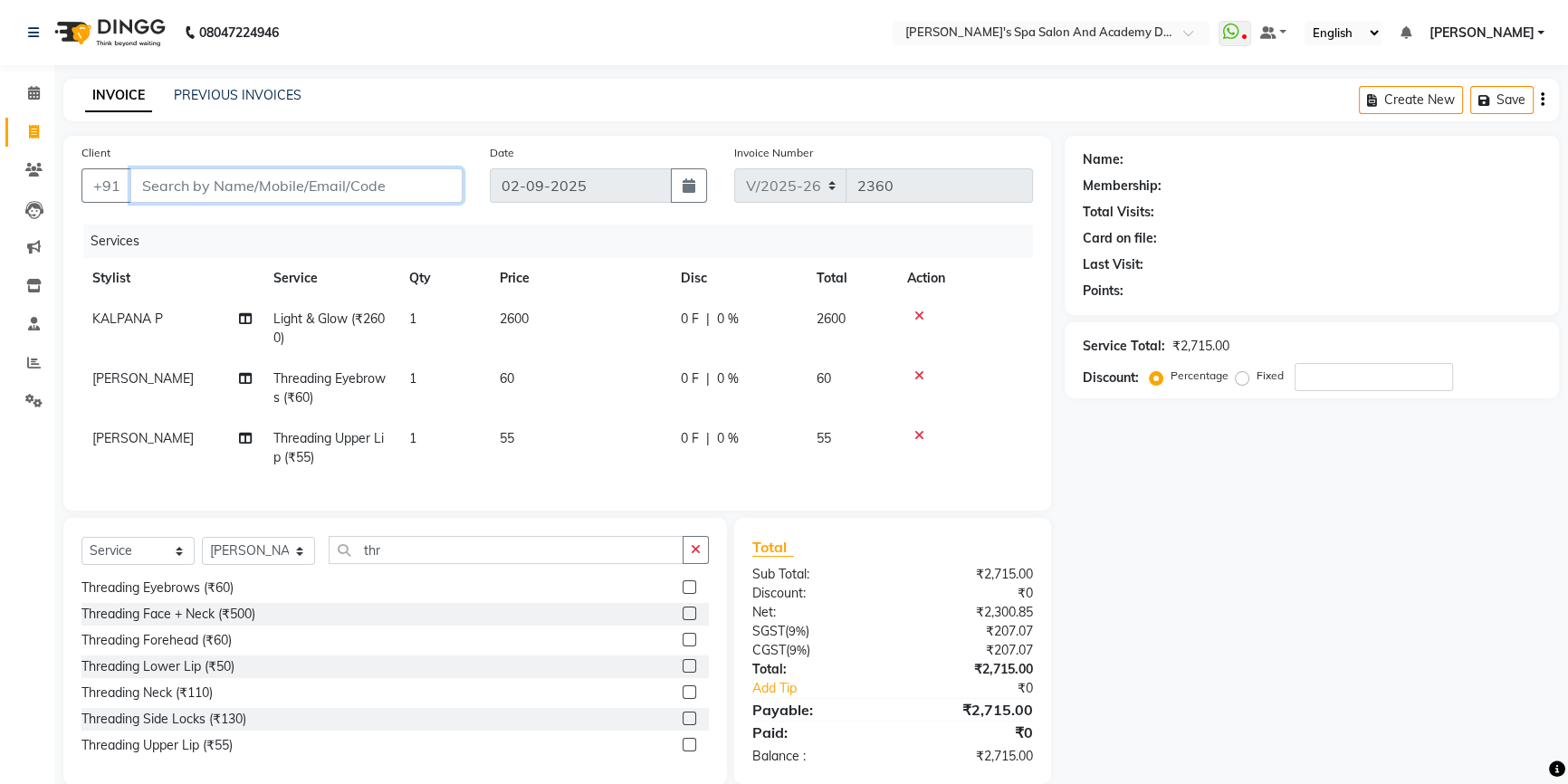
click at [171, 193] on input "Client" at bounding box center [297, 185] width 332 height 35
type input "8"
type input "0"
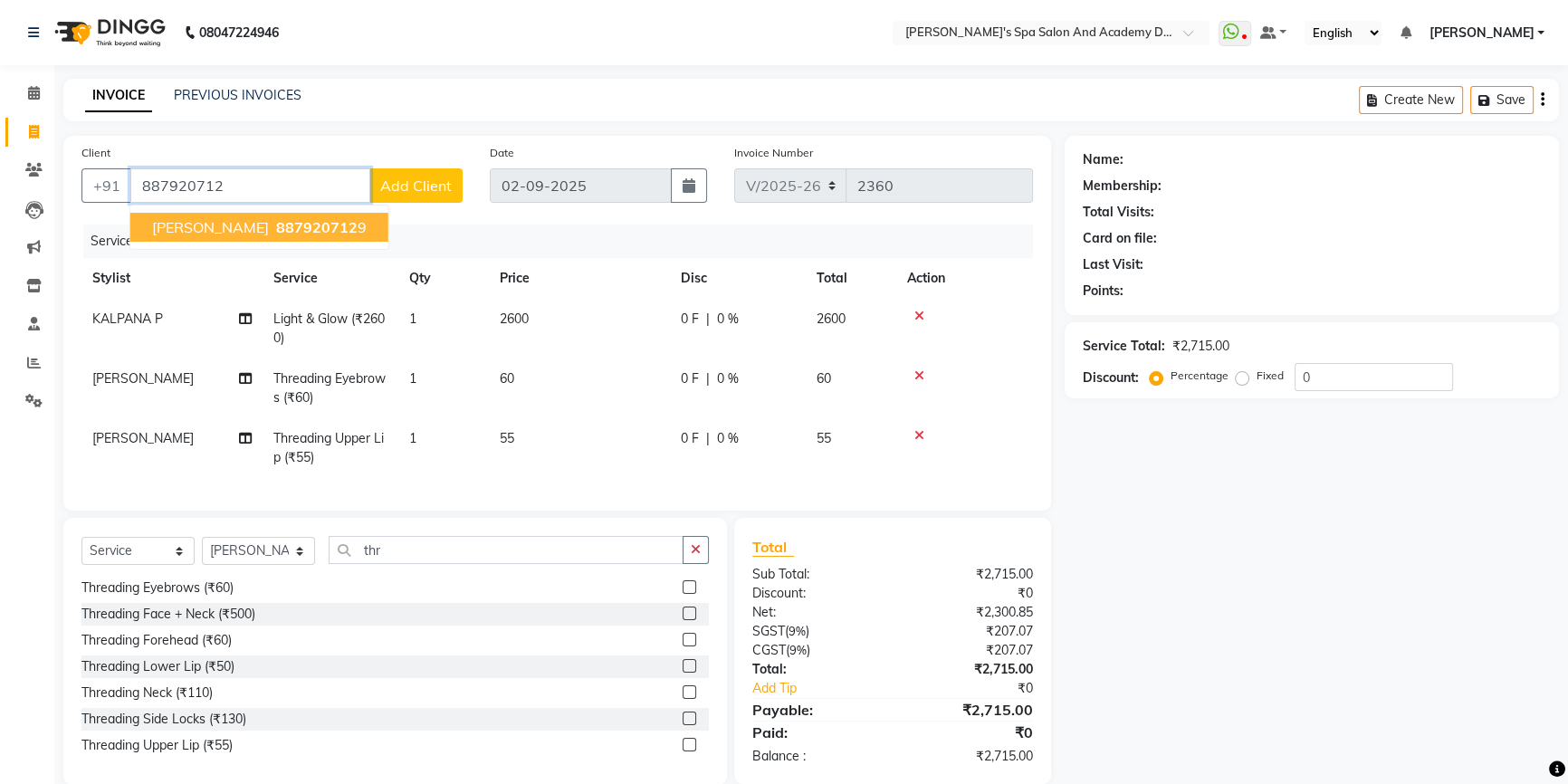
click at [246, 218] on span "[PERSON_NAME]" at bounding box center [210, 227] width 117 height 18
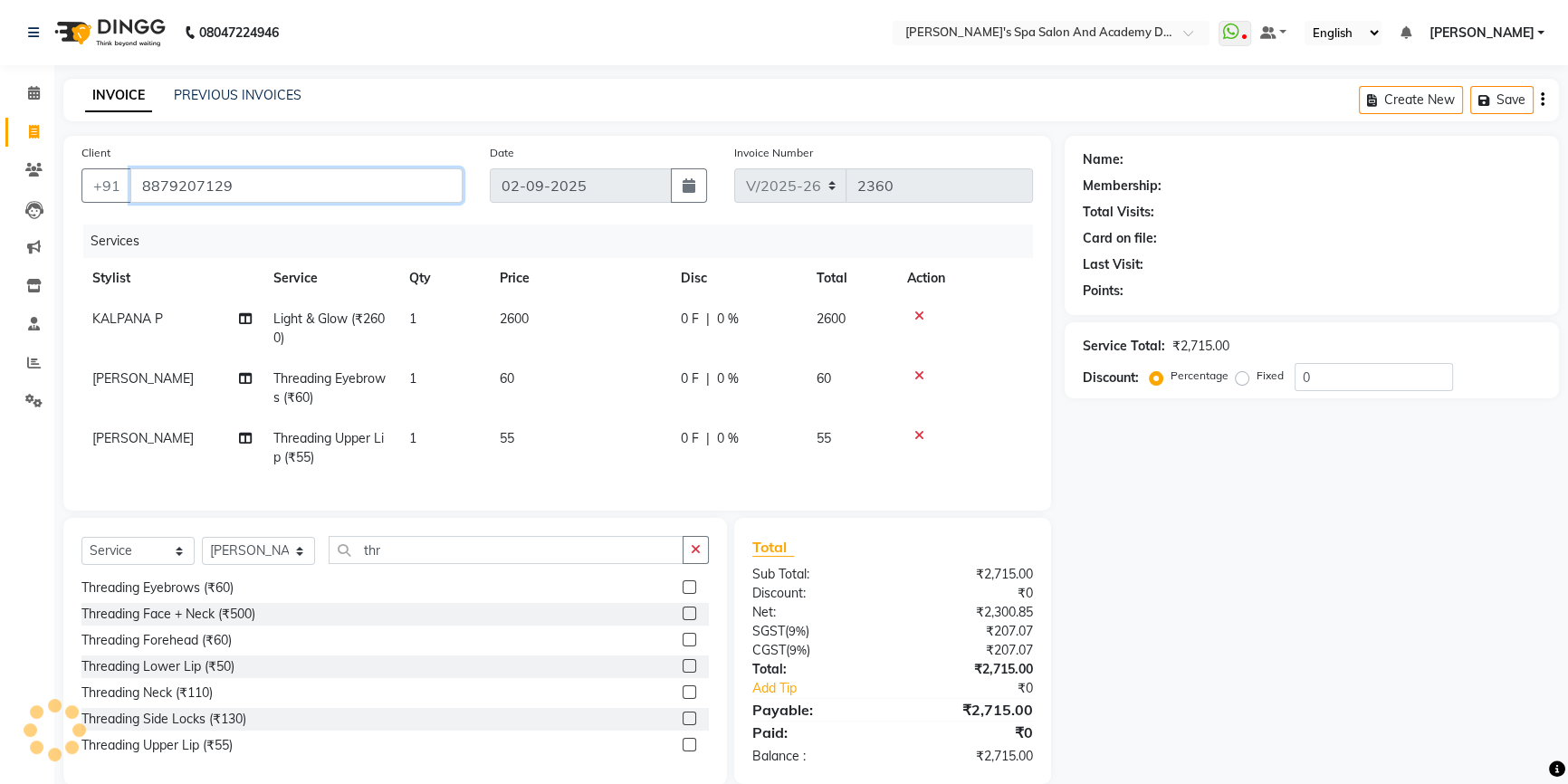
type input "8879207129"
select select "1: Object"
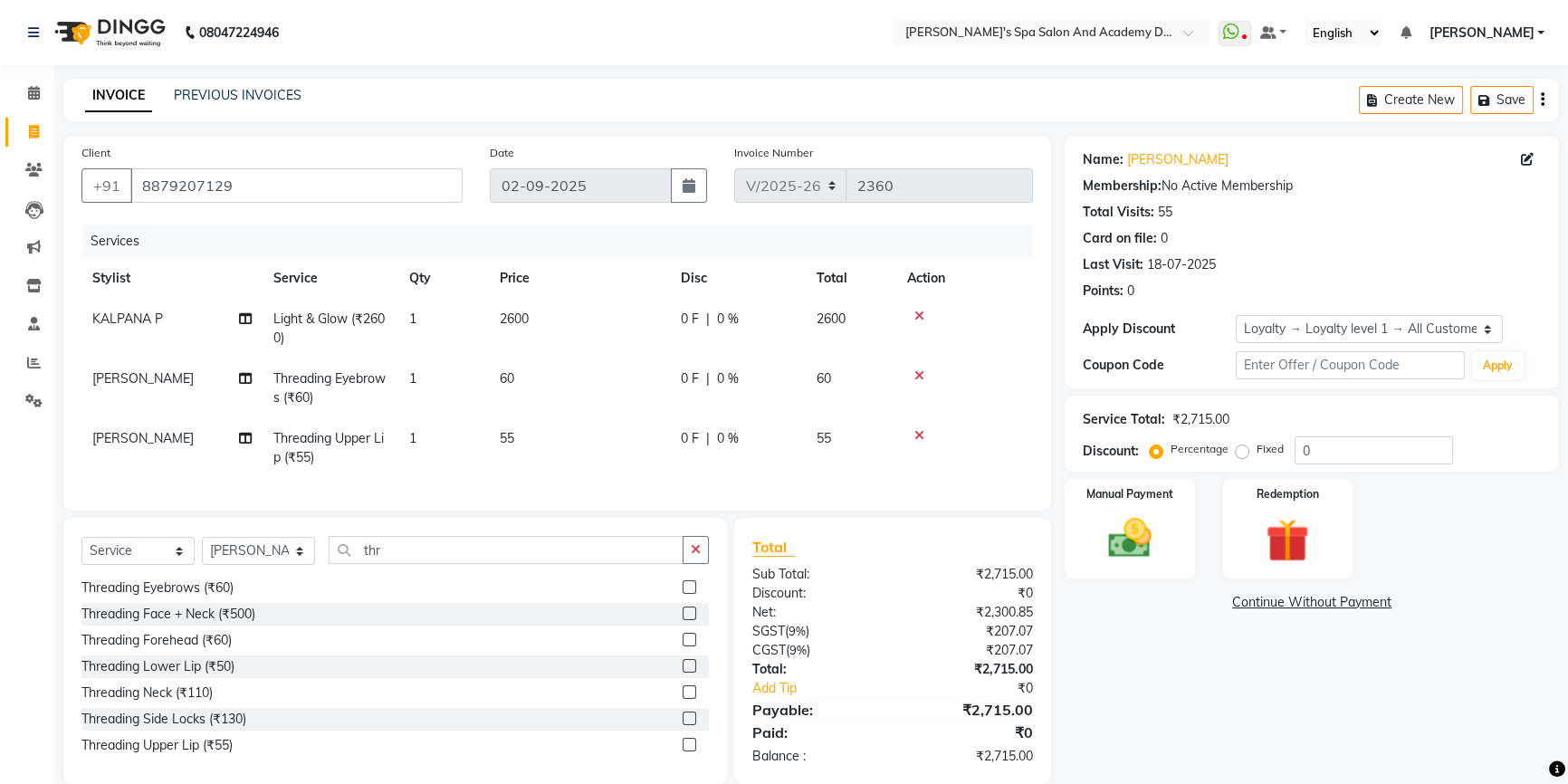
scroll to position [40, 0]
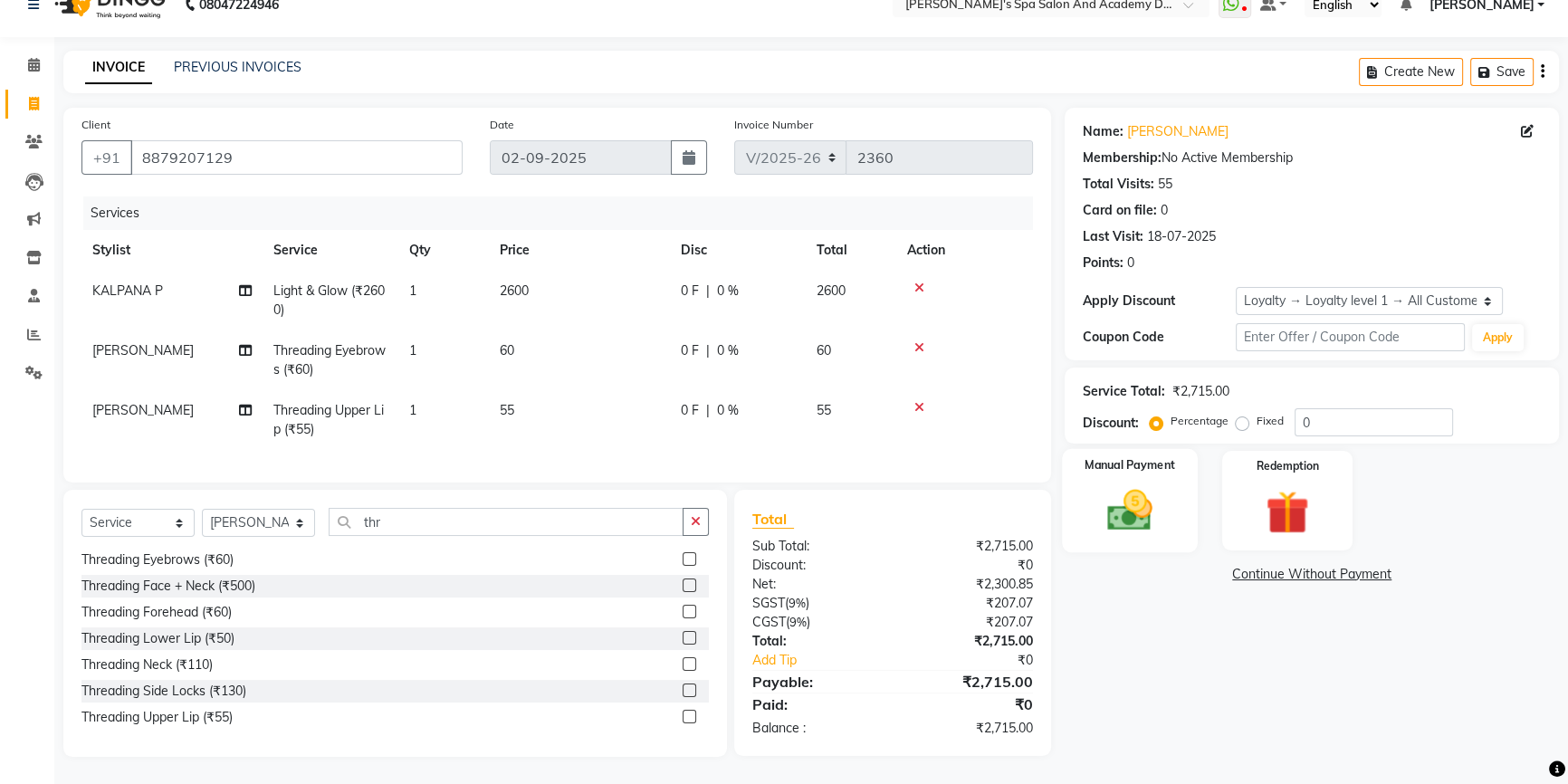
click at [1122, 492] on img at bounding box center [1130, 509] width 73 height 51
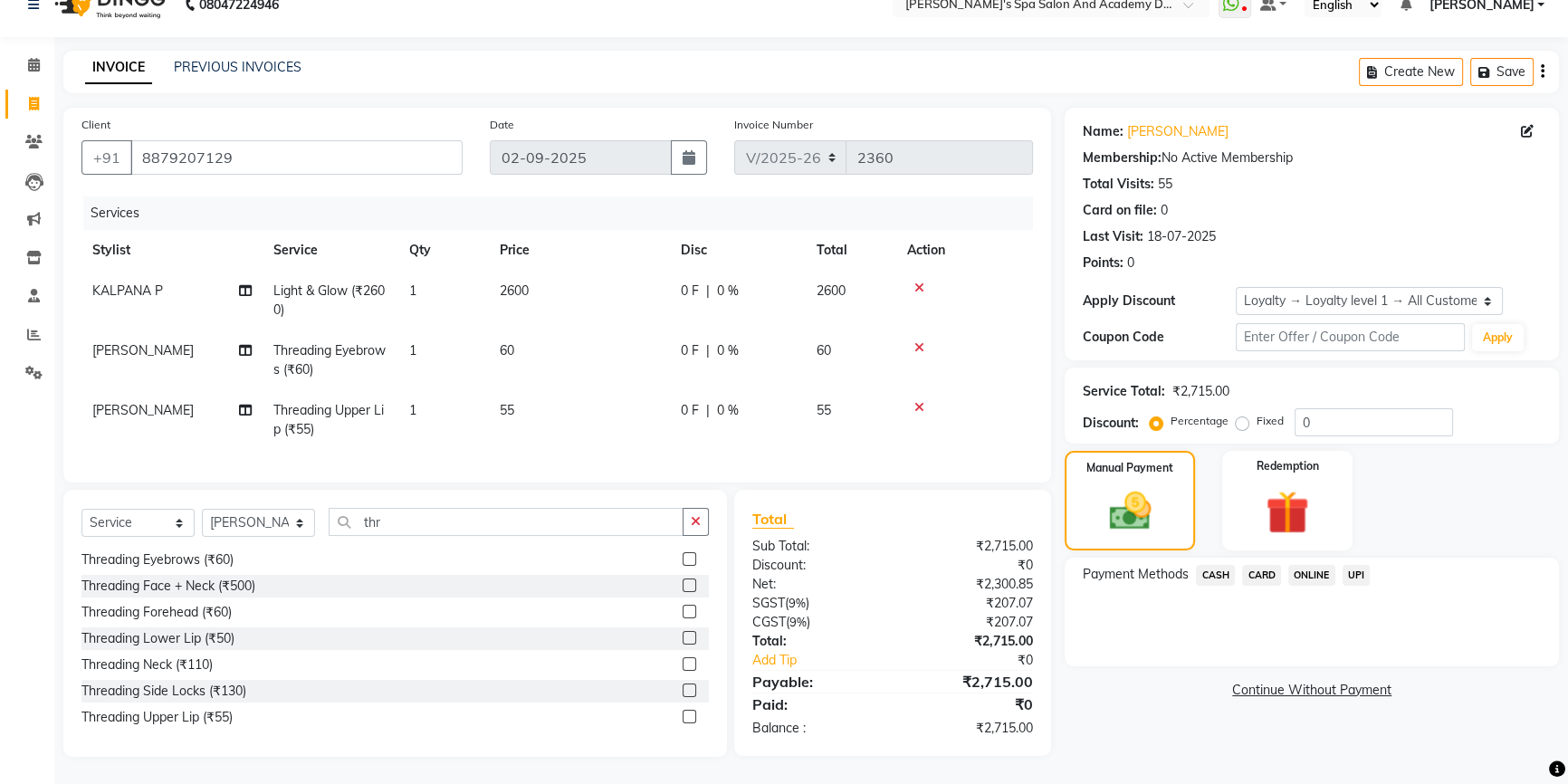
click at [1361, 565] on span "UPI" at bounding box center [1356, 575] width 28 height 21
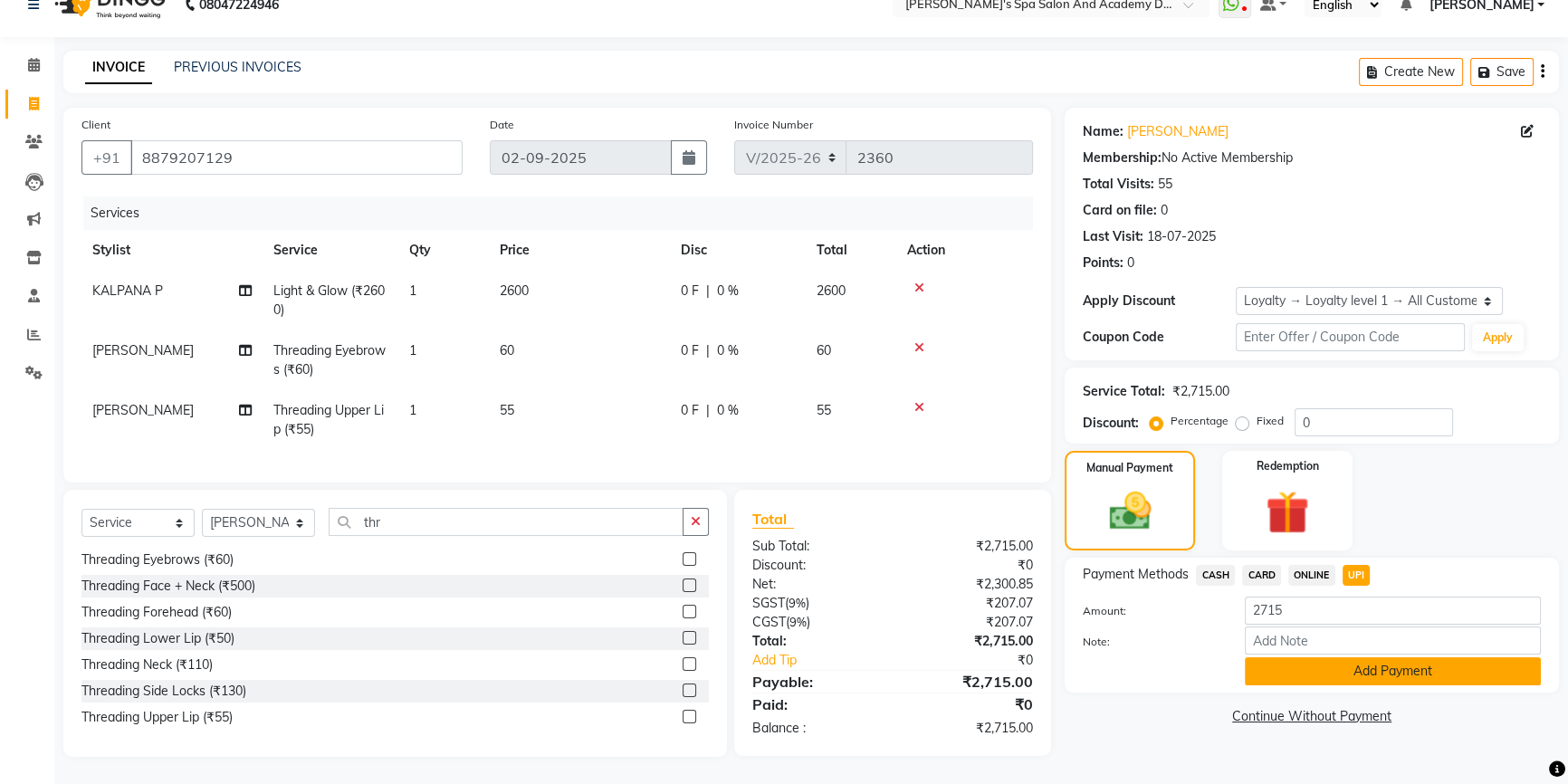
click at [1383, 657] on button "Add Payment" at bounding box center [1393, 670] width 296 height 28
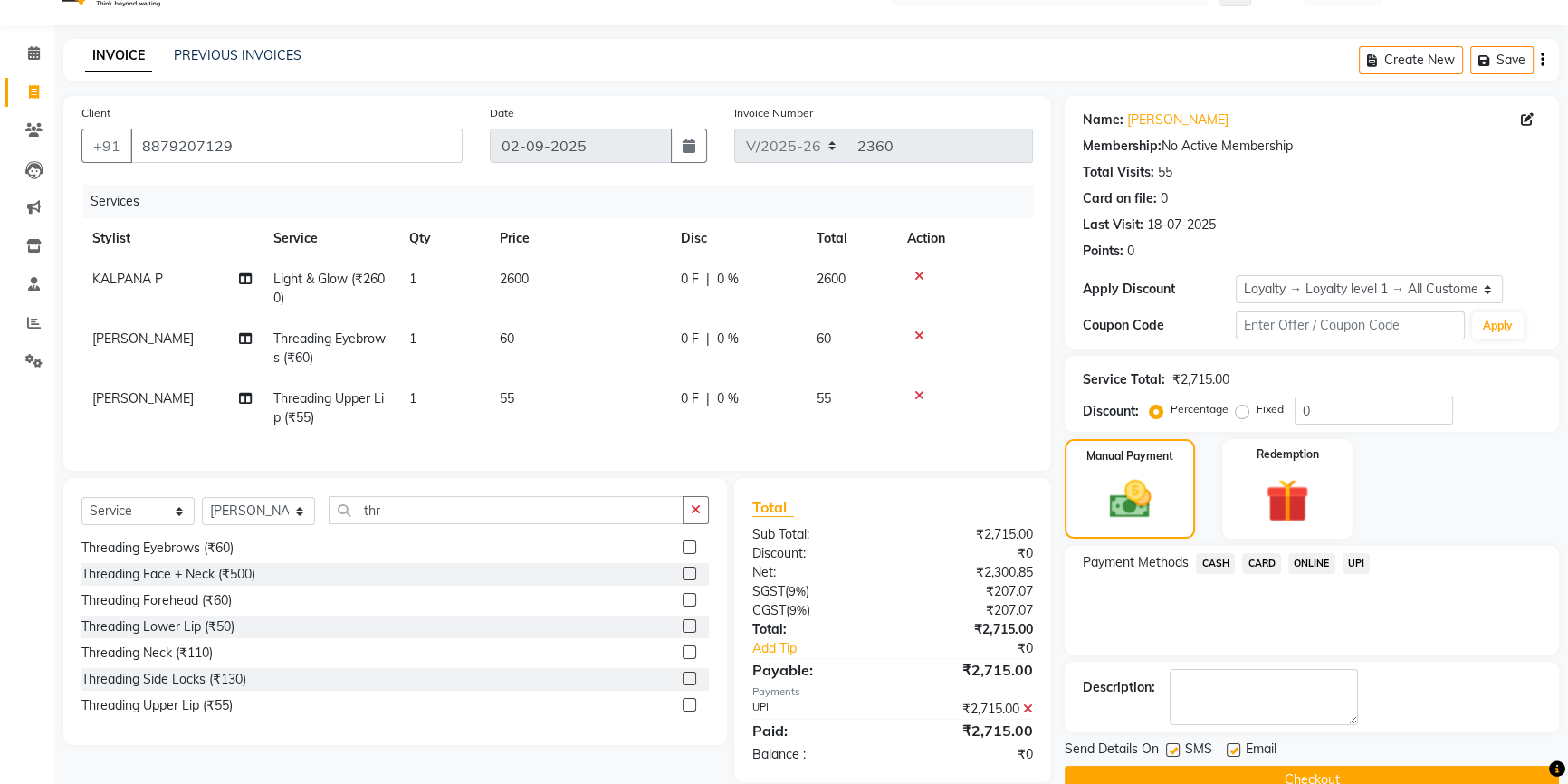
scroll to position [167, 0]
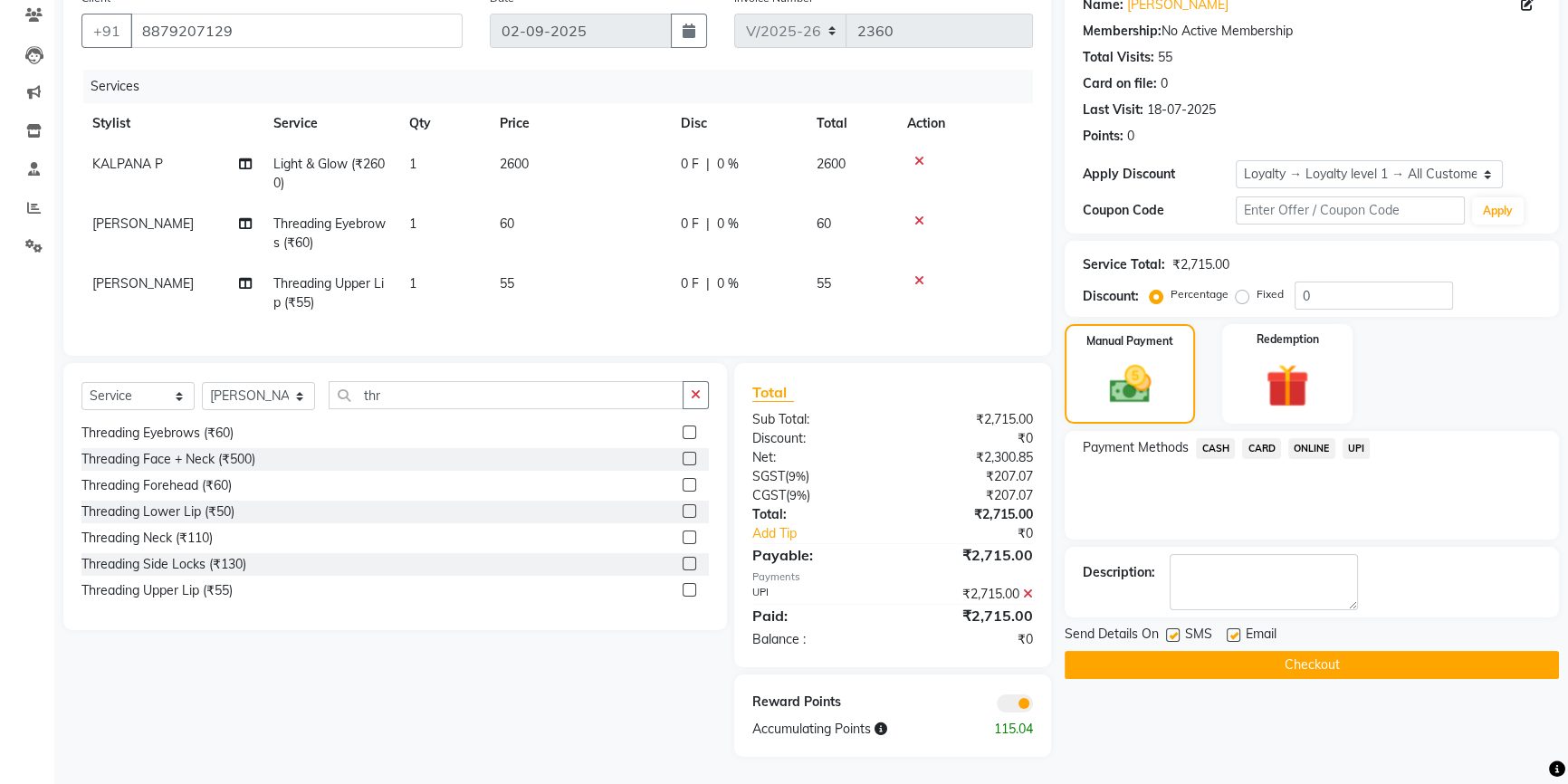
click at [1304, 652] on button "Checkout" at bounding box center [1312, 664] width 495 height 28
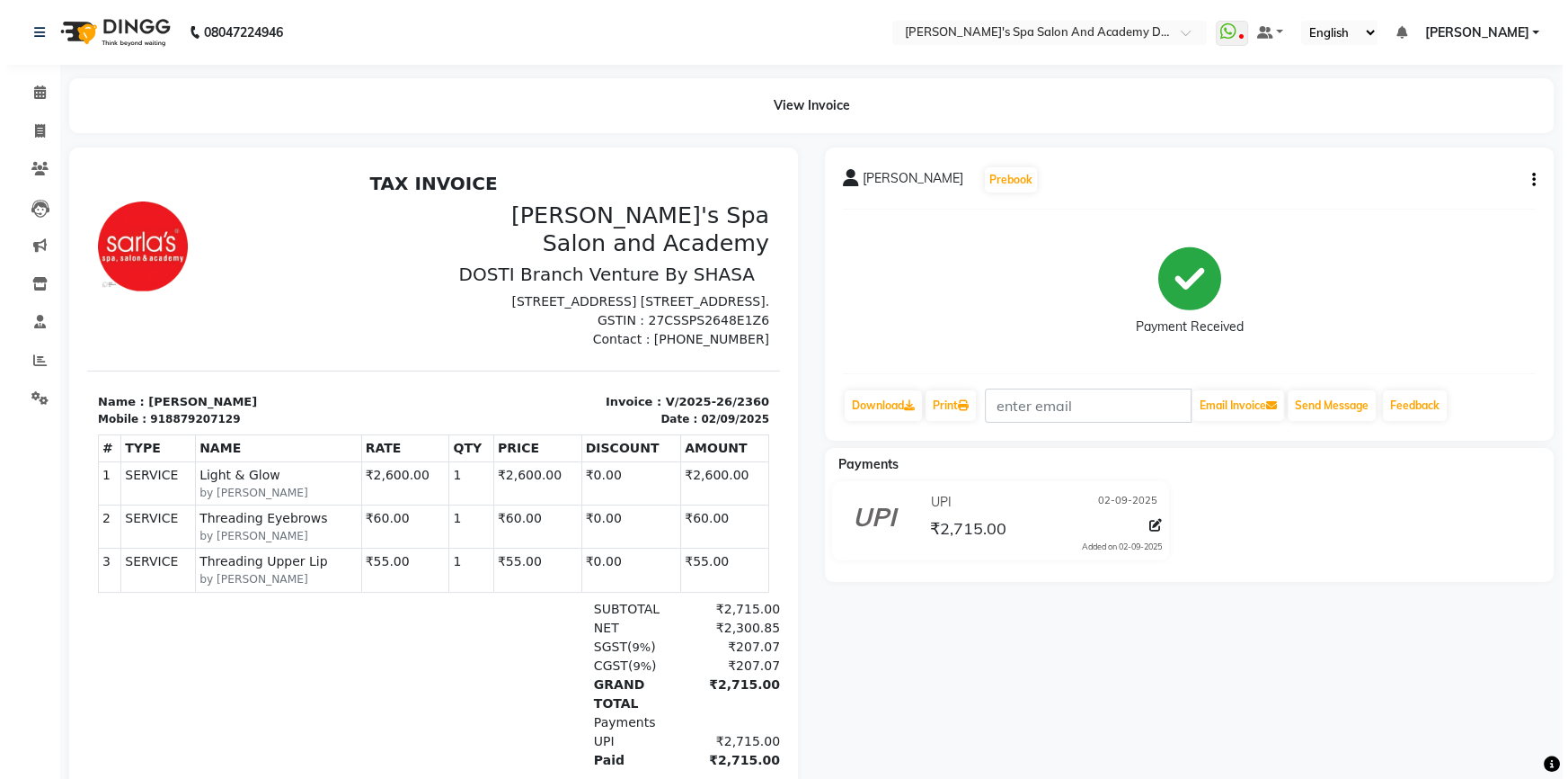
scroll to position [14, 0]
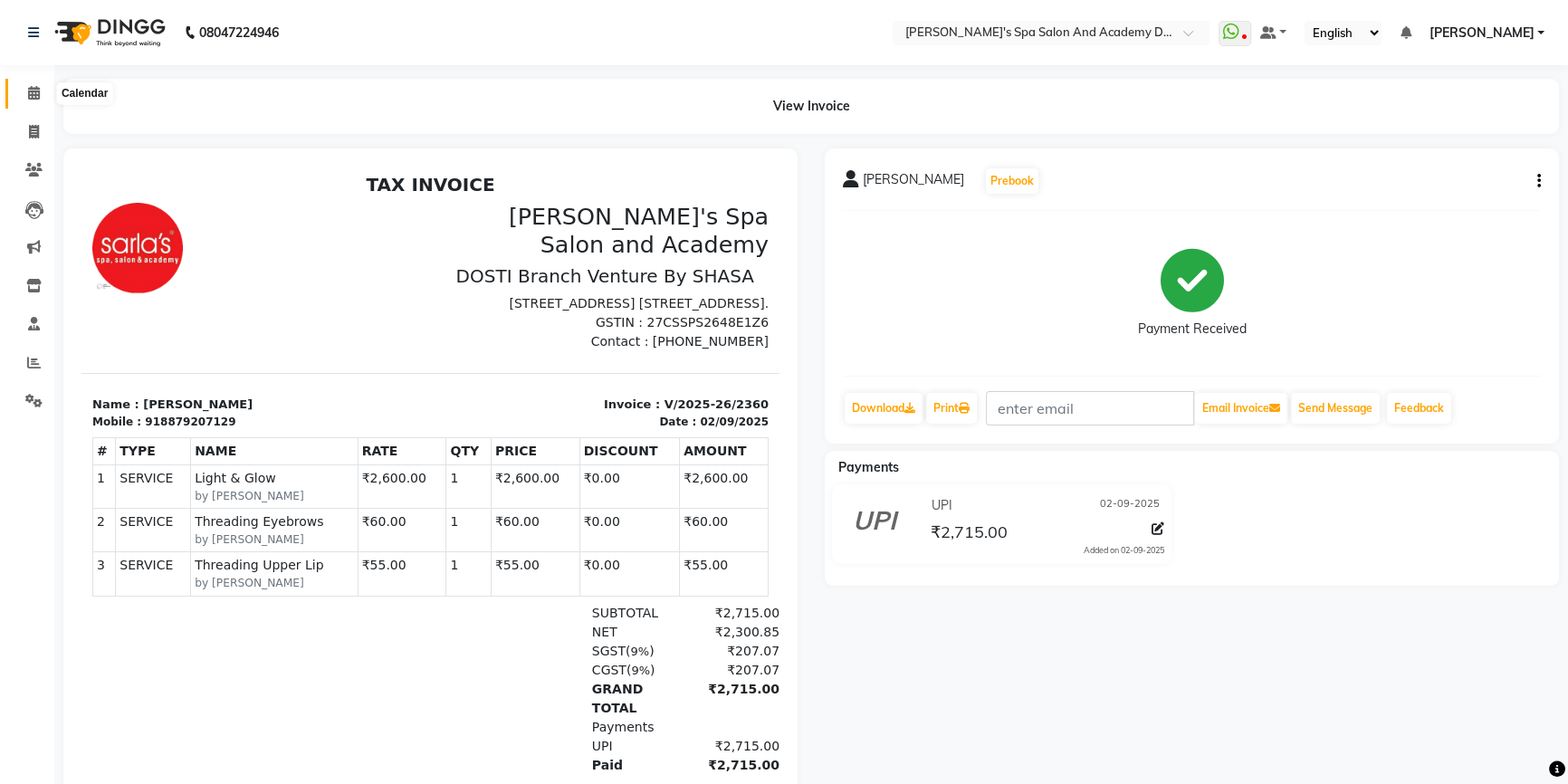
click at [38, 98] on icon at bounding box center [34, 93] width 12 height 14
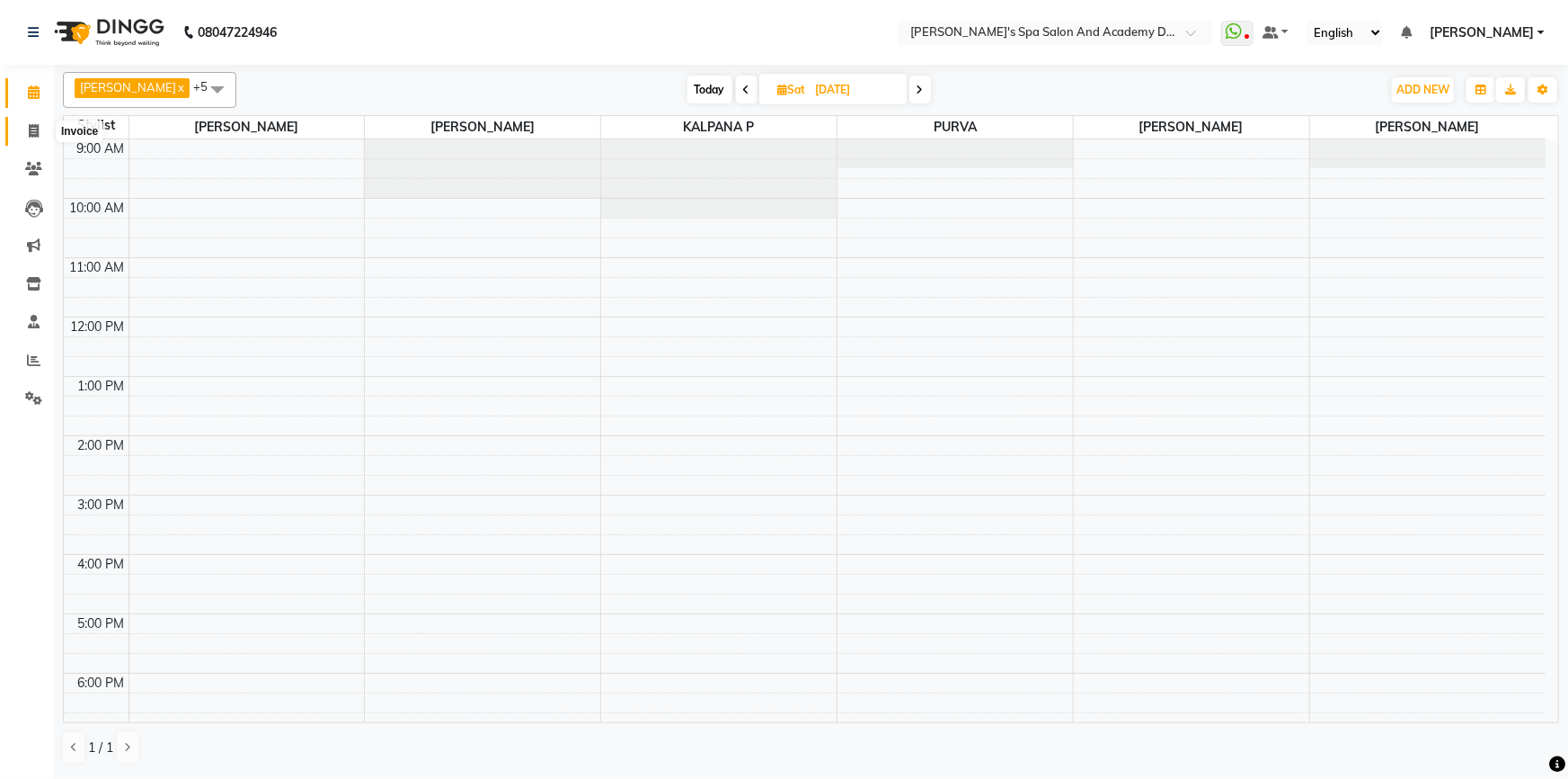
click at [35, 127] on icon at bounding box center [34, 130] width 10 height 13
select select "service"
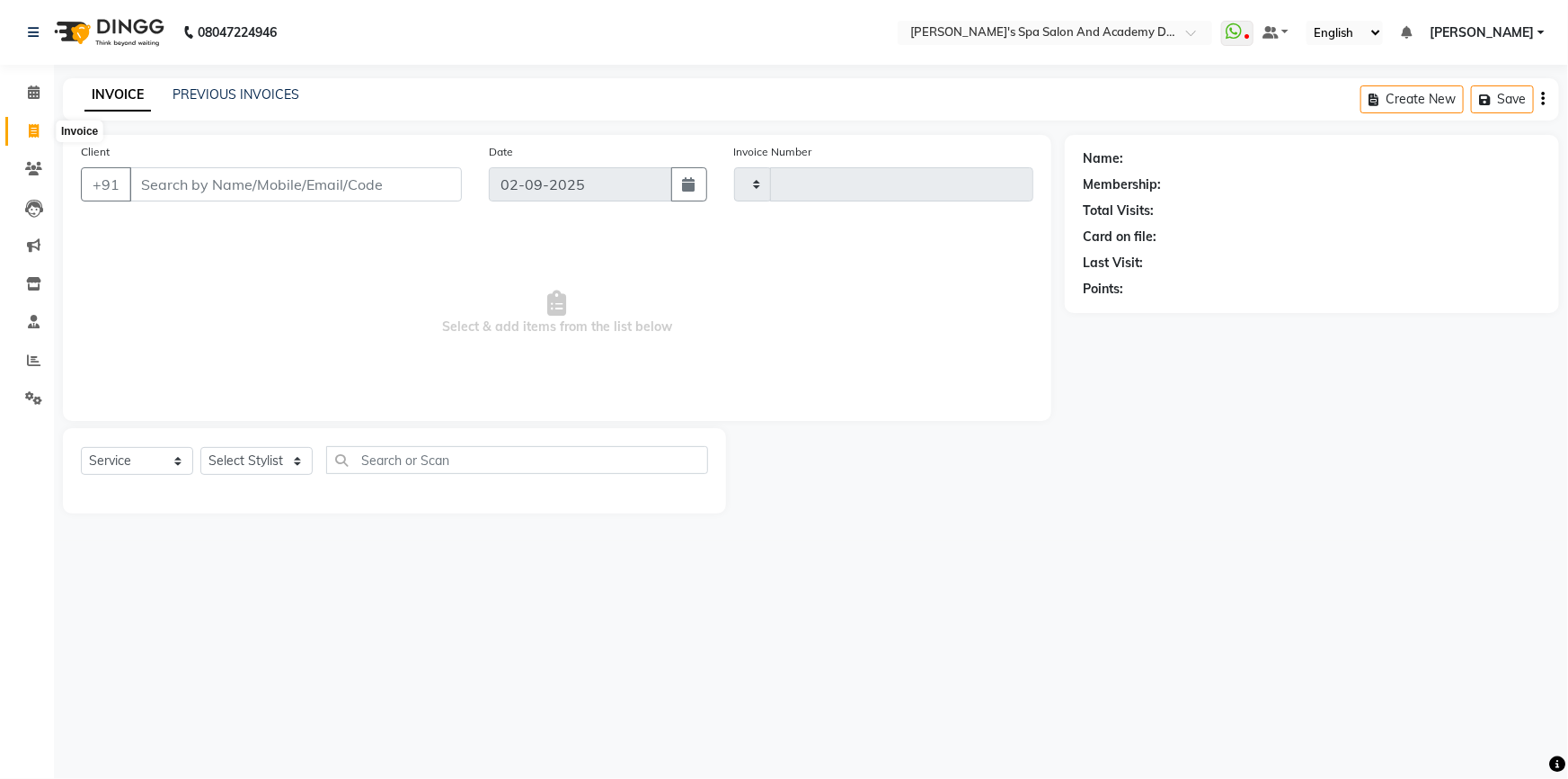
type input "2361"
select select "6316"
click at [257, 88] on link "PREVIOUS INVOICES" at bounding box center [236, 94] width 127 height 16
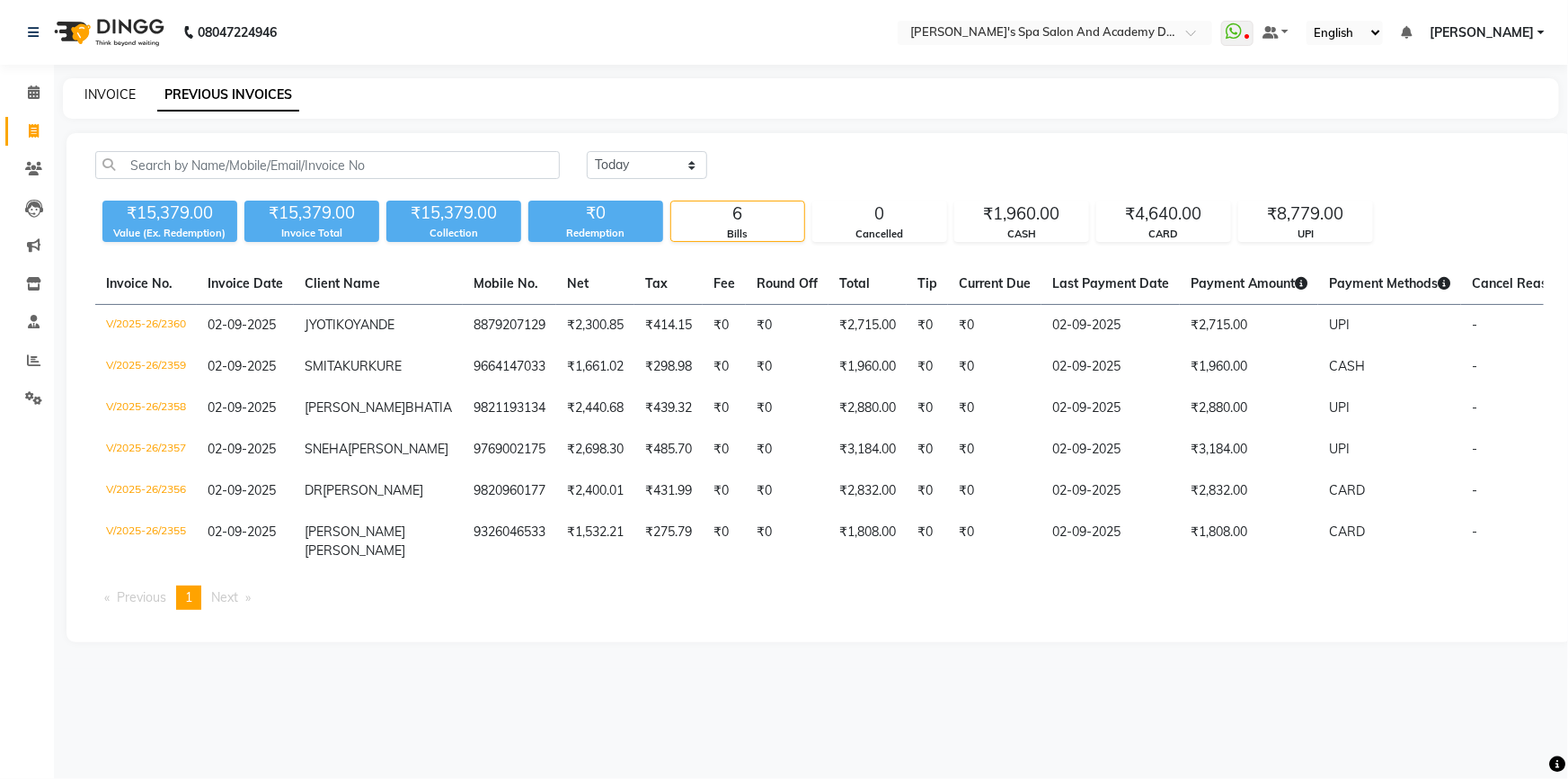
click at [121, 87] on link "INVOICE" at bounding box center [109, 94] width 51 height 16
select select "6316"
select select "service"
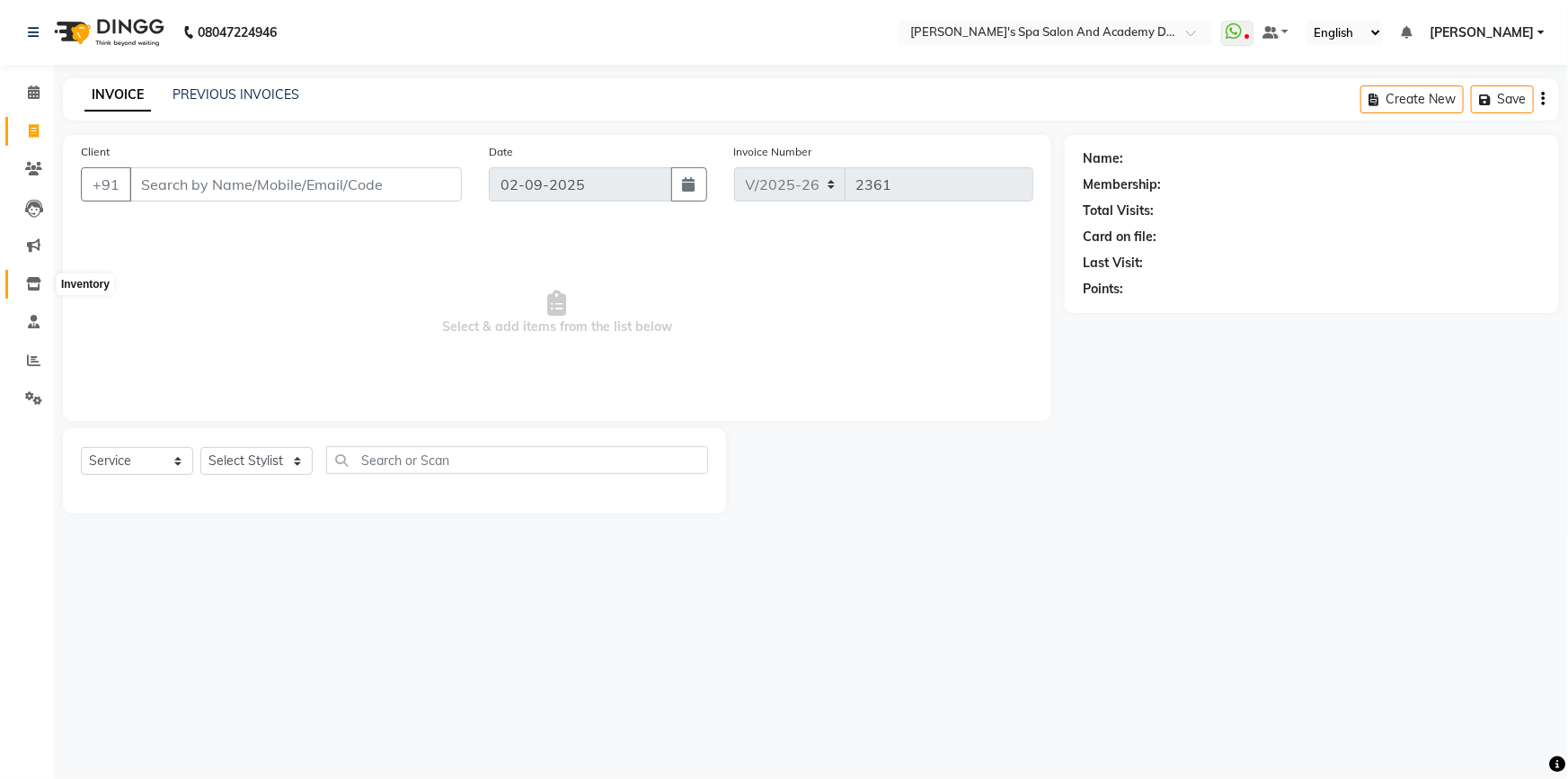
click at [34, 279] on icon at bounding box center [34, 284] width 15 height 13
select select
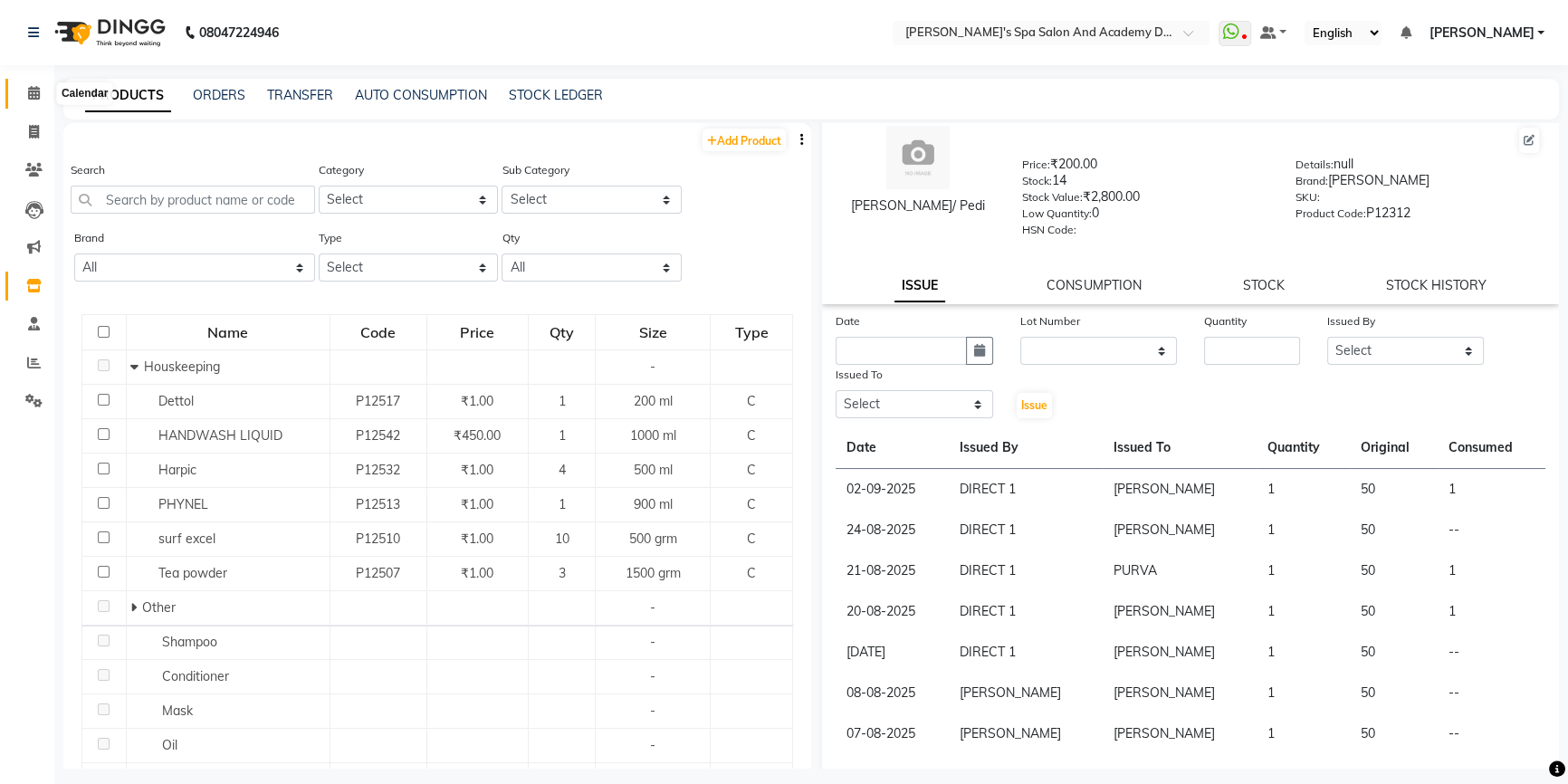
click at [29, 95] on icon at bounding box center [34, 93] width 12 height 14
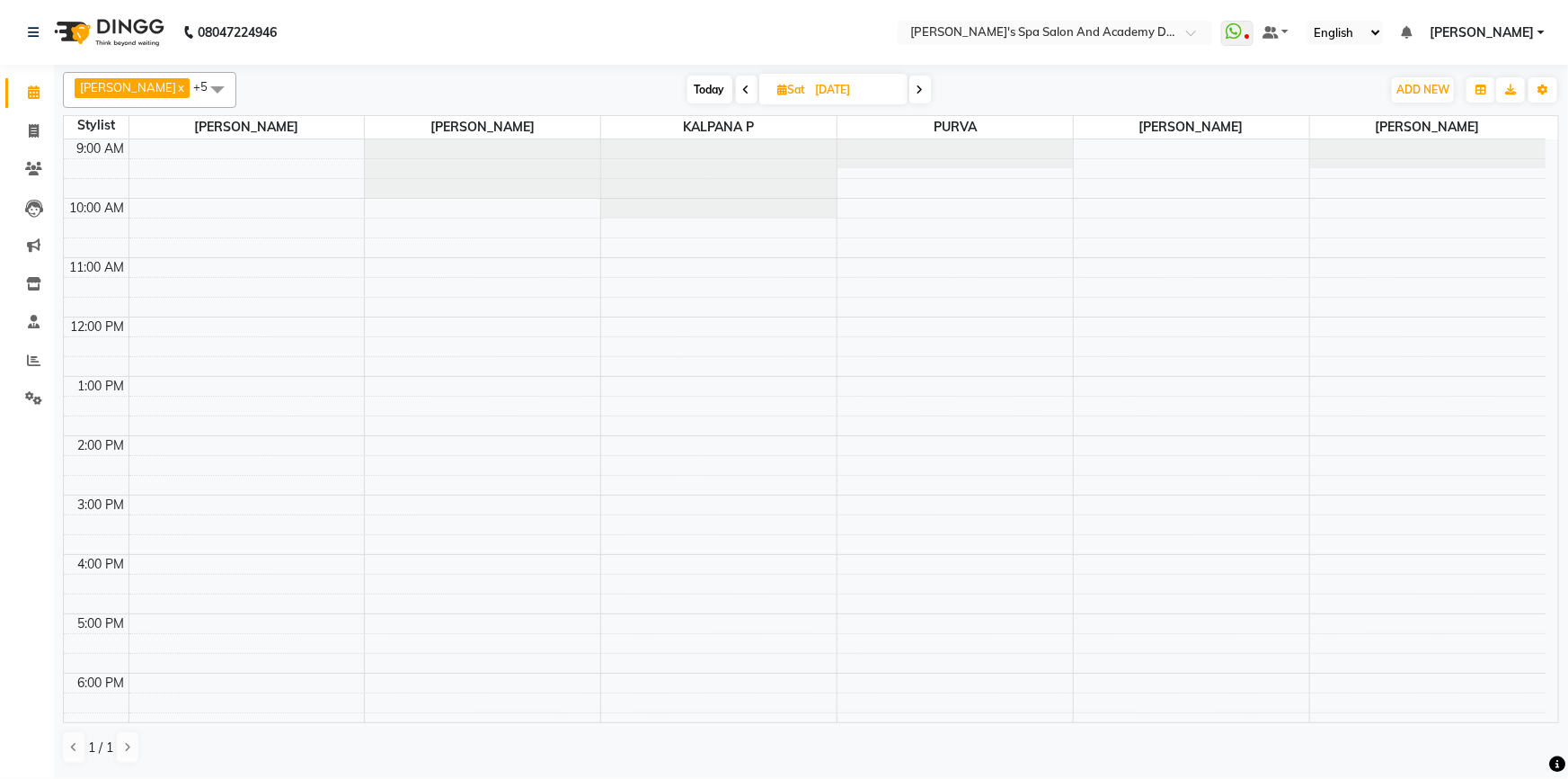
click at [39, 104] on link "Calendar" at bounding box center [27, 93] width 43 height 30
click at [24, 137] on span at bounding box center [34, 132] width 32 height 21
select select "service"
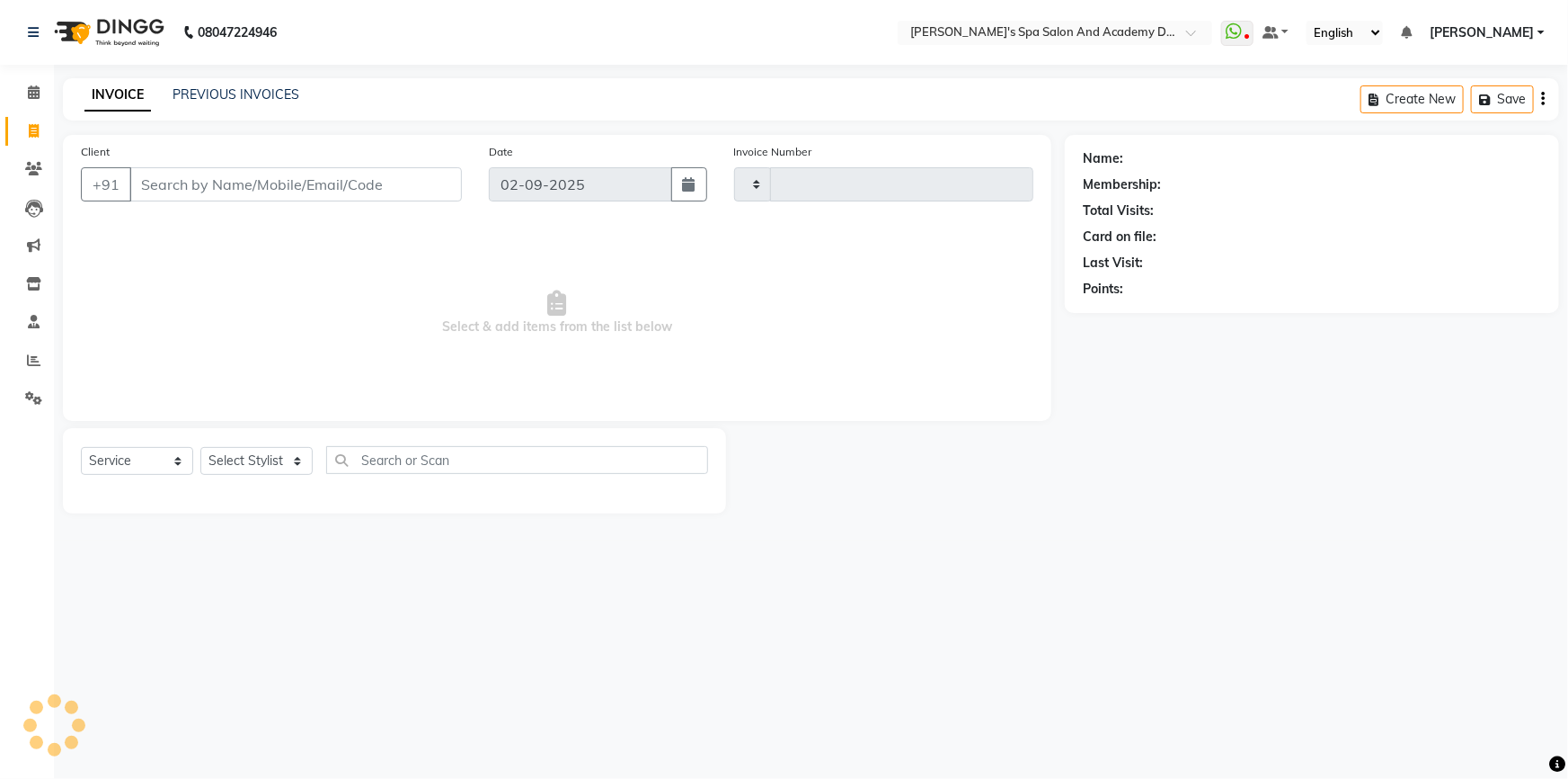
type input "2361"
select select "6316"
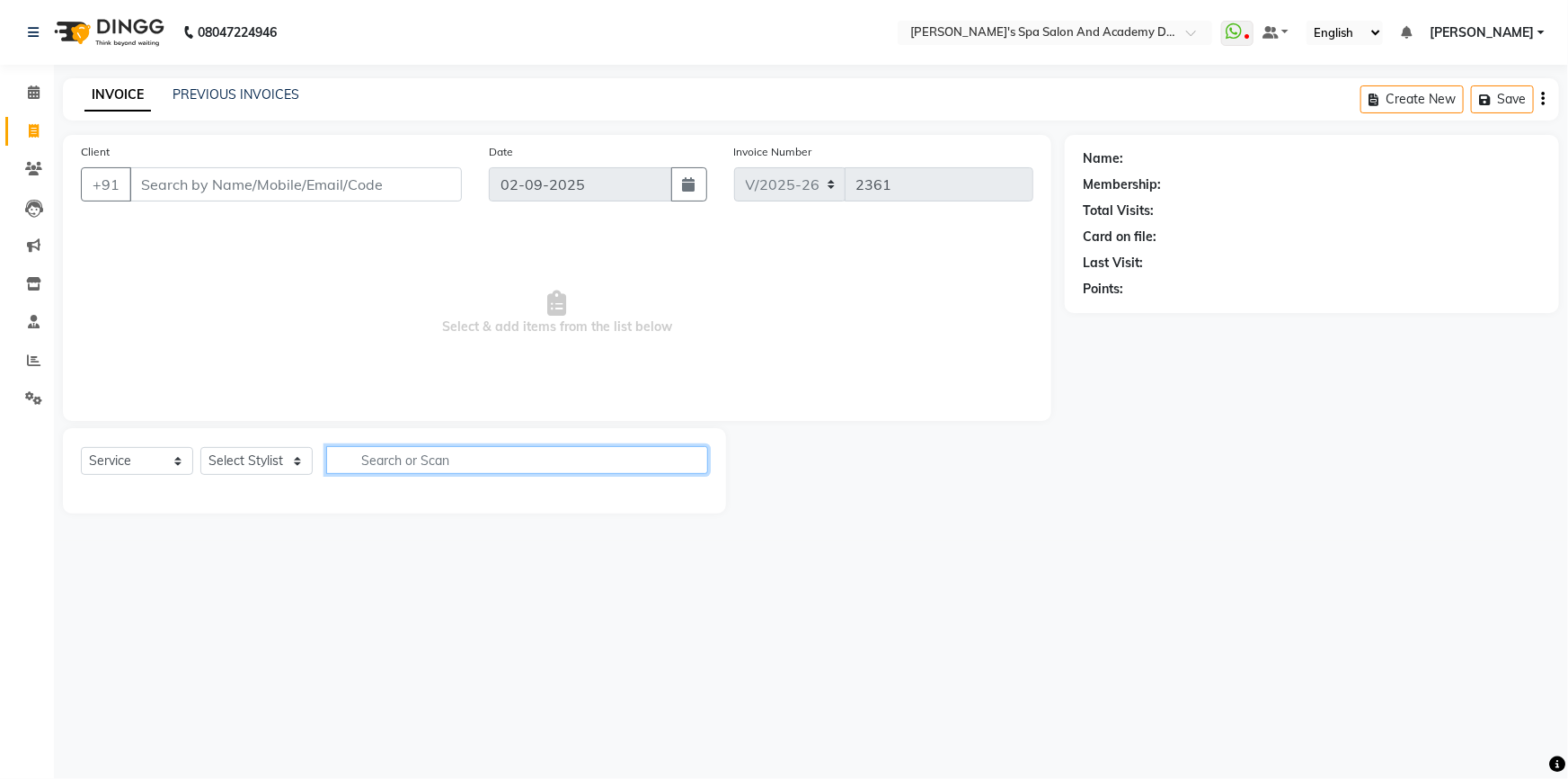
click at [378, 457] on input "text" at bounding box center [517, 460] width 382 height 28
click at [302, 457] on select "Select Stylist Admin [PERSON_NAME] [PERSON_NAME] DIRECT 1 [PERSON_NAME] [PERSON…" at bounding box center [256, 460] width 112 height 28
select select "47362"
click at [200, 447] on select "Select Stylist Admin [PERSON_NAME] [PERSON_NAME] DIRECT 1 [PERSON_NAME] [PERSON…" at bounding box center [256, 460] width 112 height 28
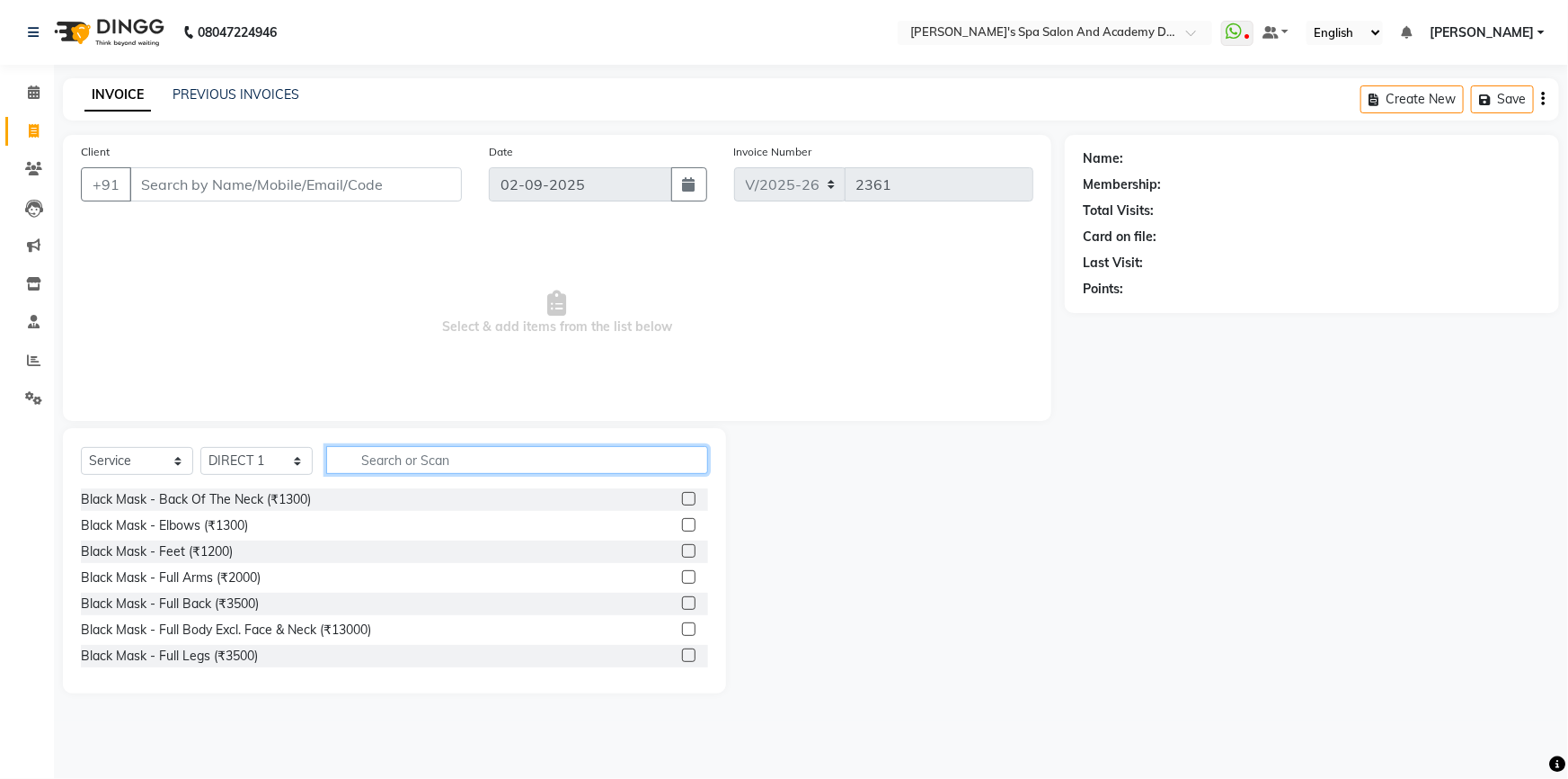
click at [385, 466] on input "text" at bounding box center [517, 460] width 382 height 28
type input "c"
type input "g"
type input "light"
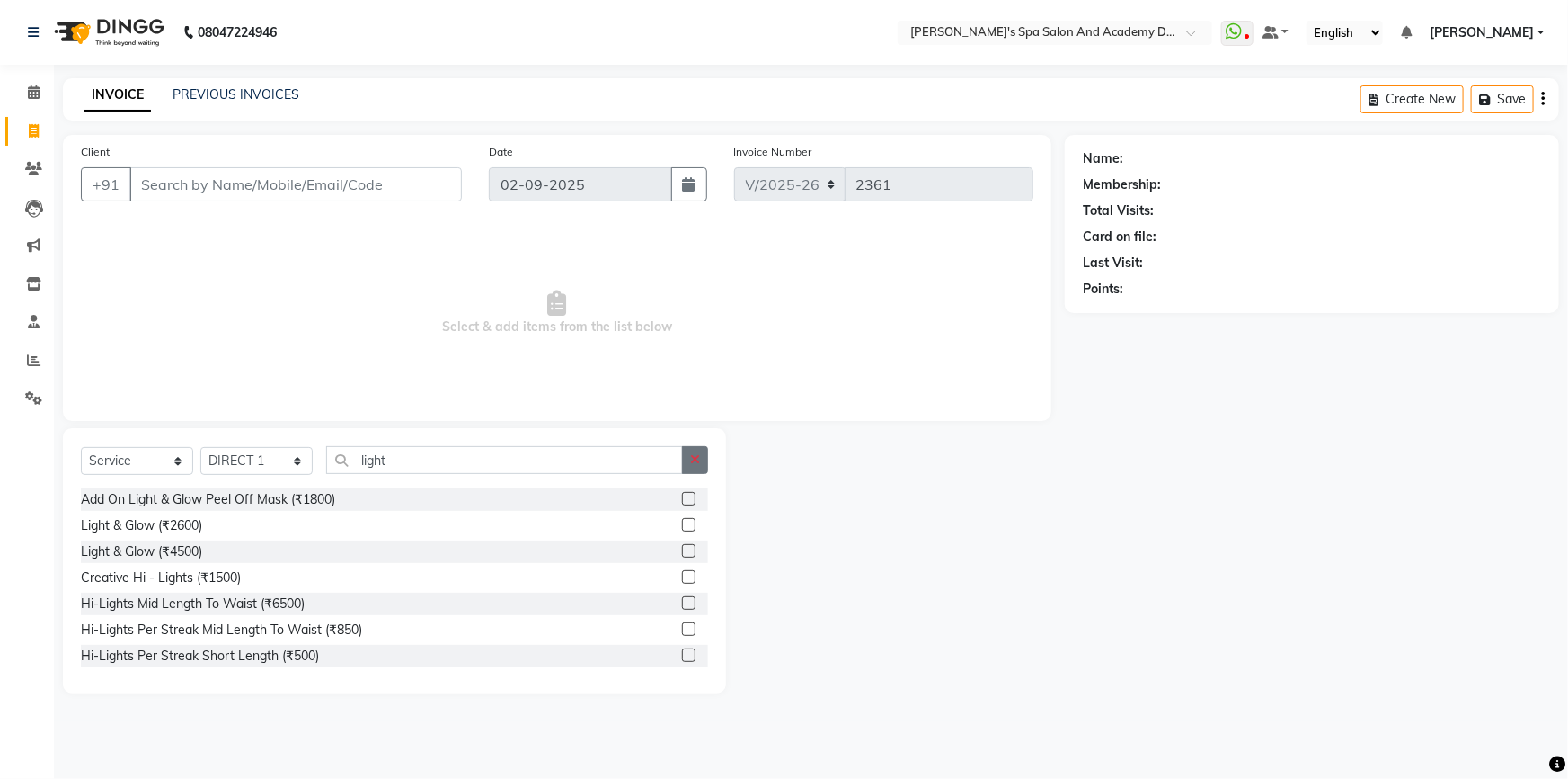
click at [696, 465] on icon "button" at bounding box center [695, 459] width 10 height 12
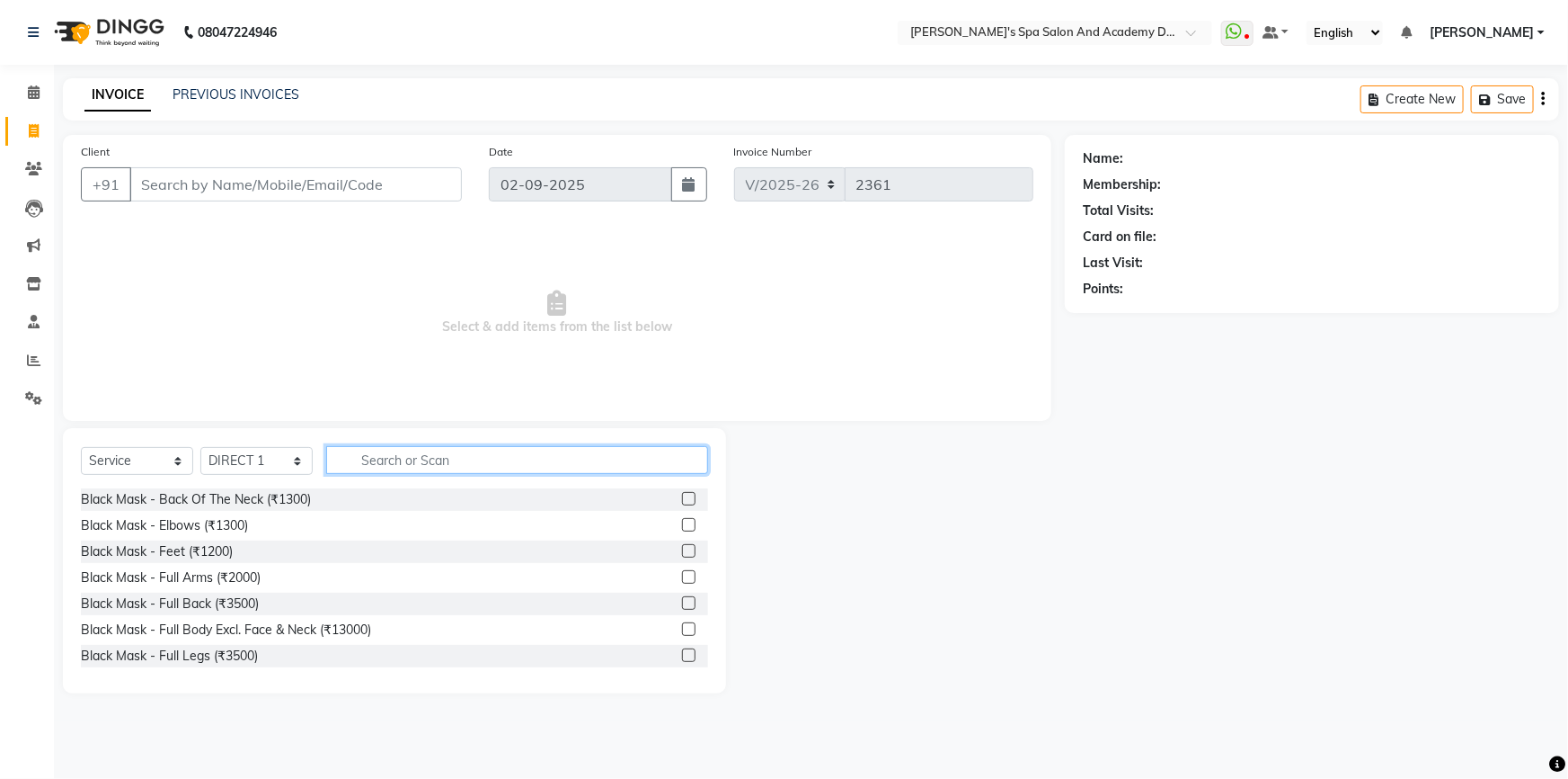
click at [411, 464] on input "text" at bounding box center [517, 460] width 382 height 28
click at [534, 461] on input "text" at bounding box center [517, 460] width 382 height 28
type input "b"
type input "f"
type input "s"
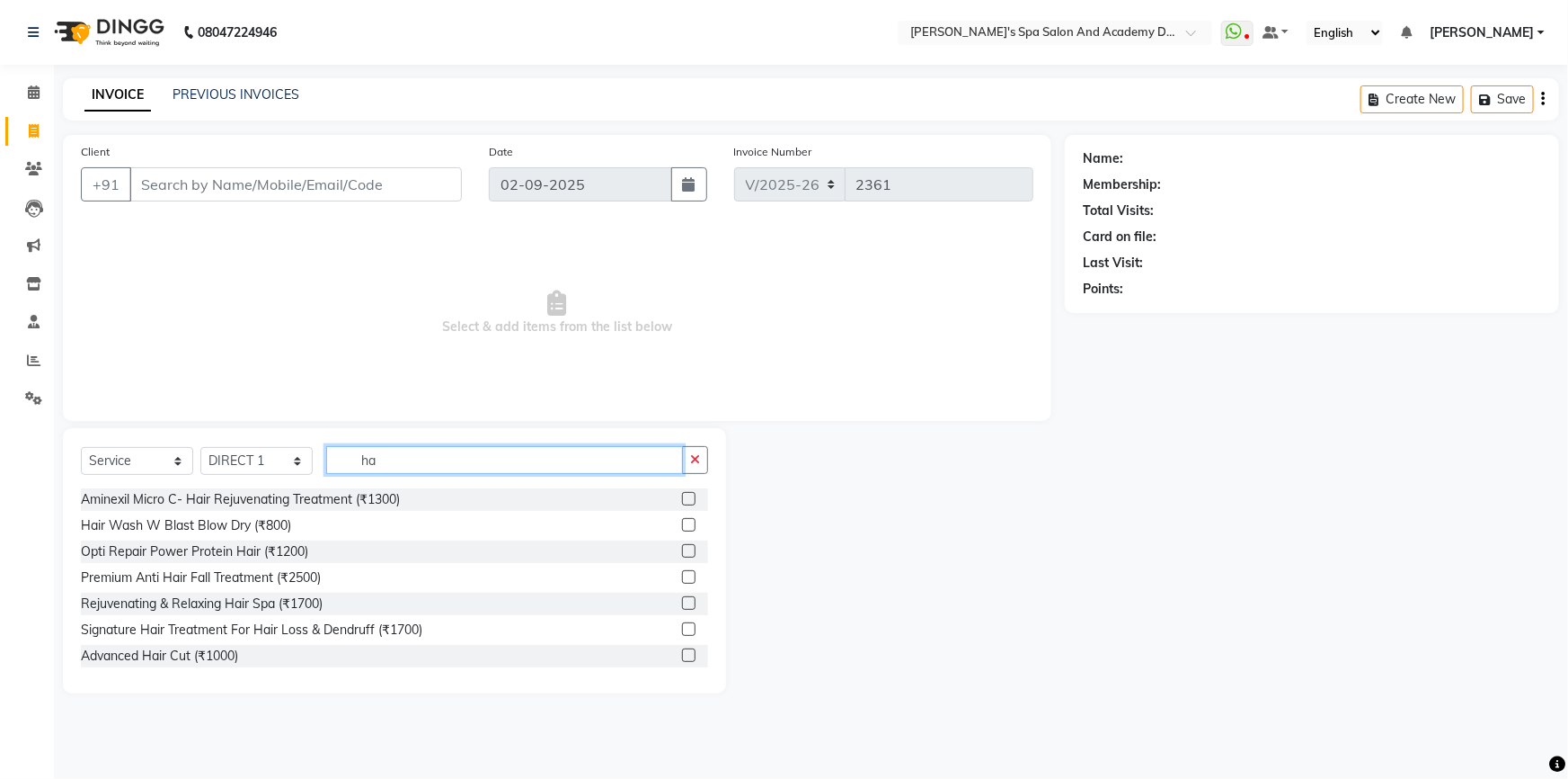
type input "h"
type input "s"
type input "hair"
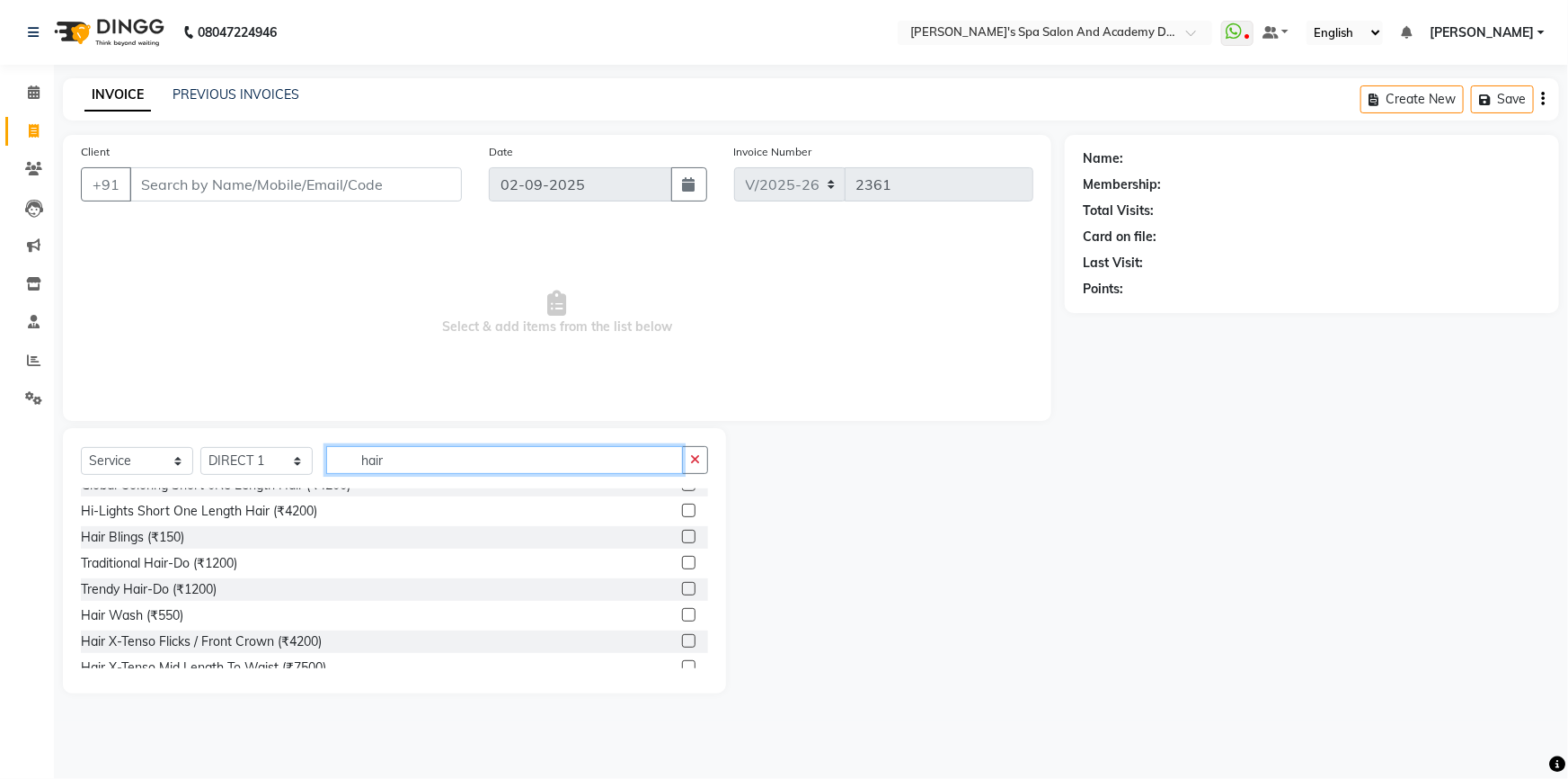
scroll to position [374, 0]
drag, startPoint x: 391, startPoint y: 465, endPoint x: 350, endPoint y: 462, distance: 41.1
click at [350, 462] on input "hair" at bounding box center [504, 460] width 357 height 28
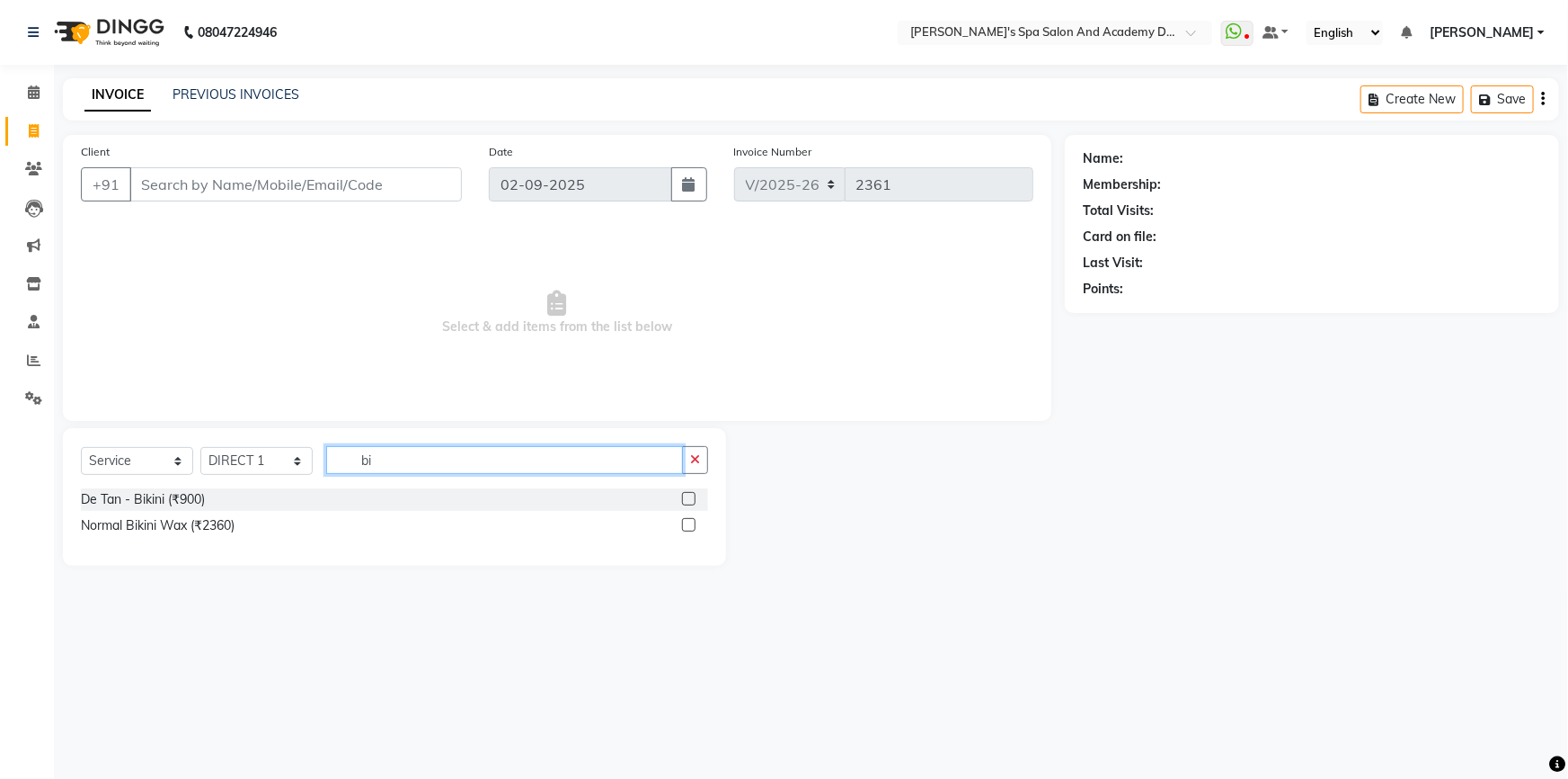
scroll to position [0, 0]
type input "b"
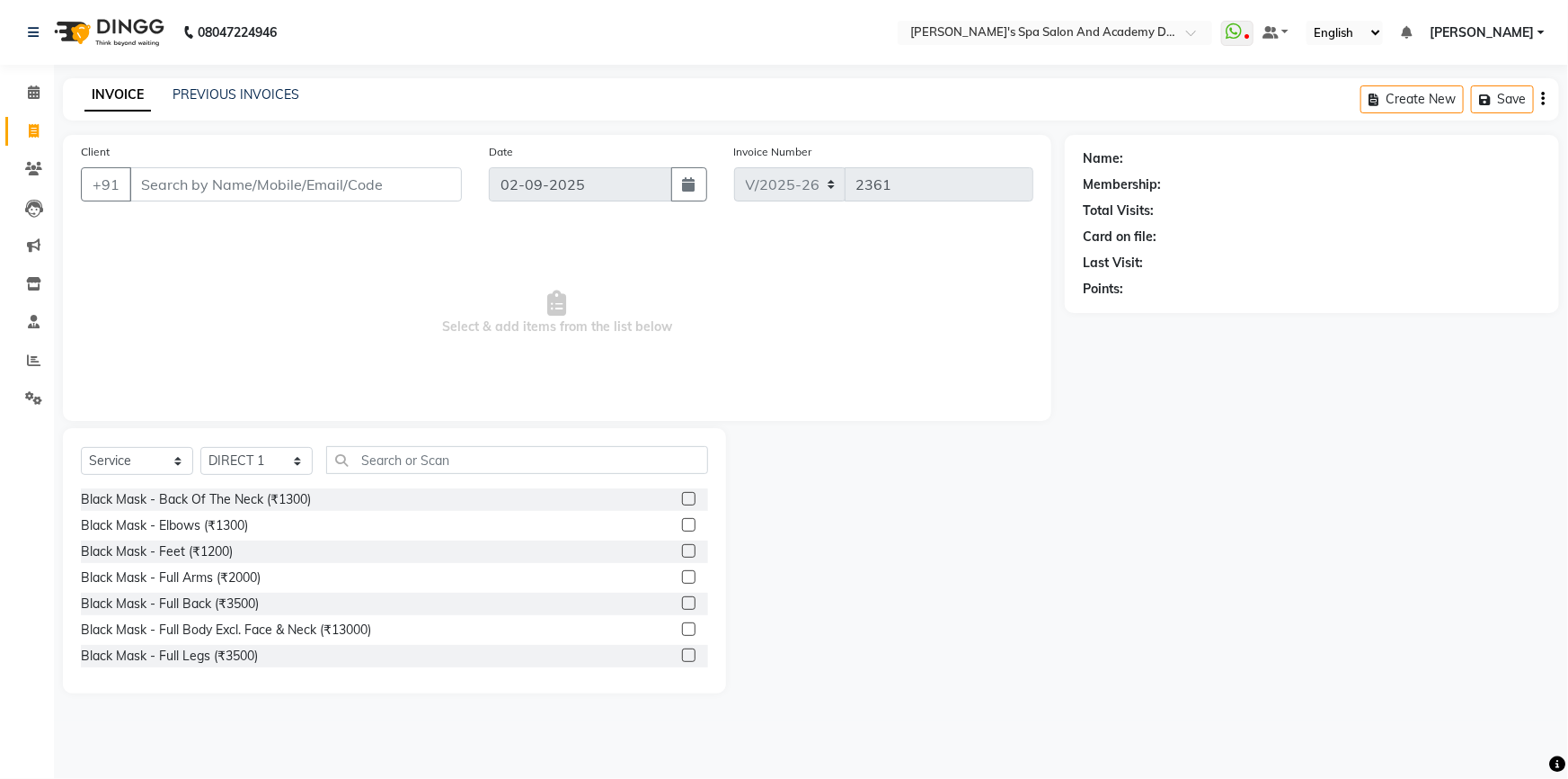
drag, startPoint x: 386, startPoint y: 307, endPoint x: 1294, endPoint y: 526, distance: 934.0
click at [1294, 526] on div "Name: Membership: Total Visits: Card on file: Last Visit: Points:" at bounding box center [1318, 414] width 507 height 558
drag, startPoint x: 965, startPoint y: 622, endPoint x: 865, endPoint y: 585, distance: 106.6
click at [865, 585] on div at bounding box center [895, 560] width 339 height 265
drag, startPoint x: 1241, startPoint y: 675, endPoint x: 1130, endPoint y: 444, distance: 256.3
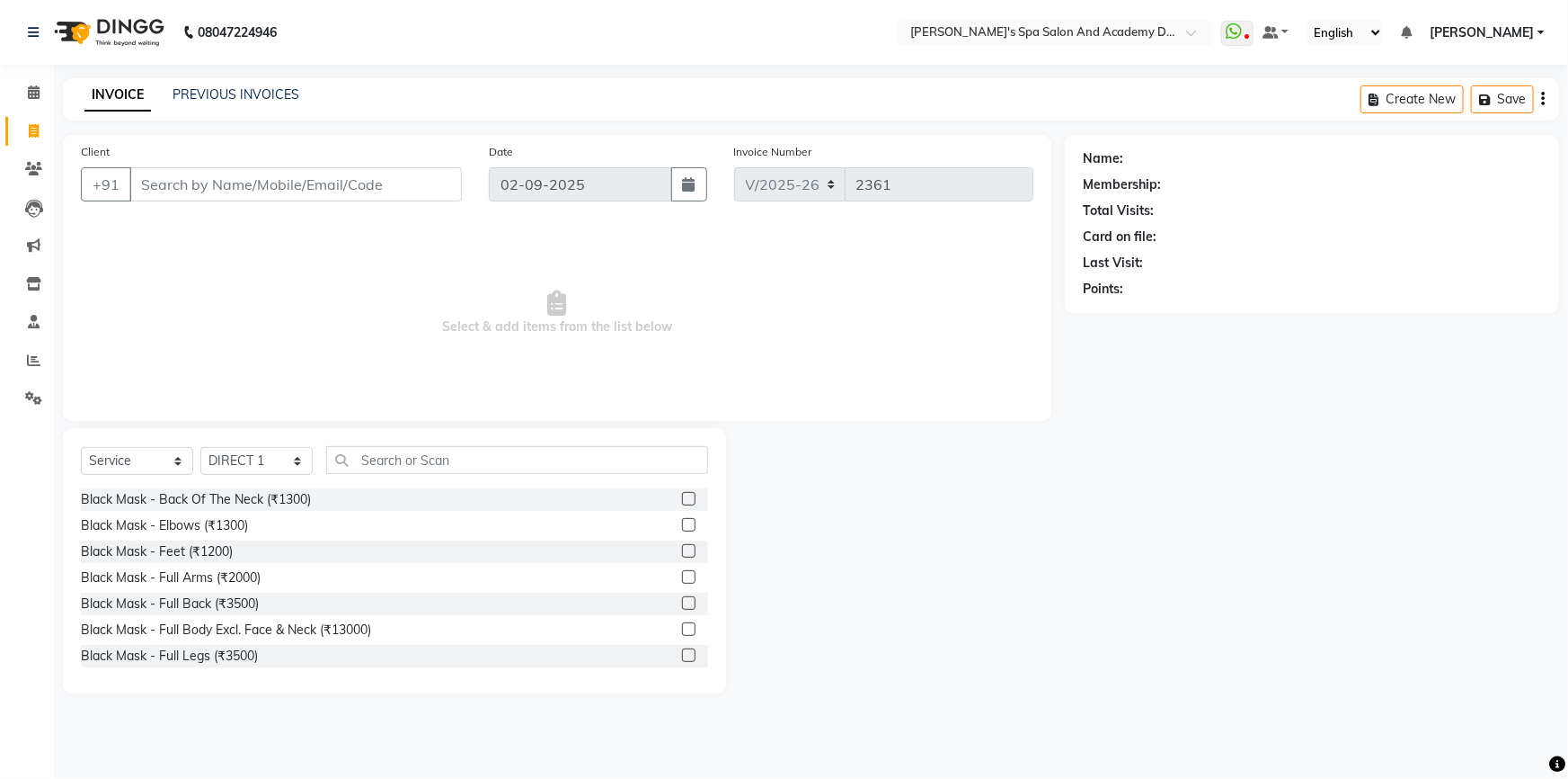
click at [1130, 444] on div "Name: Membership: Total Visits: Card on file: Last Visit: Points:" at bounding box center [1318, 414] width 507 height 558
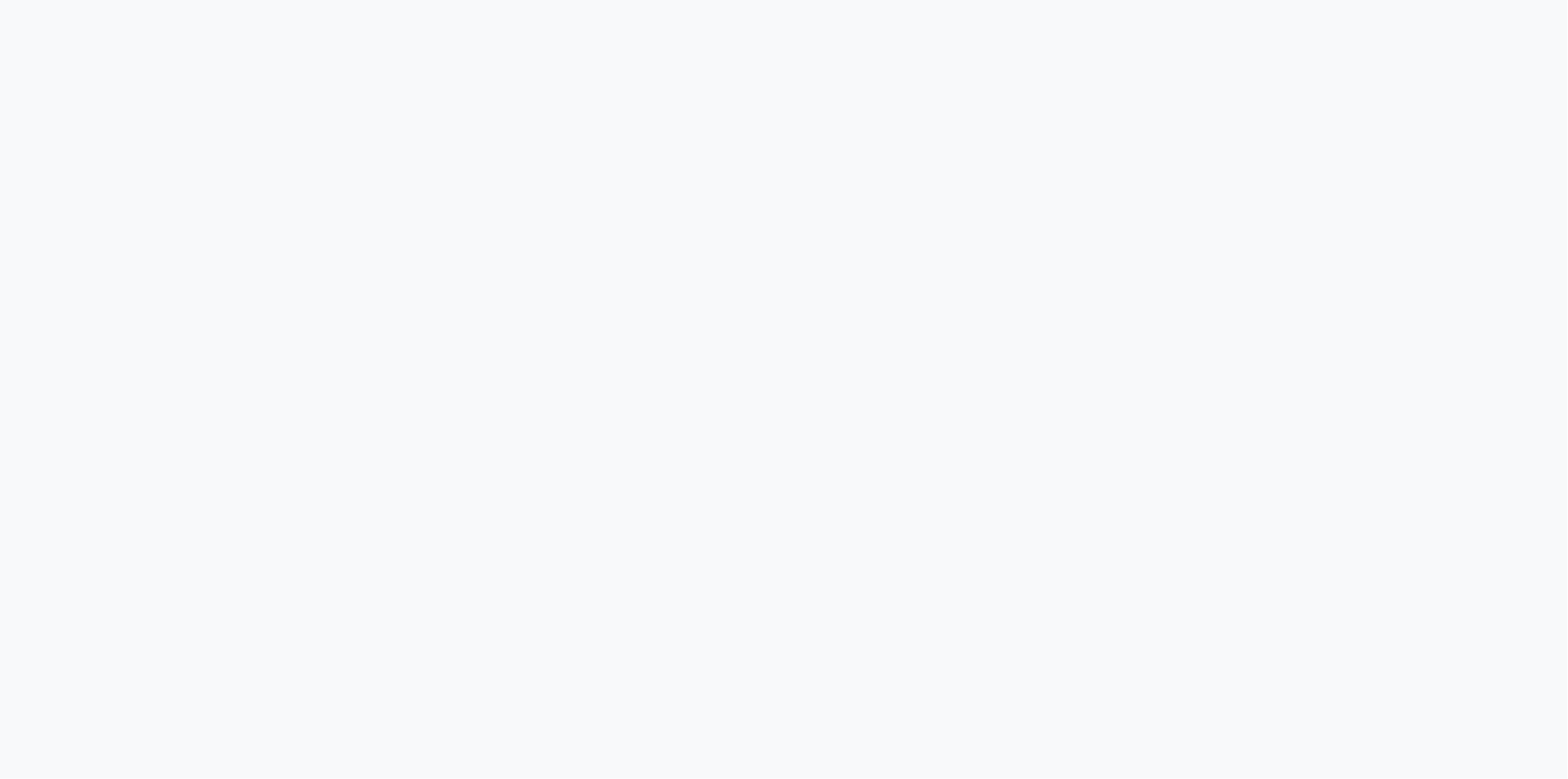
select select "6316"
select select "service"
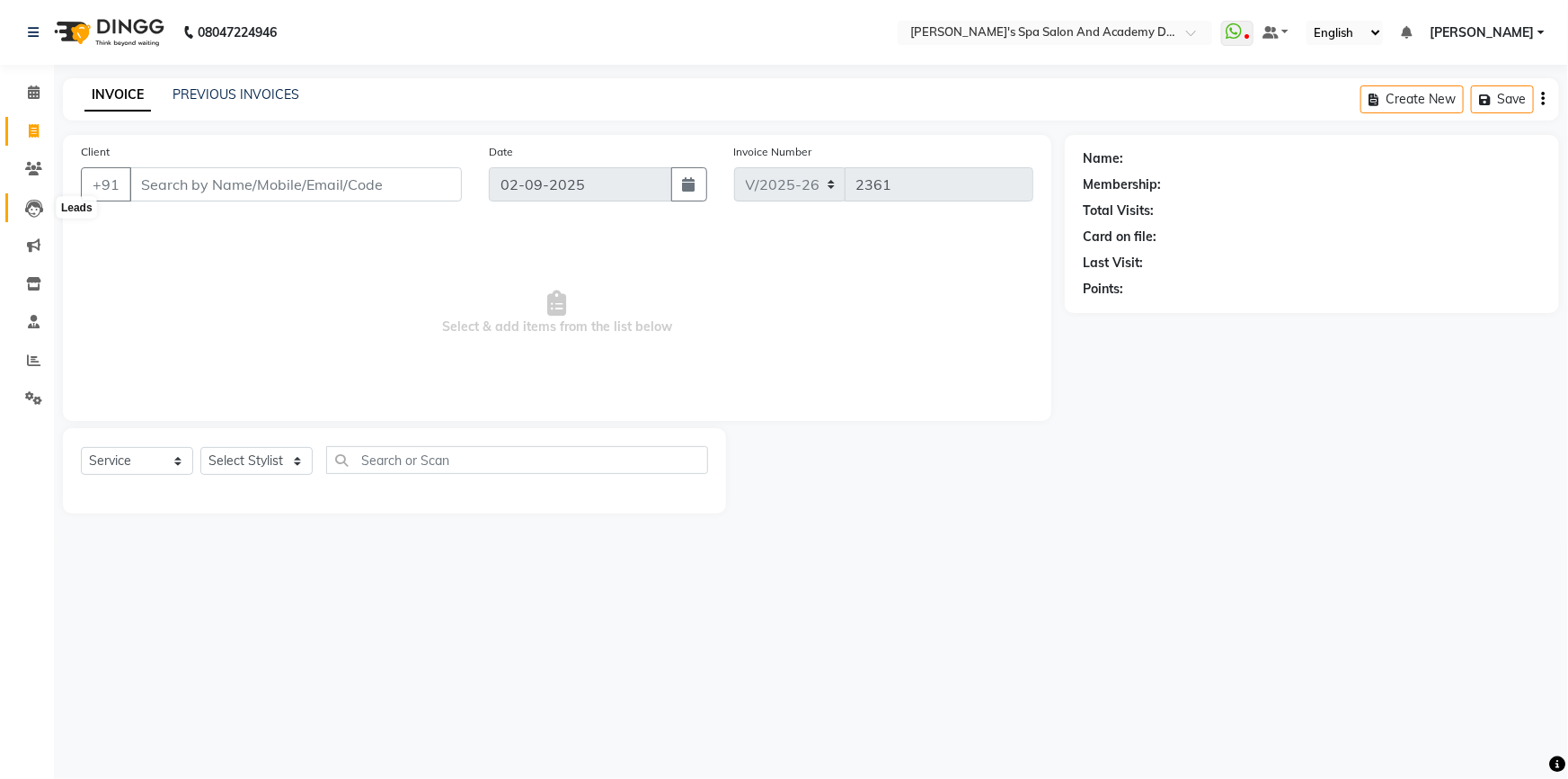
click at [40, 206] on icon at bounding box center [34, 208] width 18 height 18
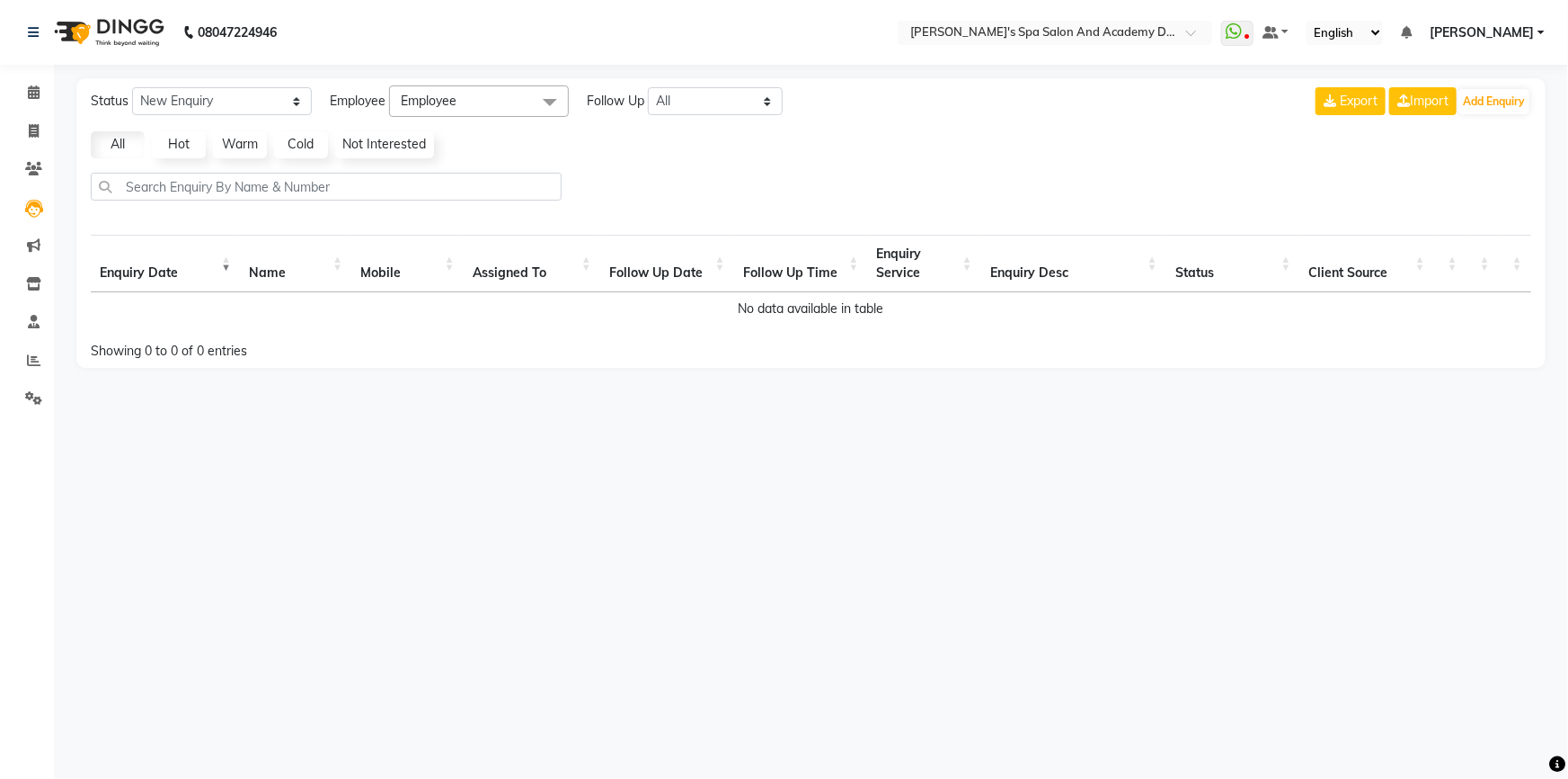
click at [144, 315] on td "No data available in table" at bounding box center [811, 309] width 1440 height 34
click at [273, 275] on th "Name" at bounding box center [295, 264] width 111 height 58
click at [269, 316] on td "No data available in table" at bounding box center [811, 309] width 1440 height 34
click at [128, 145] on link "All" at bounding box center [118, 145] width 54 height 27
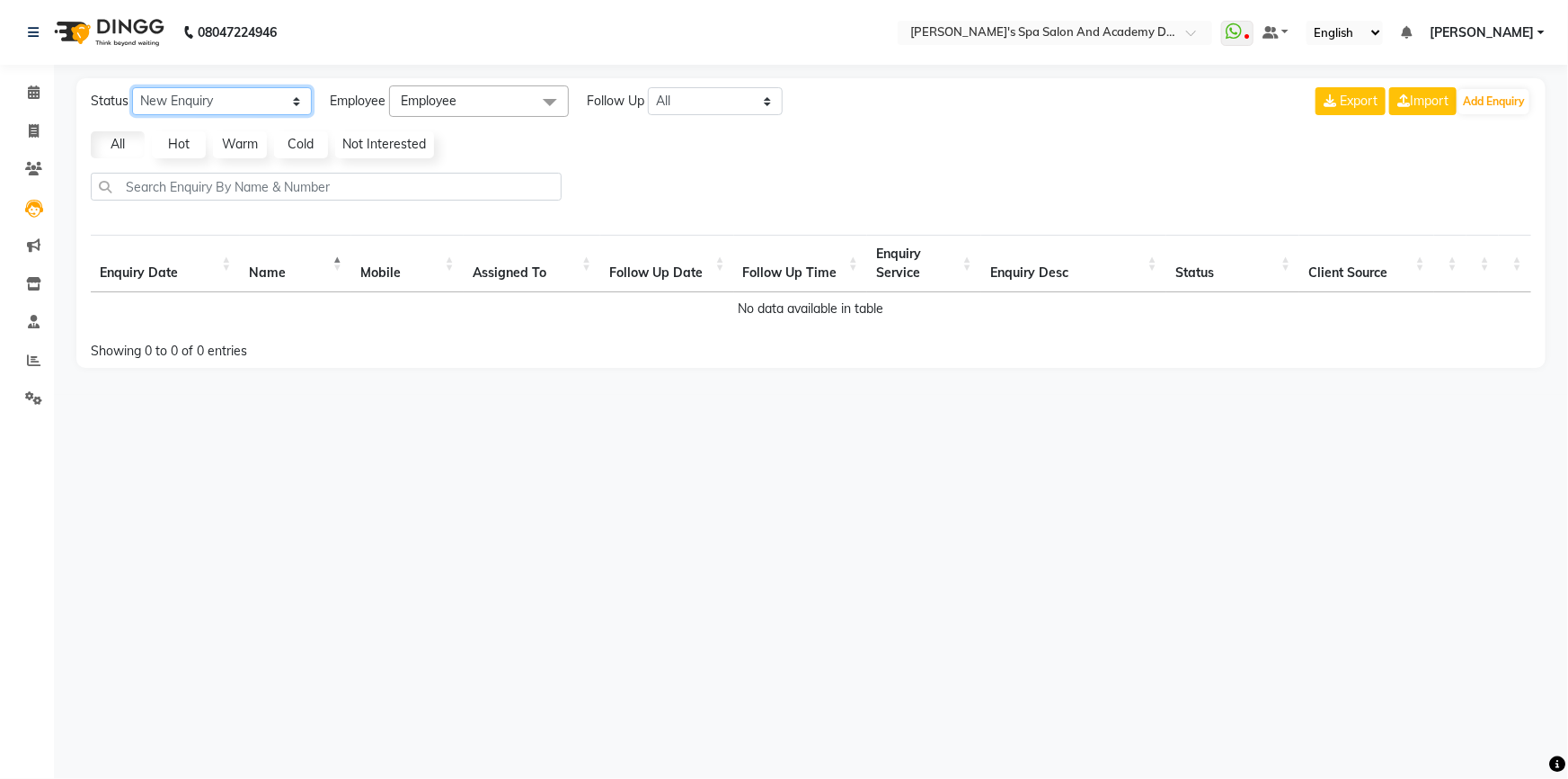
click at [291, 98] on select "New Enquiry Open Enquiry Converted Enquiry All" at bounding box center [222, 101] width 179 height 28
click at [132, 87] on select "New Enquiry Open Enquiry Converted Enquiry All" at bounding box center [222, 101] width 179 height 28
click at [300, 98] on select "New Enquiry Open Enquiry Converted Enquiry All" at bounding box center [222, 101] width 179 height 28
click at [132, 87] on select "New Enquiry Open Enquiry Converted Enquiry All" at bounding box center [222, 101] width 179 height 28
click at [293, 101] on select "New Enquiry Open Enquiry Converted Enquiry All" at bounding box center [222, 101] width 179 height 28
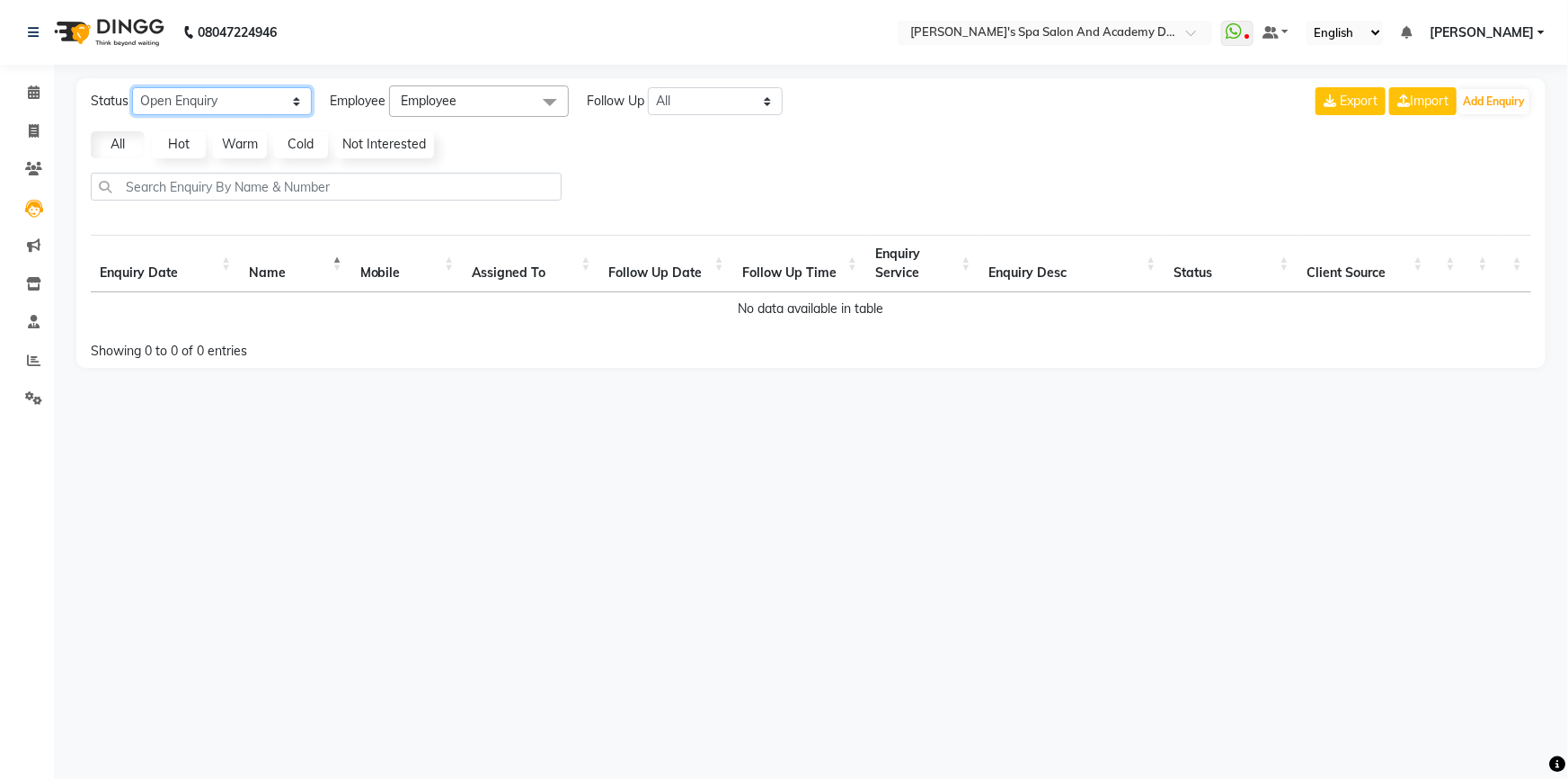
select select "None"
click at [132, 87] on select "New Enquiry Open Enquiry Converted Enquiry All" at bounding box center [222, 101] width 179 height 28
click at [767, 105] on select "All [DATE] [DATE] This Week This Month Custom" at bounding box center [715, 101] width 135 height 28
click at [574, 141] on div "All Hot Warm Cold Not Interested" at bounding box center [810, 145] width 1455 height 27
click at [556, 105] on span at bounding box center [550, 103] width 35 height 35
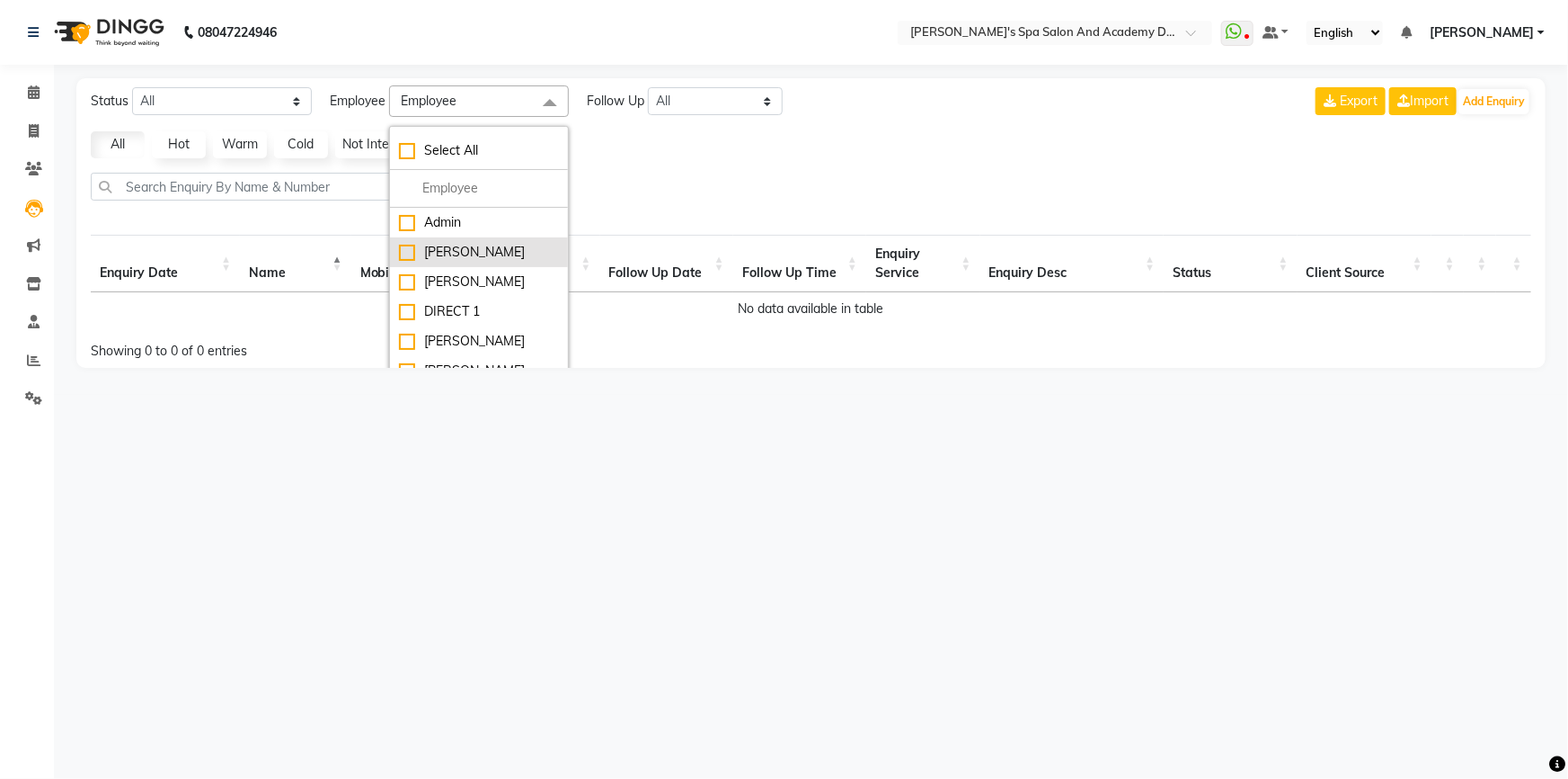
click at [467, 248] on div "[PERSON_NAME]" at bounding box center [479, 252] width 160 height 19
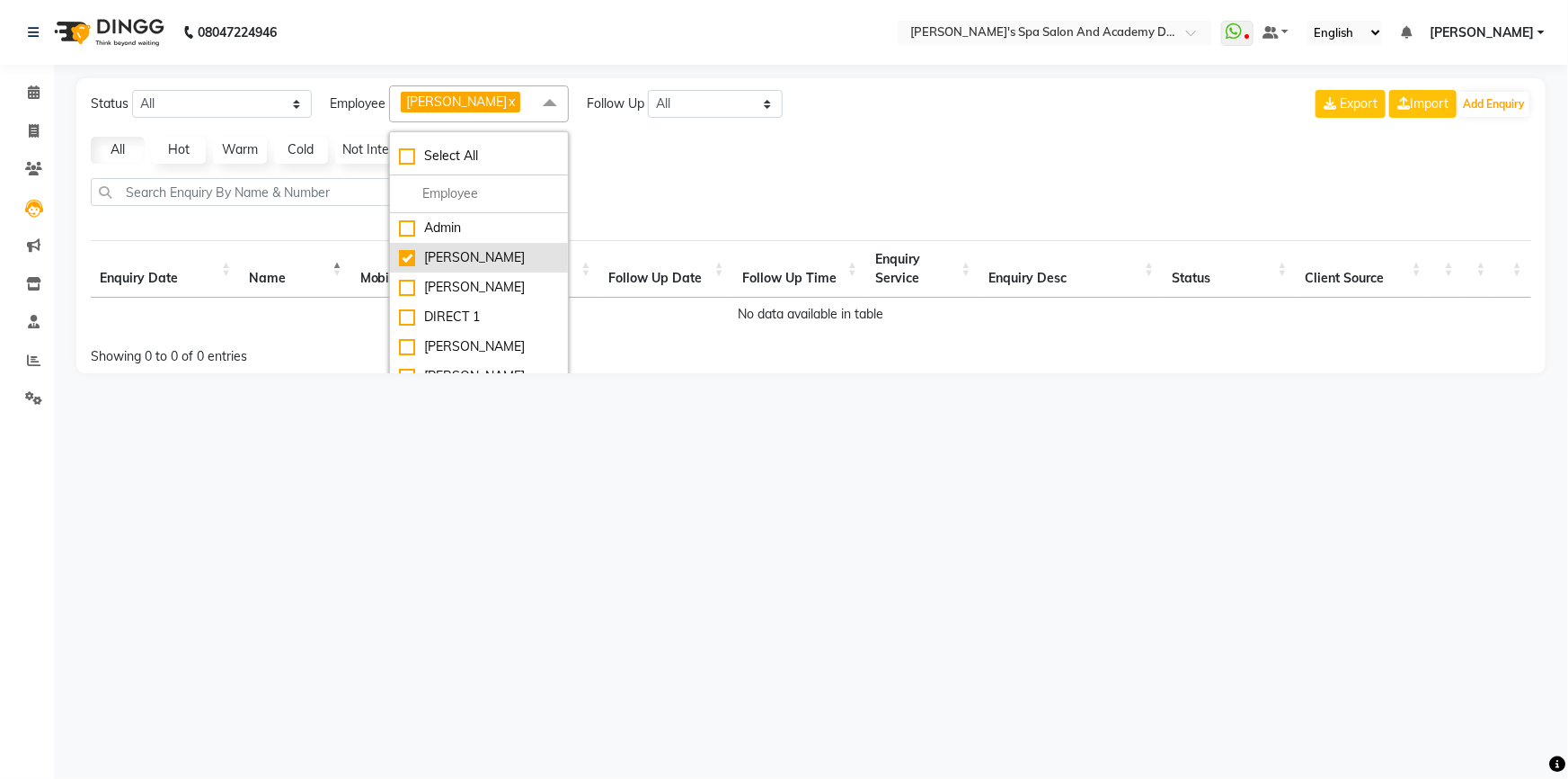
click at [415, 251] on div "[PERSON_NAME]" at bounding box center [479, 258] width 160 height 19
checkbox input "false"
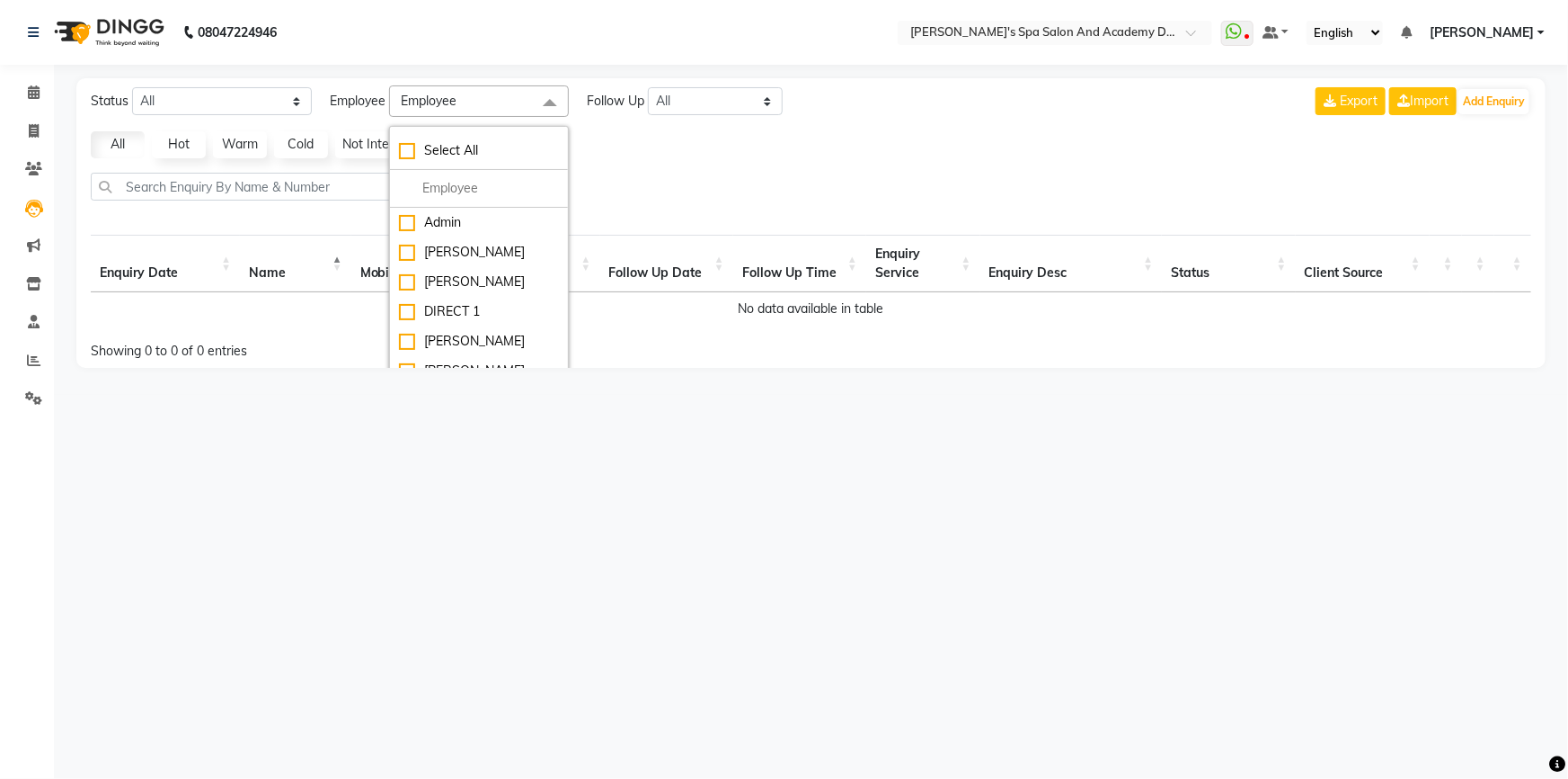
click at [665, 209] on div at bounding box center [810, 194] width 1455 height 42
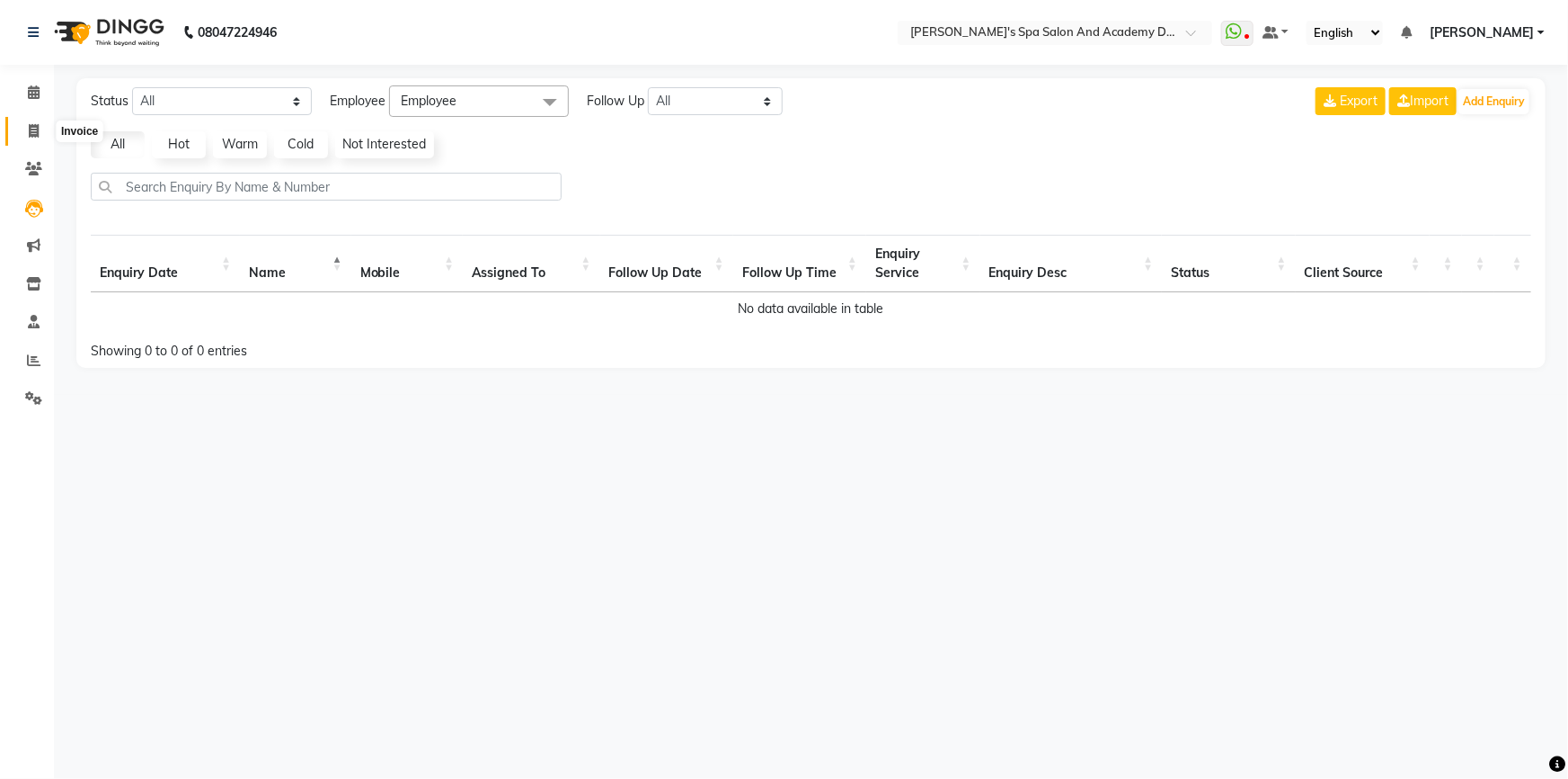
click at [30, 135] on icon at bounding box center [34, 130] width 10 height 13
select select "6316"
select select "service"
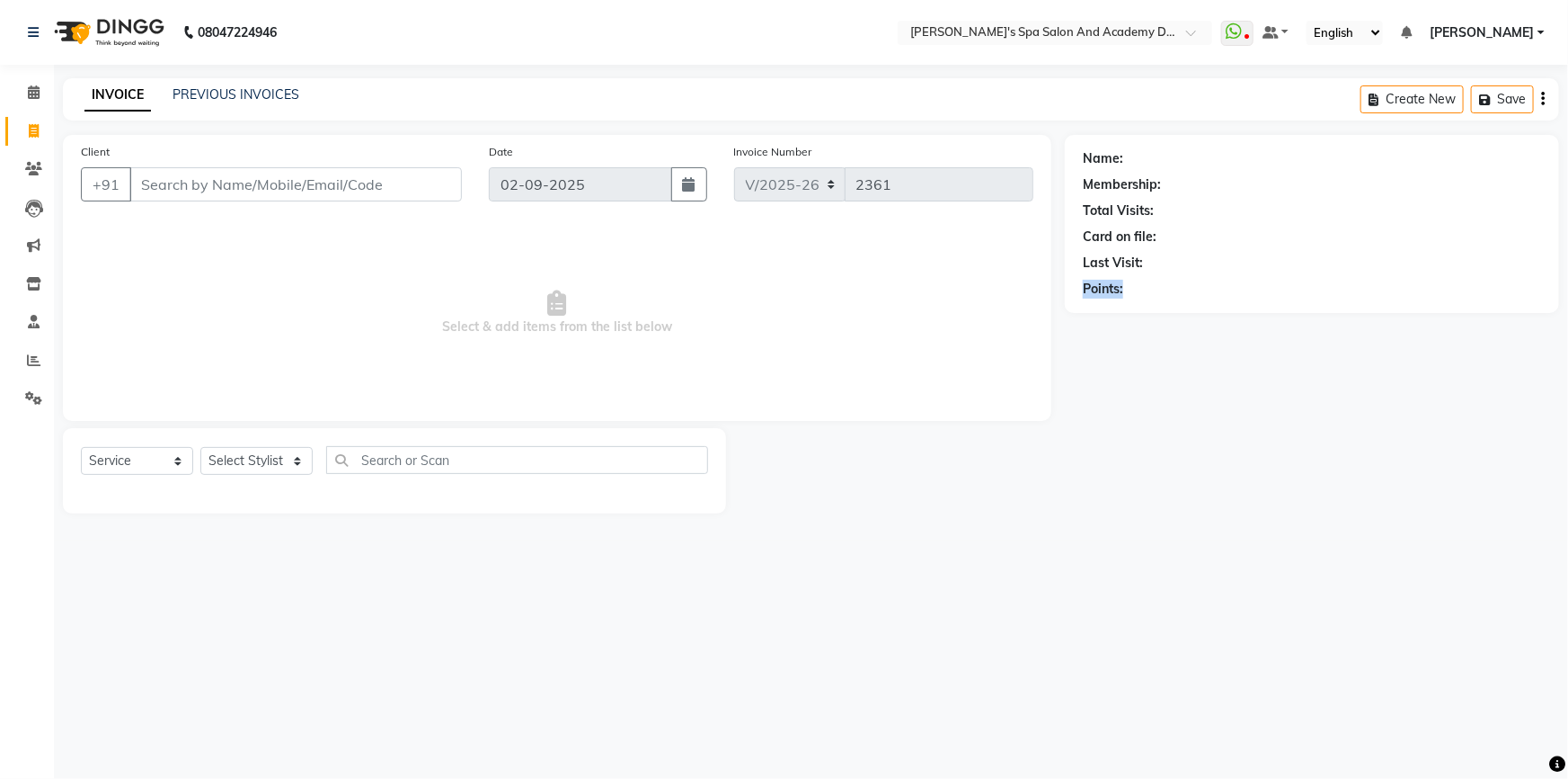
drag, startPoint x: 1141, startPoint y: 298, endPoint x: 1078, endPoint y: 298, distance: 63.0
click at [1078, 298] on div "Name: Membership: Total Visits: Card on file: Last Visit: Points:" at bounding box center [1311, 224] width 494 height 178
drag, startPoint x: 1068, startPoint y: 255, endPoint x: 1151, endPoint y: 258, distance: 83.1
click at [1151, 258] on div "Name: Membership: Total Visits: Card on file: Last Visit: Points:" at bounding box center [1311, 224] width 494 height 178
drag, startPoint x: 1087, startPoint y: 236, endPoint x: 1151, endPoint y: 236, distance: 64.0
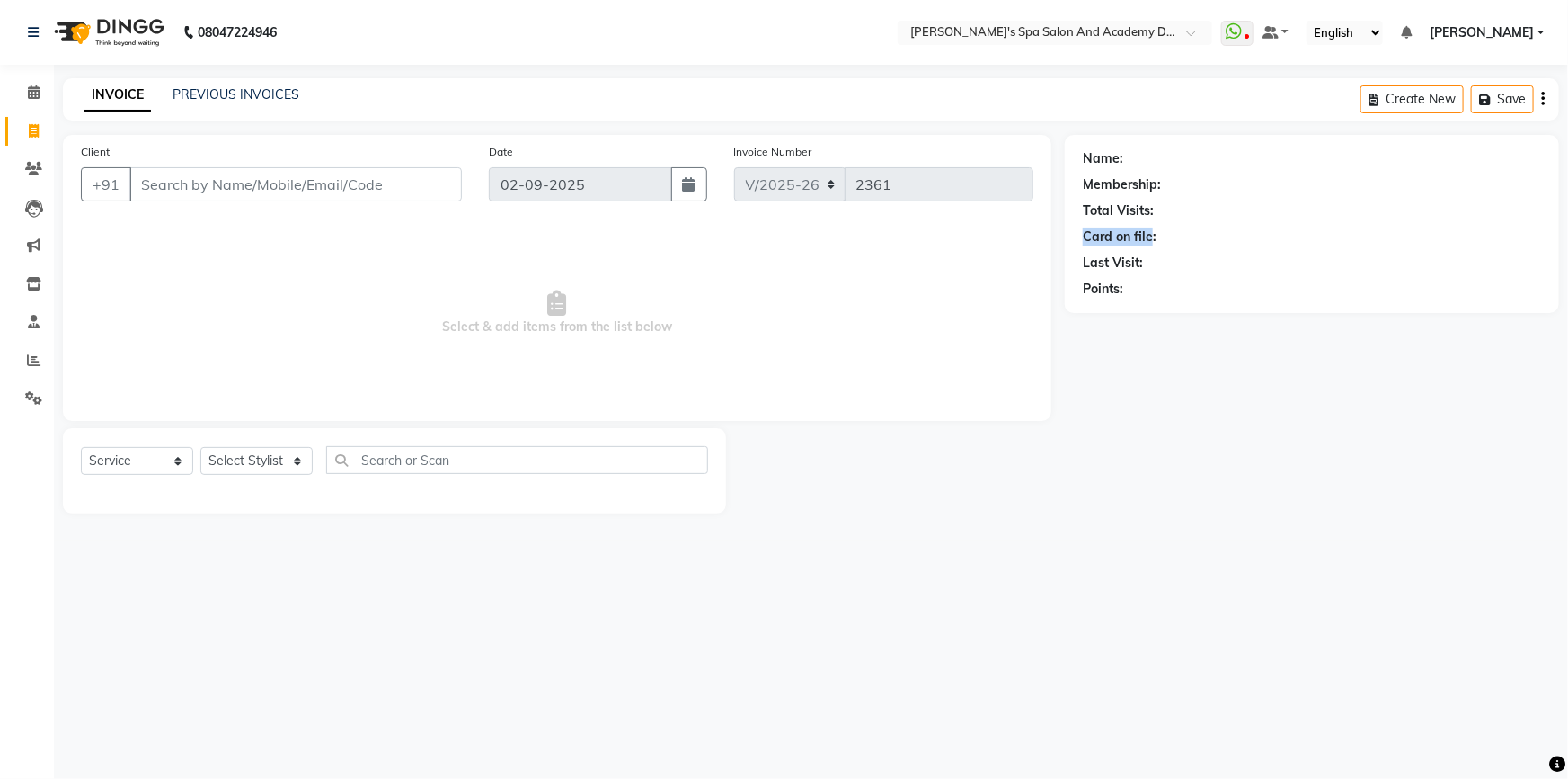
click at [1151, 236] on div "Card on file:" at bounding box center [1119, 237] width 74 height 19
click at [1160, 234] on div "Card on file:" at bounding box center [1312, 237] width 458 height 19
drag, startPoint x: 1079, startPoint y: 208, endPoint x: 1167, endPoint y: 208, distance: 88.0
click at [1167, 208] on div "Name: Membership: Total Visits: Card on file: Last Visit: Points:" at bounding box center [1311, 224] width 494 height 178
click at [1167, 208] on div "Total Visits:" at bounding box center [1312, 211] width 458 height 19
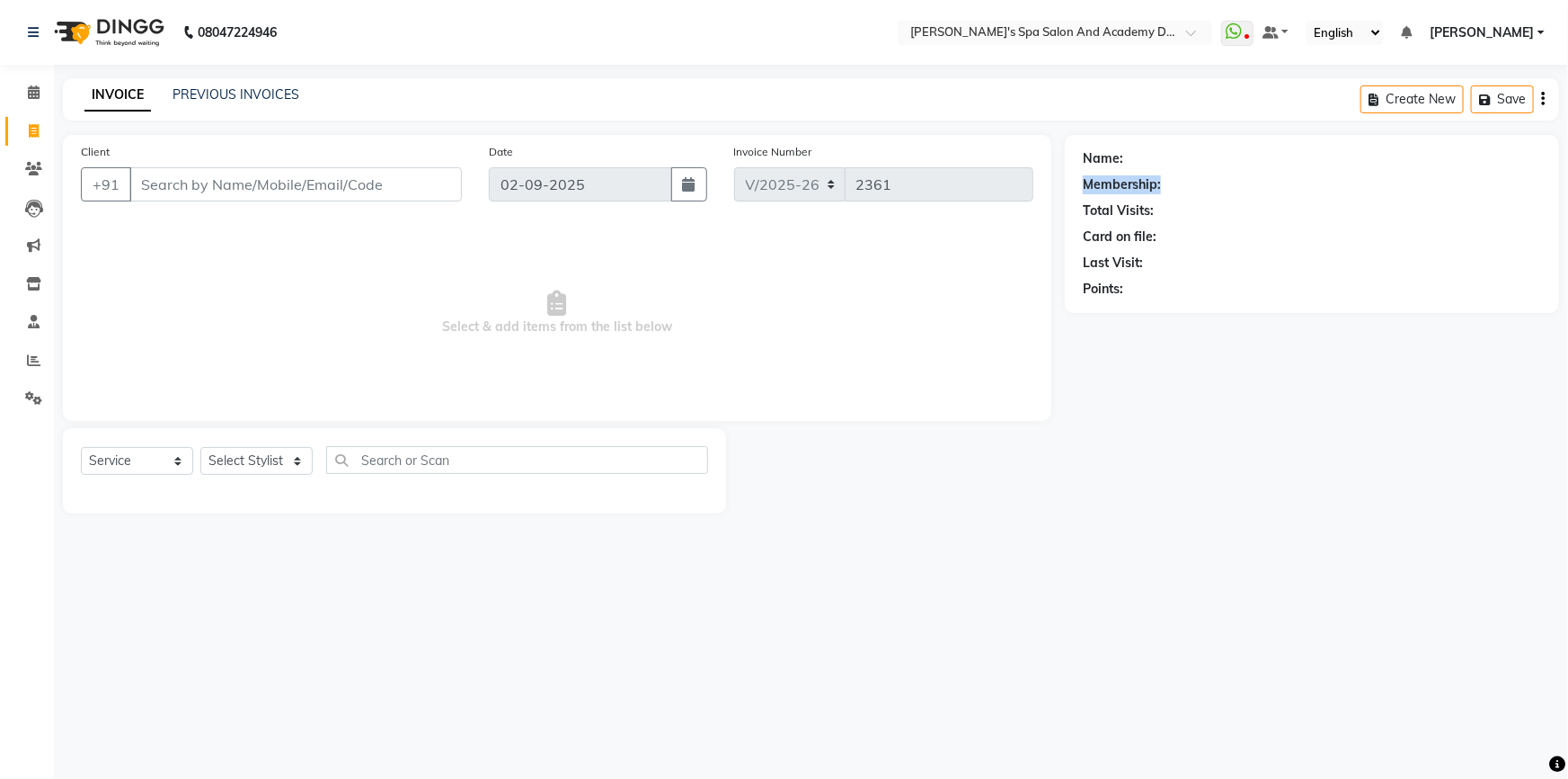
drag, startPoint x: 1077, startPoint y: 184, endPoint x: 1200, endPoint y: 182, distance: 123.0
click at [1200, 182] on div "Name: Membership: Total Visits: Card on file: Last Visit: Points:" at bounding box center [1311, 224] width 494 height 178
click at [311, 573] on div "08047224946 Select Location × [PERSON_NAME]'s Spa Salon And Academy Dosti Branc…" at bounding box center [784, 390] width 1568 height 779
drag, startPoint x: 413, startPoint y: 638, endPoint x: 224, endPoint y: 607, distance: 191.5
click at [224, 607] on div "08047224946 Select Location × [PERSON_NAME]'s Spa Salon And Academy Dosti Branc…" at bounding box center [784, 390] width 1568 height 779
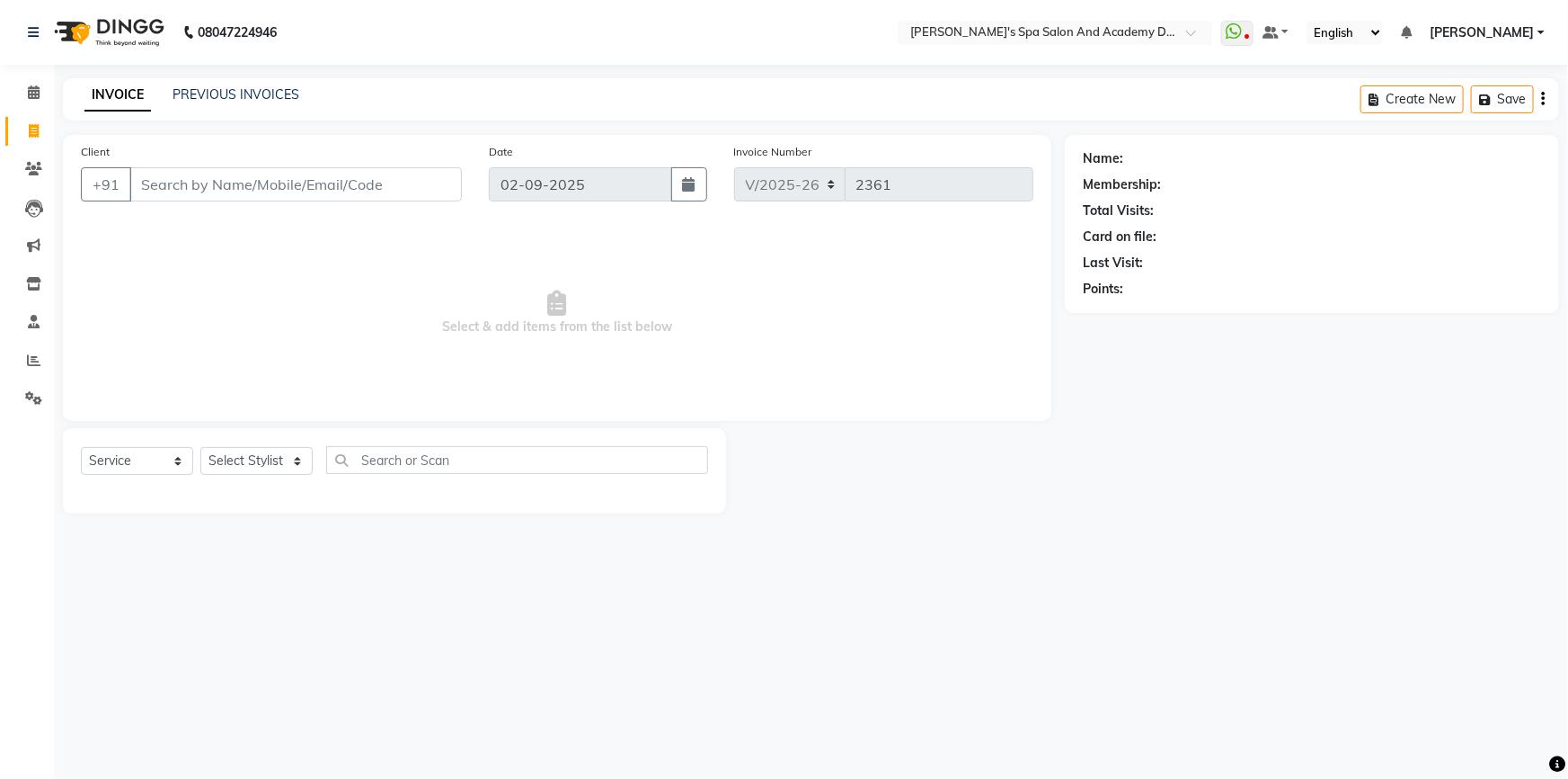
click at [1168, 584] on div "08047224946 Select Location × [PERSON_NAME]'s Spa Salon And Academy Dosti Branc…" at bounding box center [784, 390] width 1568 height 779
drag, startPoint x: 1167, startPoint y: 584, endPoint x: 742, endPoint y: 611, distance: 425.9
drag, startPoint x: 742, startPoint y: 611, endPoint x: 1422, endPoint y: 463, distance: 695.9
click at [1422, 463] on div "Name: Membership: Total Visits: Card on file: Last Visit: Points:" at bounding box center [1318, 324] width 507 height 379
click at [368, 464] on input "text" at bounding box center [517, 460] width 382 height 28
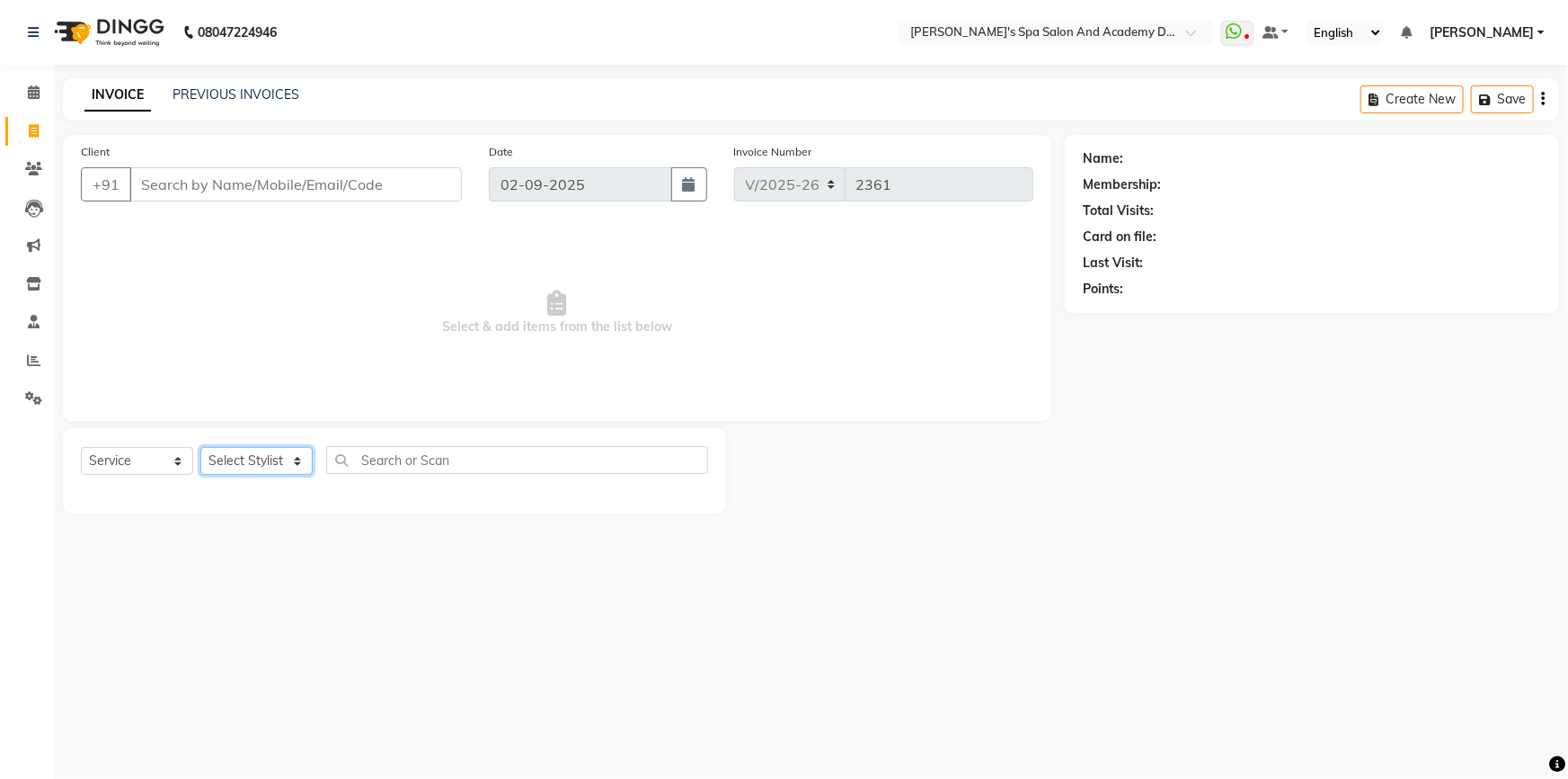
click at [292, 465] on select "Select Stylist Admin [PERSON_NAME] [PERSON_NAME] DIRECT 1 [PERSON_NAME] [PERSON…" at bounding box center [256, 460] width 112 height 28
select select "47362"
click at [200, 447] on select "Select Stylist Admin [PERSON_NAME] [PERSON_NAME] DIRECT 1 [PERSON_NAME] [PERSON…" at bounding box center [256, 460] width 112 height 28
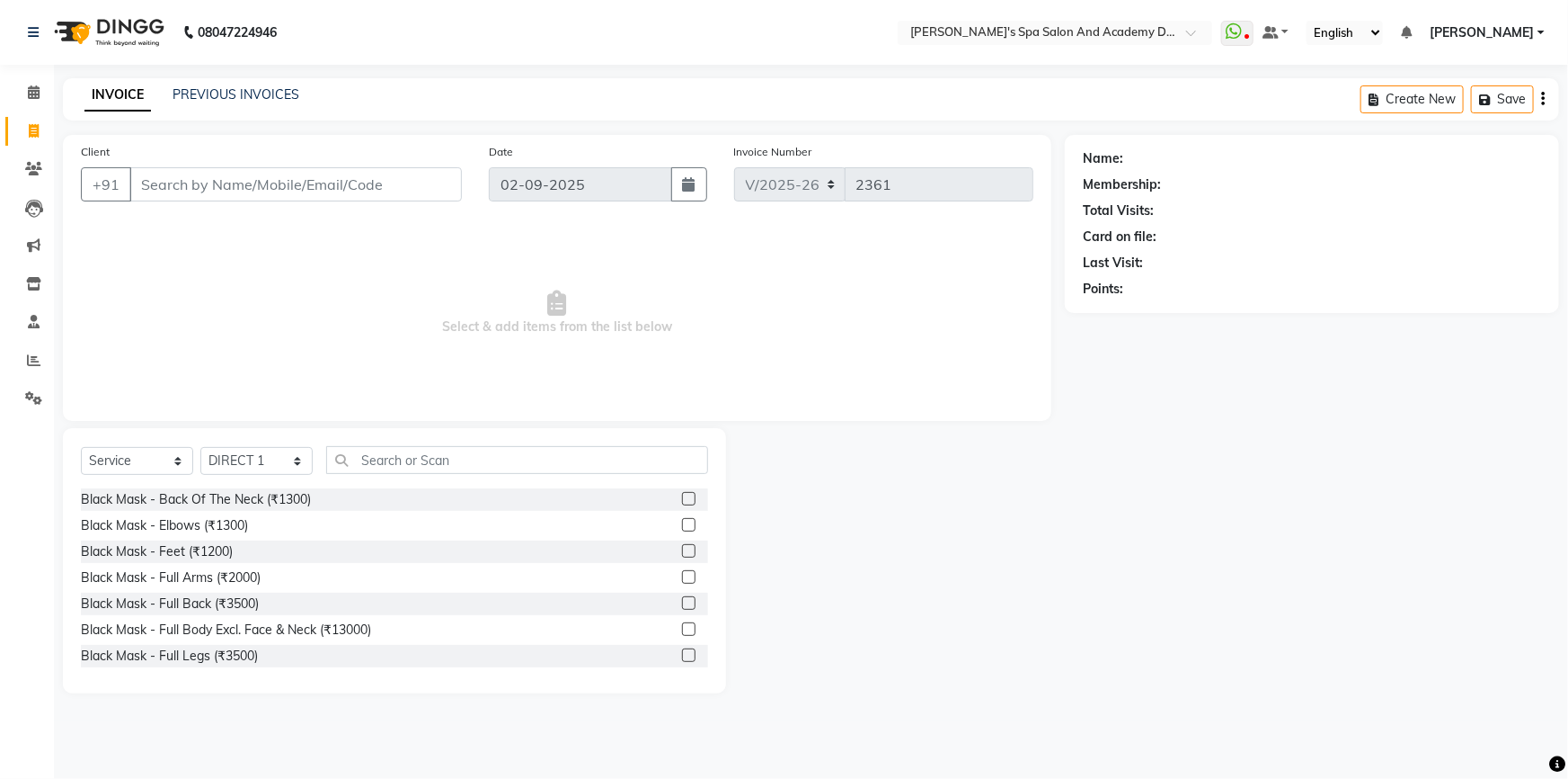
click at [200, 83] on div "INVOICE PREVIOUS INVOICES Create New Save" at bounding box center [811, 100] width 1496 height 42
click at [202, 95] on link "PREVIOUS INVOICES" at bounding box center [236, 94] width 127 height 16
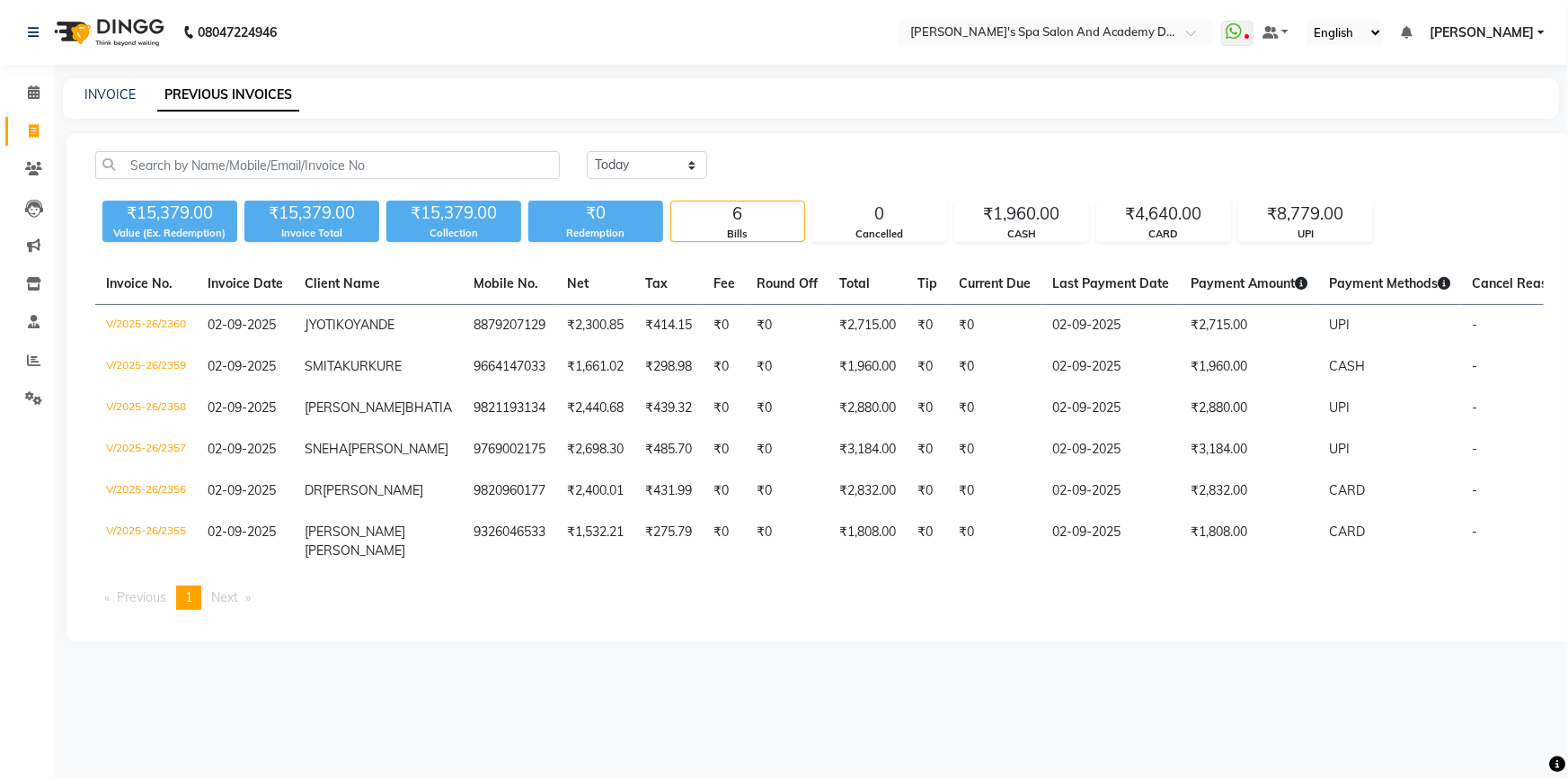
click at [109, 85] on div "INVOICE" at bounding box center [109, 95] width 51 height 19
click at [41, 91] on span at bounding box center [34, 93] width 32 height 21
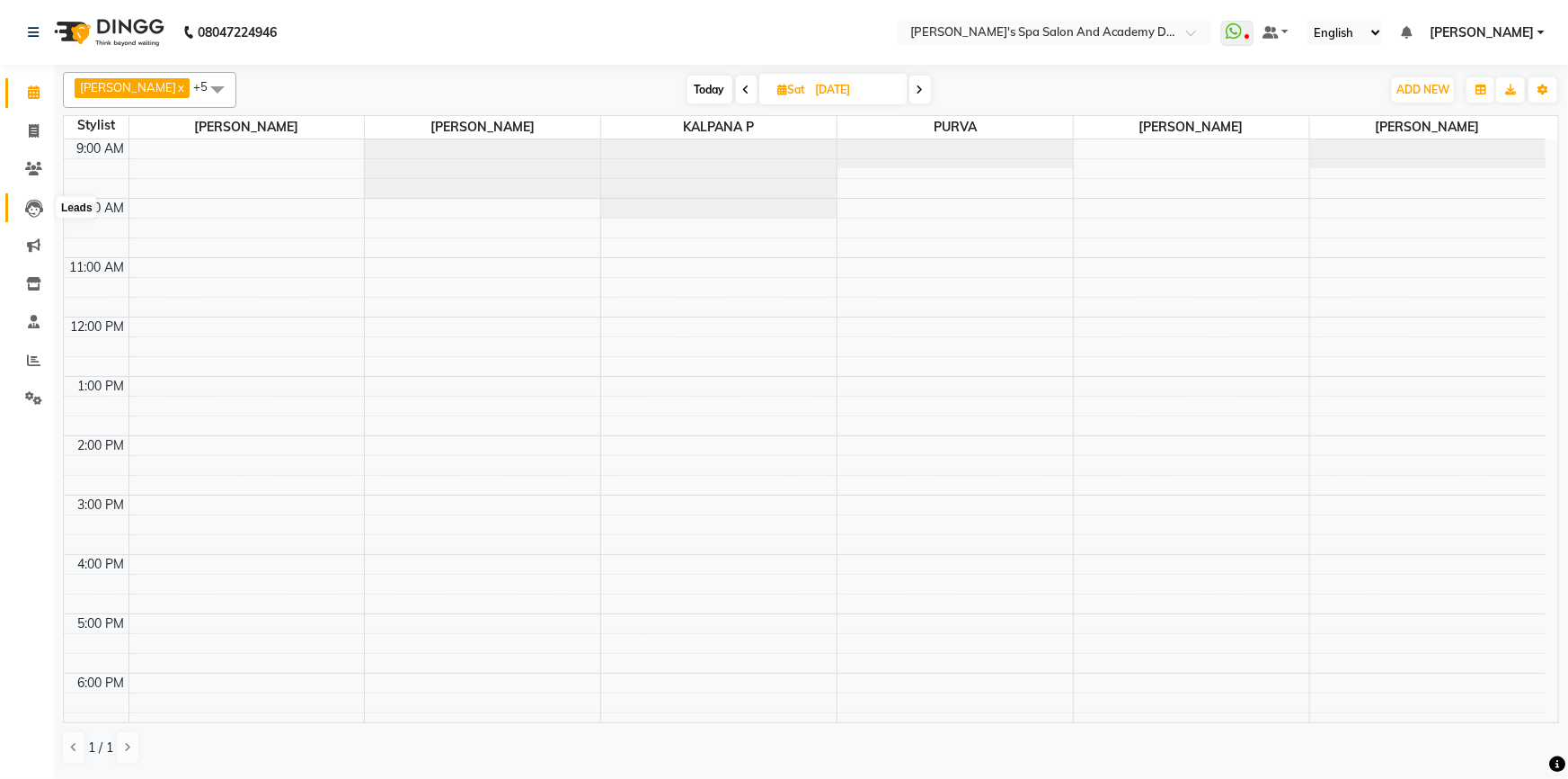
click at [39, 201] on icon at bounding box center [34, 208] width 18 height 18
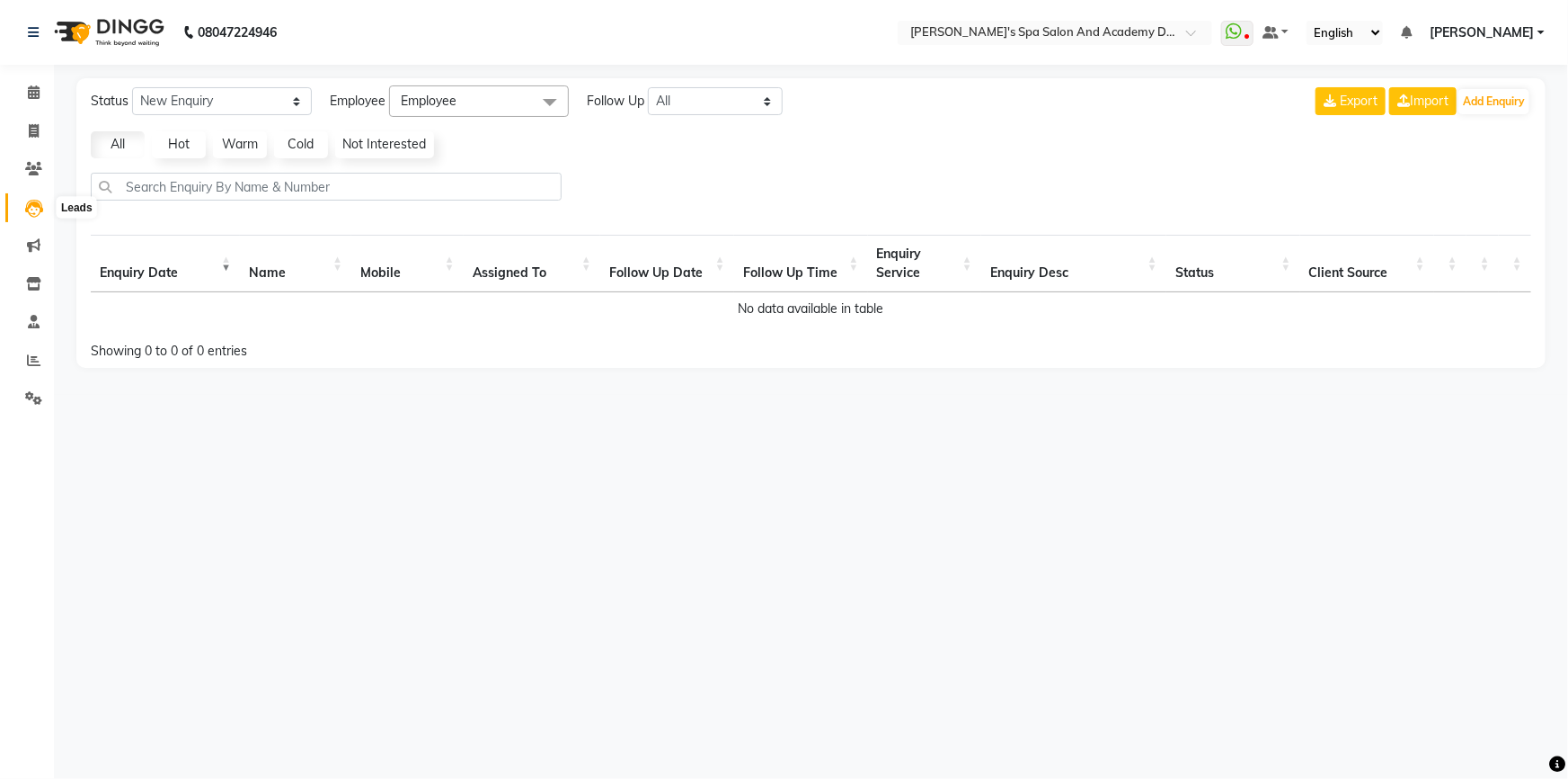
click at [35, 207] on icon at bounding box center [34, 208] width 18 height 18
click at [38, 236] on span at bounding box center [34, 247] width 32 height 21
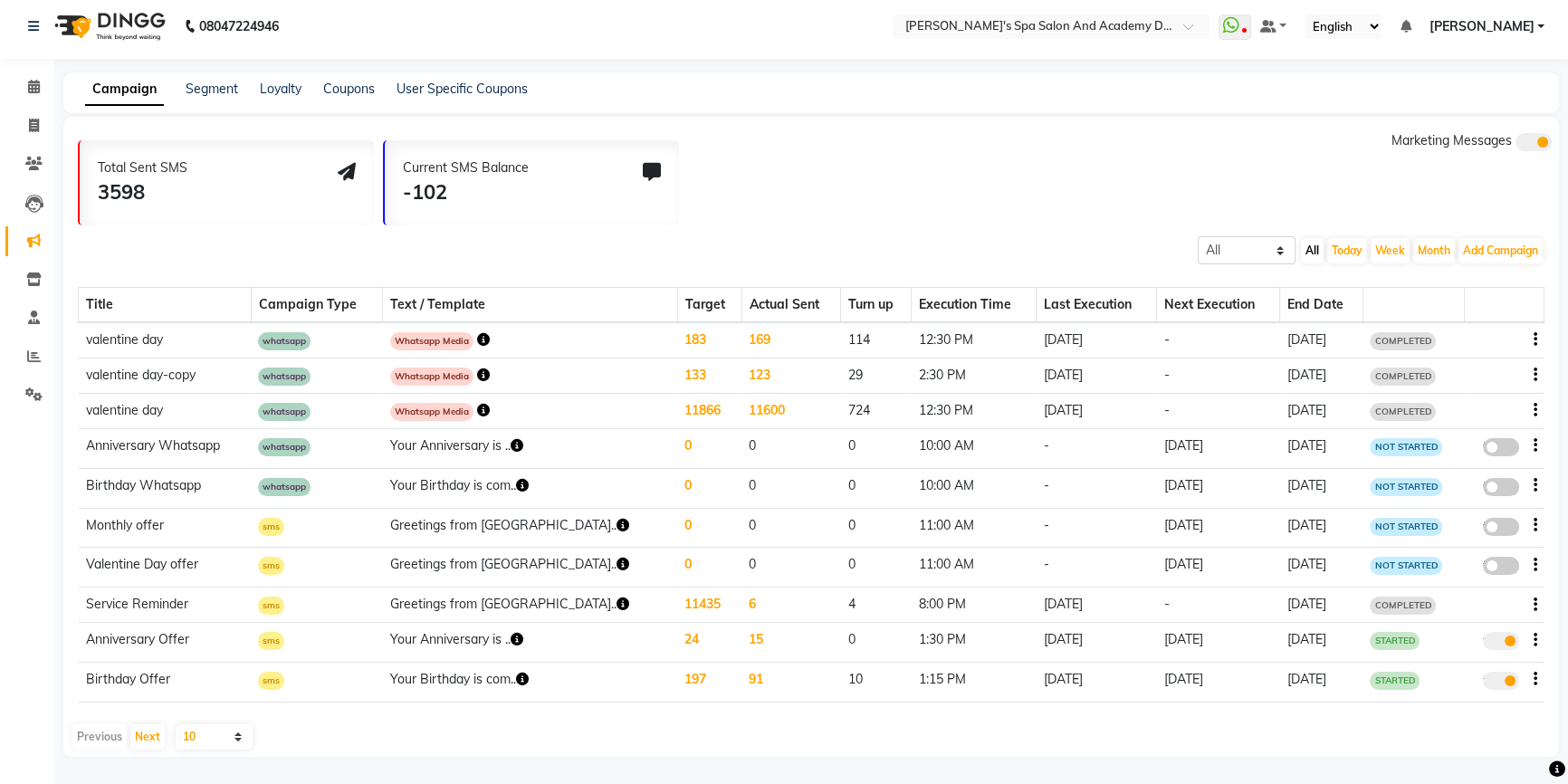
scroll to position [9, 0]
click at [223, 85] on link "Segment" at bounding box center [212, 88] width 52 height 16
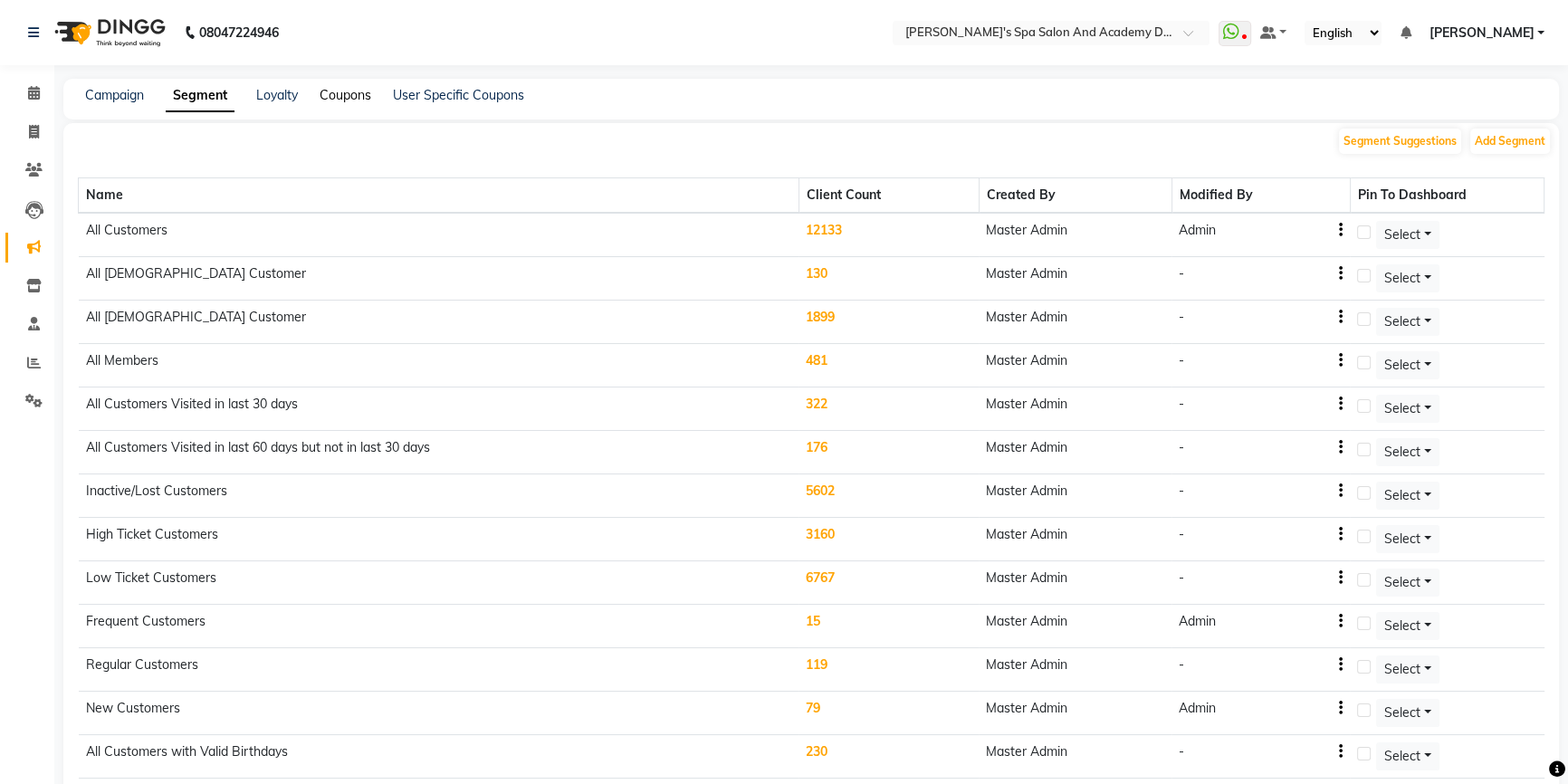
click at [350, 94] on link "Coupons" at bounding box center [345, 95] width 51 height 16
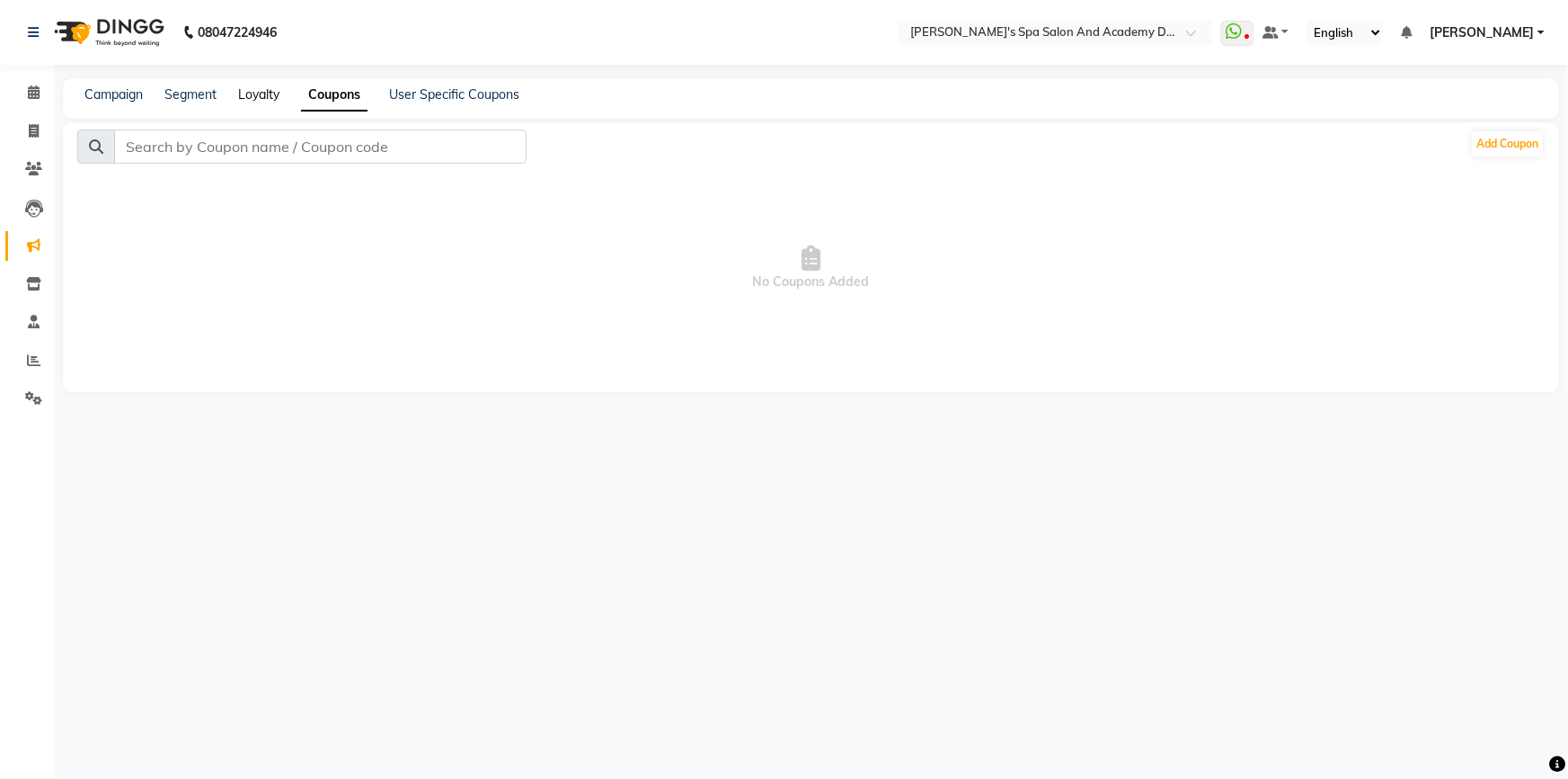
click at [261, 92] on link "Loyalty" at bounding box center [258, 94] width 41 height 16
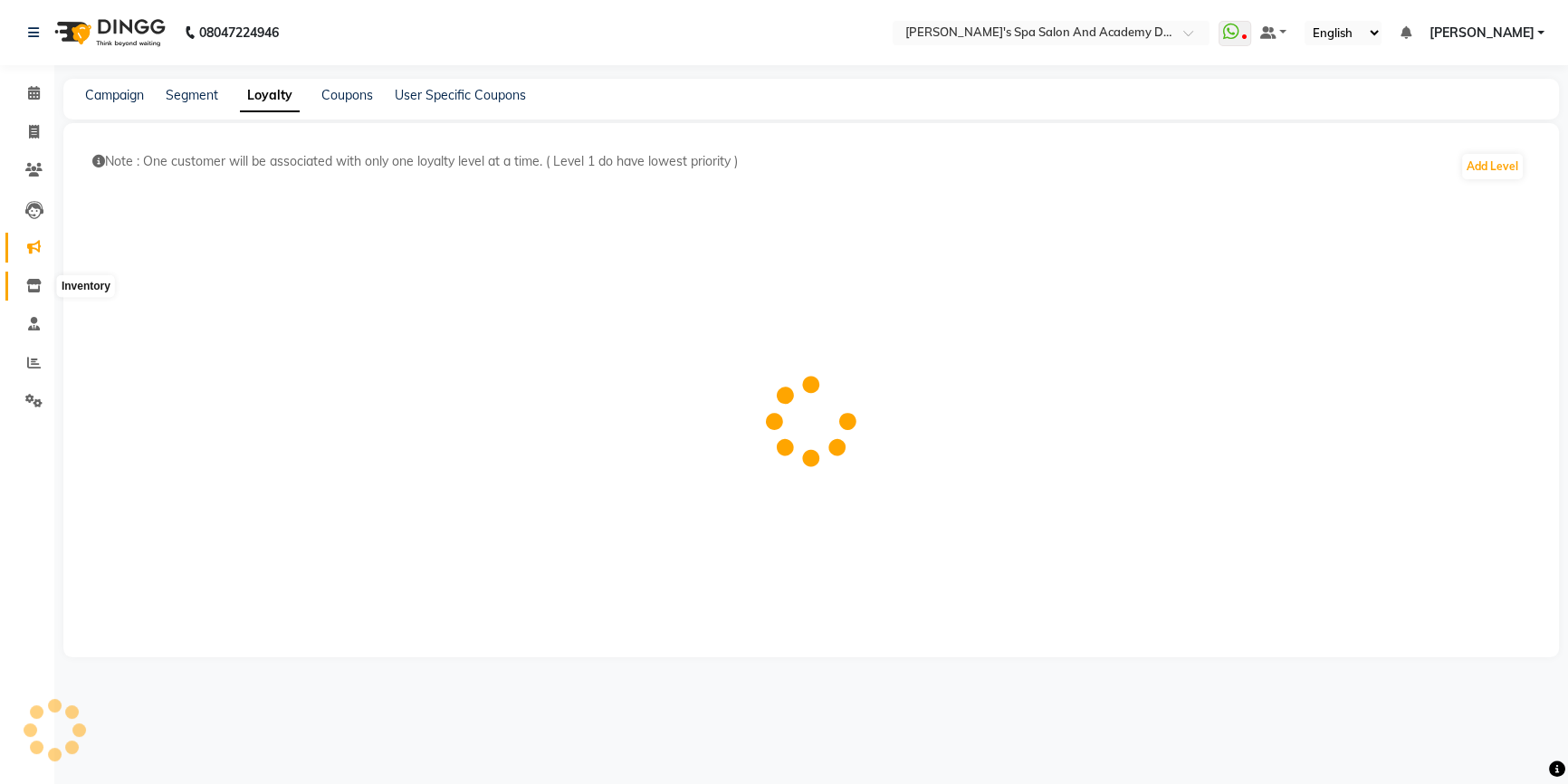
click at [36, 279] on icon at bounding box center [34, 286] width 15 height 14
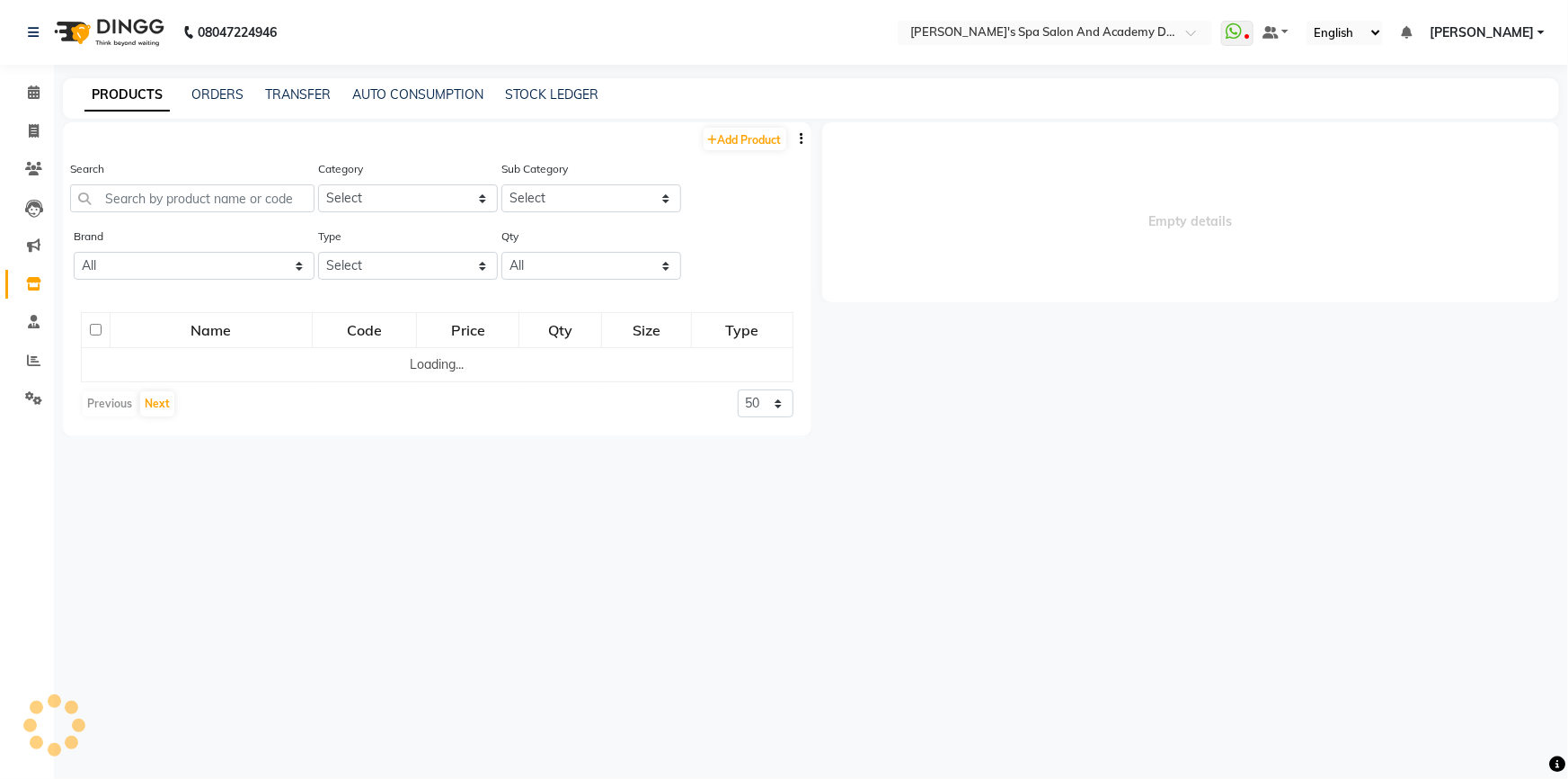
select select
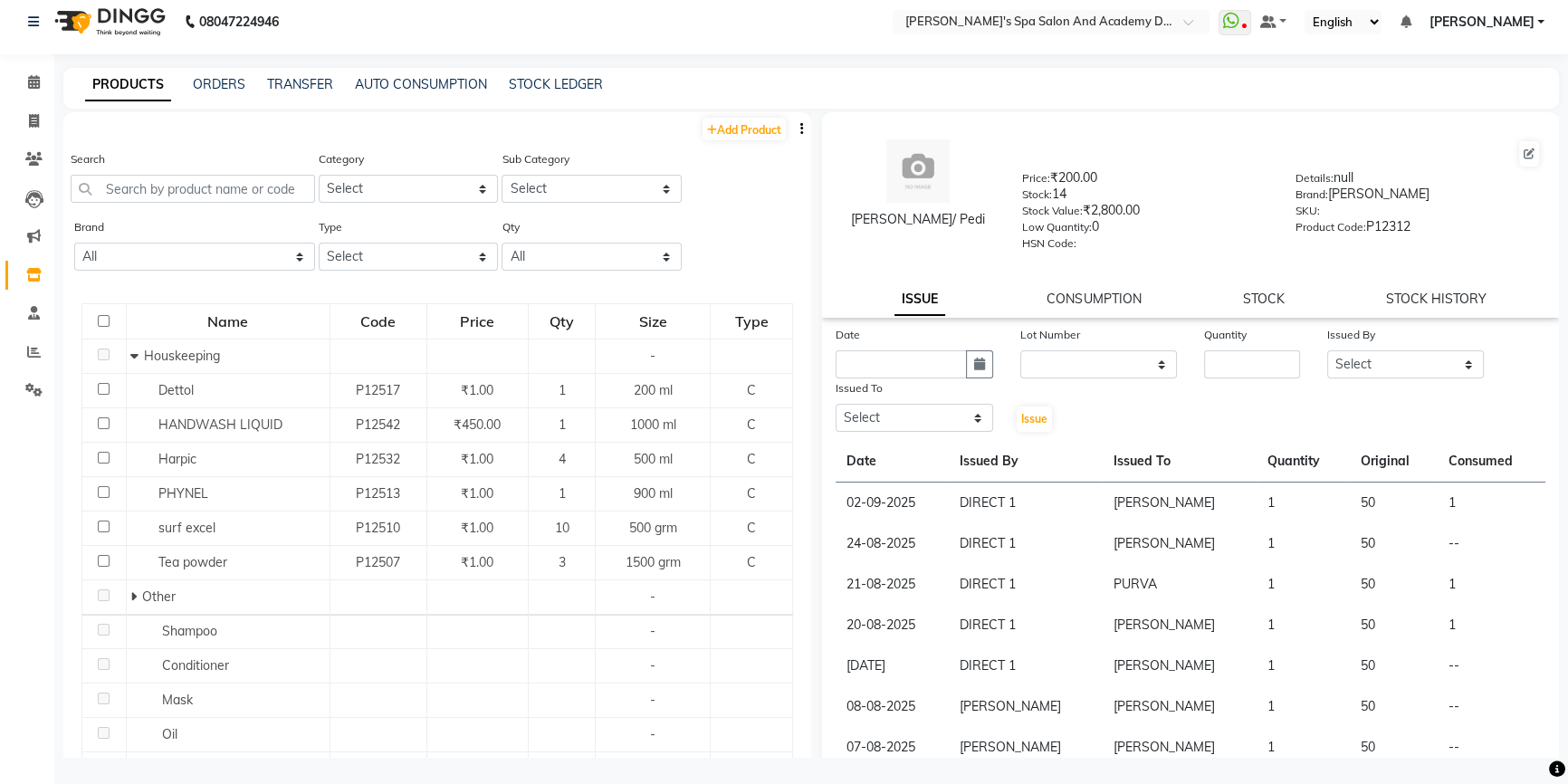
drag, startPoint x: 1327, startPoint y: 182, endPoint x: 1356, endPoint y: 181, distance: 29.0
click at [1356, 181] on div "Details: null" at bounding box center [1418, 181] width 246 height 25
click at [1358, 180] on div "Details: null" at bounding box center [1418, 181] width 246 height 25
click at [223, 82] on link "ORDERS" at bounding box center [219, 84] width 52 height 16
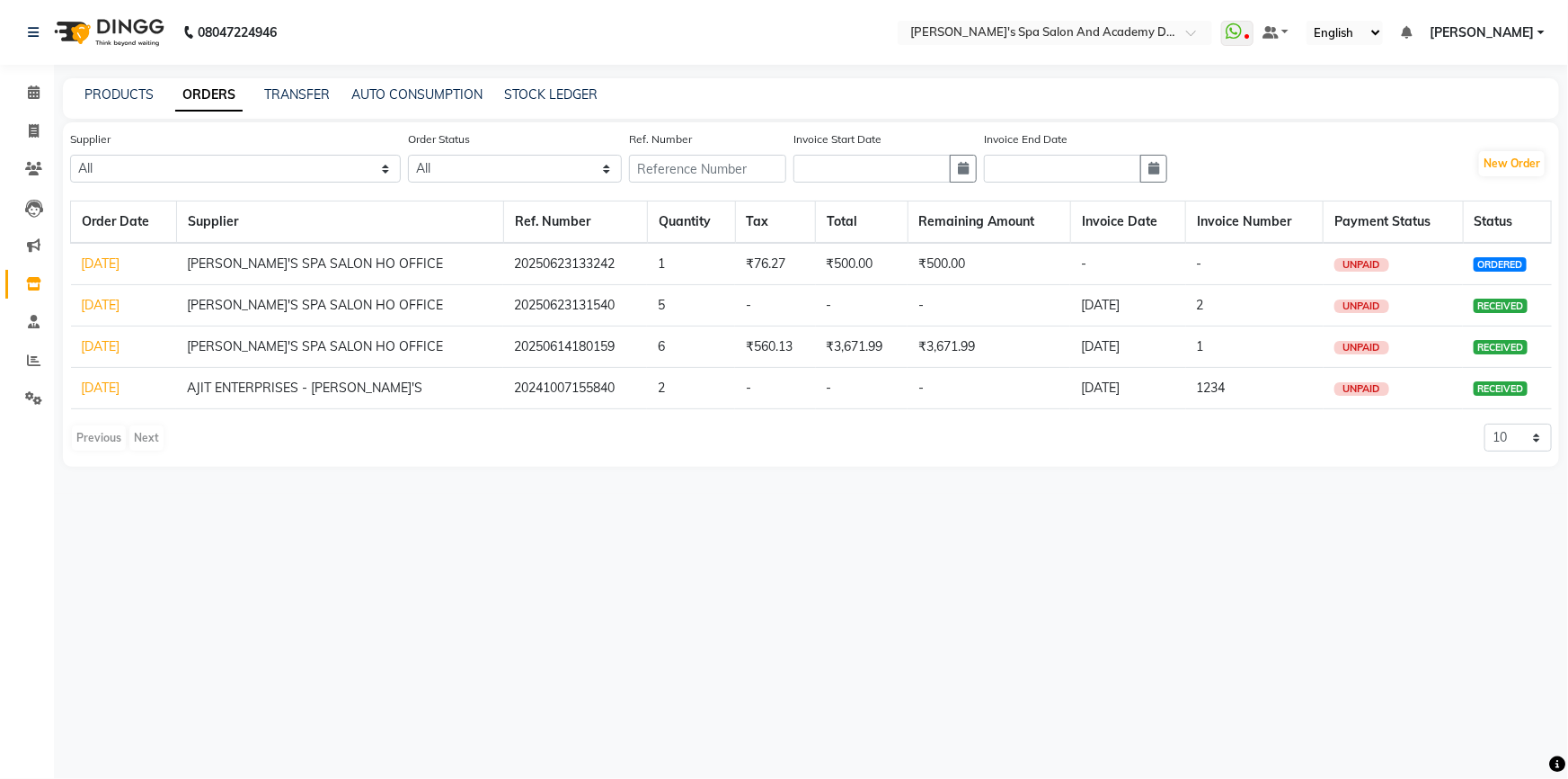
click at [308, 79] on div "PRODUCTS ORDERS TRANSFER AUTO CONSUMPTION STOCK LEDGER" at bounding box center [811, 99] width 1496 height 40
click at [305, 85] on div "TRANSFER" at bounding box center [297, 95] width 65 height 19
click at [300, 90] on link "TRANSFER" at bounding box center [297, 94] width 65 height 16
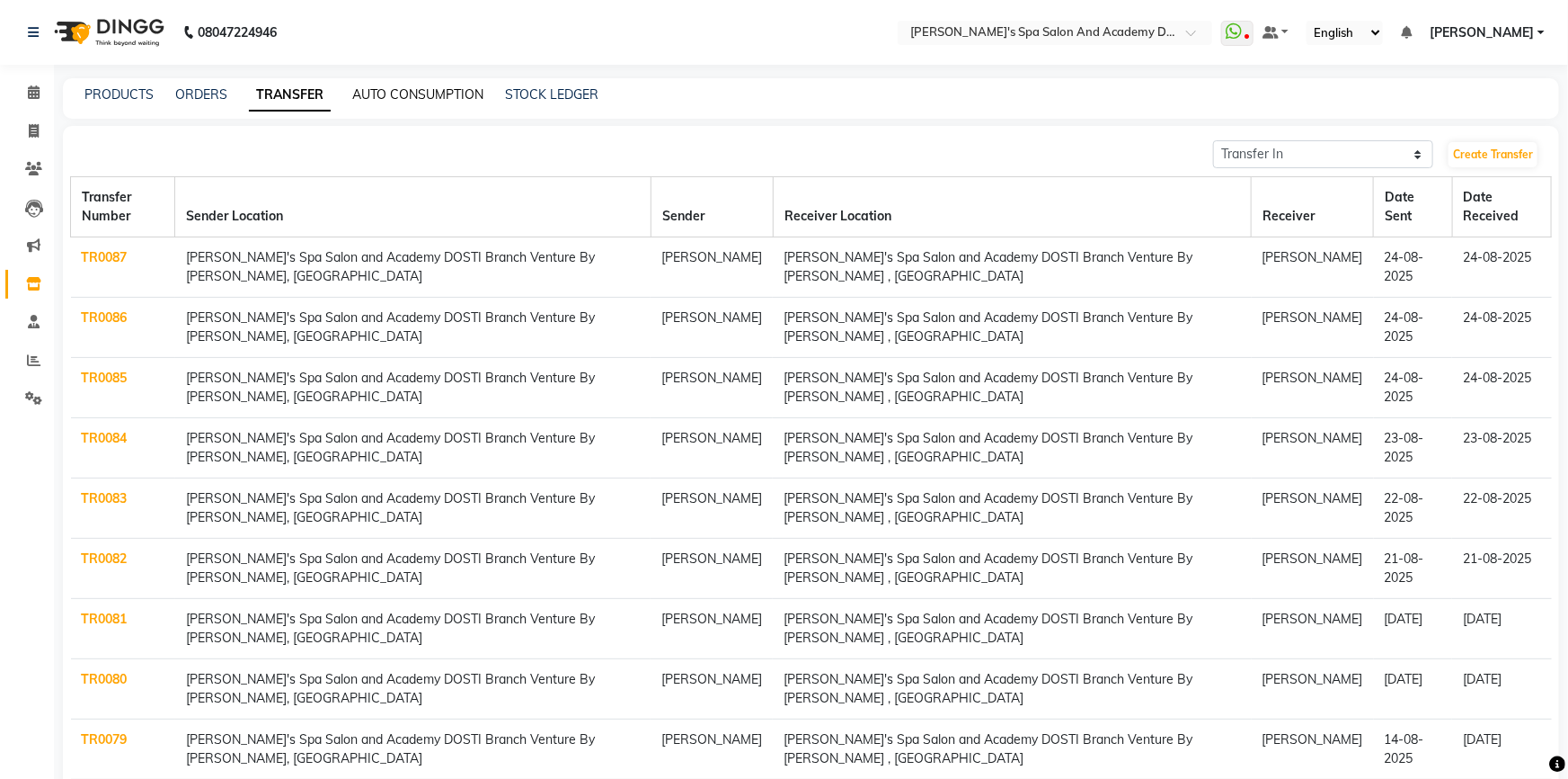
click at [473, 92] on link "AUTO CONSUMPTION" at bounding box center [417, 94] width 131 height 16
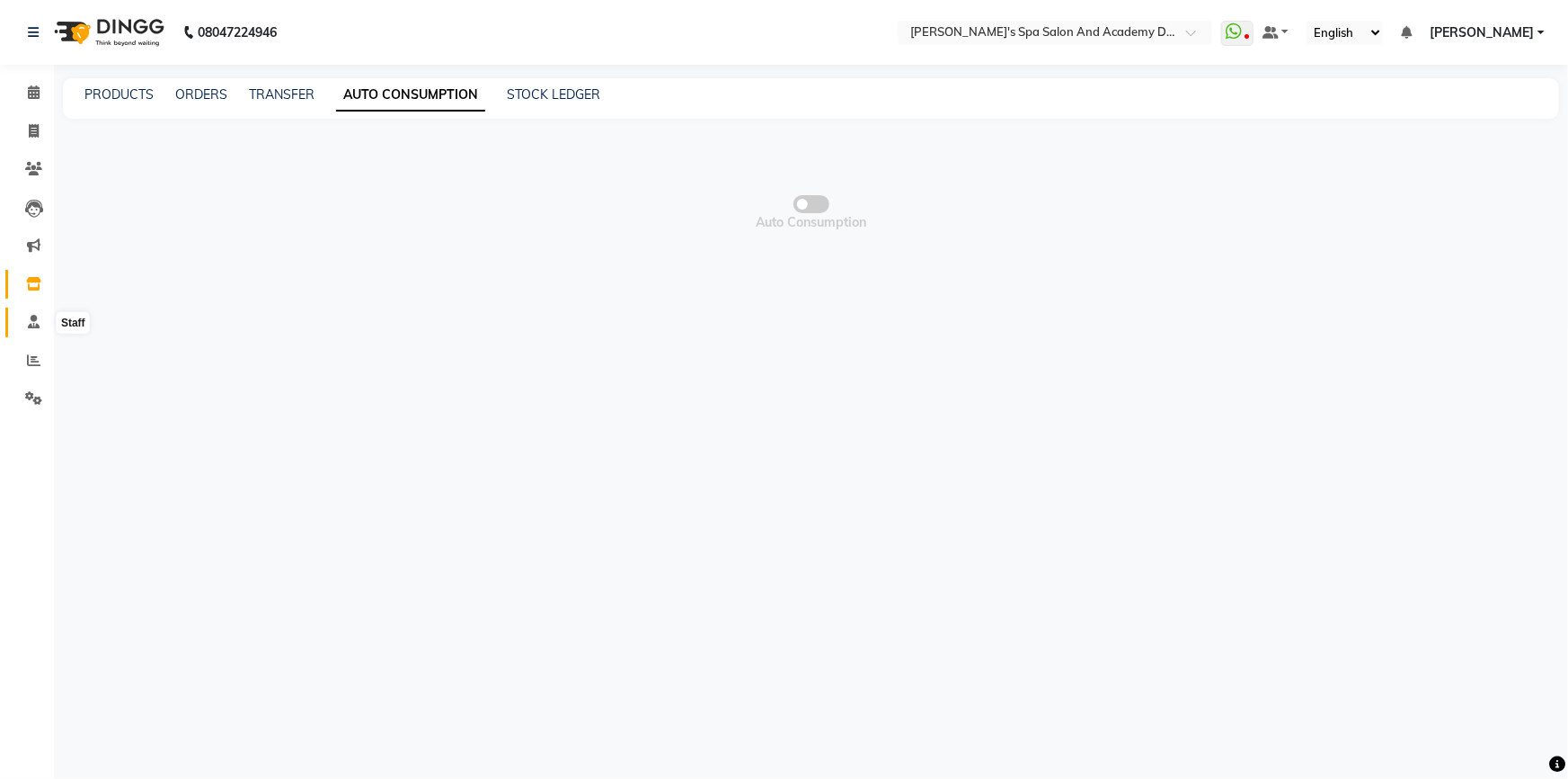
click at [34, 318] on icon at bounding box center [34, 321] width 12 height 13
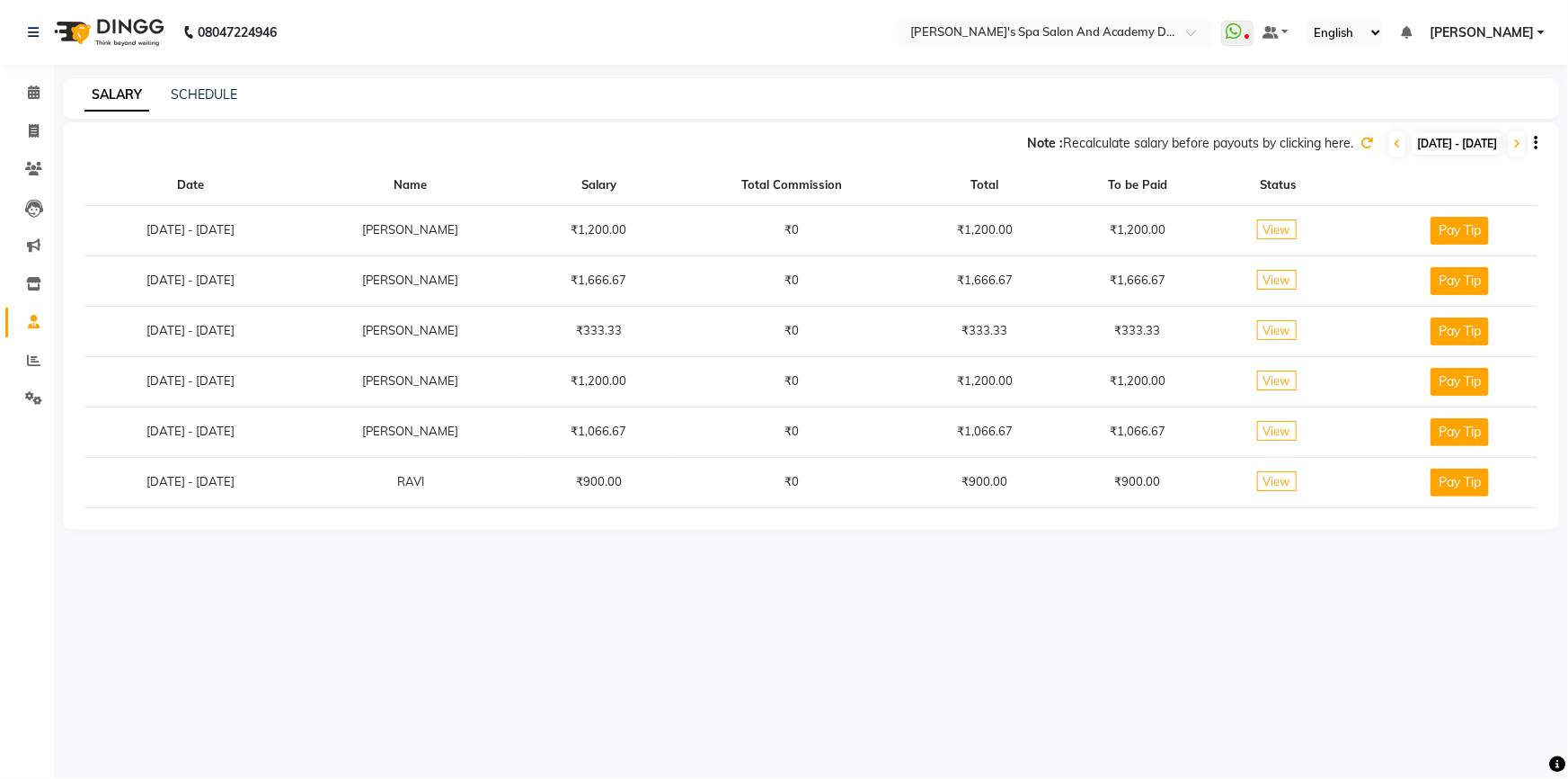
click at [1288, 222] on span "View" at bounding box center [1276, 229] width 39 height 20
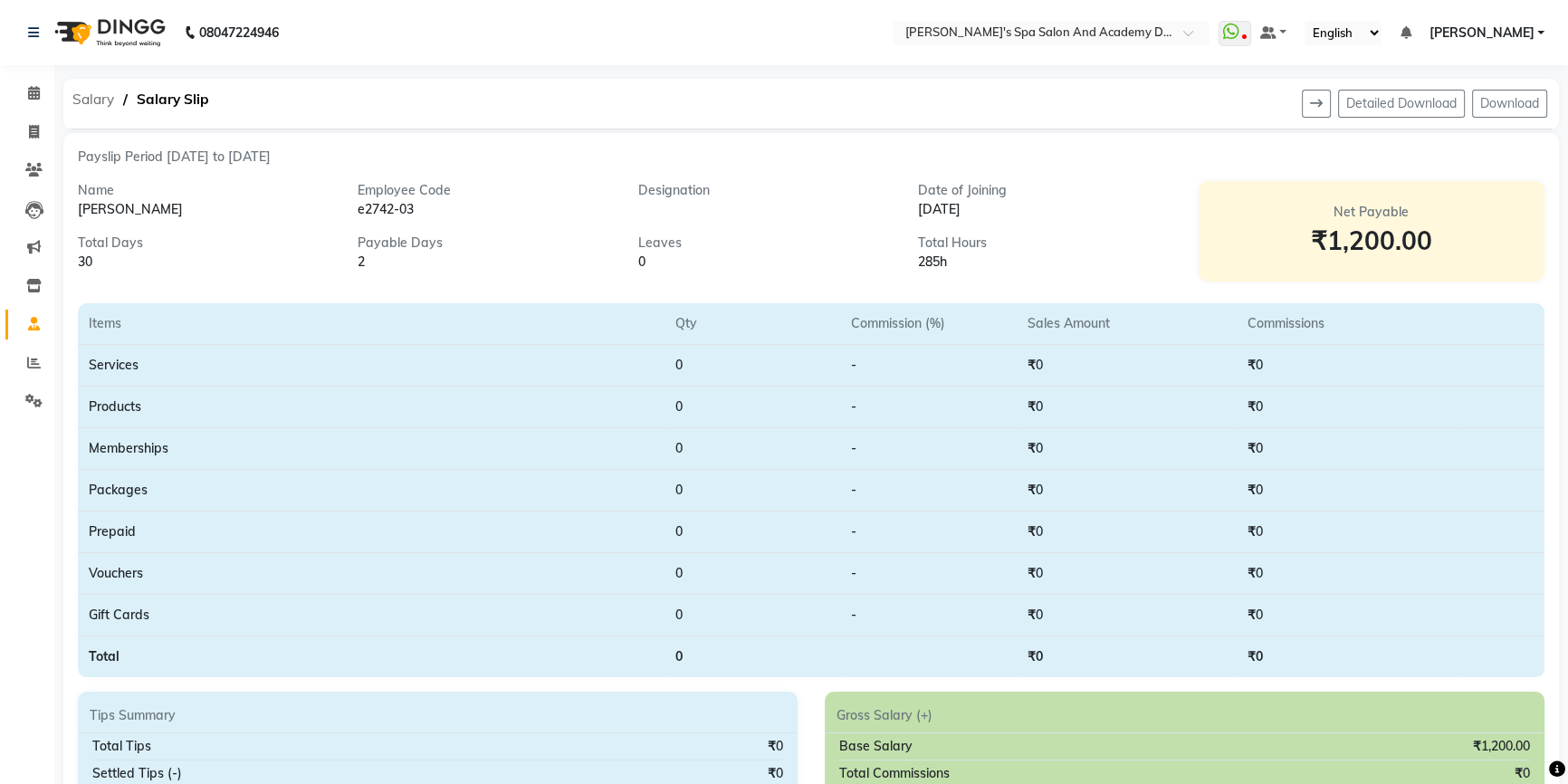
click at [98, 98] on span "Salary" at bounding box center [94, 99] width 60 height 33
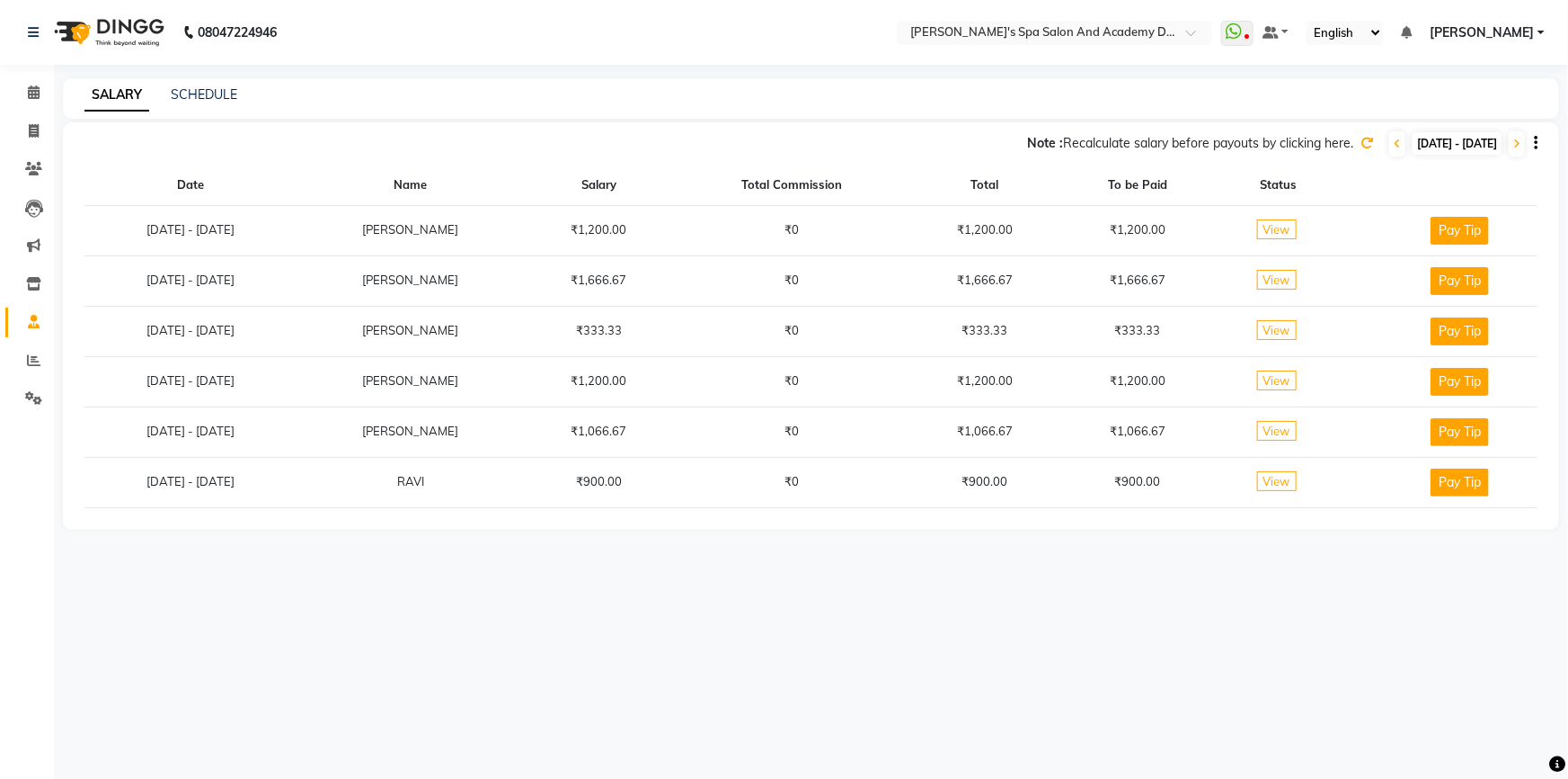
click at [1281, 480] on span "View" at bounding box center [1276, 481] width 39 height 20
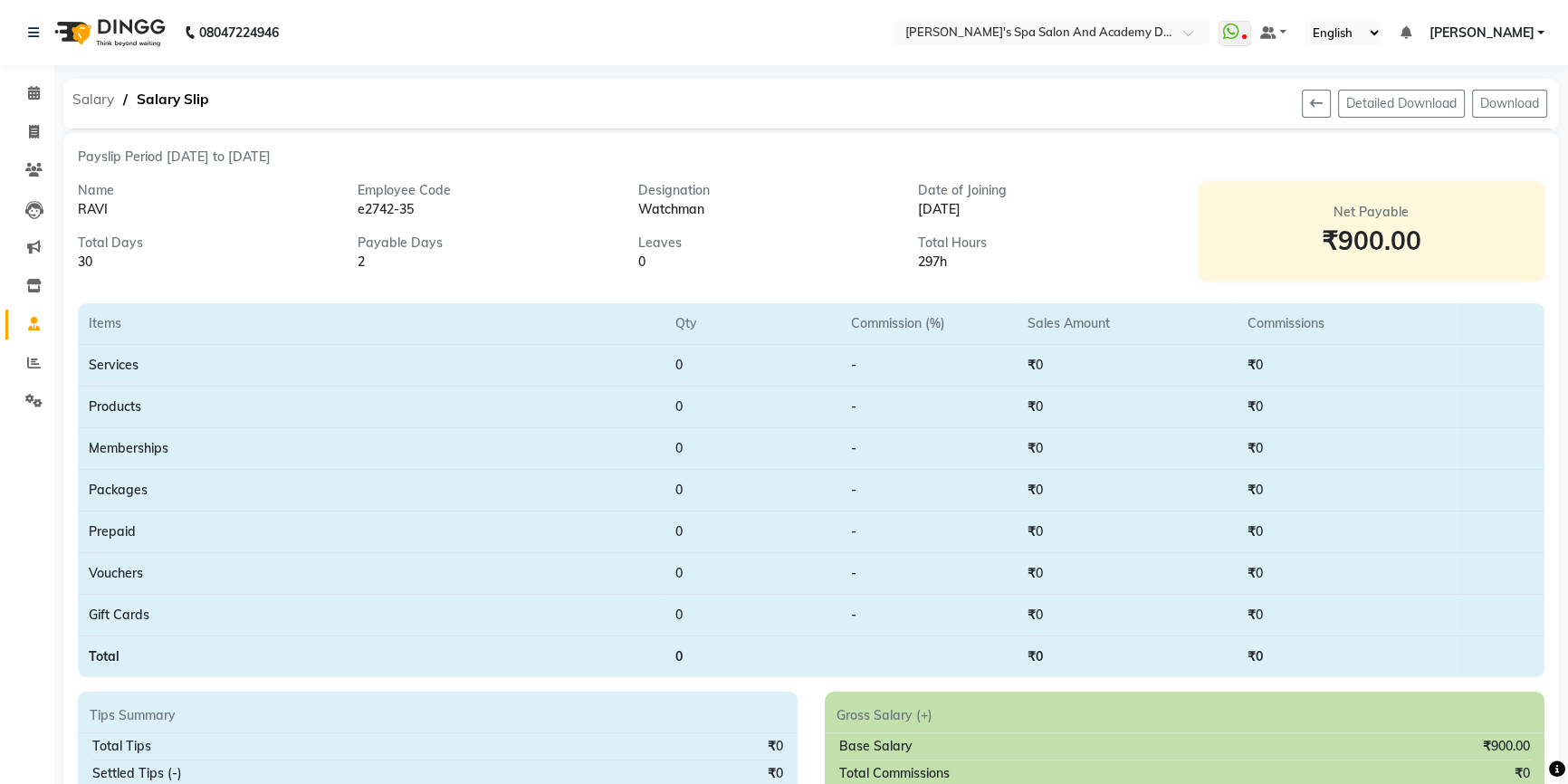
click at [94, 97] on span "Salary" at bounding box center [94, 99] width 60 height 33
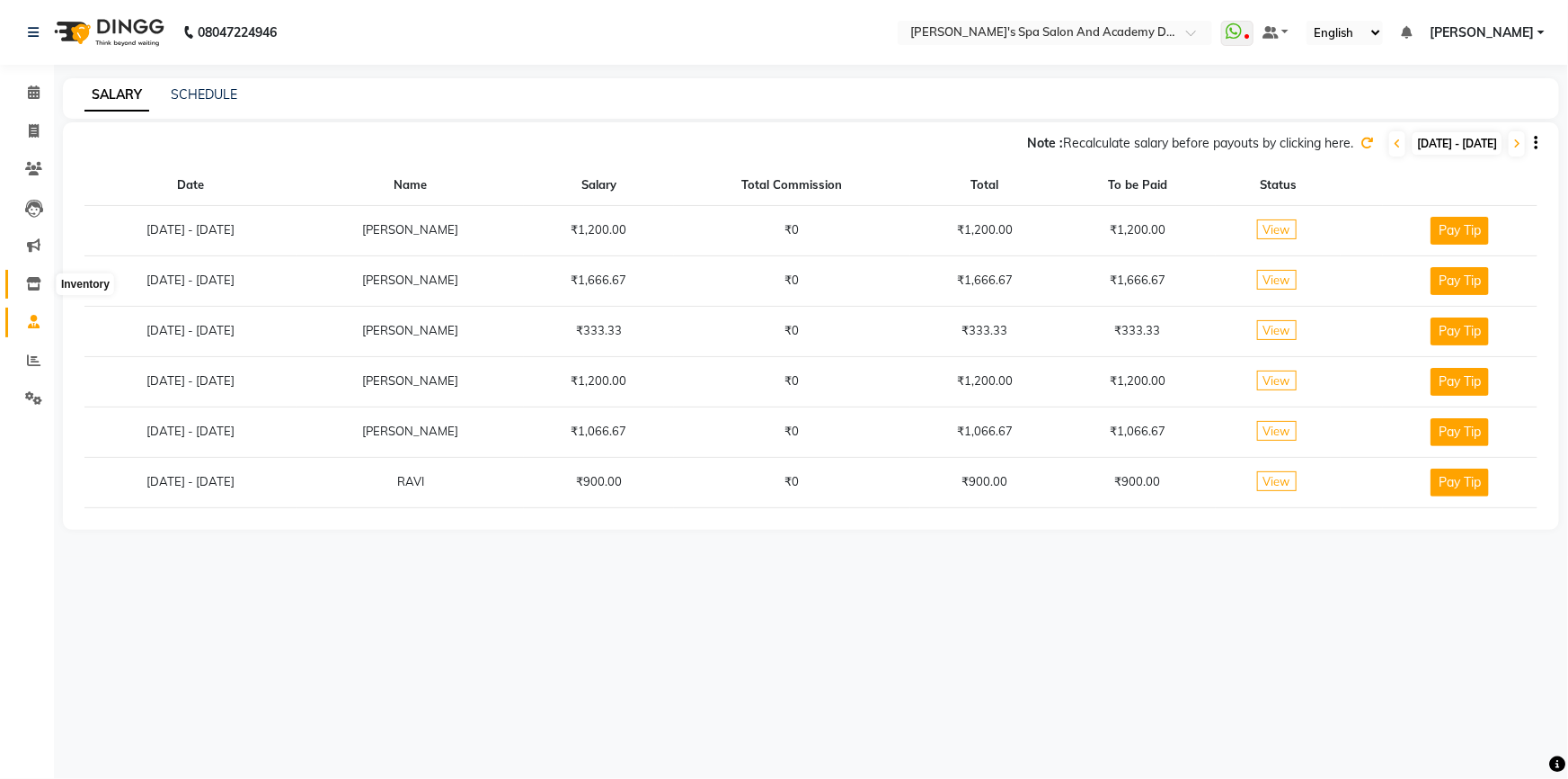
click at [35, 292] on span at bounding box center [34, 285] width 32 height 21
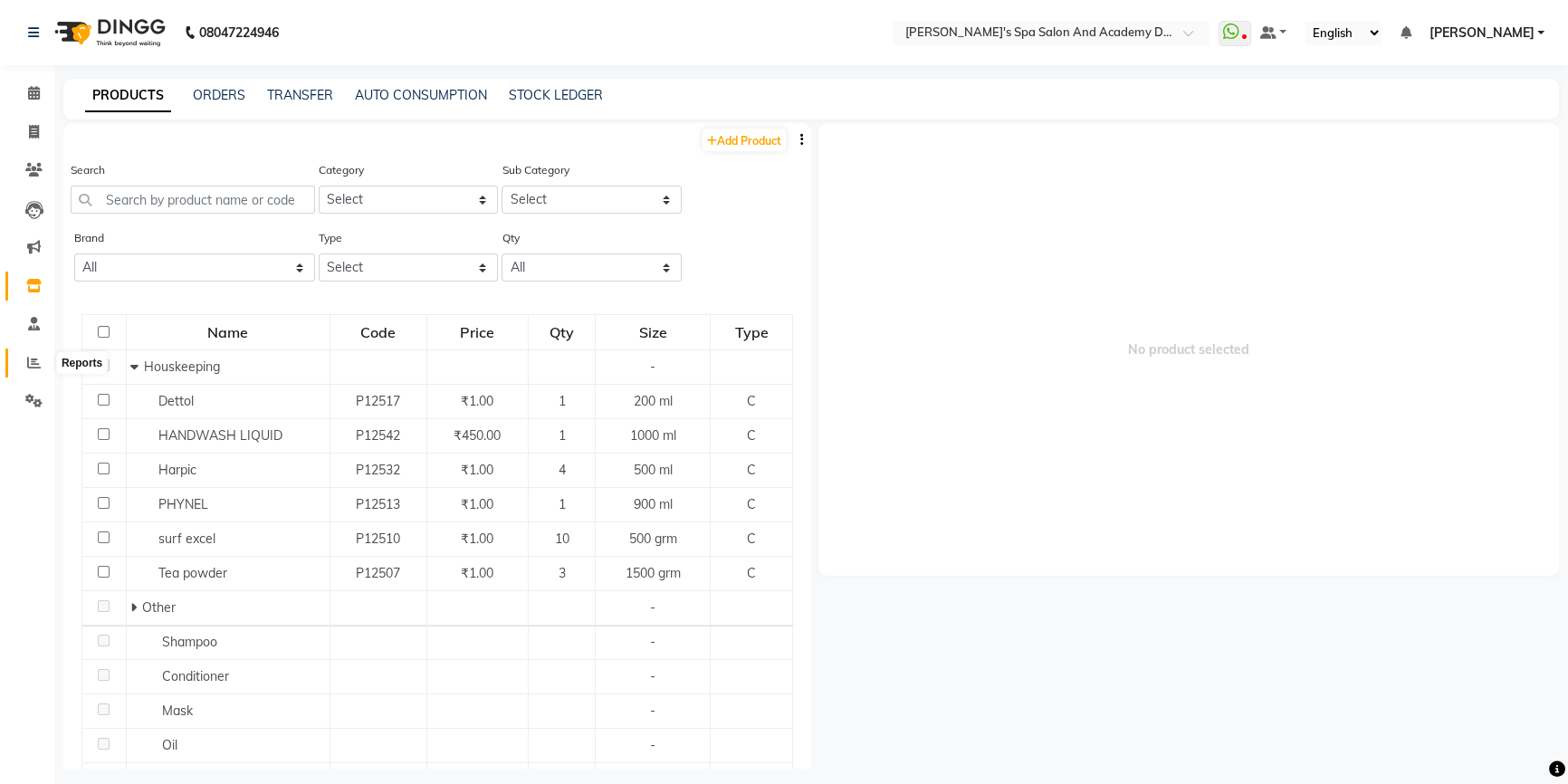
click at [37, 367] on icon at bounding box center [34, 362] width 14 height 14
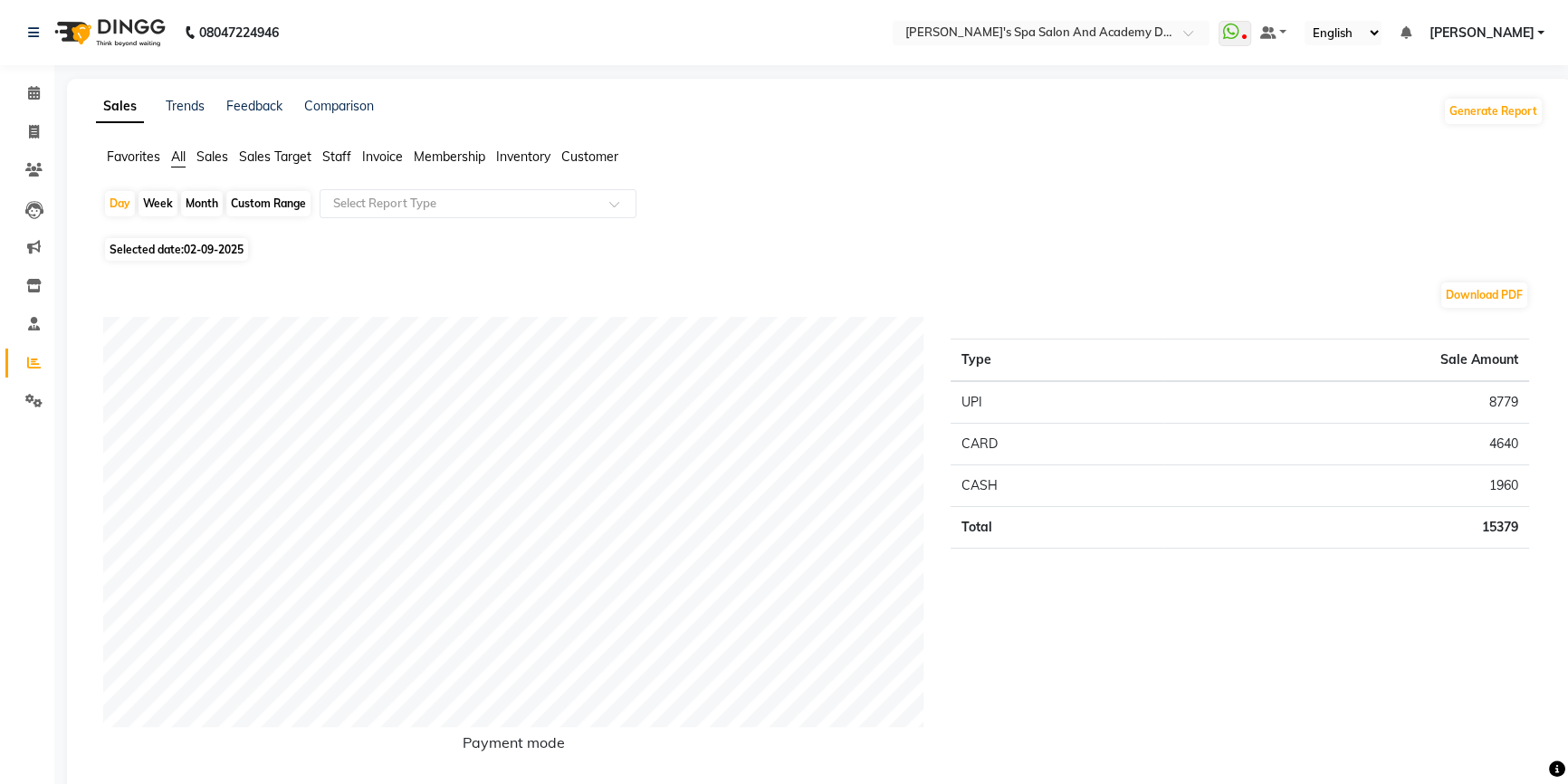
click at [343, 155] on span "Staff" at bounding box center [337, 156] width 29 height 16
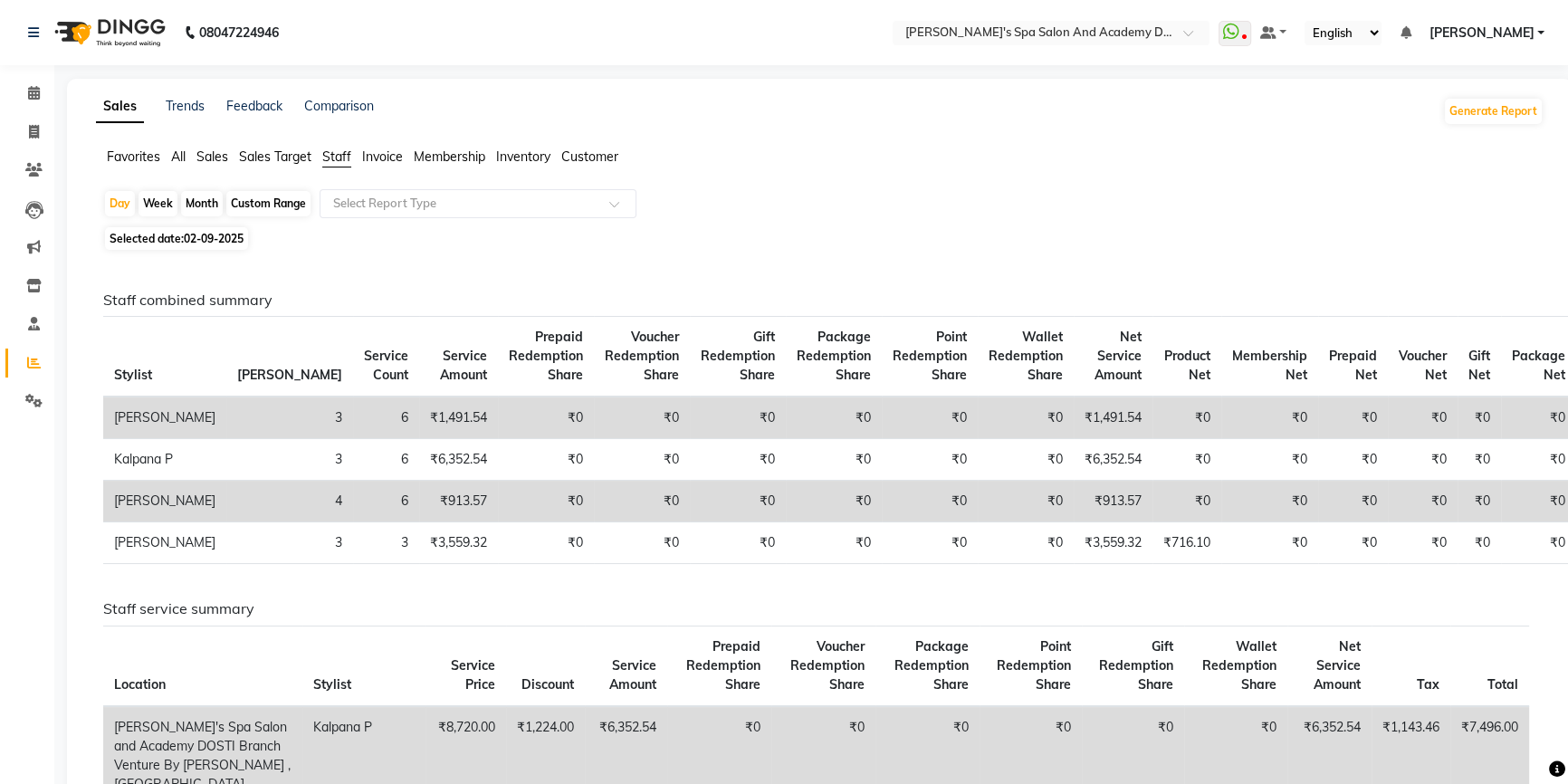
click at [389, 154] on span "Invoice" at bounding box center [383, 156] width 41 height 16
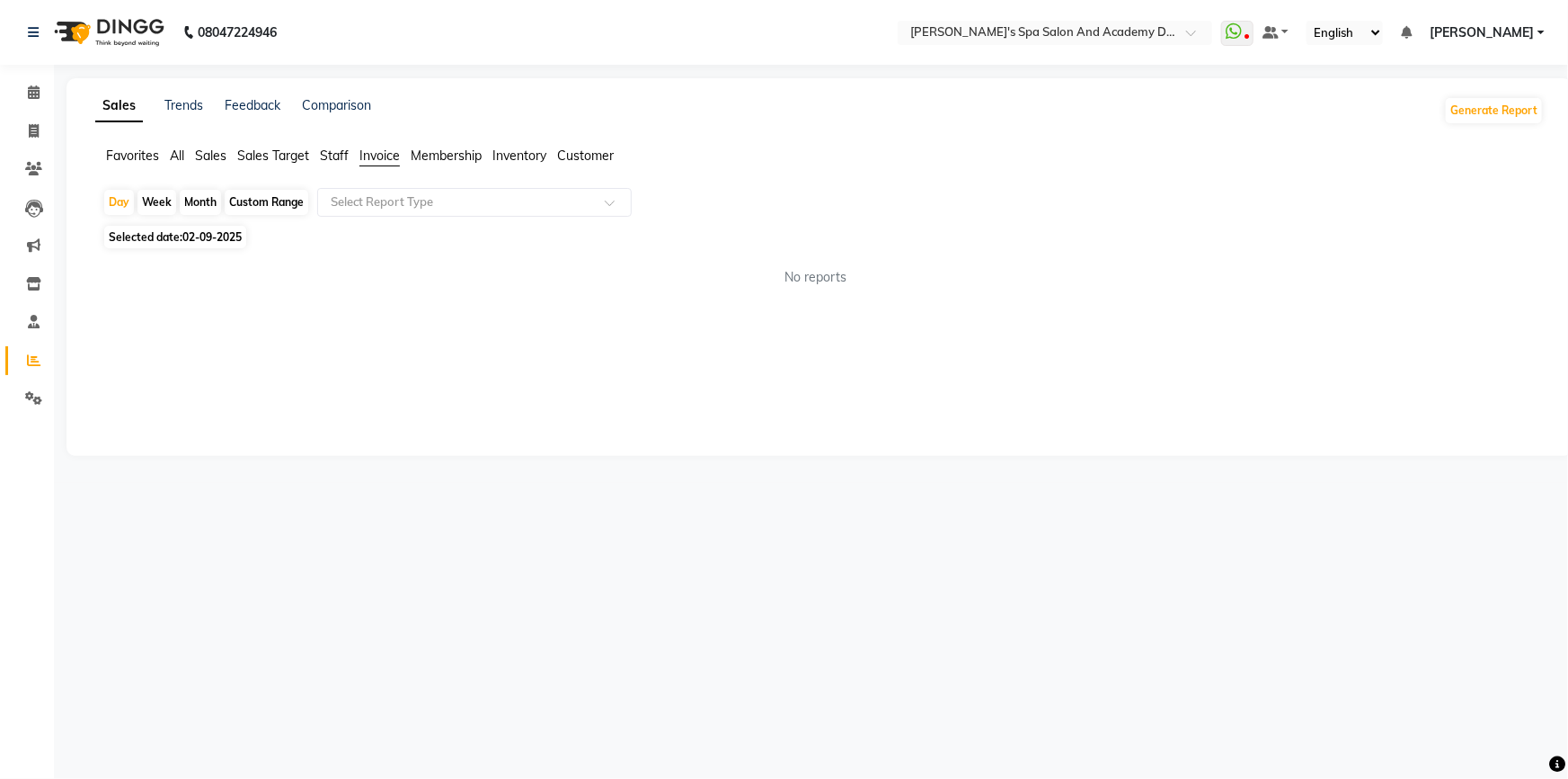
click at [498, 156] on span "Inventory" at bounding box center [520, 155] width 54 height 16
click at [579, 161] on span "Customer" at bounding box center [585, 155] width 57 height 16
click at [170, 152] on span "All" at bounding box center [176, 155] width 14 height 16
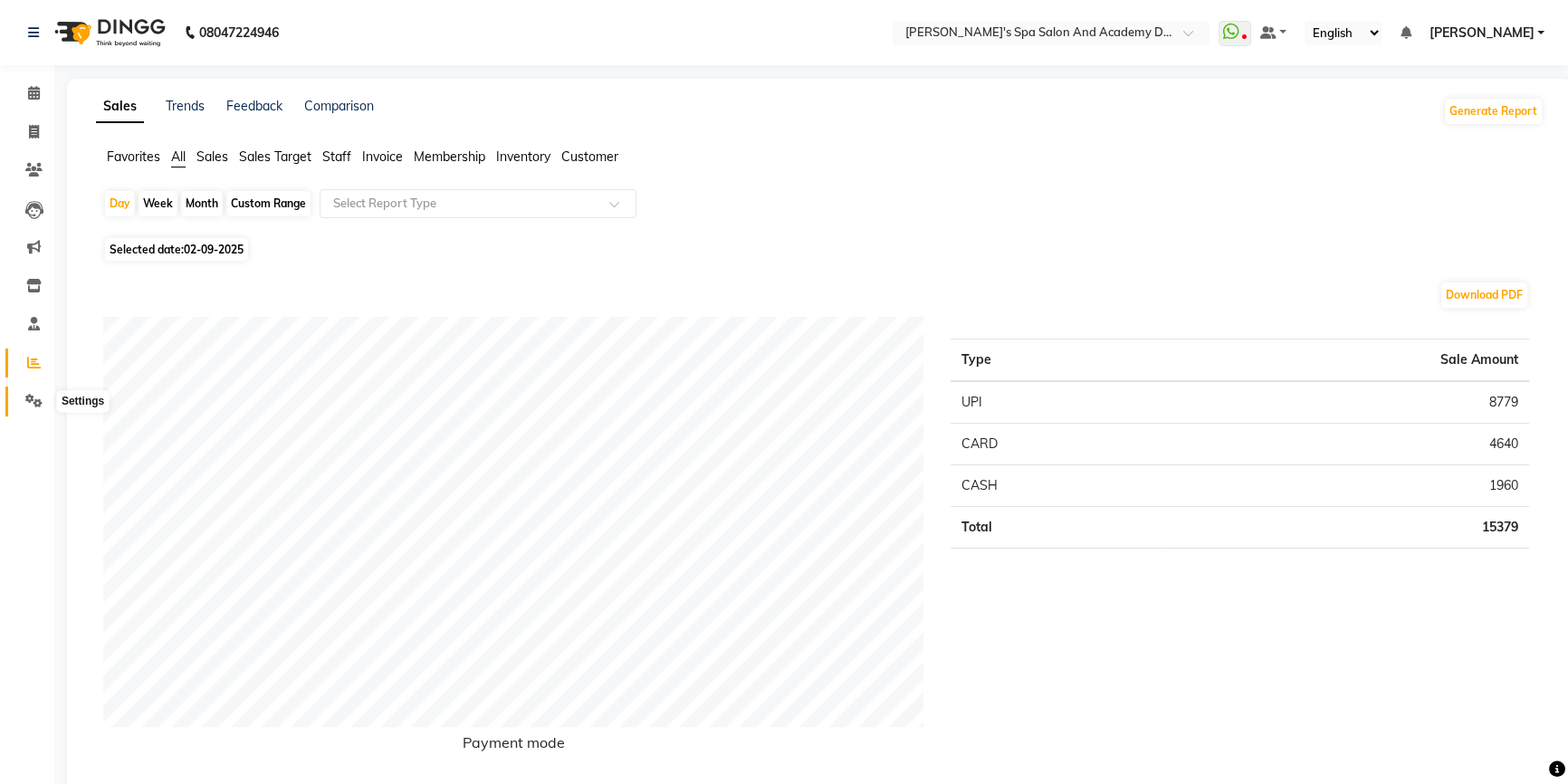
click at [34, 398] on icon at bounding box center [34, 401] width 17 height 14
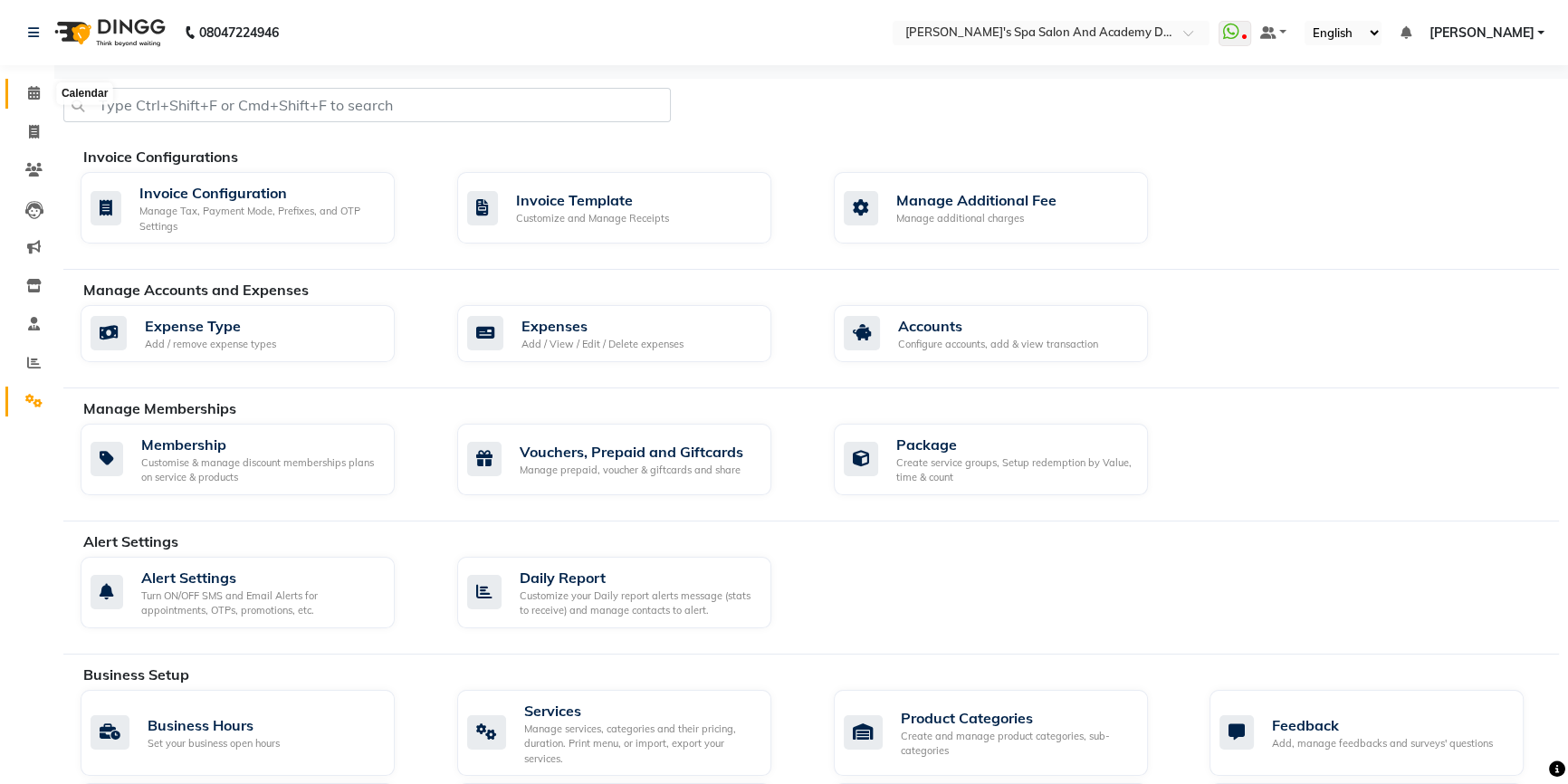
click at [34, 94] on icon at bounding box center [34, 93] width 12 height 14
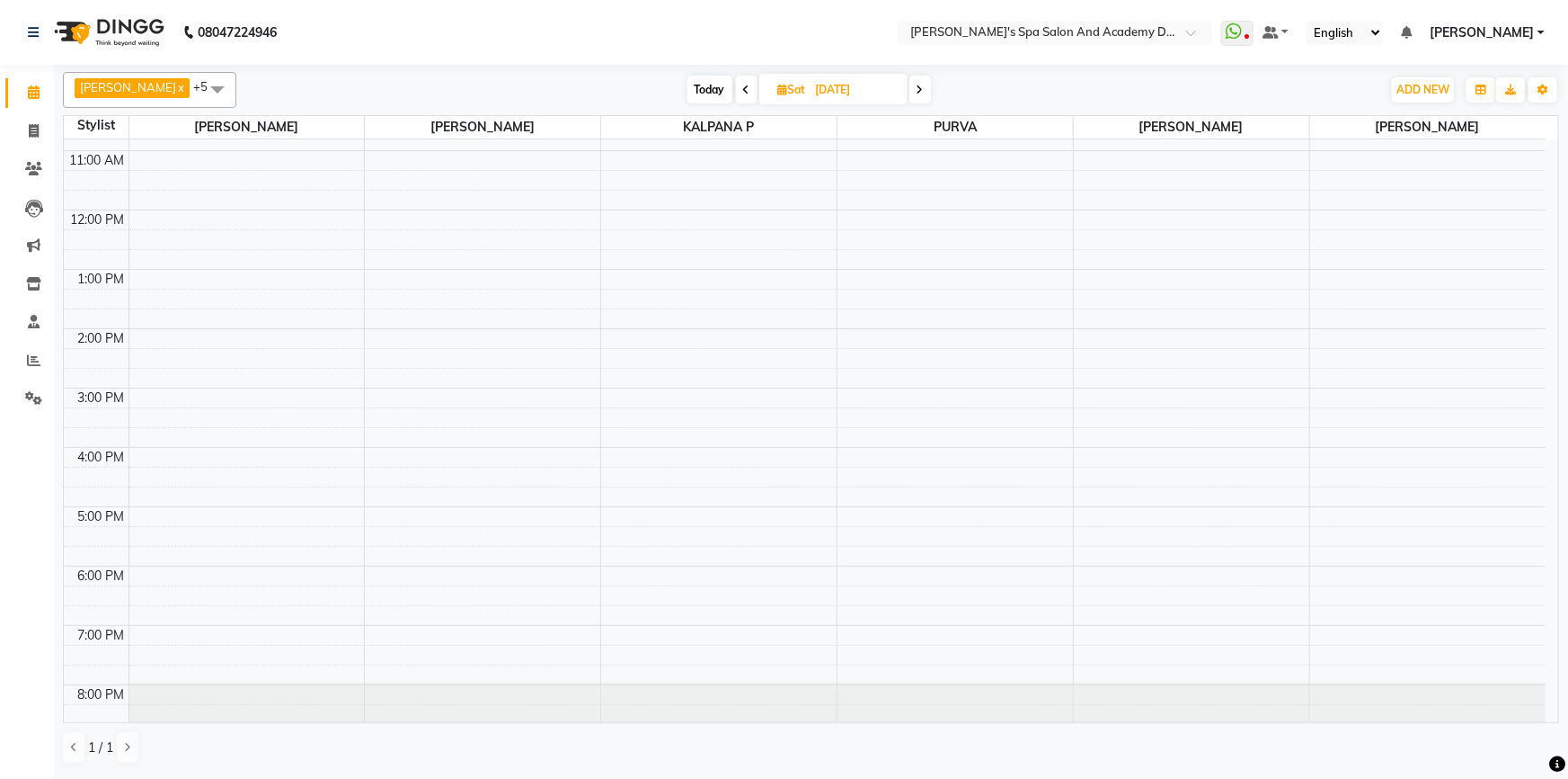
scroll to position [125, 0]
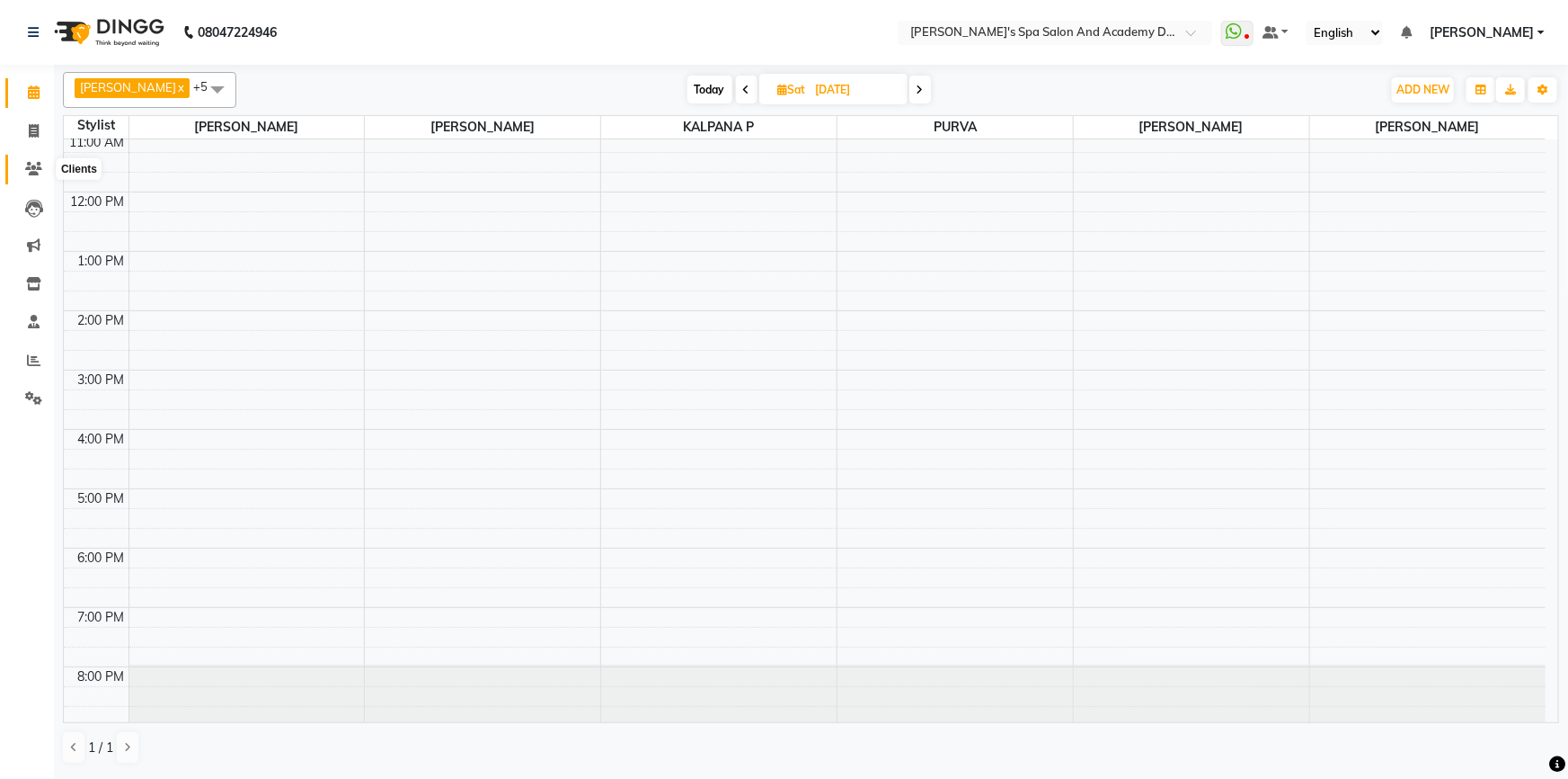
click at [35, 168] on icon at bounding box center [34, 169] width 17 height 13
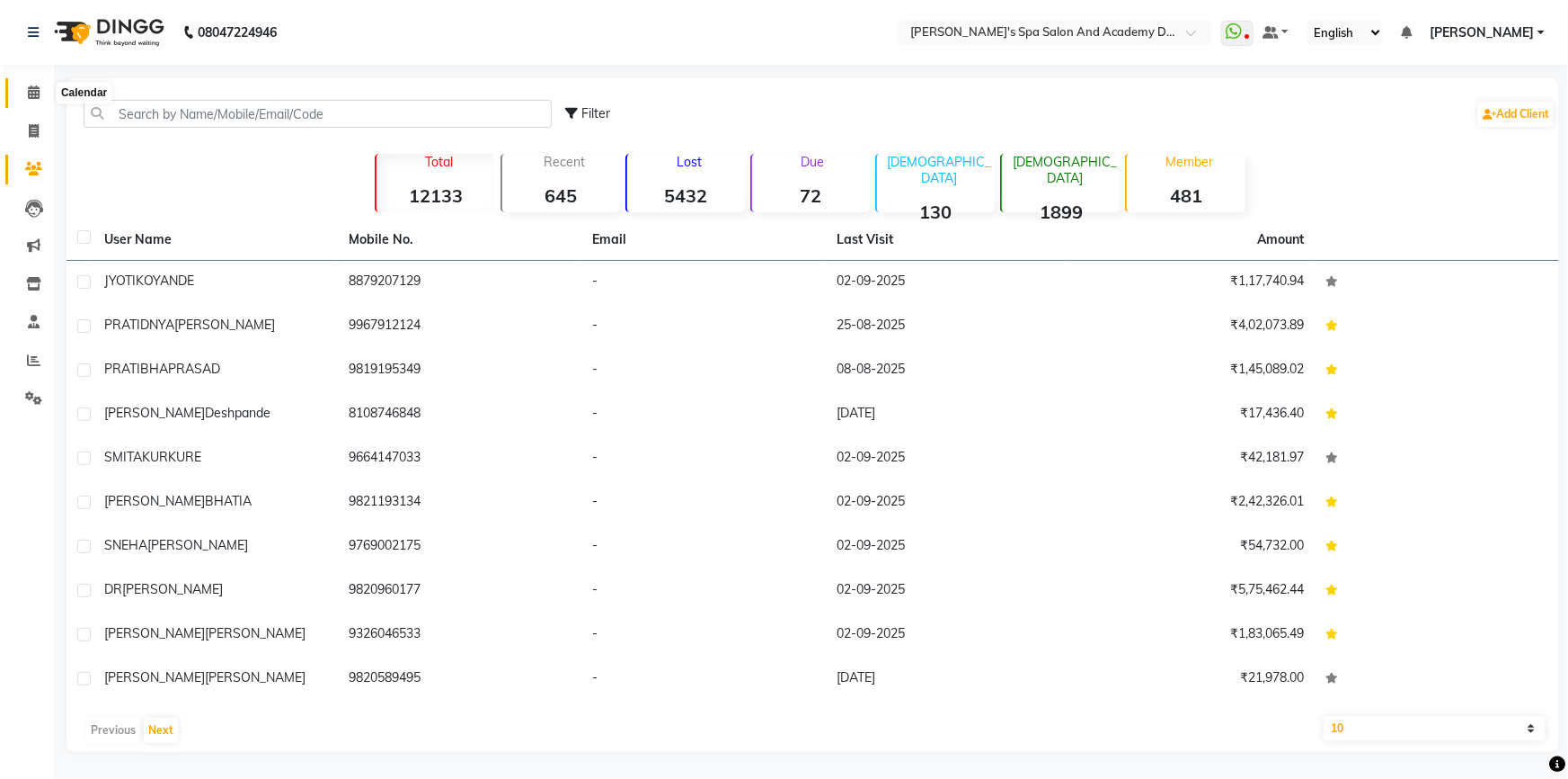
click at [42, 90] on span at bounding box center [34, 93] width 32 height 21
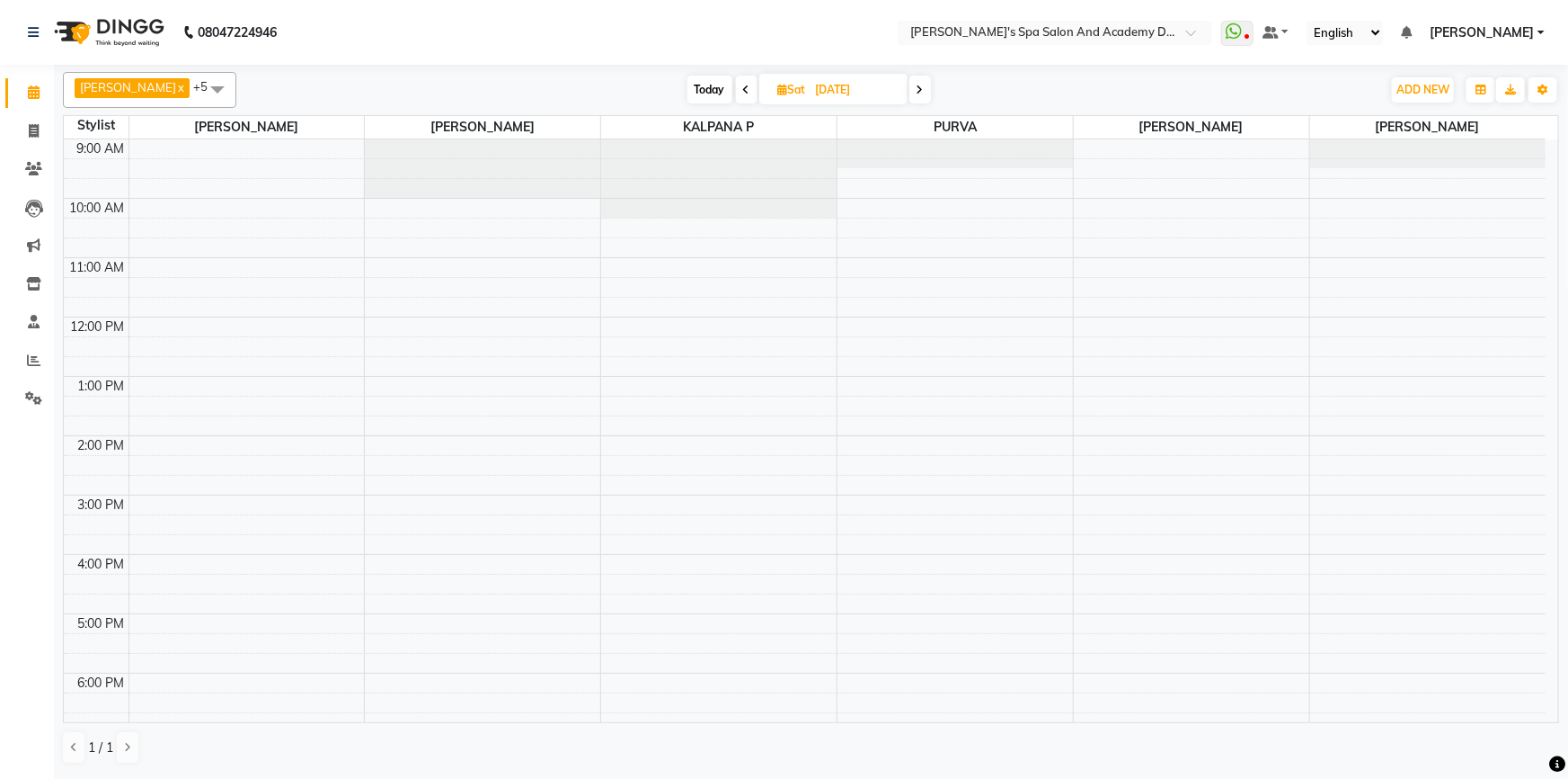
click at [743, 86] on icon at bounding box center [746, 89] width 7 height 11
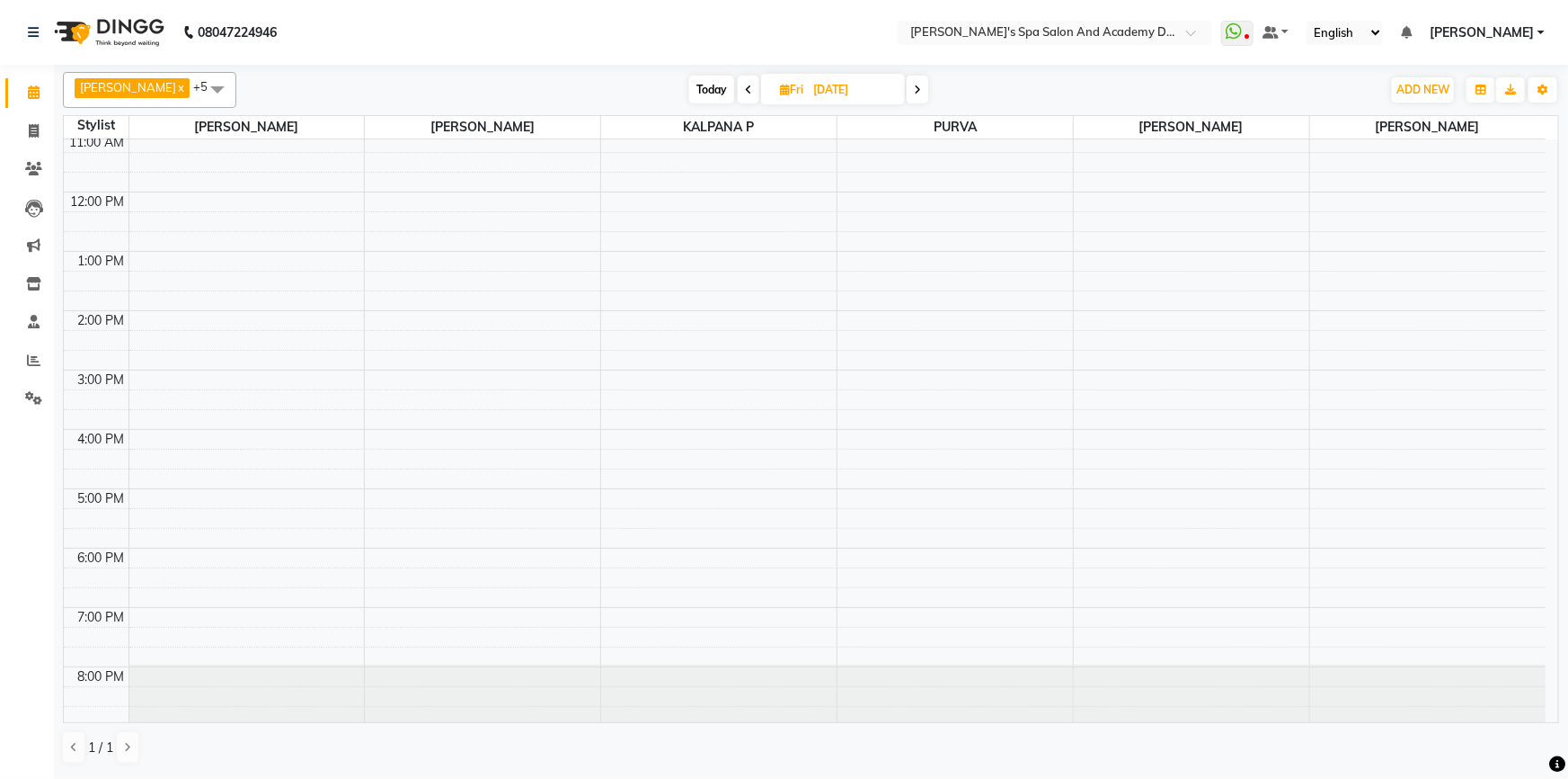
click at [745, 86] on icon at bounding box center [748, 89] width 7 height 11
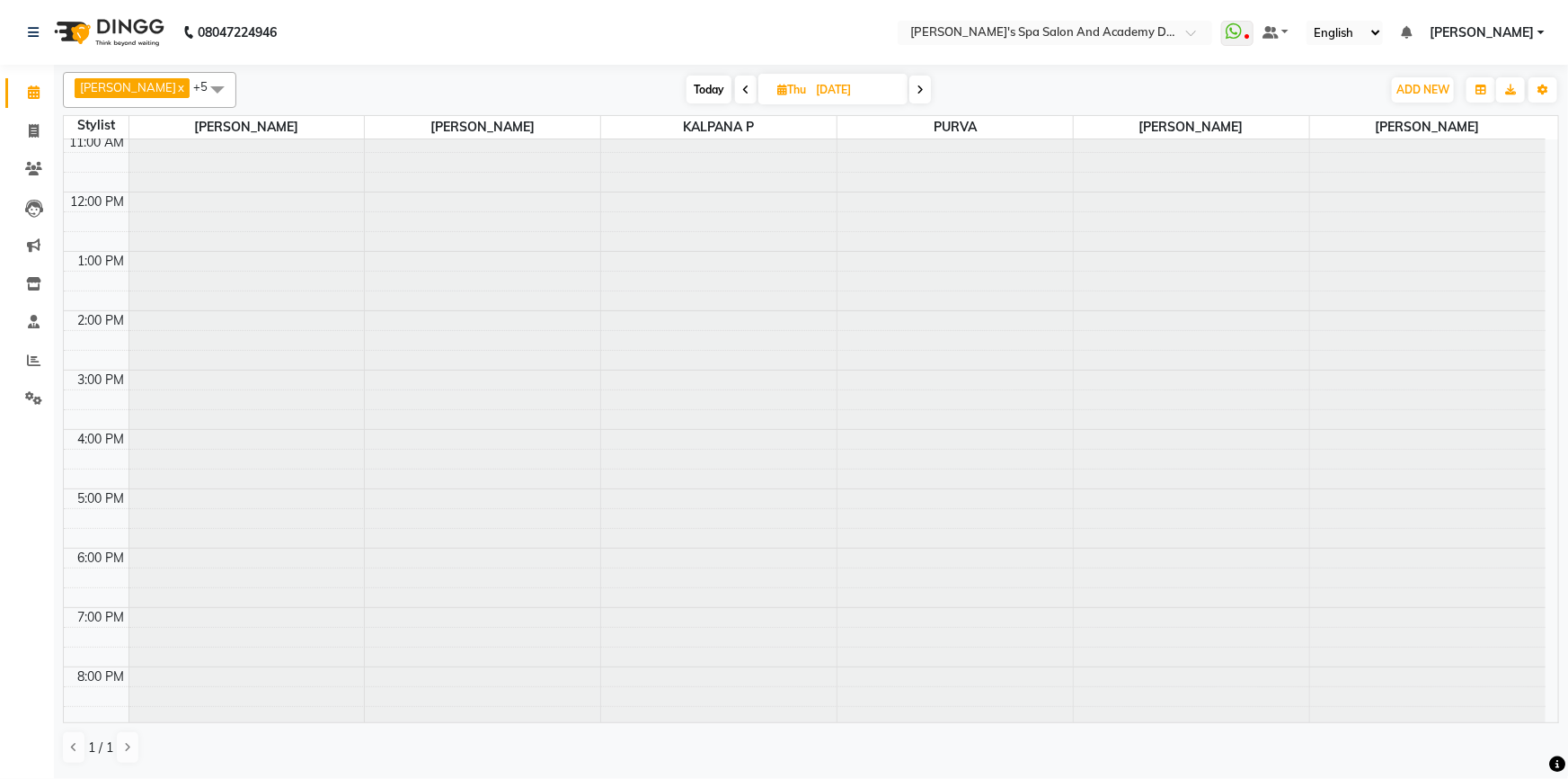
scroll to position [125, 0]
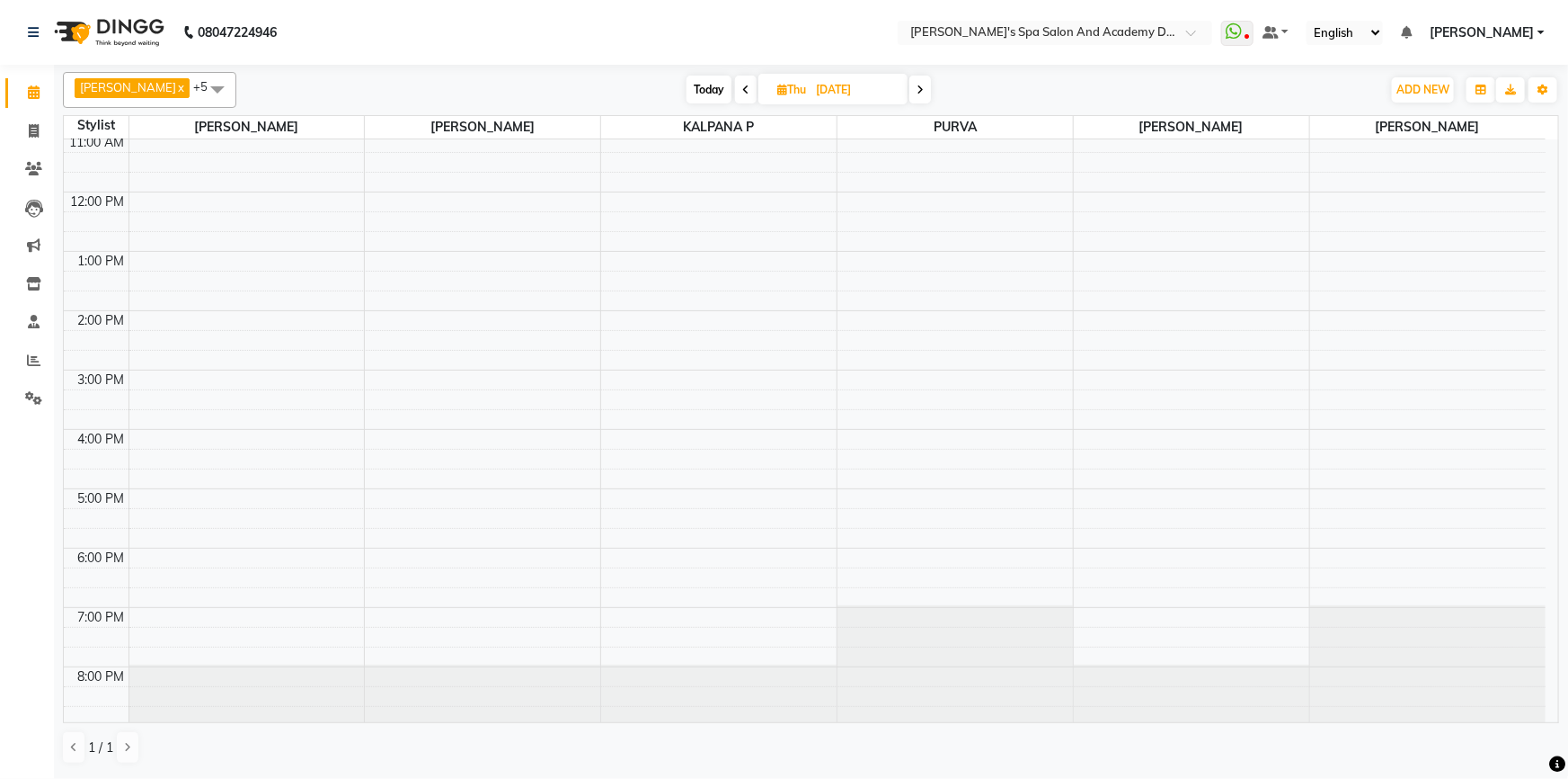
click at [742, 86] on icon at bounding box center [745, 89] width 7 height 11
click at [737, 86] on span at bounding box center [744, 89] width 21 height 28
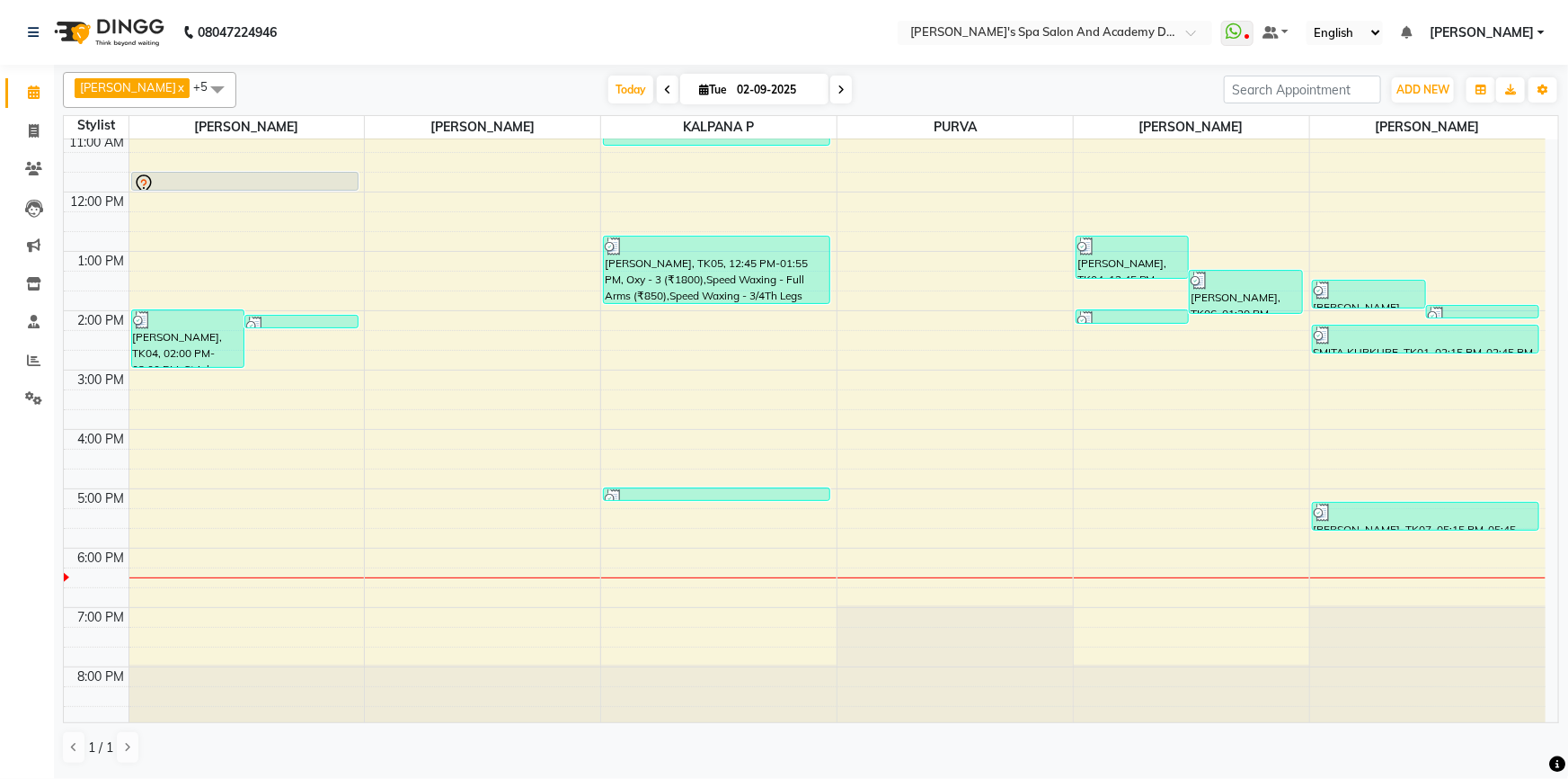
scroll to position [0, 0]
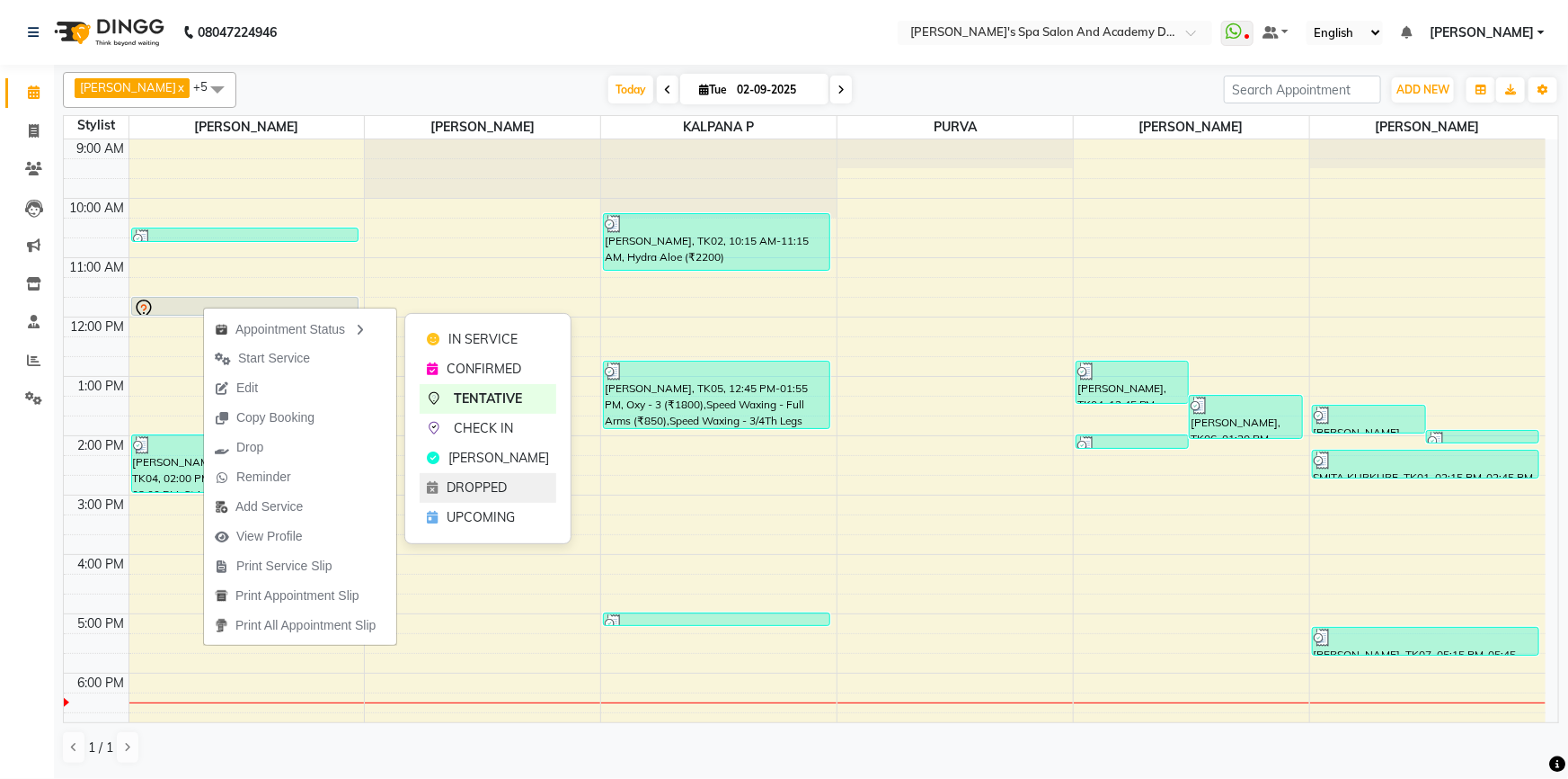
click at [481, 479] on span "DROPPED" at bounding box center [477, 488] width 60 height 19
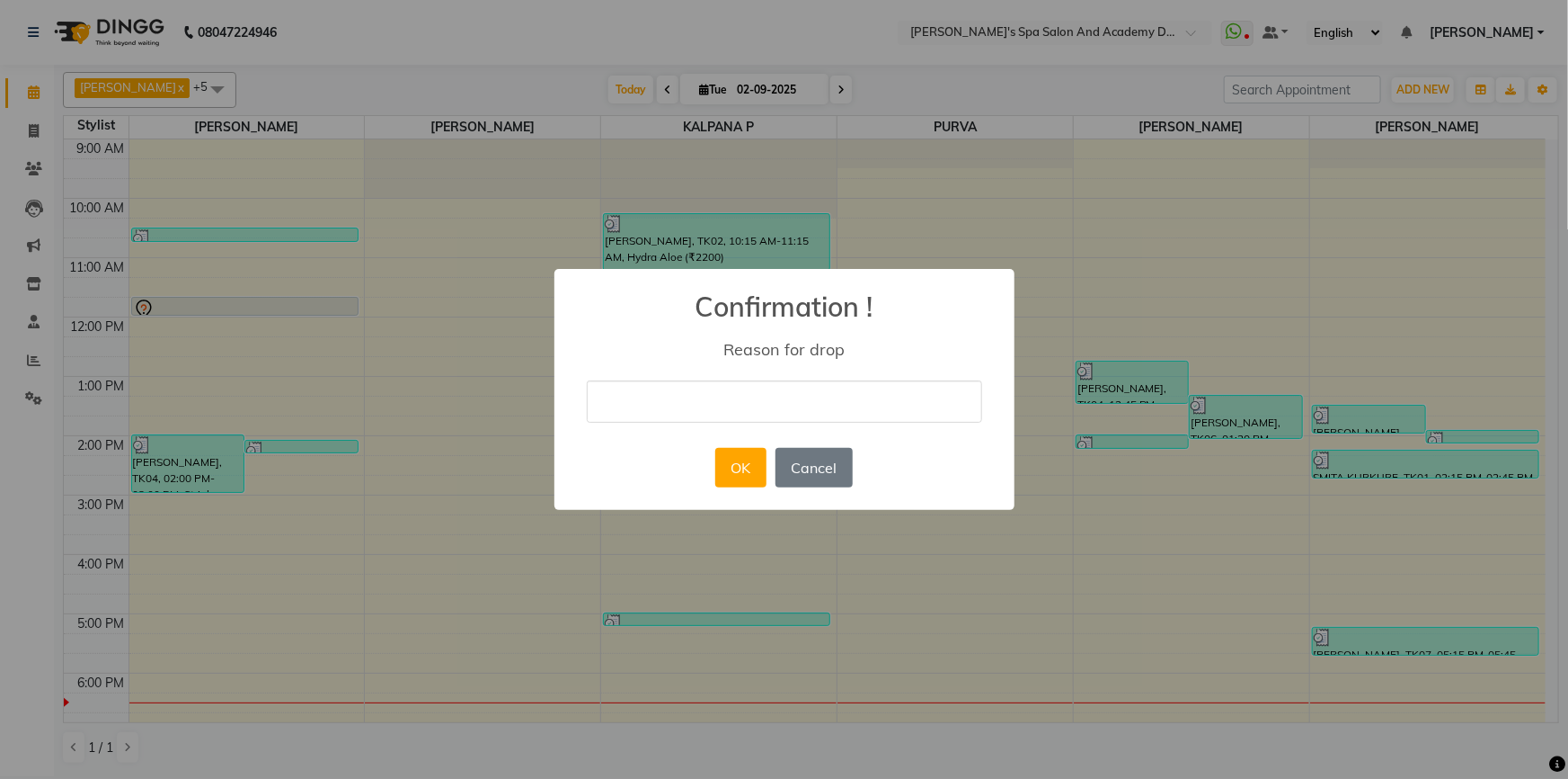
click at [661, 407] on input "text" at bounding box center [784, 401] width 395 height 42
click at [456, 454] on div "× Confirmation ! Reason for drop OK No Cancel" at bounding box center [784, 390] width 1568 height 779
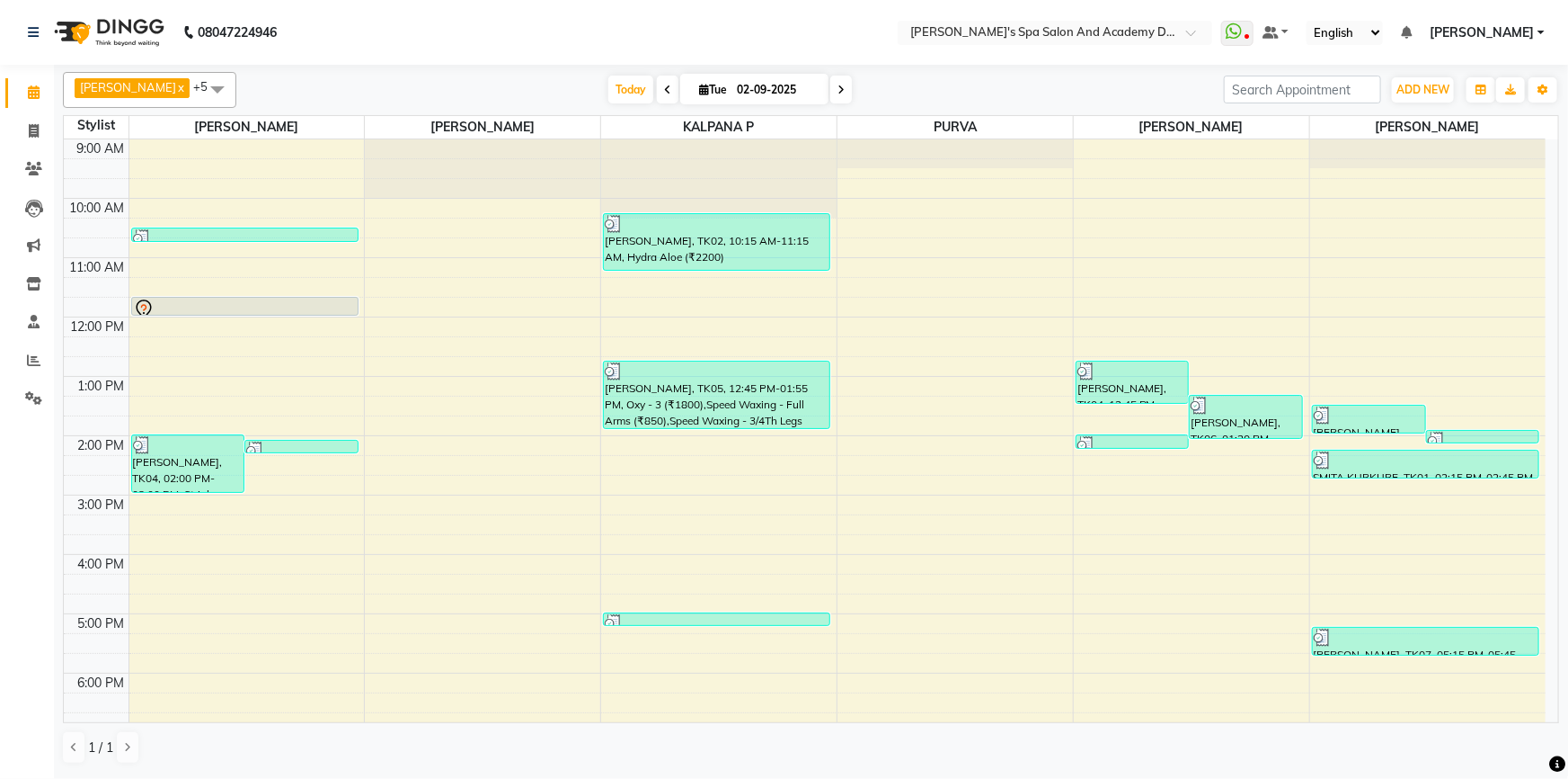
click at [837, 90] on icon at bounding box center [840, 89] width 7 height 11
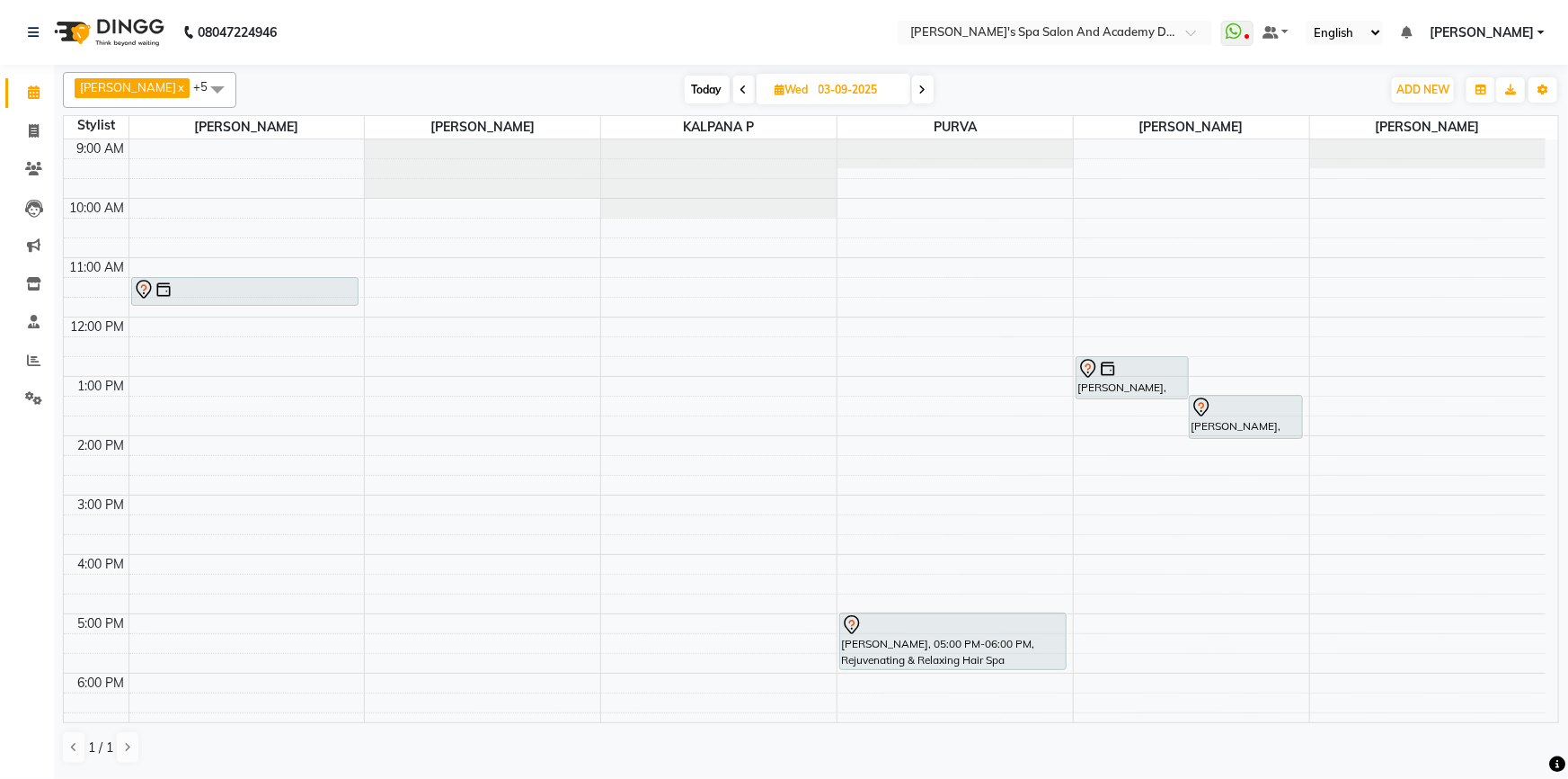
click at [740, 84] on icon at bounding box center [743, 89] width 7 height 11
type input "02-09-2025"
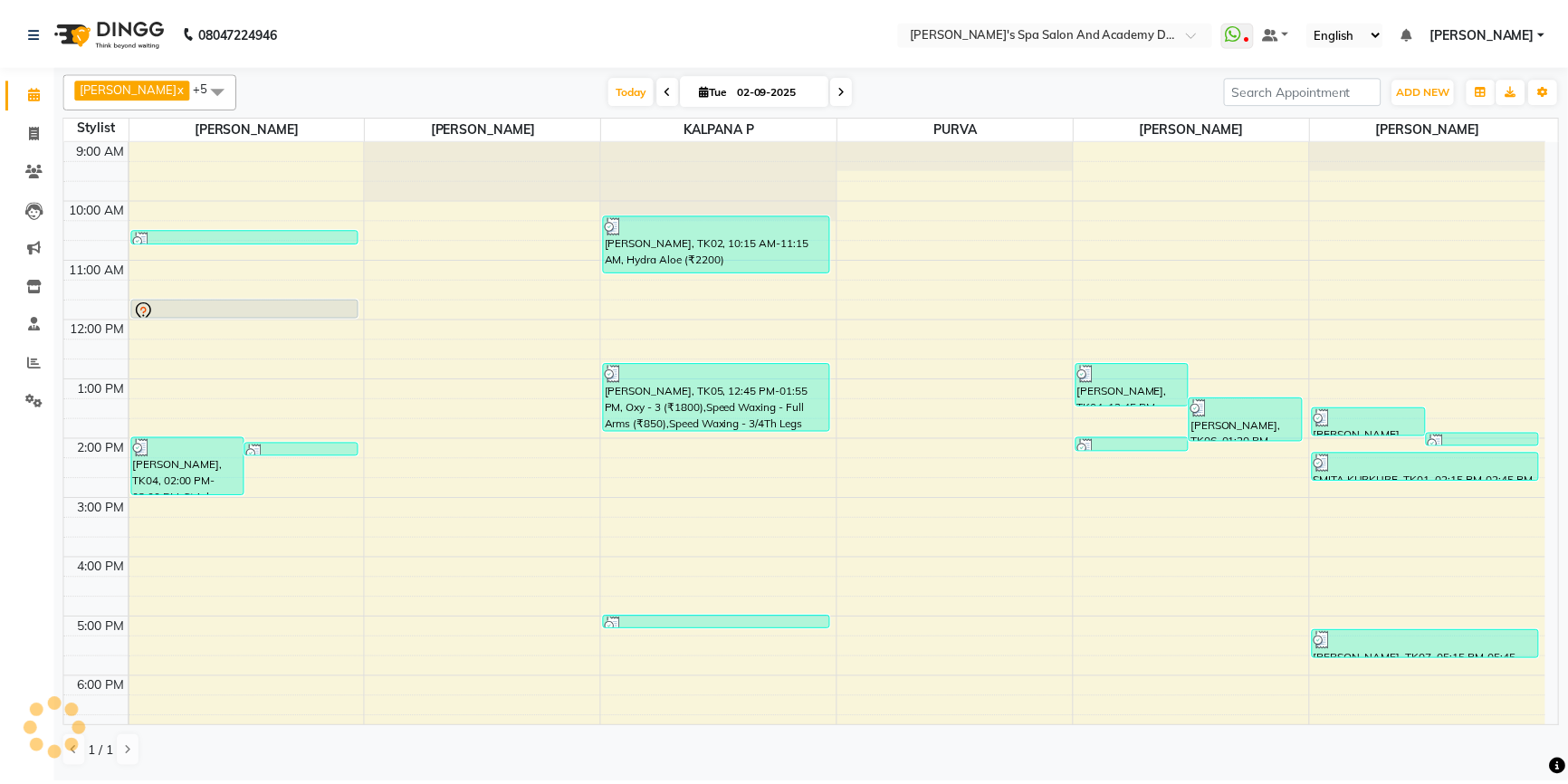
scroll to position [126, 0]
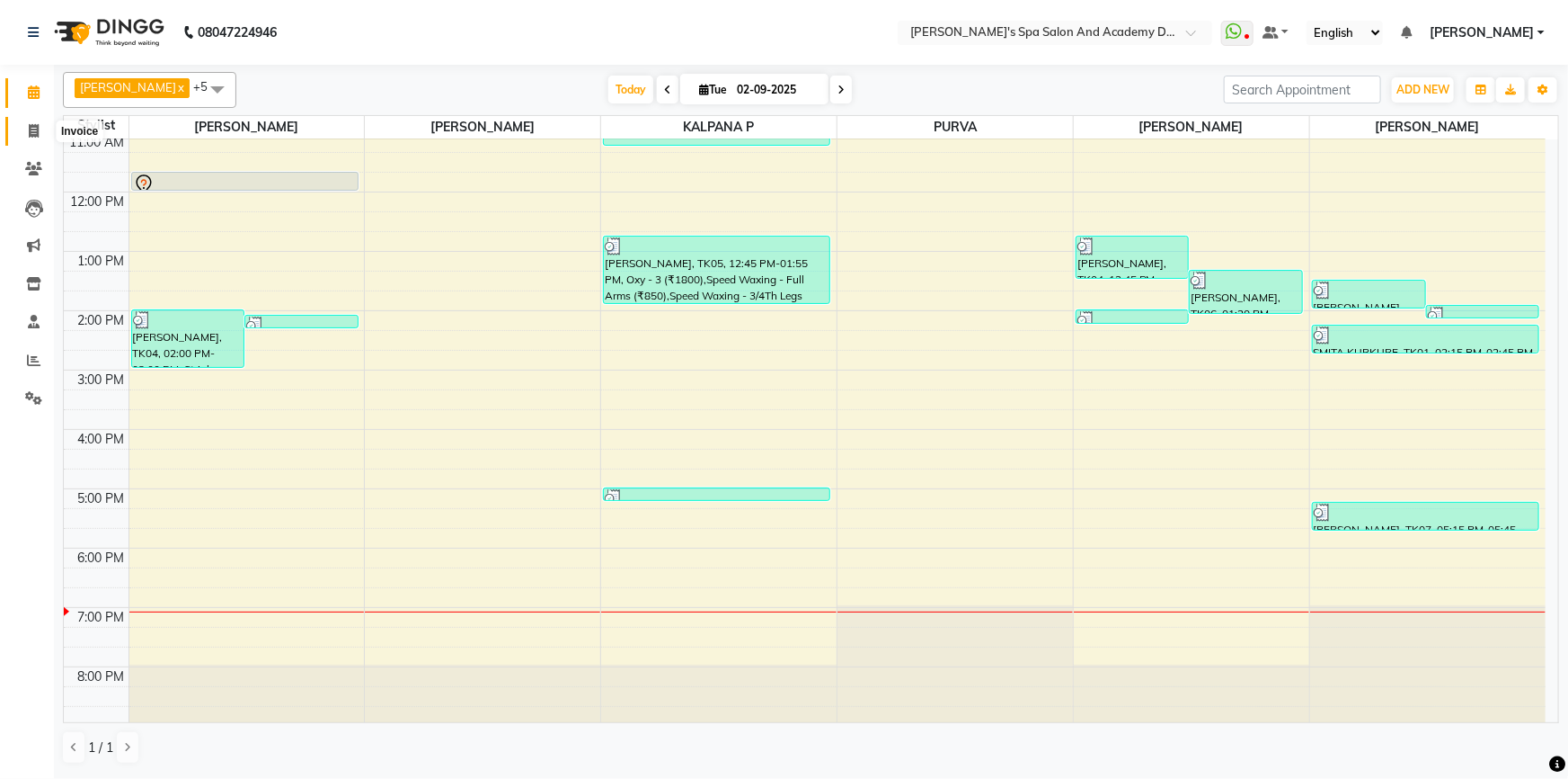
click at [22, 135] on span at bounding box center [34, 132] width 32 height 21
select select "service"
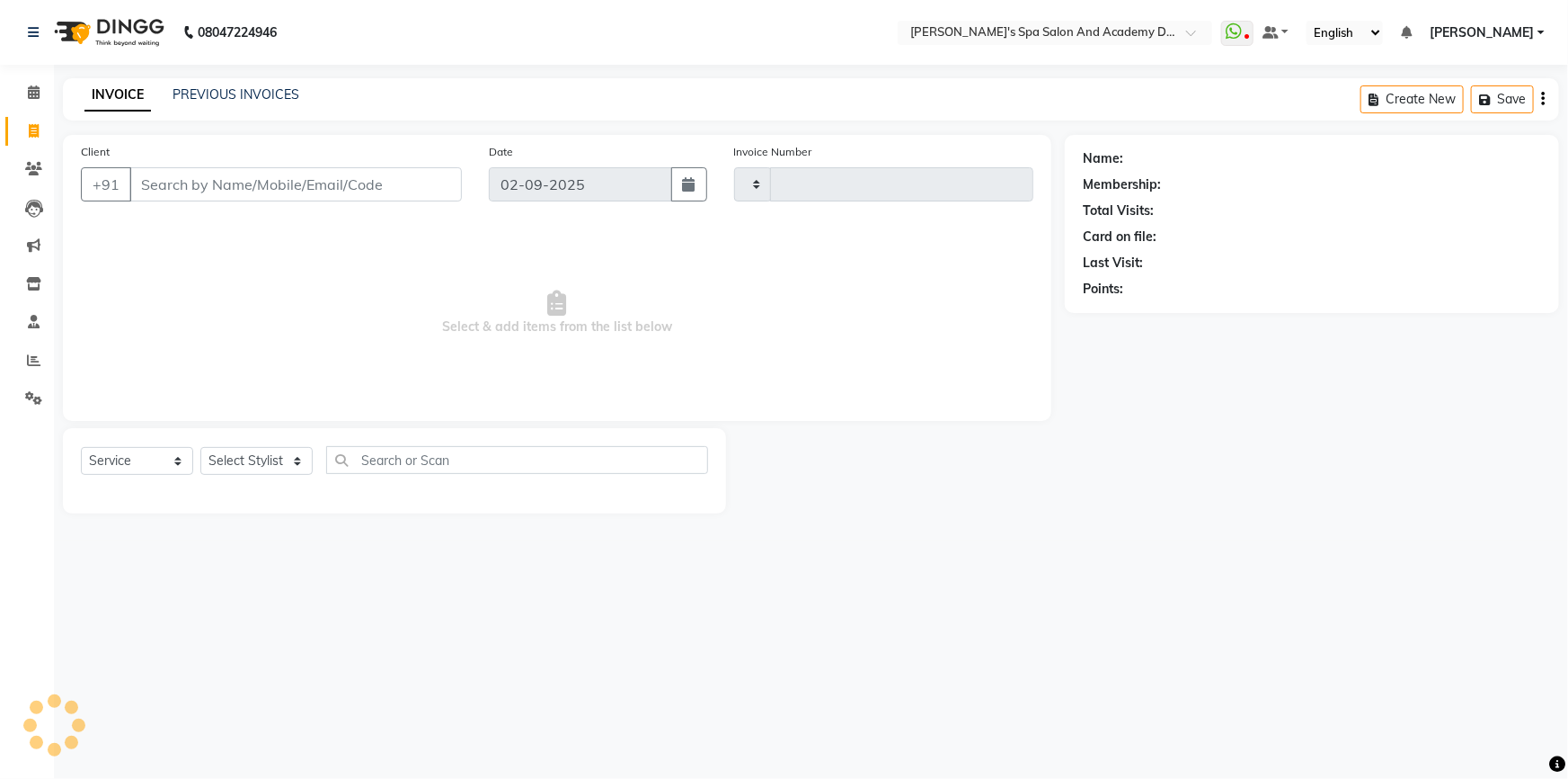
type input "2361"
select select "6316"
click at [208, 91] on link "PREVIOUS INVOICES" at bounding box center [236, 94] width 127 height 16
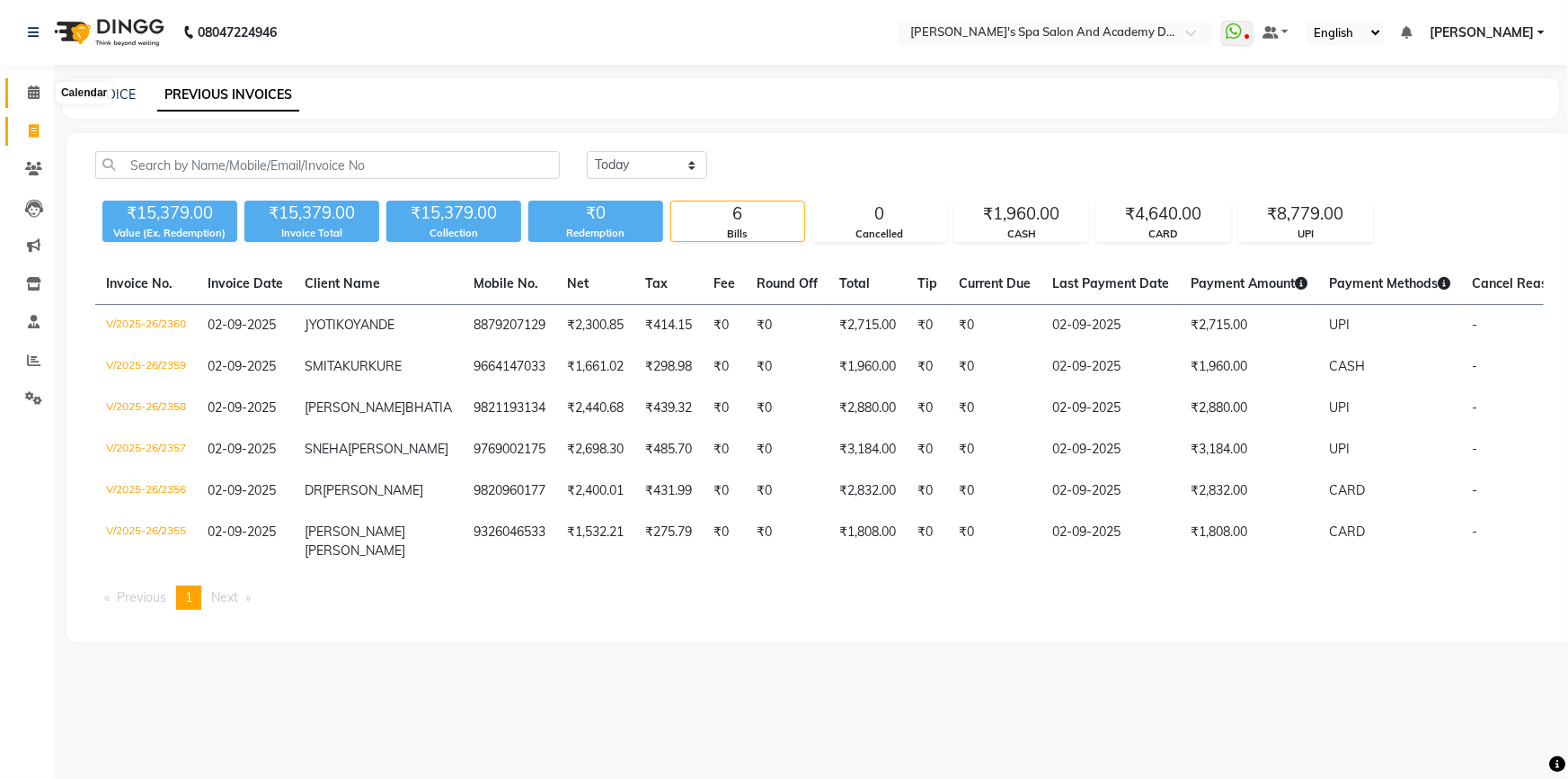
click at [32, 91] on icon at bounding box center [34, 92] width 12 height 13
